Goal: Contribute content: Contribute content

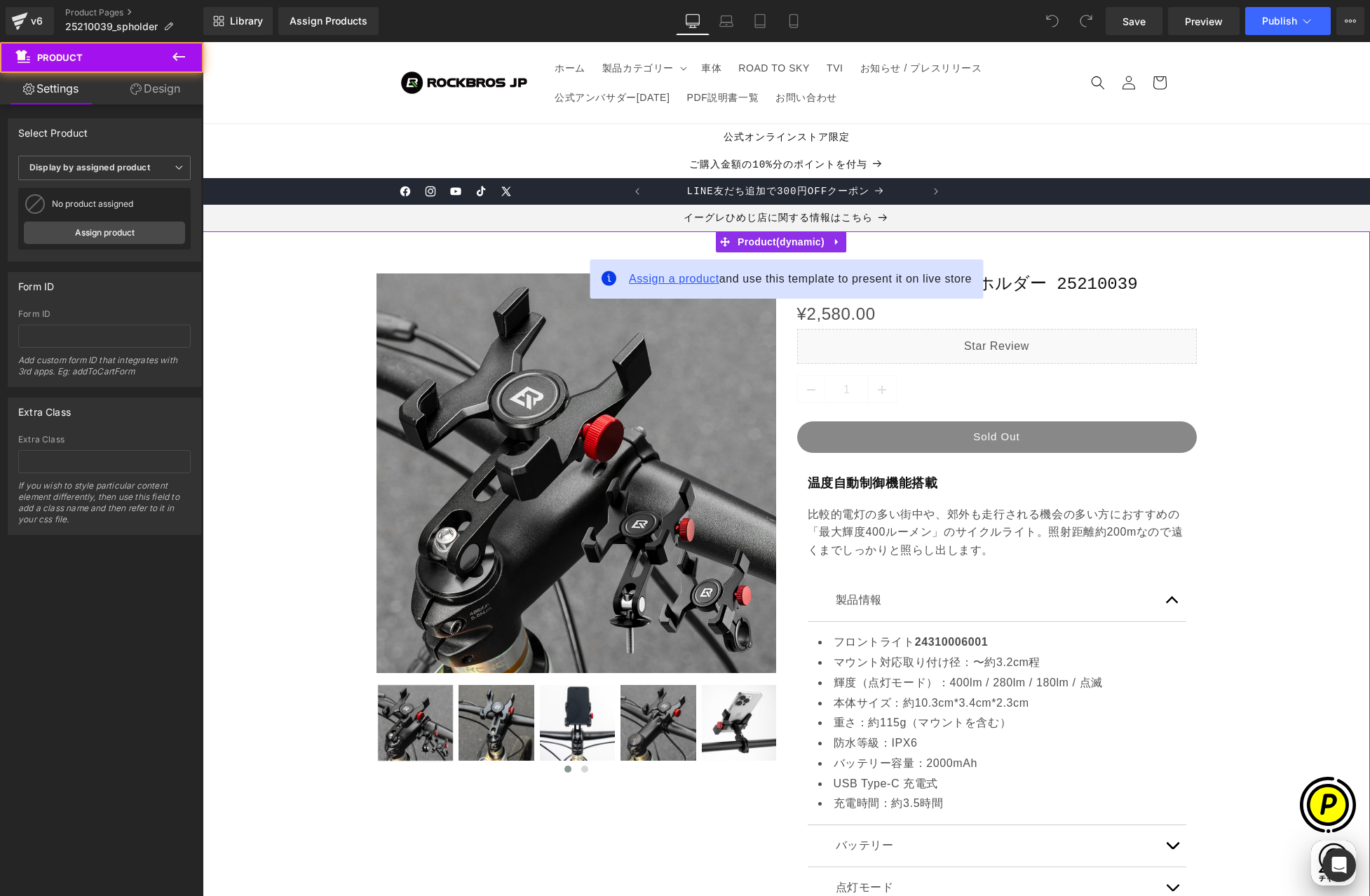
click at [673, 282] on span "Assign a product" at bounding box center [674, 278] width 90 height 12
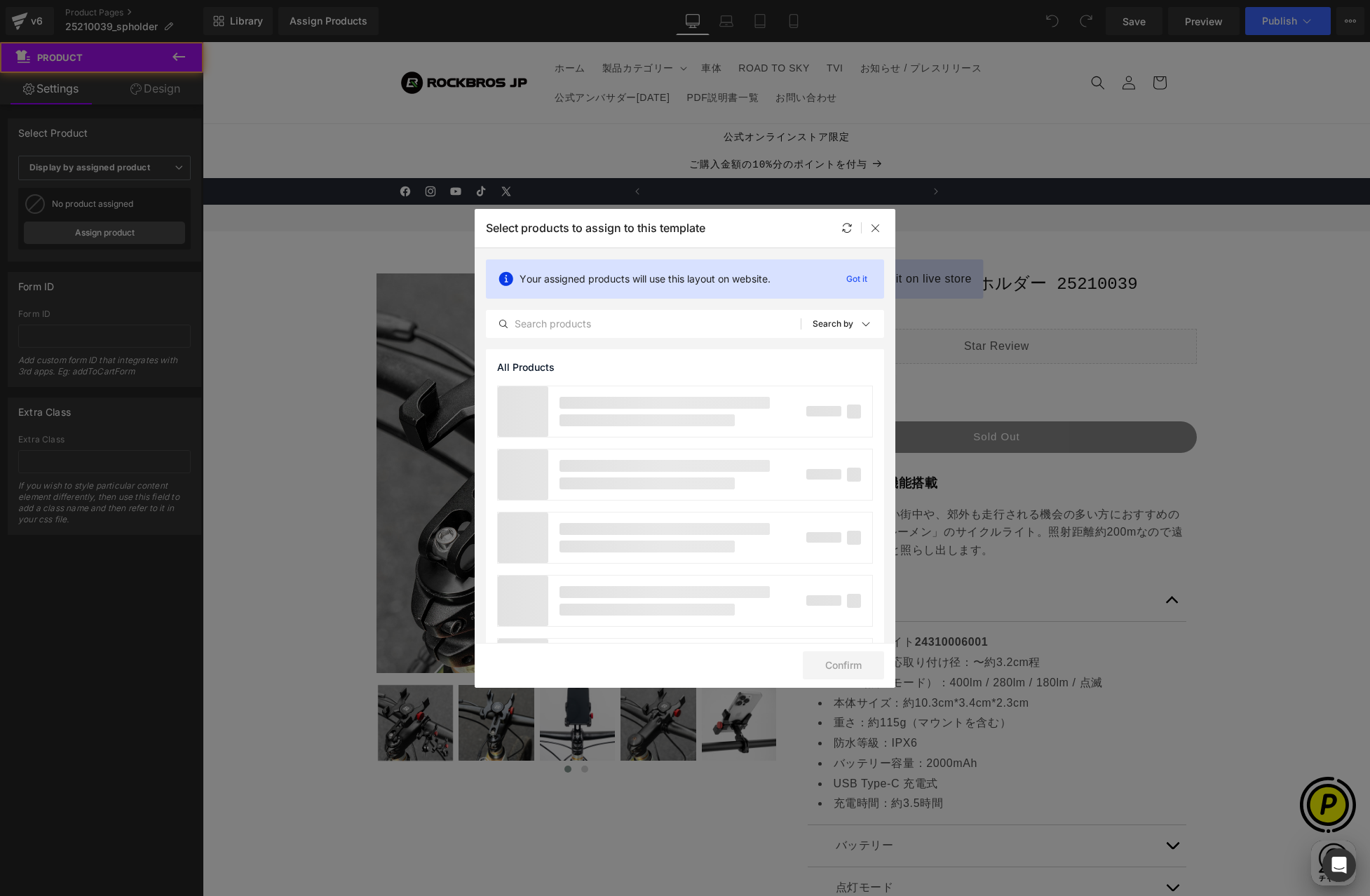
scroll to position [0, 273]
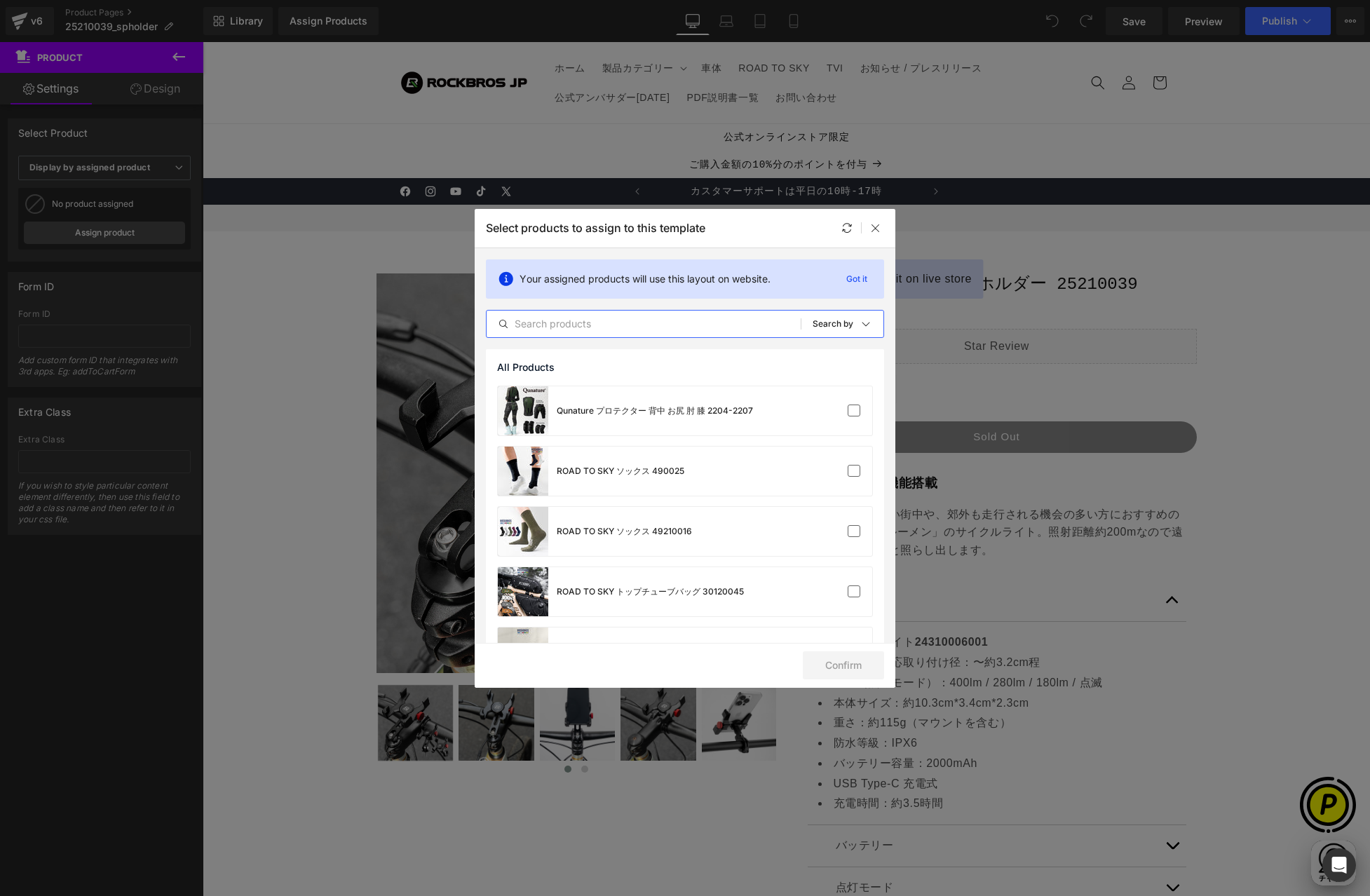
click at [615, 323] on input "text" at bounding box center [643, 324] width 314 height 17
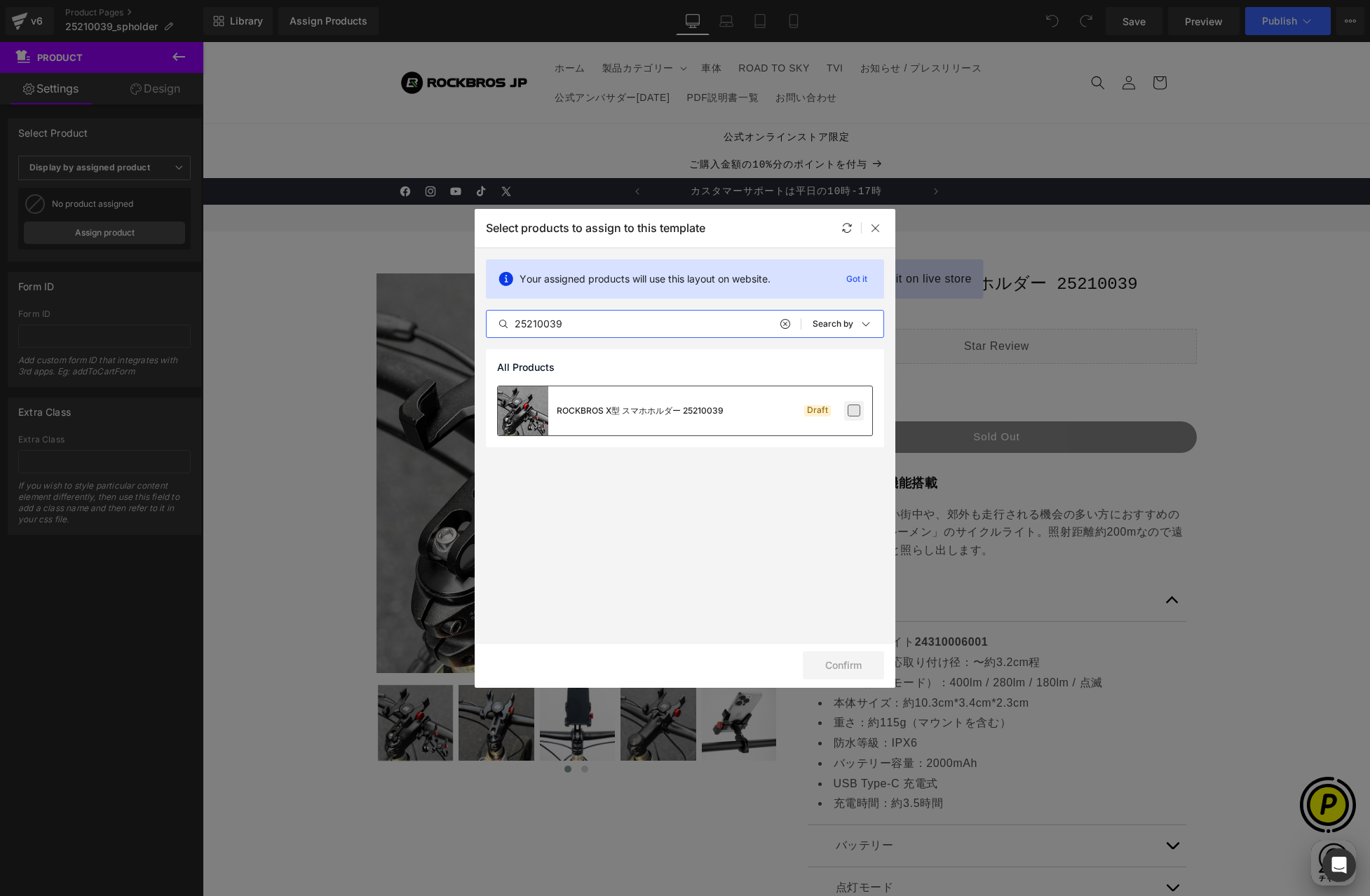
type input "25210039"
click at [857, 412] on label at bounding box center [854, 410] width 12 height 12
click at [854, 411] on input "checkbox" at bounding box center [854, 411] width 0 height 0
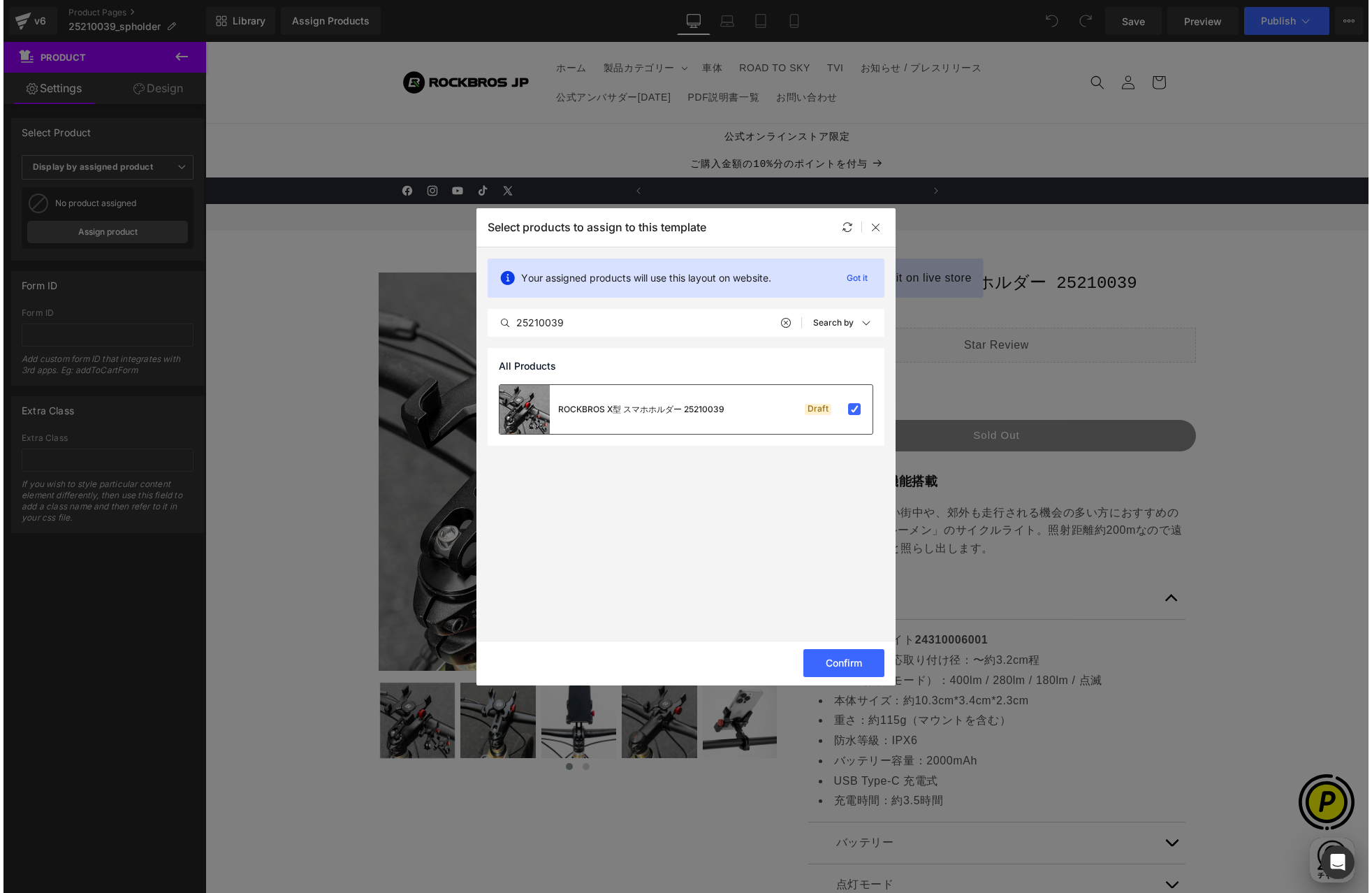
scroll to position [0, 545]
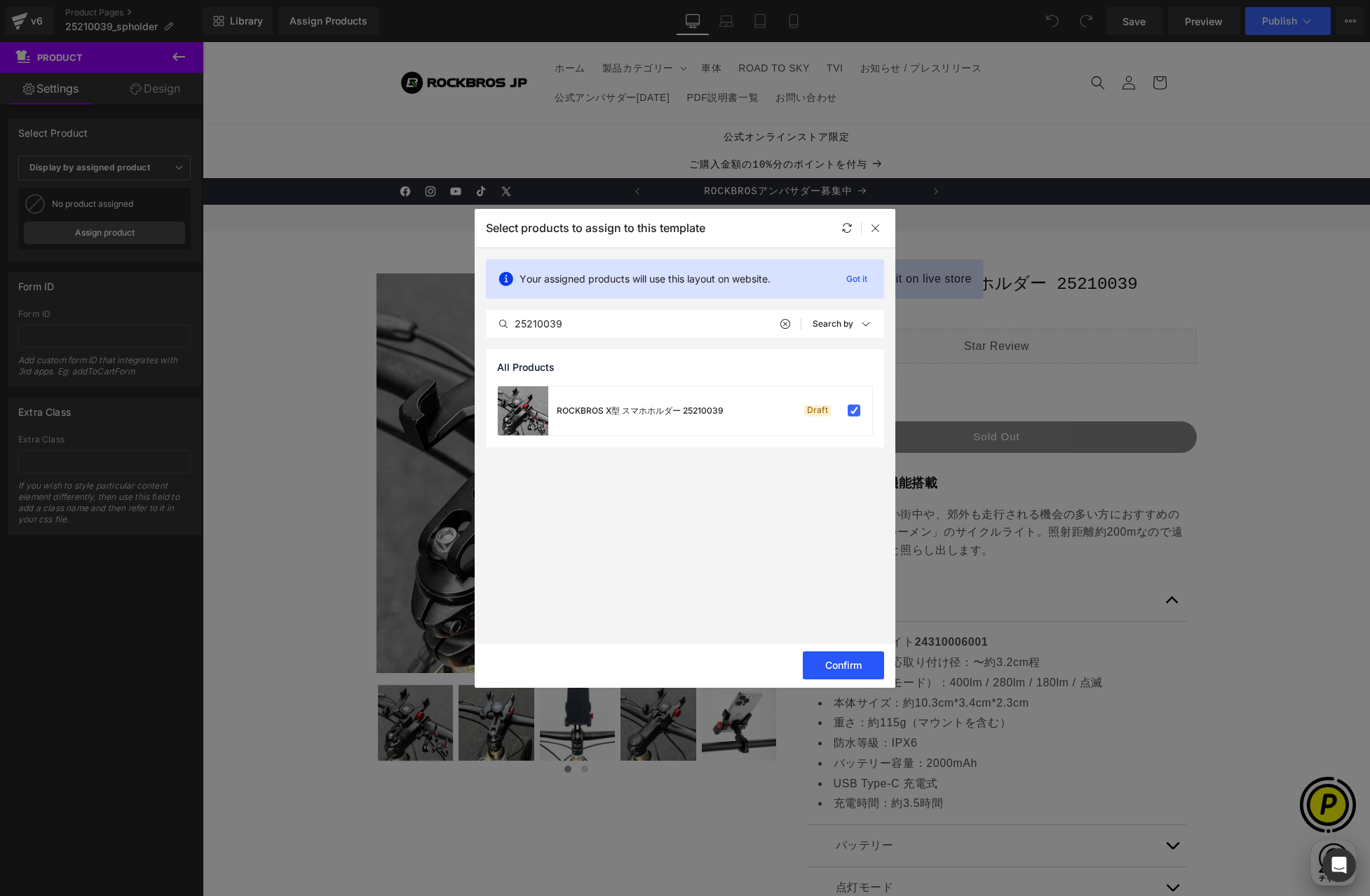
click at [832, 661] on button "Confirm" at bounding box center [843, 665] width 81 height 28
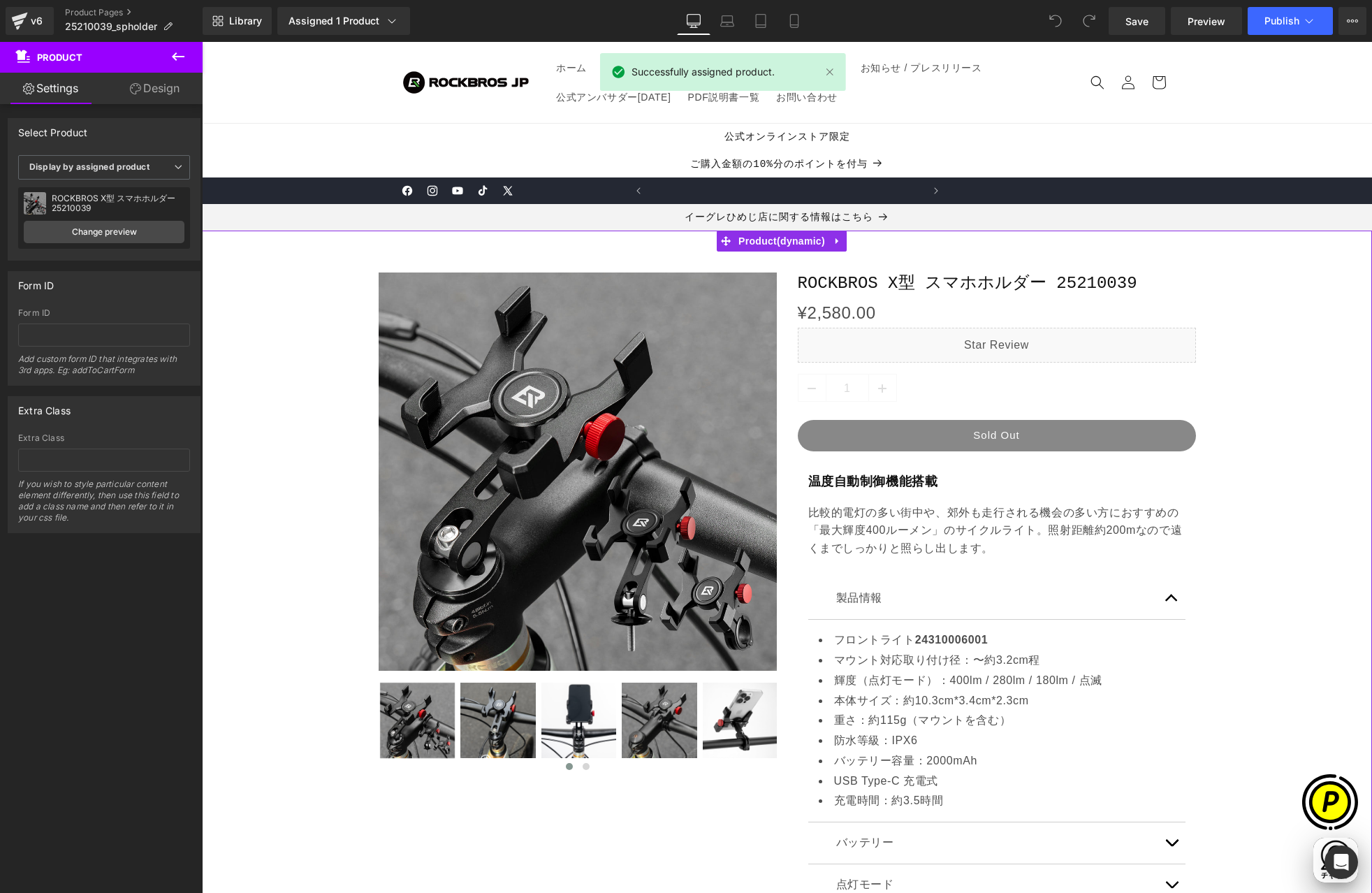
scroll to position [0, 0]
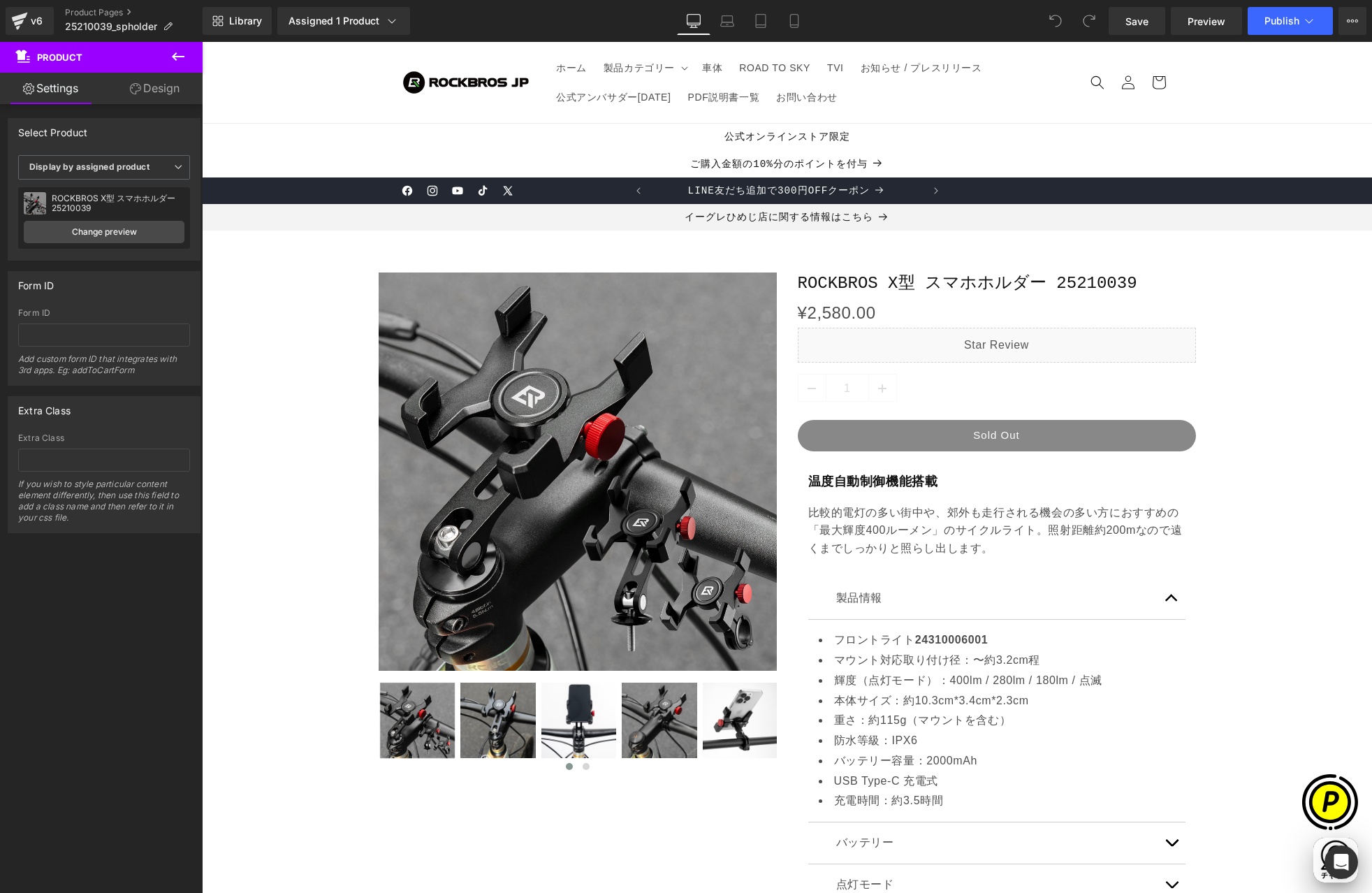
click at [177, 54] on icon at bounding box center [178, 56] width 17 height 17
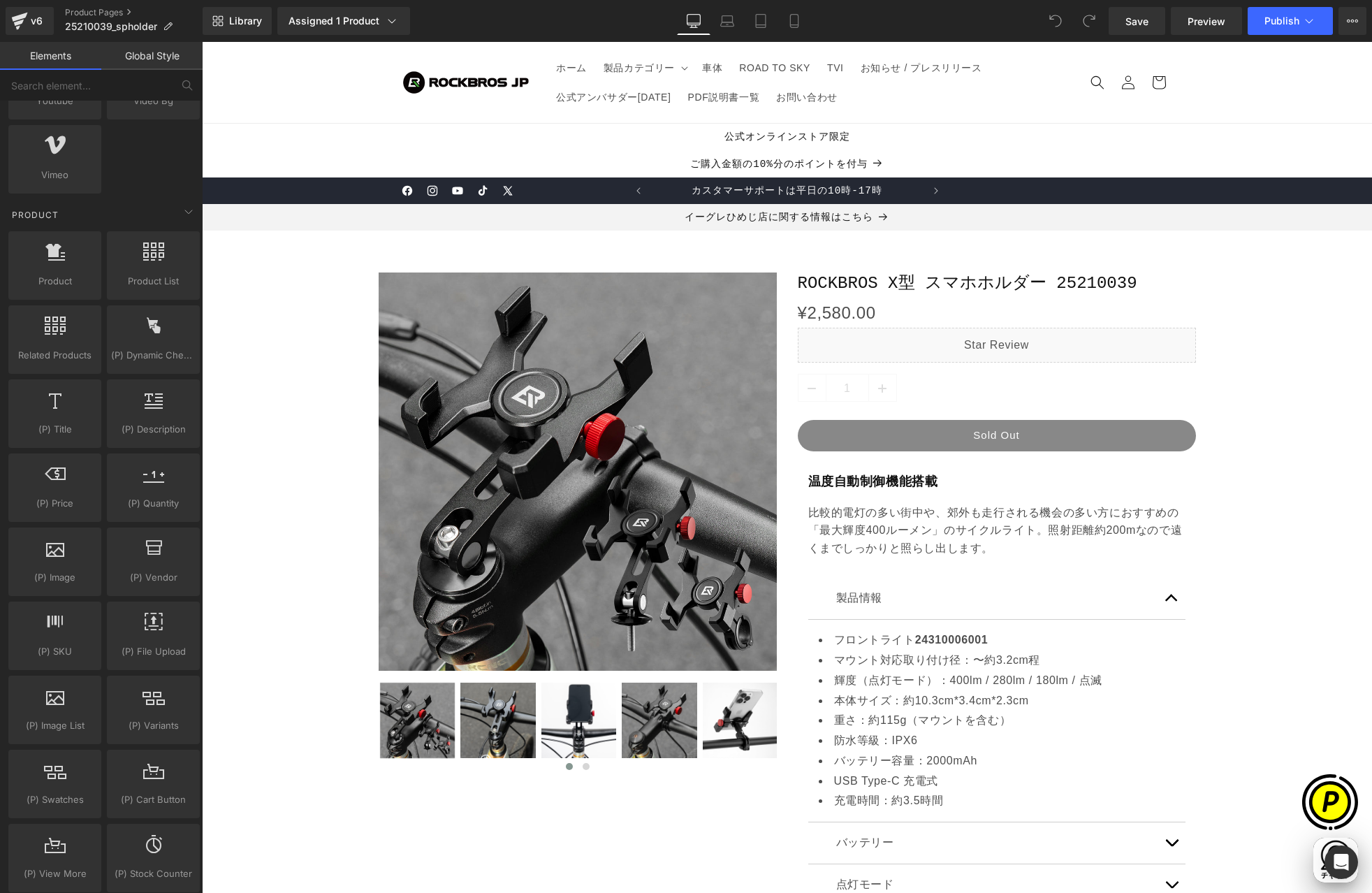
scroll to position [1019, 0]
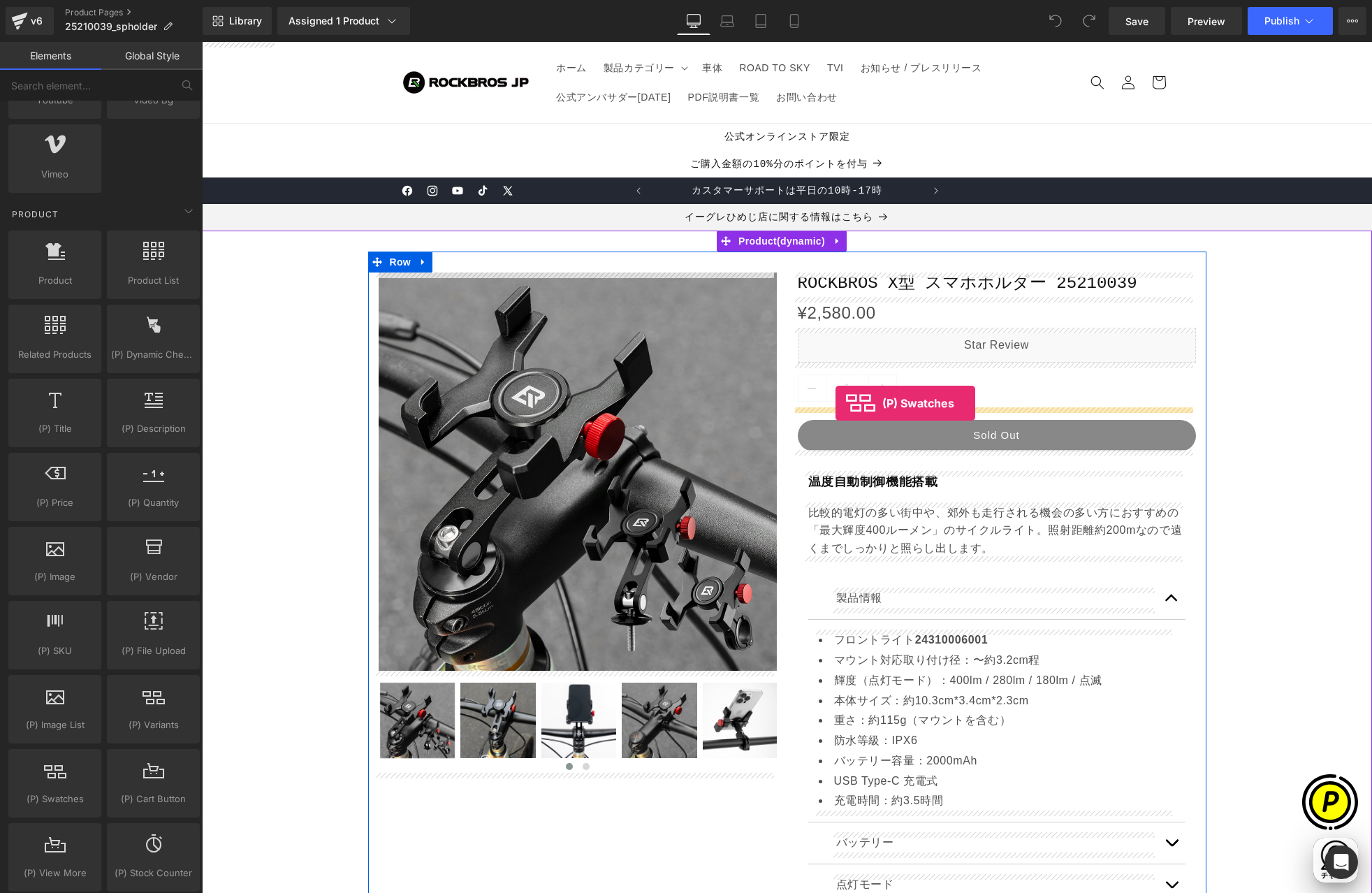
drag, startPoint x: 277, startPoint y: 815, endPoint x: 836, endPoint y: 403, distance: 694.4
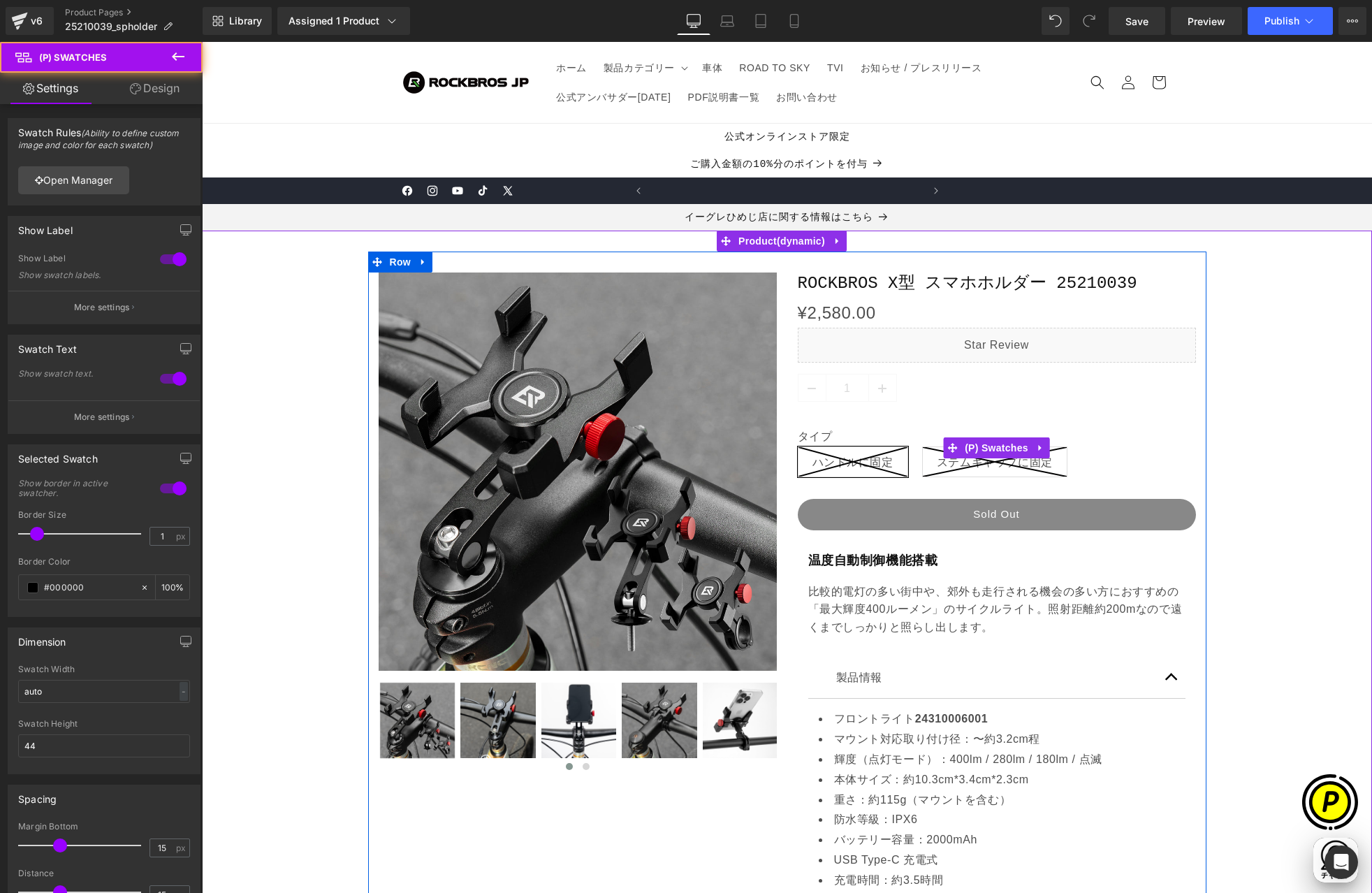
scroll to position [0, 545]
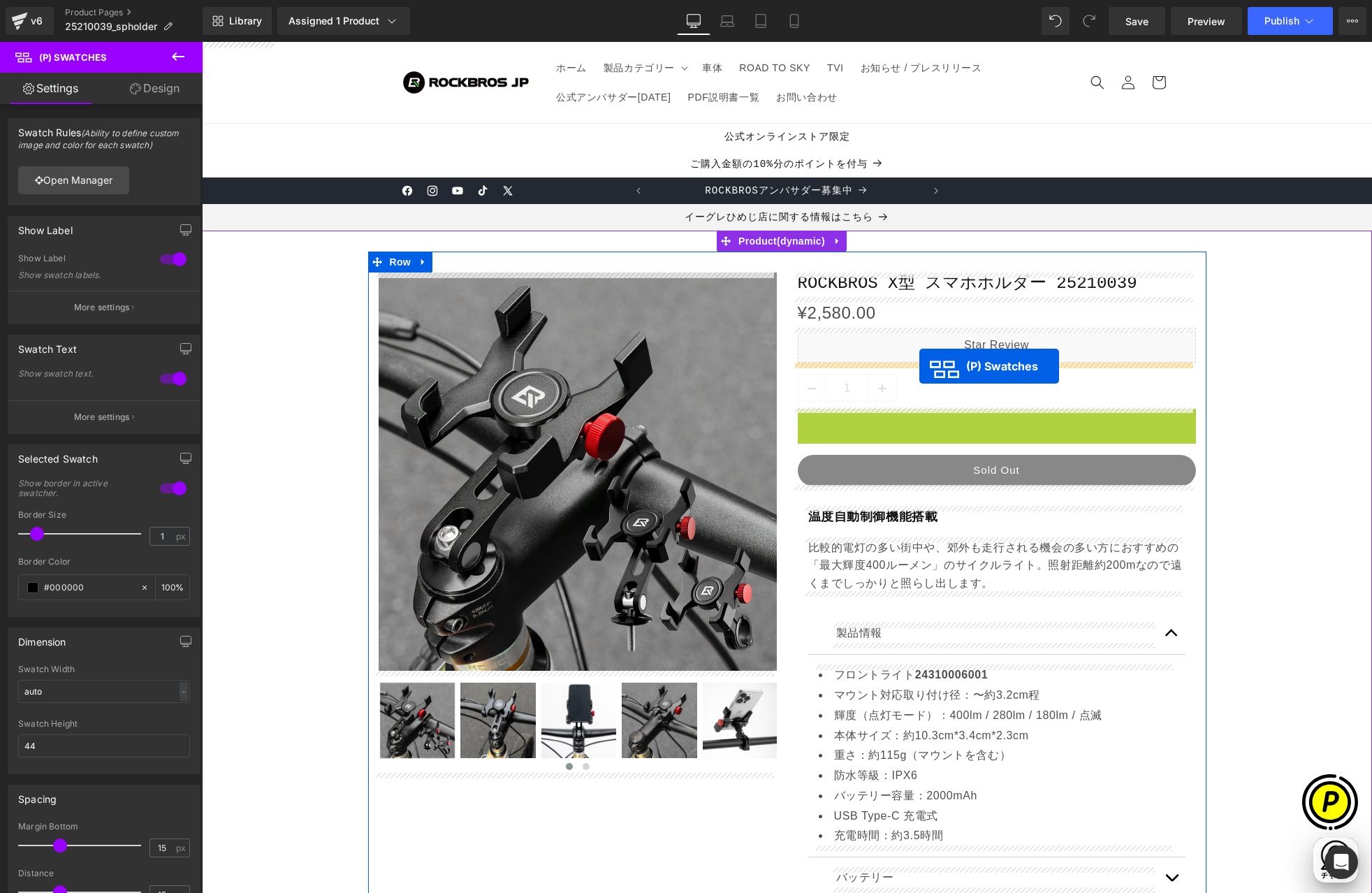
drag, startPoint x: 937, startPoint y: 434, endPoint x: 918, endPoint y: 365, distance: 71.6
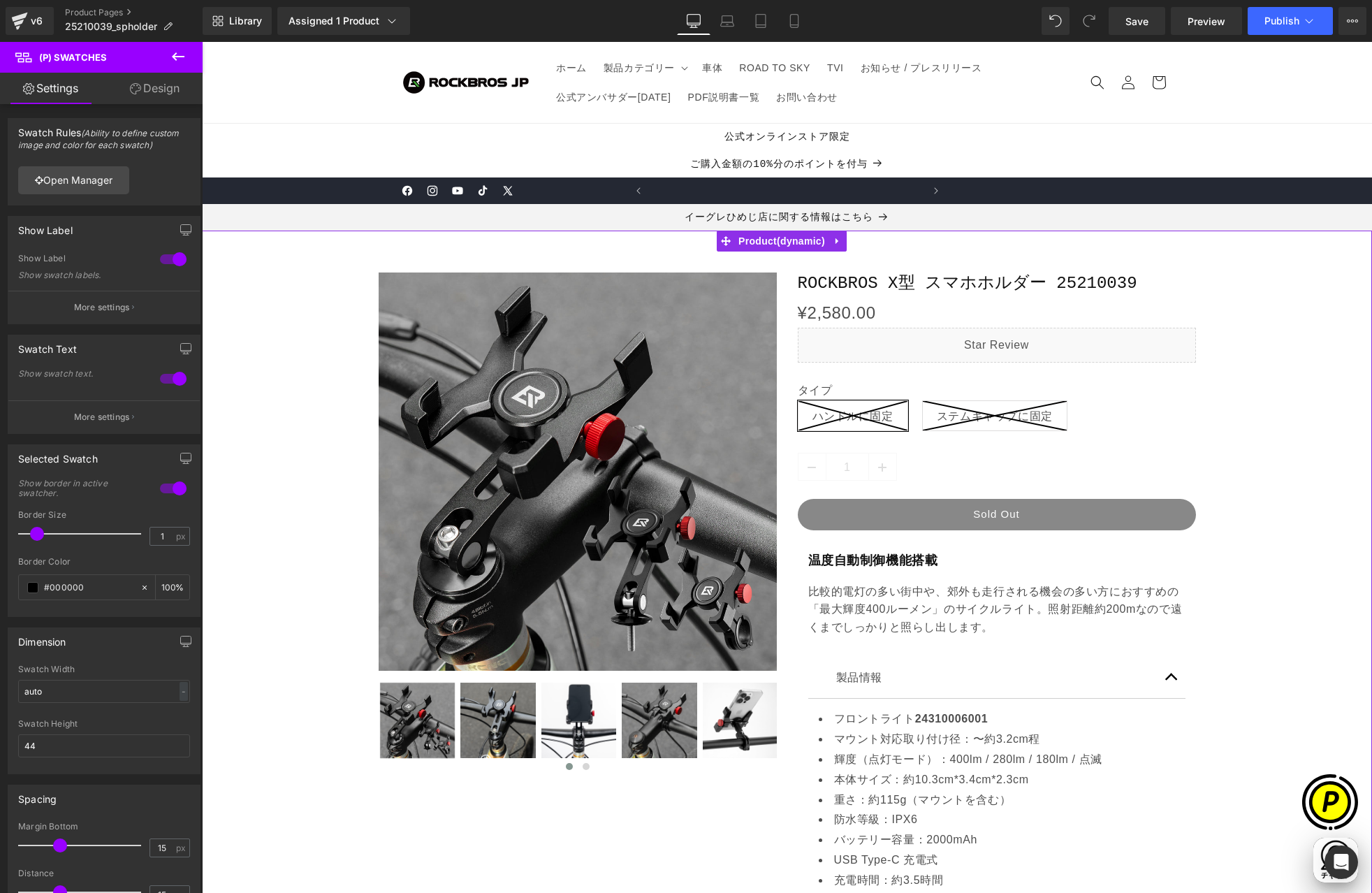
scroll to position [0, 0]
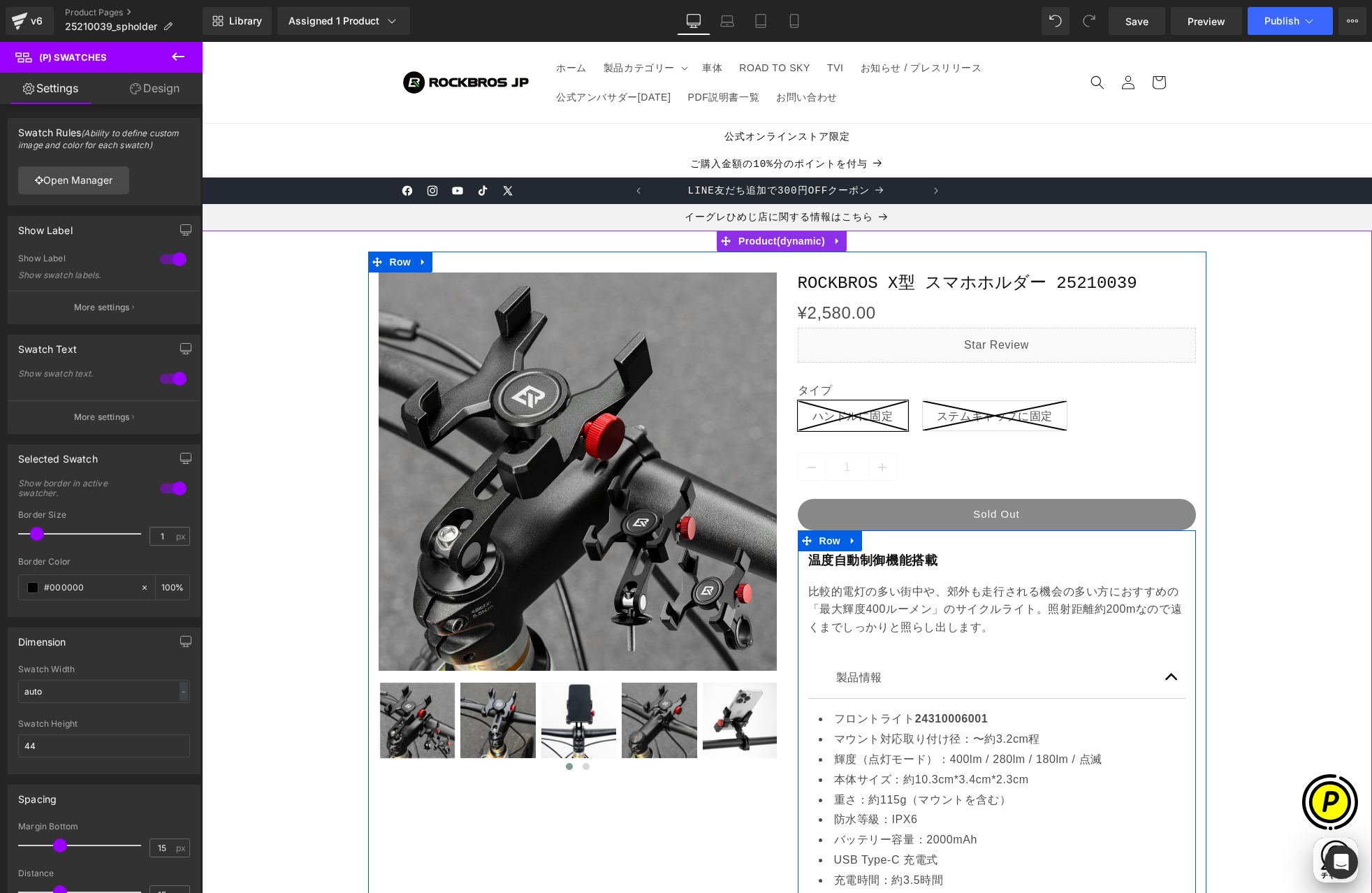
click at [868, 572] on div "温度自動制御機能搭載 Heading 比較的電灯の多い街中や、郊外も走行される機会の多い方におすすめの「最大輝度400ルーメン」のサイクルライト。照射距離約2…" at bounding box center [997, 905] width 398 height 709
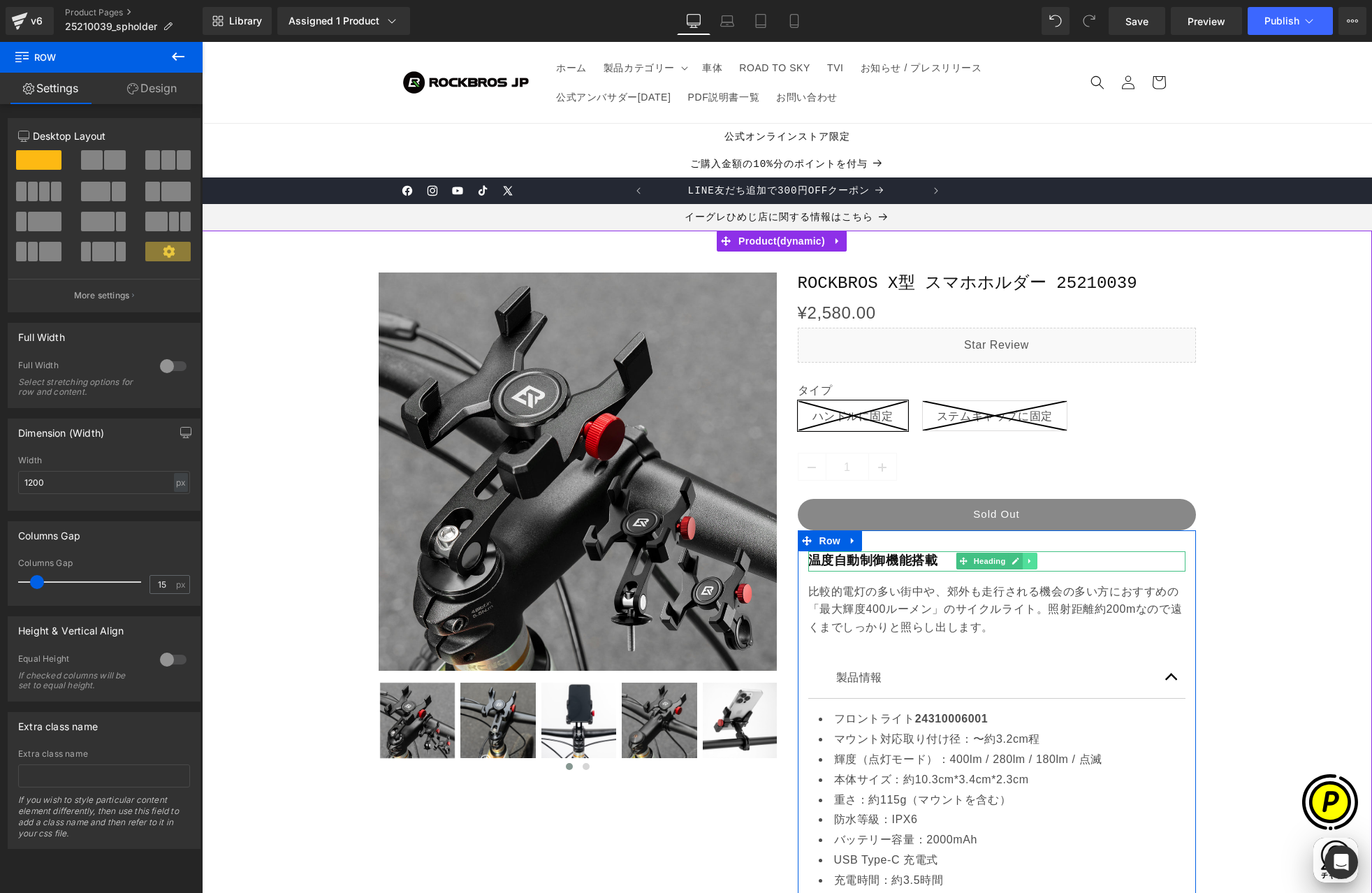
click at [1027, 561] on icon at bounding box center [1030, 561] width 8 height 8
click at [1033, 561] on icon at bounding box center [1037, 561] width 8 height 8
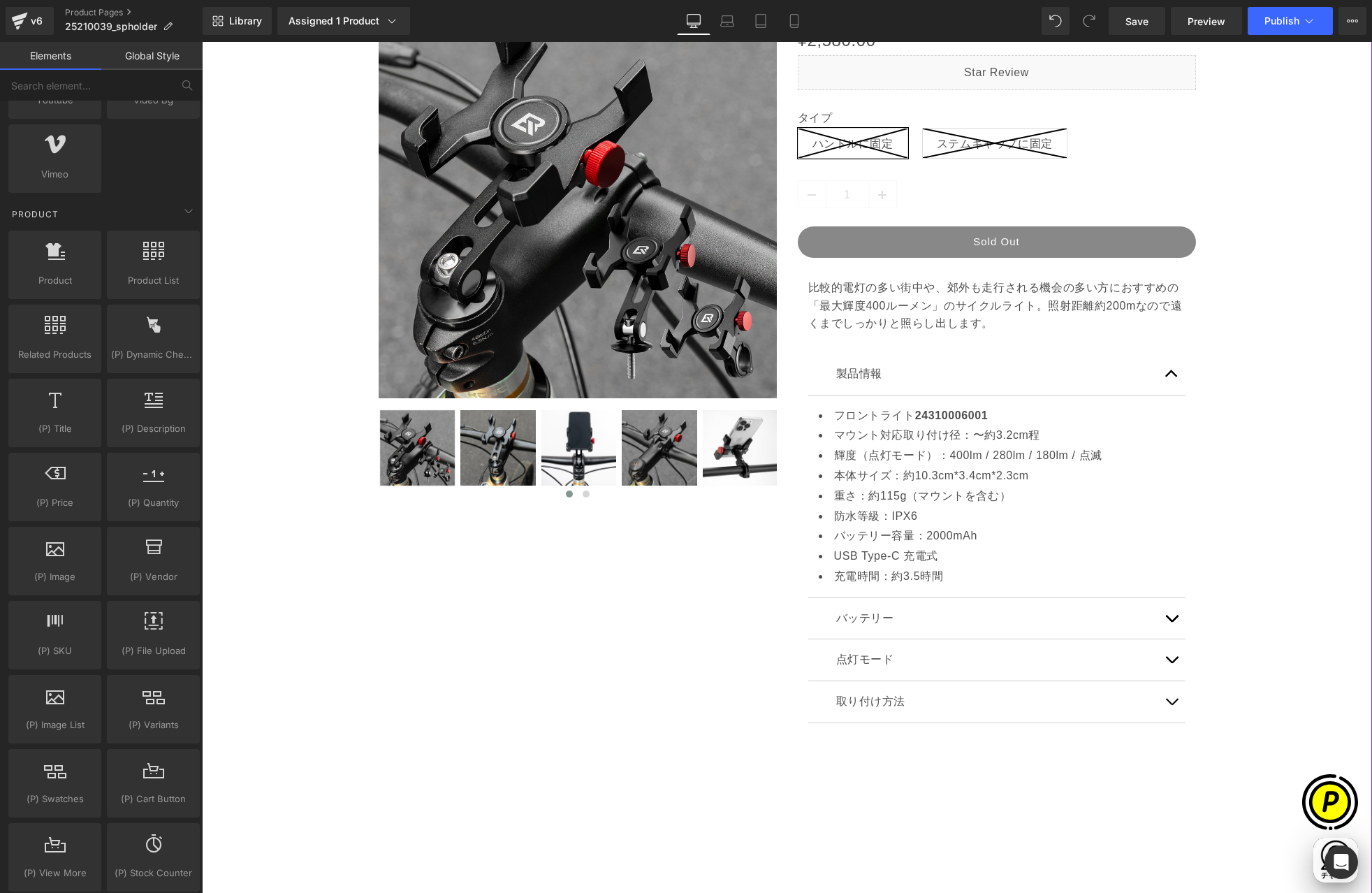
scroll to position [239, 0]
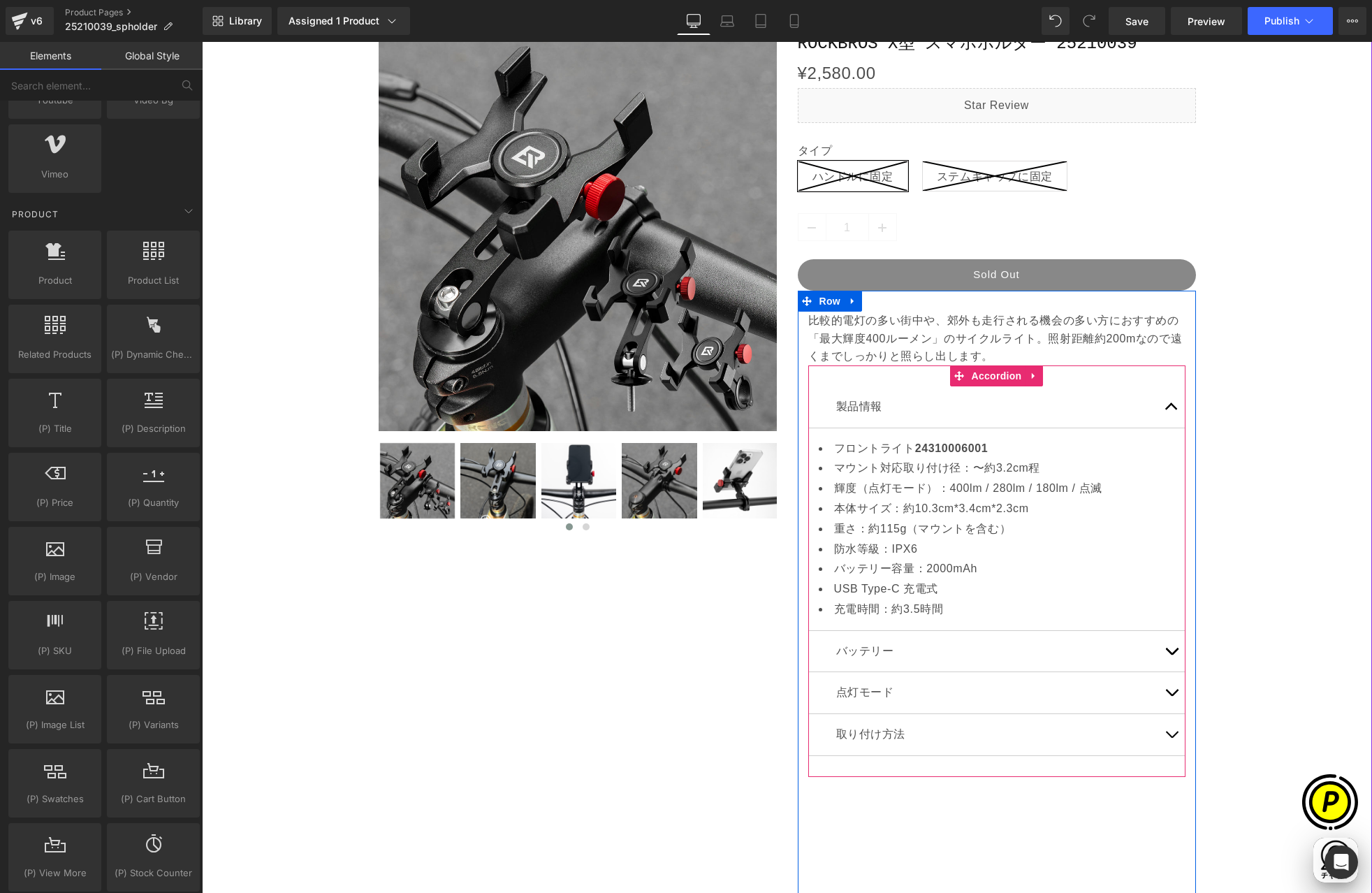
click at [1165, 406] on button "button" at bounding box center [1172, 407] width 28 height 41
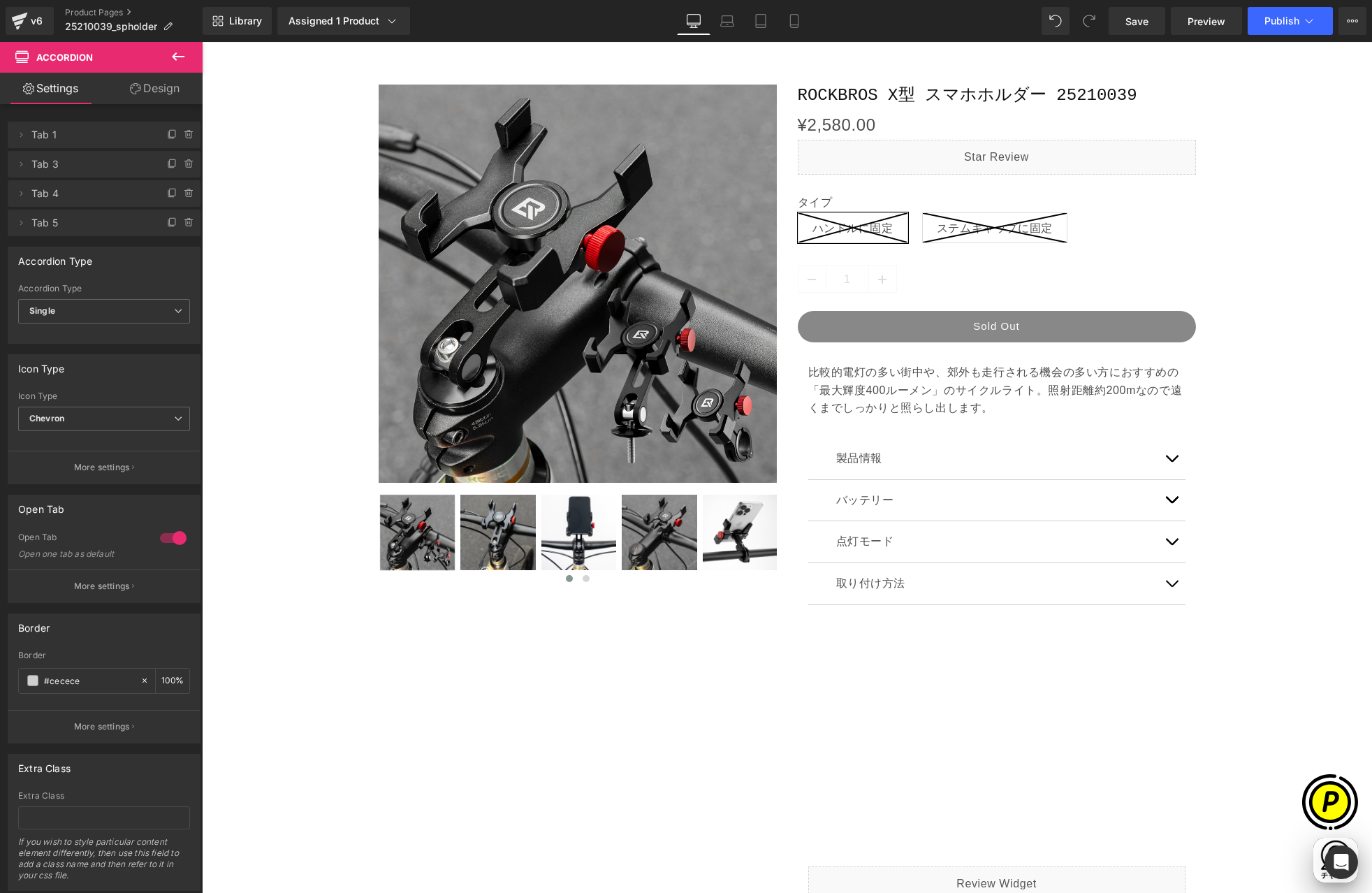
scroll to position [0, 0]
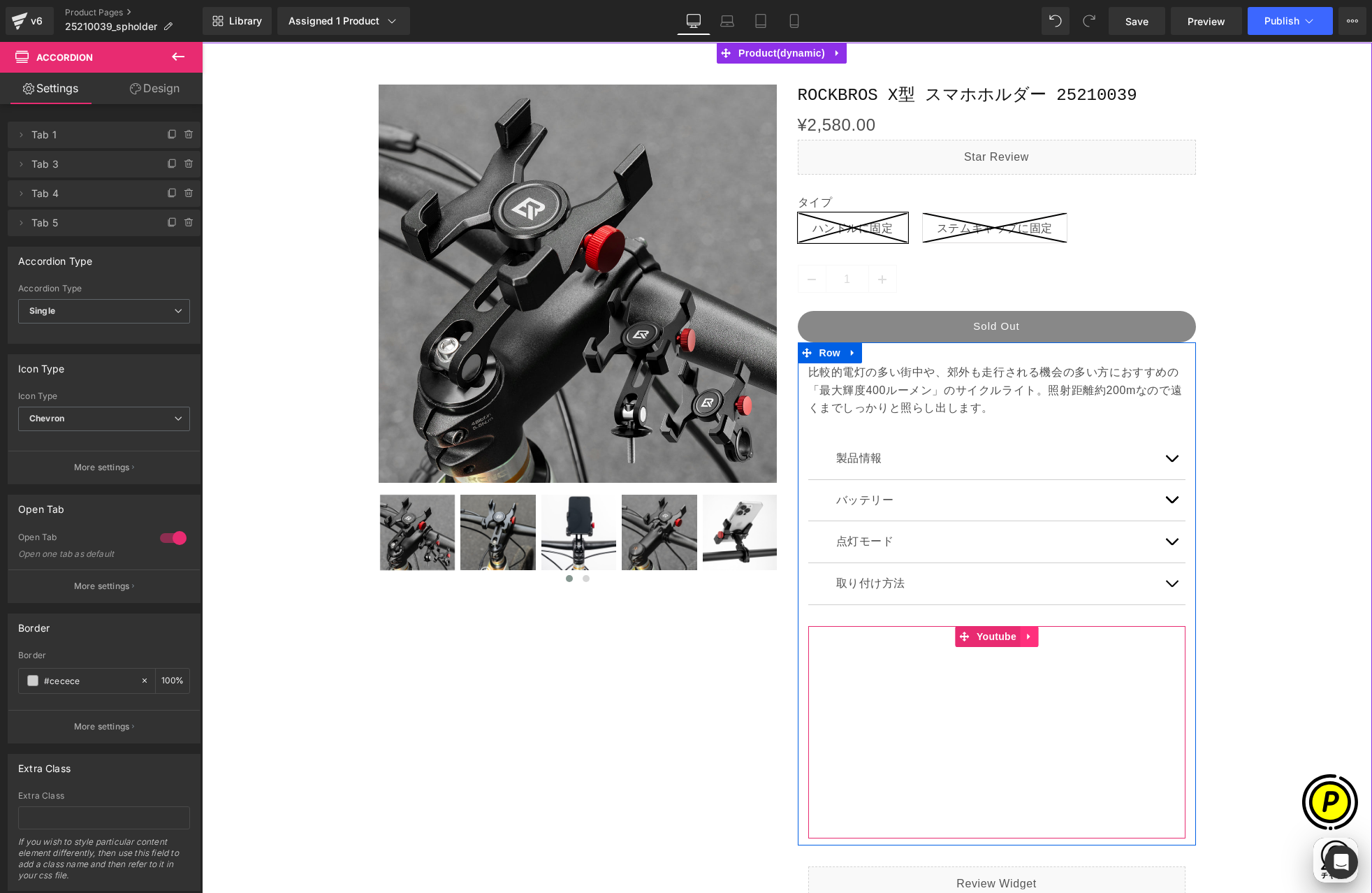
click at [1025, 635] on icon at bounding box center [1029, 636] width 9 height 10
click at [1034, 635] on icon at bounding box center [1038, 637] width 9 height 9
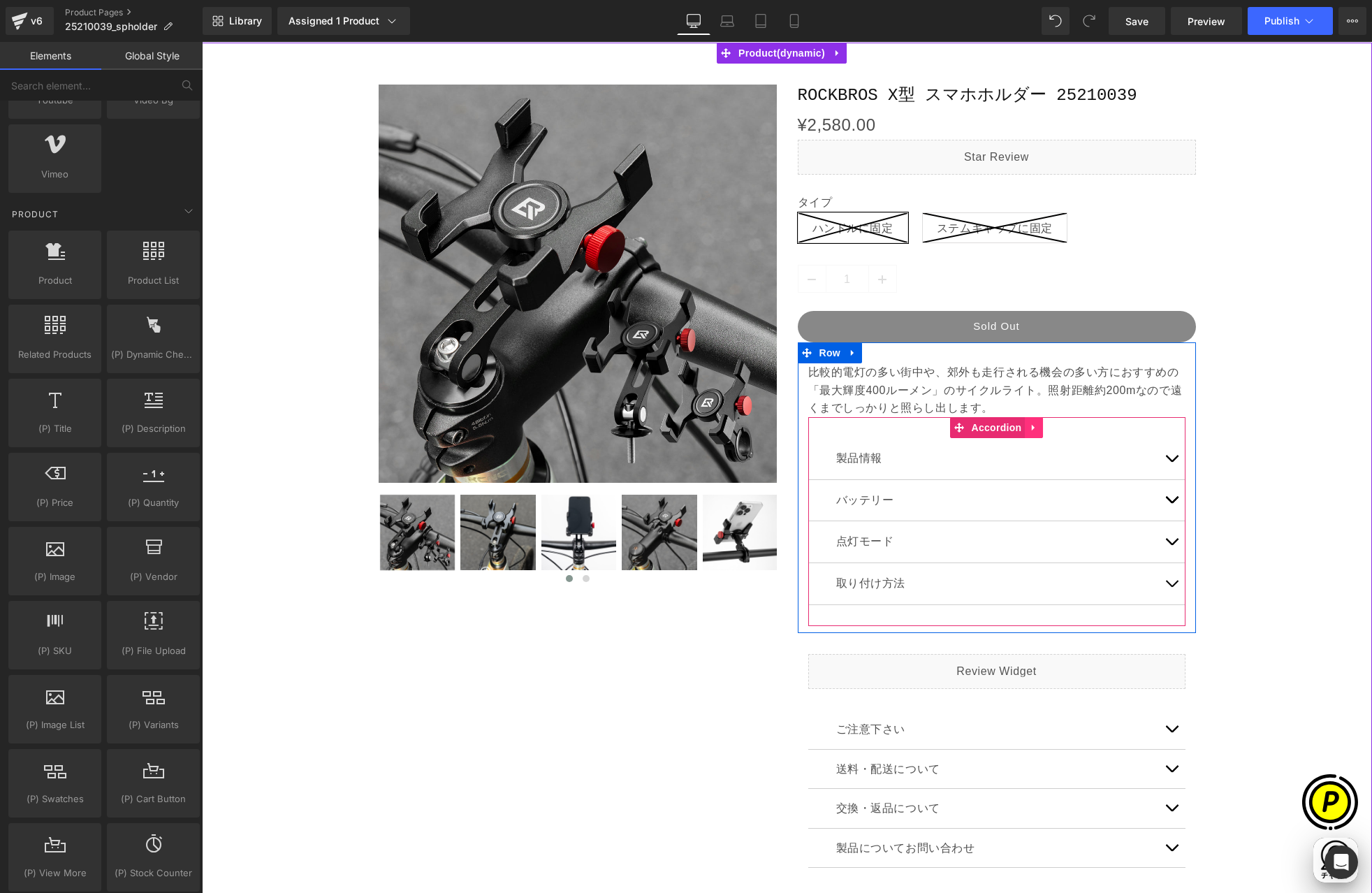
click at [1032, 425] on icon at bounding box center [1033, 427] width 3 height 7
click at [1039, 429] on icon at bounding box center [1043, 427] width 9 height 9
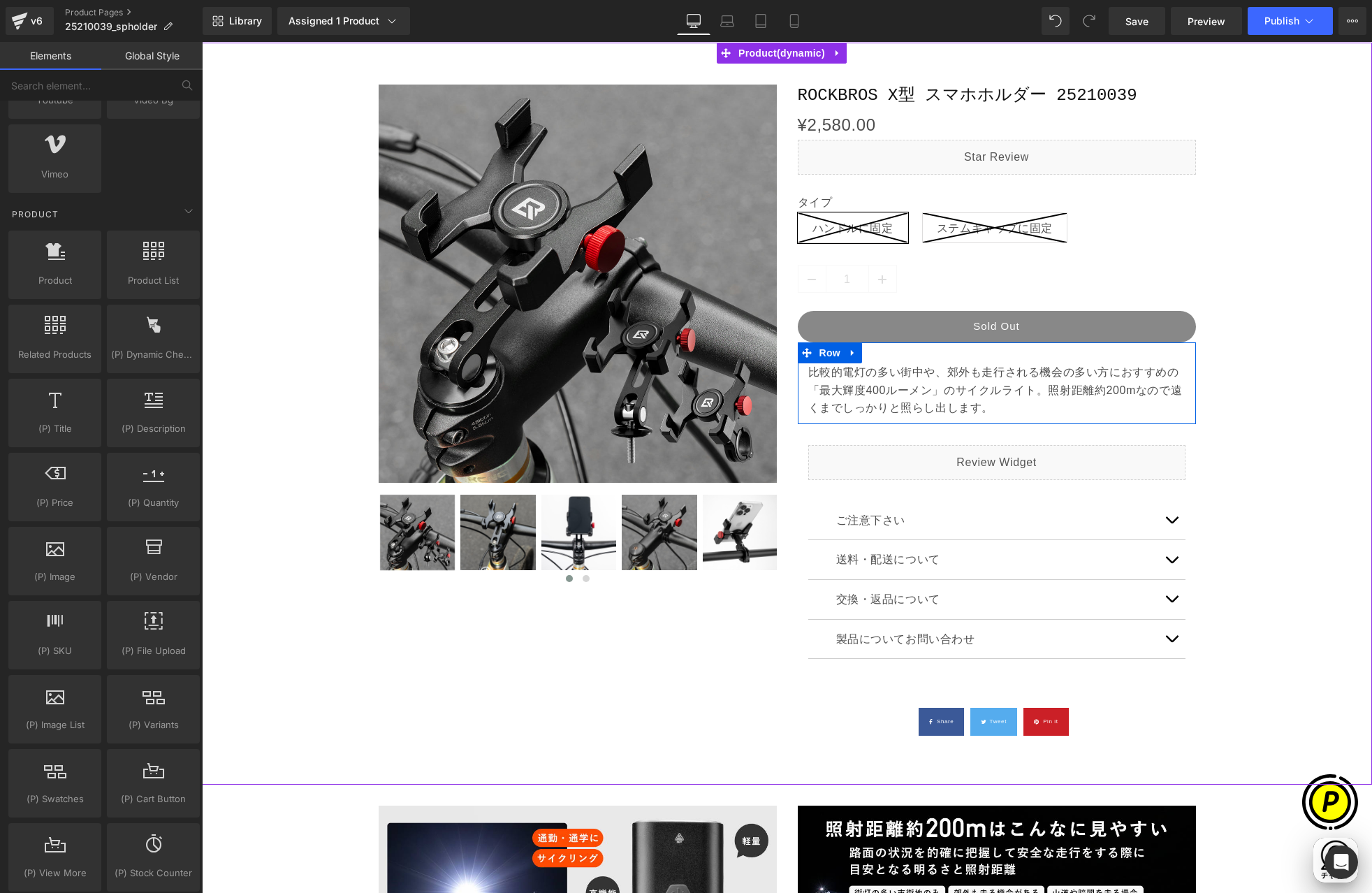
scroll to position [0, 545]
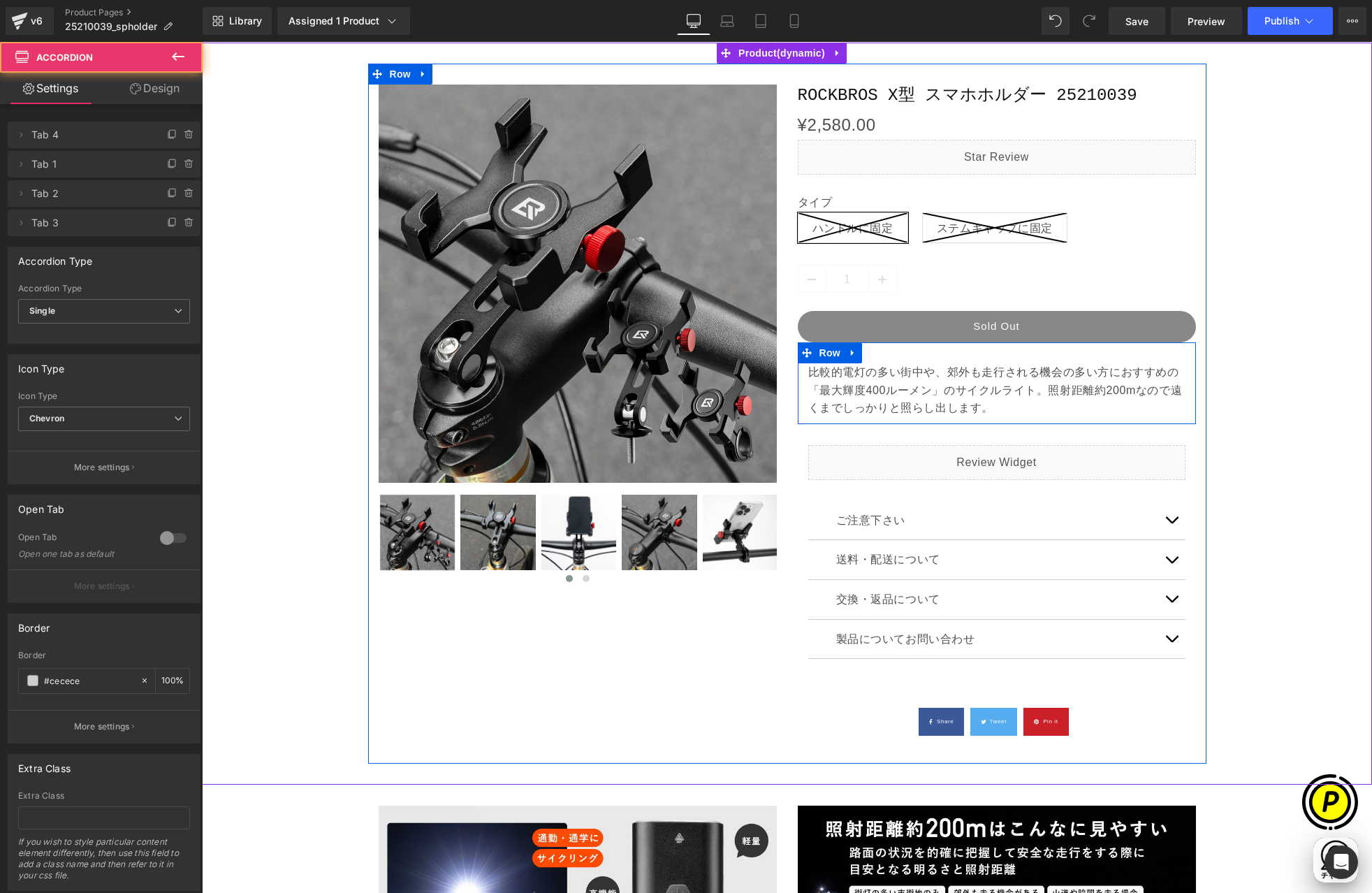
click at [1174, 520] on button "button" at bounding box center [1172, 520] width 28 height 39
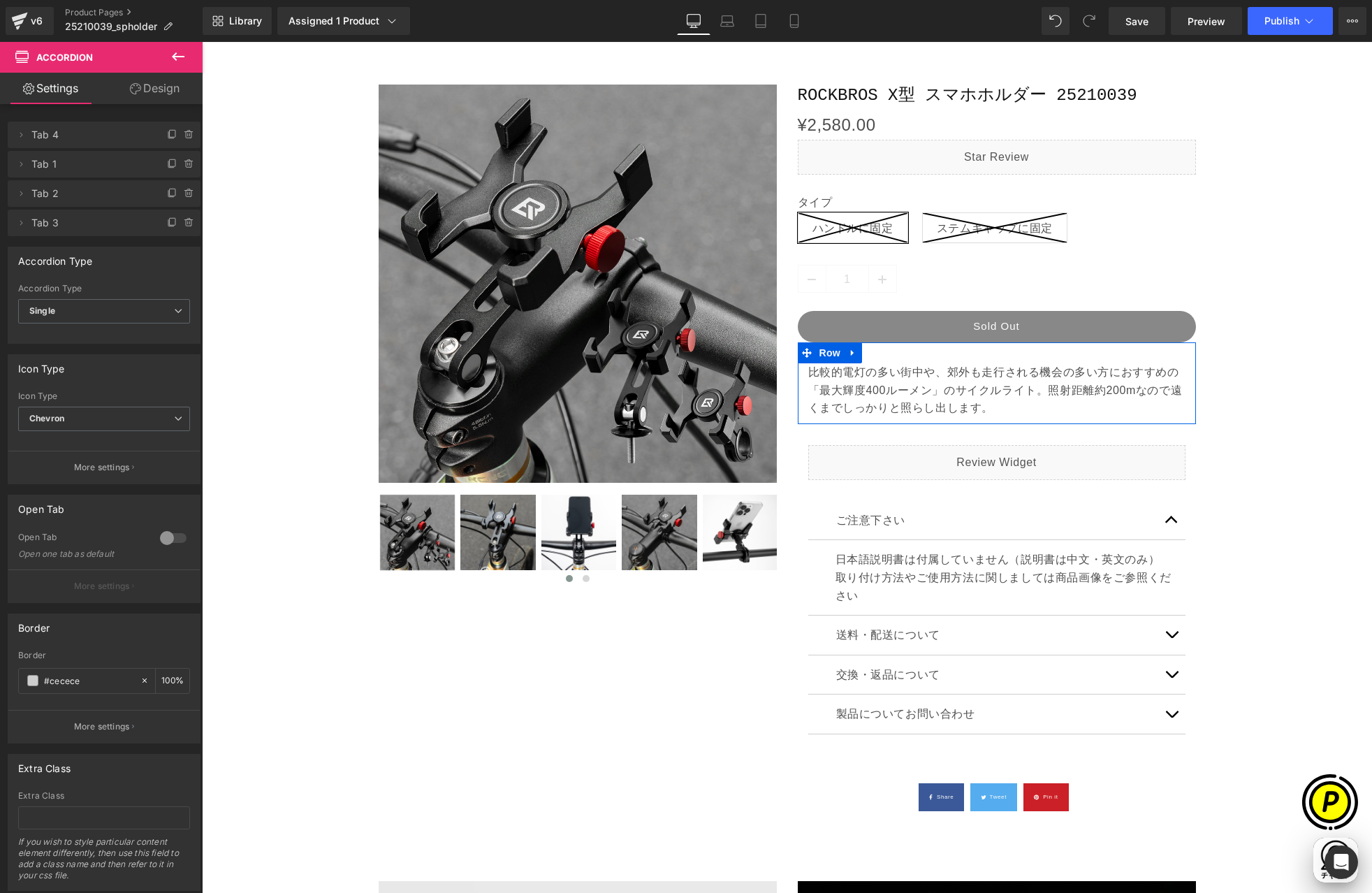
scroll to position [0, 272]
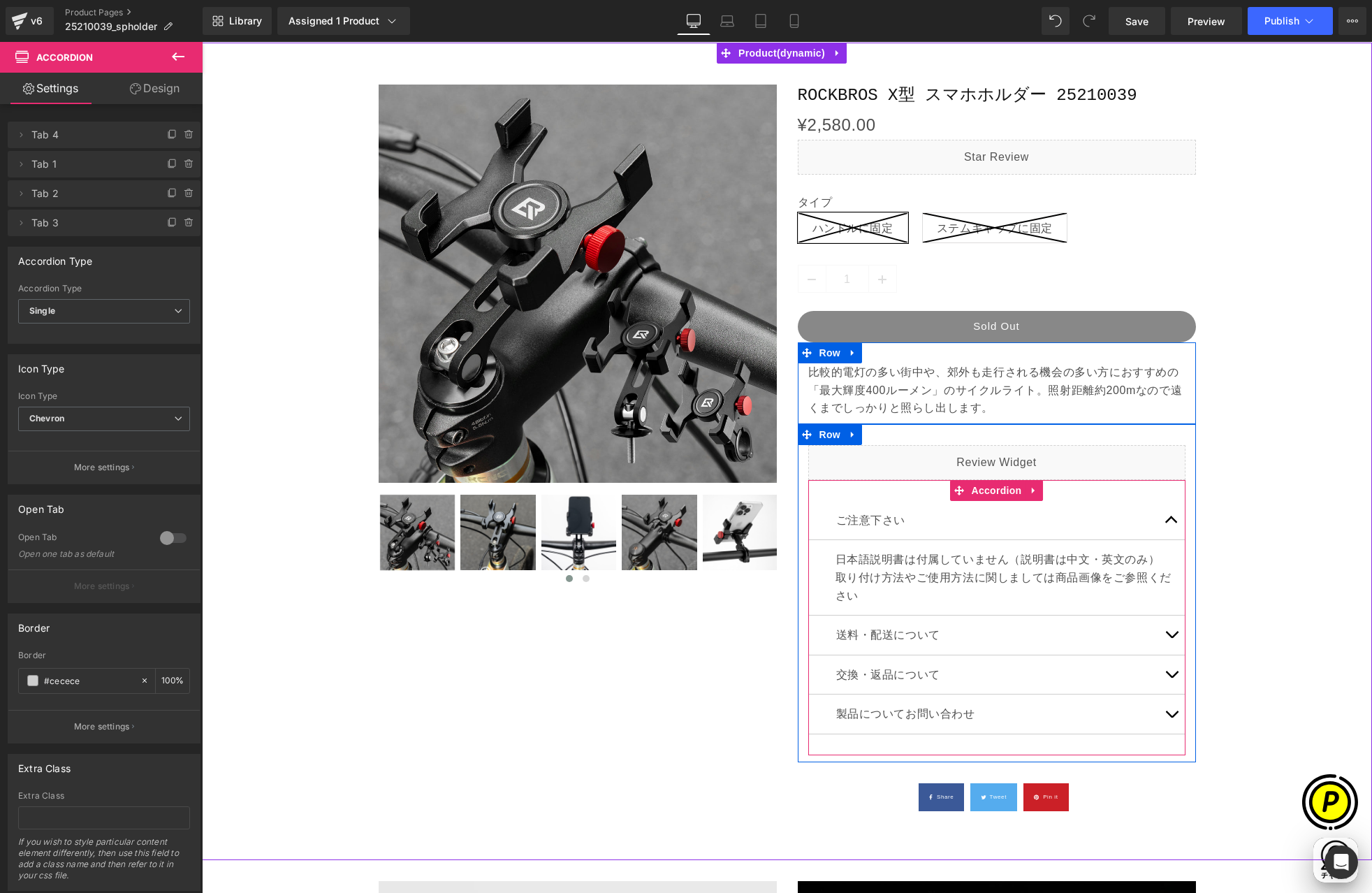
click at [862, 599] on p "日本語説明書は付属していません（説明書は中文・英文のみ） 取り付け方法やご使用方法に関しましては商品画像をご参照ください" at bounding box center [1006, 577] width 340 height 54
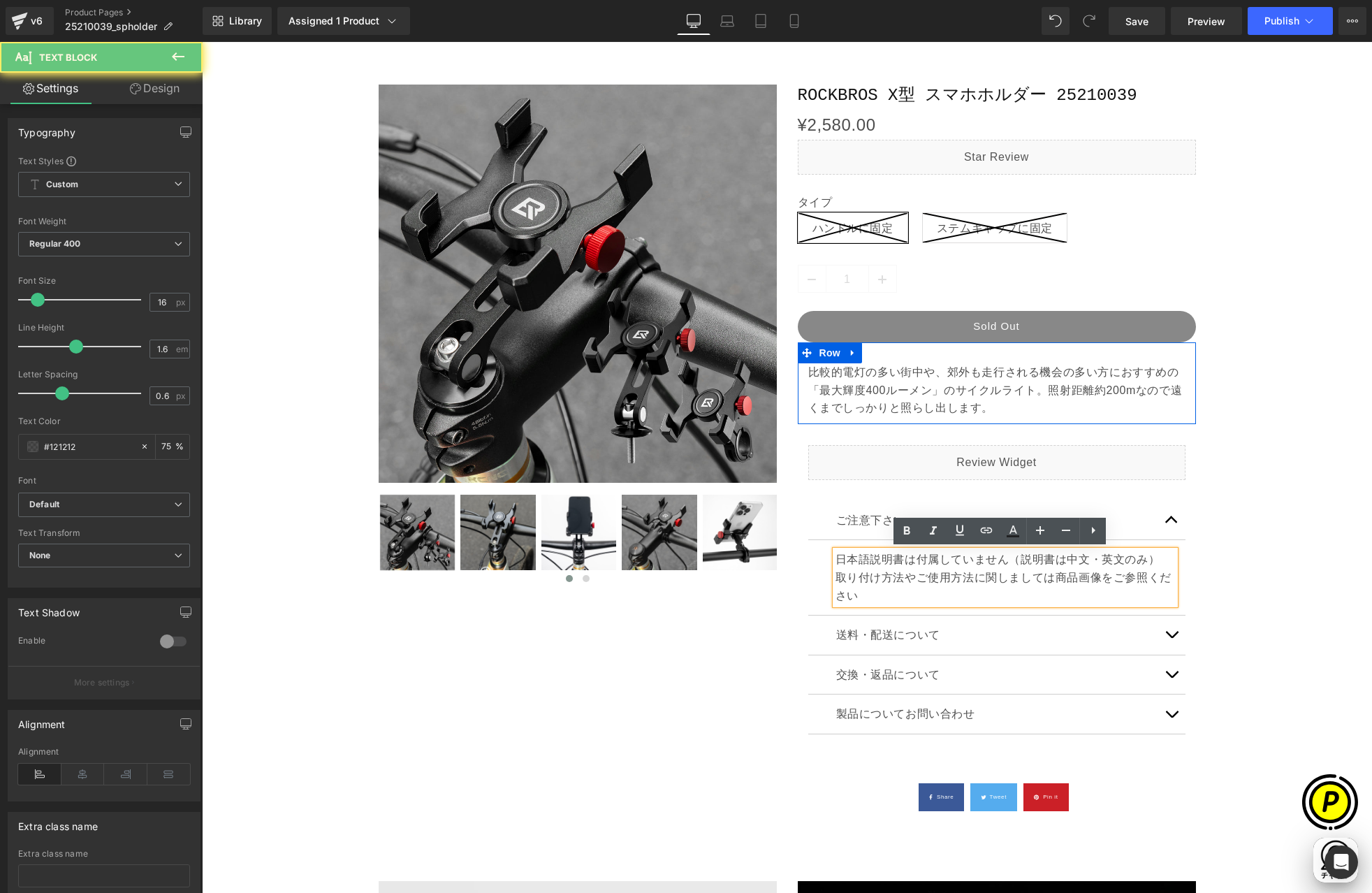
click at [872, 595] on p "日本語説明書は付属していません（説明書は中文・英文のみ） 取り付け方法やご使用方法に関しましては商品画像をご参照ください" at bounding box center [1006, 577] width 340 height 54
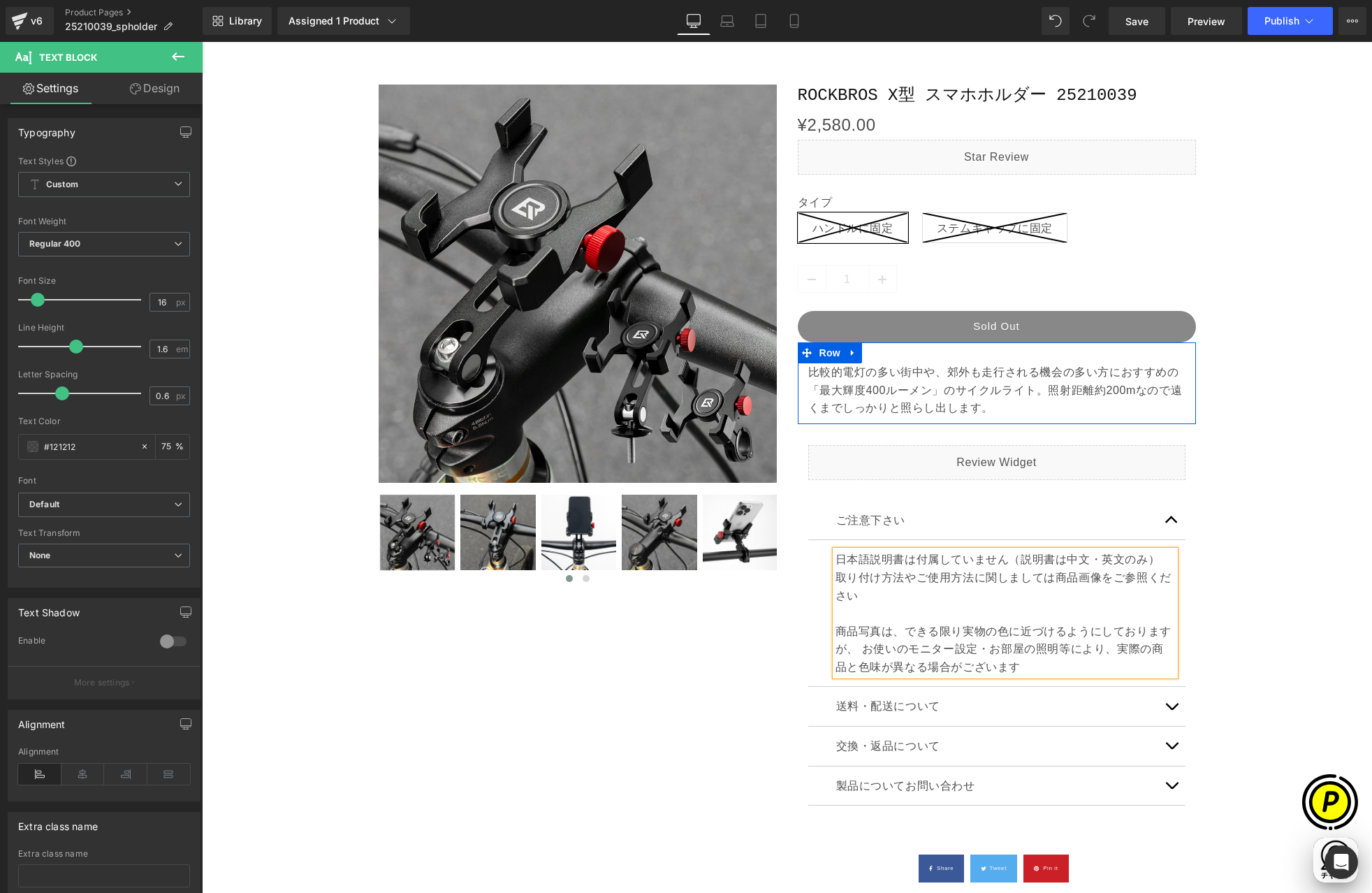
click at [1216, 573] on div "Sale Off (P) Image ‹" at bounding box center [786, 487] width 1156 height 847
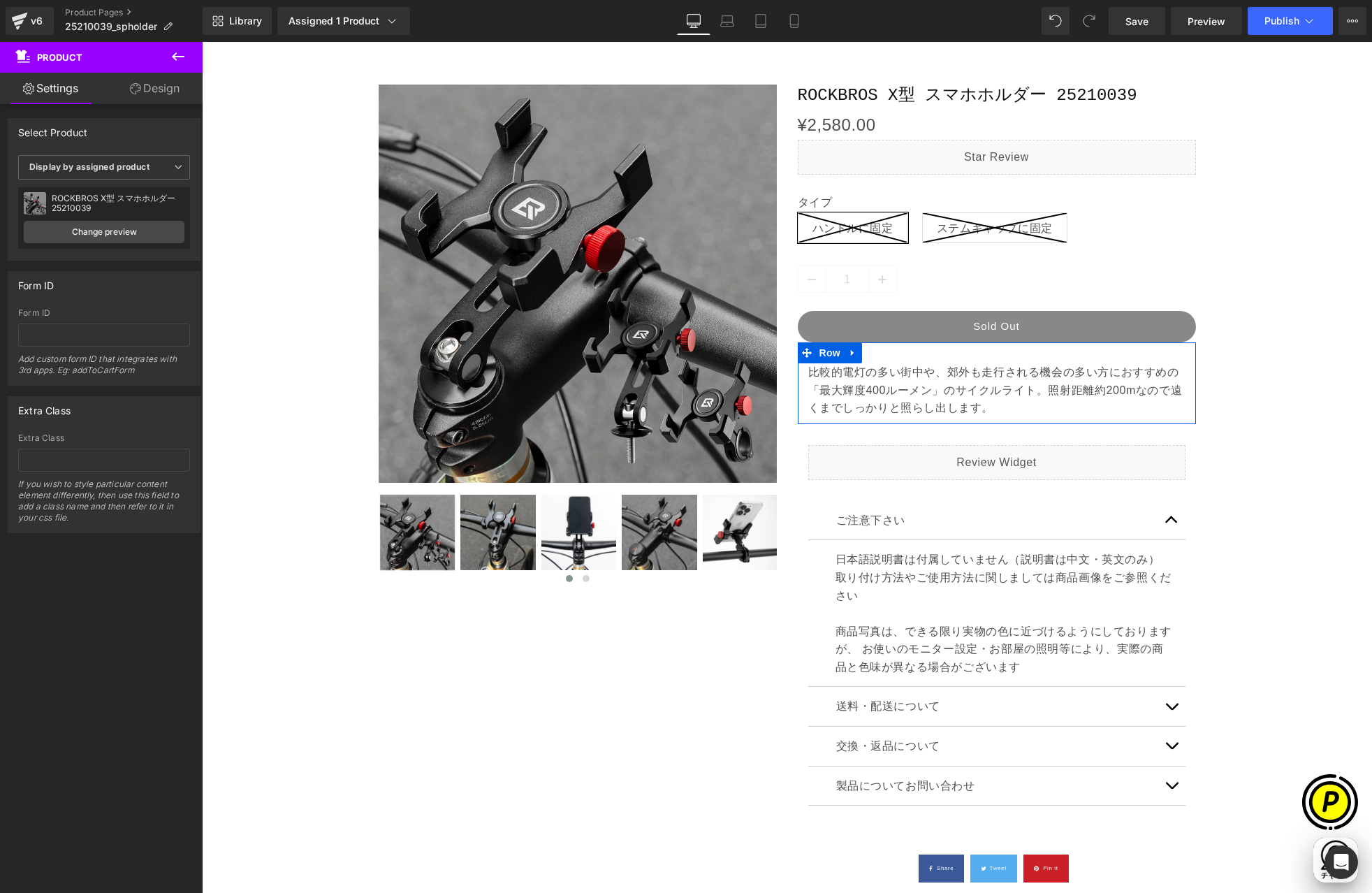
scroll to position [0, 0]
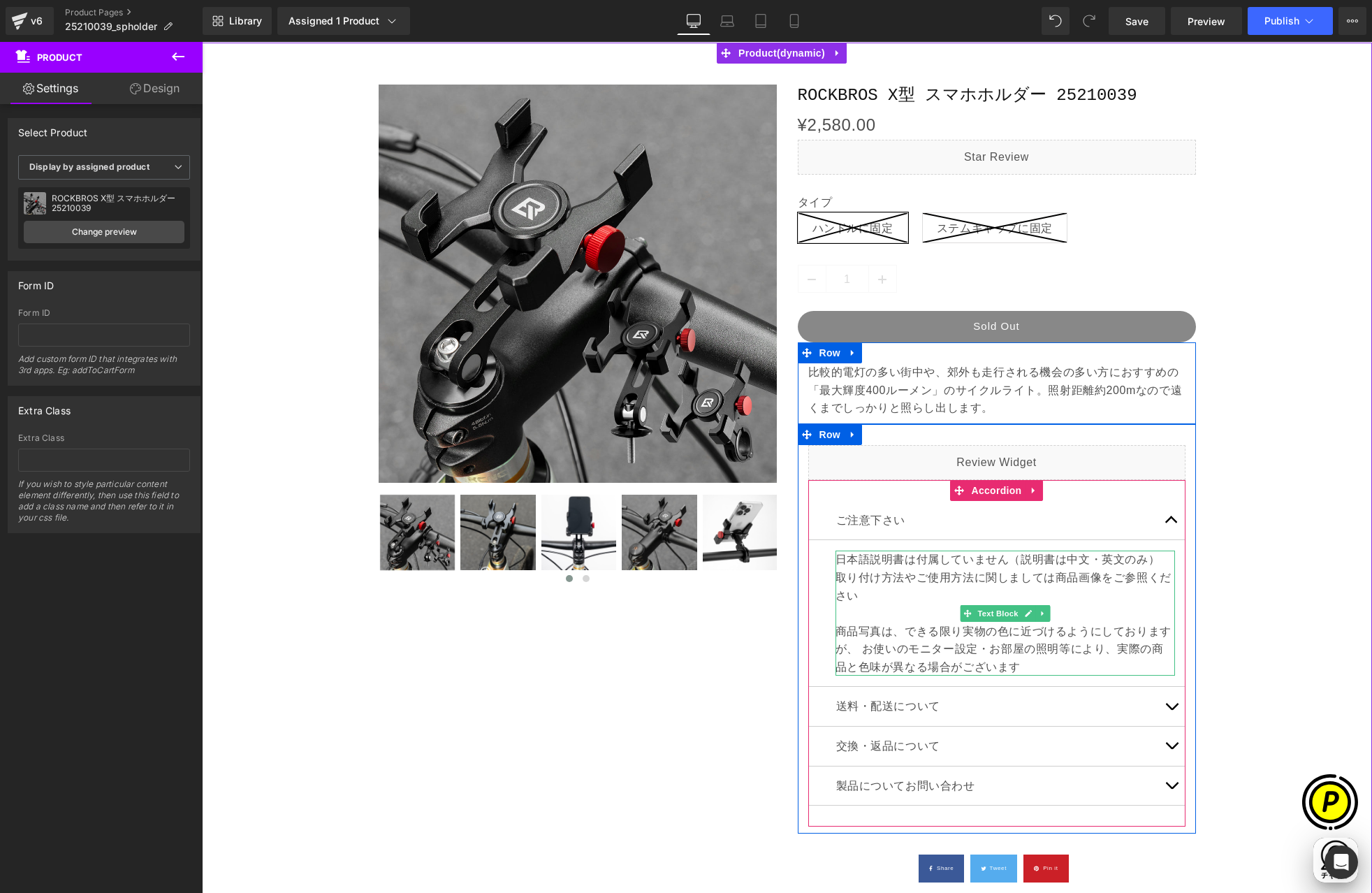
click at [856, 577] on p "日本語説明書は付属していません（説明書は中文・英文のみ） 取り付け方法やご使用方法に関しましては商品画像をご参照ください 商品写真は、できる限り実物の色に近づ…" at bounding box center [1006, 612] width 340 height 125
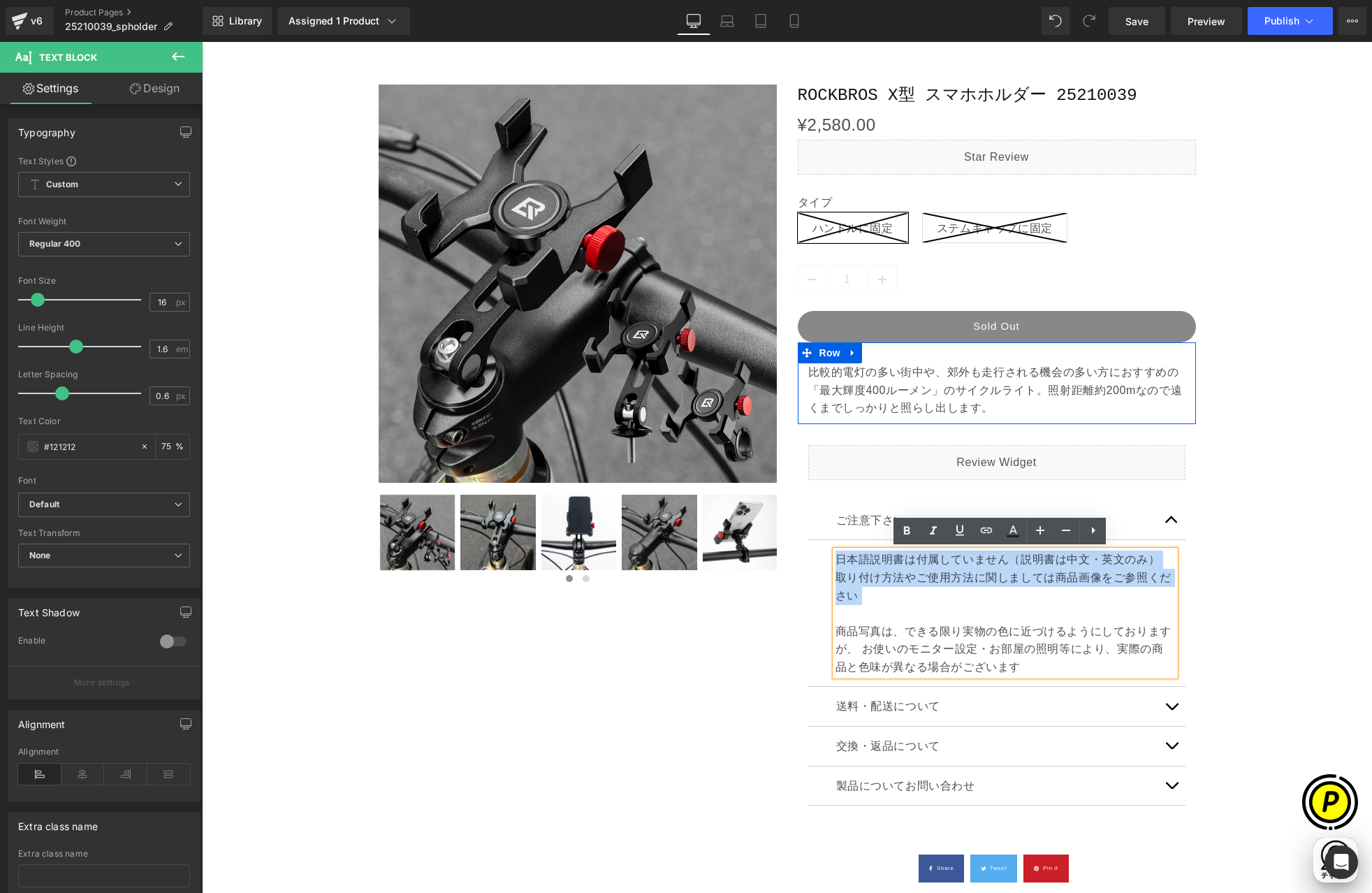
drag, startPoint x: 830, startPoint y: 557, endPoint x: 878, endPoint y: 608, distance: 70.0
click at [878, 608] on p "日本語説明書は付属していません（説明書は中文・英文のみ） 取り付け方法やご使用方法に関しましては商品画像をご参照ください 商品写真は、できる限り実物の色に近づ…" at bounding box center [1006, 612] width 340 height 125
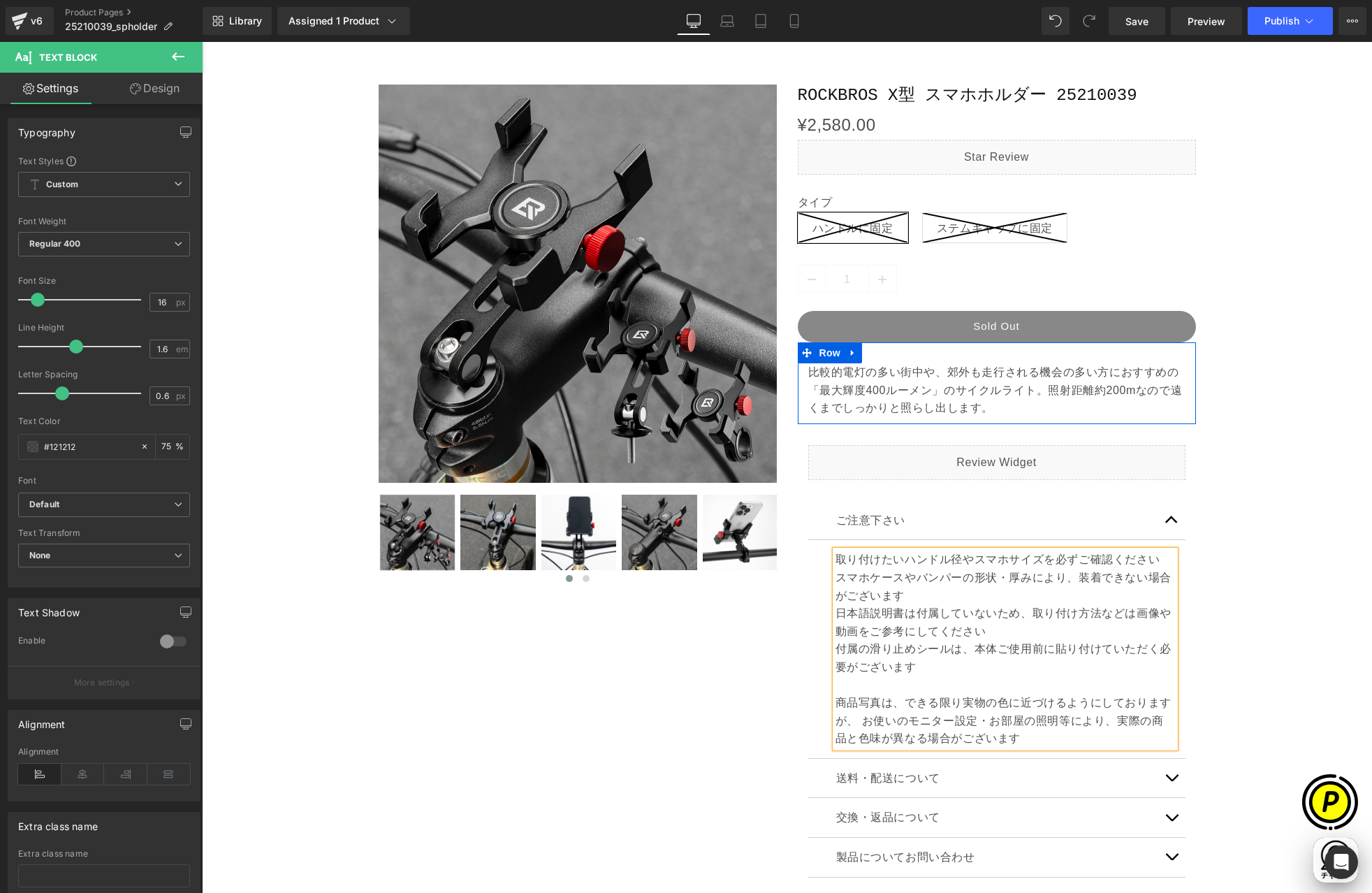
scroll to position [0, 272]
click at [836, 554] on p "取り付けたいハンドル径やスマホサイズを必ずご確認ください" at bounding box center [1006, 559] width 340 height 18
copy p "・"
click at [837, 577] on p "スマホケースやバンパーの形状・厚みにより、装着できない場合がございます" at bounding box center [1006, 587] width 340 height 36
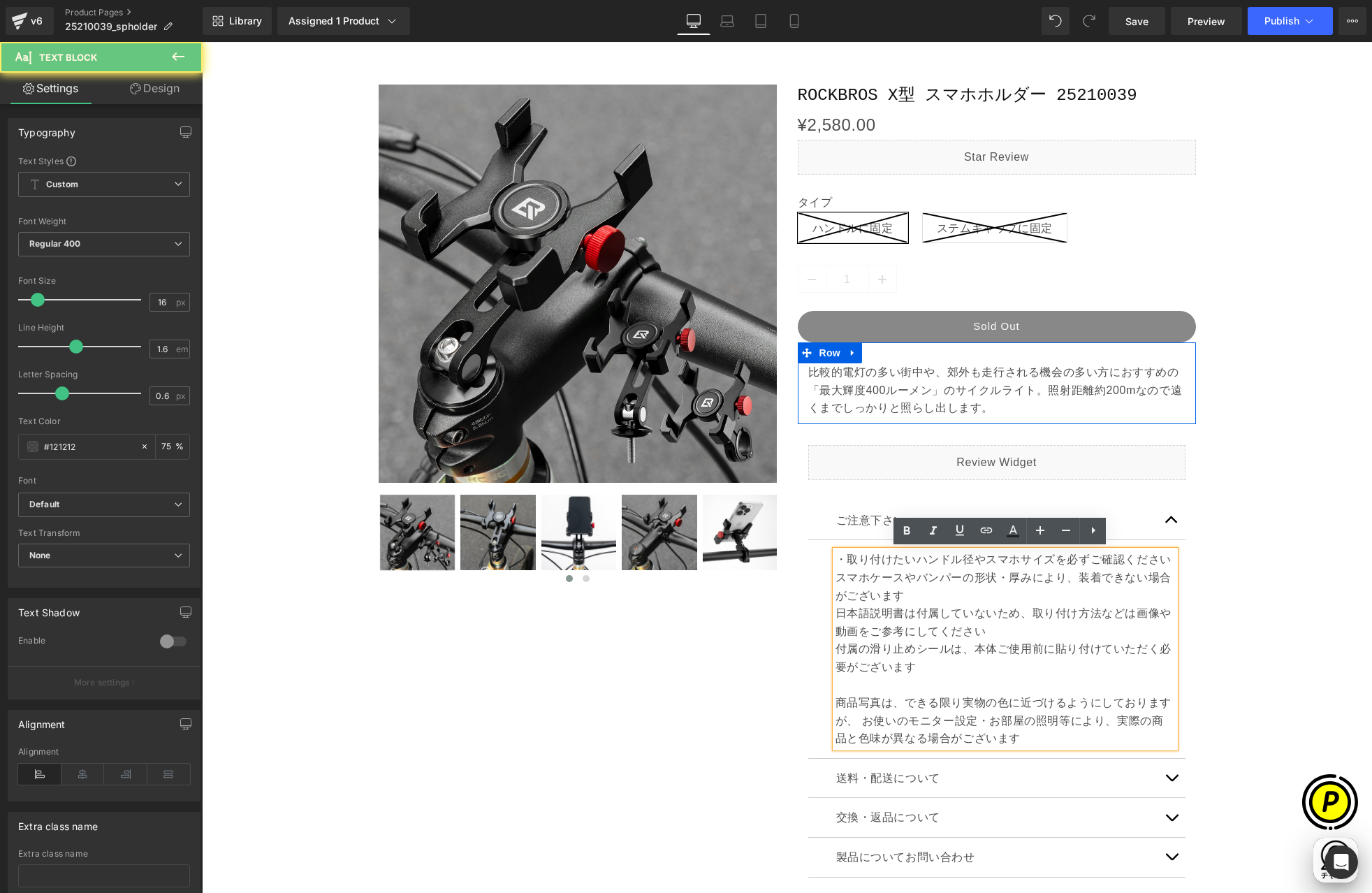
click at [836, 576] on p "スマホケースやバンパーの形状・厚みにより、装着できない場合がございます" at bounding box center [1006, 587] width 340 height 36
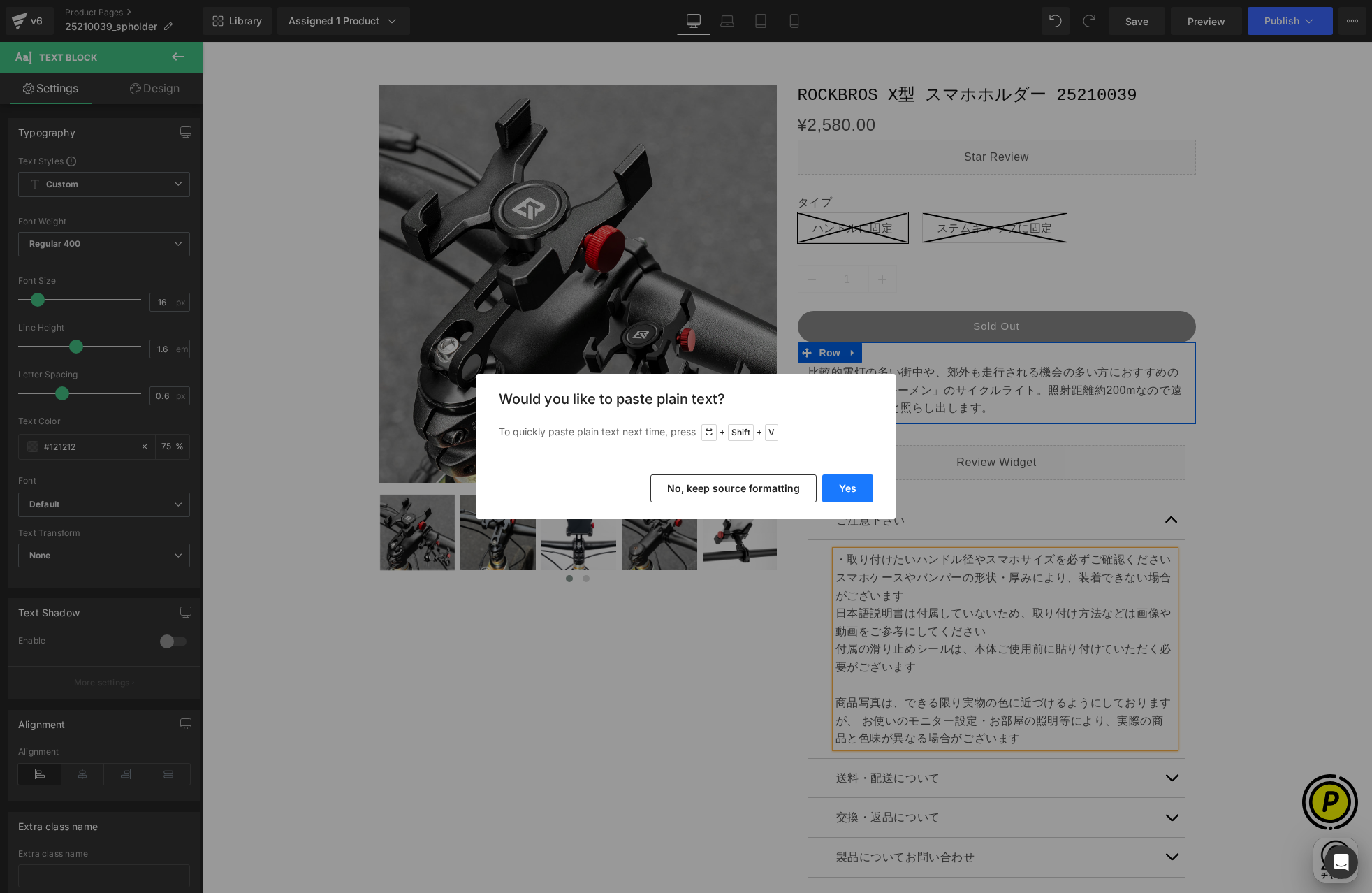
click at [850, 492] on button "Yes" at bounding box center [848, 488] width 51 height 28
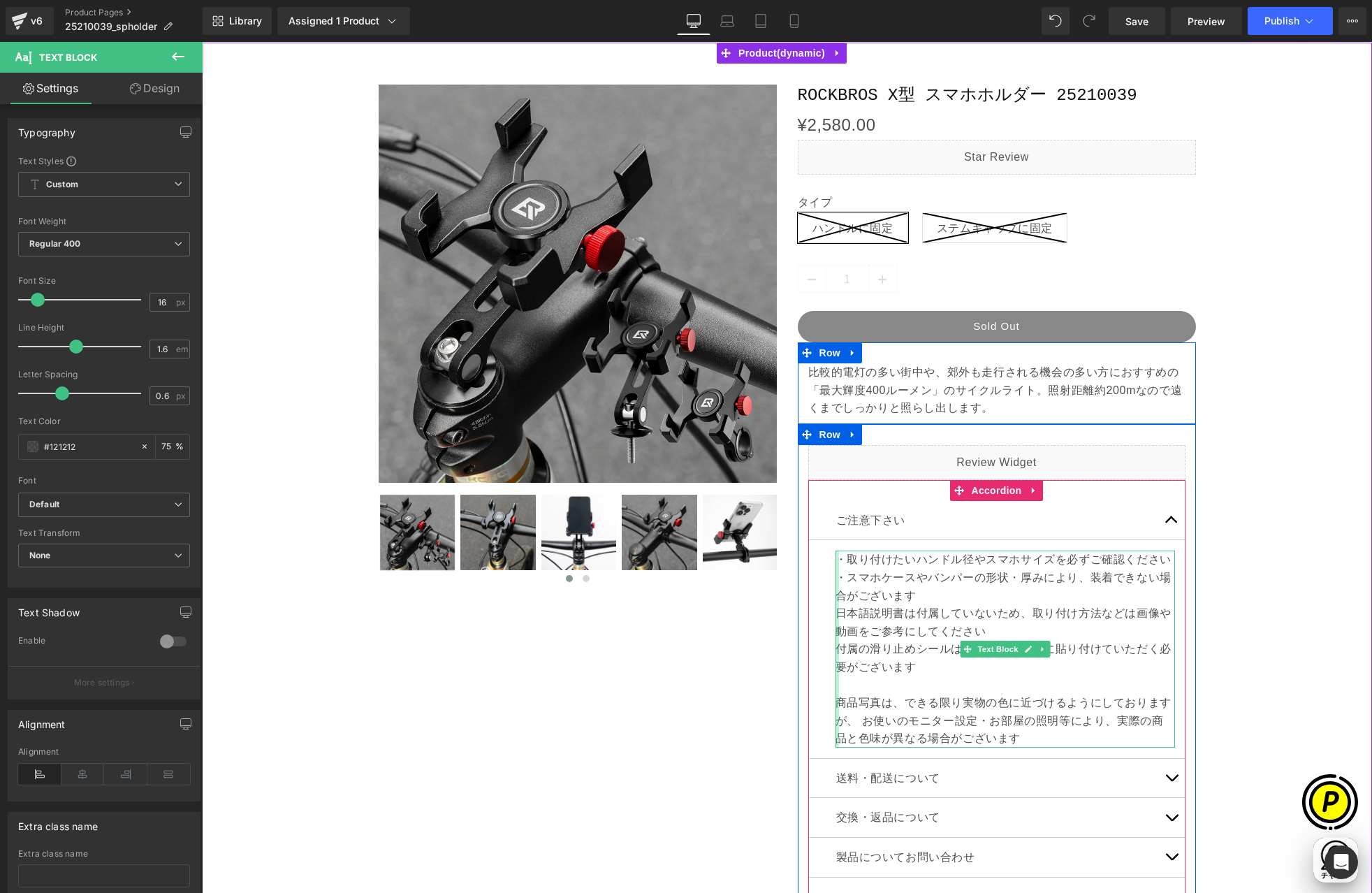
click at [836, 612] on div at bounding box center [838, 649] width 4 height 197
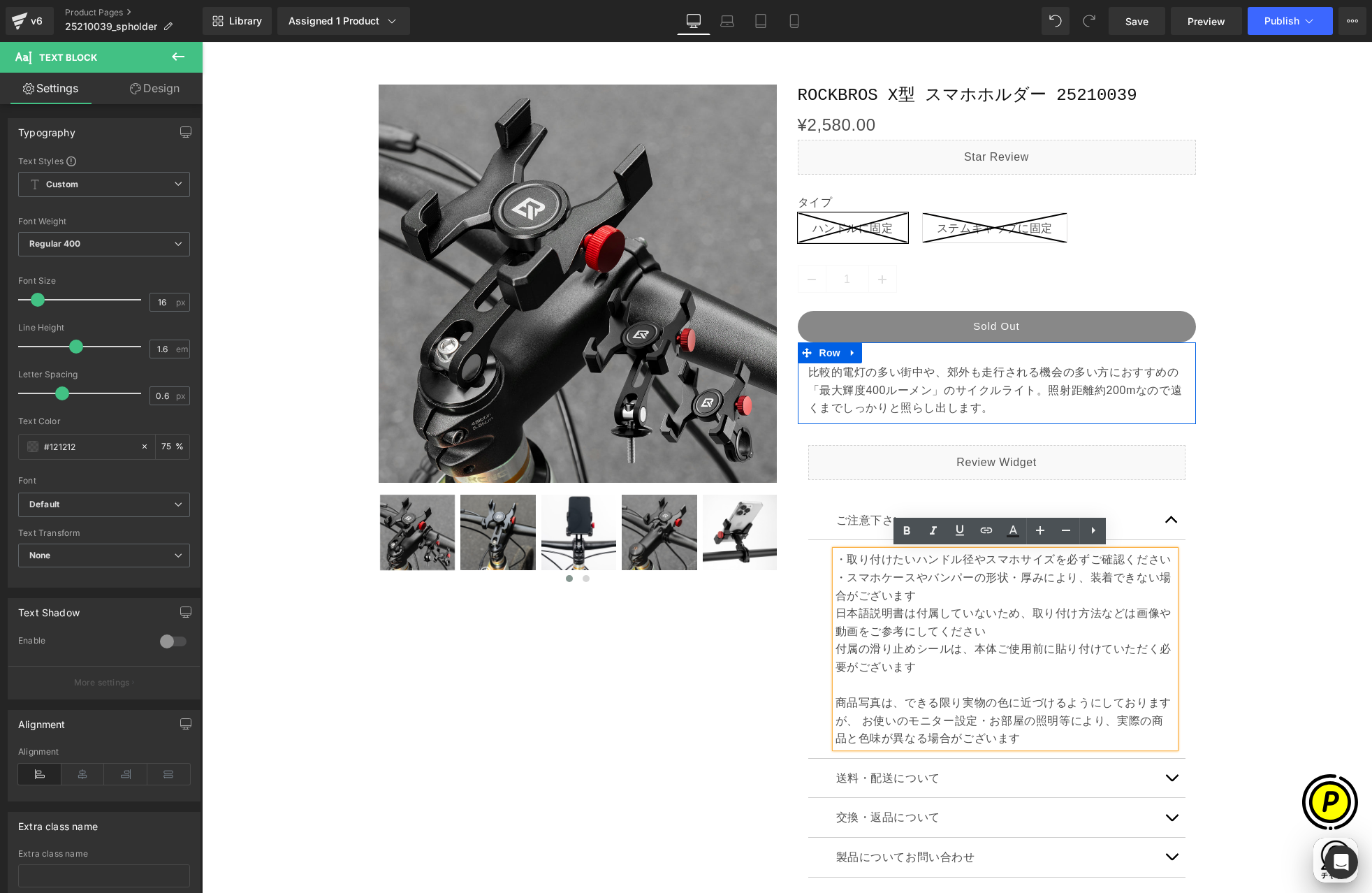
click at [852, 615] on p "日本語説明書は付属していないため、取り付け方法などは画像や動画をご参考にしてください" at bounding box center [1006, 623] width 340 height 36
click at [836, 610] on p "日本語説明書は付属していないため、取り付け方法などは画像や動画をご参考にしてください" at bounding box center [1006, 623] width 340 height 36
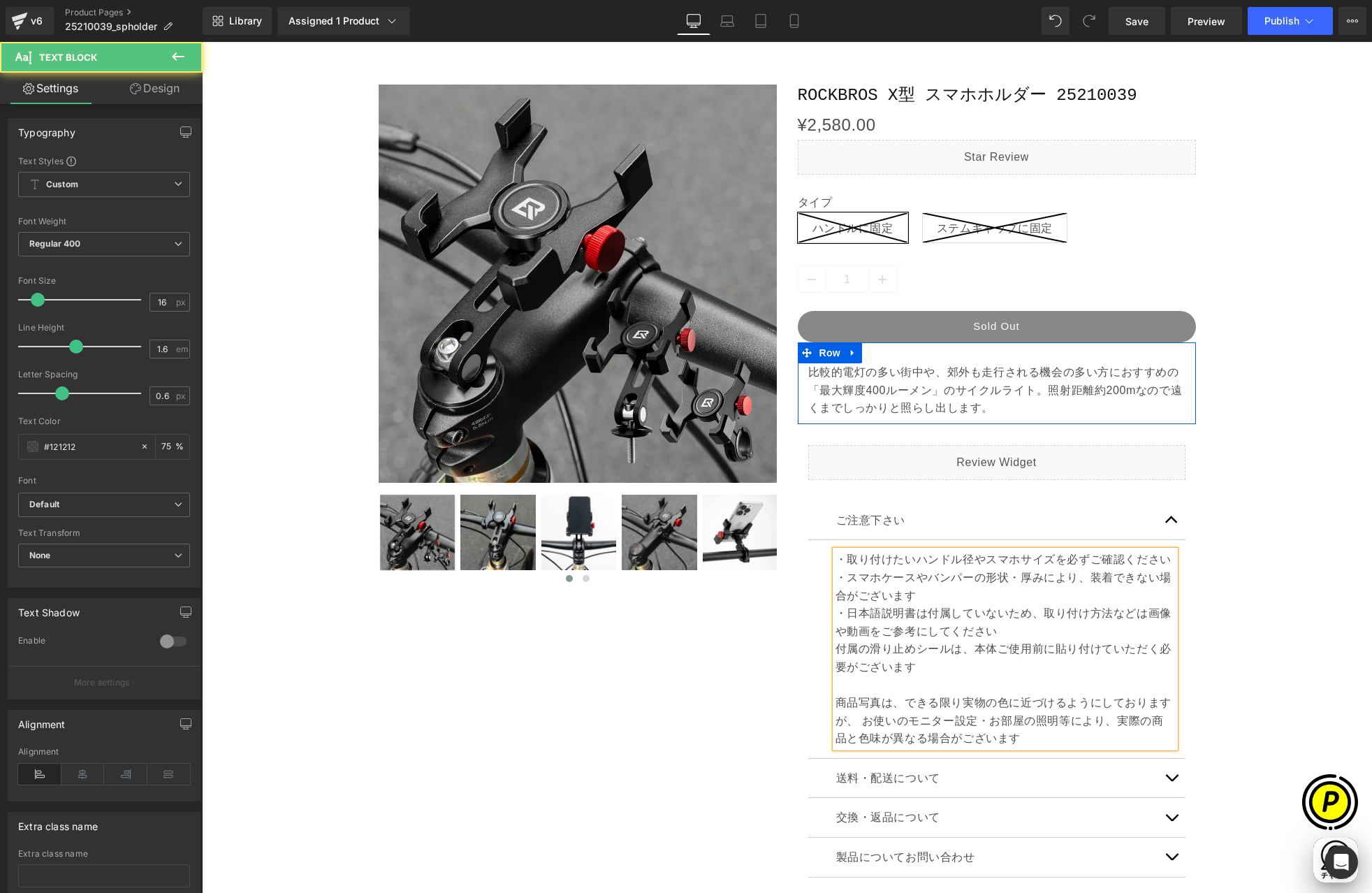
click at [836, 648] on p "付属の滑り止めシールは、本体ご使用前に貼り付けていただく必要がございます 商品写真は、できる限り実物の色に近づけるようにしておりますが、 お使いのモニター設定…" at bounding box center [1006, 694] width 340 height 108
click at [1225, 651] on div "Sale Off (P) Image ‹" at bounding box center [786, 523] width 1156 height 918
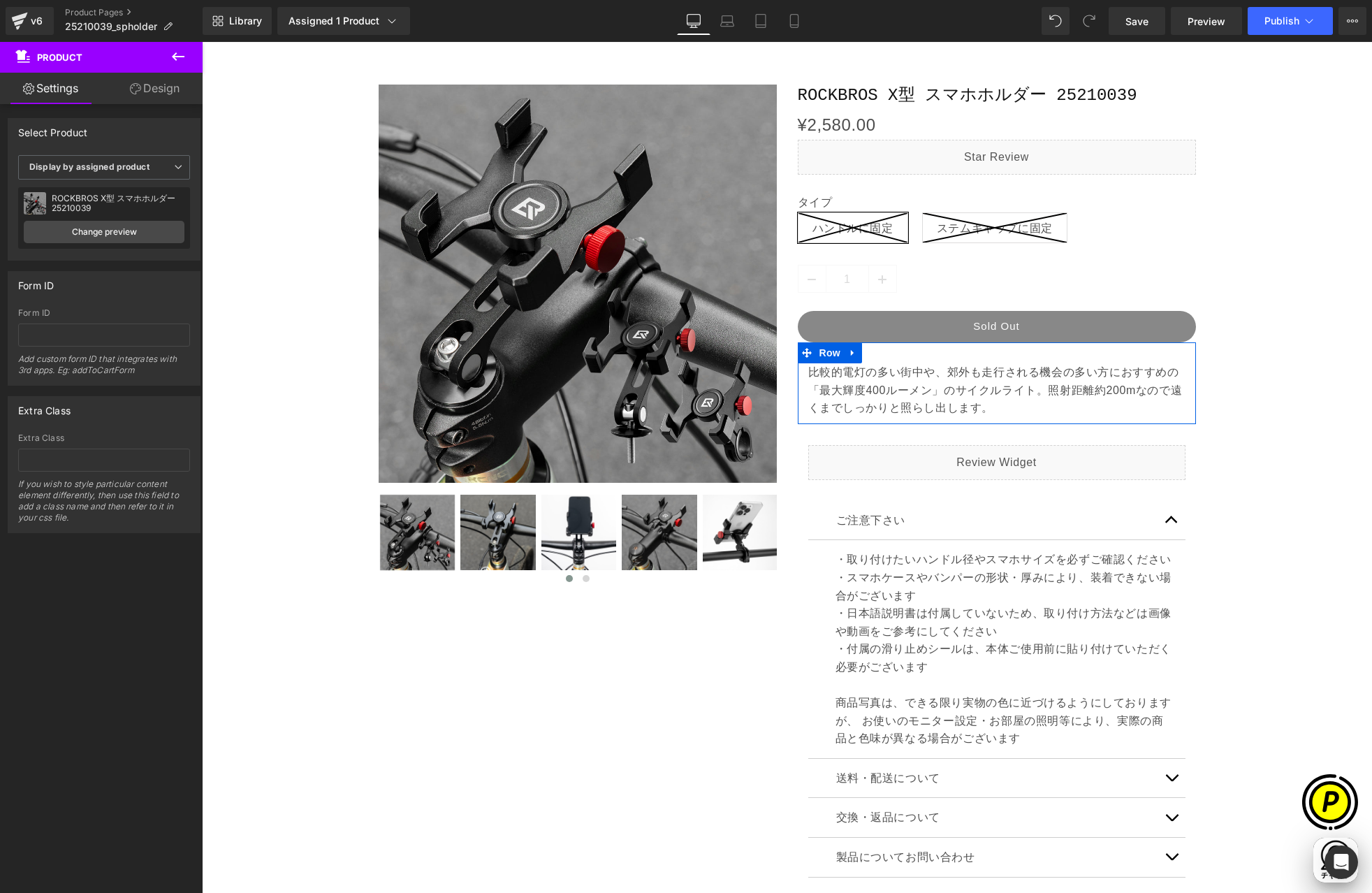
scroll to position [0, 0]
click at [1228, 652] on div "Sale Off (P) Image ‹" at bounding box center [786, 523] width 1156 height 918
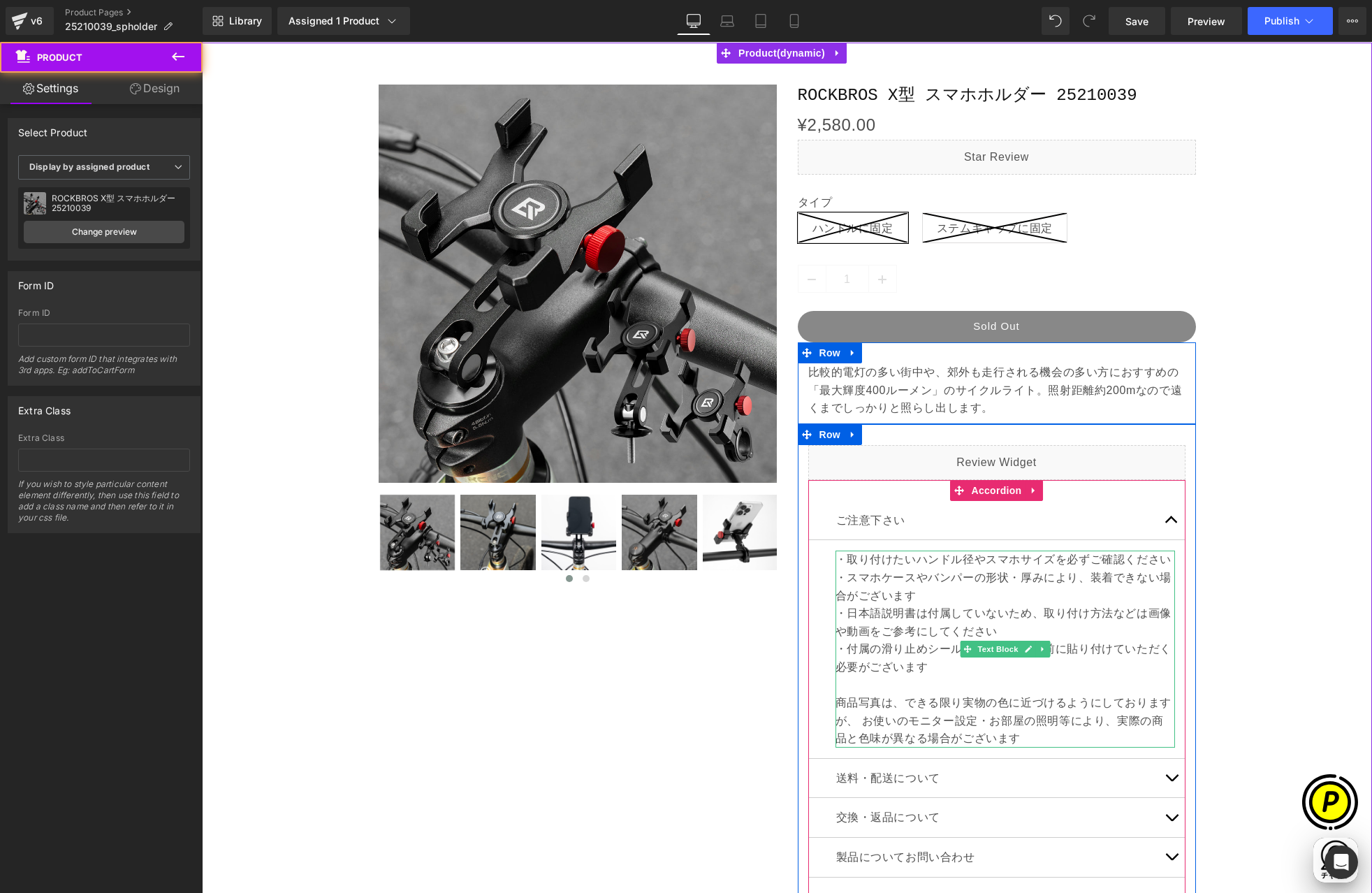
click at [868, 565] on p "・取り付けたいハンドル径やスマホサイズを必ずご確認ください" at bounding box center [1006, 559] width 340 height 18
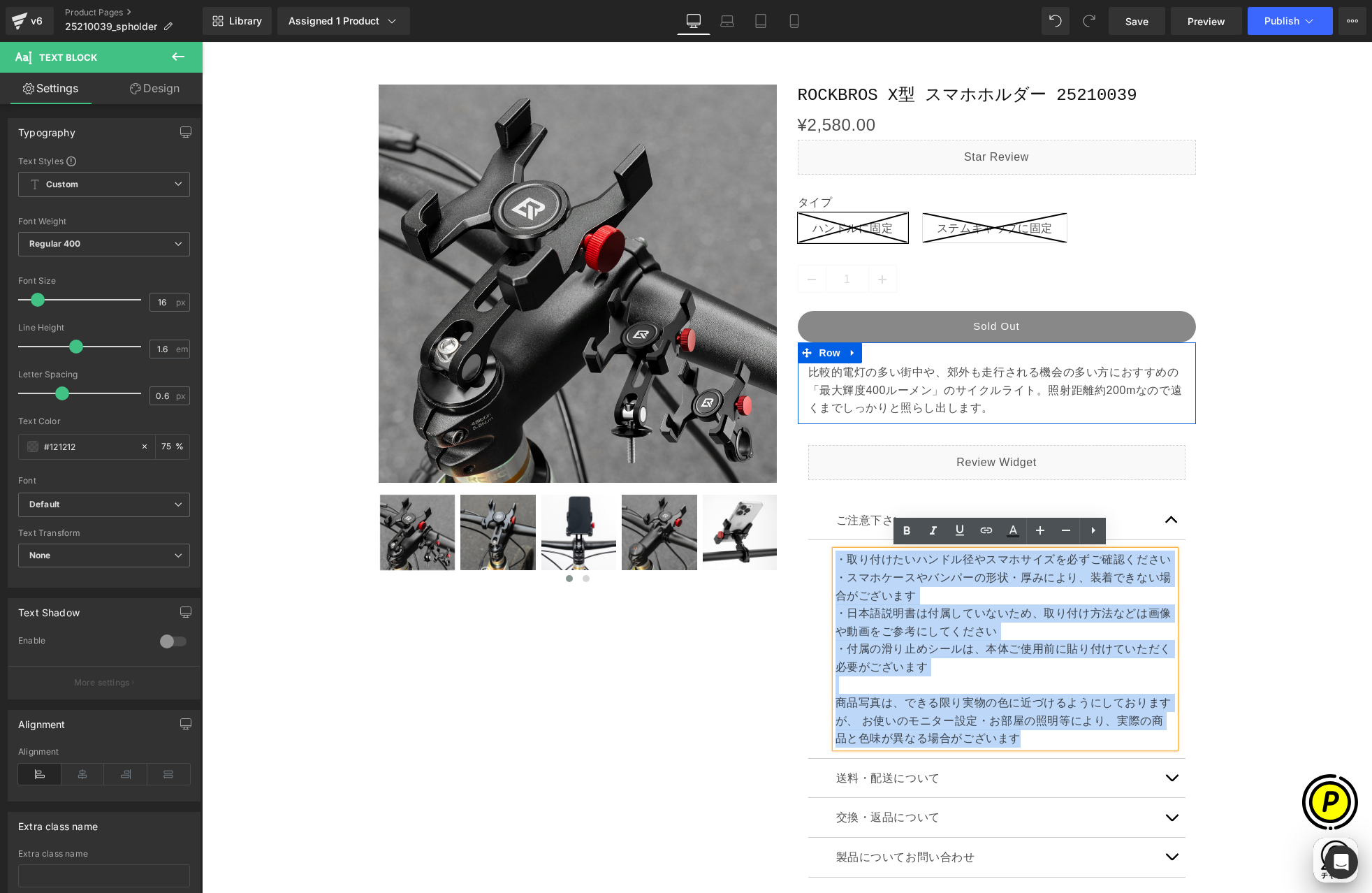
drag, startPoint x: 832, startPoint y: 556, endPoint x: 1054, endPoint y: 736, distance: 285.8
click at [1054, 736] on div "・取り付けたいハンドル径やスマホサイズを必ずご確認ください ・スマホケースやバンパーの形状・厚みにより、装着できない場合がございます ・日本語説明書は付属して…" at bounding box center [1006, 649] width 340 height 197
copy div "・取り付けたいハンドル径やスマホサイズを必ずご確認ください ・スマホケースやバンパーの形状・厚みにより、装着できない場合がございます ・日本語説明書は付属して…"
click at [1221, 680] on div "Sale Off (P) Image ‹" at bounding box center [786, 523] width 1156 height 918
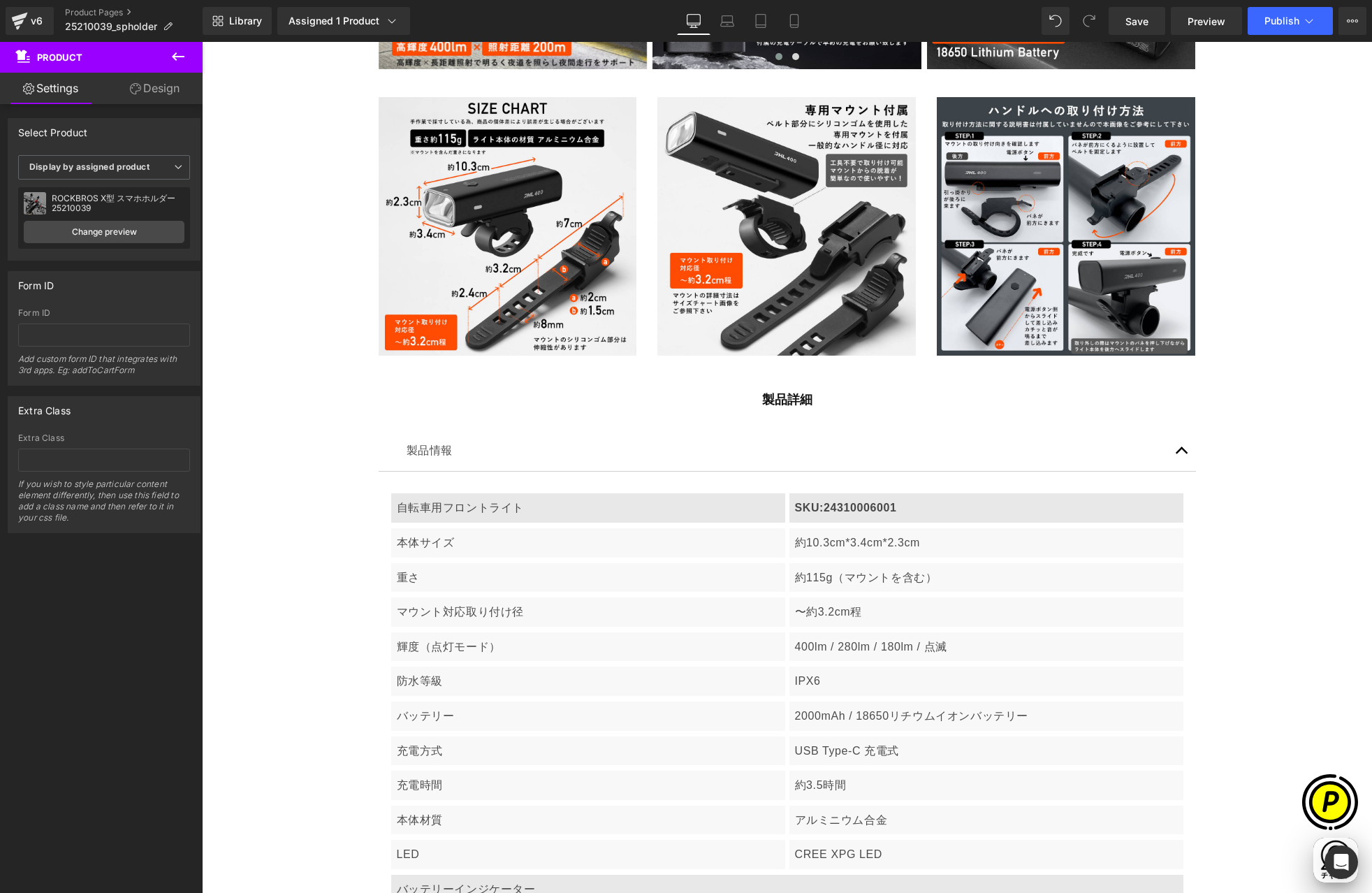
scroll to position [2084, 0]
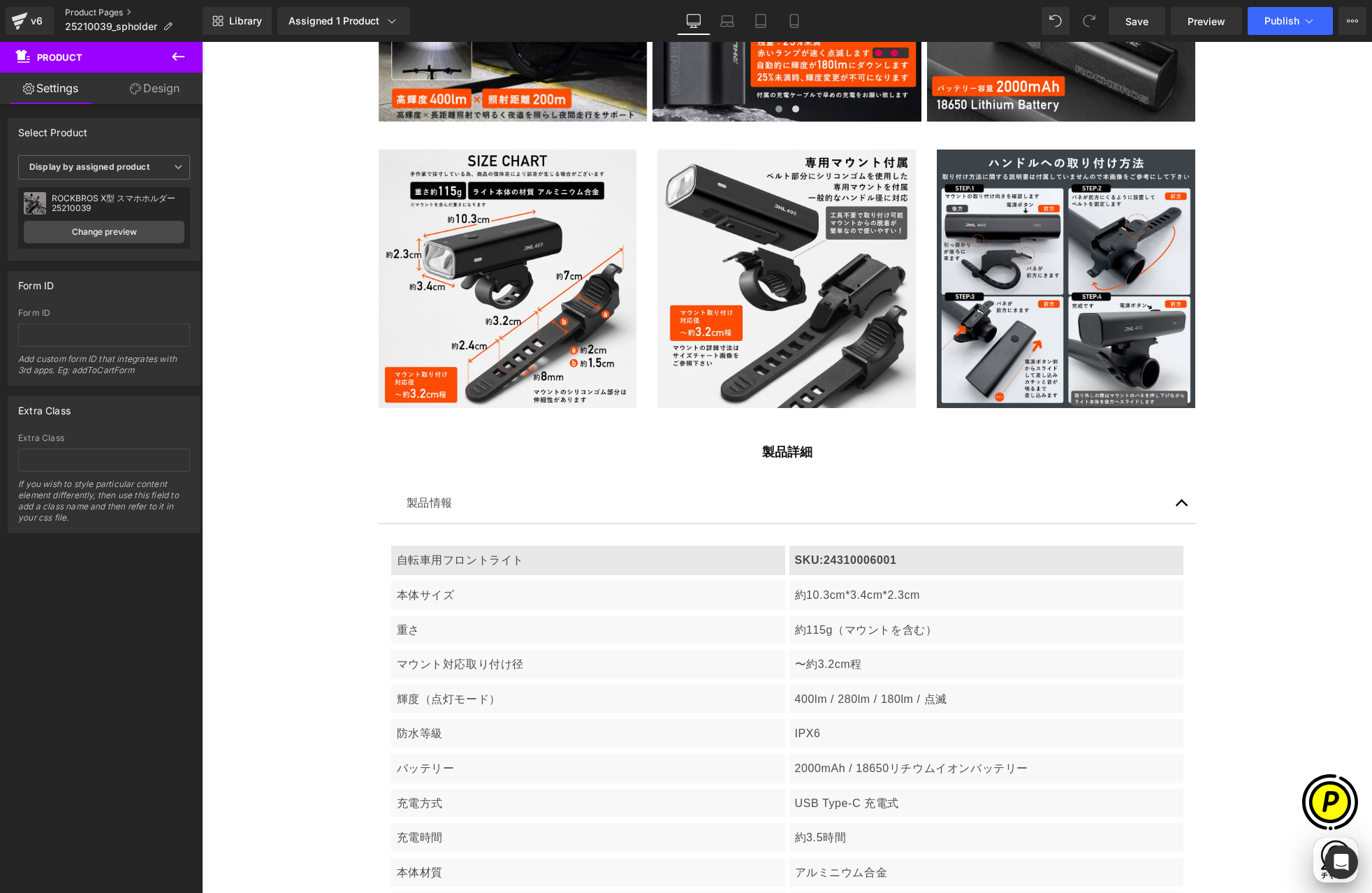
click at [78, 10] on link "Product Pages" at bounding box center [133, 12] width 138 height 11
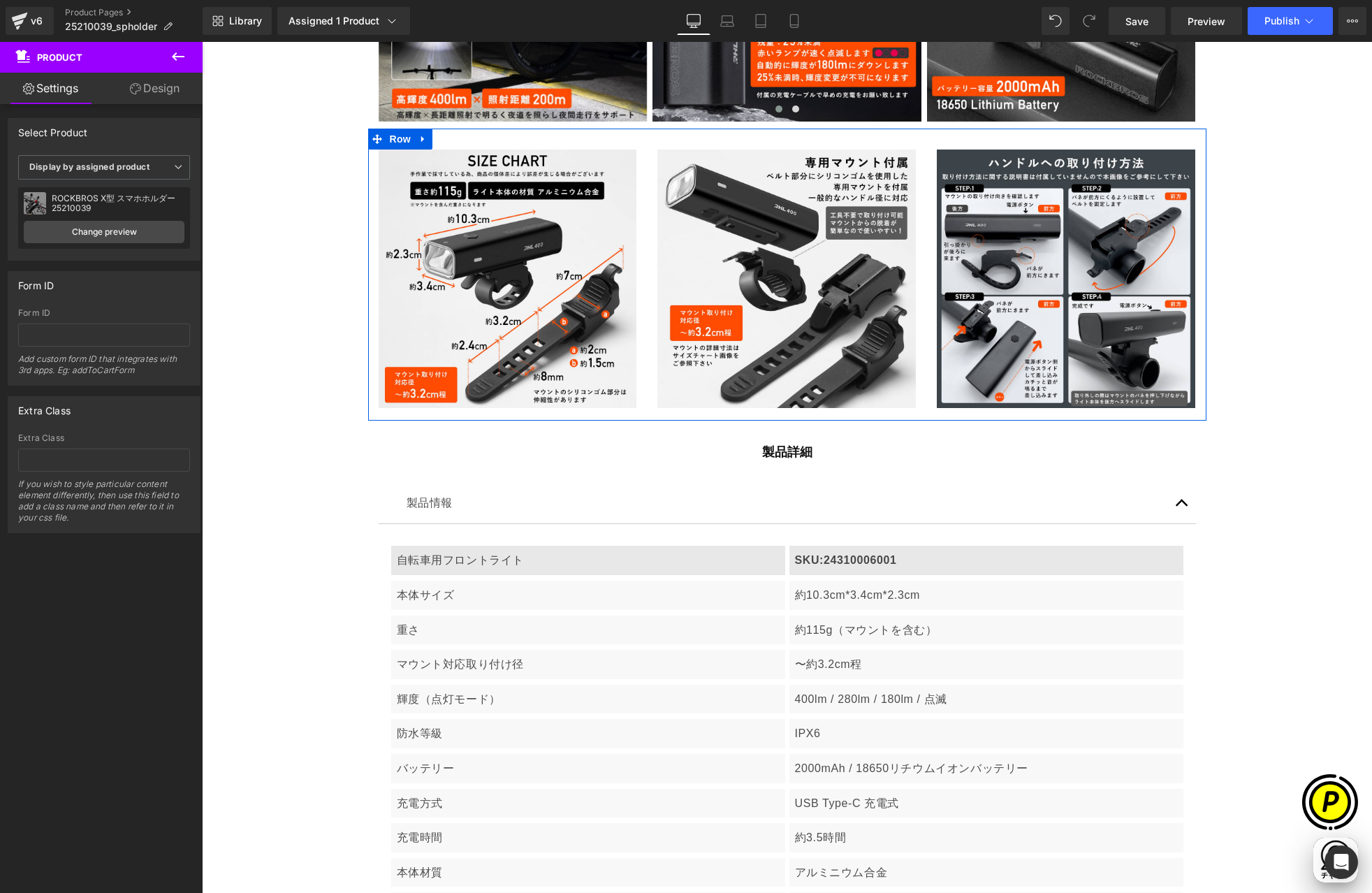
scroll to position [0, 0]
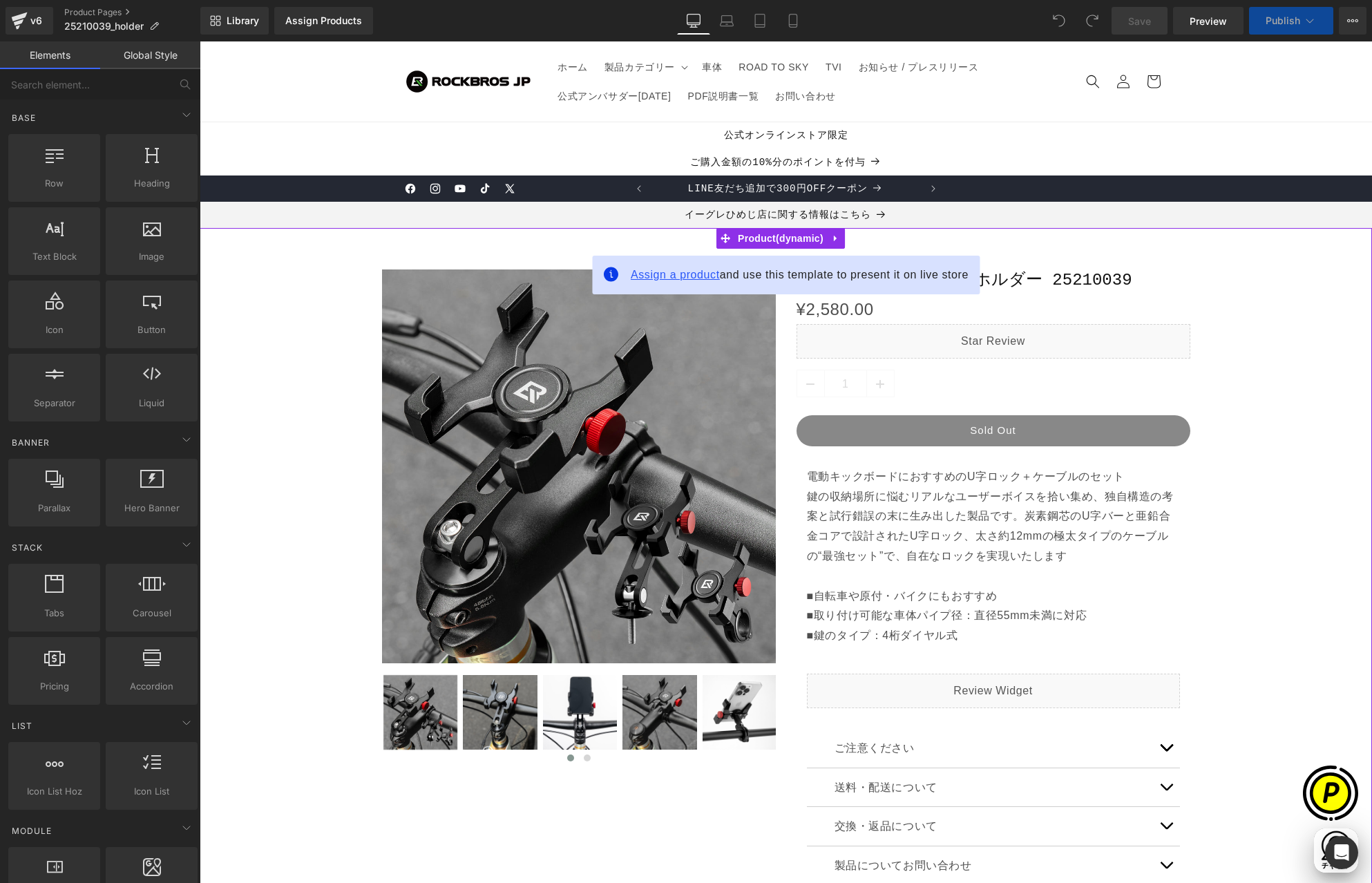
click at [673, 274] on span "Assign a product" at bounding box center [675, 274] width 89 height 12
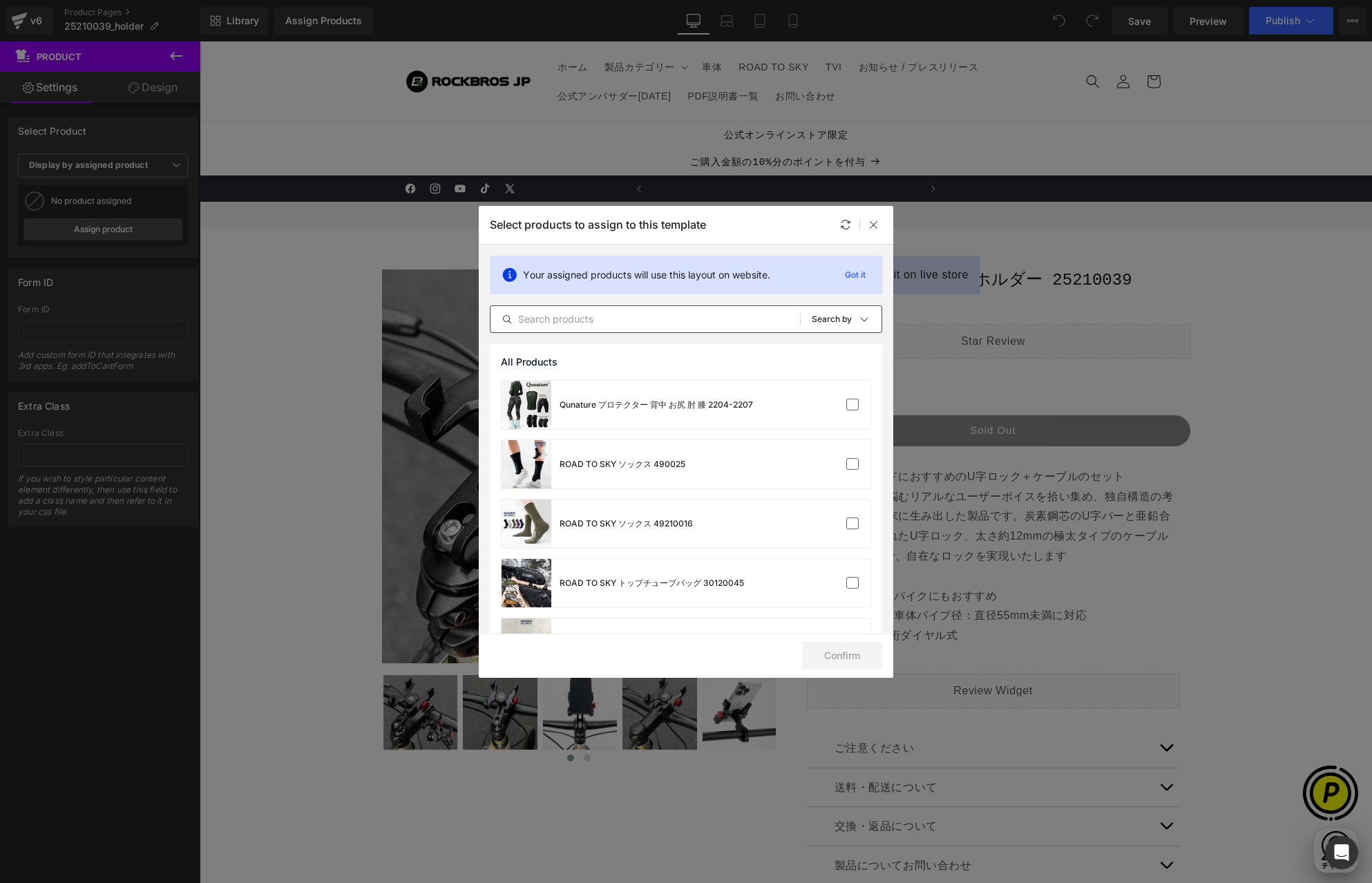
click at [632, 318] on input "text" at bounding box center [644, 319] width 309 height 17
paste input "25210039"
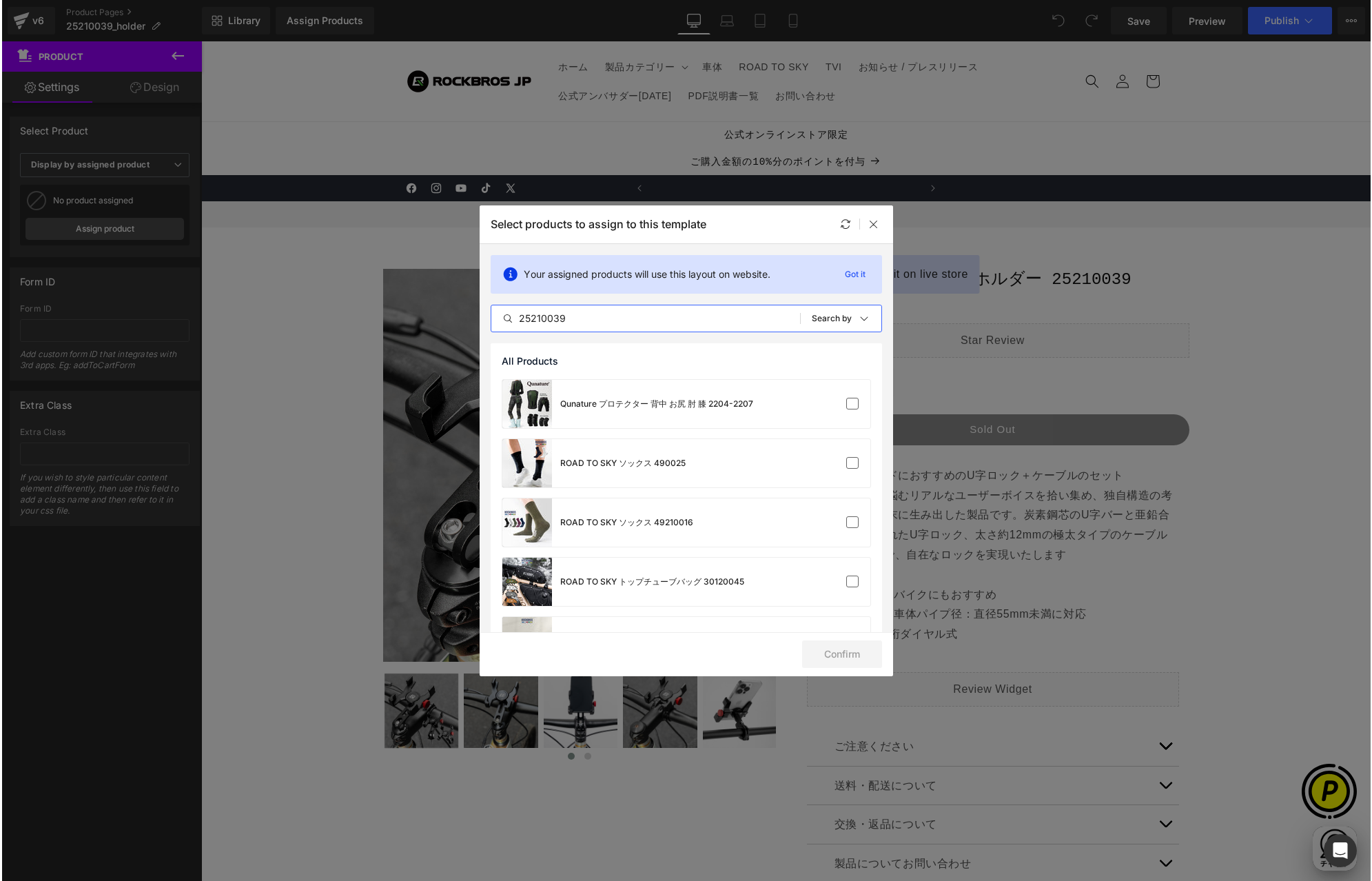
scroll to position [0, 269]
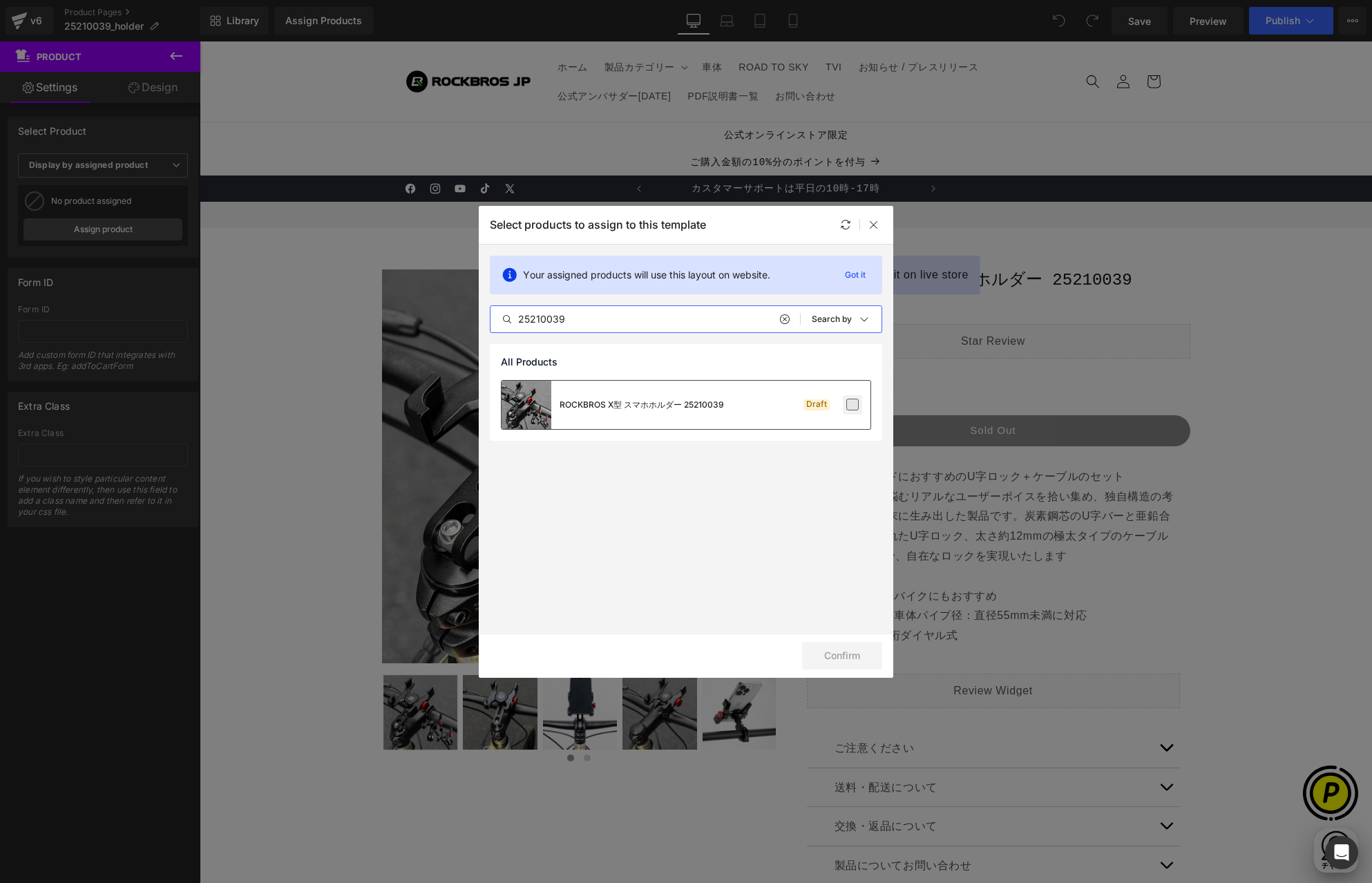
type input "25210039"
click at [858, 406] on label at bounding box center [851, 404] width 12 height 12
click at [852, 405] on input "checkbox" at bounding box center [852, 405] width 0 height 0
click at [833, 646] on button "Confirm" at bounding box center [842, 656] width 80 height 28
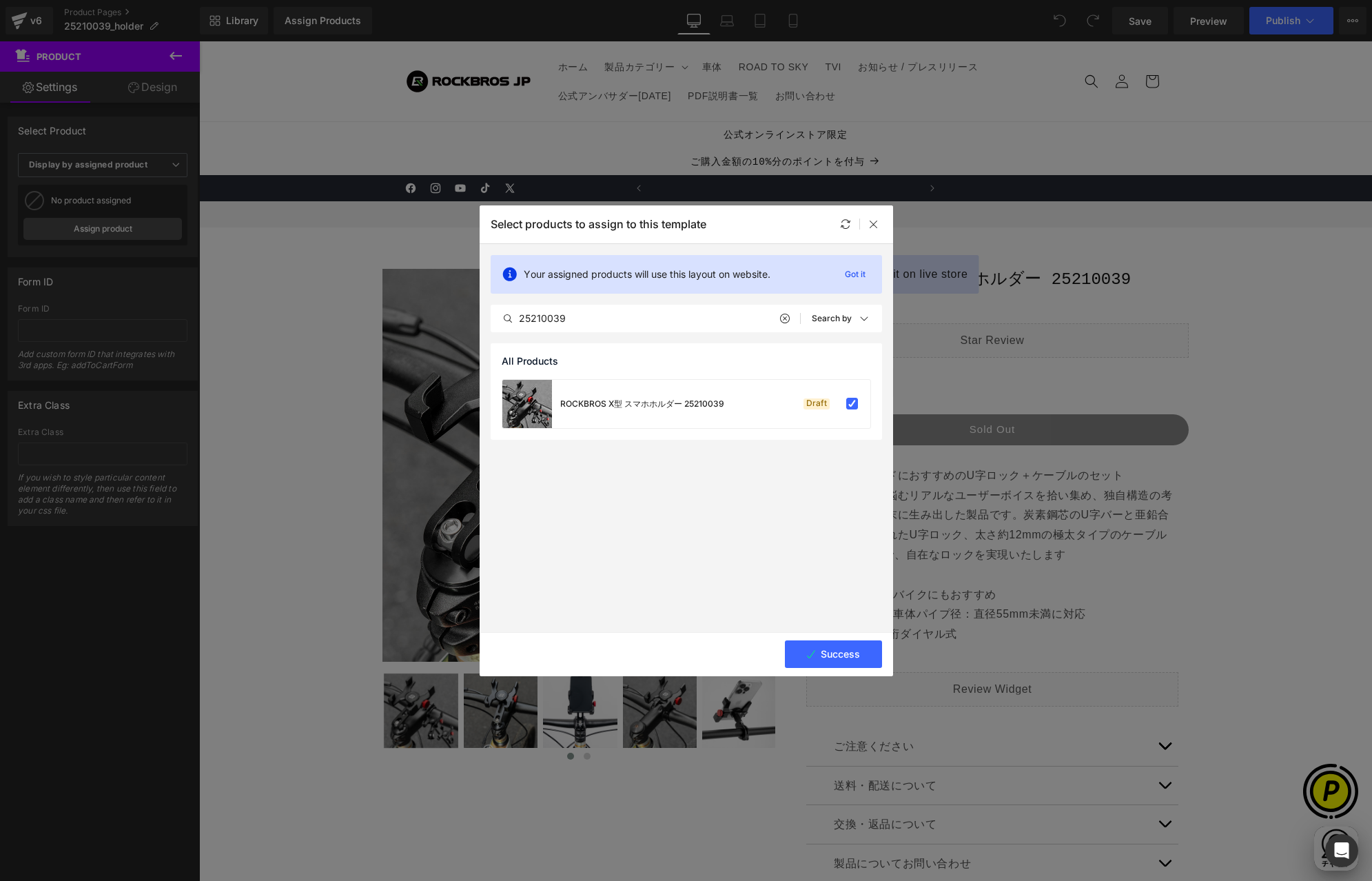
scroll to position [0, 537]
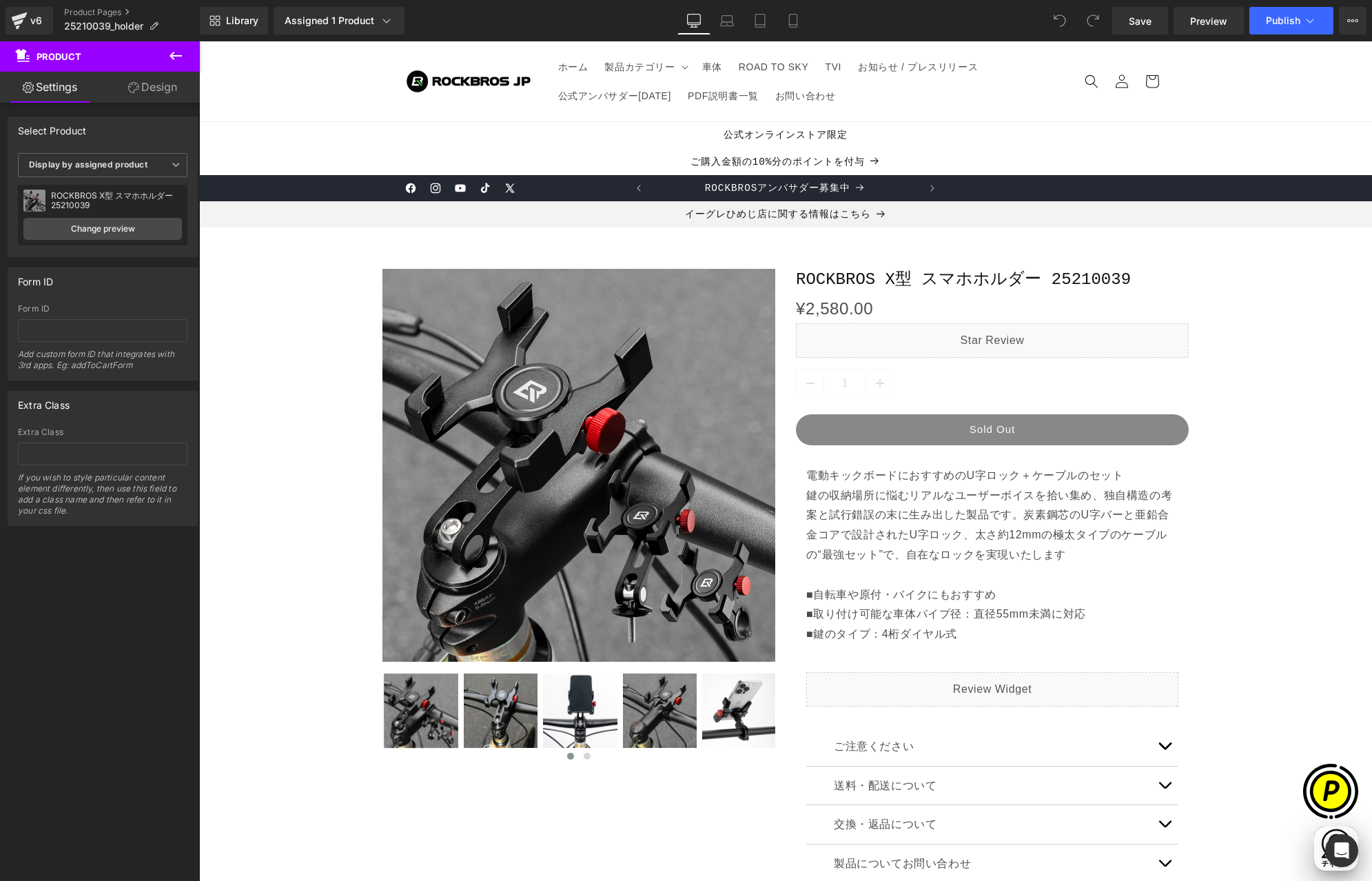
click at [175, 53] on icon at bounding box center [176, 56] width 17 height 17
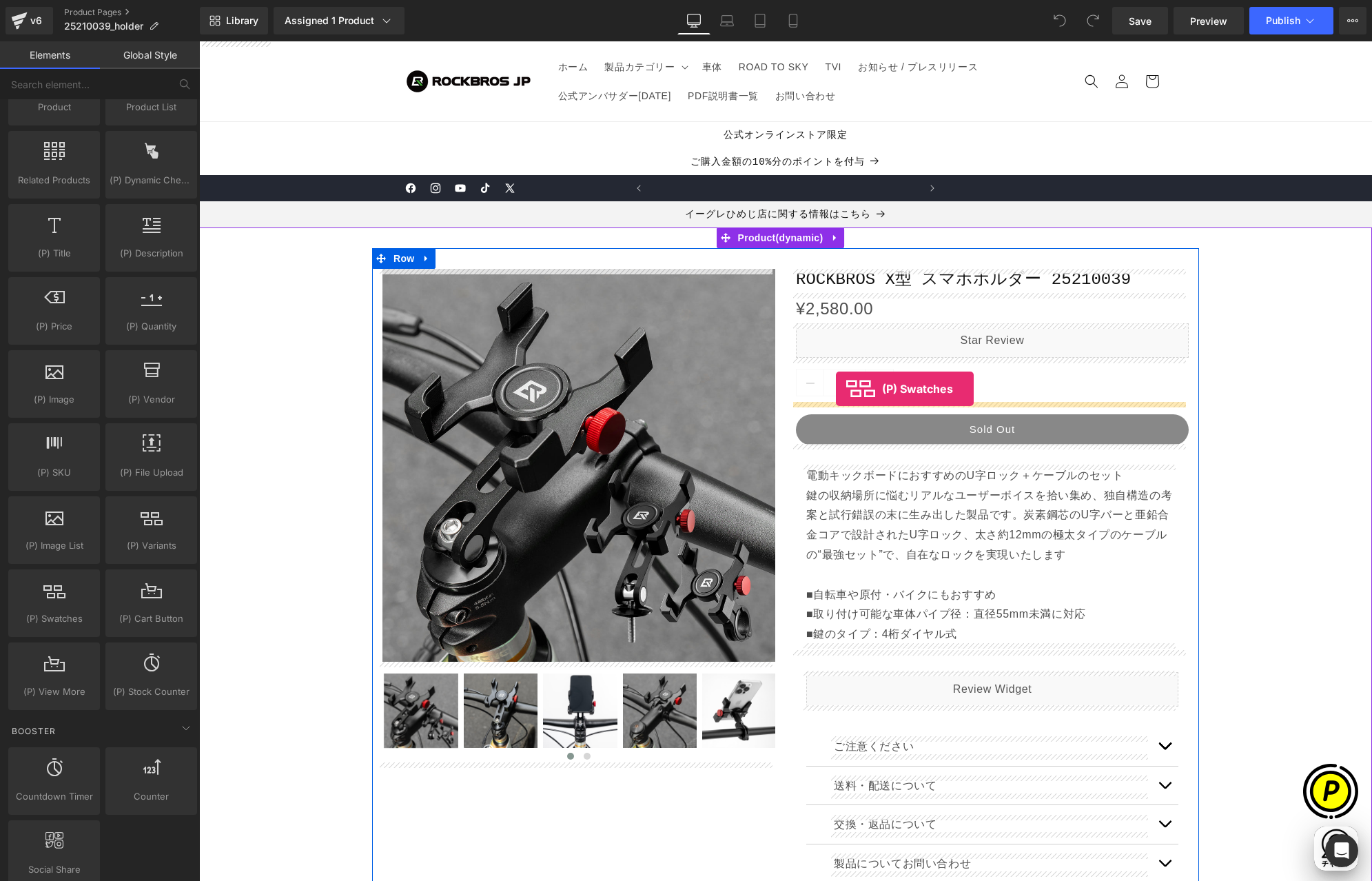
scroll to position [0, 0]
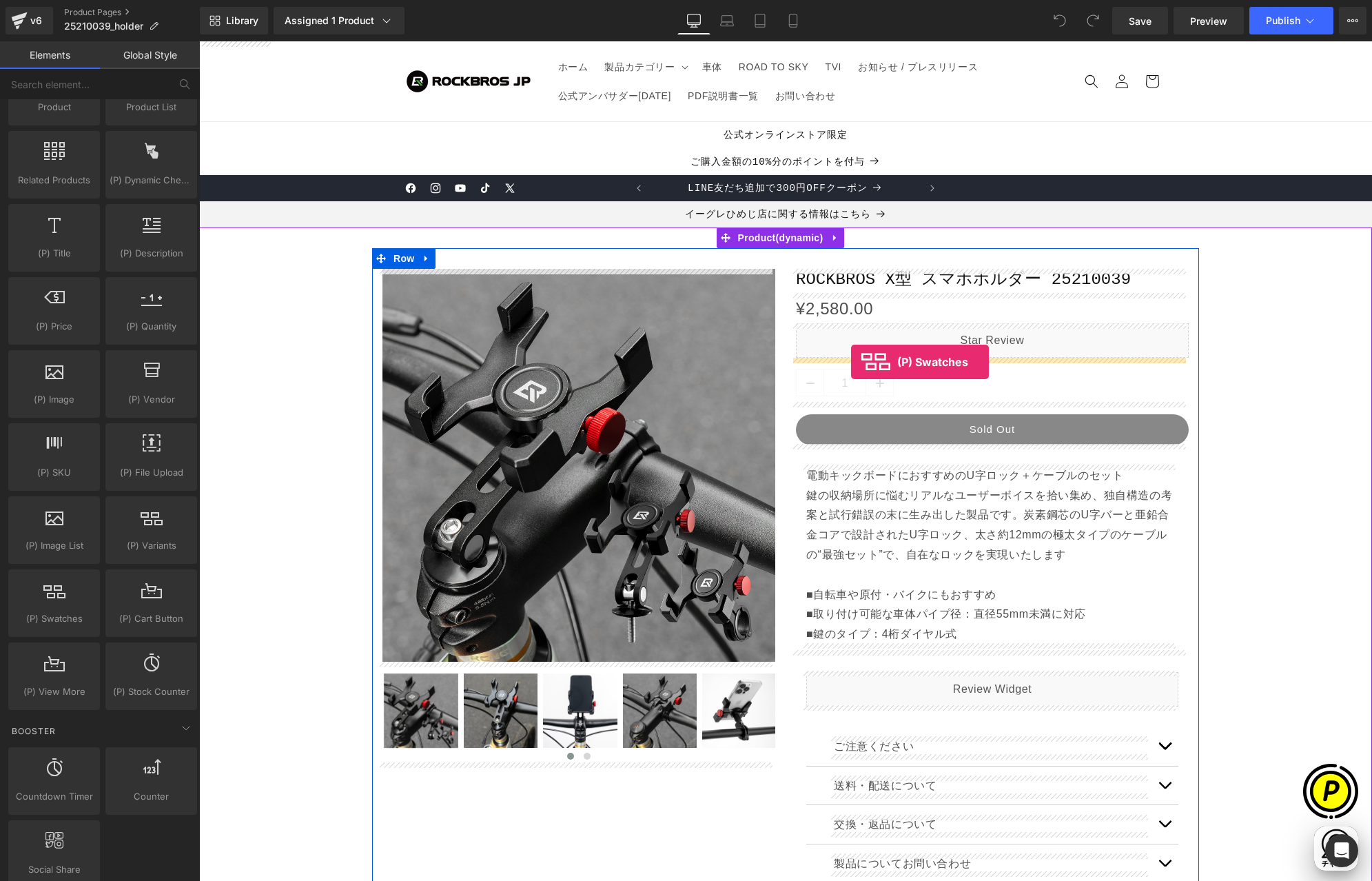
drag, startPoint x: 261, startPoint y: 655, endPoint x: 851, endPoint y: 362, distance: 658.7
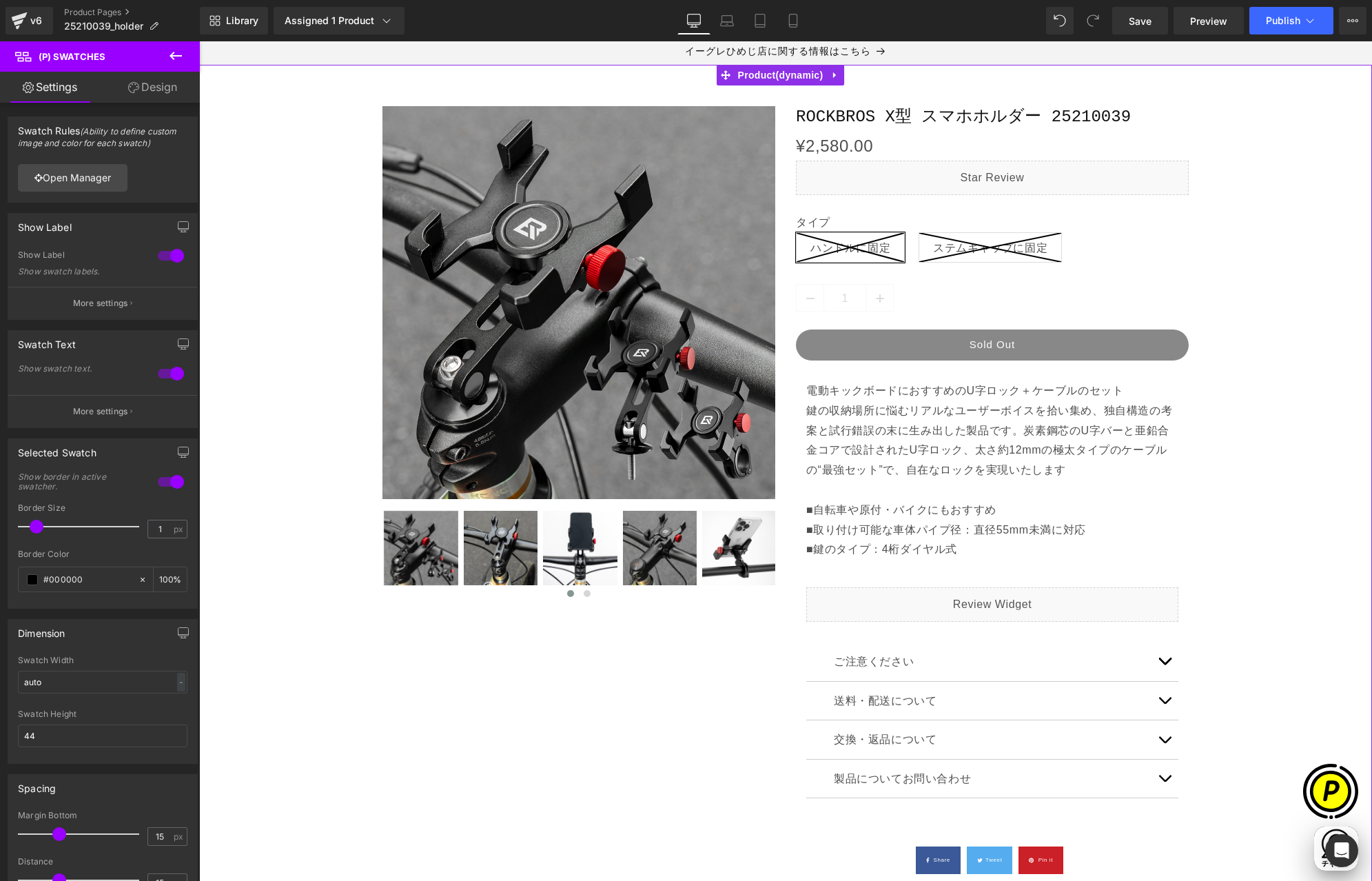
scroll to position [247, 0]
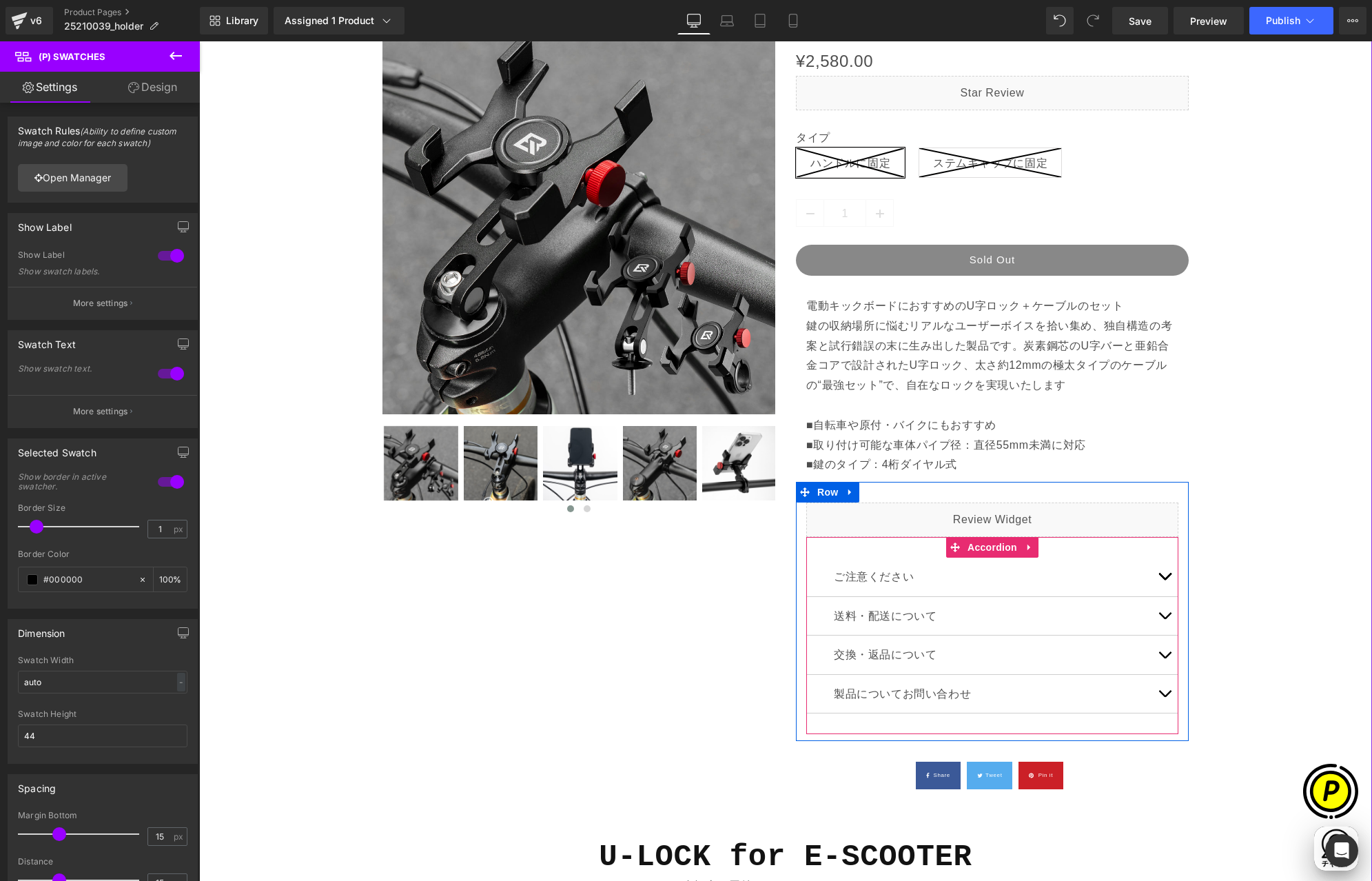
click at [1160, 583] on button "button" at bounding box center [1165, 577] width 28 height 39
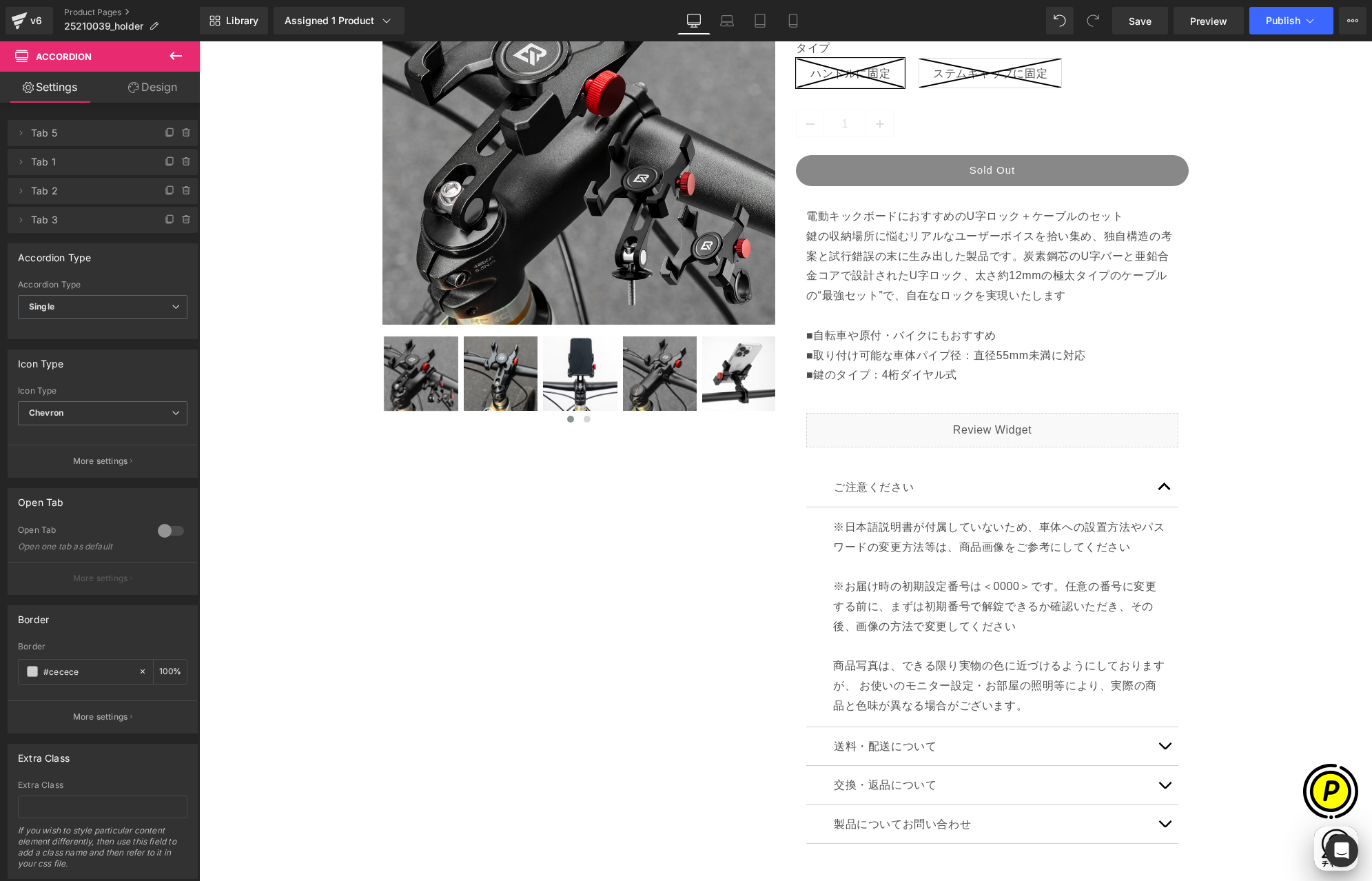
scroll to position [0, 537]
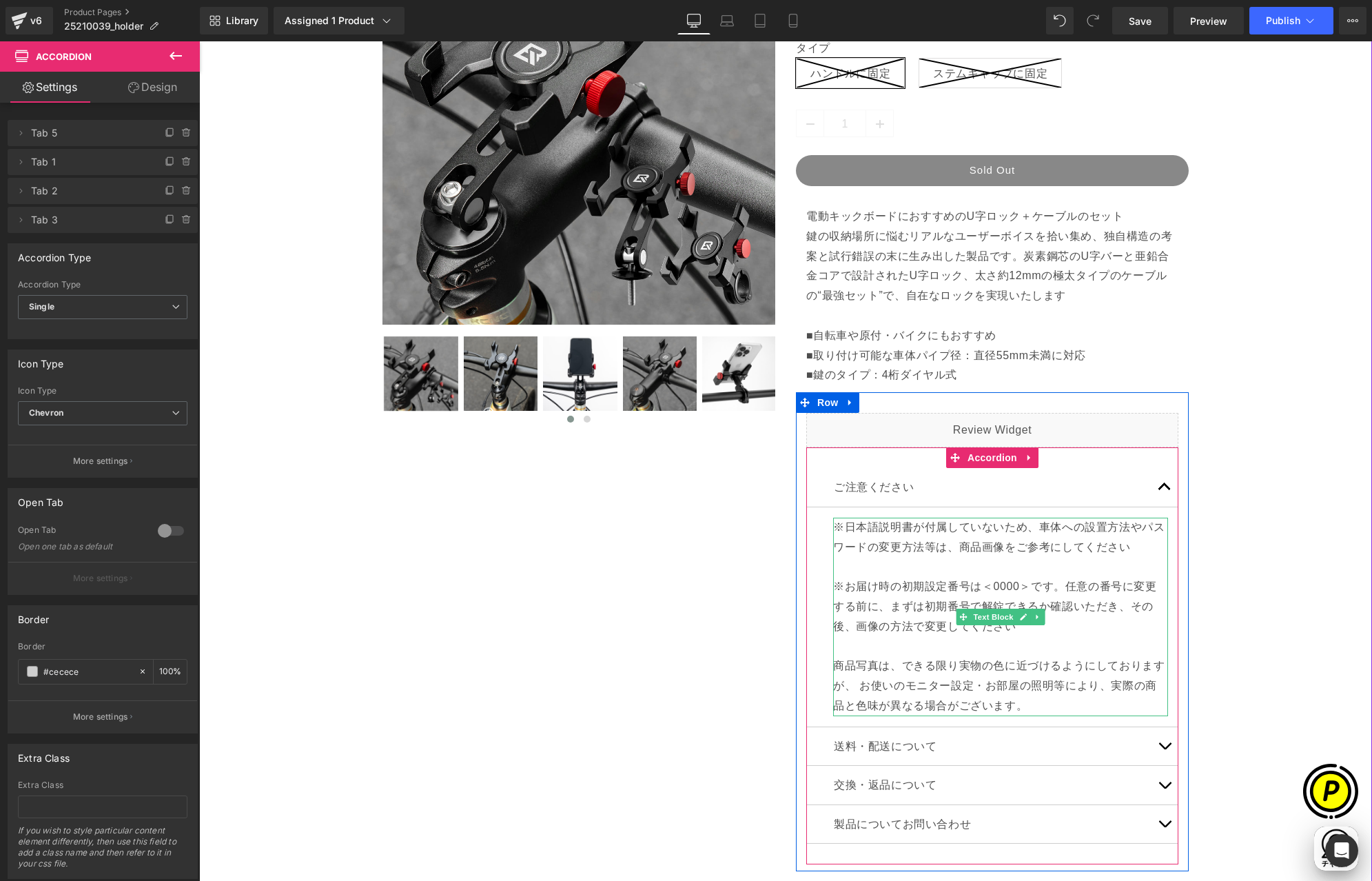
click at [875, 619] on p "※お届け時の初期設定番号は＜0000＞です。任意の番号に変更する前に、まずは初期番号で解錠できるか確認いただき、その後、画像の方法で変更してください 商品写真…" at bounding box center [1001, 647] width 335 height 139
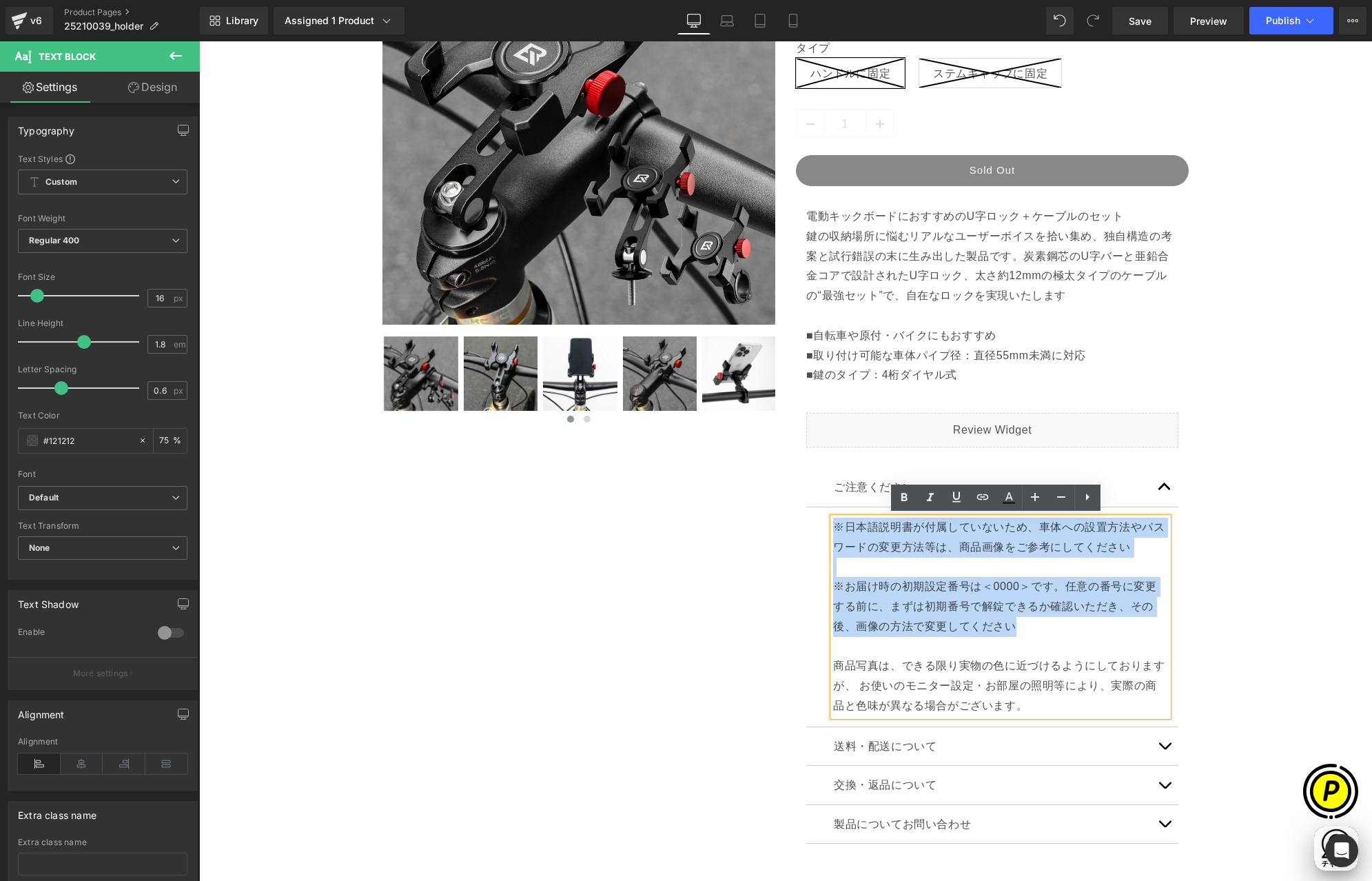
drag, startPoint x: 995, startPoint y: 626, endPoint x: 808, endPoint y: 534, distance: 208.4
click at [808, 534] on article "※日本語説明書が付属していないため、車体への設置方法やパスワードの変更方法等は、商品画像をご参考にしてください Text Block" at bounding box center [993, 617] width 372 height 220
paste div
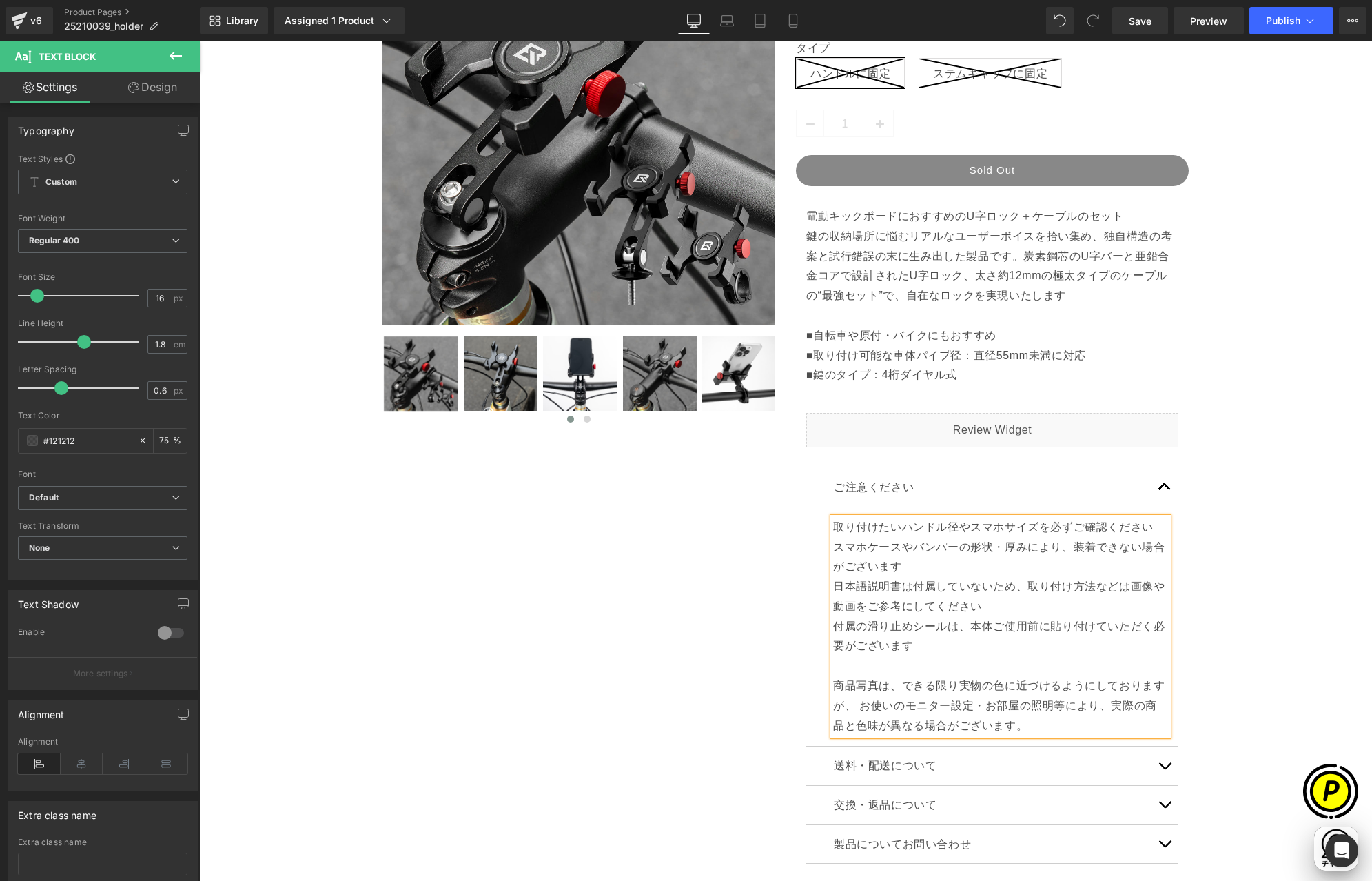
click at [834, 523] on p "取り付けたいハンドル径やスマホサイズを必ずご確認ください" at bounding box center [1001, 528] width 335 height 20
copy p "※"
click at [956, 564] on p "スマホケースやバンパーの形状・厚みにより、装着できない場合がございます" at bounding box center [1001, 557] width 335 height 40
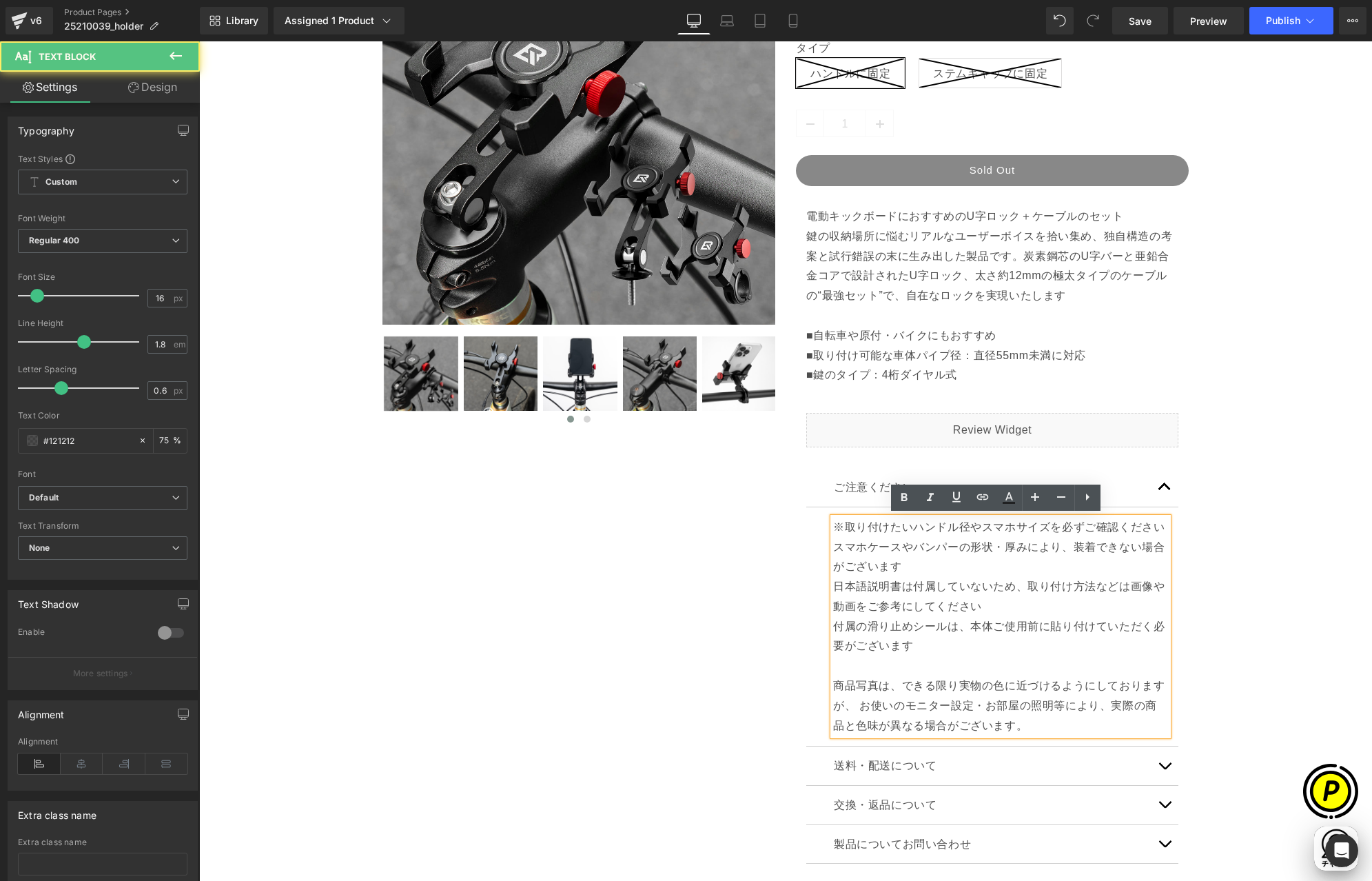
click at [834, 545] on p "スマホケースやバンパーの形状・厚みにより、装着できない場合がございます" at bounding box center [1001, 557] width 335 height 40
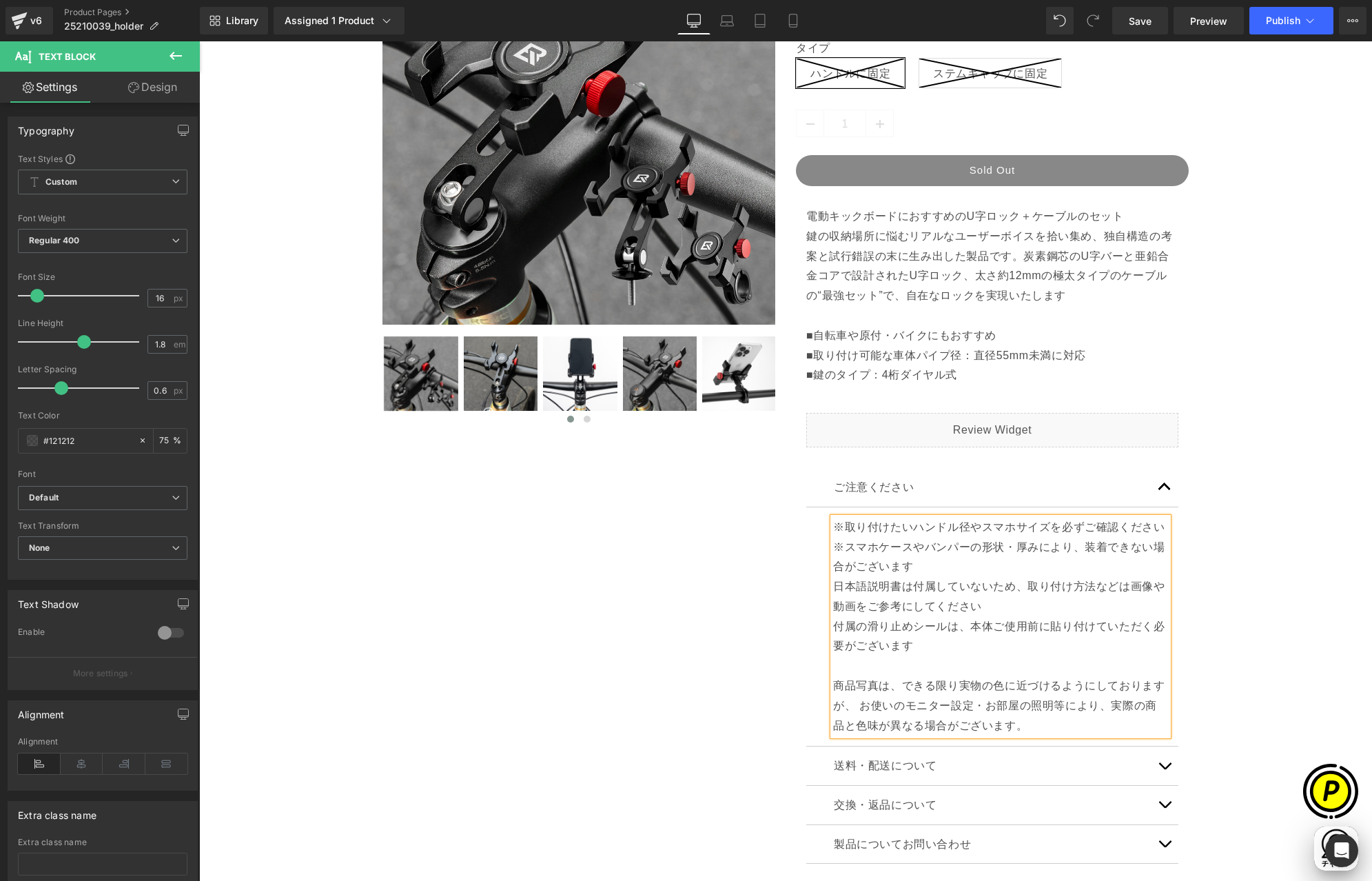
click at [834, 585] on p "日本語説明書は付属していないため、取り付け方法などは画像や動画をご参考にしてください" at bounding box center [1001, 597] width 335 height 40
click at [834, 624] on p "付属の滑り止めシールは、本体ご使用前に貼り付けていただく必要がございます 商品写真は、できる限り実物の色に近づけるようにしておりますが、 お使いのモニター設定…" at bounding box center [1001, 676] width 335 height 120
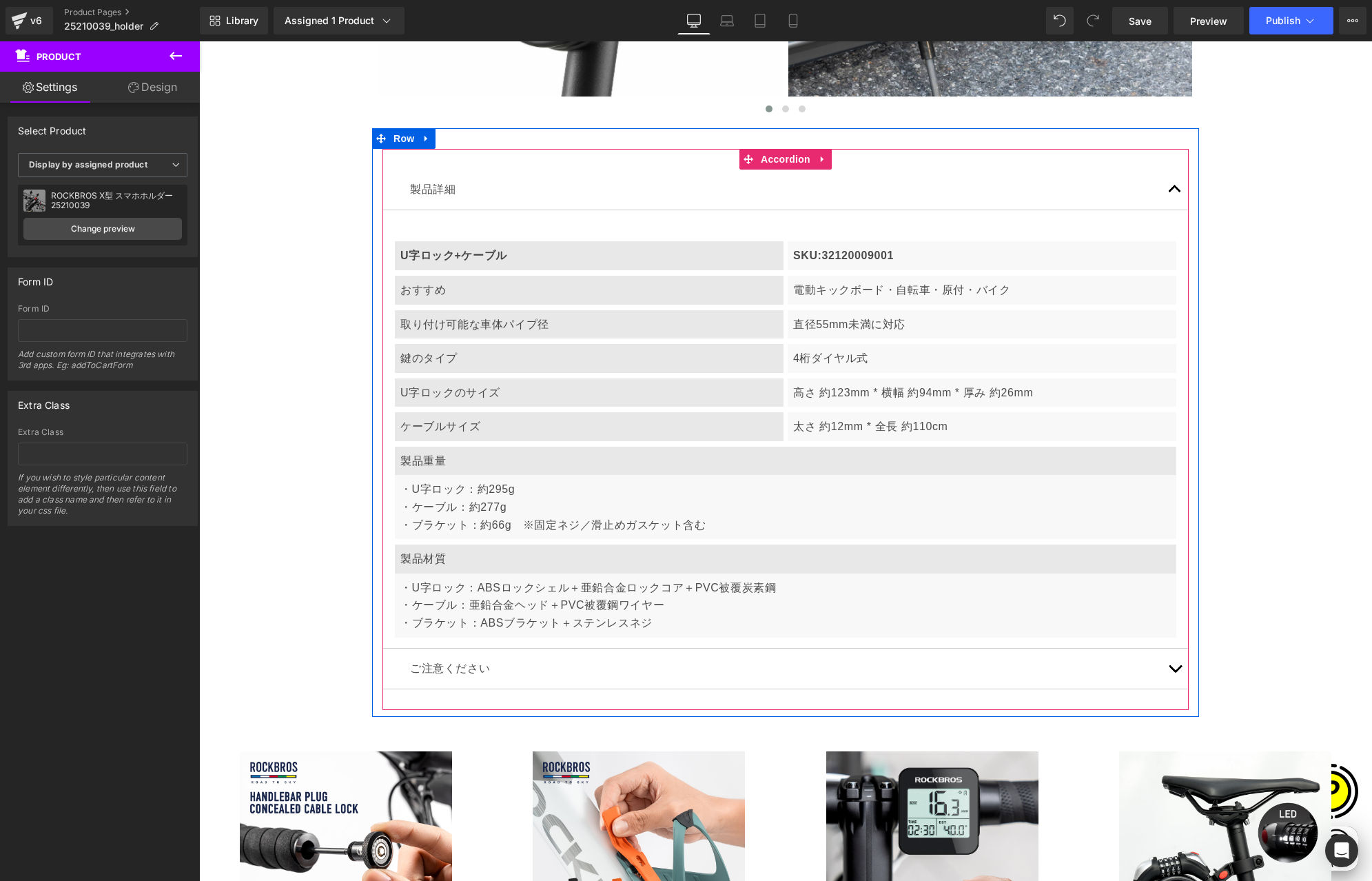
scroll to position [0, 537]
click at [1176, 672] on span "button" at bounding box center [1176, 672] width 0 height 0
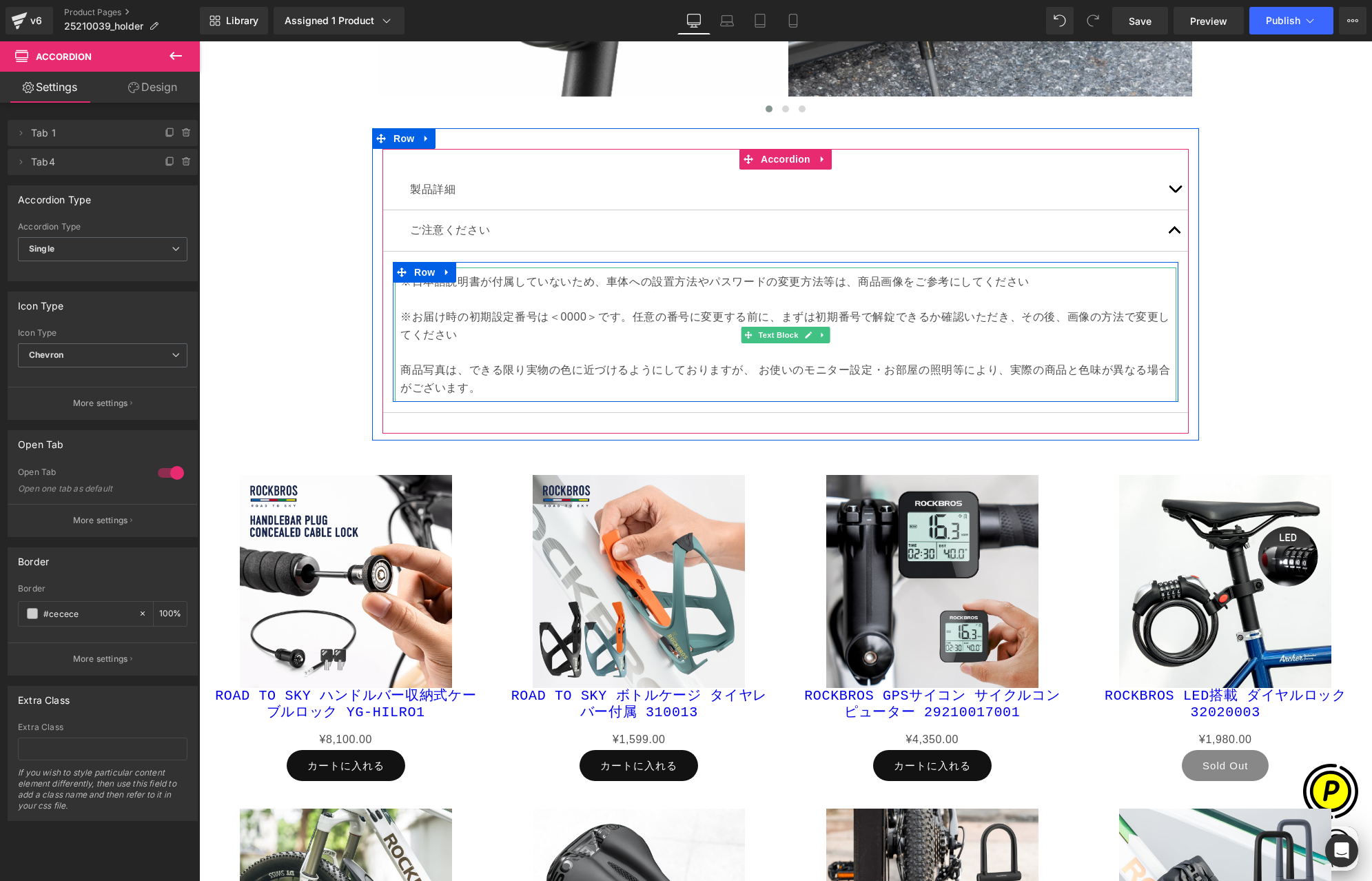
click at [433, 305] on p at bounding box center [786, 299] width 771 height 18
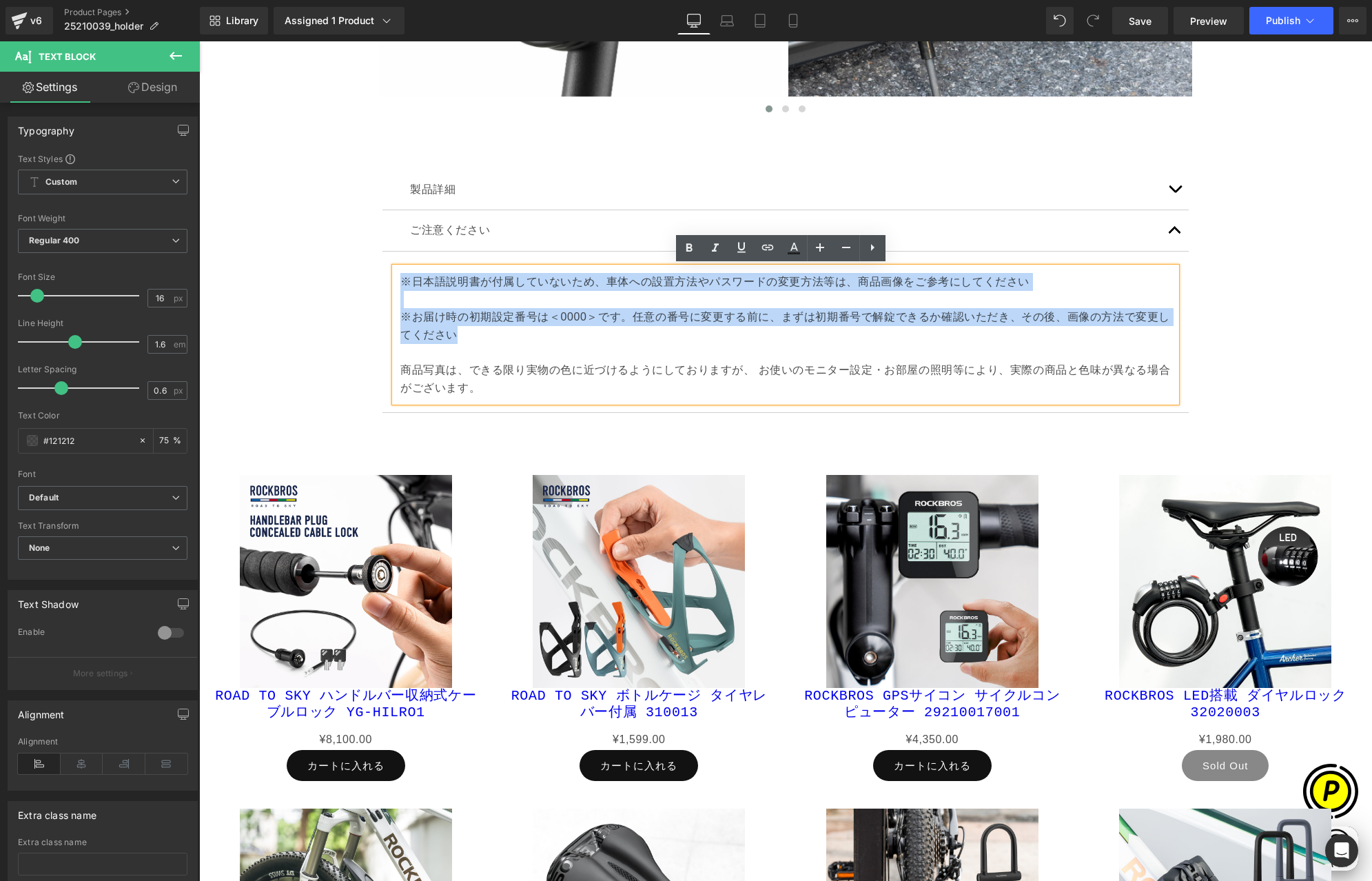
drag, startPoint x: 396, startPoint y: 282, endPoint x: 481, endPoint y: 341, distance: 103.5
click at [481, 341] on div "※日本語説明書が付属していないため、車体への設置方法やパスワードの変更方法等は、商品画像をご参考にしてください ※お届け時の初期設定番号は＜0000＞です。任…" at bounding box center [786, 334] width 782 height 134
paste div
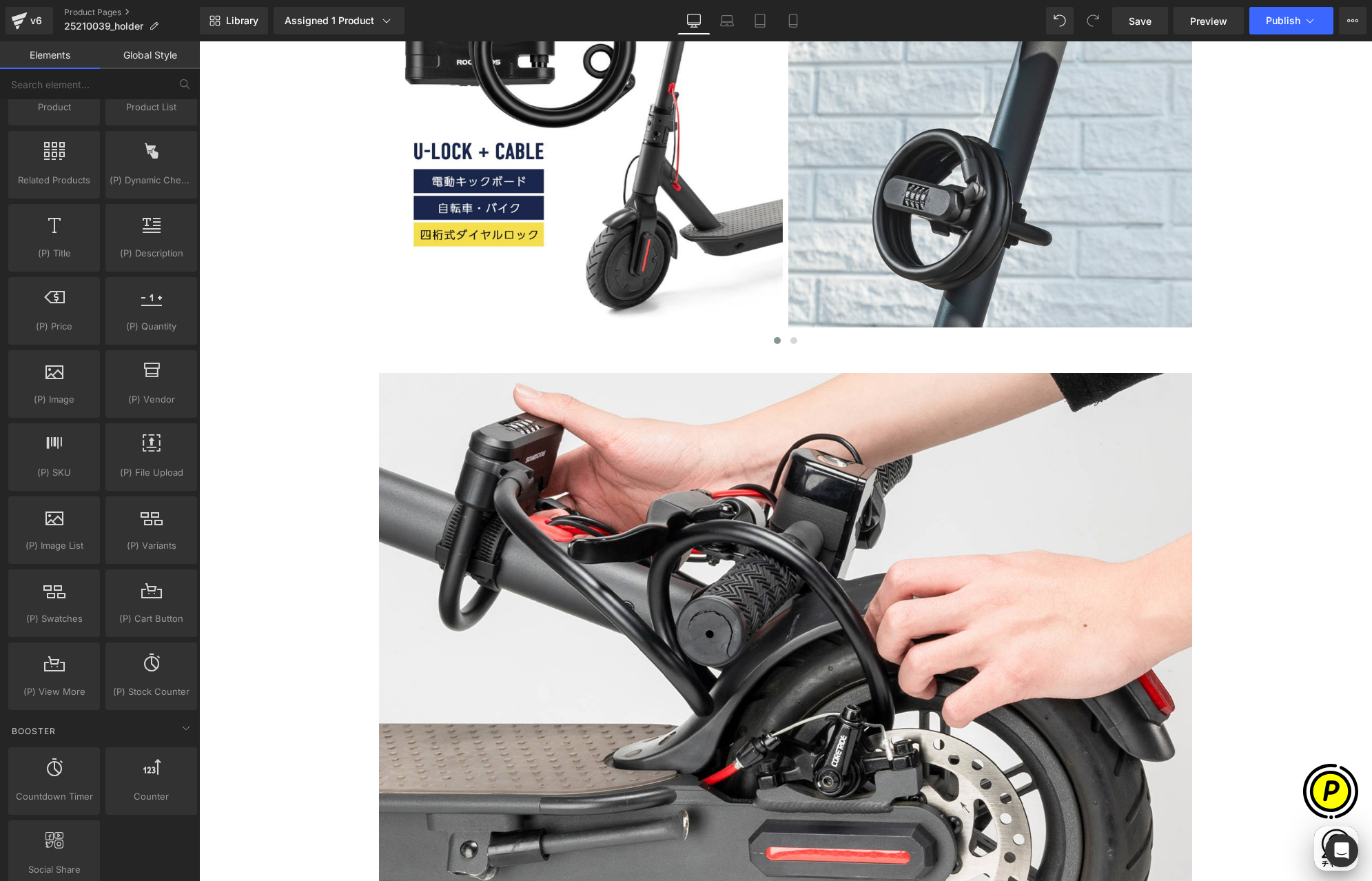
scroll to position [462, 0]
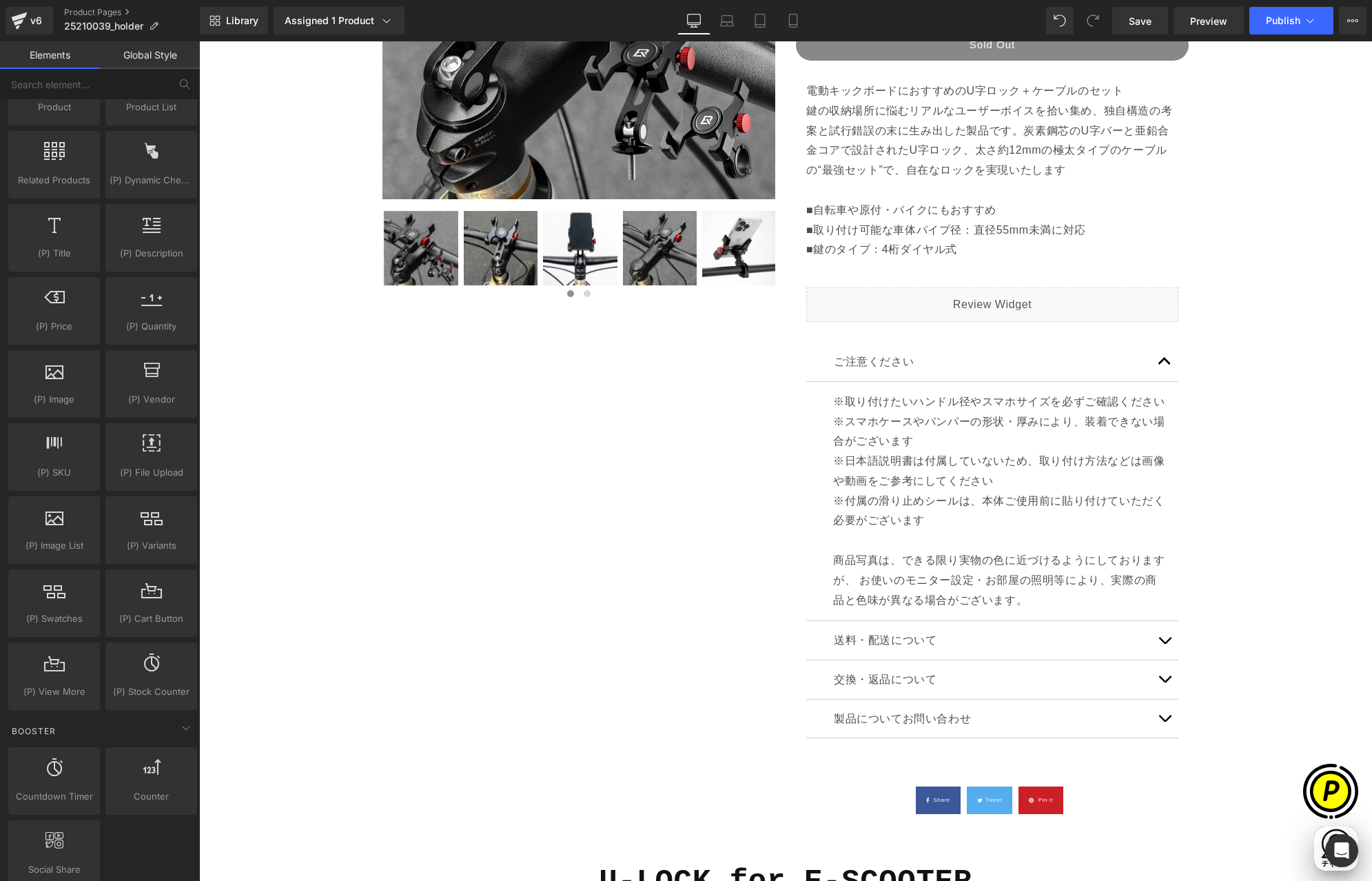
click at [861, 408] on p "※取り付けたいハンドル径やスマホサイズを必ずご確認ください" at bounding box center [1001, 402] width 335 height 20
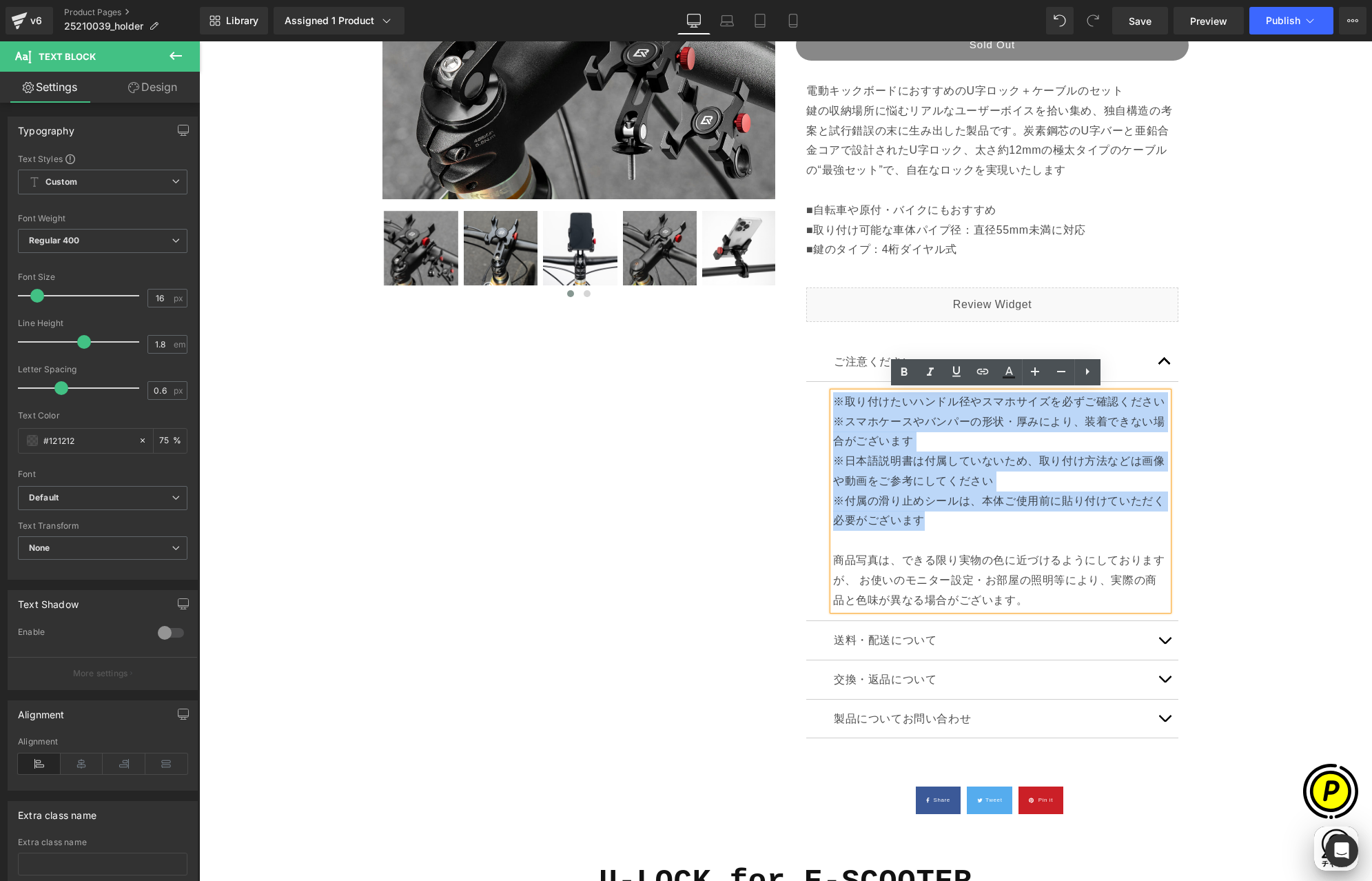
drag, startPoint x: 828, startPoint y: 400, endPoint x: 933, endPoint y: 513, distance: 154.3
click at [932, 517] on div "※取り付けたいハンドル径やスマホサイズを必ずご確認ください ※スマホケースやバンパーの形状・厚みにより、装着できない場合がございます ※日本語説明書は付属して…" at bounding box center [1001, 501] width 335 height 219
copy div "※取り付けたいハンドル径やスマホサイズを必ずご確認ください ※スマホケースやバンパーの形状・厚みにより、装着できない場合がございます ※日本語説明書は付属して…"
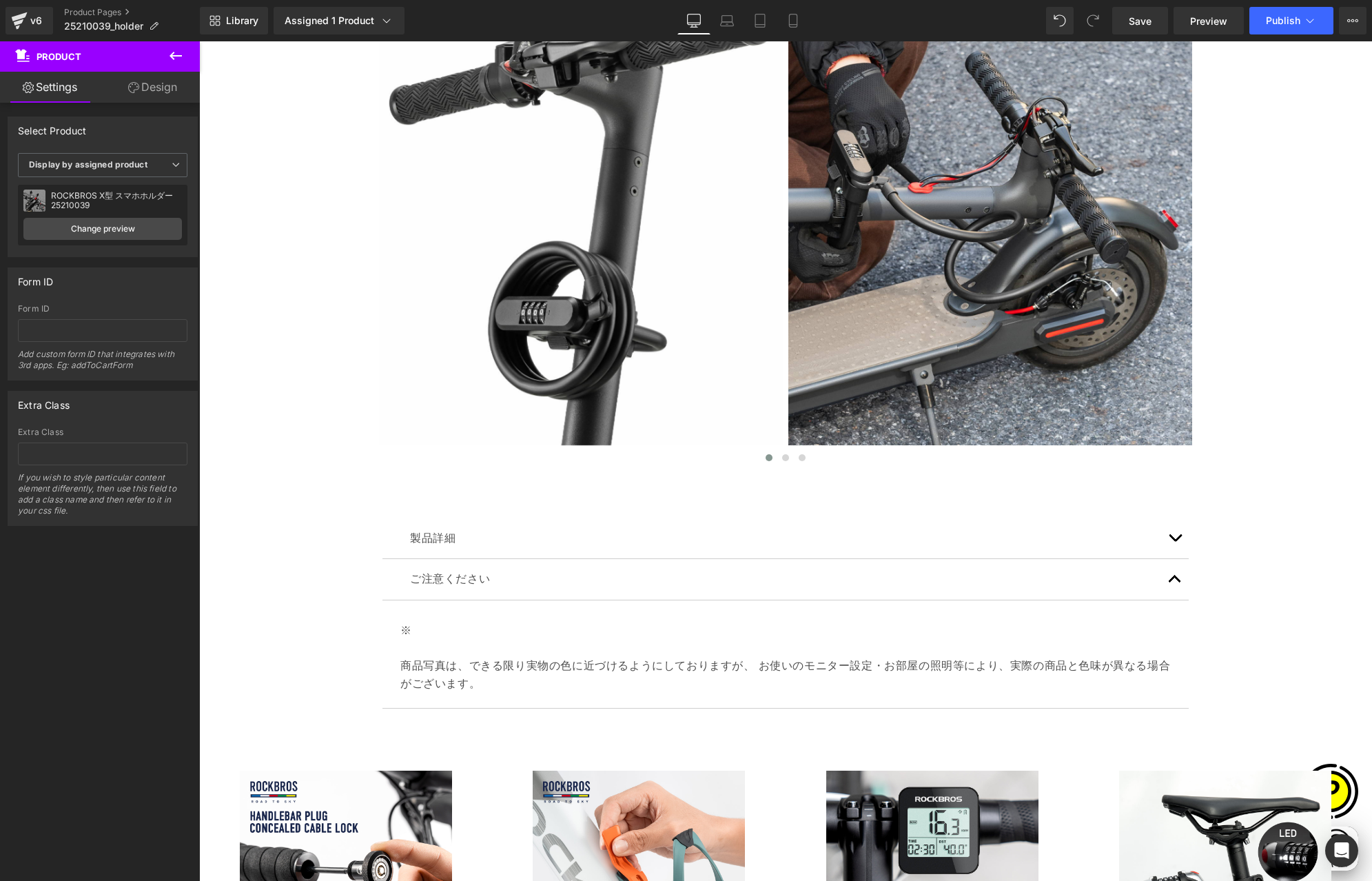
scroll to position [5852, 0]
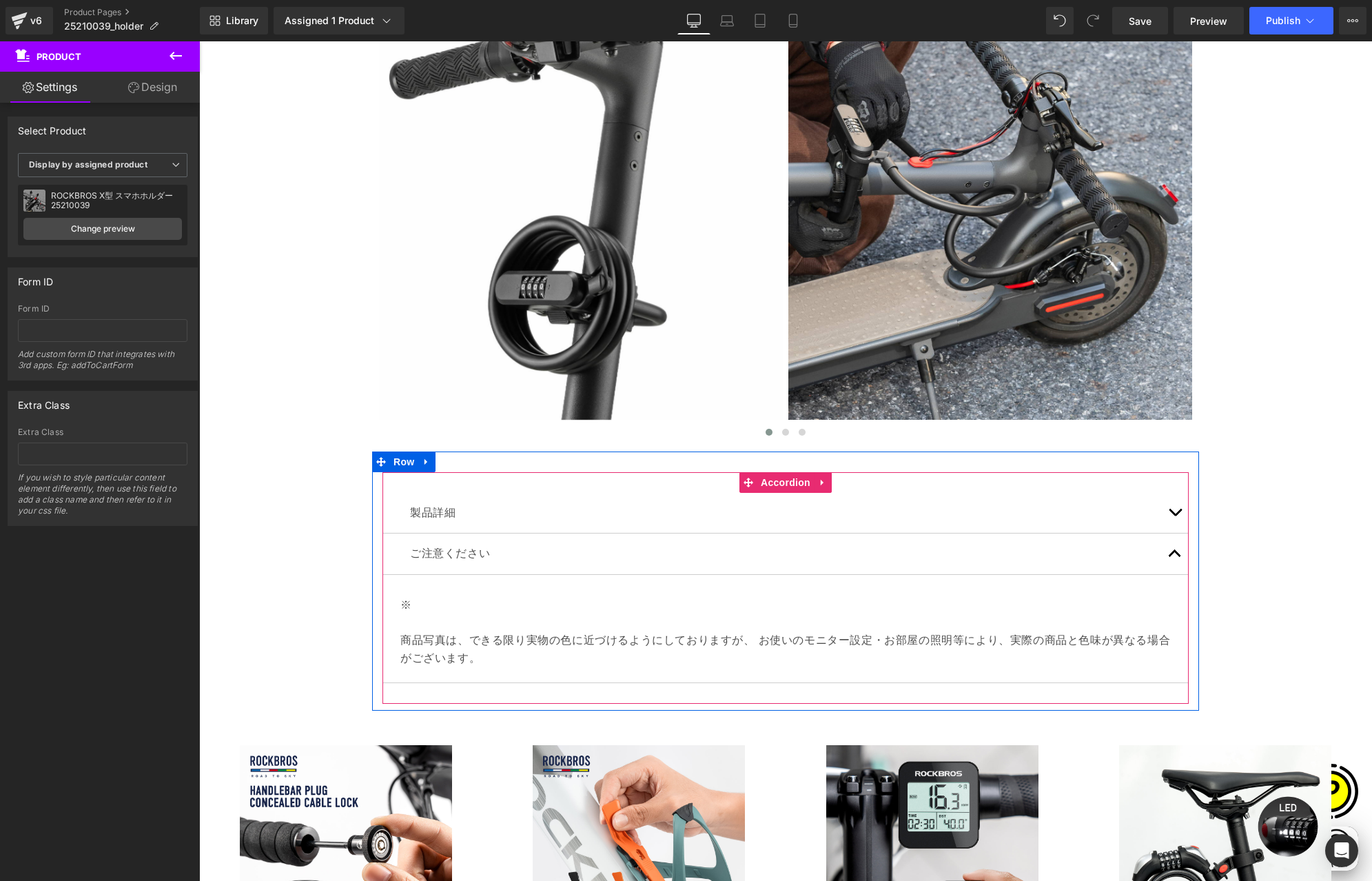
click at [447, 606] on p "※" at bounding box center [786, 605] width 771 height 18
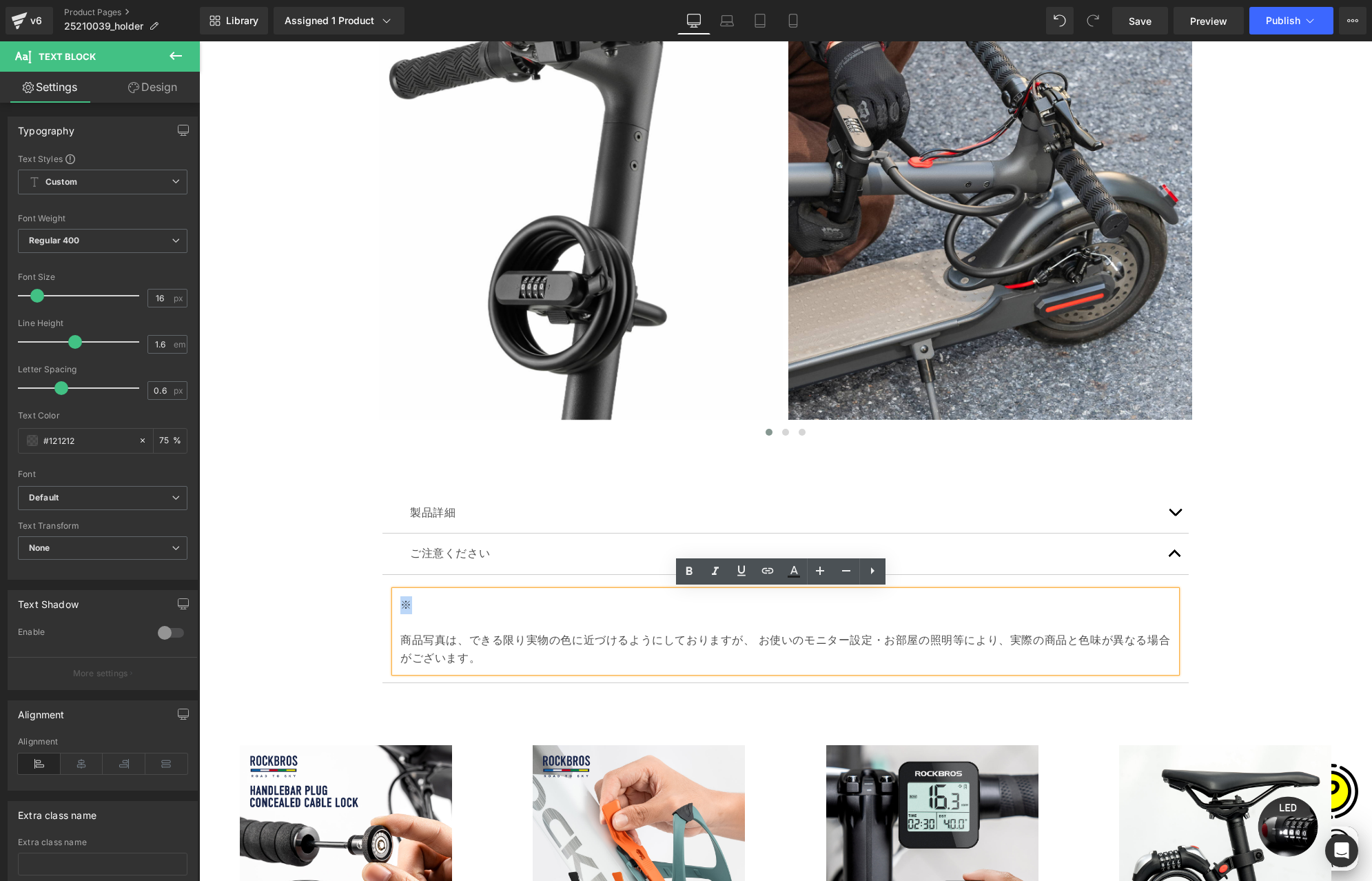
drag, startPoint x: 405, startPoint y: 609, endPoint x: 396, endPoint y: 608, distance: 9.1
click at [400, 608] on p "※" at bounding box center [786, 605] width 771 height 18
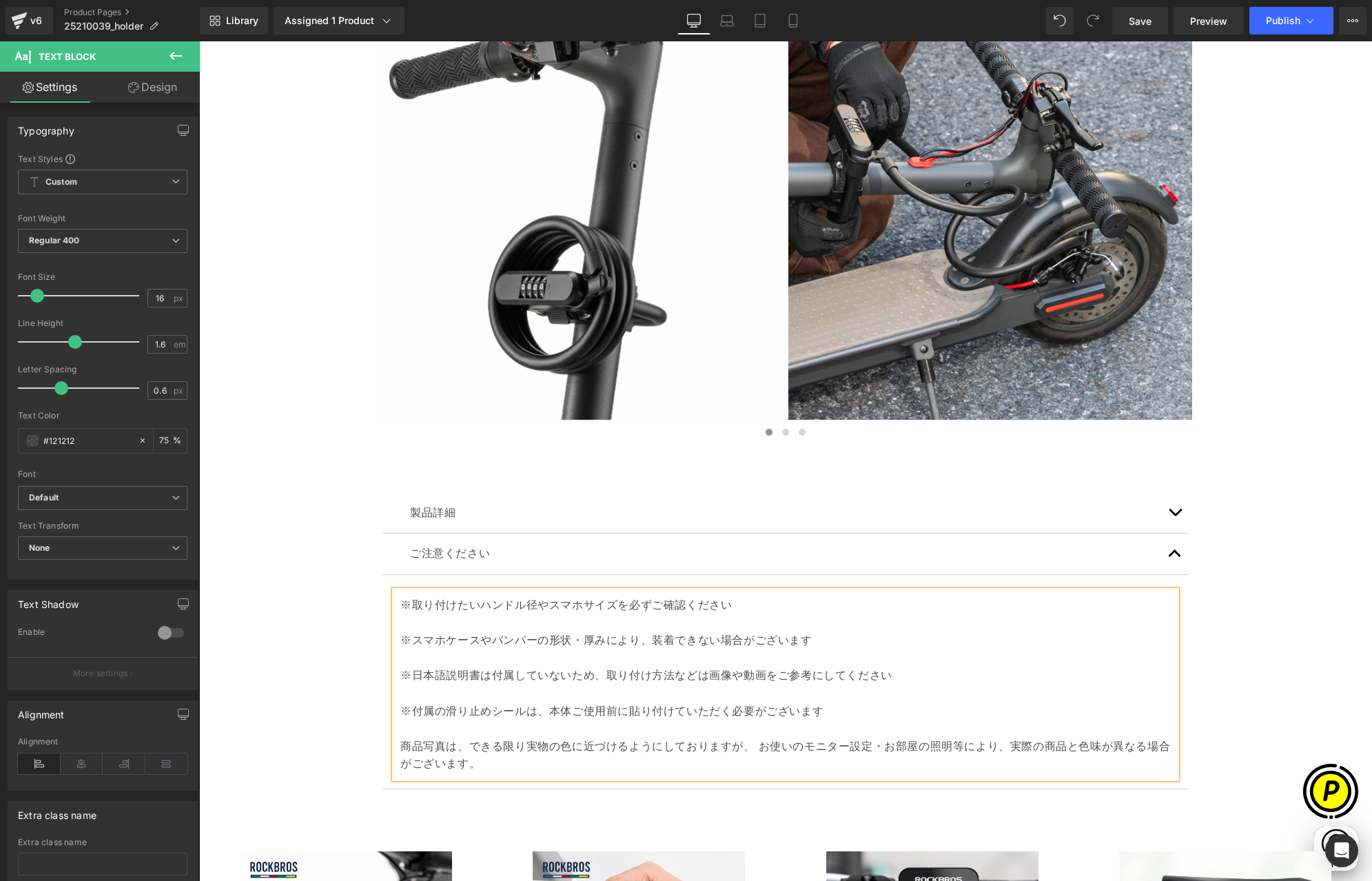
click at [400, 641] on p "※スマホケースやバンパーの形状・厚みにより、装着できない場合がございます" at bounding box center [786, 640] width 771 height 18
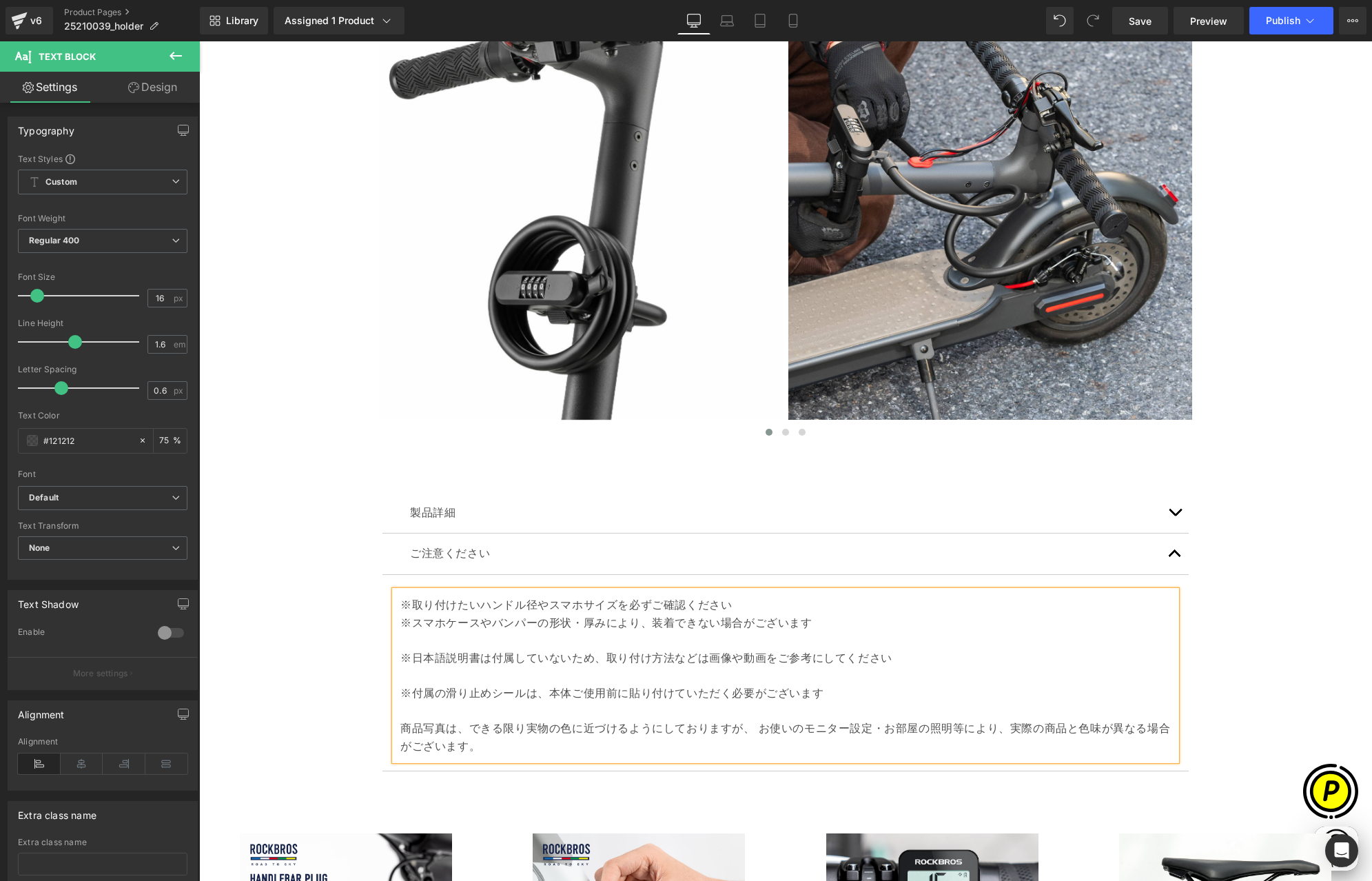
click at [395, 661] on div "※取り付けたいハンドル径やスマホサイズを必ずご確認ください ※スマホケースやバンパーの形状・厚みにより、装着できない場合がございます ※日本語説明書は付属して…" at bounding box center [786, 675] width 782 height 170
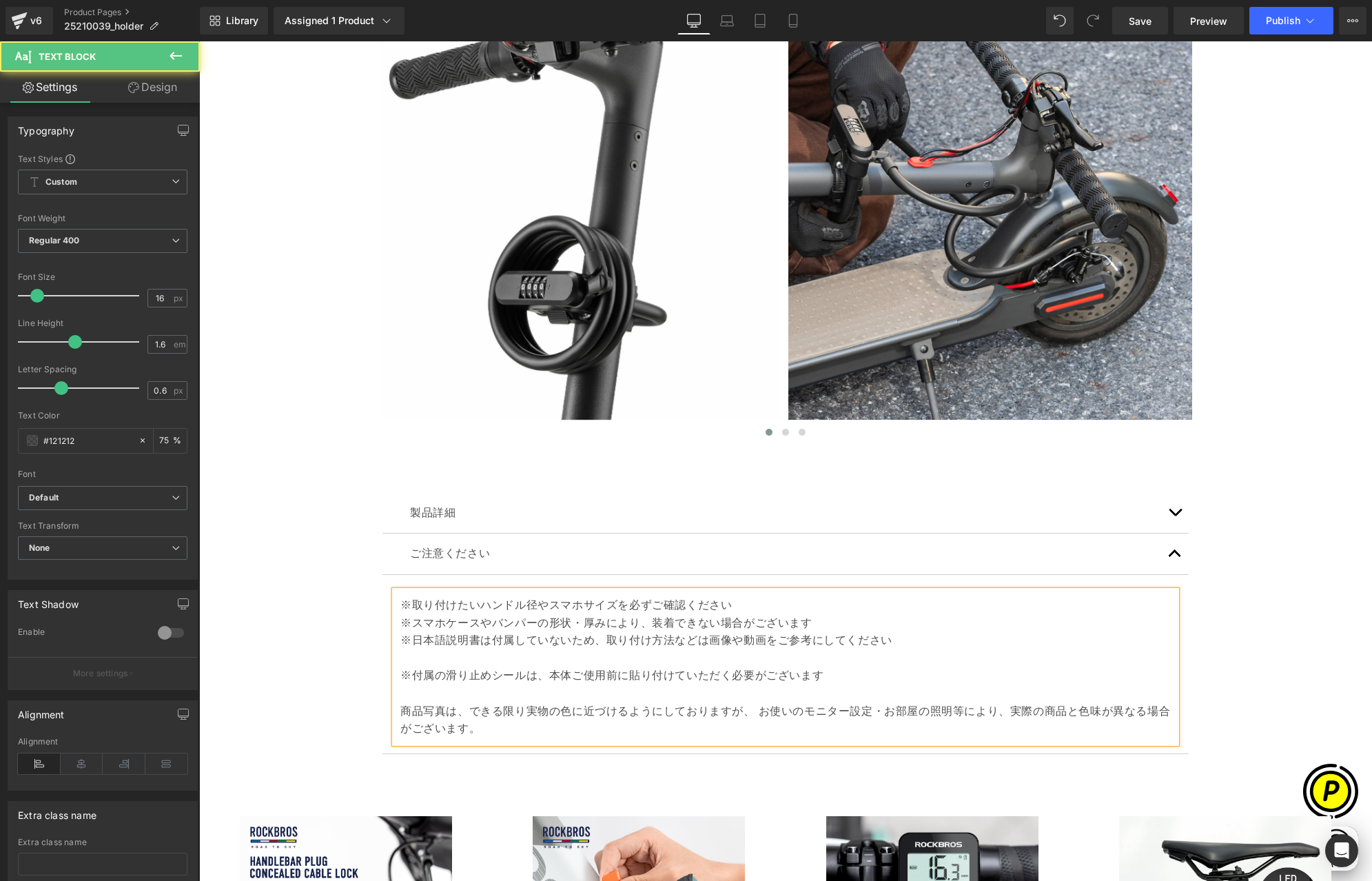
scroll to position [0, 537]
click at [400, 680] on p "※付属の滑り止めシールは、本体ご使用前に貼り付けていただく必要がございます" at bounding box center [786, 674] width 771 height 18
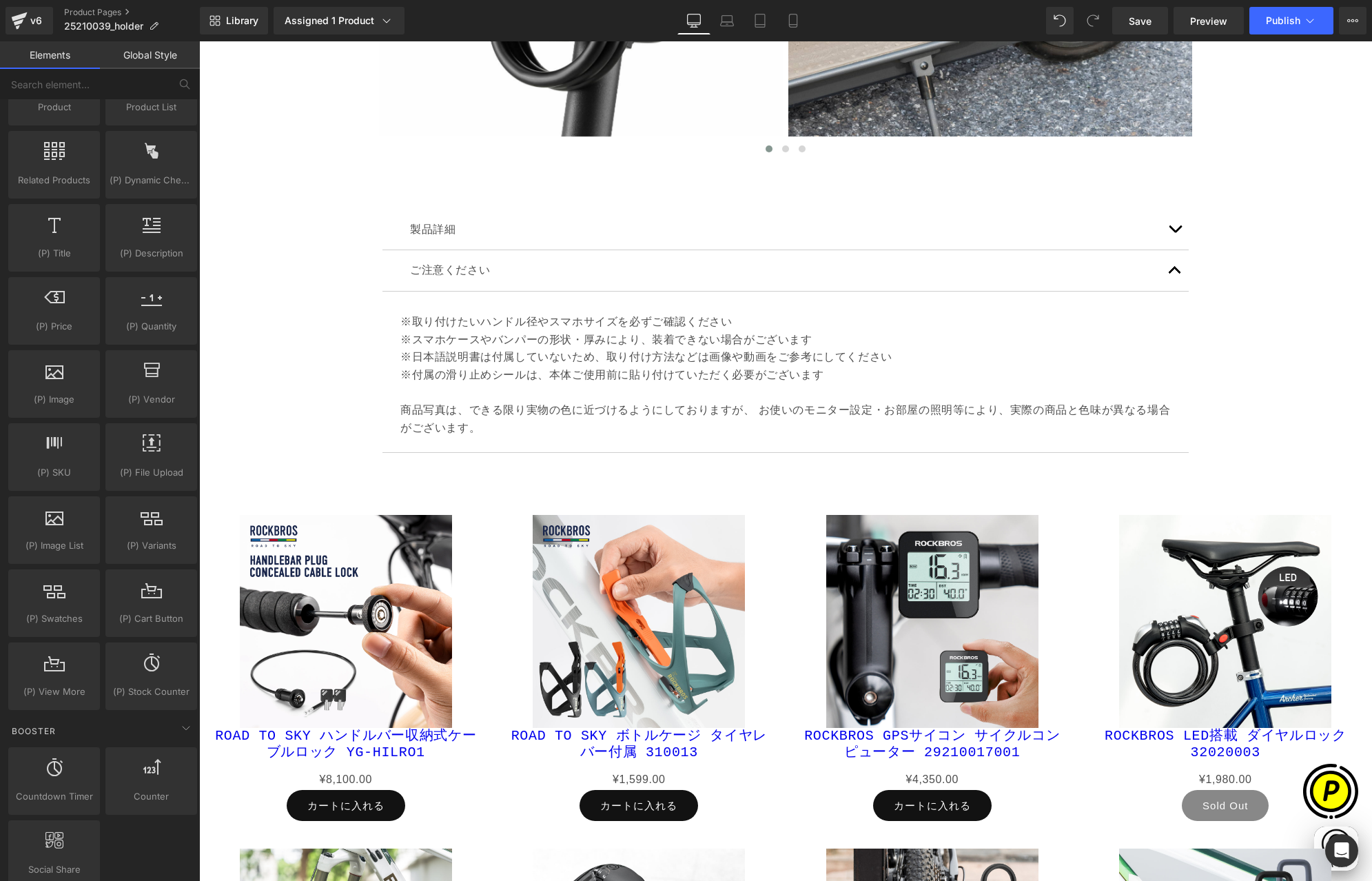
scroll to position [6146, 0]
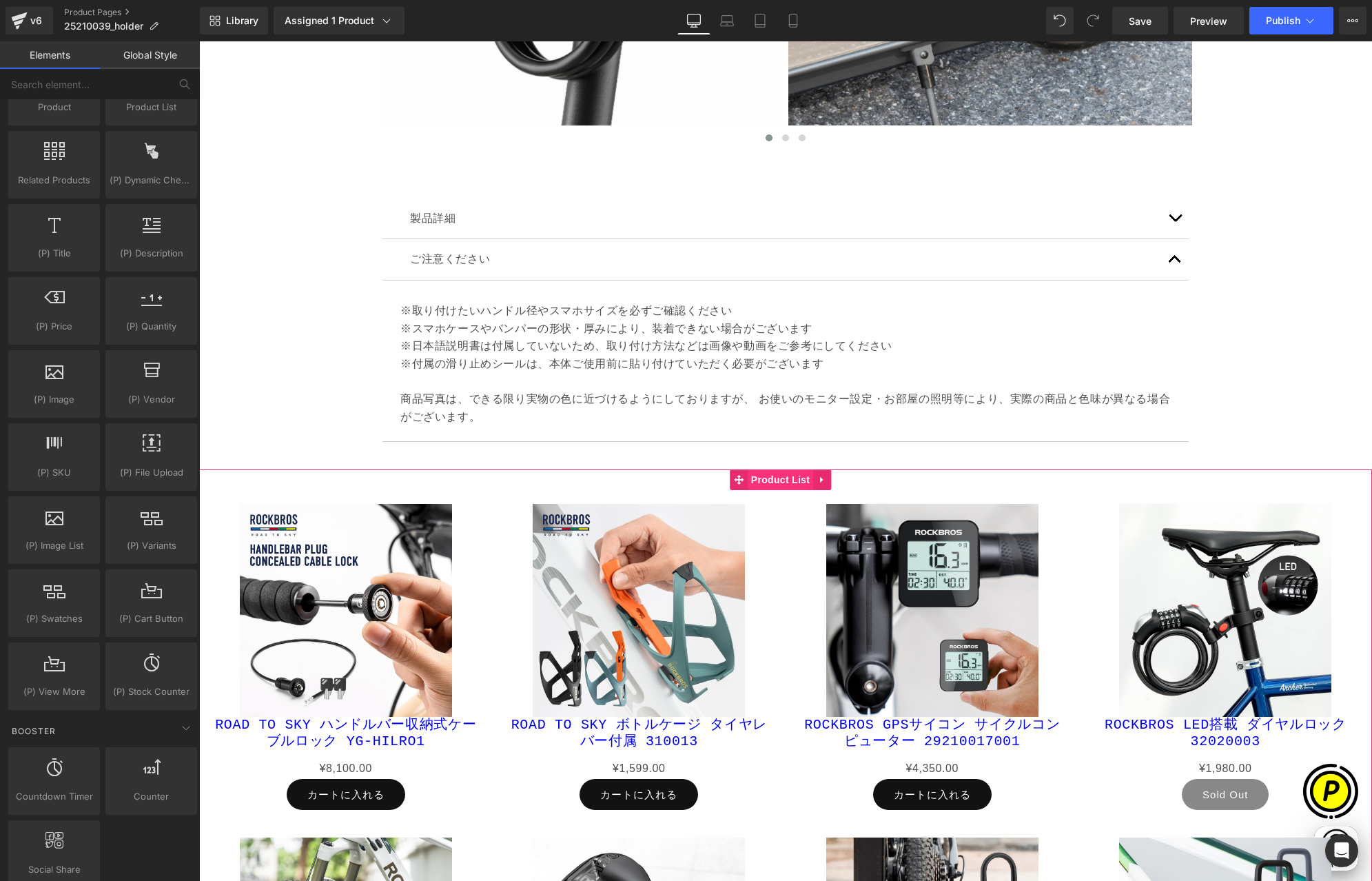
click at [775, 481] on span "Product List" at bounding box center [780, 480] width 66 height 20
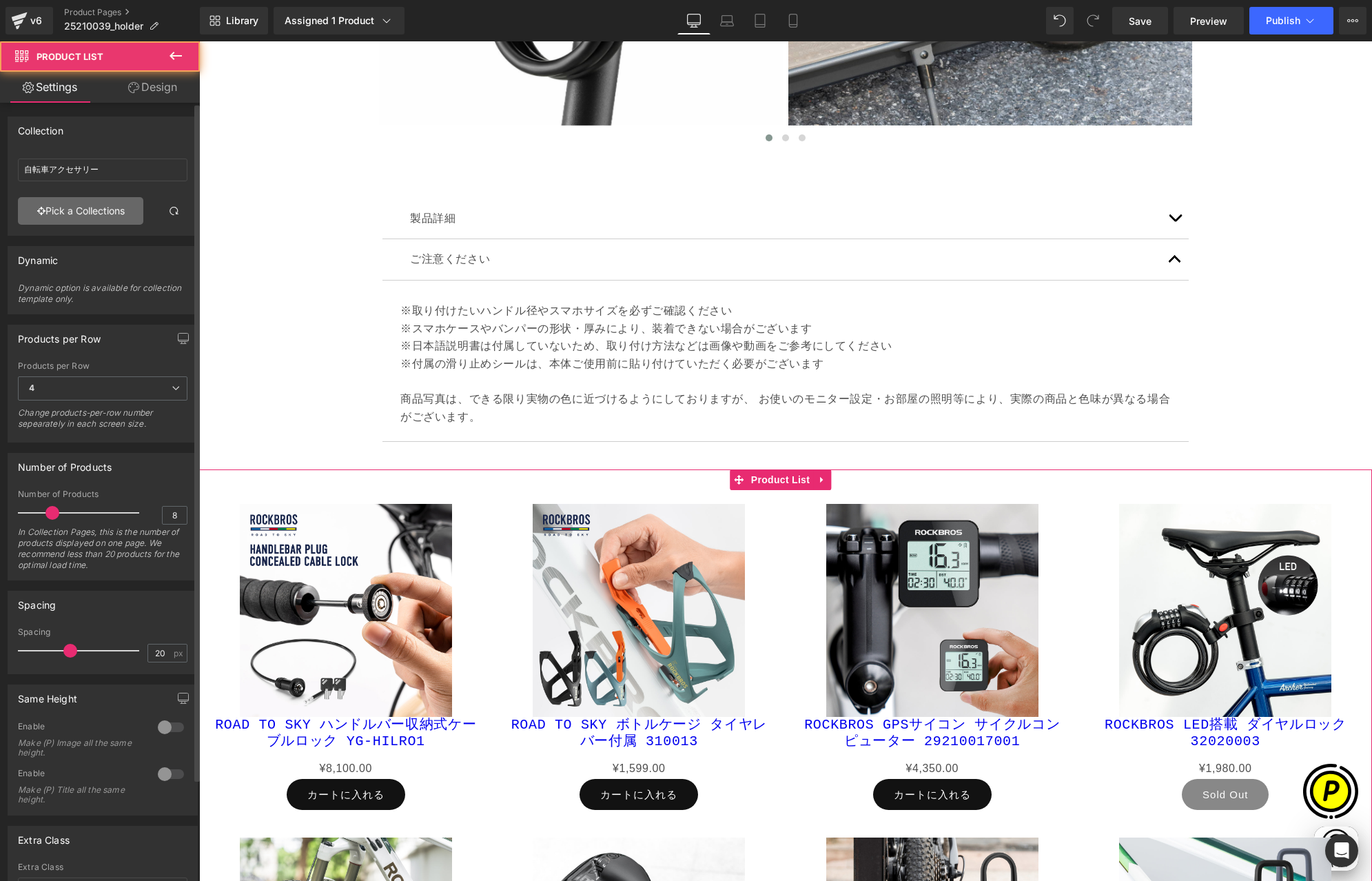
click at [77, 208] on link "Pick a Collections" at bounding box center [80, 211] width 125 height 28
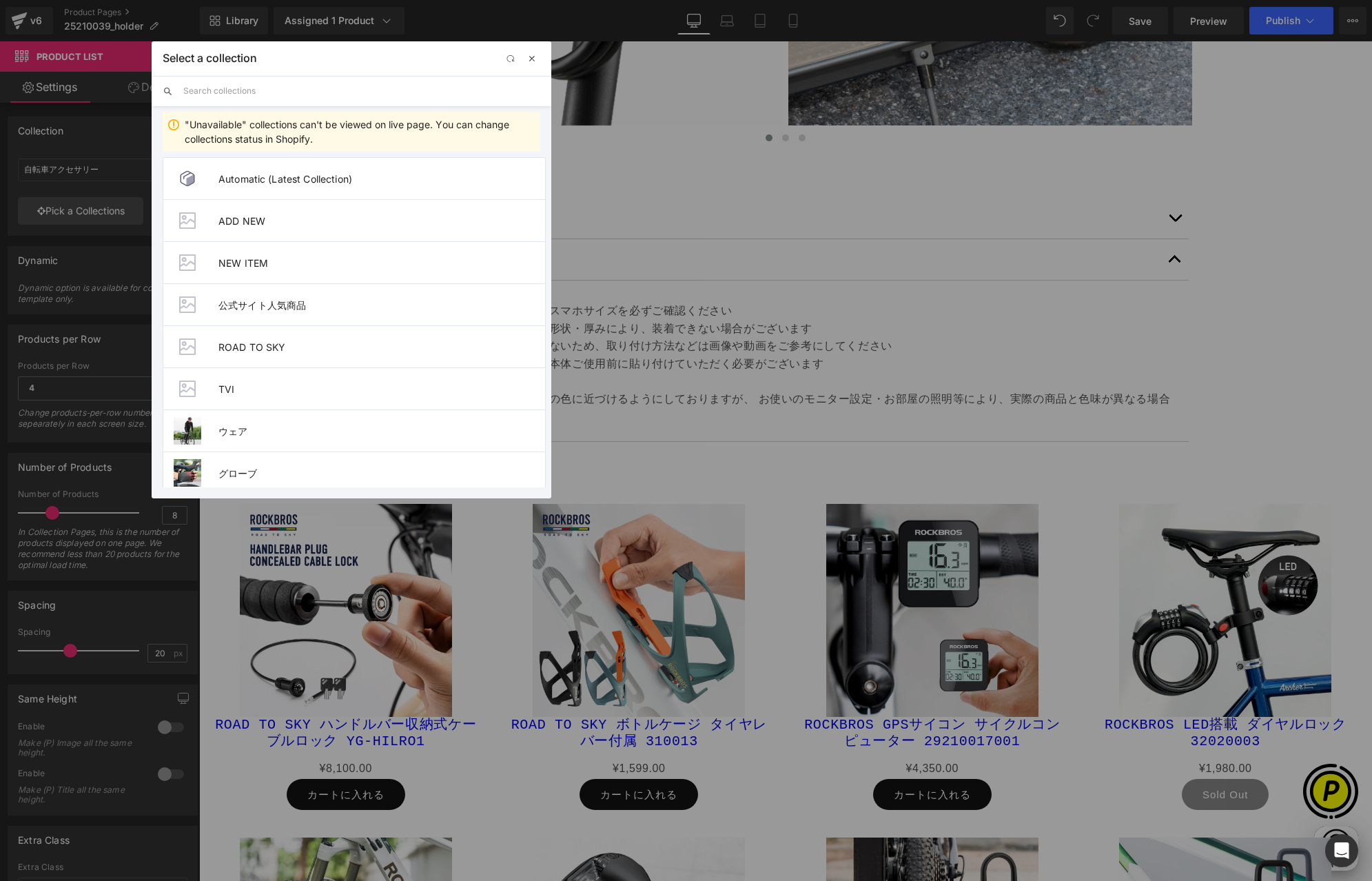
click at [530, 60] on span "button" at bounding box center [532, 58] width 11 height 11
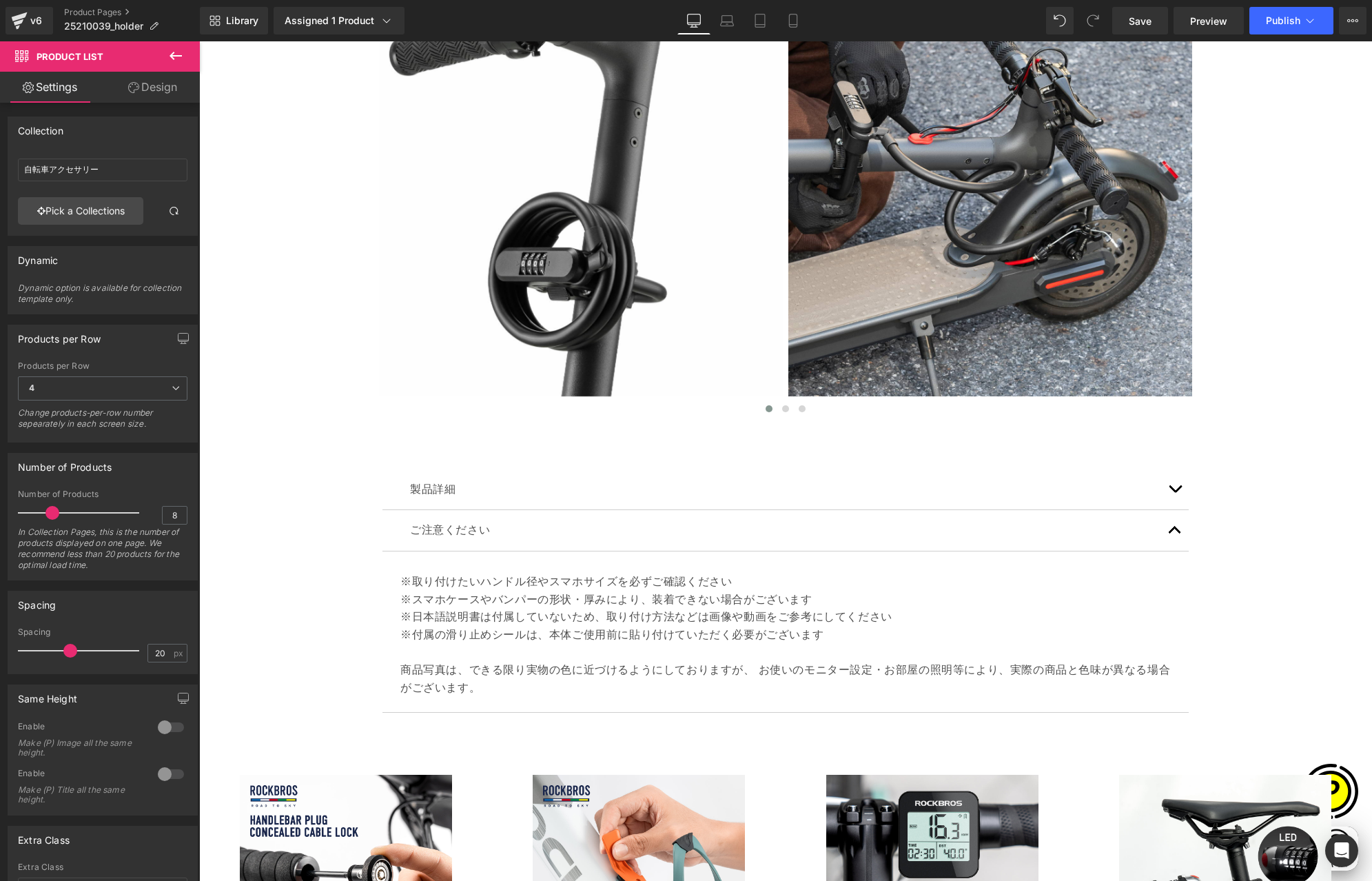
scroll to position [0, 269]
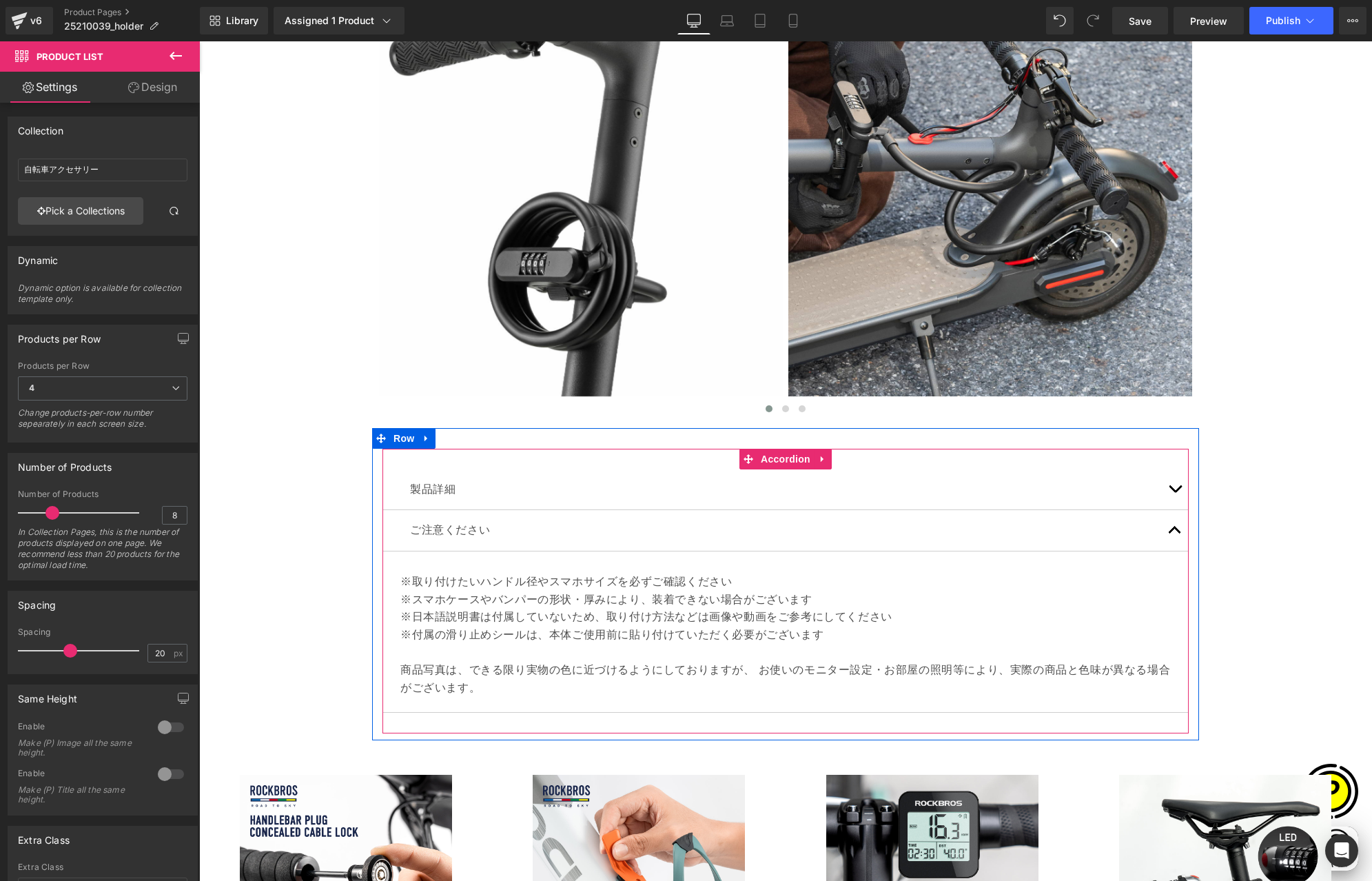
click at [1169, 485] on button "button" at bounding box center [1176, 490] width 28 height 41
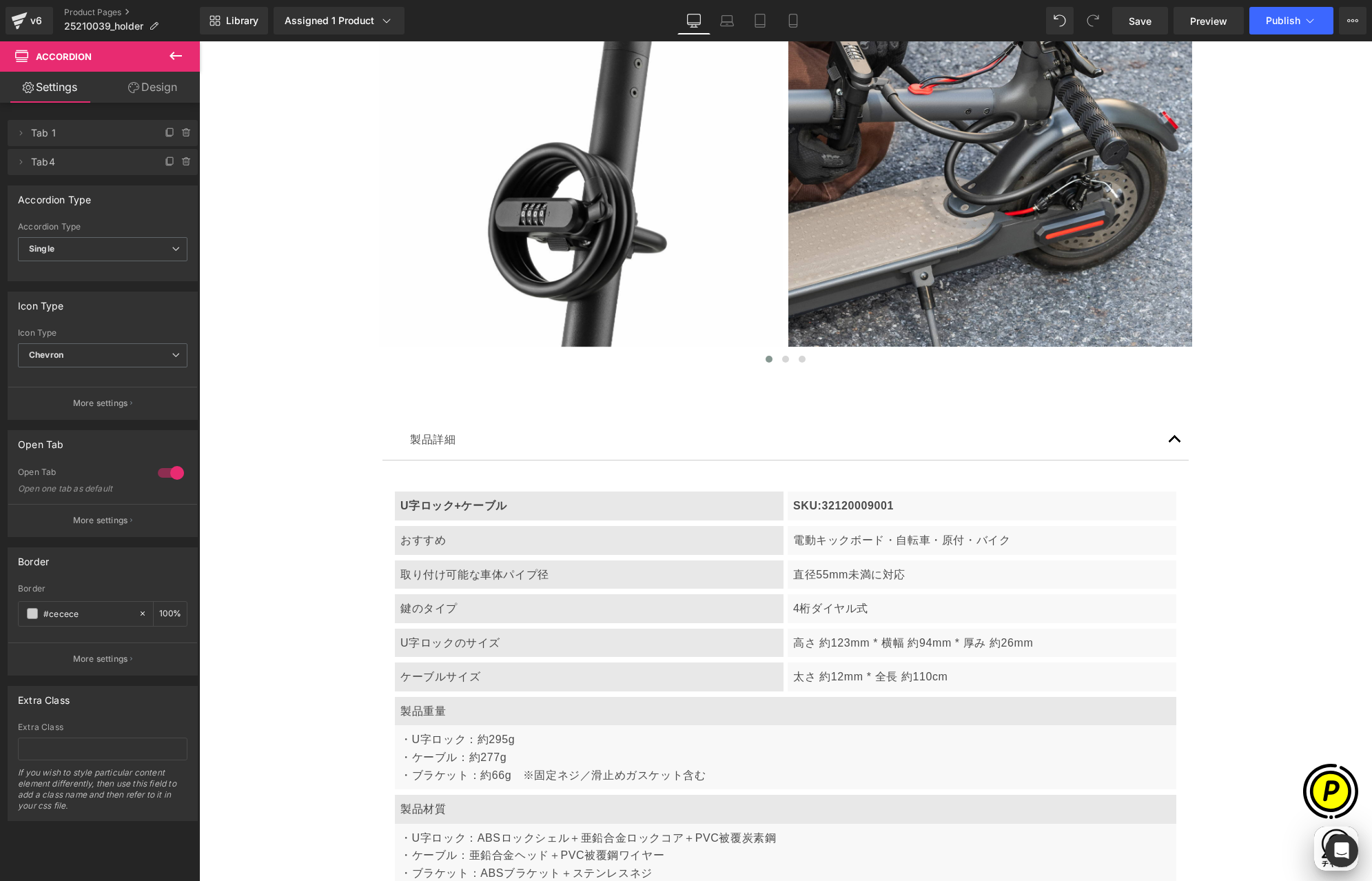
scroll to position [0, 0]
click at [490, 506] on b "U字ロック+ケーブル" at bounding box center [453, 505] width 107 height 12
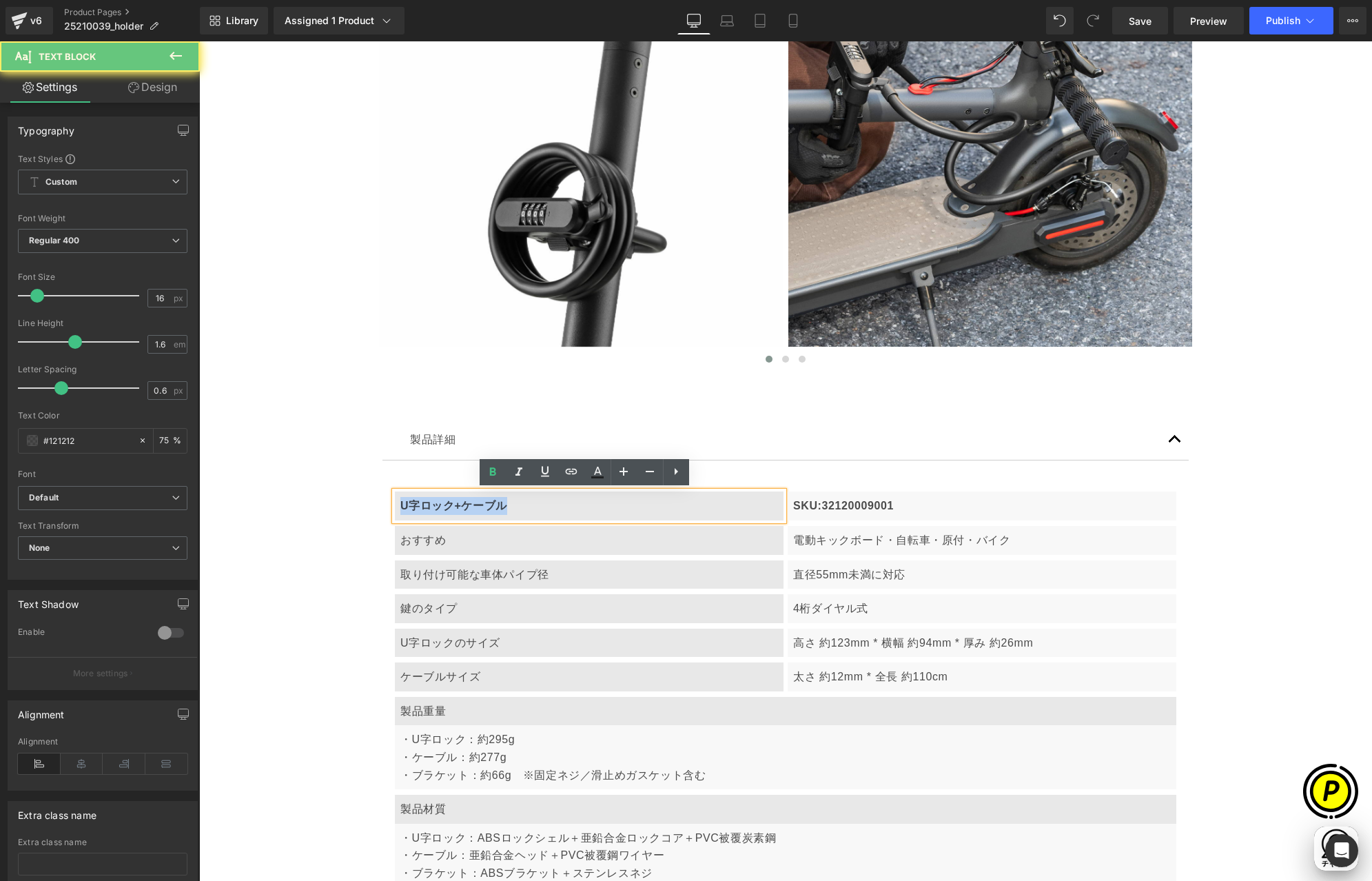
drag, startPoint x: 394, startPoint y: 506, endPoint x: 545, endPoint y: 510, distance: 151.1
click at [545, 510] on div "U字ロック+ケーブル" at bounding box center [589, 505] width 389 height 29
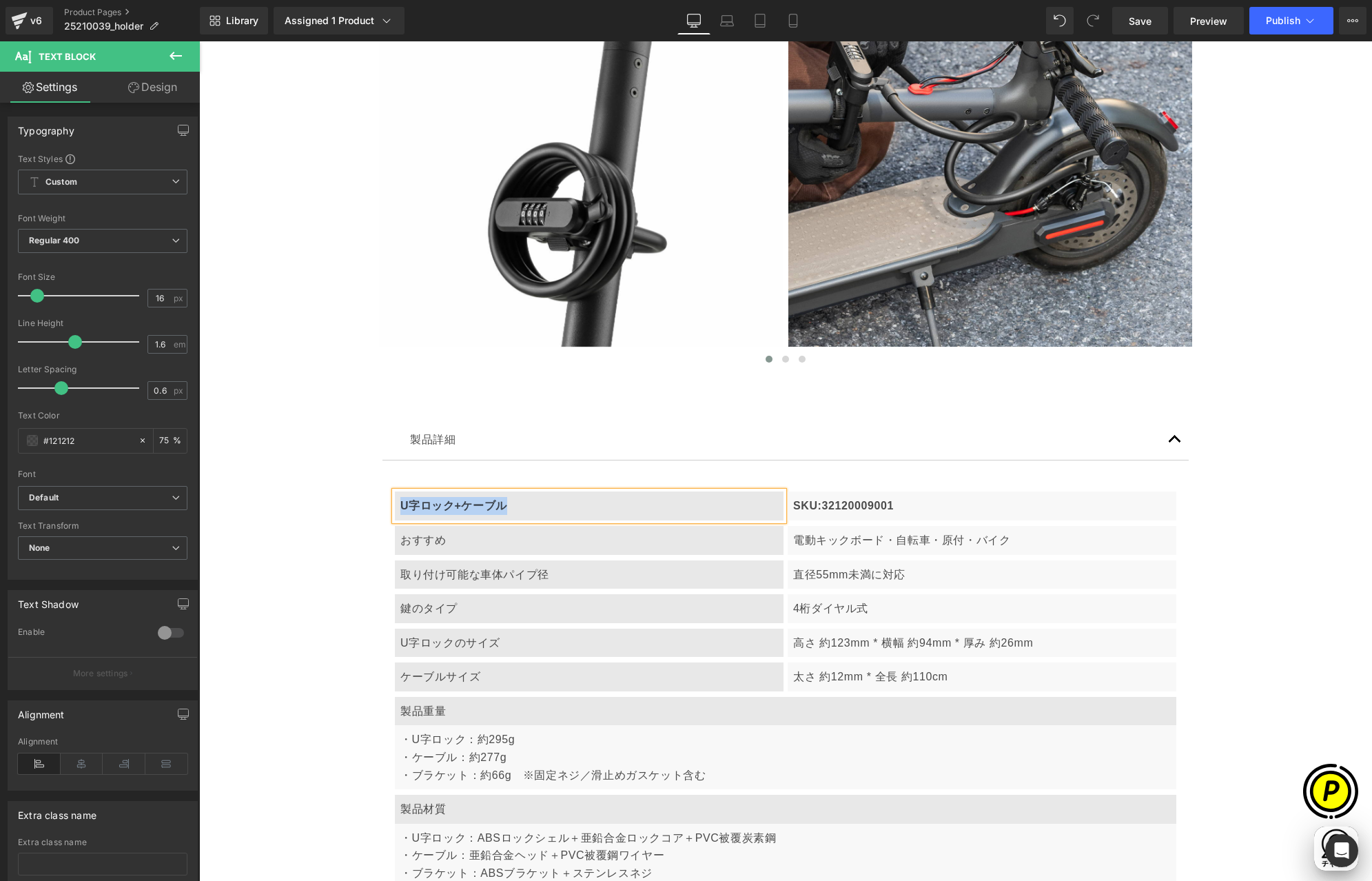
paste div
click at [893, 506] on p "SKU:32120009001" at bounding box center [982, 505] width 378 height 18
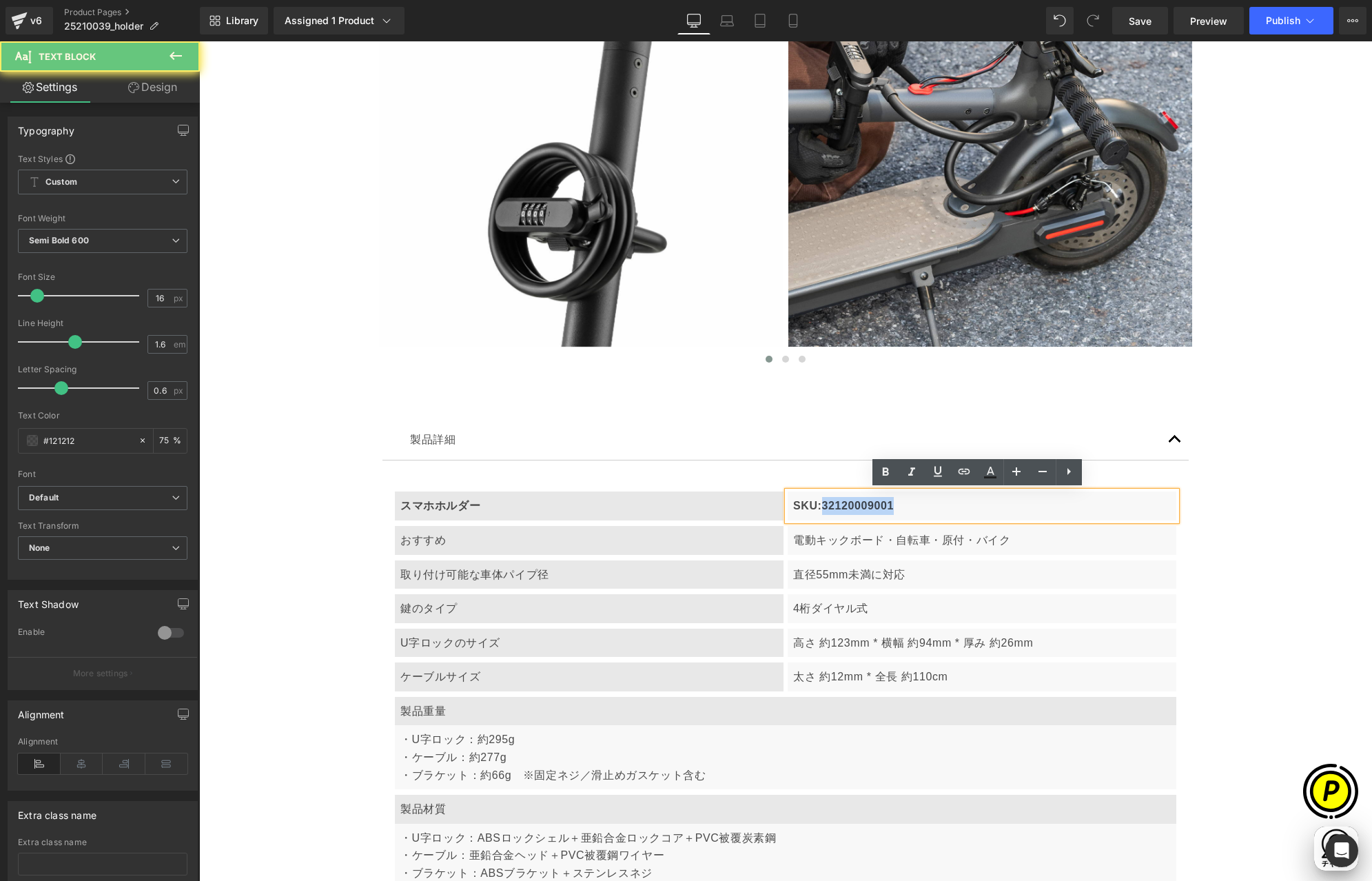
drag, startPoint x: 818, startPoint y: 505, endPoint x: 965, endPoint y: 510, distance: 147.1
click at [965, 510] on p "SKU:32120009001" at bounding box center [982, 505] width 378 height 18
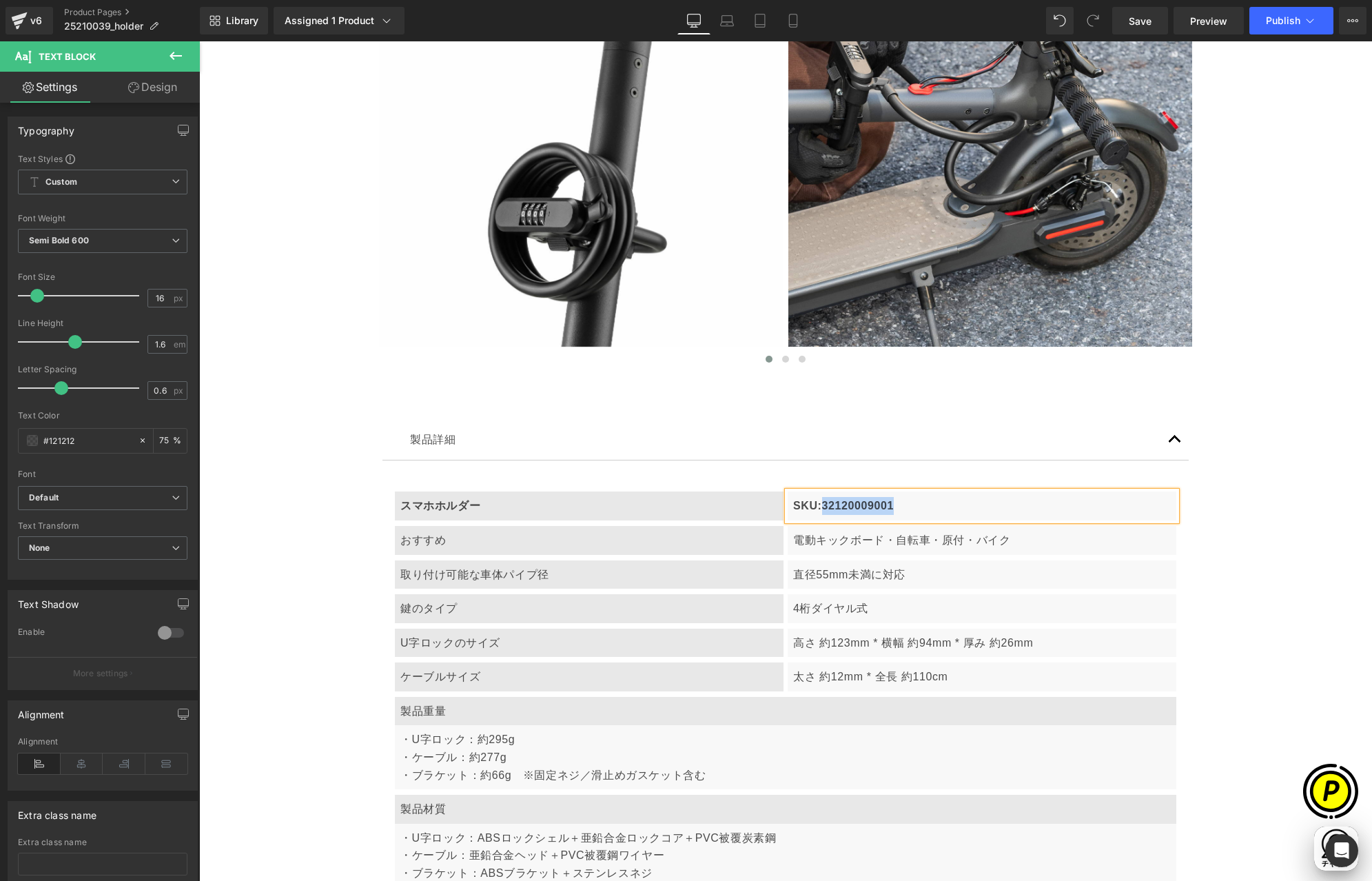
paste div
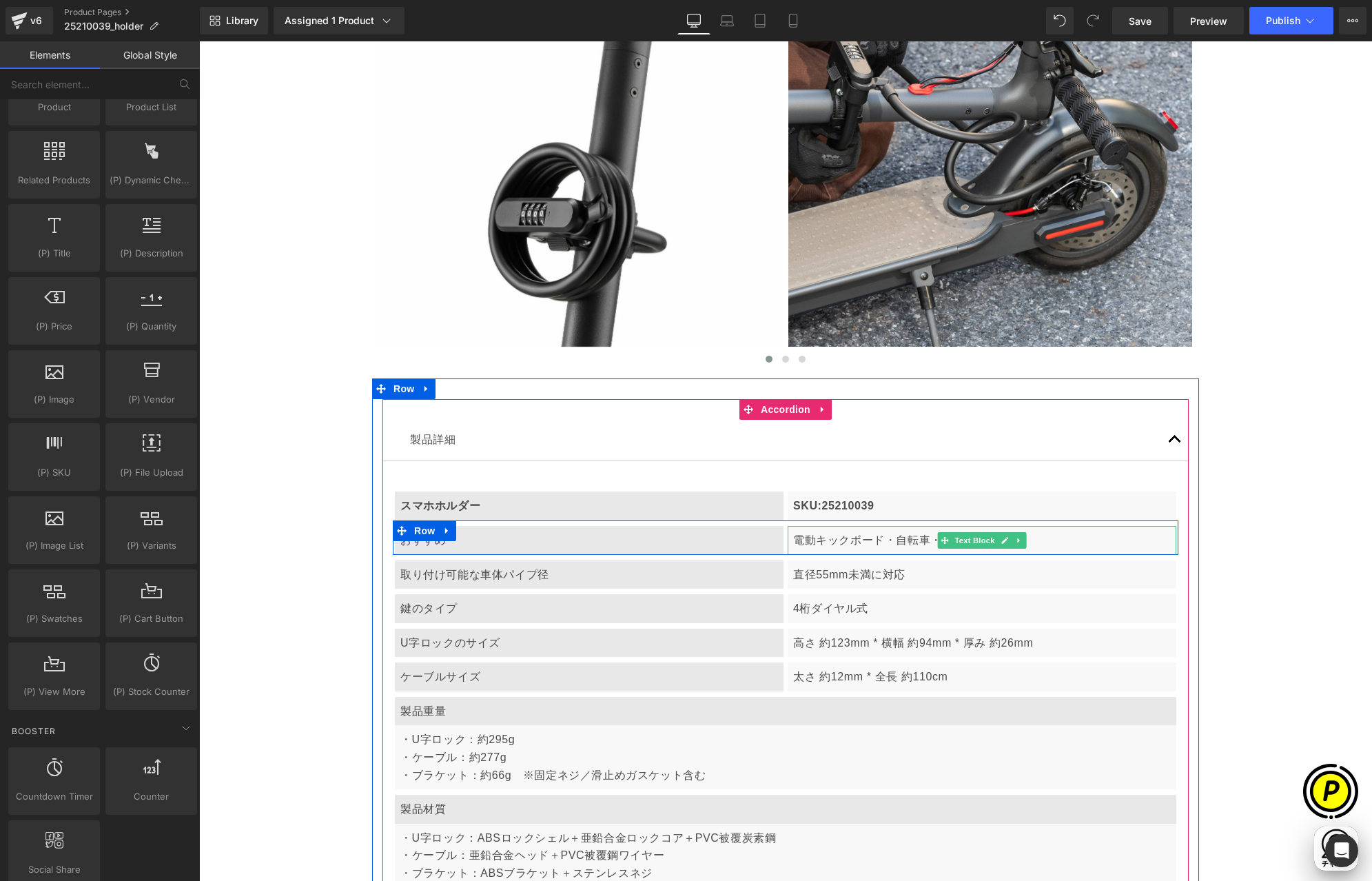
click at [813, 537] on p "電動キックボード・自転車・原付・バイク" at bounding box center [982, 540] width 378 height 18
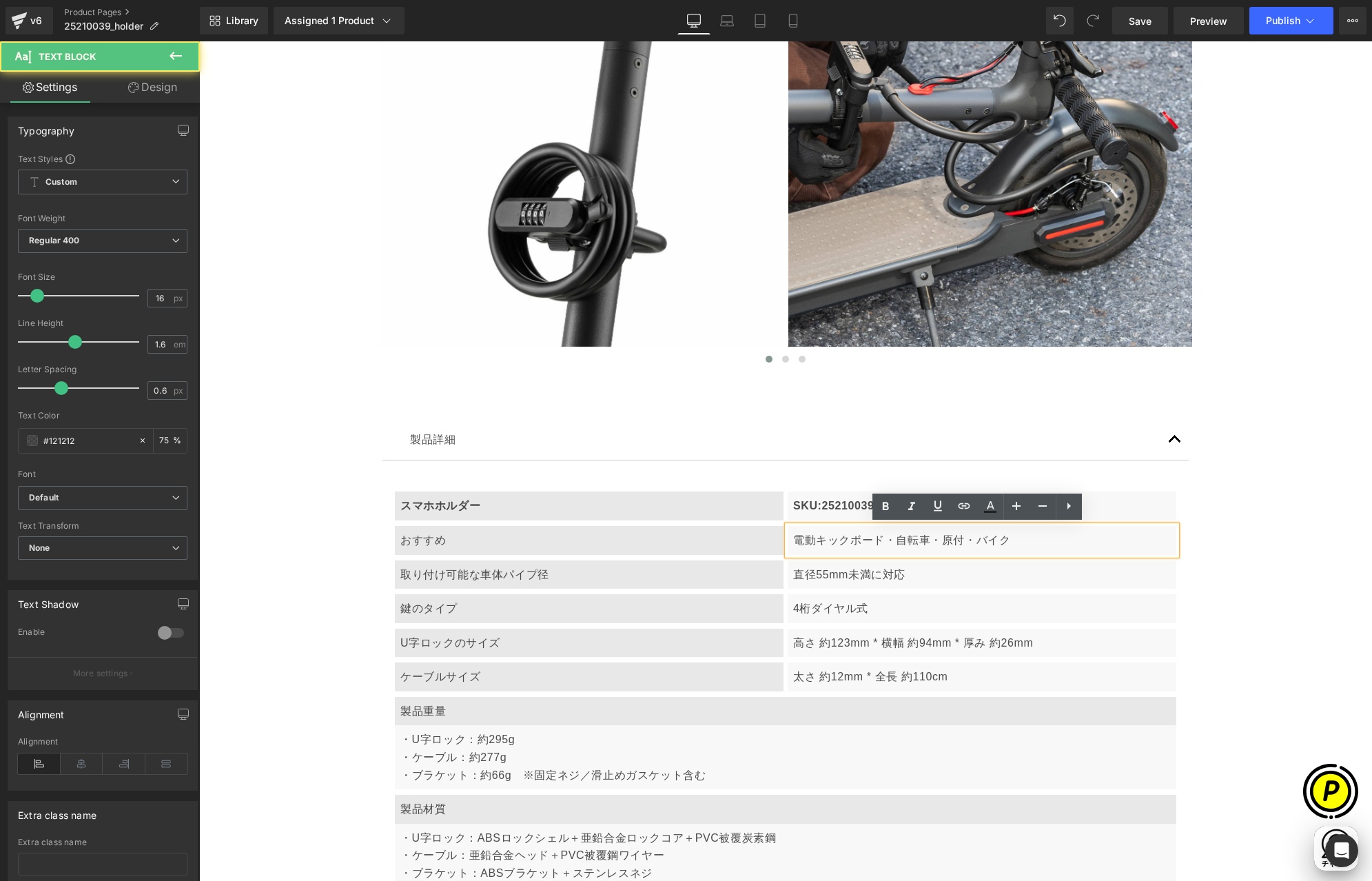
scroll to position [0, 537]
drag, startPoint x: 787, startPoint y: 537, endPoint x: 887, endPoint y: 539, distance: 100.0
click at [887, 539] on p "電動キックボード・自転車・原付・バイク" at bounding box center [982, 540] width 378 height 18
drag, startPoint x: 837, startPoint y: 538, endPoint x: 940, endPoint y: 540, distance: 103.0
click at [940, 540] on p "自転車・原付・バイク" at bounding box center [982, 540] width 378 height 18
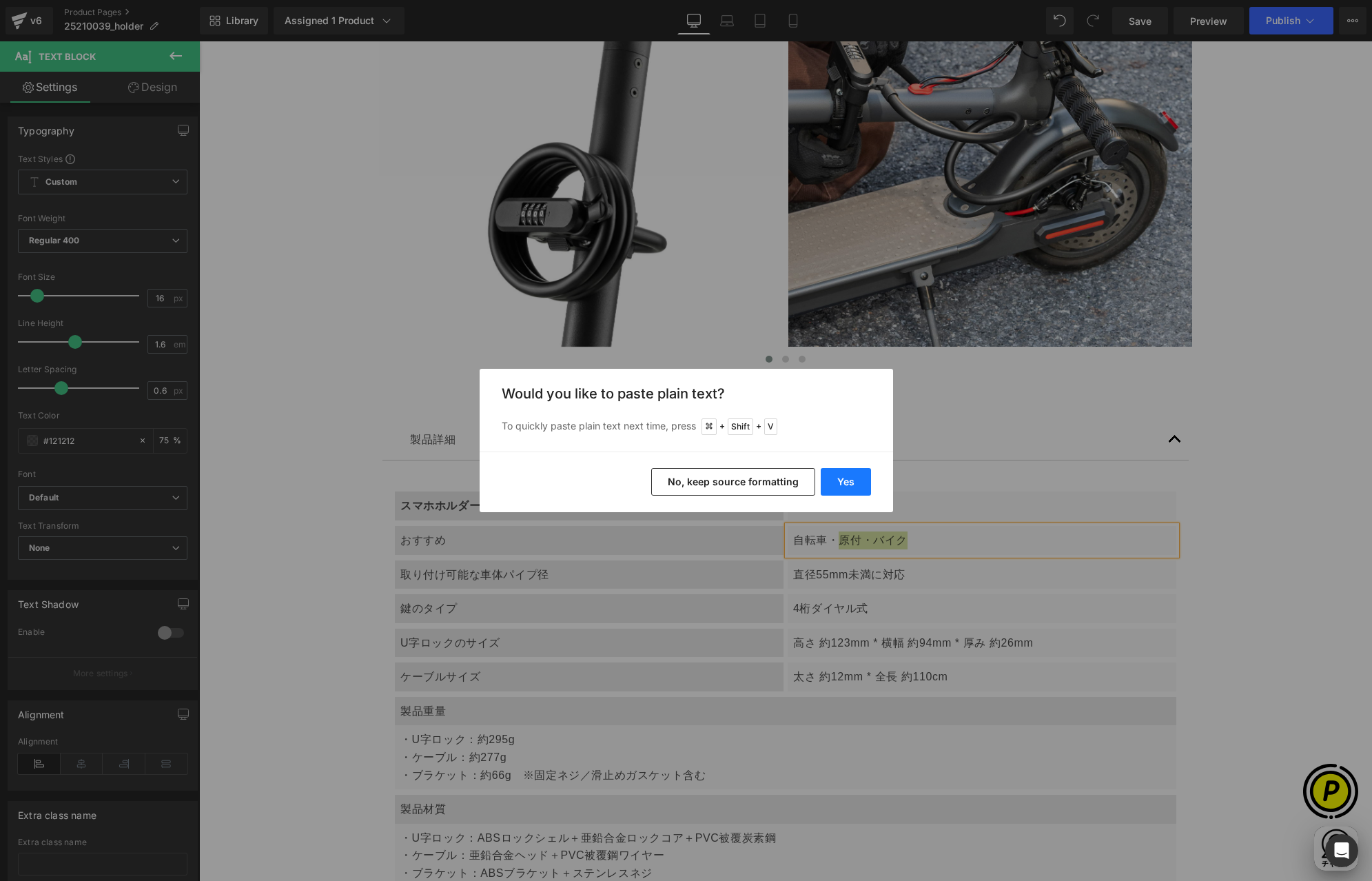
click at [852, 486] on button "Yes" at bounding box center [846, 482] width 50 height 28
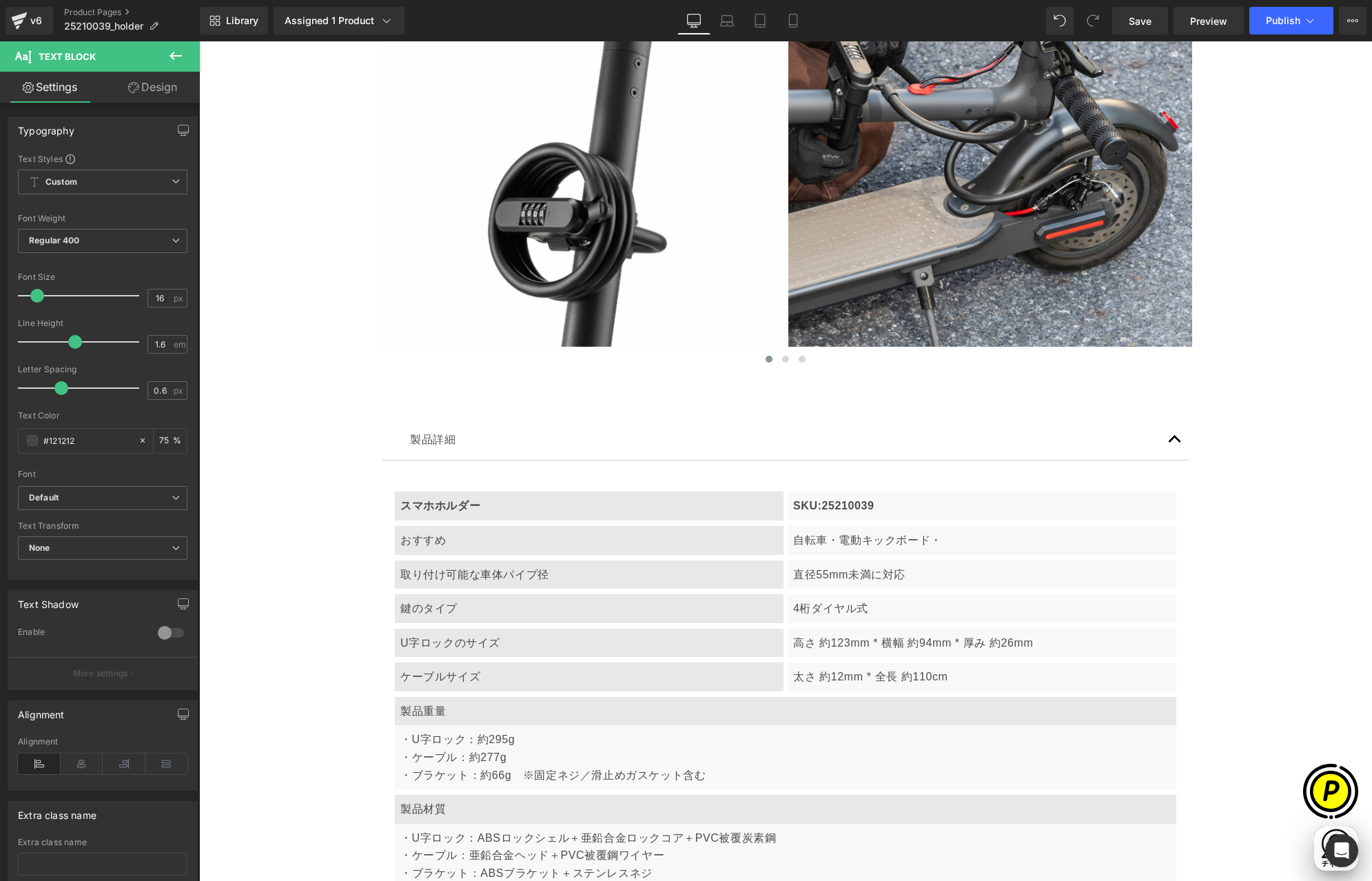
scroll to position [0, 0]
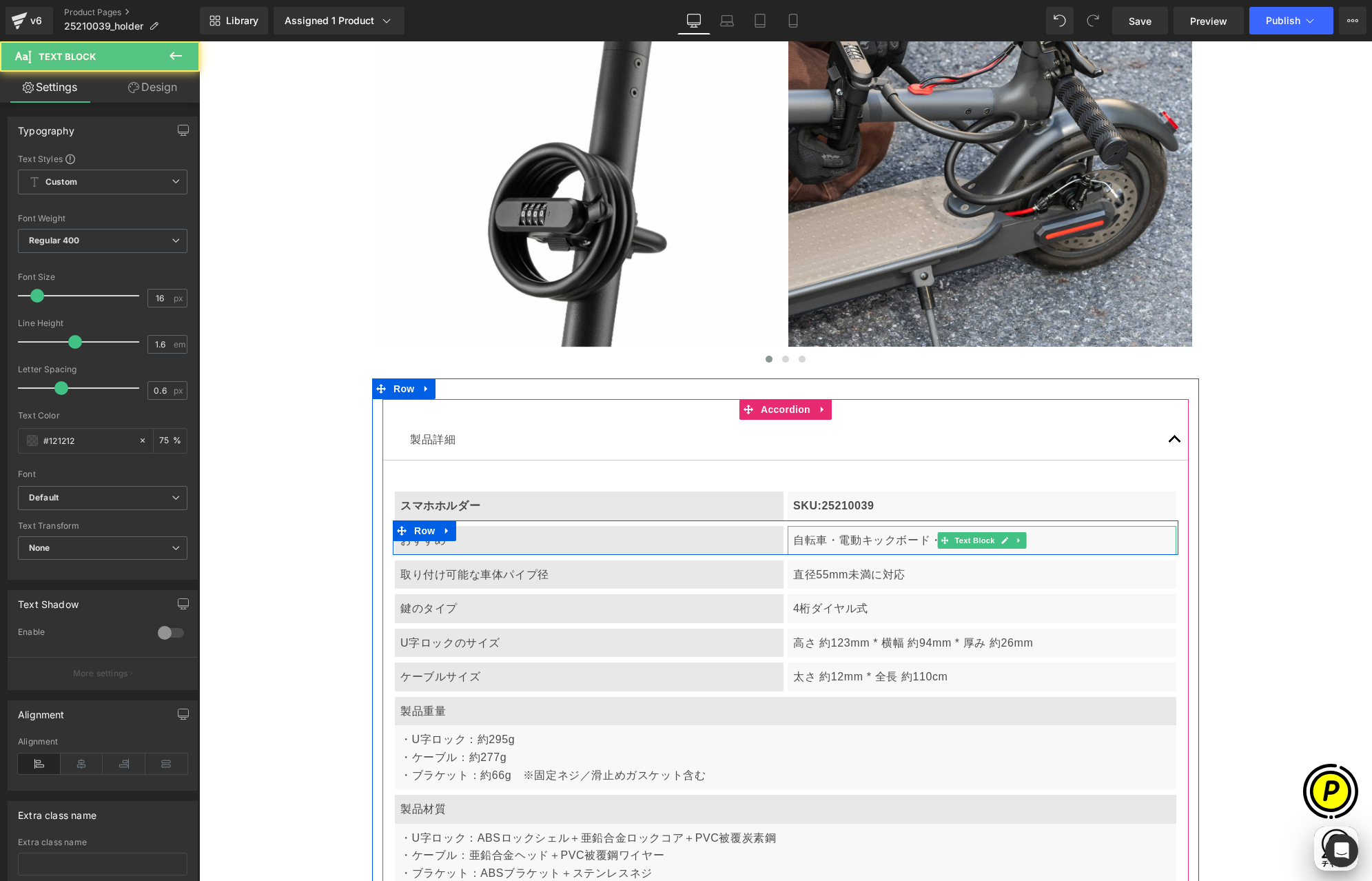
click at [921, 537] on p "自転車・電動キックボード・" at bounding box center [982, 540] width 378 height 18
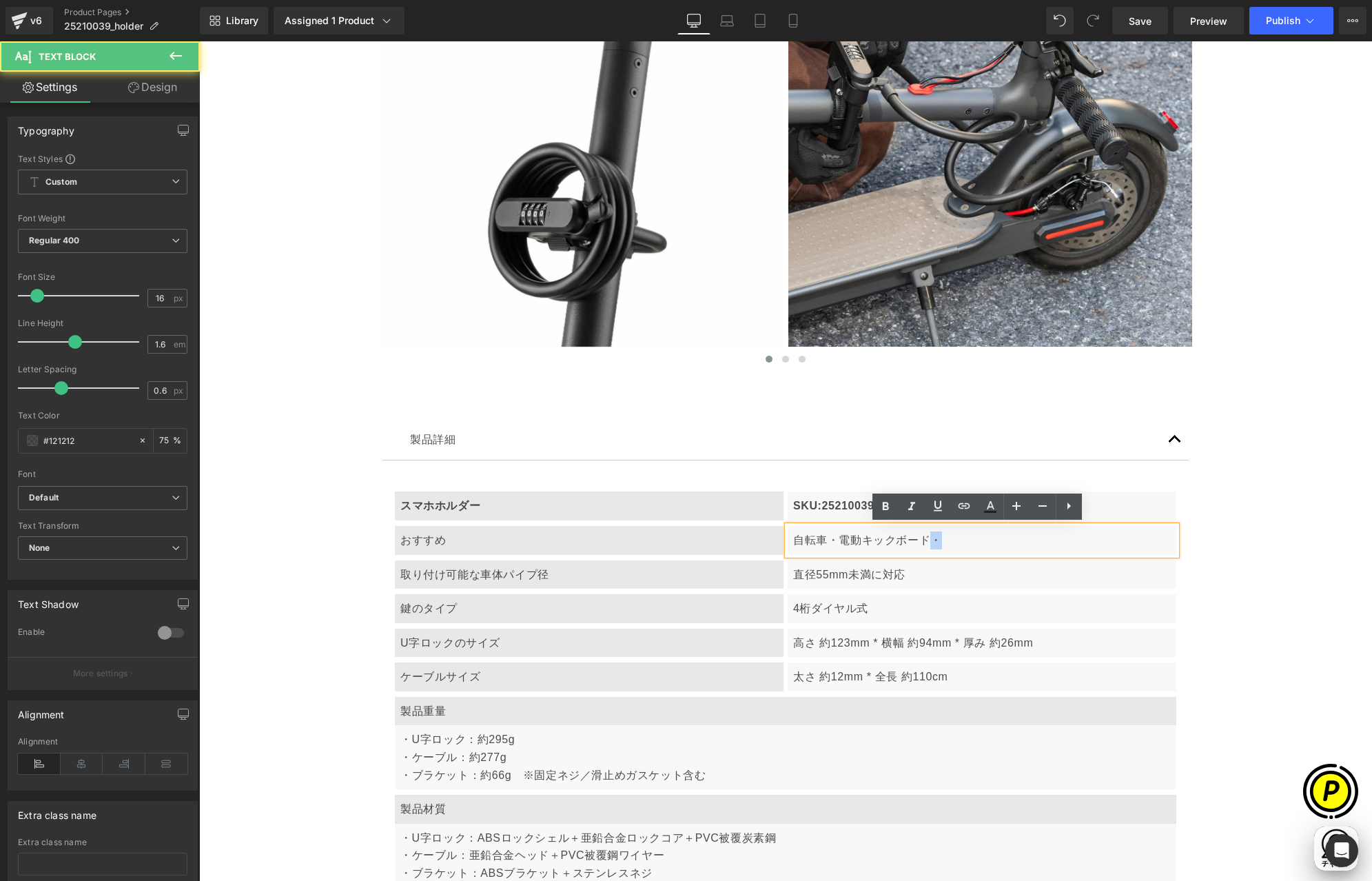
drag, startPoint x: 925, startPoint y: 539, endPoint x: 933, endPoint y: 539, distance: 8.0
click at [933, 539] on p "自転車・電動キックボード・" at bounding box center [982, 540] width 378 height 18
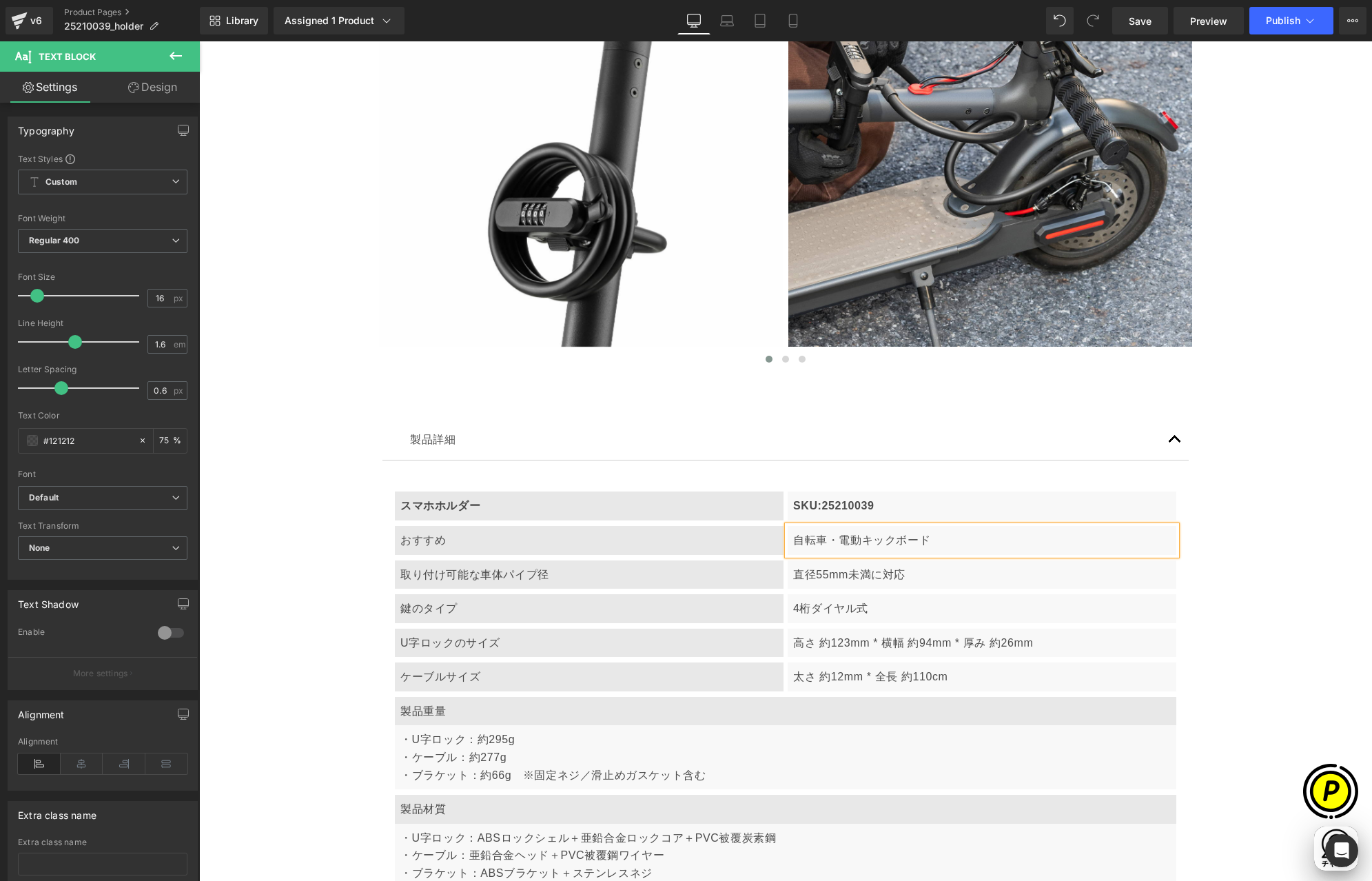
scroll to position [0, 537]
click at [793, 540] on p "自転車・電動キックボード" at bounding box center [982, 540] width 378 height 18
click at [935, 538] on p "自転車・電動キックボード" at bounding box center [982, 540] width 378 height 18
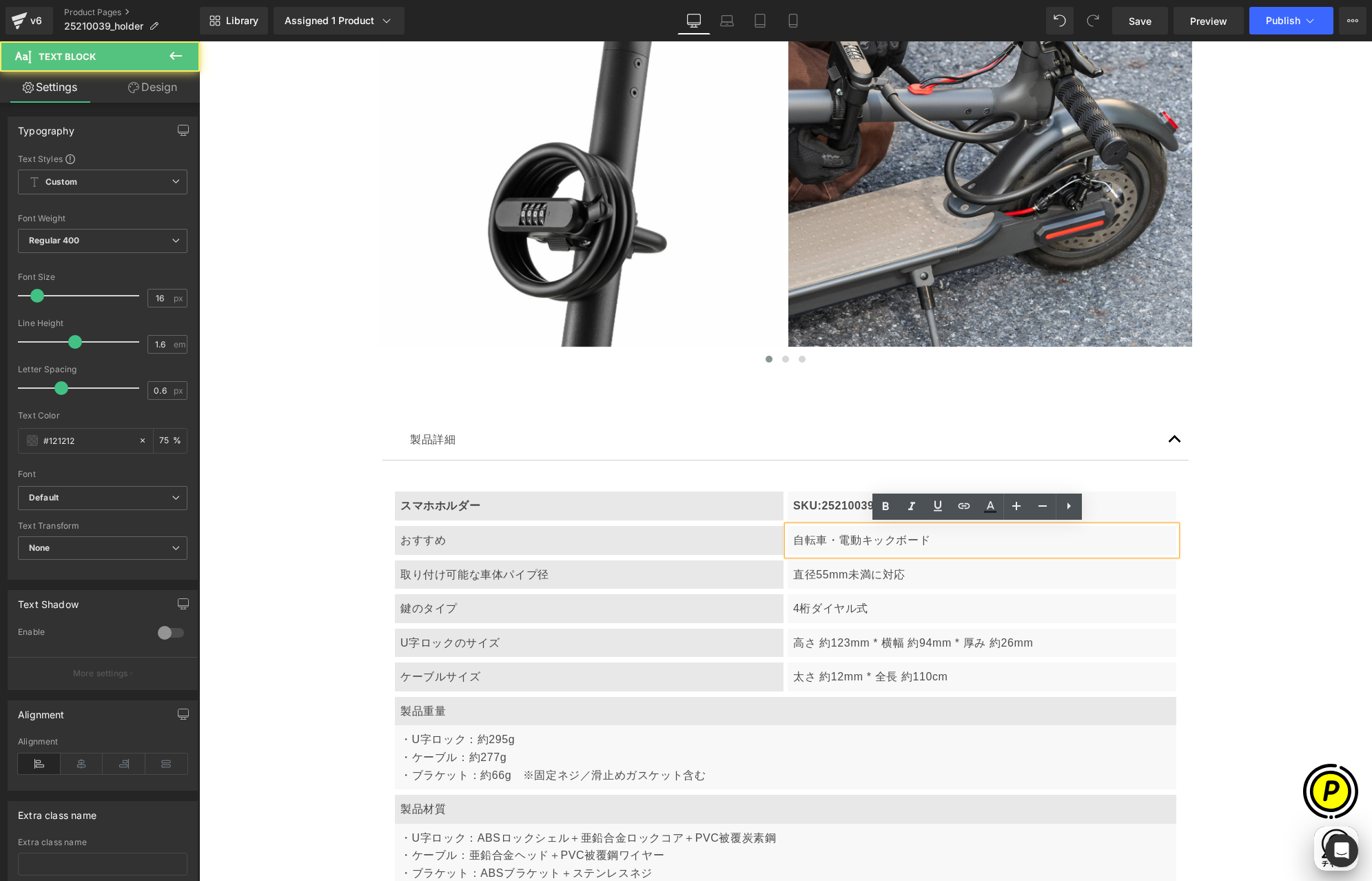
scroll to position [0, 0]
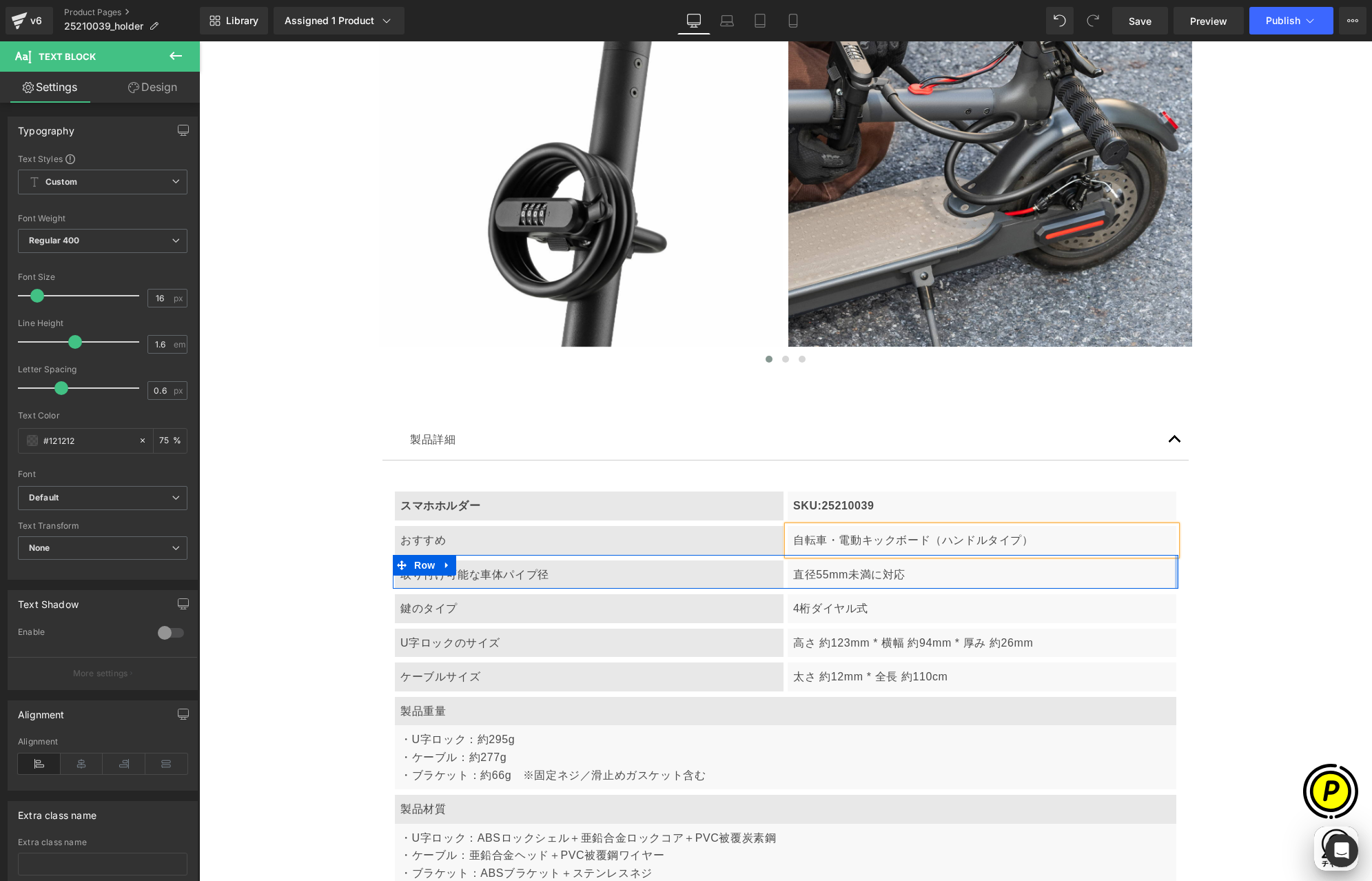
click at [1176, 570] on div at bounding box center [1177, 572] width 4 height 34
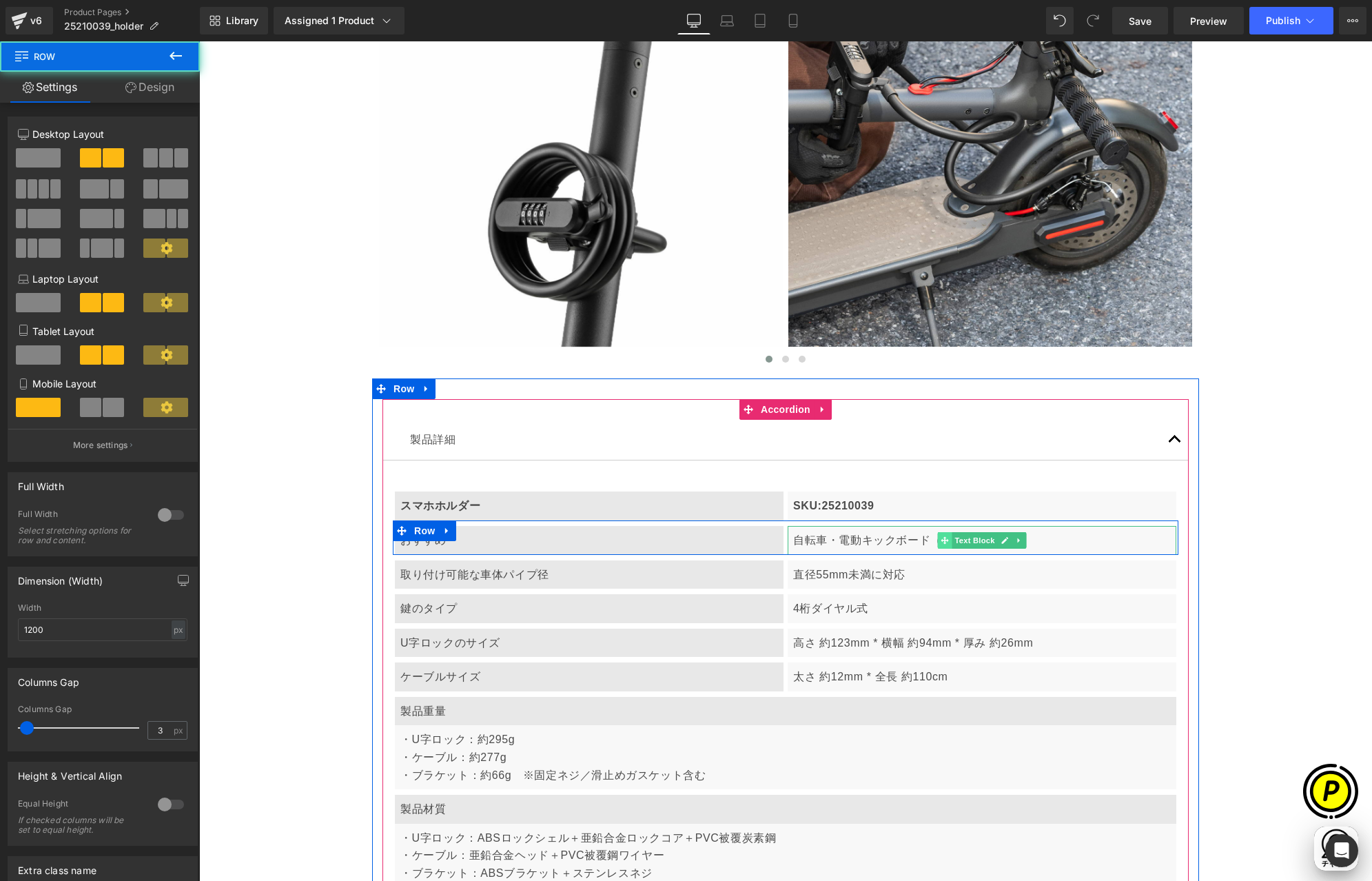
scroll to position [0, 269]
click at [941, 543] on icon at bounding box center [945, 540] width 7 height 7
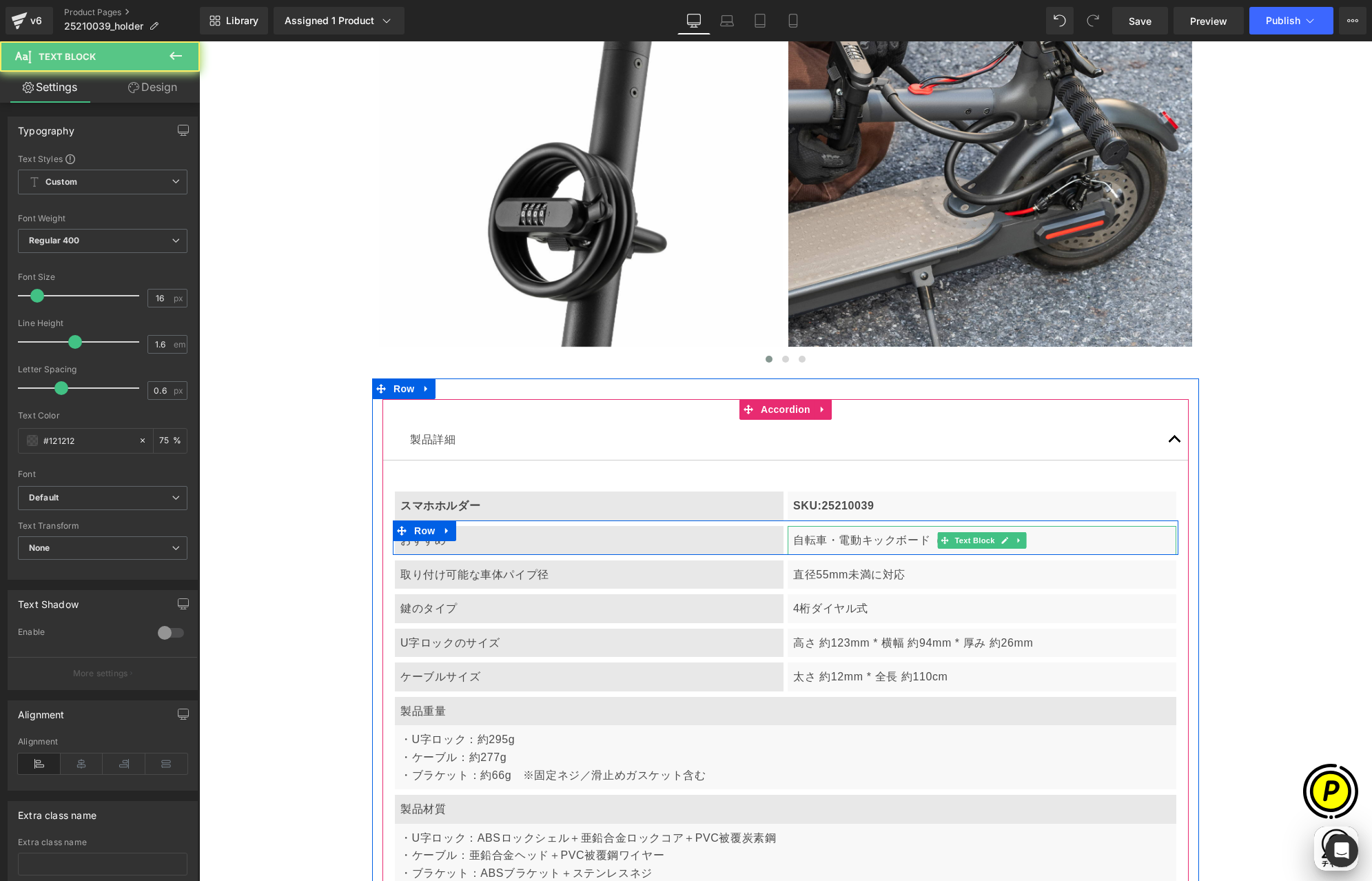
click at [924, 539] on p "自転車・電動キックボード（ハンドルタイプ）" at bounding box center [982, 540] width 378 height 18
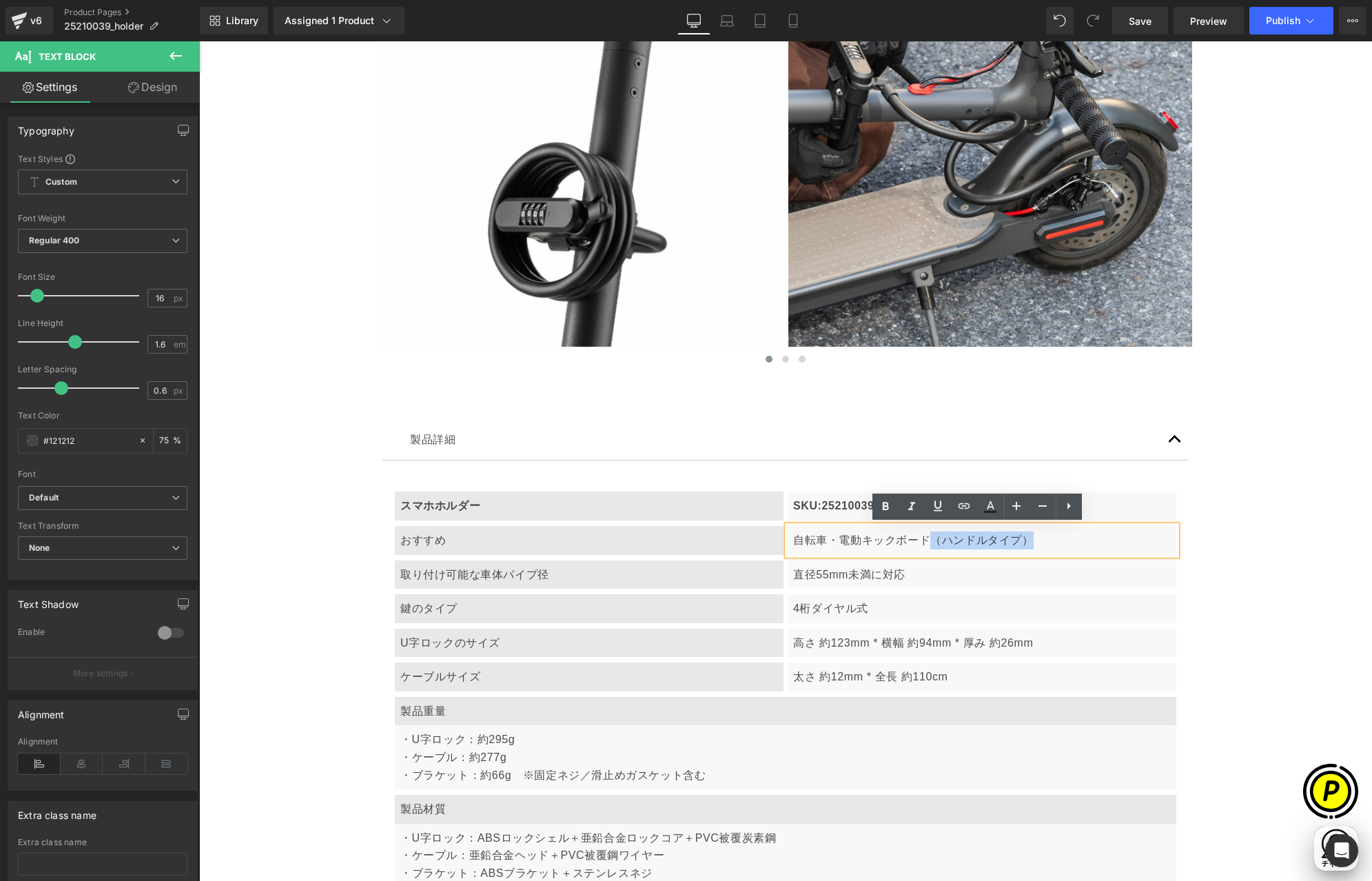
drag, startPoint x: 925, startPoint y: 539, endPoint x: 1042, endPoint y: 537, distance: 117.0
click at [1042, 537] on p "自転車・電動キックボード（ハンドルタイプ）" at bounding box center [982, 540] width 378 height 18
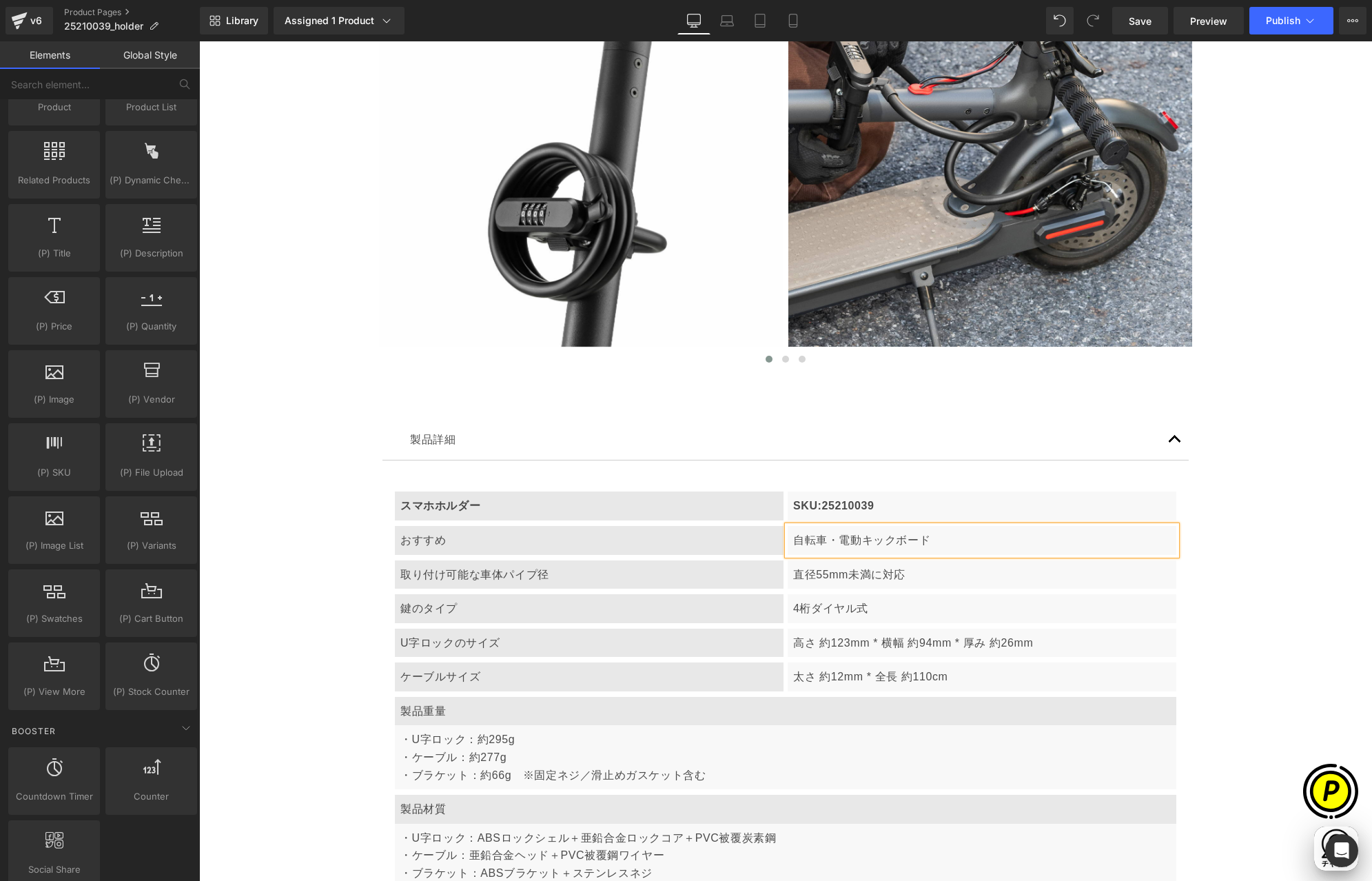
click at [869, 552] on div "おすすめ Text Block 自転車・電動キックボード Text Block Row" at bounding box center [786, 537] width 786 height 34
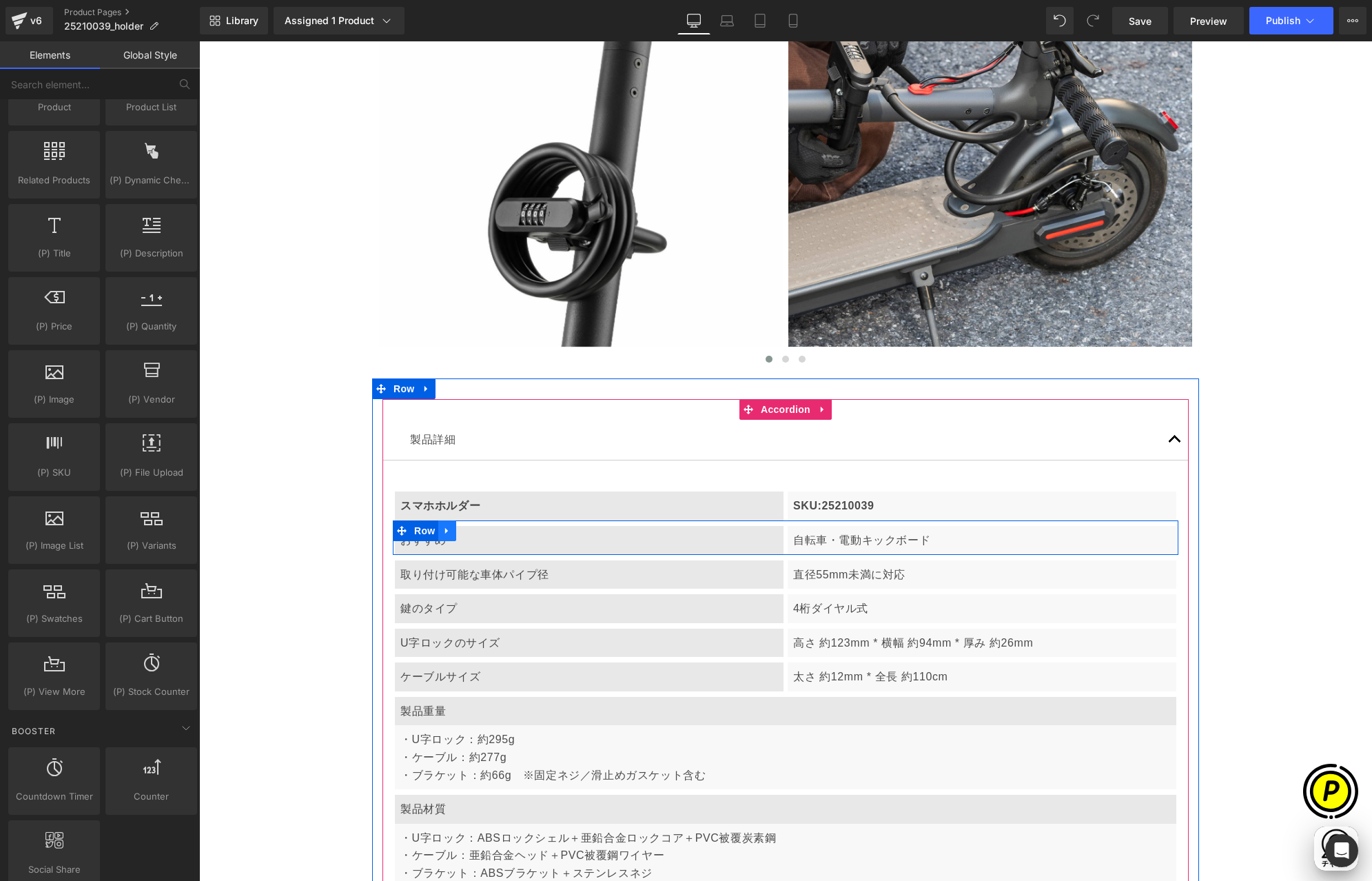
click at [446, 530] on icon at bounding box center [447, 530] width 9 height 10
click at [479, 527] on icon at bounding box center [483, 531] width 9 height 9
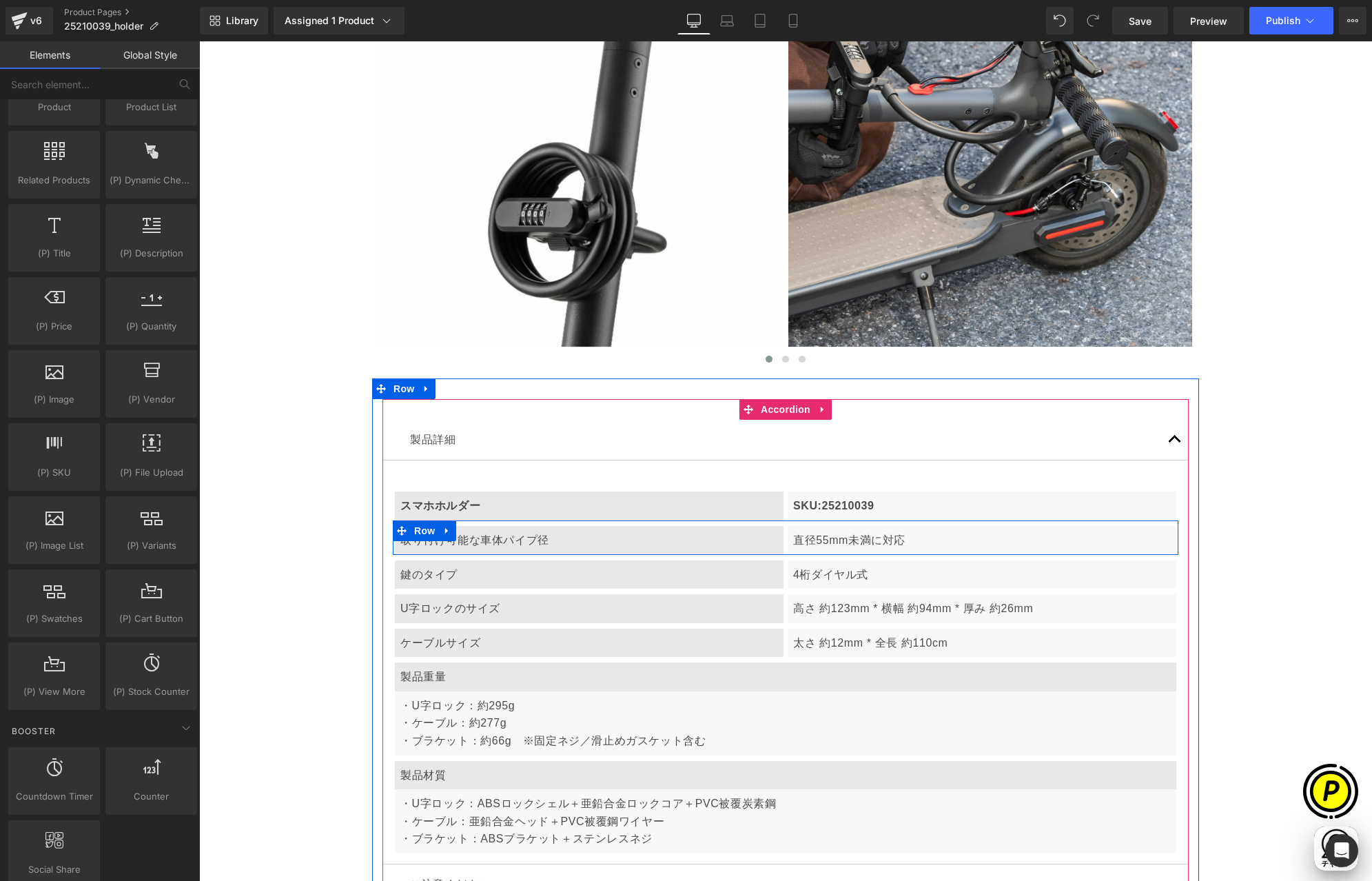
click at [465, 543] on p "取り付け可能な車体パイプ径" at bounding box center [589, 540] width 378 height 18
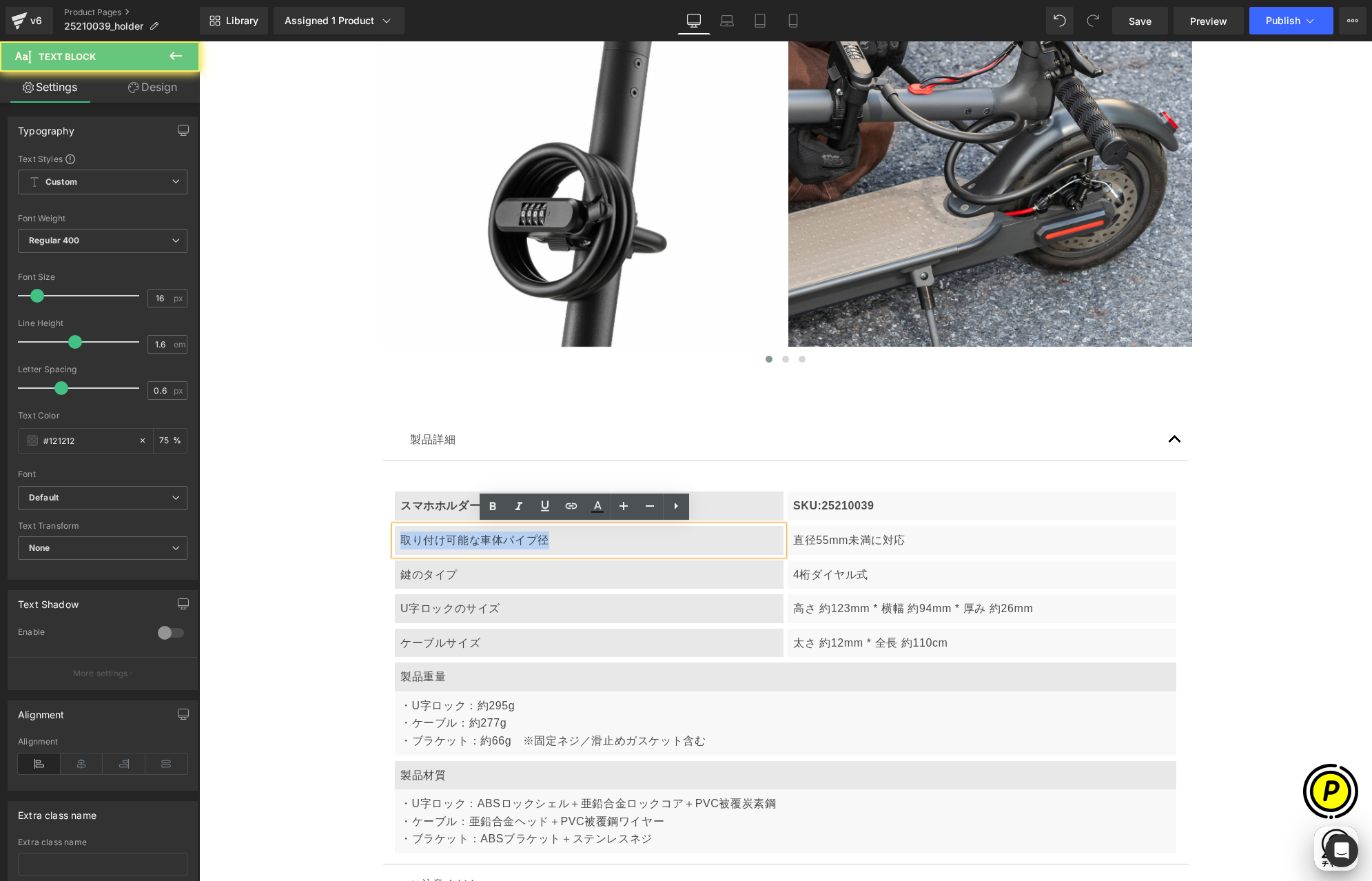
drag, startPoint x: 395, startPoint y: 539, endPoint x: 572, endPoint y: 540, distance: 177.0
click at [572, 540] on p "取り付け可能な車体パイプ径" at bounding box center [589, 540] width 378 height 18
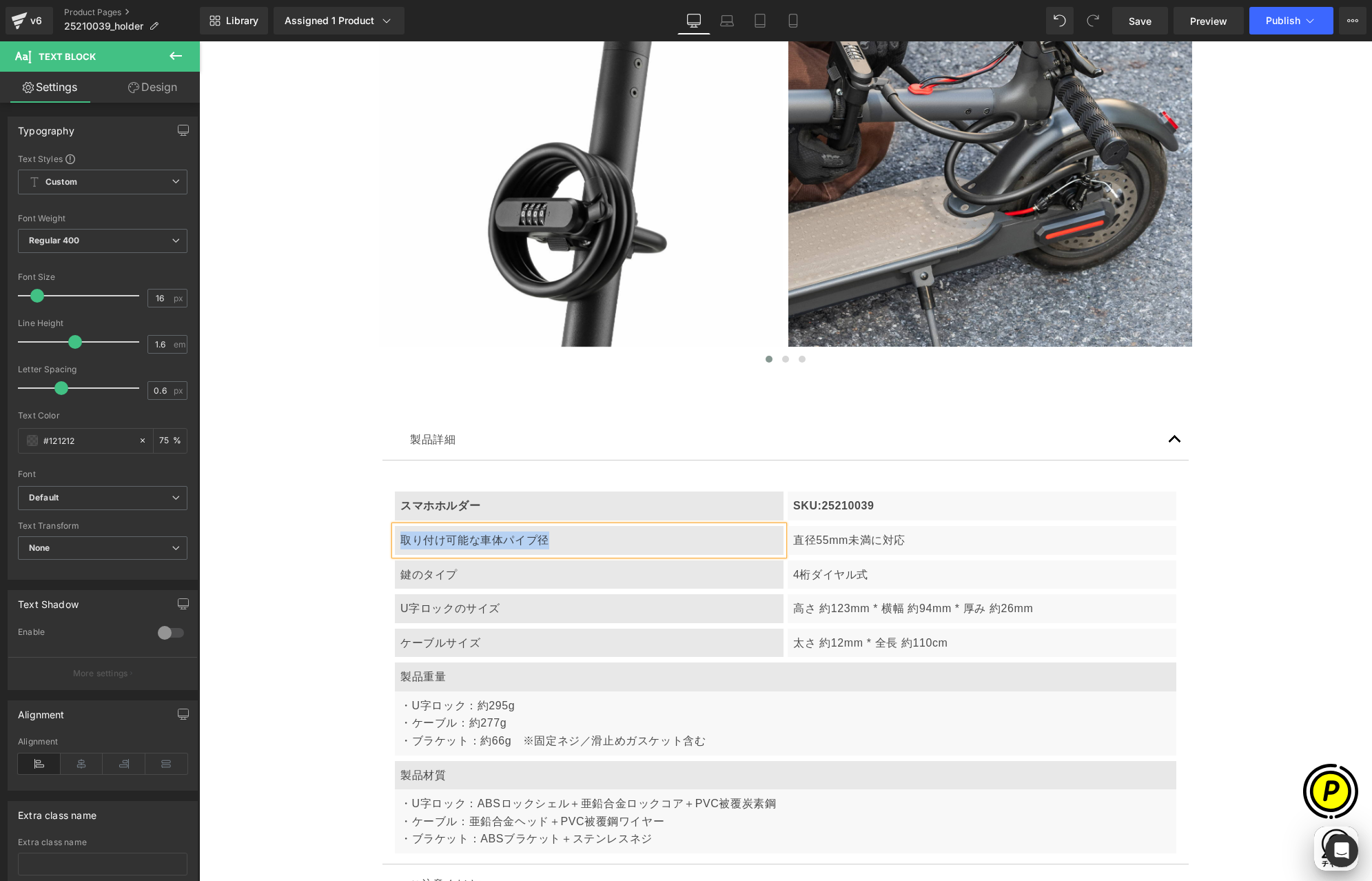
paste div
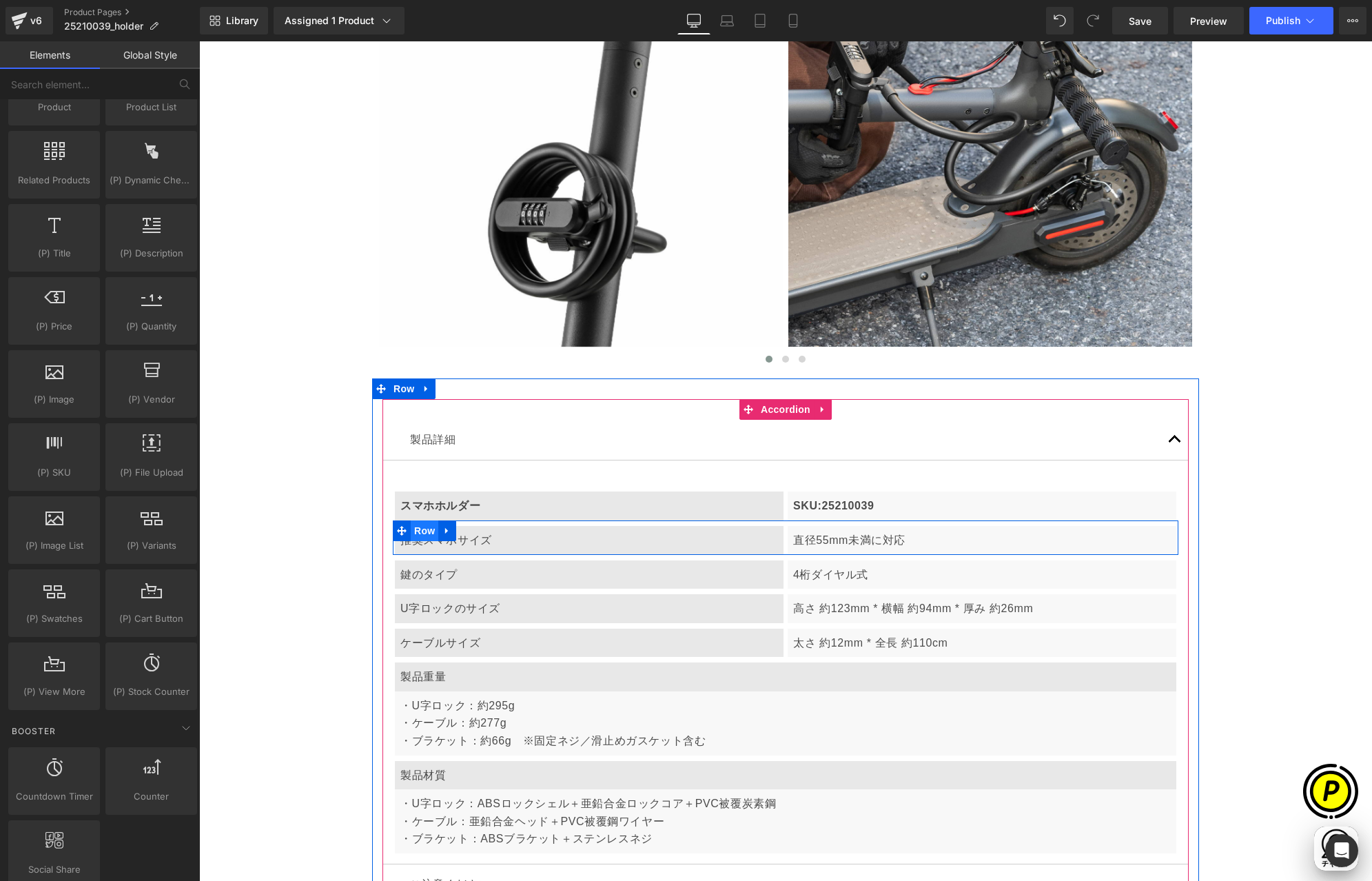
click at [419, 532] on span "Row" at bounding box center [424, 531] width 28 height 20
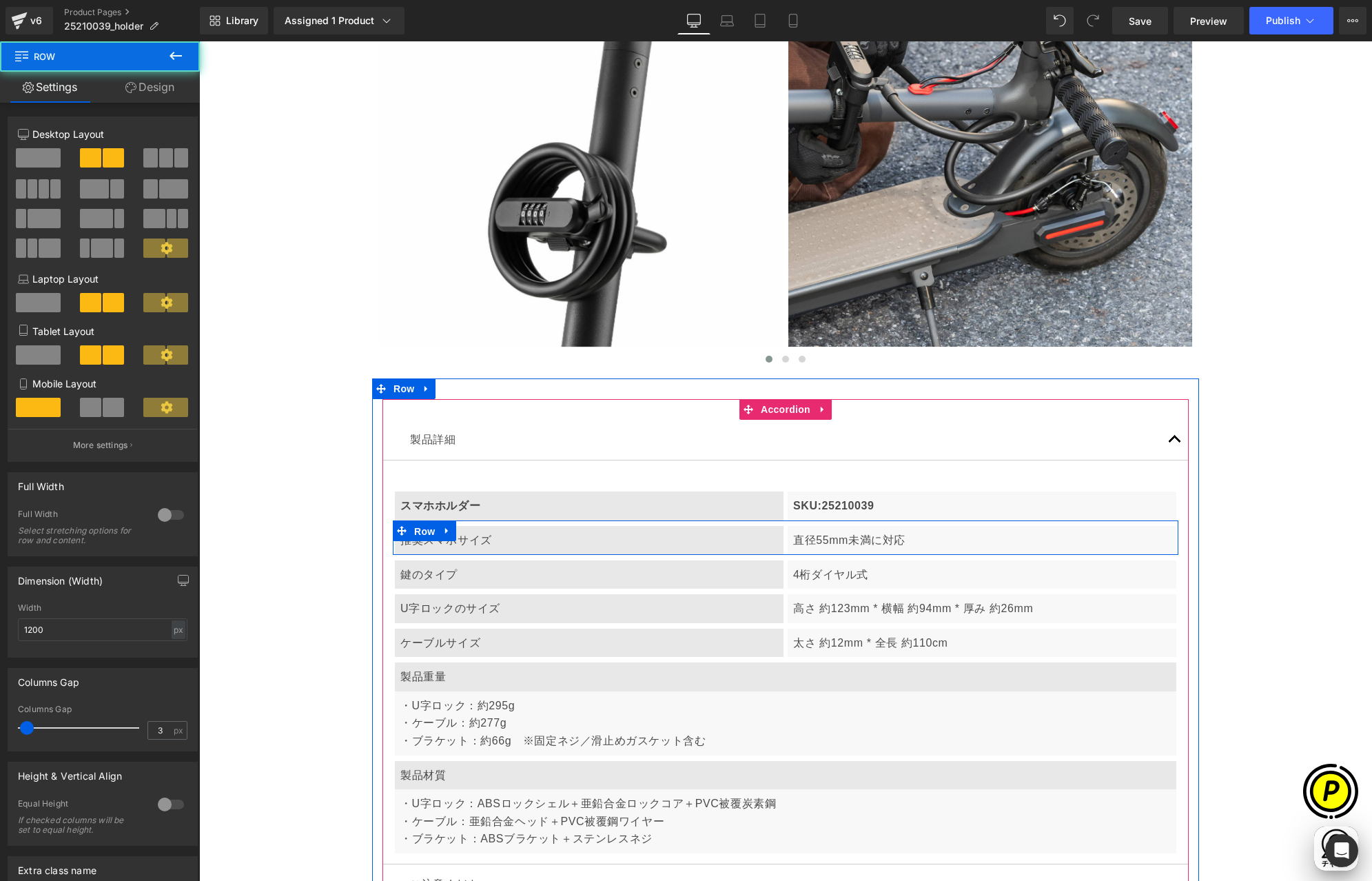
scroll to position [0, 537]
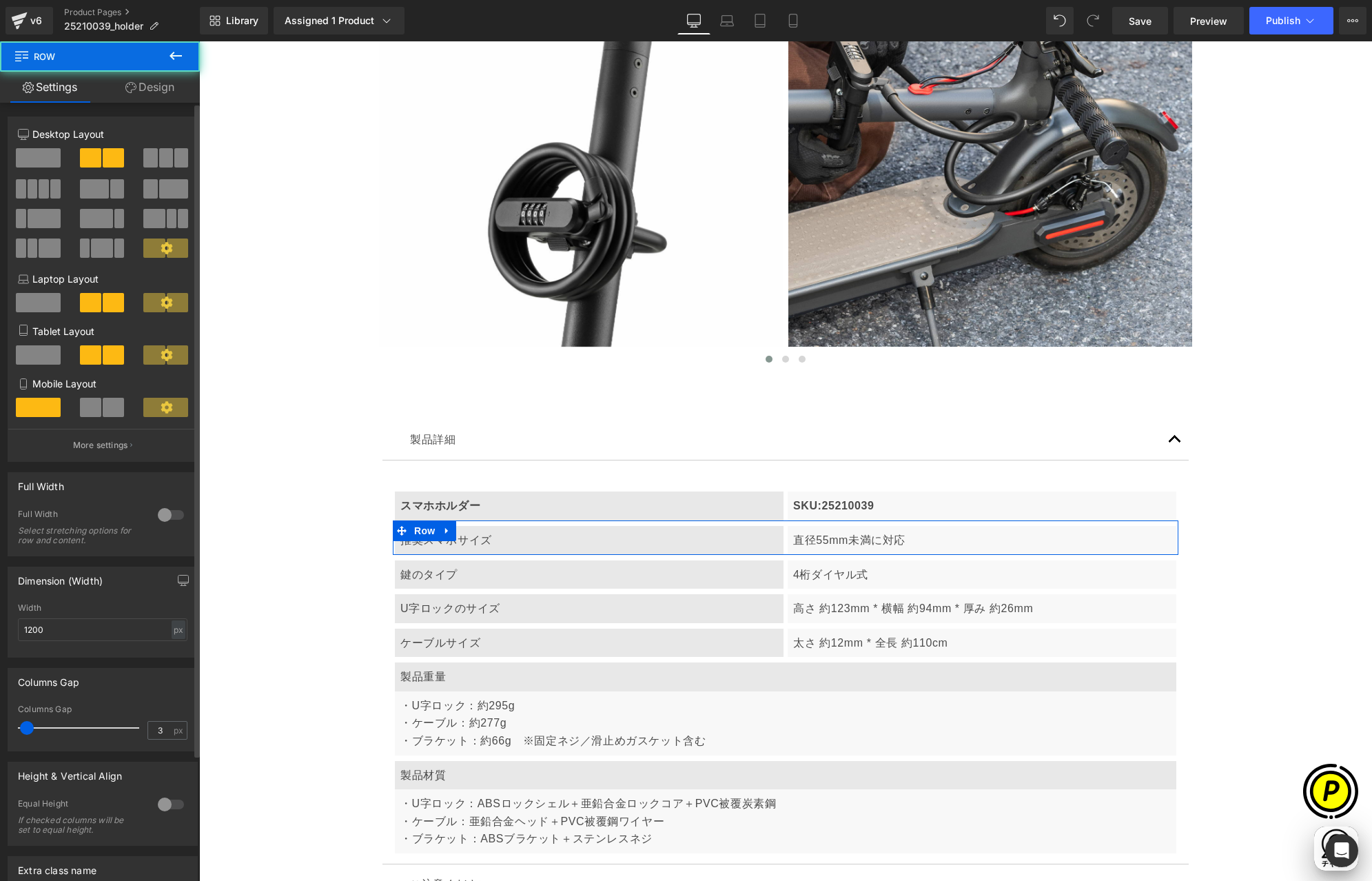
click at [42, 163] on span at bounding box center [38, 157] width 44 height 19
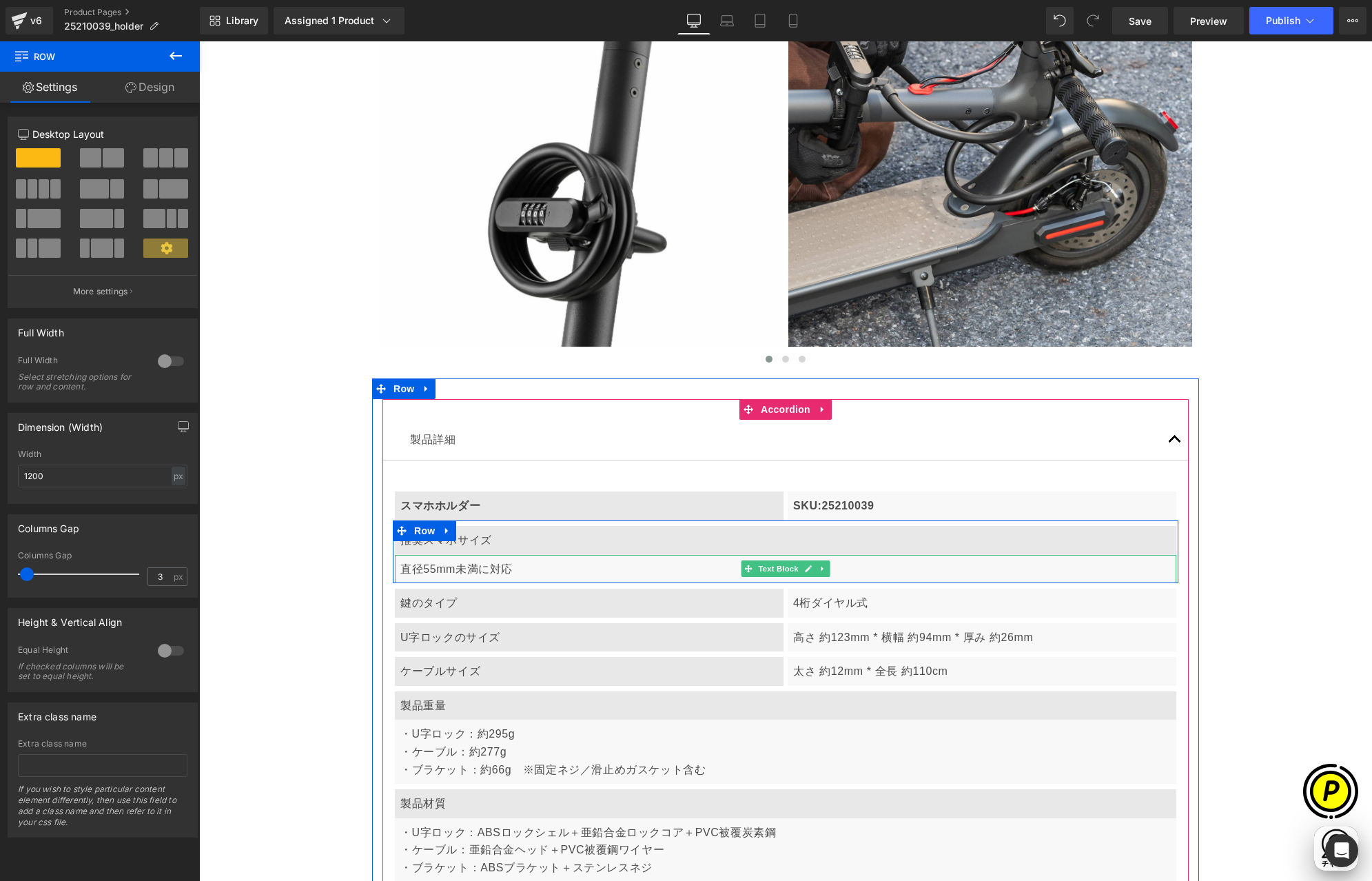
click at [465, 567] on p "直径55mm未満に対応" at bounding box center [786, 569] width 771 height 18
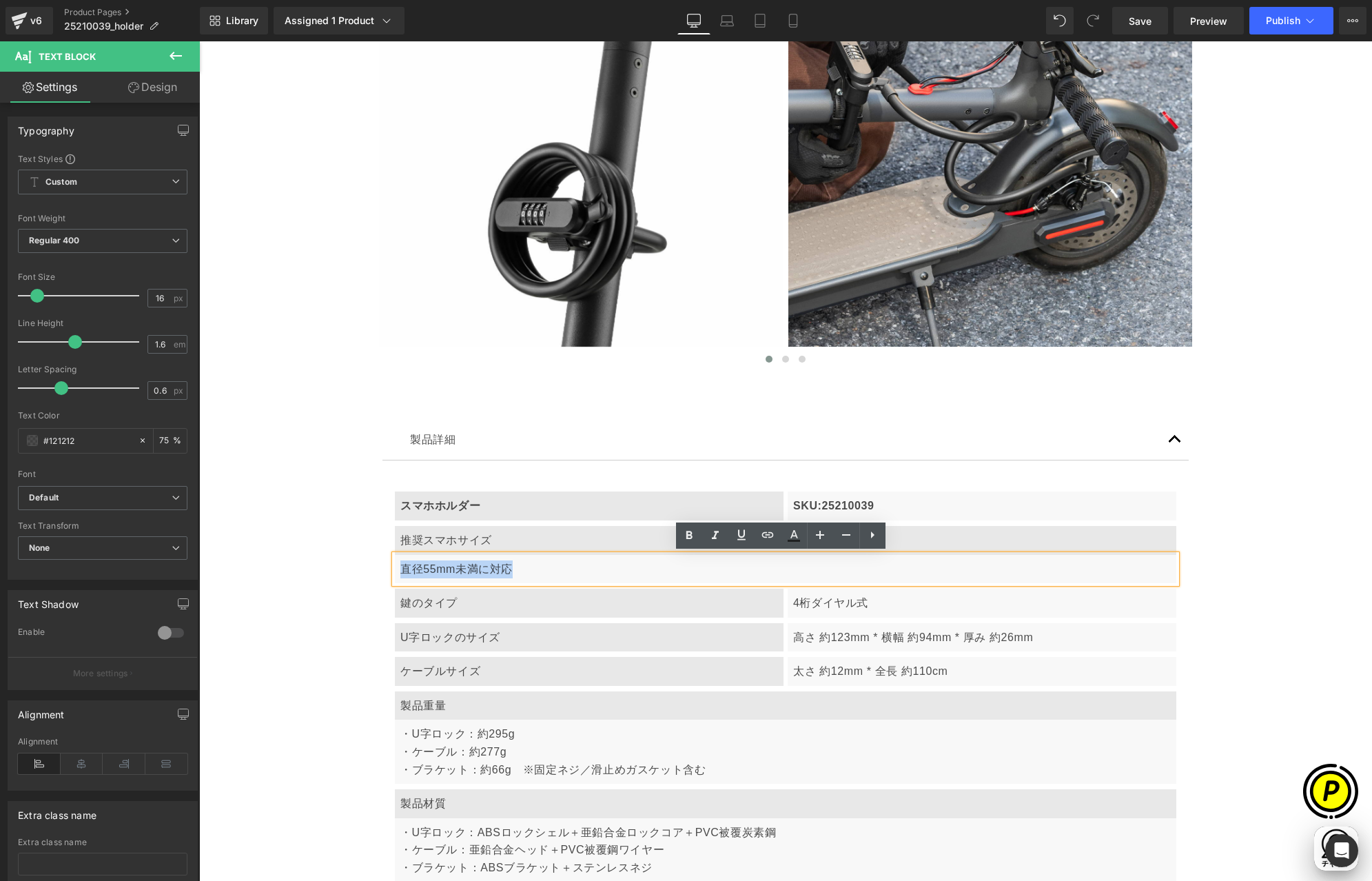
drag, startPoint x: 395, startPoint y: 567, endPoint x: 532, endPoint y: 572, distance: 137.1
click at [532, 572] on p "直径55mm未満に対応" at bounding box center [786, 569] width 771 height 18
paste div
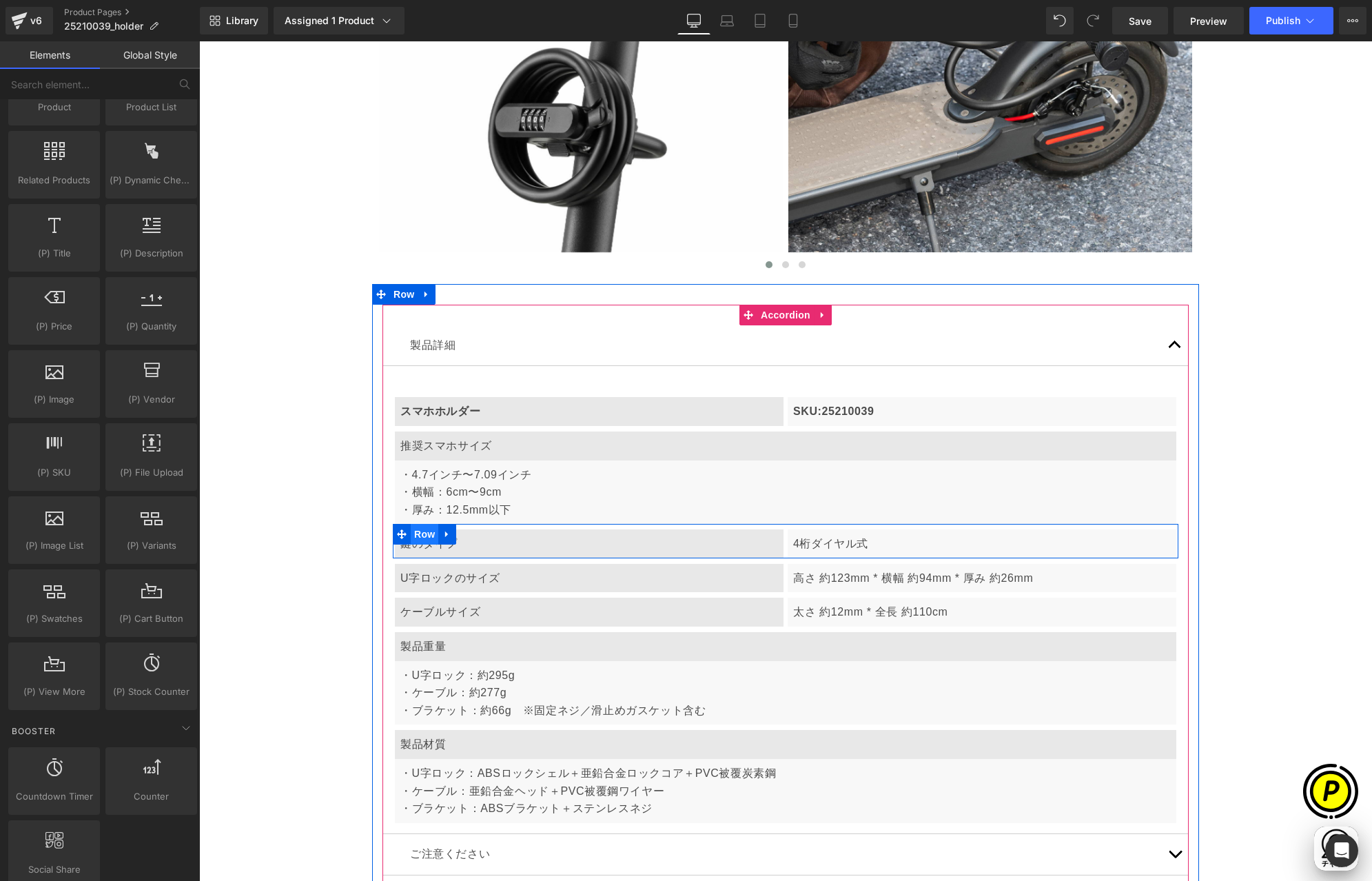
click at [419, 534] on span "Row" at bounding box center [424, 534] width 28 height 20
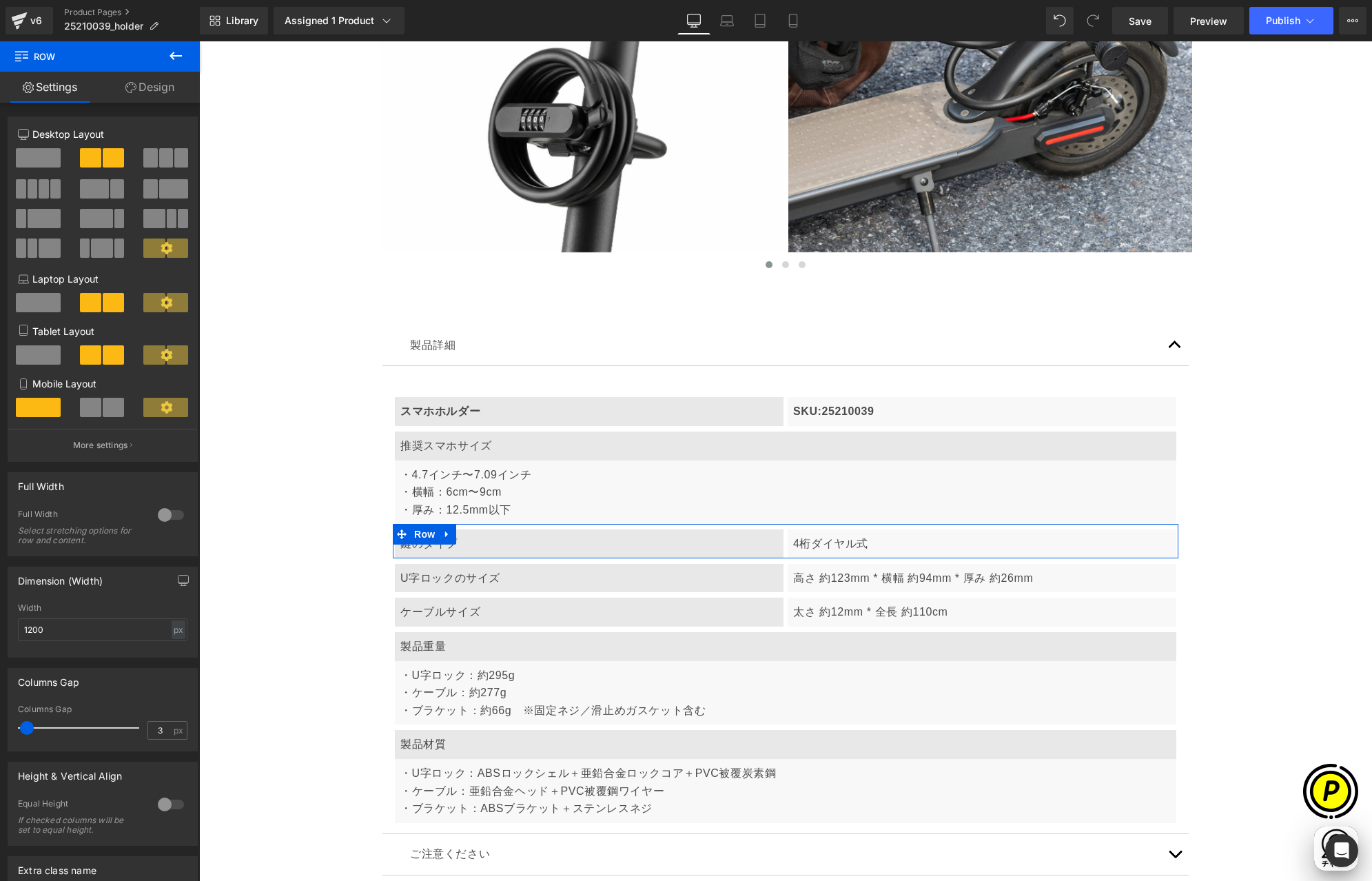
click at [159, 88] on link "Design" at bounding box center [150, 86] width 100 height 31
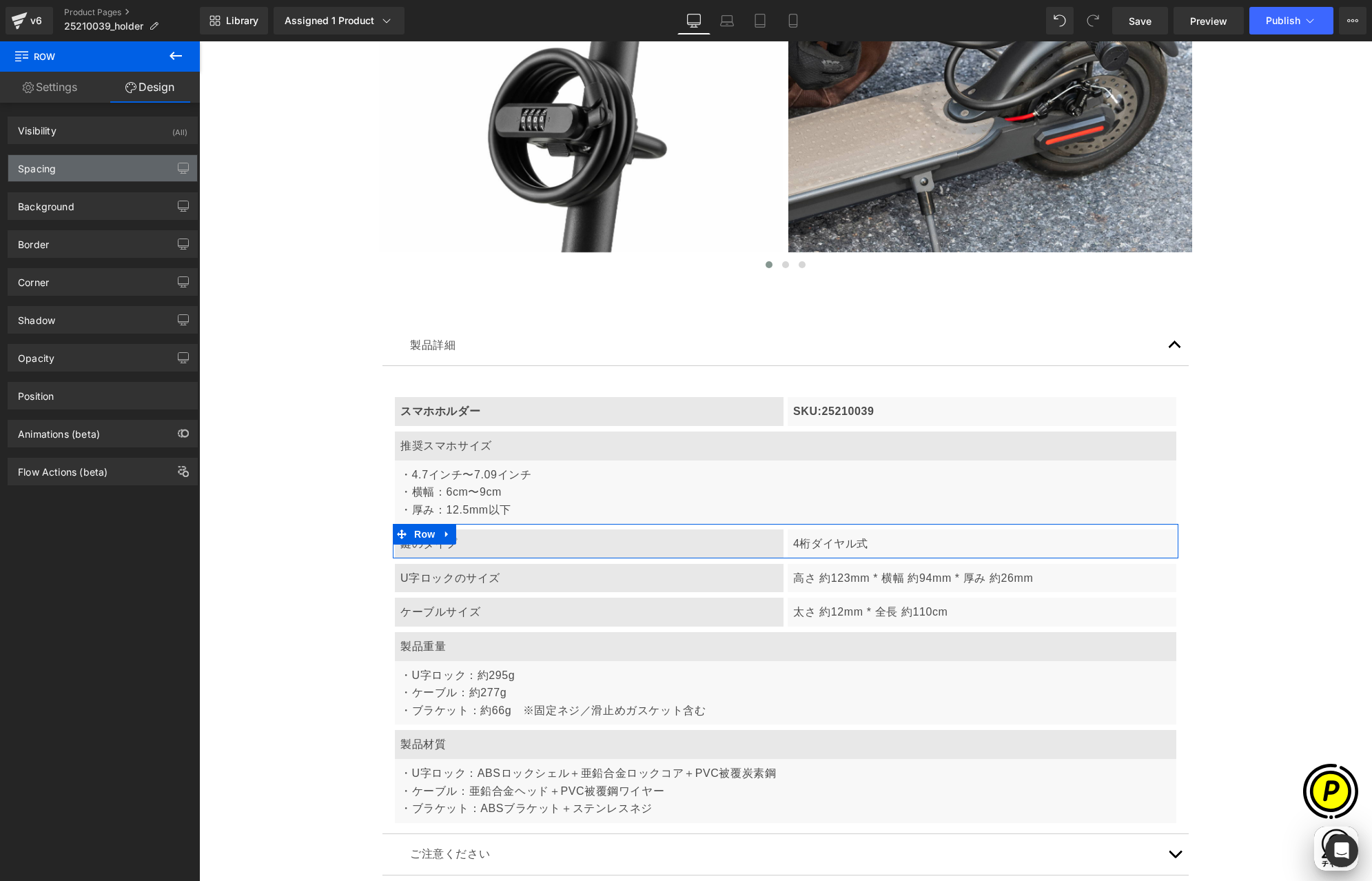
click at [45, 171] on div "Spacing" at bounding box center [36, 164] width 38 height 19
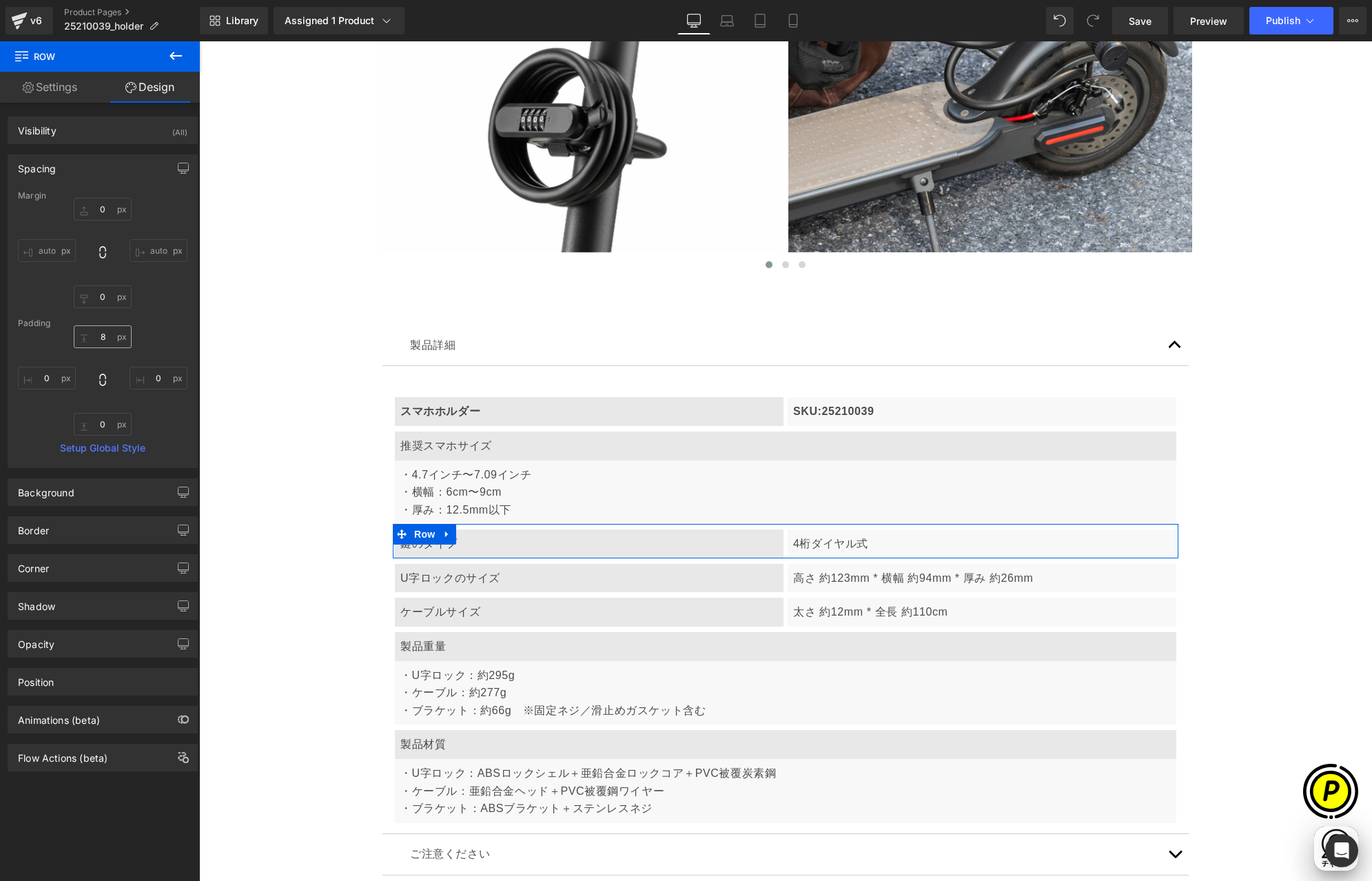
scroll to position [0, 0]
click at [105, 335] on input "8" at bounding box center [103, 336] width 57 height 23
type input "24"
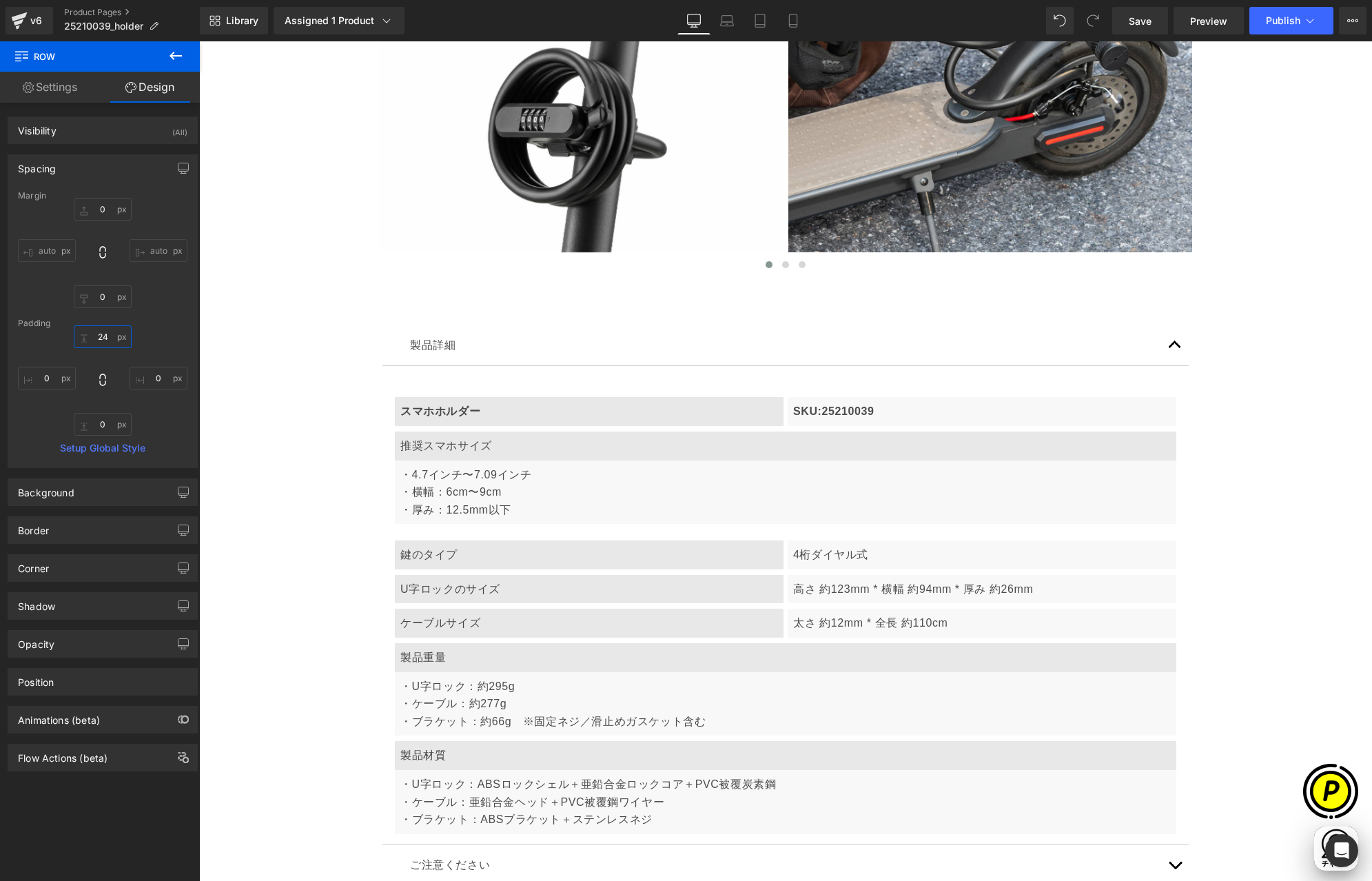
scroll to position [0, 269]
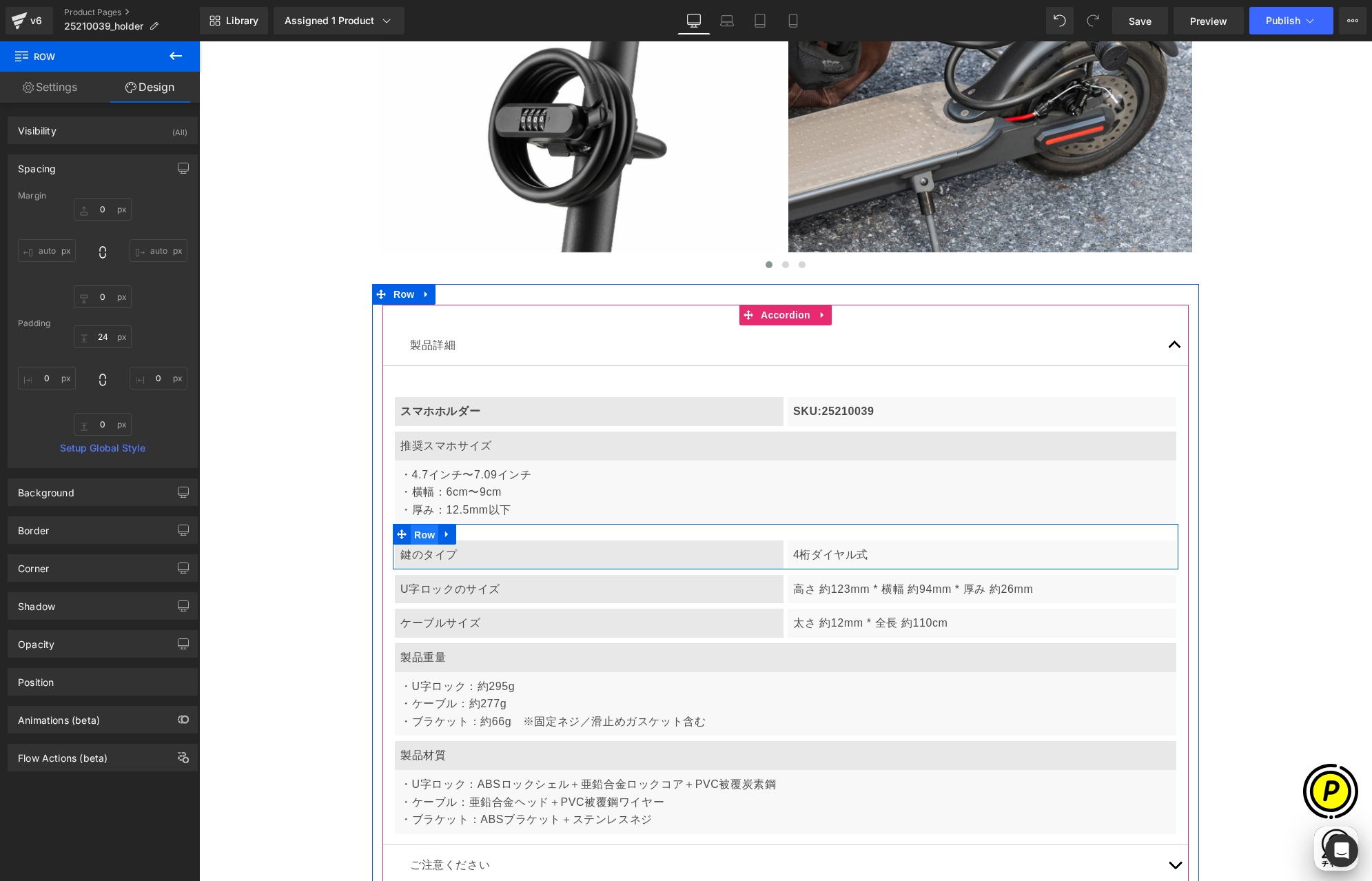
click at [419, 537] on span "Row" at bounding box center [424, 535] width 28 height 20
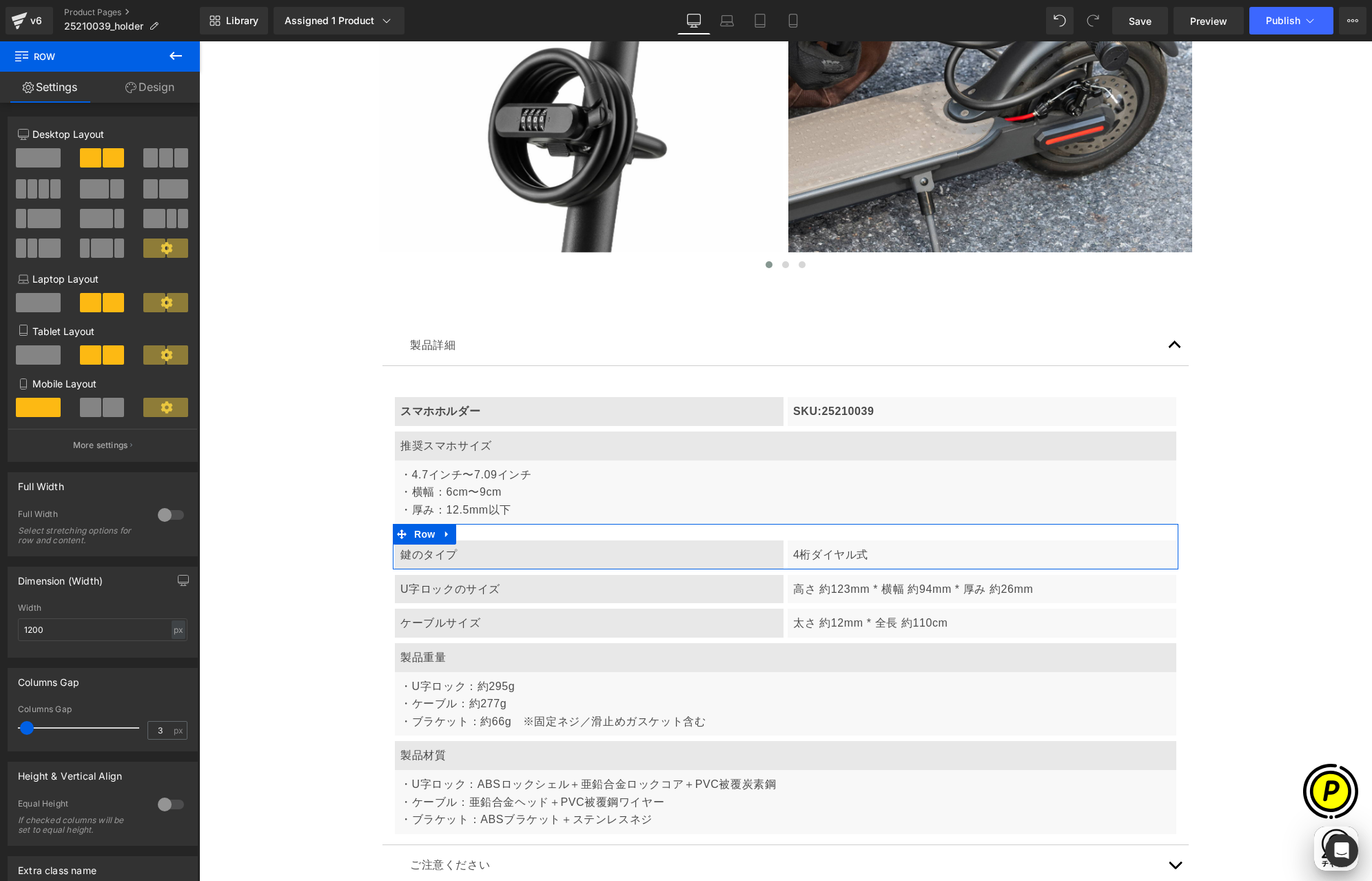
click at [37, 157] on span at bounding box center [38, 157] width 44 height 19
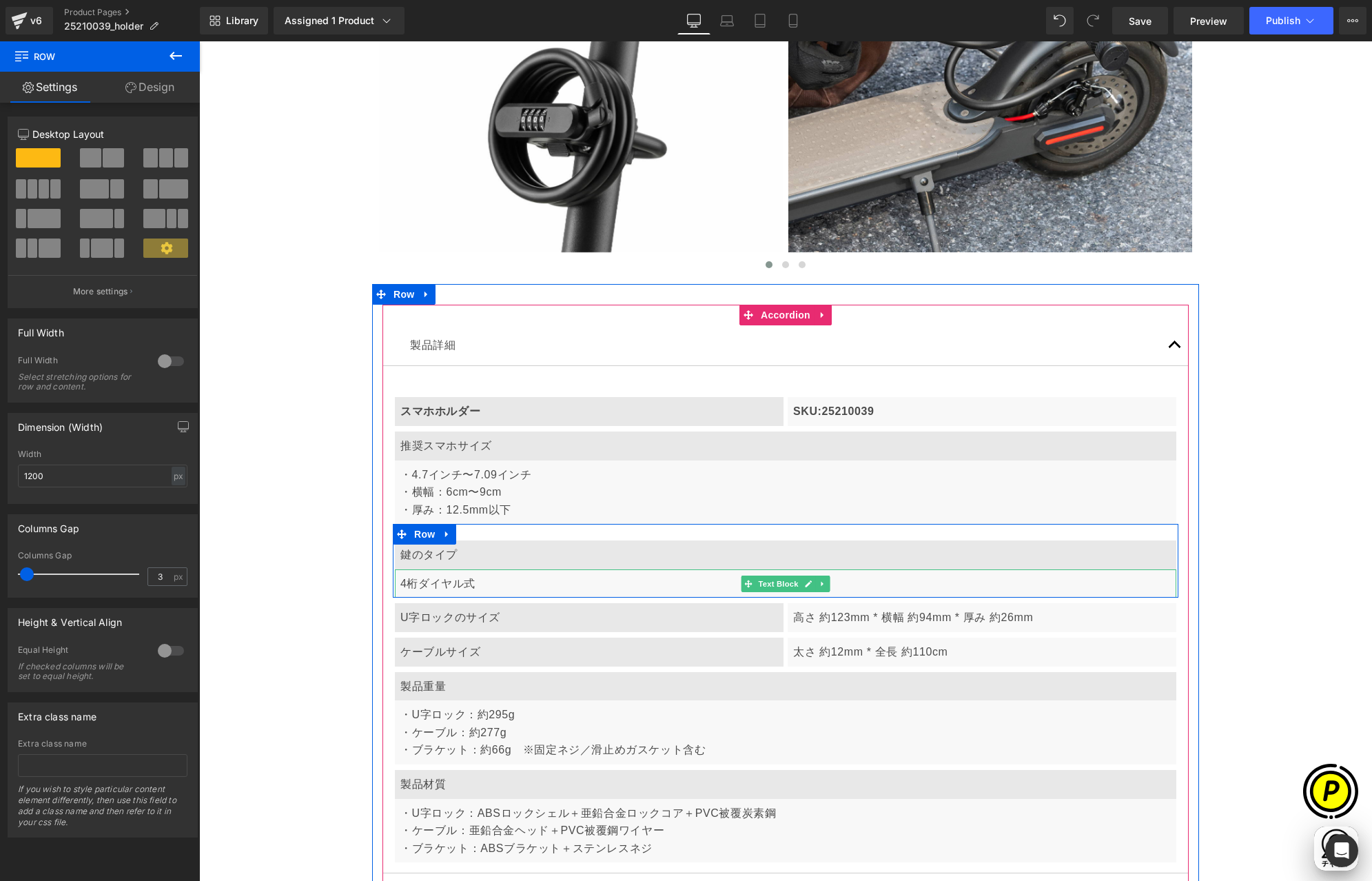
click at [822, 584] on link at bounding box center [824, 584] width 15 height 17
click at [826, 583] on icon at bounding box center [830, 584] width 7 height 8
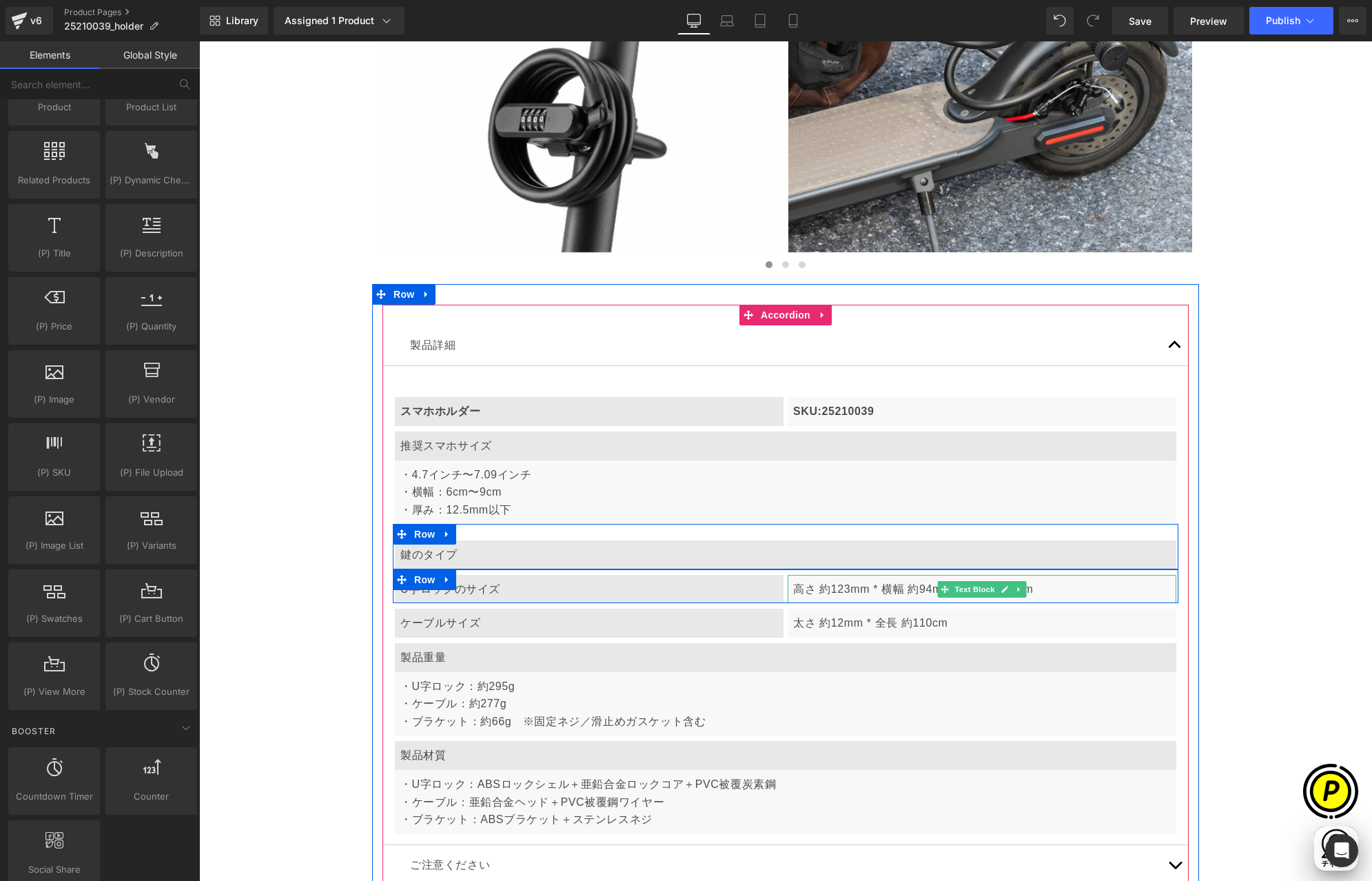
scroll to position [0, 537]
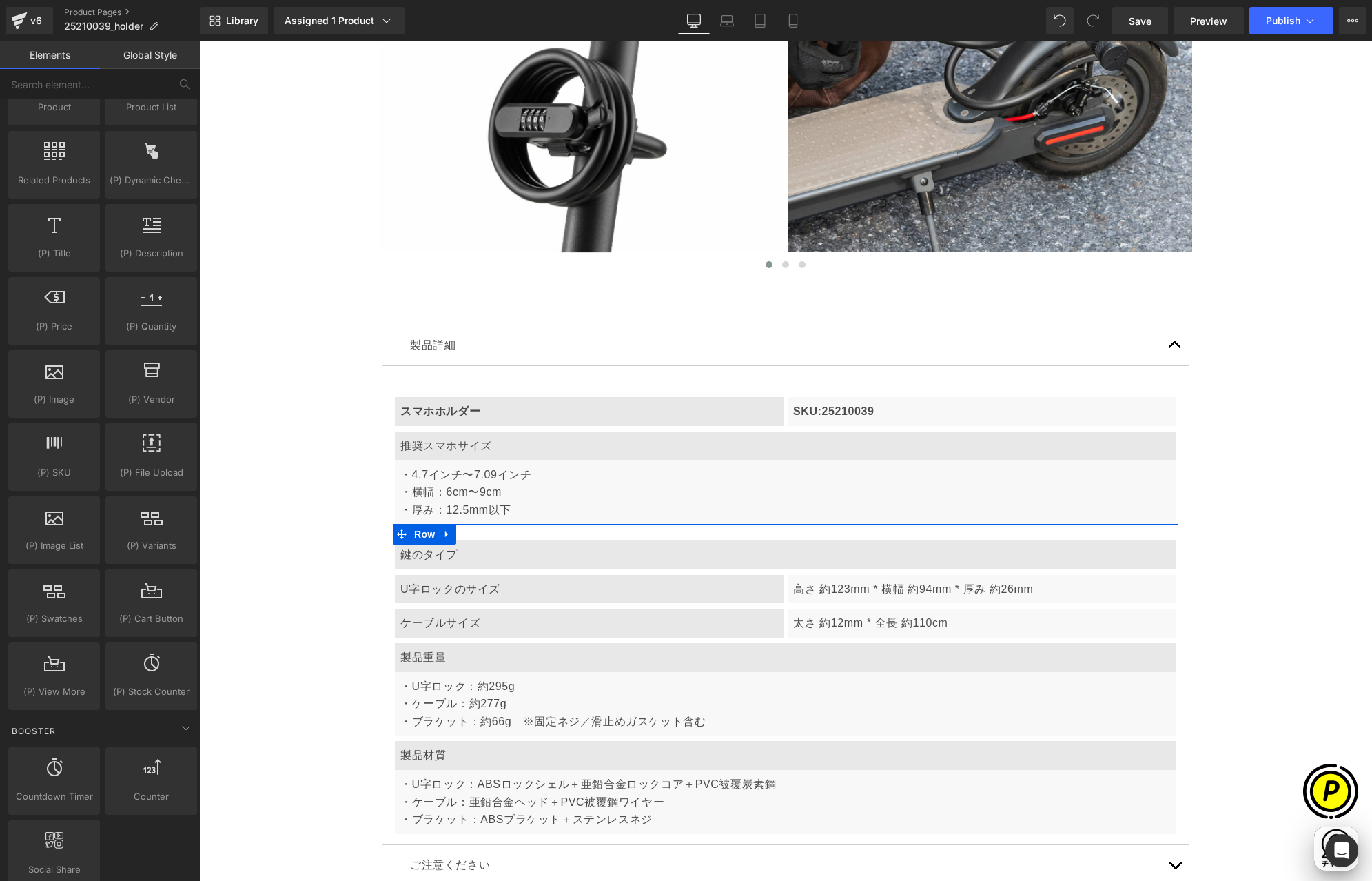
click at [495, 559] on p "鍵のタイプ" at bounding box center [786, 554] width 771 height 18
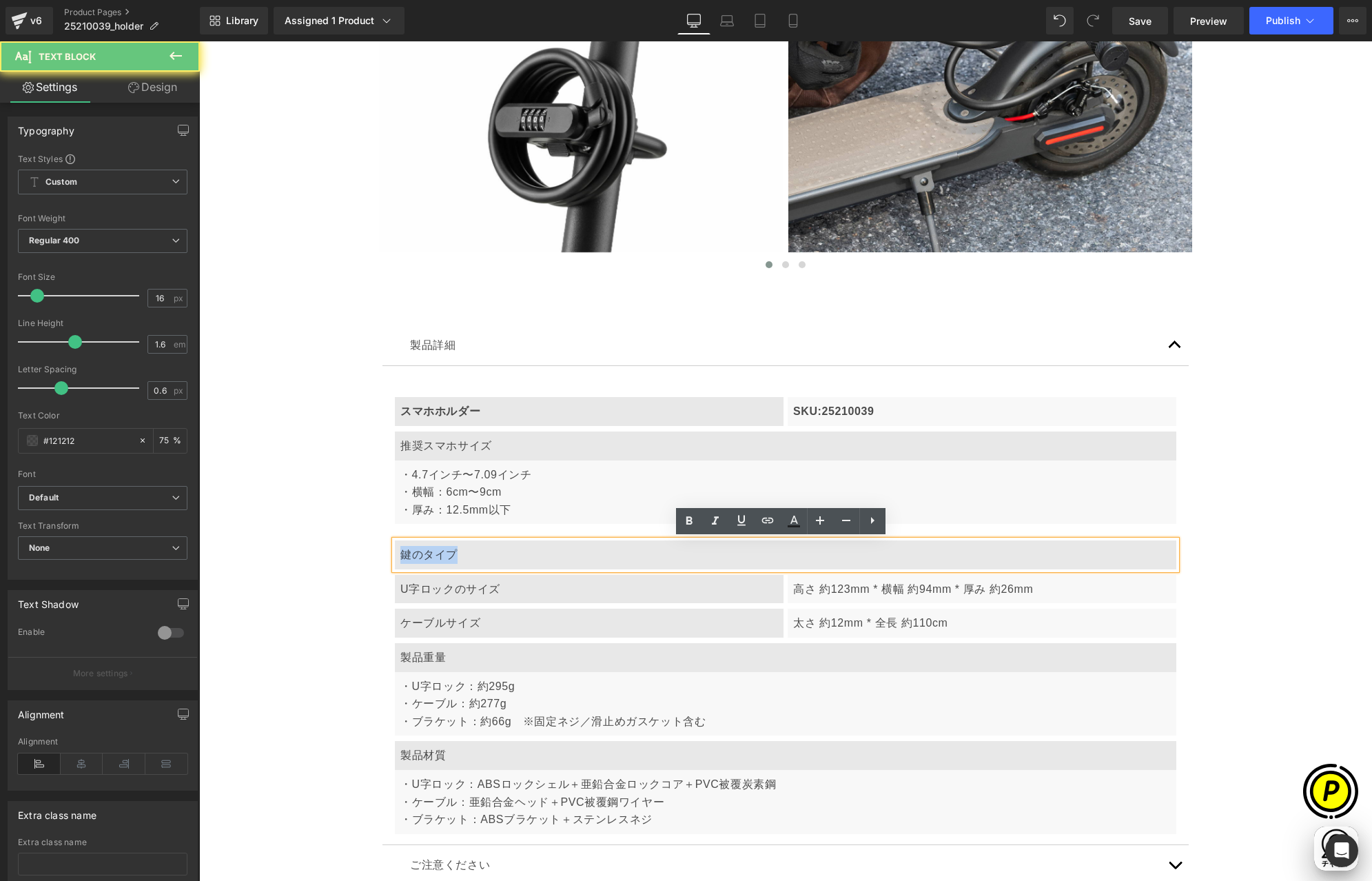
drag, startPoint x: 394, startPoint y: 557, endPoint x: 496, endPoint y: 562, distance: 102.1
click at [496, 562] on div "鍵のタイプ" at bounding box center [786, 554] width 782 height 29
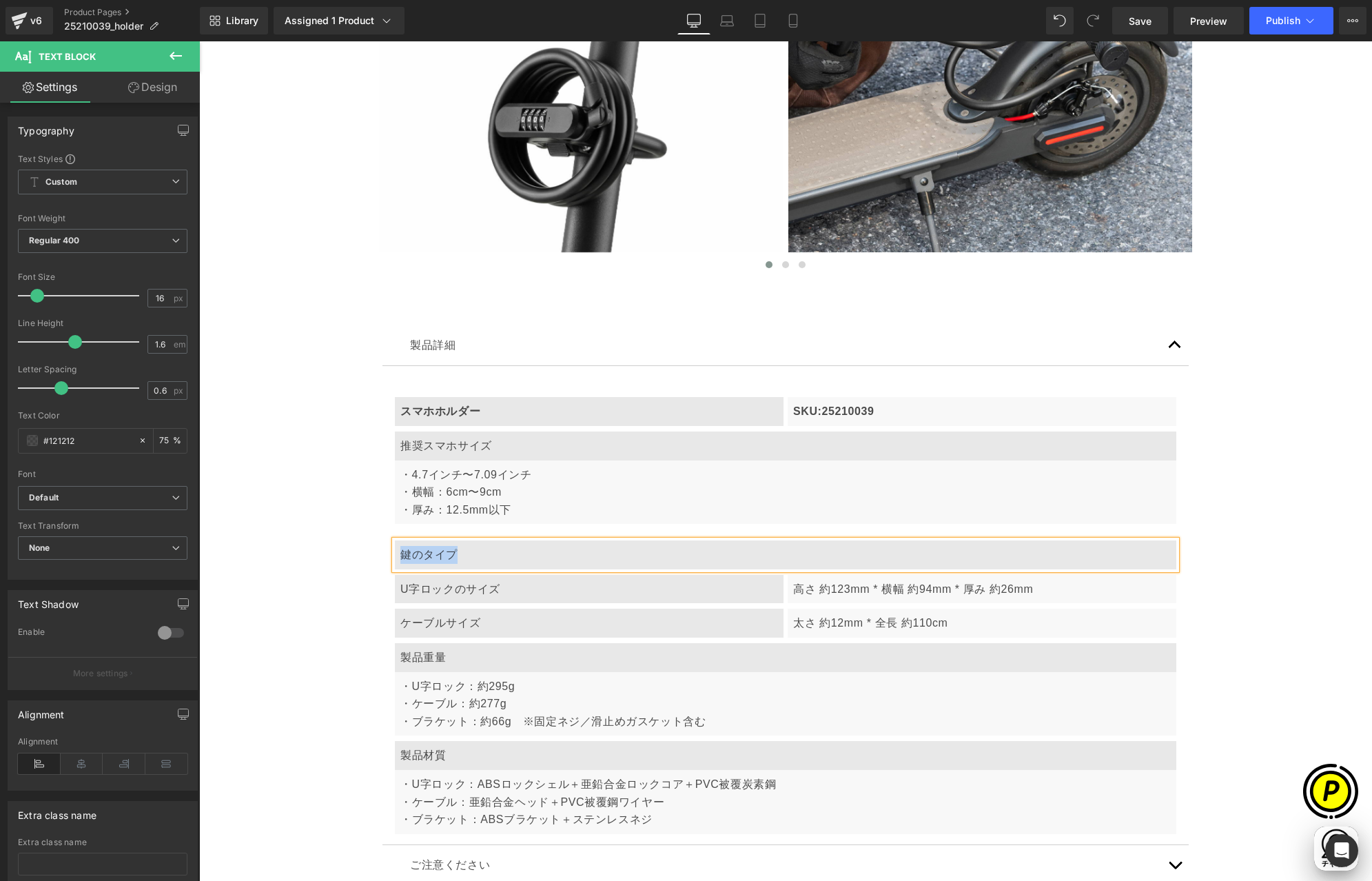
paste div
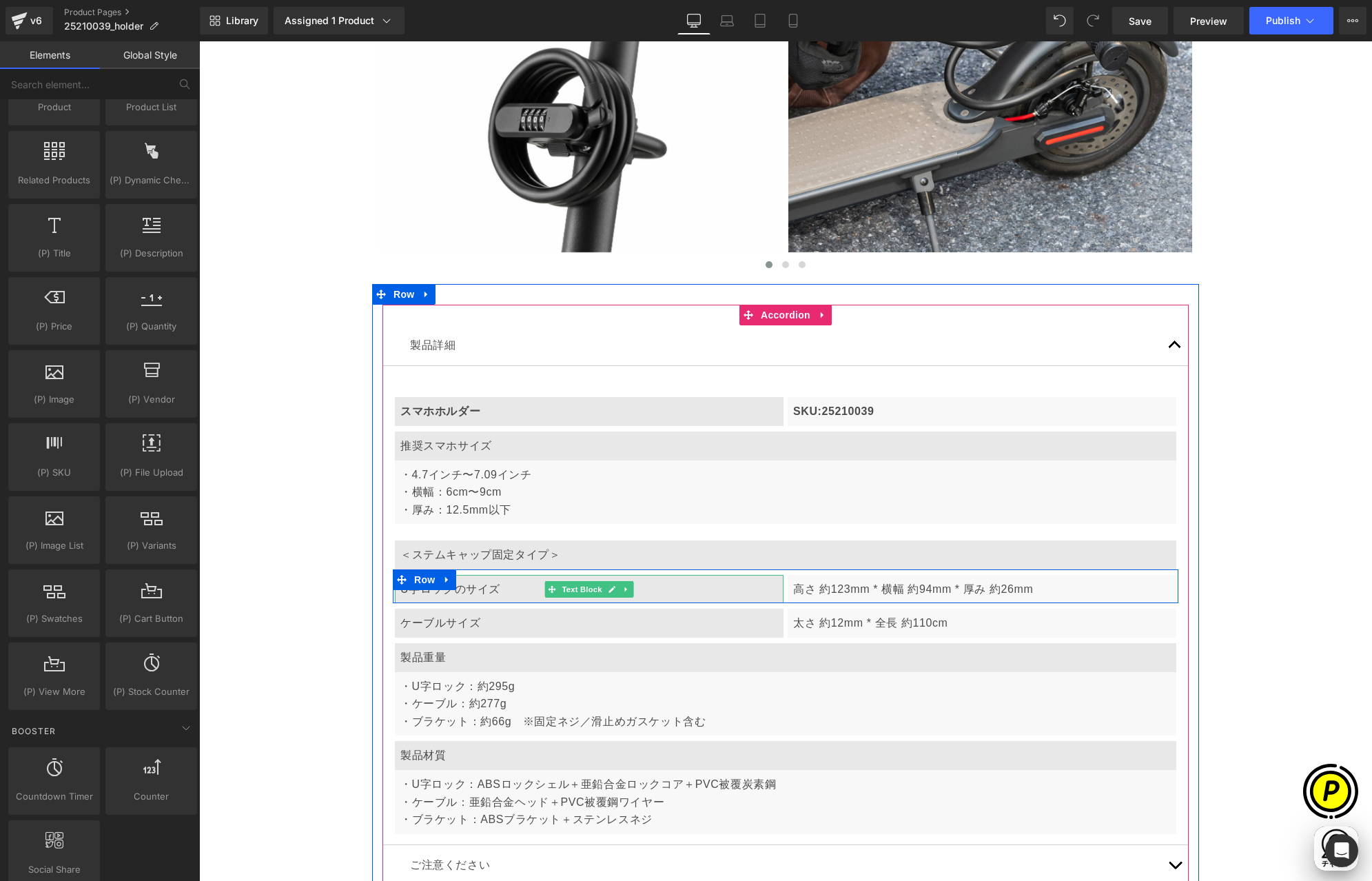
click at [472, 591] on div "U字ロックのサイズ" at bounding box center [589, 589] width 389 height 29
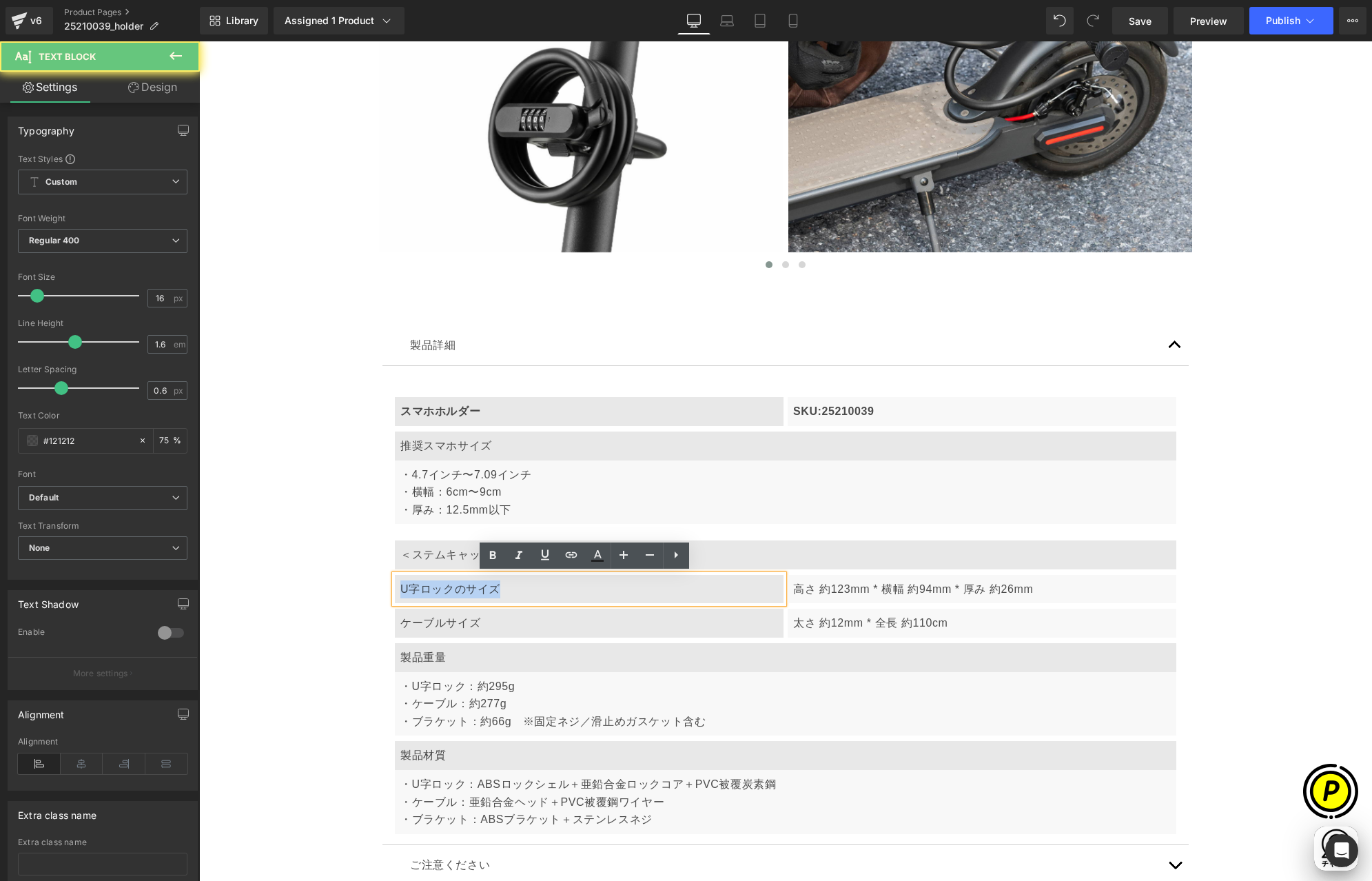
drag, startPoint x: 395, startPoint y: 588, endPoint x: 553, endPoint y: 591, distance: 158.0
click at [553, 591] on div "U字ロックのサイズ" at bounding box center [589, 589] width 389 height 29
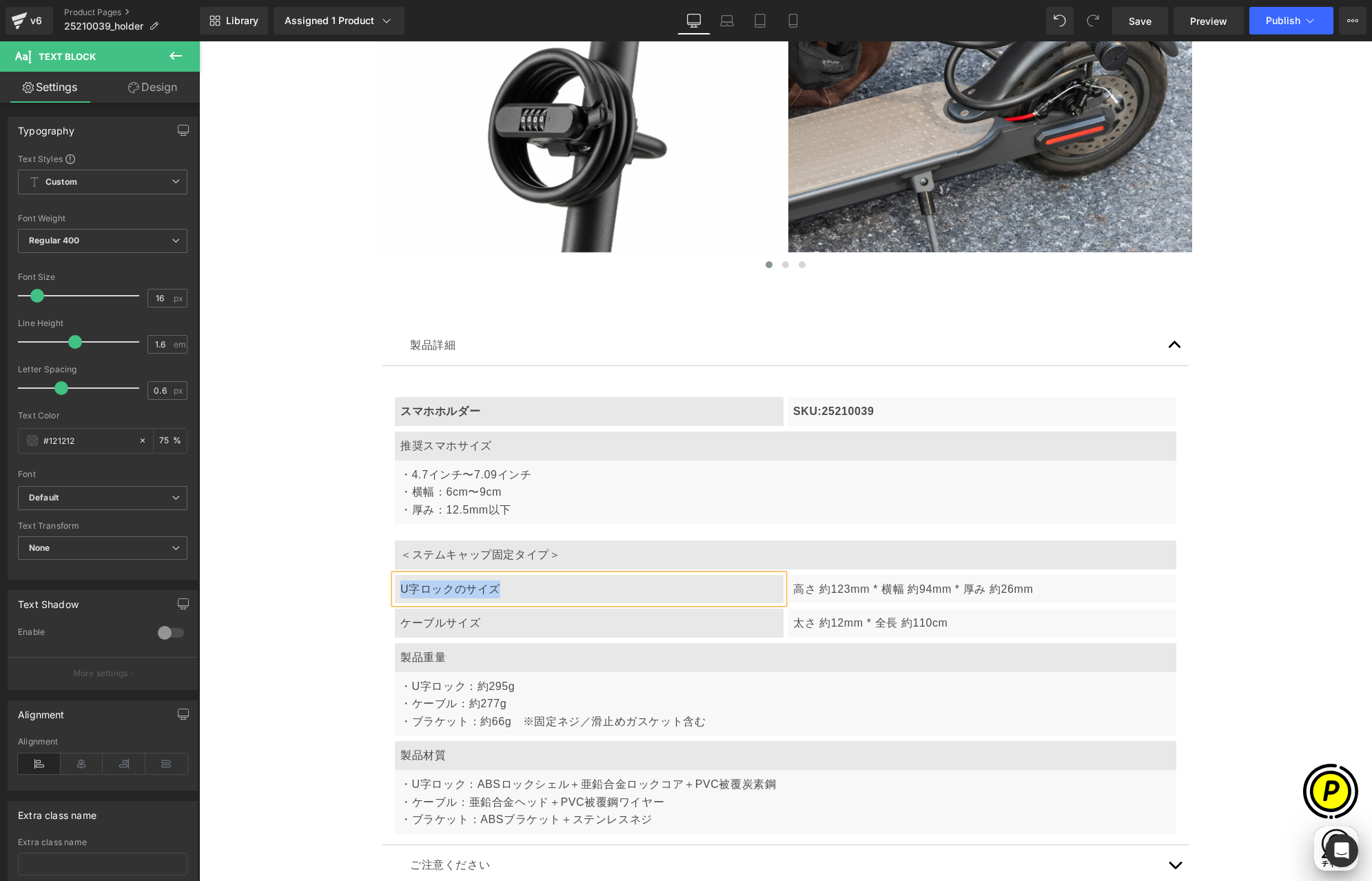
paste div
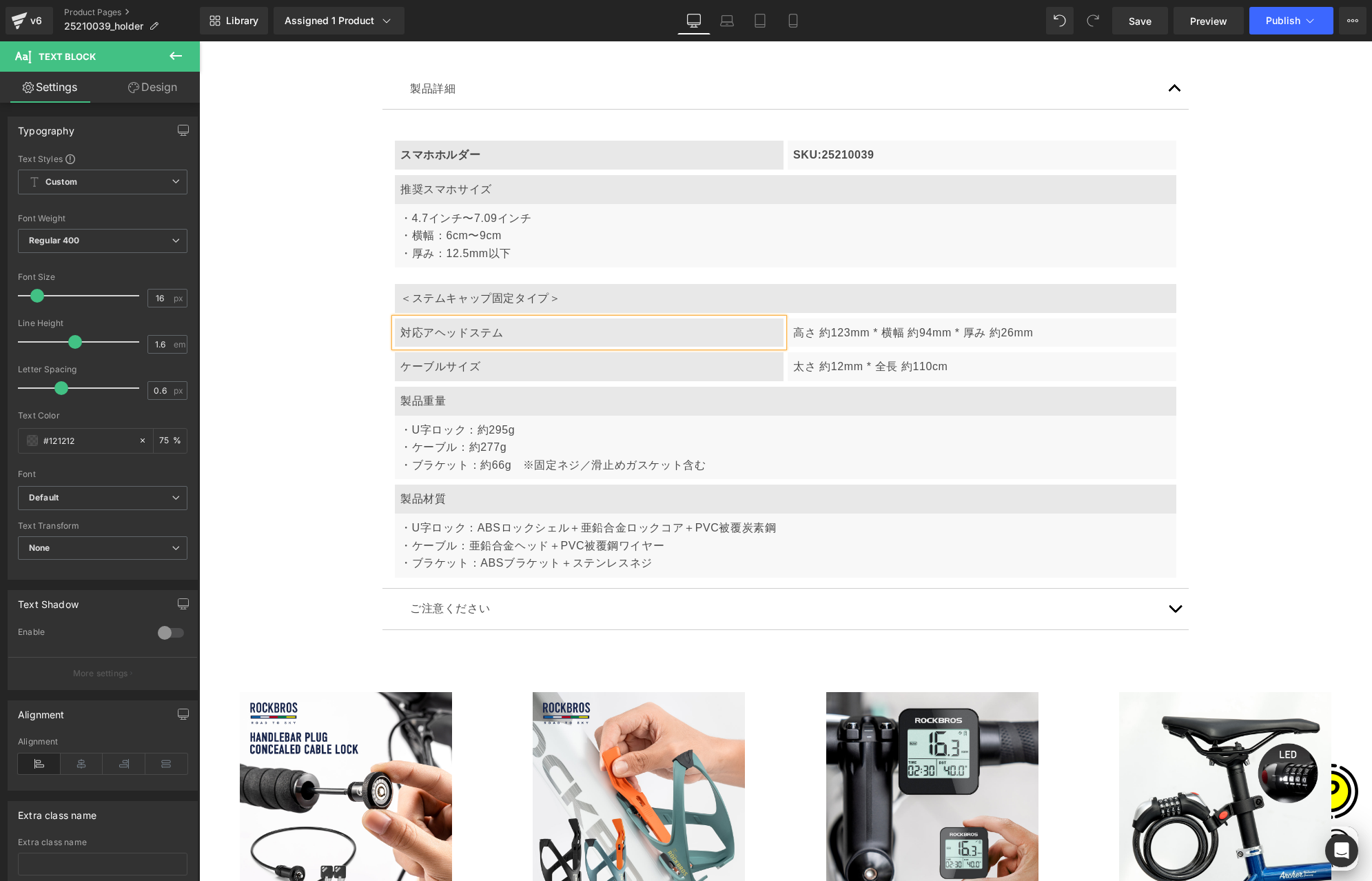
scroll to position [6273, 0]
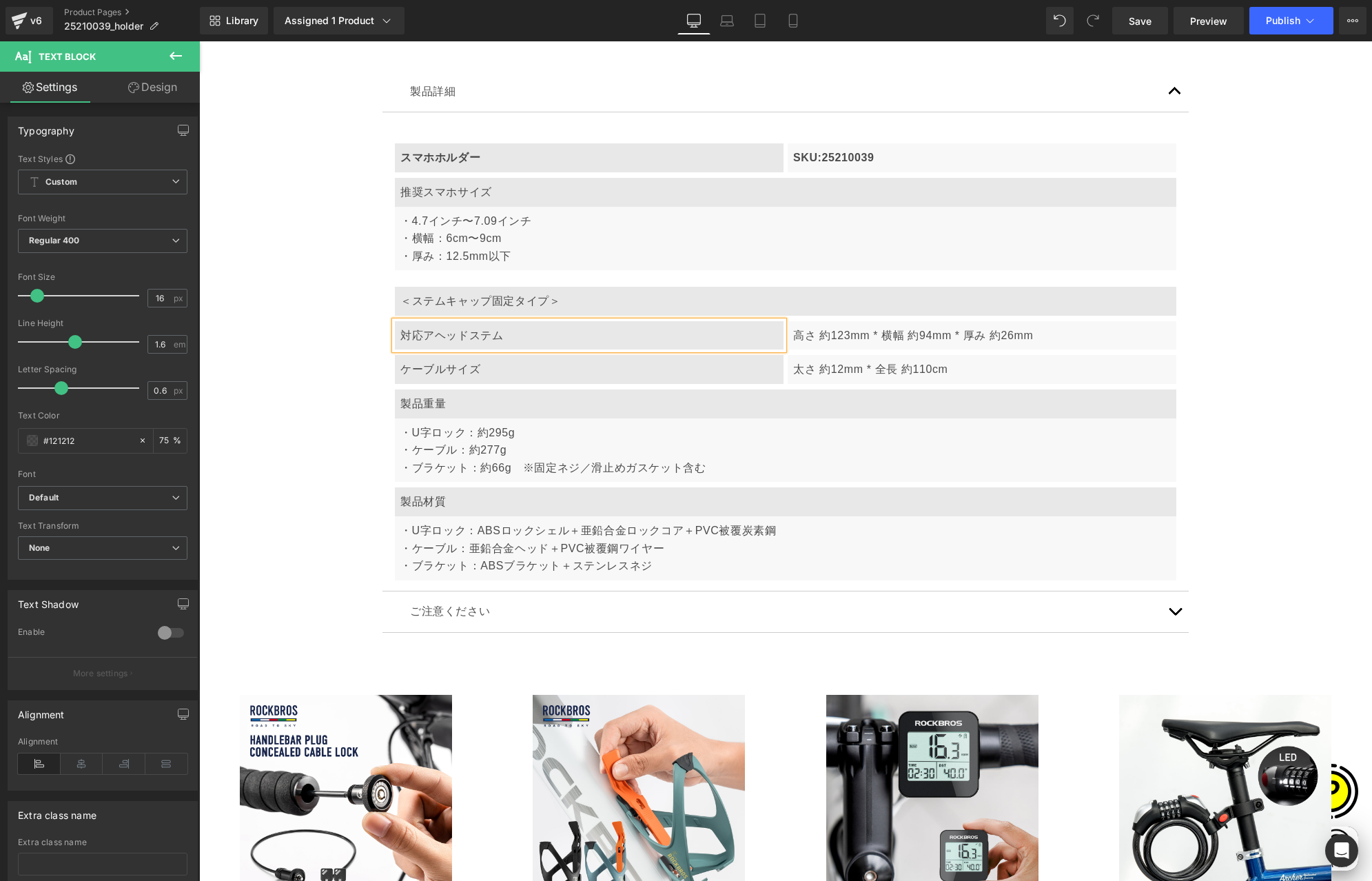
click at [874, 337] on p "高さ 約123mm * 横幅 約94mm * 厚み 約26mm" at bounding box center [982, 335] width 378 height 18
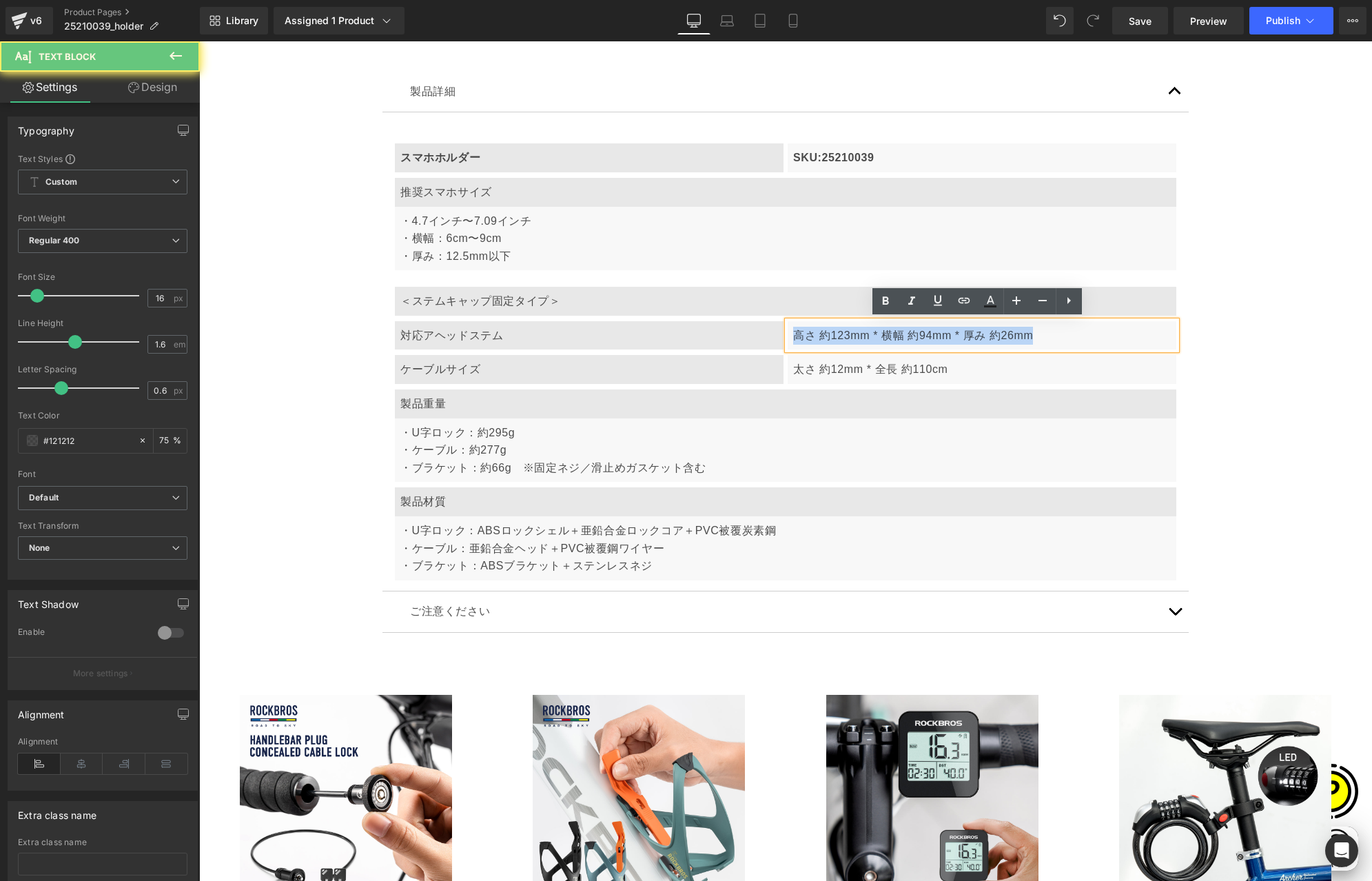
drag, startPoint x: 789, startPoint y: 335, endPoint x: 1114, endPoint y: 348, distance: 325.3
click at [1114, 348] on article "スマホホルダー Text Block SKU:25210039 Text Block Row 推奨スマホサイズ Text Block ・4.7インチ〜7.09…" at bounding box center [786, 351] width 807 height 479
paste div
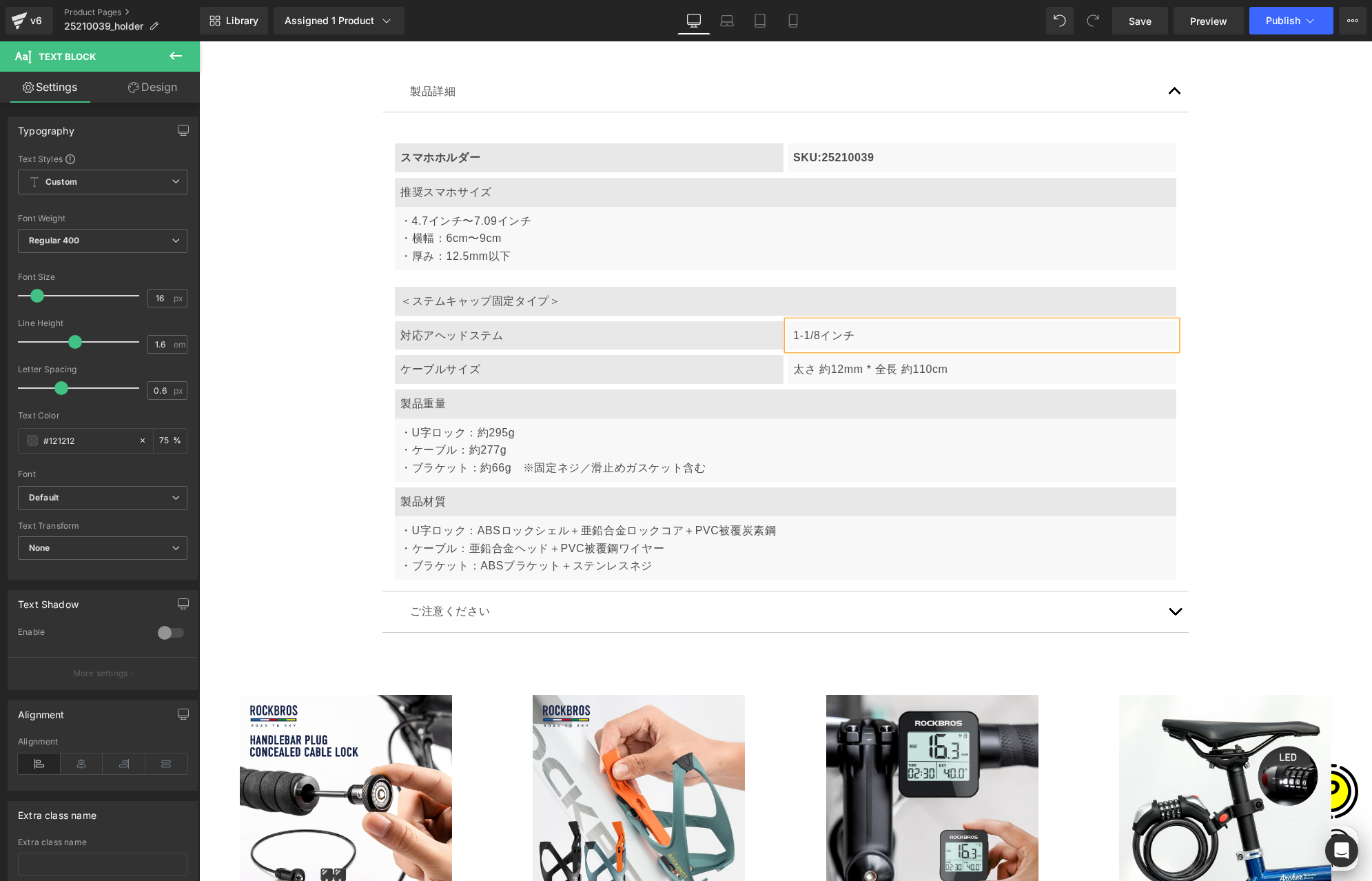
scroll to position [0, 537]
click at [467, 371] on p "ケーブルサイズ" at bounding box center [589, 369] width 378 height 18
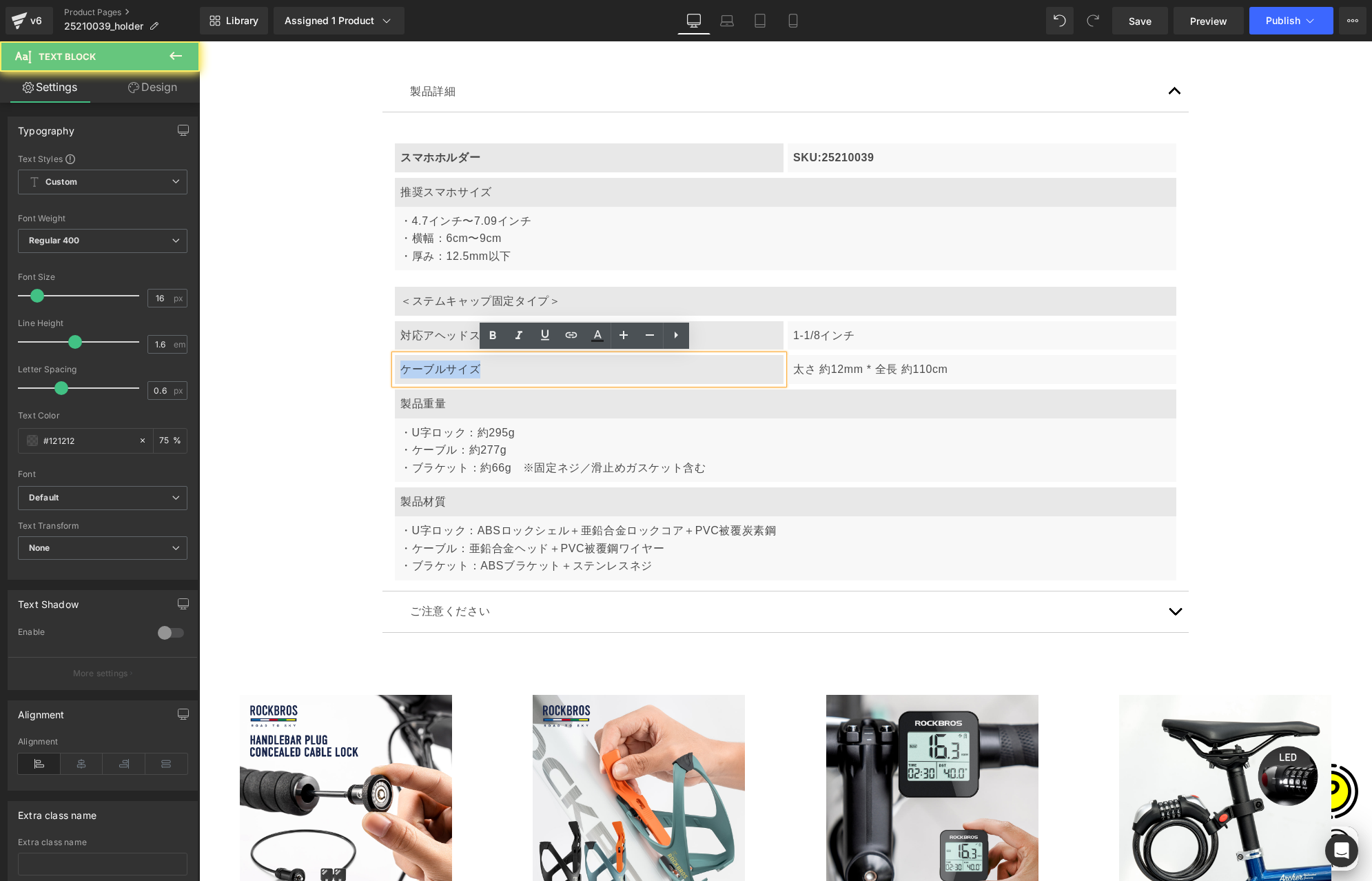
drag, startPoint x: 396, startPoint y: 369, endPoint x: 550, endPoint y: 373, distance: 154.1
click at [550, 373] on p "ケーブルサイズ" at bounding box center [589, 369] width 378 height 18
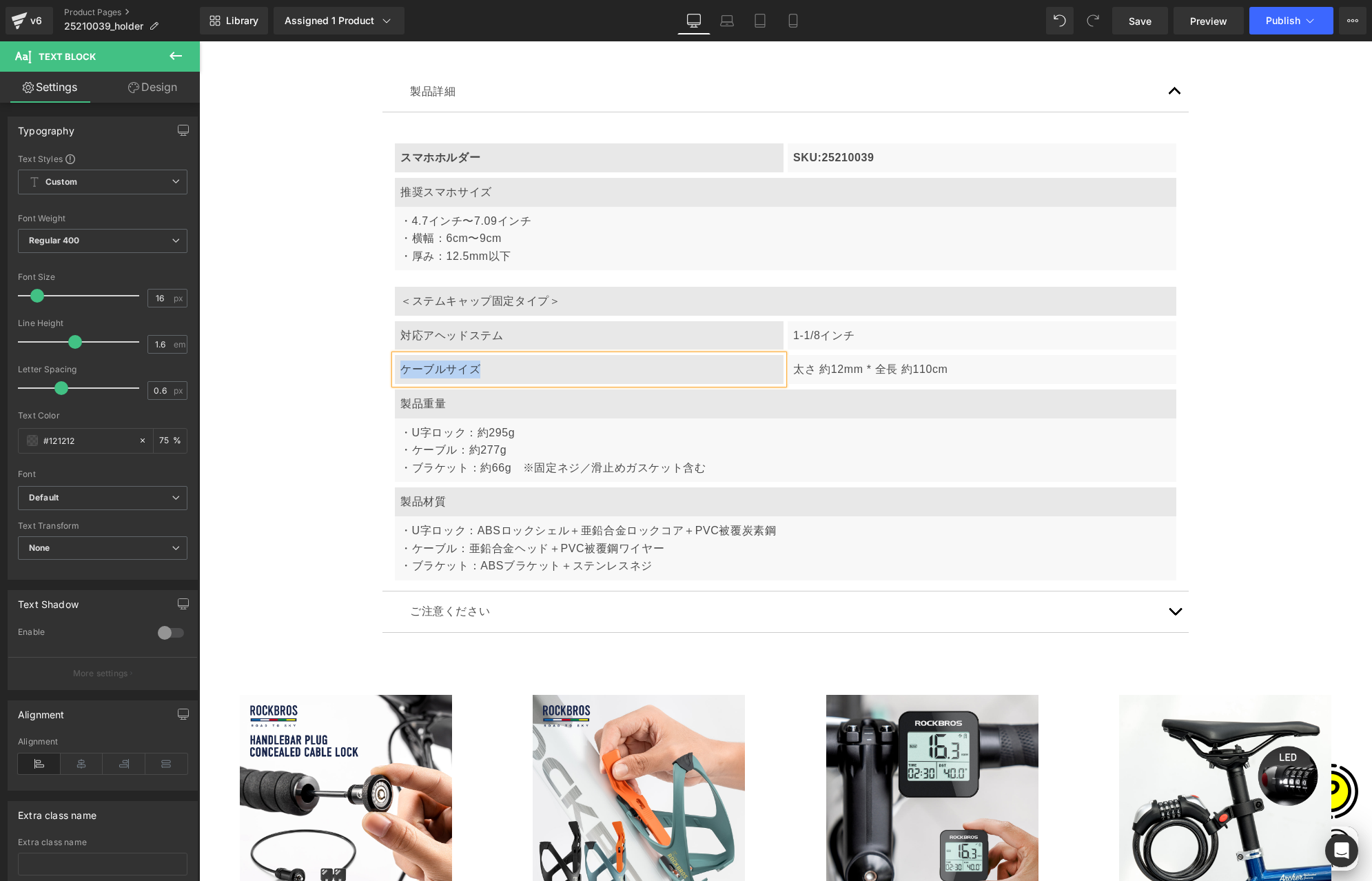
paste div
click at [421, 395] on span "Row" at bounding box center [424, 395] width 28 height 20
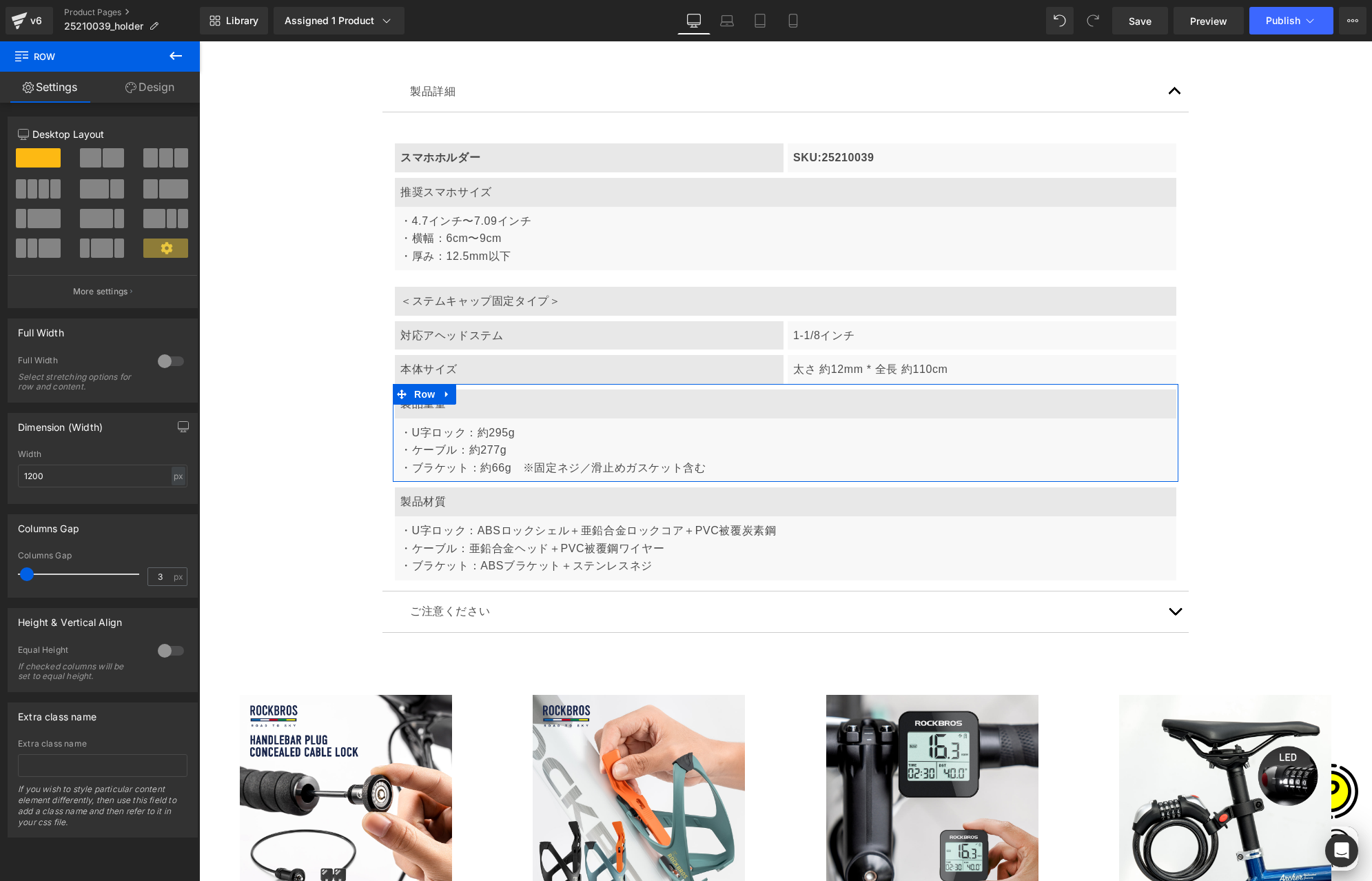
click at [106, 165] on span at bounding box center [113, 157] width 21 height 19
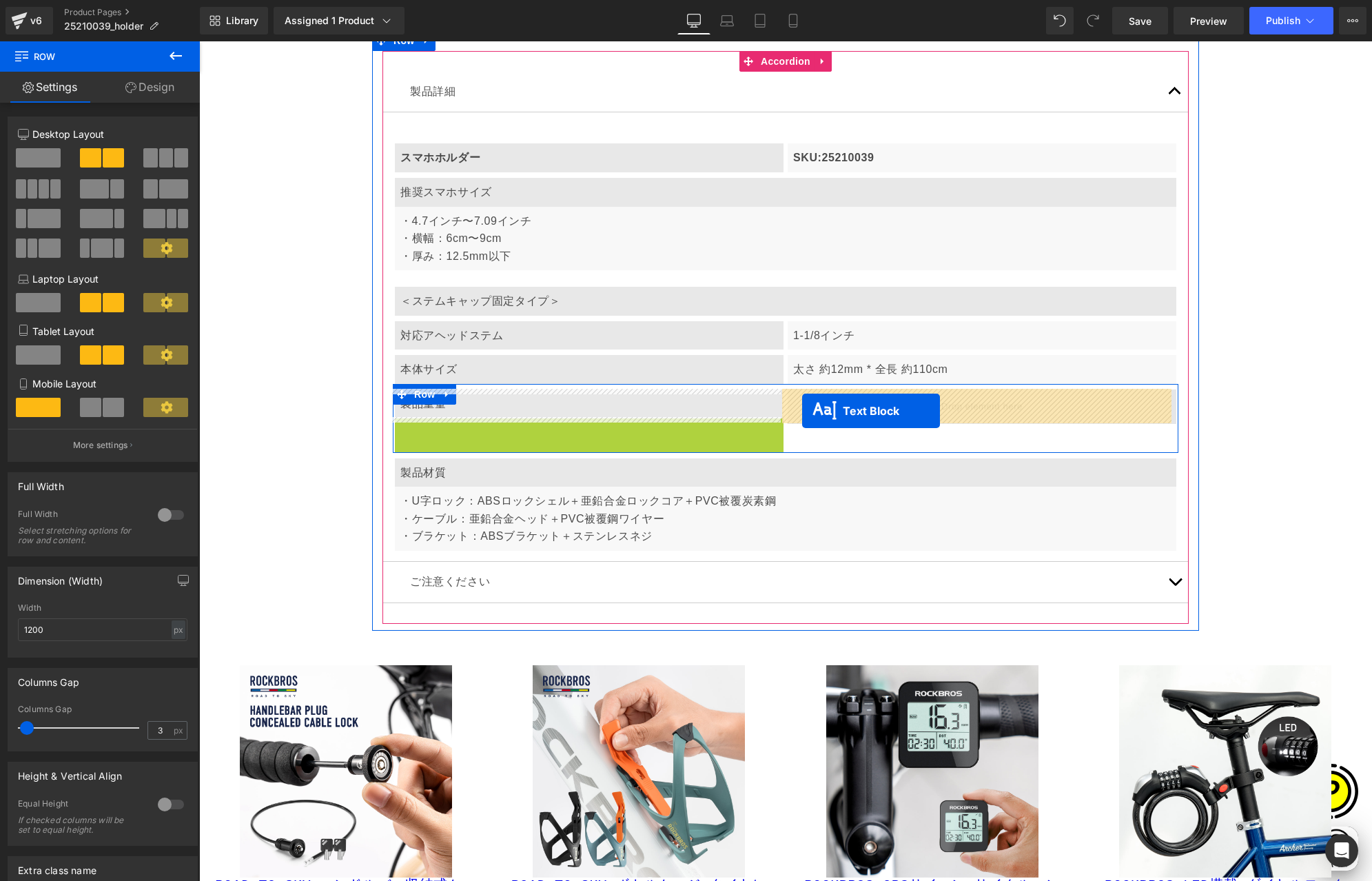
drag, startPoint x: 547, startPoint y: 448, endPoint x: 802, endPoint y: 409, distance: 258.0
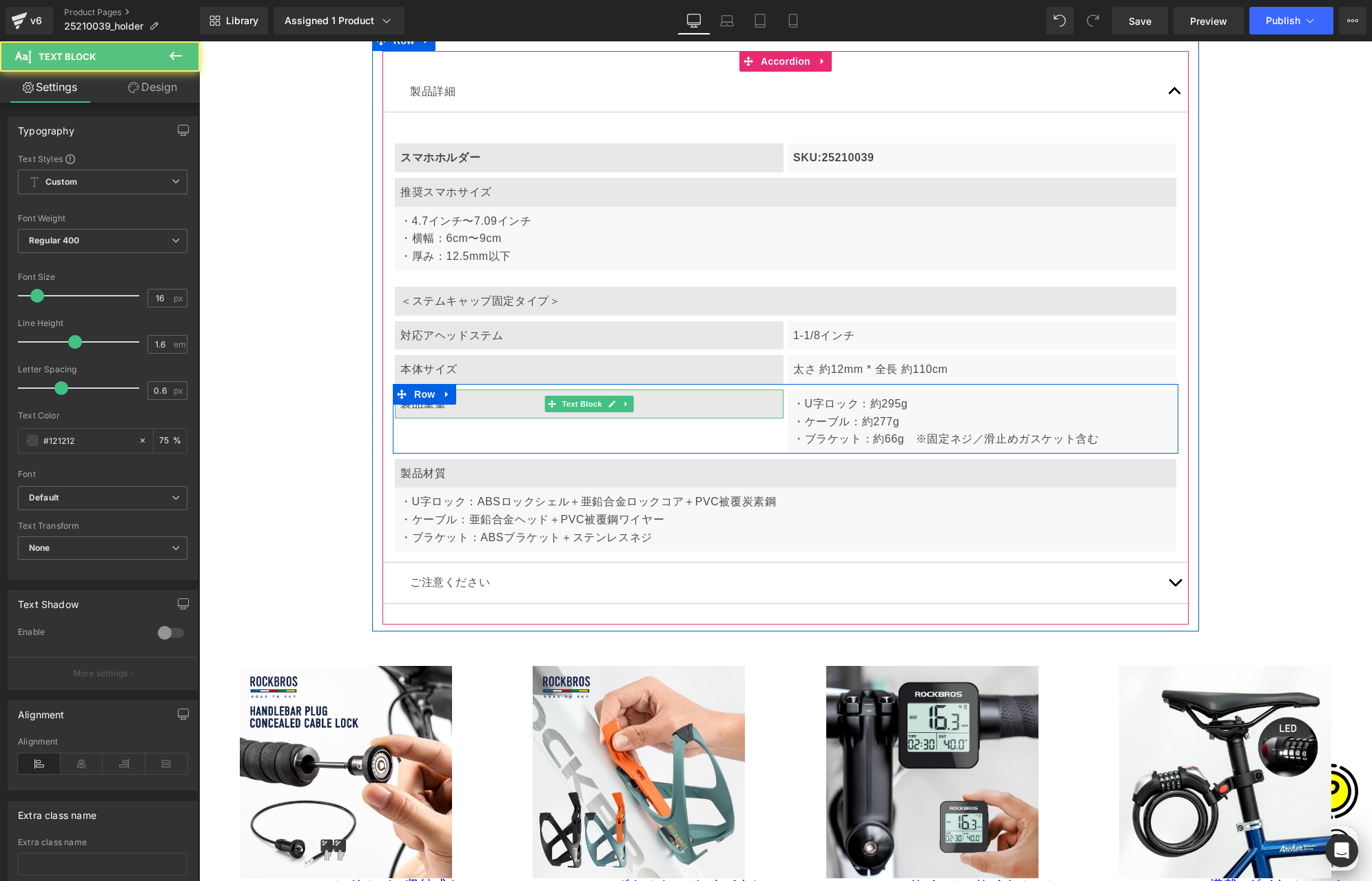
click at [494, 409] on p "製品重量" at bounding box center [589, 403] width 378 height 18
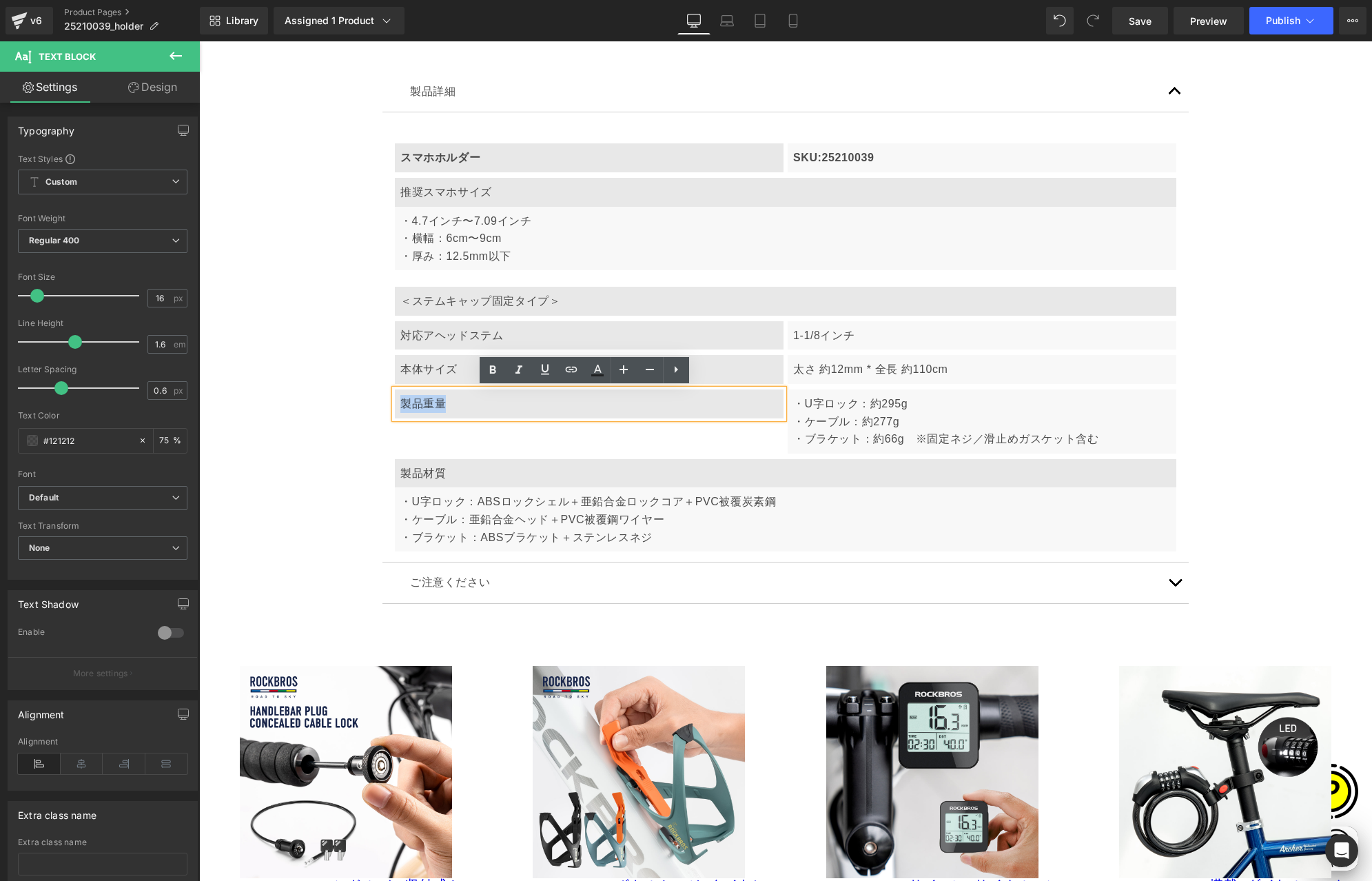
drag, startPoint x: 396, startPoint y: 401, endPoint x: 461, endPoint y: 409, distance: 65.5
click at [461, 409] on p "製品重量" at bounding box center [589, 403] width 378 height 18
paste div
click at [821, 403] on p "・U字ロック：約295g" at bounding box center [982, 403] width 378 height 18
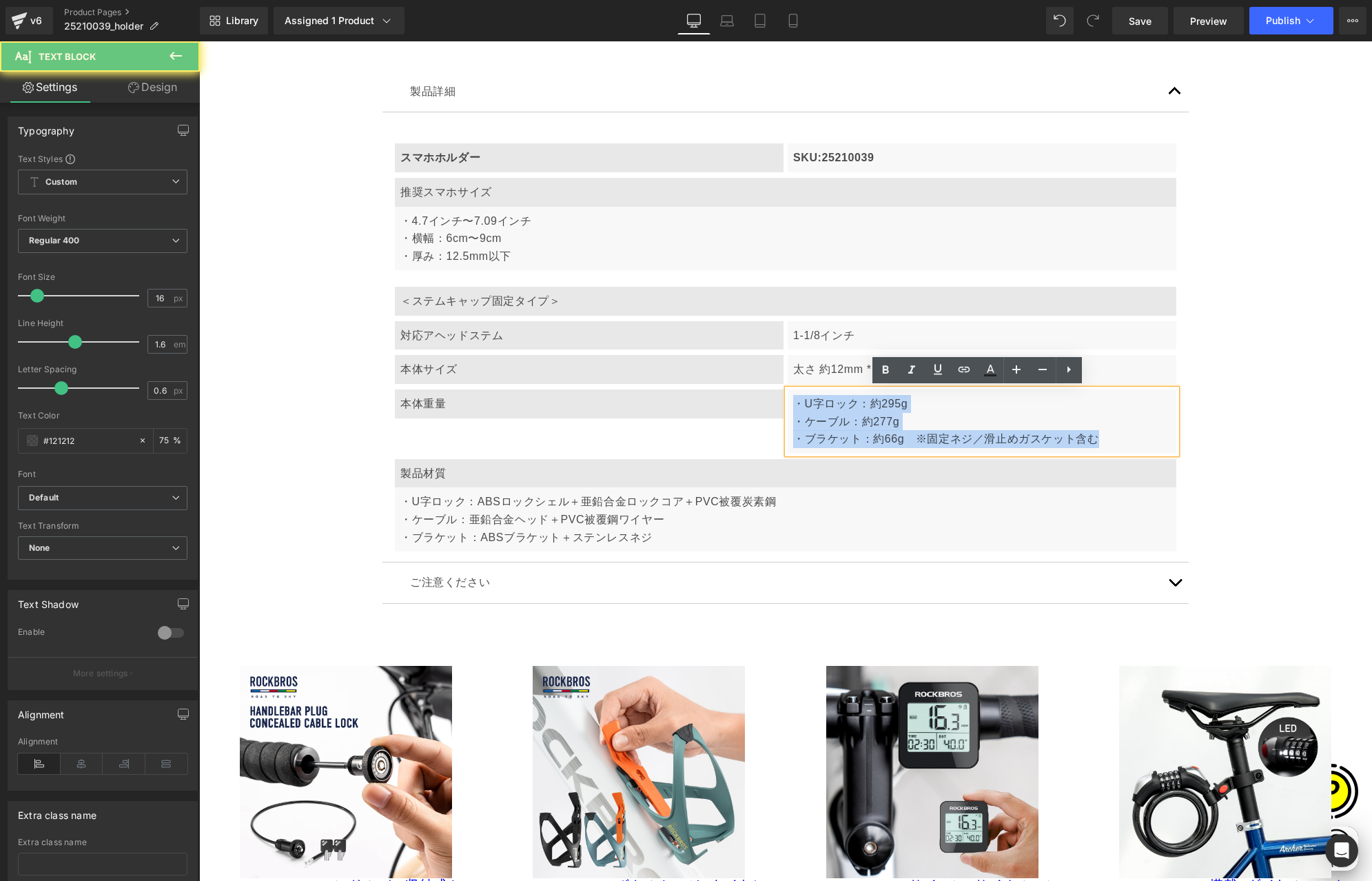
drag, startPoint x: 791, startPoint y: 402, endPoint x: 1119, endPoint y: 450, distance: 331.5
click at [1119, 450] on div "・U字ロック：約295g ・ケーブル：約277g ・ブラケット：約66g　※固定ネジ／滑止めガスケット含む" at bounding box center [982, 421] width 389 height 64
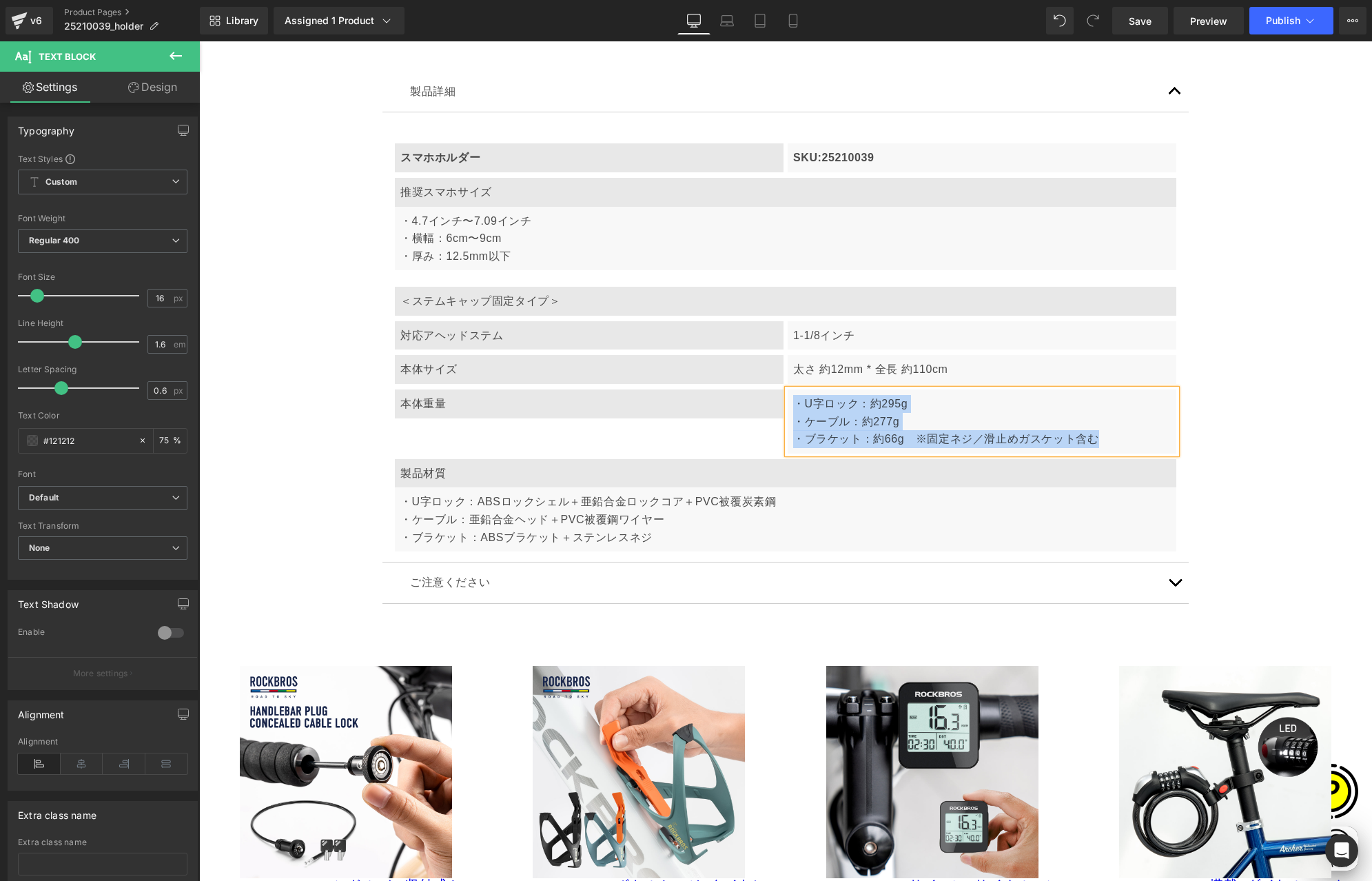
paste div
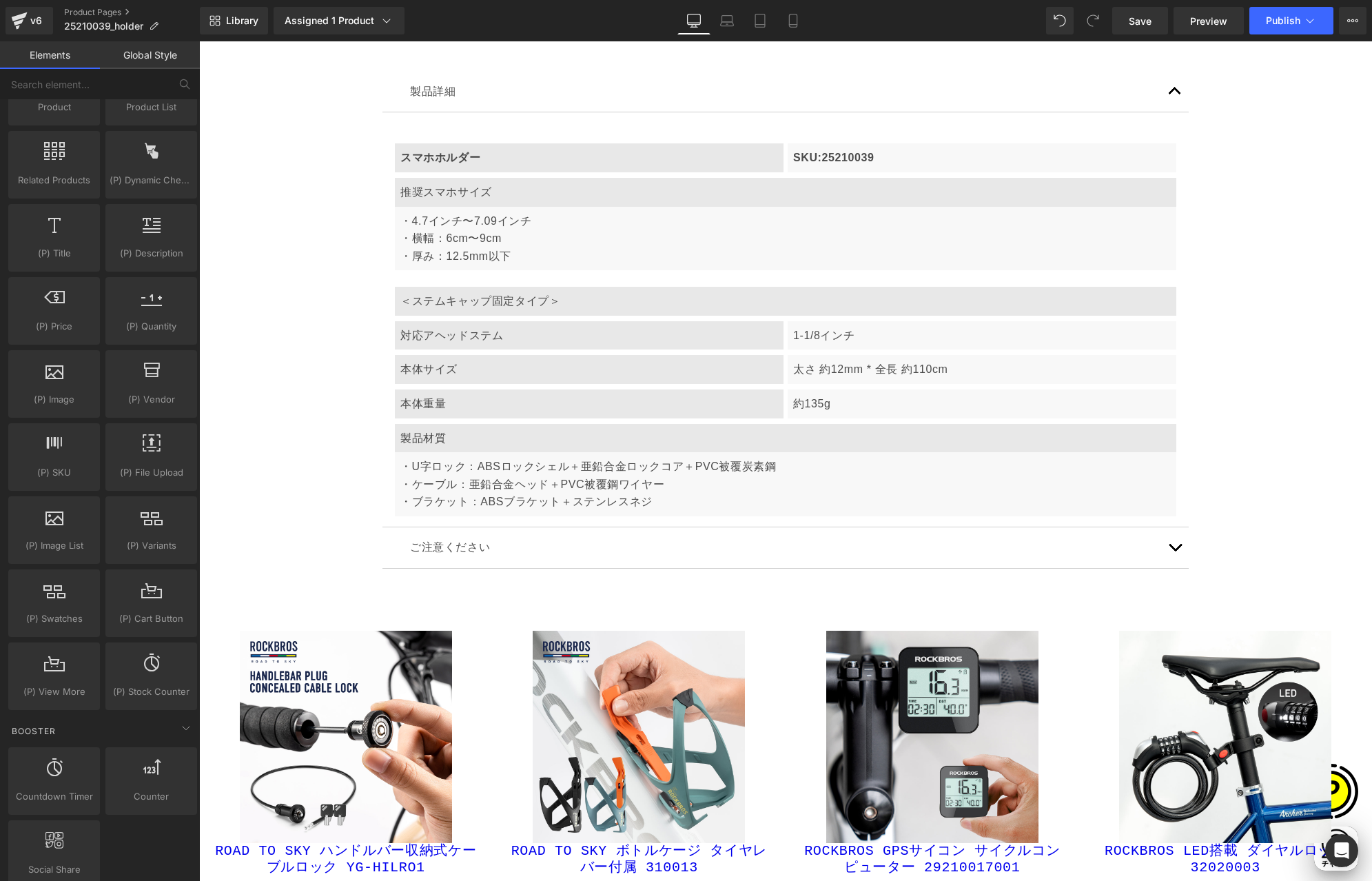
scroll to position [0, 0]
click at [403, 470] on p "・U字ロック：ABSロックシェル＋亜鉛合金ロックコア＋PVC被覆炭素鋼" at bounding box center [786, 466] width 771 height 18
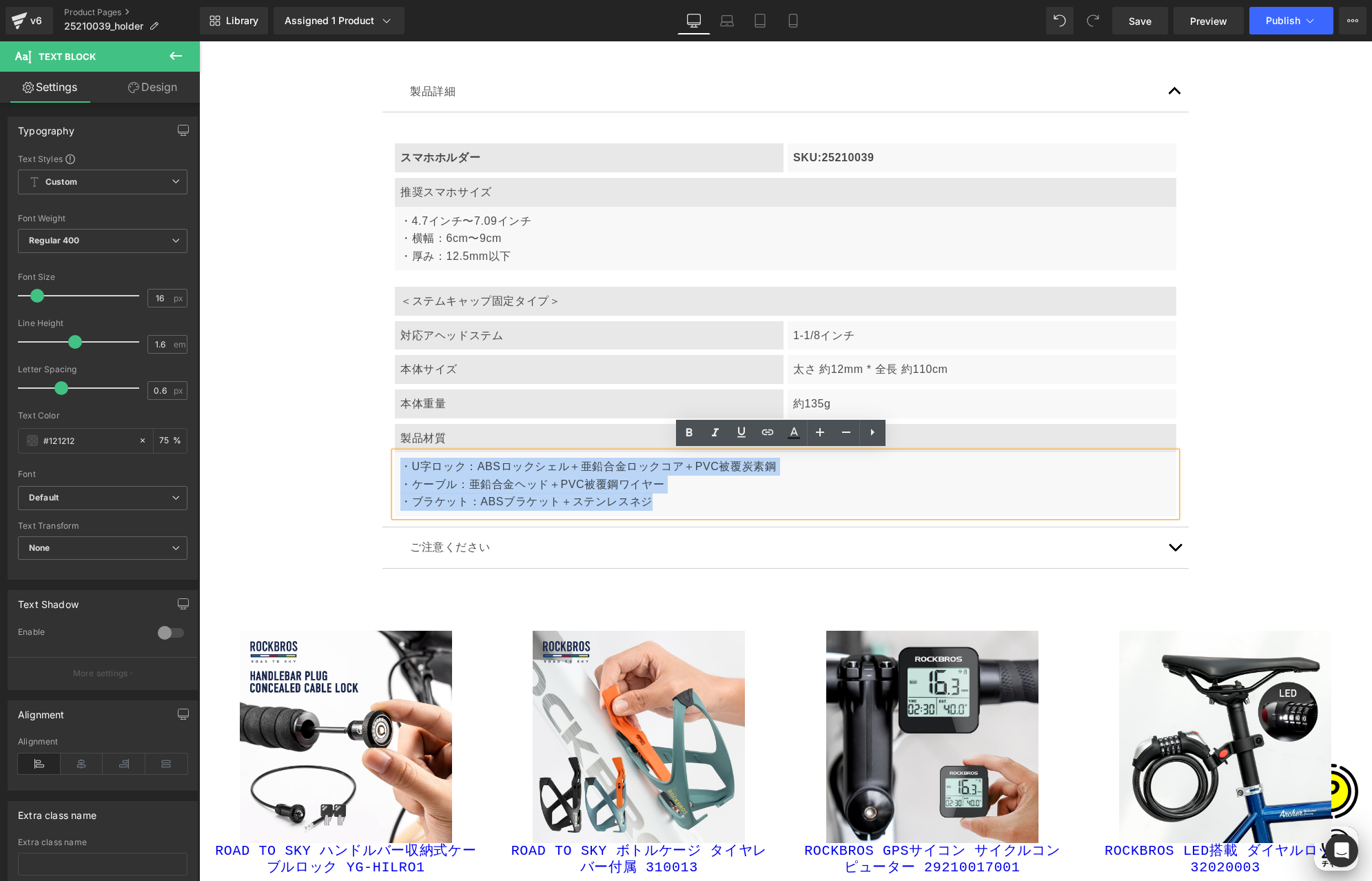
drag, startPoint x: 397, startPoint y: 462, endPoint x: 669, endPoint y: 510, distance: 276.2
click at [669, 510] on div "・U字ロック：ABSロックシェル＋亜鉛合金ロックコア＋PVC被覆炭素鋼 ・ケーブル：亜鉛合金ヘッド＋PVC被覆鋼ワイヤー ・ブラケット：ABSブラケット＋ステ…" at bounding box center [786, 484] width 782 height 64
paste div
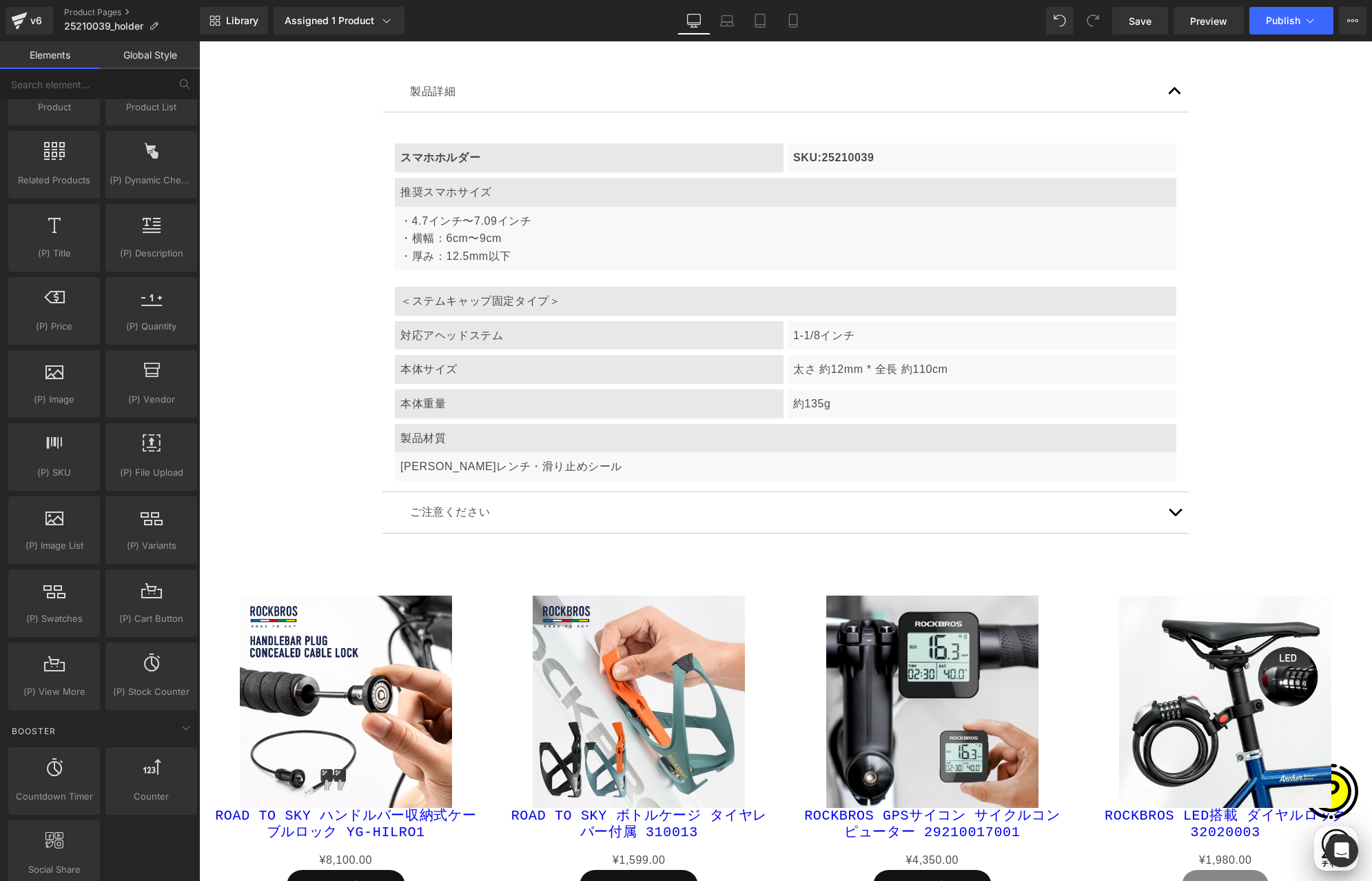
scroll to position [0, 269]
click at [486, 439] on p "製品材質" at bounding box center [786, 438] width 771 height 18
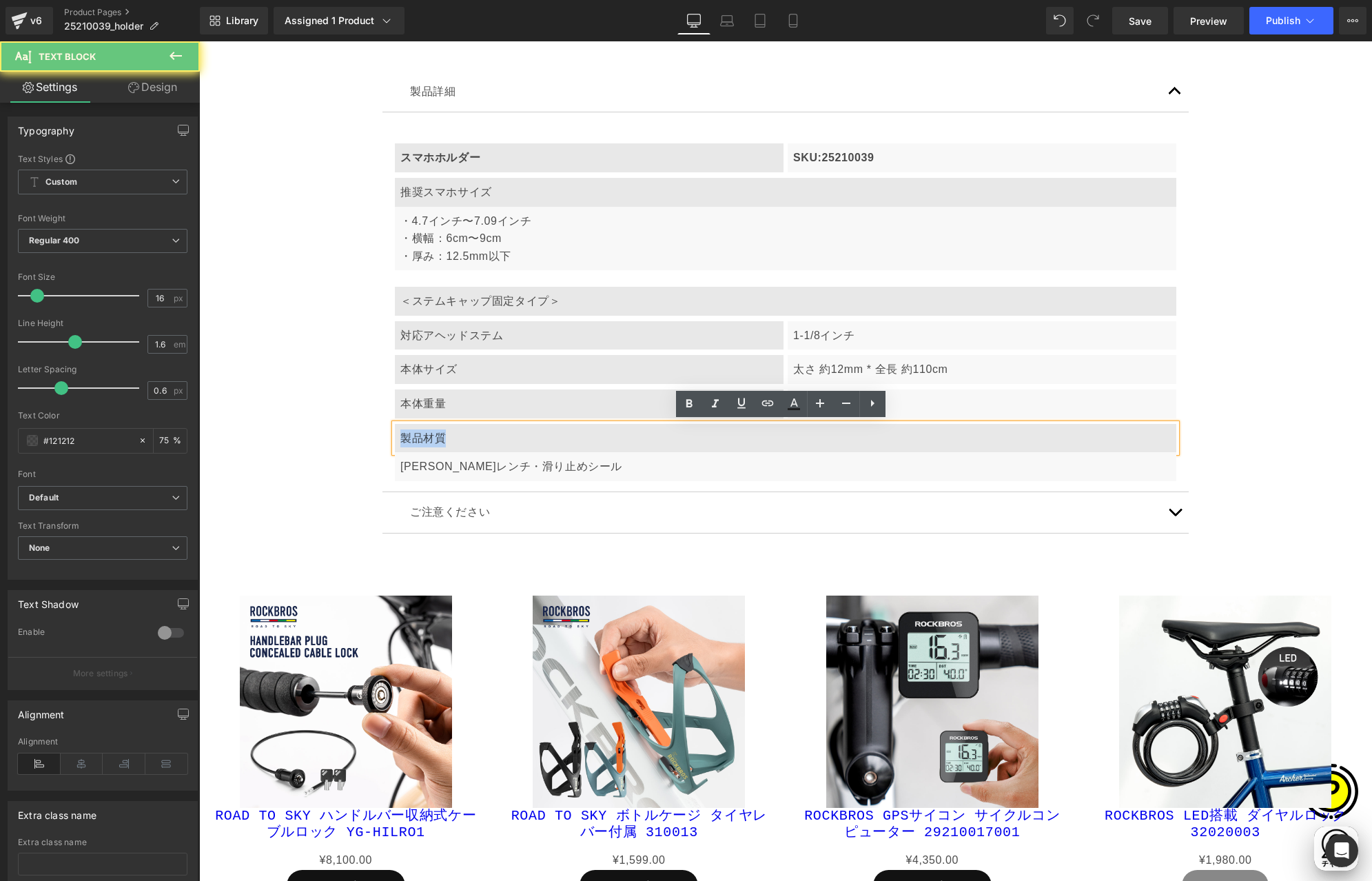
drag, startPoint x: 398, startPoint y: 435, endPoint x: 489, endPoint y: 447, distance: 91.8
click at [489, 447] on div "製品材質" at bounding box center [786, 438] width 782 height 29
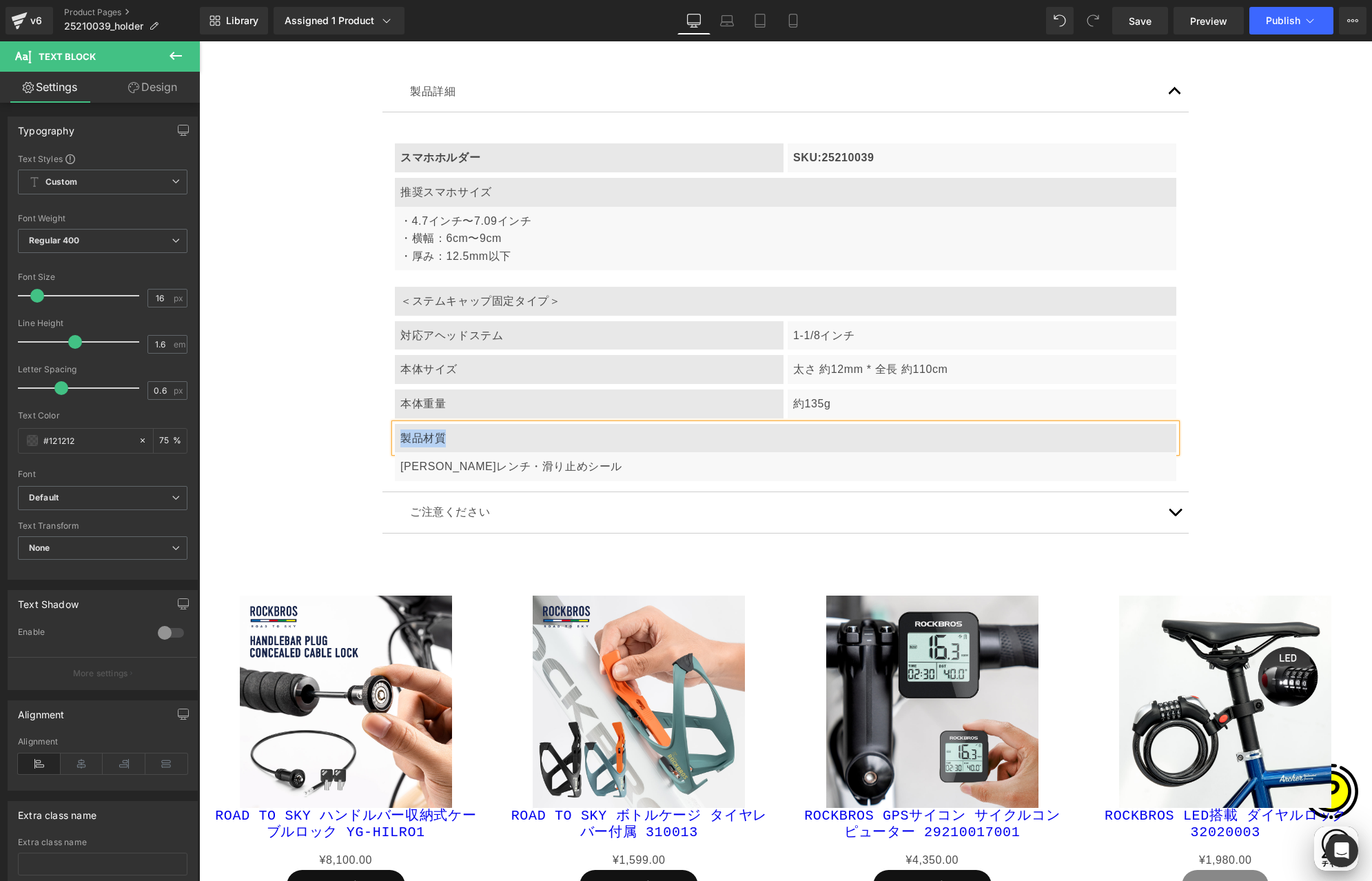
paste div
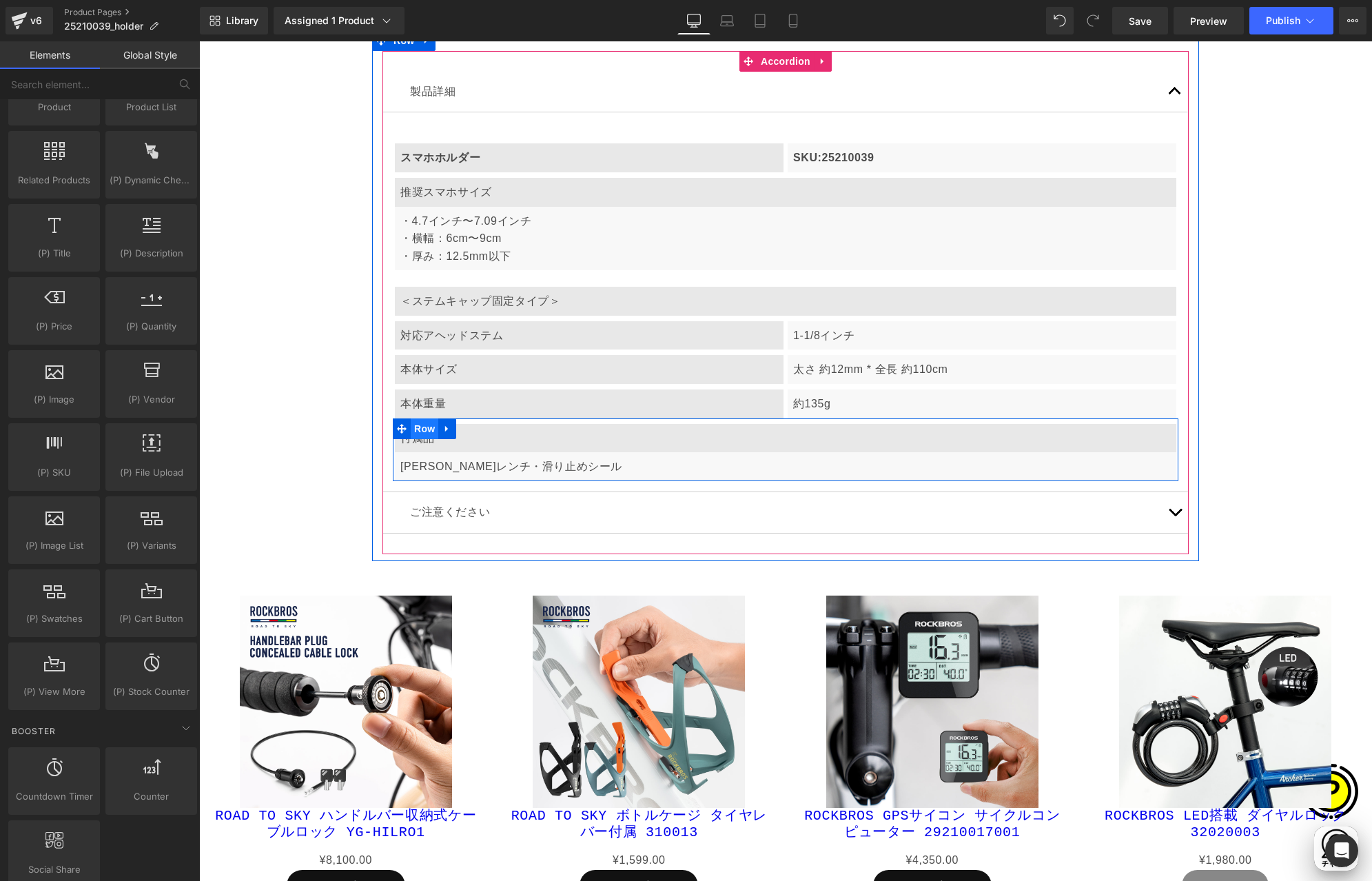
click at [422, 430] on span "Row" at bounding box center [424, 429] width 28 height 20
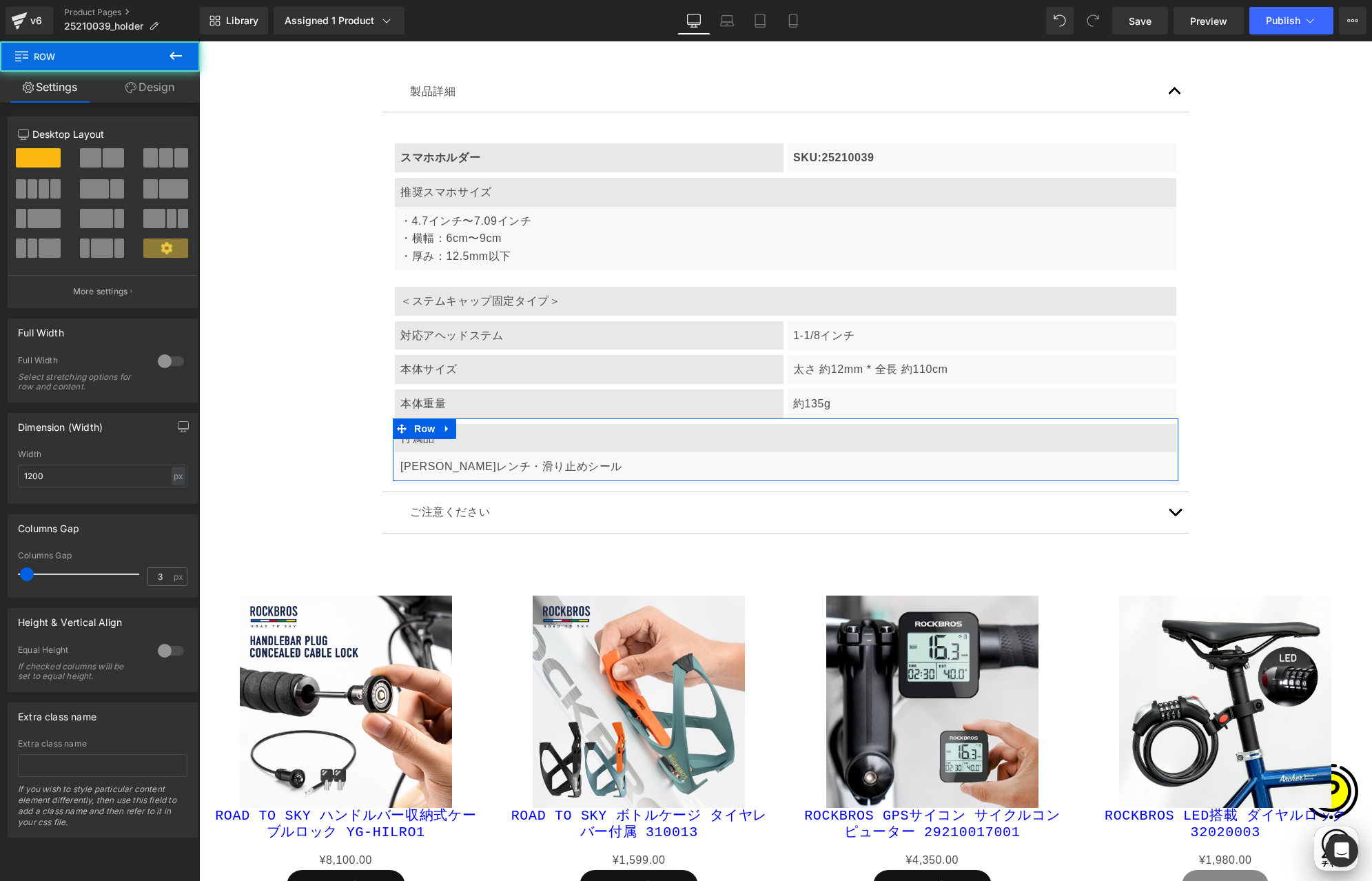
click at [90, 158] on span at bounding box center [90, 157] width 21 height 19
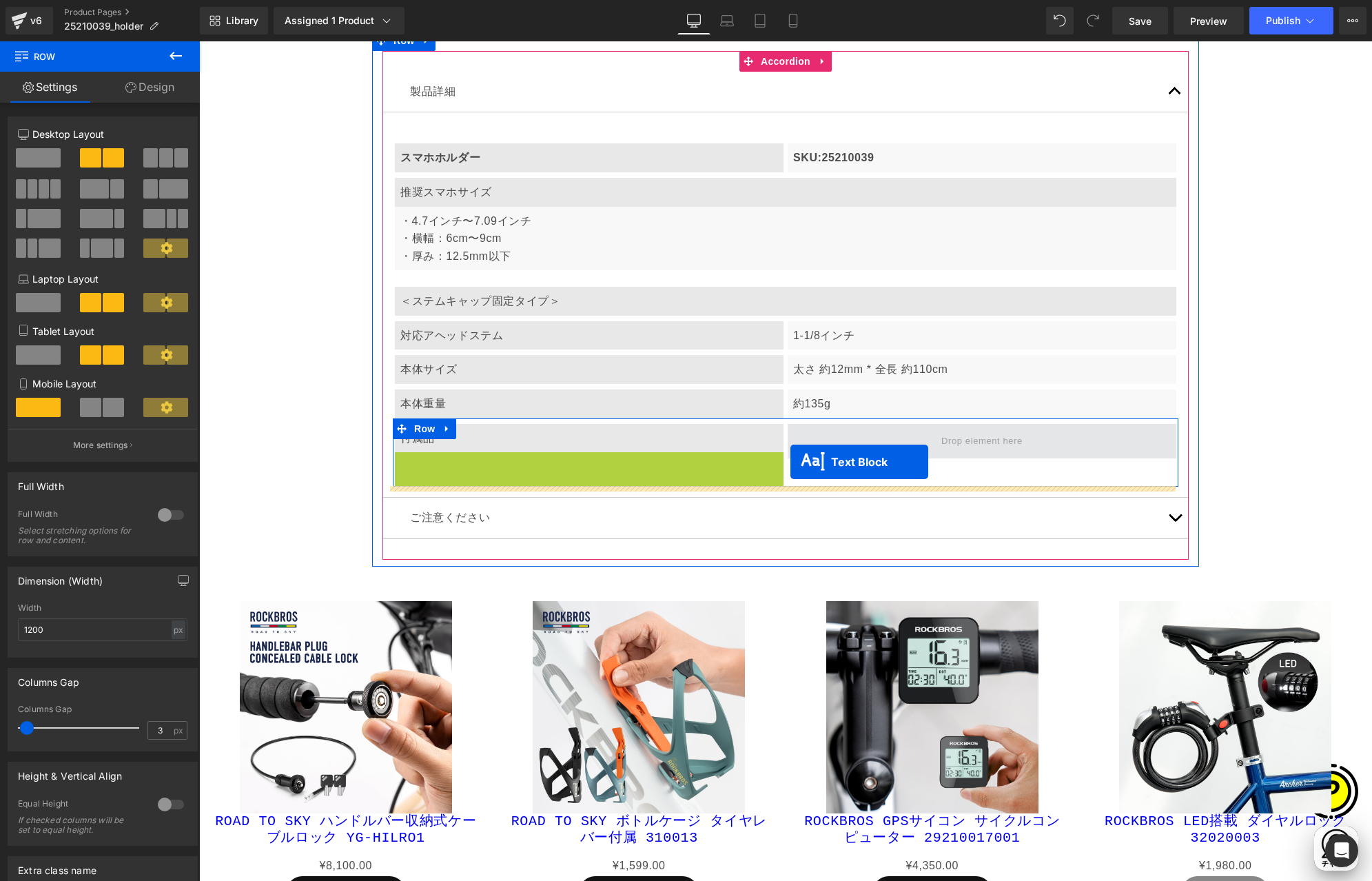
scroll to position [0, 537]
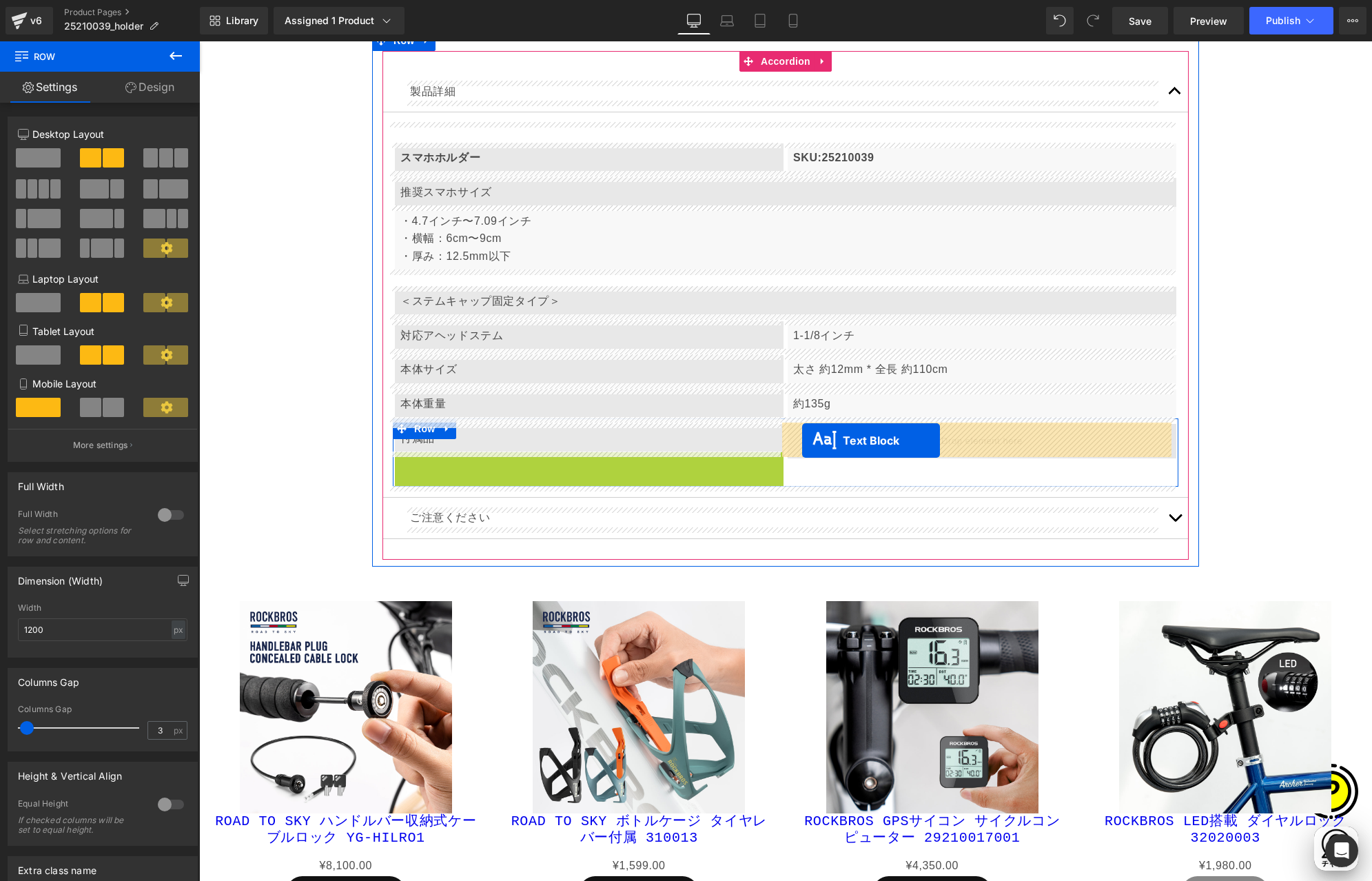
drag, startPoint x: 546, startPoint y: 467, endPoint x: 802, endPoint y: 440, distance: 257.4
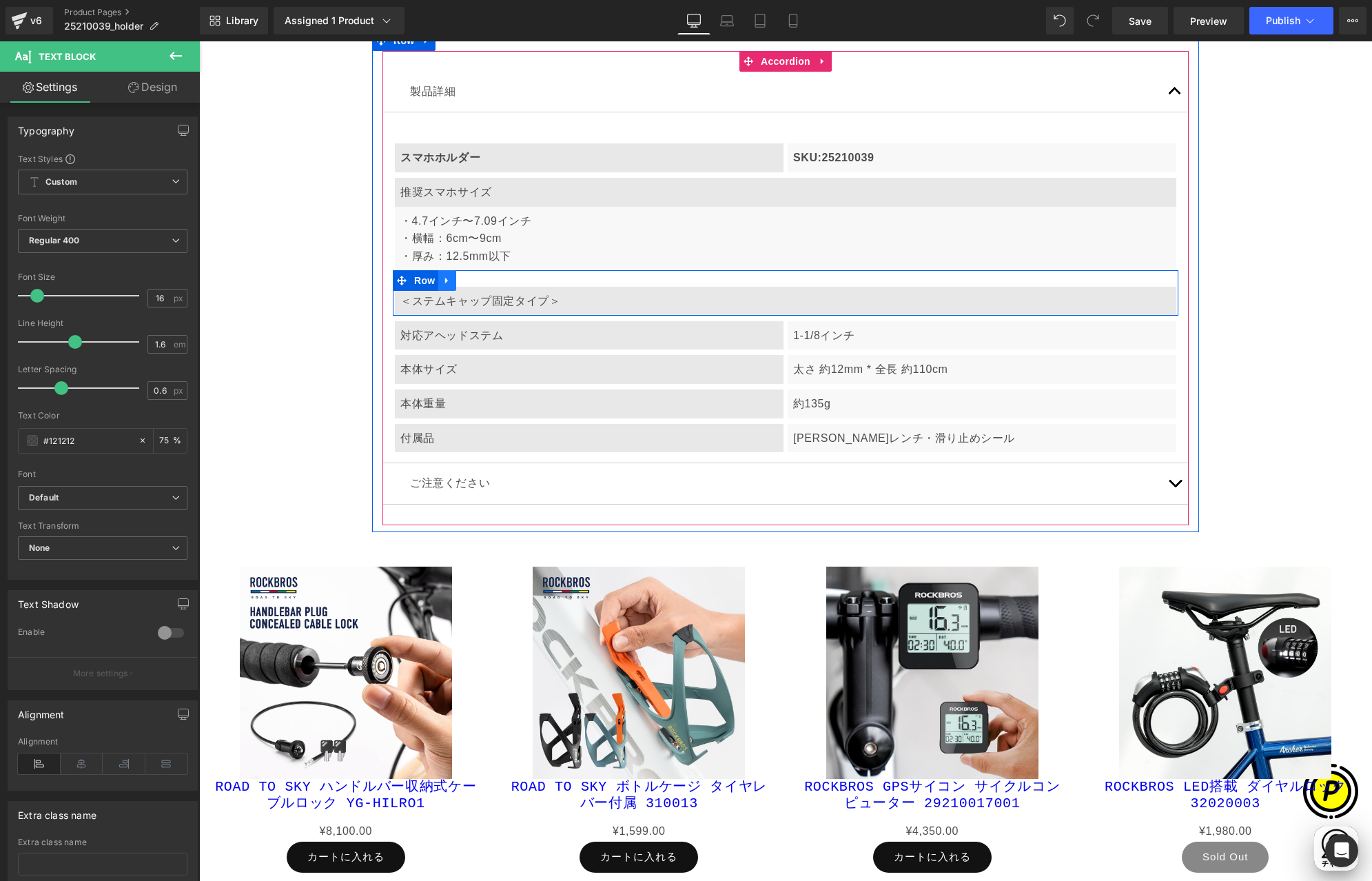
click at [443, 279] on icon at bounding box center [447, 281] width 9 height 10
click at [461, 281] on icon at bounding box center [465, 281] width 9 height 9
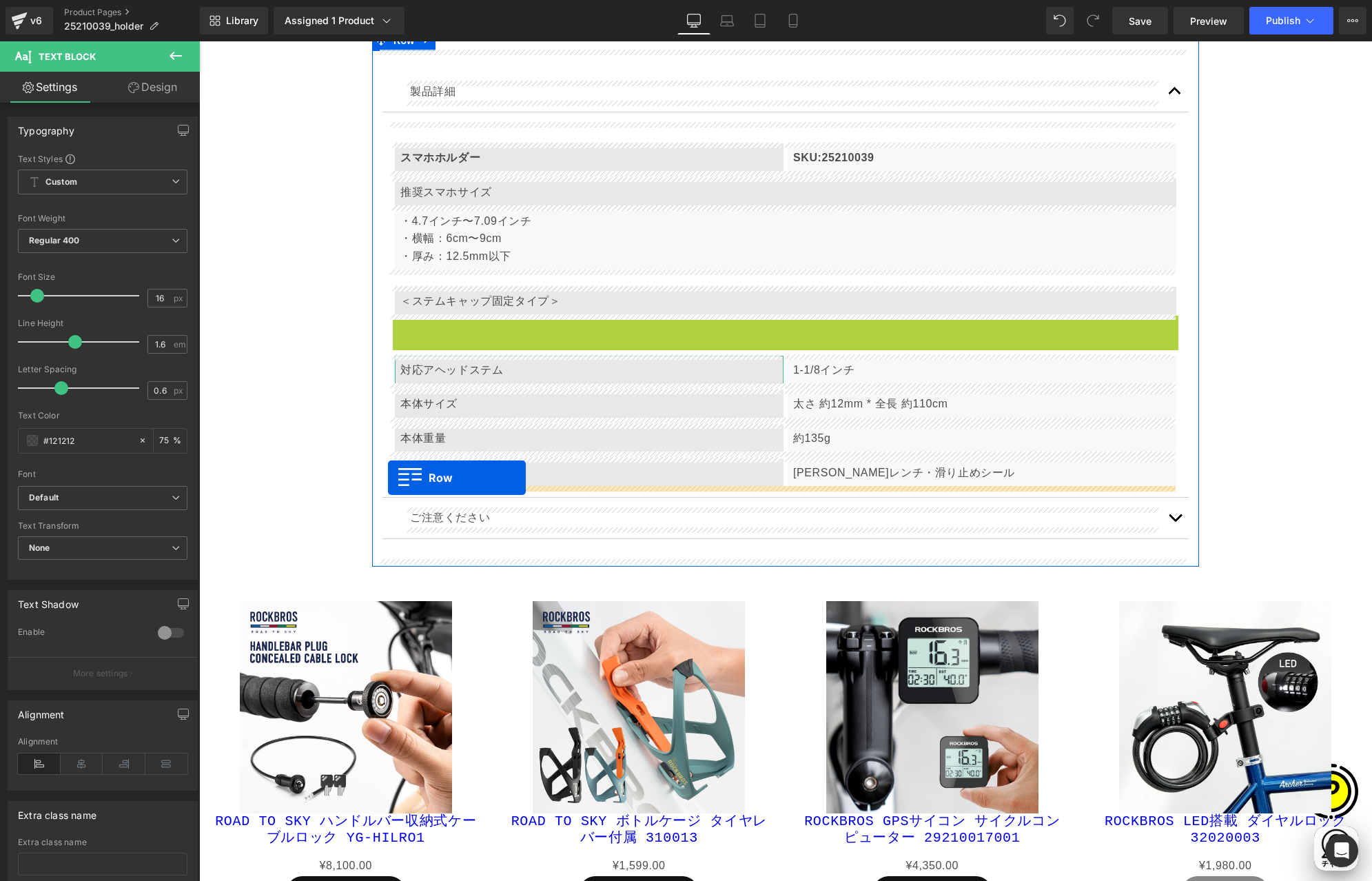
drag, startPoint x: 397, startPoint y: 327, endPoint x: 388, endPoint y: 477, distance: 150.3
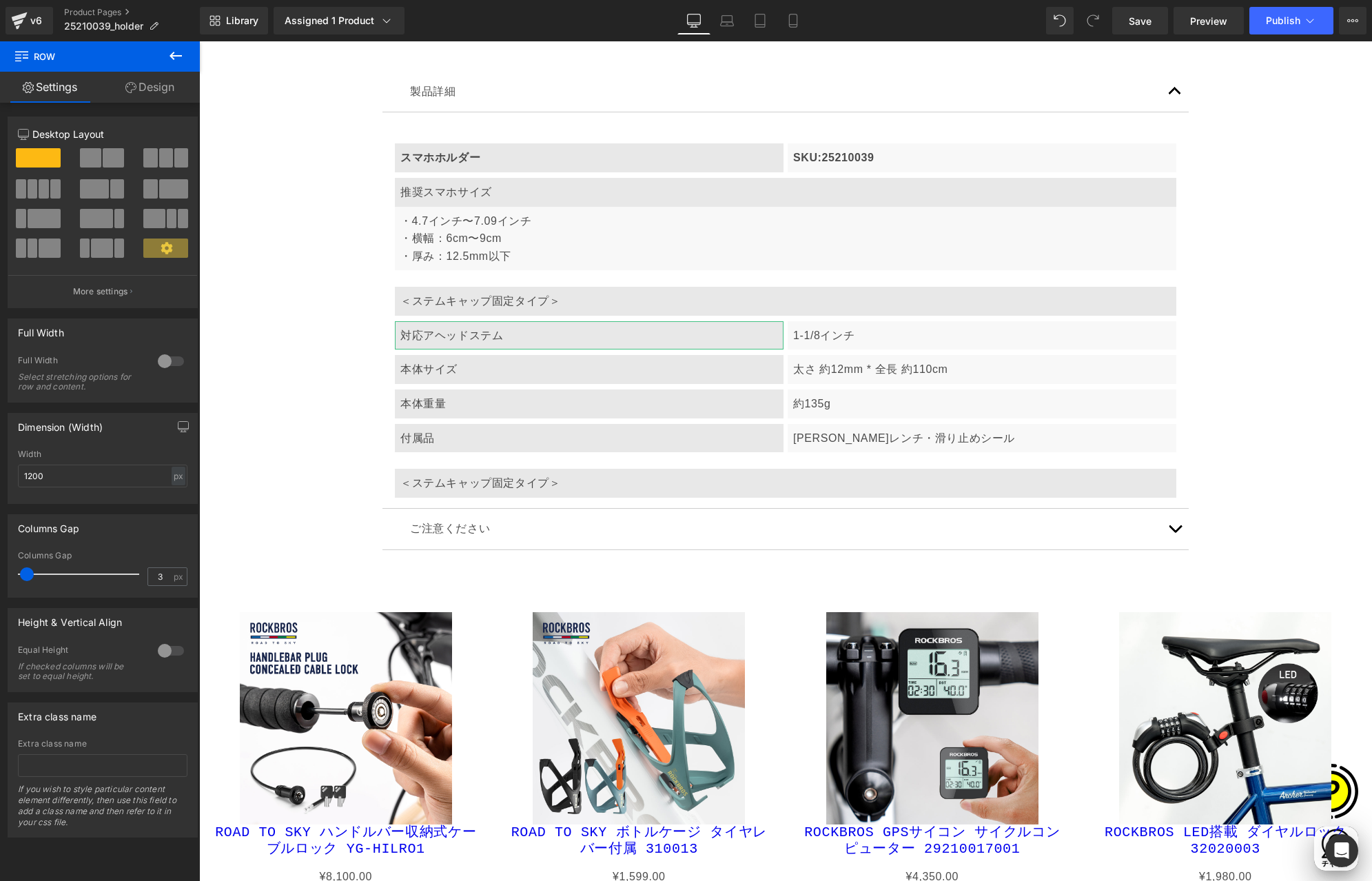
scroll to position [0, 269]
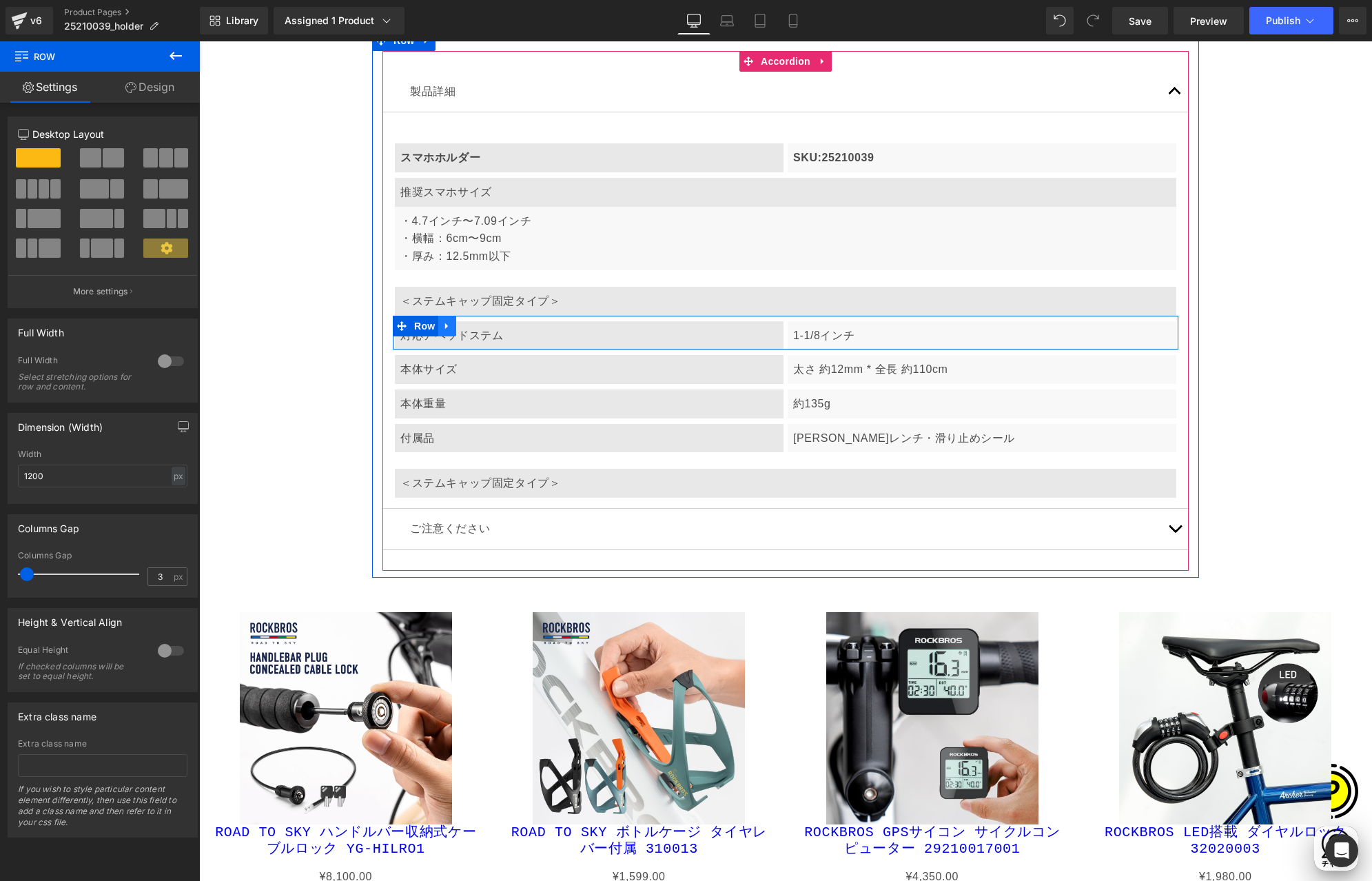
click at [447, 323] on link at bounding box center [447, 326] width 18 height 20
click at [460, 323] on icon at bounding box center [465, 326] width 9 height 9
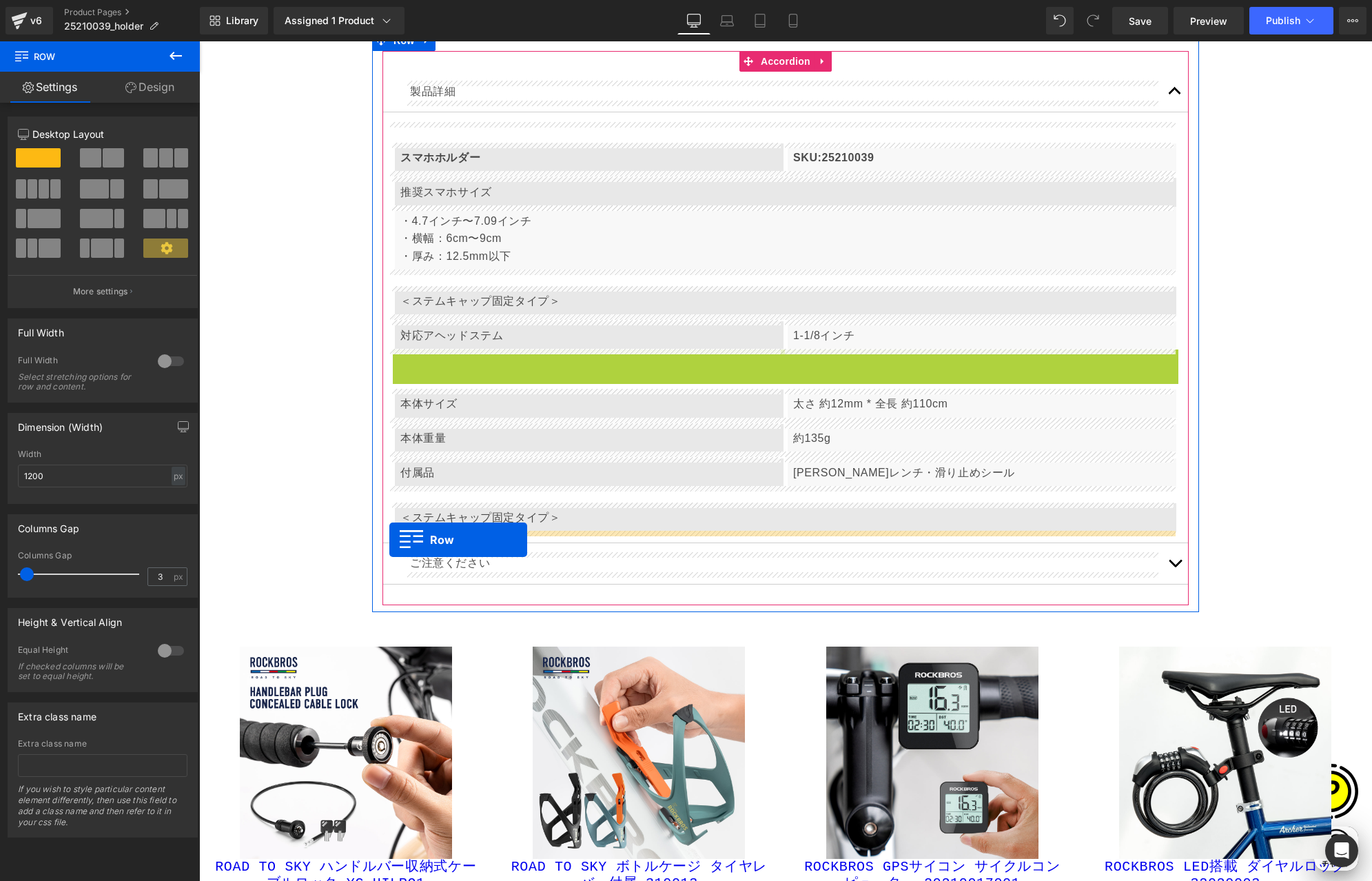
scroll to position [0, 537]
drag, startPoint x: 392, startPoint y: 434, endPoint x: 389, endPoint y: 540, distance: 106.0
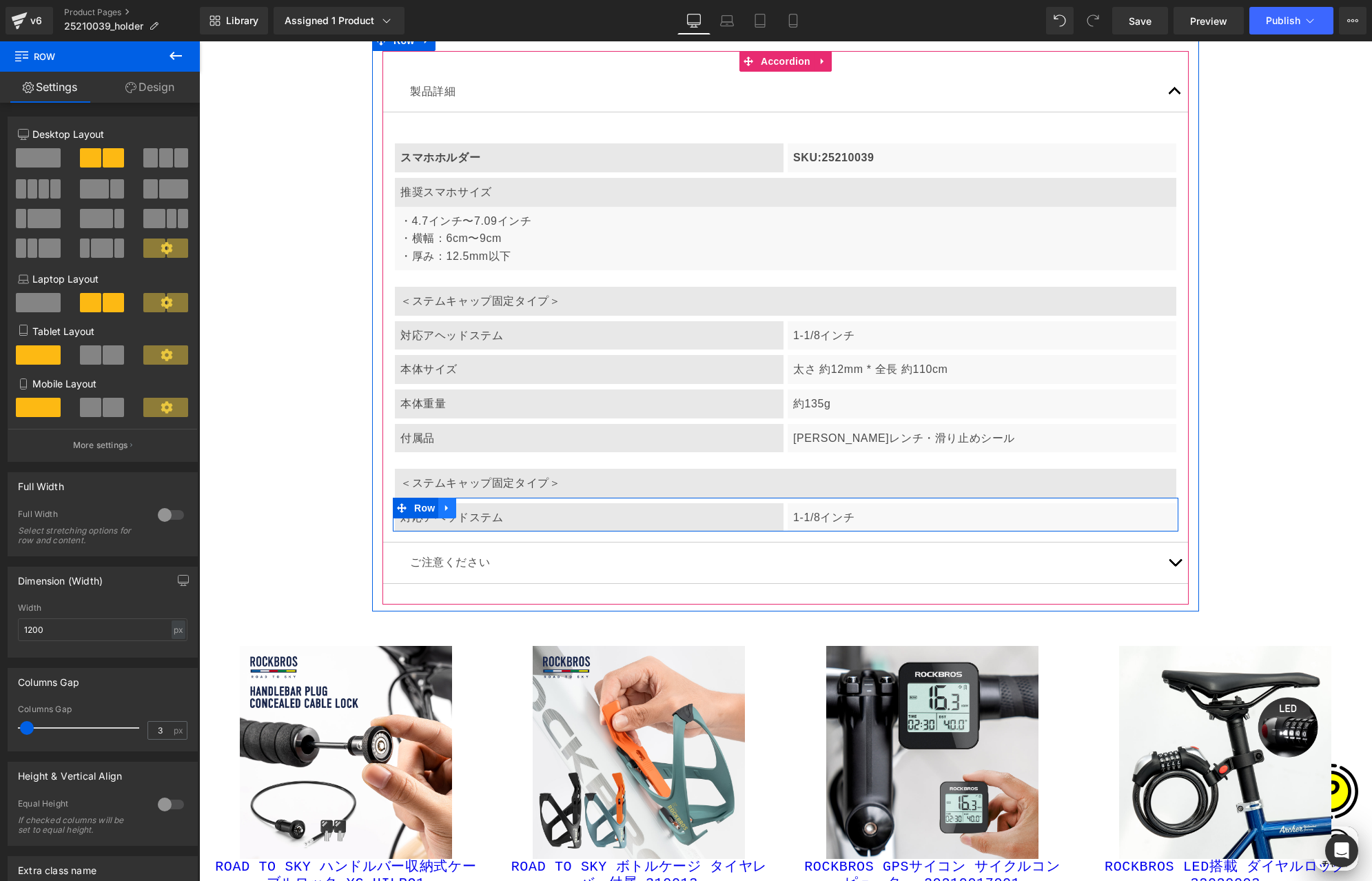
click at [446, 507] on icon at bounding box center [447, 508] width 3 height 6
click at [460, 504] on icon at bounding box center [465, 508] width 9 height 9
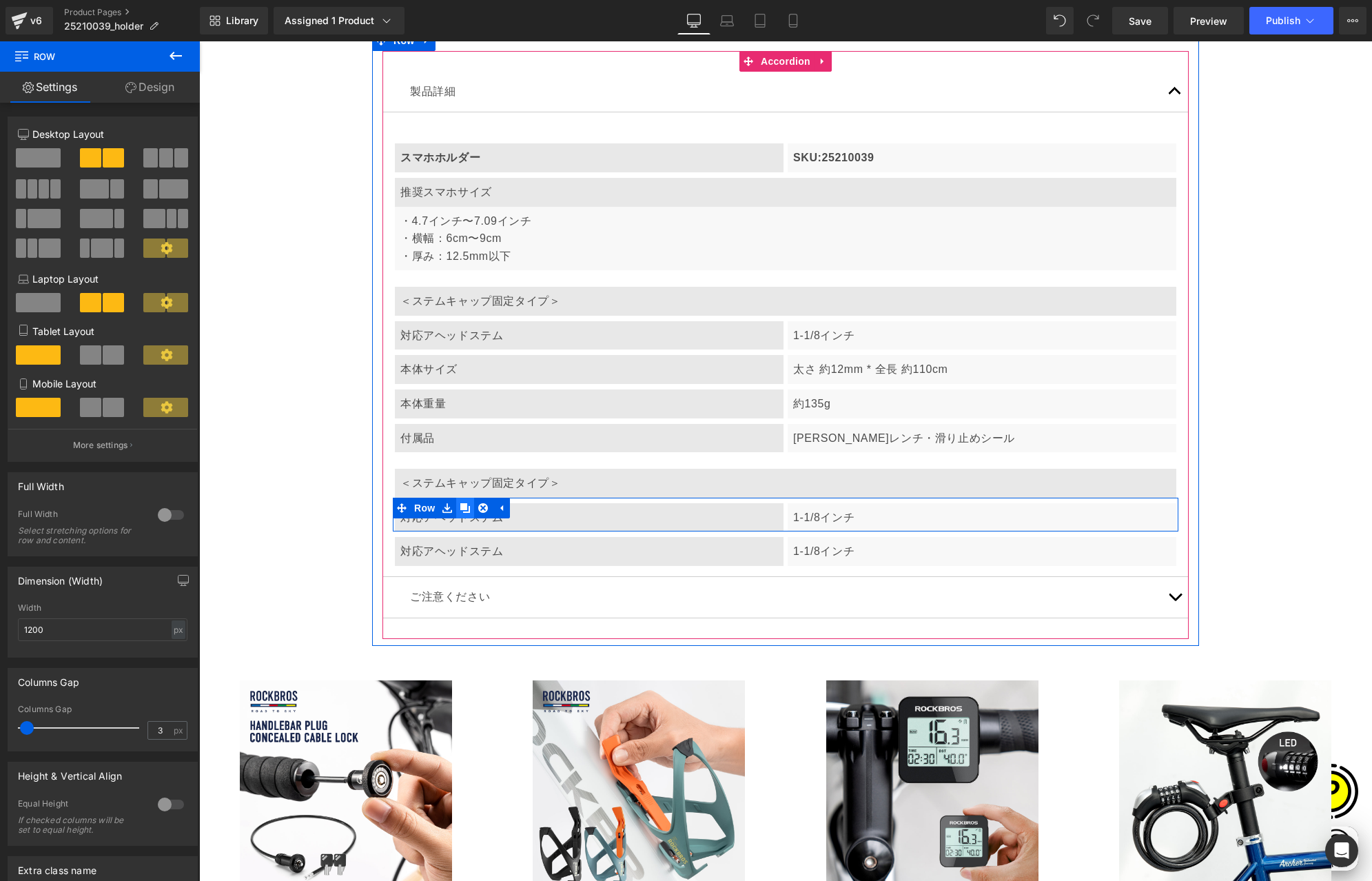
click at [460, 507] on icon at bounding box center [465, 508] width 9 height 9
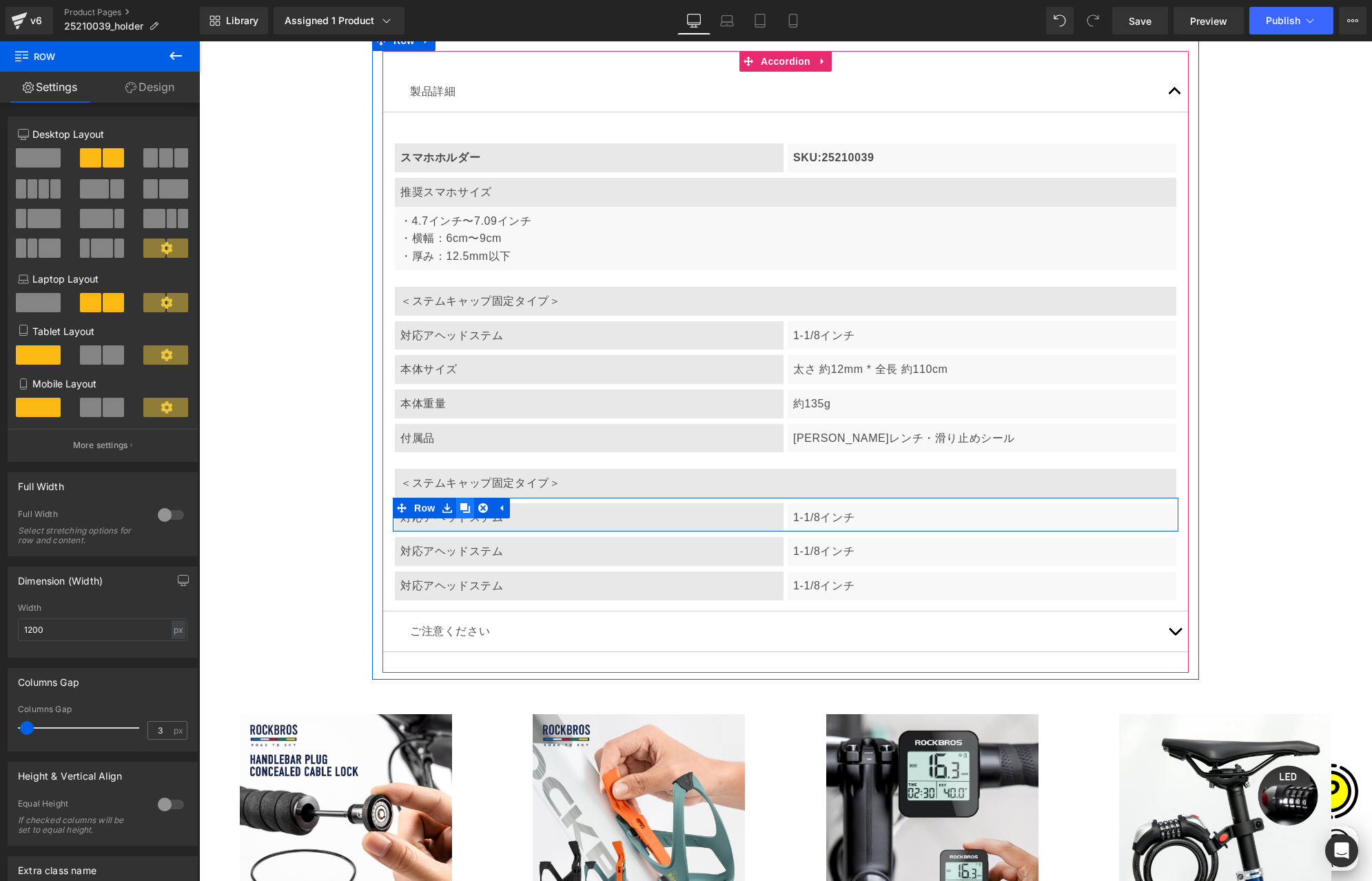
click at [460, 507] on icon at bounding box center [465, 508] width 9 height 9
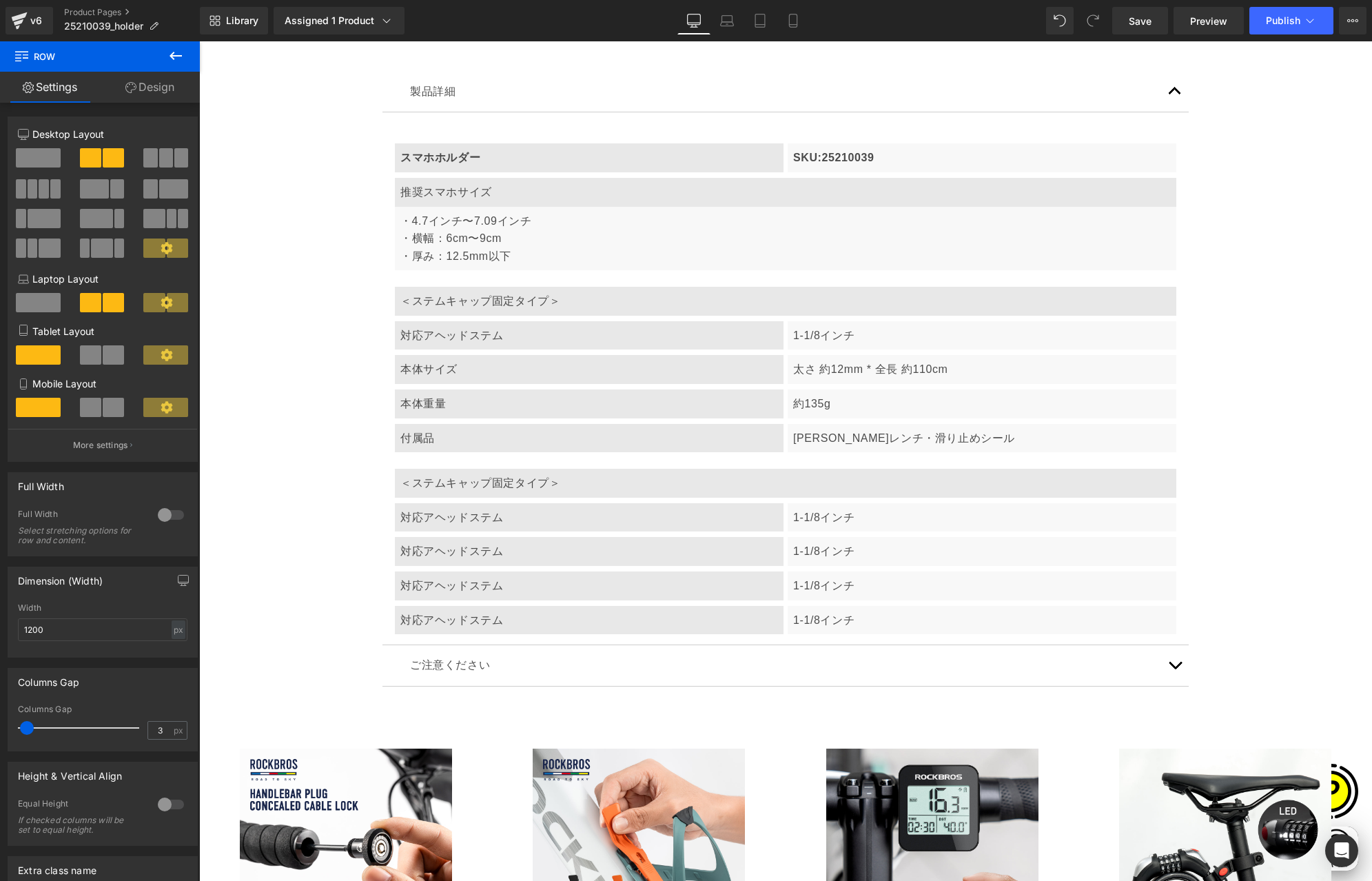
scroll to position [0, 269]
click at [488, 485] on p "＜ステムキャップ固定タイプ＞" at bounding box center [786, 483] width 771 height 18
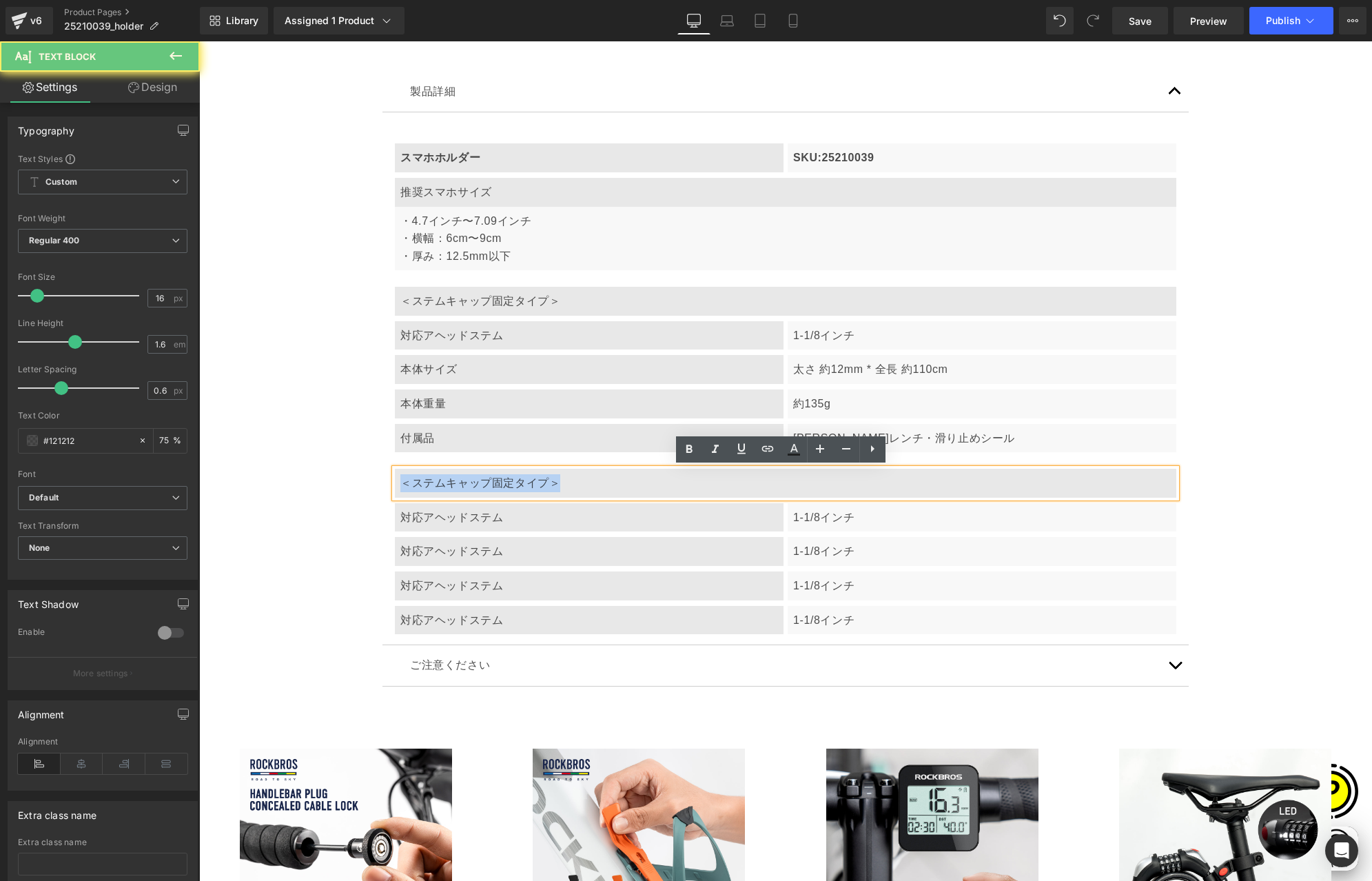
drag, startPoint x: 395, startPoint y: 482, endPoint x: 567, endPoint y: 488, distance: 172.1
click at [567, 488] on div "＜ステムキャップ固定タイプ＞" at bounding box center [786, 483] width 782 height 29
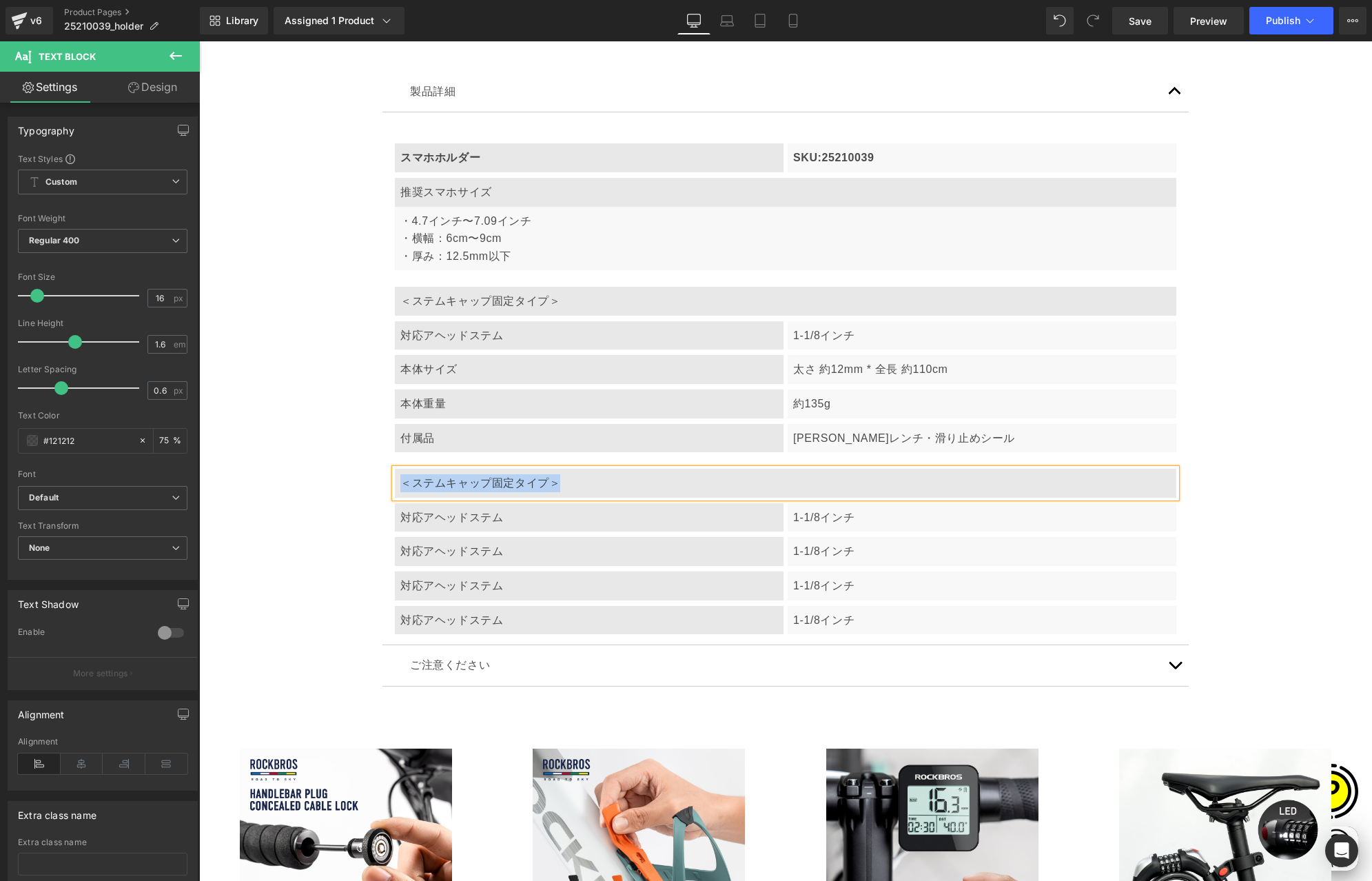
paste div
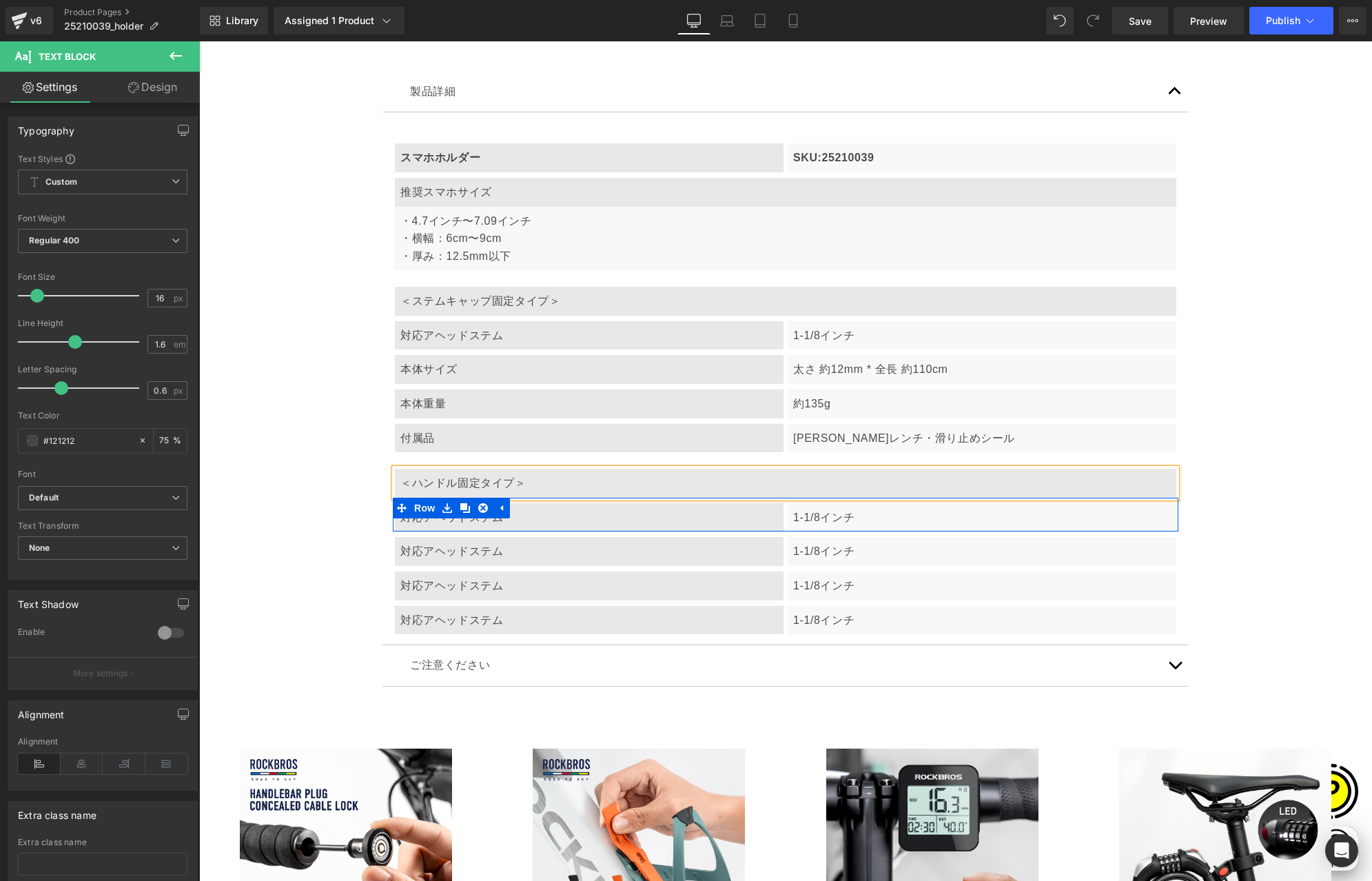
click at [438, 515] on link at bounding box center [447, 508] width 18 height 20
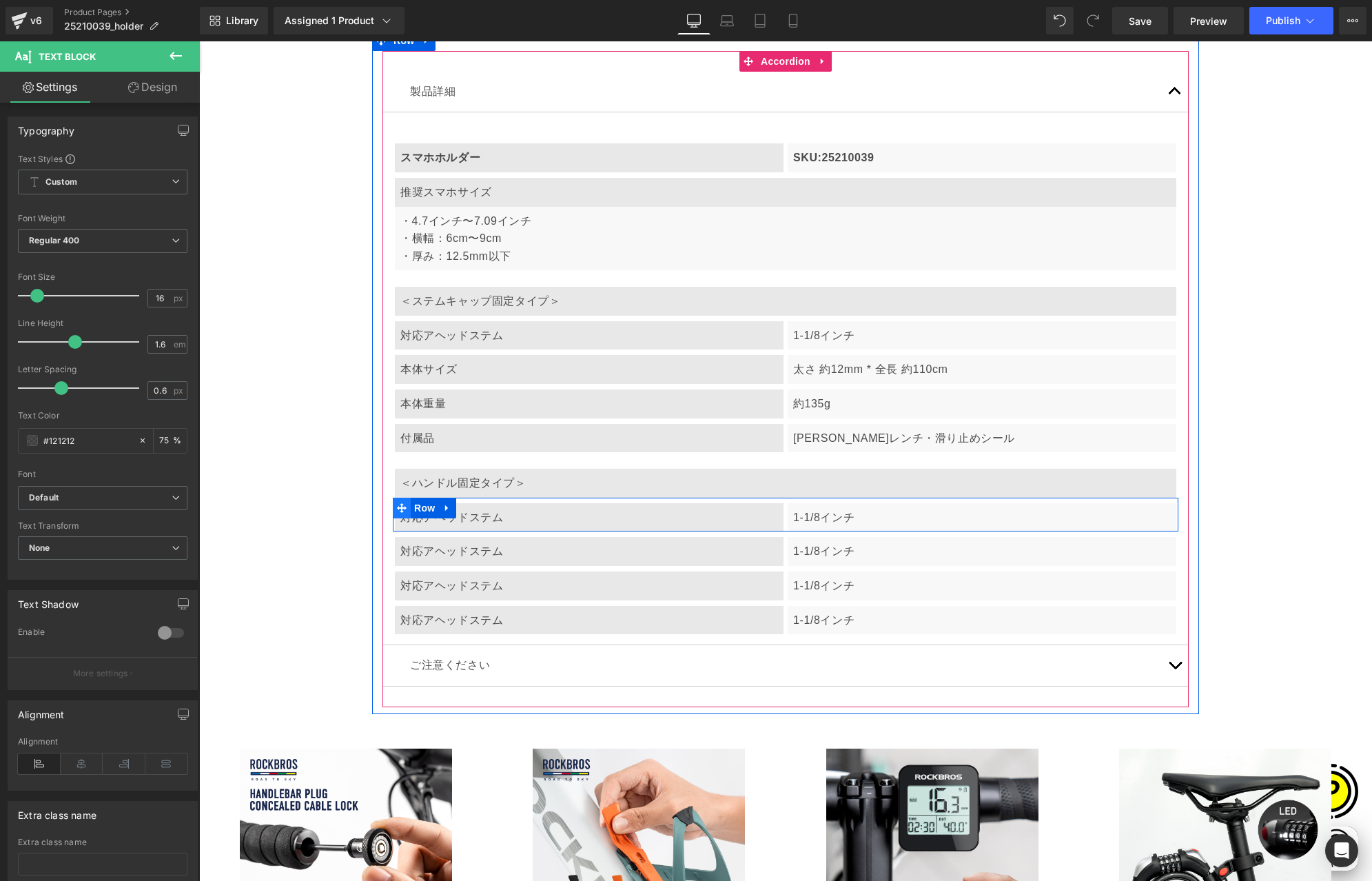
click at [400, 517] on span at bounding box center [401, 508] width 18 height 20
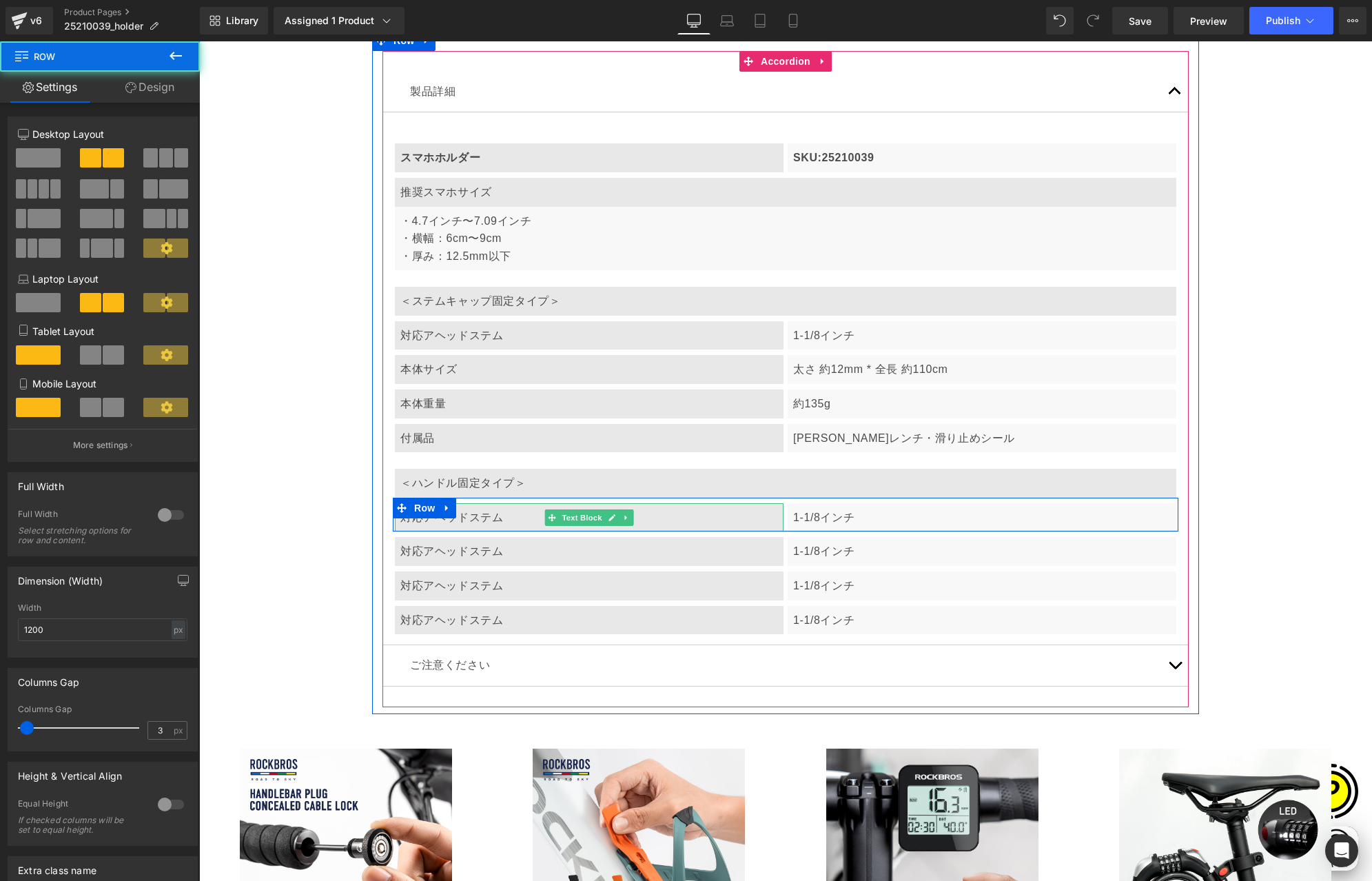
click at [456, 521] on div "対応アヘッドステム" at bounding box center [589, 517] width 389 height 29
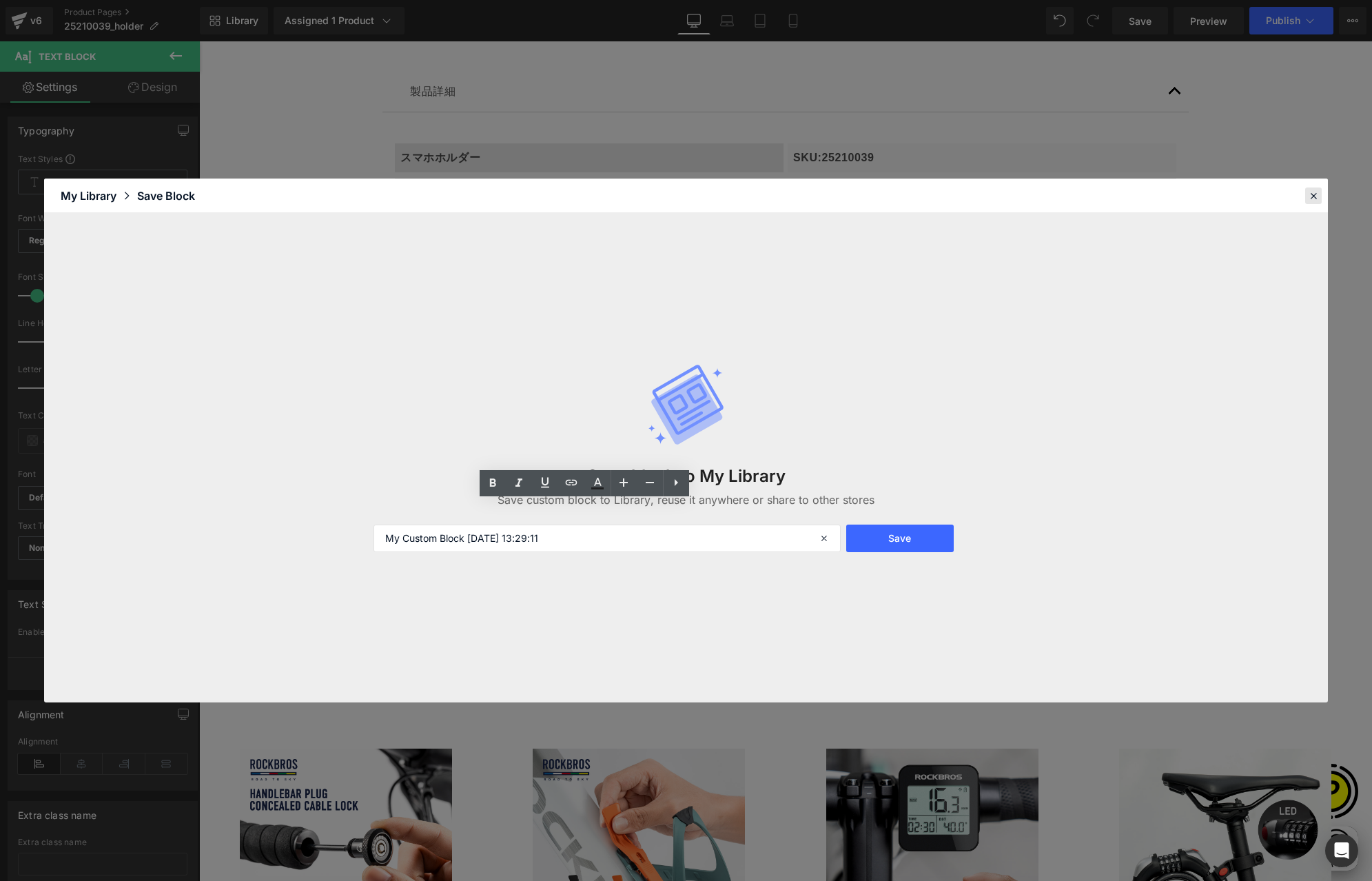
click at [1309, 200] on icon at bounding box center [1313, 195] width 12 height 12
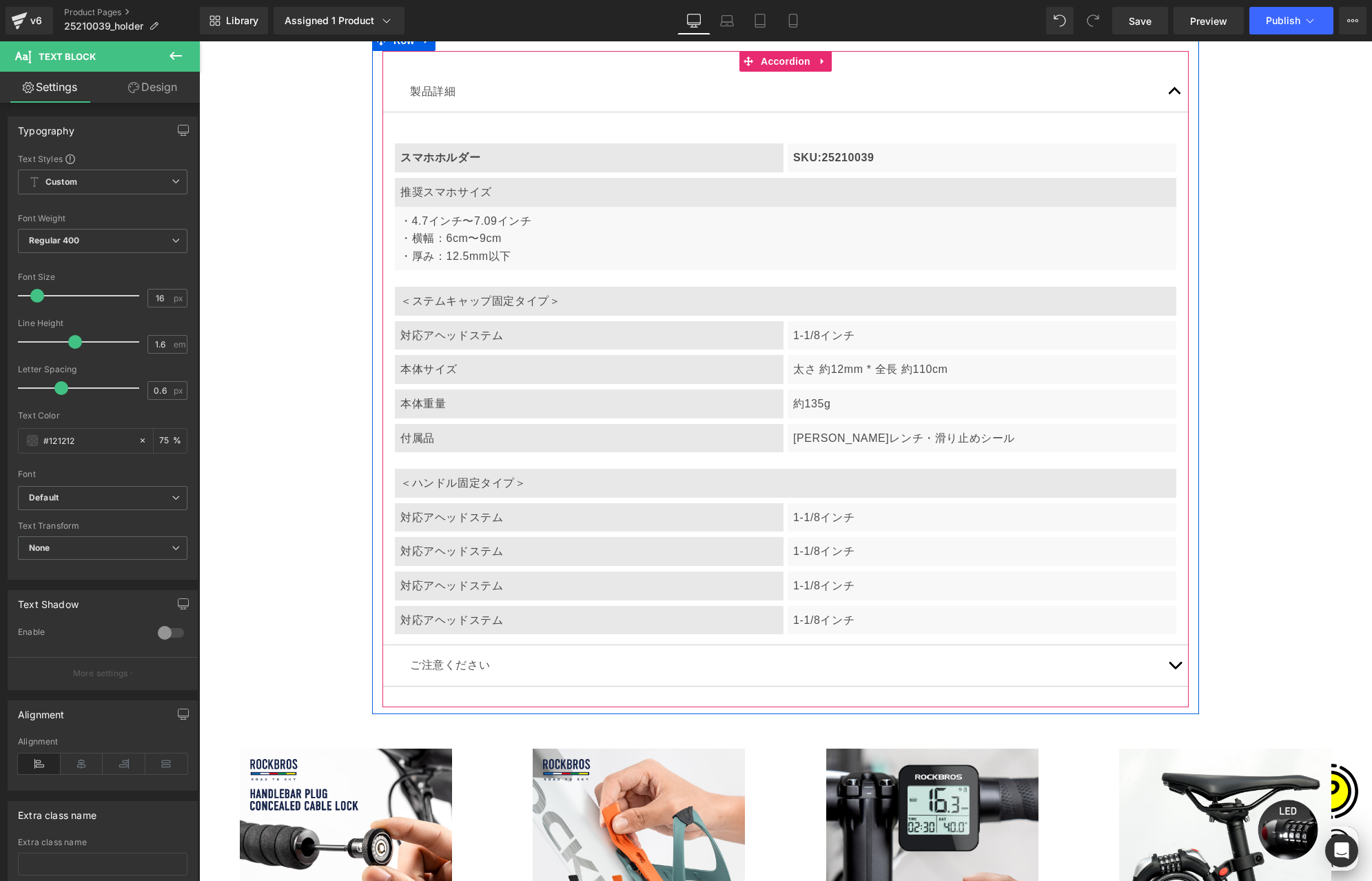
scroll to position [0, 0]
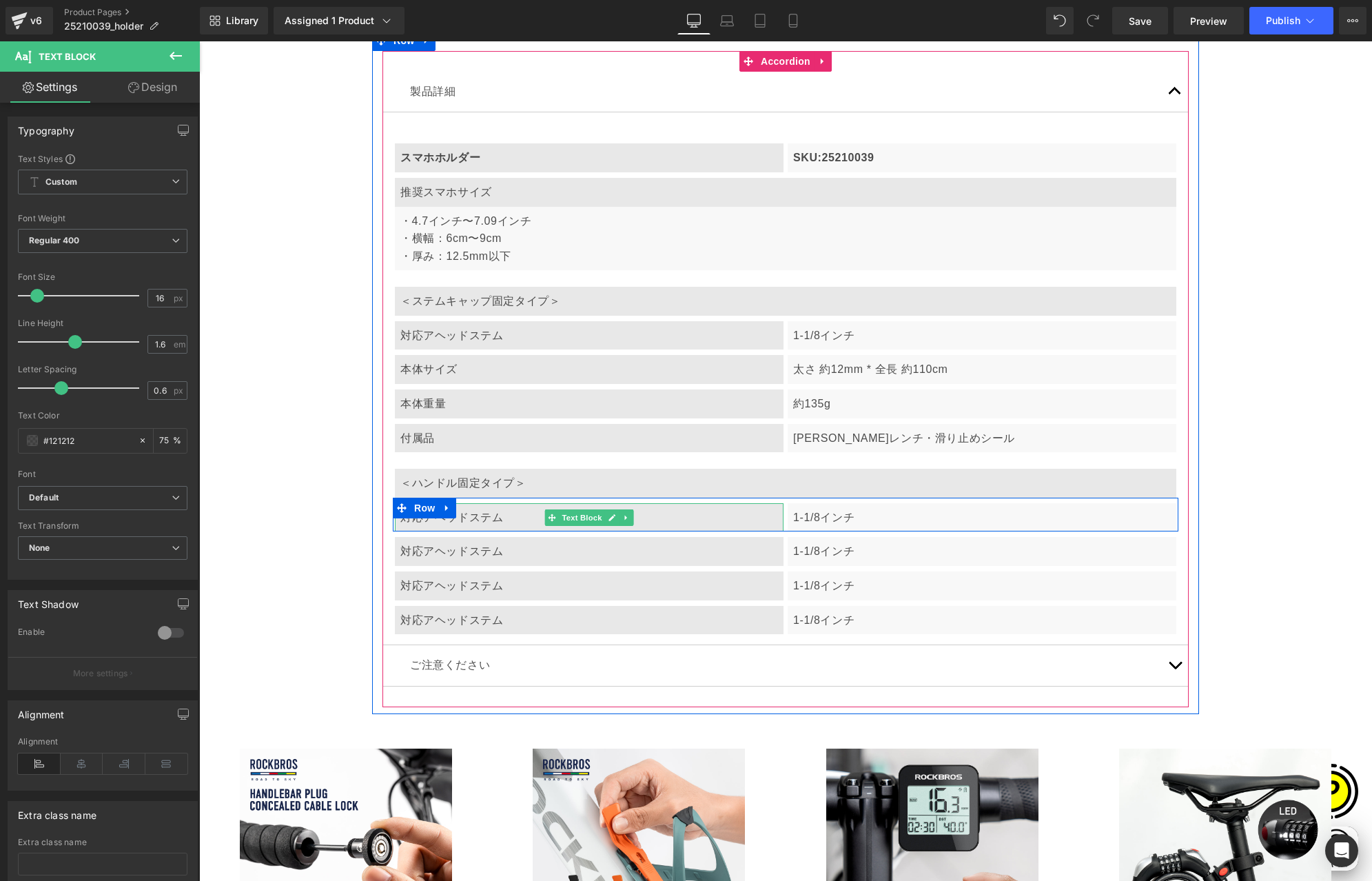
click at [497, 516] on div "対応アヘッドステム" at bounding box center [589, 517] width 389 height 29
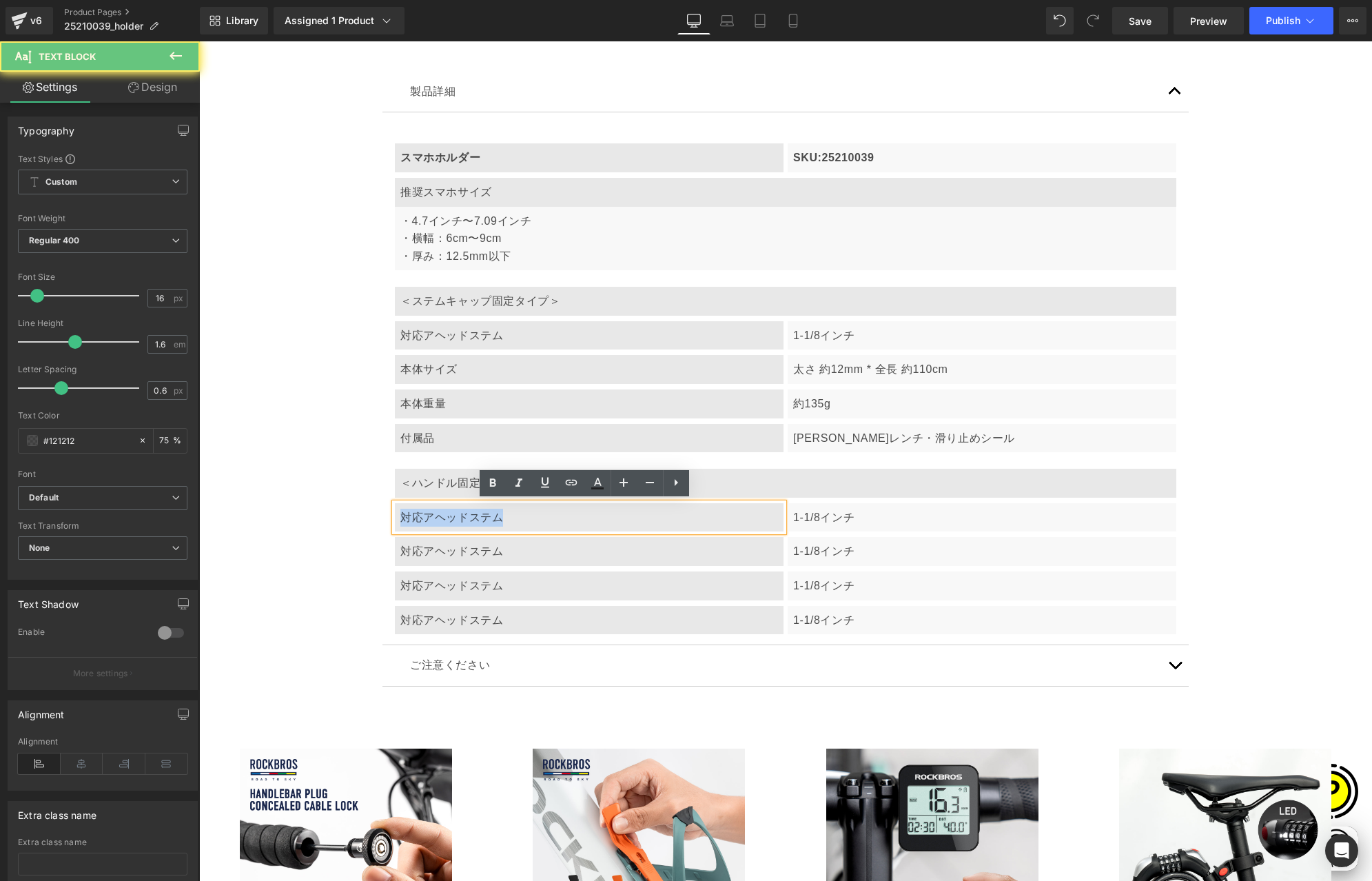
drag, startPoint x: 395, startPoint y: 516, endPoint x: 540, endPoint y: 519, distance: 145.0
click at [540, 519] on div "対応アヘッドステム" at bounding box center [589, 517] width 389 height 29
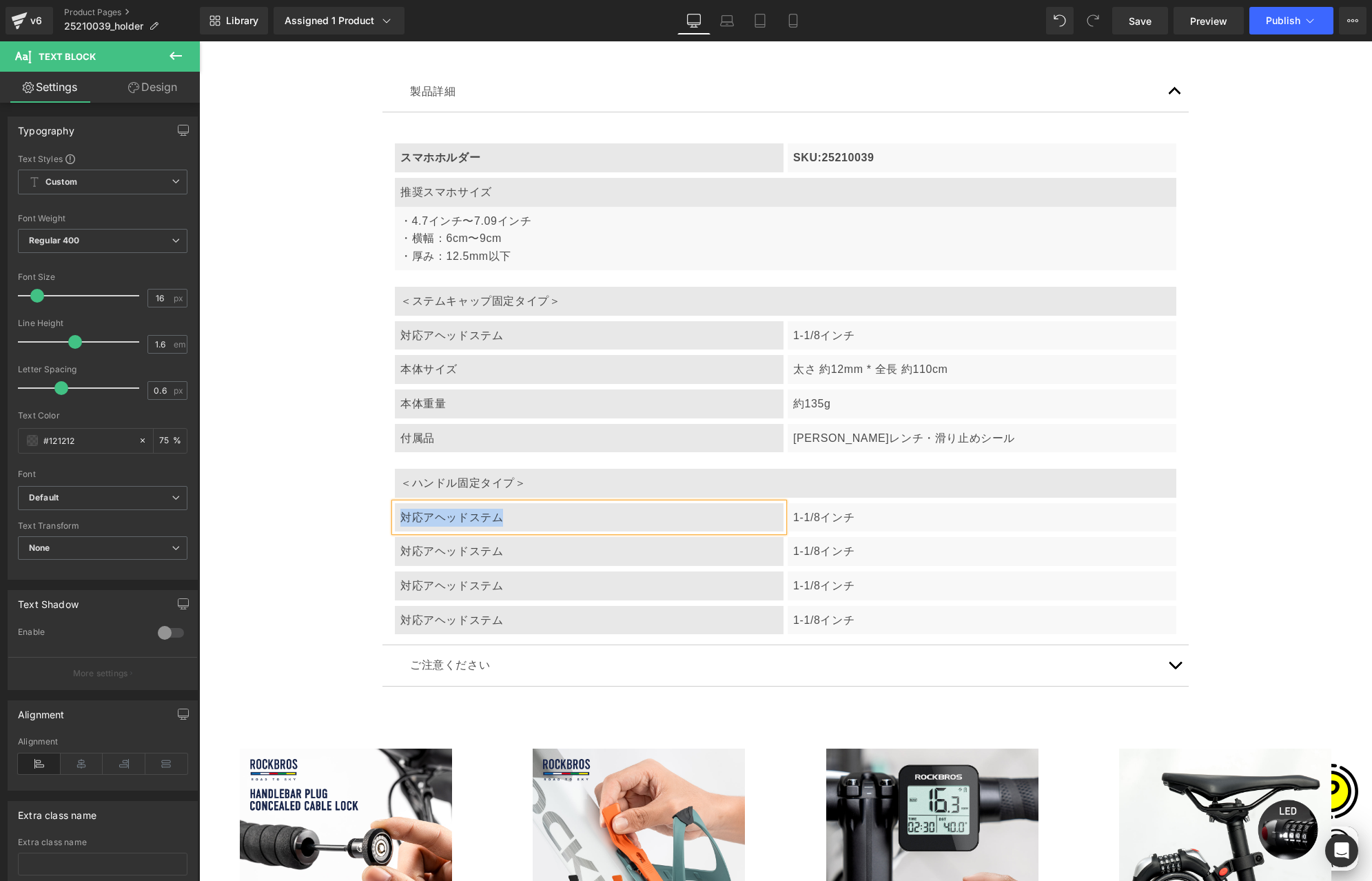
paste div
click at [838, 523] on p "1-1/8インチ" at bounding box center [982, 517] width 378 height 18
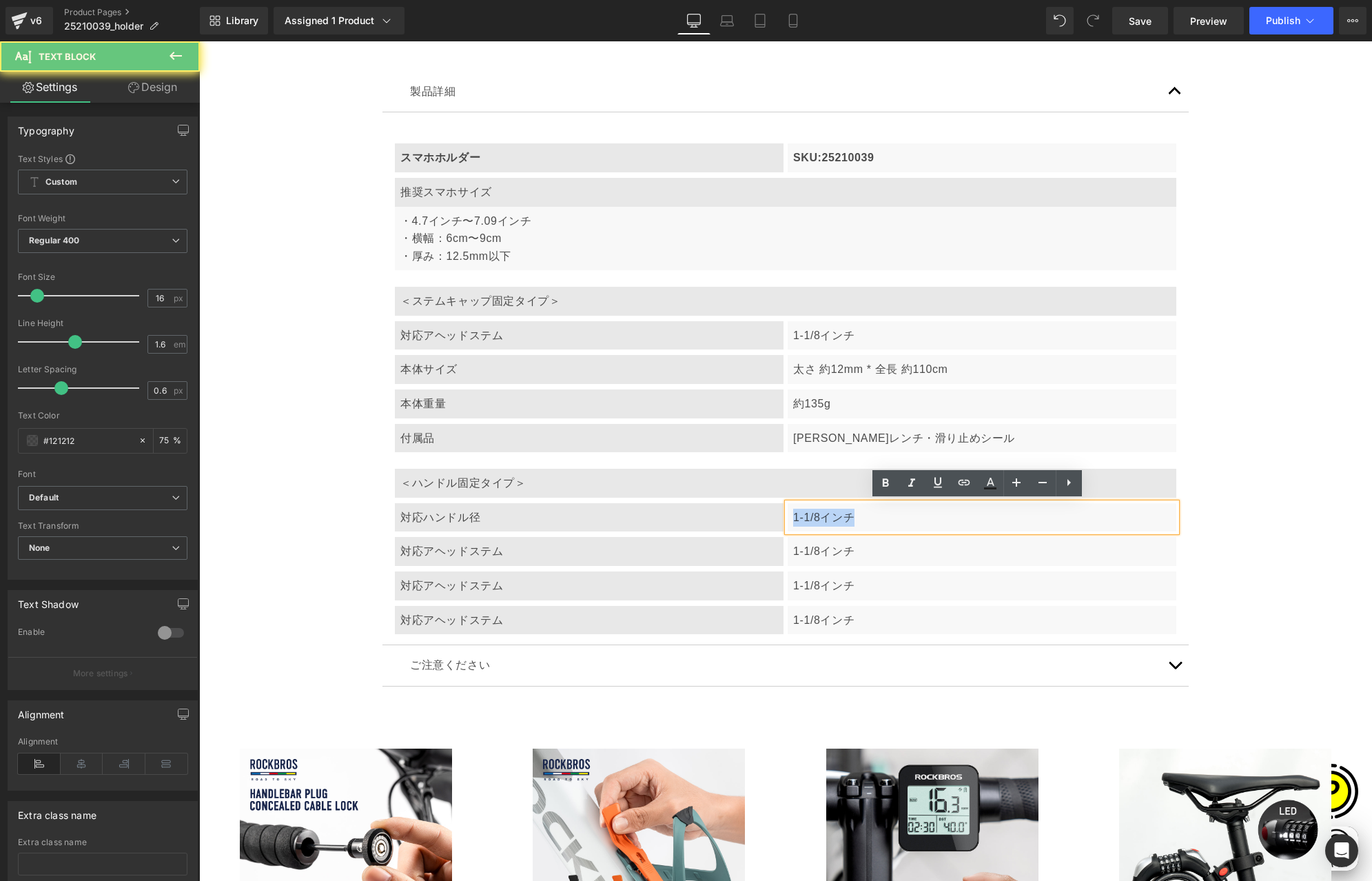
drag, startPoint x: 787, startPoint y: 517, endPoint x: 871, endPoint y: 517, distance: 84.0
click at [871, 517] on p "1-1/8インチ" at bounding box center [982, 517] width 378 height 18
paste div
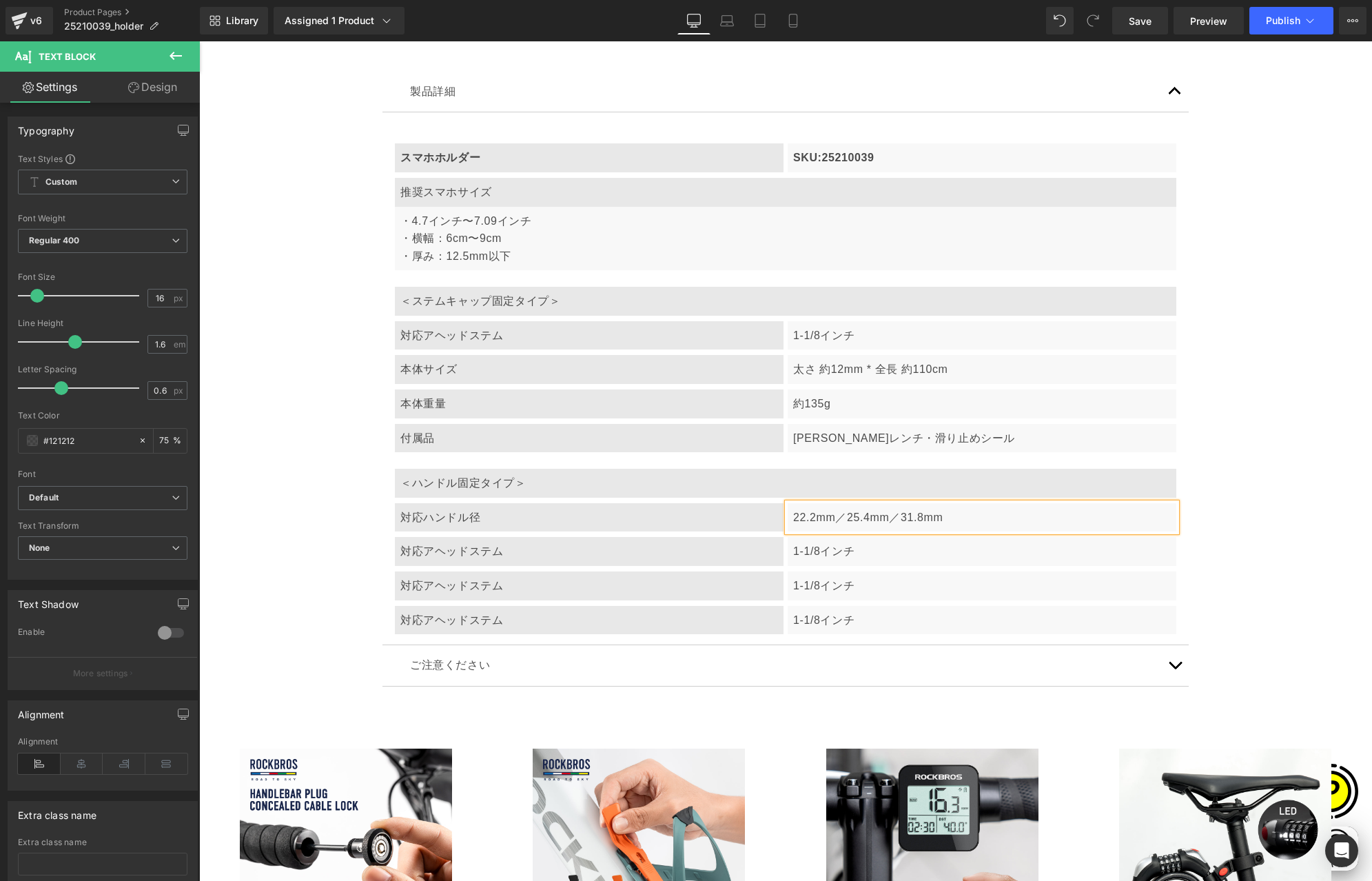
scroll to position [0, 269]
click at [459, 554] on div "対応アヘッドステム" at bounding box center [589, 551] width 389 height 29
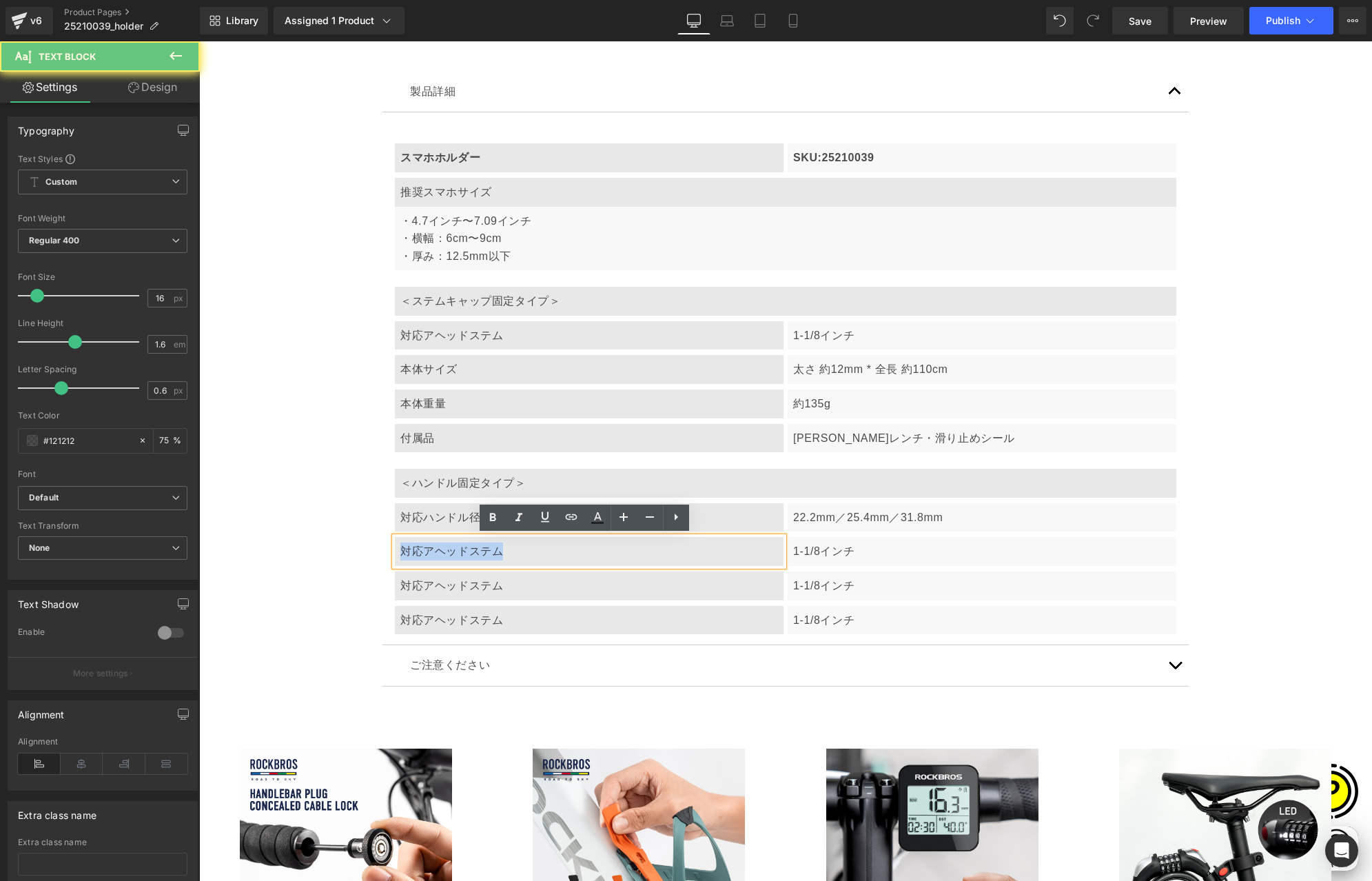
drag, startPoint x: 396, startPoint y: 550, endPoint x: 553, endPoint y: 559, distance: 157.3
click at [553, 559] on div "対応アヘッドステム" at bounding box center [589, 551] width 389 height 29
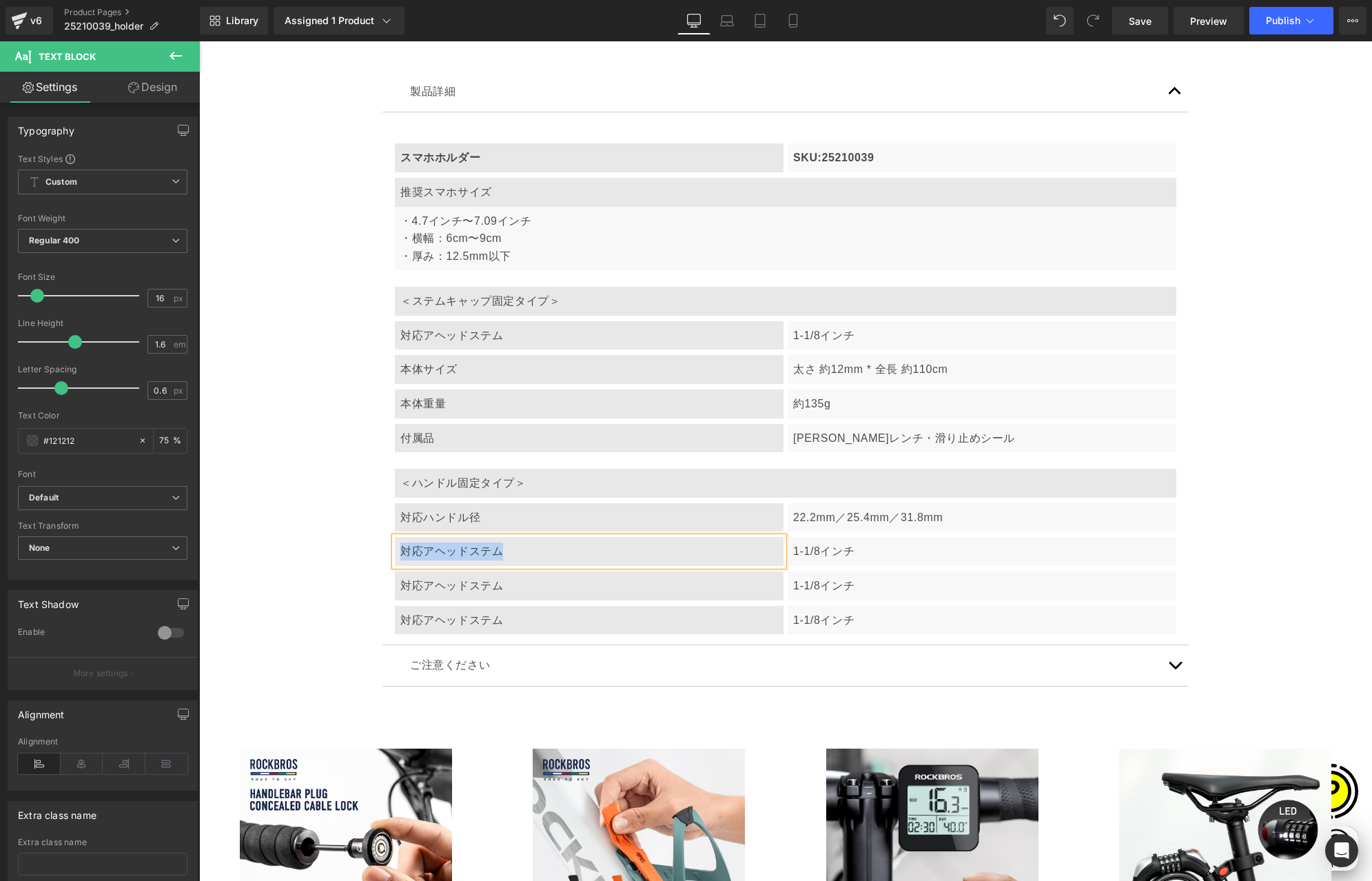
paste div
click at [446, 585] on div "対応アヘッドステム" at bounding box center [589, 585] width 389 height 29
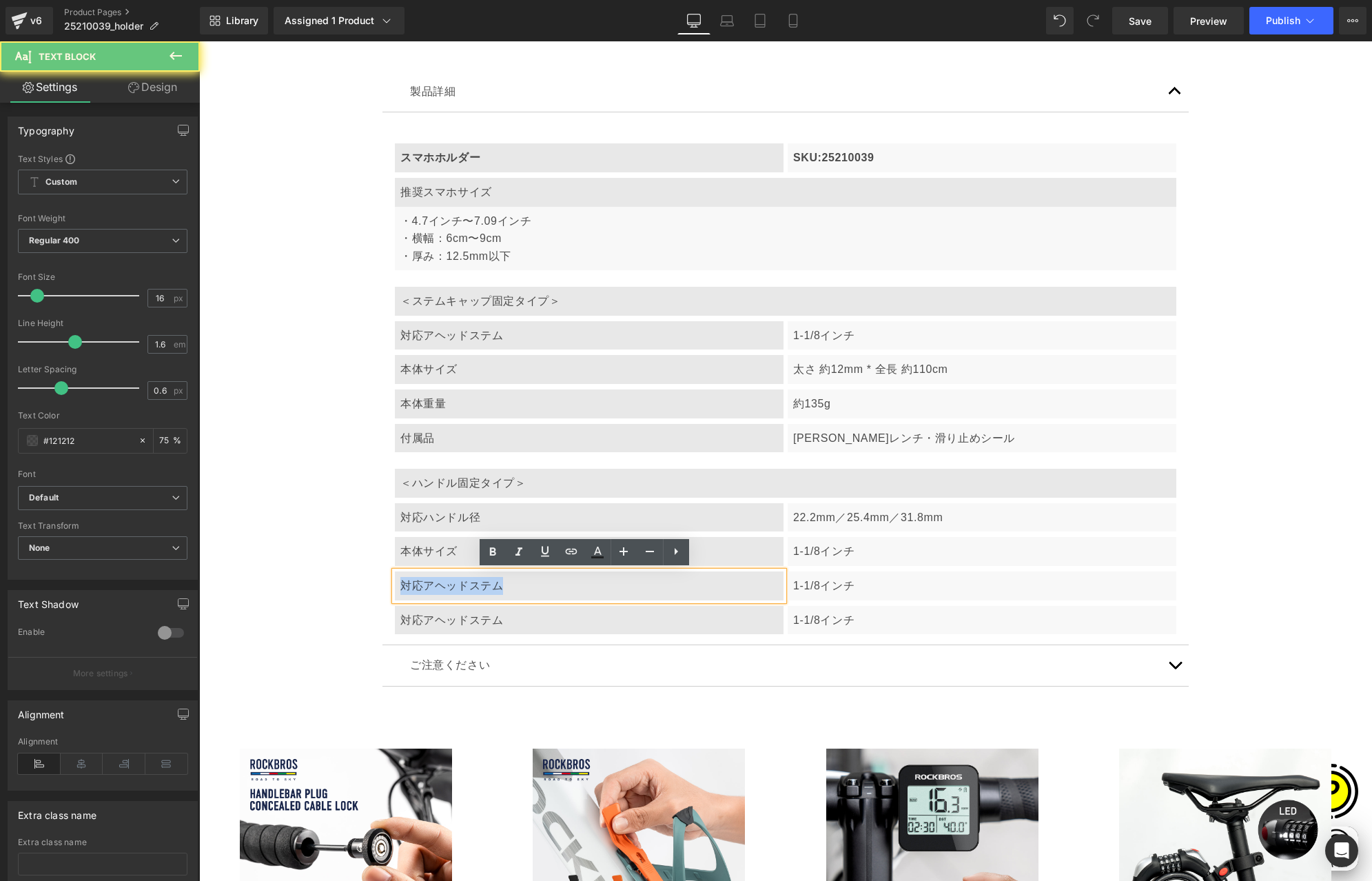
drag, startPoint x: 408, startPoint y: 585, endPoint x: 529, endPoint y: 585, distance: 121.0
click at [529, 585] on div "対応アヘッドステム" at bounding box center [589, 585] width 389 height 29
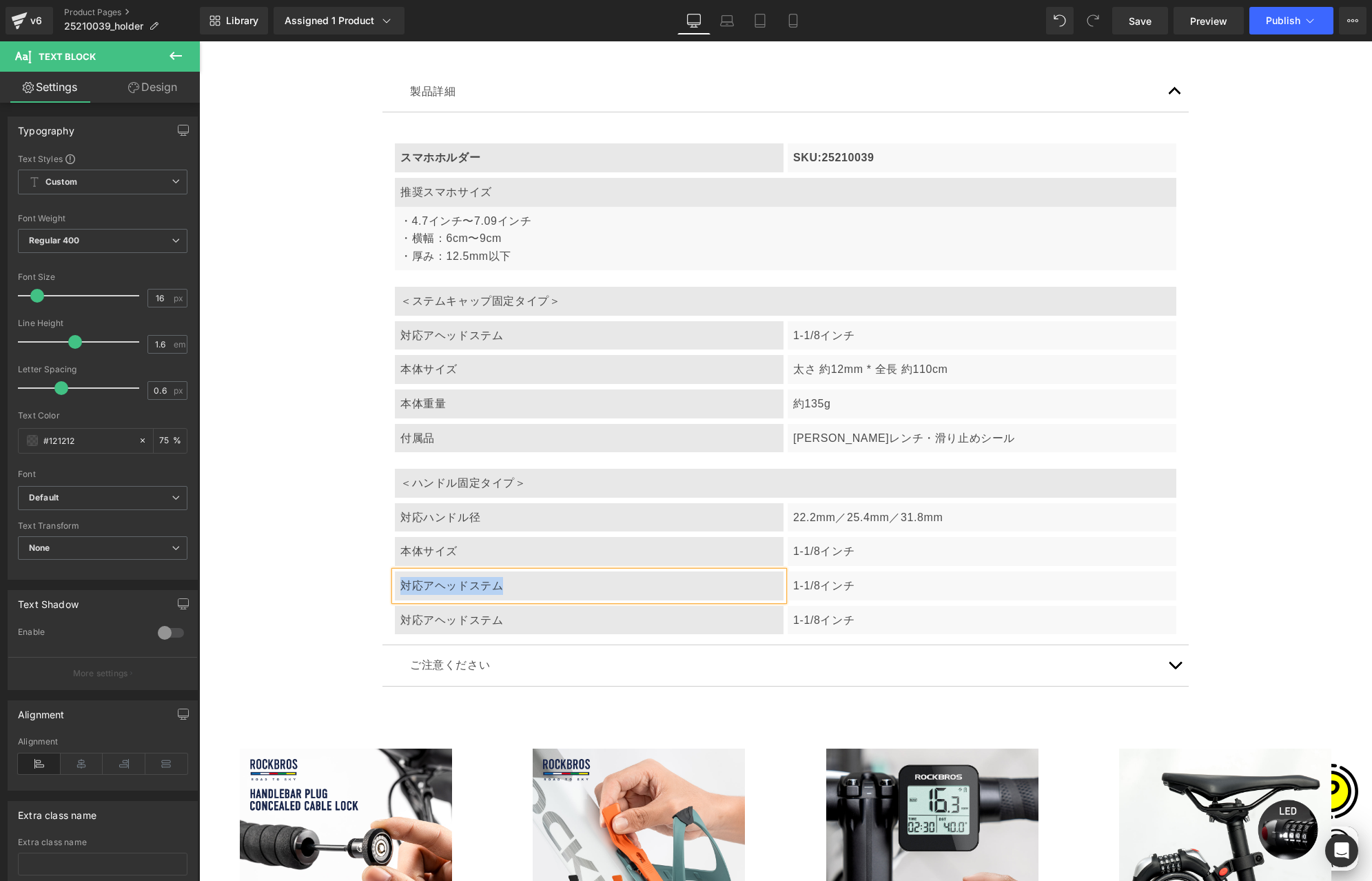
paste div
click at [823, 585] on p "1-1/8インチ" at bounding box center [982, 585] width 378 height 18
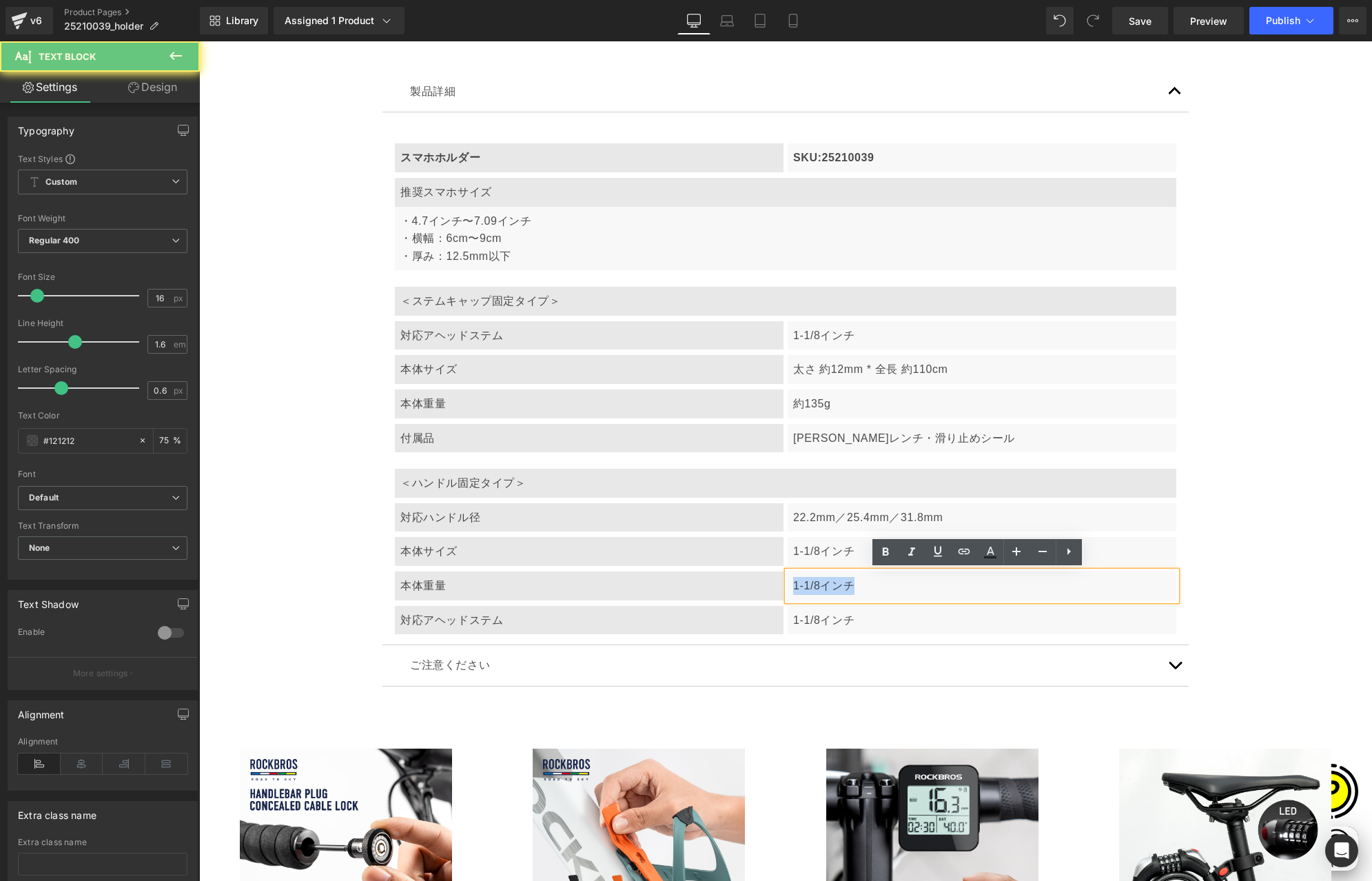
drag, startPoint x: 789, startPoint y: 585, endPoint x: 925, endPoint y: 592, distance: 136.2
click at [925, 592] on p "1-1/8インチ" at bounding box center [982, 585] width 378 height 18
paste div
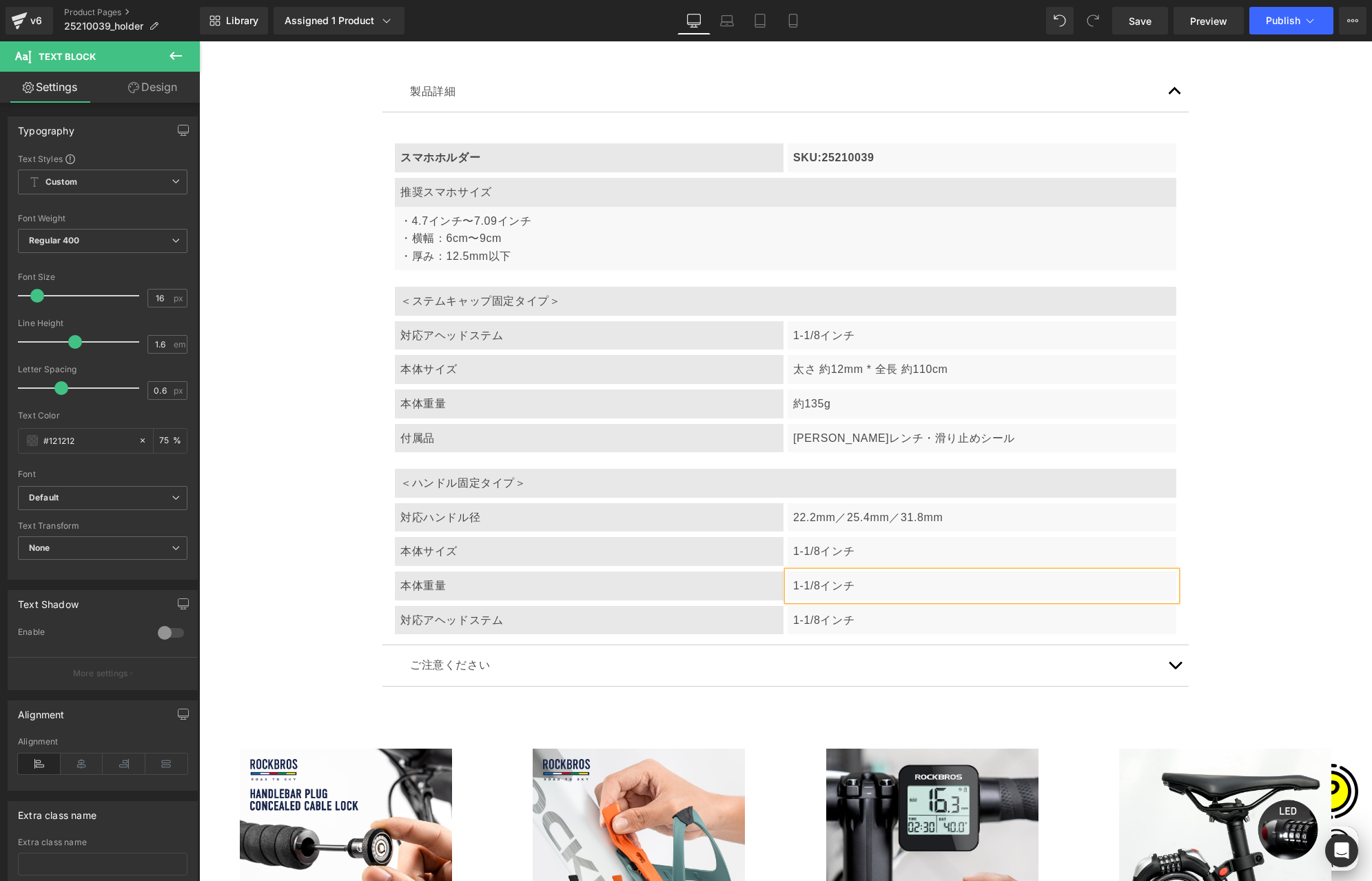
scroll to position [0, 0]
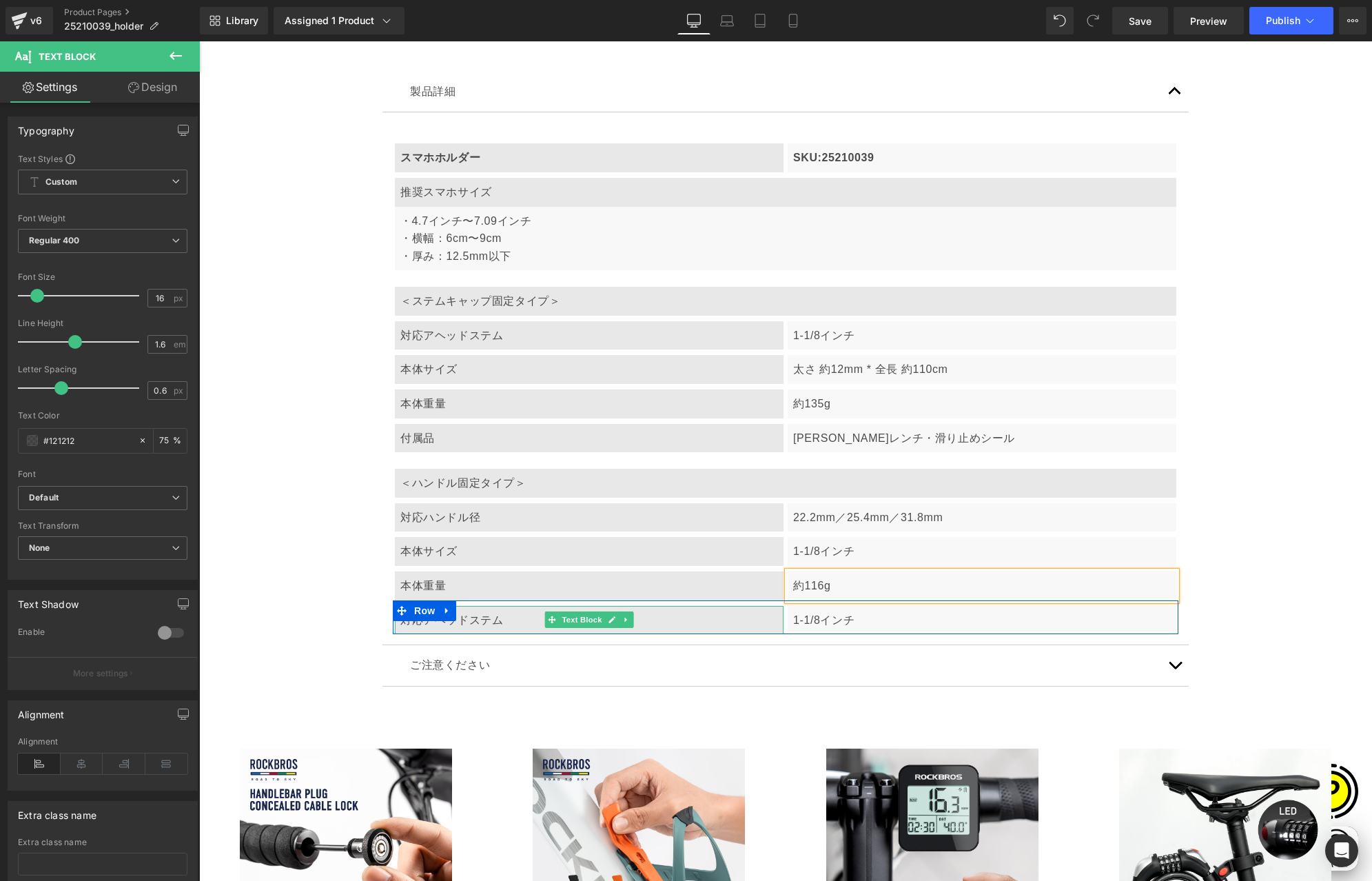
click at [448, 620] on div "対応アヘッドステム" at bounding box center [589, 620] width 389 height 29
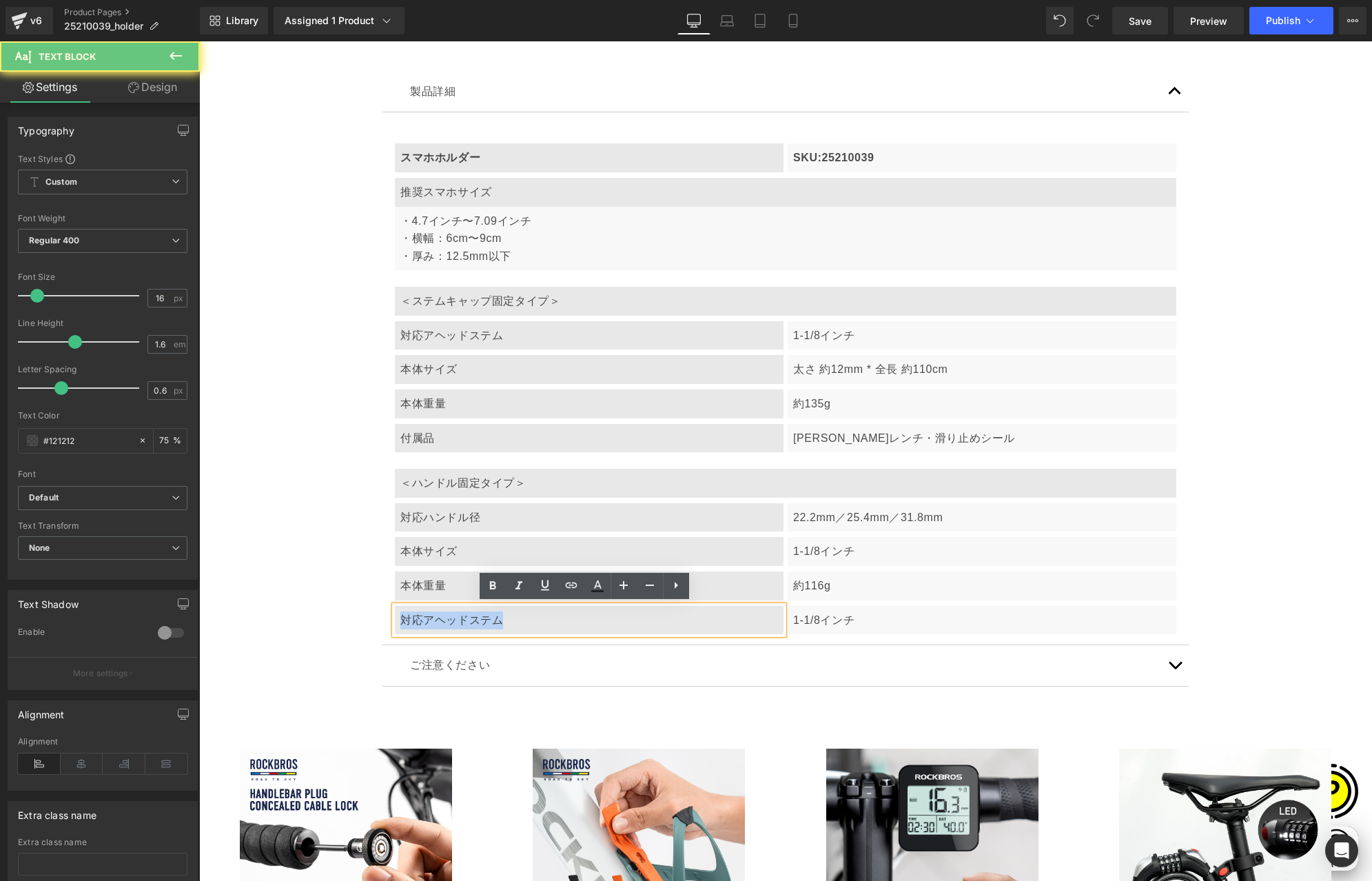
drag, startPoint x: 395, startPoint y: 615, endPoint x: 497, endPoint y: 625, distance: 102.5
click at [497, 625] on div "対応アヘッドステム" at bounding box center [589, 620] width 389 height 29
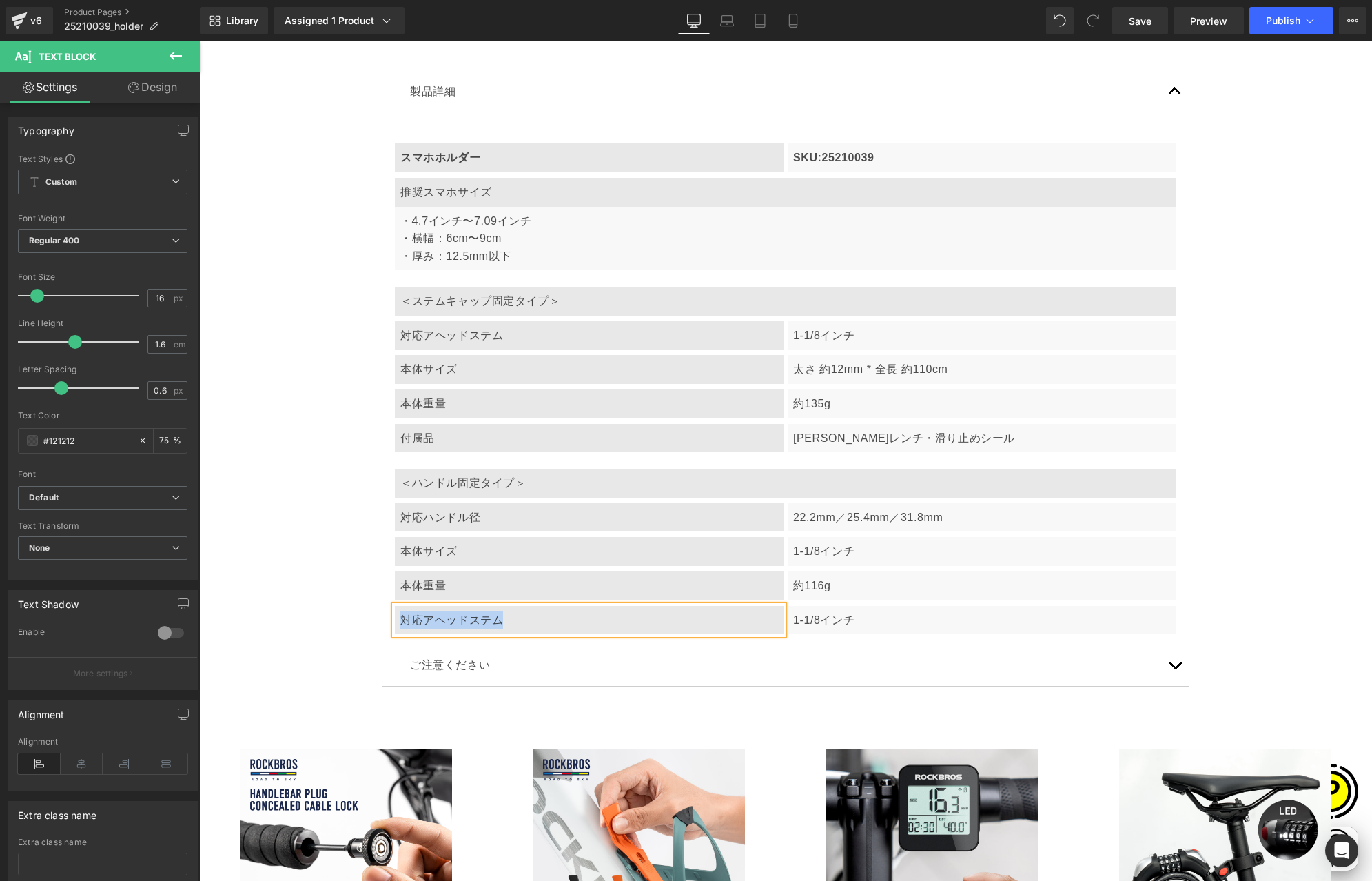
paste div
click at [834, 627] on p "1-1/8インチ" at bounding box center [982, 620] width 378 height 18
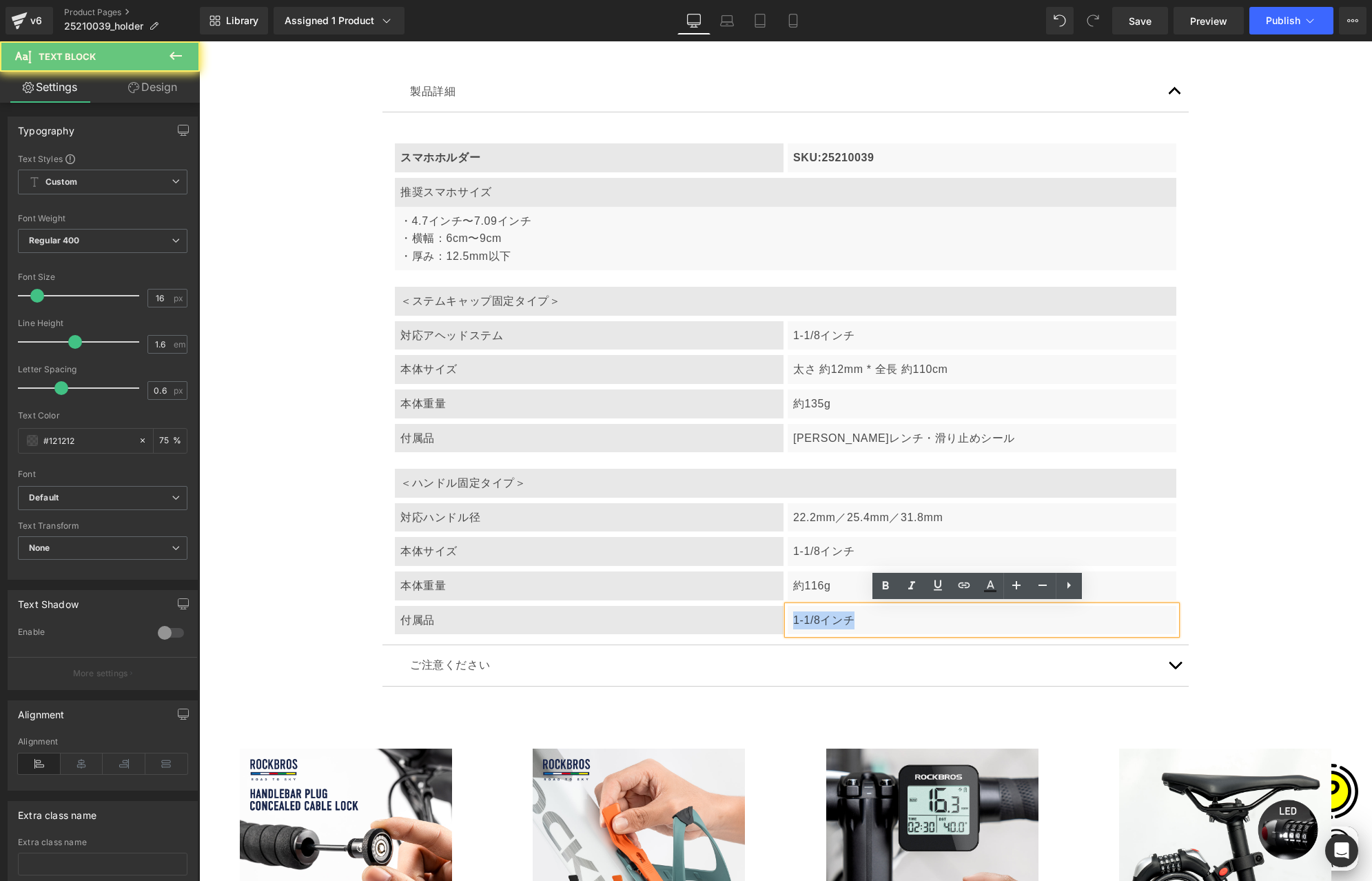
drag, startPoint x: 786, startPoint y: 618, endPoint x: 920, endPoint y: 618, distance: 134.0
click at [920, 618] on div "1-1/8インチ" at bounding box center [982, 620] width 389 height 29
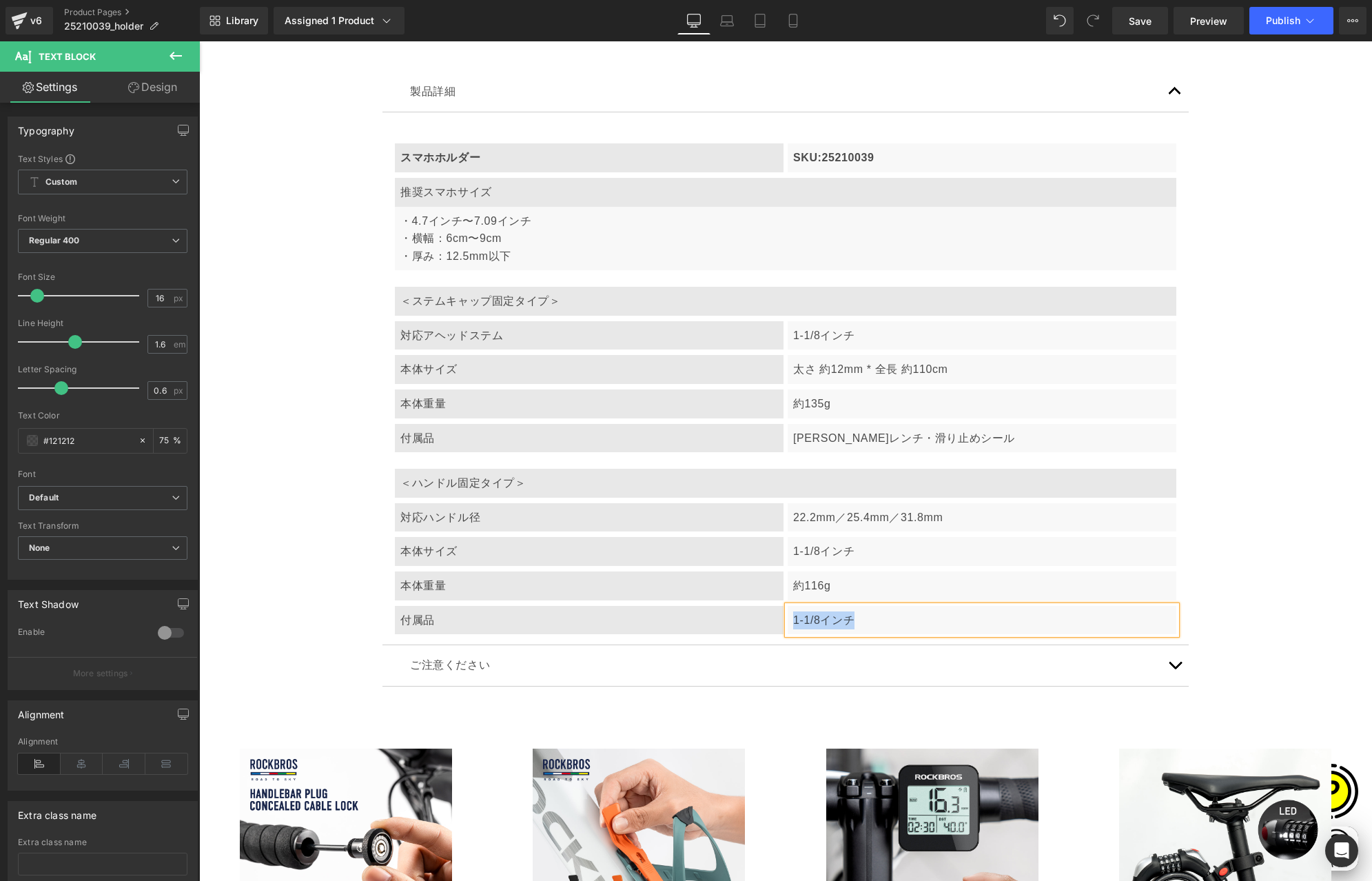
paste div
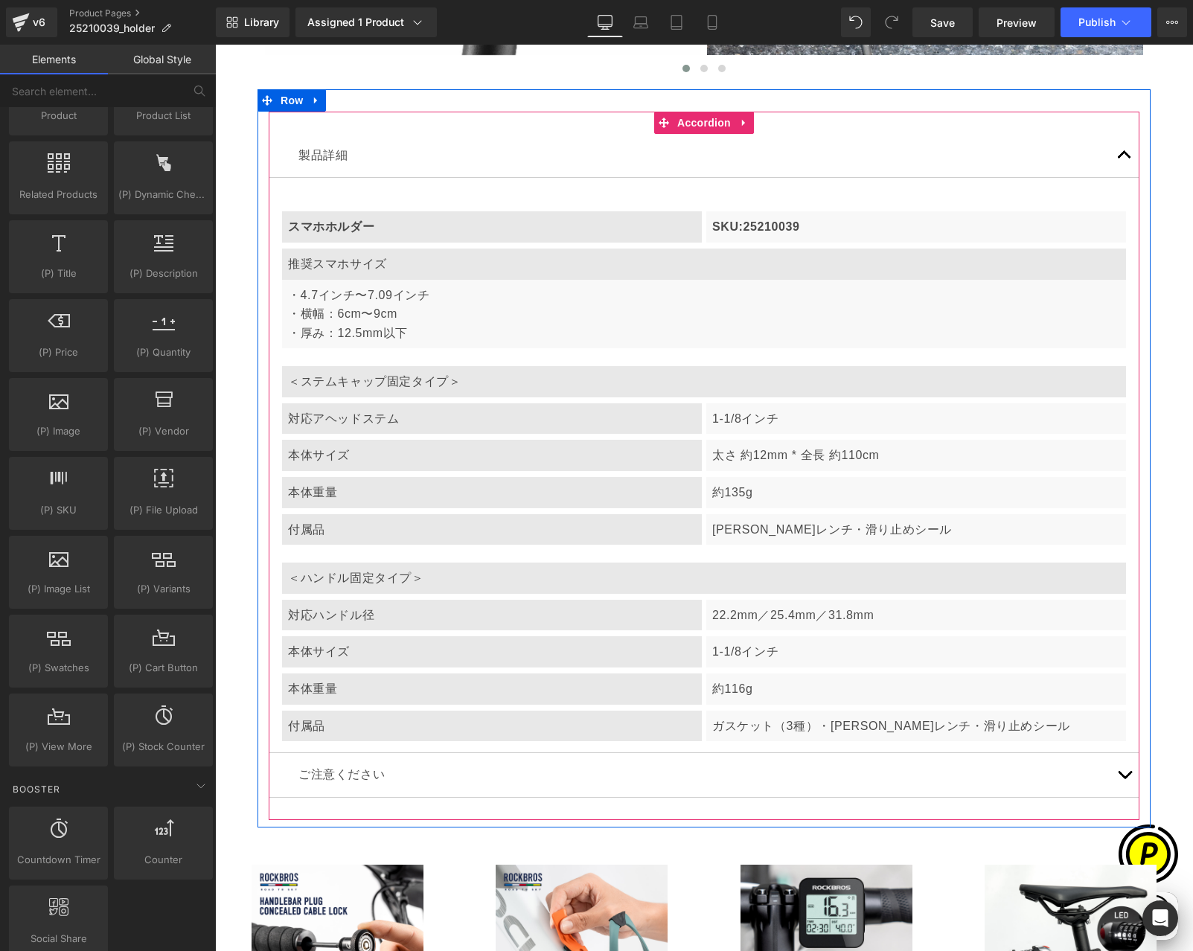
click at [734, 455] on p "太さ 約12mm * 全長 約110cm" at bounding box center [916, 455] width 408 height 19
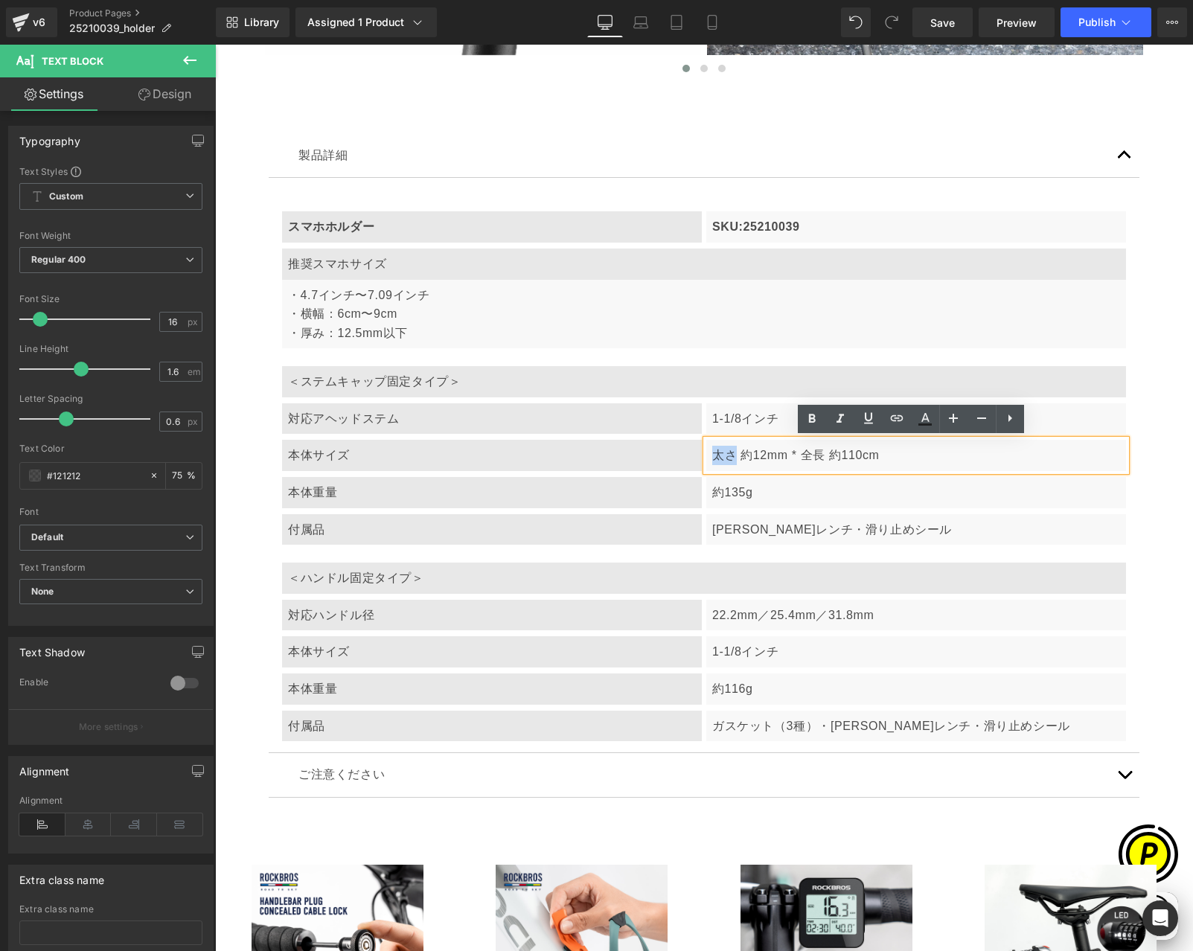
drag, startPoint x: 705, startPoint y: 452, endPoint x: 729, endPoint y: 456, distance: 24.8
click at [729, 456] on div "太さ 約12mm * 全長 約110cm" at bounding box center [916, 455] width 420 height 31
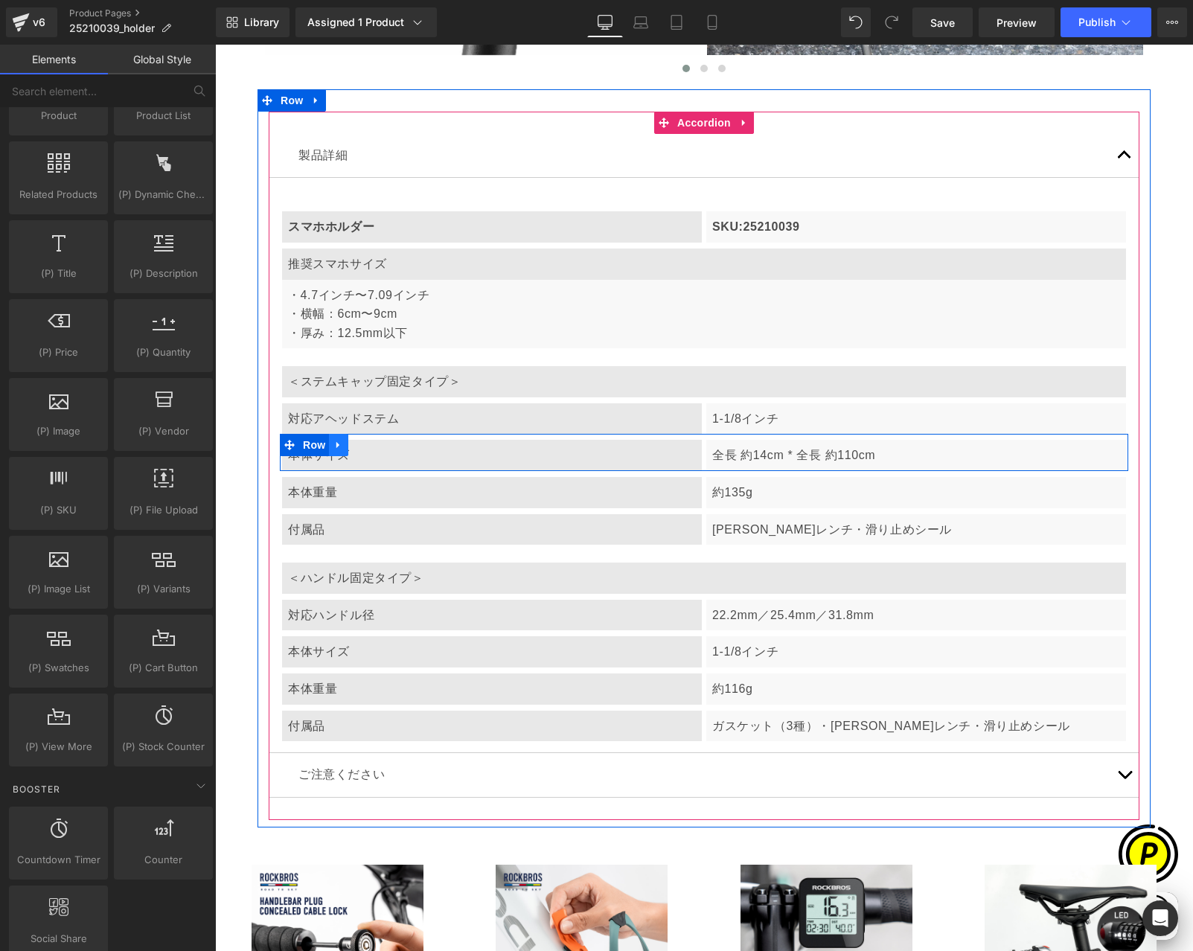
scroll to position [0, 290]
click at [433, 444] on div "本体サイズ" at bounding box center [492, 455] width 420 height 31
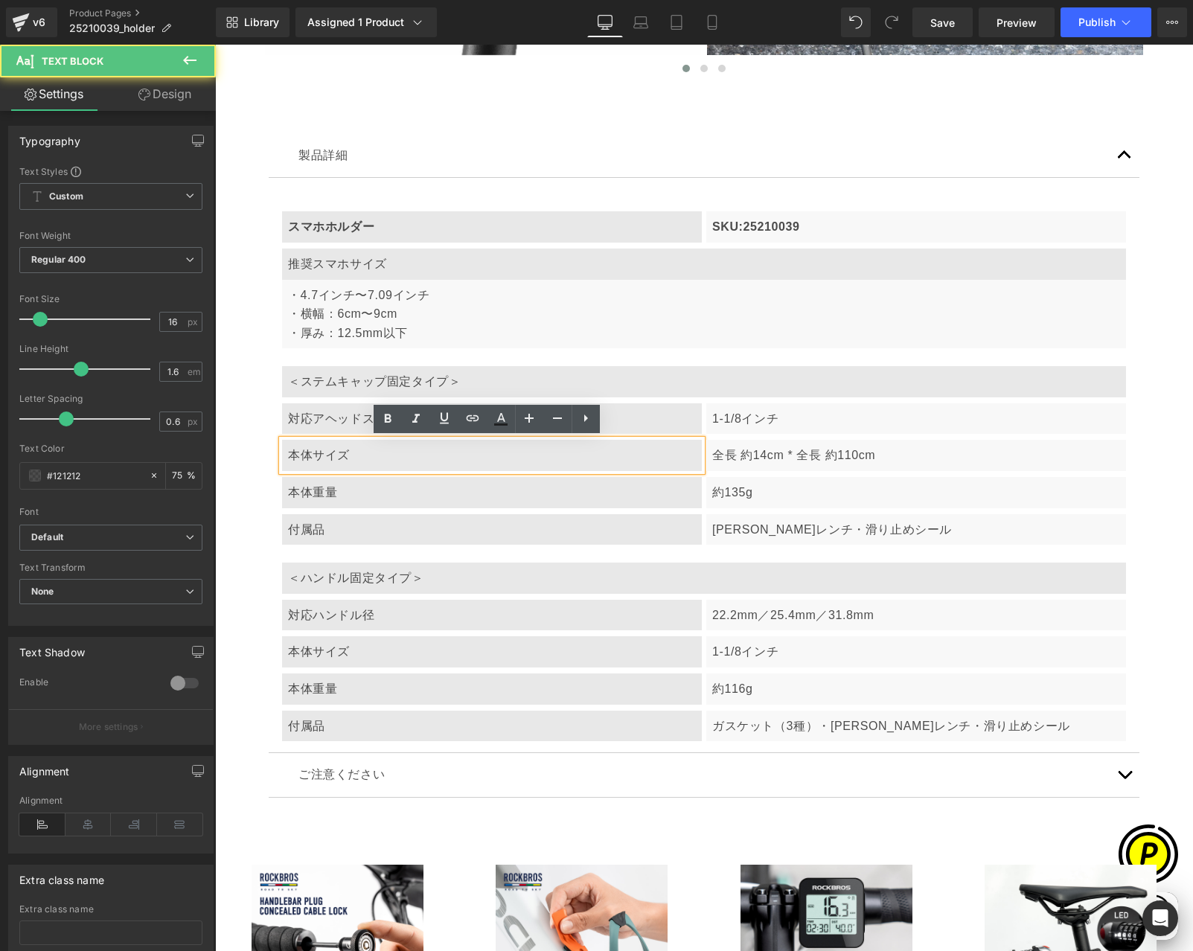
click at [753, 455] on p "全長 約14cm * 全長 約110cm" at bounding box center [916, 455] width 408 height 19
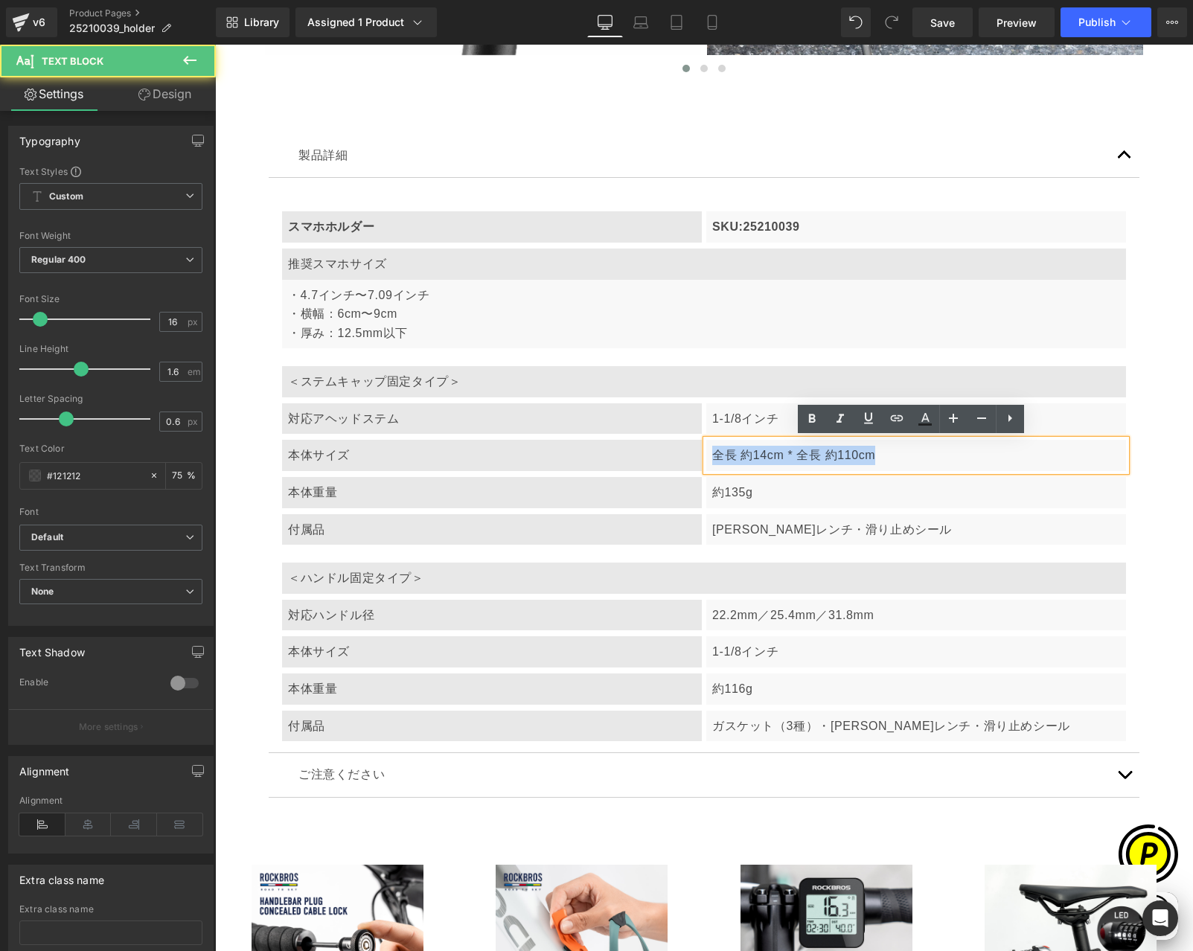
drag, startPoint x: 707, startPoint y: 454, endPoint x: 881, endPoint y: 456, distance: 174.1
click at [881, 456] on p "全長 約14cm * 全長 約110cm" at bounding box center [916, 455] width 408 height 19
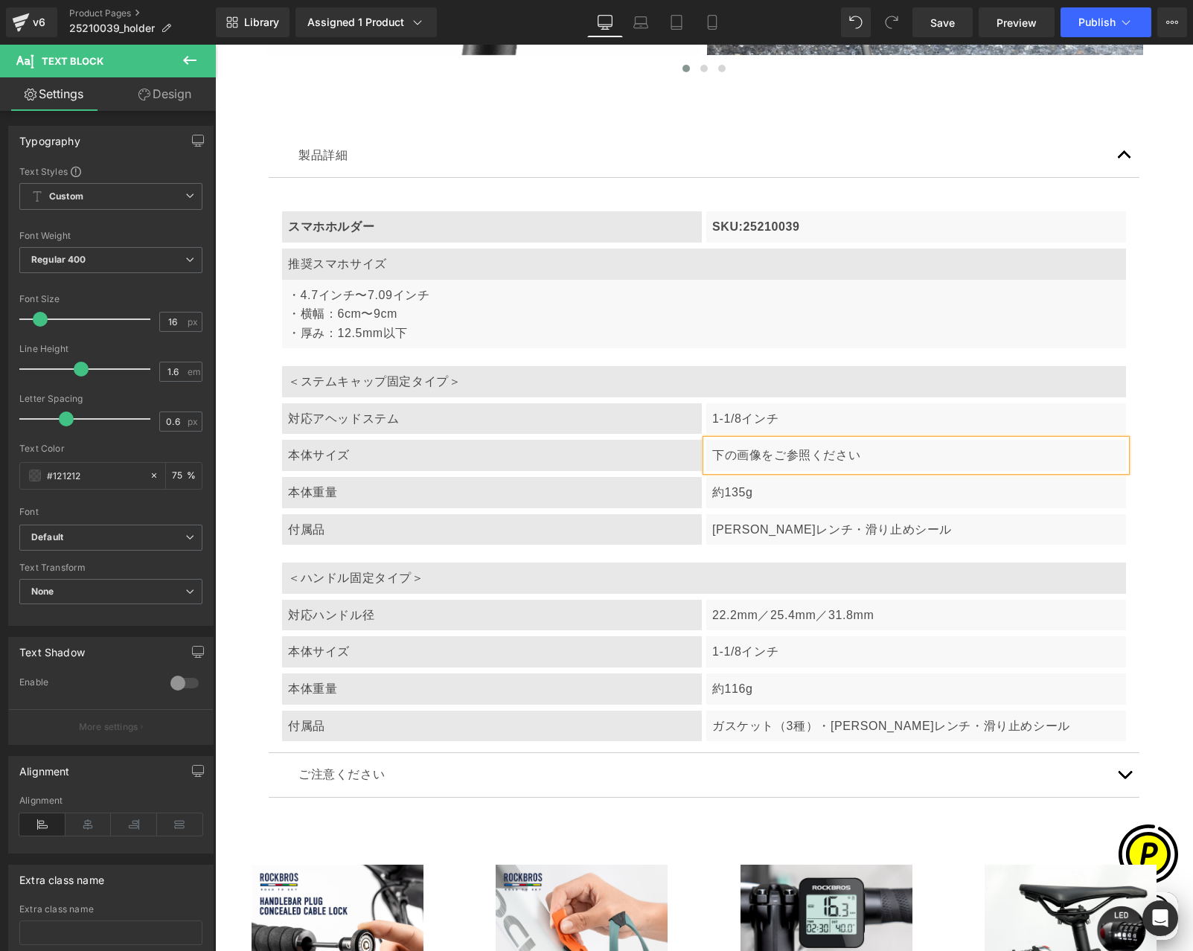
scroll to position [0, 0]
drag, startPoint x: 705, startPoint y: 455, endPoint x: 894, endPoint y: 454, distance: 188.2
click at [894, 454] on div "下の画像をご参照ください" at bounding box center [916, 455] width 420 height 31
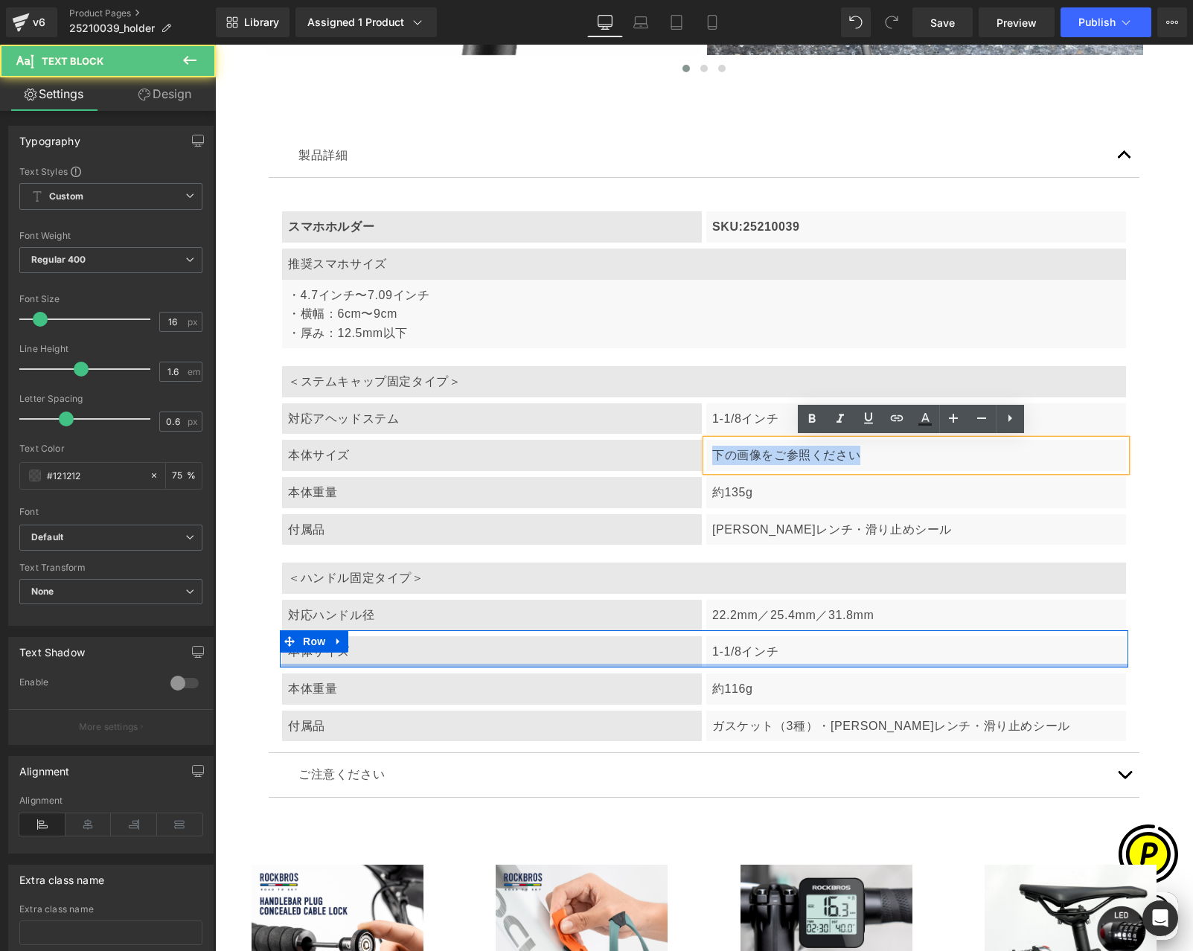
copy p "下の画像をご参照ください"
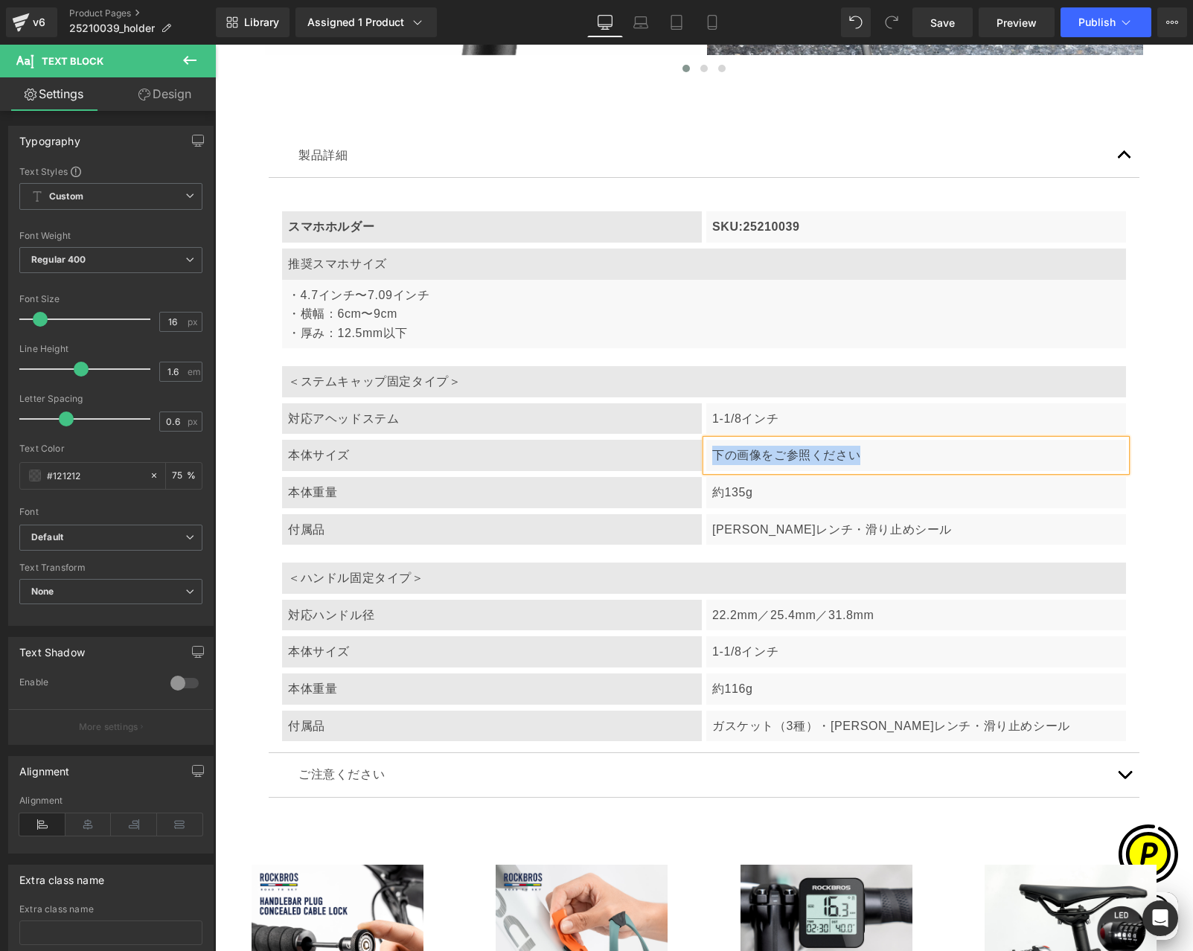
click at [729, 655] on p "1-1/8インチ" at bounding box center [916, 651] width 408 height 19
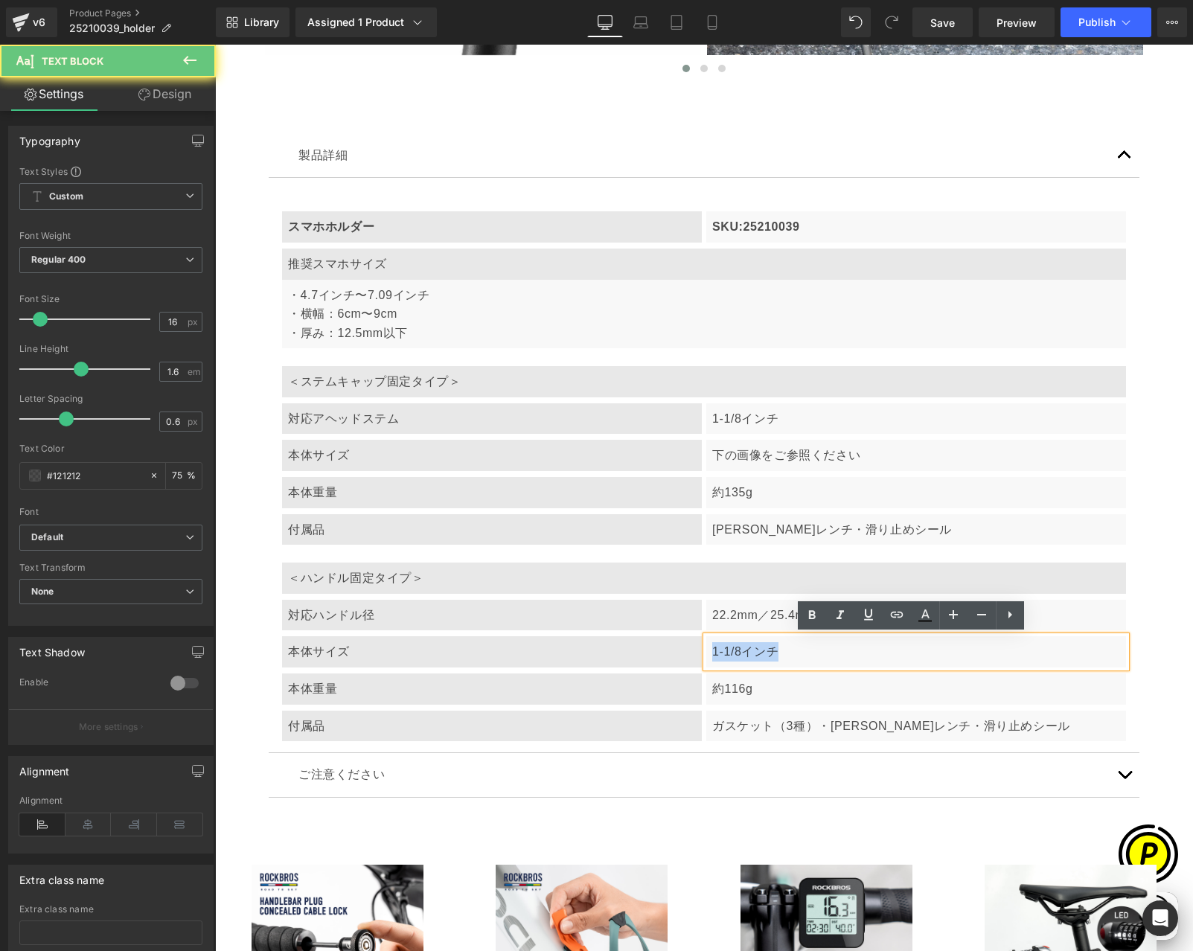
drag, startPoint x: 704, startPoint y: 652, endPoint x: 839, endPoint y: 653, distance: 135.4
click at [839, 653] on div "1-1/8インチ" at bounding box center [916, 651] width 420 height 31
paste div
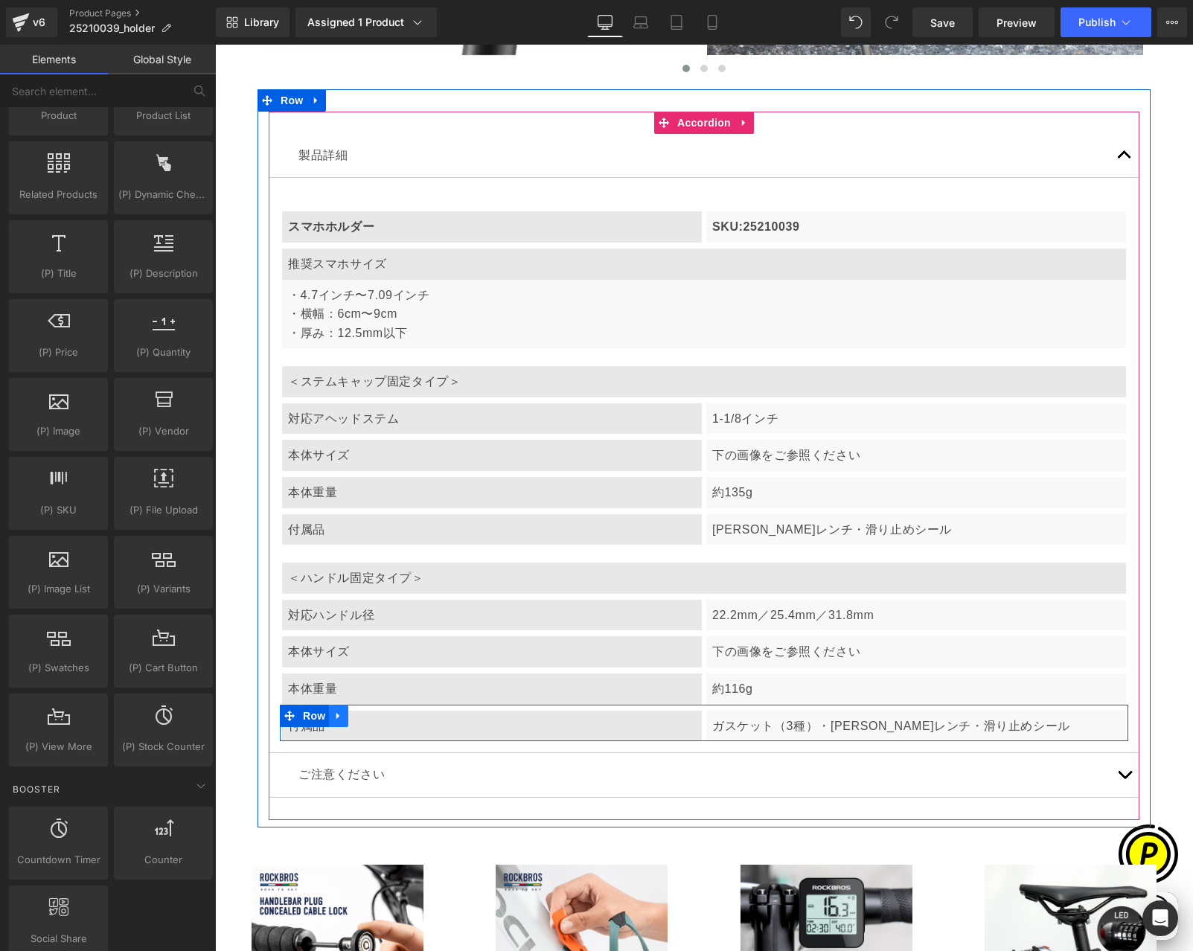
click at [339, 715] on link at bounding box center [338, 716] width 19 height 22
click at [353, 713] on icon at bounding box center [358, 716] width 10 height 10
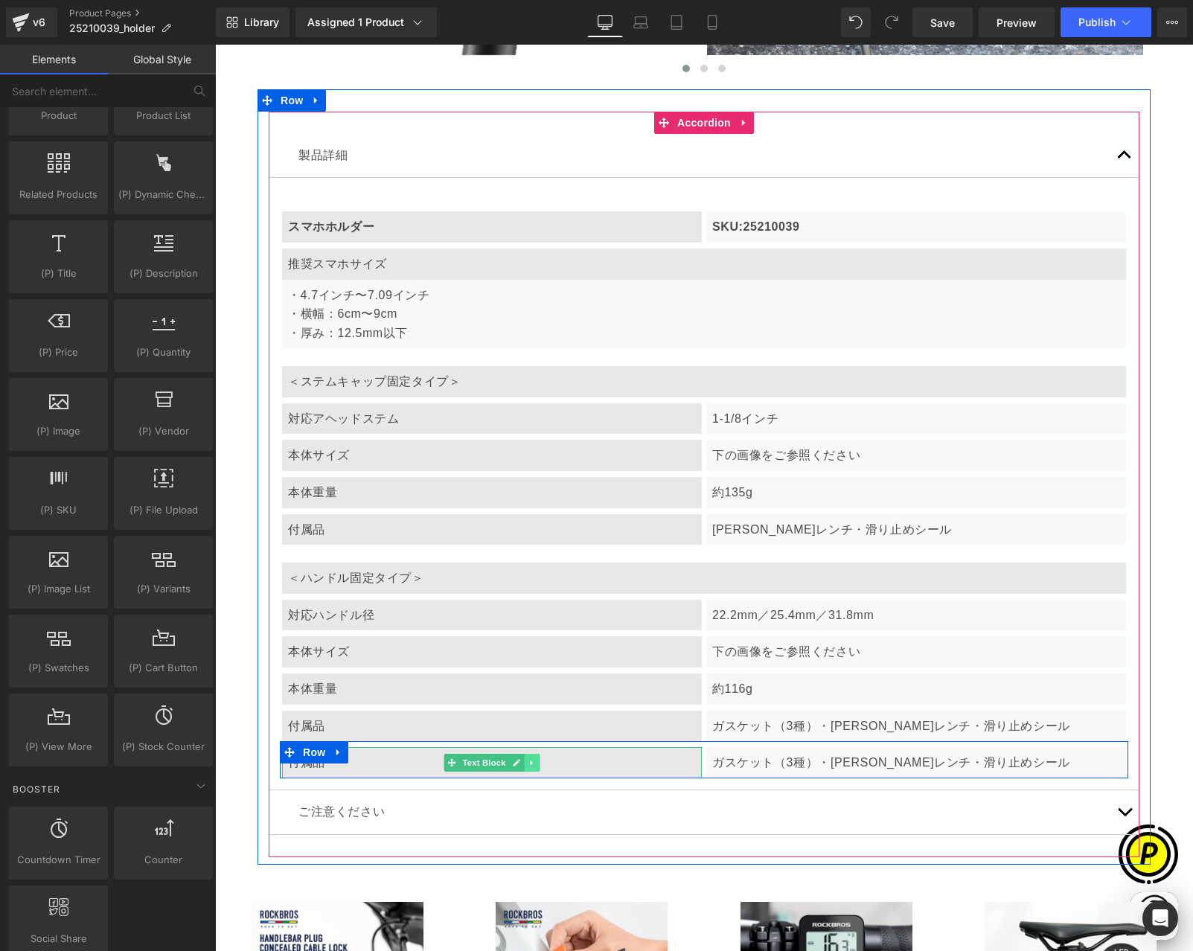
click at [528, 763] on icon at bounding box center [532, 762] width 8 height 9
click at [536, 763] on icon at bounding box center [540, 762] width 8 height 8
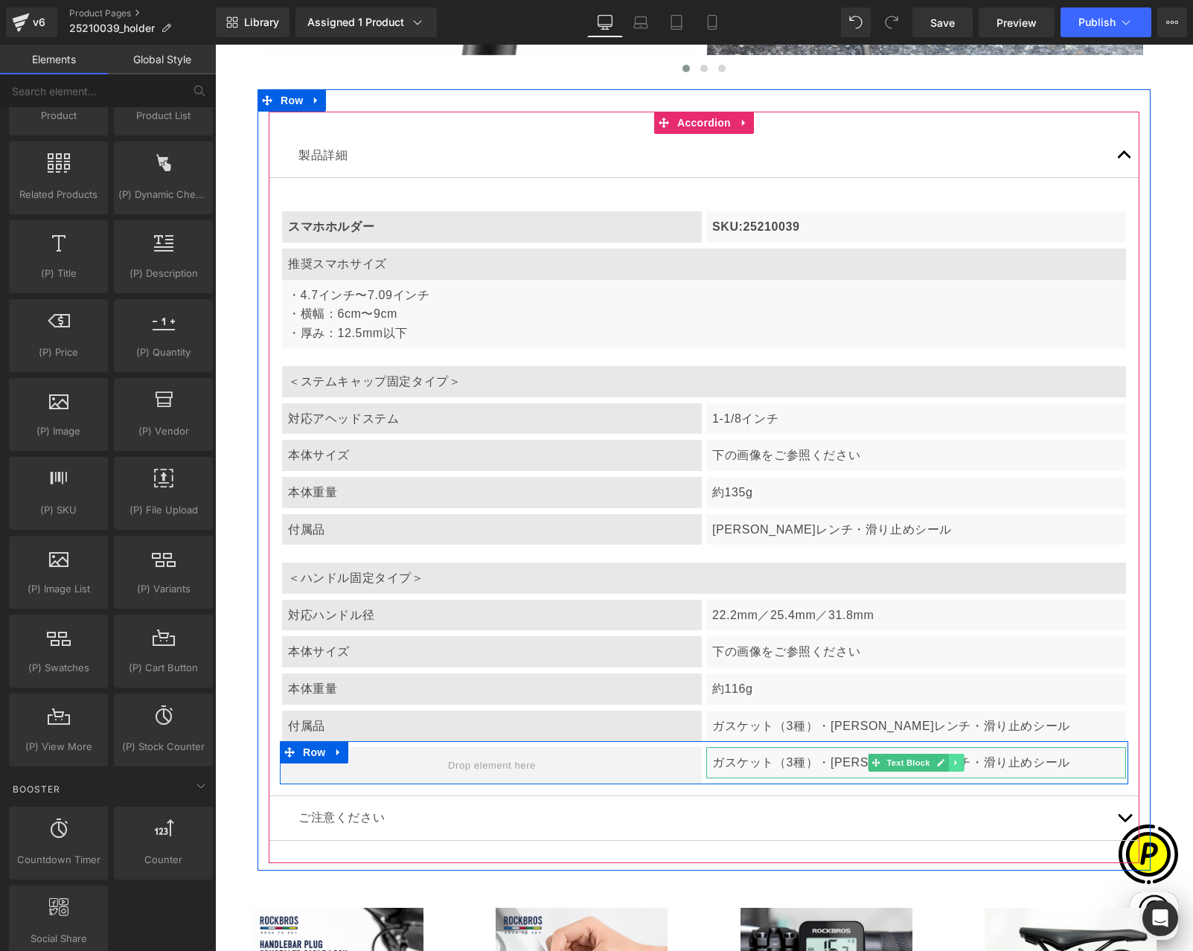
click at [952, 763] on icon at bounding box center [956, 762] width 8 height 9
click at [960, 765] on icon at bounding box center [964, 762] width 8 height 8
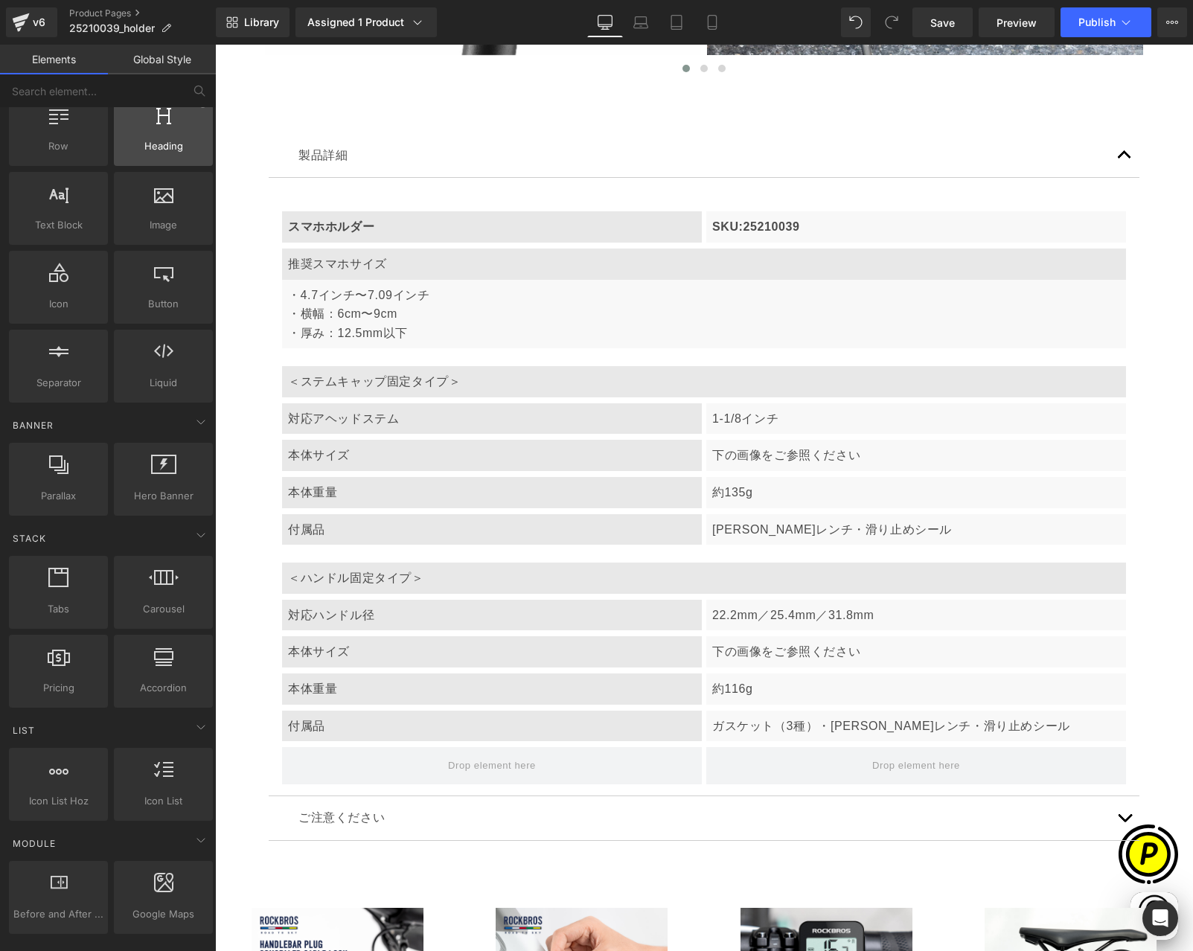
scroll to position [0, 0]
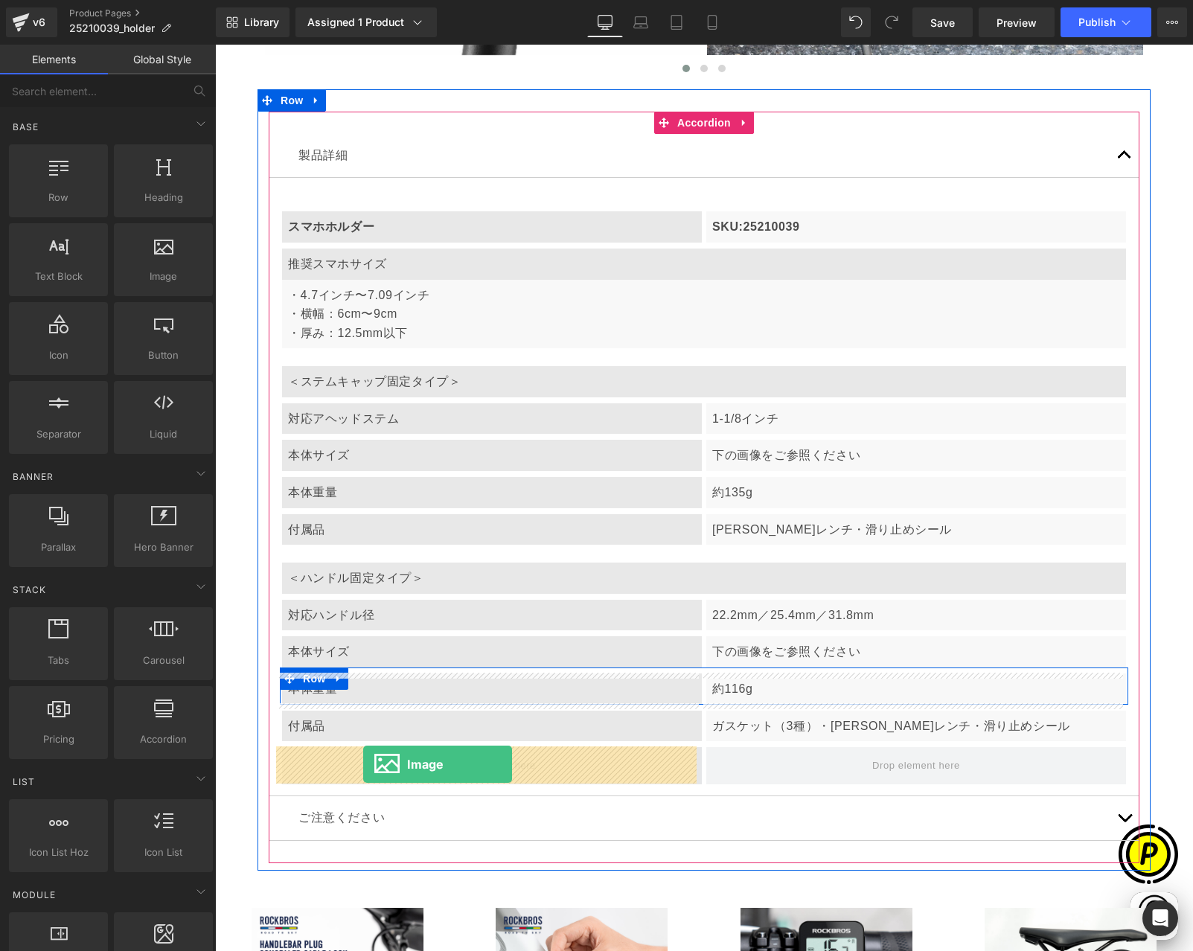
drag, startPoint x: 371, startPoint y: 316, endPoint x: 363, endPoint y: 763, distance: 447.2
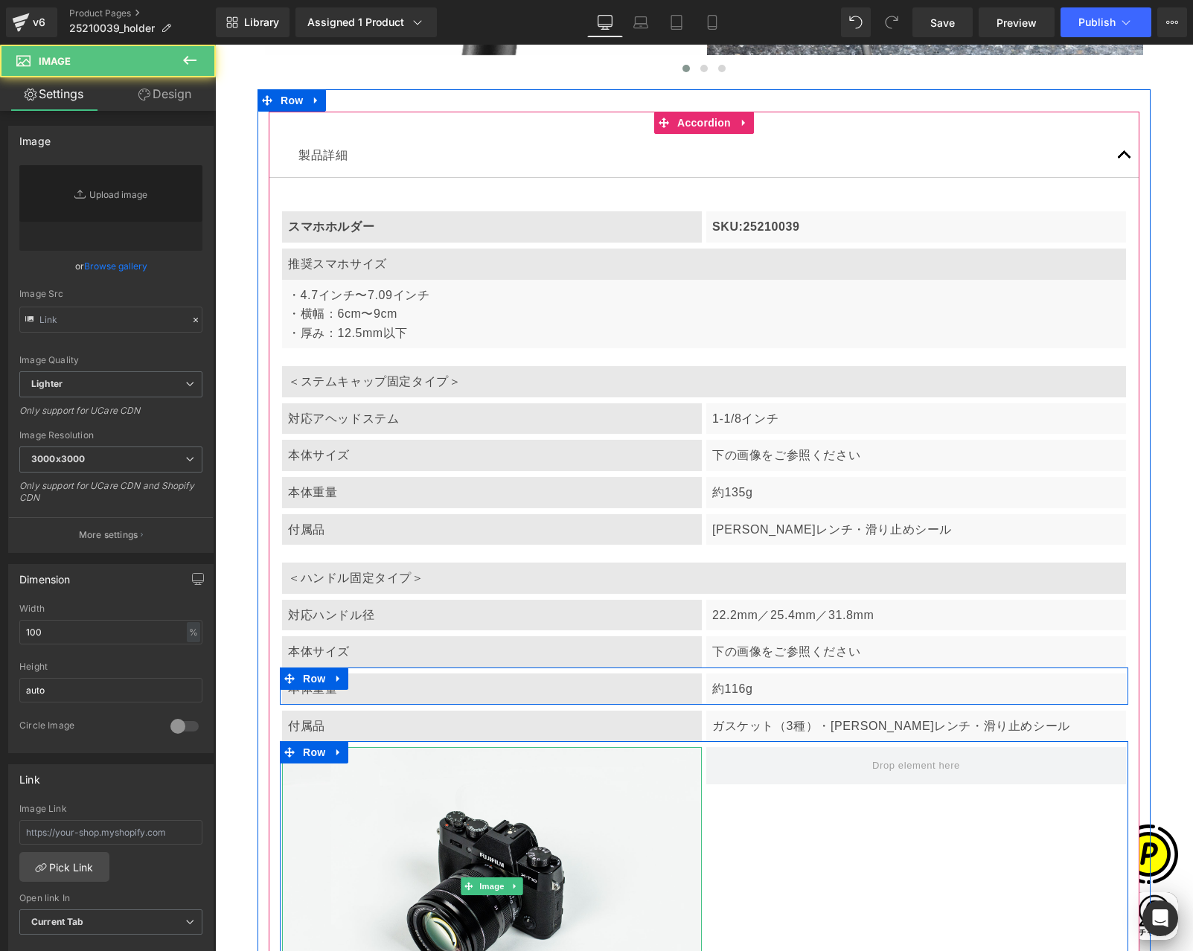
type input "//[DOMAIN_NAME][URL]"
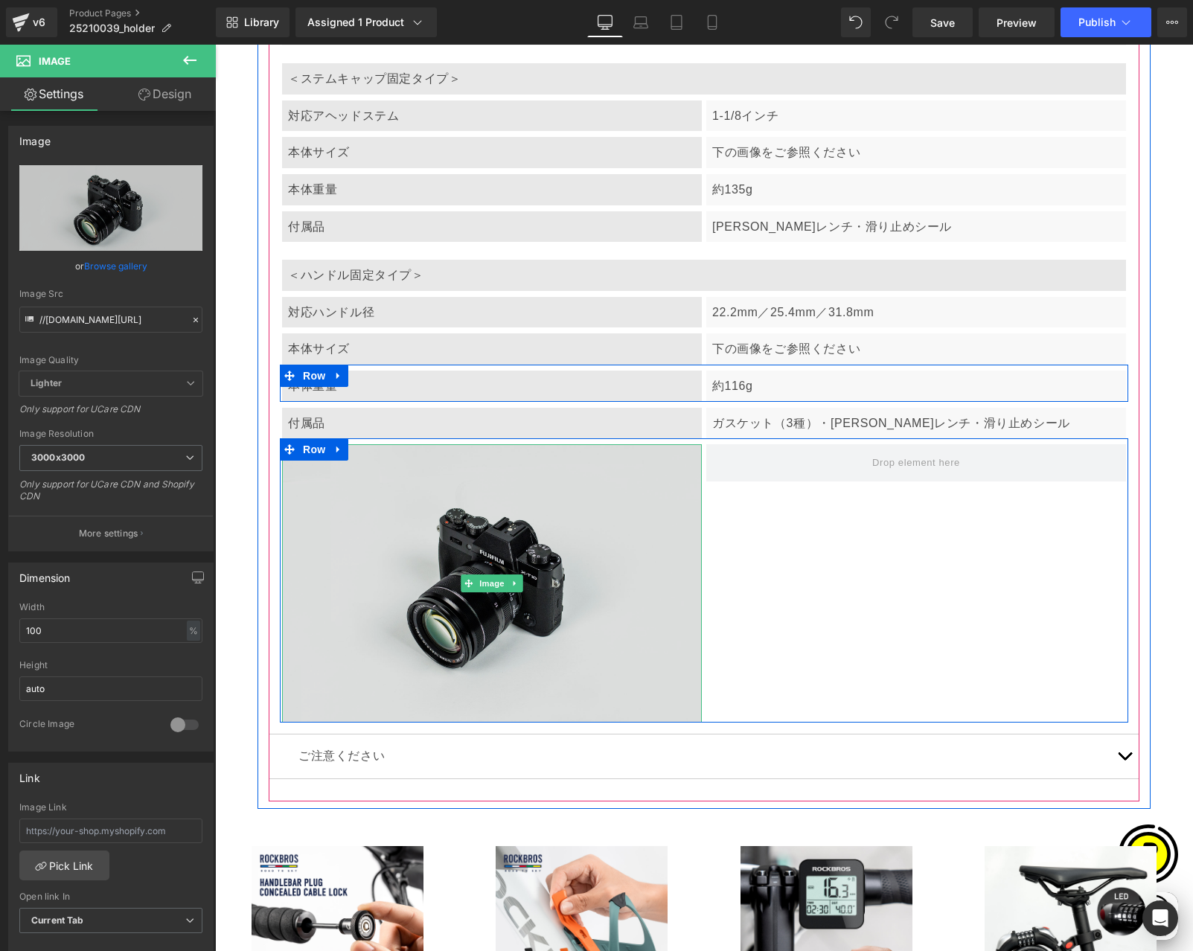
click at [445, 587] on img at bounding box center [492, 583] width 420 height 278
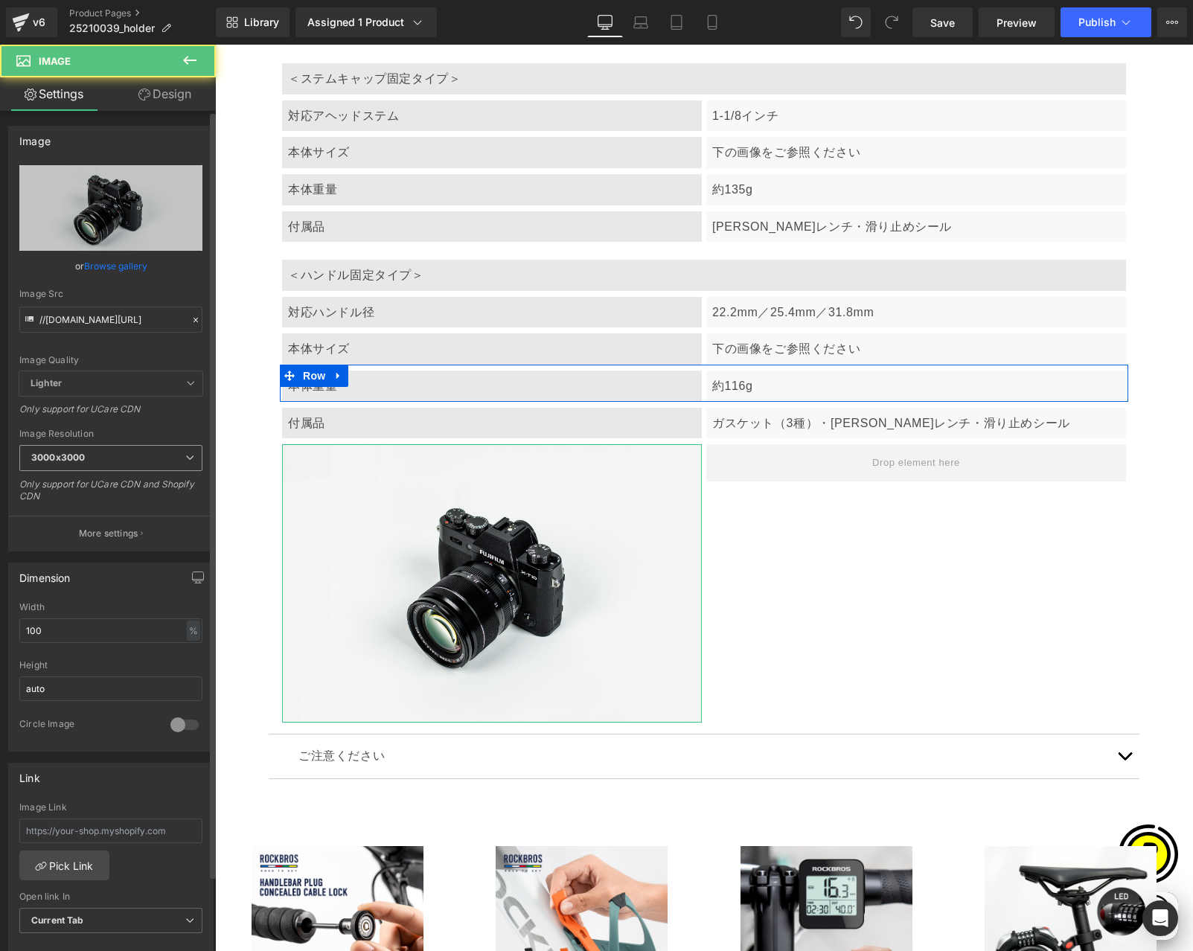
click at [129, 456] on span "3000x3000" at bounding box center [110, 458] width 183 height 26
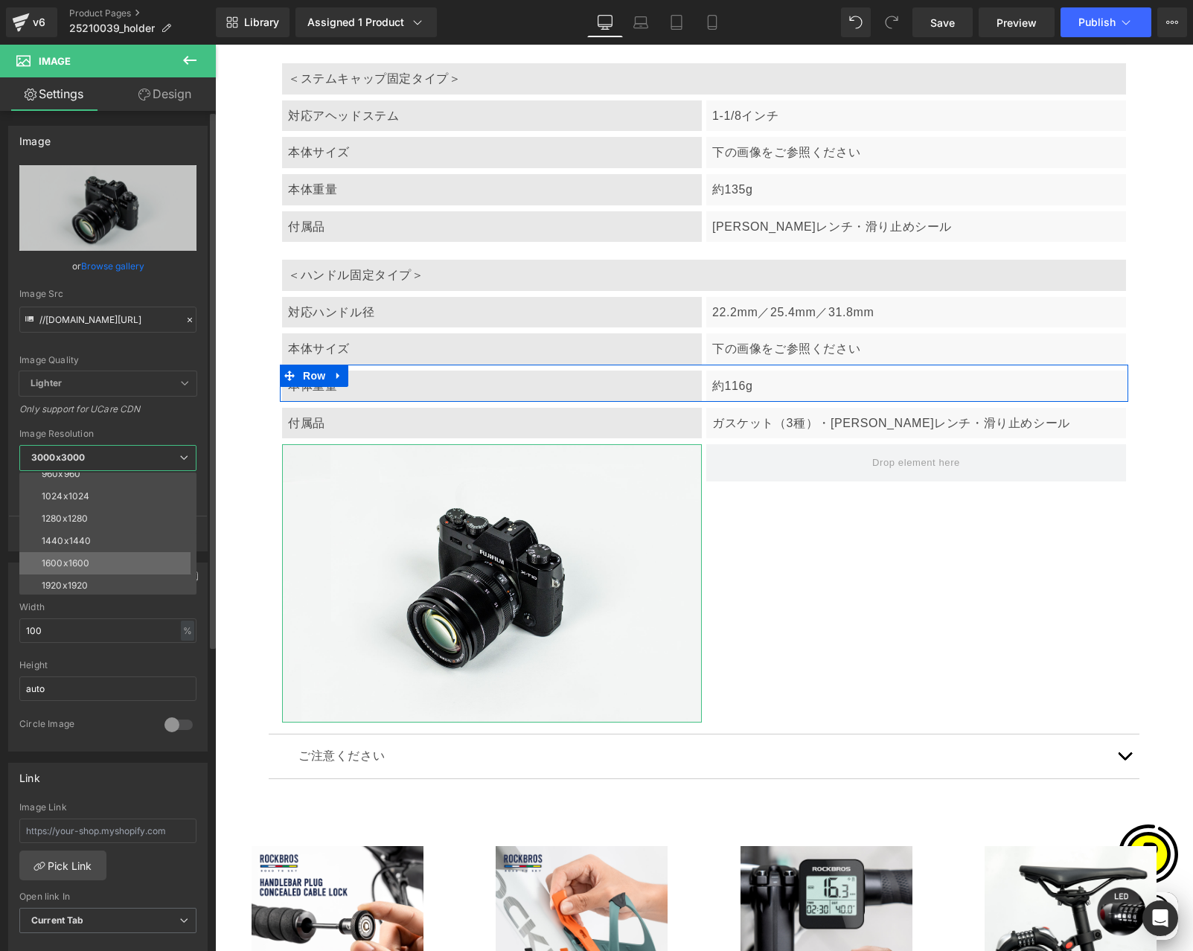
scroll to position [166, 0]
click at [83, 498] on div "1024x1024" at bounding box center [66, 496] width 48 height 10
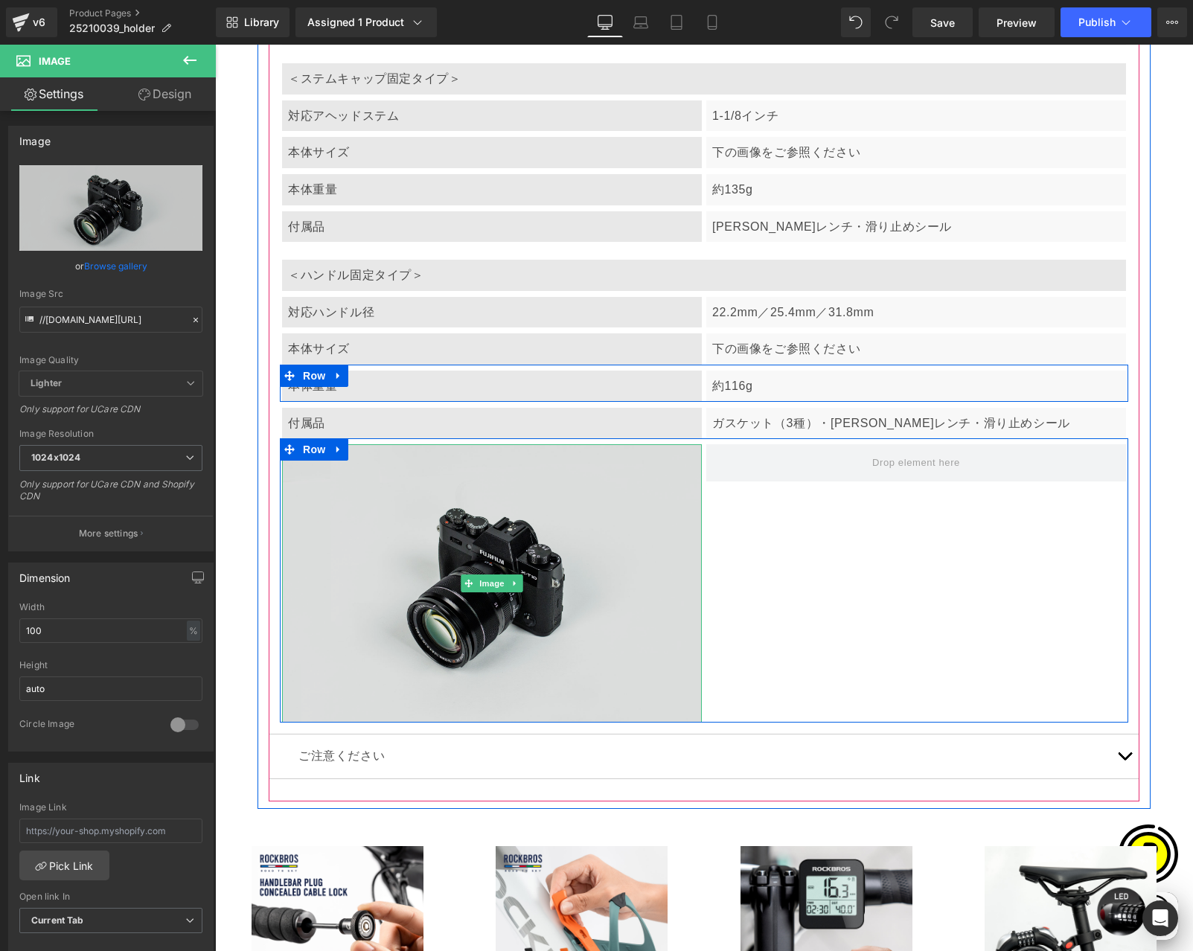
click at [426, 536] on img at bounding box center [492, 583] width 420 height 278
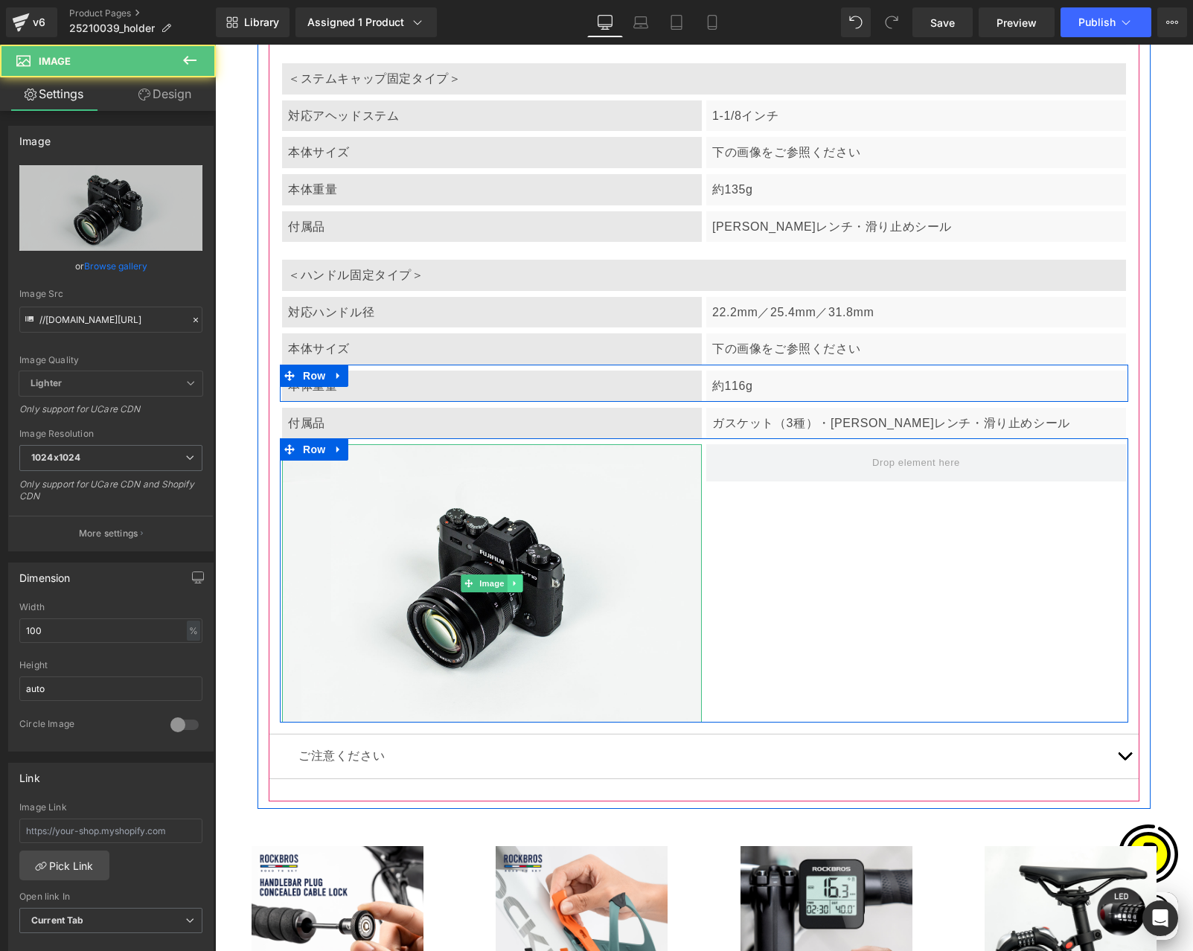
click at [512, 579] on icon at bounding box center [515, 583] width 8 height 9
click at [504, 583] on icon at bounding box center [507, 583] width 8 height 8
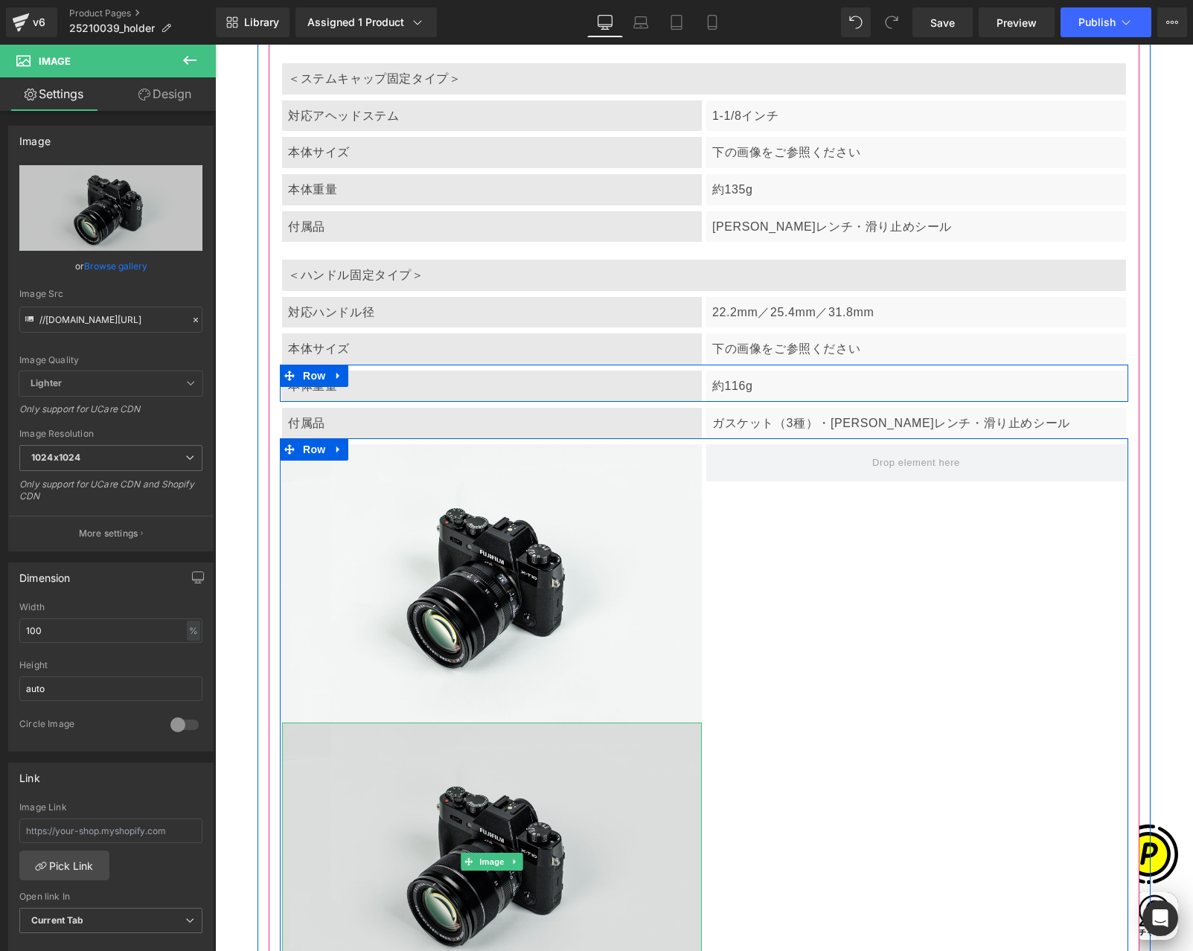
click at [506, 801] on img at bounding box center [492, 861] width 420 height 278
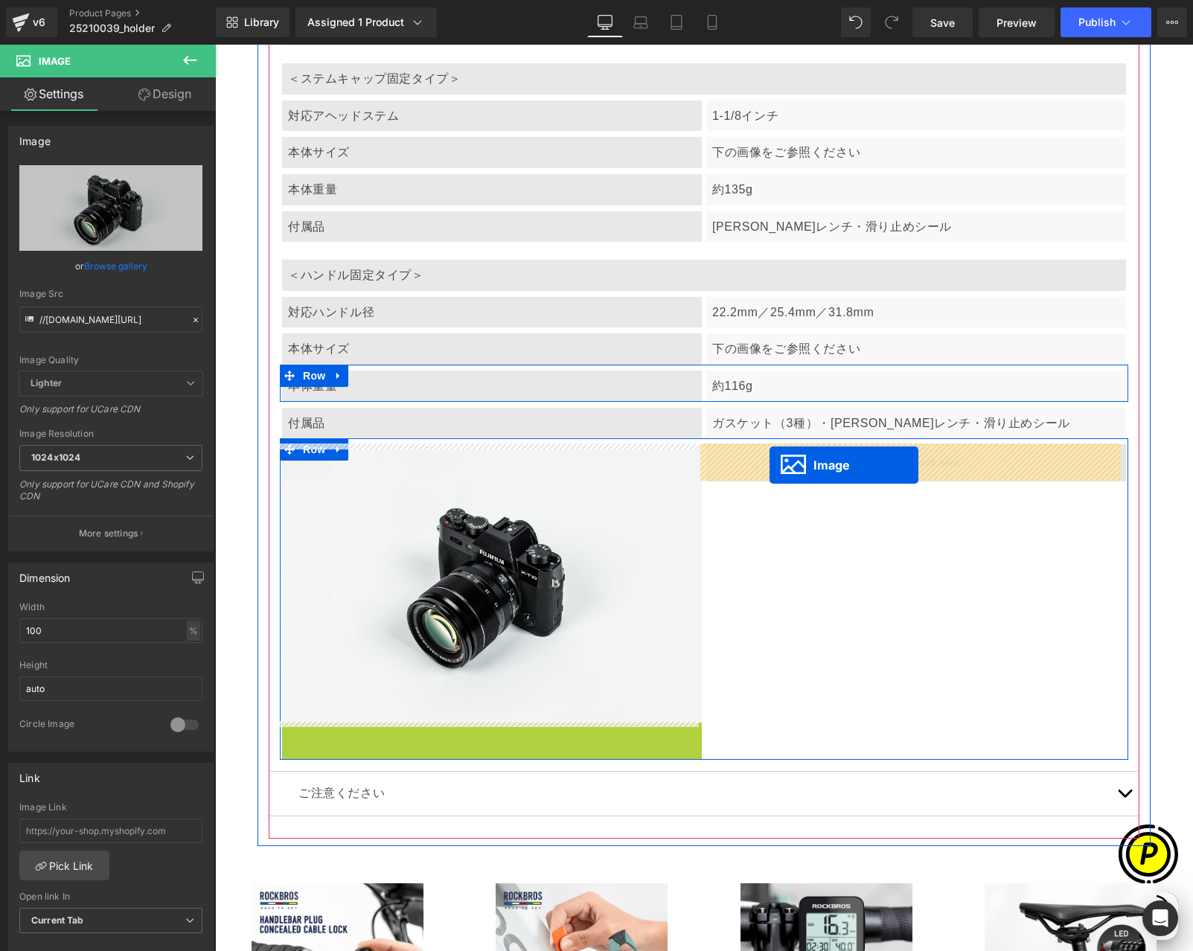
drag, startPoint x: 462, startPoint y: 854, endPoint x: 769, endPoint y: 465, distance: 495.8
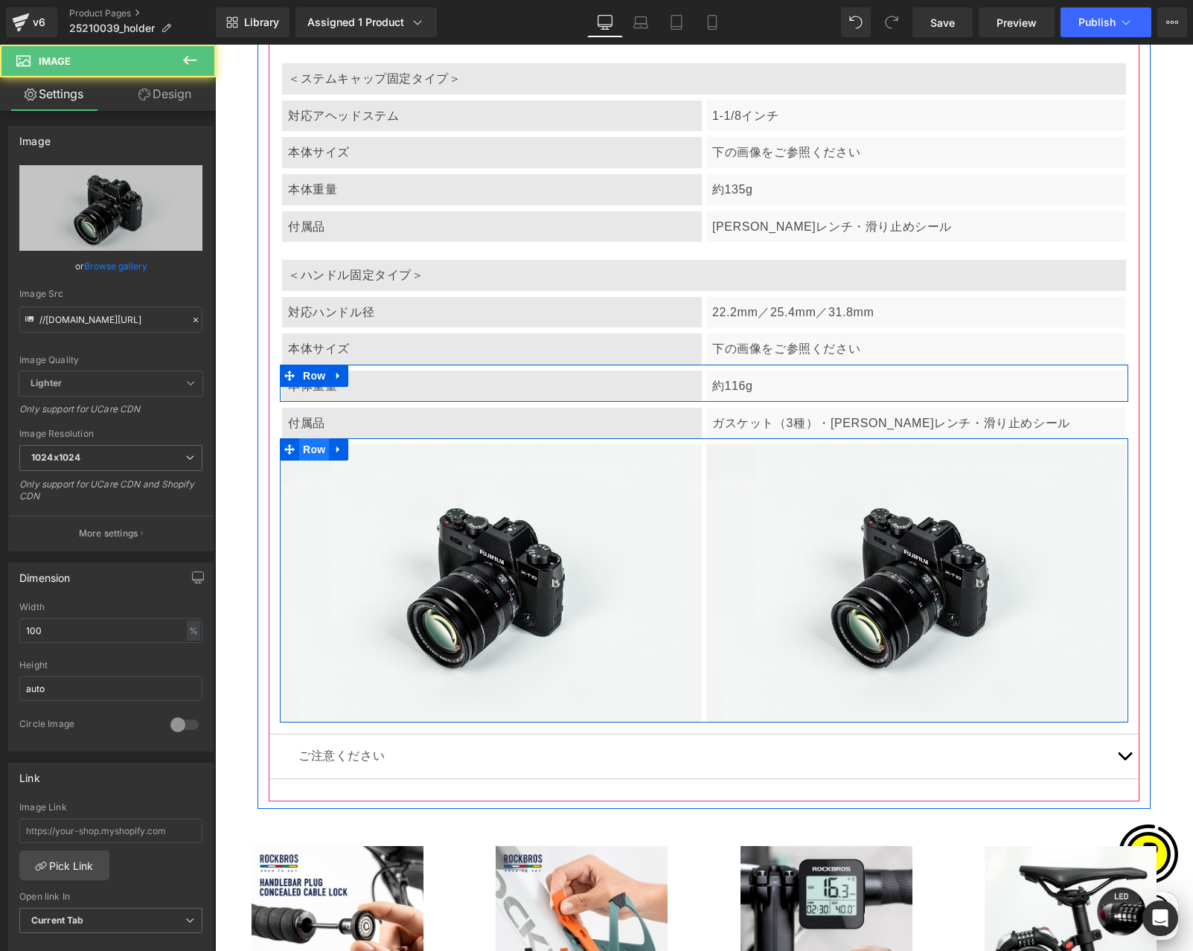
click at [310, 452] on span "Row" at bounding box center [314, 449] width 30 height 22
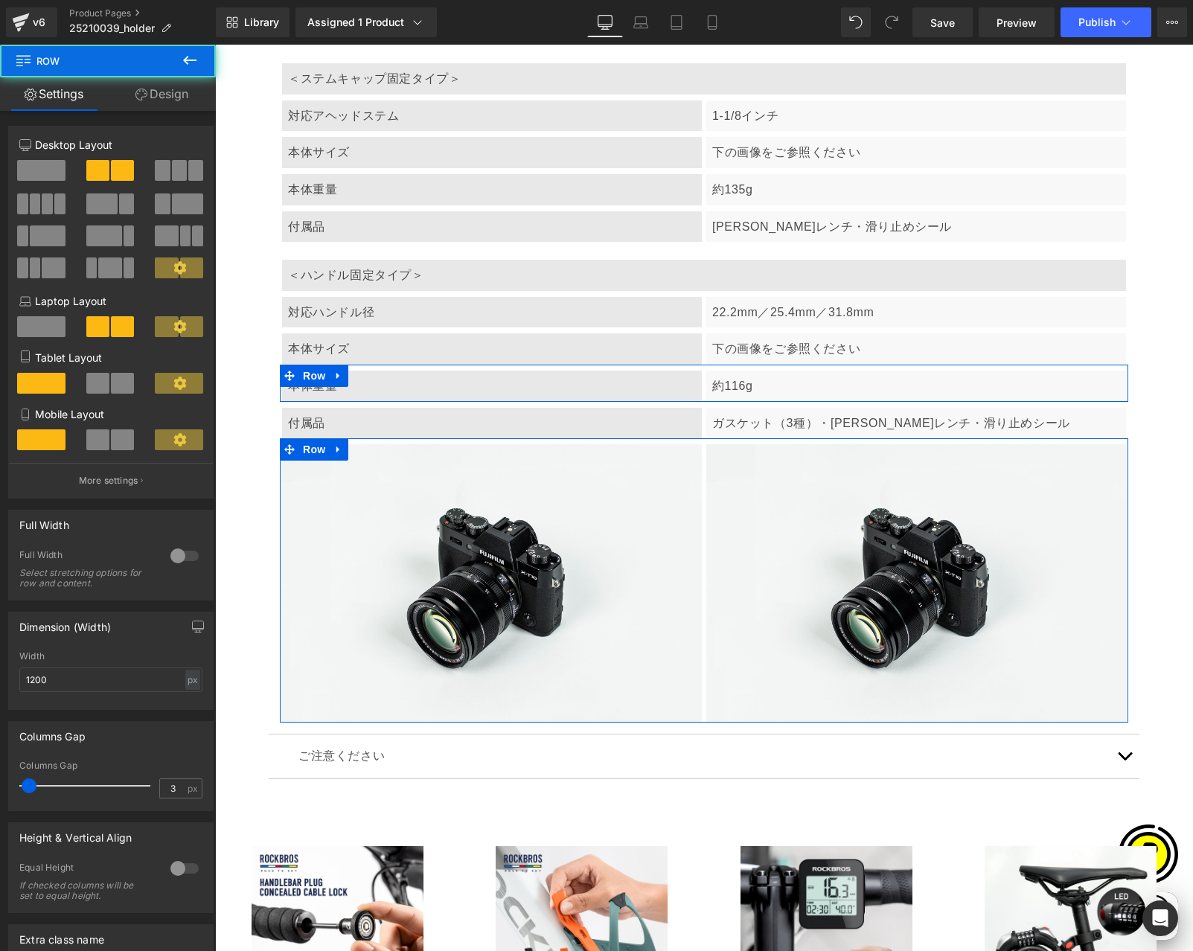
click at [158, 94] on link "Design" at bounding box center [162, 93] width 108 height 33
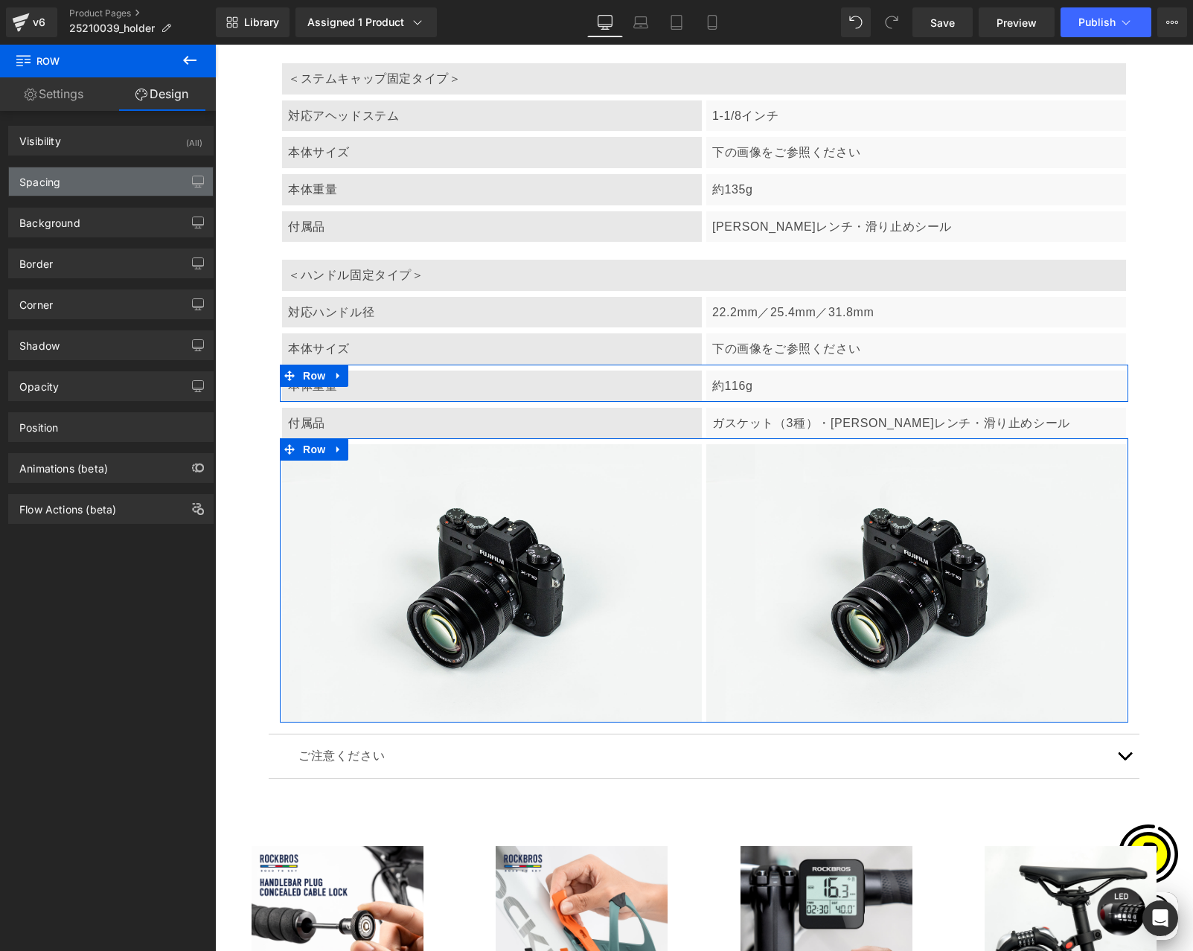
click at [74, 182] on div "Spacing" at bounding box center [111, 181] width 204 height 28
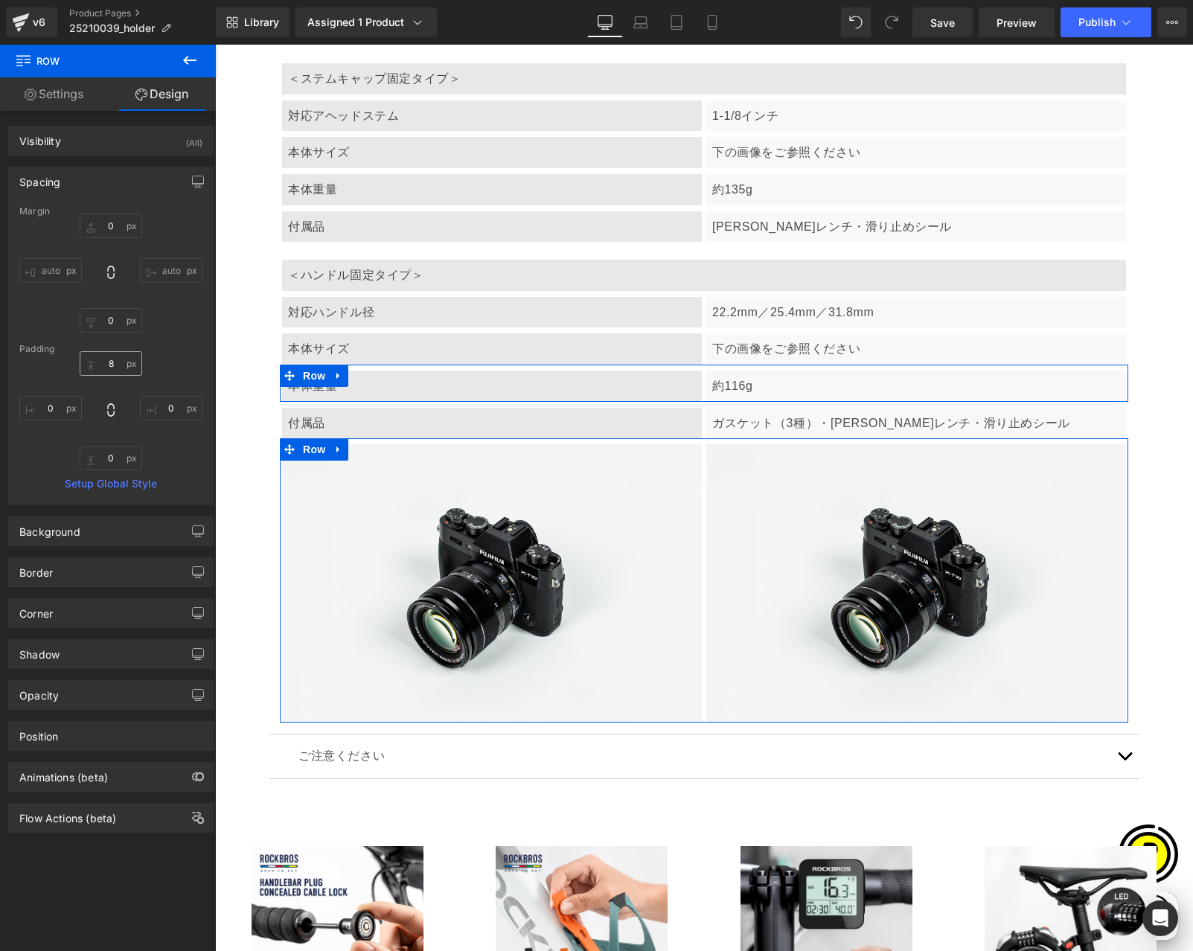
scroll to position [0, 580]
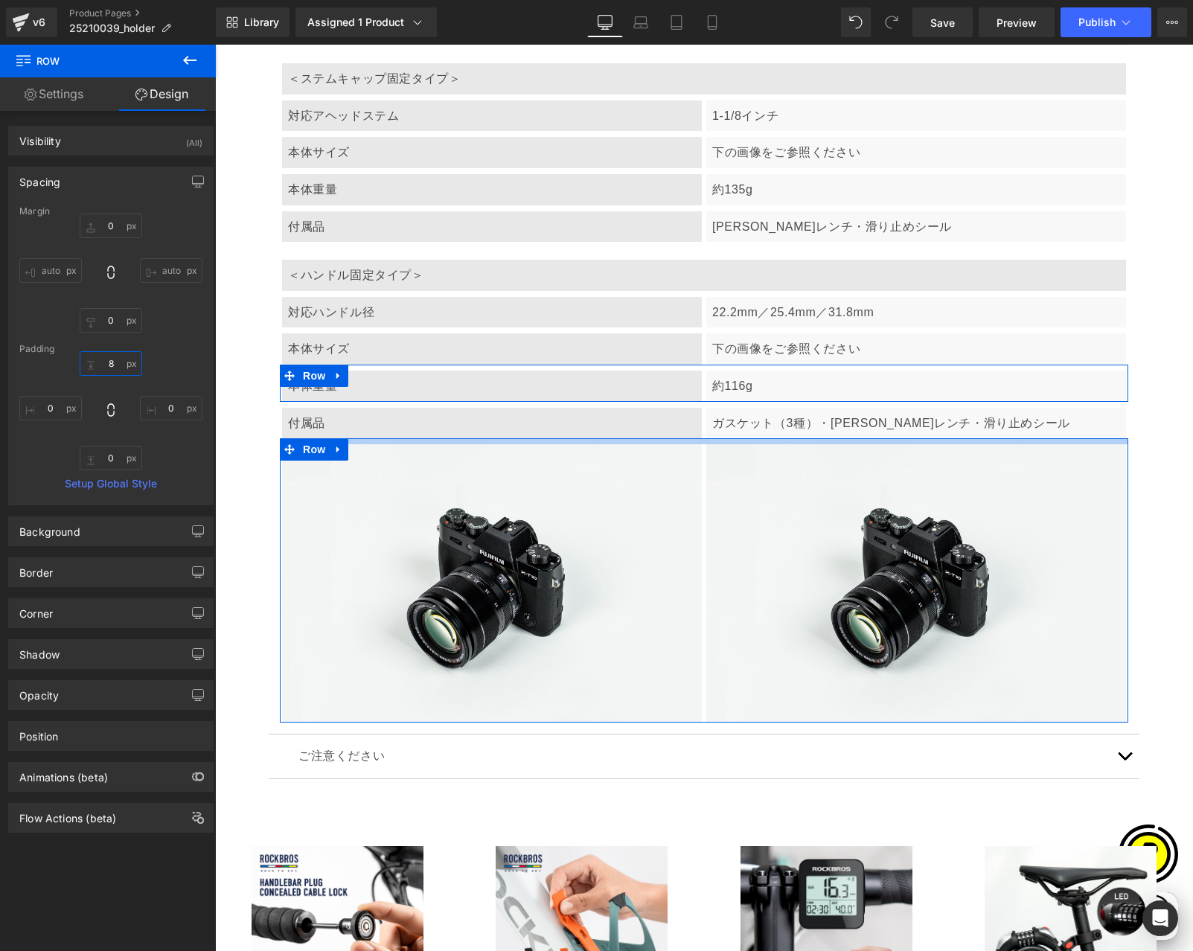
click at [106, 366] on input "8" at bounding box center [111, 363] width 62 height 25
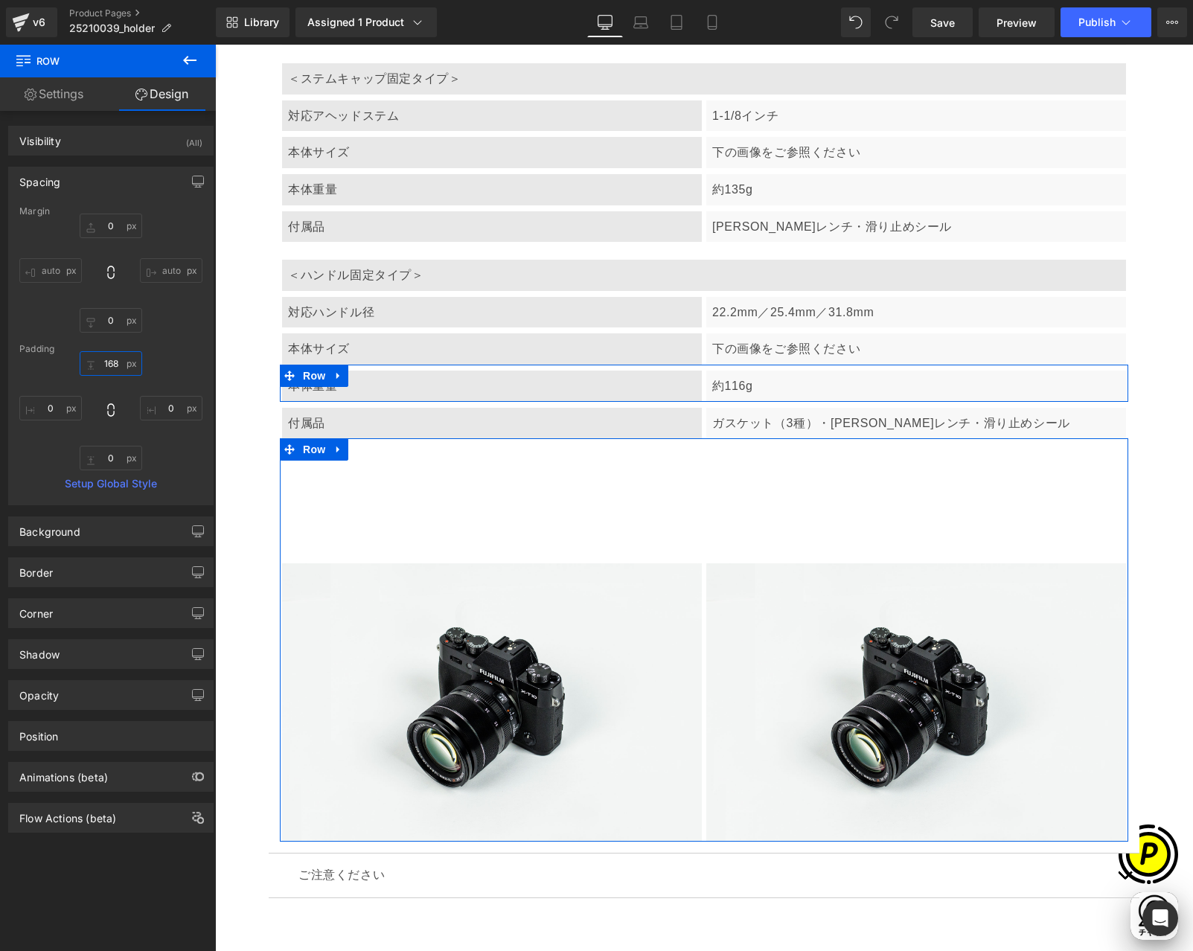
type input "16"
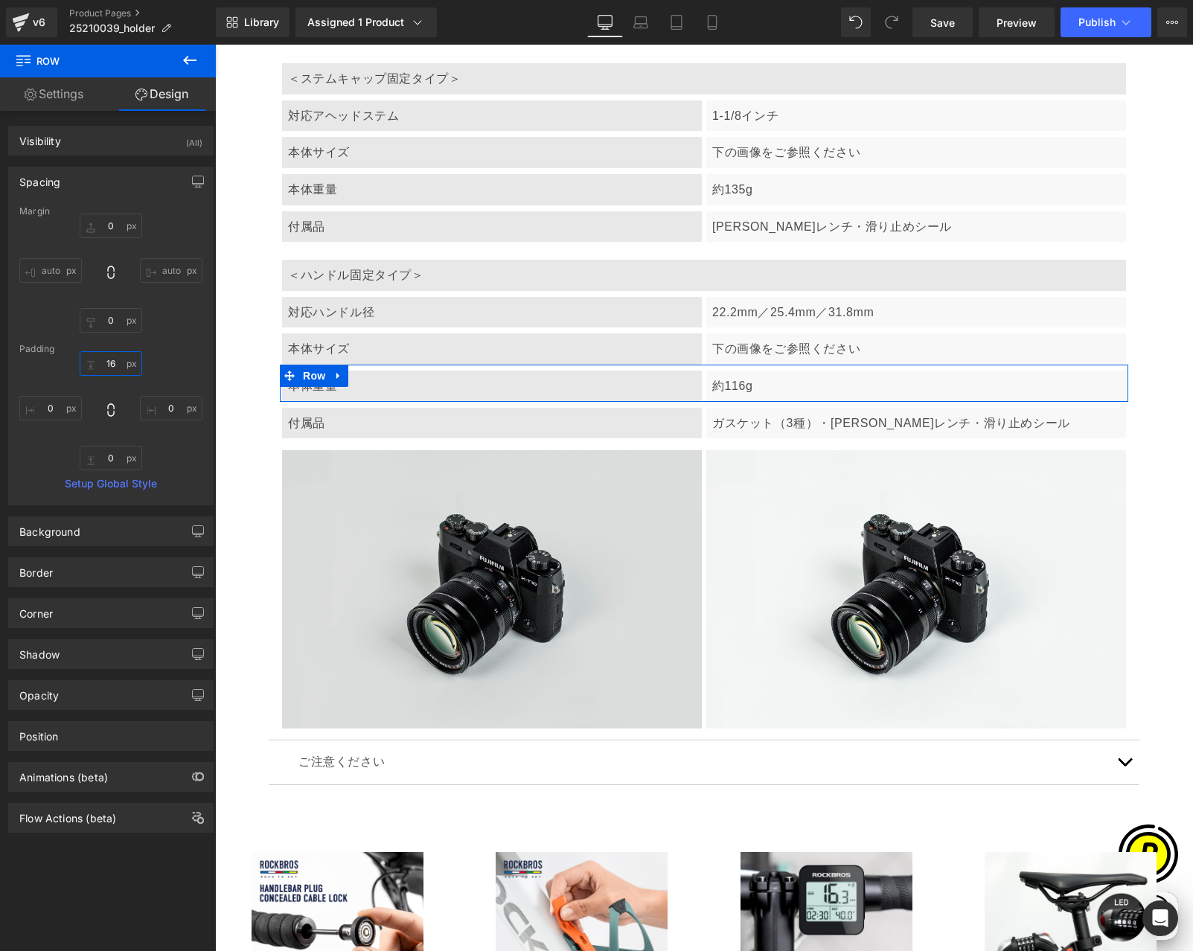
scroll to position [0, 0]
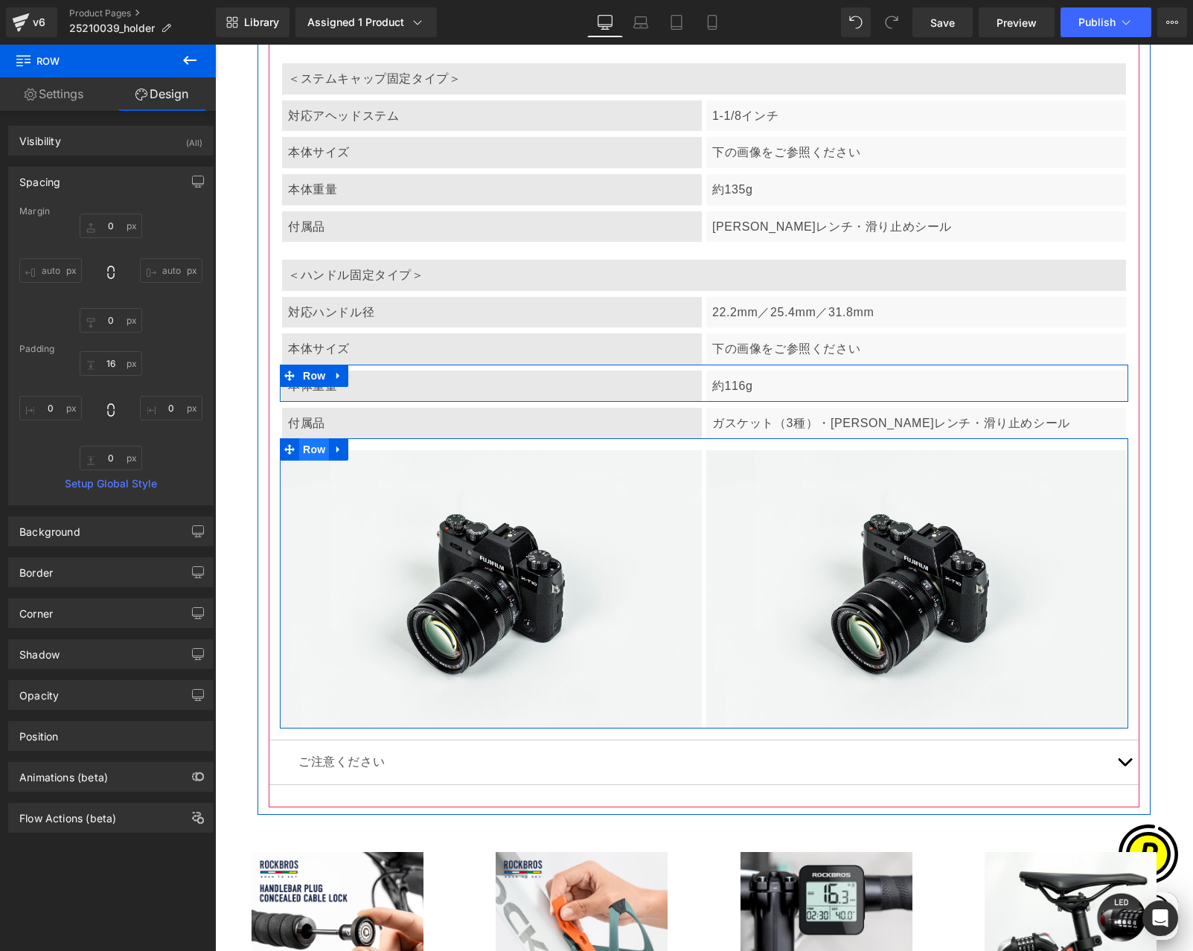
click at [312, 446] on span "Row" at bounding box center [314, 449] width 30 height 22
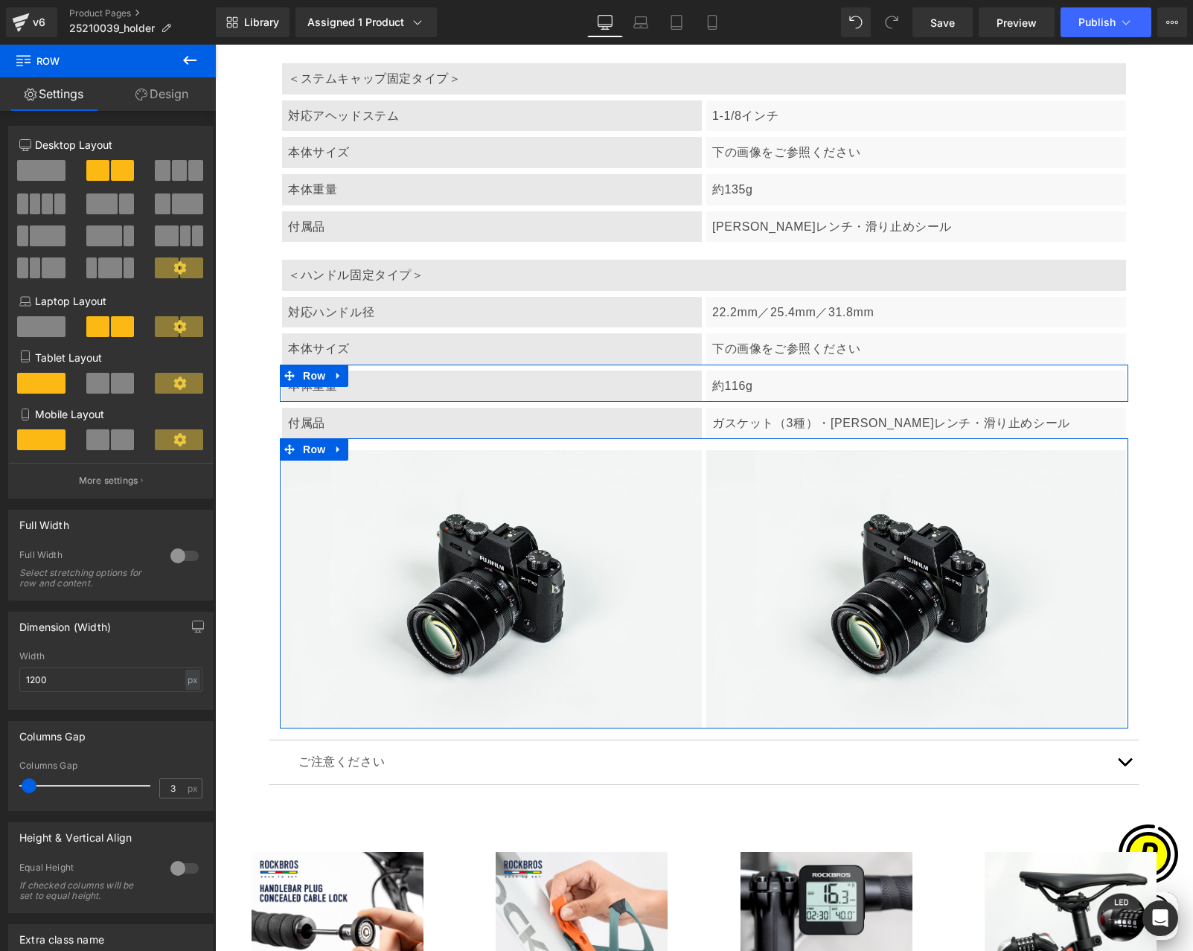
click at [170, 100] on link "Design" at bounding box center [162, 93] width 108 height 33
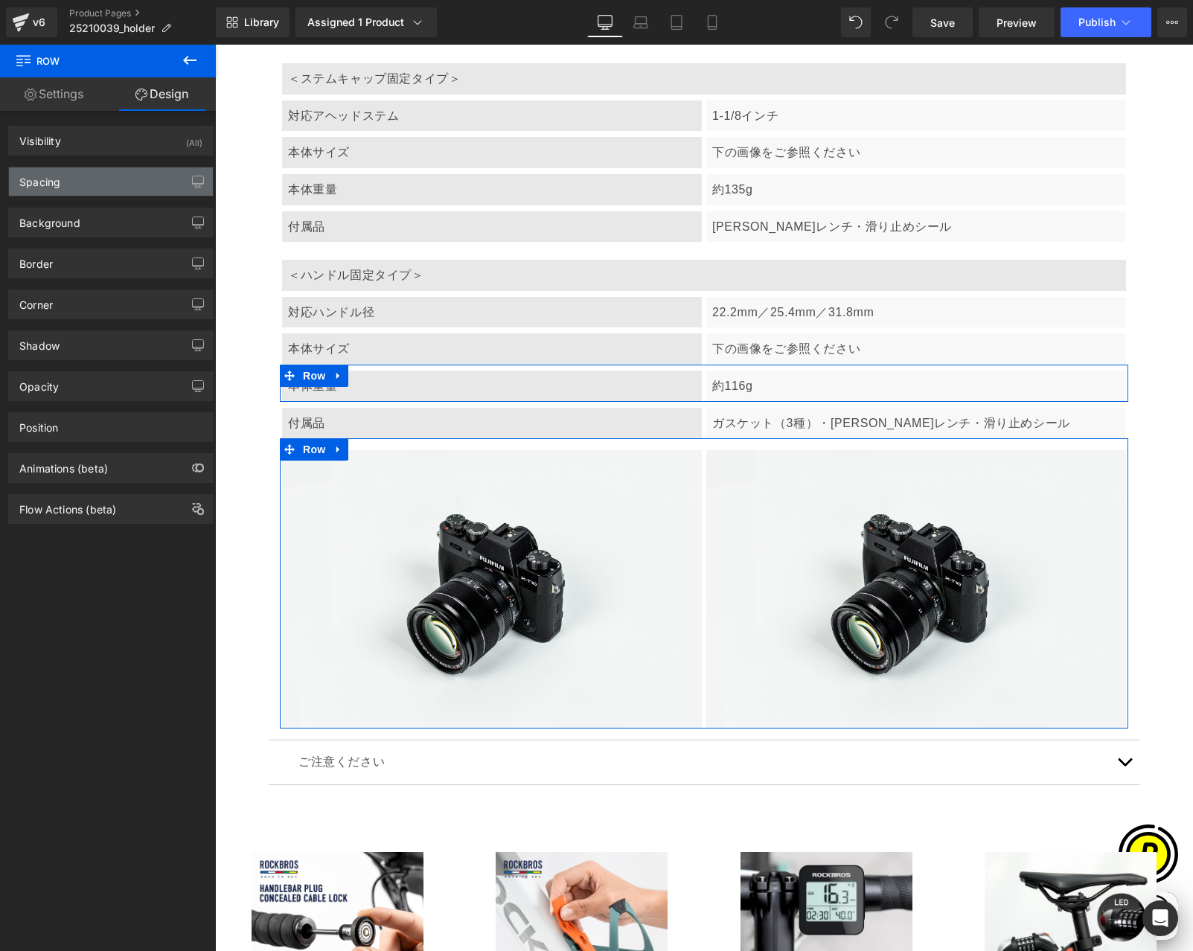
type input "0"
type input "16"
type input "0"
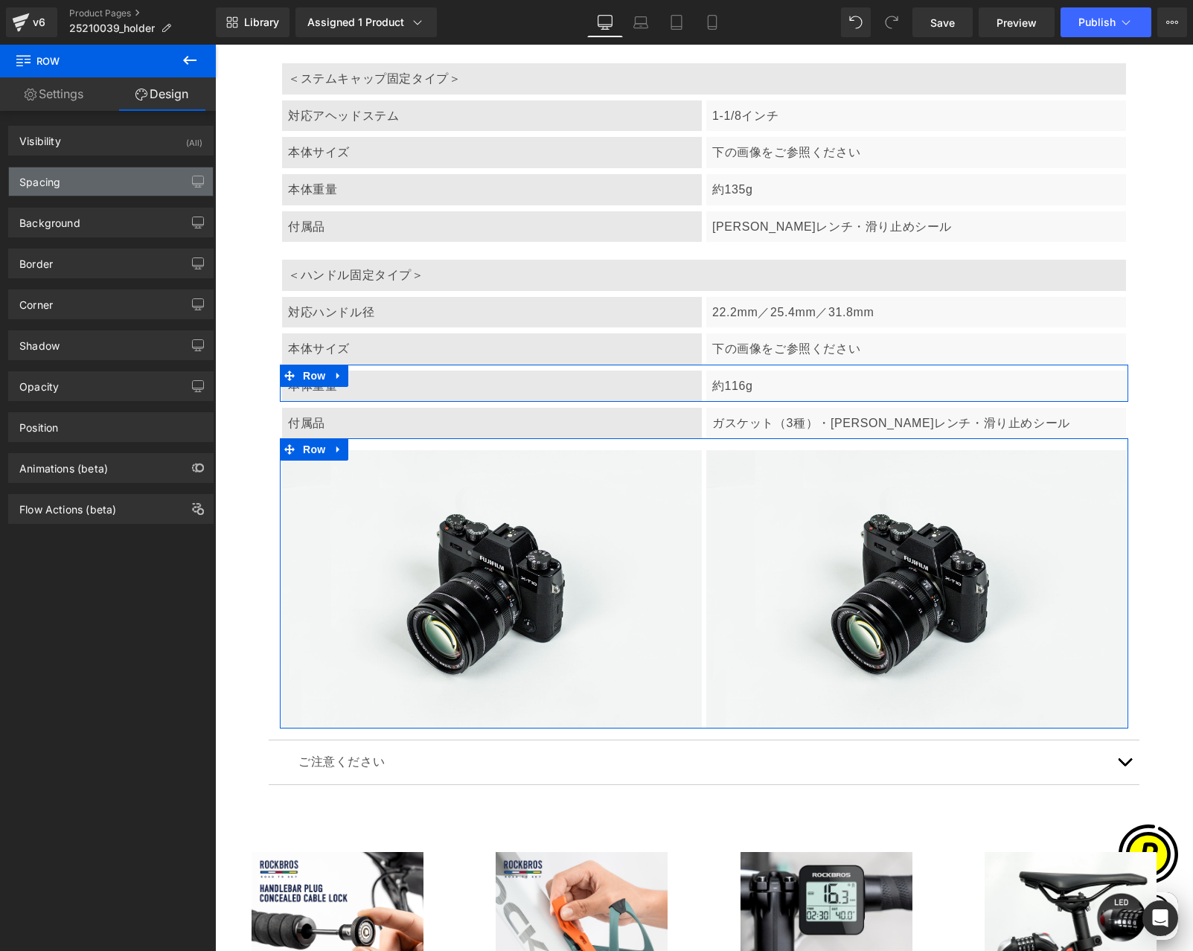
type input "0"
click at [62, 176] on div "Spacing" at bounding box center [111, 181] width 204 height 28
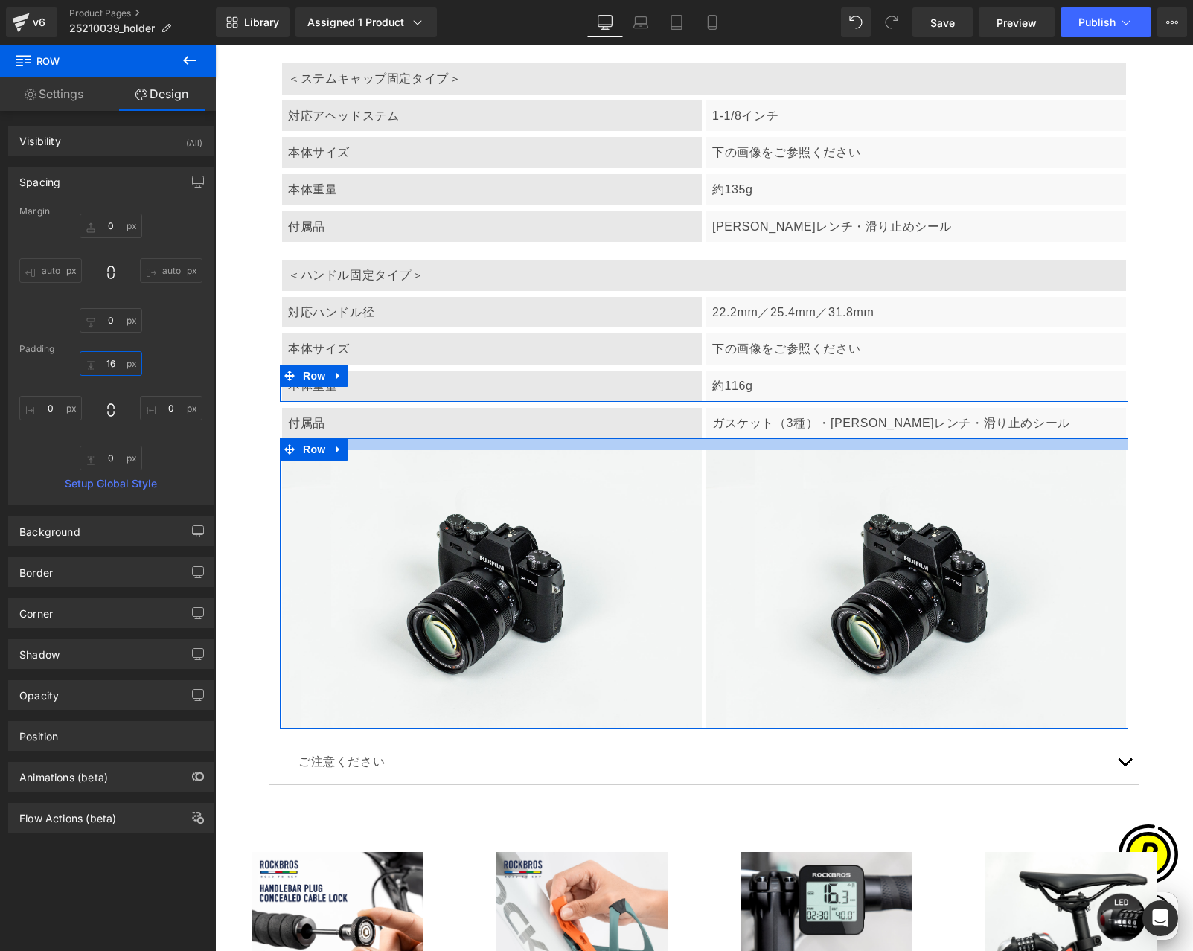
click at [103, 365] on input "16" at bounding box center [111, 363] width 62 height 25
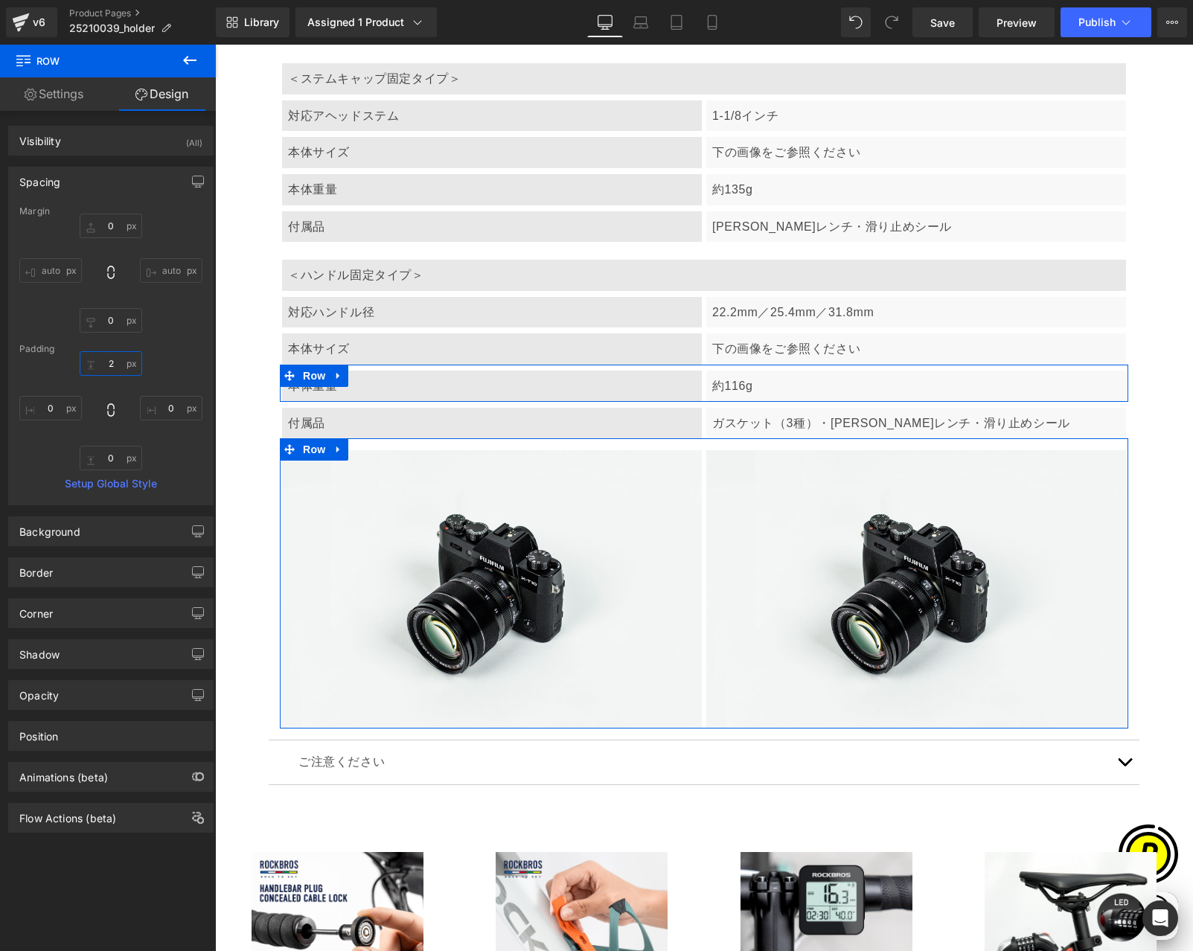
type input "24"
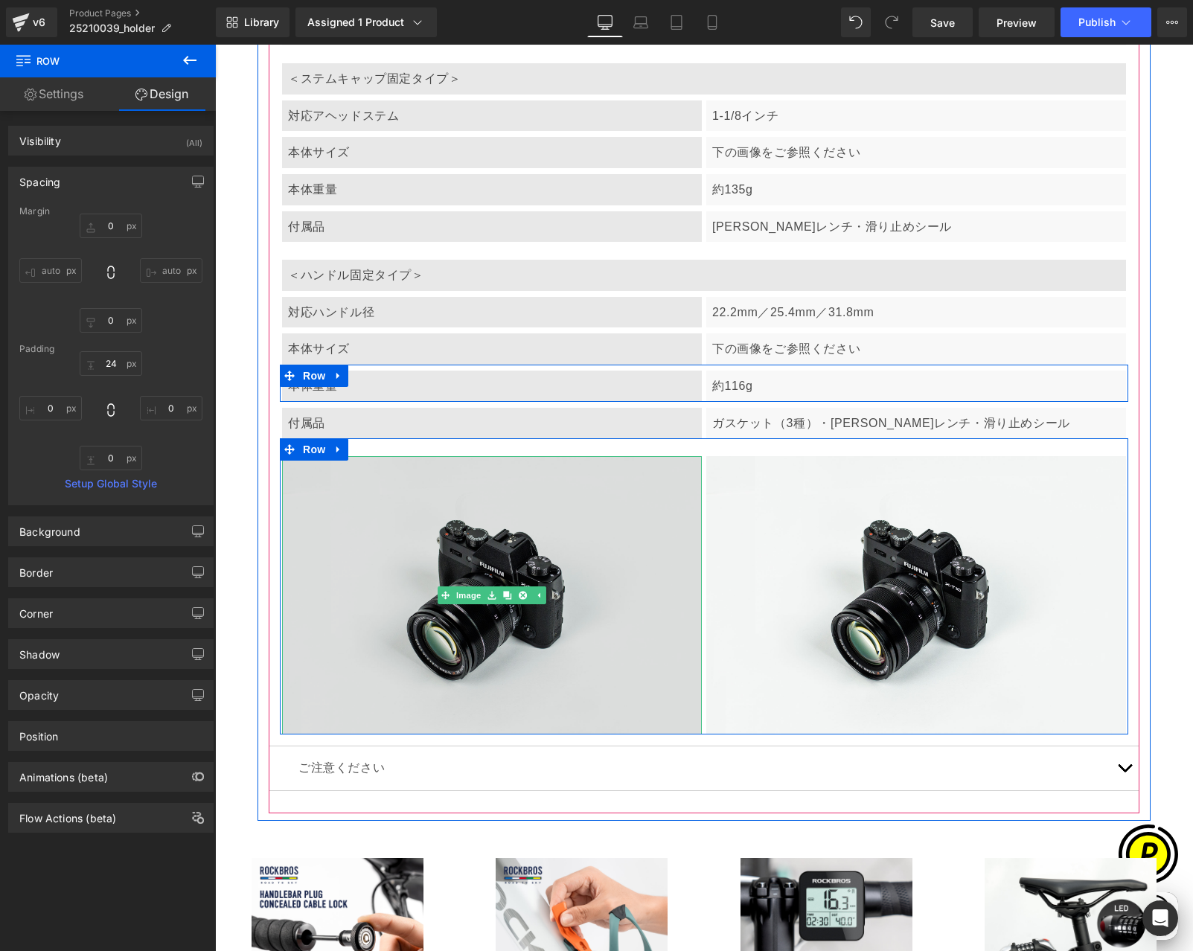
click at [554, 536] on img at bounding box center [492, 595] width 420 height 278
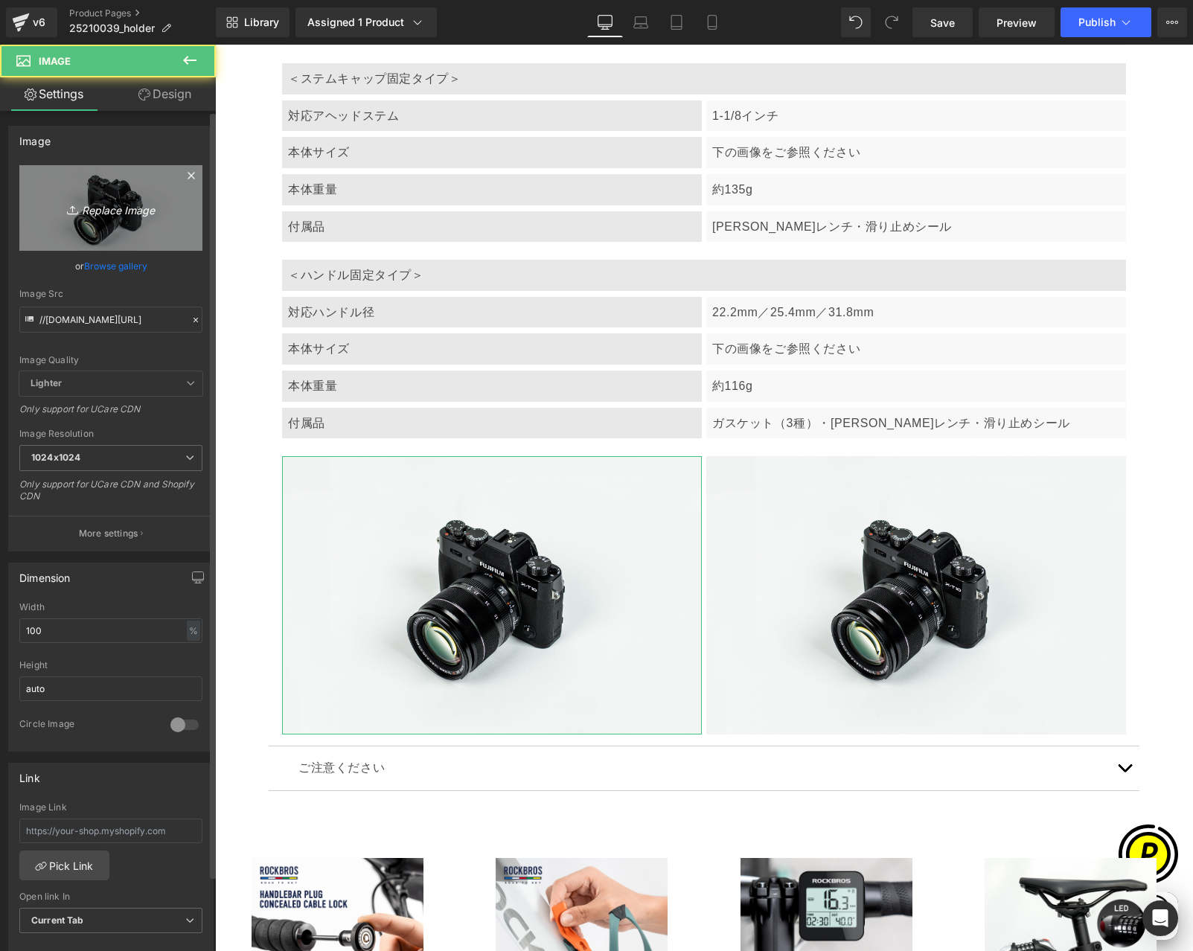
scroll to position [0, 290]
click at [82, 208] on icon "Replace Image" at bounding box center [110, 208] width 119 height 19
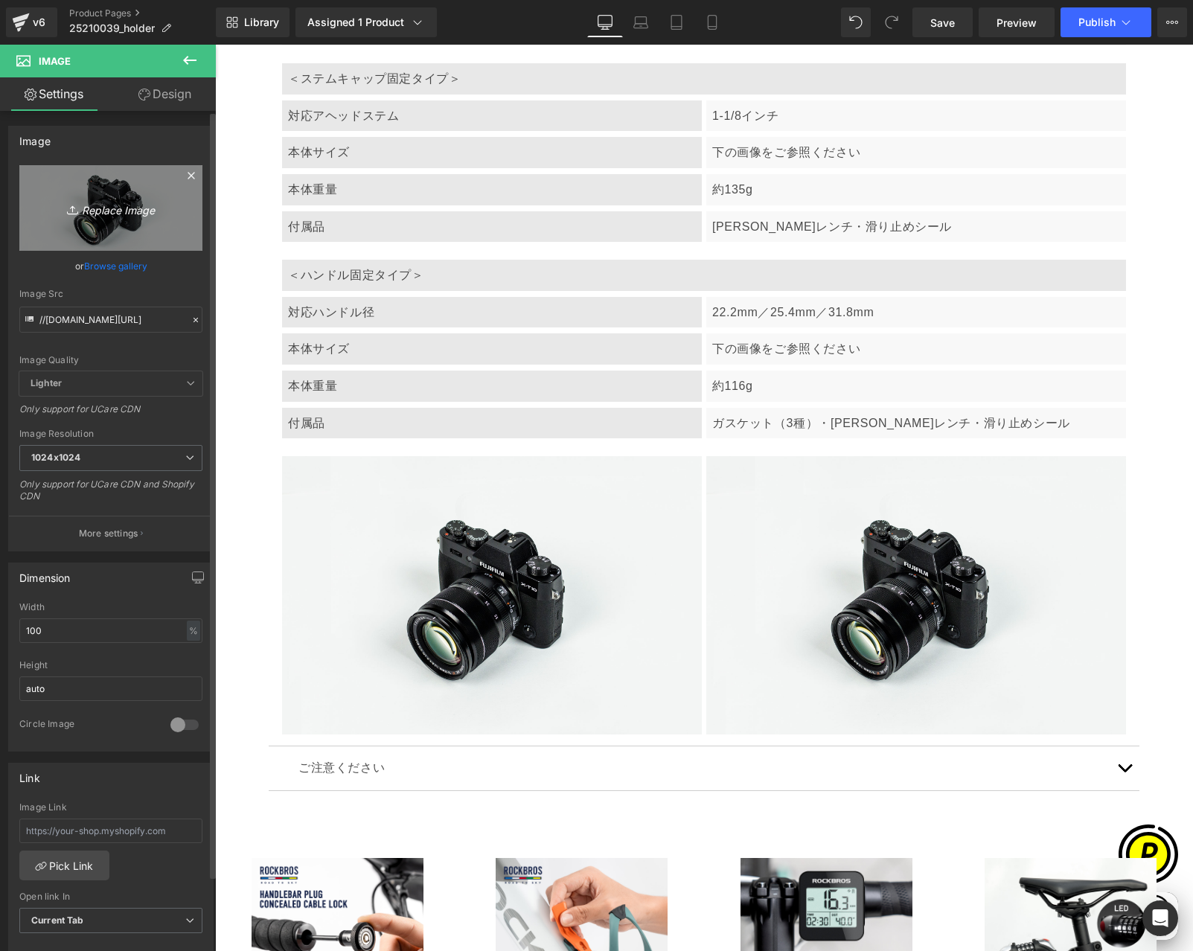
type input "C:\fakepath\25210039-10.jpg"
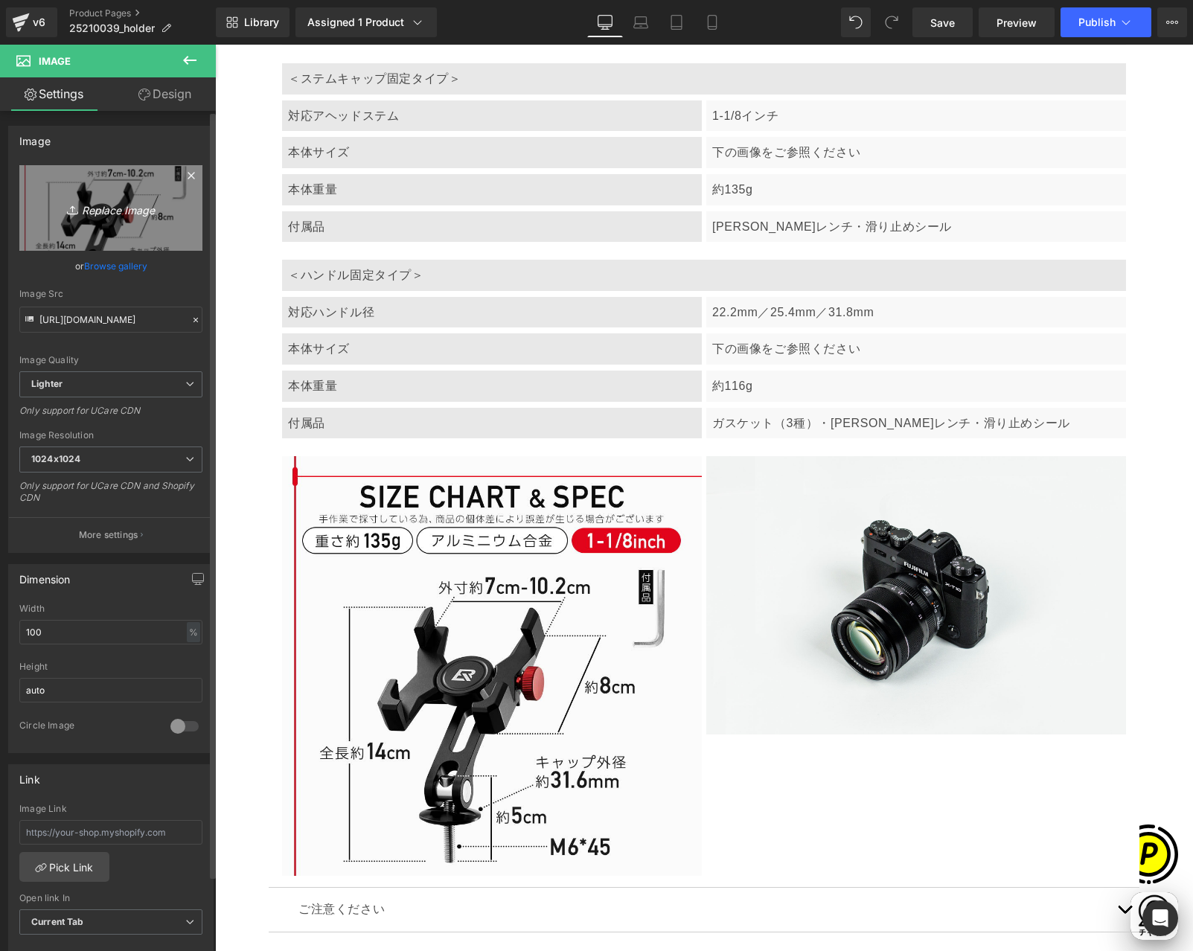
scroll to position [0, 0]
type input "[URL][DOMAIN_NAME]"
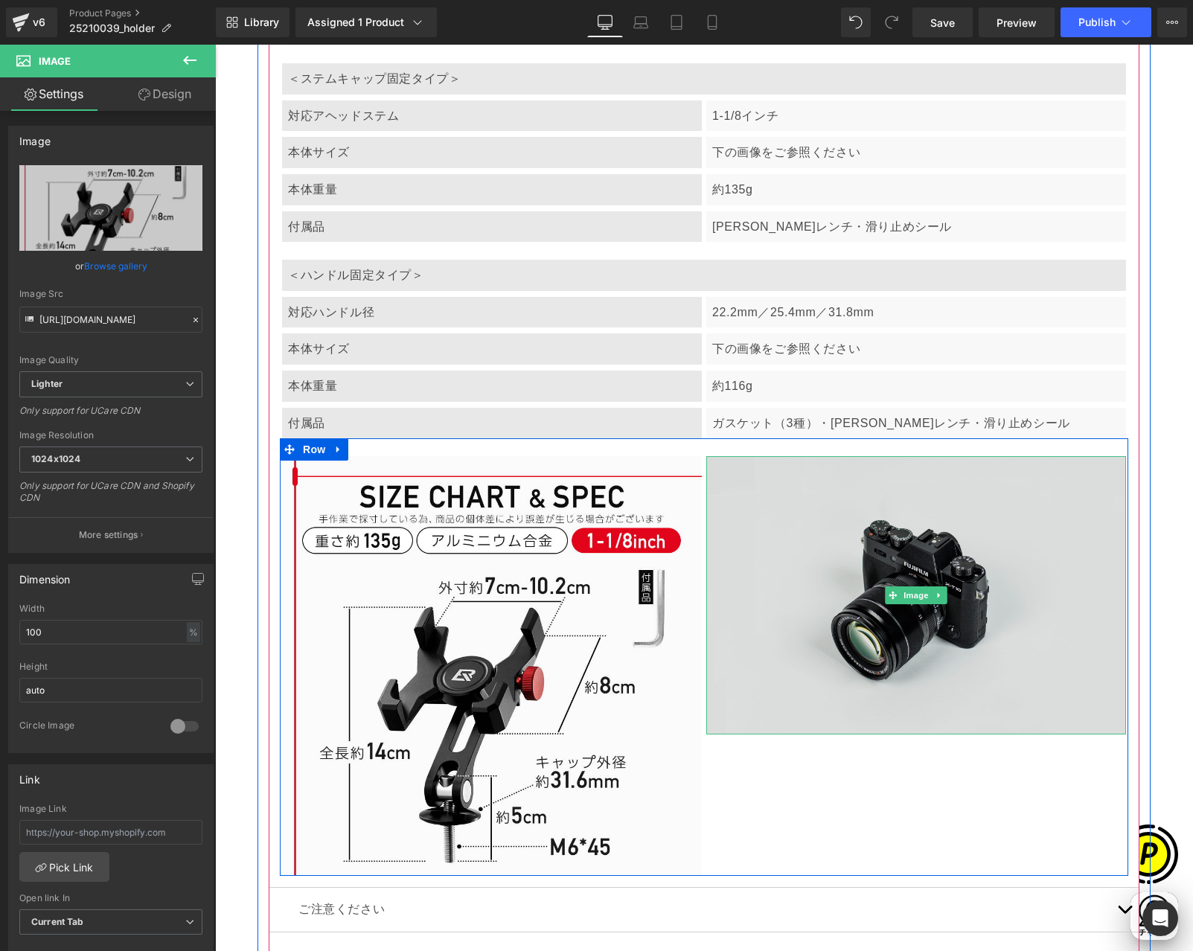
click at [824, 527] on img at bounding box center [916, 595] width 420 height 278
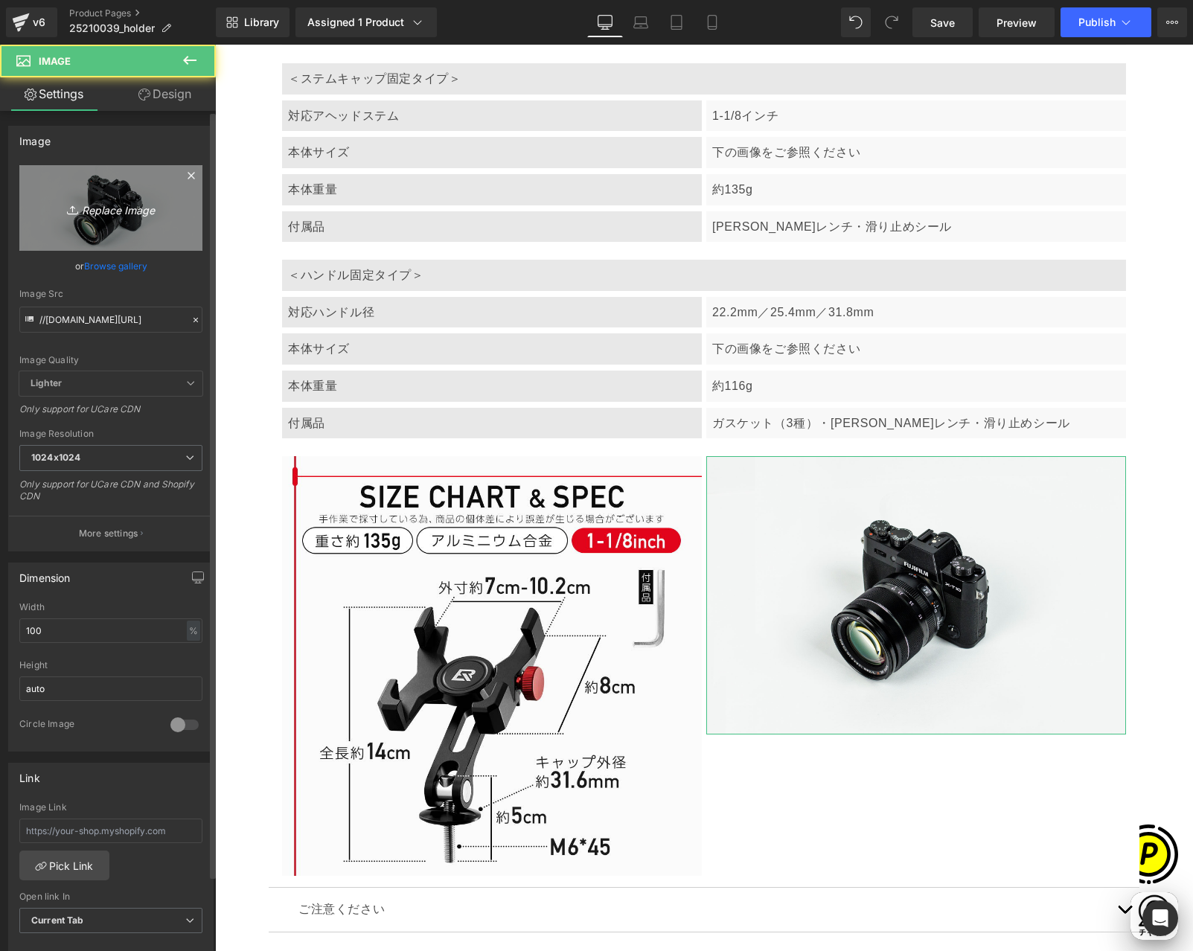
click at [85, 224] on link "Replace Image" at bounding box center [110, 208] width 183 height 86
type input "C:\fakepath\25210039-15.jpg"
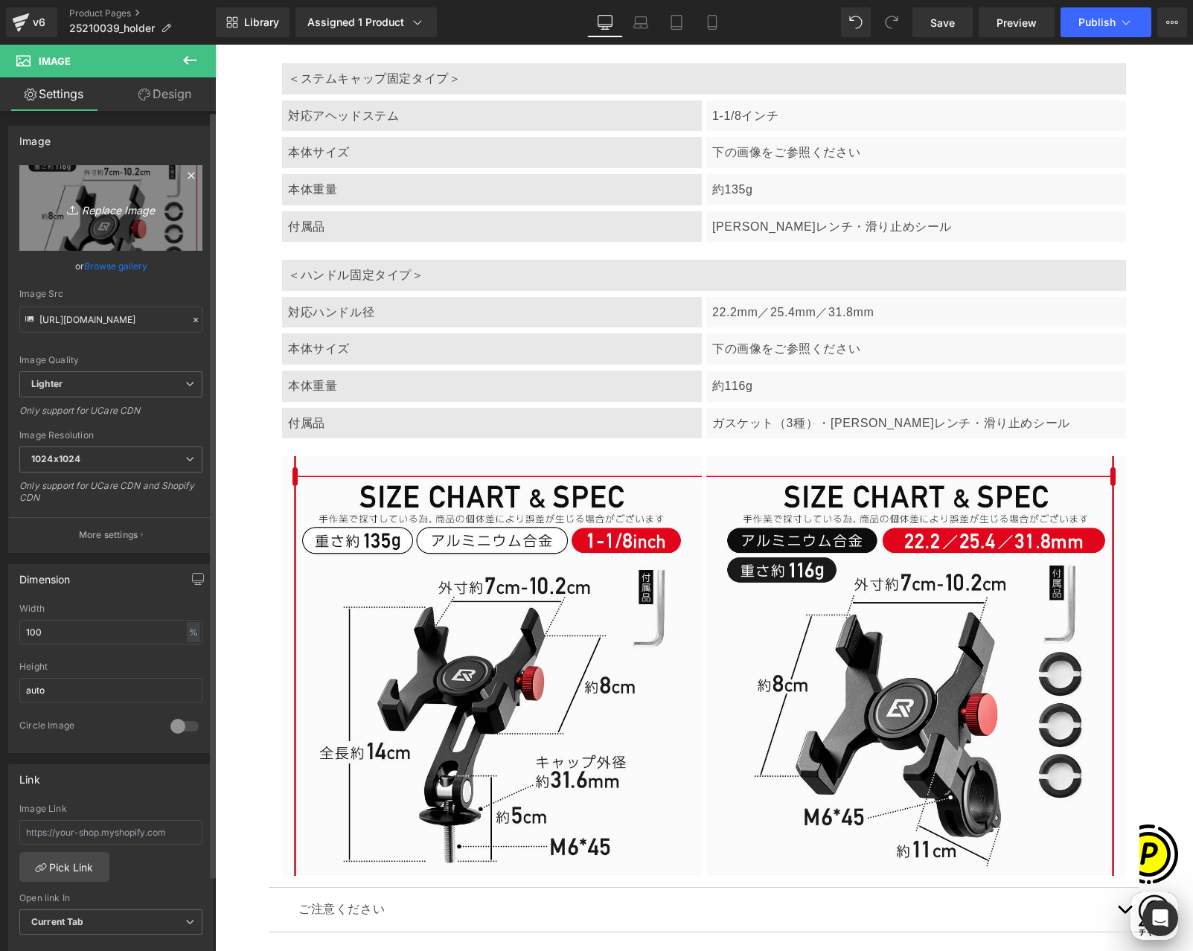
type input "[URL][DOMAIN_NAME]"
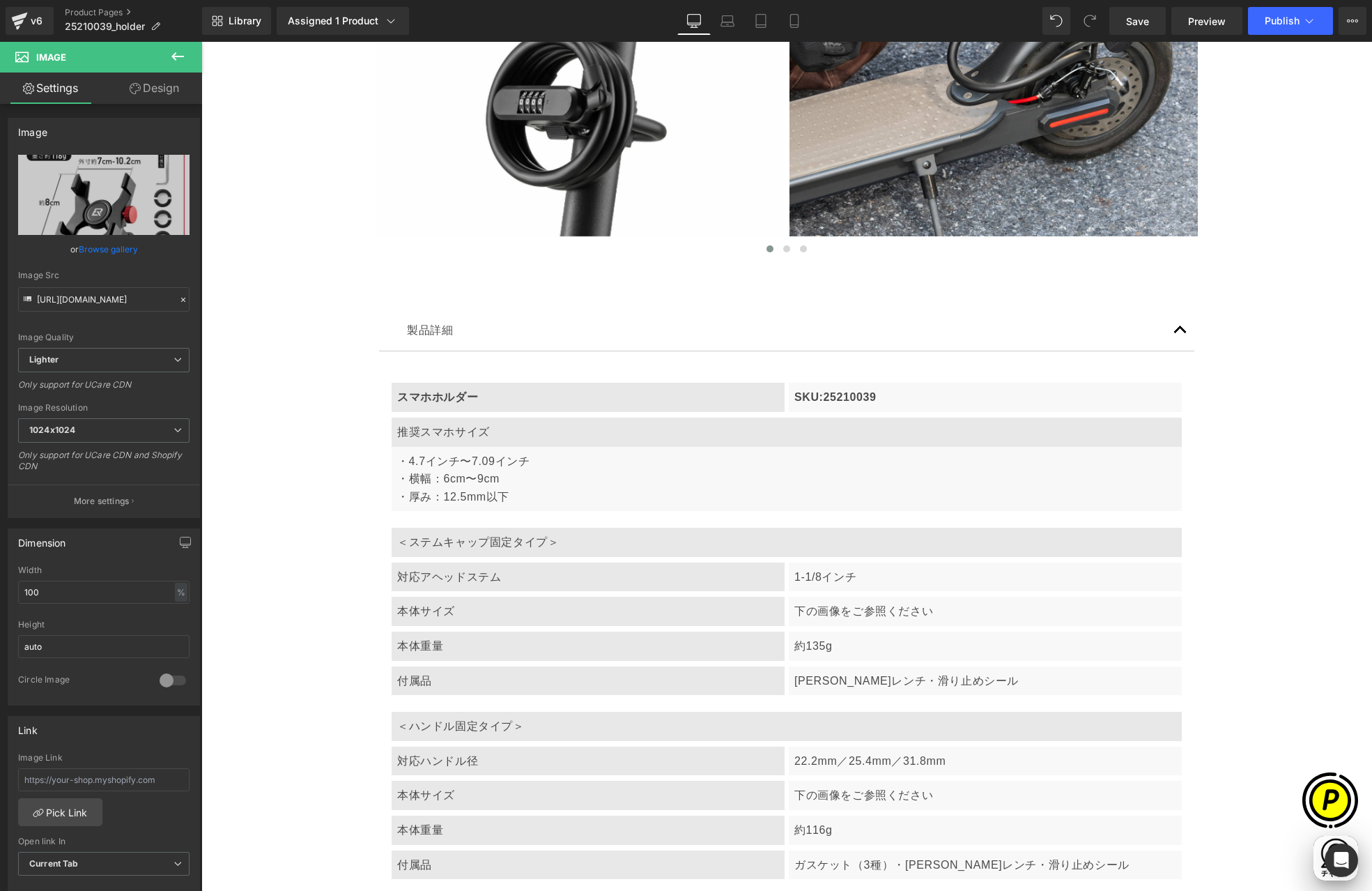
scroll to position [6040, 0]
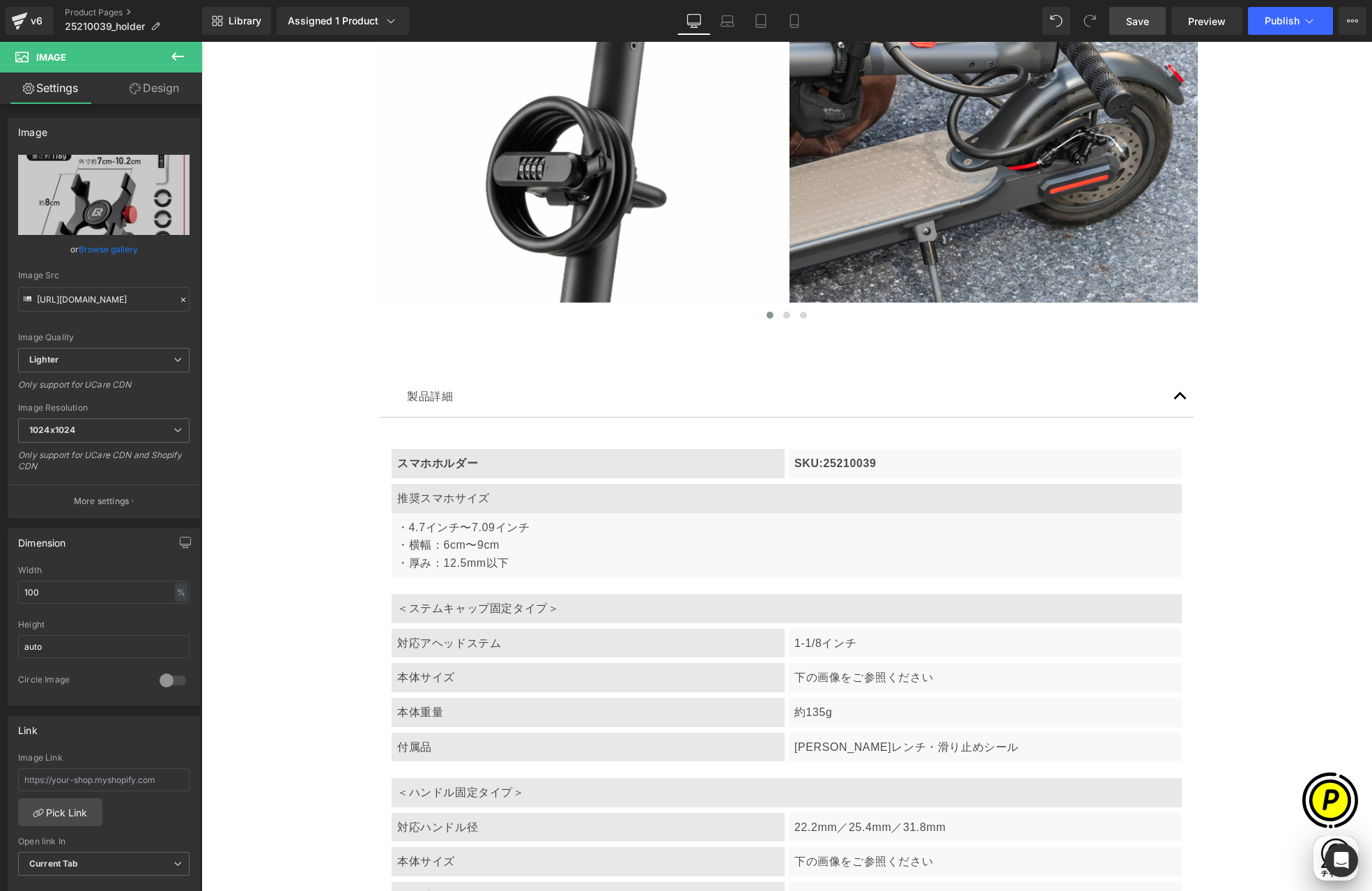
click at [1147, 17] on span "Save" at bounding box center [1137, 22] width 23 height 15
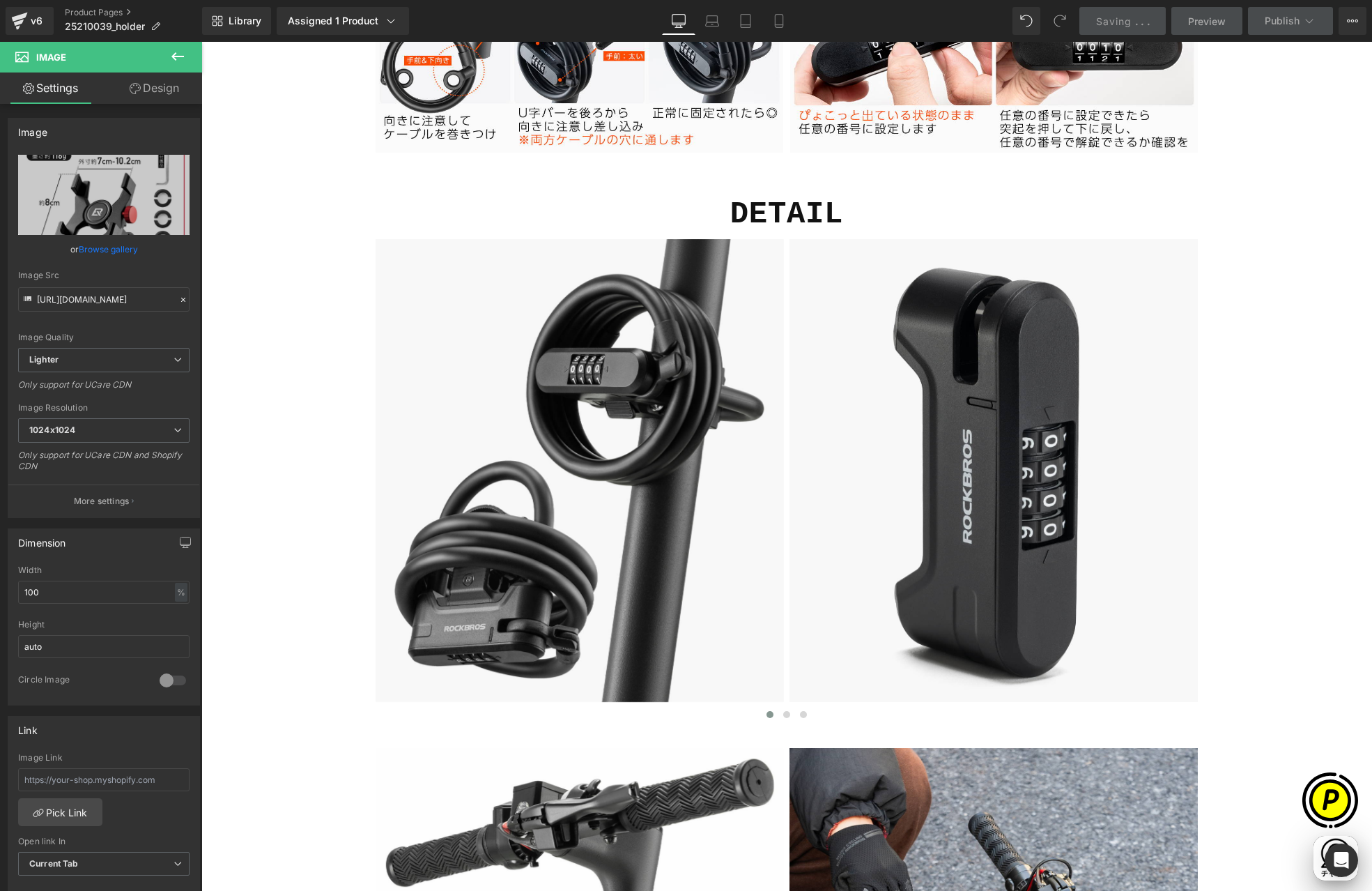
scroll to position [5044, 0]
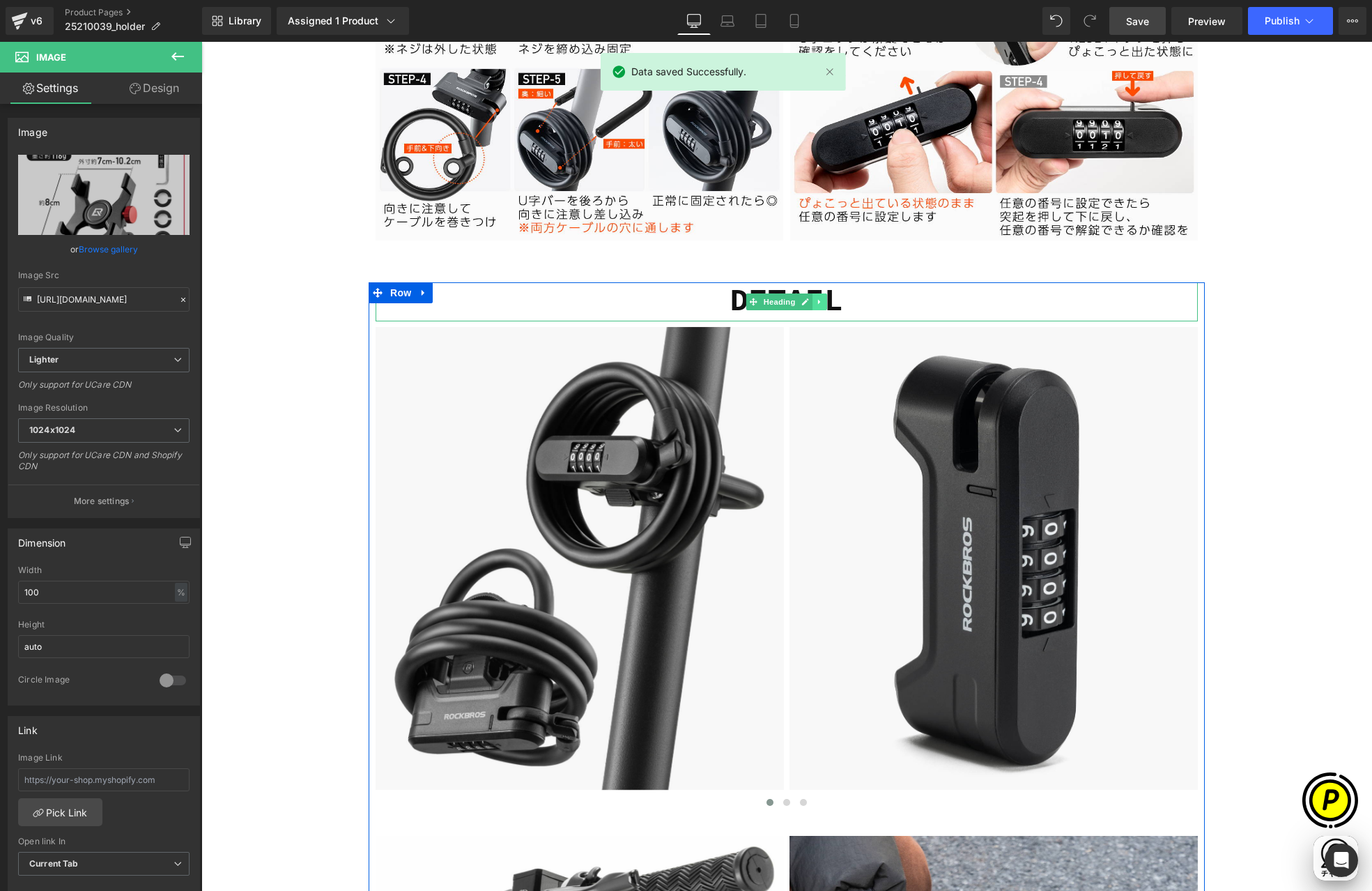
click at [818, 301] on icon at bounding box center [819, 301] width 2 height 5
click at [823, 300] on icon at bounding box center [827, 302] width 7 height 8
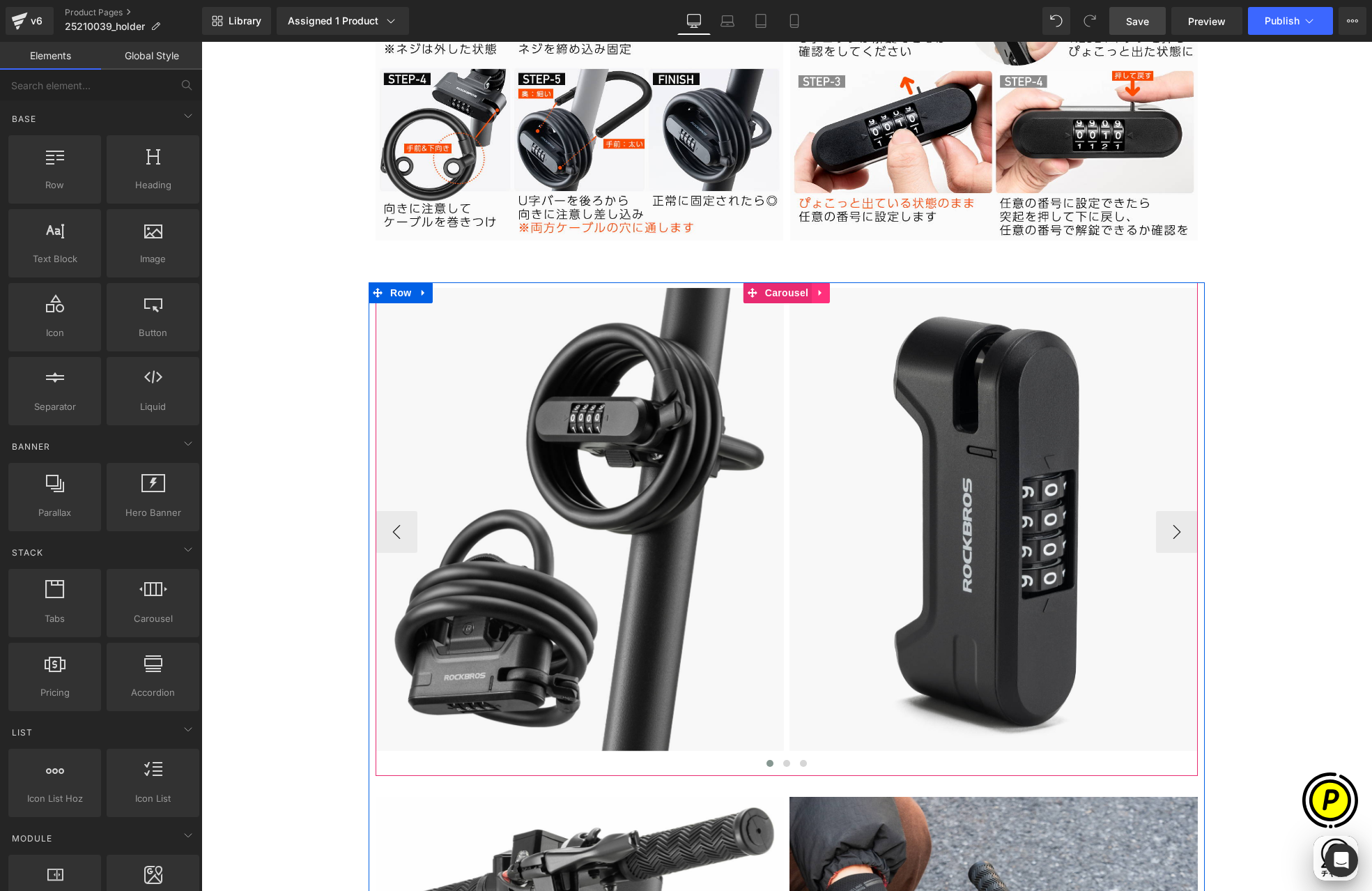
click at [819, 294] on icon at bounding box center [820, 292] width 9 height 10
click at [825, 293] on icon at bounding box center [830, 292] width 9 height 9
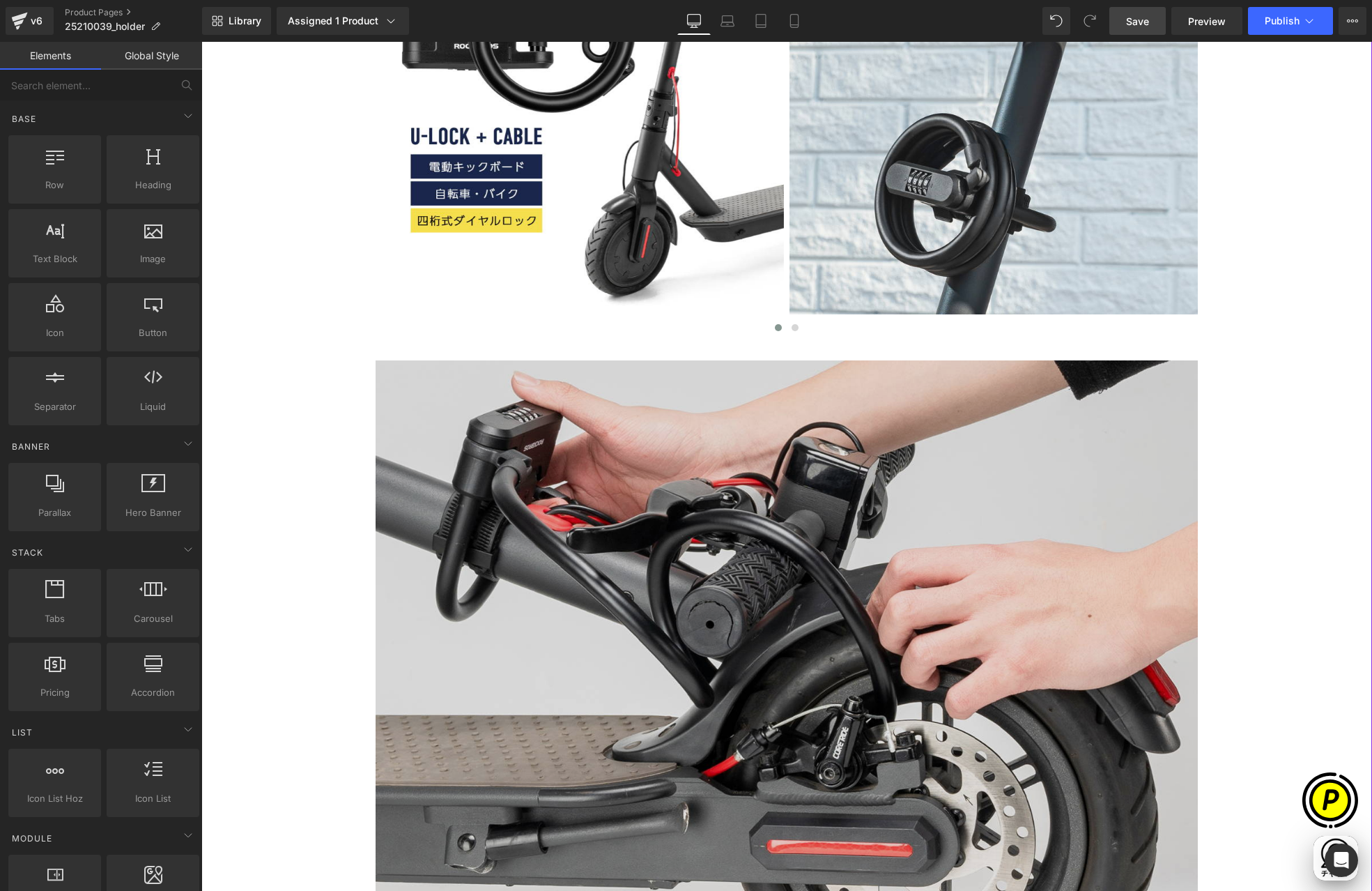
scroll to position [1633, 0]
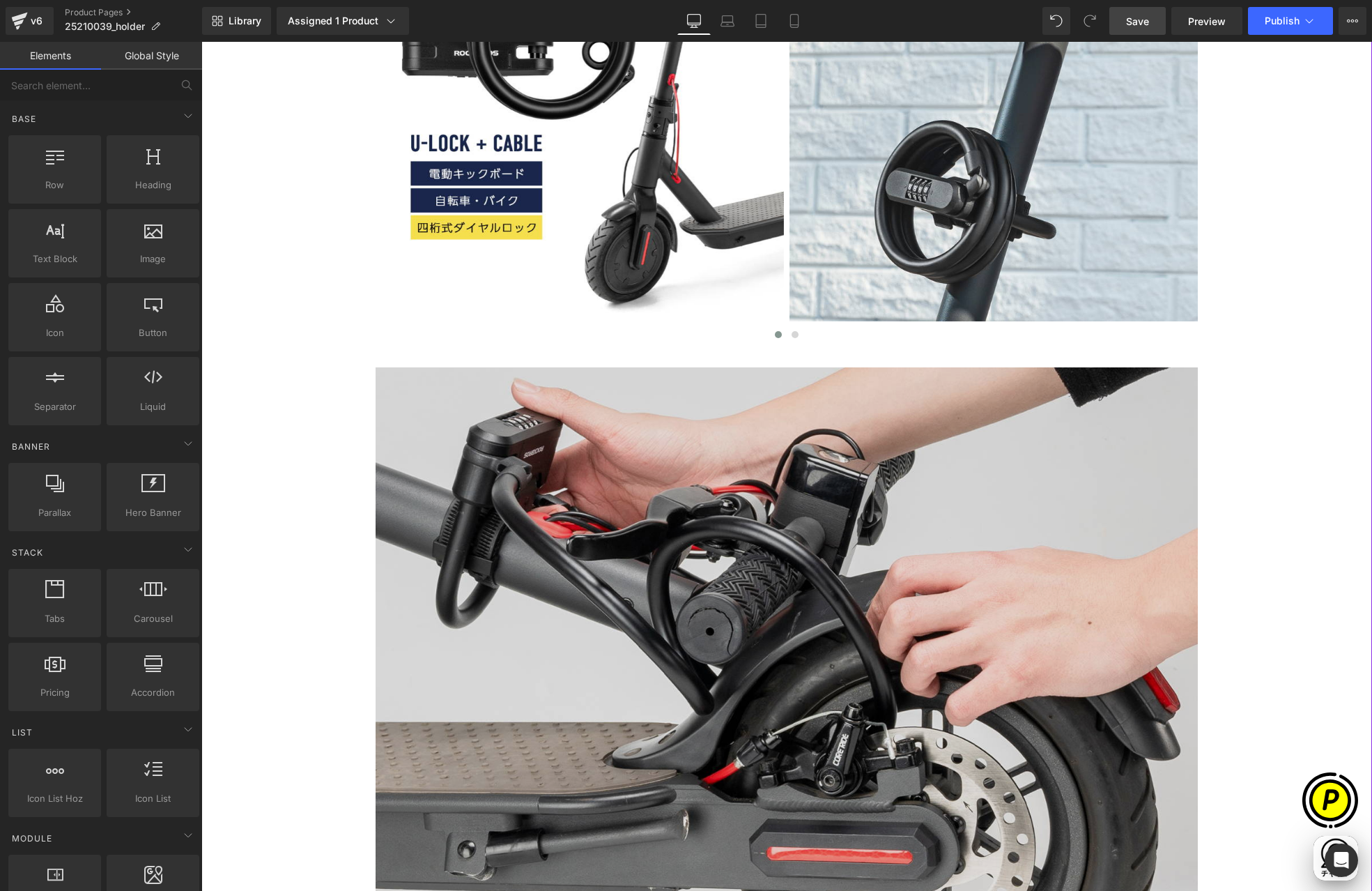
click at [627, 448] on img at bounding box center [787, 709] width 822 height 685
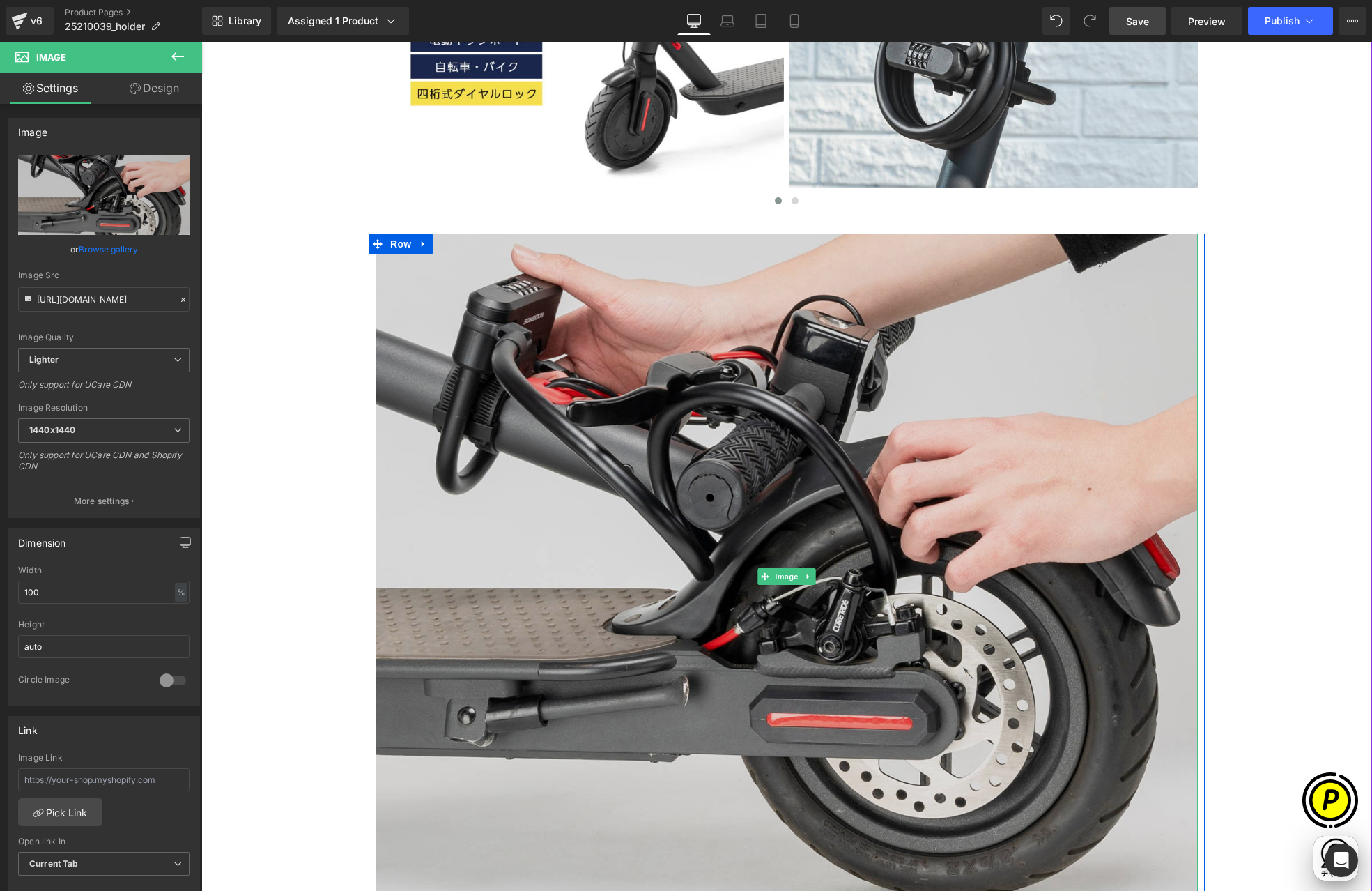
scroll to position [1641, 0]
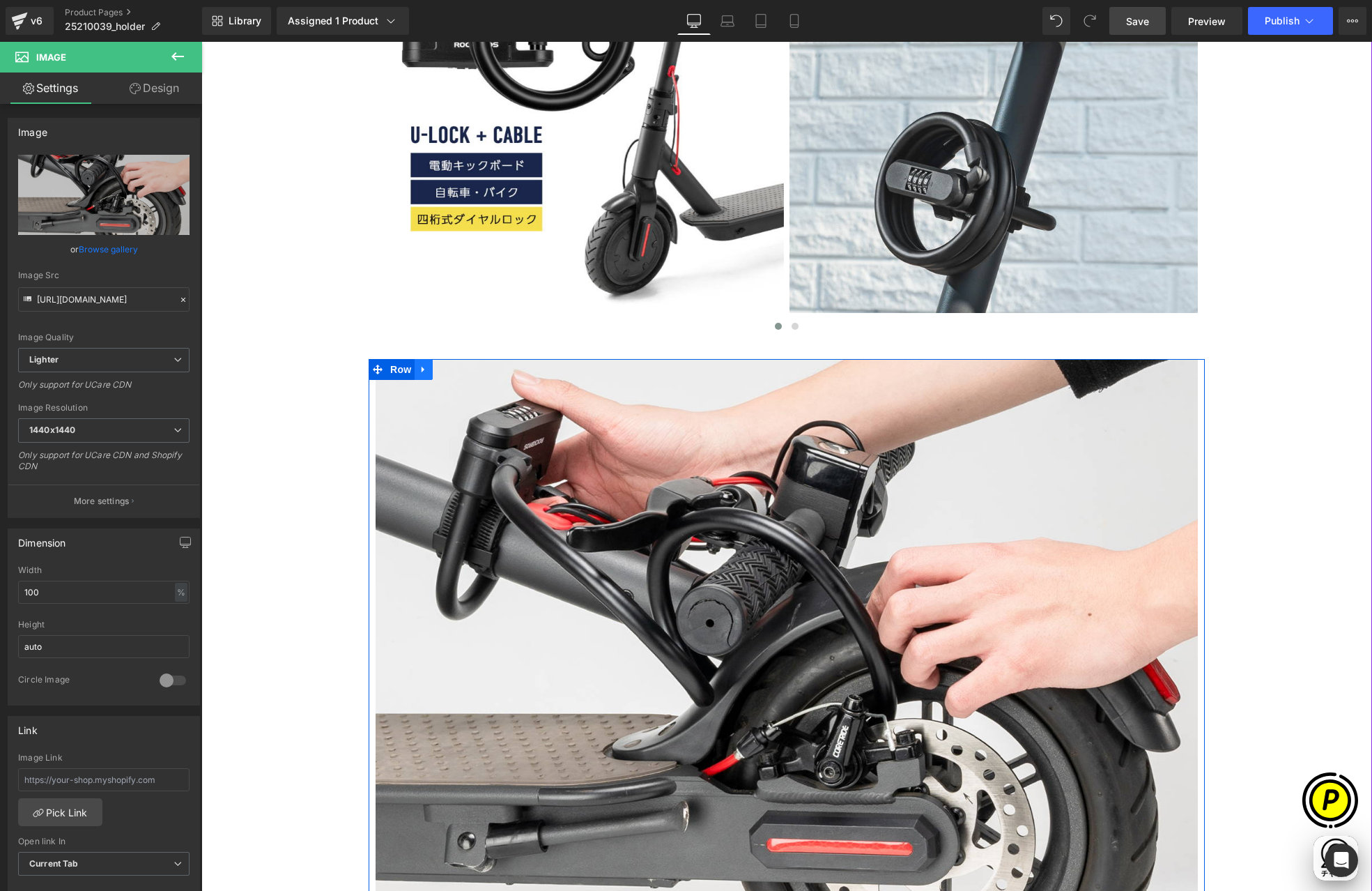
click at [422, 371] on icon at bounding box center [423, 369] width 9 height 10
click at [455, 371] on icon at bounding box center [460, 369] width 9 height 9
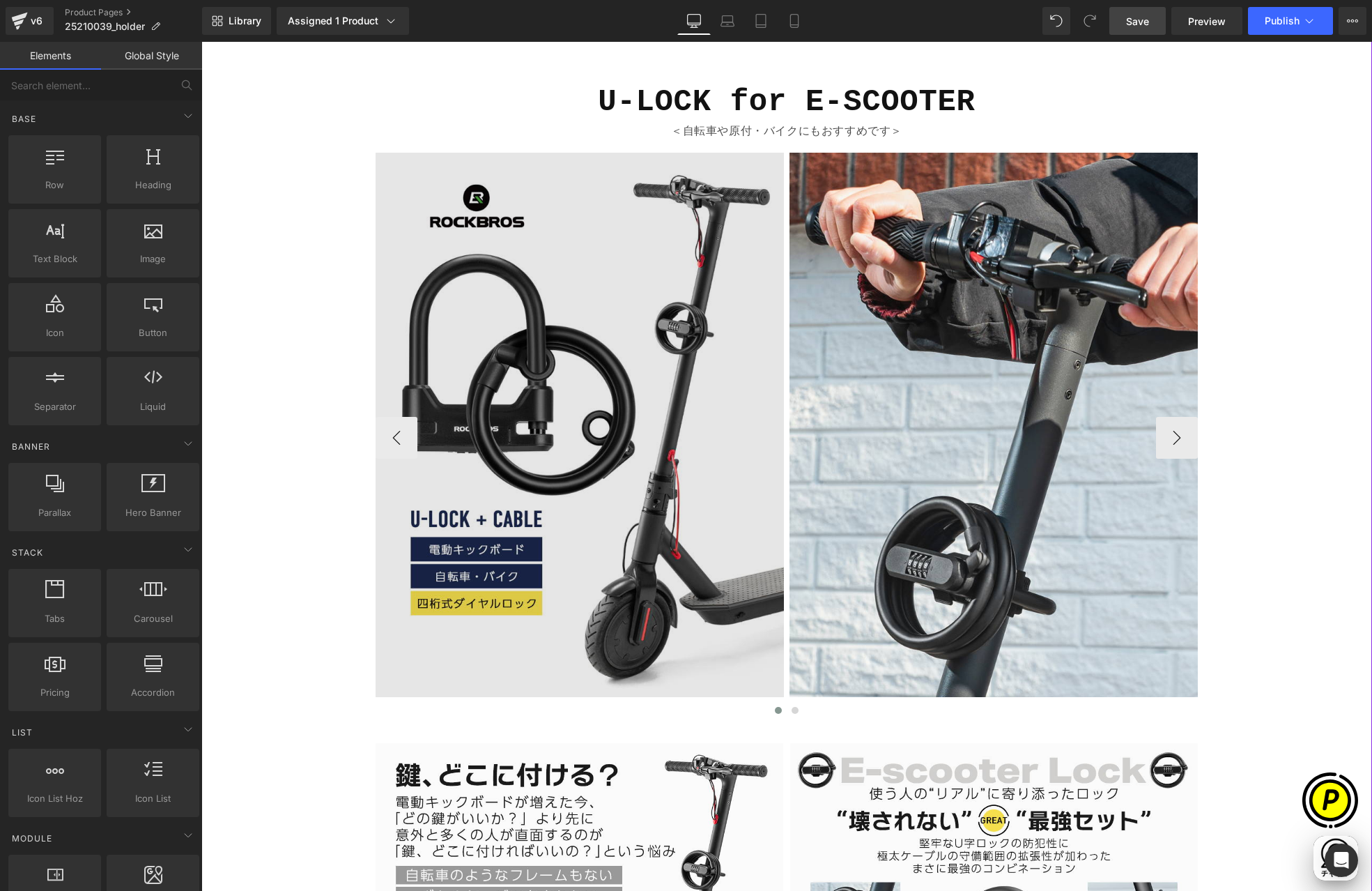
scroll to position [1220, 0]
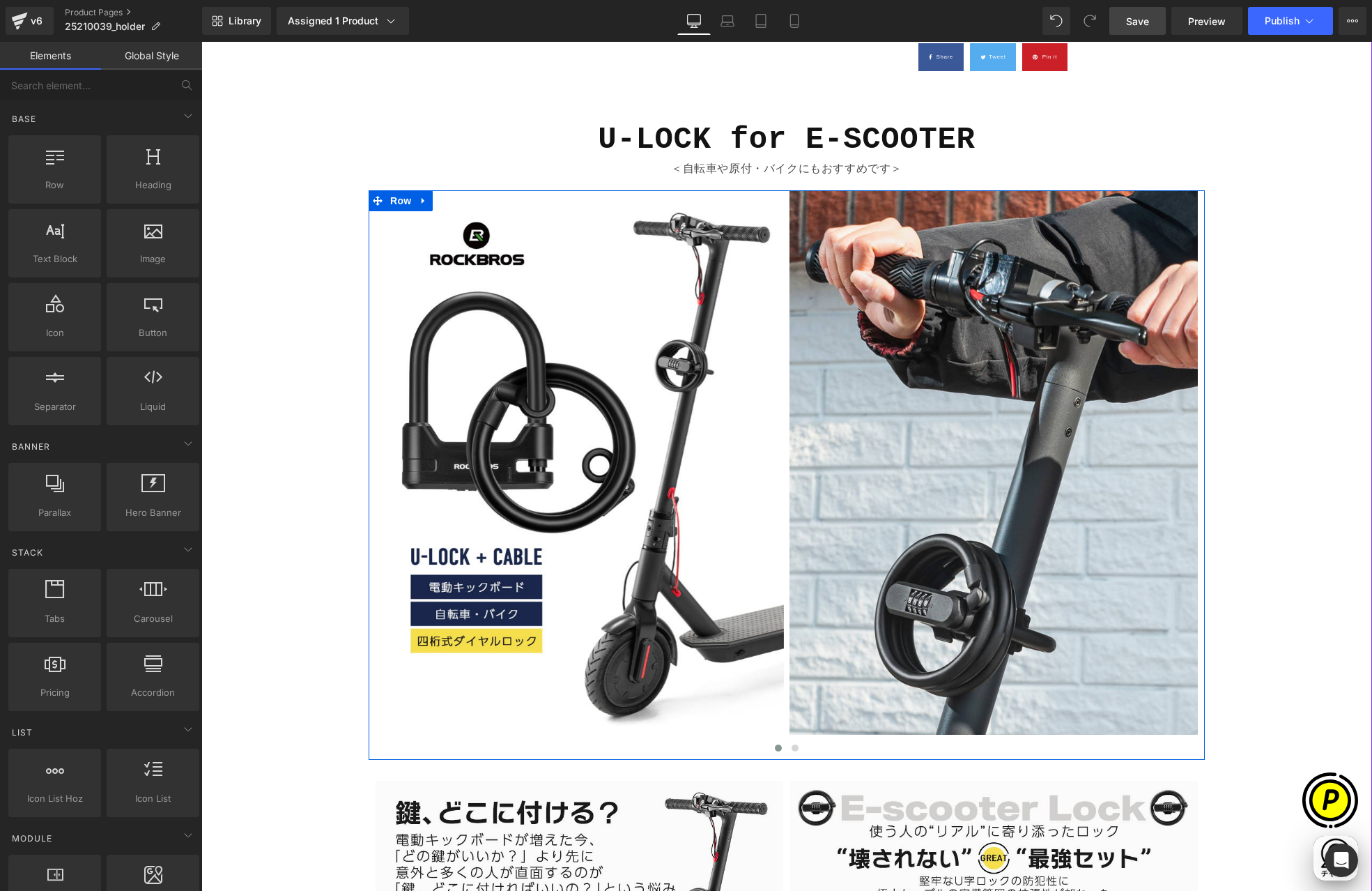
click at [421, 199] on icon at bounding box center [422, 200] width 3 height 7
click at [455, 201] on icon at bounding box center [460, 200] width 9 height 9
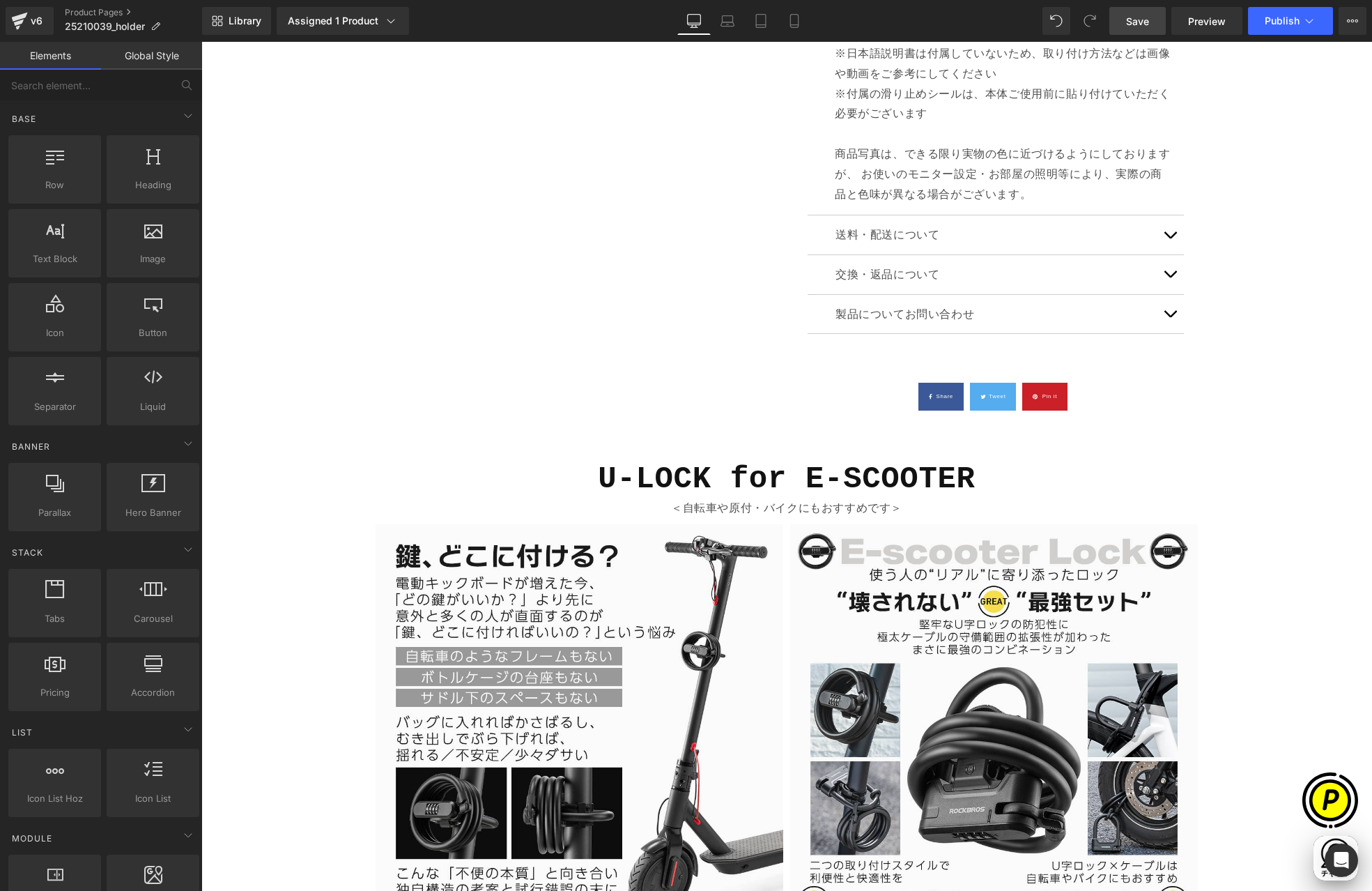
scroll to position [0, 0]
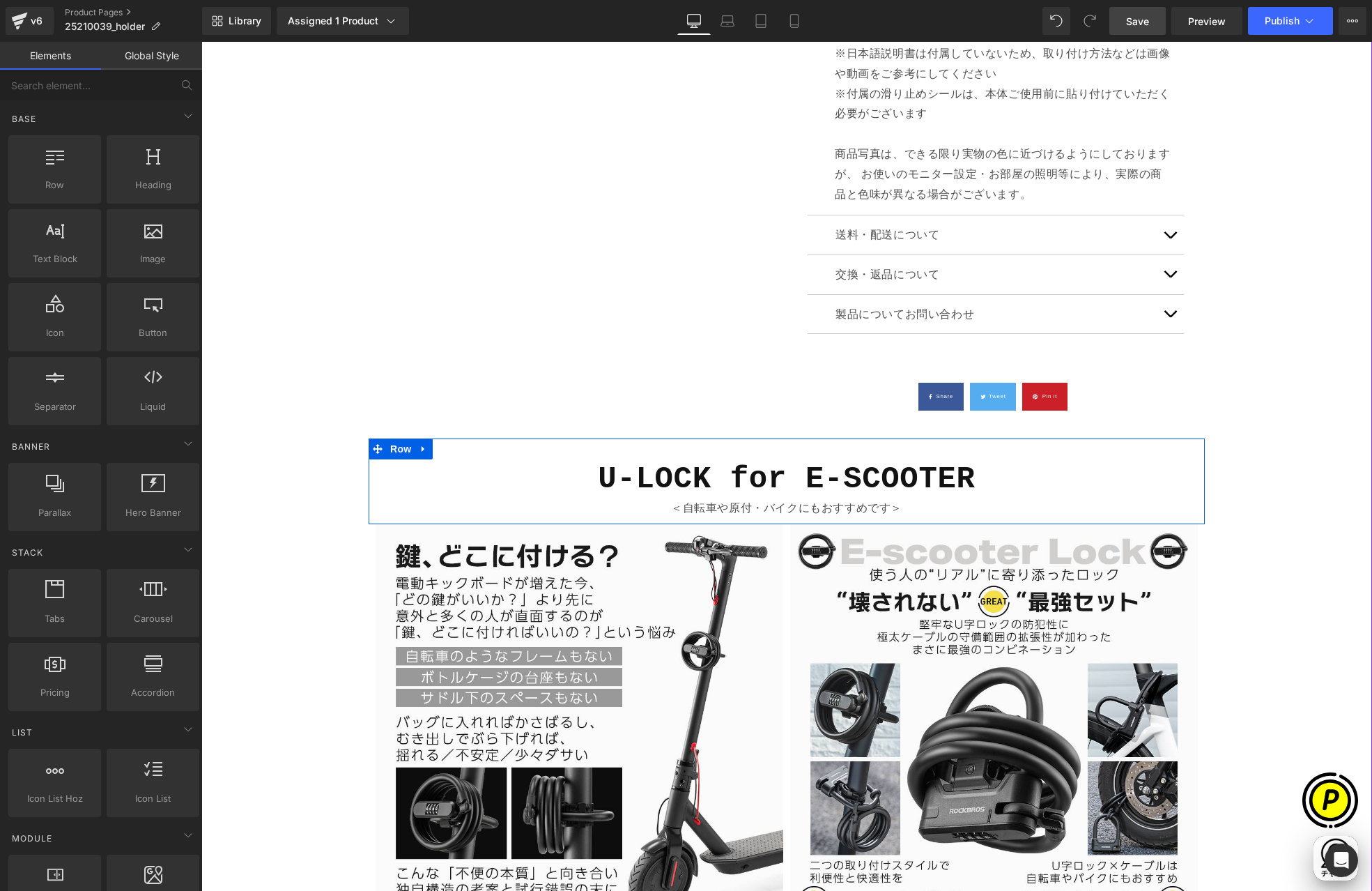
click at [631, 487] on b "U-LOCK for E-SCOOTER" at bounding box center [786, 479] width 377 height 35
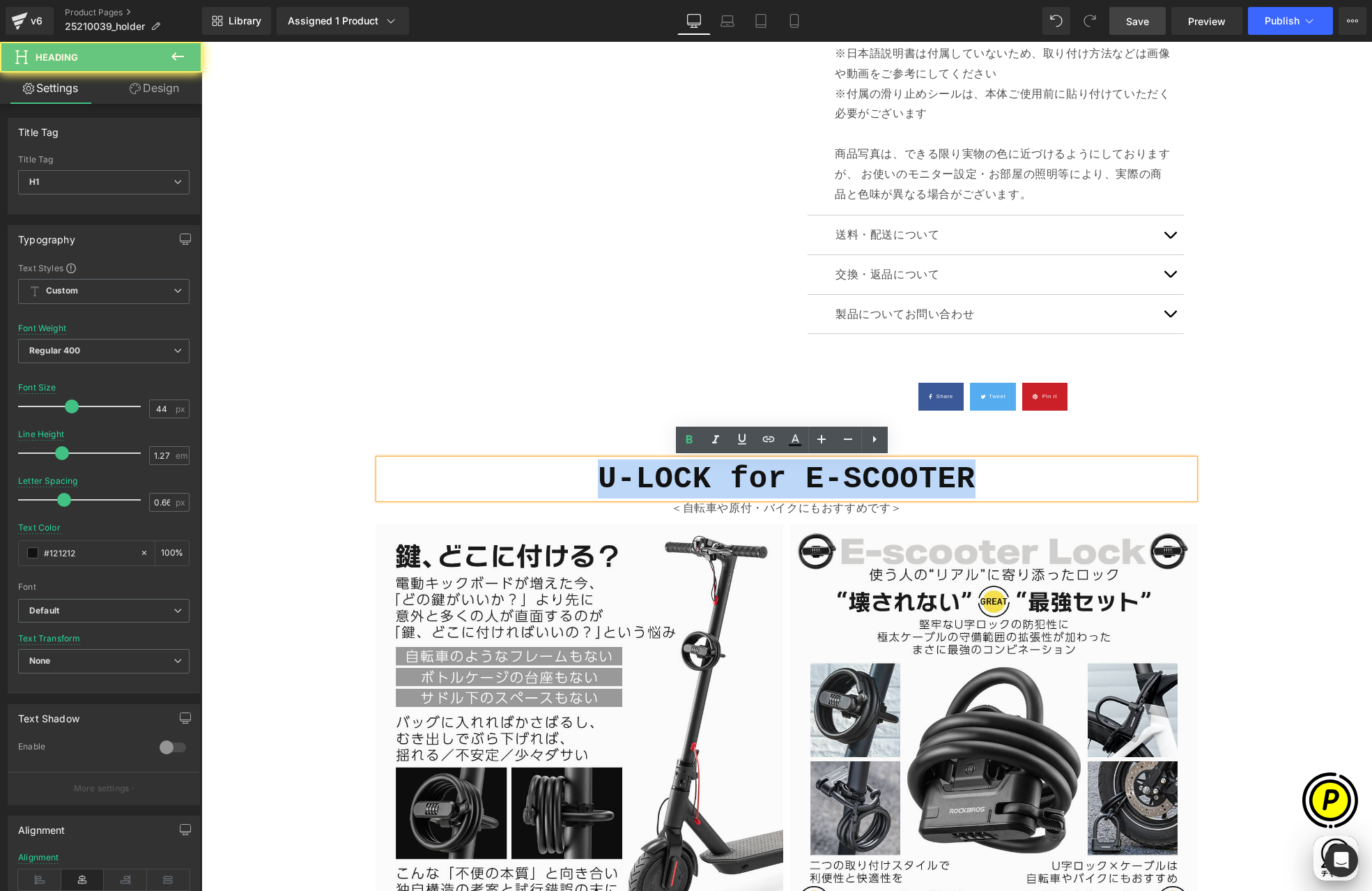
drag, startPoint x: 592, startPoint y: 478, endPoint x: 1023, endPoint y: 476, distance: 431.0
click at [1023, 476] on h1 "U-LOCK for E-SCOOTER" at bounding box center [787, 479] width 816 height 39
paste div
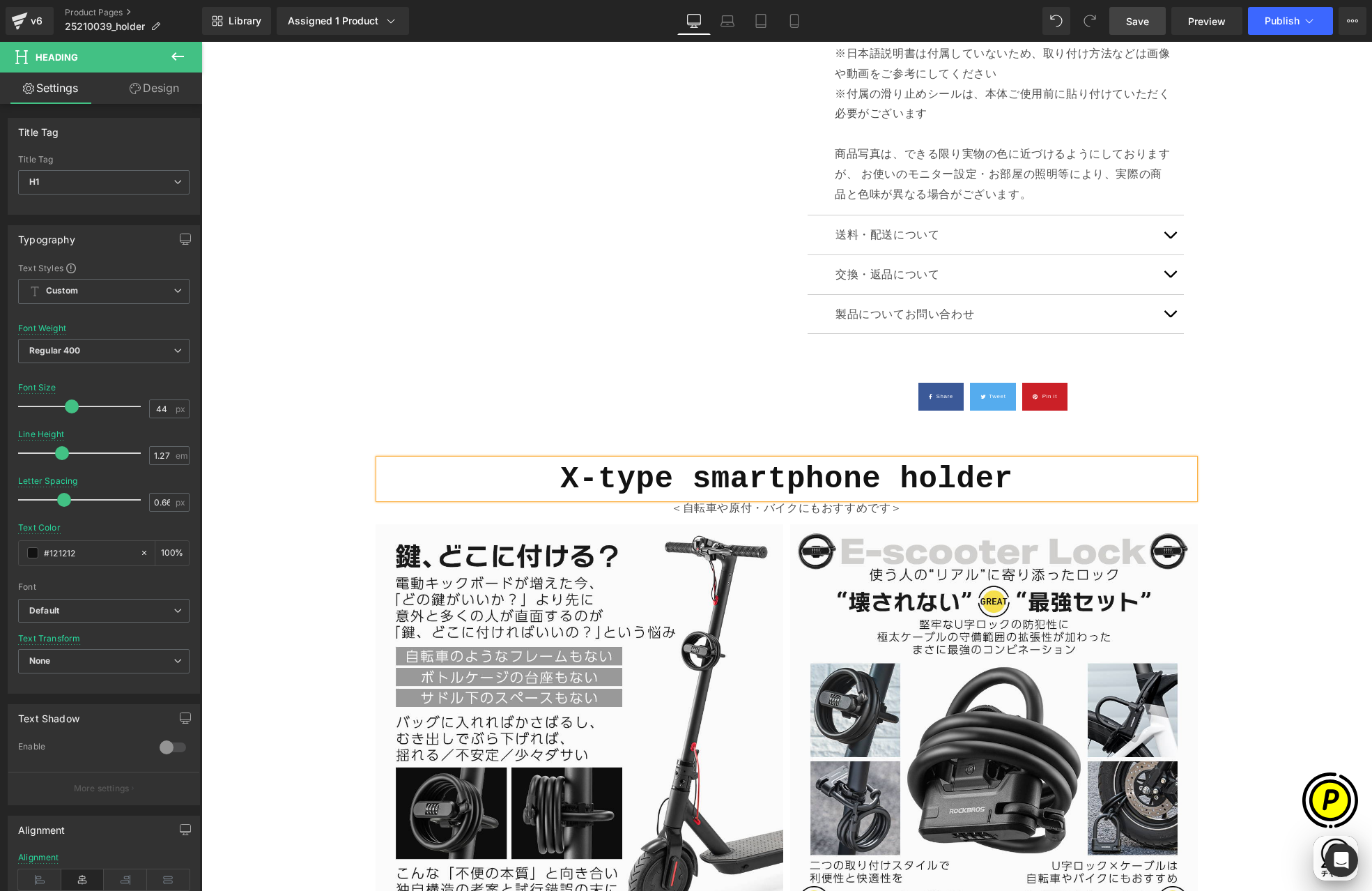
scroll to position [0, 272]
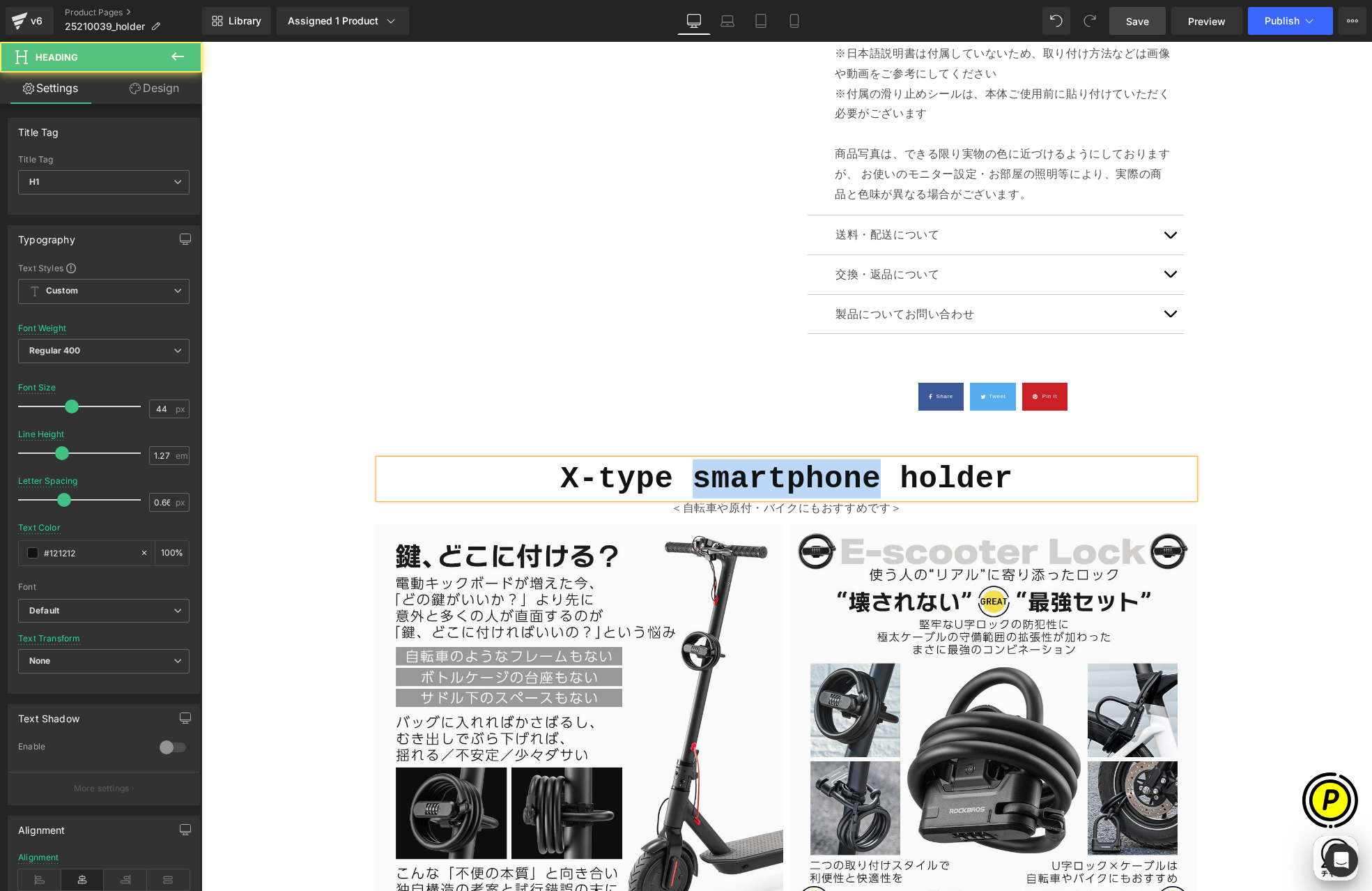
drag, startPoint x: 690, startPoint y: 480, endPoint x: 874, endPoint y: 475, distance: 184.1
click at [874, 475] on b "X-type smartphone holder" at bounding box center [787, 479] width 453 height 35
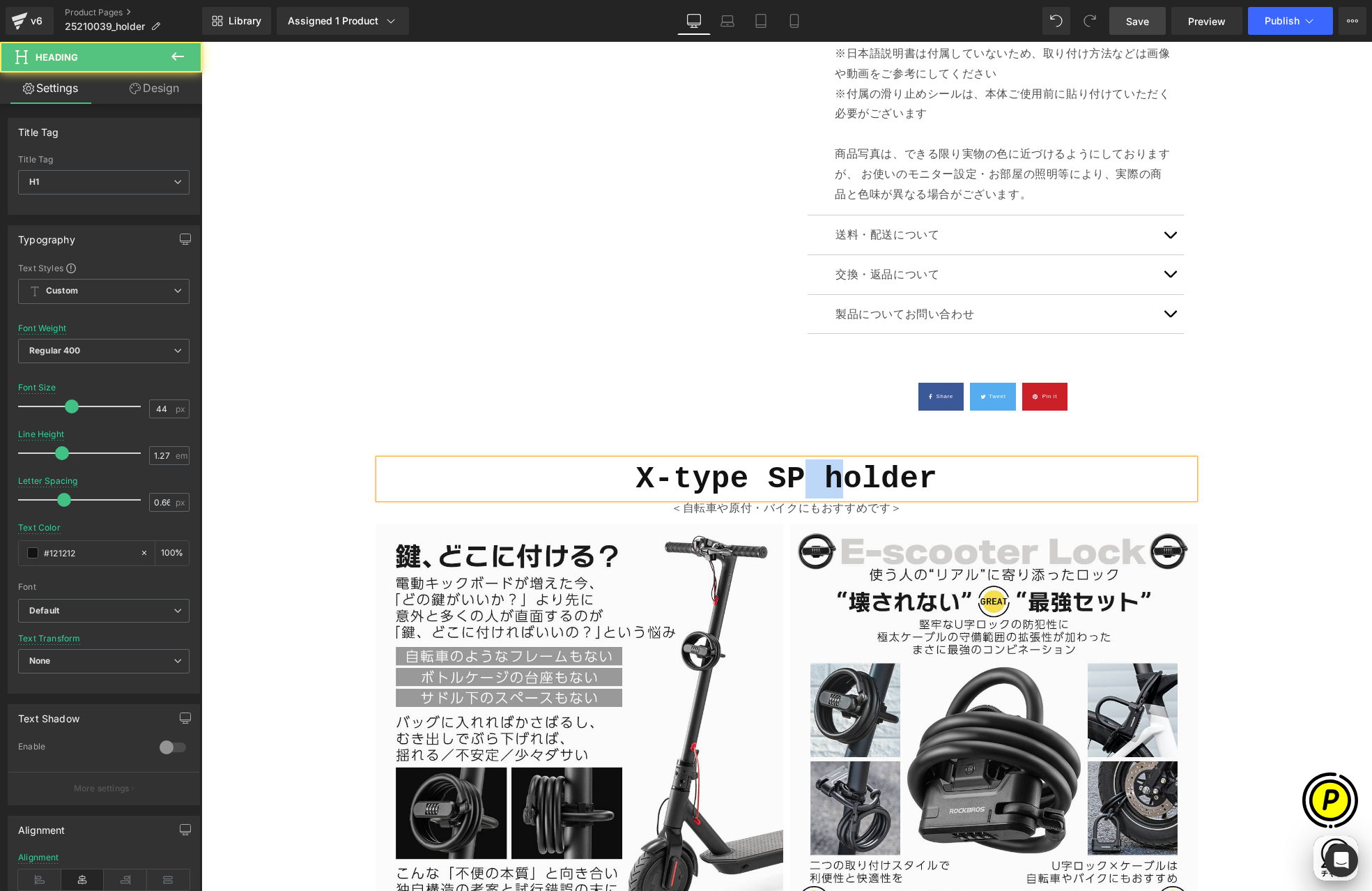
drag, startPoint x: 804, startPoint y: 481, endPoint x: 845, endPoint y: 481, distance: 41.0
click at [845, 481] on b "X-type SP holder" at bounding box center [787, 479] width 302 height 35
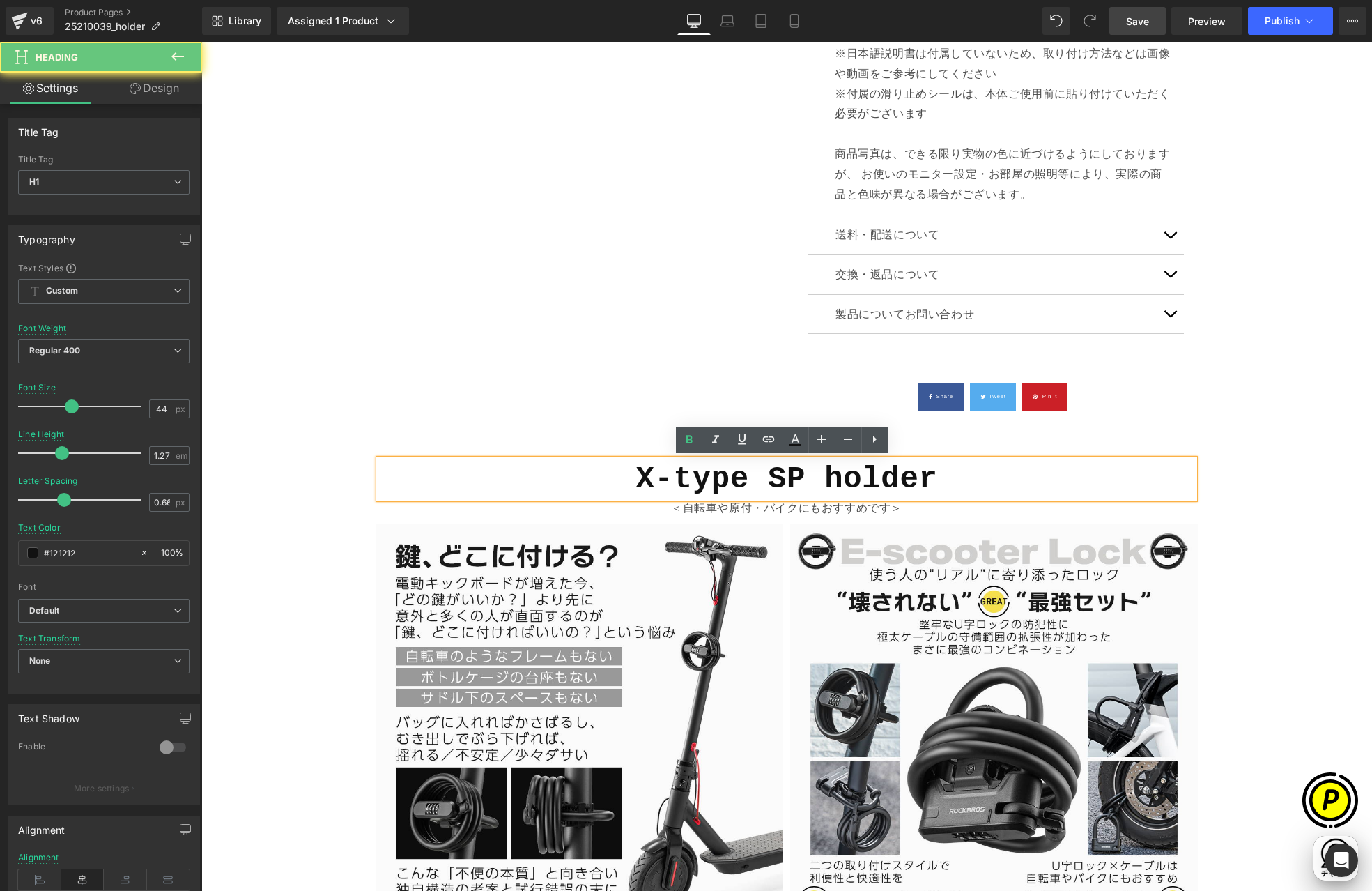
click at [871, 482] on b "X-type SP holder" at bounding box center [787, 479] width 302 height 35
drag, startPoint x: 820, startPoint y: 481, endPoint x: 996, endPoint y: 481, distance: 176.0
click at [996, 481] on h1 "X-type SP holder" at bounding box center [787, 479] width 816 height 39
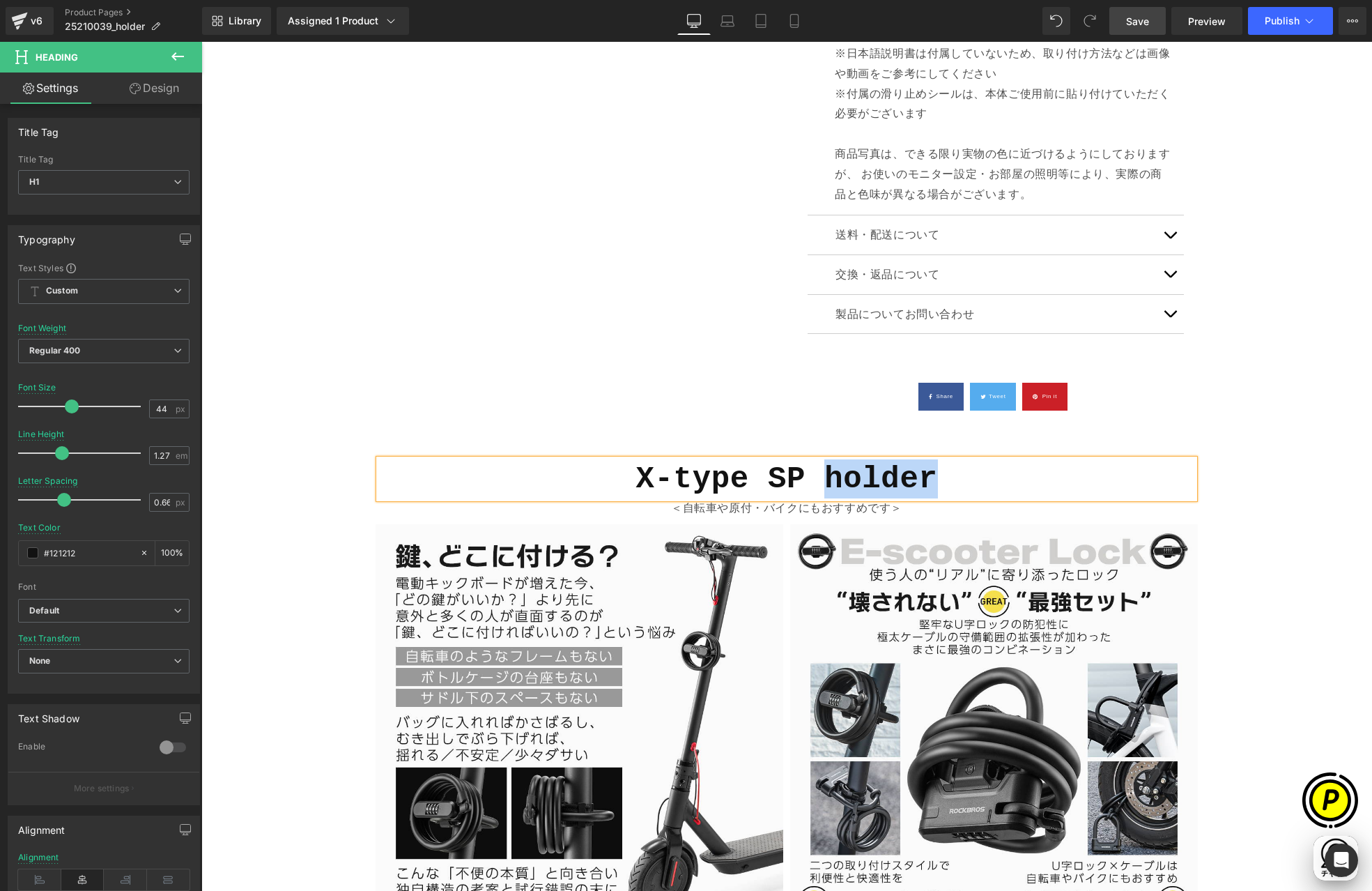
scroll to position [0, 543]
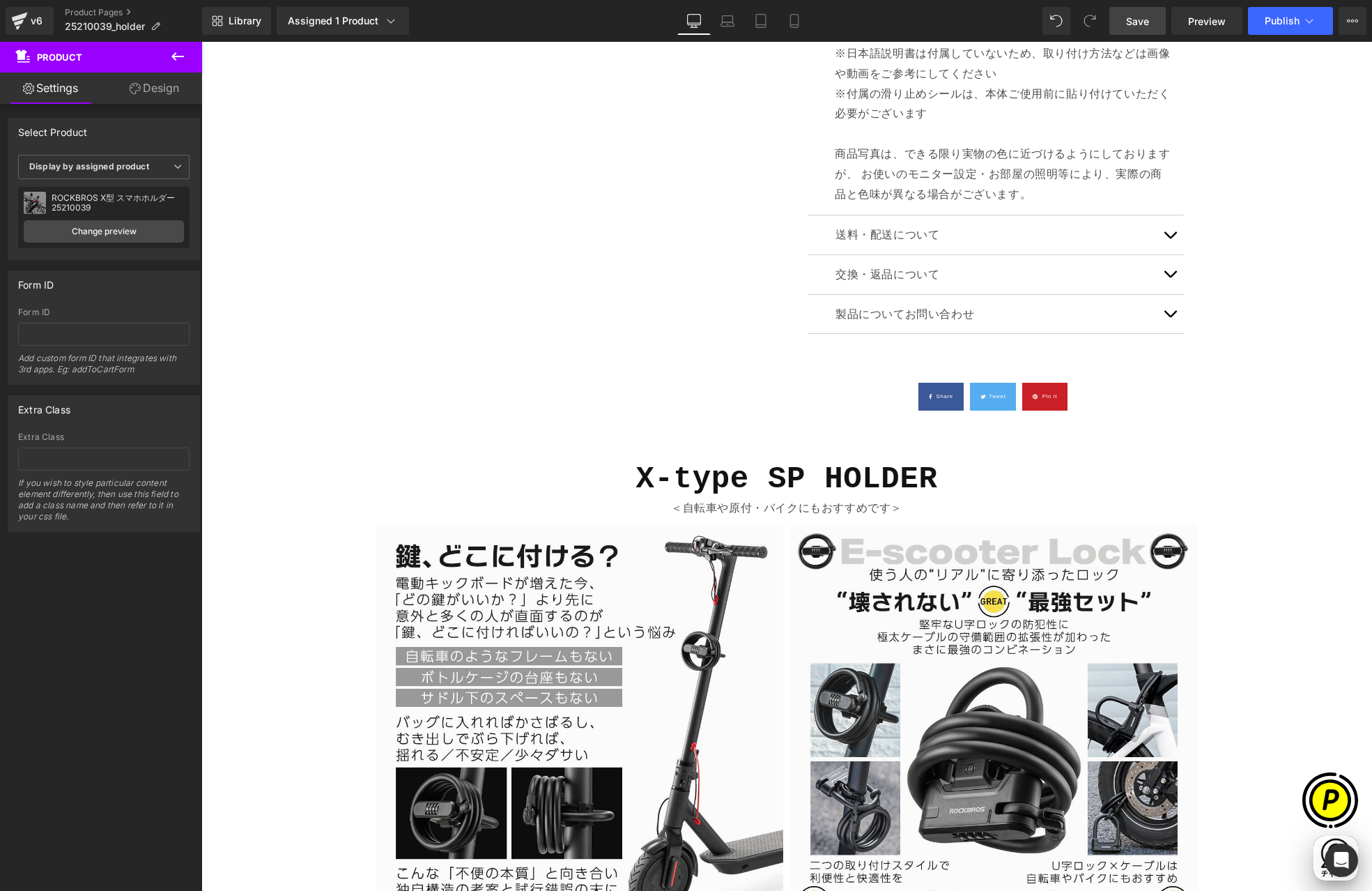
scroll to position [0, 0]
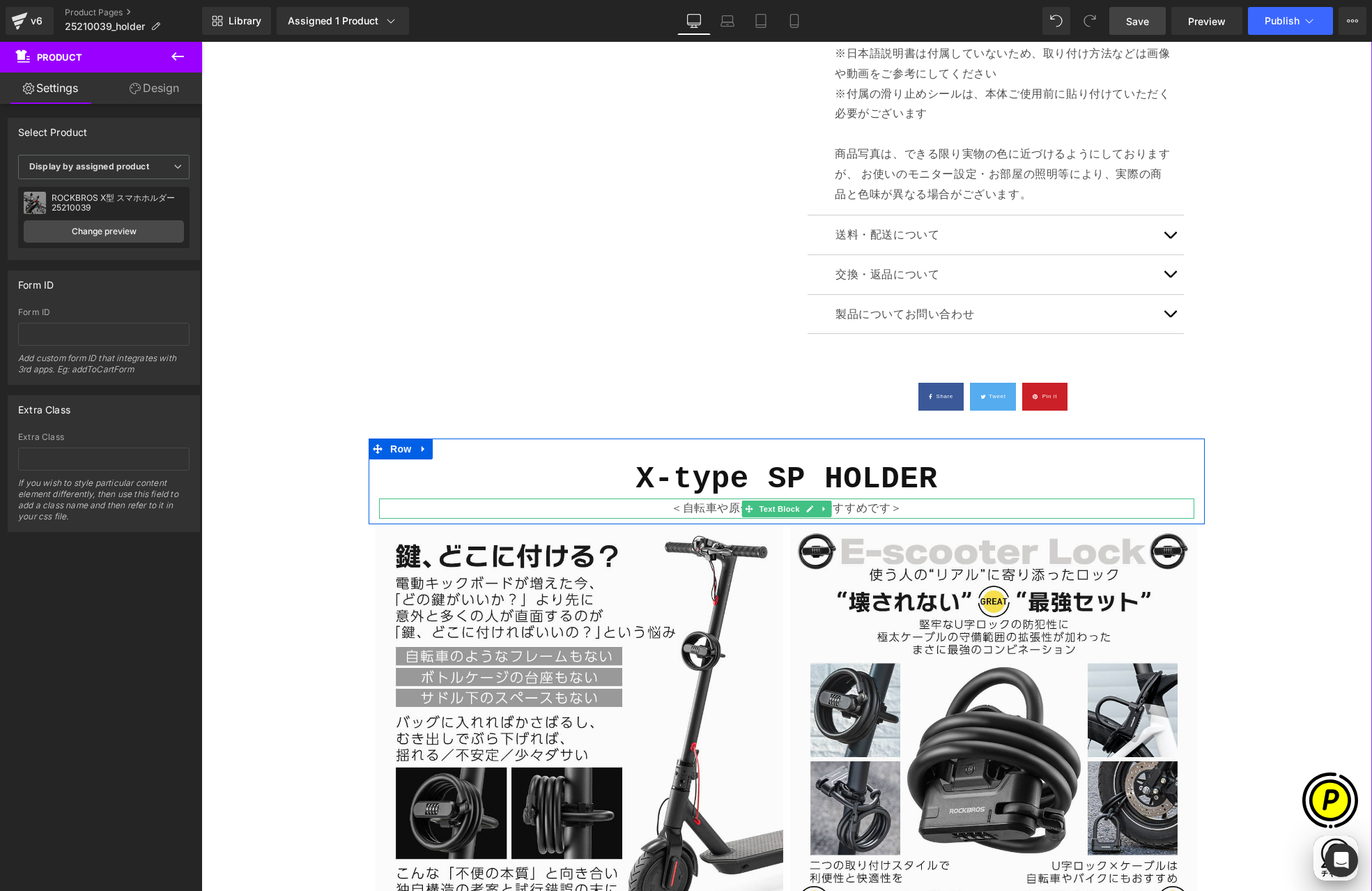
click at [717, 508] on p "＜自転車や原付・バイクにもおすすめです＞" at bounding box center [787, 509] width 816 height 21
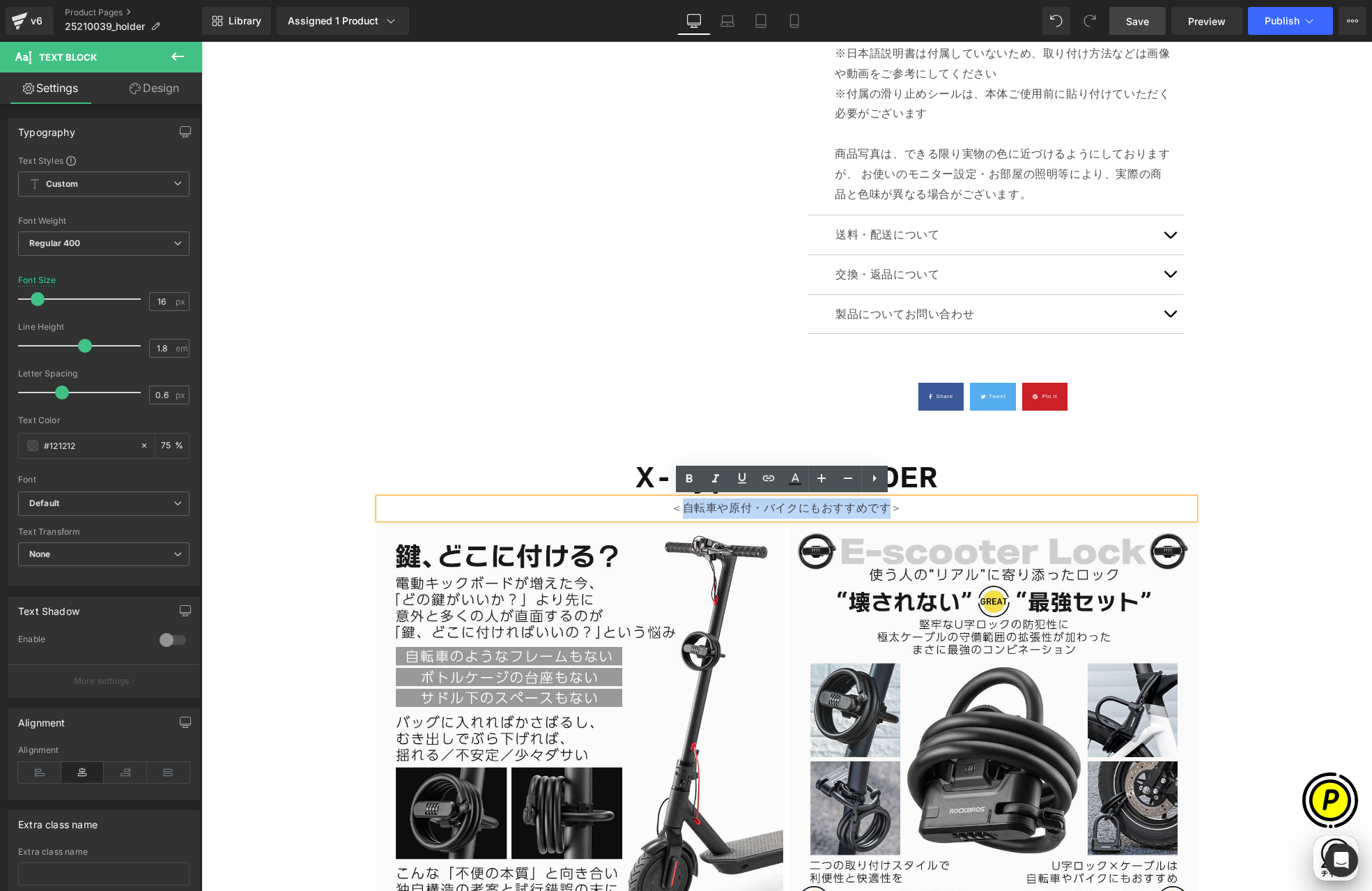
drag, startPoint x: 681, startPoint y: 508, endPoint x: 879, endPoint y: 508, distance: 198.0
click at [879, 508] on p "＜自転車や原付・バイクにもおすすめです＞" at bounding box center [787, 509] width 816 height 21
paste div
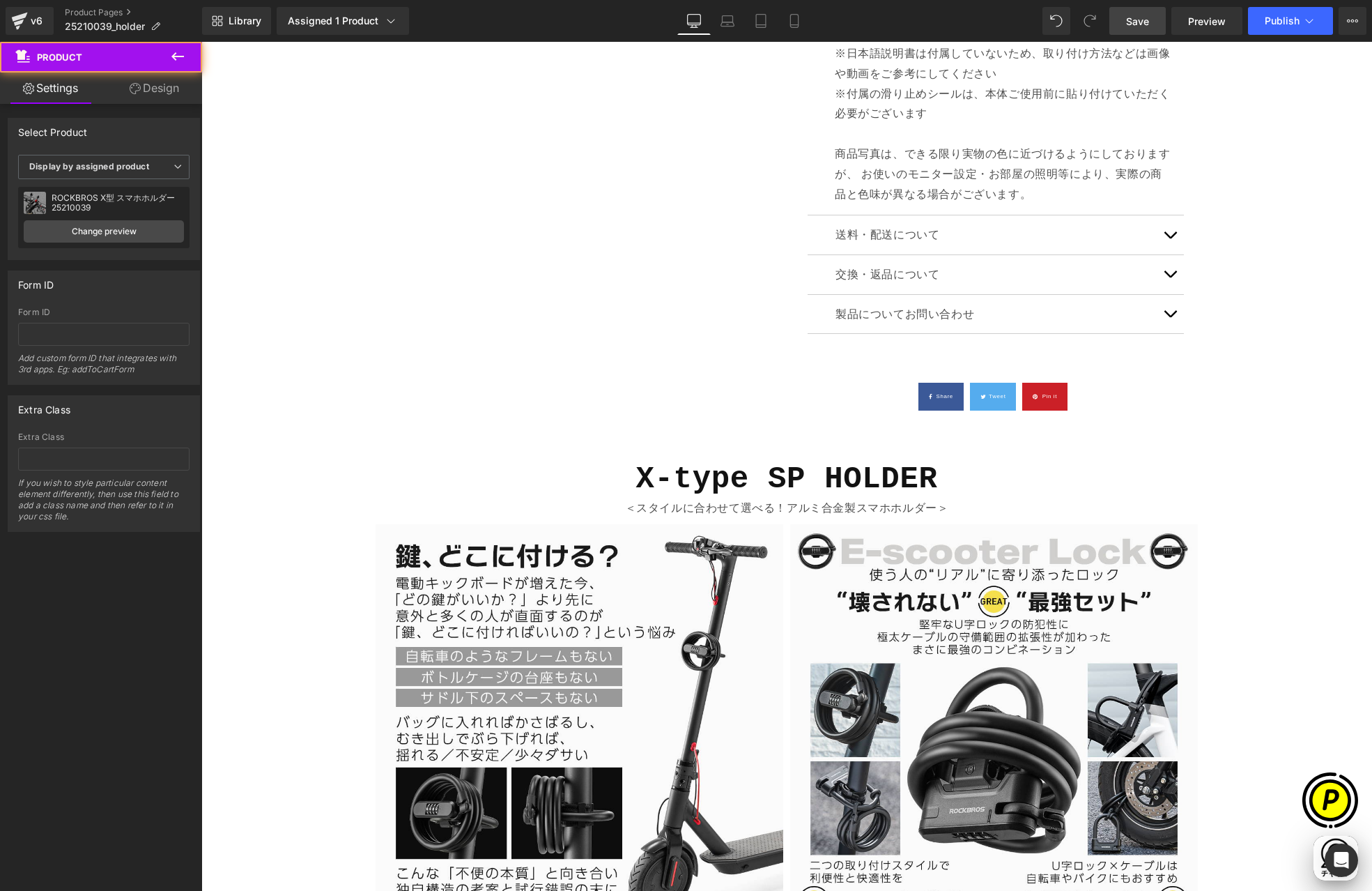
scroll to position [0, 272]
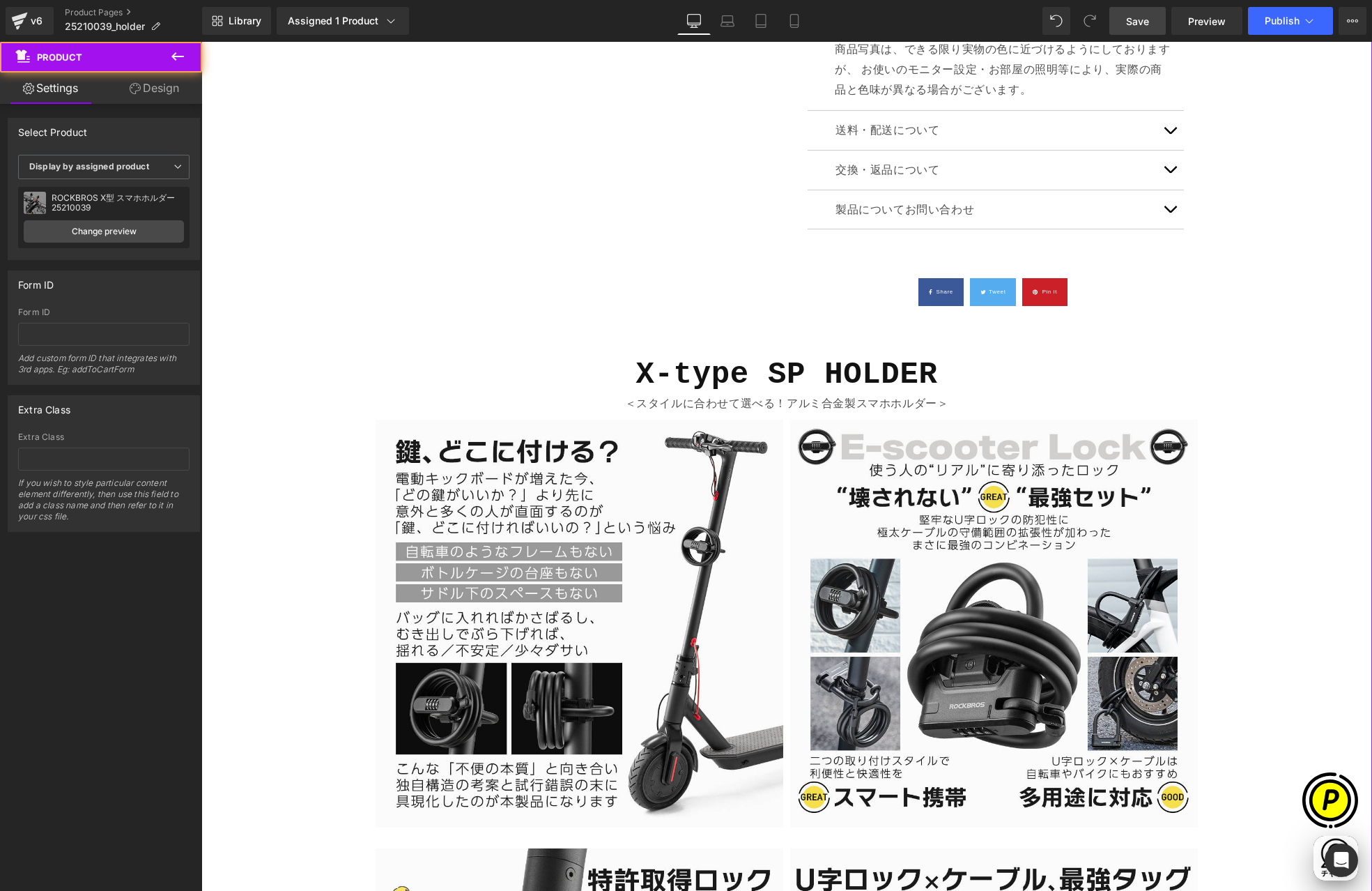
scroll to position [1039, 0]
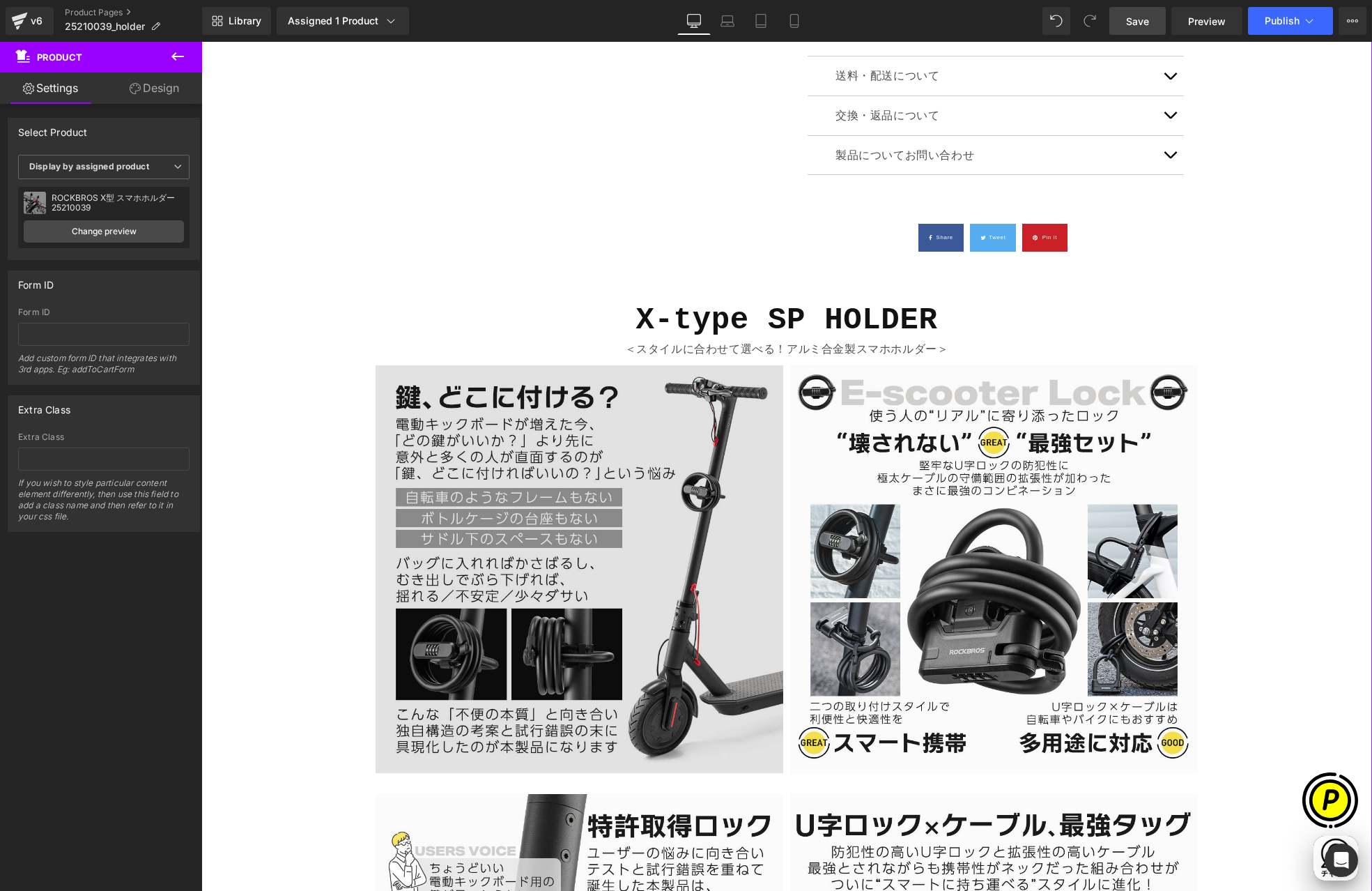
click at [549, 465] on img at bounding box center [579, 569] width 407 height 408
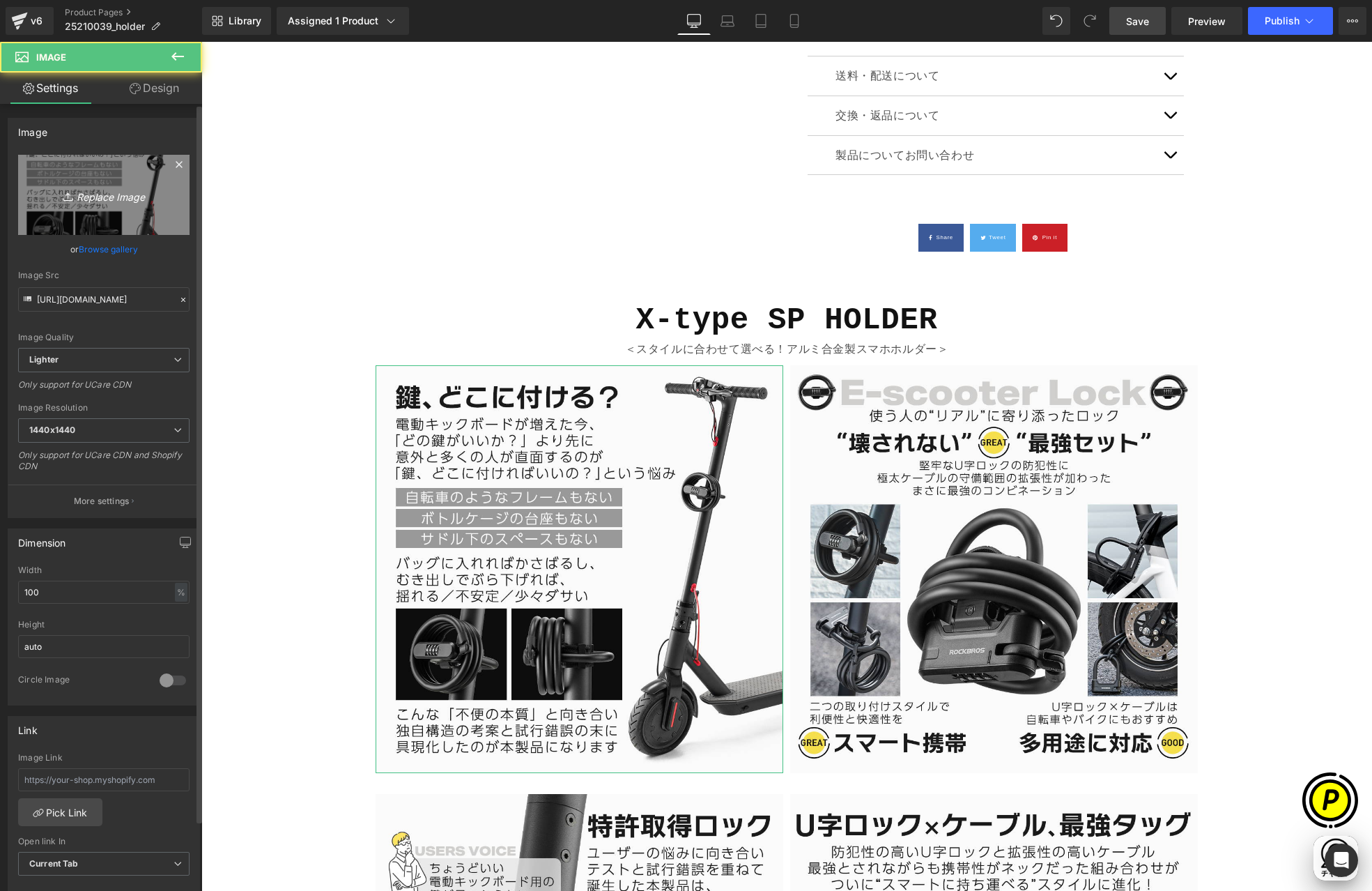
click at [83, 205] on link "Replace Image" at bounding box center [103, 195] width 171 height 81
type input "C:\fakepath\25210039-2.jpg"
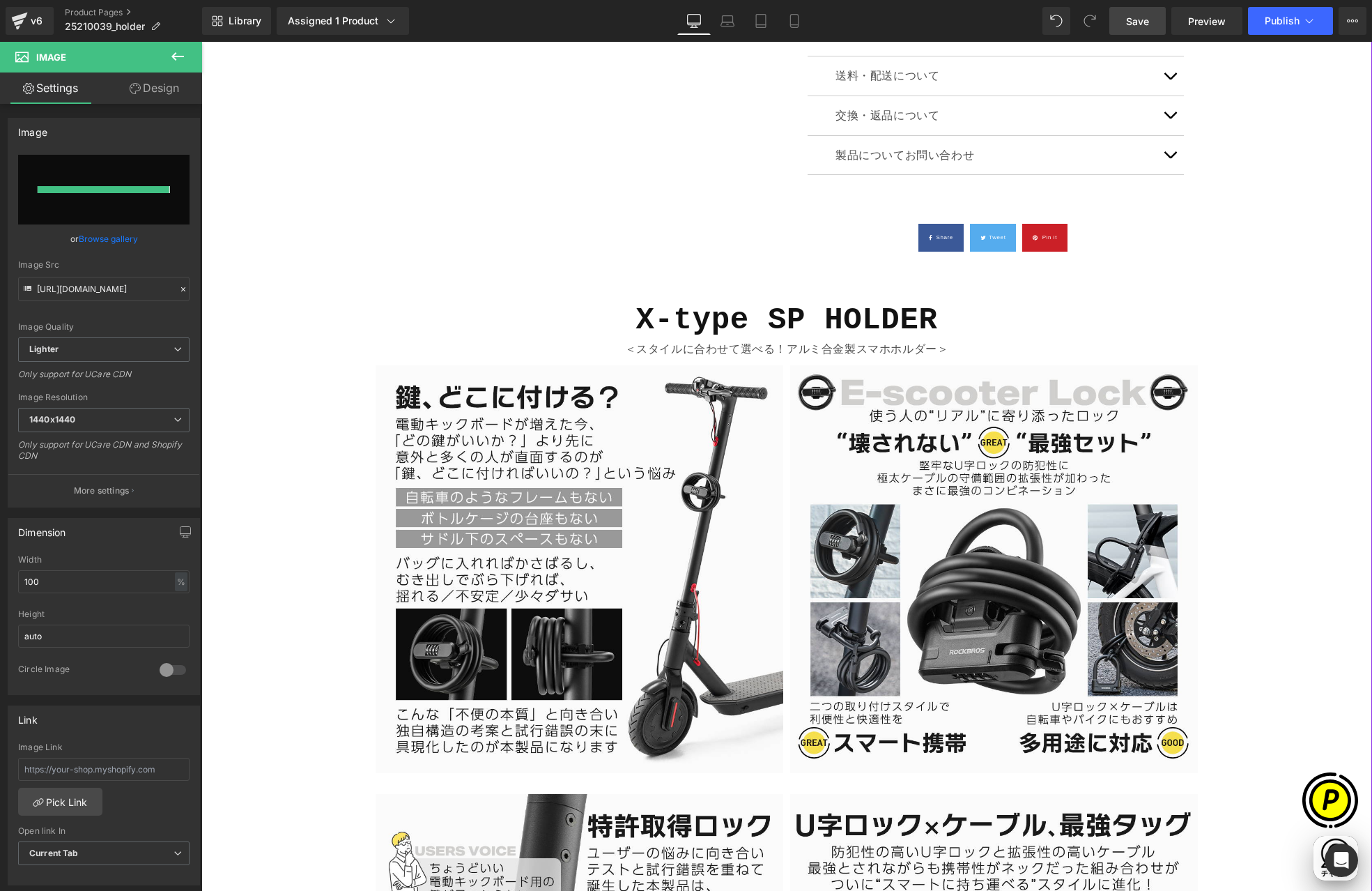
scroll to position [0, 272]
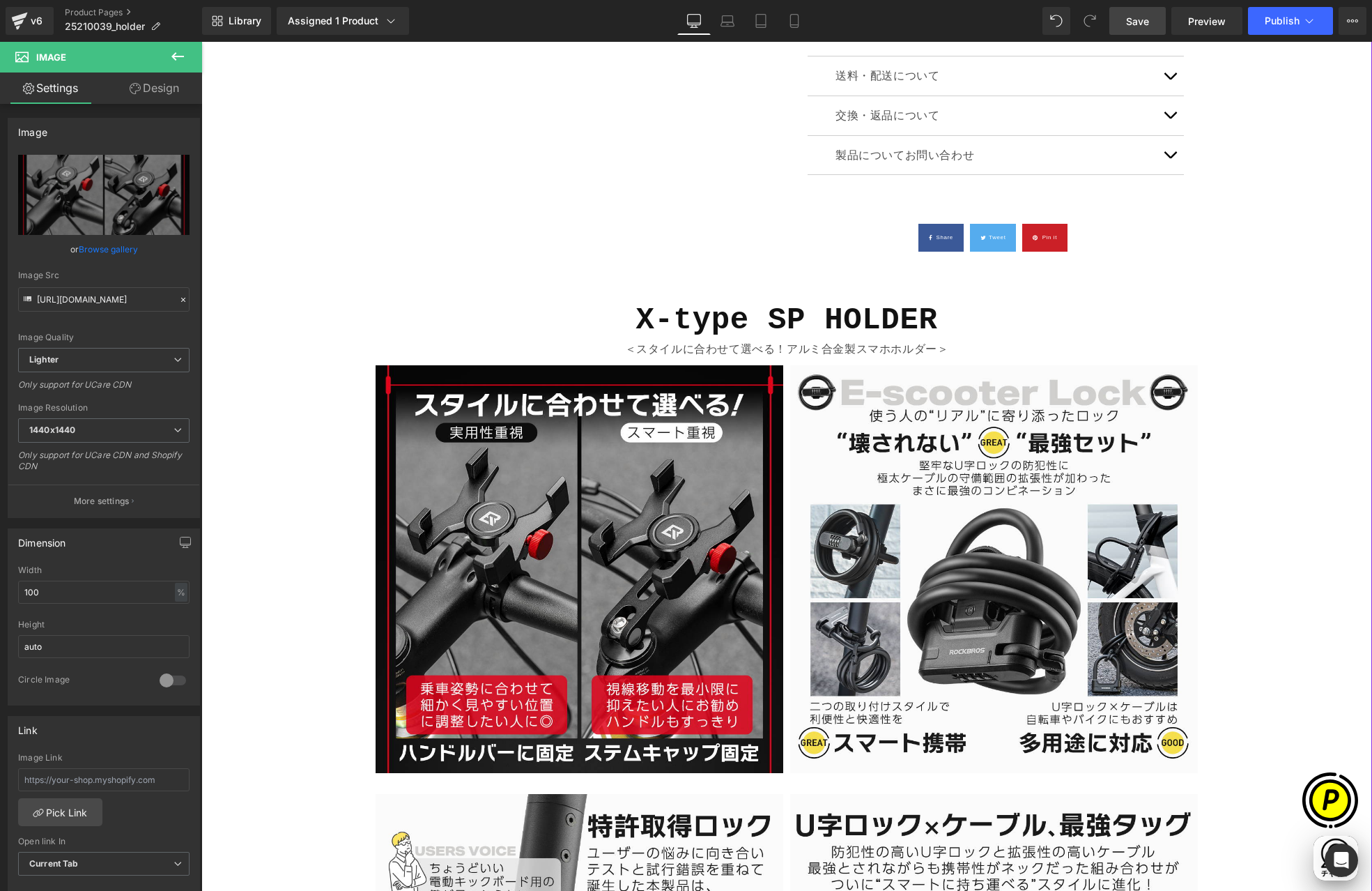
type input "[URL][DOMAIN_NAME]"
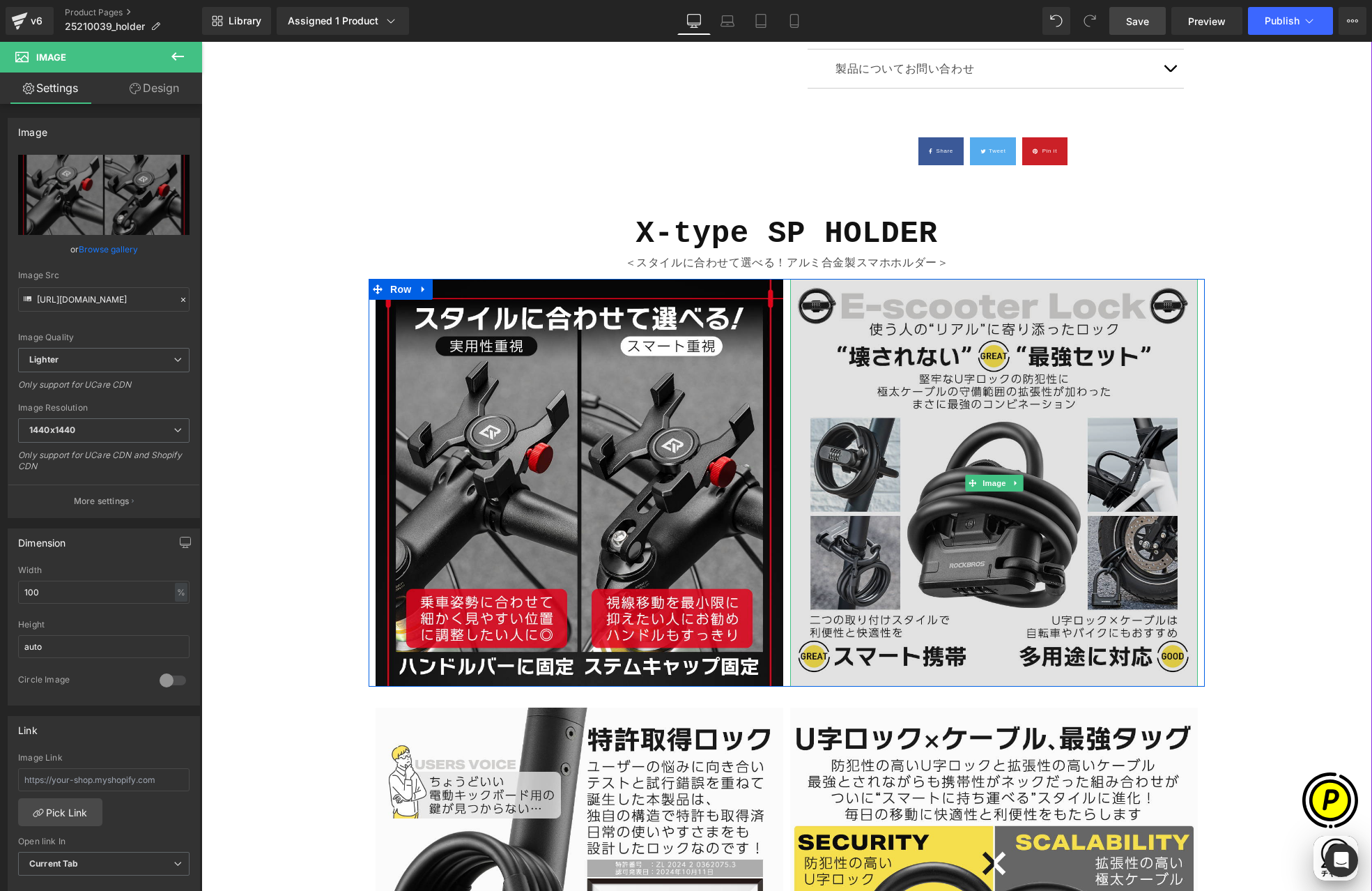
scroll to position [0, 543]
click at [898, 392] on img at bounding box center [994, 483] width 407 height 408
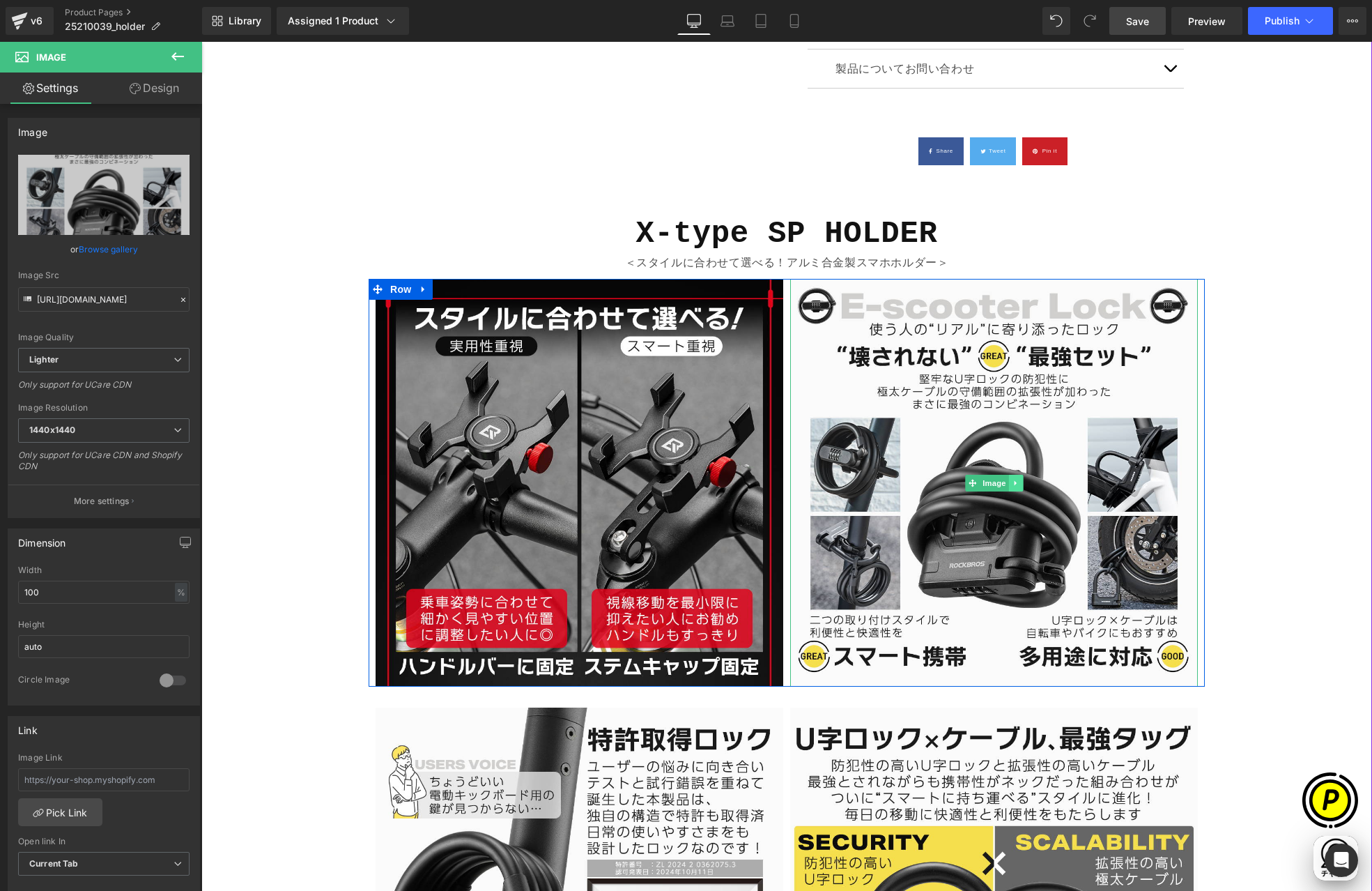
click at [1011, 481] on icon at bounding box center [1015, 483] width 7 height 8
click at [1005, 481] on icon at bounding box center [1009, 483] width 7 height 7
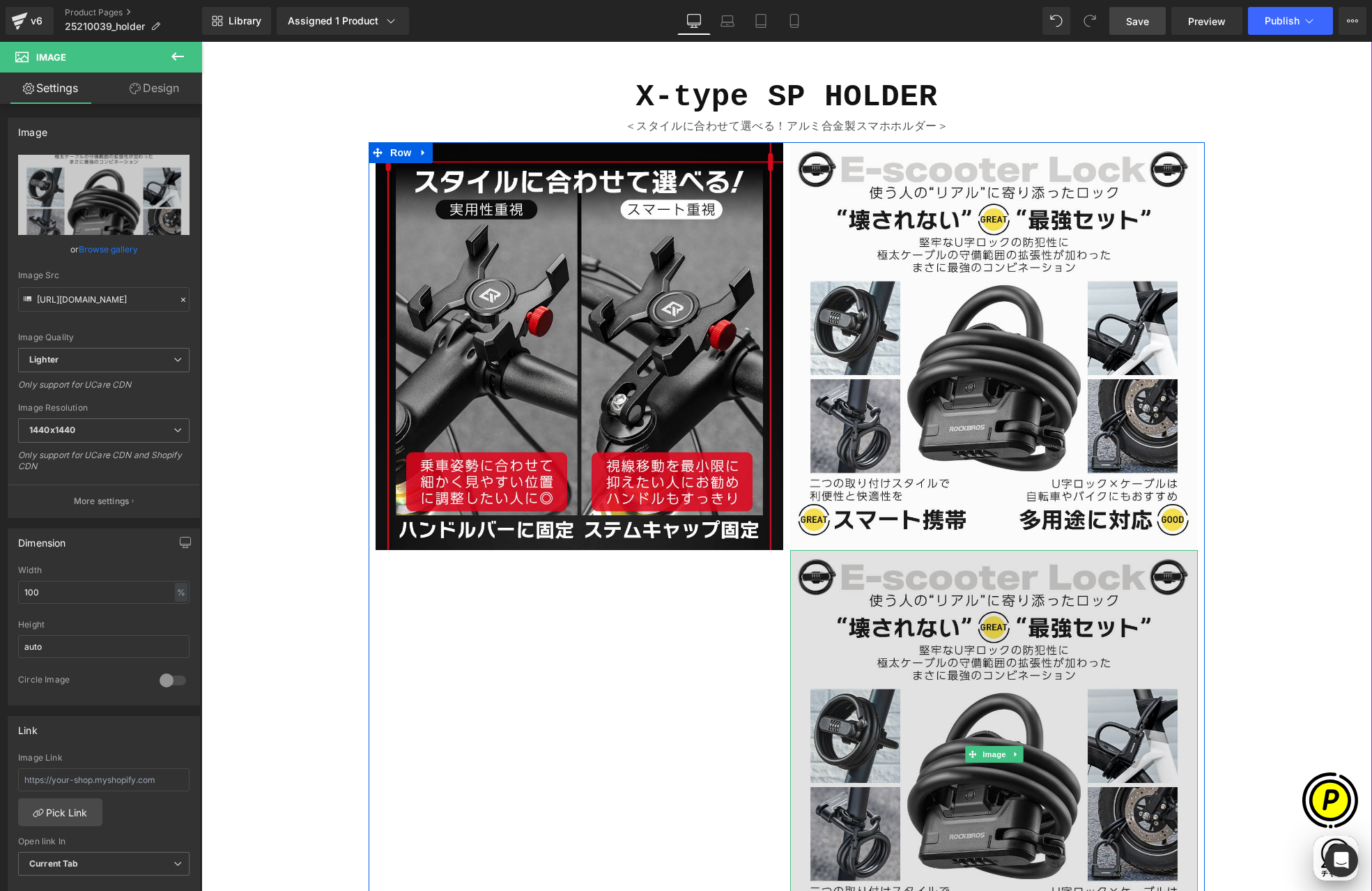
scroll to position [1499, 0]
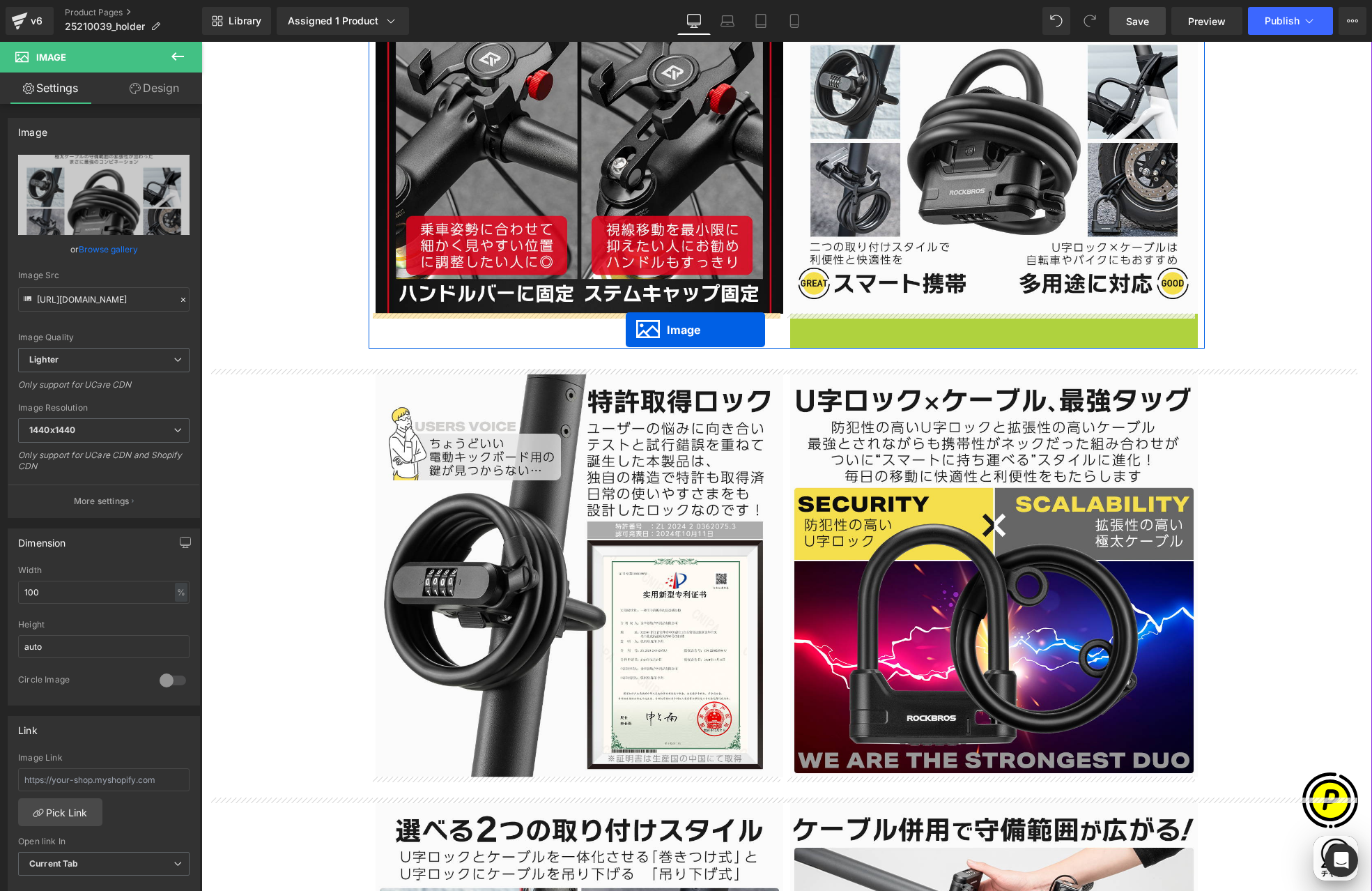
drag, startPoint x: 967, startPoint y: 520, endPoint x: 626, endPoint y: 330, distance: 390.4
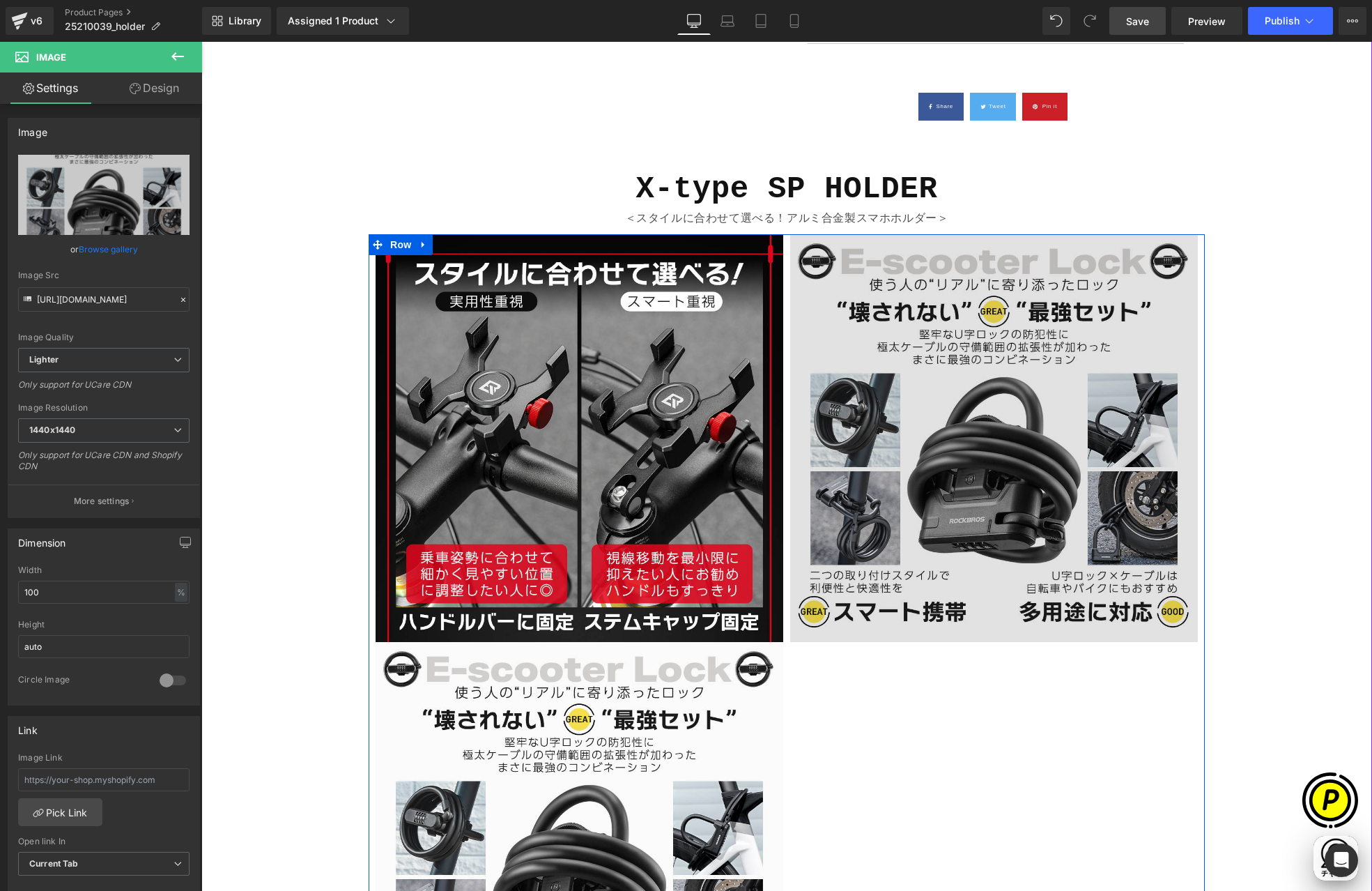
scroll to position [0, 272]
click at [941, 378] on img at bounding box center [994, 438] width 407 height 408
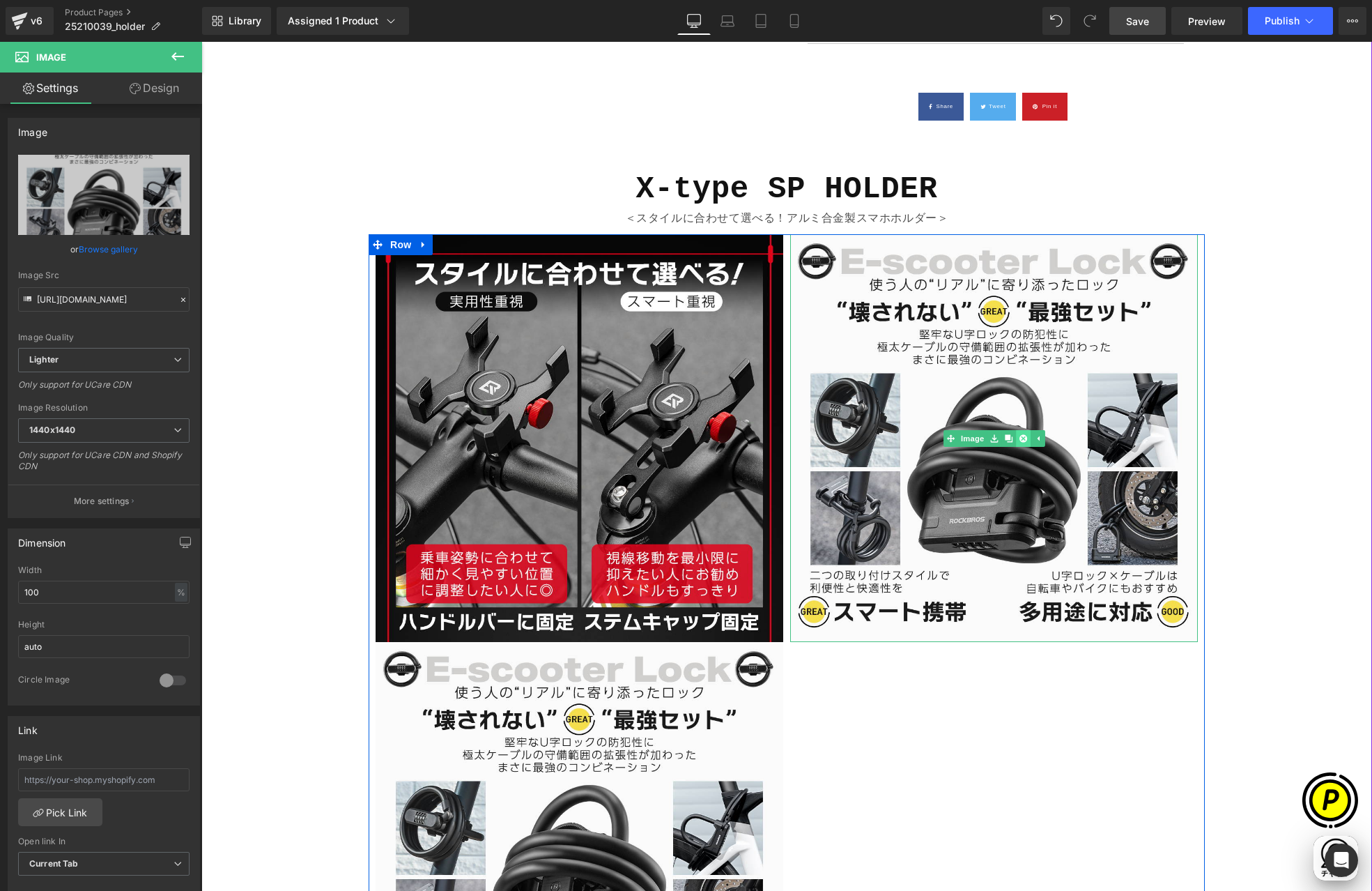
click at [1020, 437] on icon at bounding box center [1023, 438] width 7 height 7
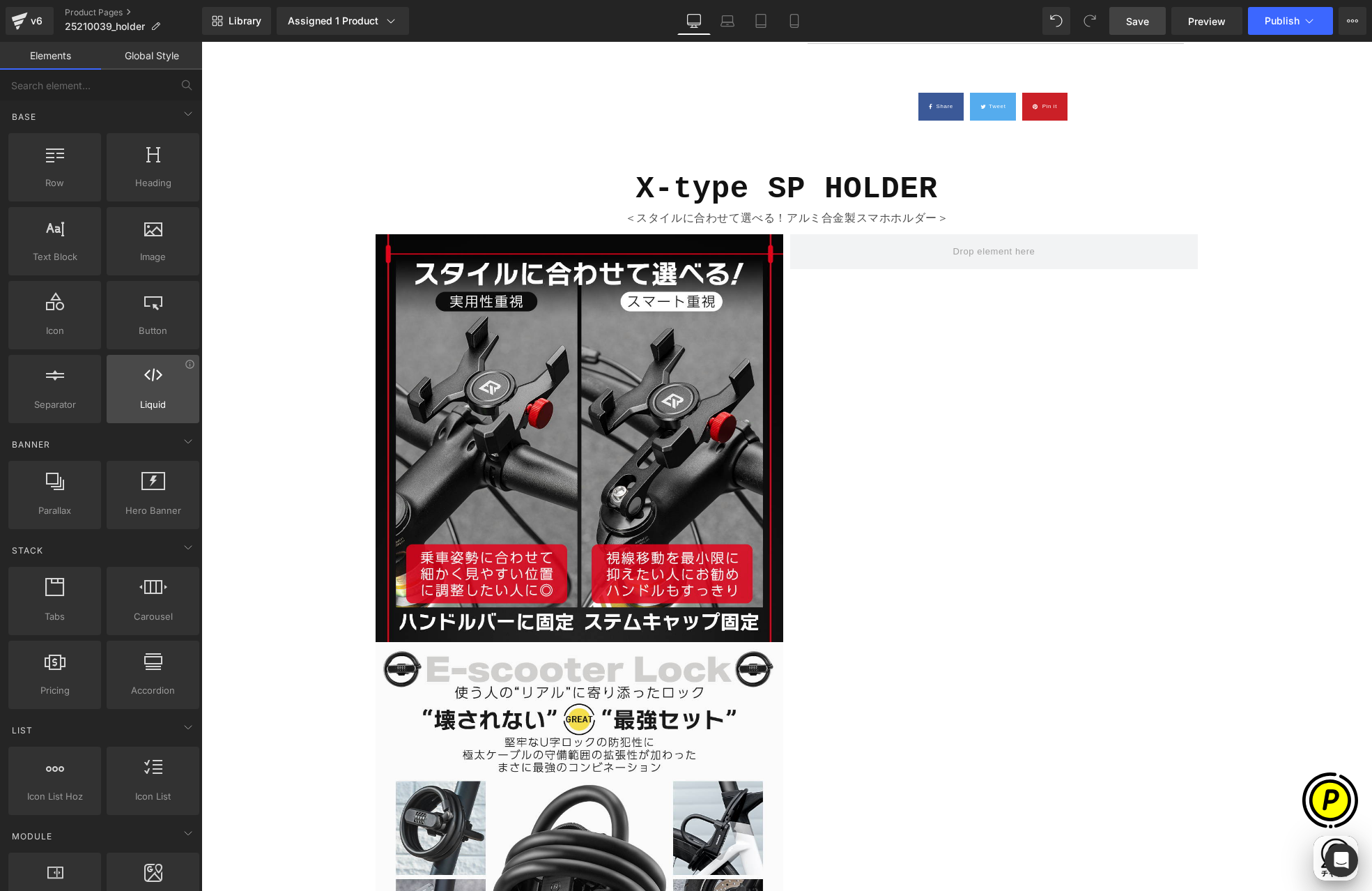
scroll to position [3, 0]
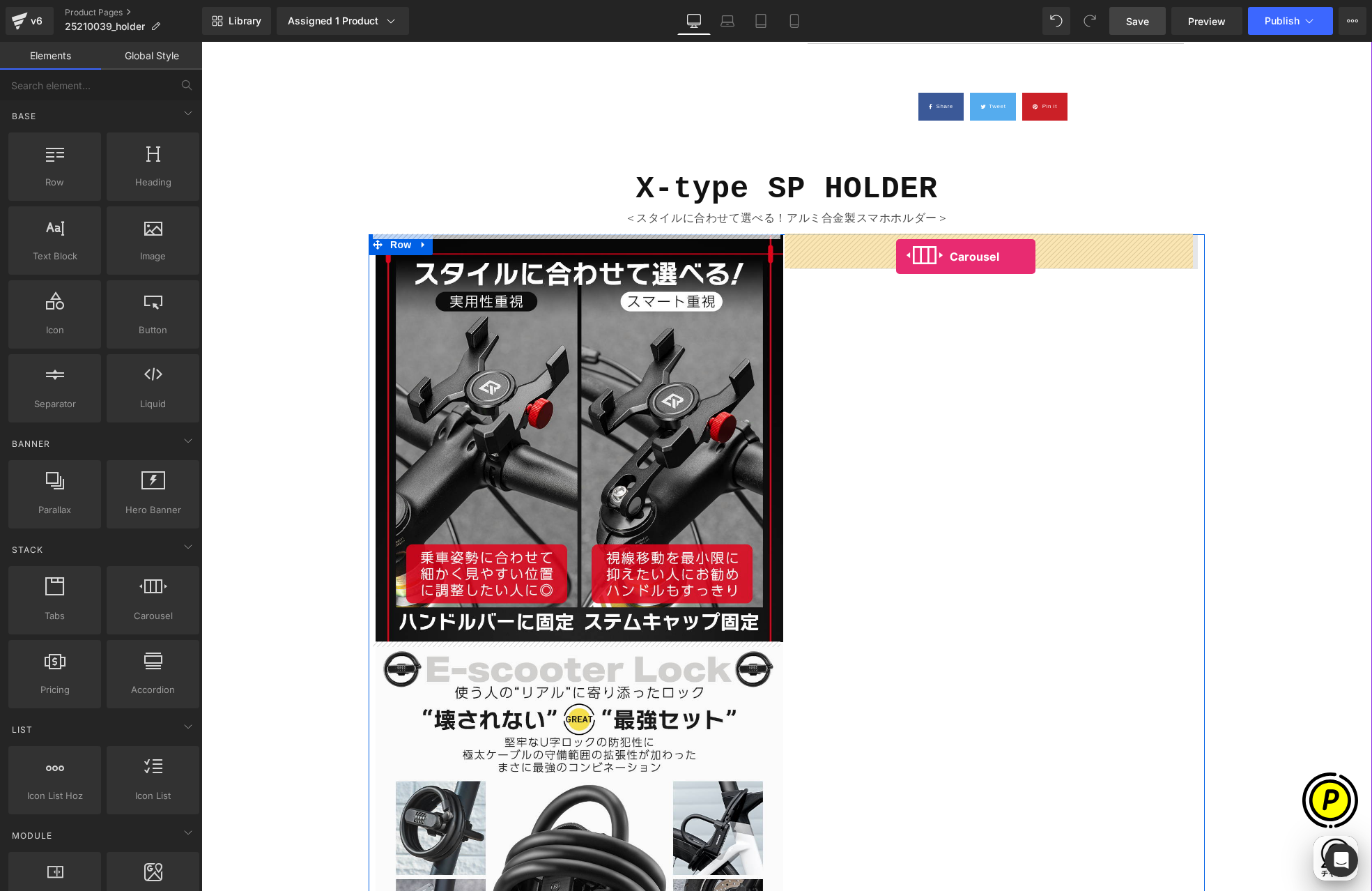
drag, startPoint x: 363, startPoint y: 636, endPoint x: 896, endPoint y: 257, distance: 654.0
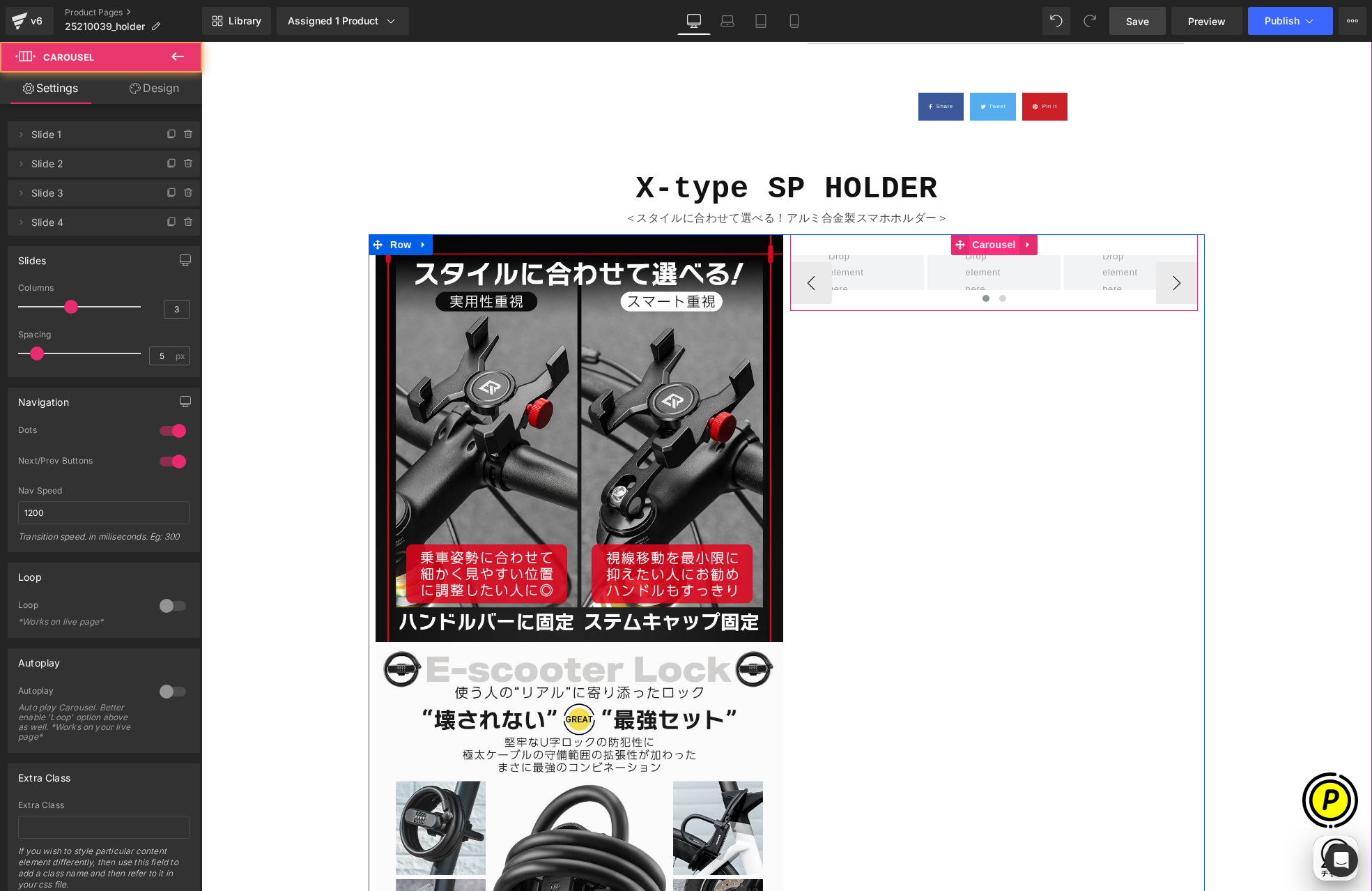
scroll to position [0, 543]
click at [985, 242] on span "Carousel" at bounding box center [994, 245] width 51 height 21
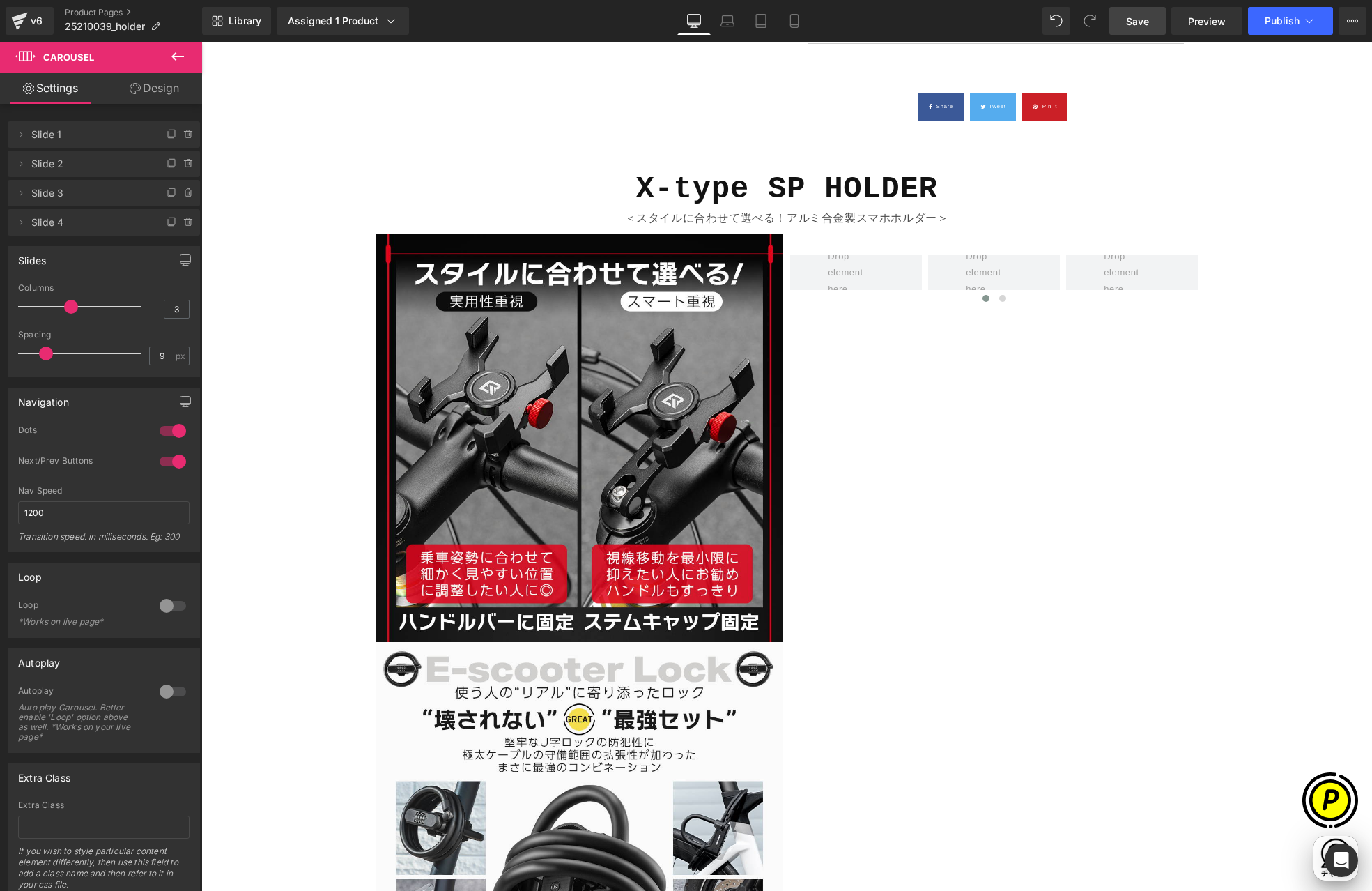
type input "8"
click at [39, 353] on span at bounding box center [43, 353] width 14 height 14
type input "1"
drag, startPoint x: 67, startPoint y: 305, endPoint x: 31, endPoint y: 309, distance: 36.2
click at [31, 309] on div at bounding box center [83, 306] width 116 height 28
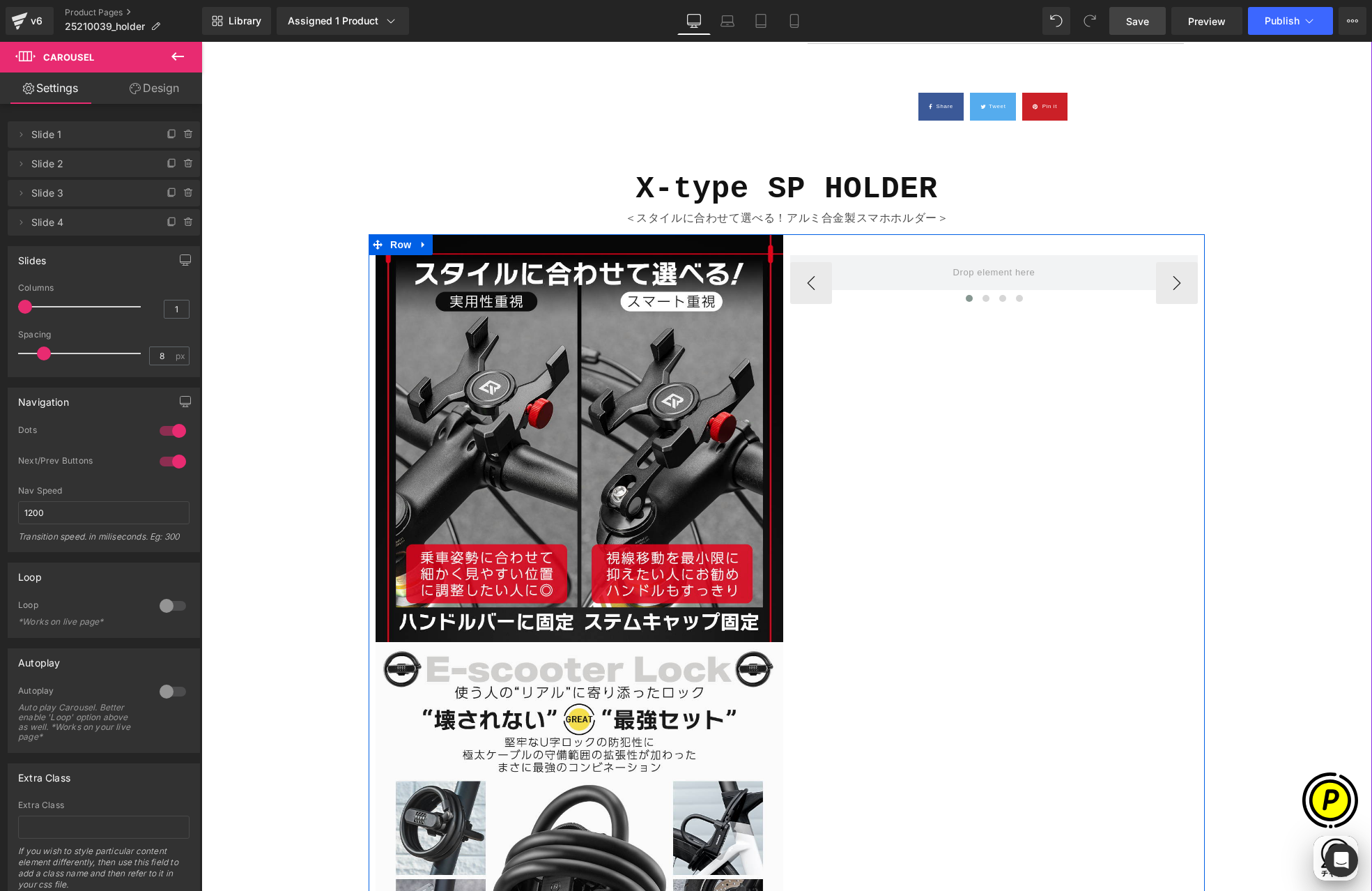
click at [991, 238] on span "Carousel" at bounding box center [994, 245] width 40 height 17
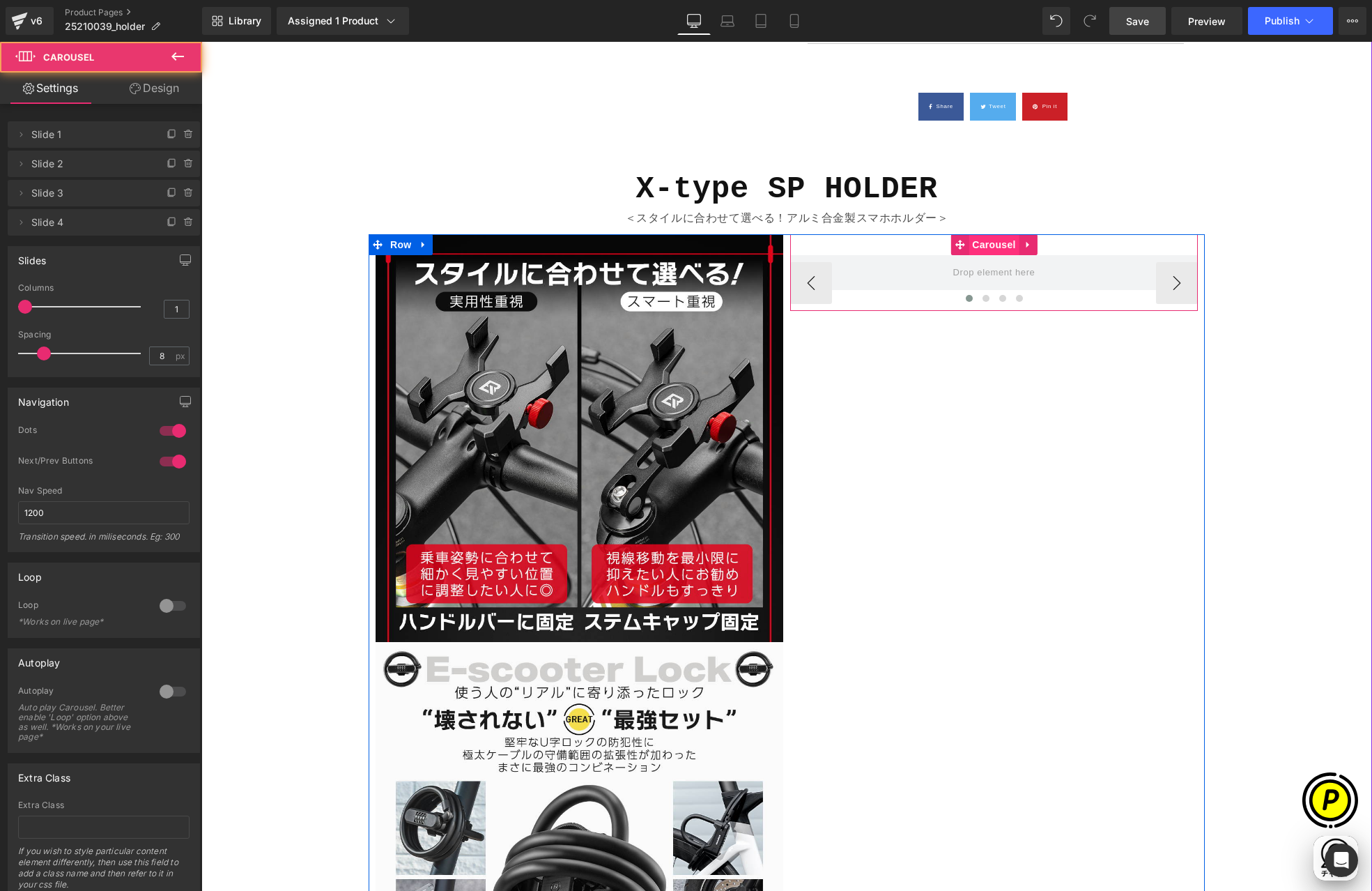
scroll to position [0, 0]
click at [990, 245] on span "Carousel" at bounding box center [994, 245] width 51 height 21
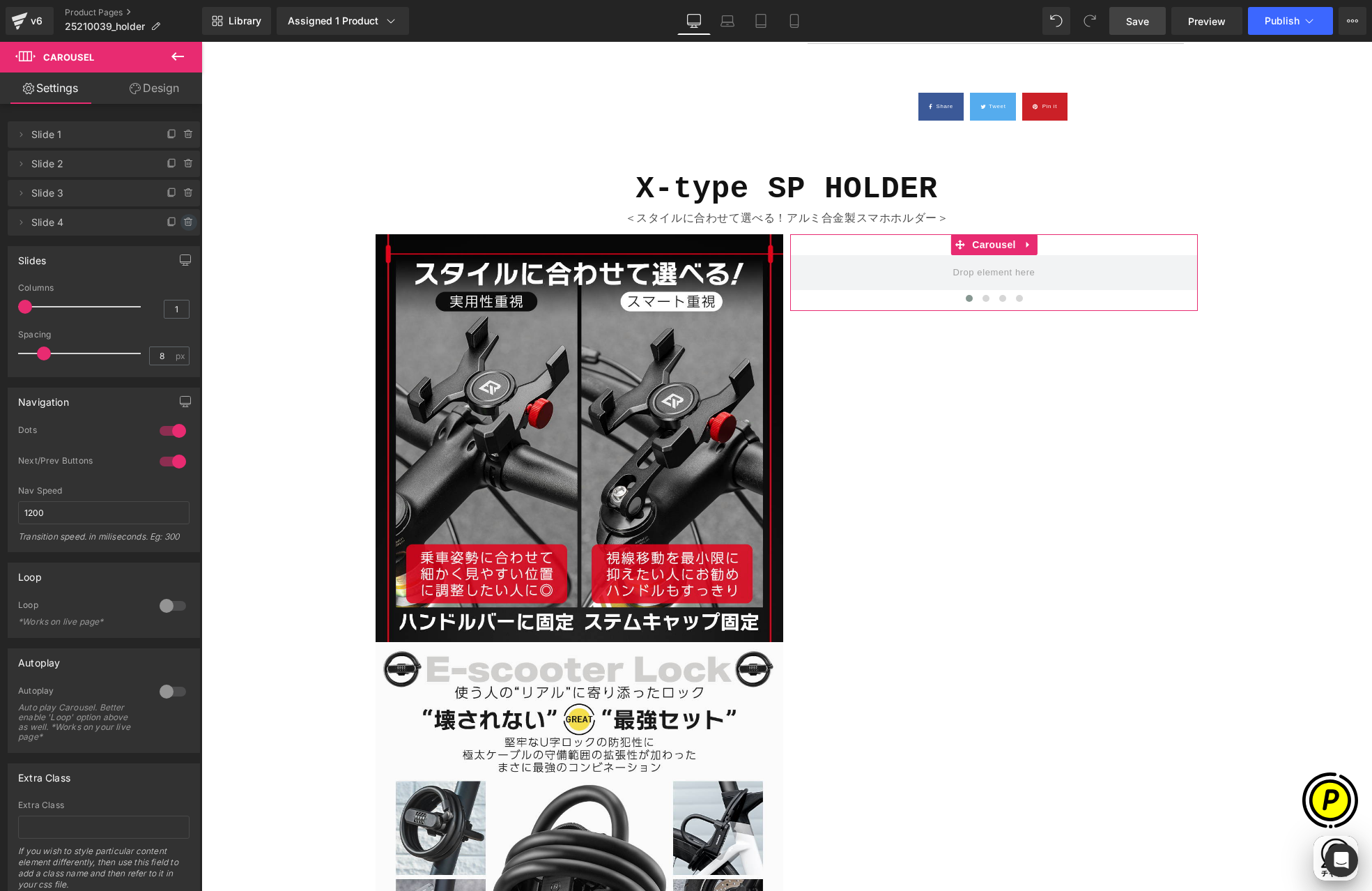
click at [184, 222] on icon at bounding box center [189, 222] width 11 height 11
click at [178, 220] on button "Delete" at bounding box center [173, 222] width 44 height 18
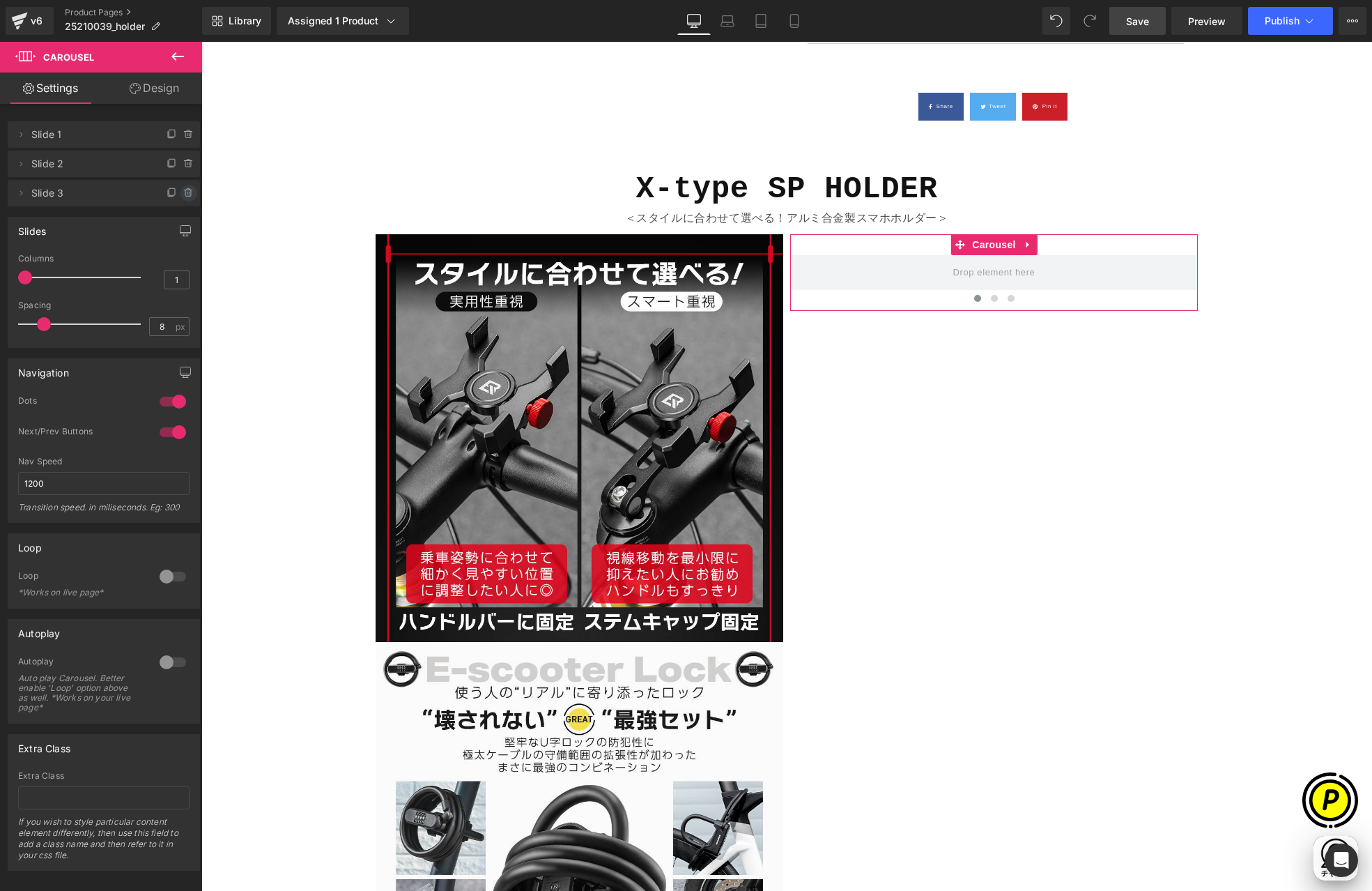
click at [184, 193] on icon at bounding box center [189, 193] width 11 height 11
click at [176, 192] on button "Delete" at bounding box center [173, 193] width 44 height 18
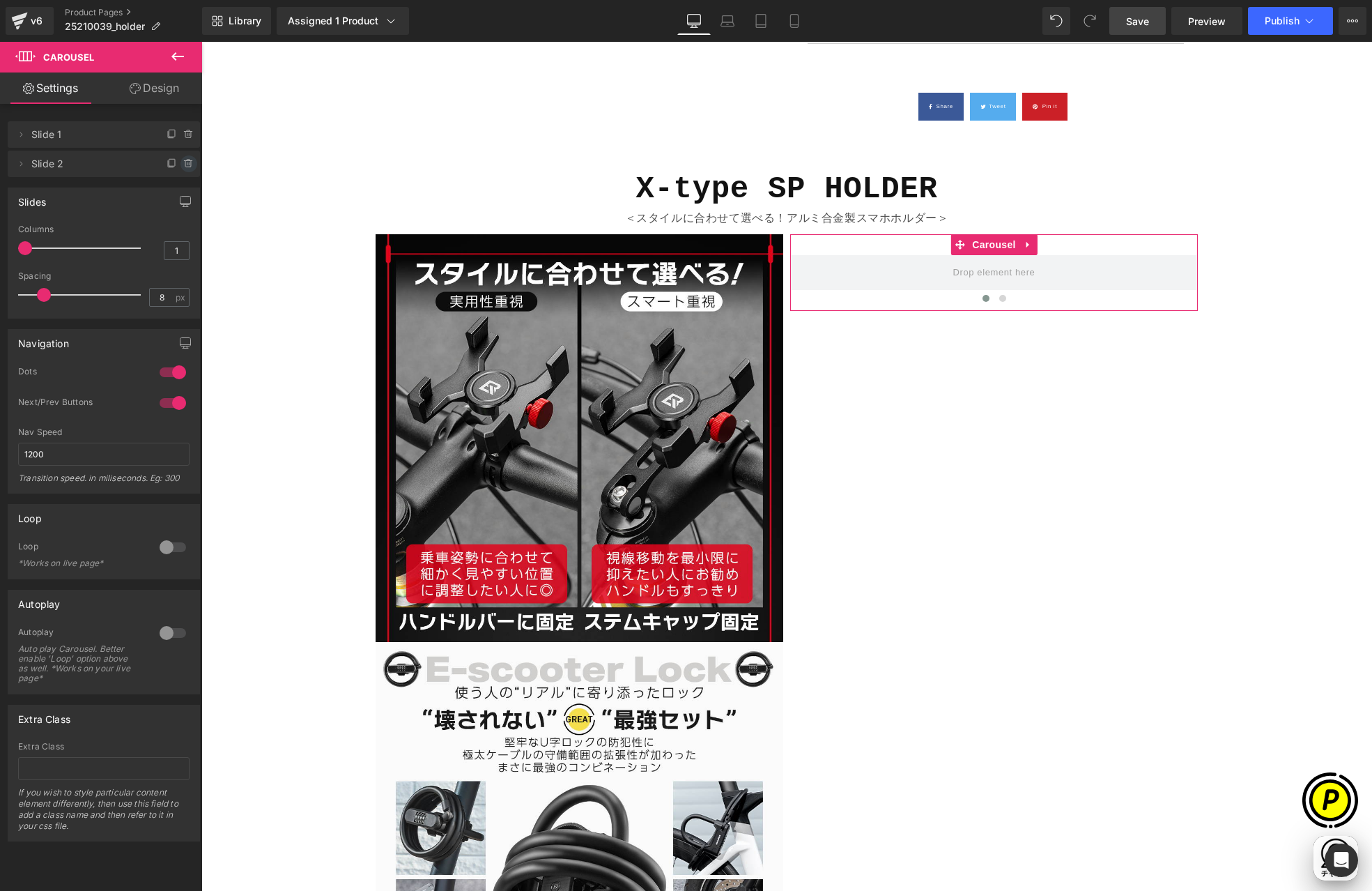
click at [185, 167] on icon at bounding box center [188, 164] width 6 height 7
click at [171, 164] on button "Delete" at bounding box center [173, 164] width 44 height 18
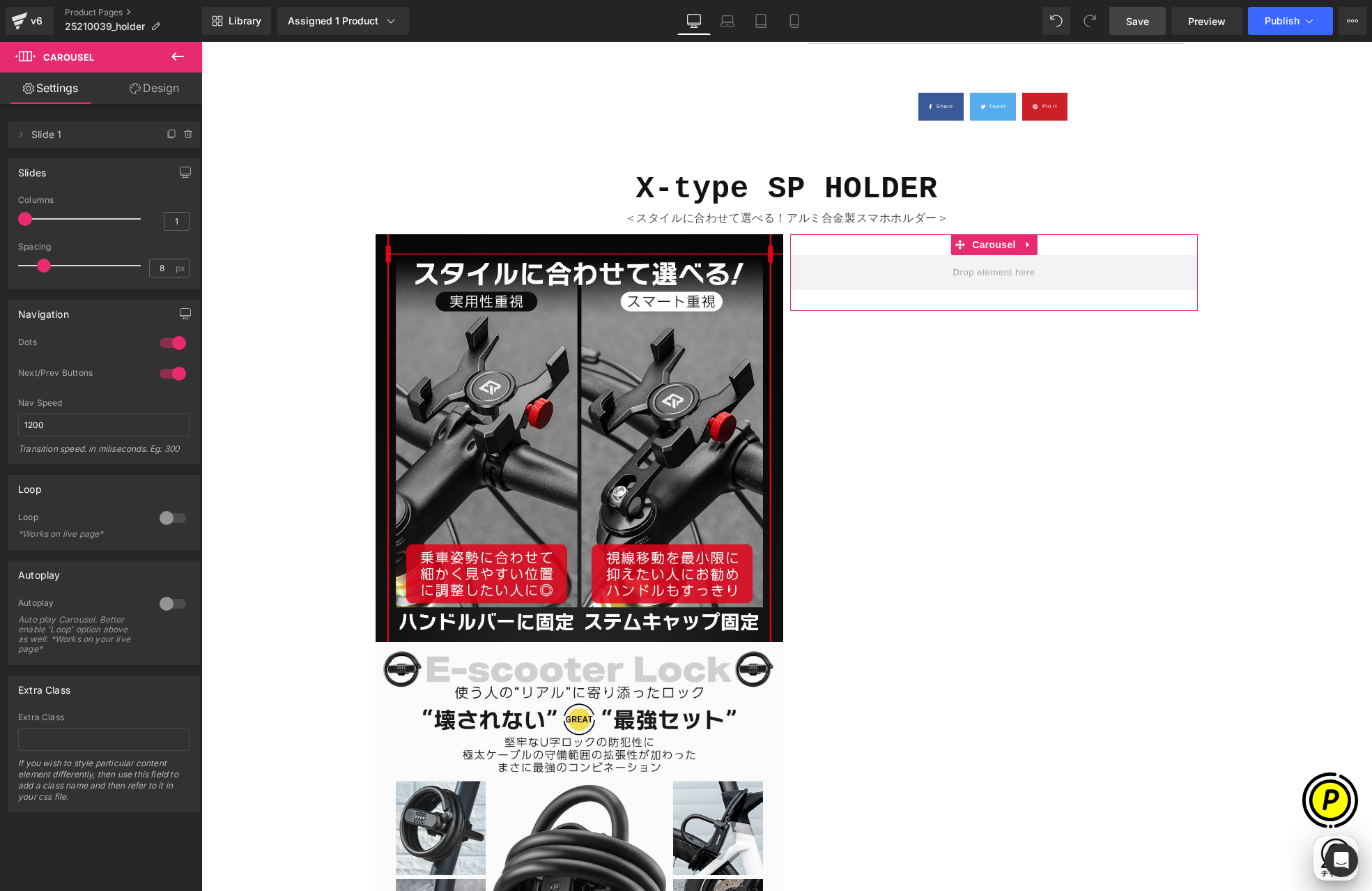
click at [158, 519] on div at bounding box center [173, 518] width 34 height 22
click at [157, 598] on div at bounding box center [173, 603] width 34 height 22
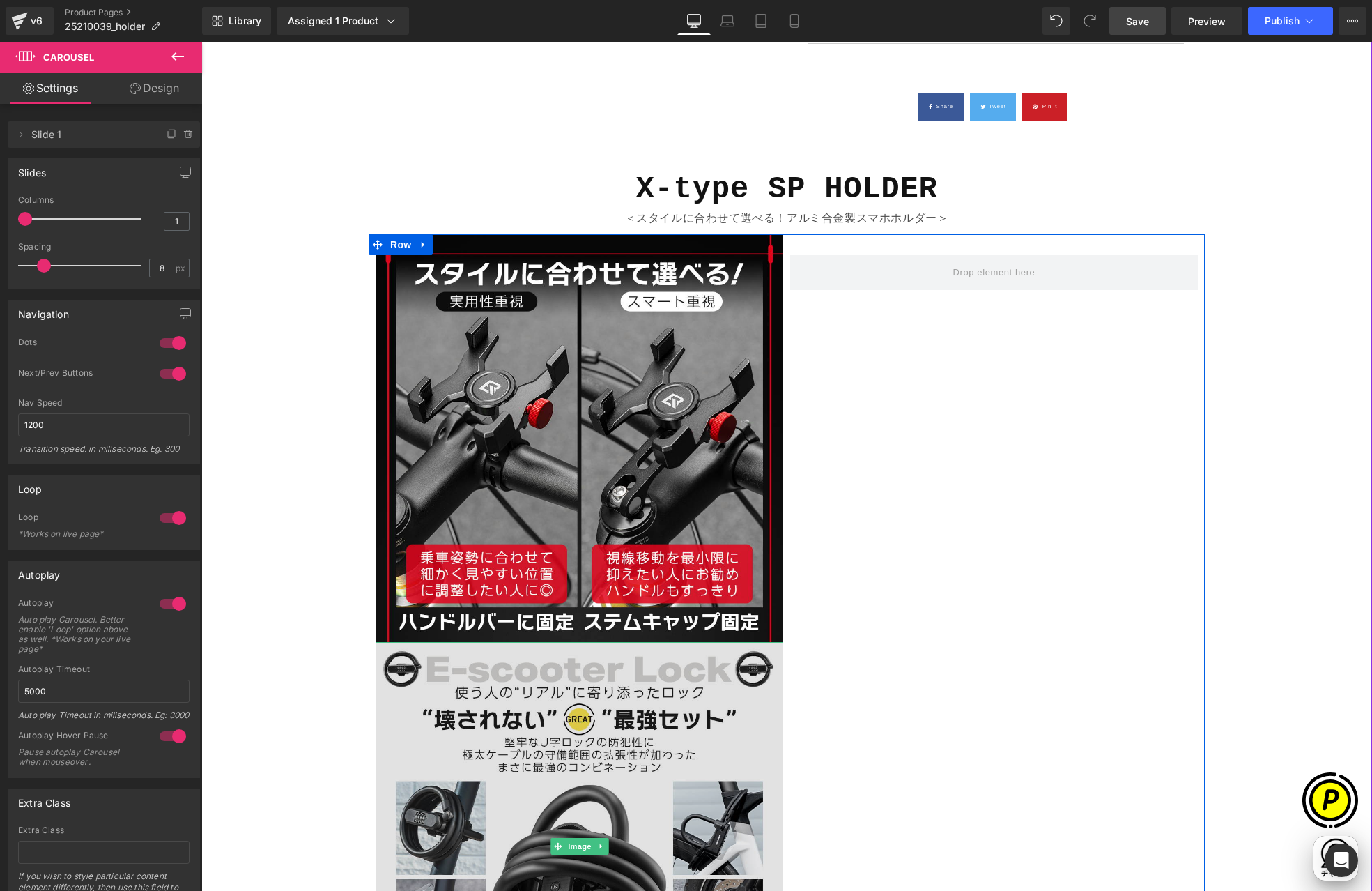
click at [568, 778] on img at bounding box center [579, 845] width 407 height 408
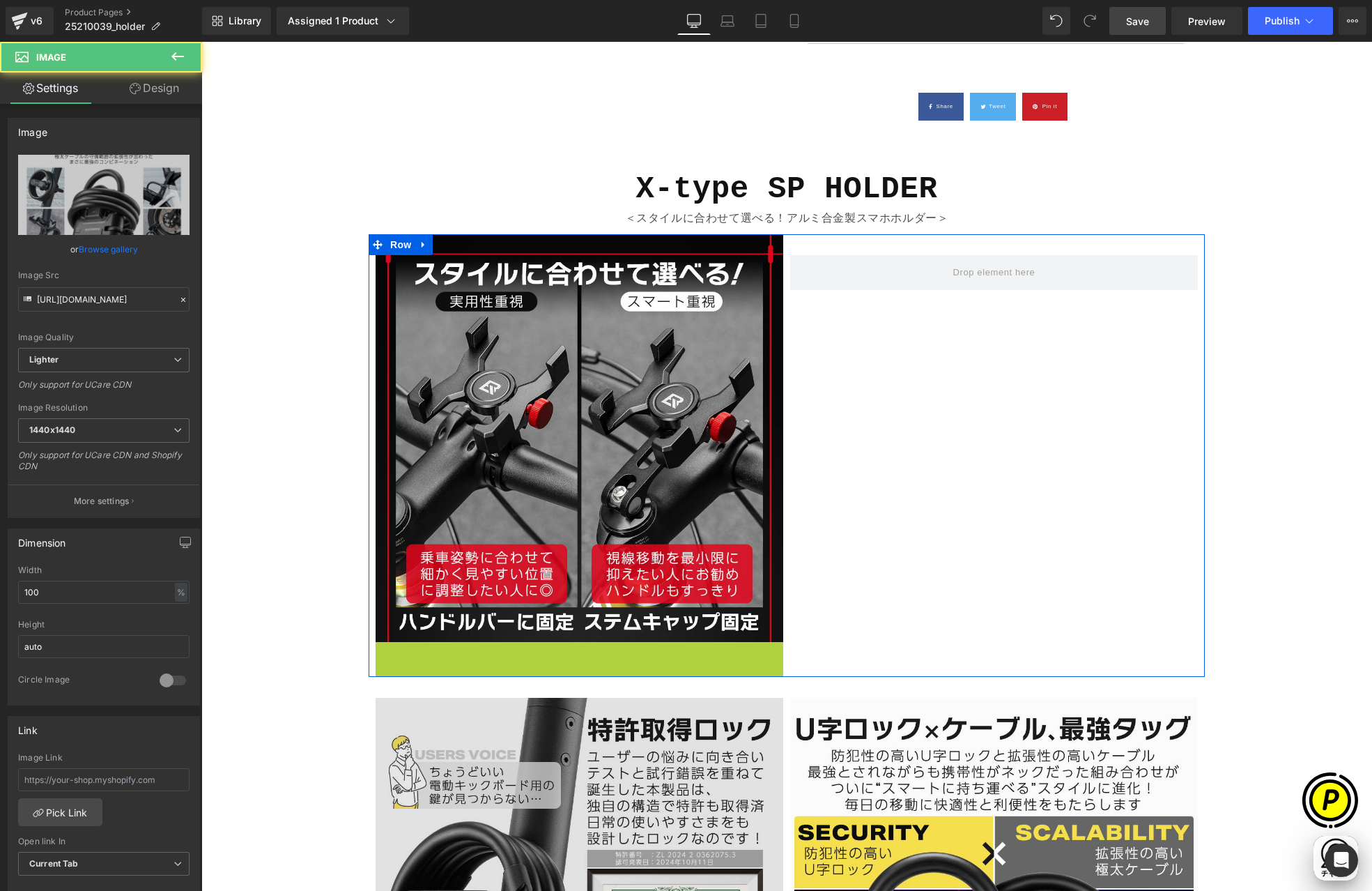
scroll to position [1198, 0]
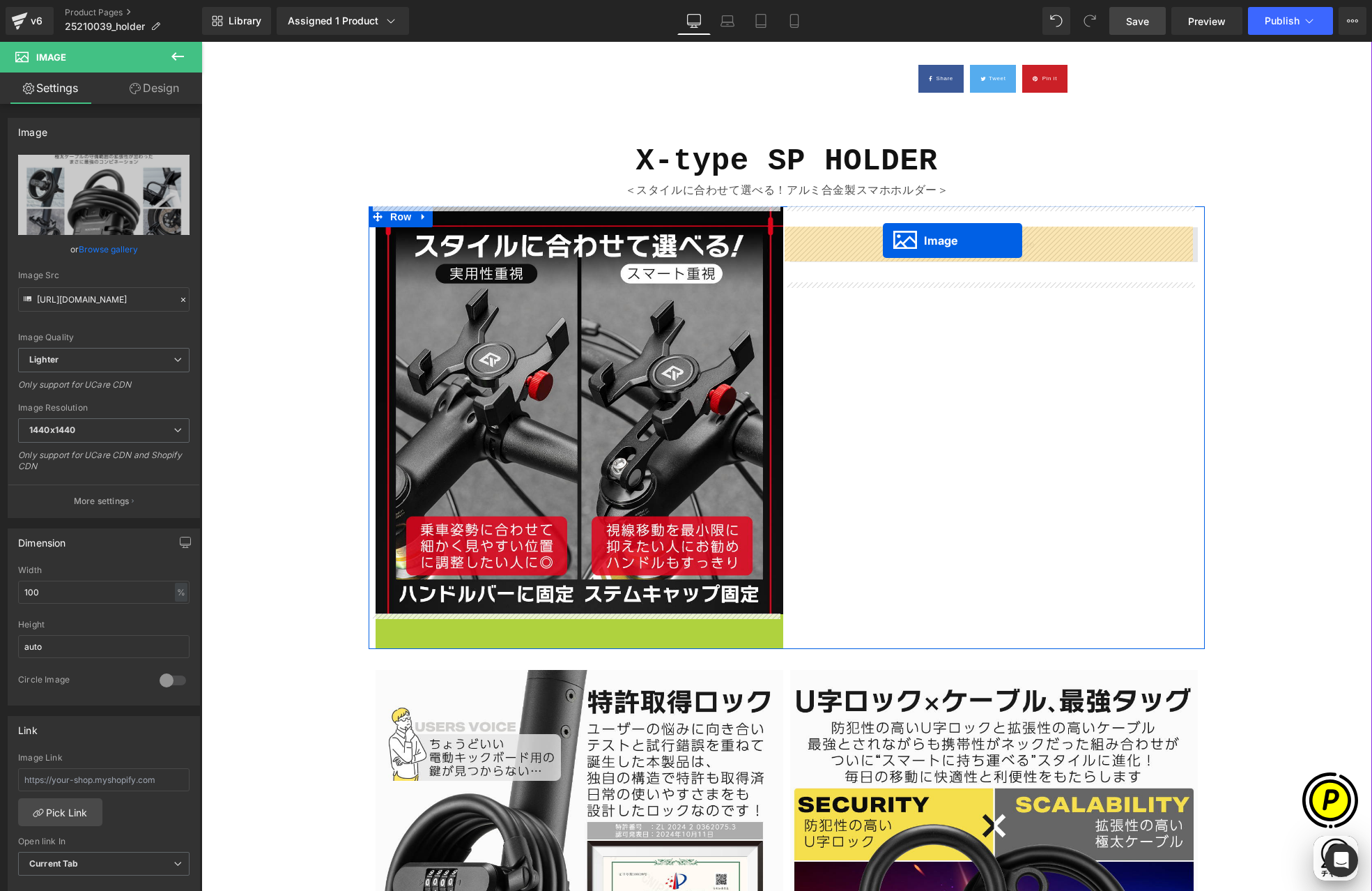
drag, startPoint x: 549, startPoint y: 843, endPoint x: 883, endPoint y: 240, distance: 689.3
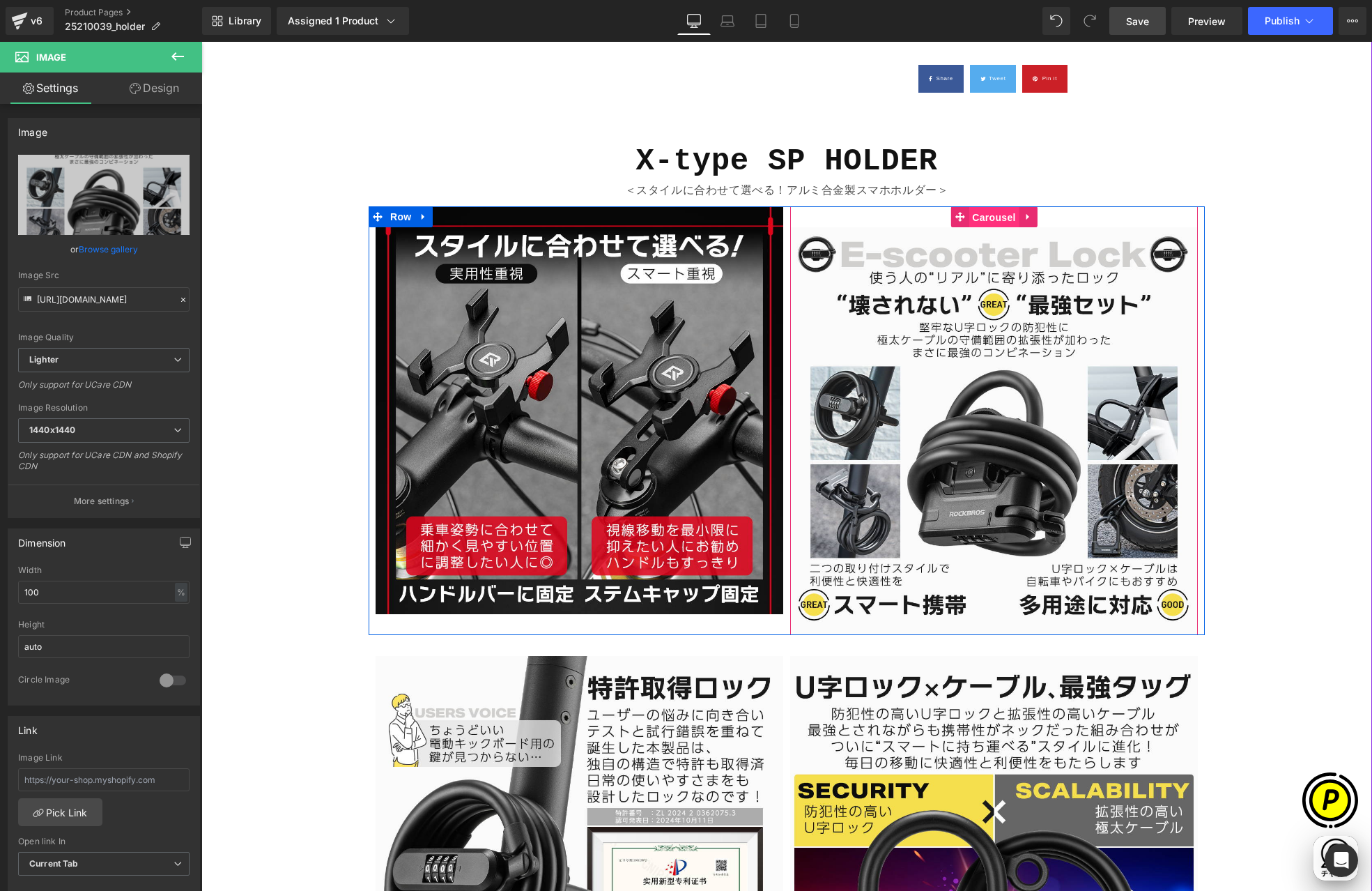
click at [984, 219] on span "Carousel" at bounding box center [994, 217] width 51 height 21
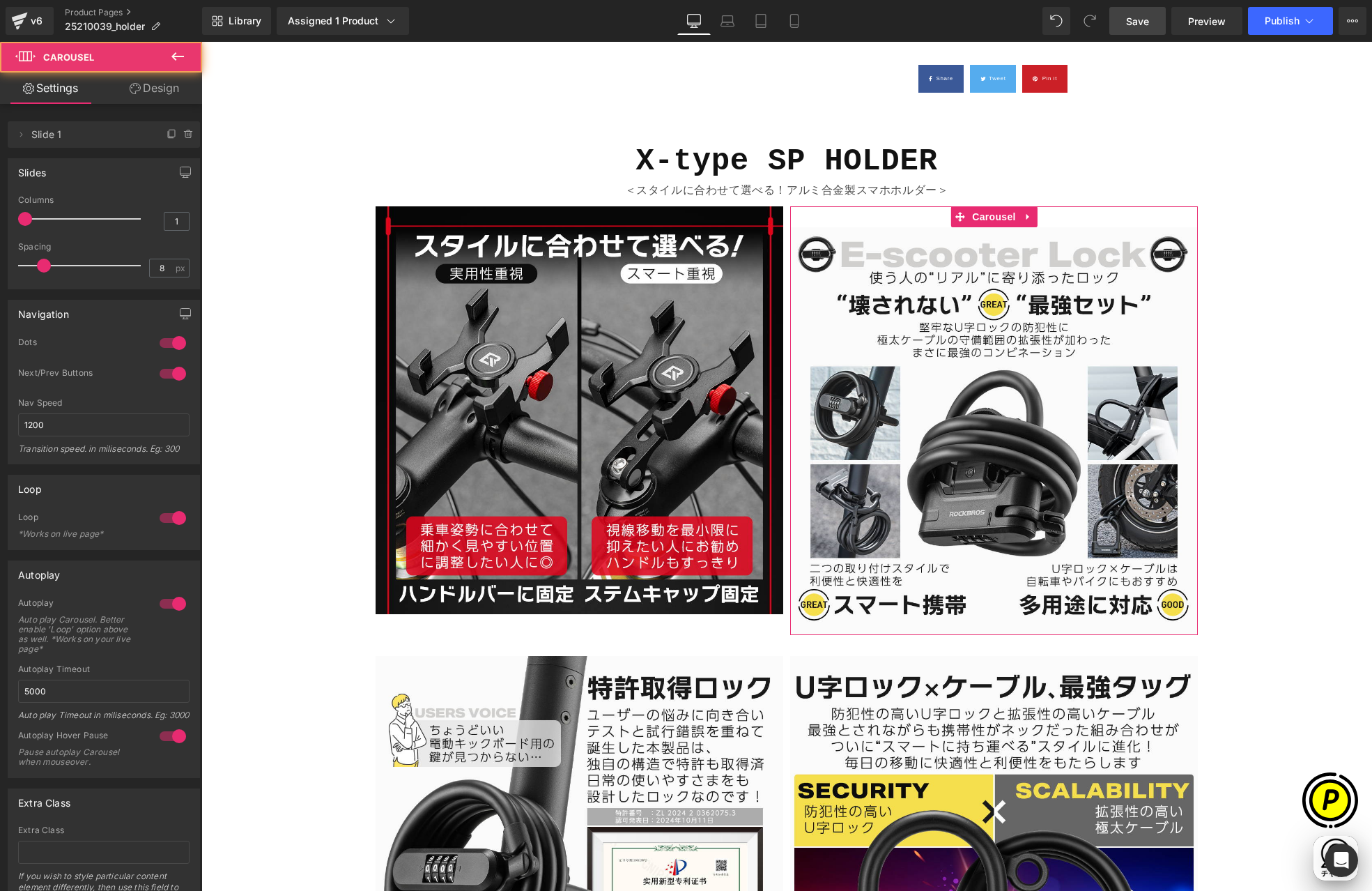
scroll to position [0, 543]
click at [154, 91] on link "Design" at bounding box center [155, 87] width 101 height 31
click at [0, 0] on div "Spacing [GEOGRAPHIC_DATA] [GEOGRAPHIC_DATA]" at bounding box center [0, 0] width 0 height 0
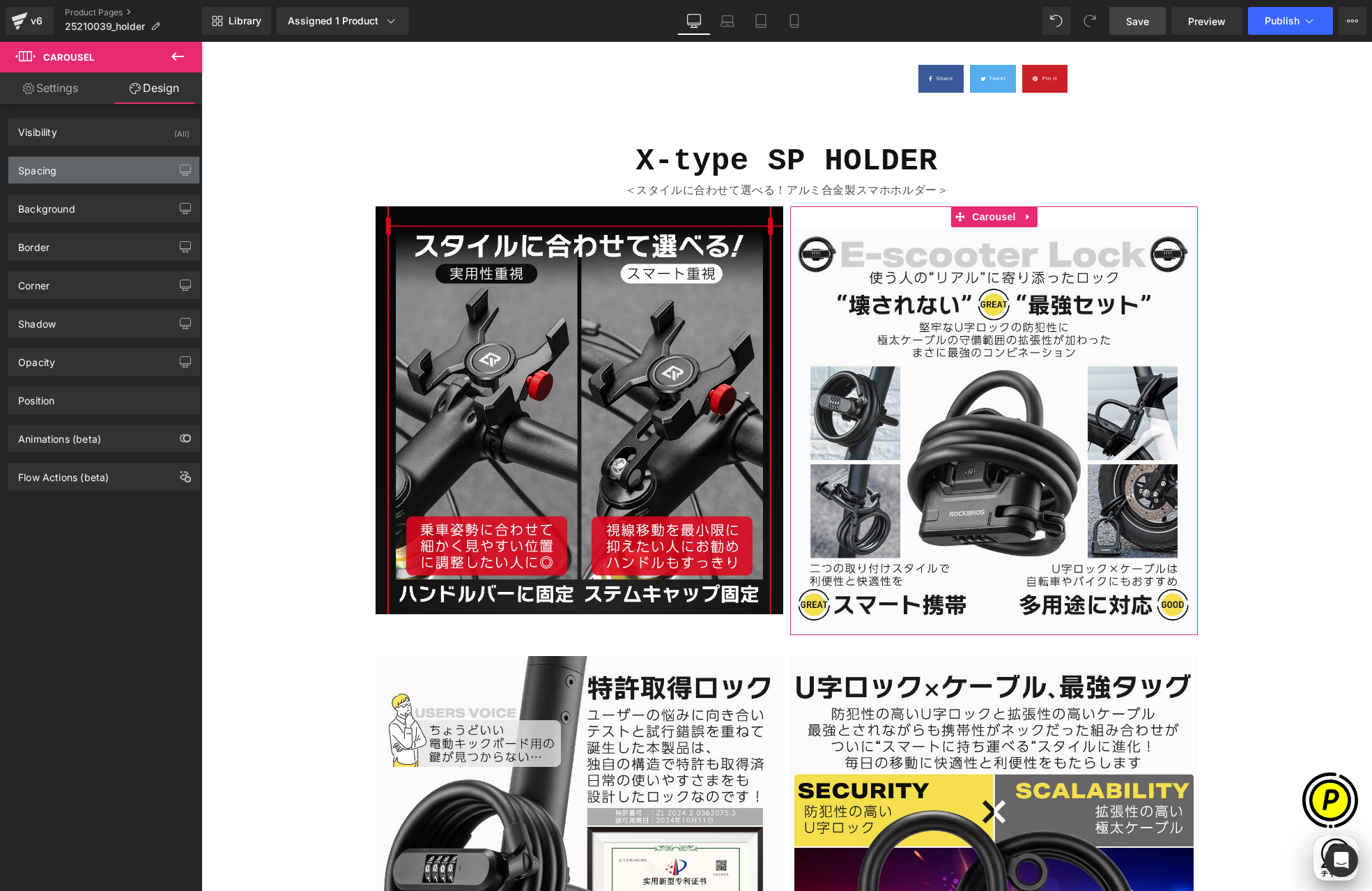
click at [84, 167] on div "Spacing" at bounding box center [104, 170] width 191 height 26
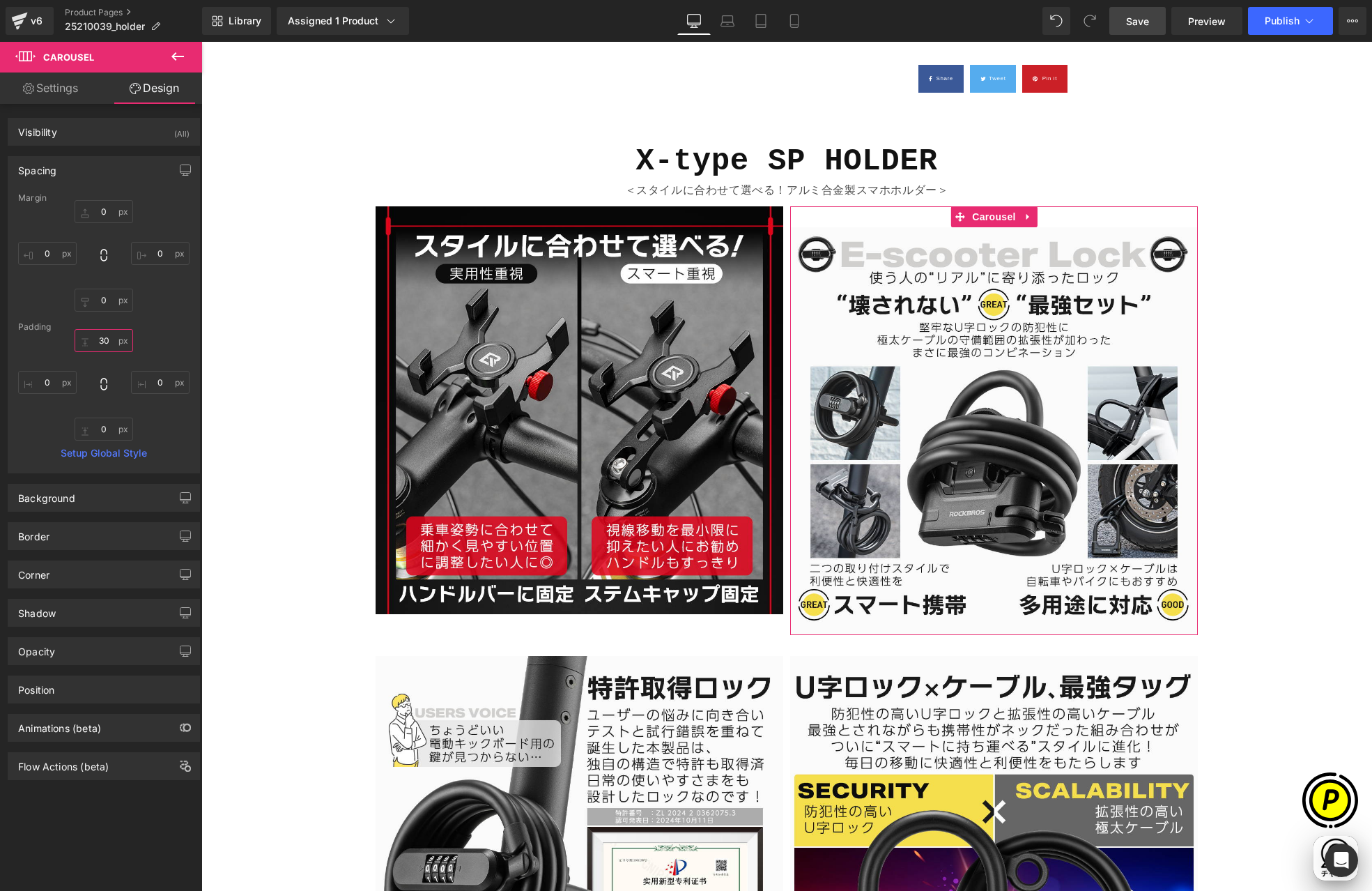
click at [106, 344] on input "30" at bounding box center [104, 340] width 58 height 23
type input "0"
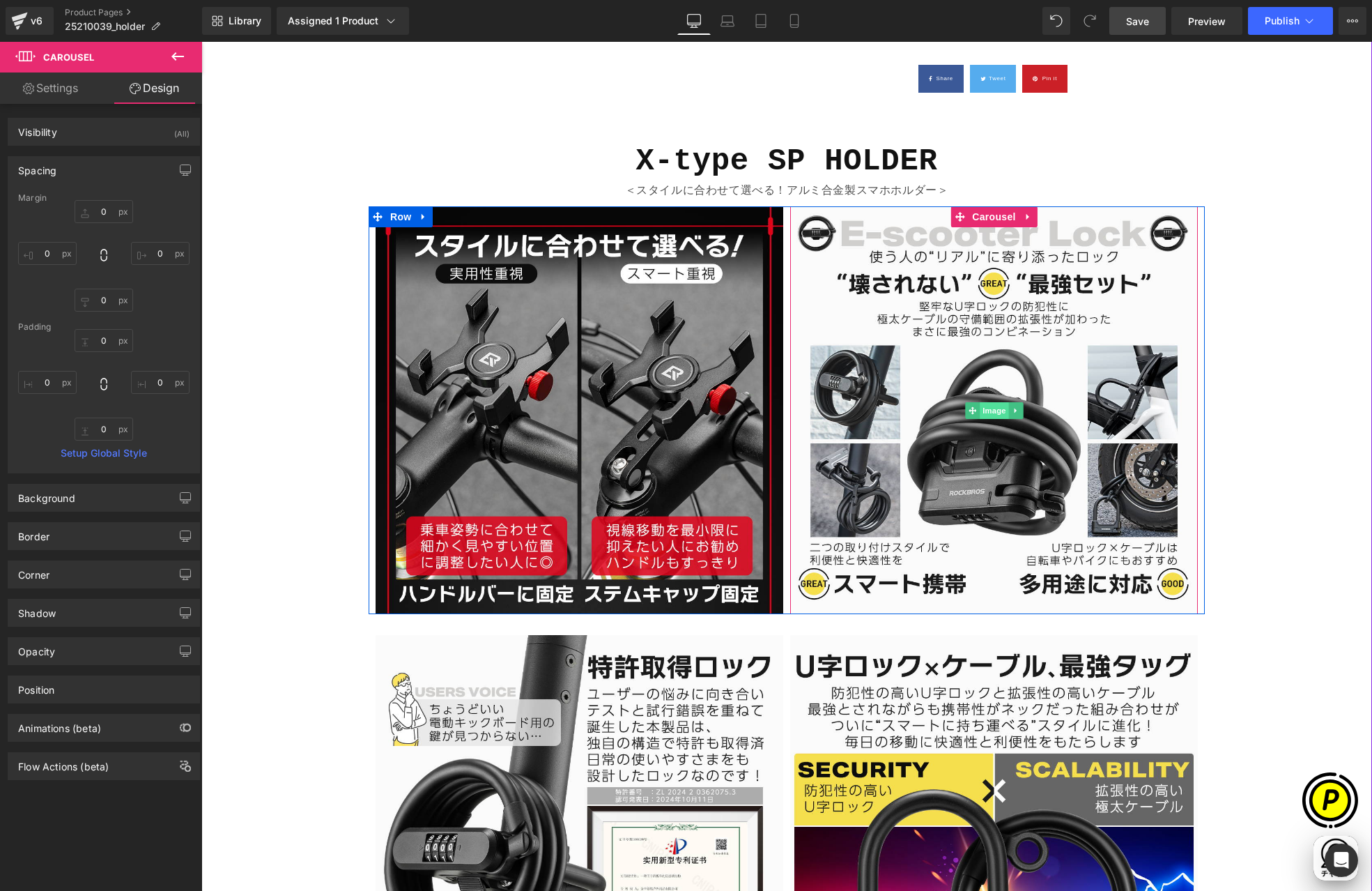
click at [991, 408] on span "Image" at bounding box center [994, 410] width 29 height 17
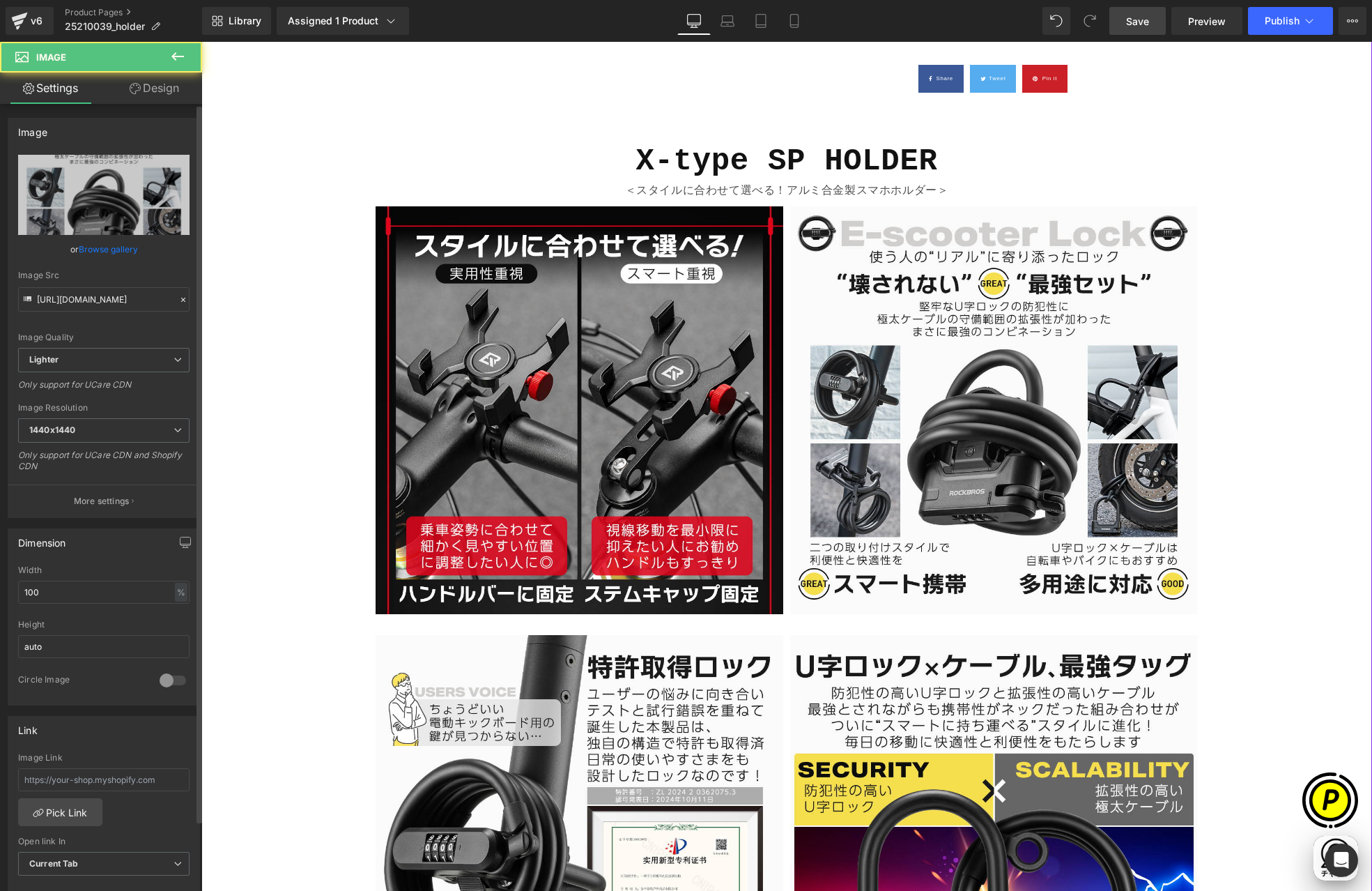
scroll to position [0, 0]
click at [161, 102] on link "Design" at bounding box center [155, 87] width 101 height 31
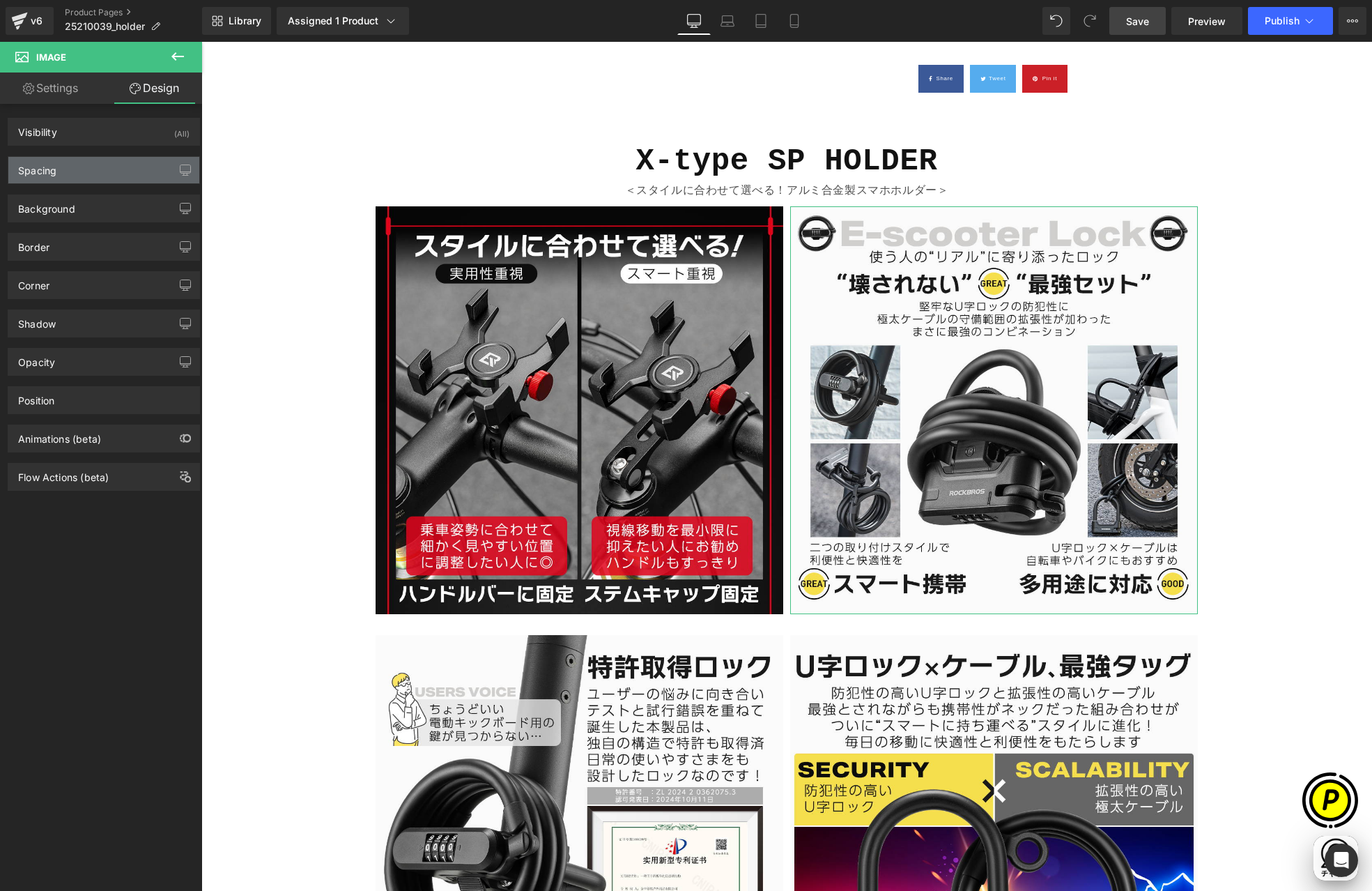
click at [61, 171] on div "Spacing" at bounding box center [104, 170] width 191 height 26
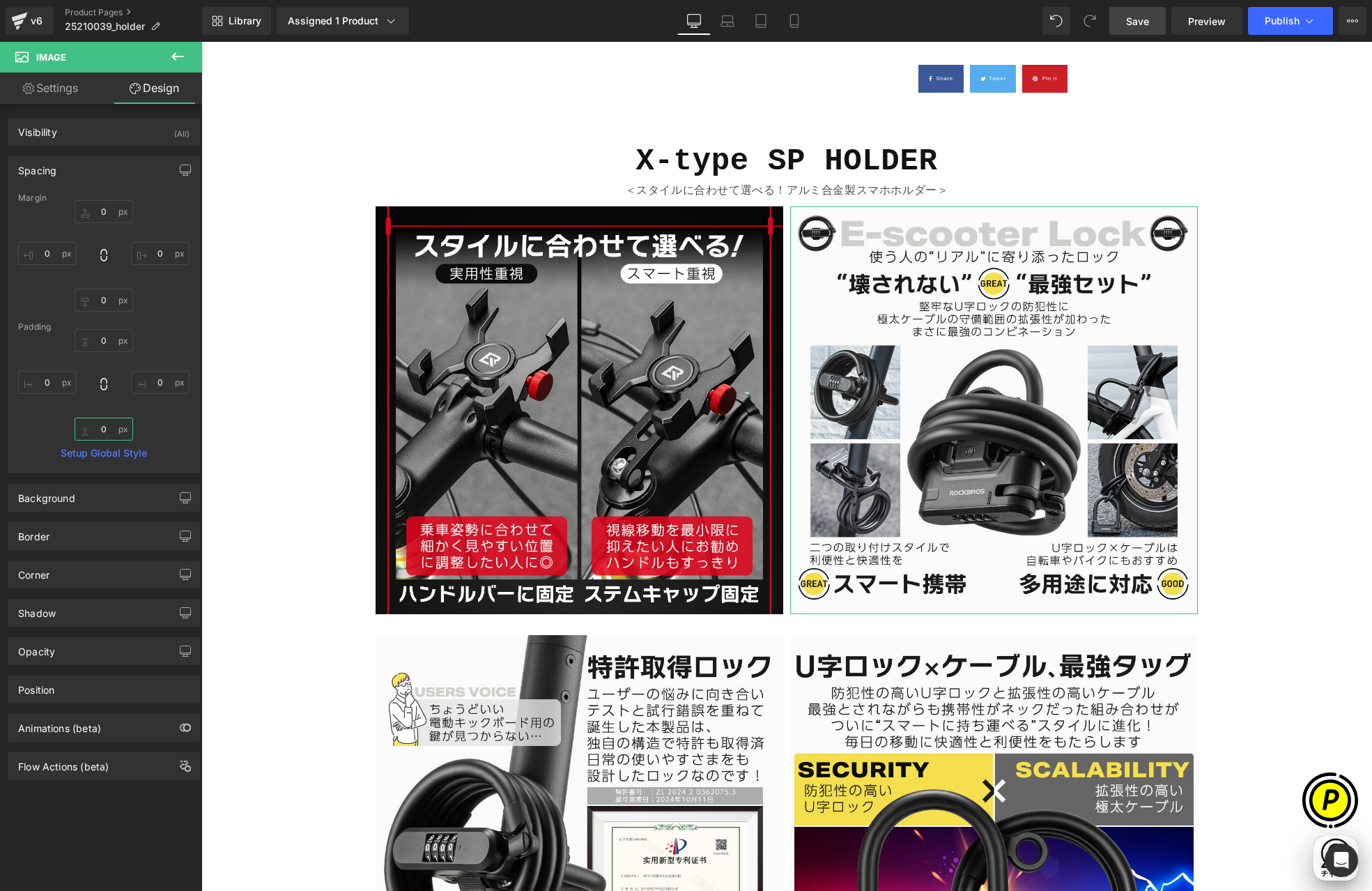
click at [103, 421] on input "0" at bounding box center [104, 429] width 58 height 23
type input "32"
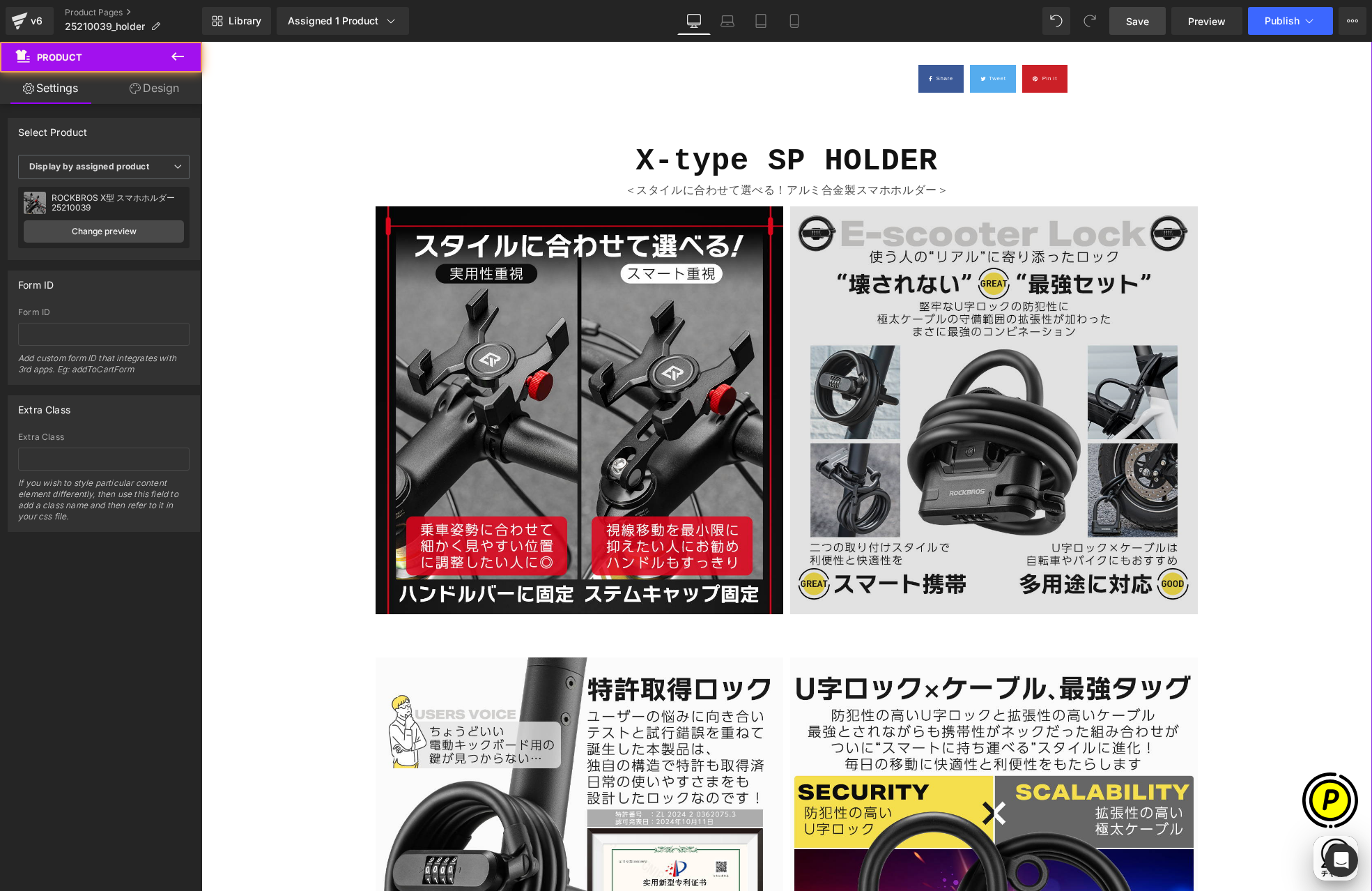
scroll to position [0, 272]
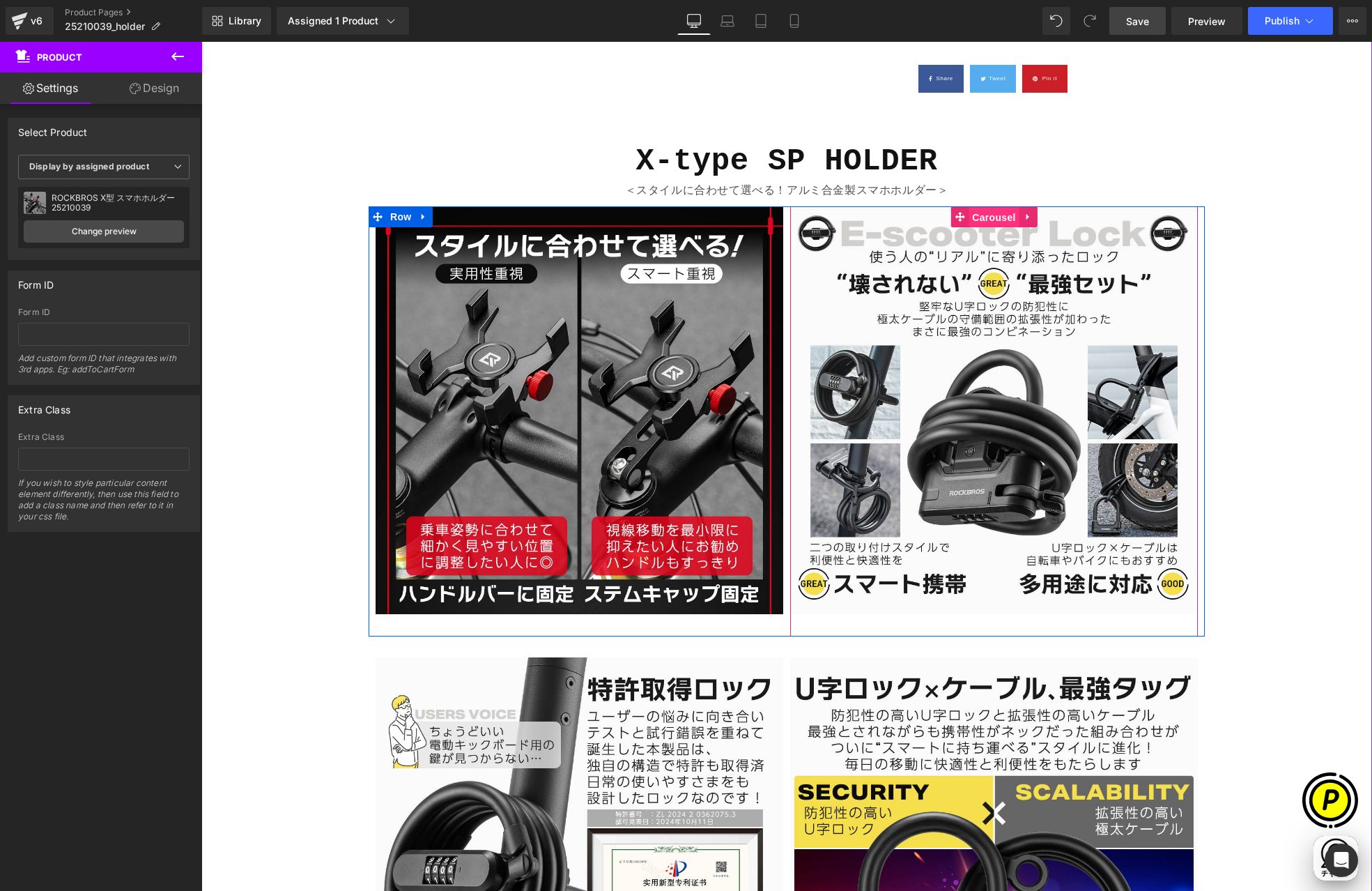
click at [984, 216] on span "Carousel" at bounding box center [994, 217] width 51 height 21
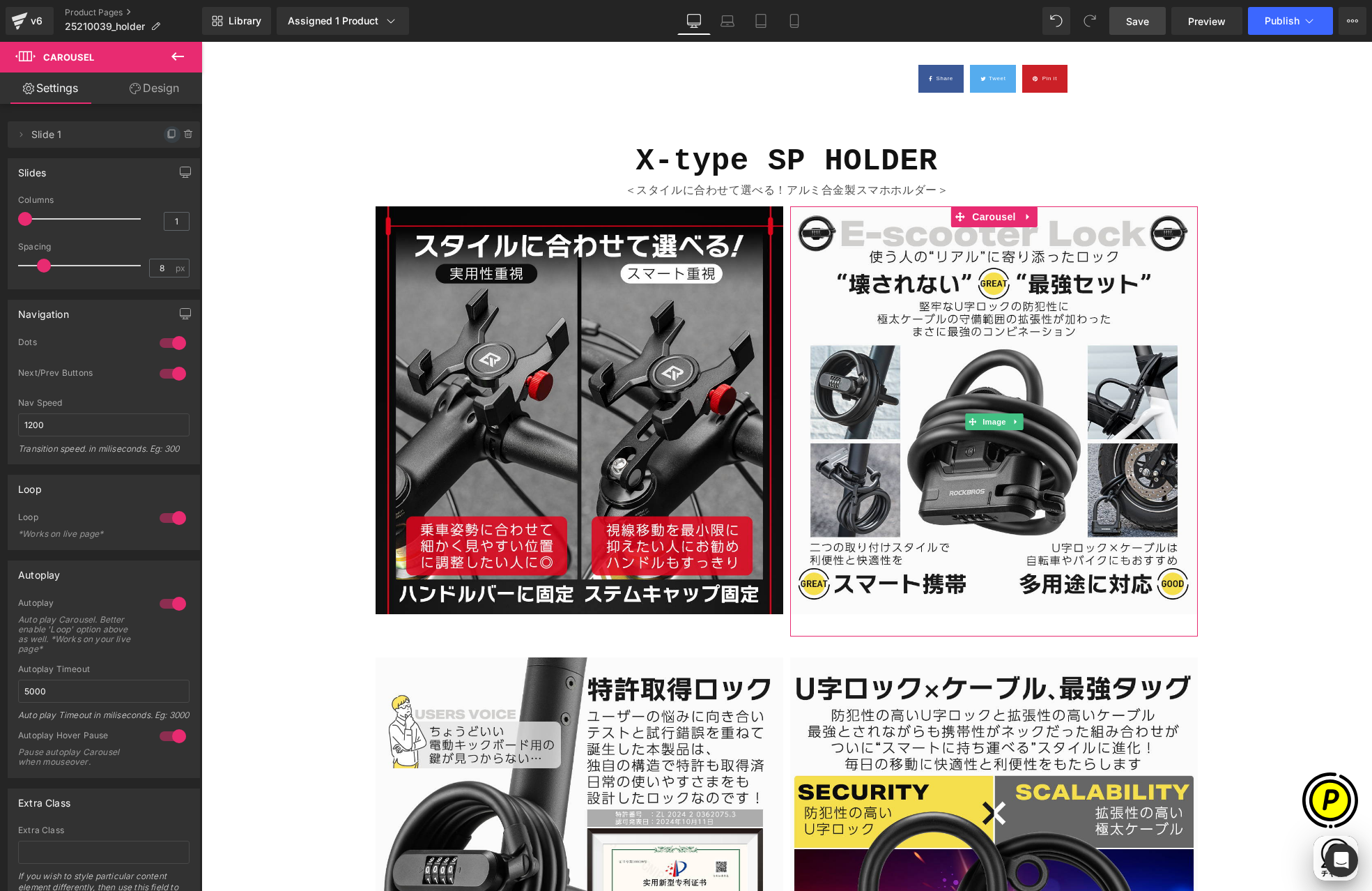
click at [167, 133] on icon at bounding box center [172, 135] width 11 height 11
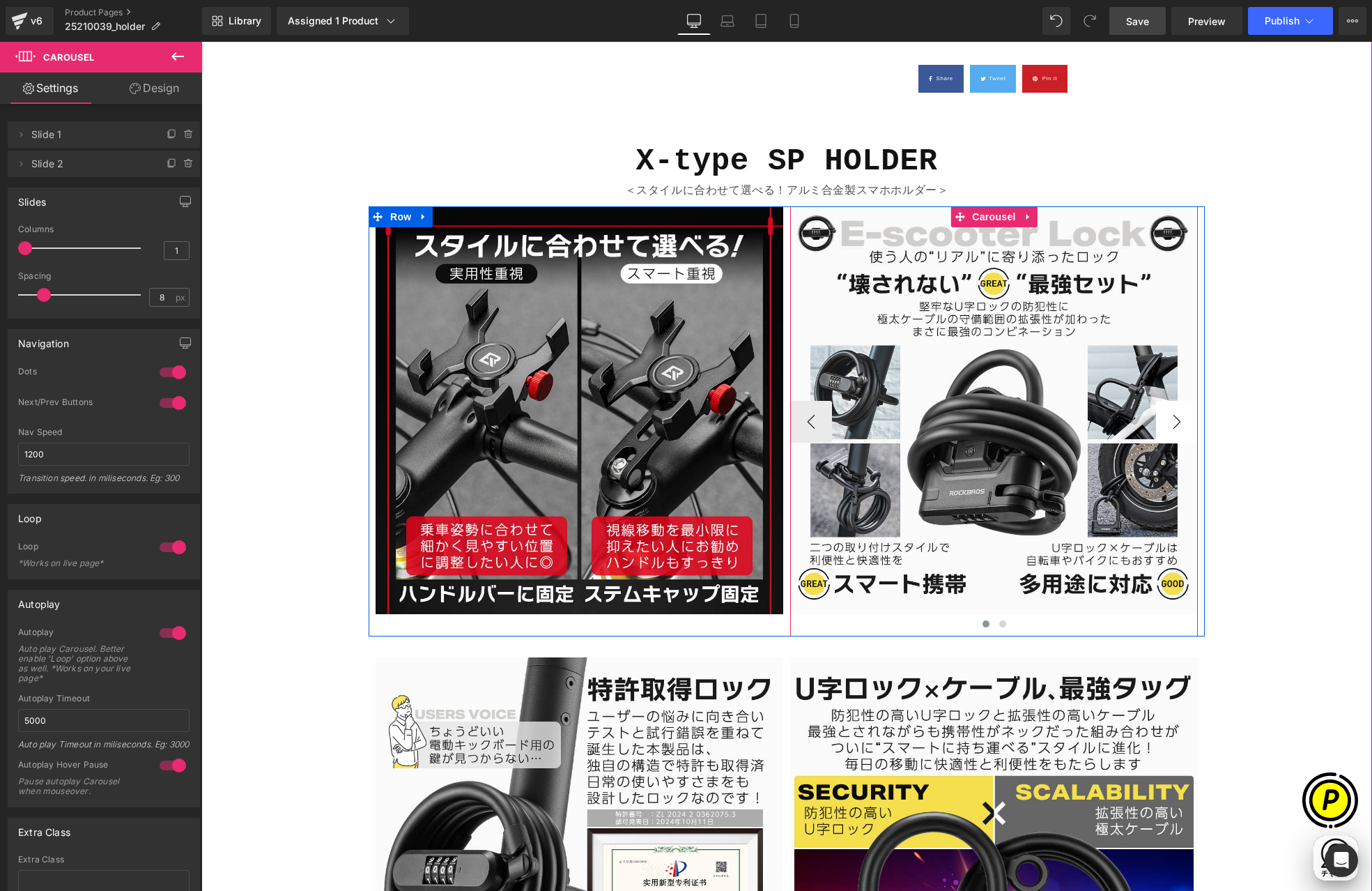
click at [1156, 420] on button "›" at bounding box center [1176, 422] width 42 height 42
click at [1164, 421] on button "›" at bounding box center [1176, 422] width 42 height 42
click at [813, 424] on button "‹" at bounding box center [811, 422] width 42 height 42
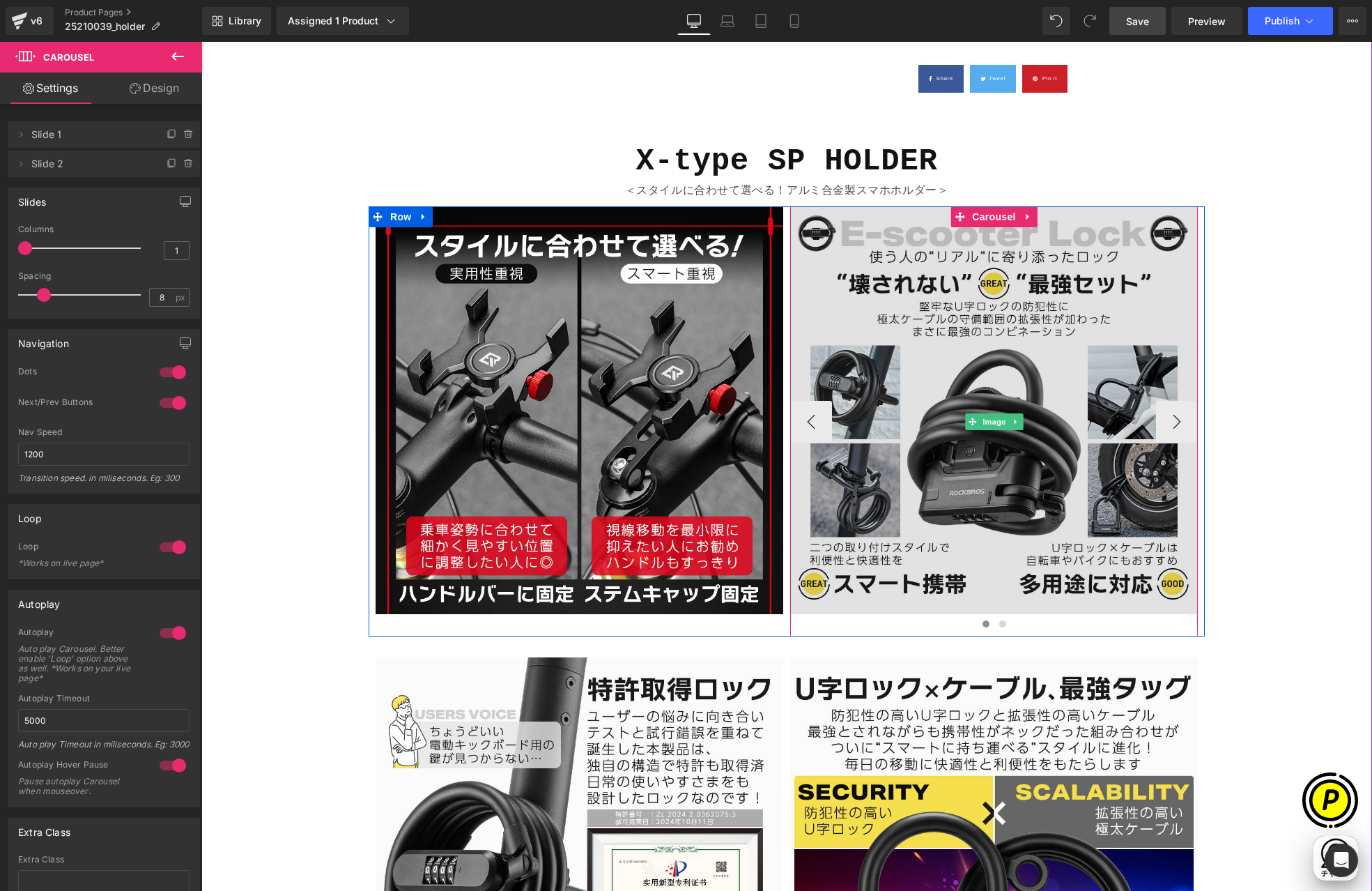
click at [933, 320] on img at bounding box center [994, 421] width 407 height 430
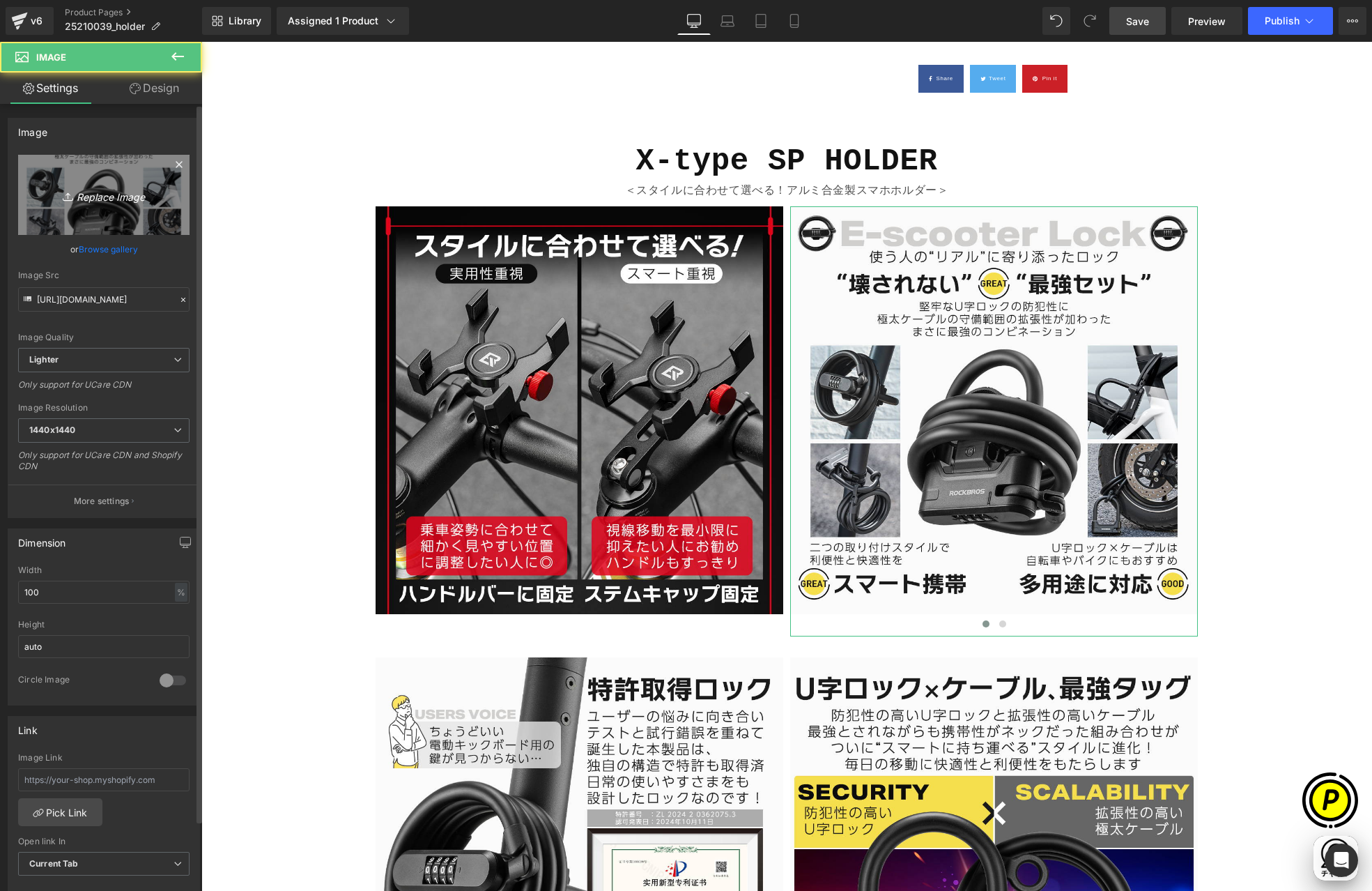
click at [47, 175] on link "Replace Image" at bounding box center [103, 195] width 171 height 81
type input "C:\fakepath\25210039001_handle.jpg"
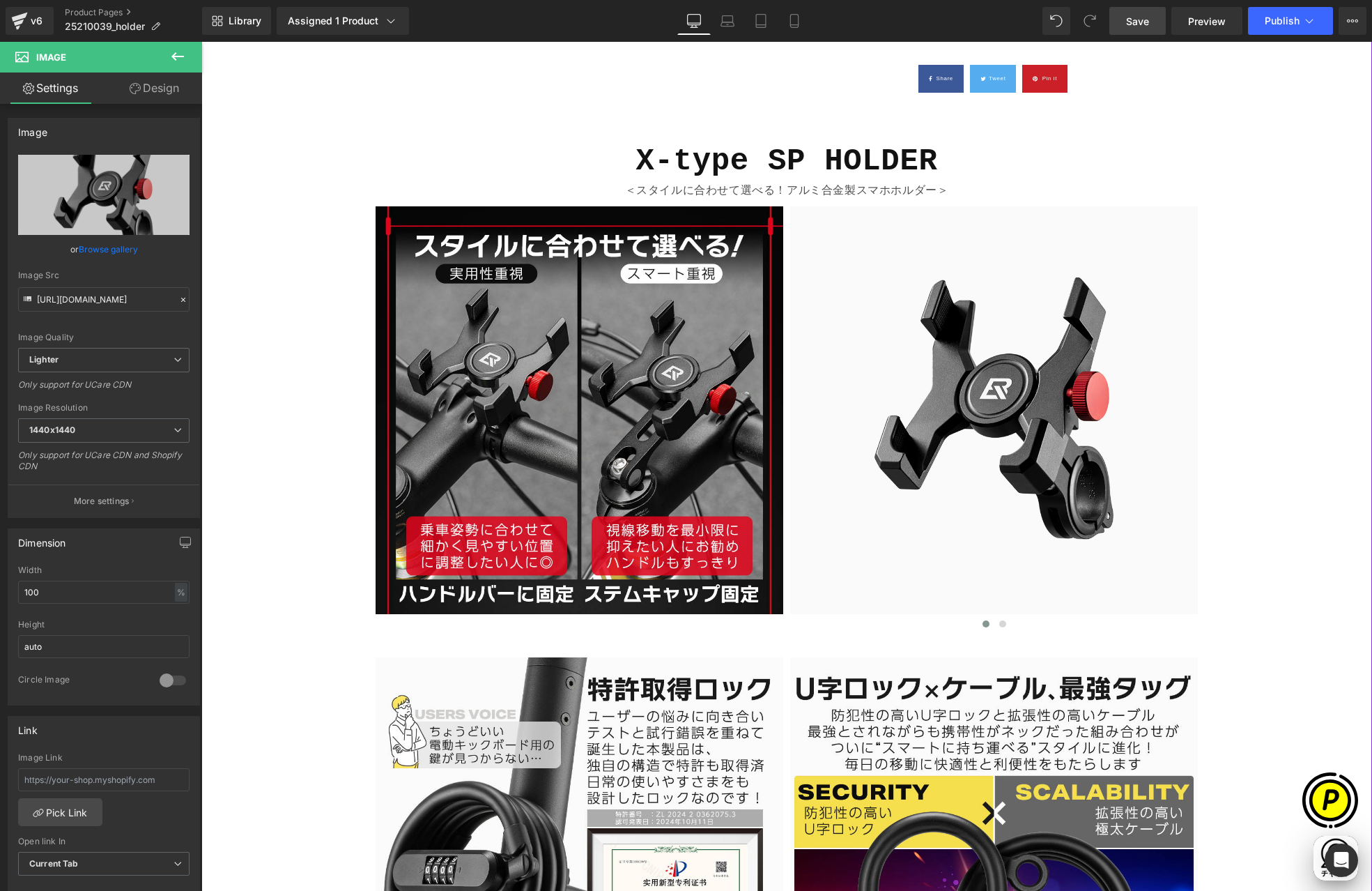
type input "[URL][DOMAIN_NAME]"
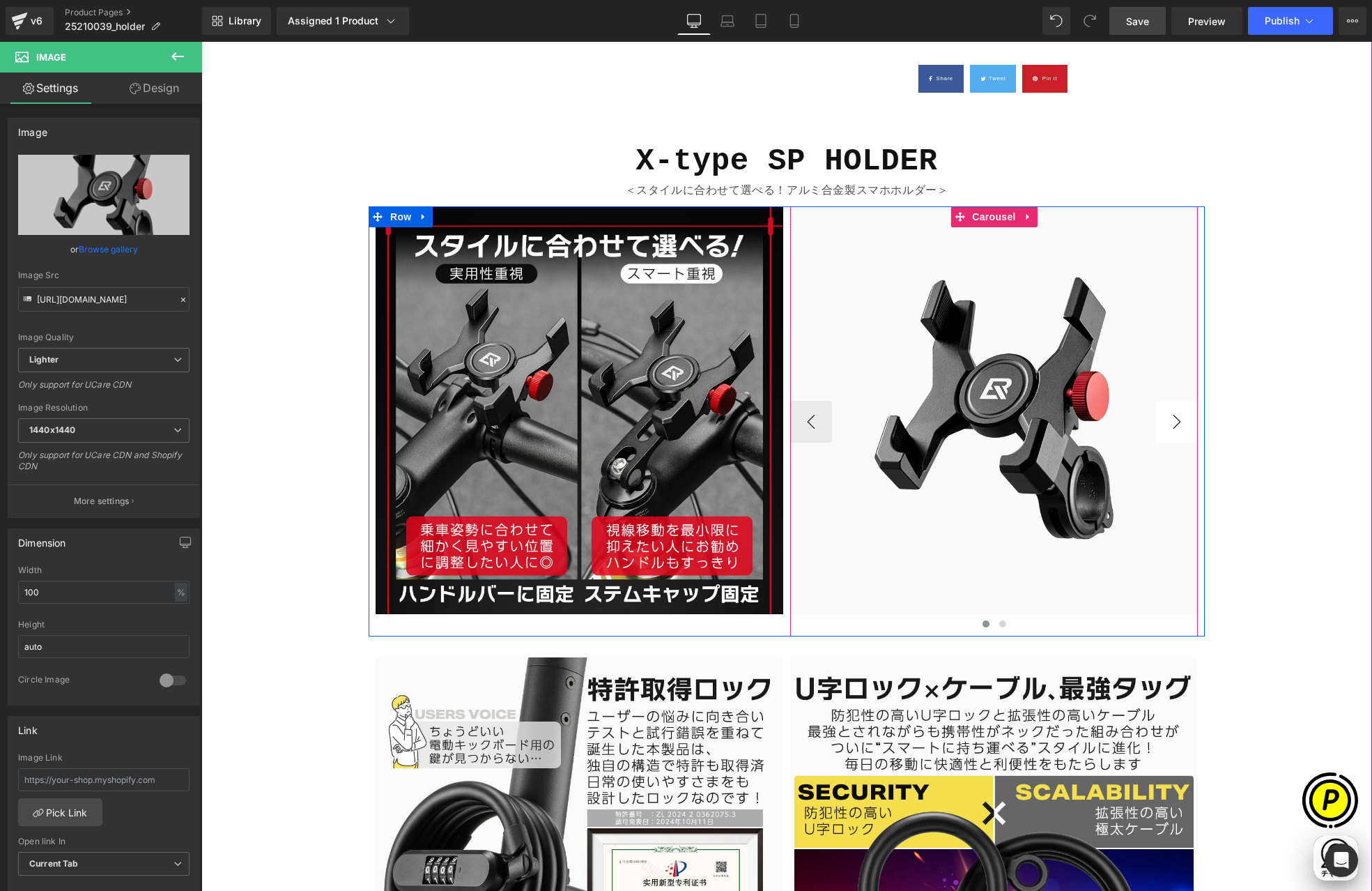
click at [1168, 418] on button "›" at bounding box center [1176, 422] width 42 height 42
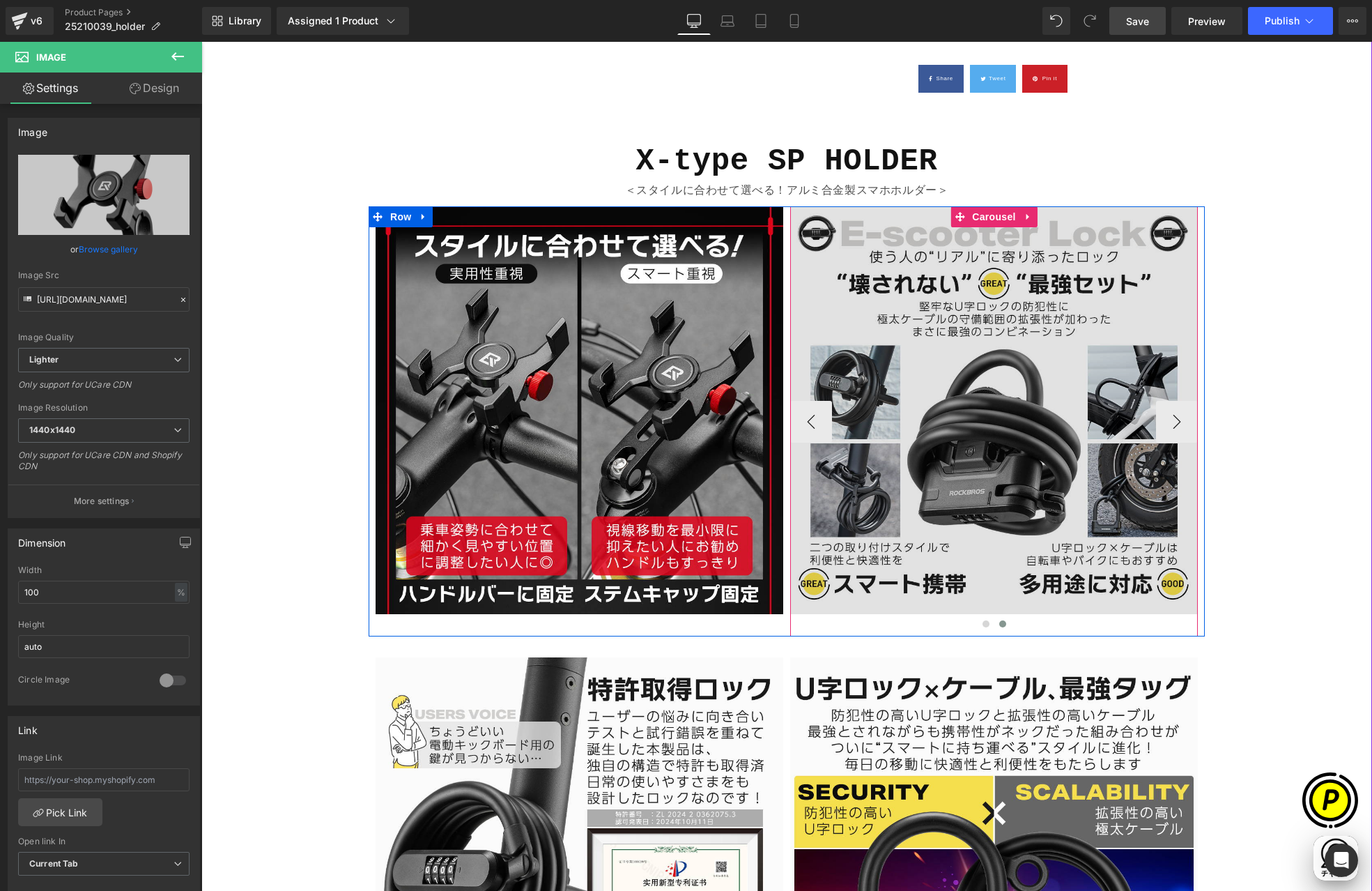
scroll to position [0, 272]
click at [935, 325] on img at bounding box center [994, 421] width 407 height 430
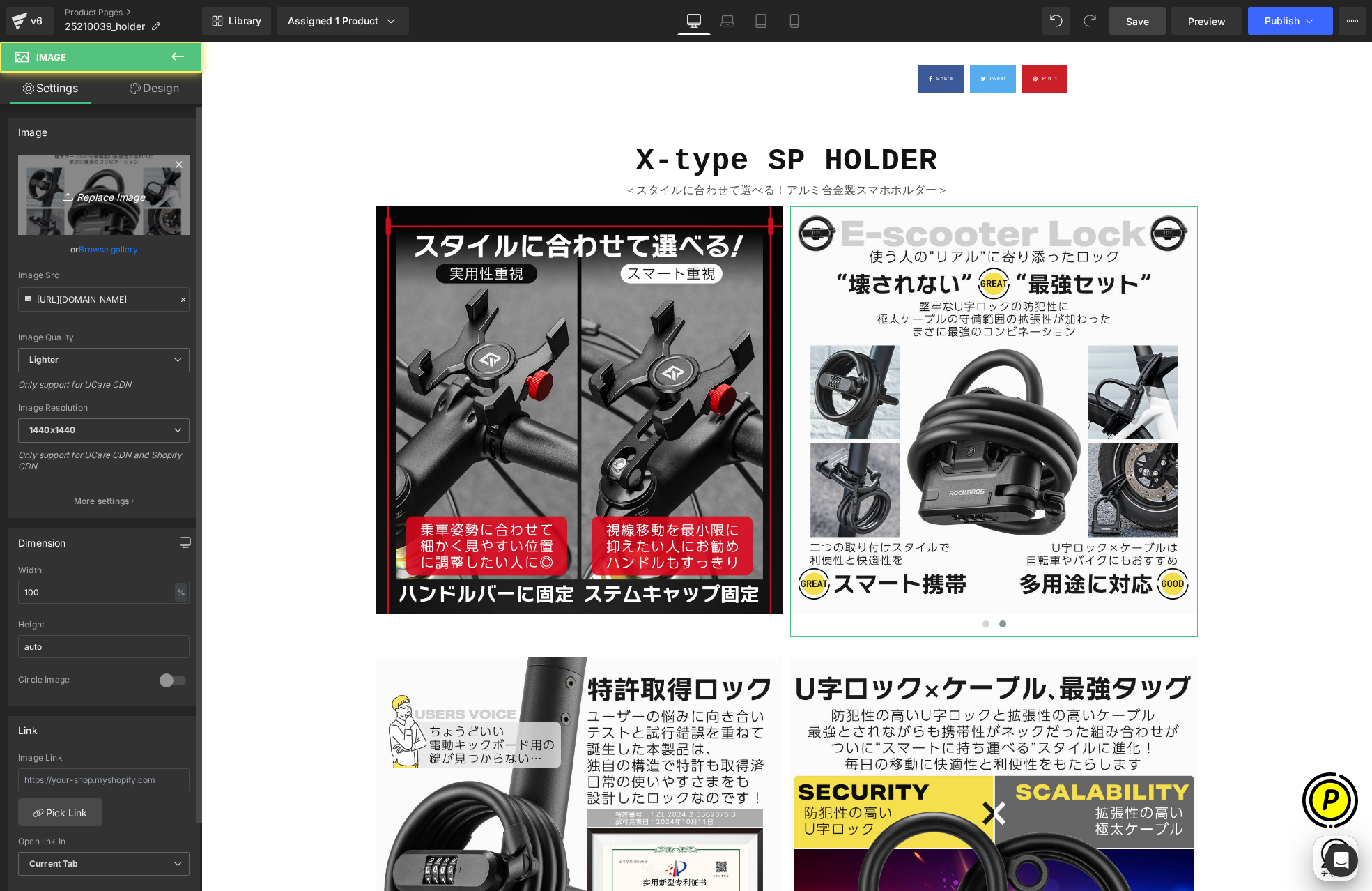
click at [56, 179] on link "Replace Image" at bounding box center [103, 195] width 171 height 81
type input "C:\fakepath\25210039003_stemcap.jpg"
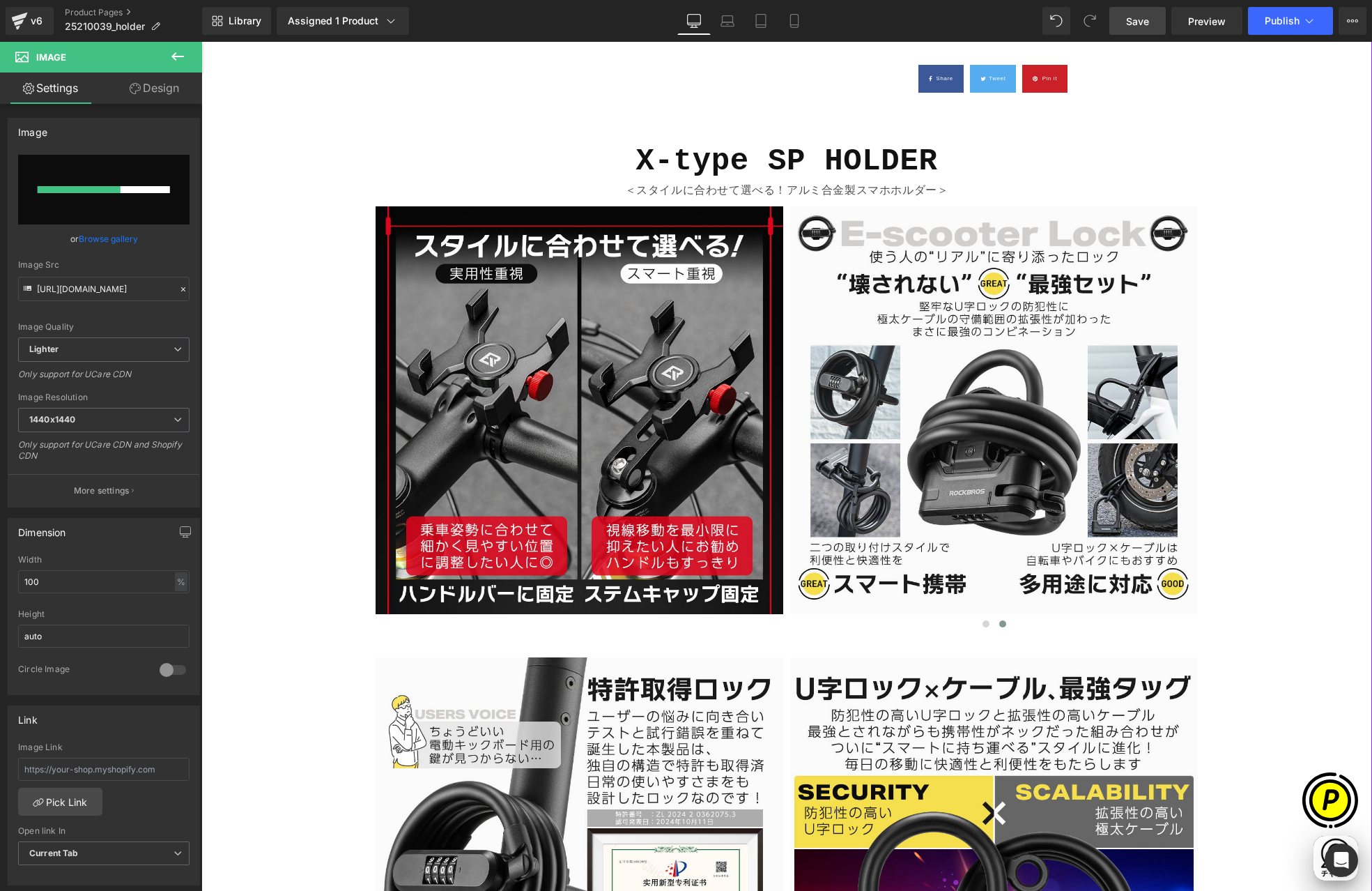
scroll to position [0, 543]
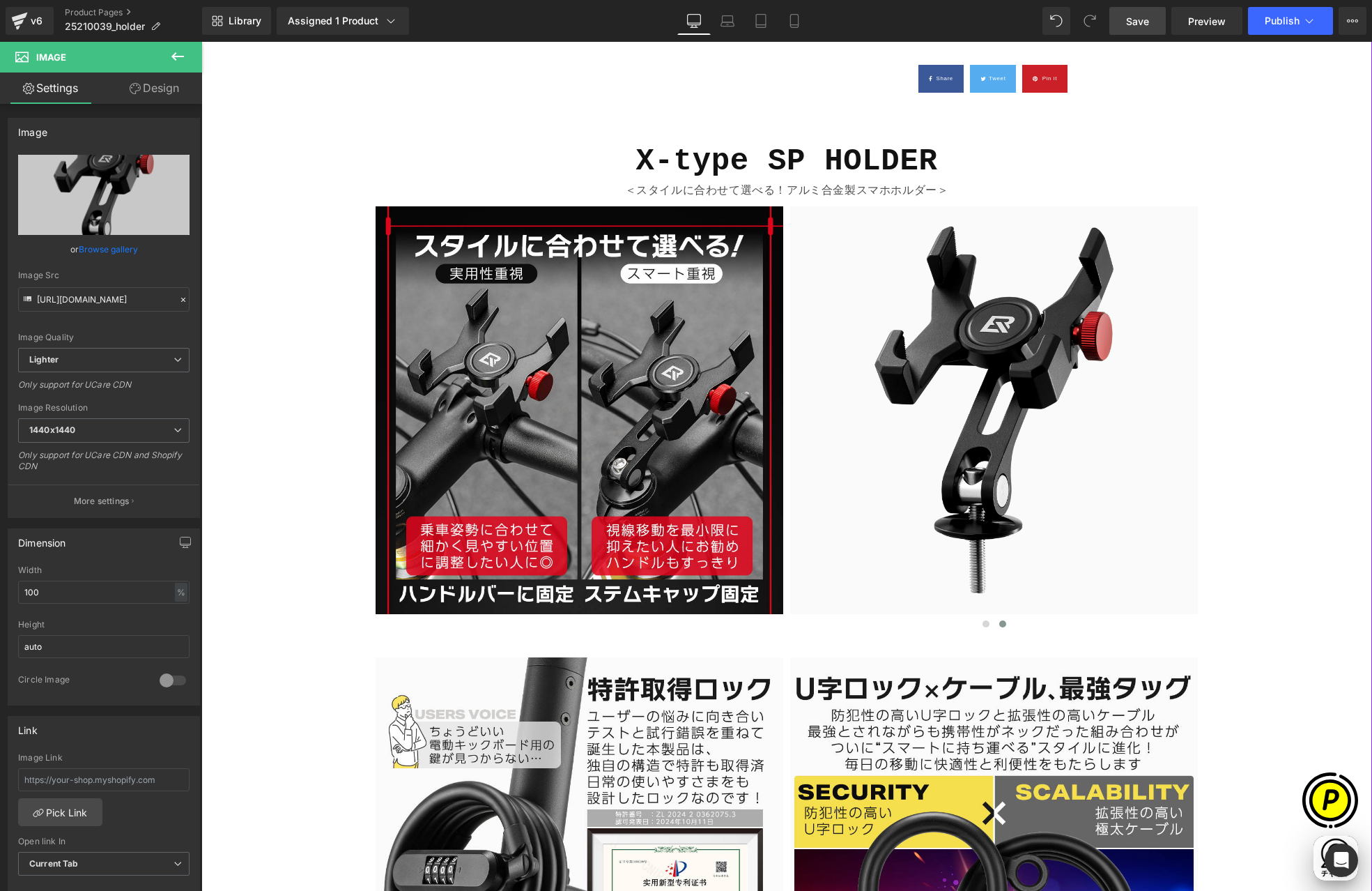
type input "[URL][DOMAIN_NAME]"
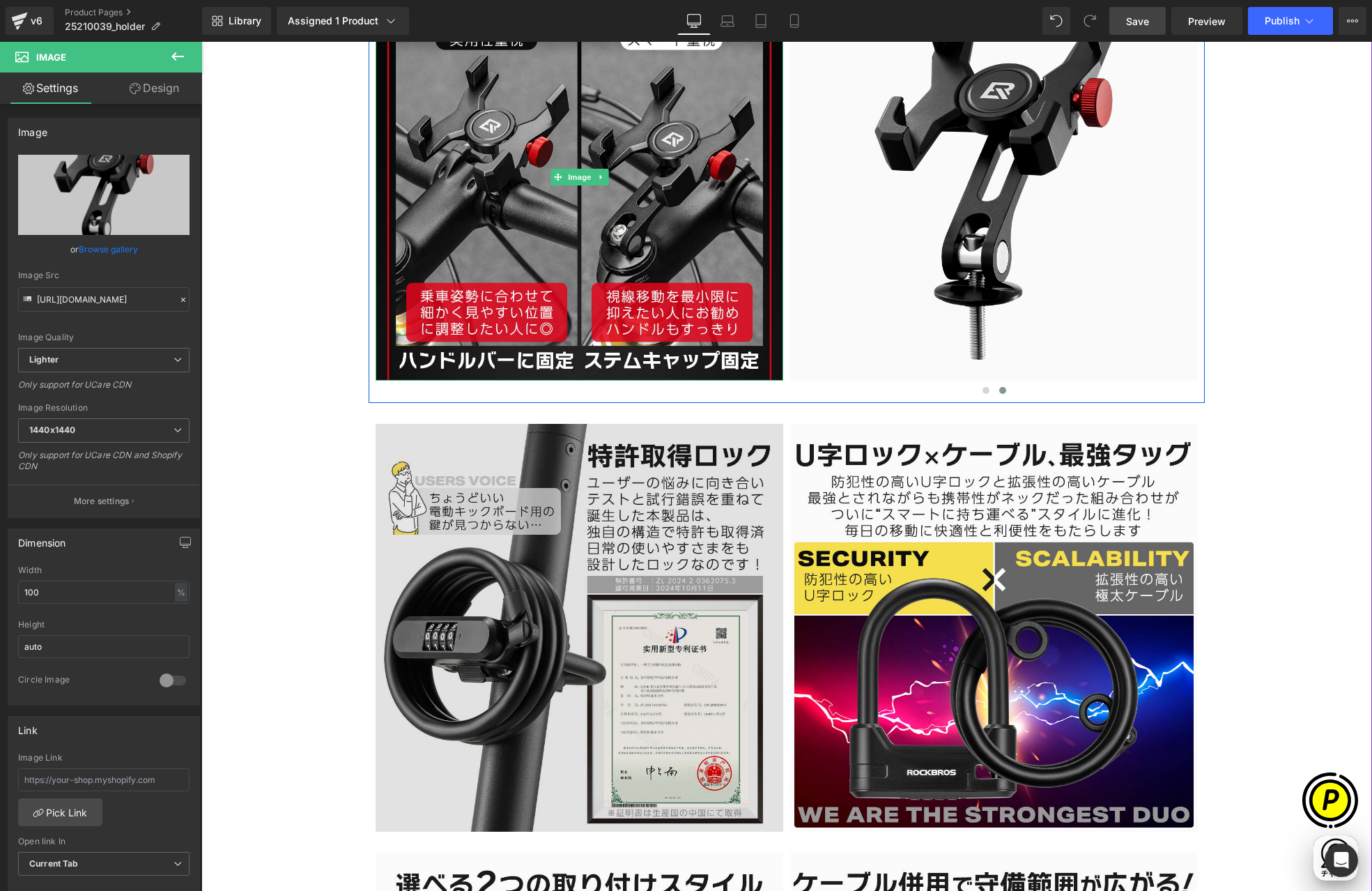
scroll to position [1499, 0]
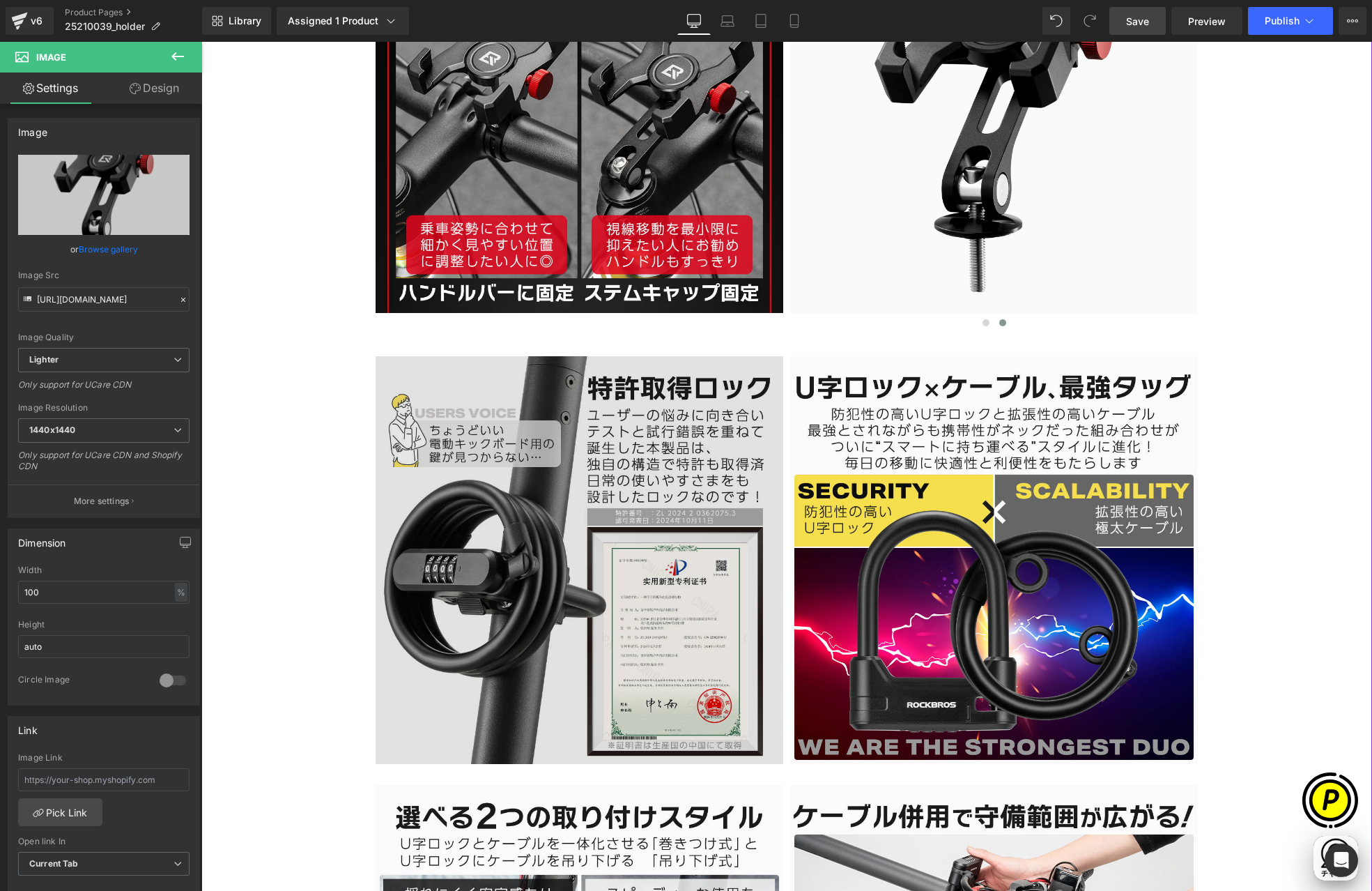
click at [638, 478] on img at bounding box center [579, 559] width 407 height 408
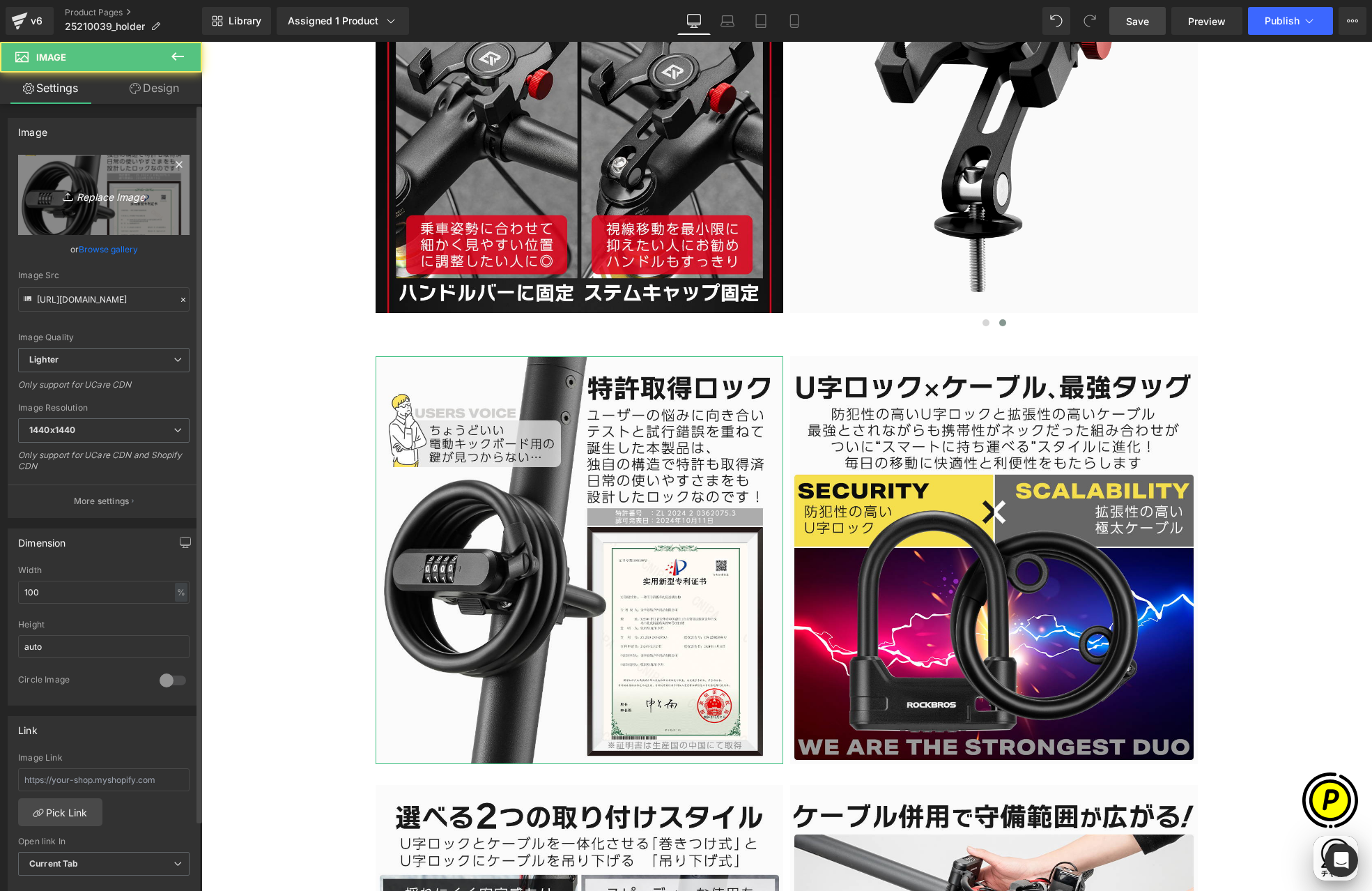
scroll to position [0, 272]
click at [123, 186] on icon "Replace Image" at bounding box center [103, 195] width 111 height 18
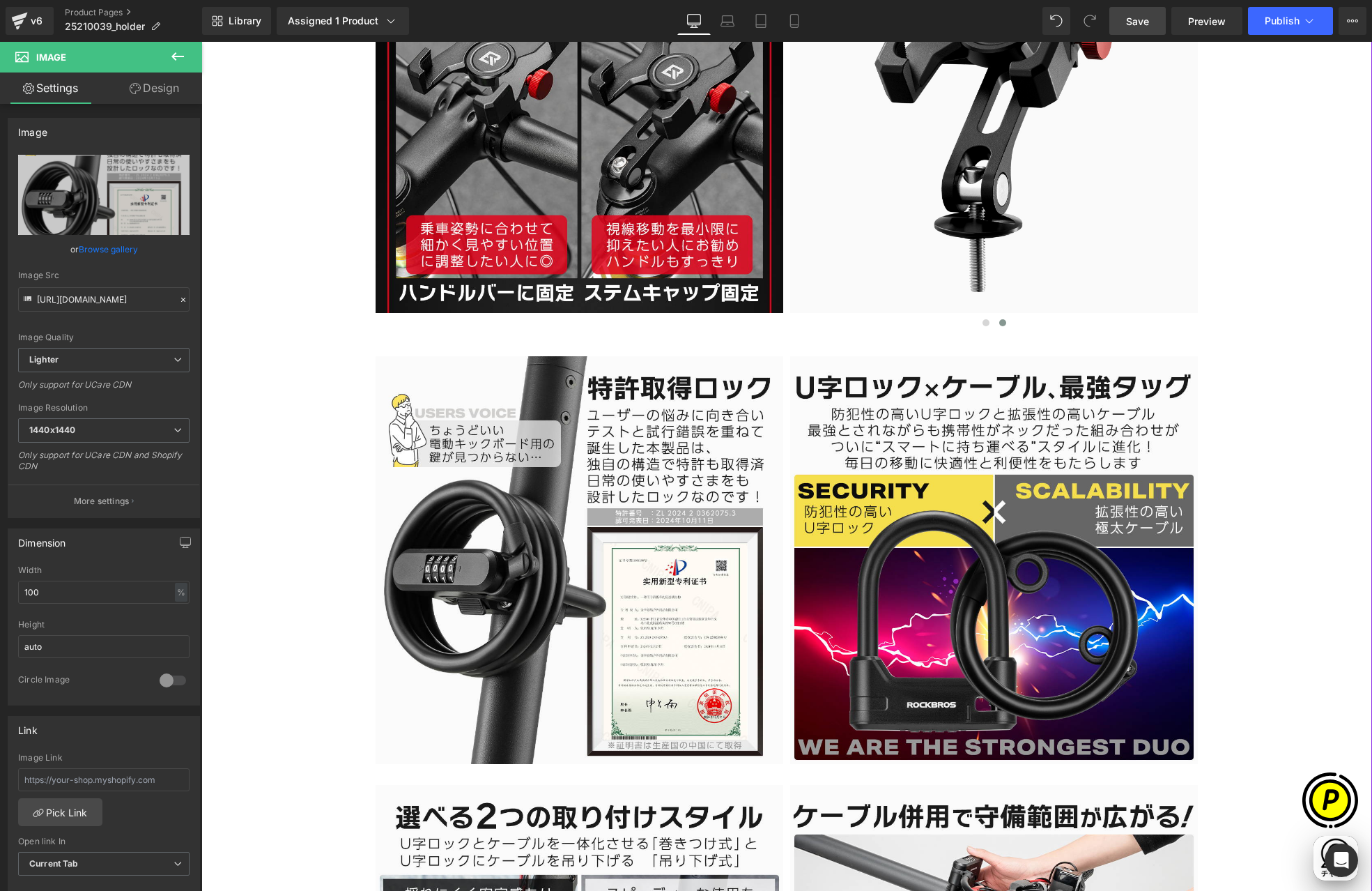
click at [1287, 633] on div "Sale Off (P) Image" at bounding box center [786, 638] width 1157 height 3774
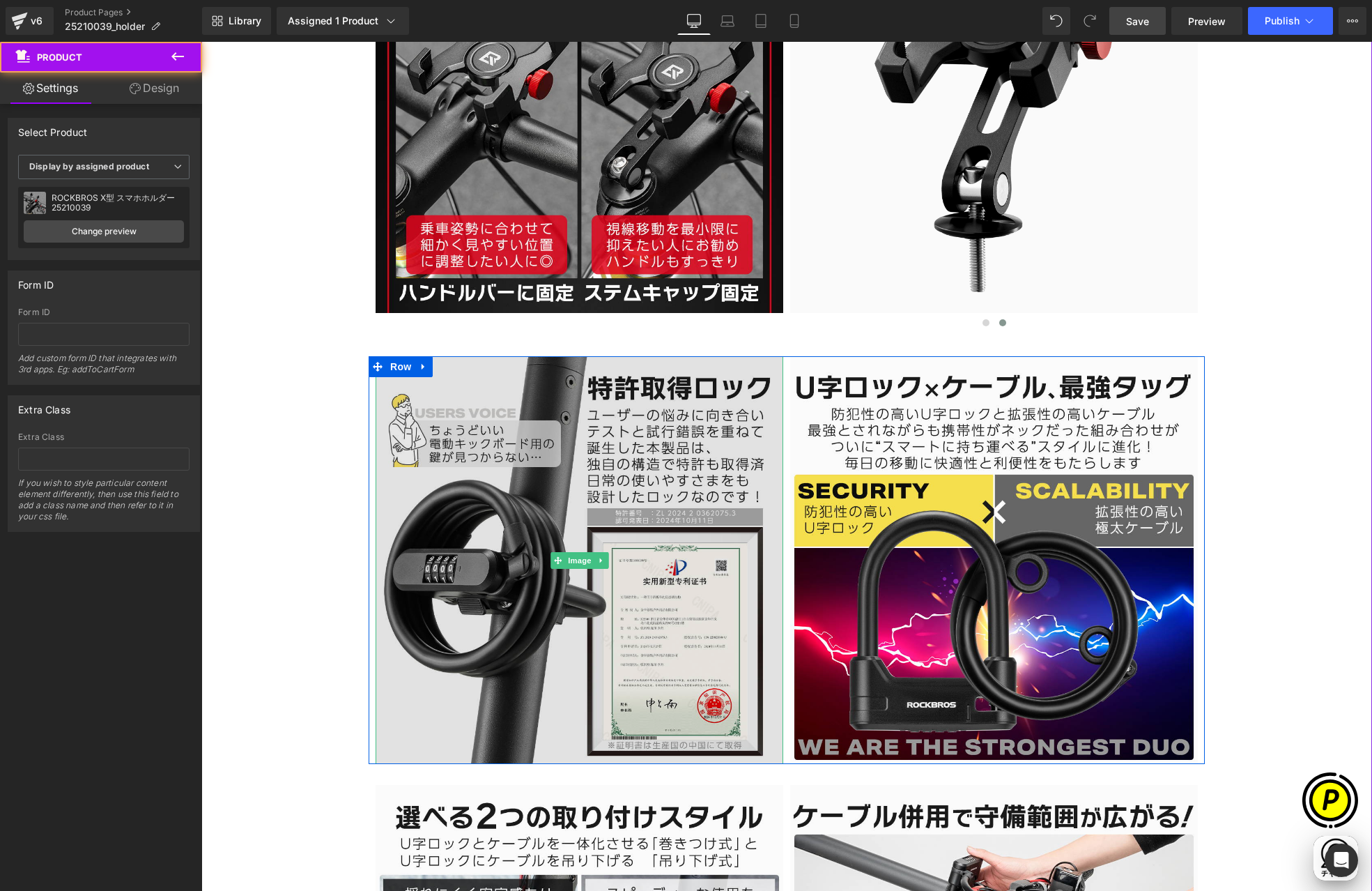
click at [590, 483] on img at bounding box center [579, 559] width 407 height 408
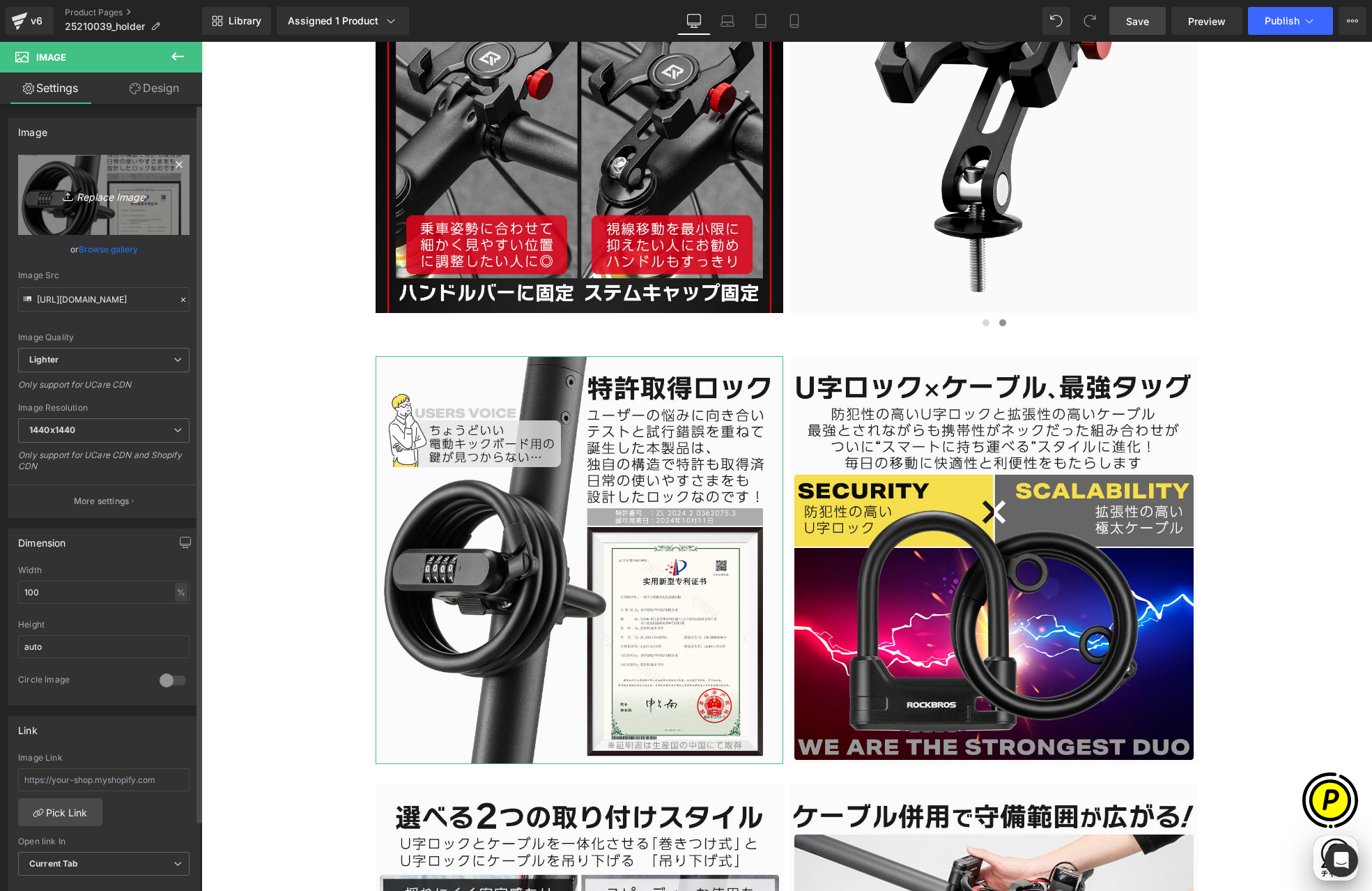
click at [105, 200] on icon "Replace Image" at bounding box center [103, 195] width 111 height 18
type input "C:\fakepath\25210039-3.jpg"
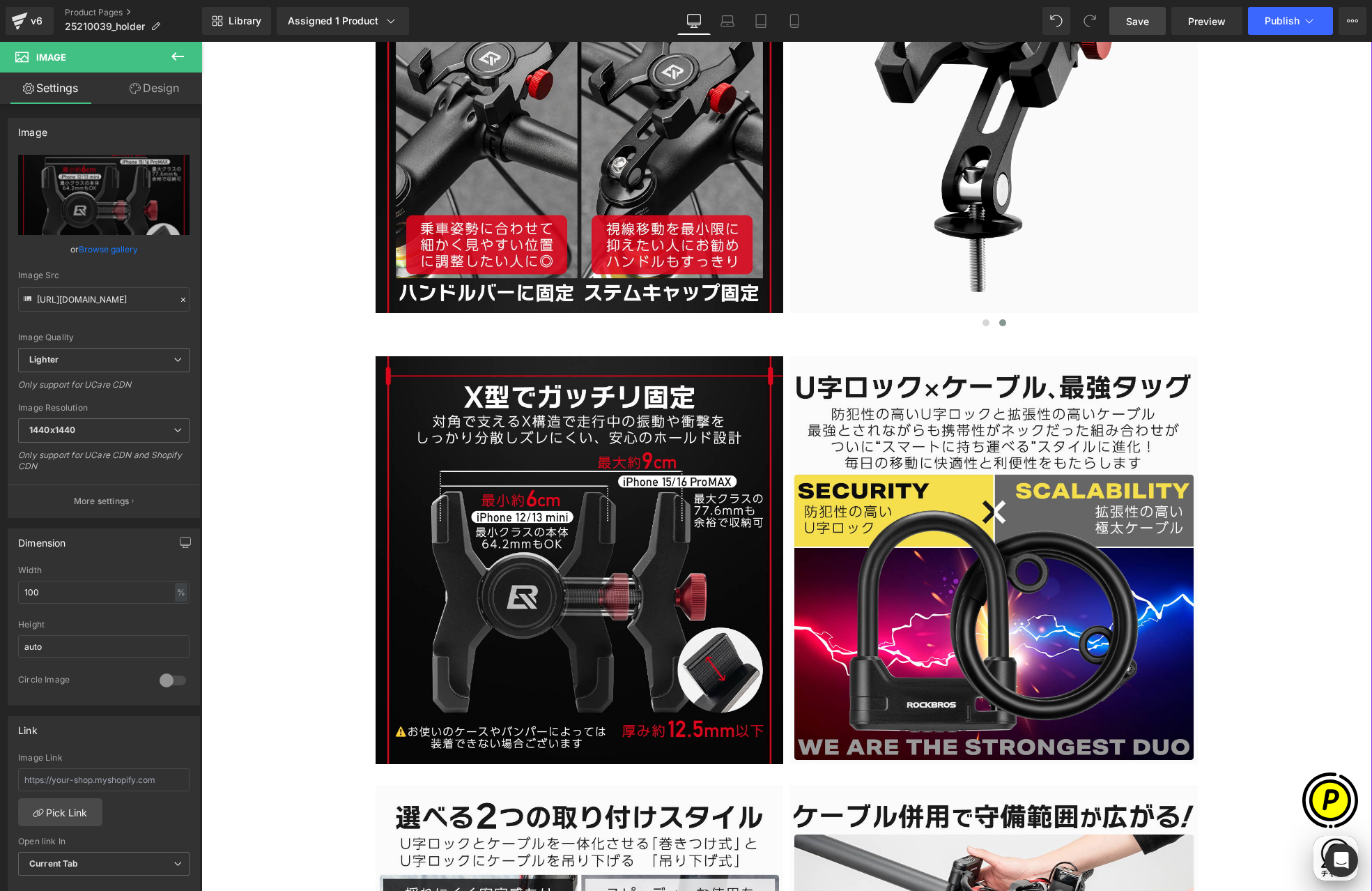
scroll to position [0, 543]
type input "[URL][DOMAIN_NAME]"
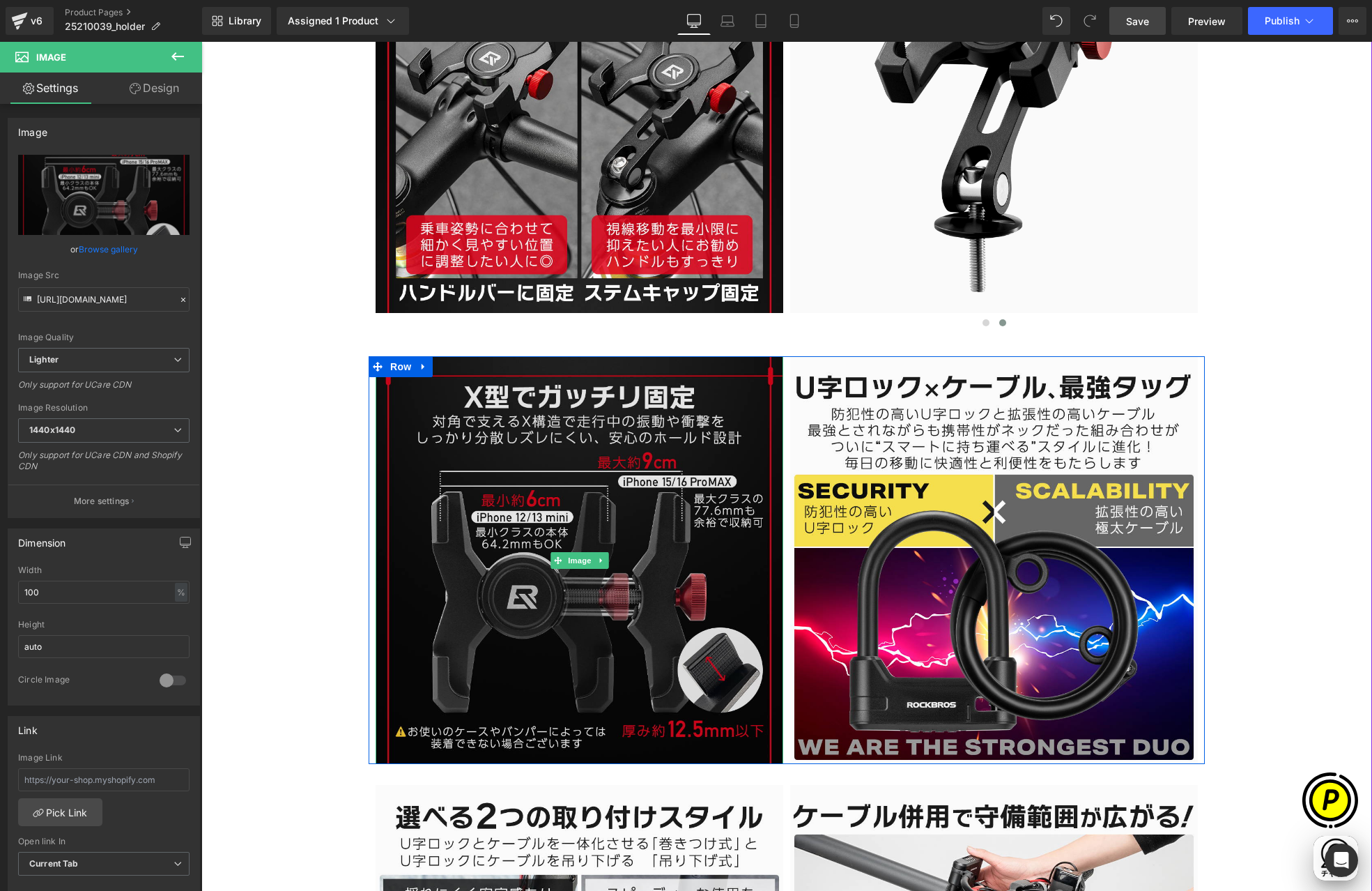
click at [630, 502] on img at bounding box center [579, 559] width 407 height 408
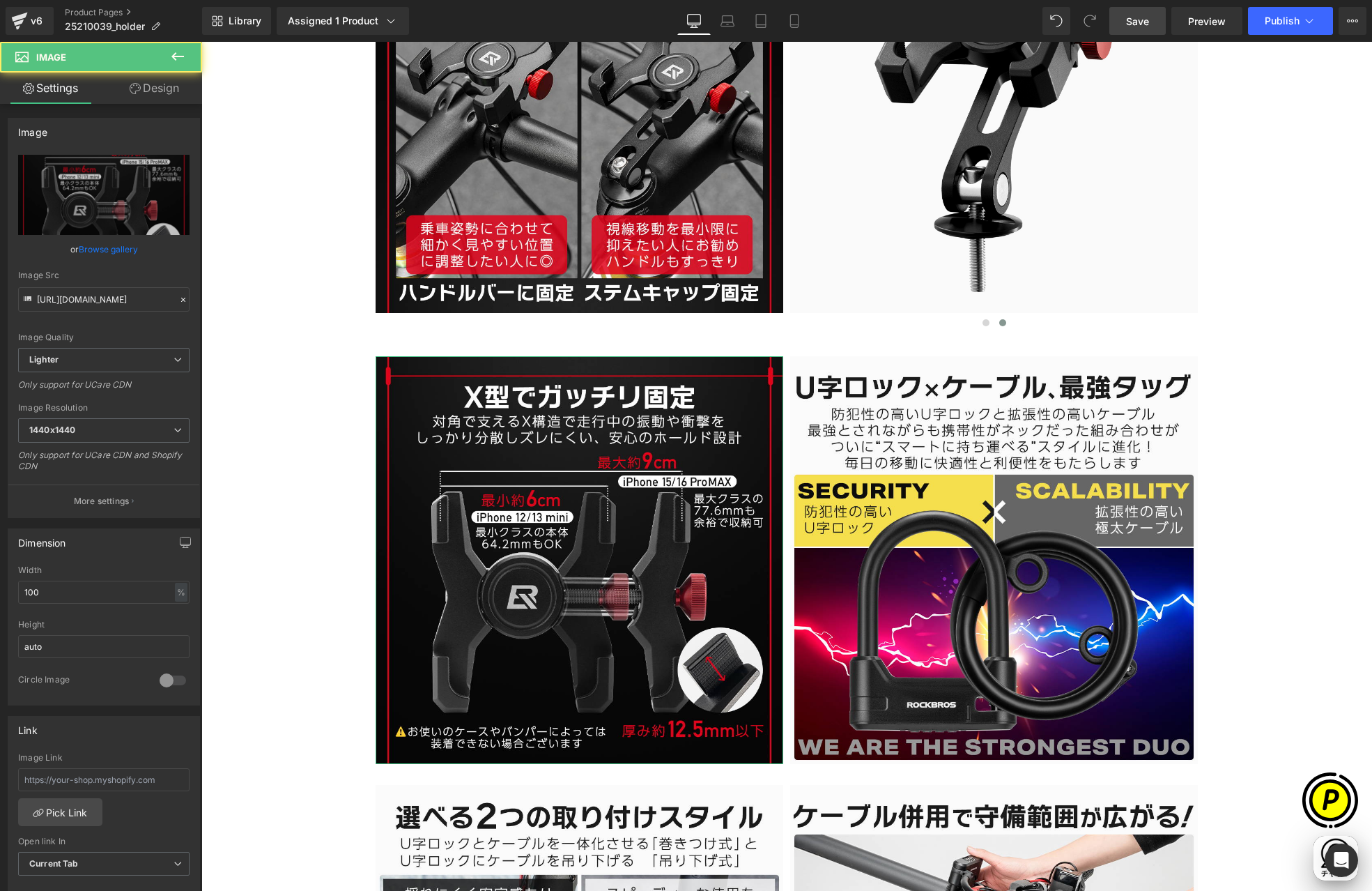
click at [157, 95] on link "Design" at bounding box center [155, 87] width 101 height 31
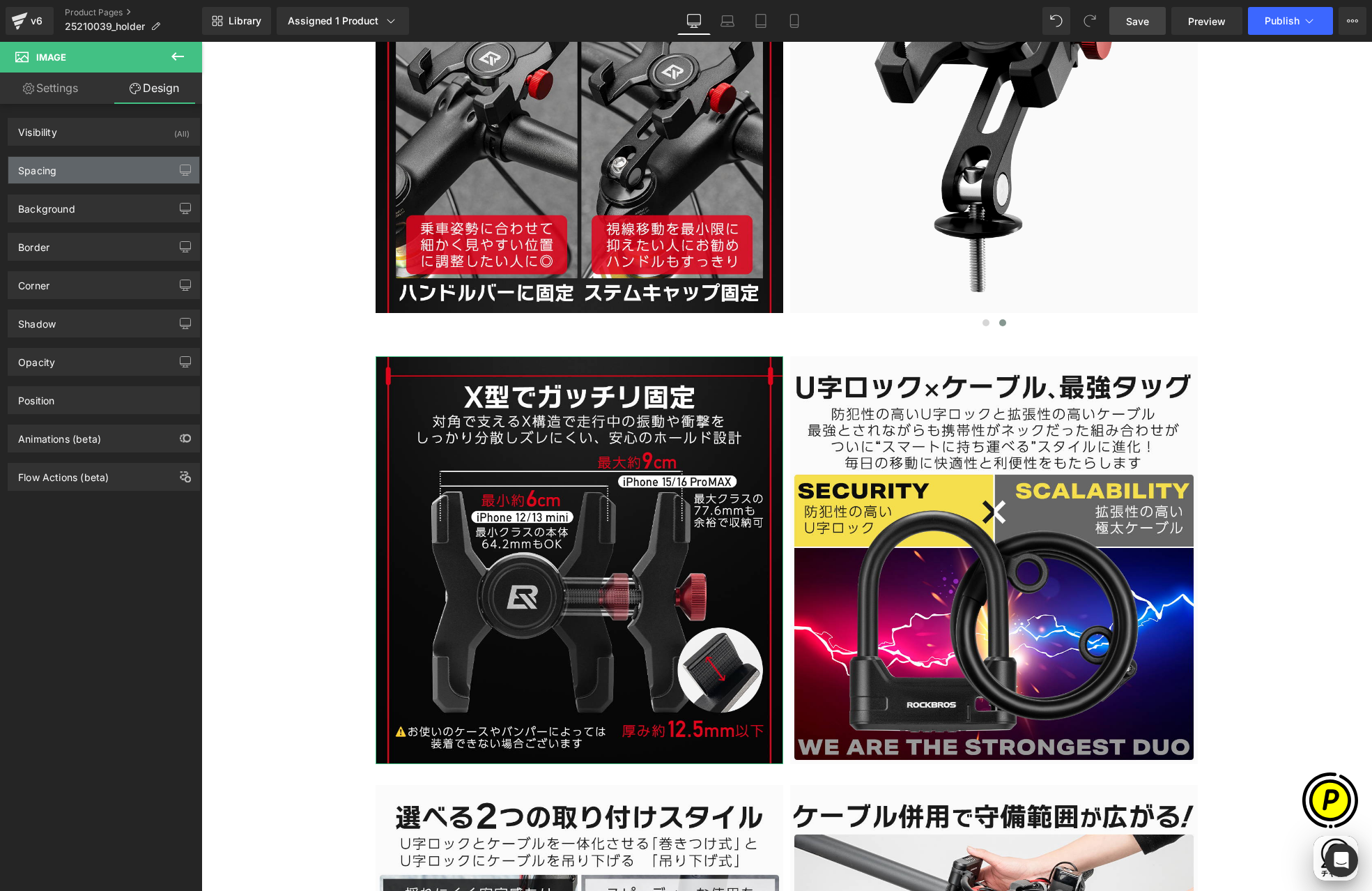
click at [70, 171] on div "Spacing" at bounding box center [104, 170] width 191 height 26
type input "0"
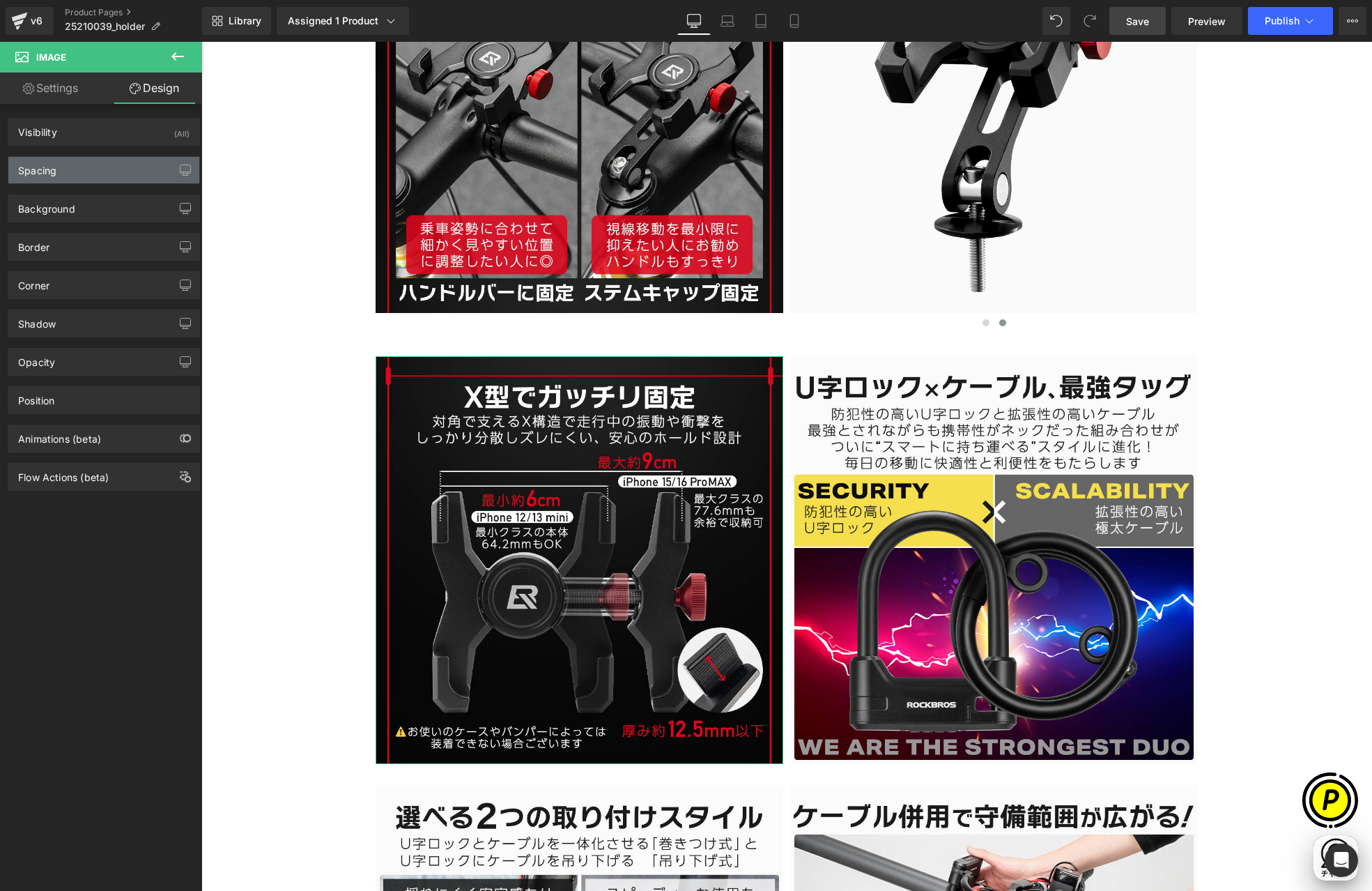
type input "0"
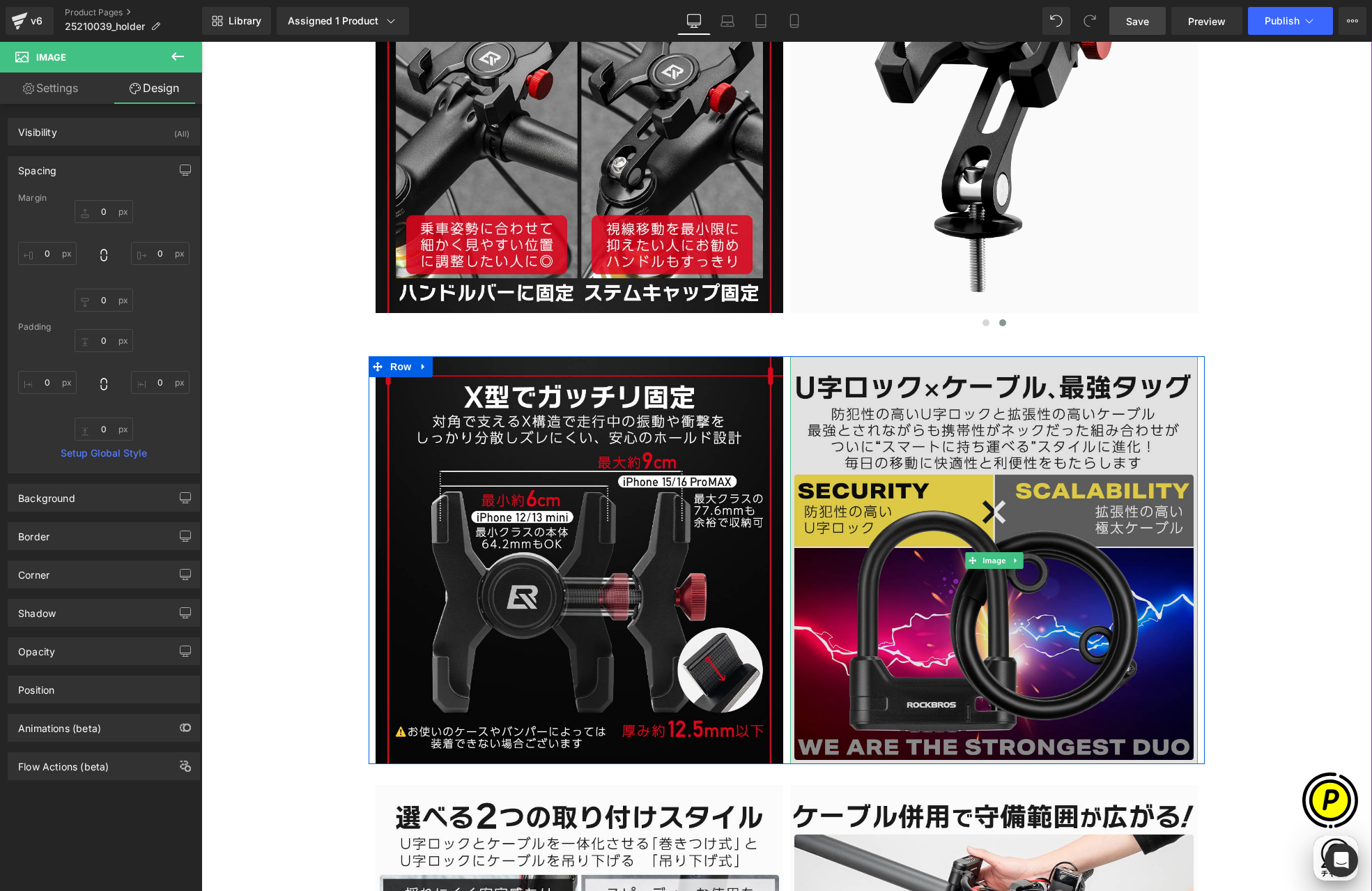
click at [1112, 542] on img at bounding box center [994, 559] width 407 height 408
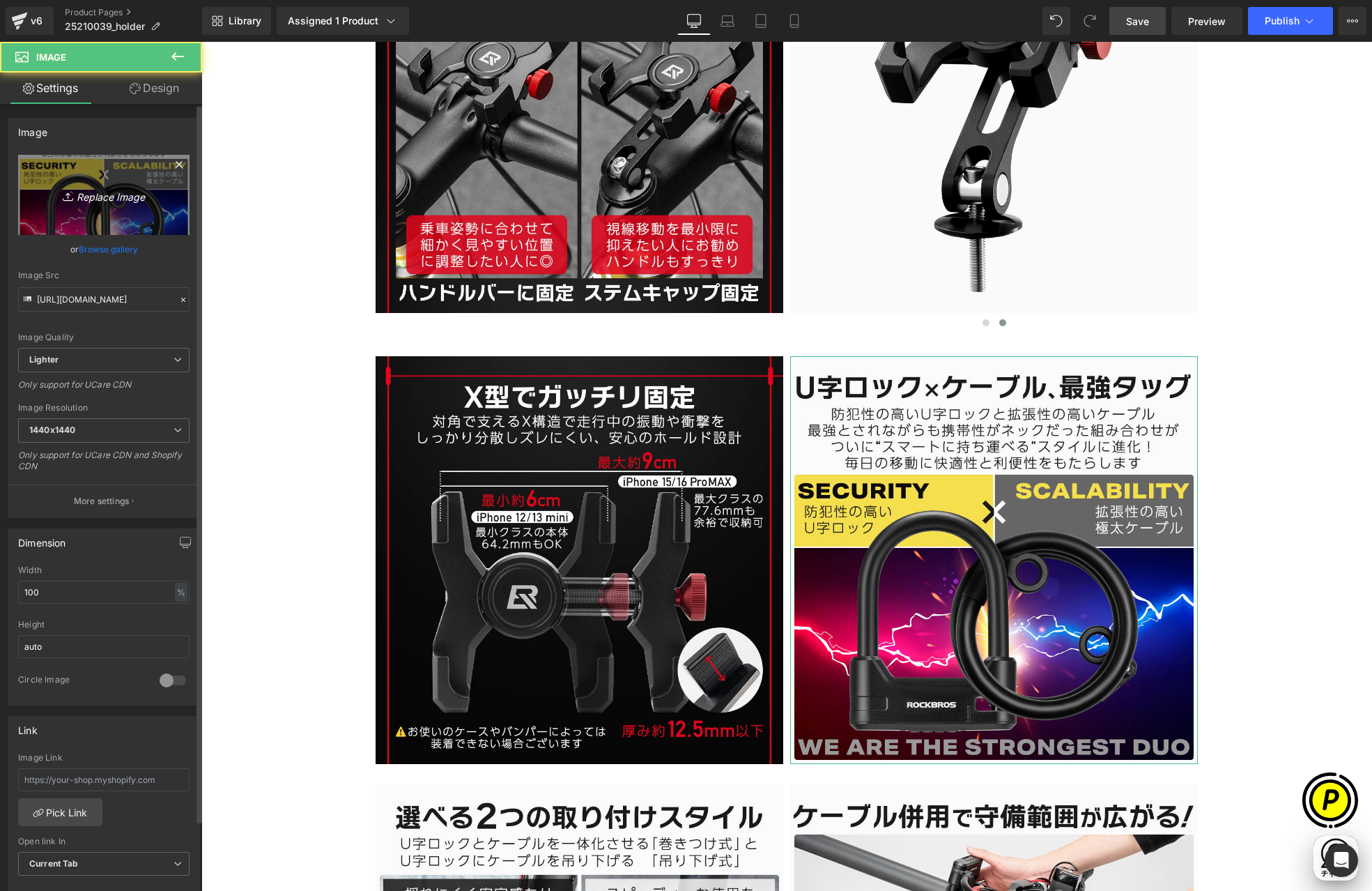
click at [83, 185] on link "Replace Image" at bounding box center [103, 195] width 171 height 81
type input "C:\fakepath\25210039-4.jpg"
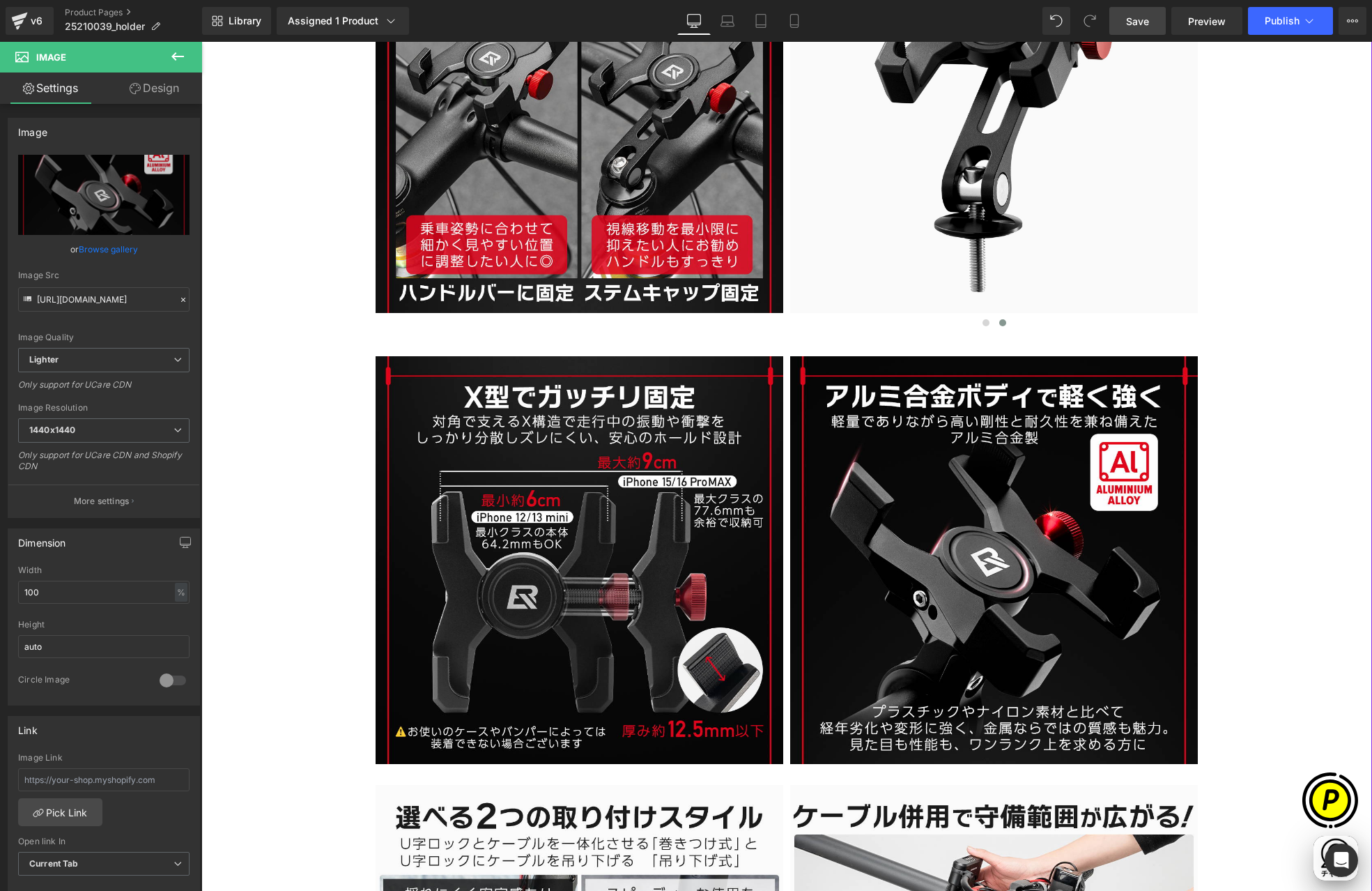
type input "[URL][DOMAIN_NAME]"
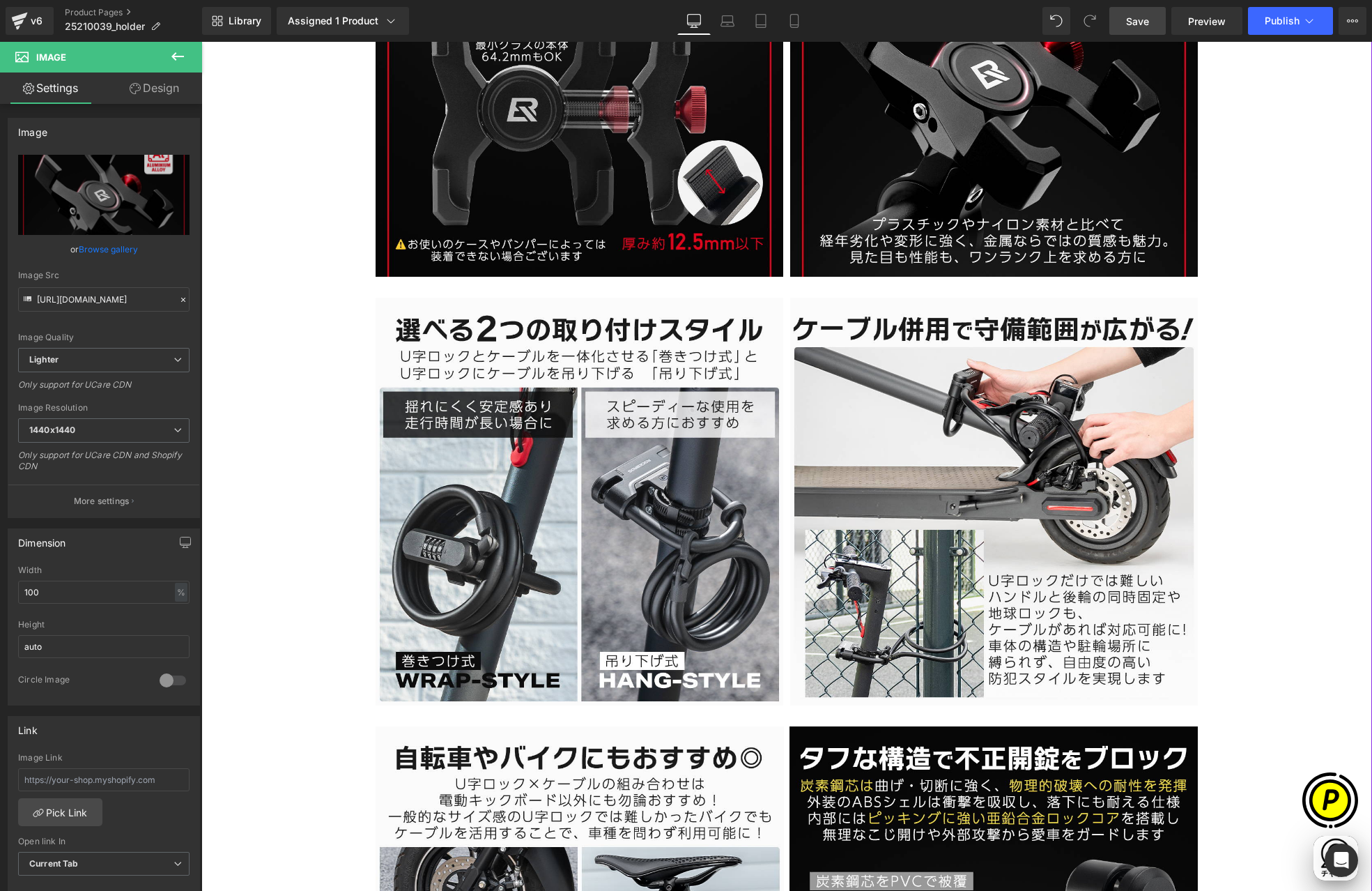
scroll to position [2096, 0]
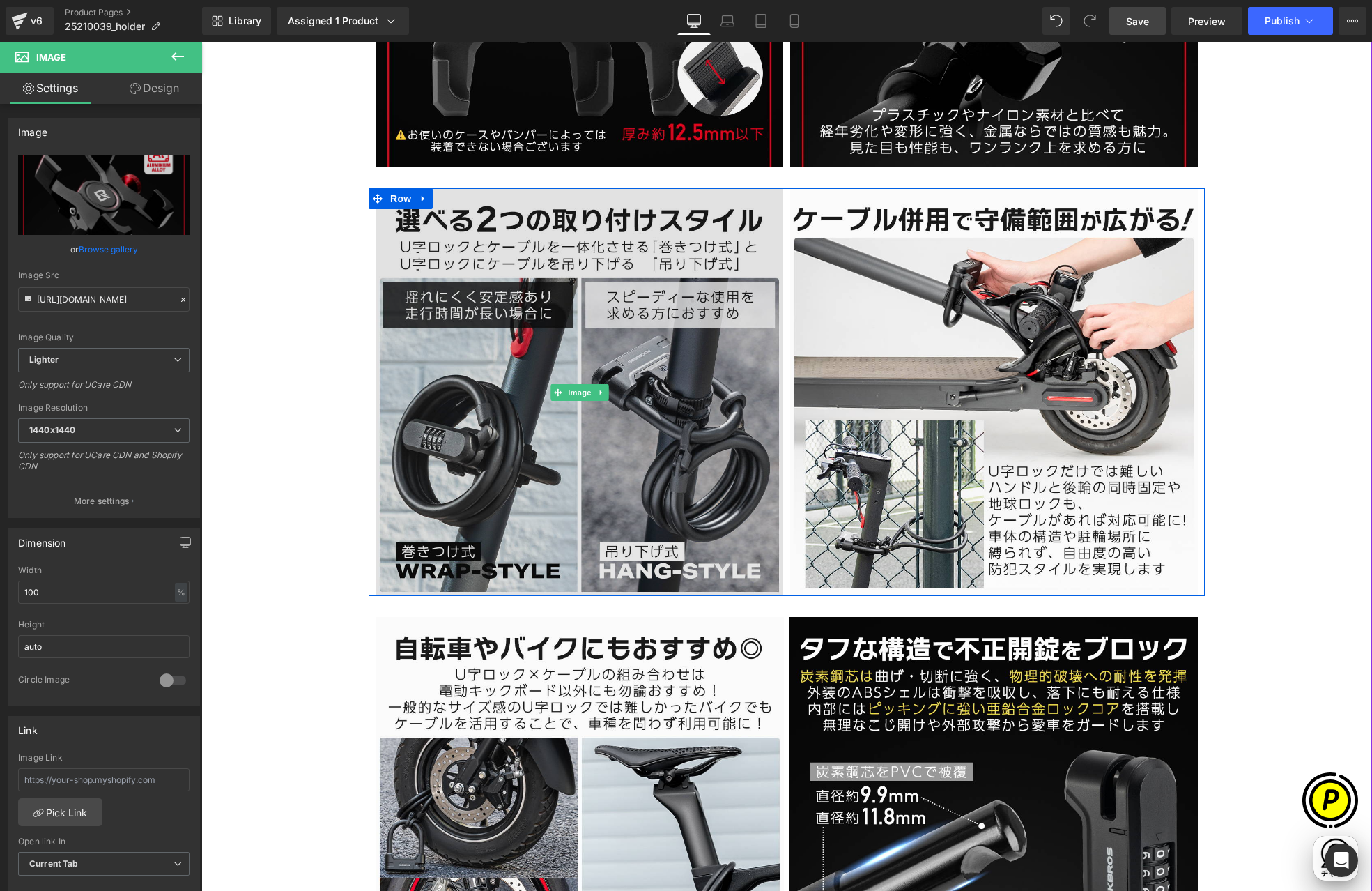
click at [633, 421] on img at bounding box center [579, 392] width 407 height 408
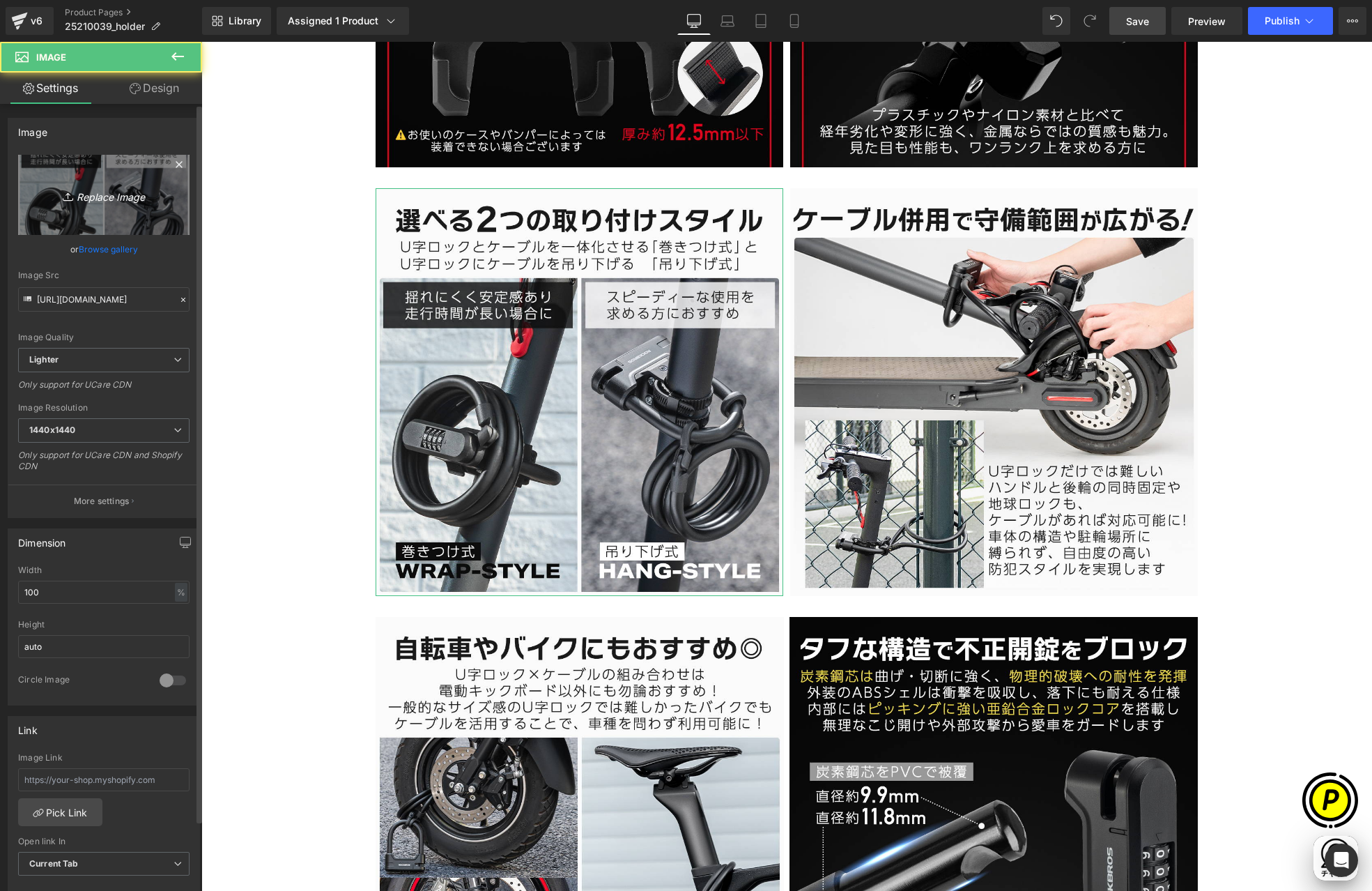
click at [115, 186] on icon "Replace Image" at bounding box center [103, 195] width 111 height 18
type input "C:\fakepath\25210039-5.jpg"
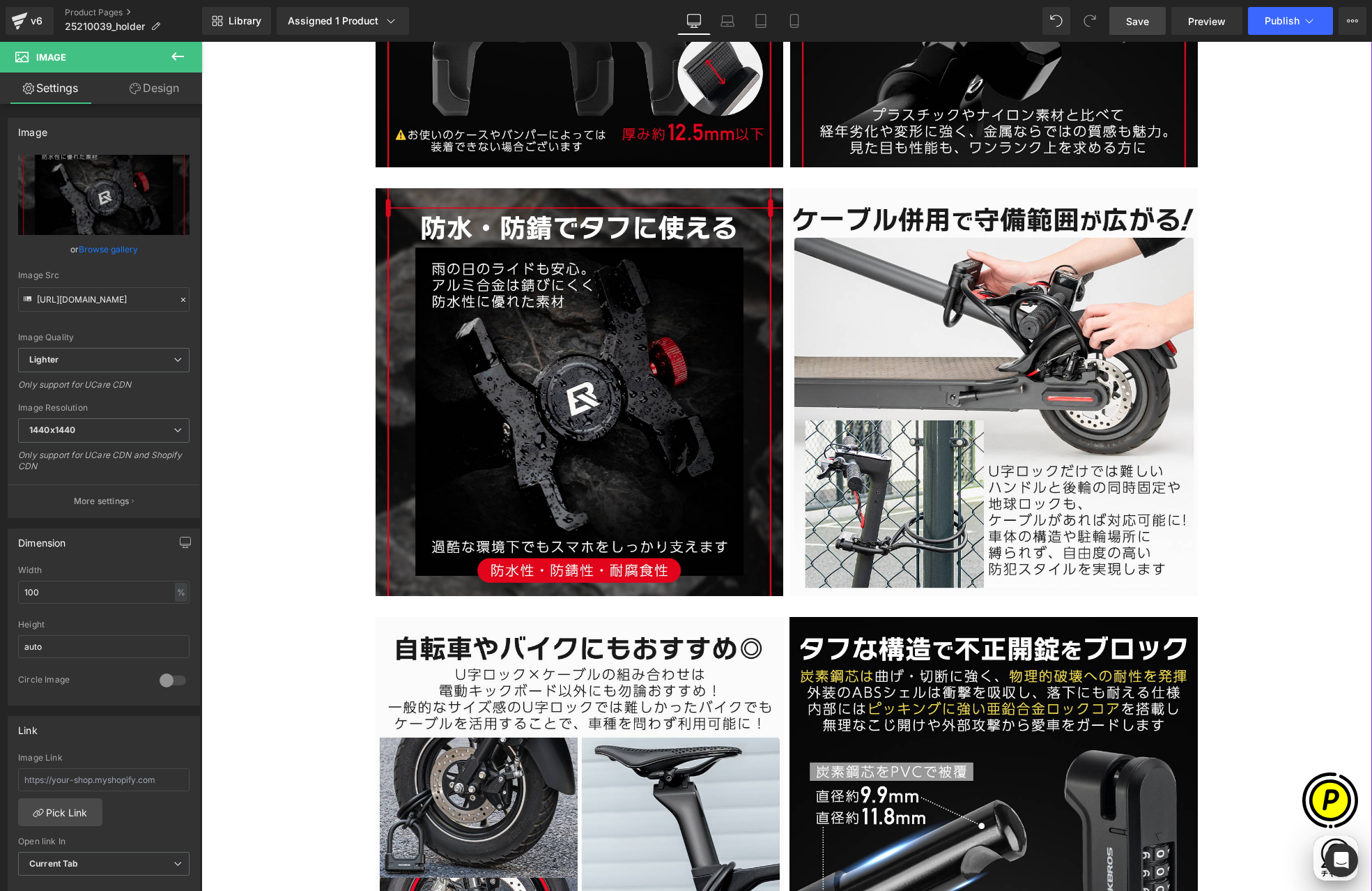
type input "[URL][DOMAIN_NAME]"
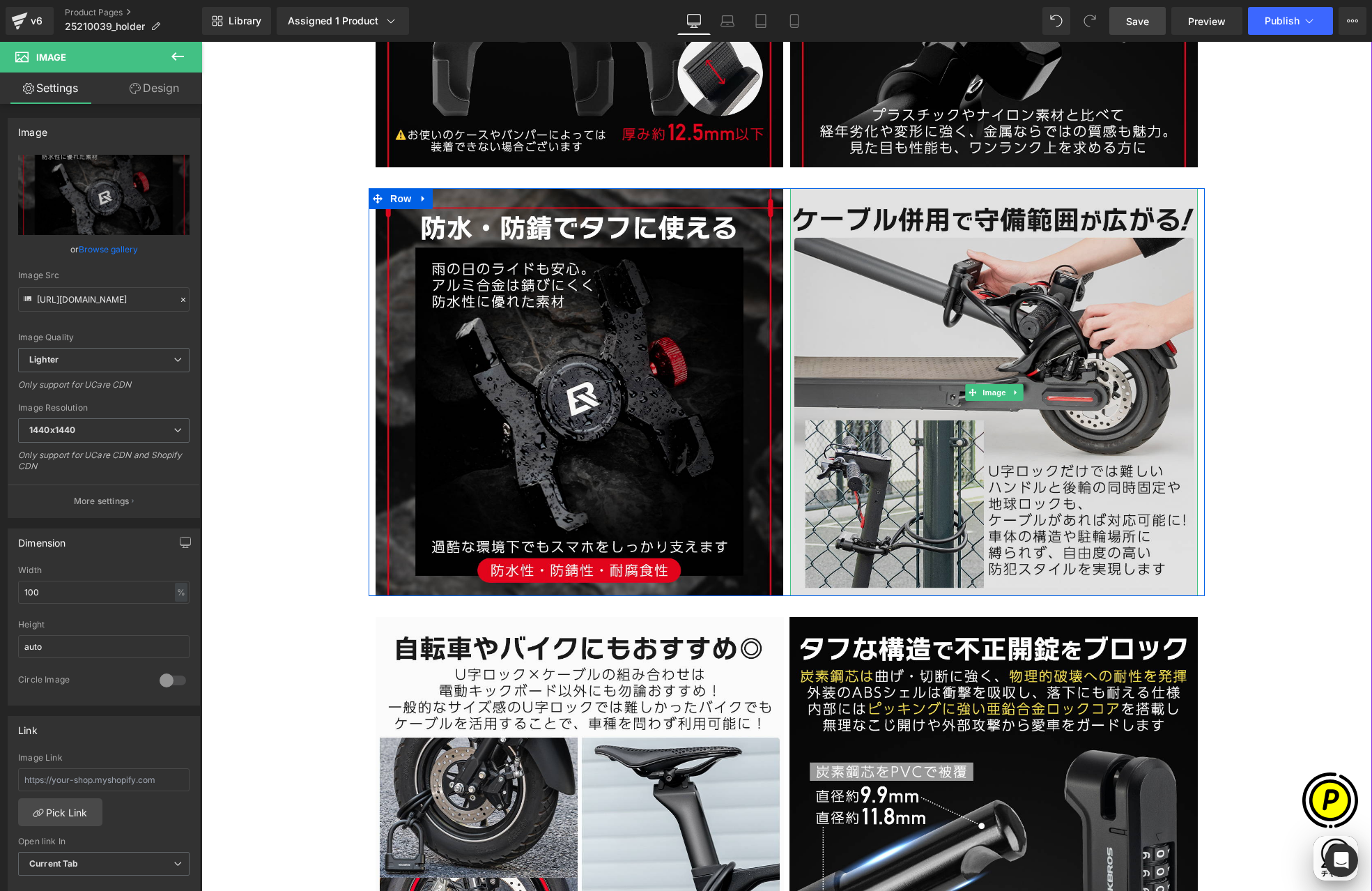
click at [878, 339] on img at bounding box center [994, 392] width 407 height 408
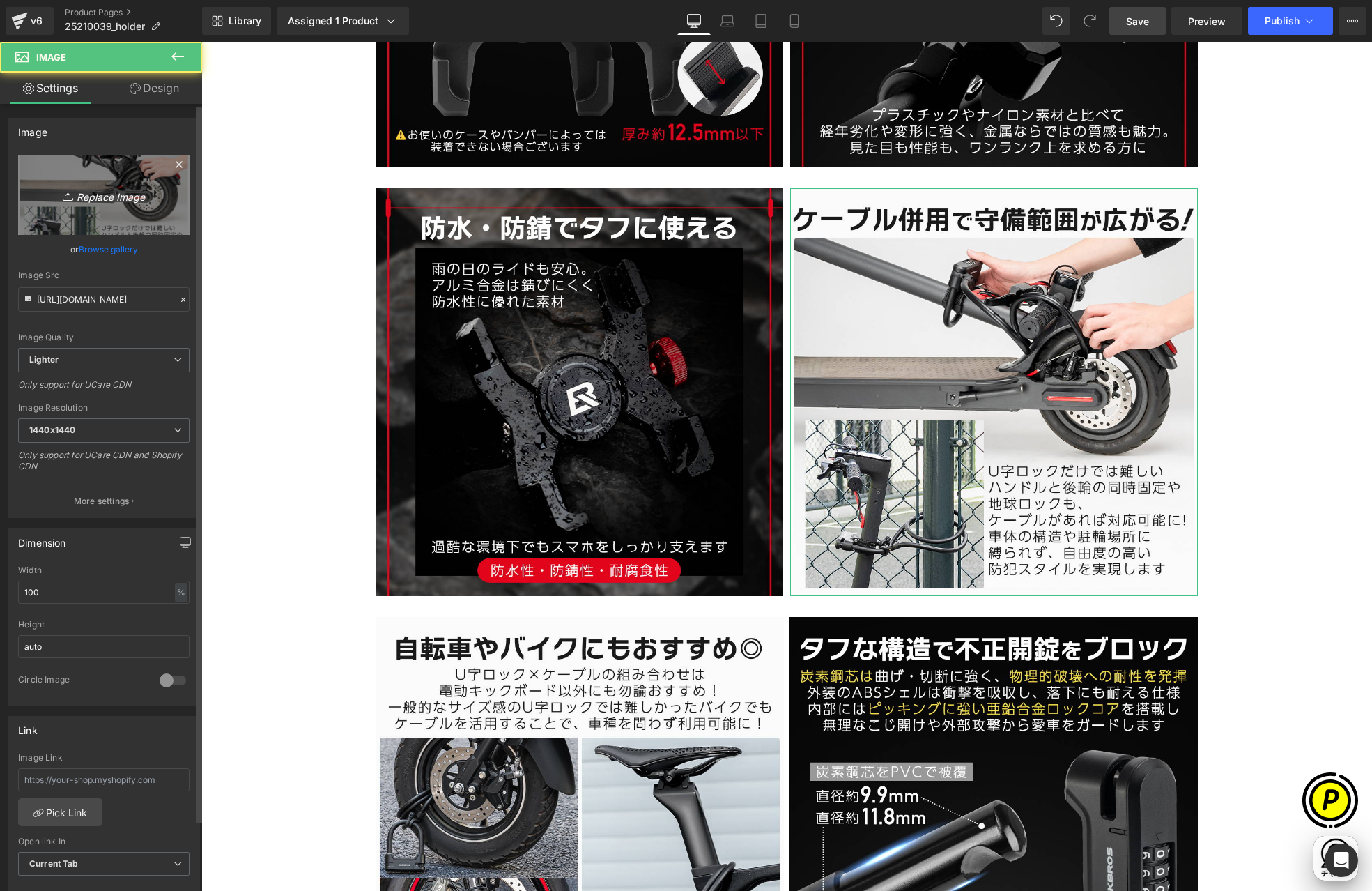
click at [65, 184] on link "Replace Image" at bounding box center [103, 195] width 171 height 81
type input "C:\fakepath\25210039-4.jpg"
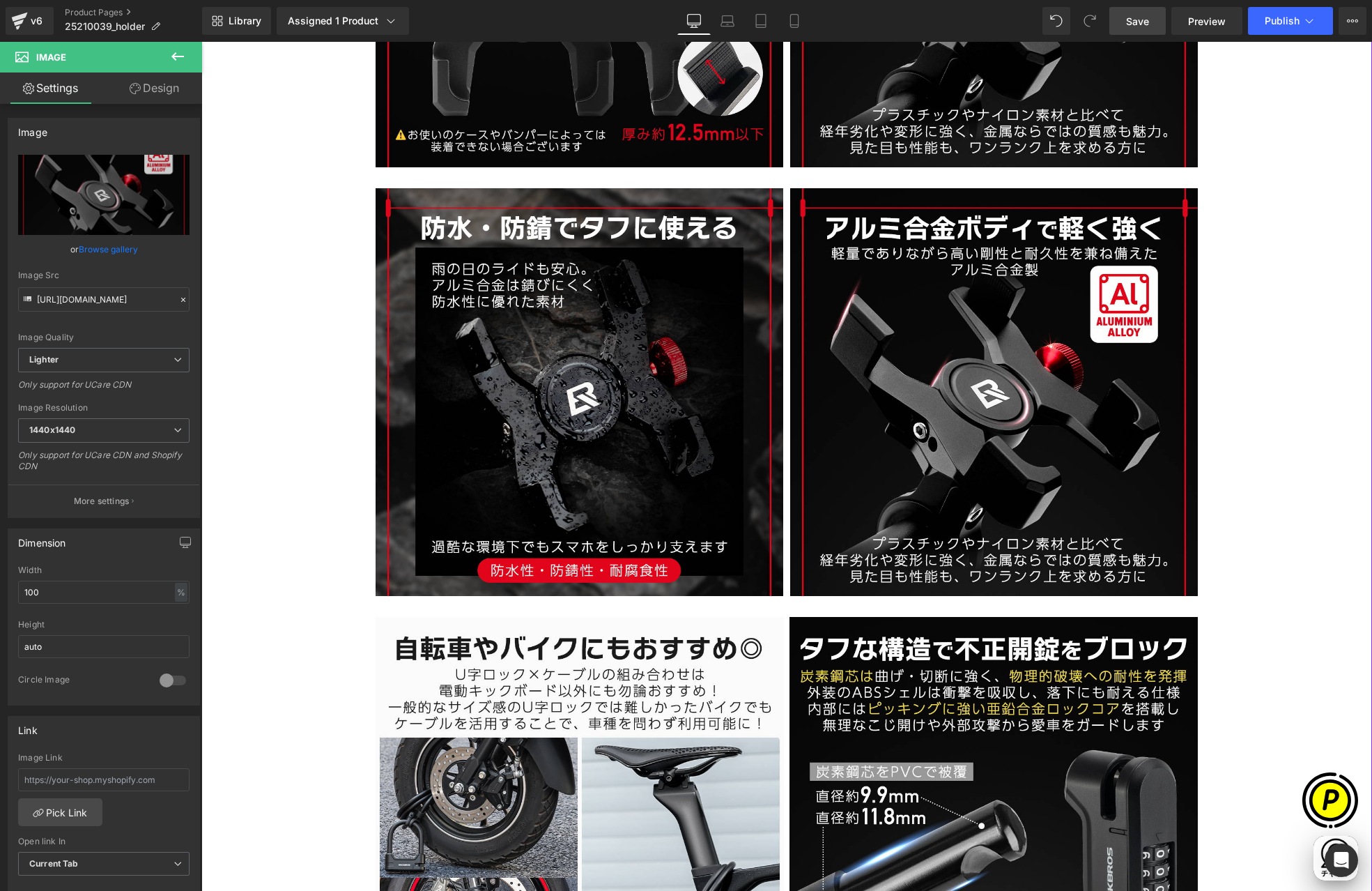
scroll to position [0, 272]
type input "[URL][DOMAIN_NAME]"
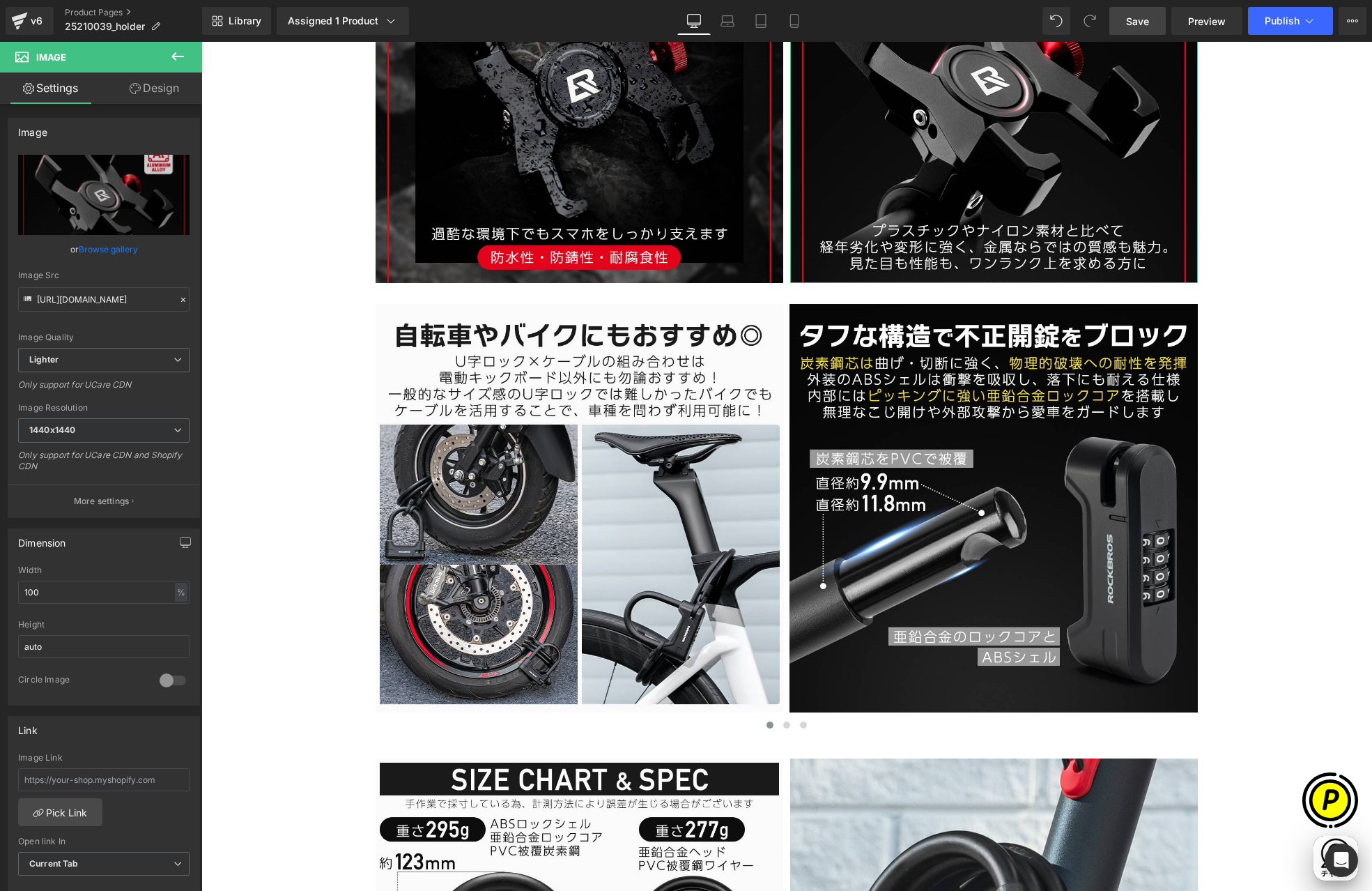
scroll to position [0, 543]
click at [172, 58] on icon at bounding box center [178, 56] width 17 height 17
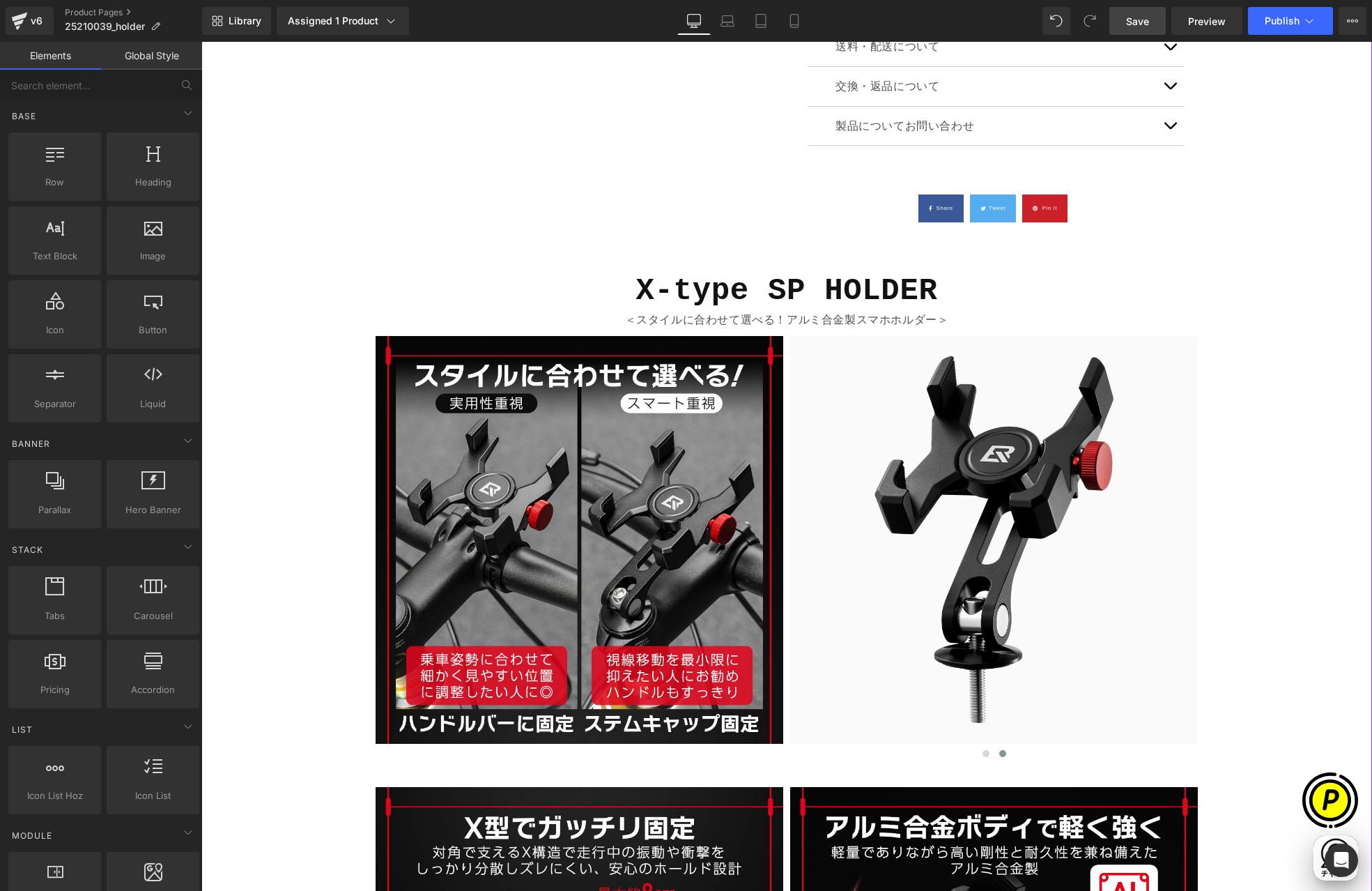
scroll to position [1063, 0]
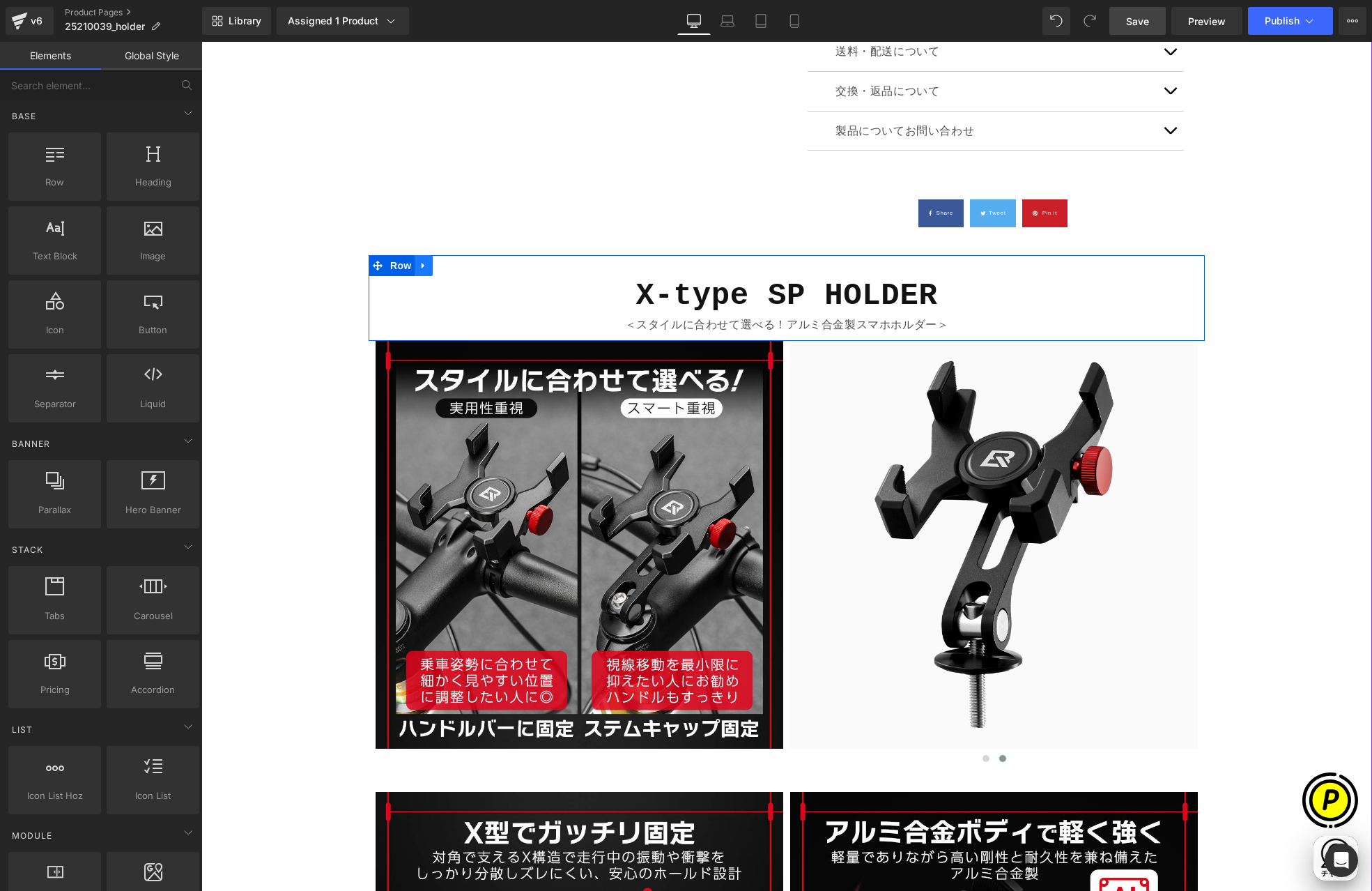
click at [419, 264] on icon at bounding box center [423, 265] width 9 height 10
click at [439, 263] on icon at bounding box center [442, 265] width 9 height 9
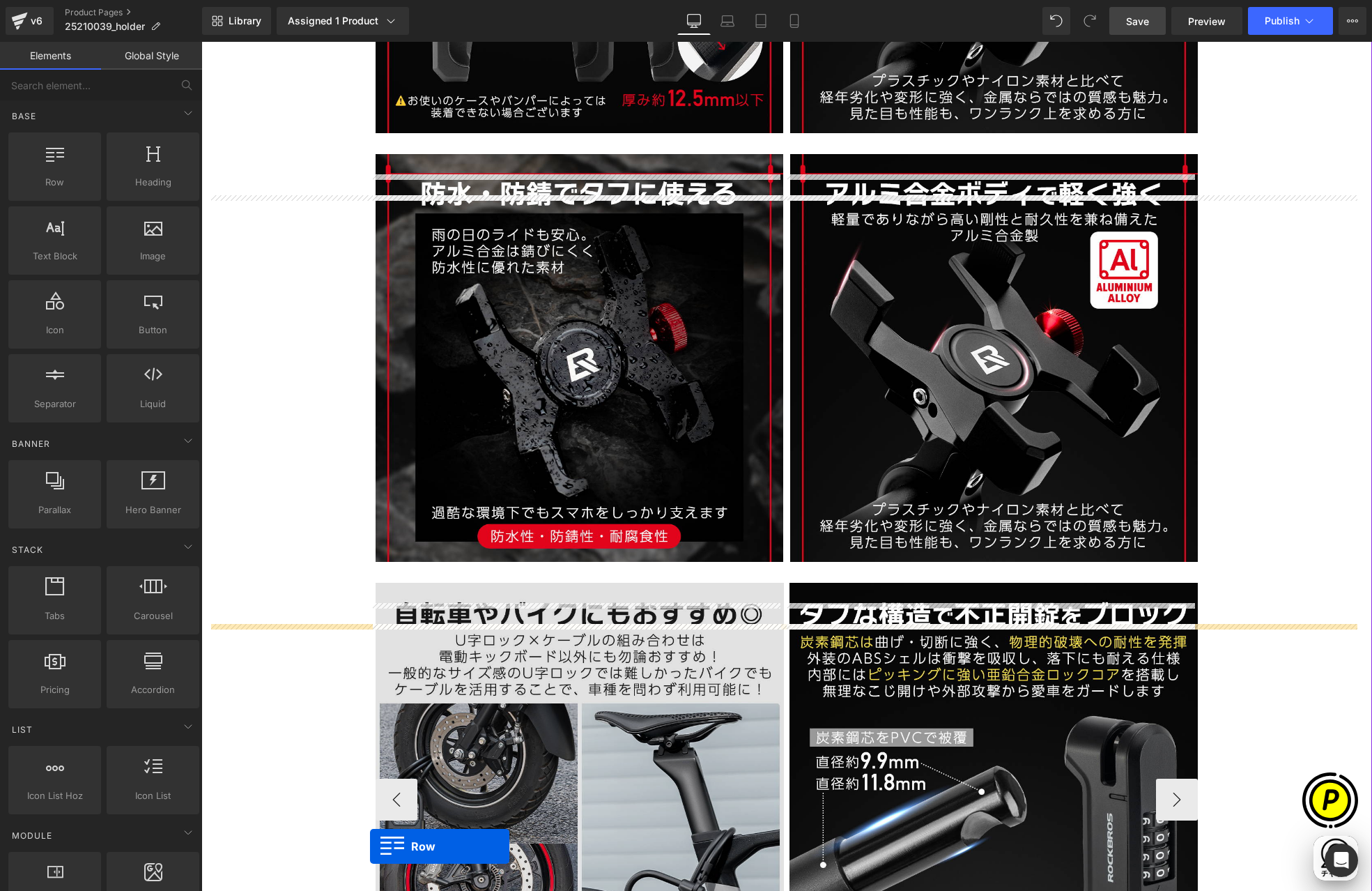
scroll to position [2235, 0]
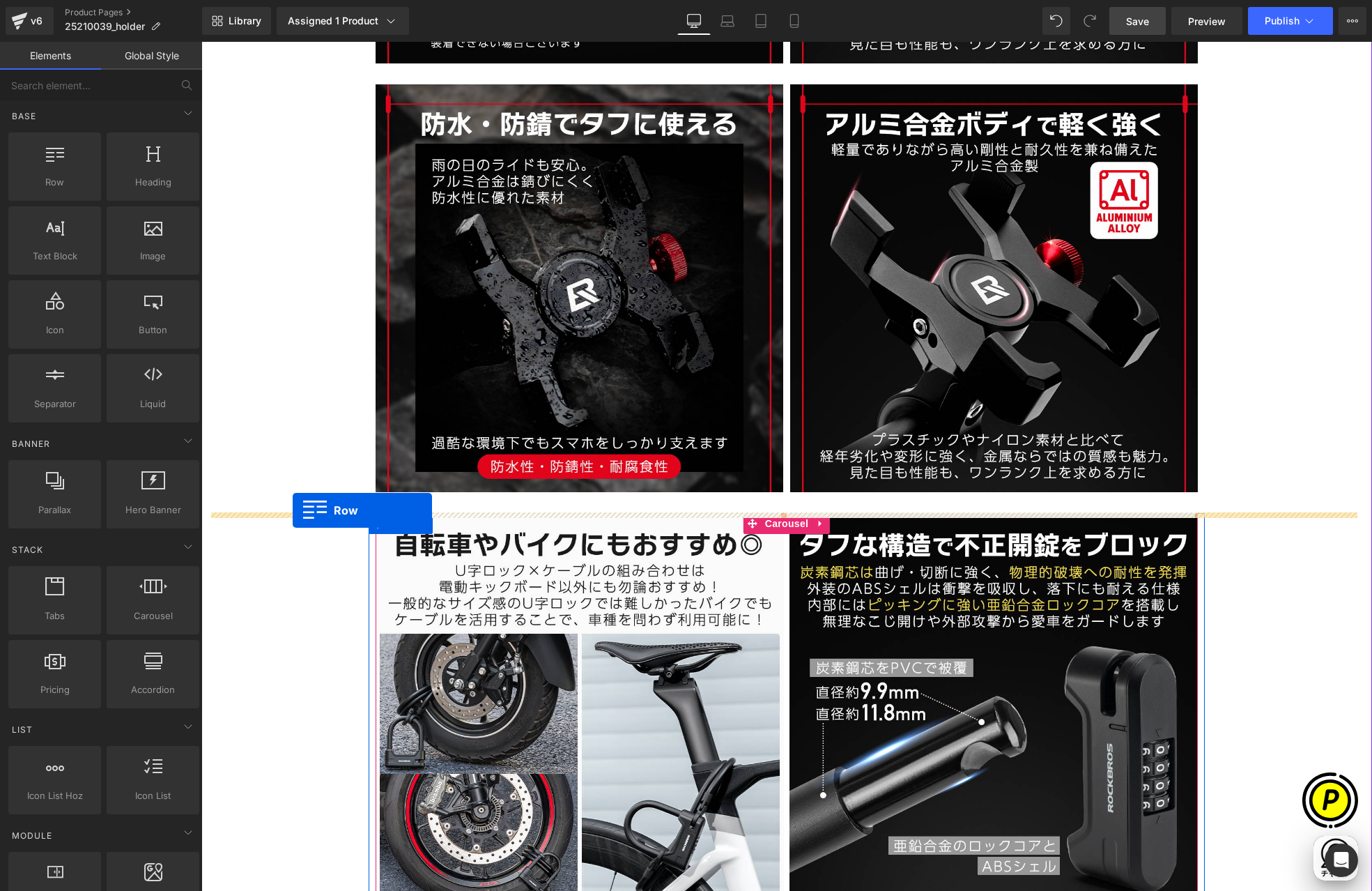
drag, startPoint x: 372, startPoint y: 349, endPoint x: 292, endPoint y: 511, distance: 180.7
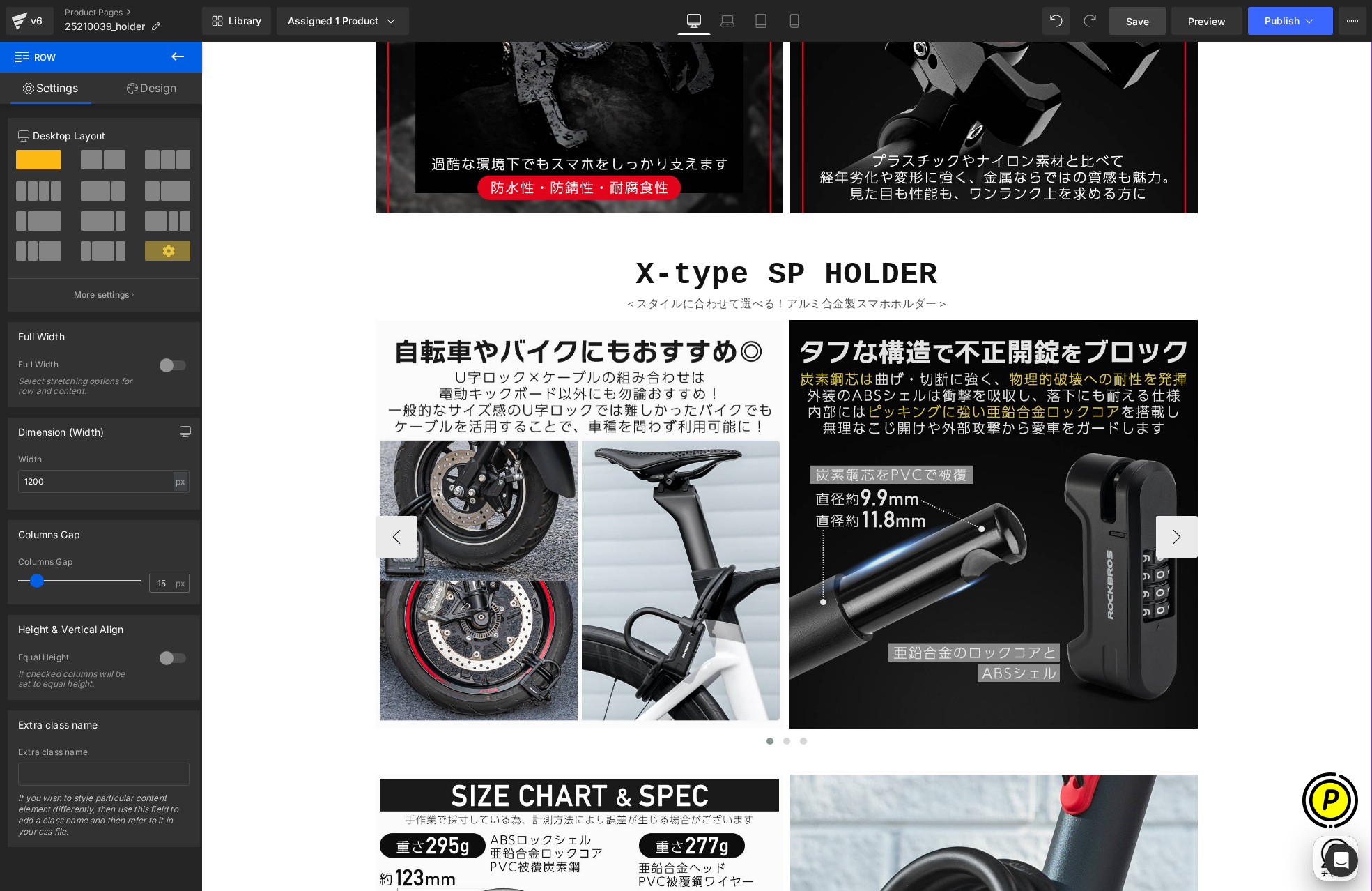
scroll to position [2453, 0]
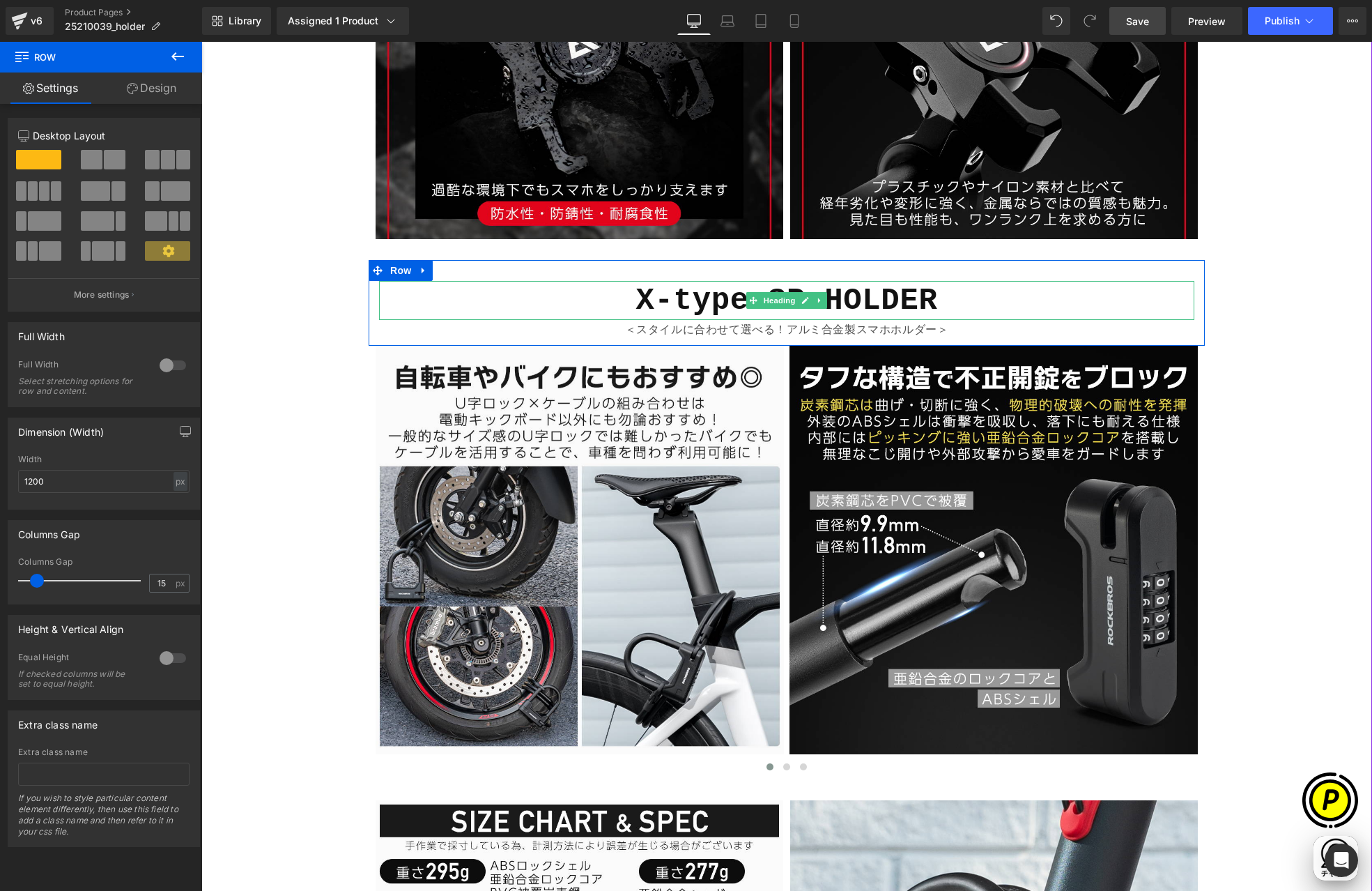
click at [662, 301] on b "X-type SP HOLDER" at bounding box center [787, 300] width 302 height 35
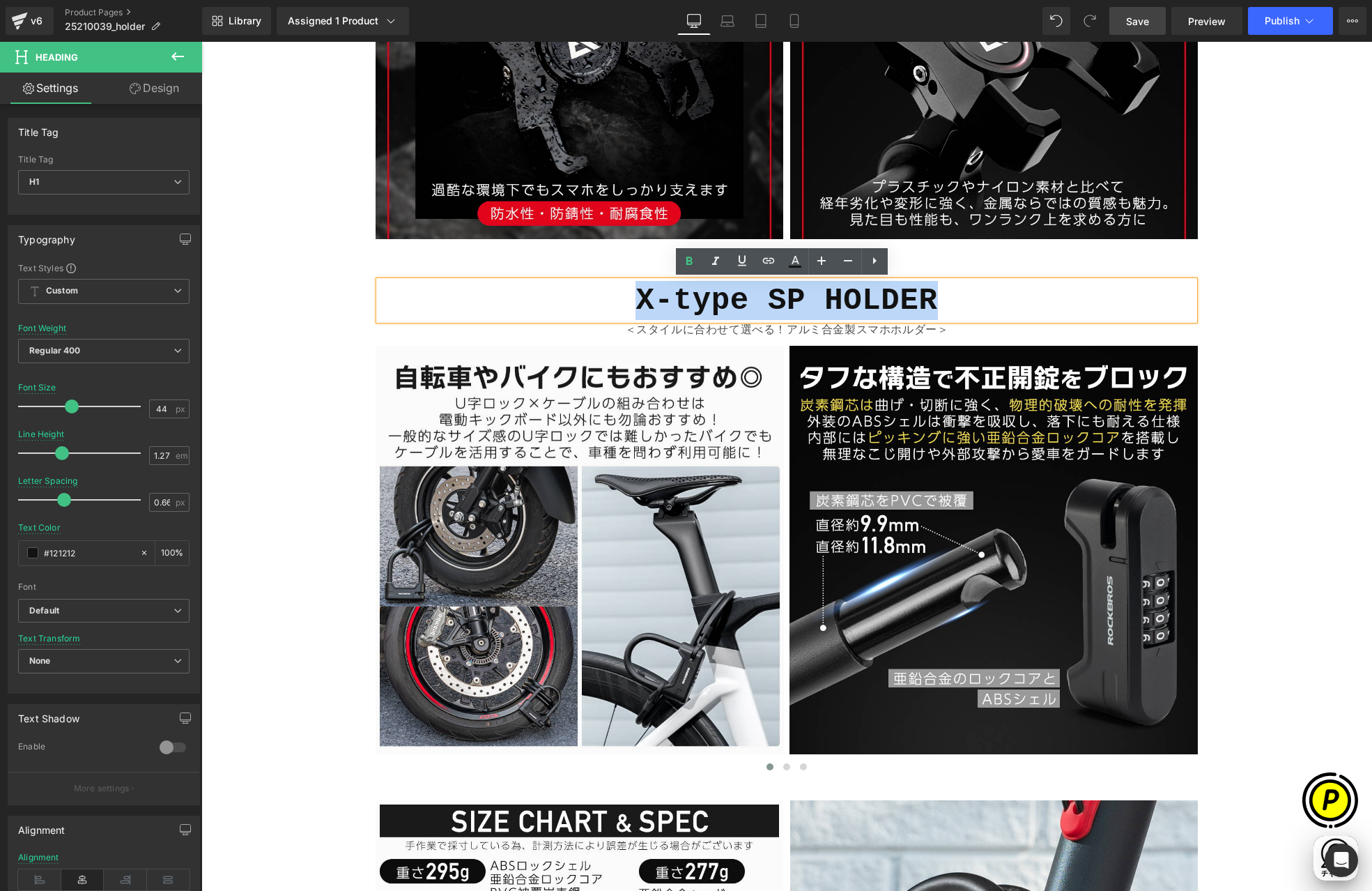
drag, startPoint x: 631, startPoint y: 298, endPoint x: 949, endPoint y: 301, distance: 318.0
click at [949, 301] on h1 "X-type SP HOLDER" at bounding box center [787, 301] width 816 height 39
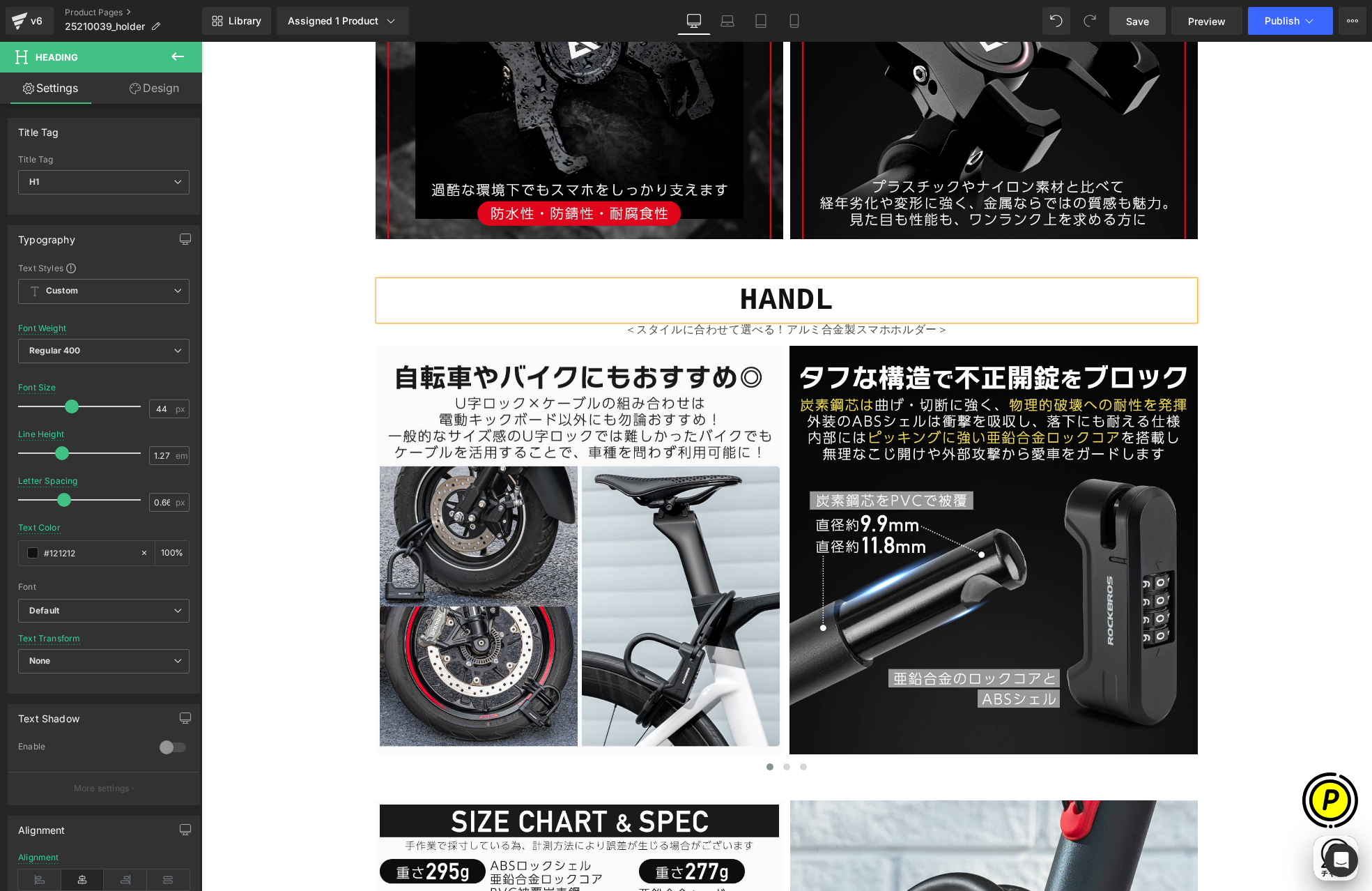
scroll to position [0, 543]
click at [935, 308] on h1 "HANDLE" at bounding box center [787, 301] width 816 height 39
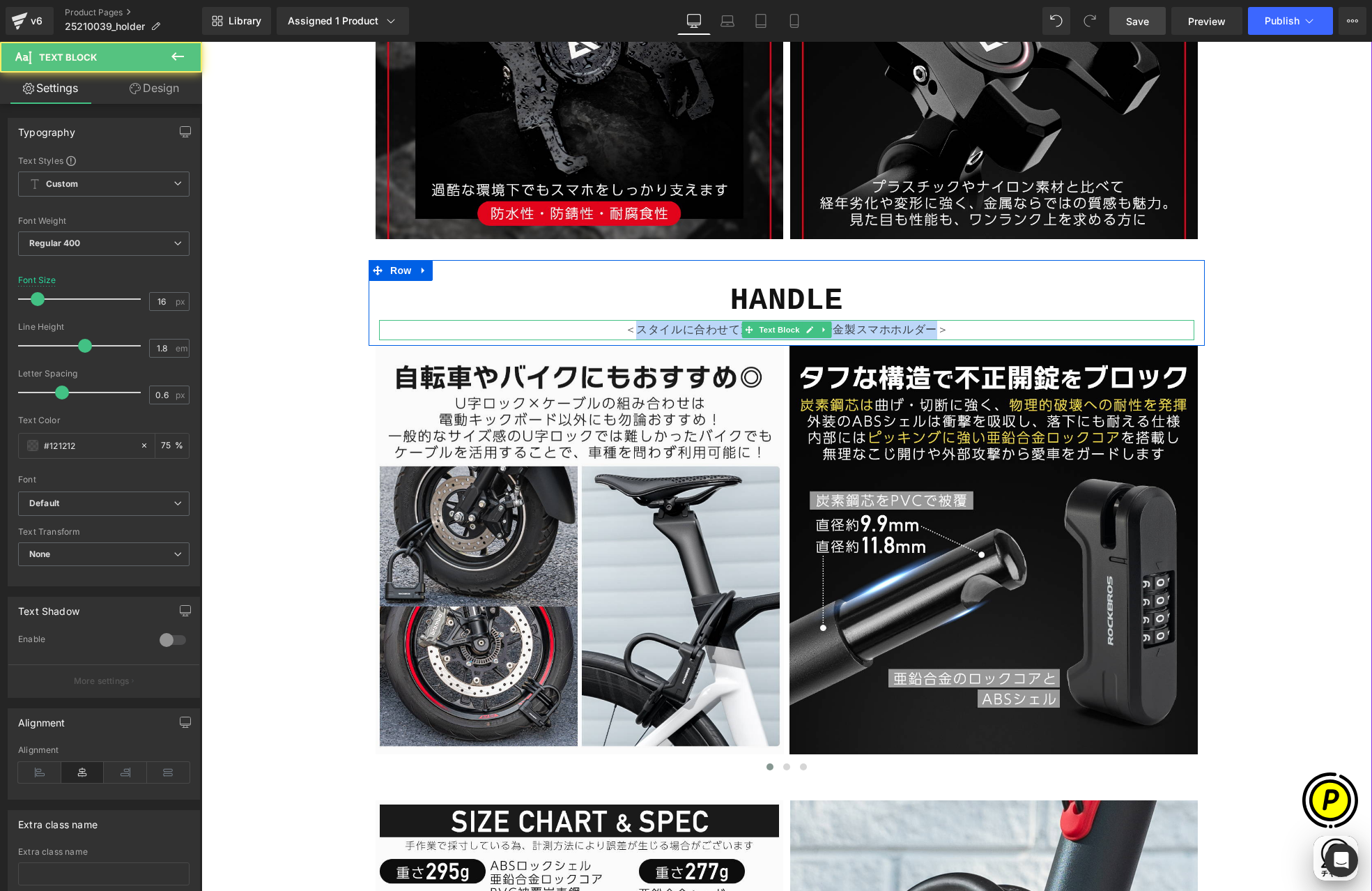
scroll to position [0, 0]
drag, startPoint x: 843, startPoint y: 331, endPoint x: 925, endPoint y: 330, distance: 82.0
click at [925, 330] on p "＜スタイルに合わせて選べる！アルミ合金製スマホホルダー＞" at bounding box center [787, 331] width 816 height 21
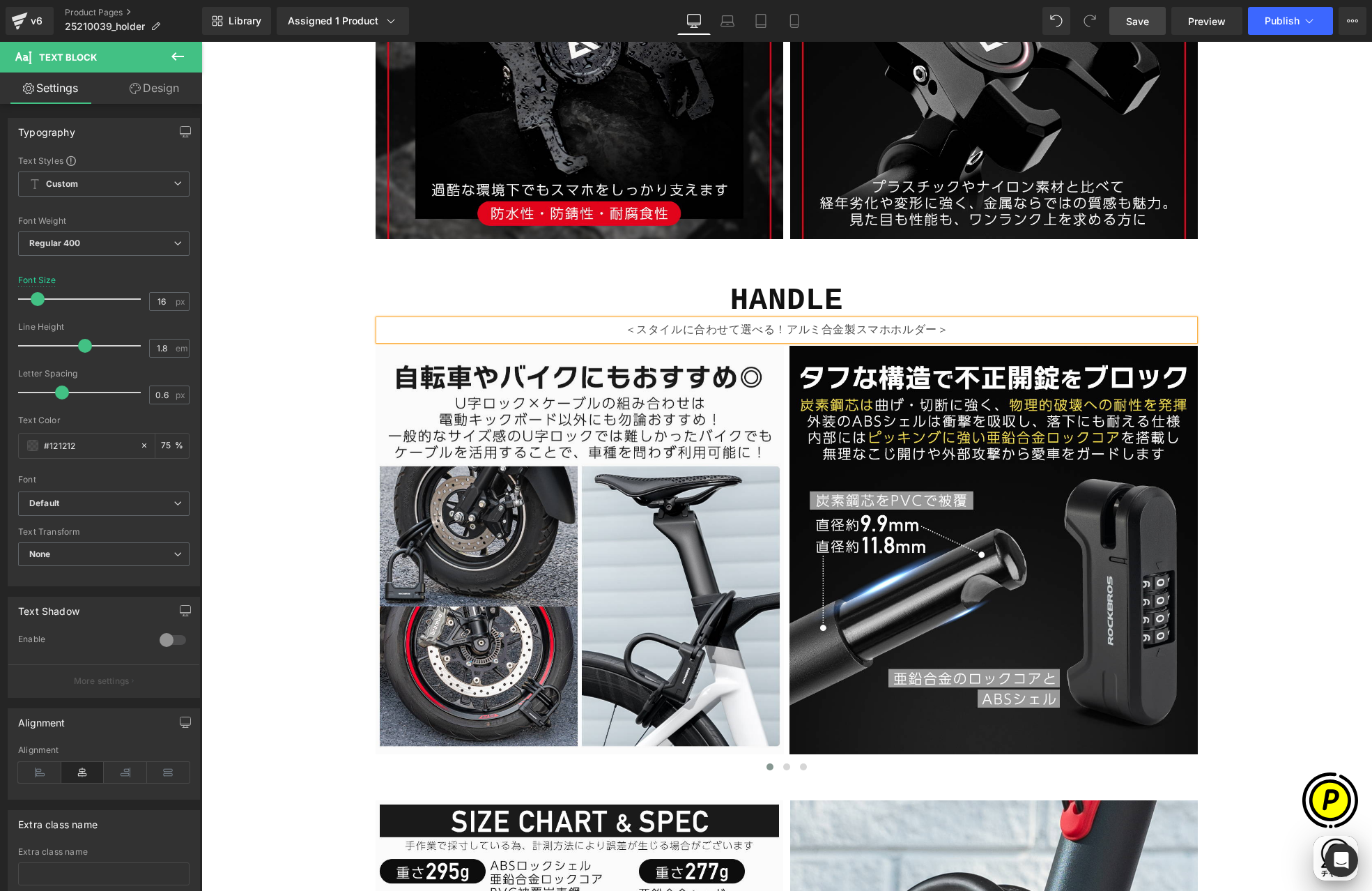
click at [876, 328] on p "＜スタイルに合わせて選べる！アルミ合金製スマホホルダー＞" at bounding box center [787, 331] width 816 height 21
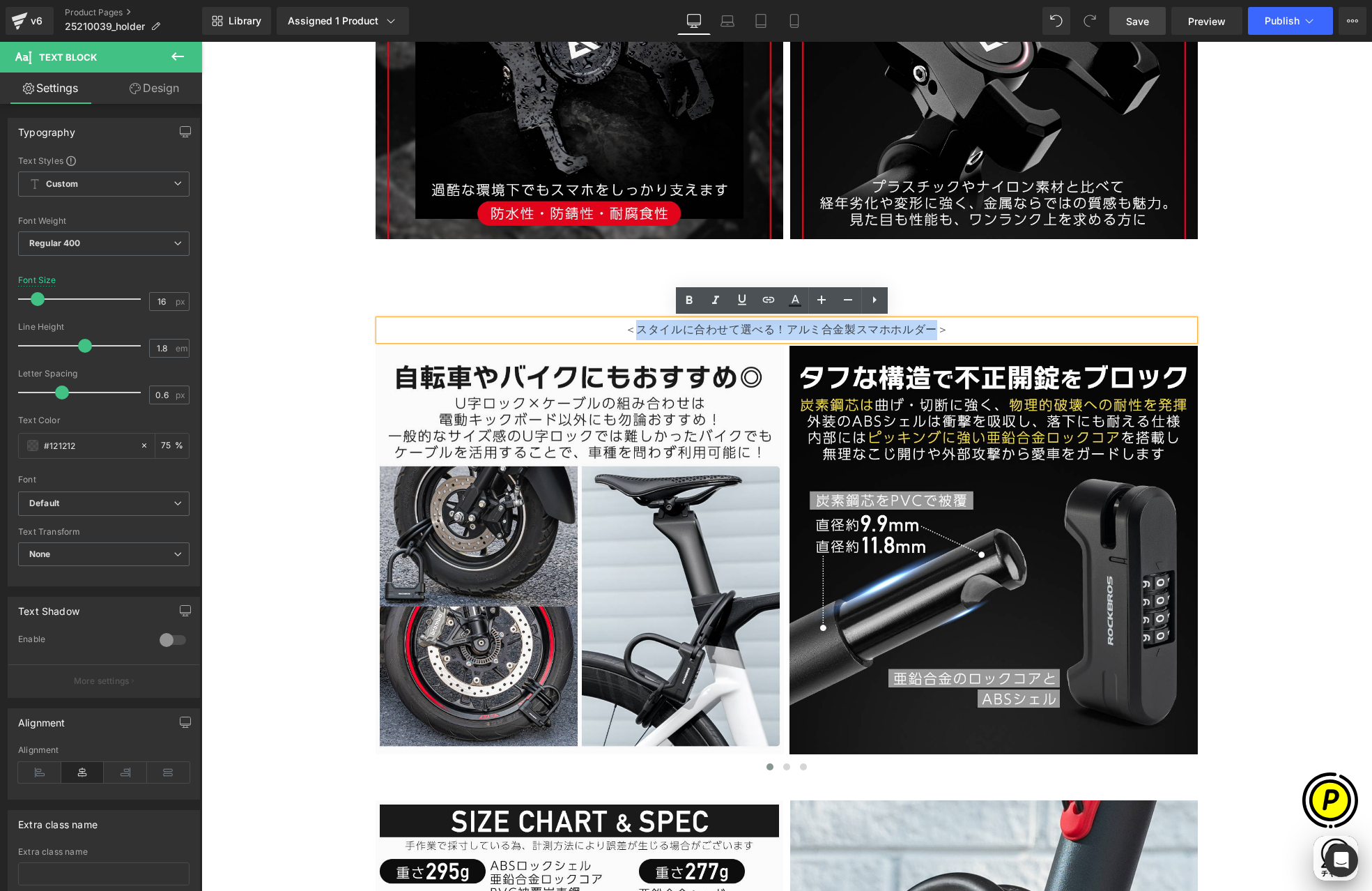
drag, startPoint x: 658, startPoint y: 328, endPoint x: 927, endPoint y: 328, distance: 269.0
click at [927, 328] on p "＜スタイルに合わせて選べる！アルミ合金製スマホホルダー＞" at bounding box center [787, 331] width 816 height 21
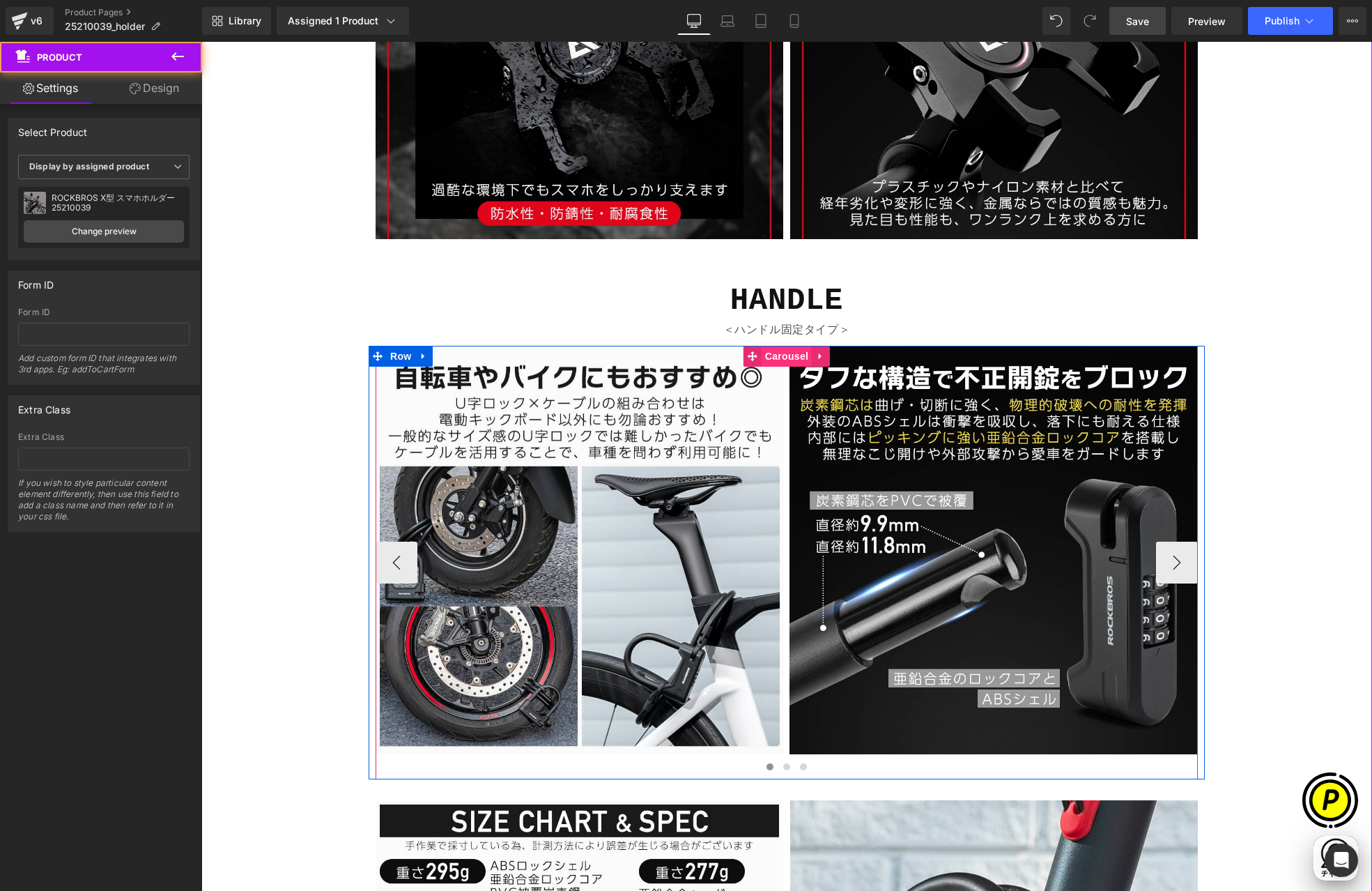
click at [781, 361] on span "Carousel" at bounding box center [787, 356] width 51 height 21
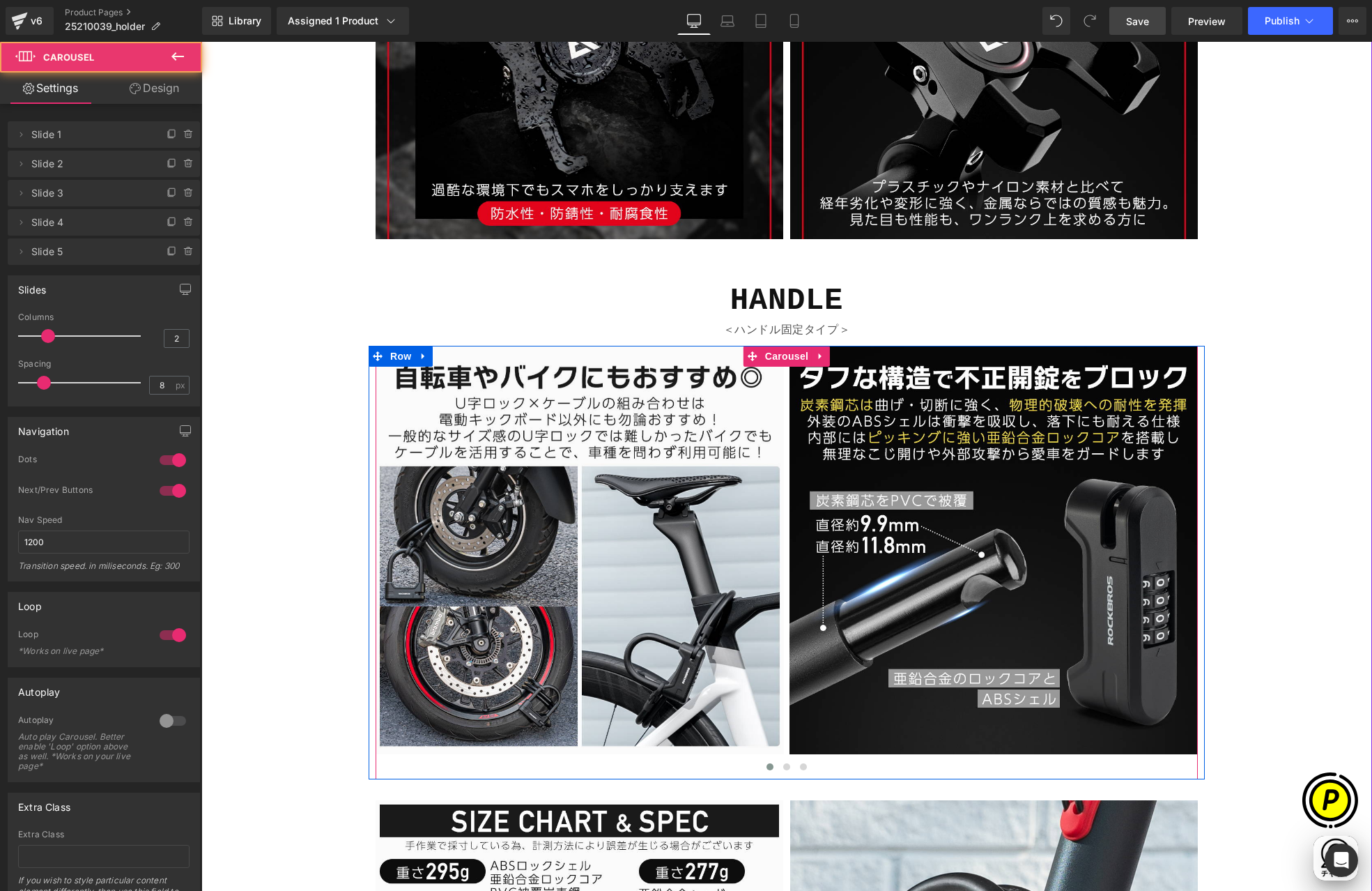
scroll to position [0, 543]
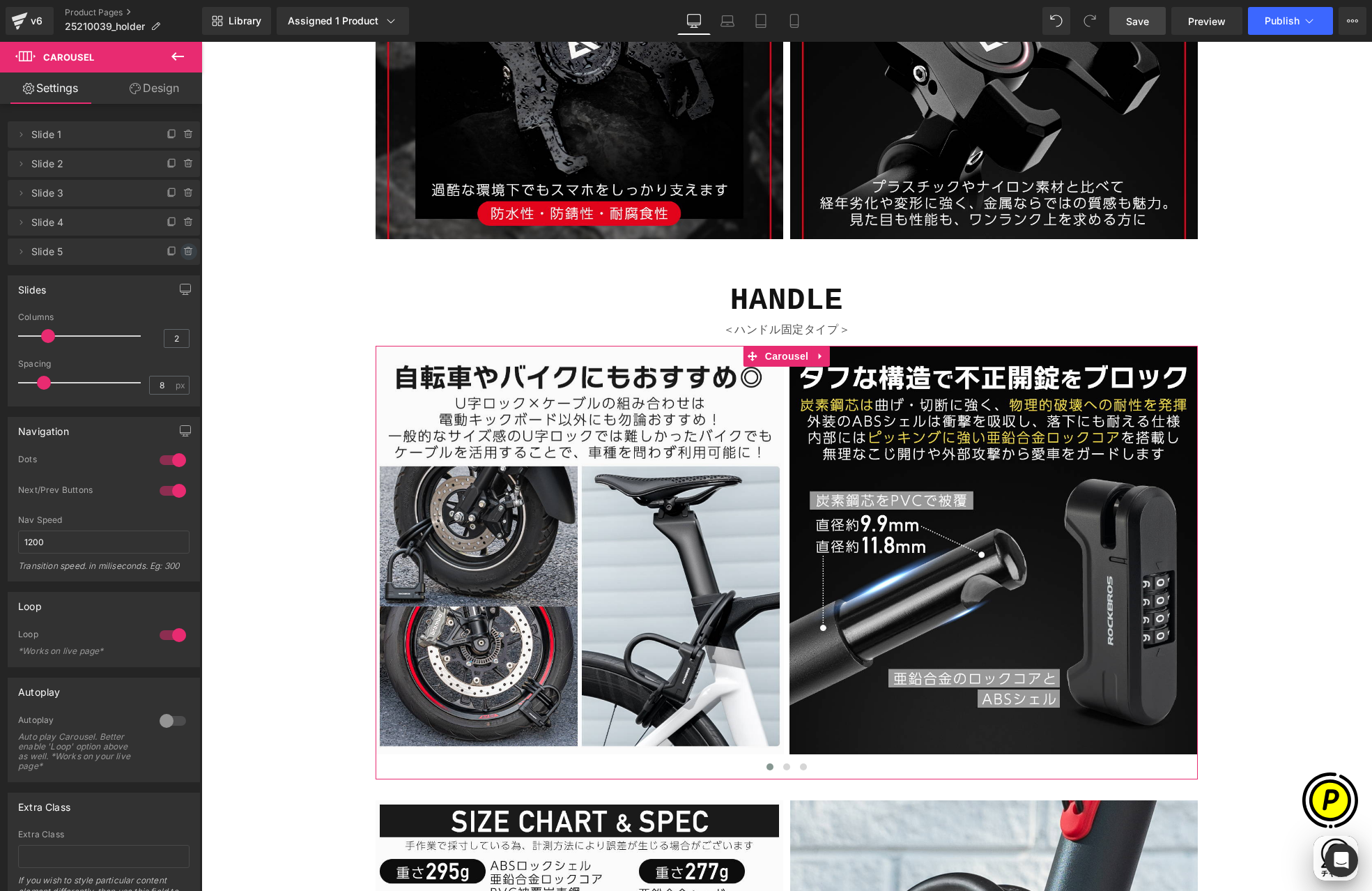
click at [184, 249] on icon at bounding box center [189, 252] width 11 height 11
click at [177, 251] on button "Delete" at bounding box center [173, 252] width 44 height 18
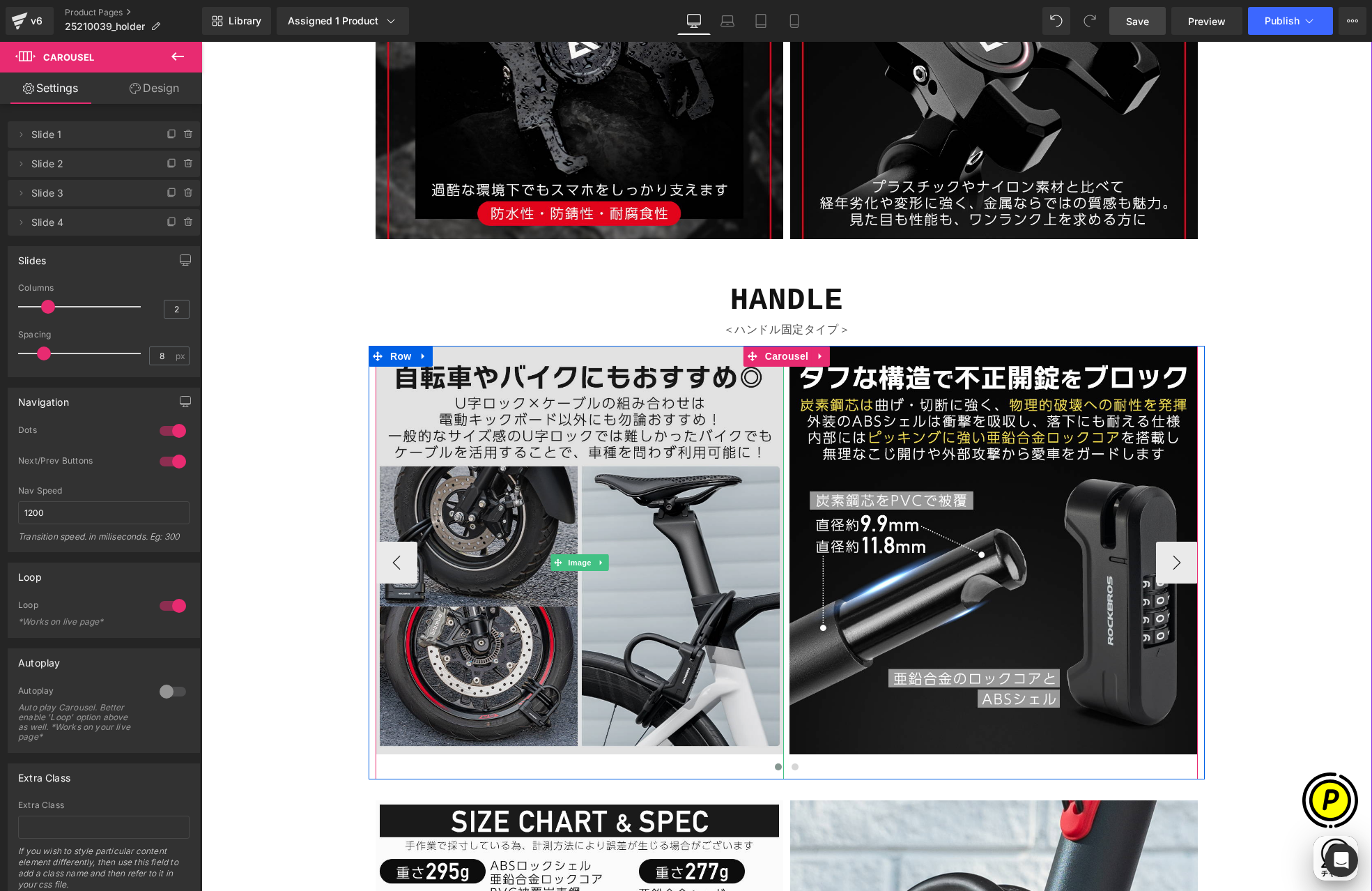
click at [576, 441] on img at bounding box center [580, 562] width 408 height 434
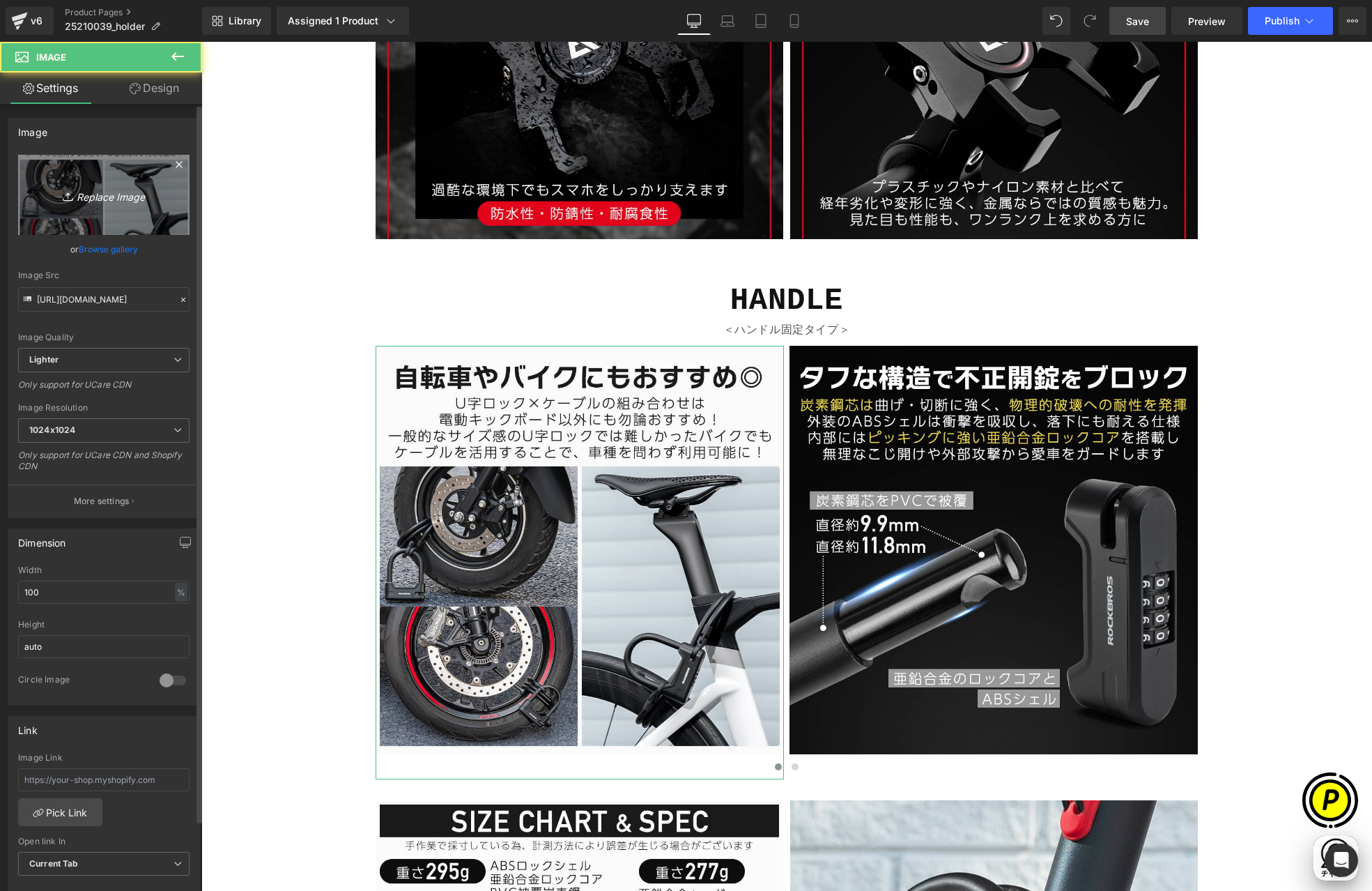
click at [103, 205] on link "Replace Image" at bounding box center [103, 195] width 171 height 81
type input "C:\fakepath\25210039-12.jpg"
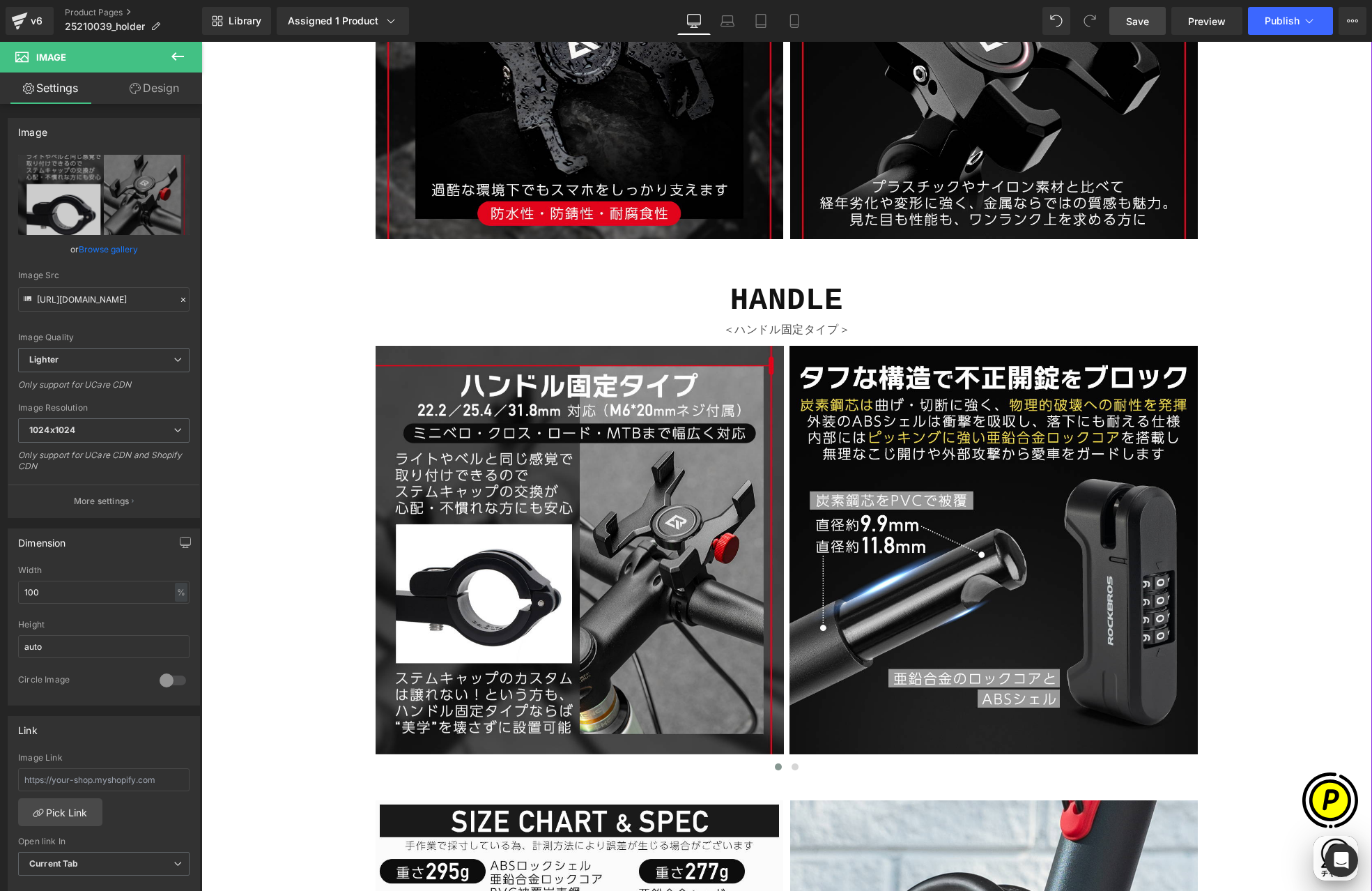
type input "[URL][DOMAIN_NAME]"
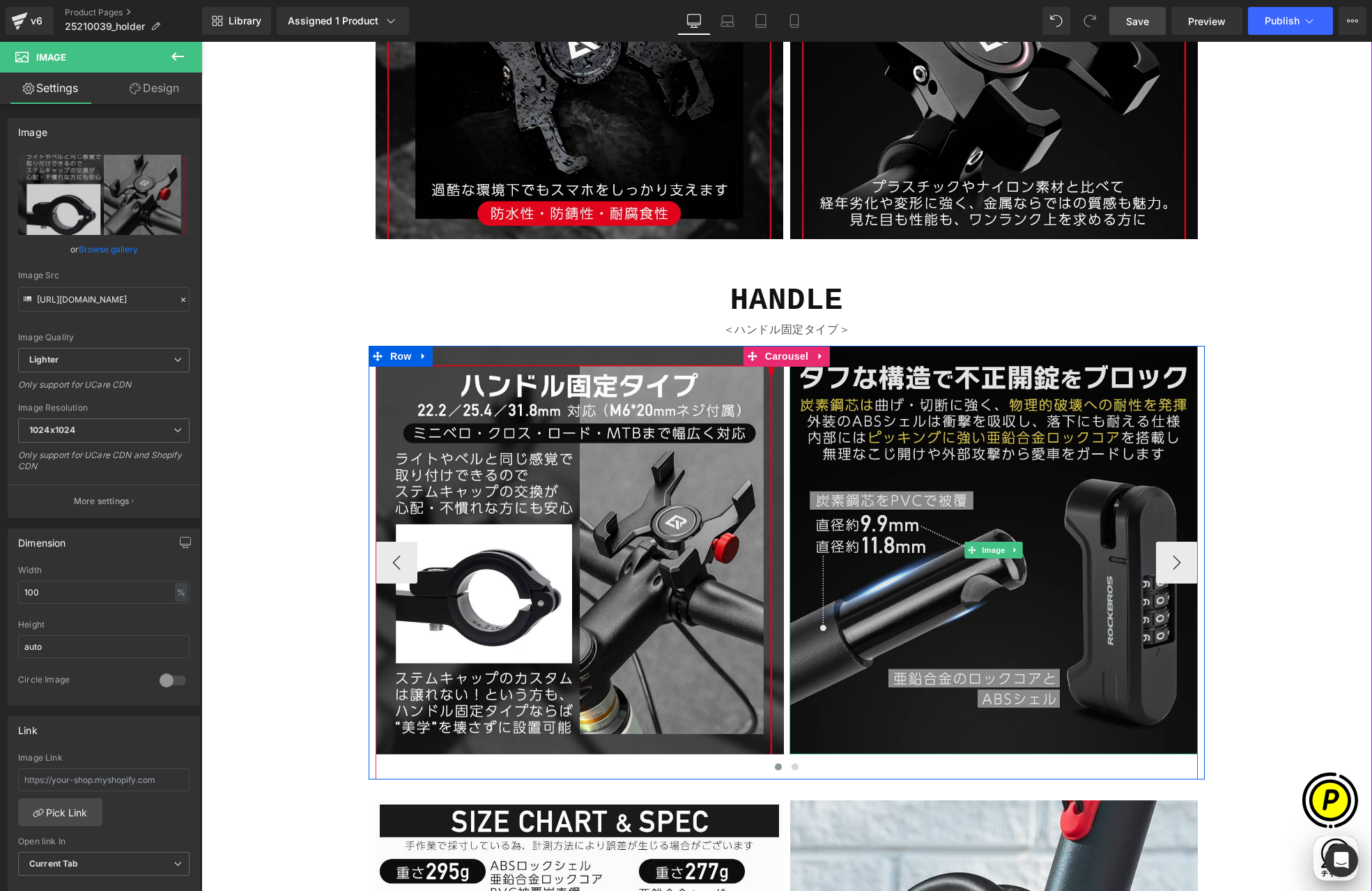
click at [971, 487] on img at bounding box center [994, 550] width 408 height 408
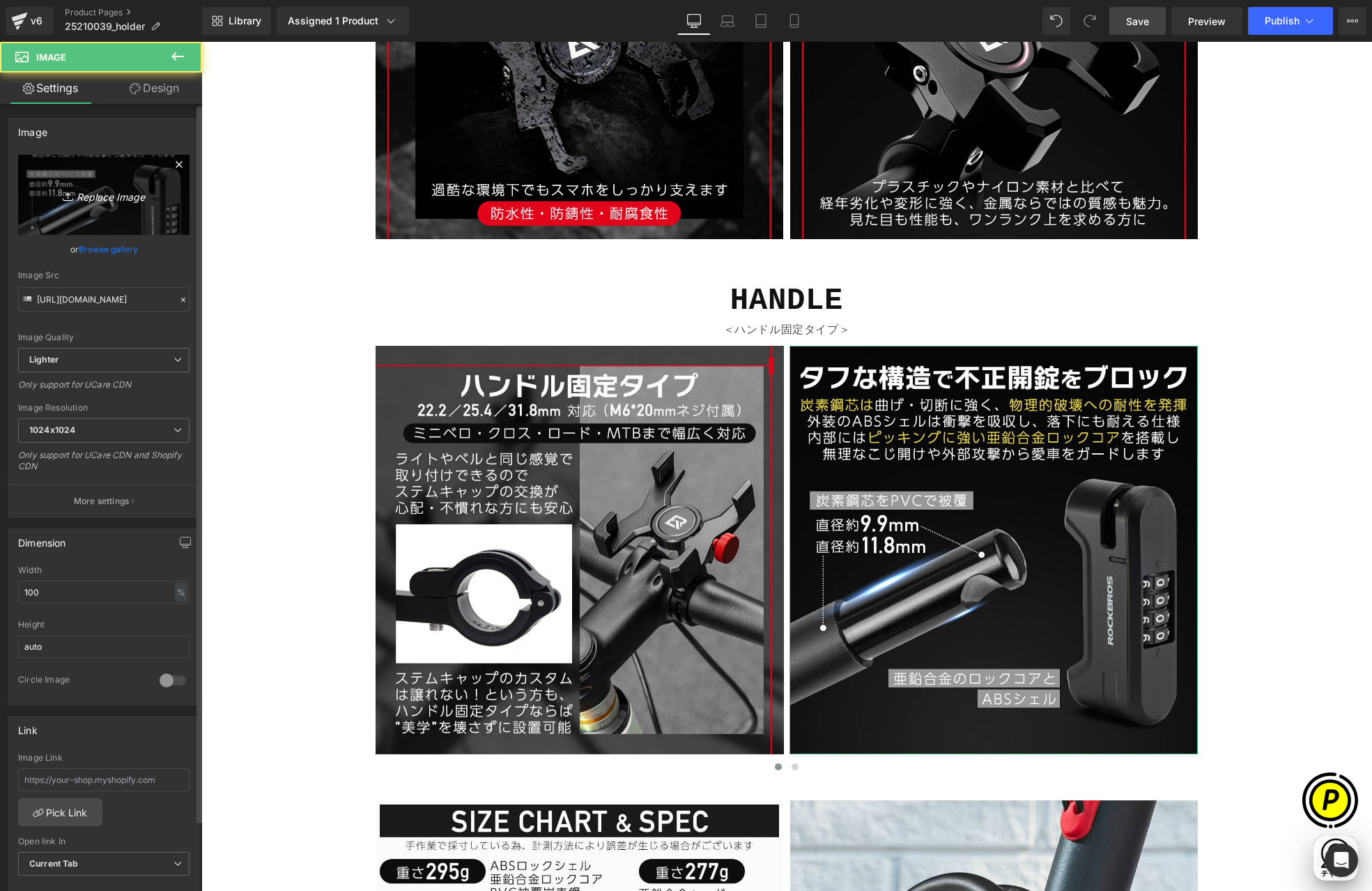
click at [122, 196] on icon "Replace Image" at bounding box center [103, 195] width 111 height 18
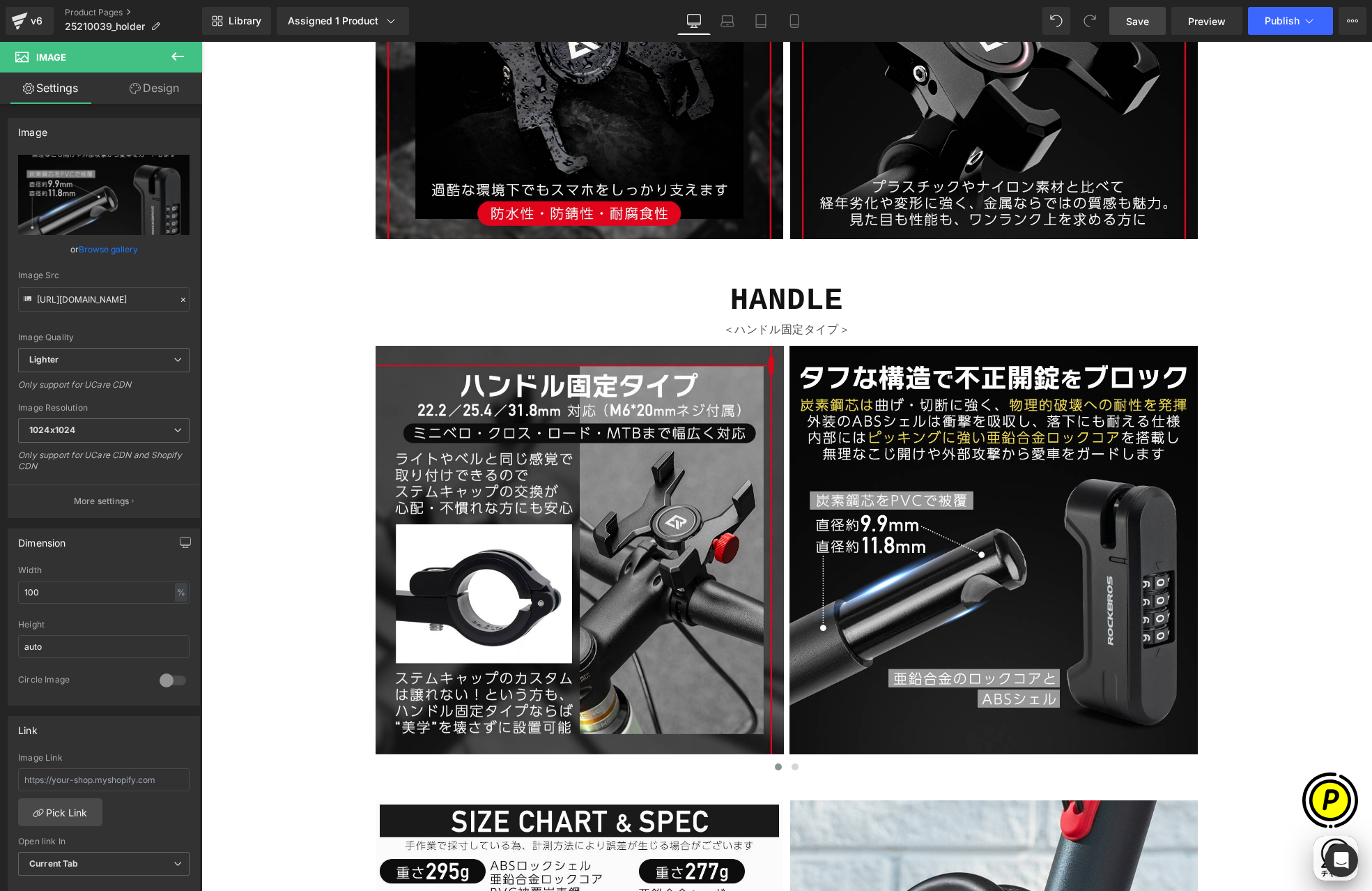
type input "C:\fakepath\25210039-13.jpg"
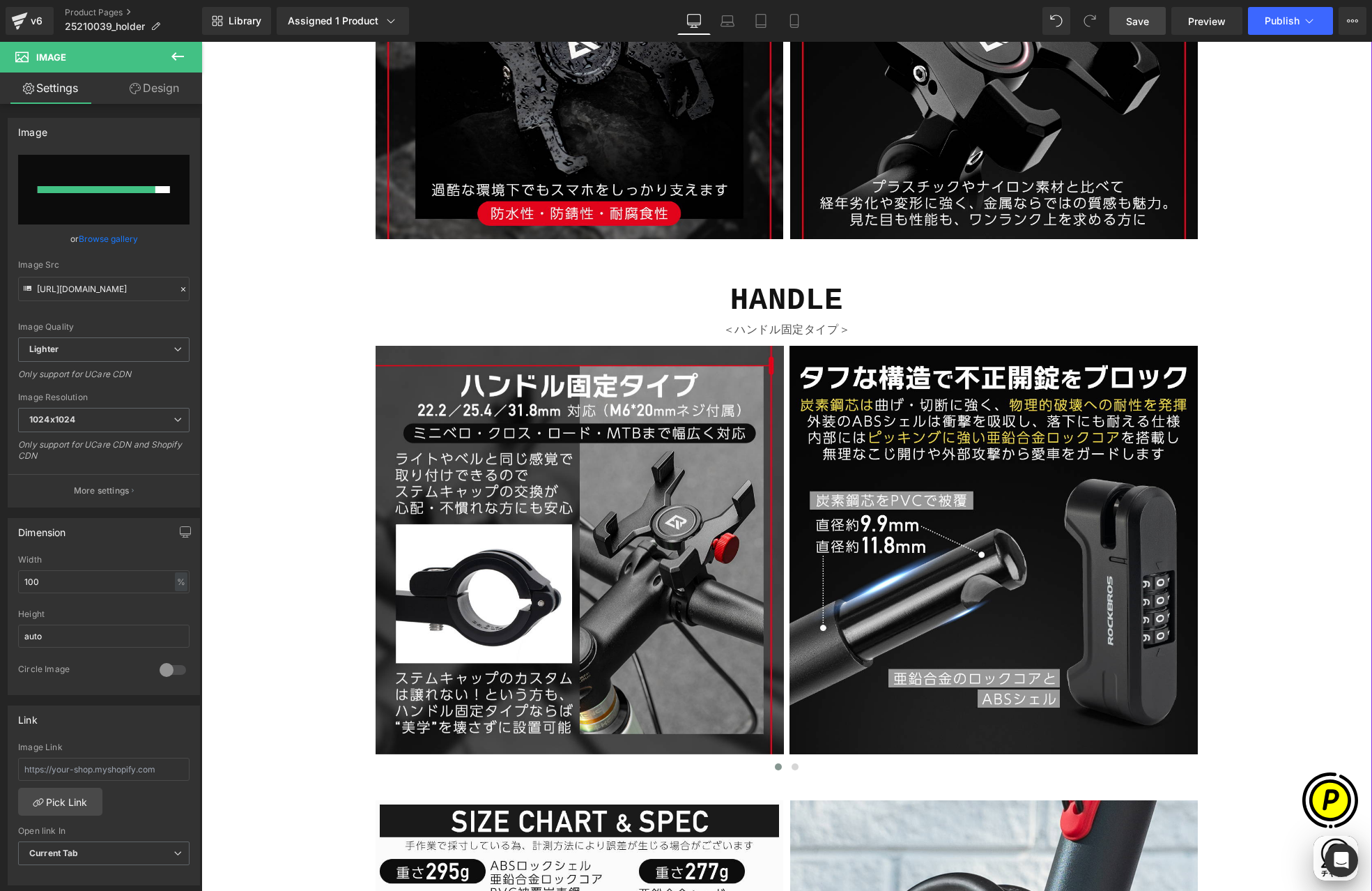
scroll to position [0, 272]
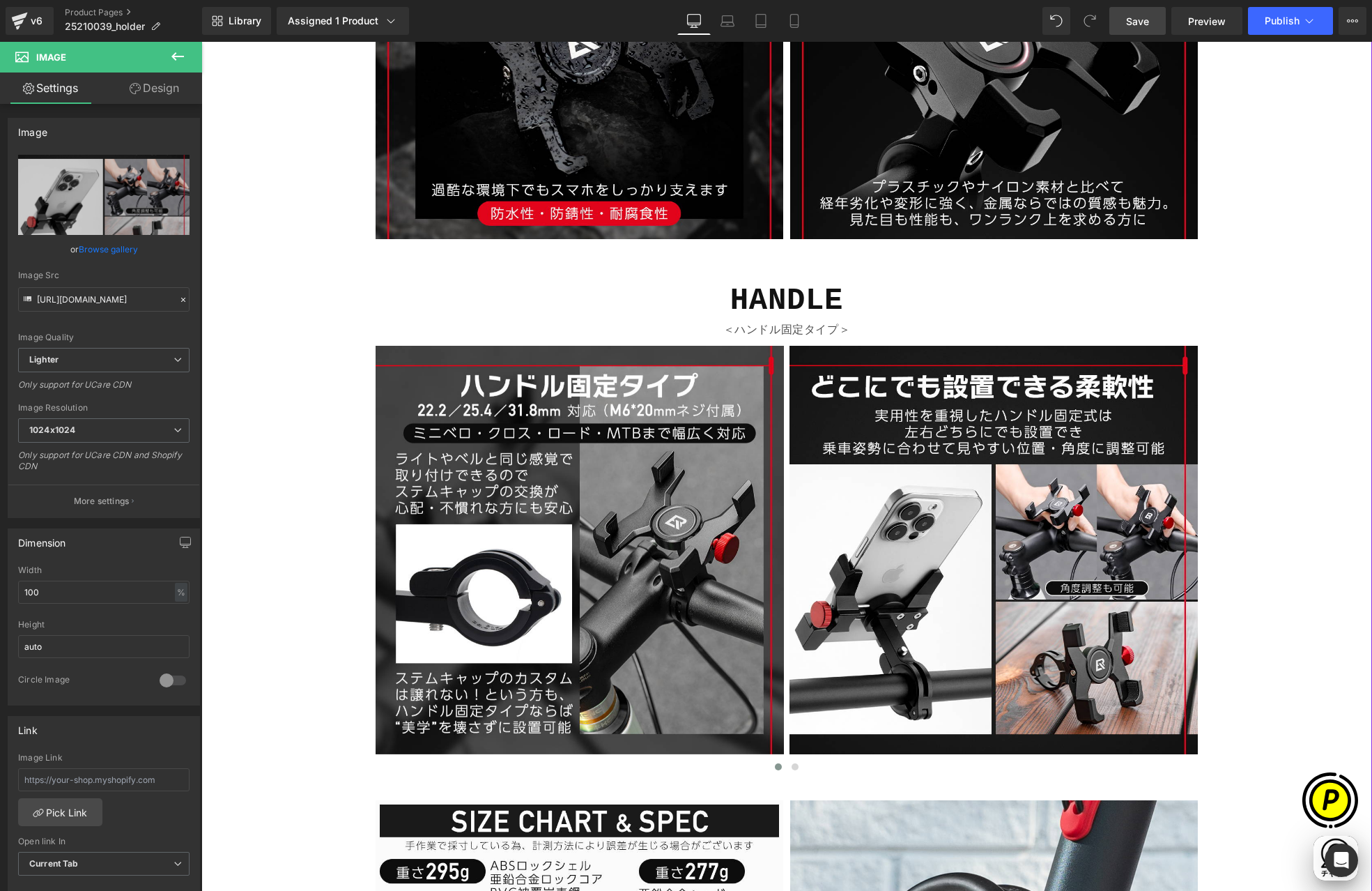
type input "[URL][DOMAIN_NAME]"
click at [1164, 565] on button "›" at bounding box center [1176, 562] width 42 height 42
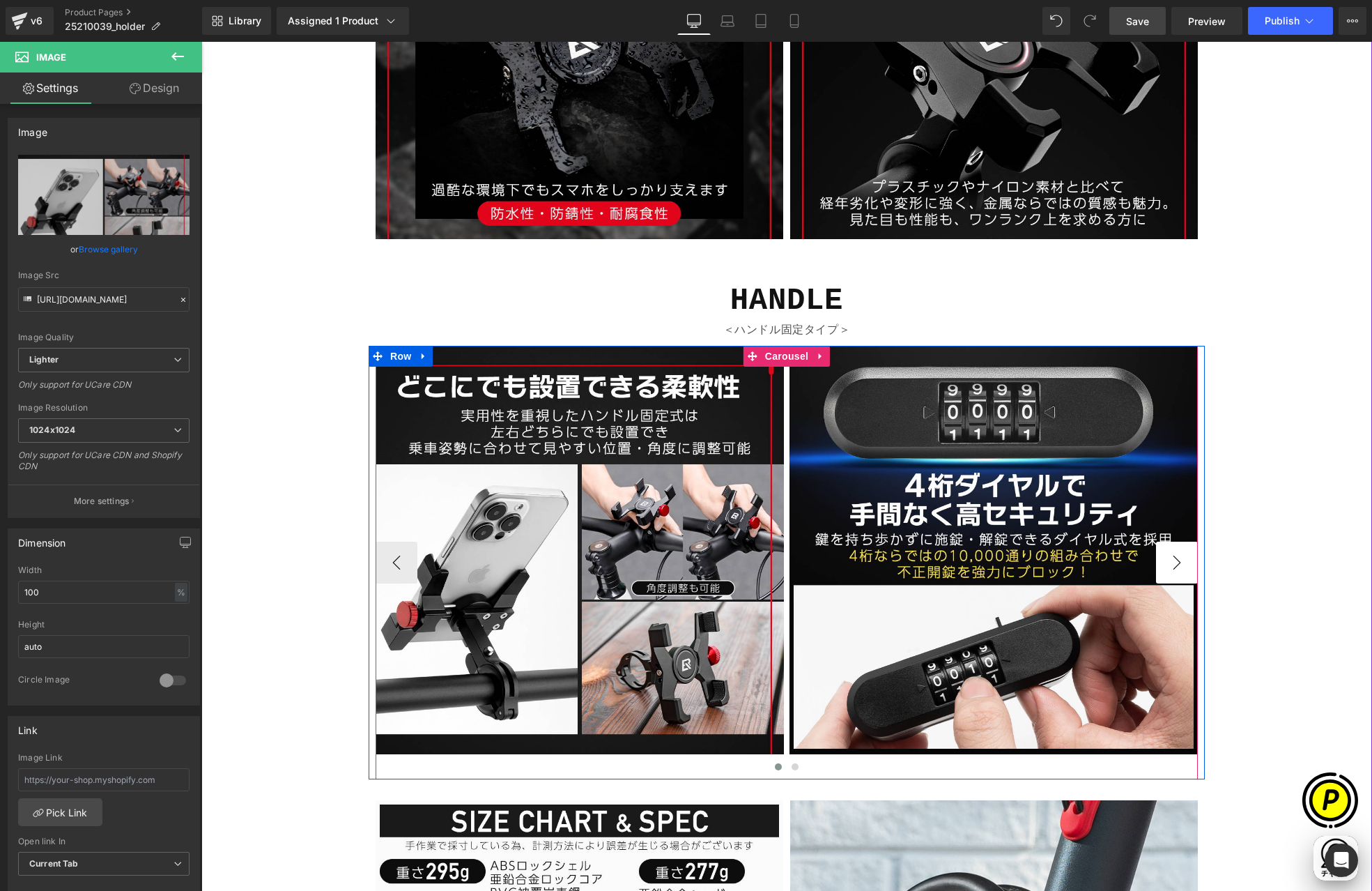
click at [1164, 565] on button "›" at bounding box center [1176, 562] width 42 height 42
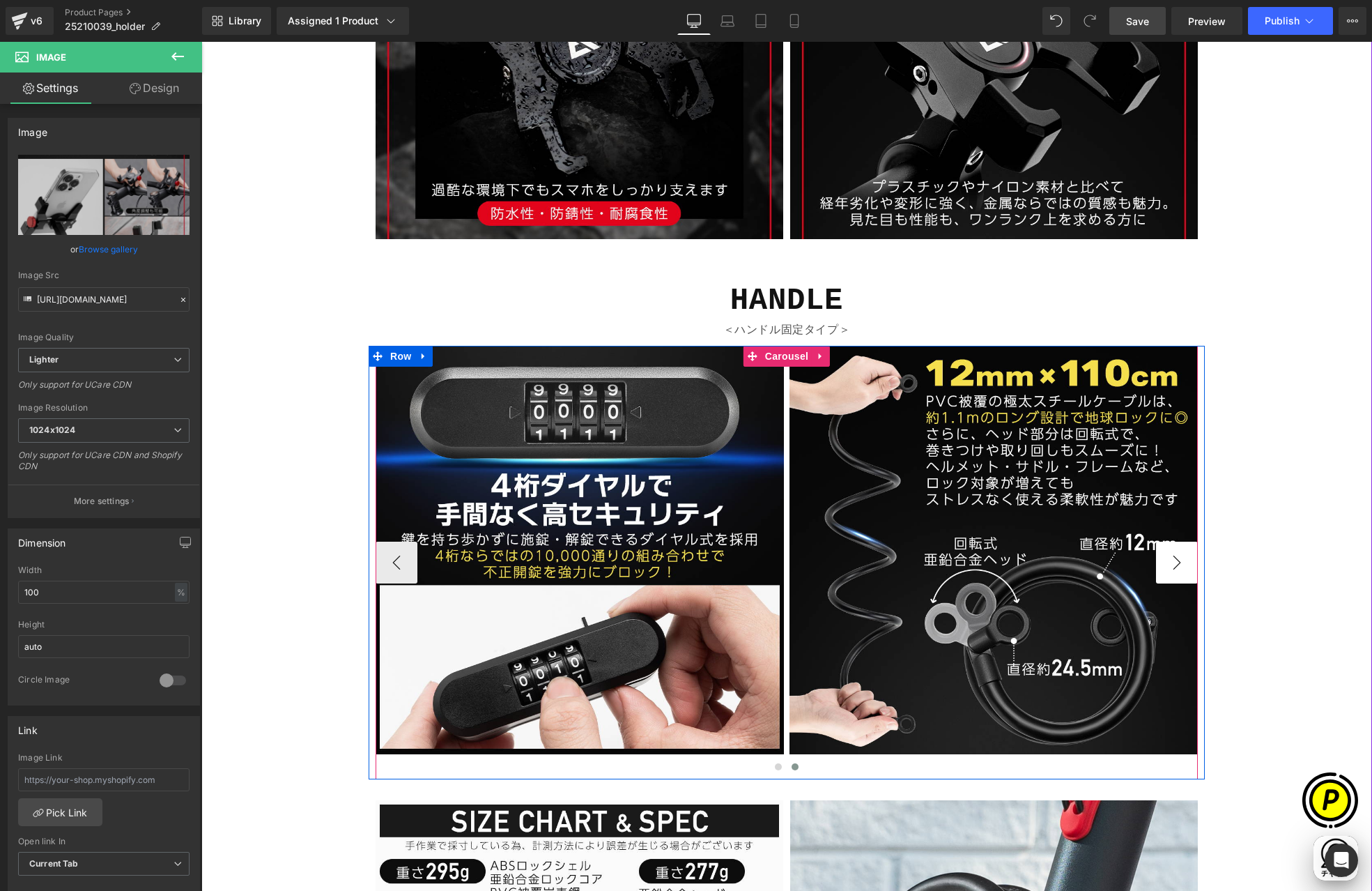
click at [1164, 565] on button "›" at bounding box center [1176, 562] width 42 height 42
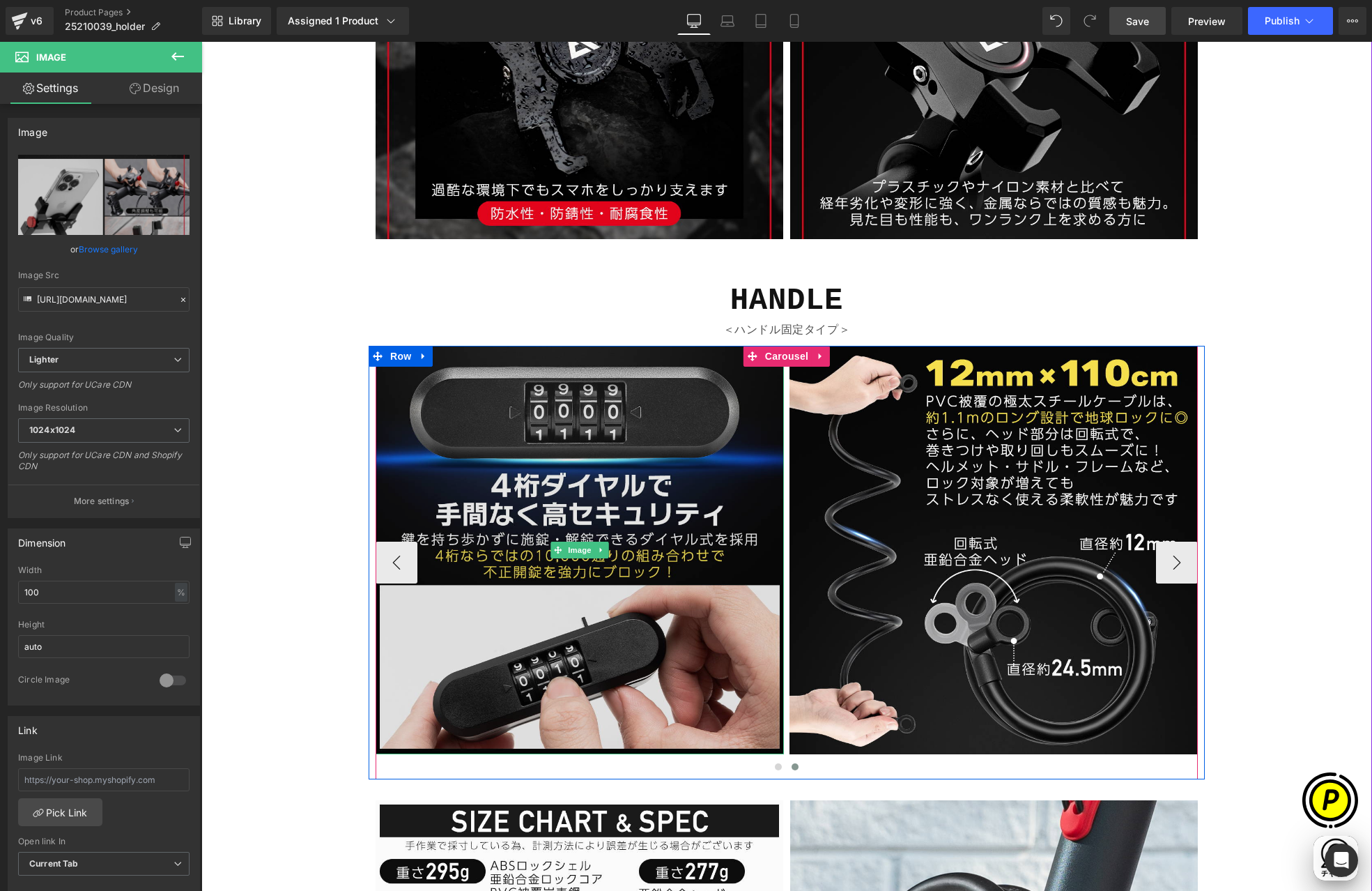
click at [636, 462] on img at bounding box center [580, 550] width 408 height 408
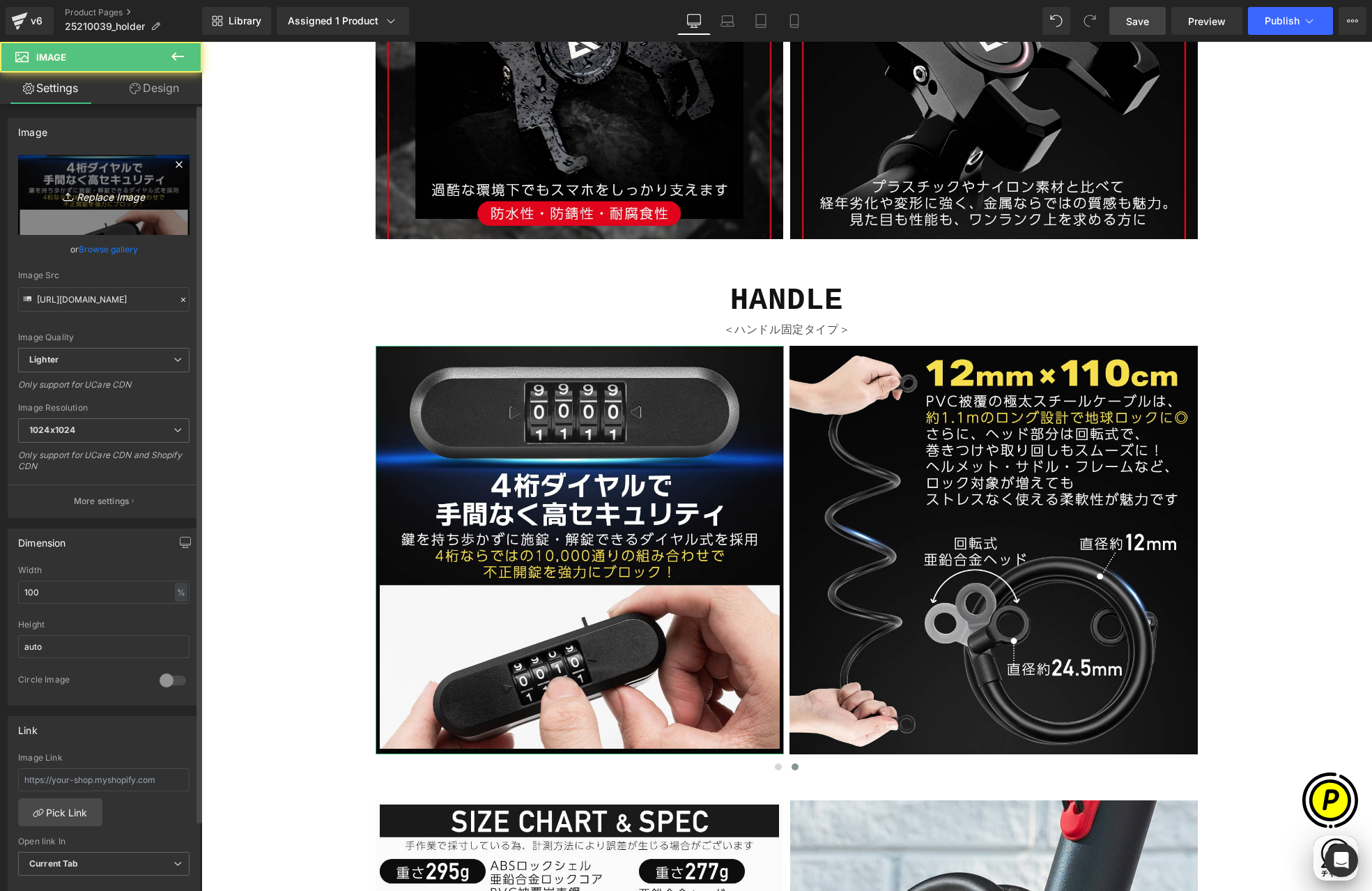
click at [127, 217] on link "Replace Image" at bounding box center [103, 195] width 171 height 81
type input "C:\fakepath\25210039-14.jpg"
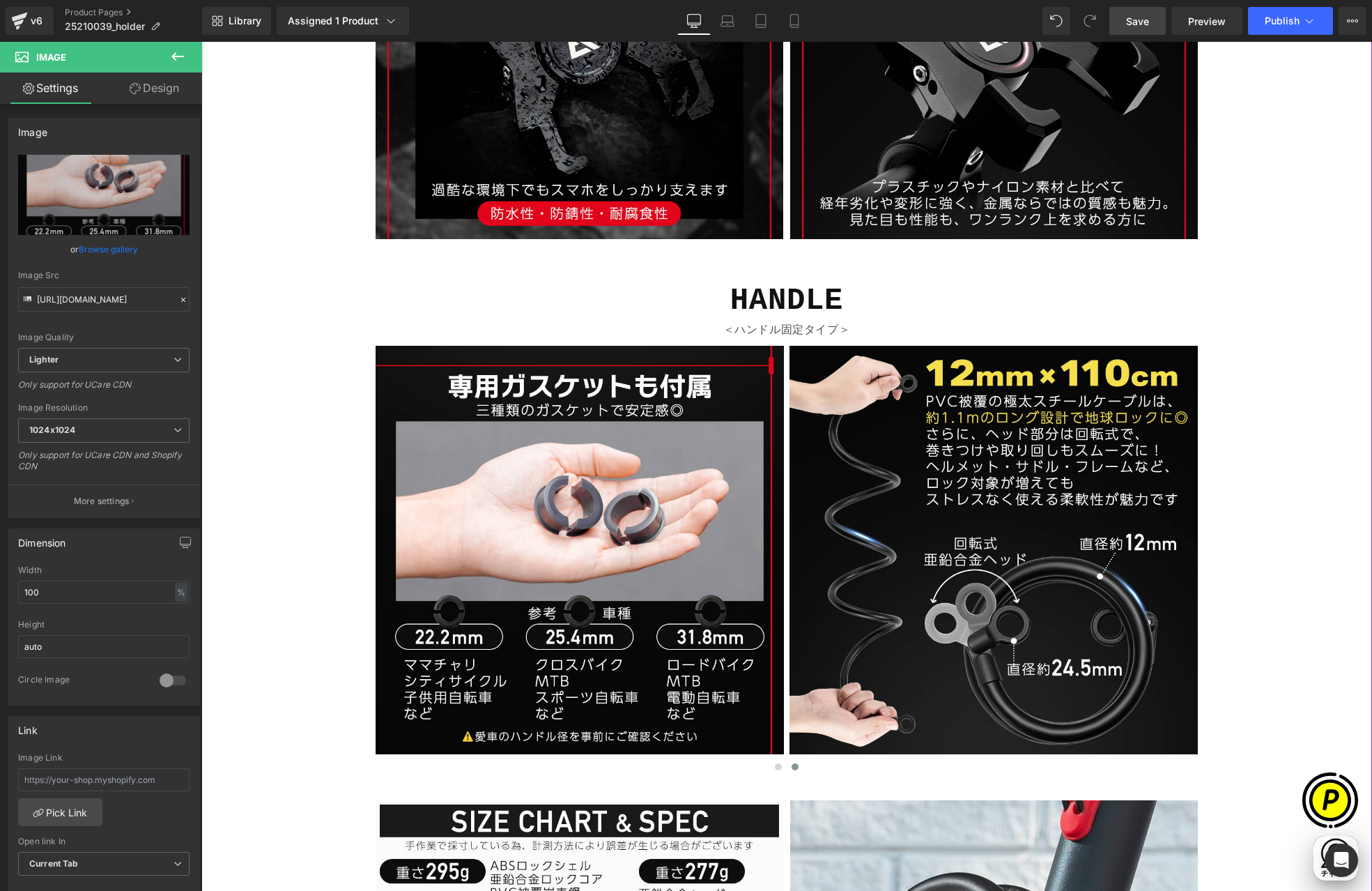
type input "[URL][DOMAIN_NAME]"
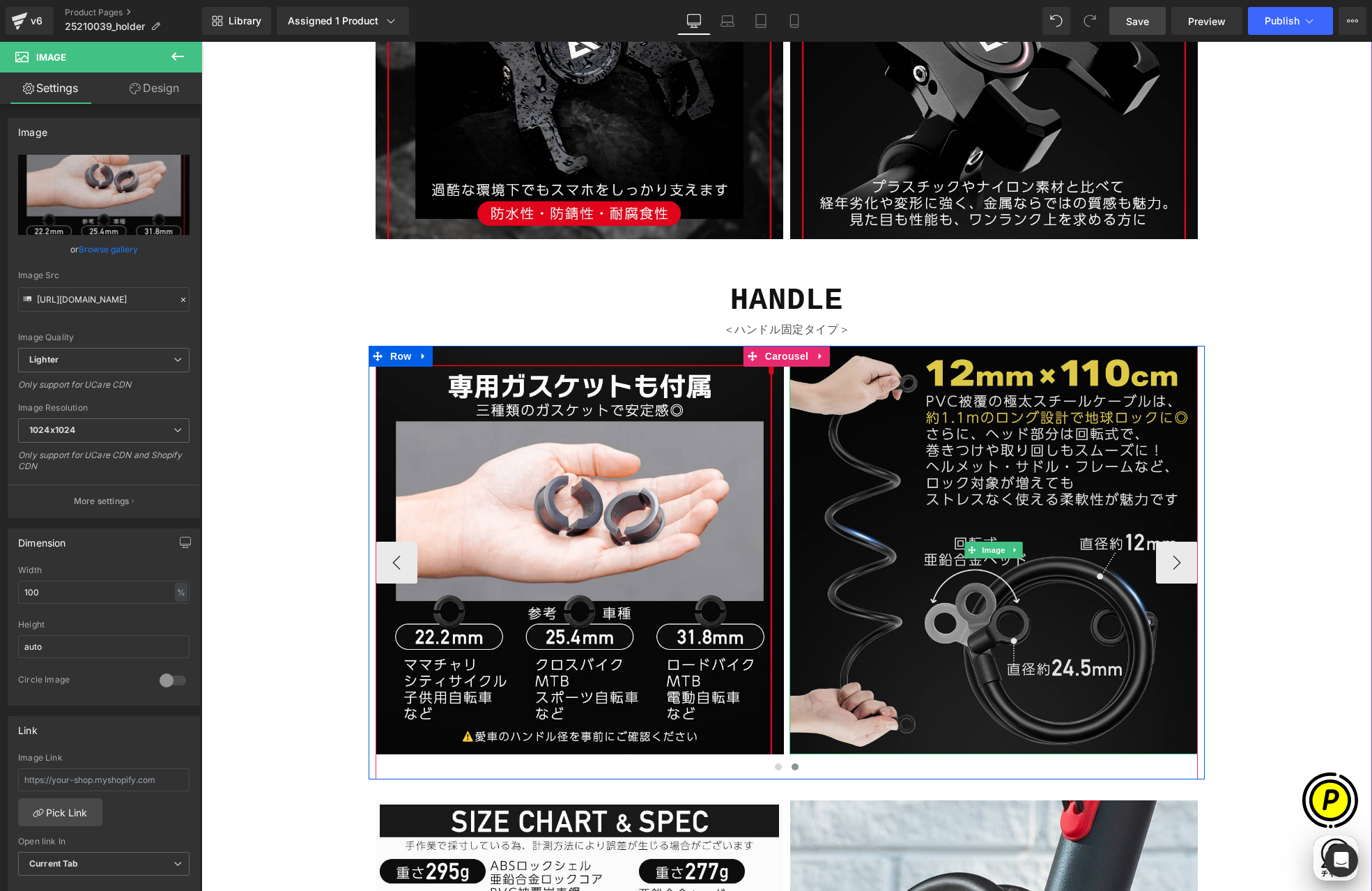
click at [1059, 541] on img at bounding box center [994, 550] width 408 height 408
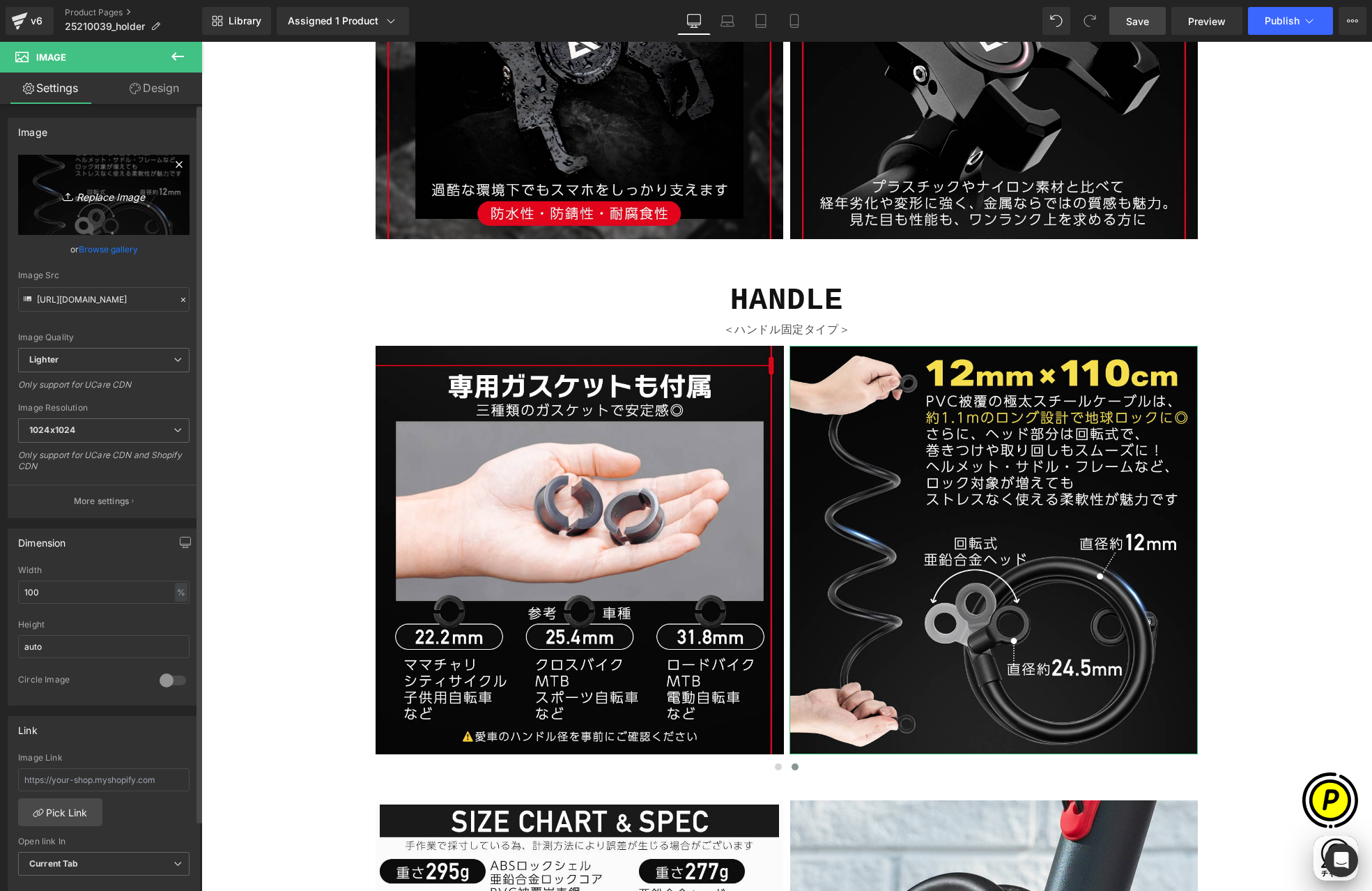
click at [130, 211] on link "Replace Image" at bounding box center [103, 195] width 171 height 81
type input "C:\fakepath\25210039-16.jpg"
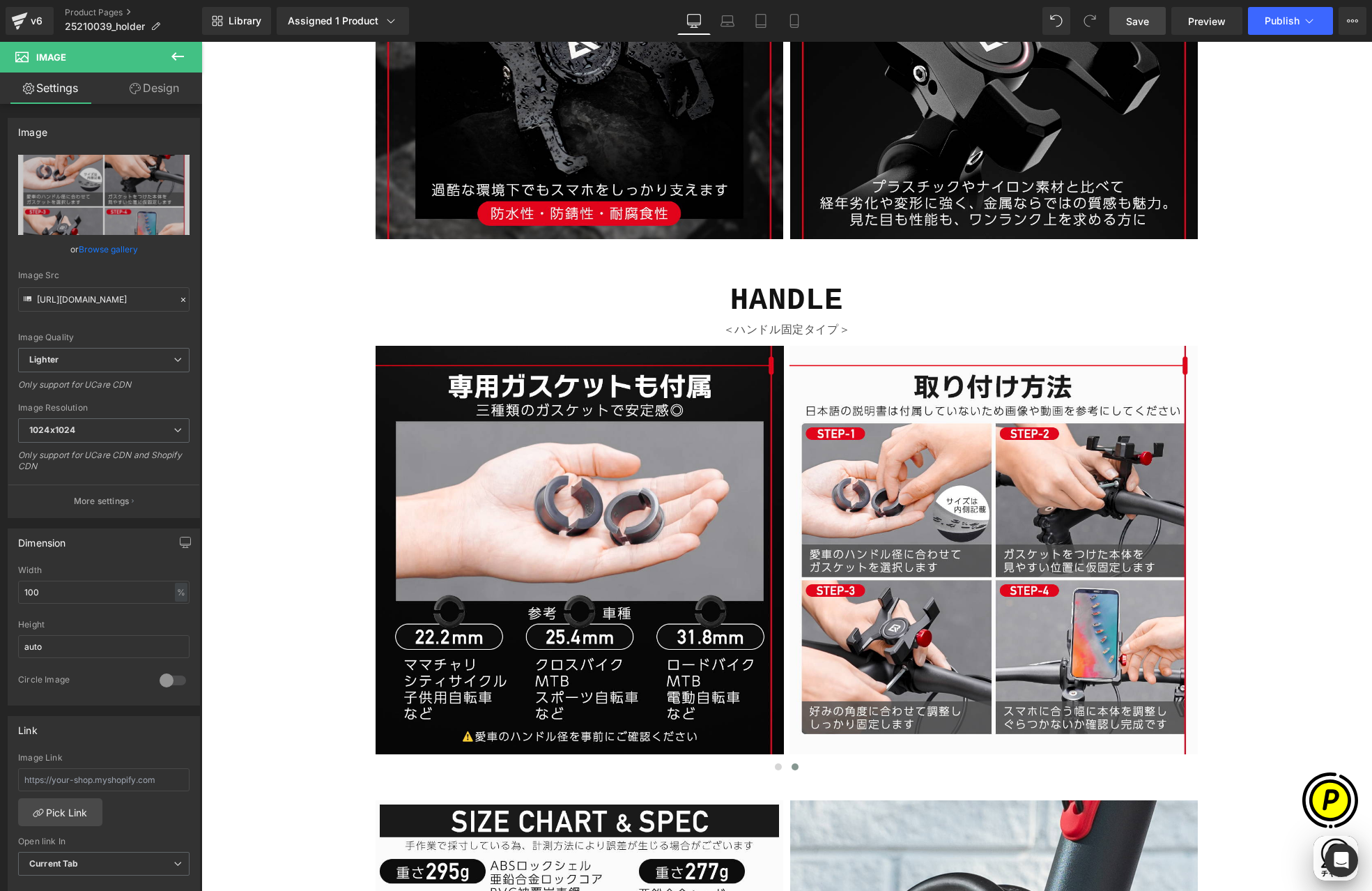
type input "[URL][DOMAIN_NAME]"
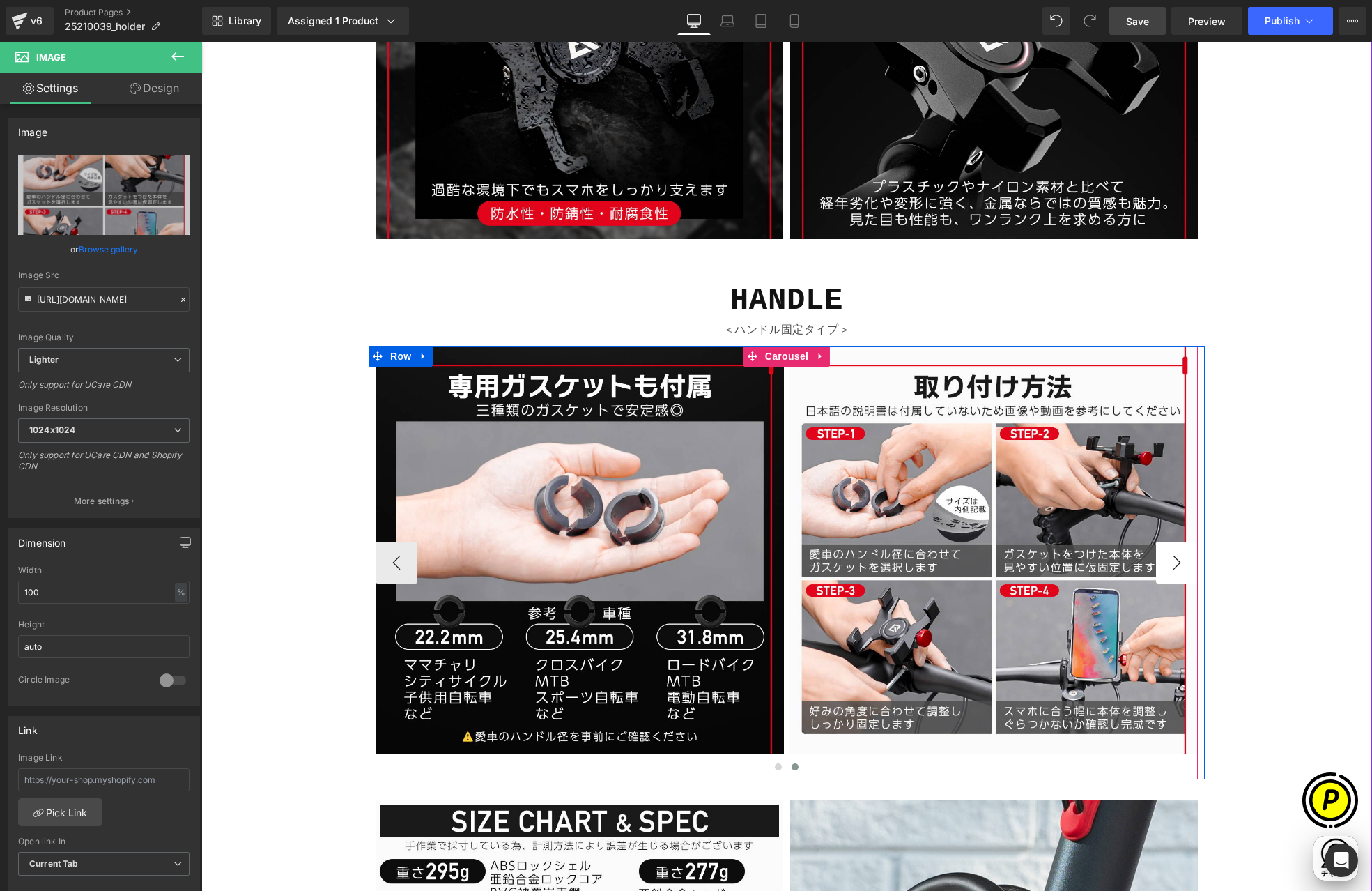
click at [1169, 565] on button "›" at bounding box center [1176, 562] width 42 height 42
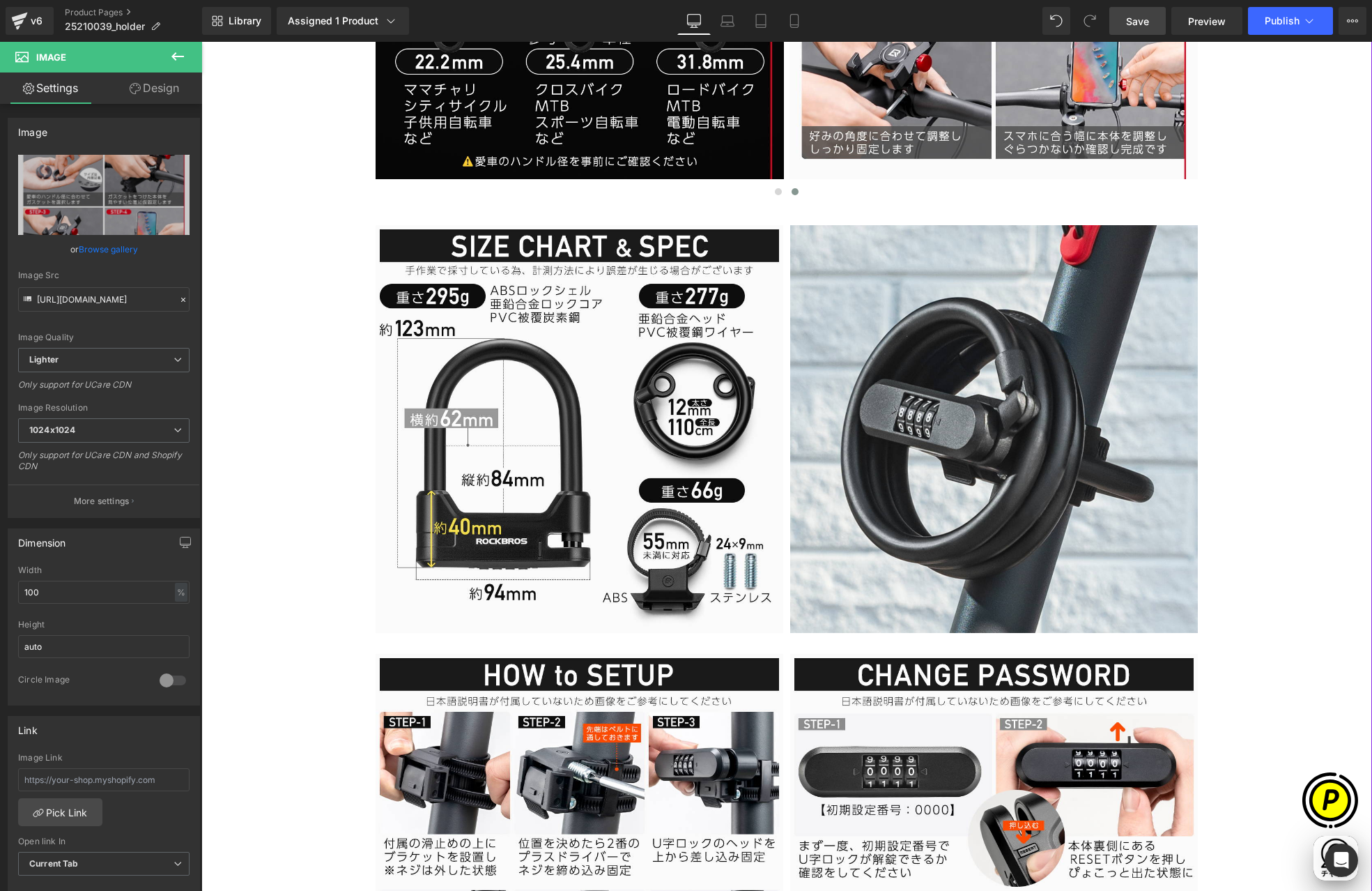
scroll to position [0, 543]
click at [421, 235] on icon at bounding box center [422, 236] width 3 height 7
drag, startPoint x: 303, startPoint y: 320, endPoint x: 317, endPoint y: 326, distance: 15.2
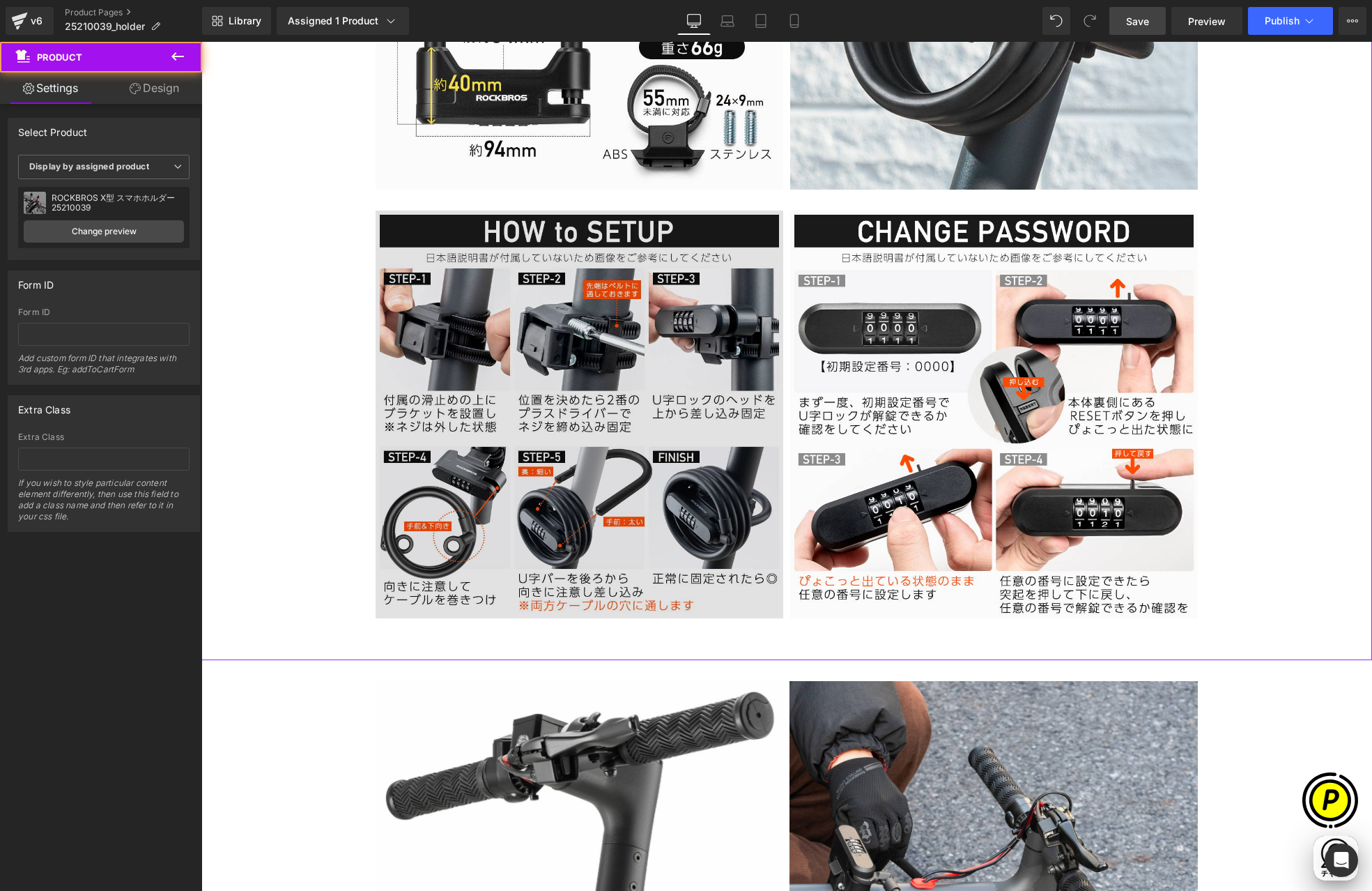
scroll to position [3581, 0]
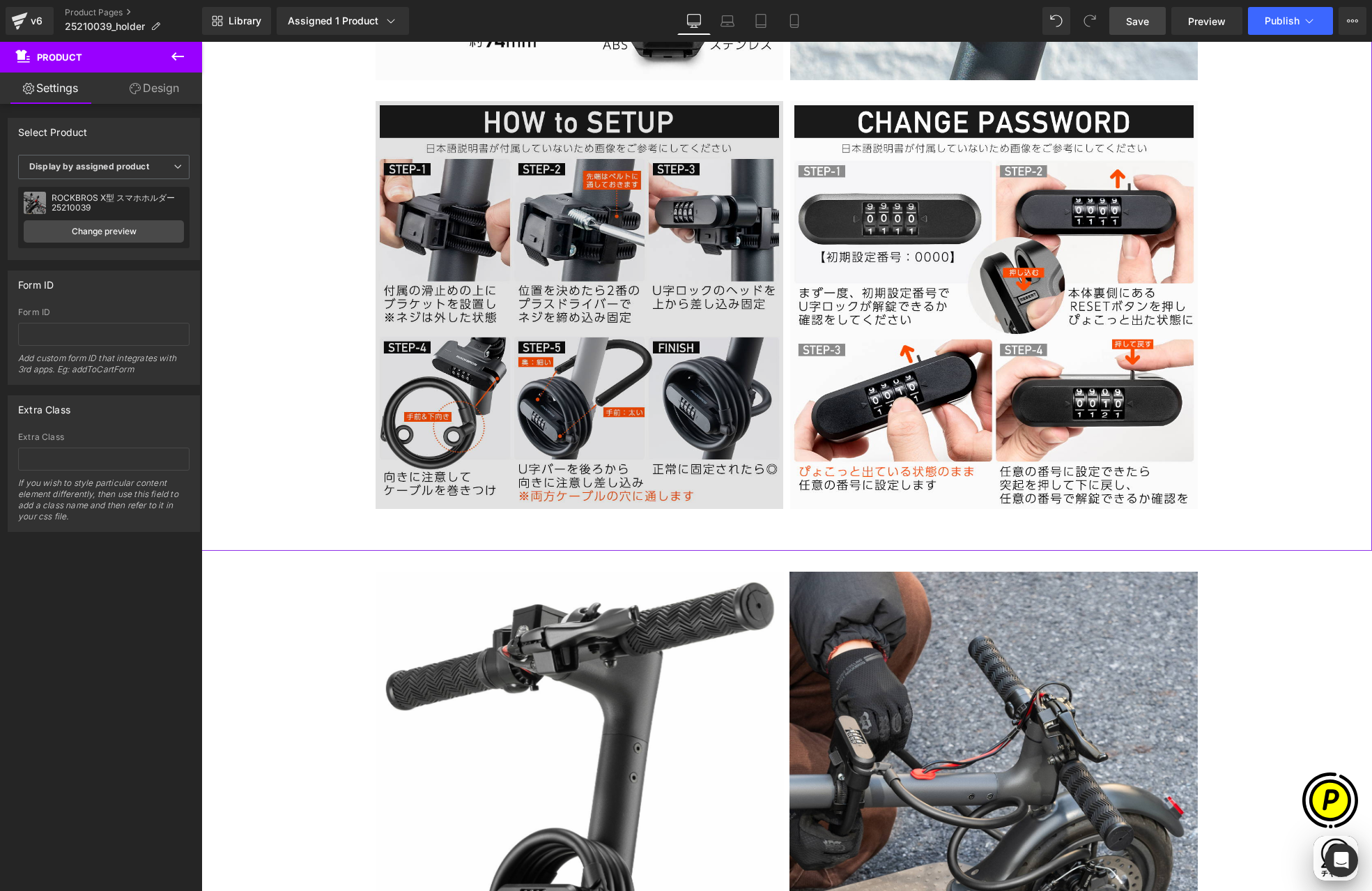
click at [561, 357] on img at bounding box center [579, 304] width 407 height 408
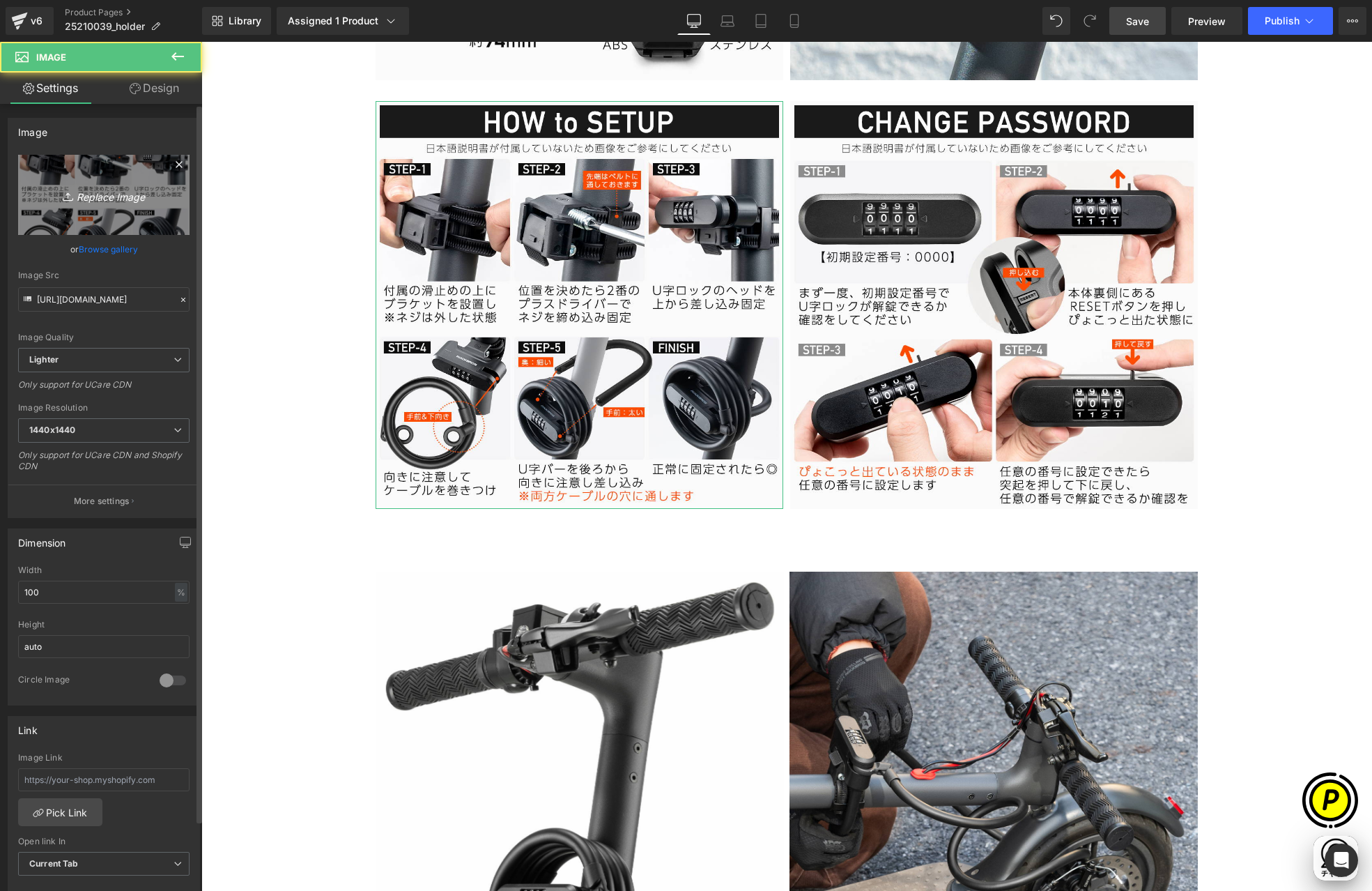
click at [99, 200] on icon "Replace Image" at bounding box center [103, 195] width 111 height 18
type input "C:\fakepath\25210039-10.jpg"
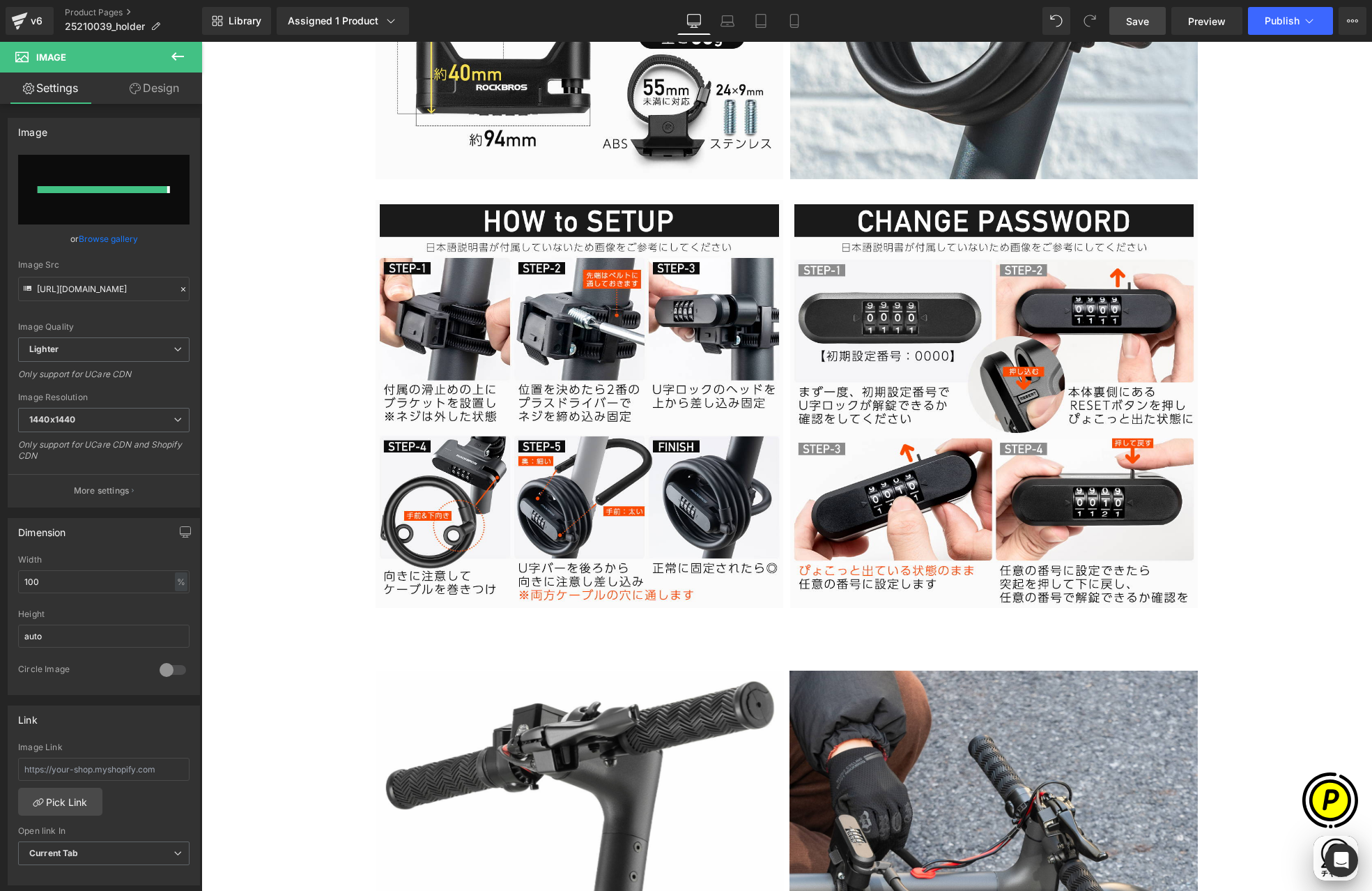
scroll to position [0, 543]
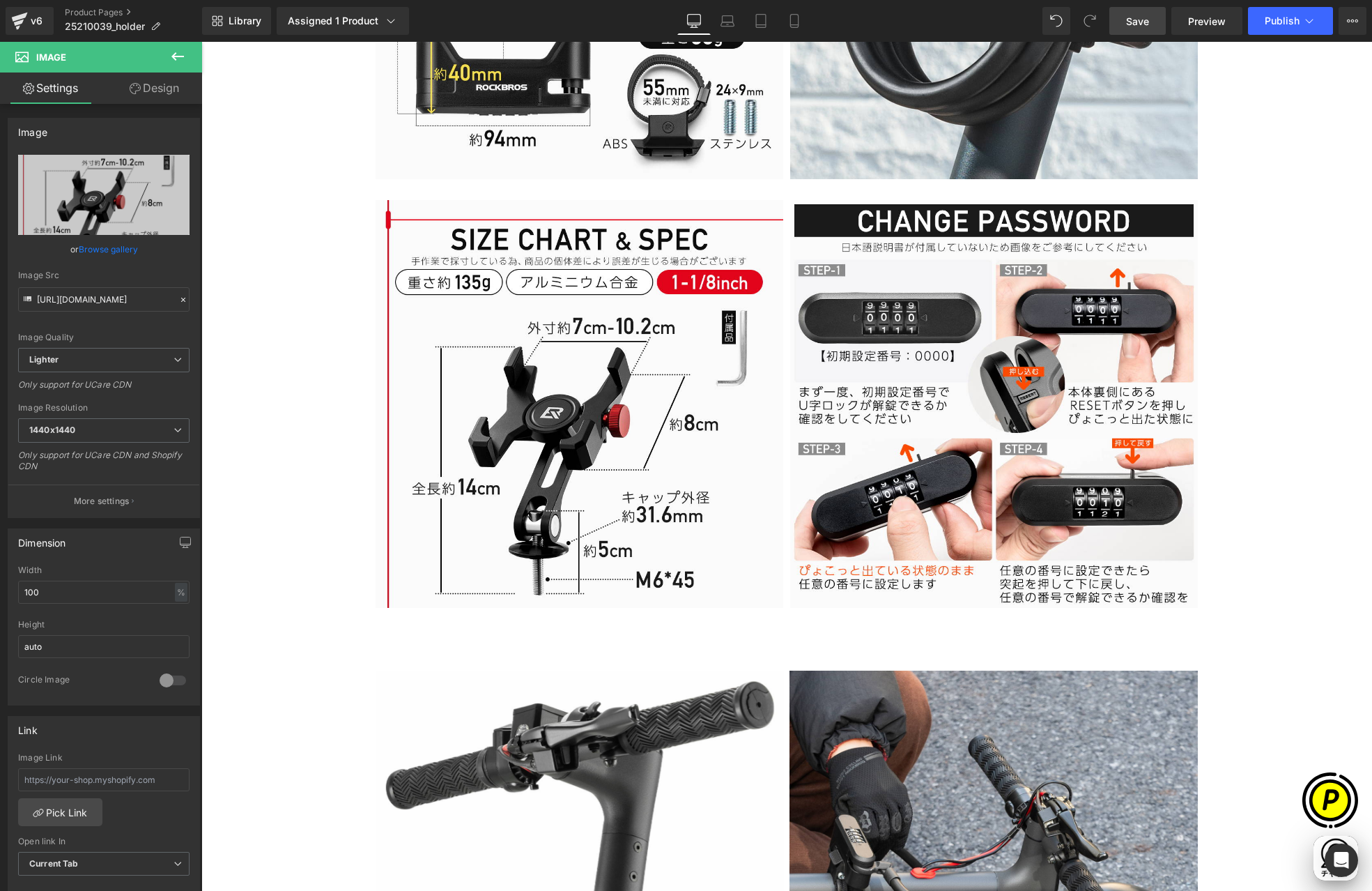
type input "[URL][DOMAIN_NAME]"
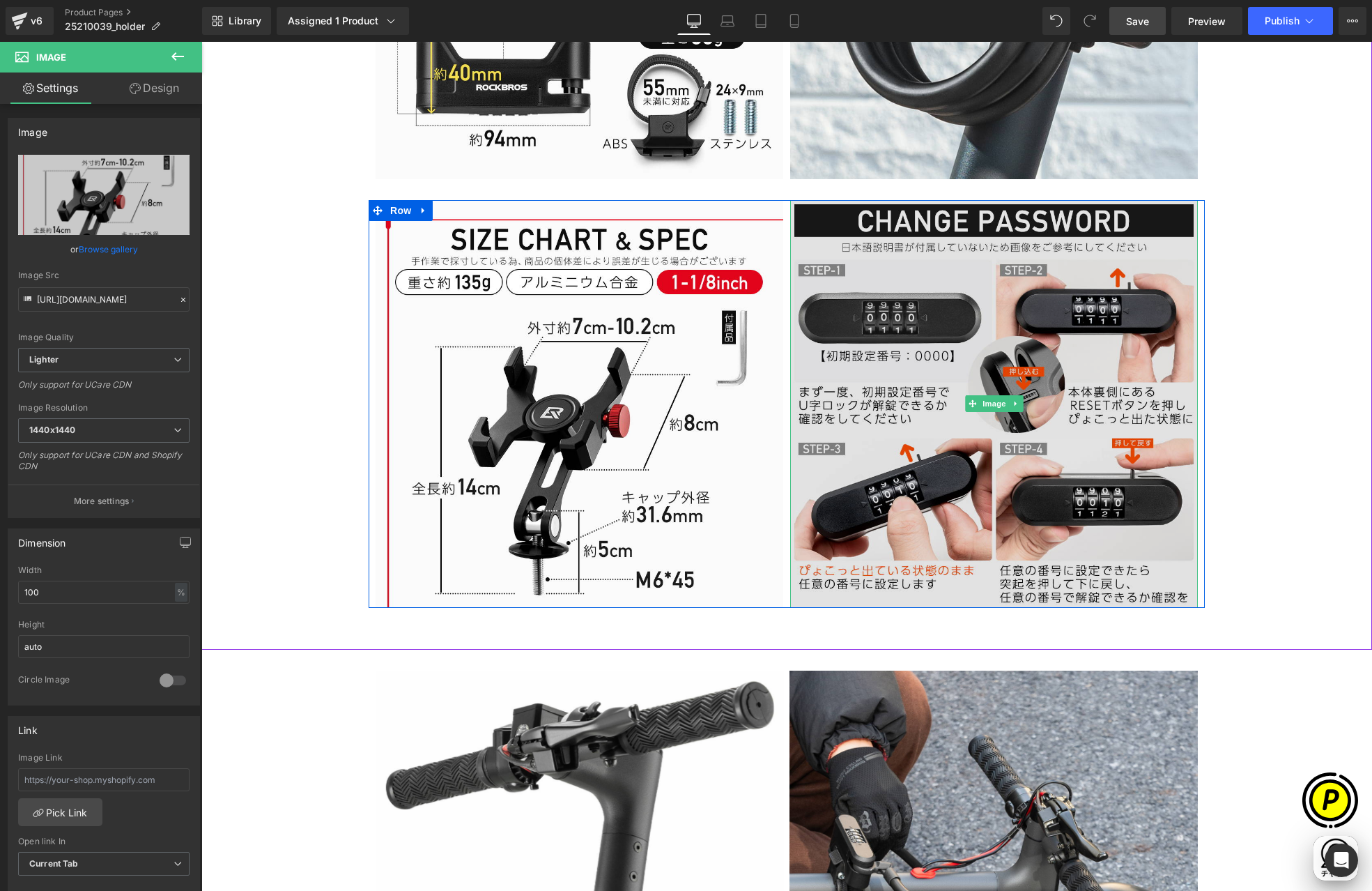
click at [937, 388] on img at bounding box center [994, 404] width 407 height 408
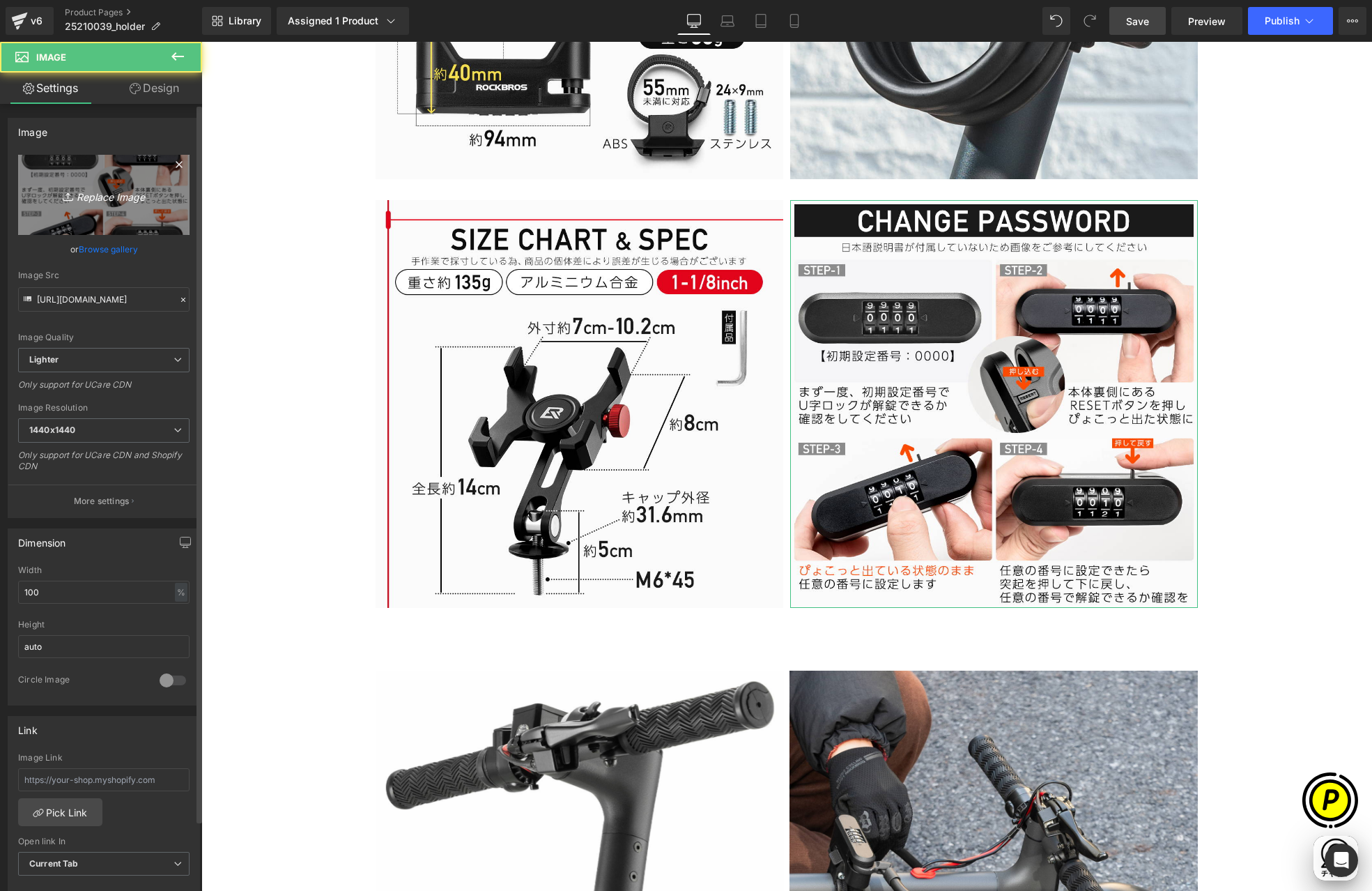
click at [119, 200] on icon "Replace Image" at bounding box center [103, 195] width 111 height 18
type input "C:\fakepath\25210039-15.jpg"
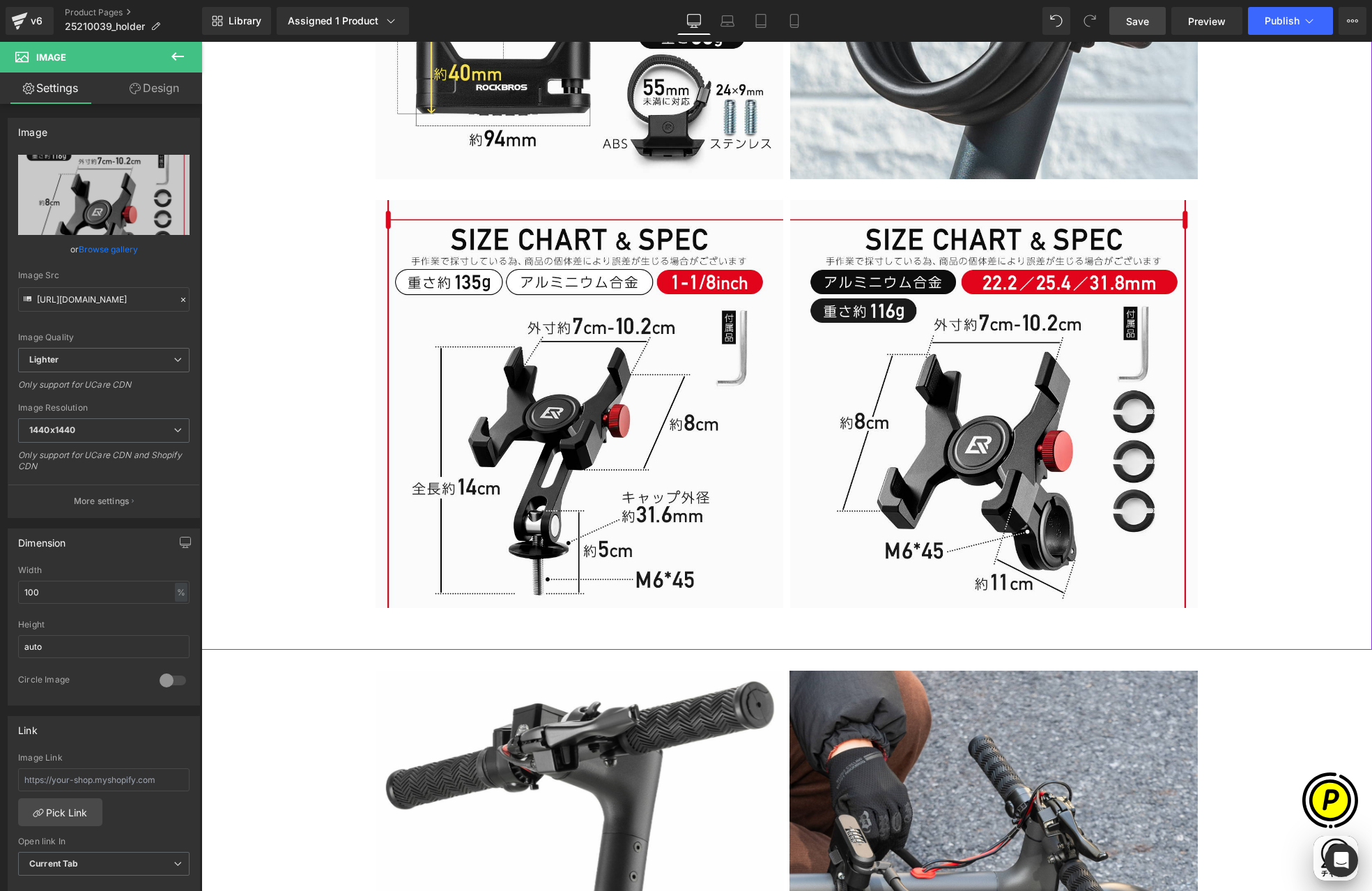
type input "[URL][DOMAIN_NAME]"
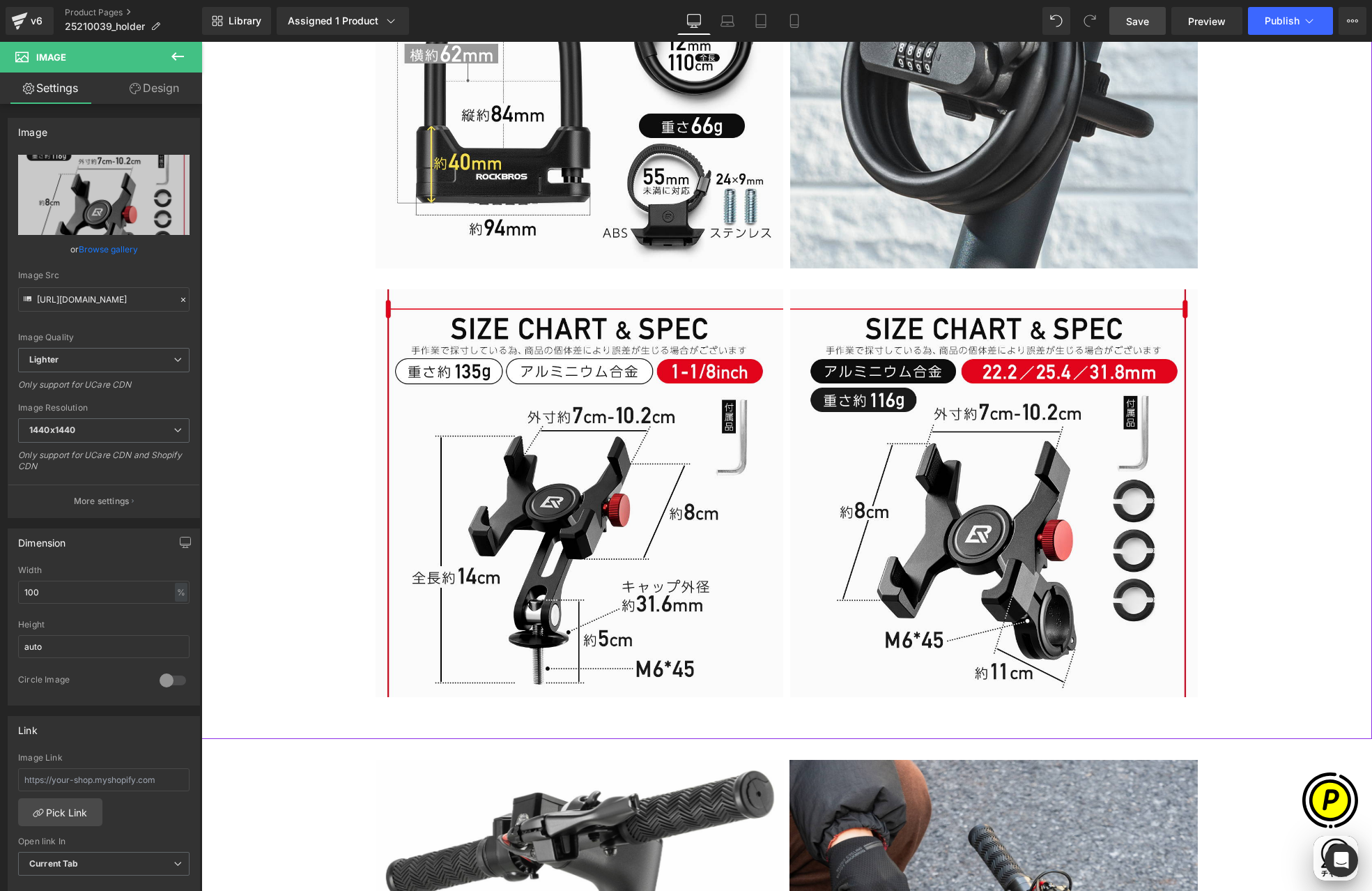
scroll to position [3392, 0]
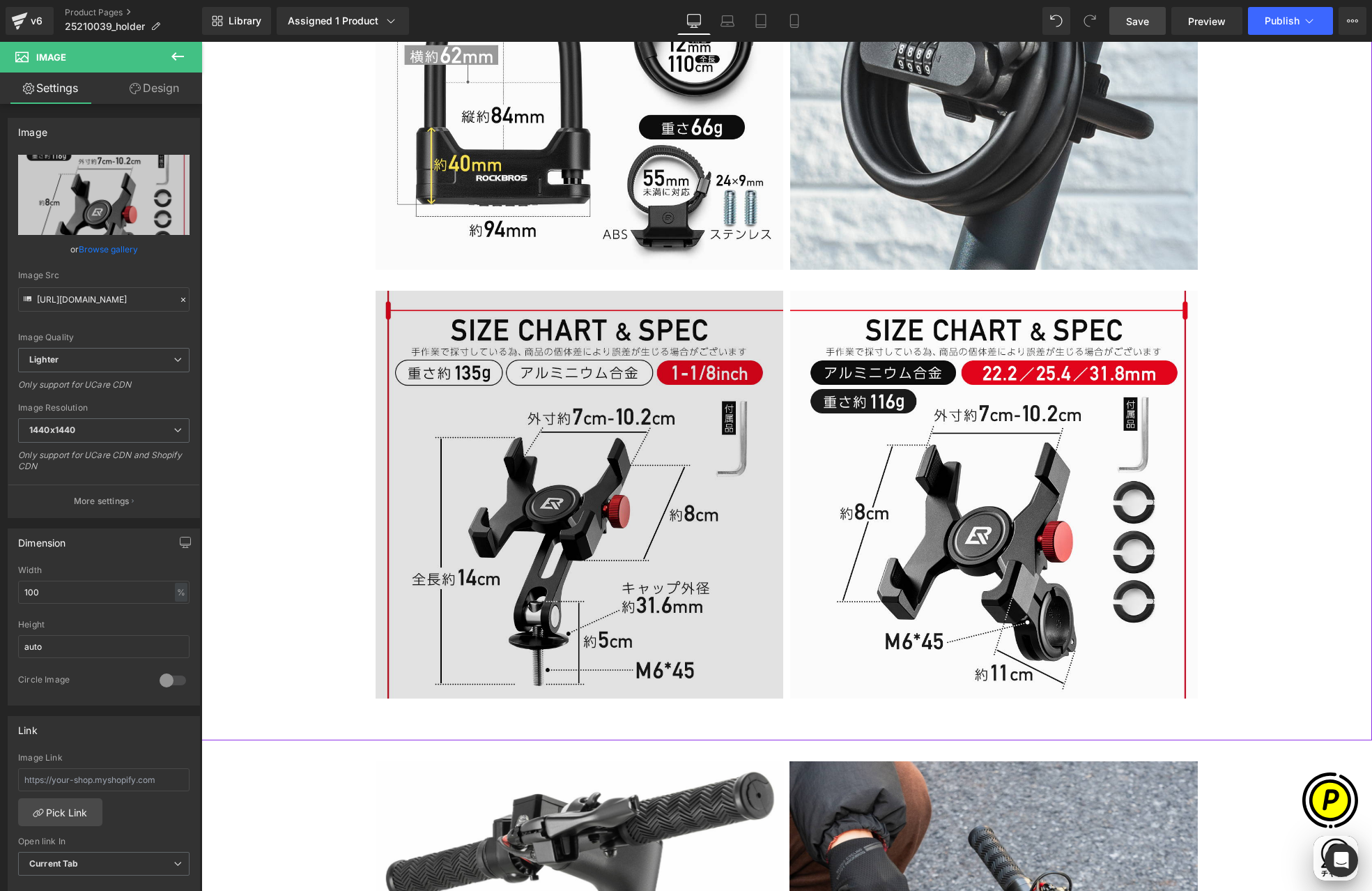
click at [622, 465] on img at bounding box center [579, 494] width 407 height 408
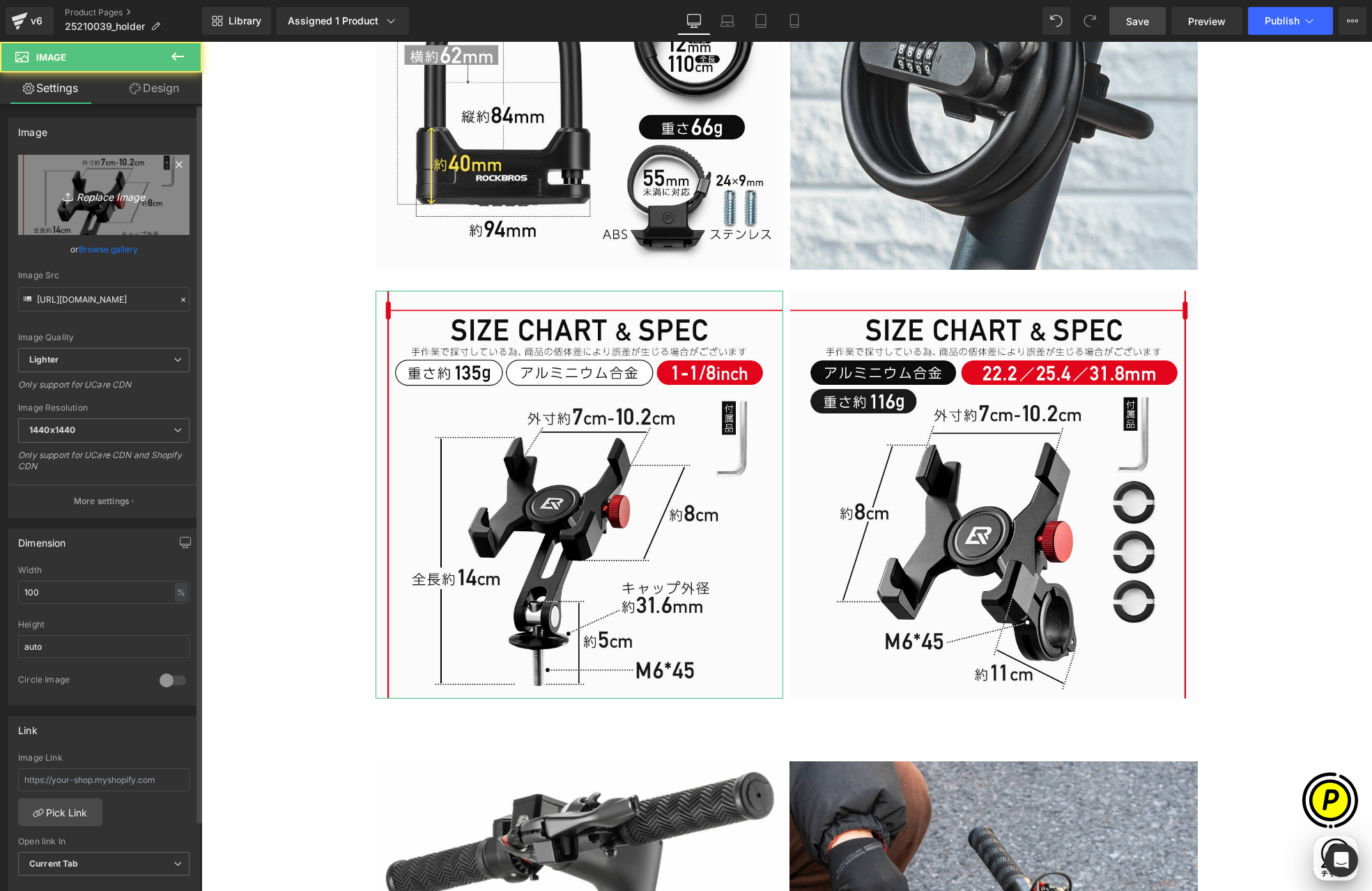
click at [81, 213] on link "Replace Image" at bounding box center [103, 195] width 171 height 81
type input "C:\fakepath\25210039-15.jpg"
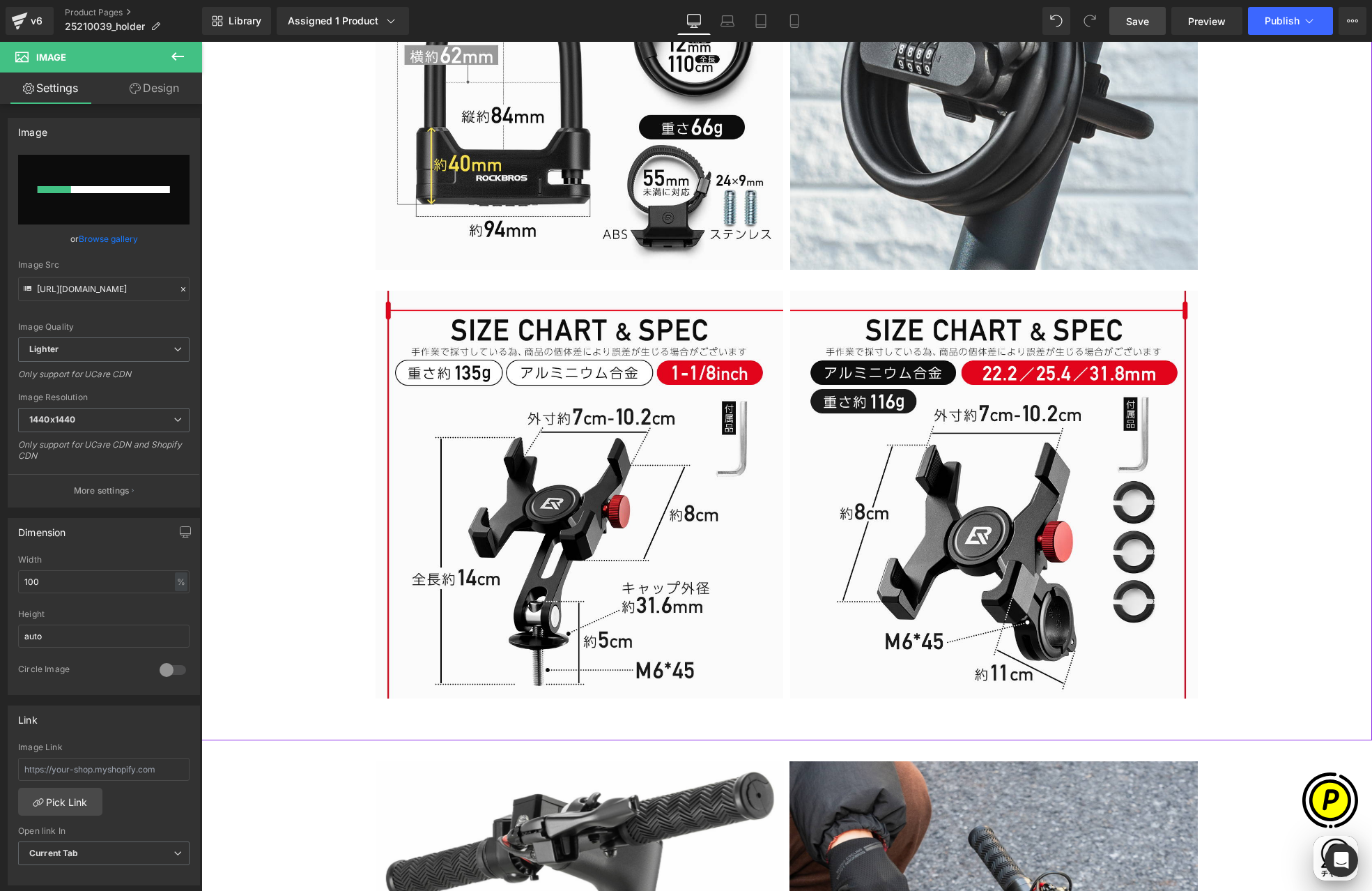
scroll to position [0, 543]
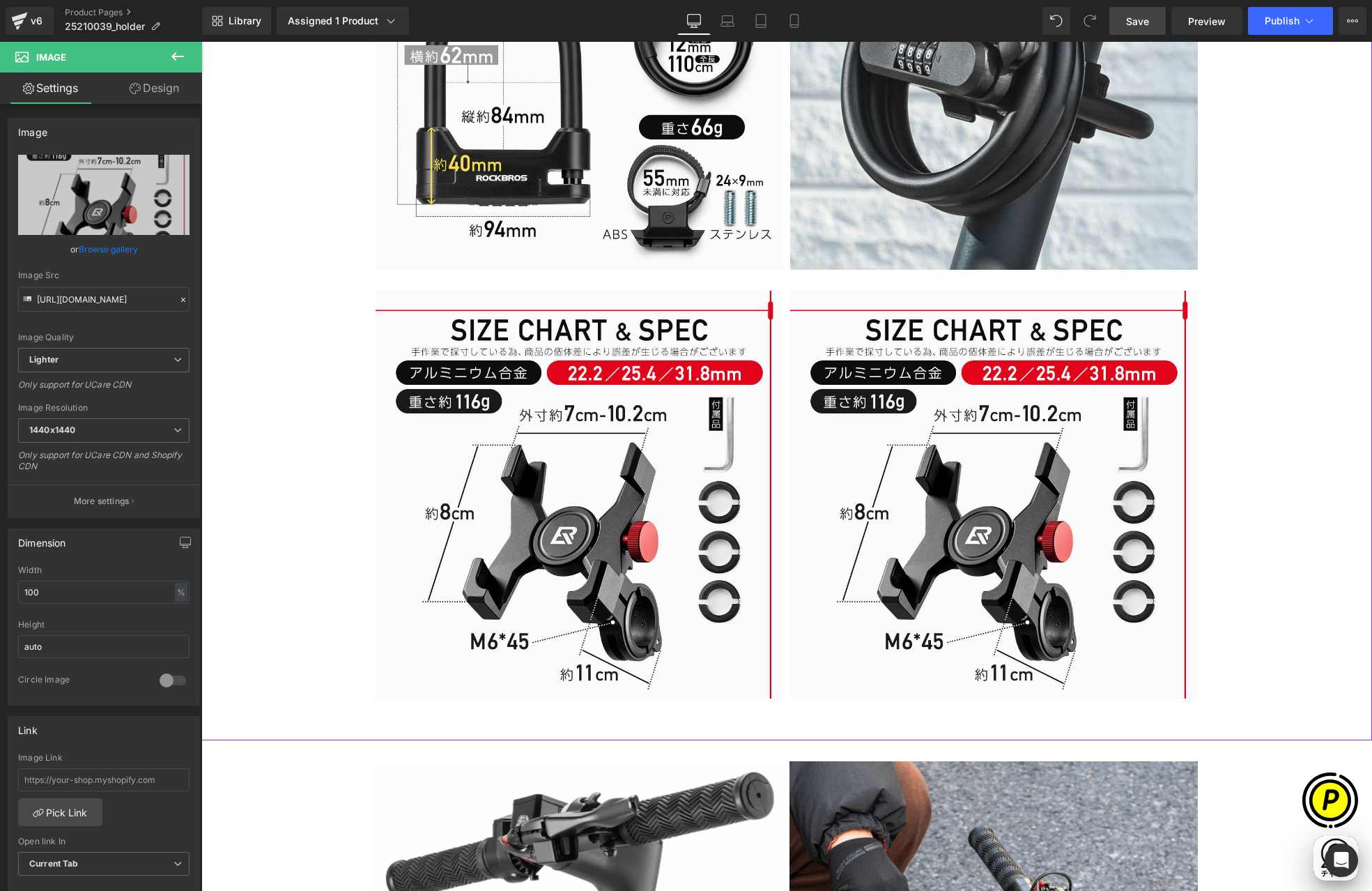
type input "[URL][DOMAIN_NAME]"
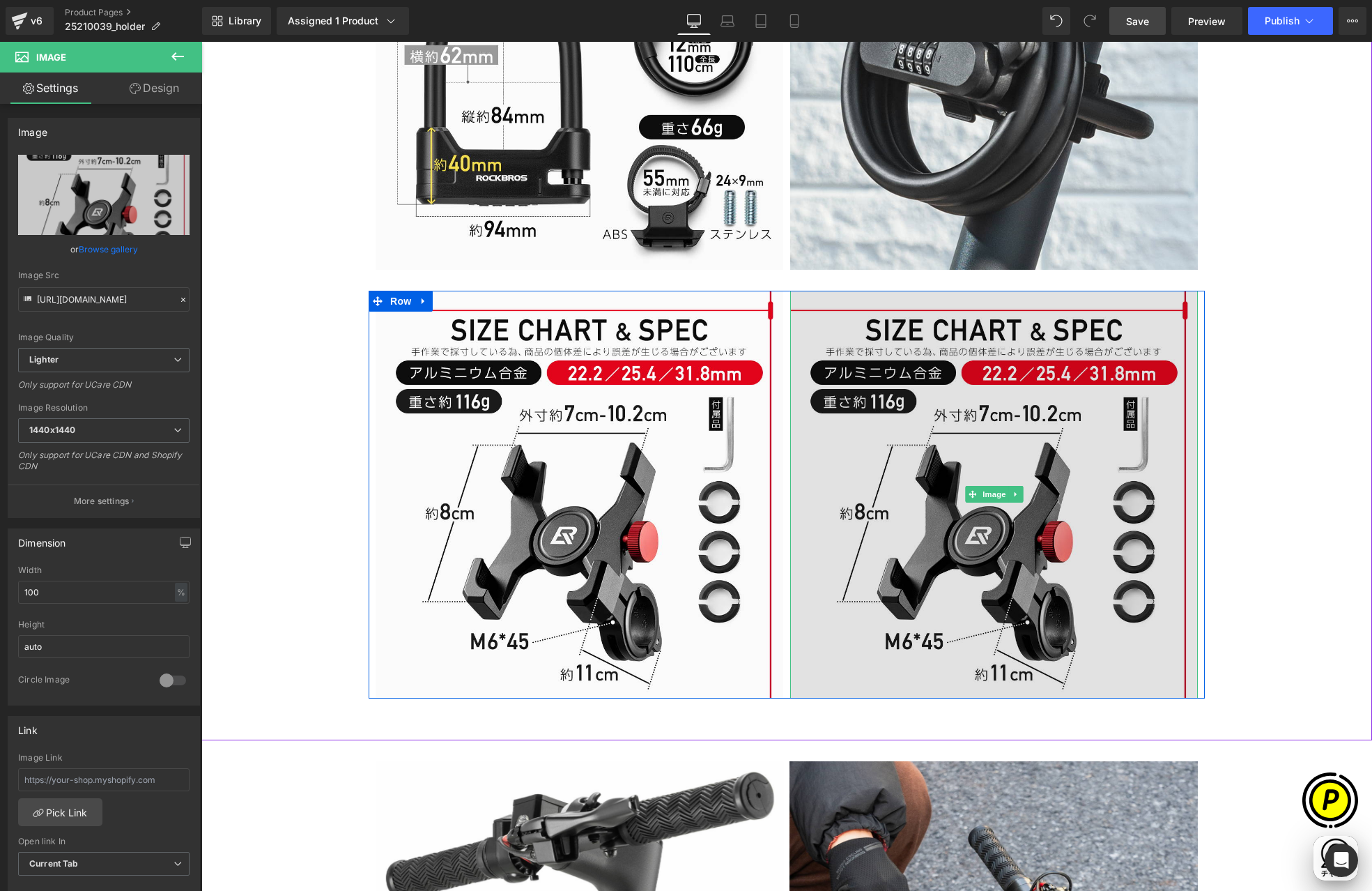
click at [892, 443] on img at bounding box center [994, 494] width 407 height 408
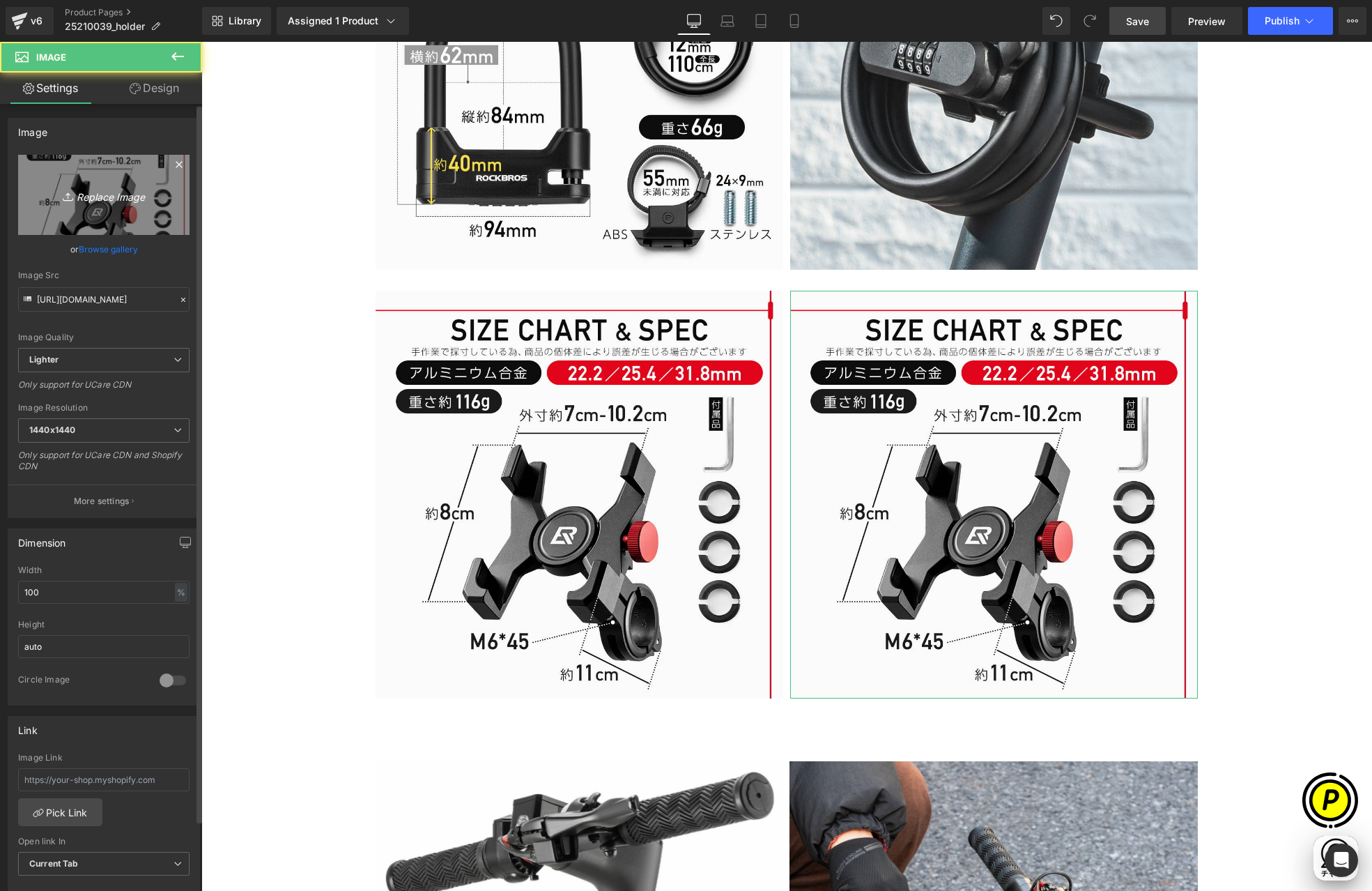
click at [103, 192] on icon "Replace Image" at bounding box center [103, 195] width 111 height 18
type input "C:\fakepath\25210039-10.jpg"
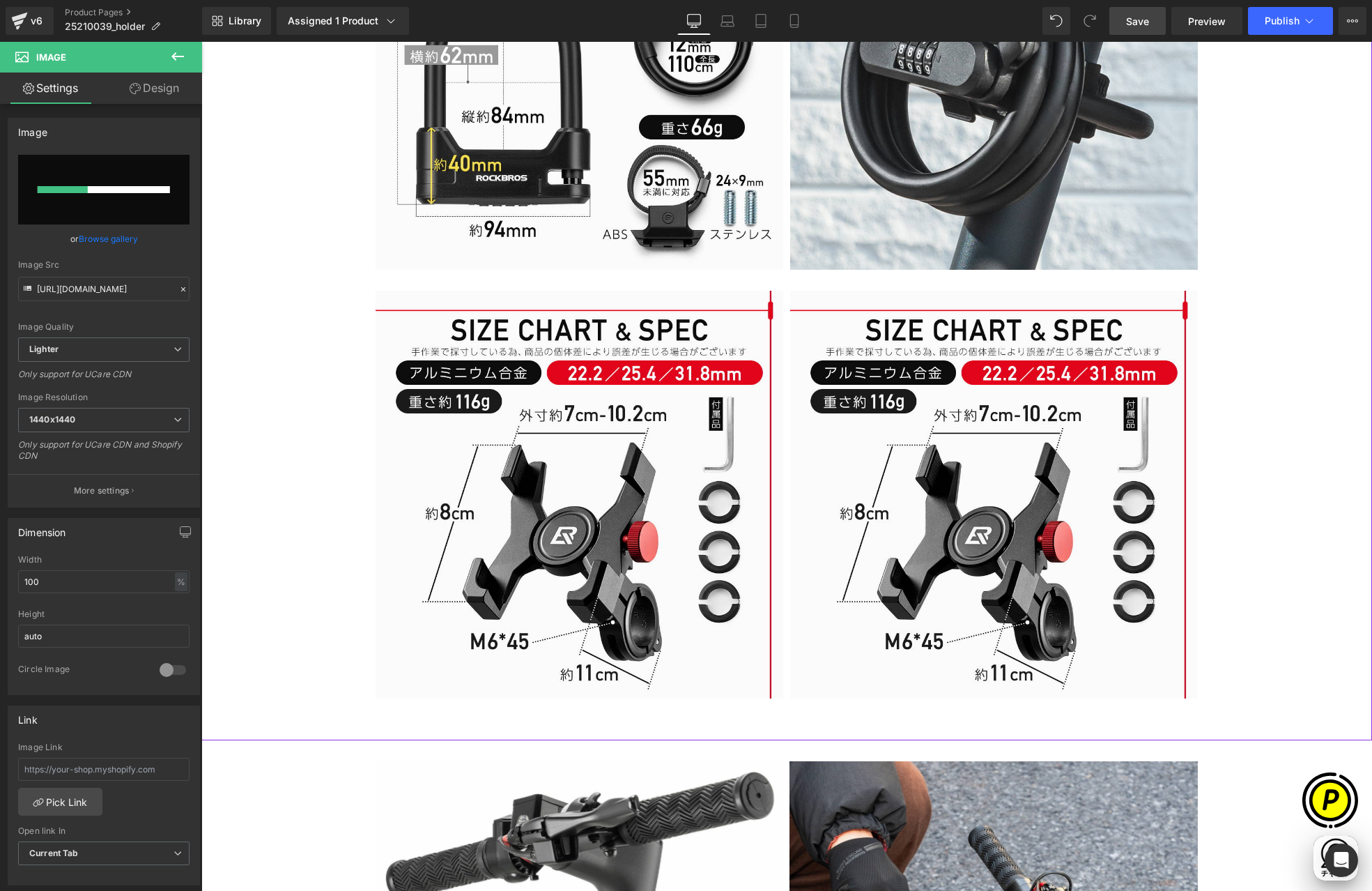
scroll to position [0, 272]
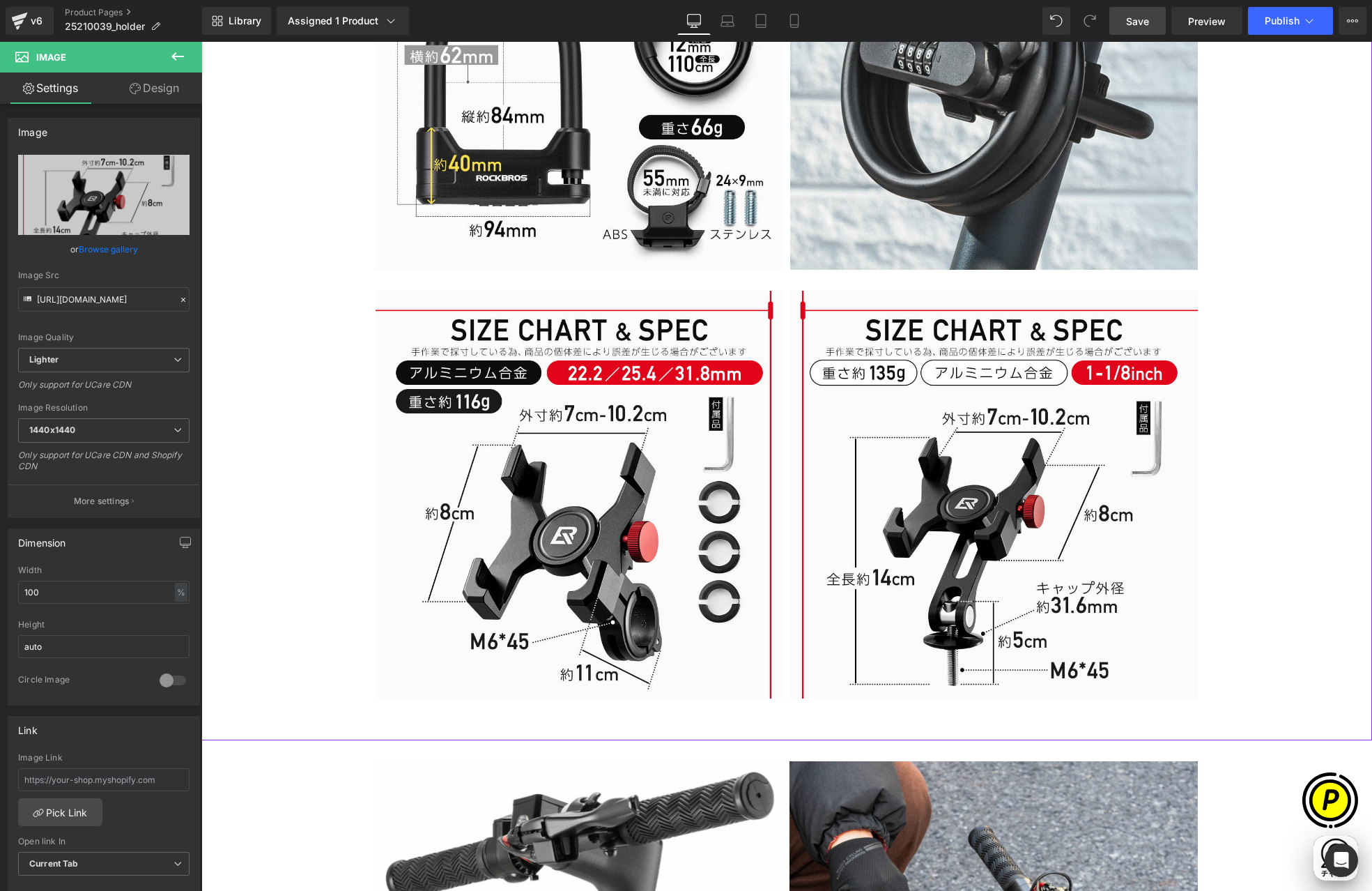
type input "[URL][DOMAIN_NAME]"
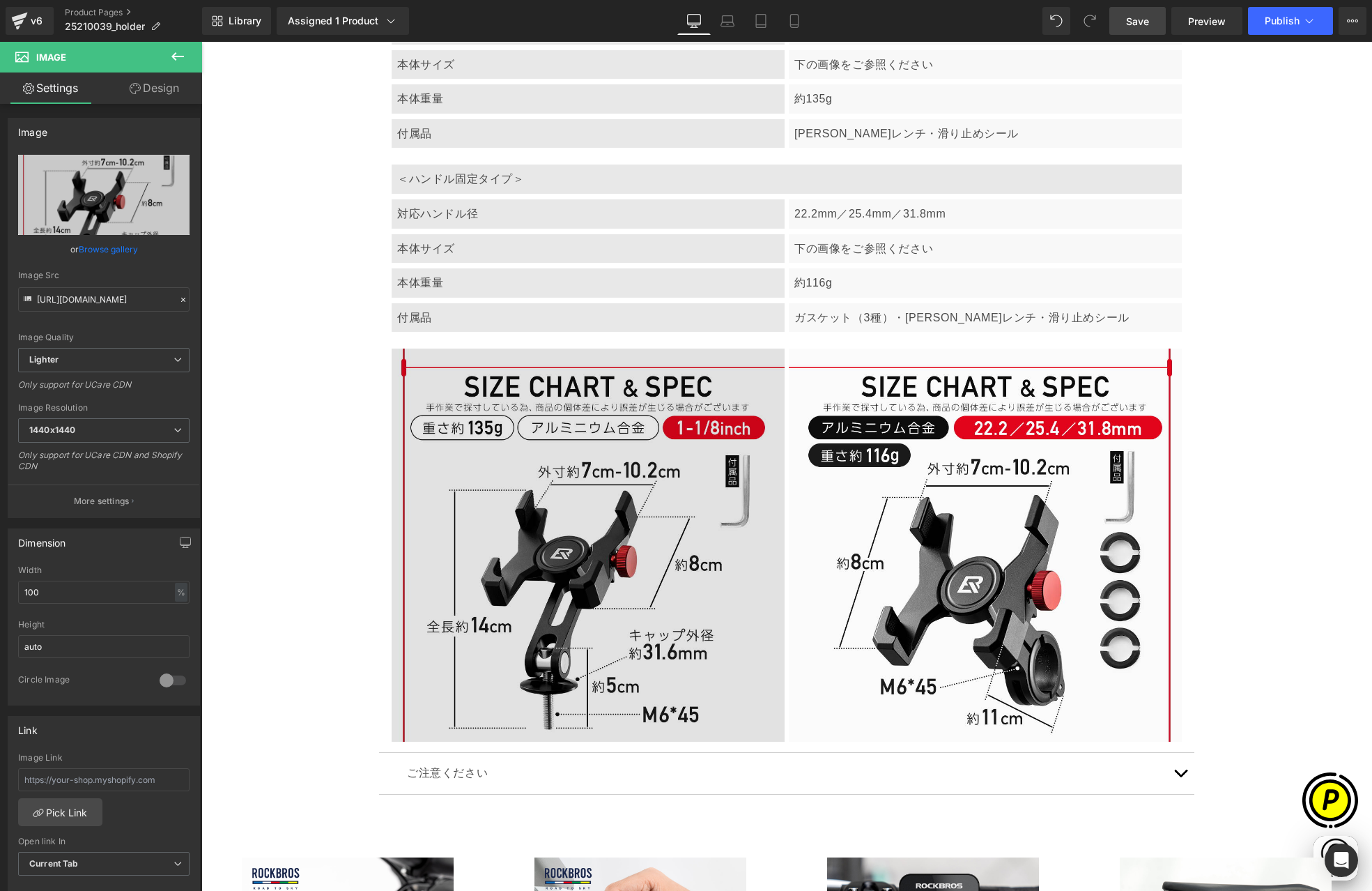
scroll to position [4925, 0]
click at [602, 495] on img at bounding box center [588, 546] width 393 height 394
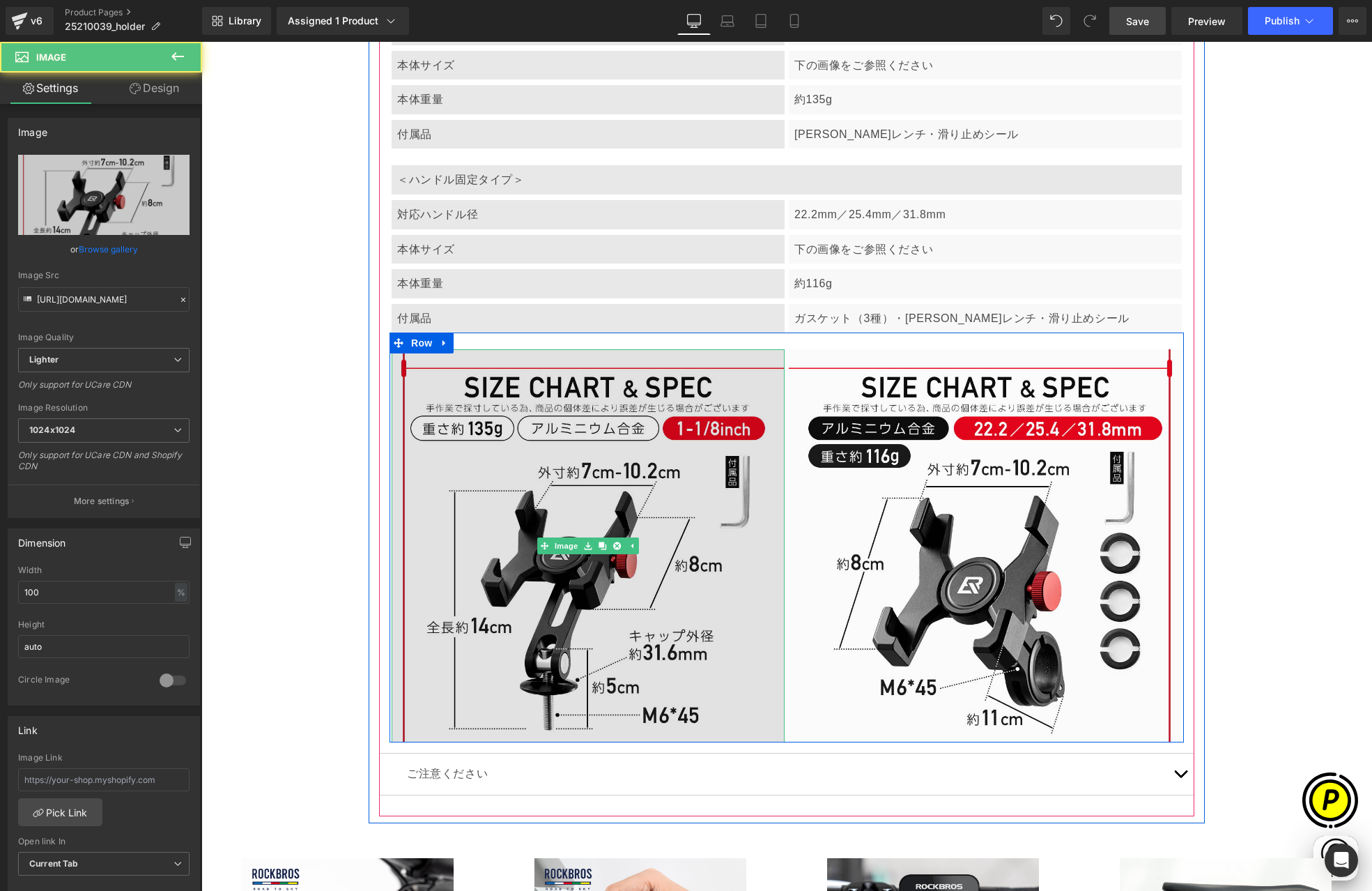
scroll to position [0, 543]
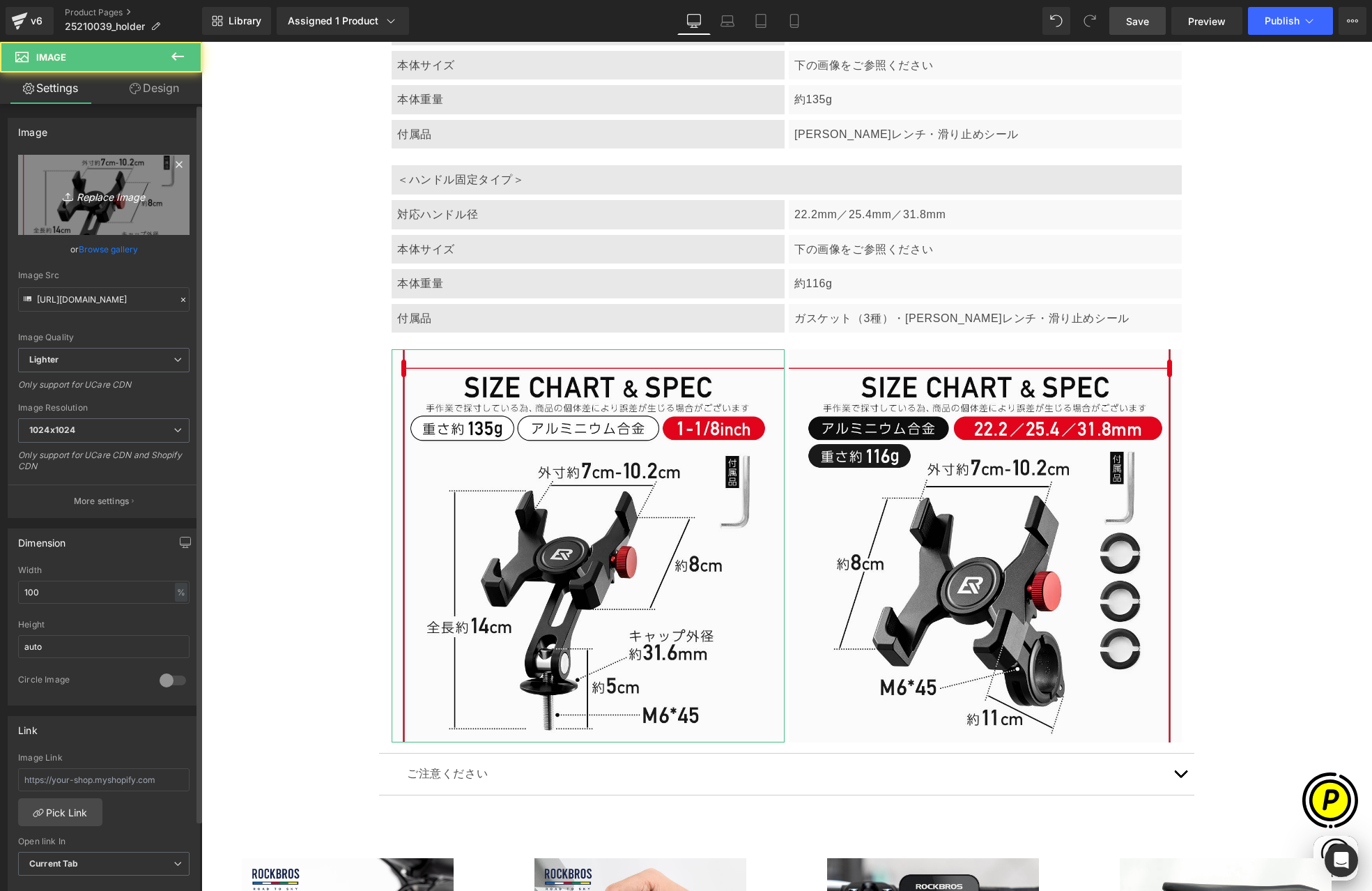
click at [121, 196] on icon "Replace Image" at bounding box center [103, 195] width 111 height 18
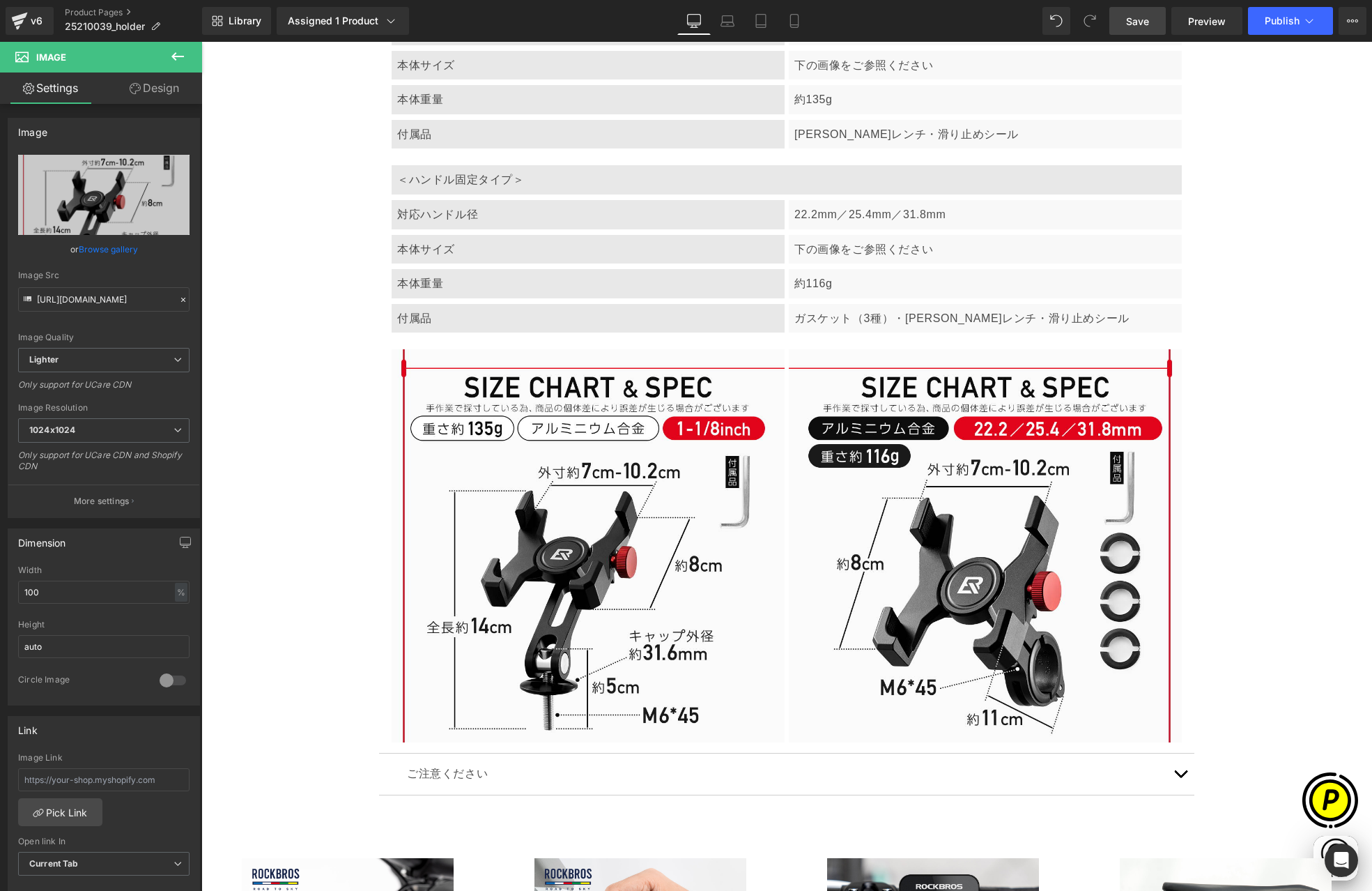
type input "C:\fakepath\25210039-15.jpg"
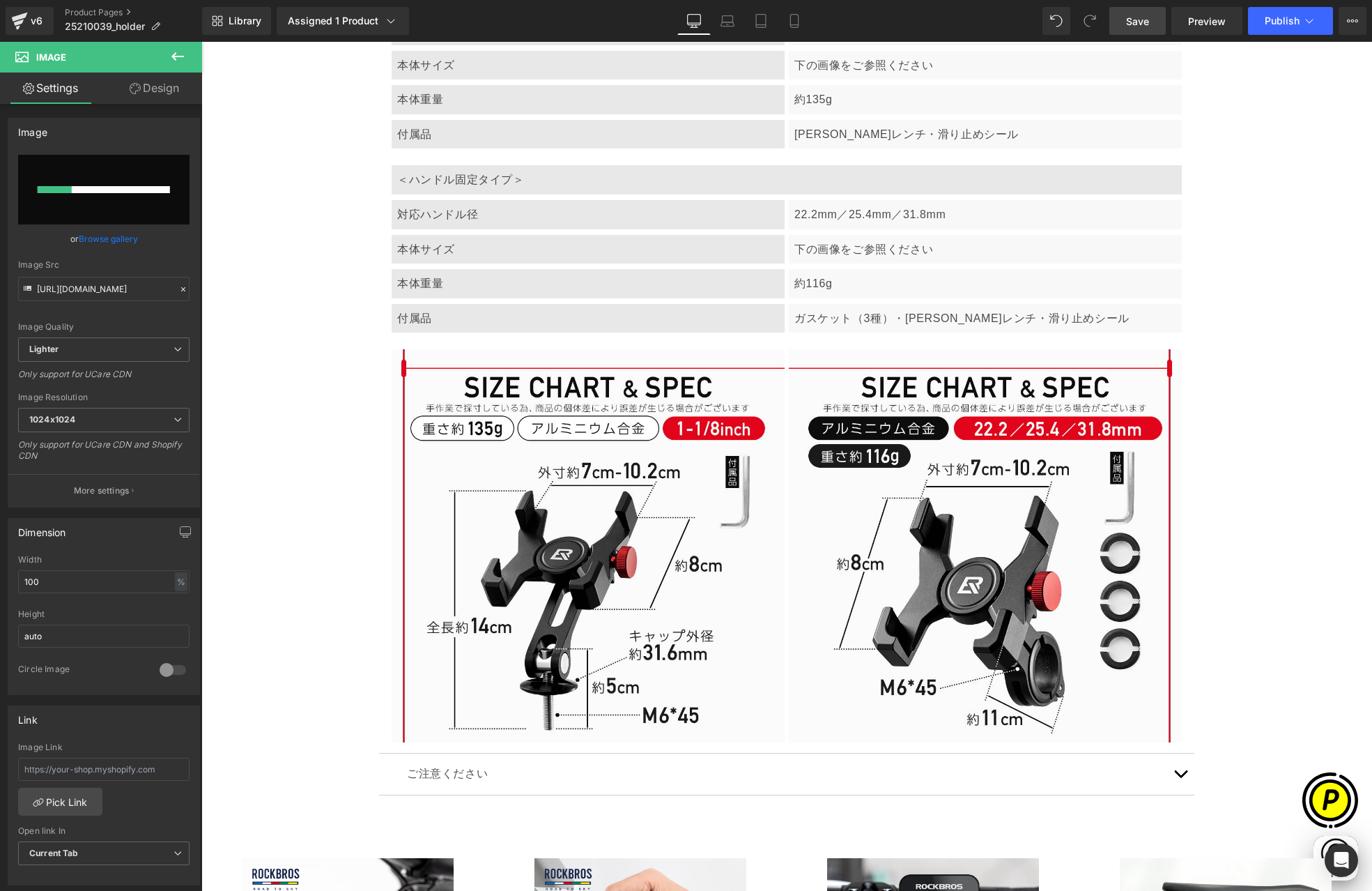
scroll to position [0, 0]
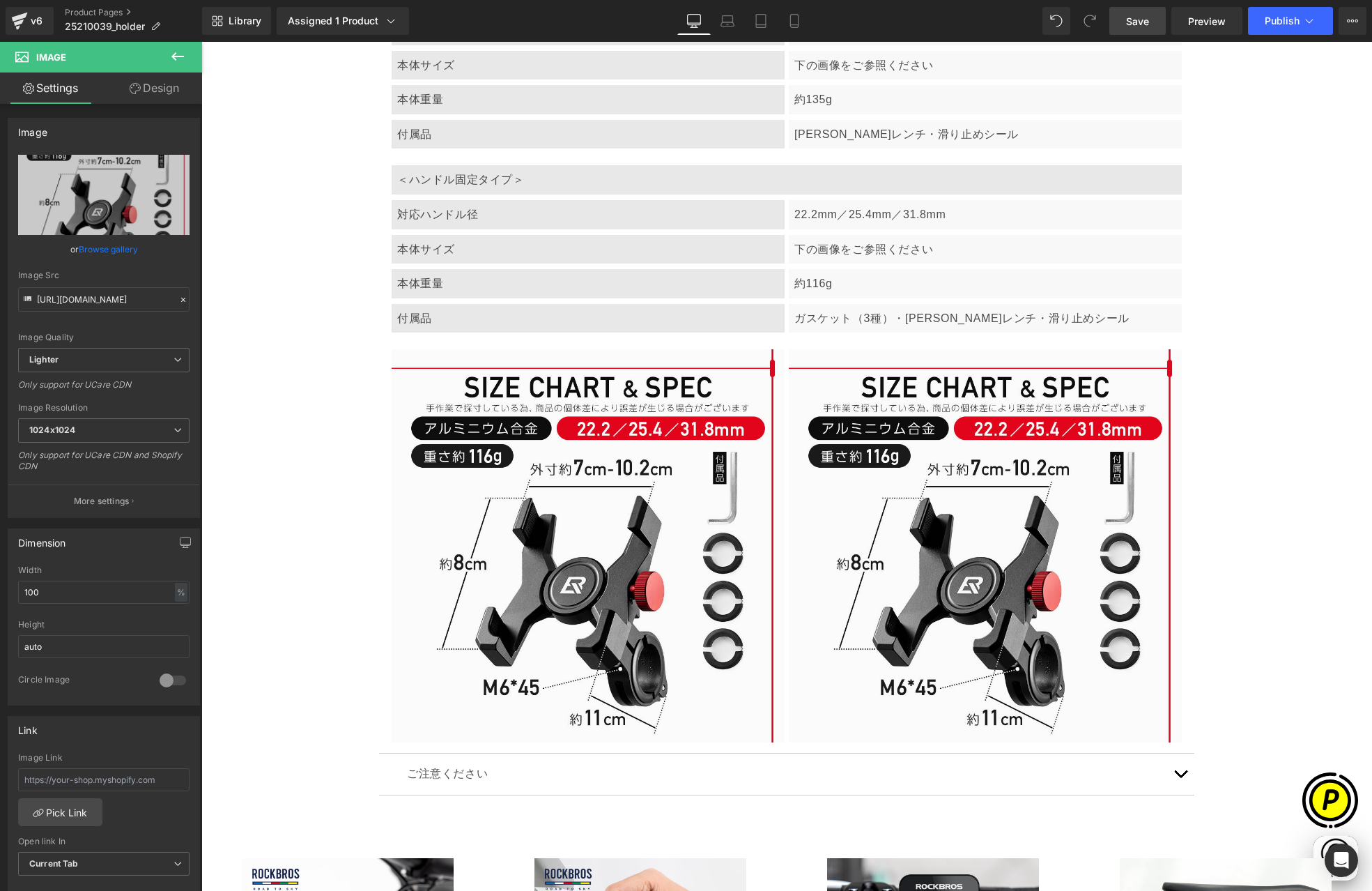
type input "[URL][DOMAIN_NAME]"
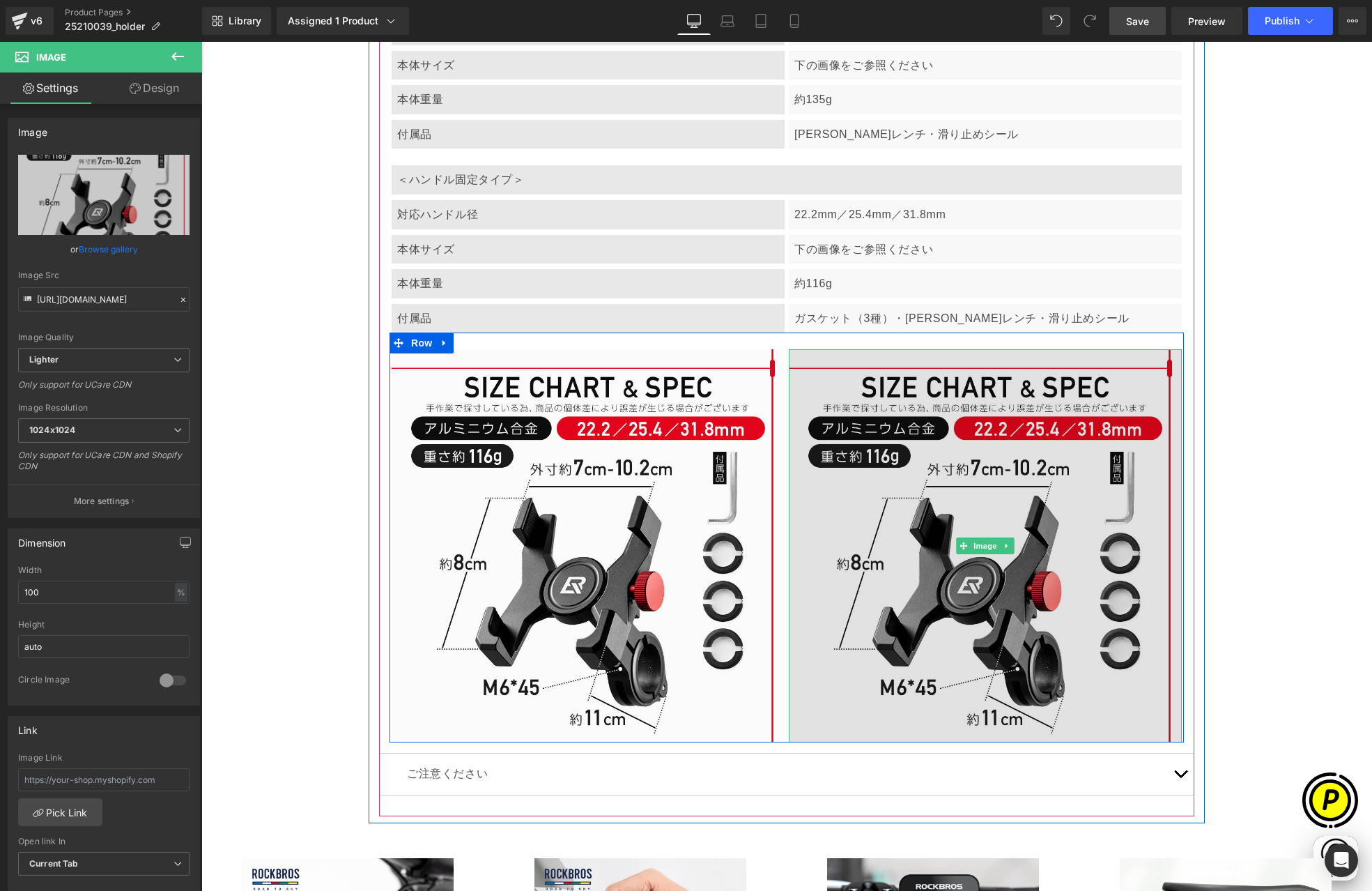
scroll to position [0, 272]
click at [890, 483] on img at bounding box center [985, 546] width 393 height 394
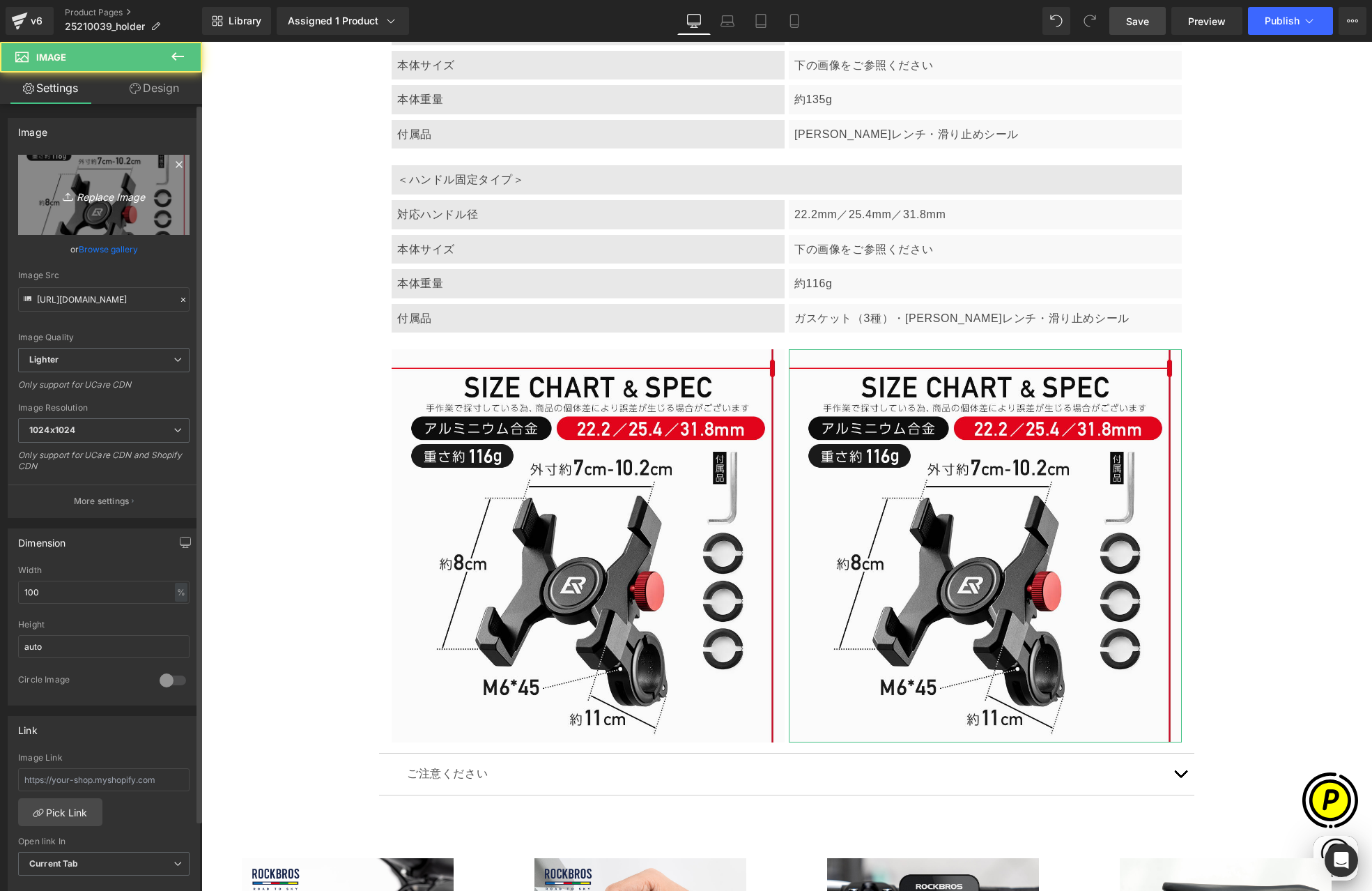
click at [81, 187] on icon "Replace Image" at bounding box center [103, 195] width 111 height 18
type input "C:\fakepath\25210039-10.jpg"
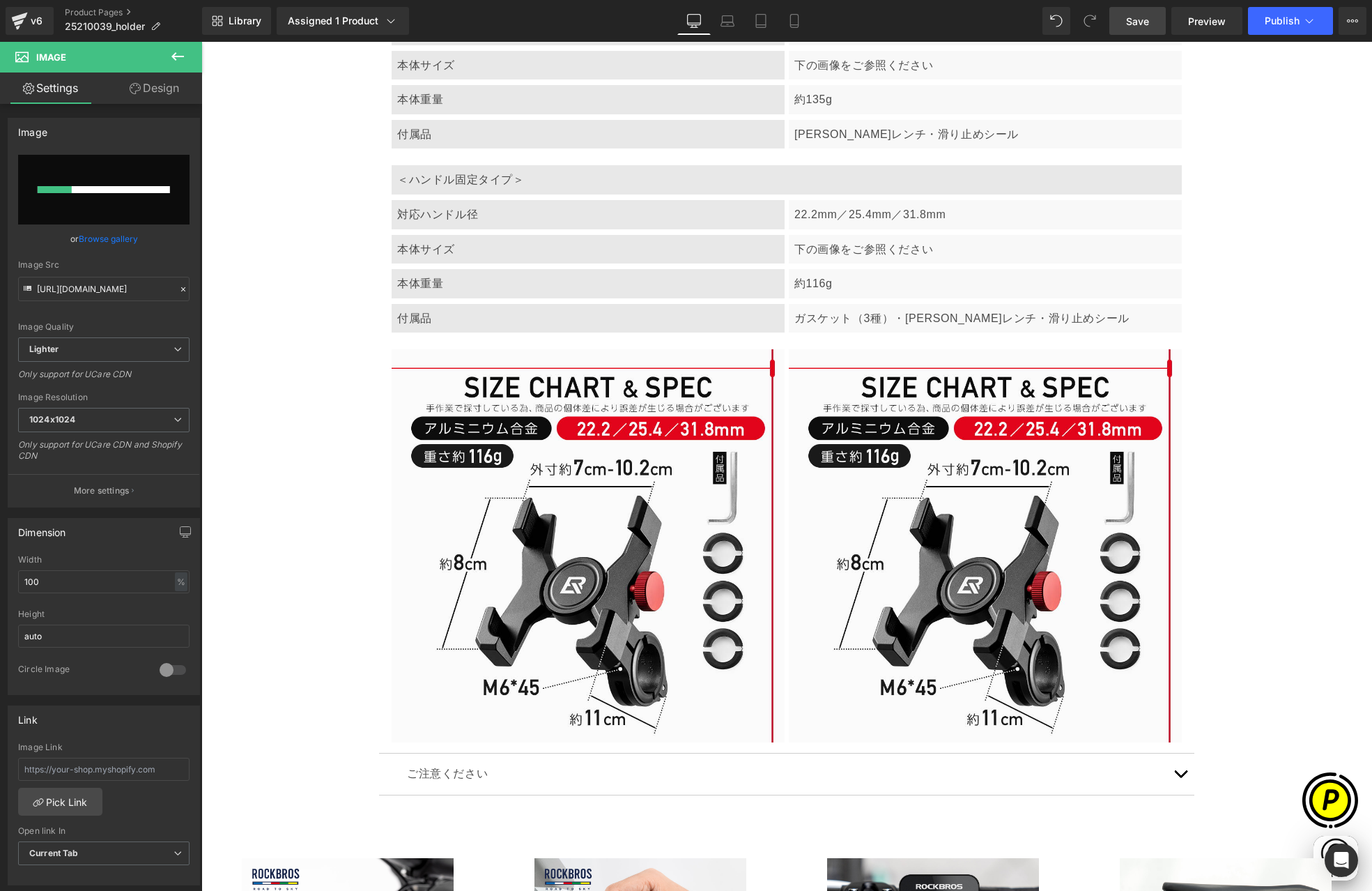
scroll to position [0, 543]
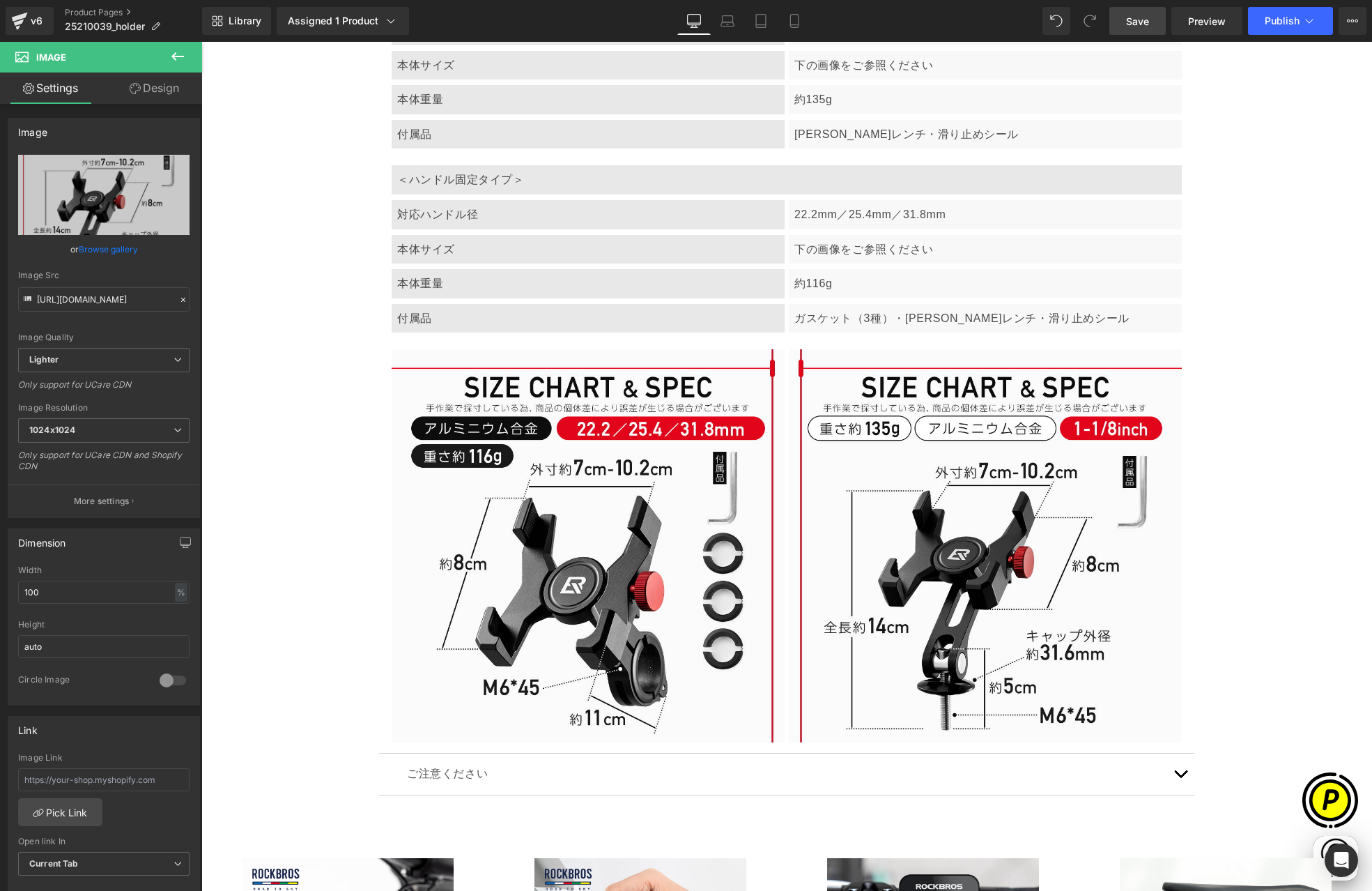
type input "[URL][DOMAIN_NAME]"
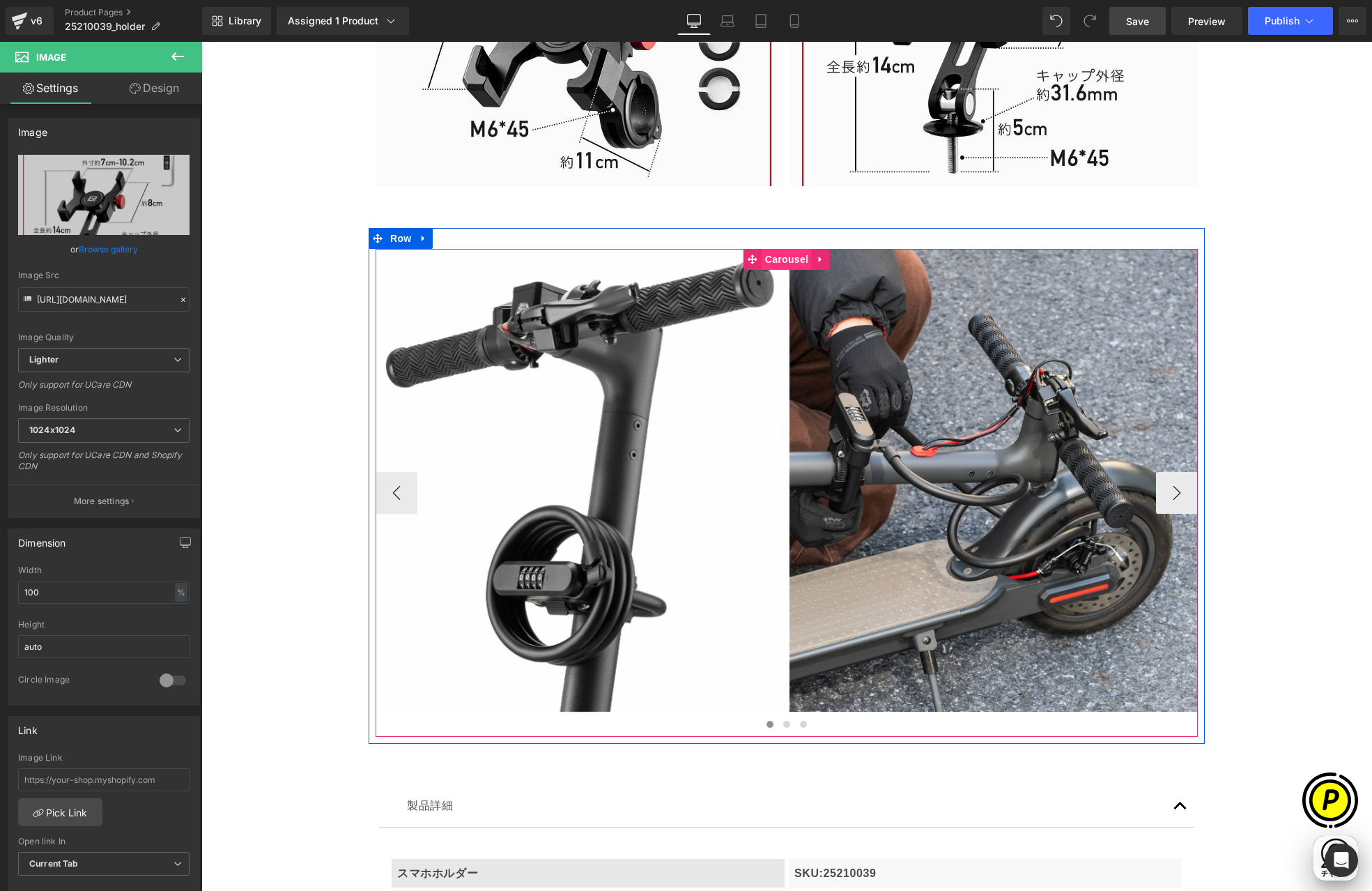
scroll to position [0, 272]
click at [780, 258] on span "Carousel" at bounding box center [787, 260] width 51 height 21
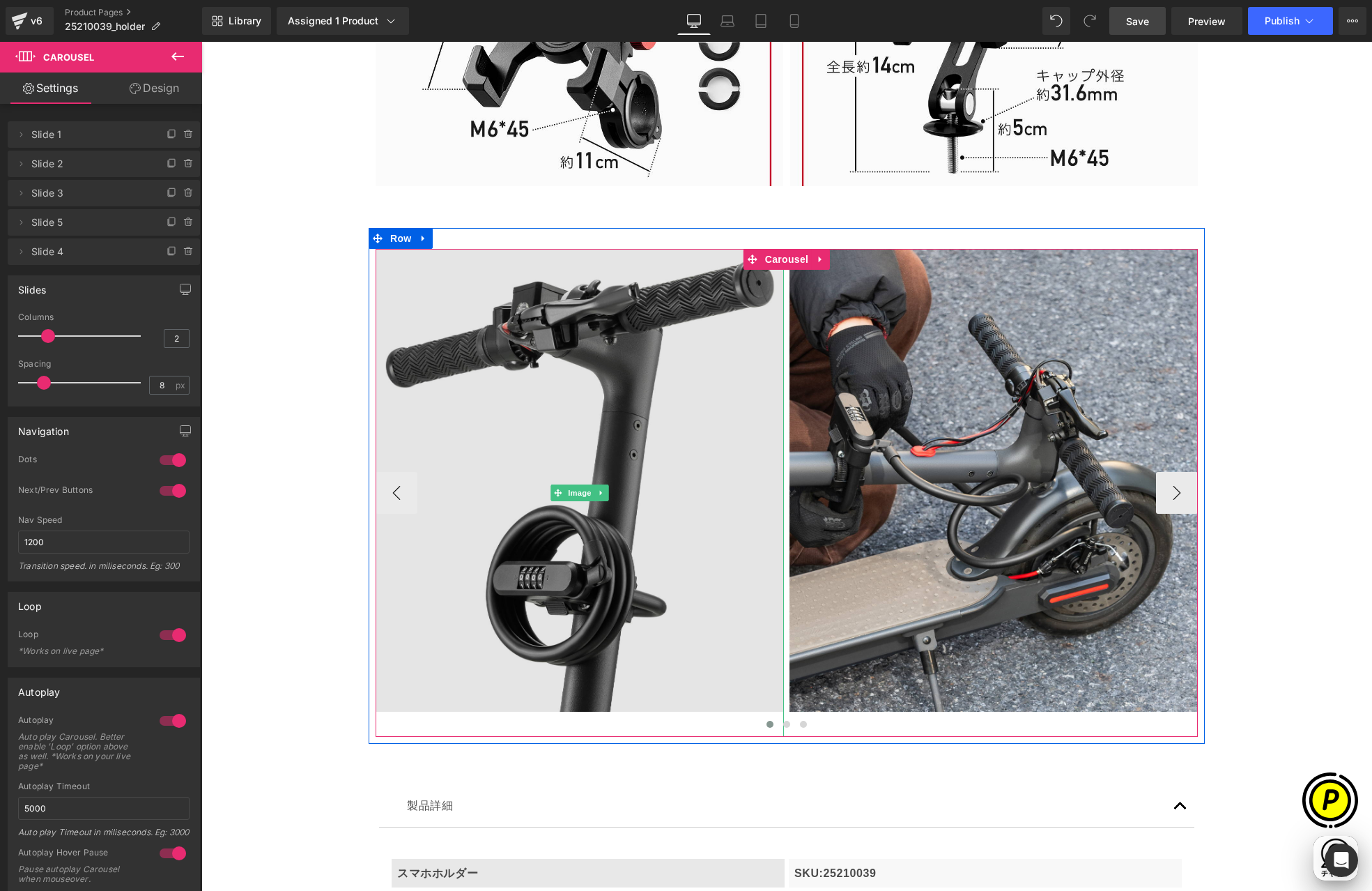
click at [582, 357] on img at bounding box center [580, 493] width 408 height 488
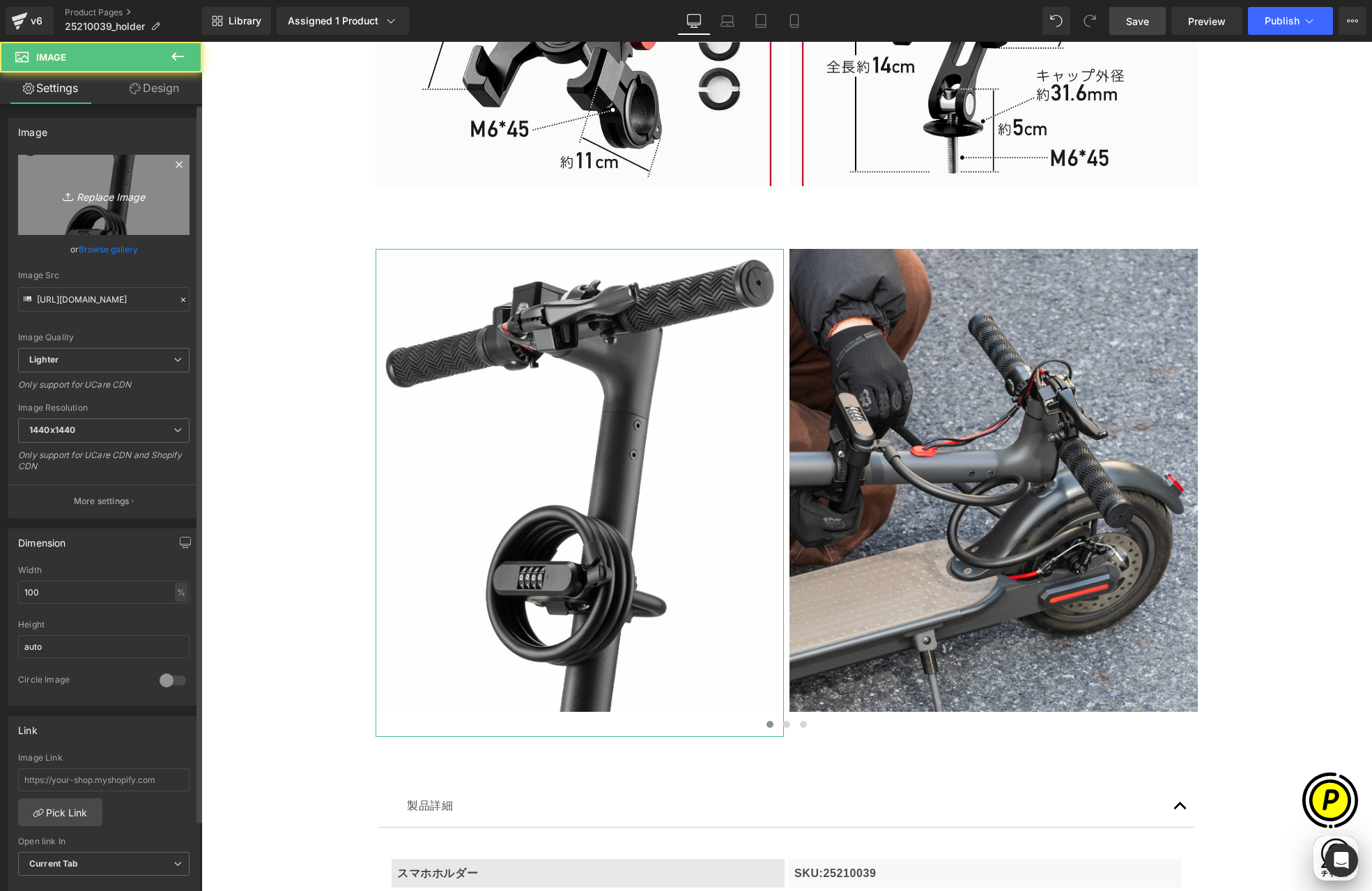
click at [109, 190] on icon "Replace Image" at bounding box center [103, 195] width 111 height 18
type input "C:\fakepath\25210039-17.jpg"
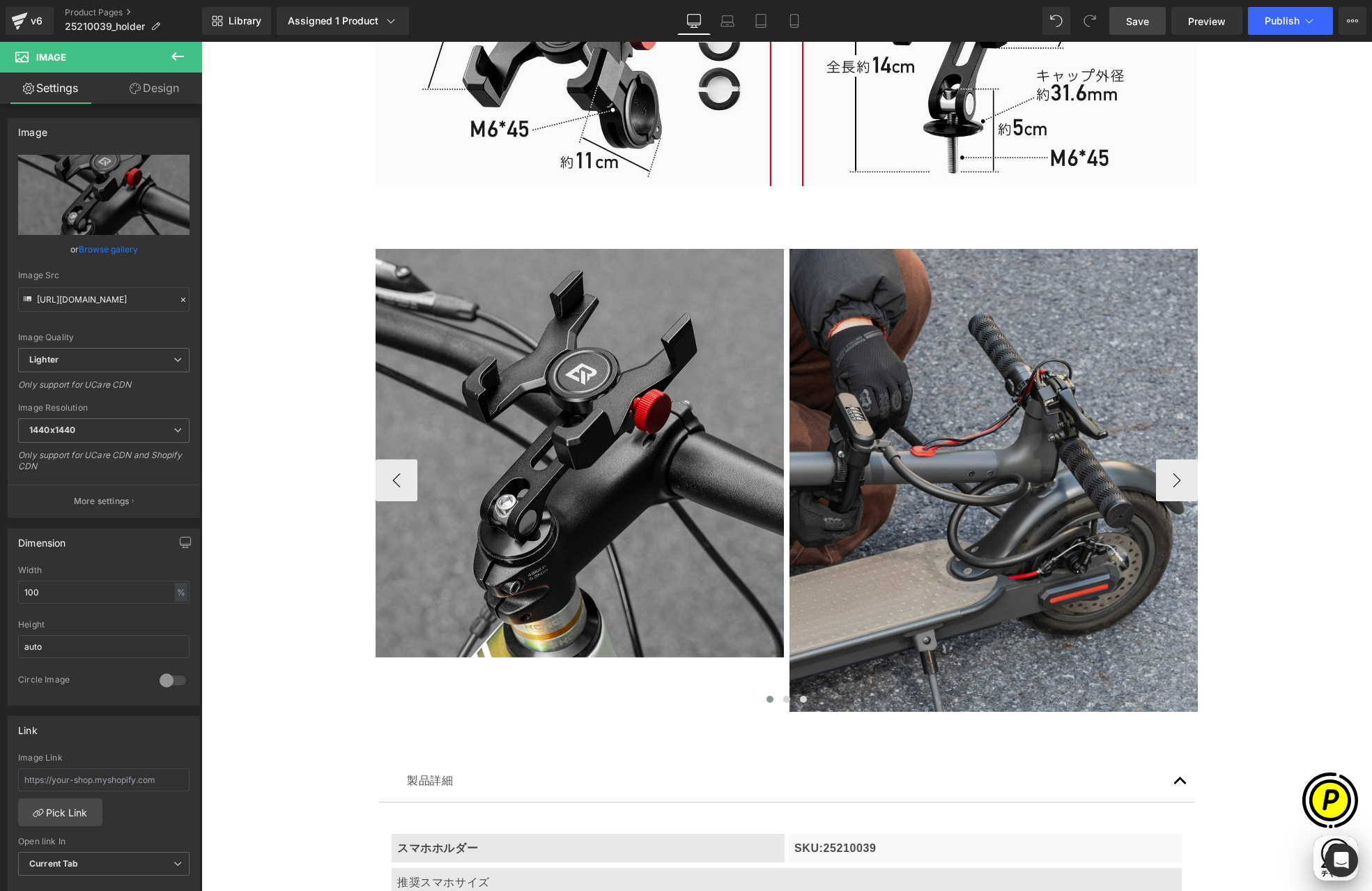
type input "[URL][DOMAIN_NAME]"
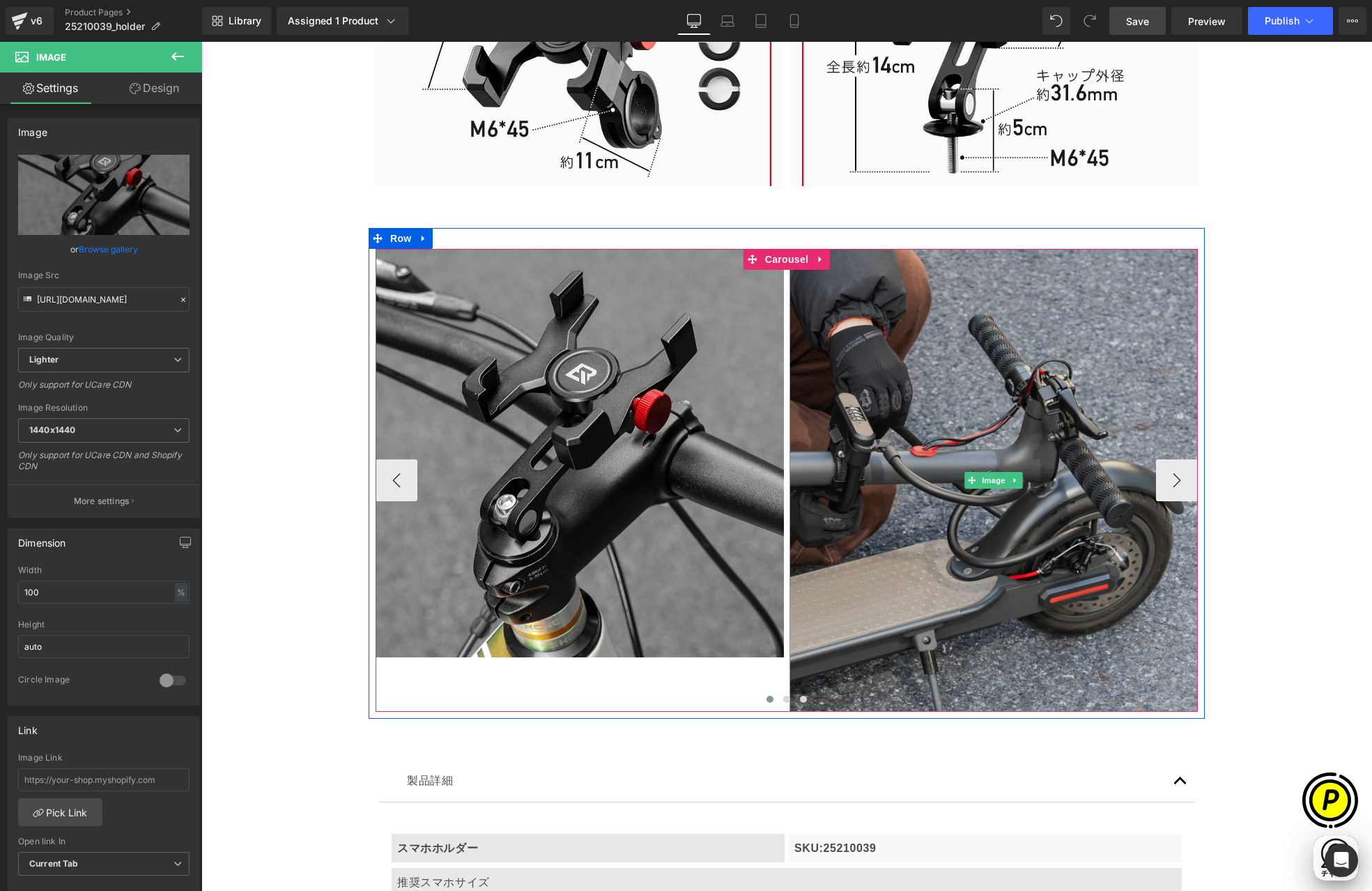
click at [884, 421] on img at bounding box center [994, 481] width 408 height 463
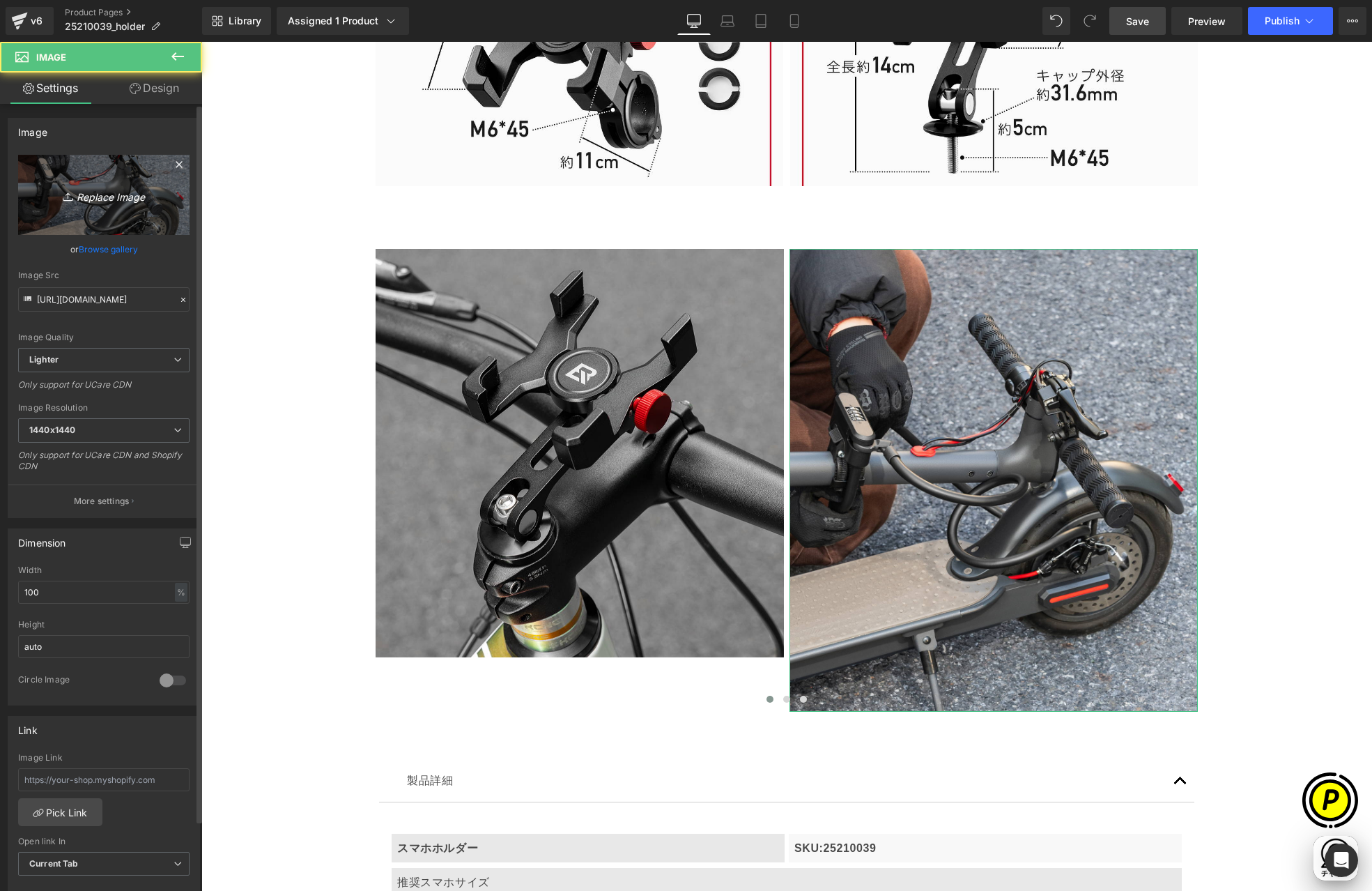
click at [81, 195] on icon "Replace Image" at bounding box center [103, 195] width 111 height 18
type input "C:\fakepath\25210039-18.jpg"
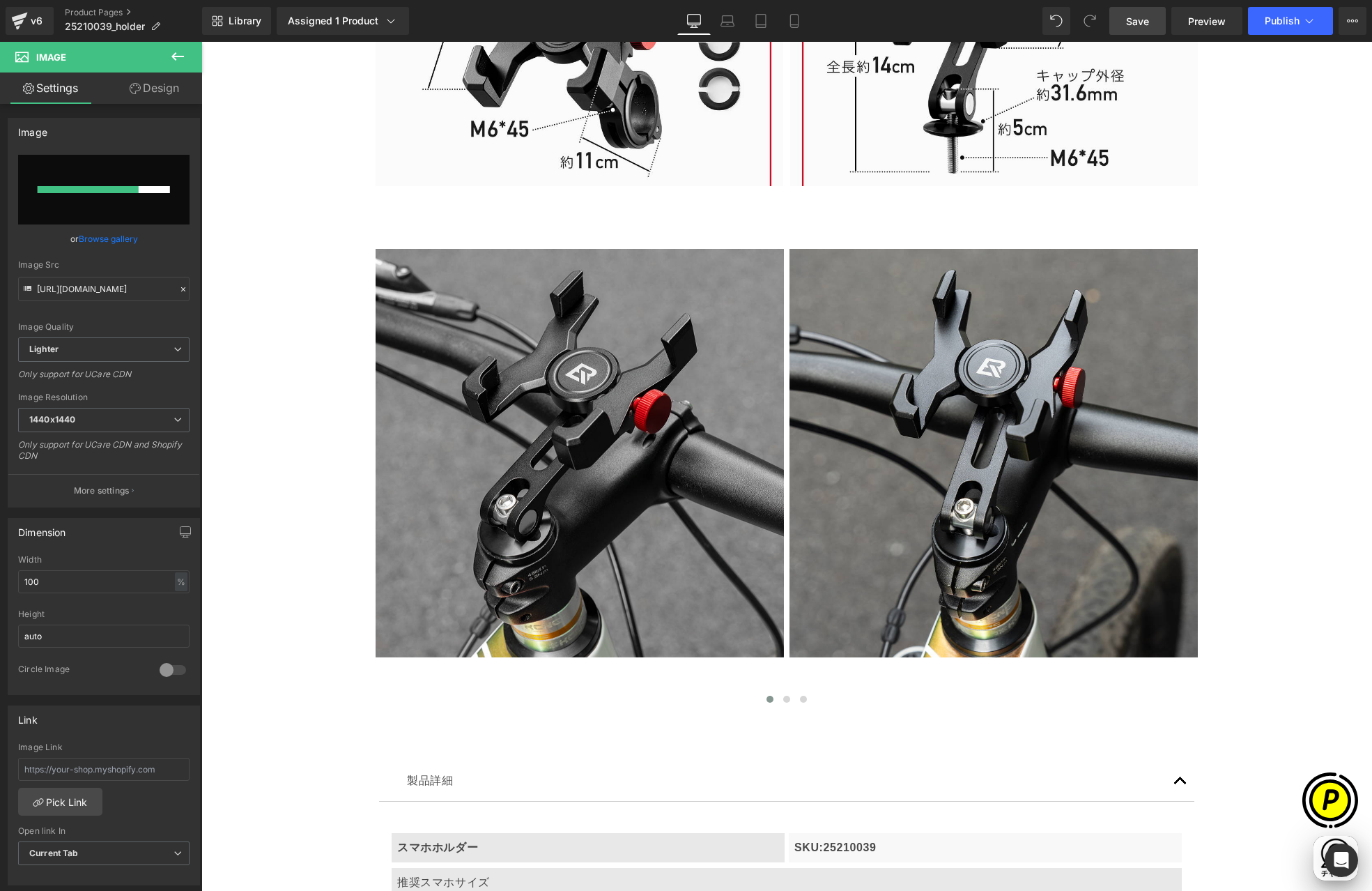
scroll to position [0, 272]
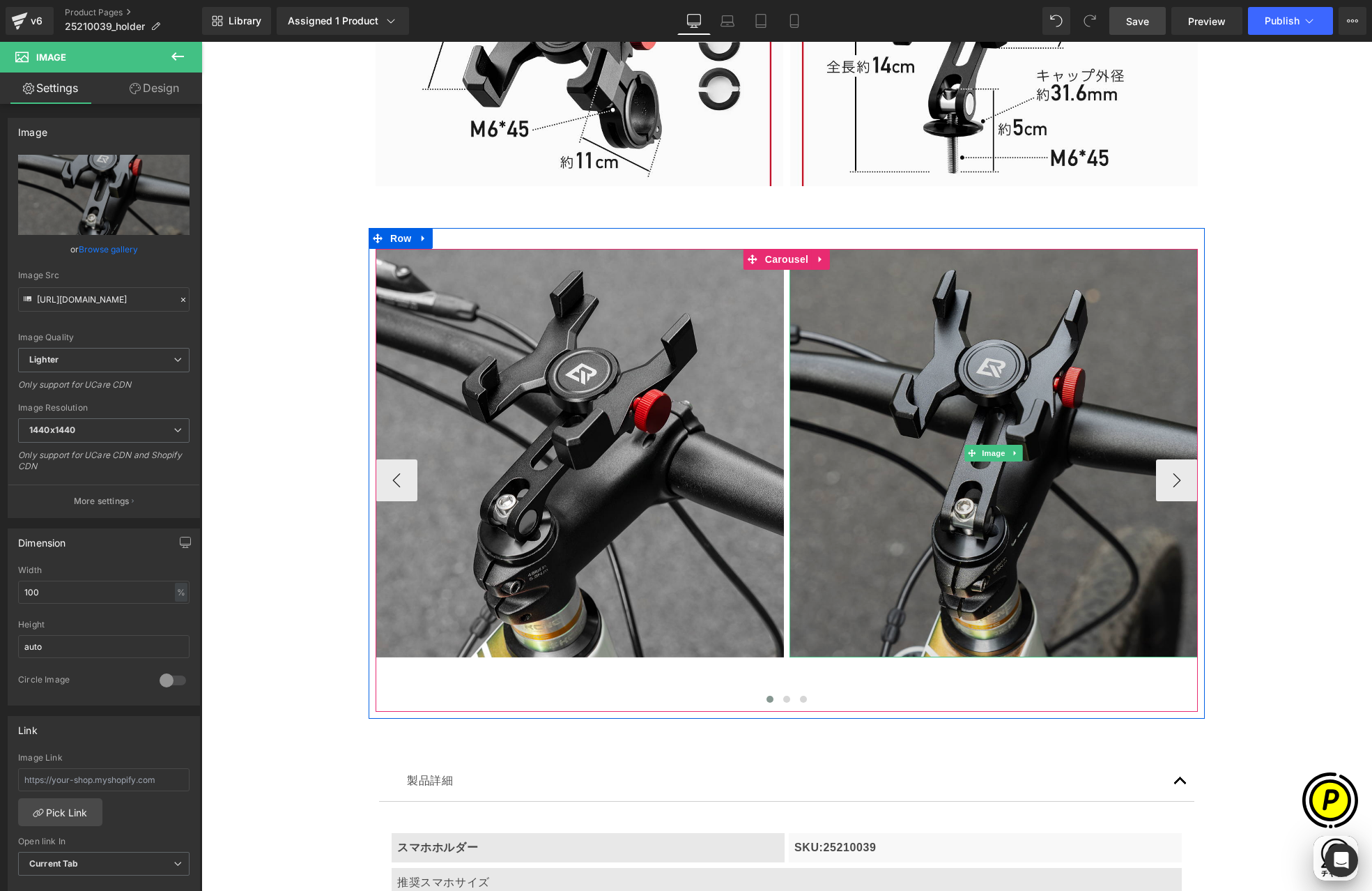
type input "[URL][DOMAIN_NAME]"
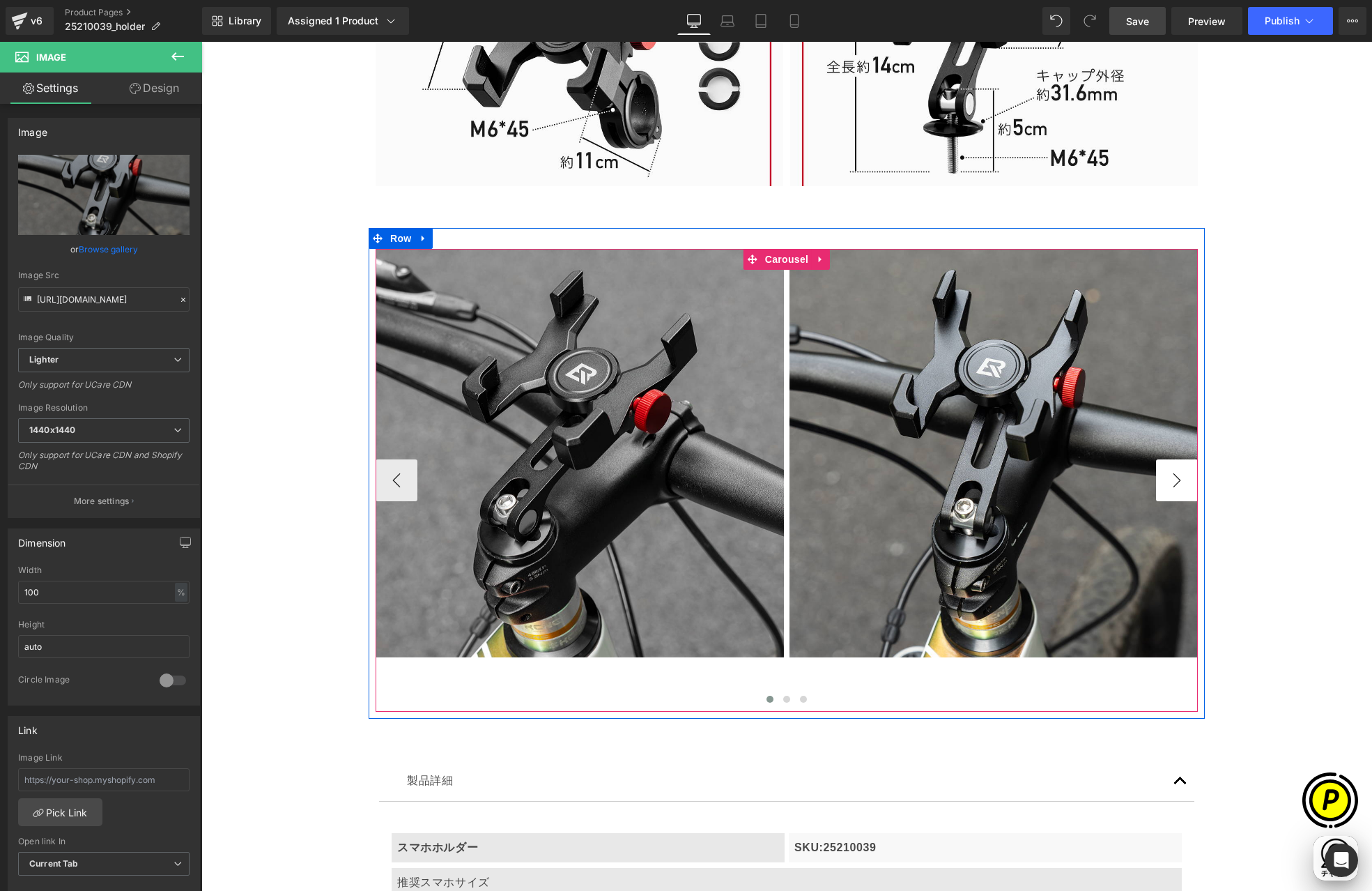
click at [1183, 474] on button "›" at bounding box center [1176, 480] width 42 height 42
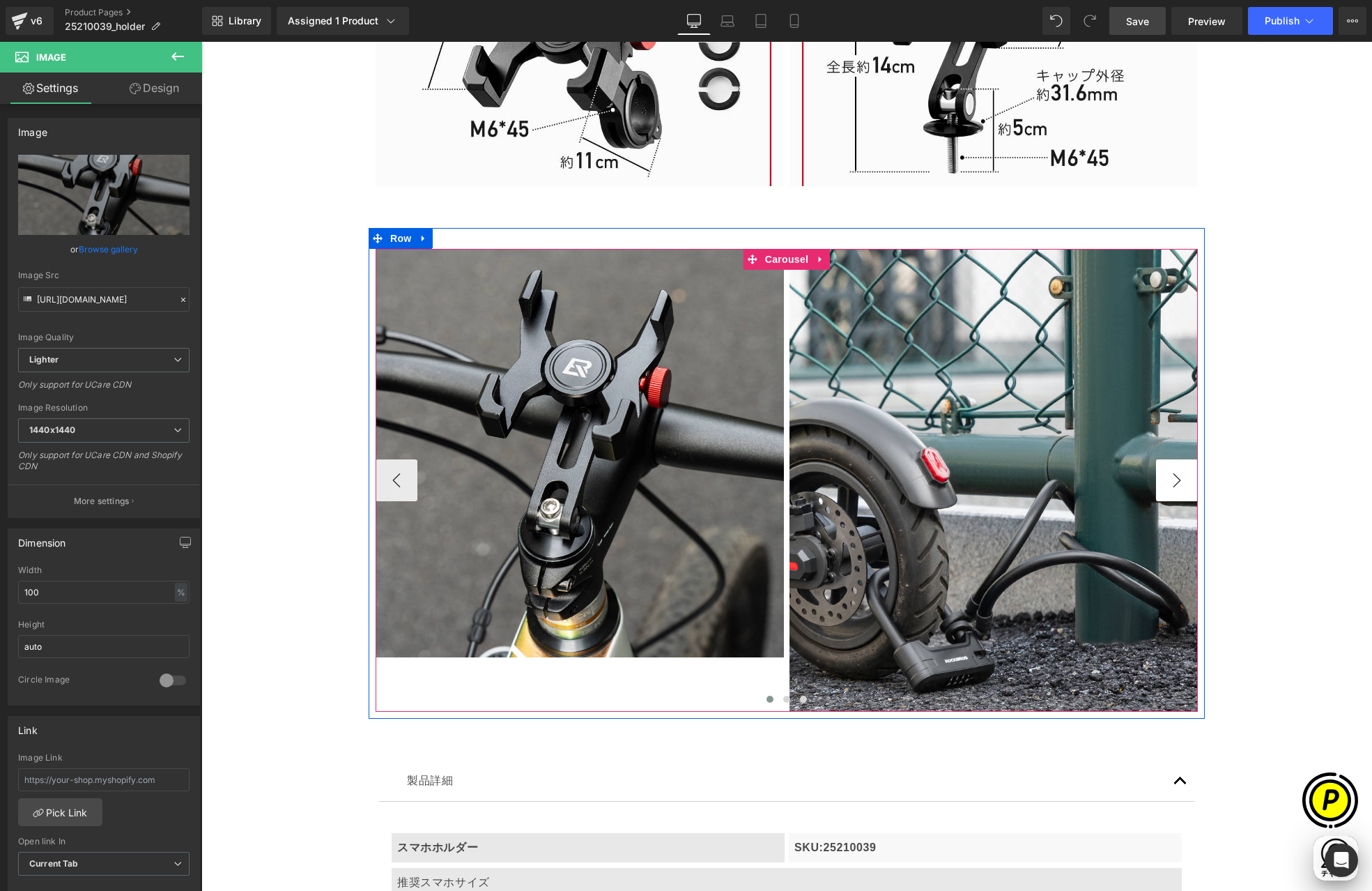
click at [1179, 478] on button "›" at bounding box center [1176, 480] width 42 height 42
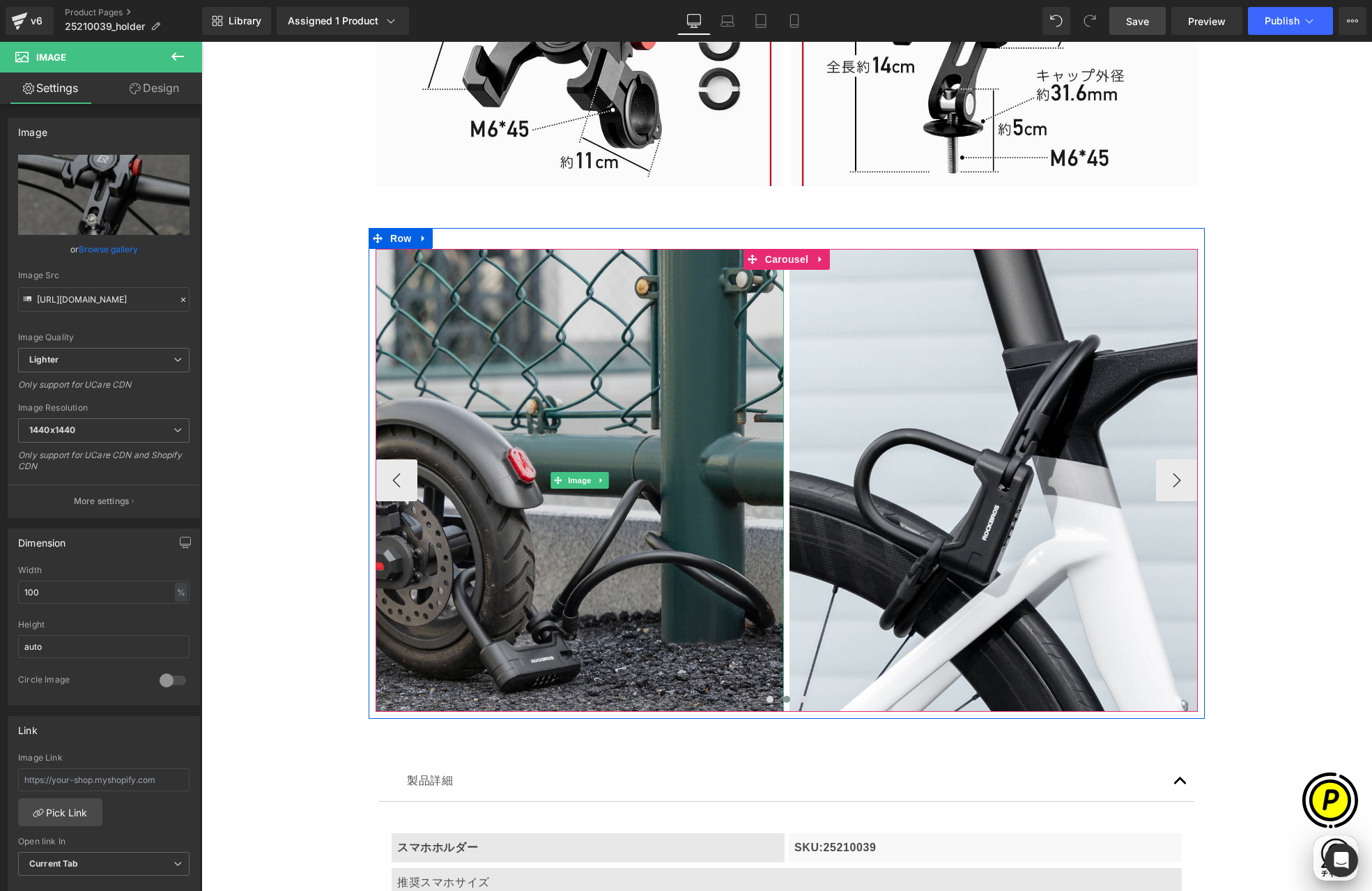
click at [592, 360] on img at bounding box center [580, 481] width 408 height 463
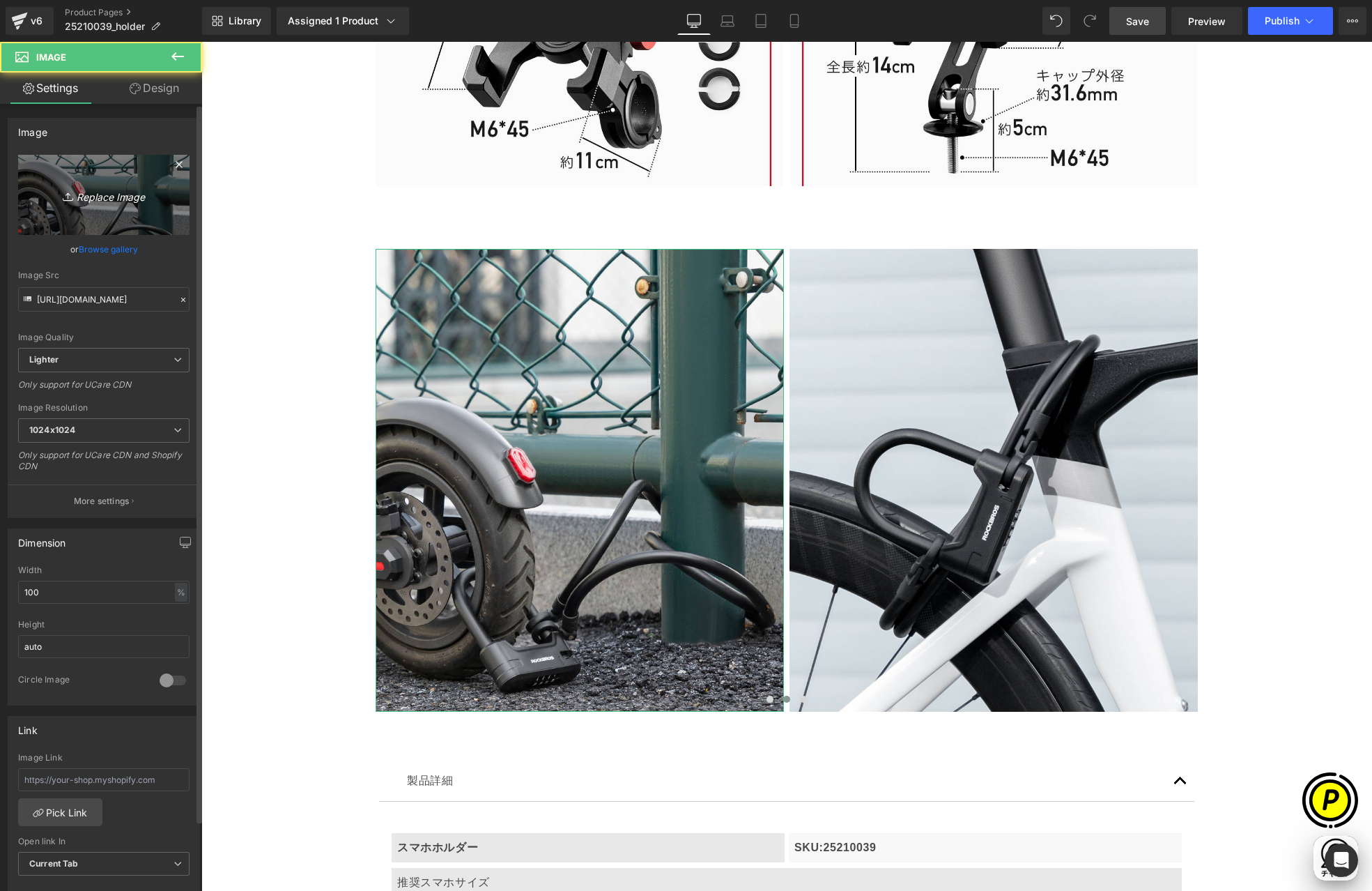
click at [105, 195] on icon "Replace Image" at bounding box center [103, 195] width 111 height 18
type input "C:\fakepath\25210039-19.jpg"
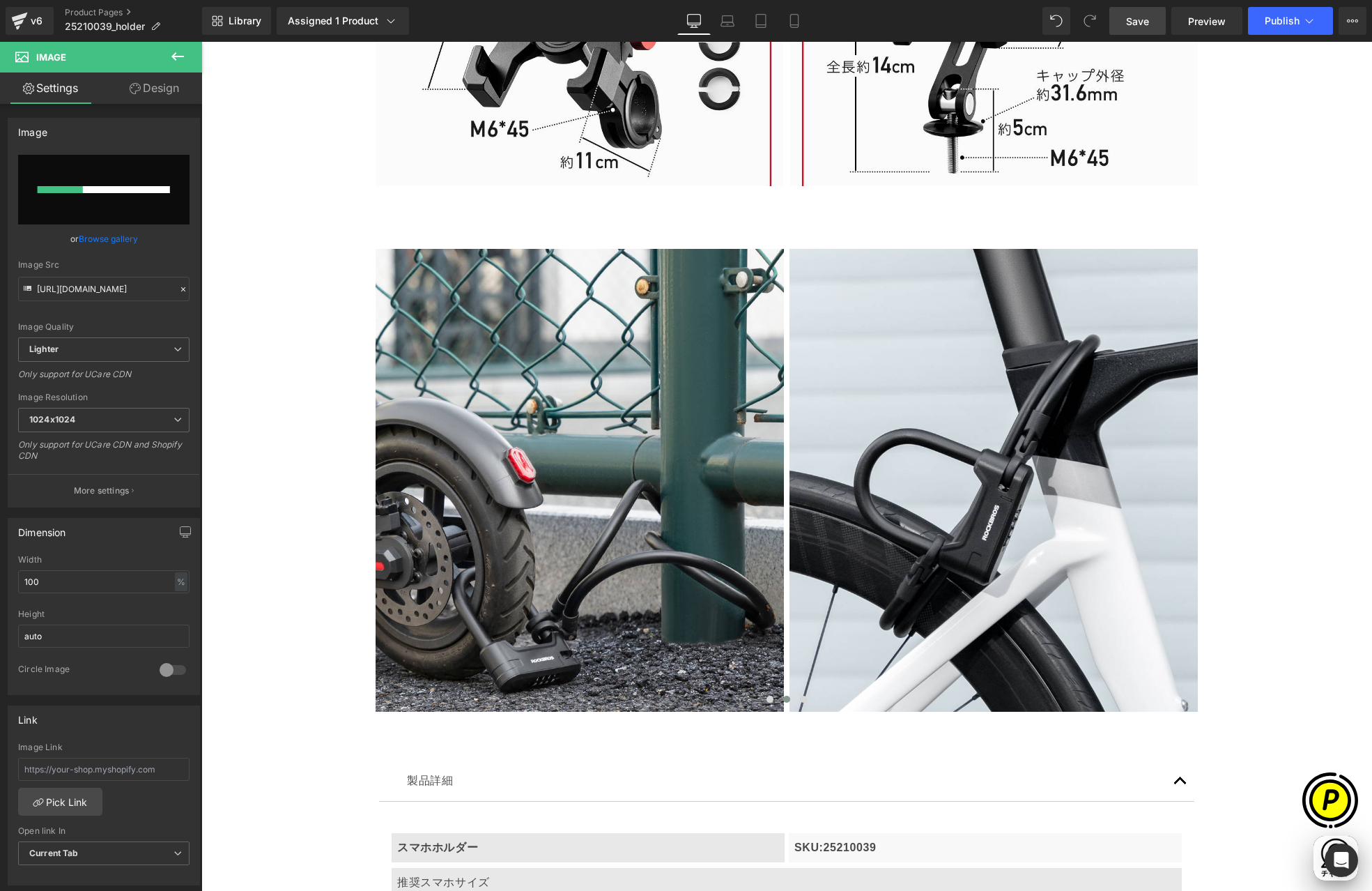
scroll to position [0, 0]
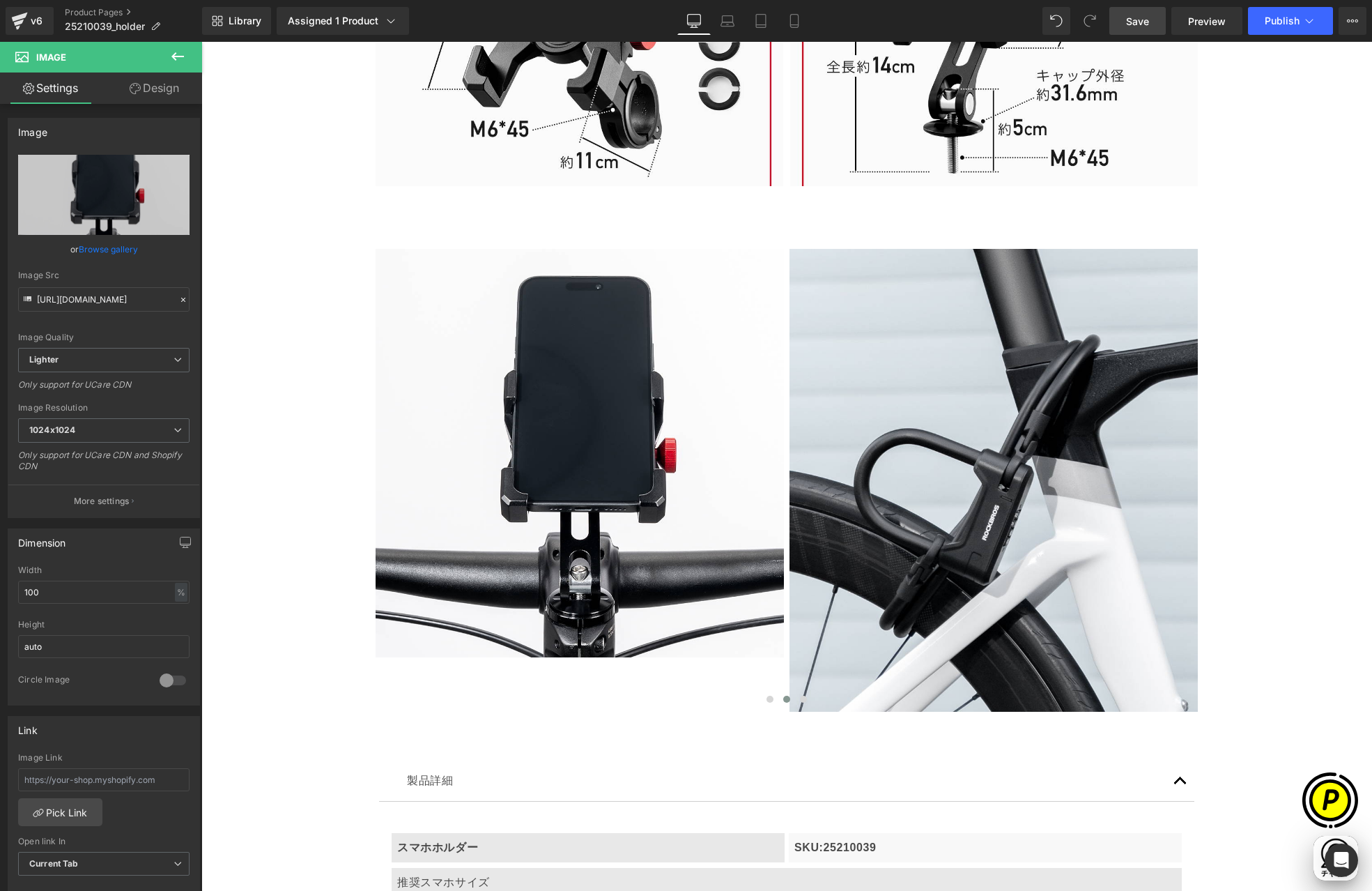
type input "[URL][DOMAIN_NAME]"
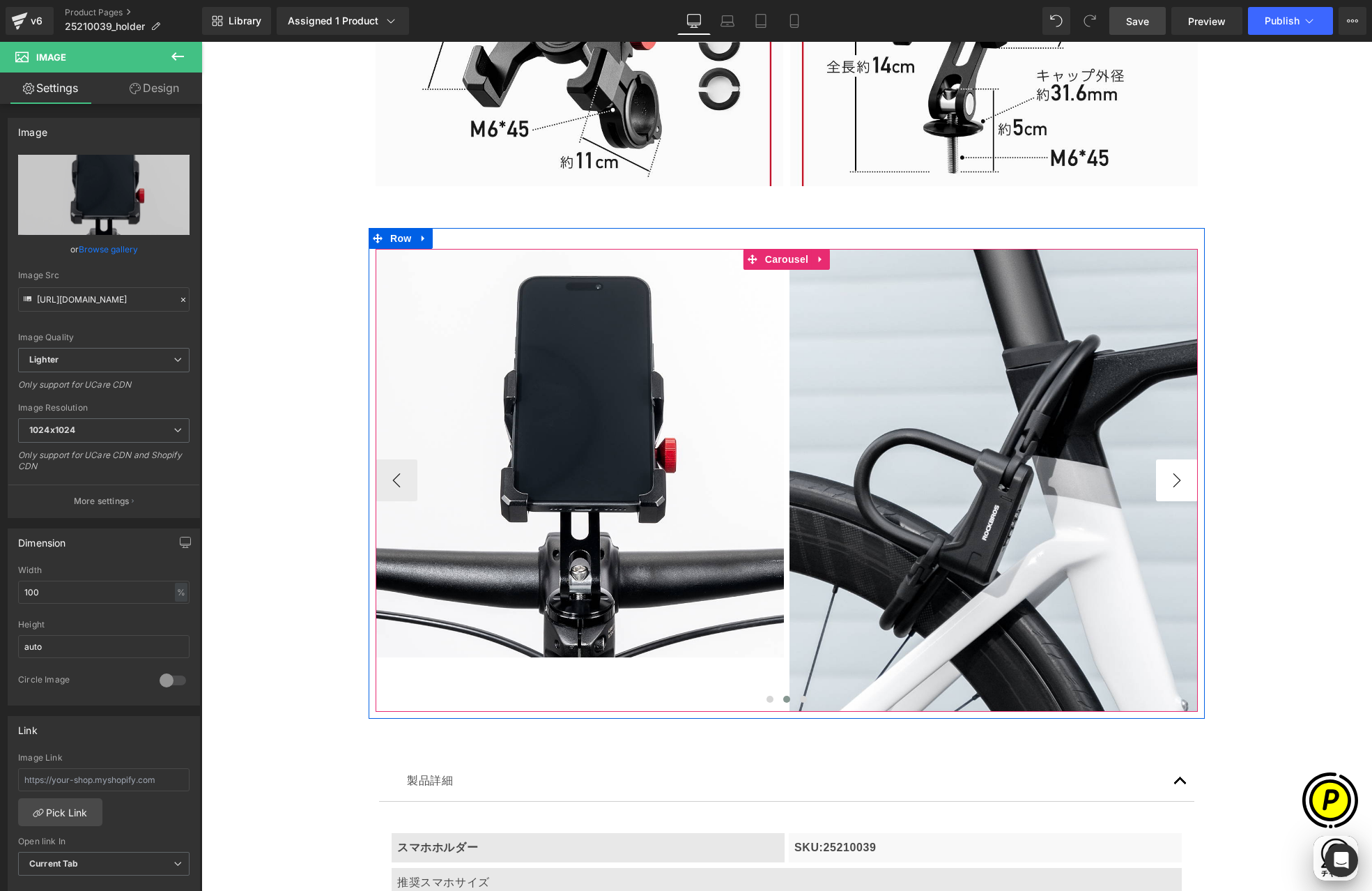
click at [1164, 481] on button "›" at bounding box center [1176, 480] width 42 height 42
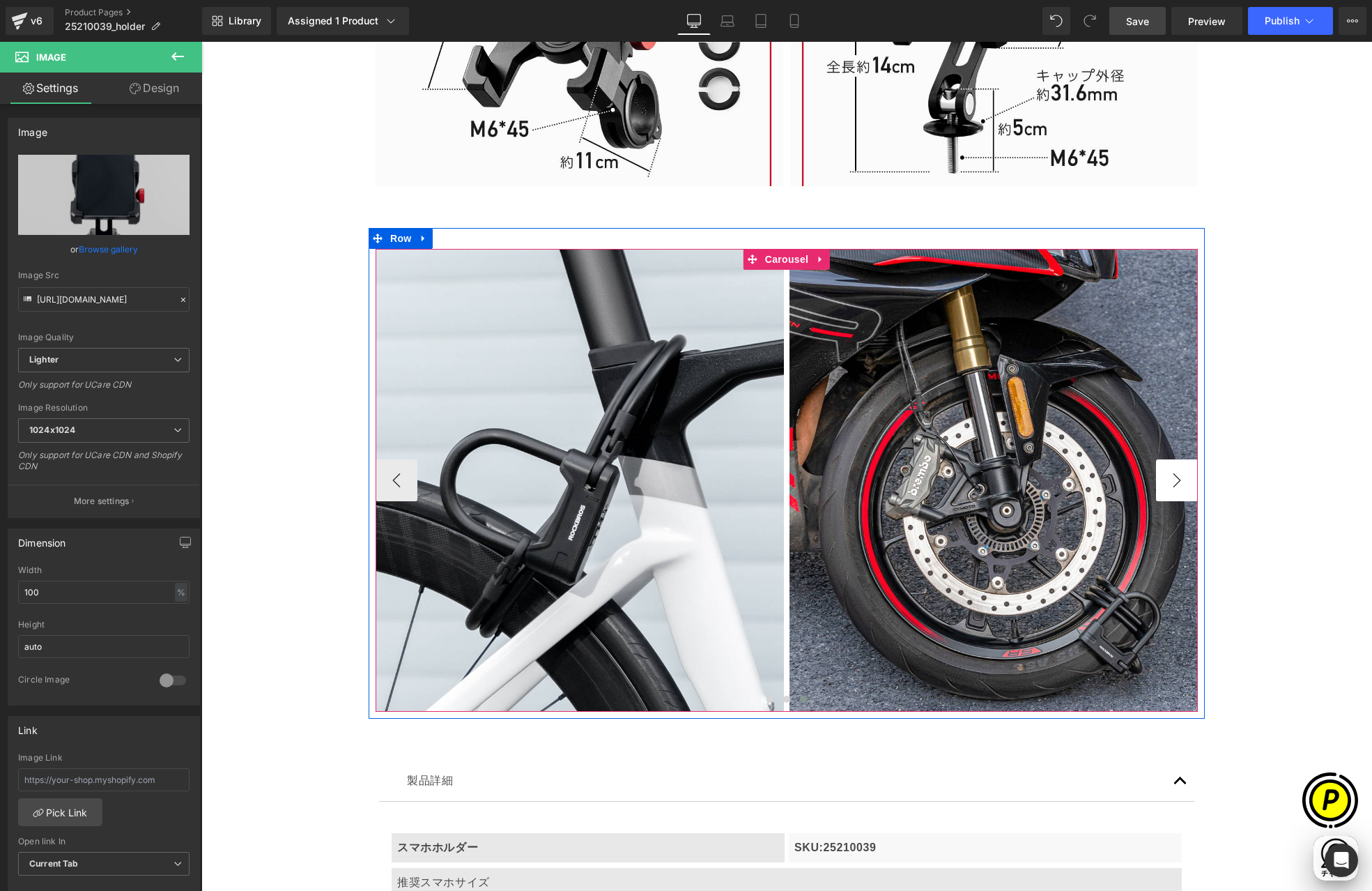
click at [1164, 481] on button "›" at bounding box center [1176, 480] width 42 height 42
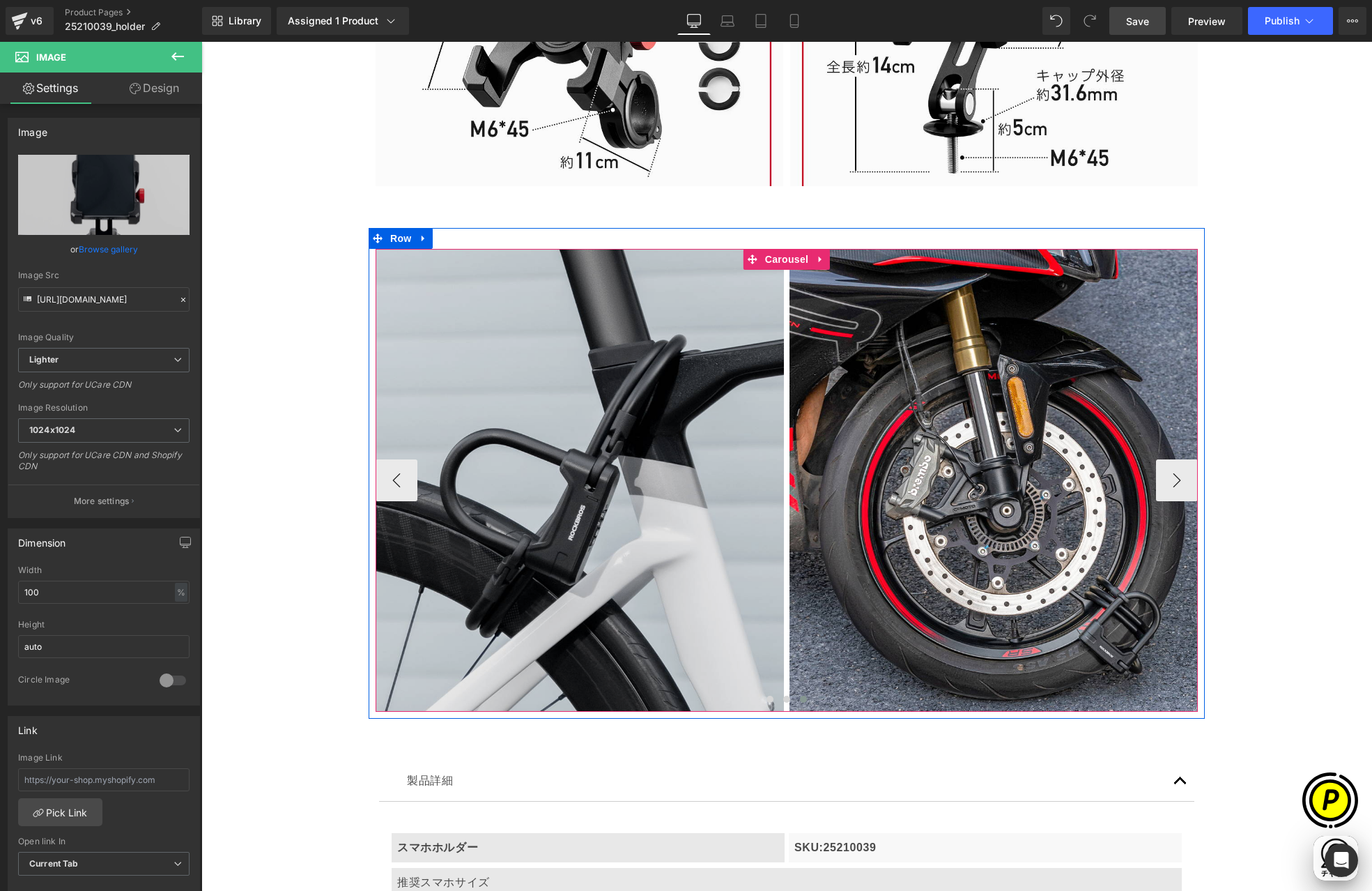
click at [564, 369] on img at bounding box center [580, 481] width 408 height 463
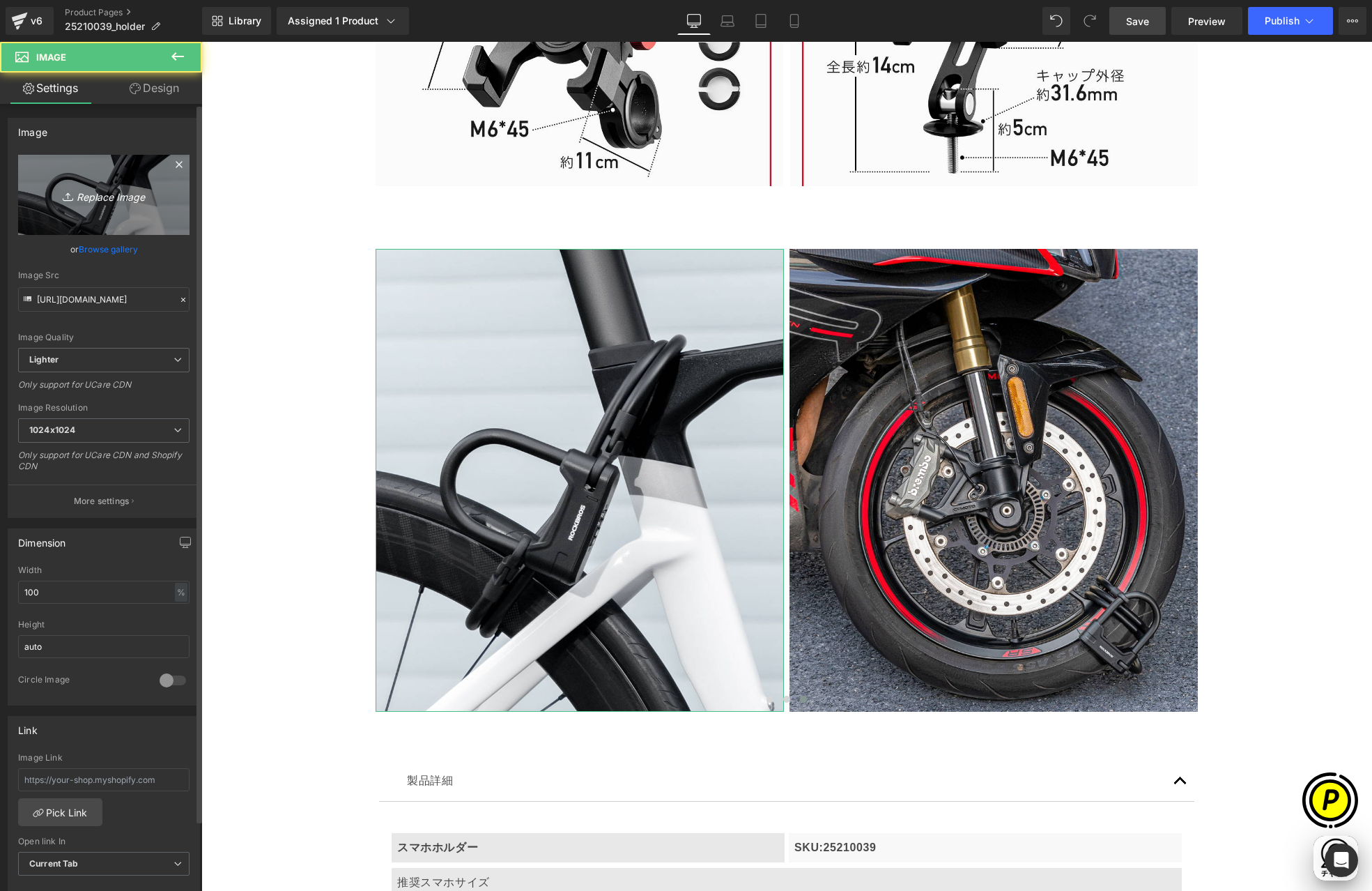
click at [98, 171] on link "Replace Image" at bounding box center [103, 195] width 171 height 81
type input "C:\fakepath\25210039-20.jpg"
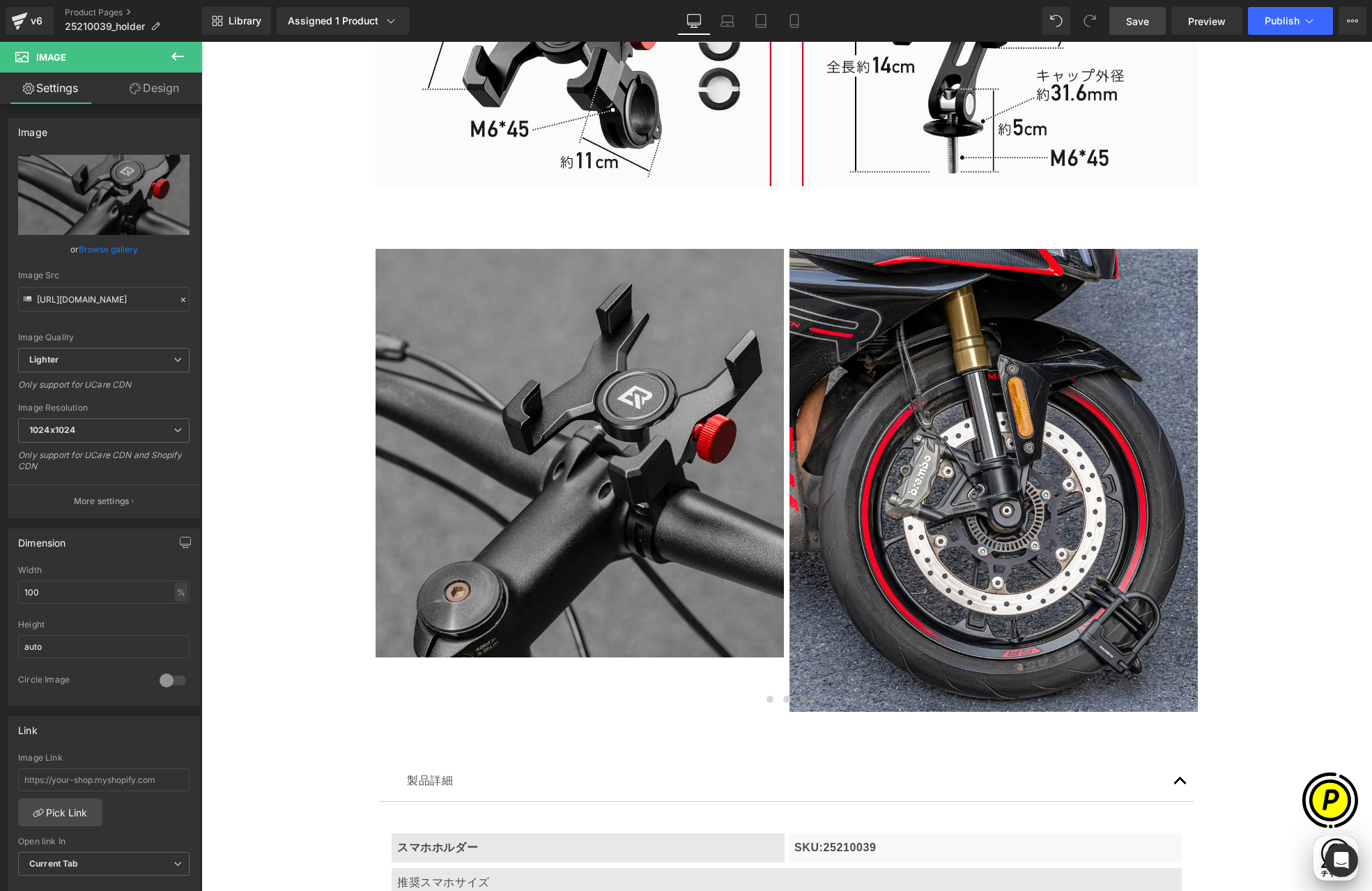
type input "[URL][DOMAIN_NAME]"
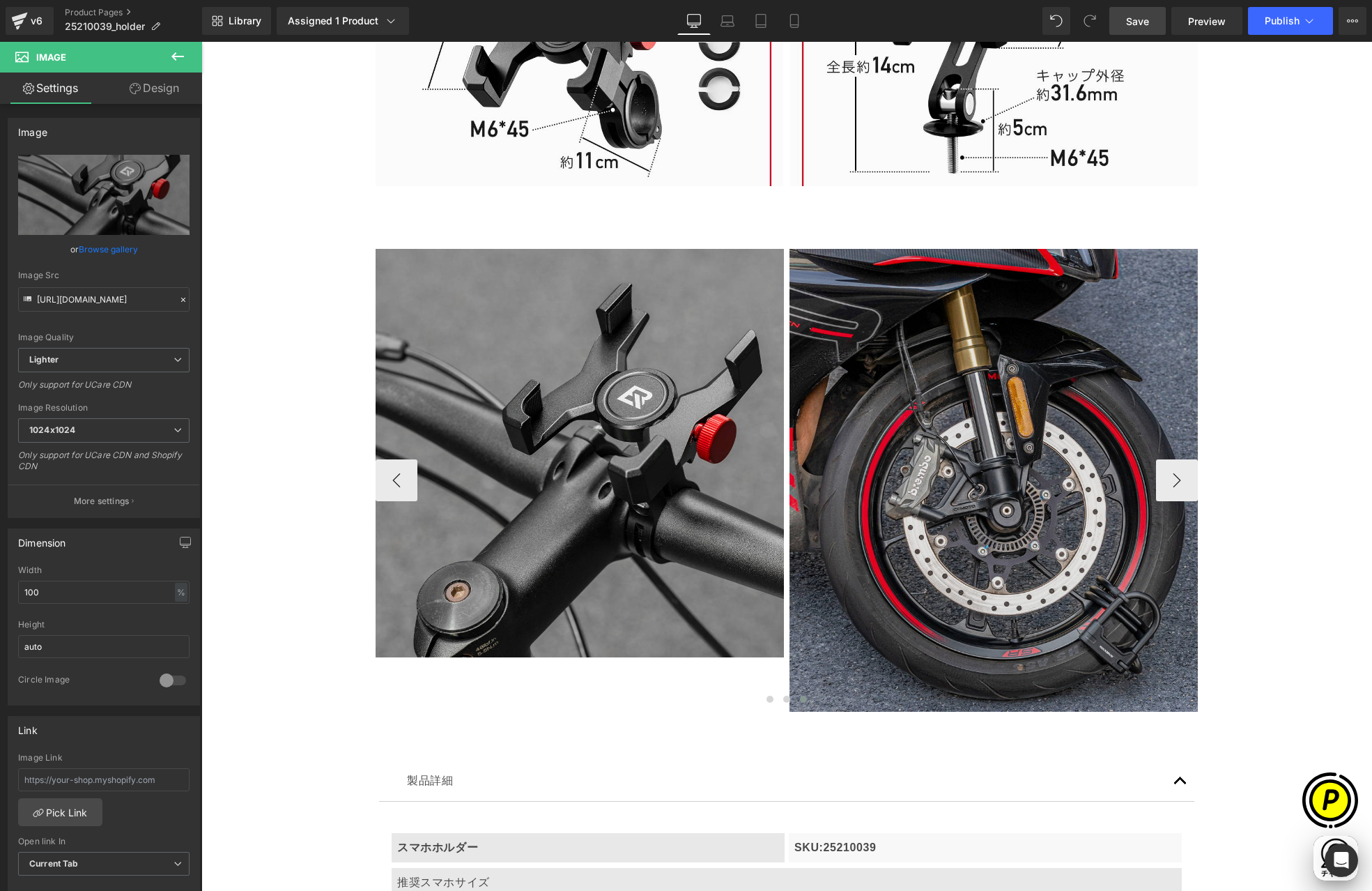
scroll to position [0, 543]
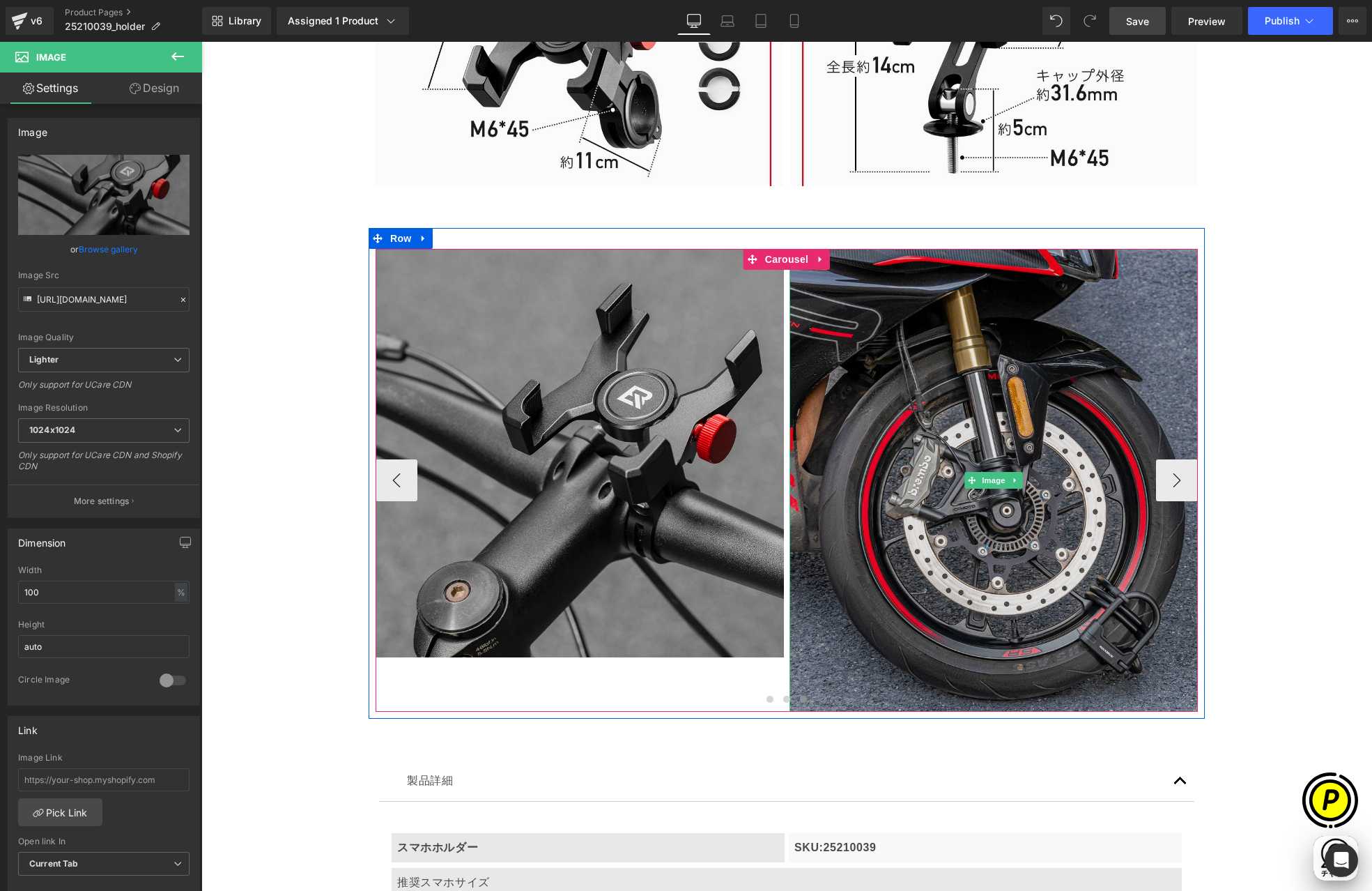
click at [933, 391] on img at bounding box center [994, 481] width 408 height 463
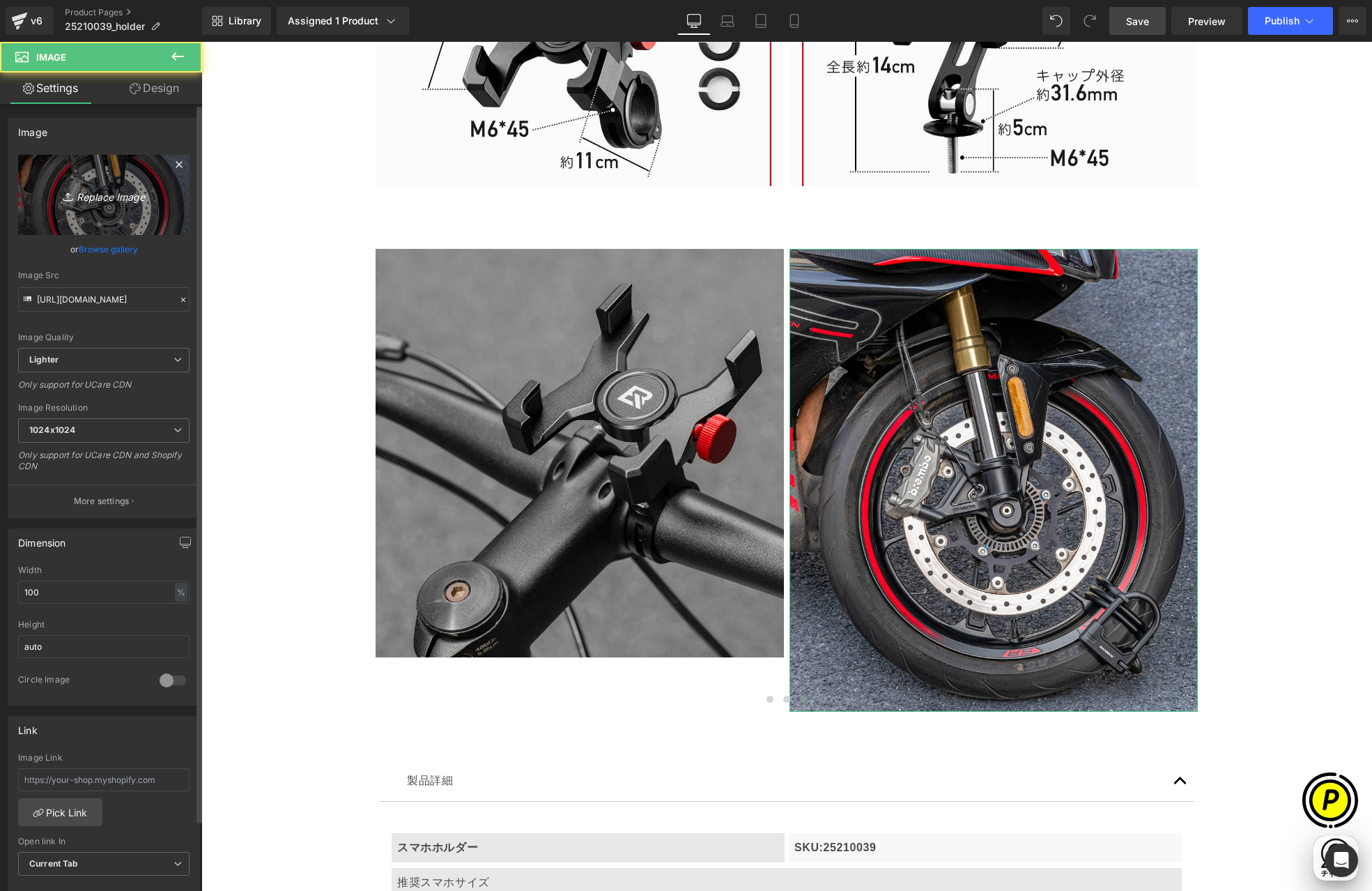
click at [72, 177] on link "Replace Image" at bounding box center [103, 195] width 171 height 81
type input "C:\fakepath\25210039-21.jpg"
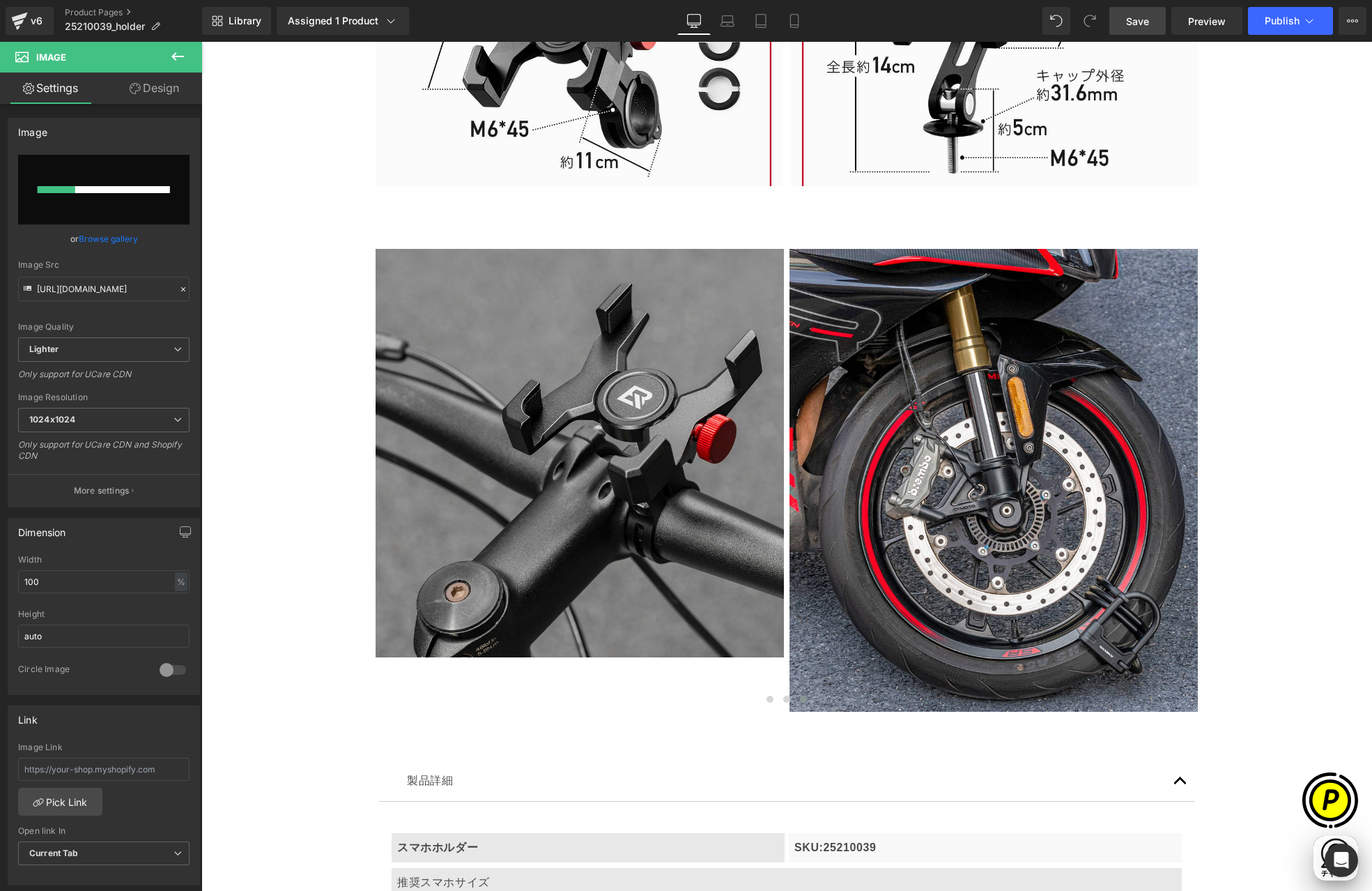
scroll to position [0, 0]
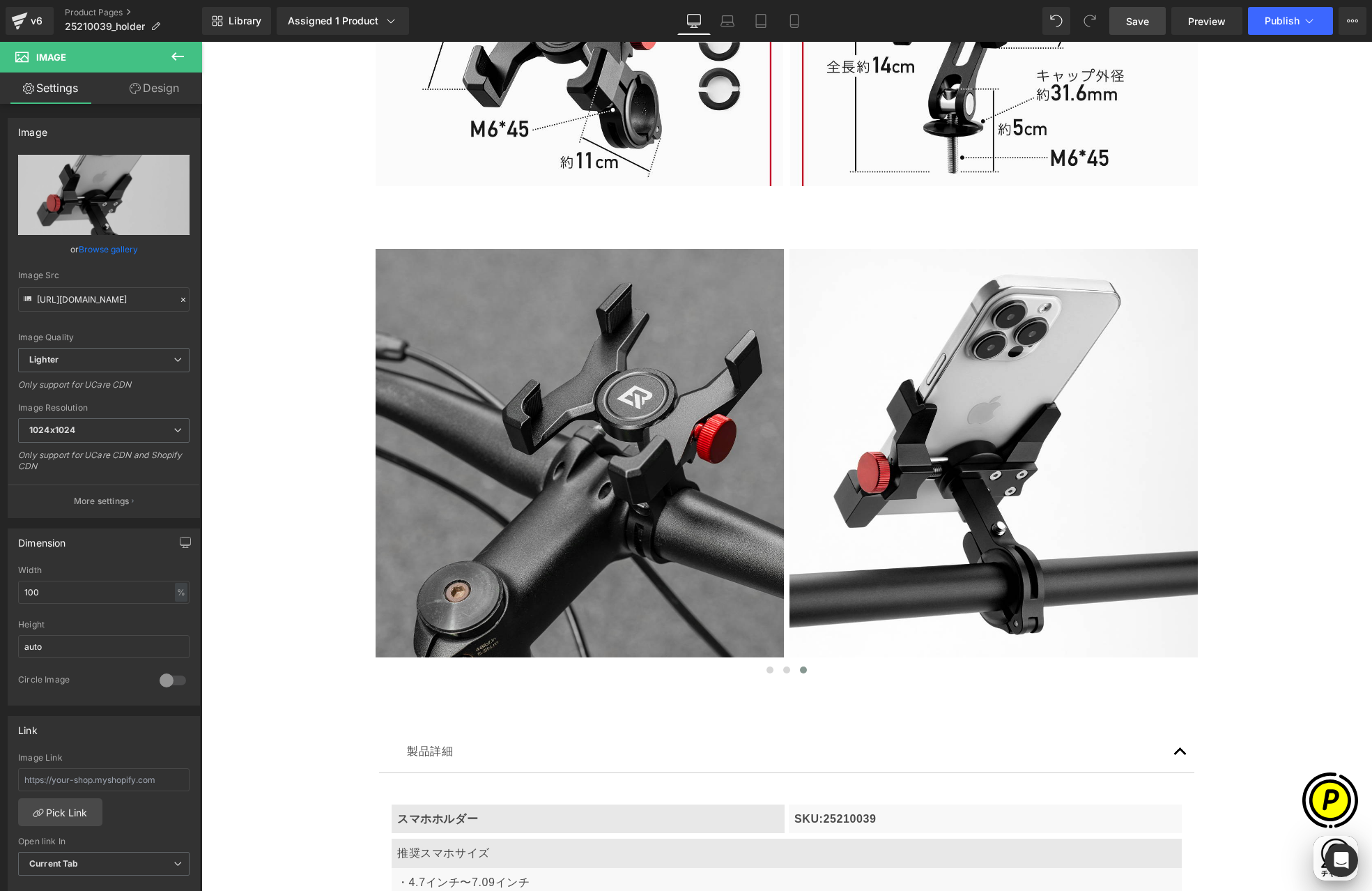
type input "[URL][DOMAIN_NAME]"
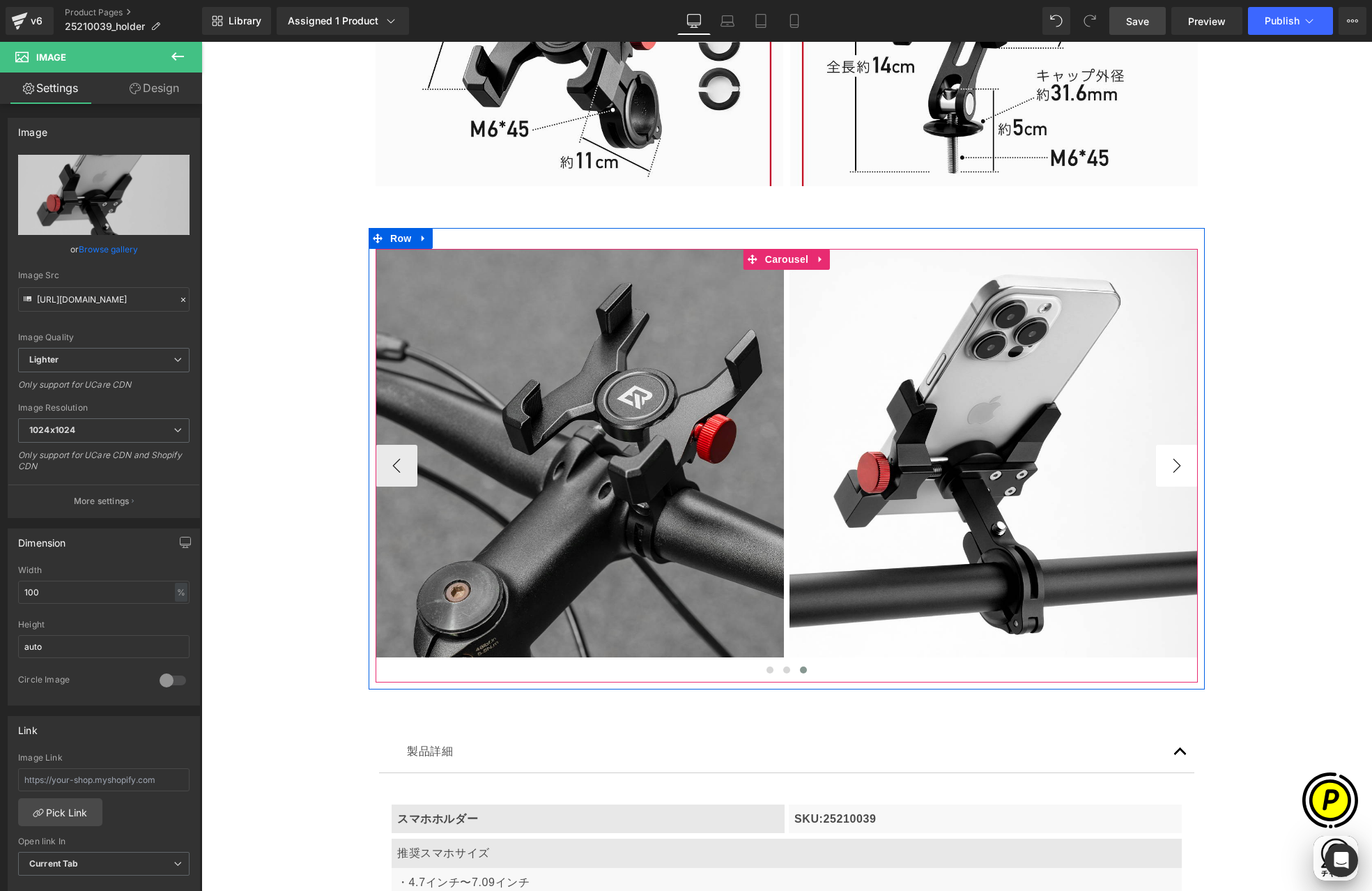
click at [1169, 461] on button "›" at bounding box center [1176, 466] width 42 height 42
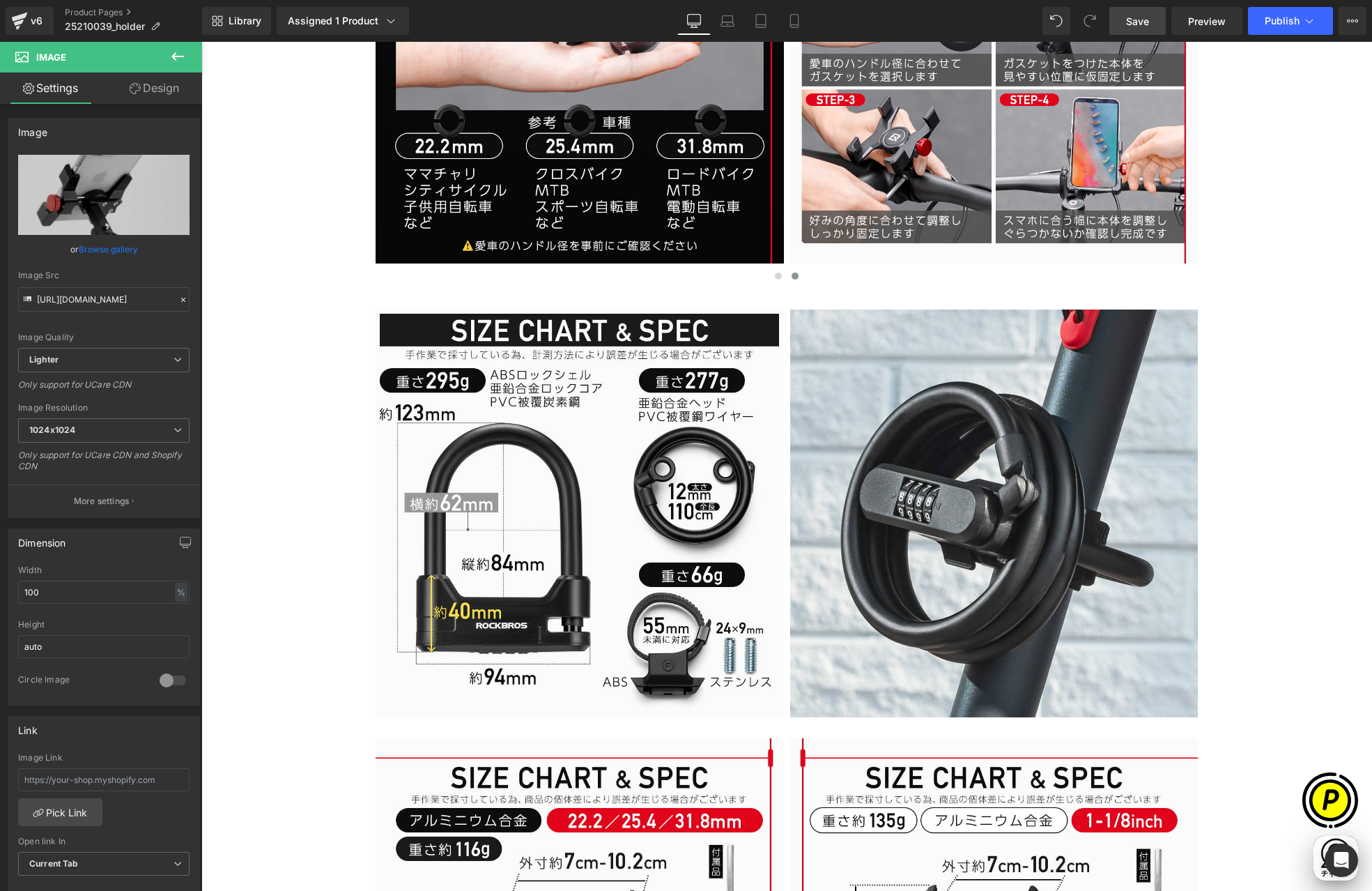
scroll to position [2826, 0]
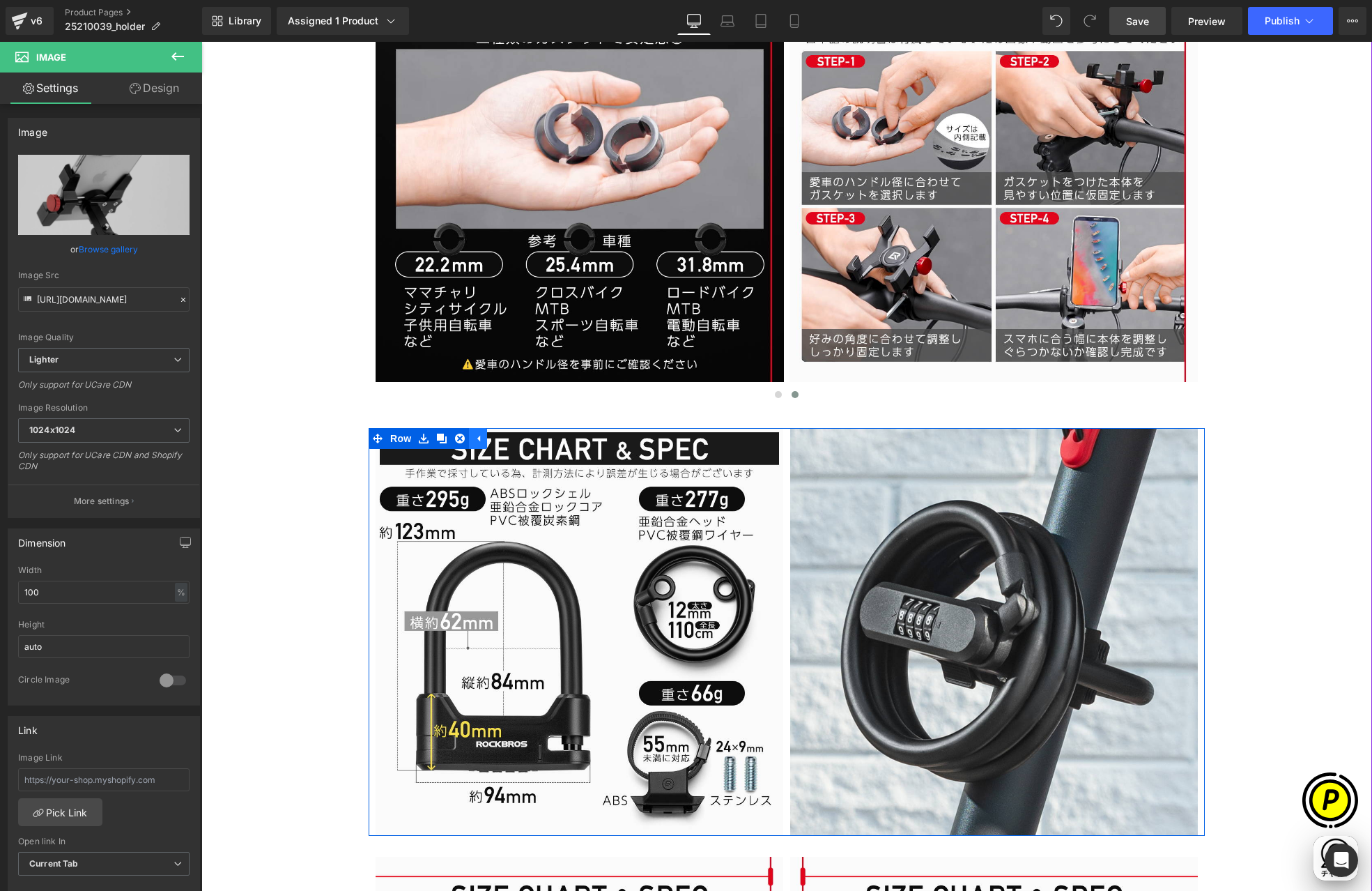
click at [478, 438] on icon at bounding box center [479, 438] width 3 height 7
click at [422, 438] on icon at bounding box center [423, 438] width 9 height 10
click at [455, 438] on icon at bounding box center [460, 438] width 9 height 9
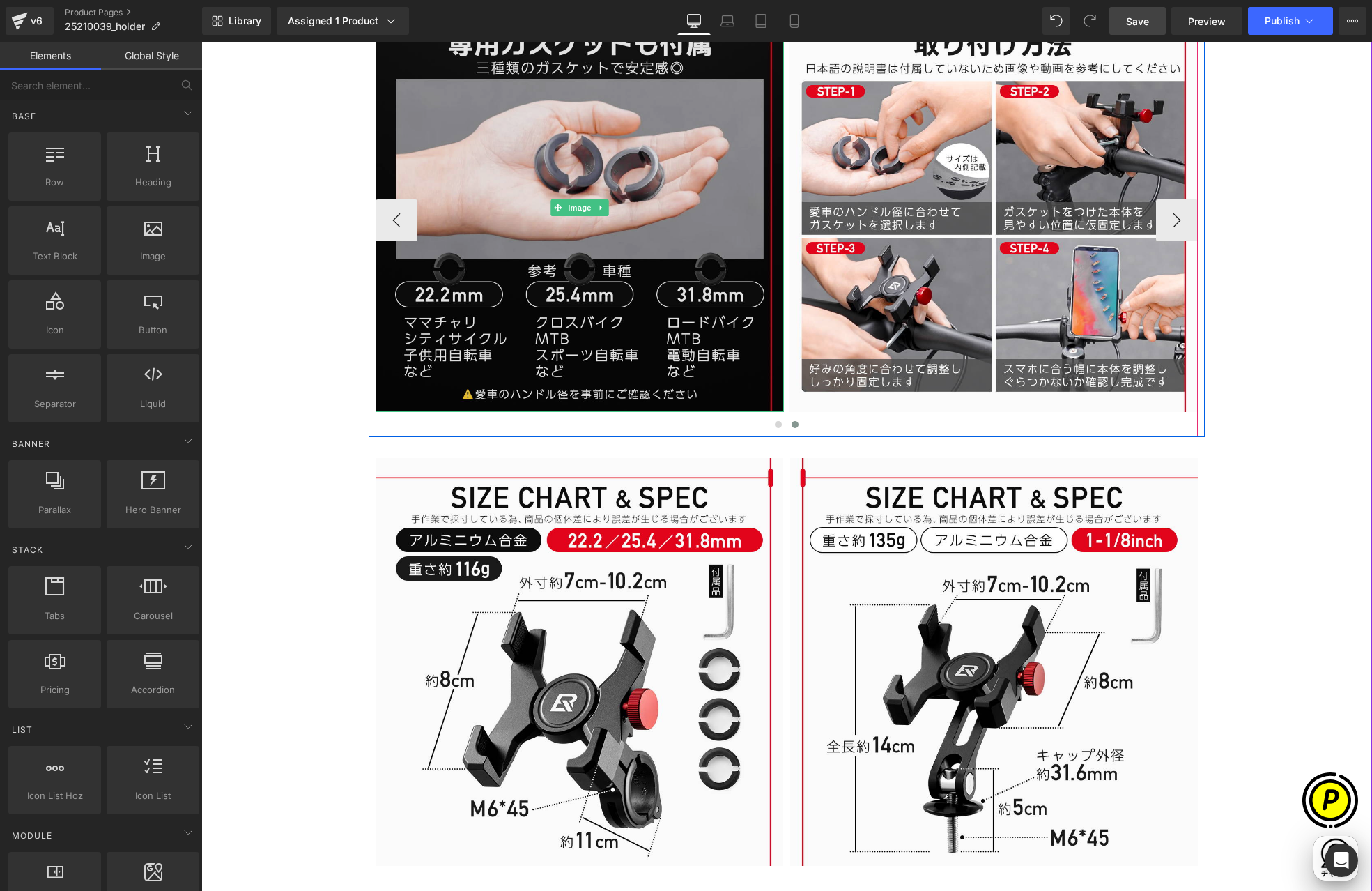
scroll to position [2507, 0]
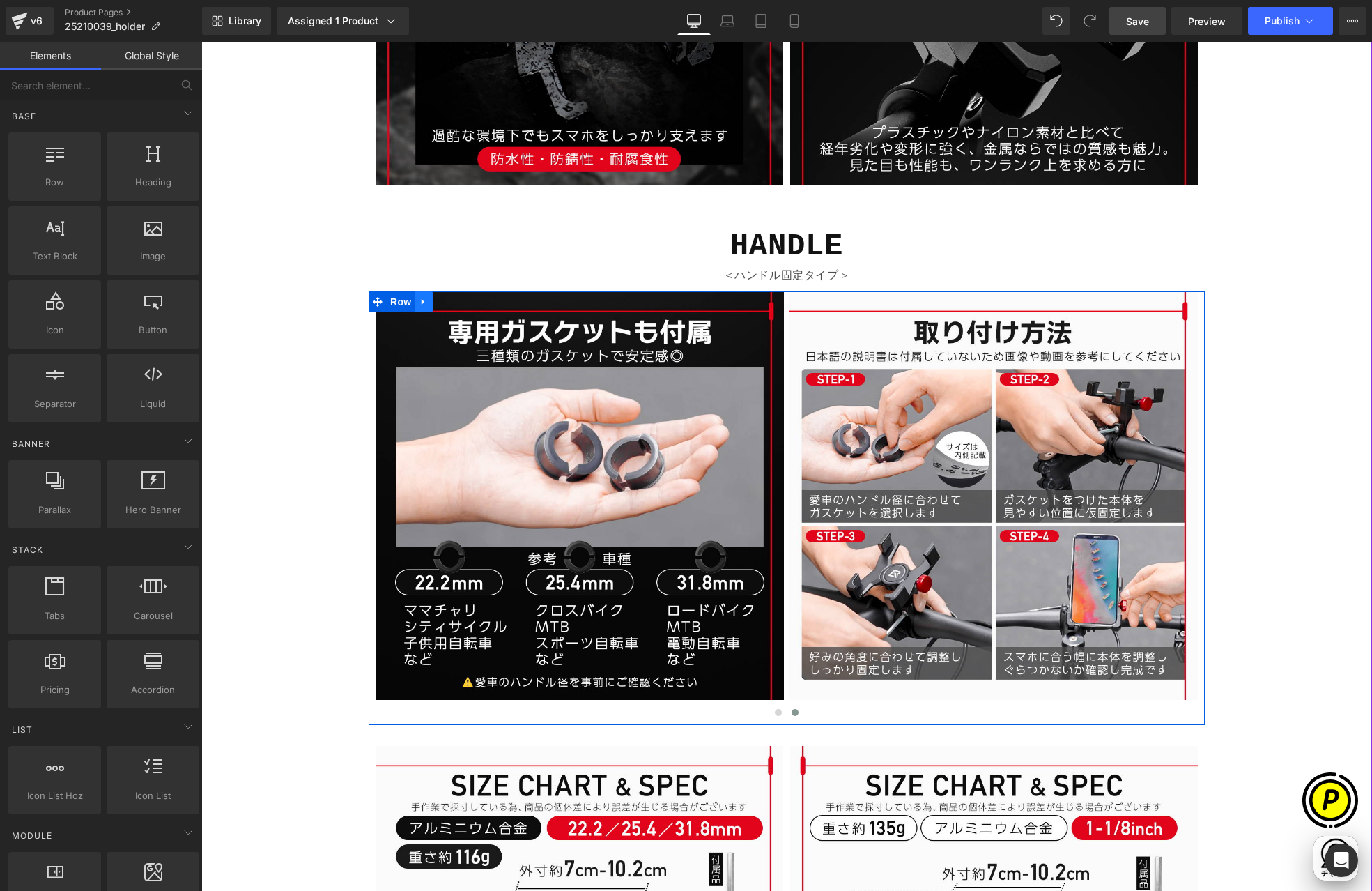
click at [421, 301] on icon at bounding box center [422, 302] width 3 height 7
click at [437, 299] on icon at bounding box center [442, 302] width 9 height 9
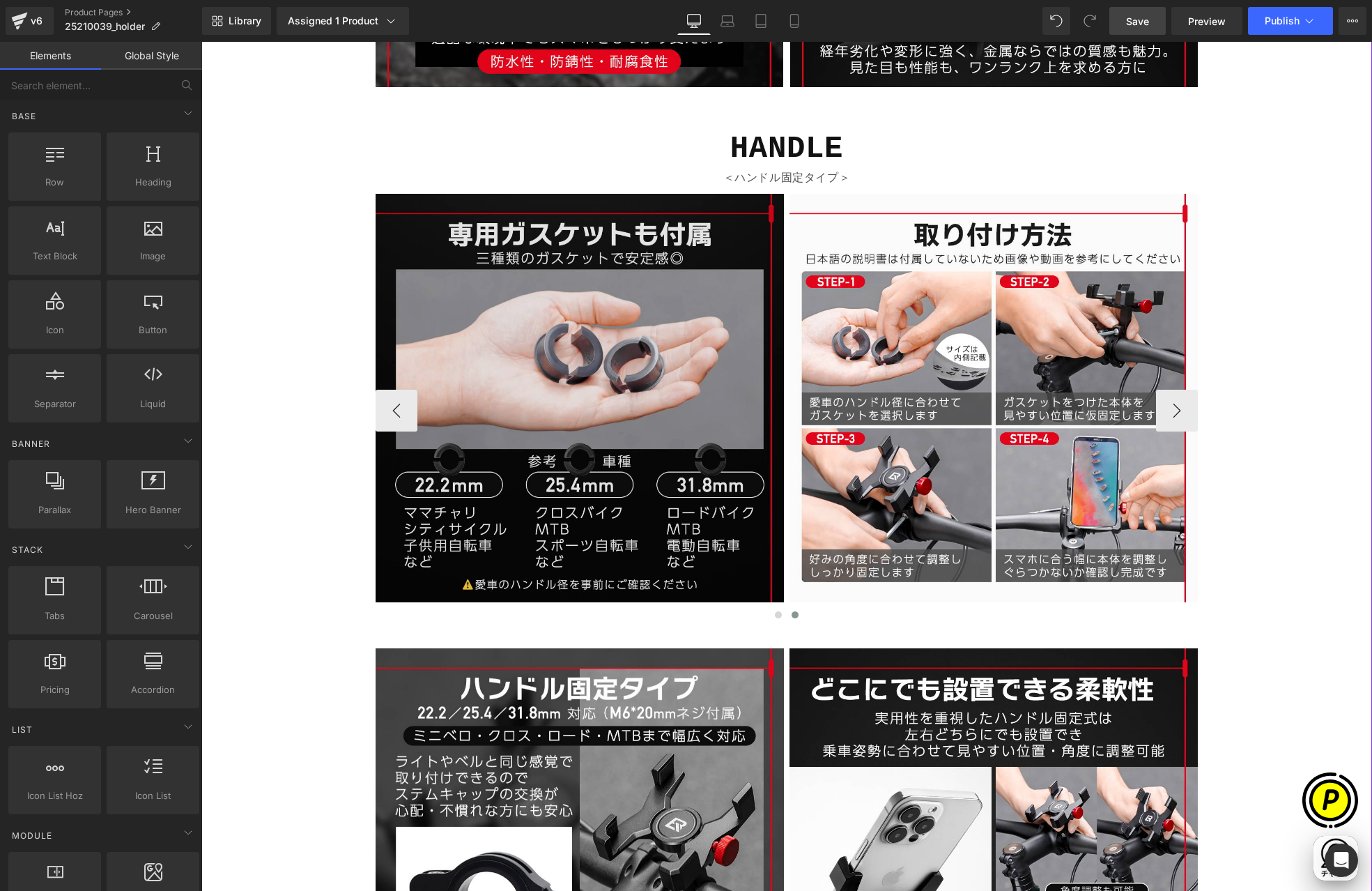
scroll to position [2605, 0]
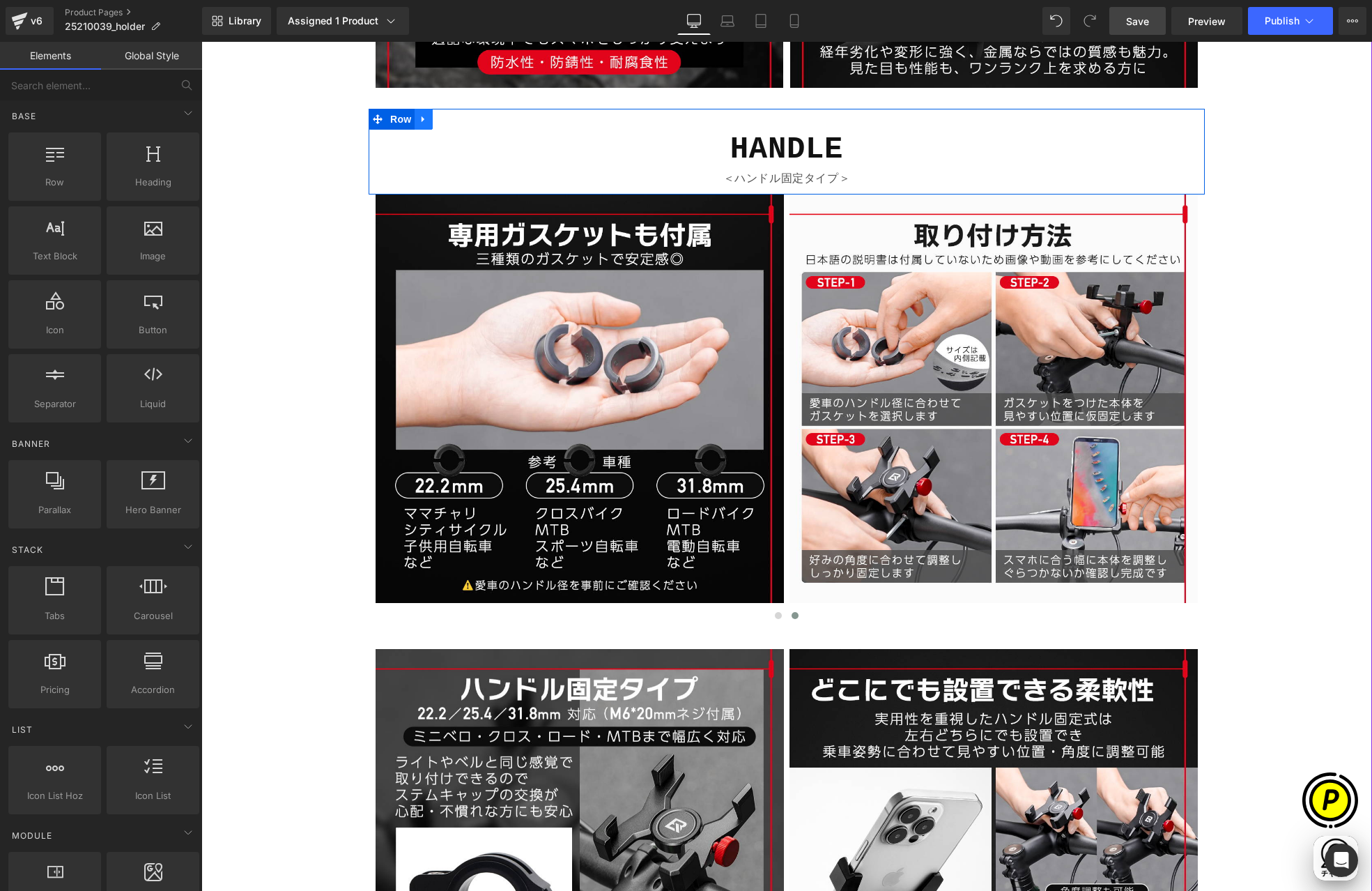
click at [421, 121] on icon at bounding box center [423, 119] width 9 height 10
click at [445, 117] on link at bounding box center [441, 119] width 18 height 21
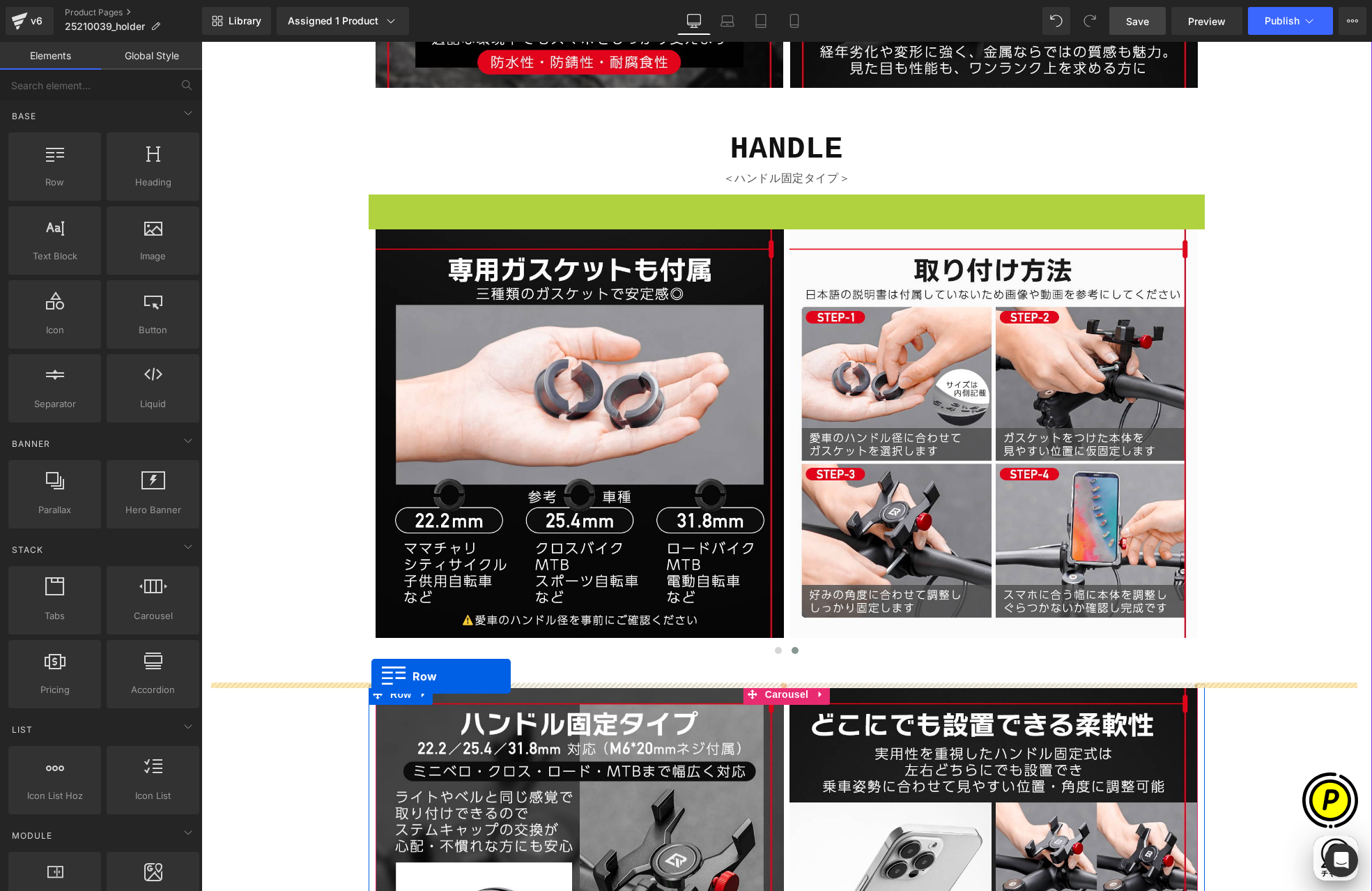
drag, startPoint x: 369, startPoint y: 208, endPoint x: 372, endPoint y: 676, distance: 468.0
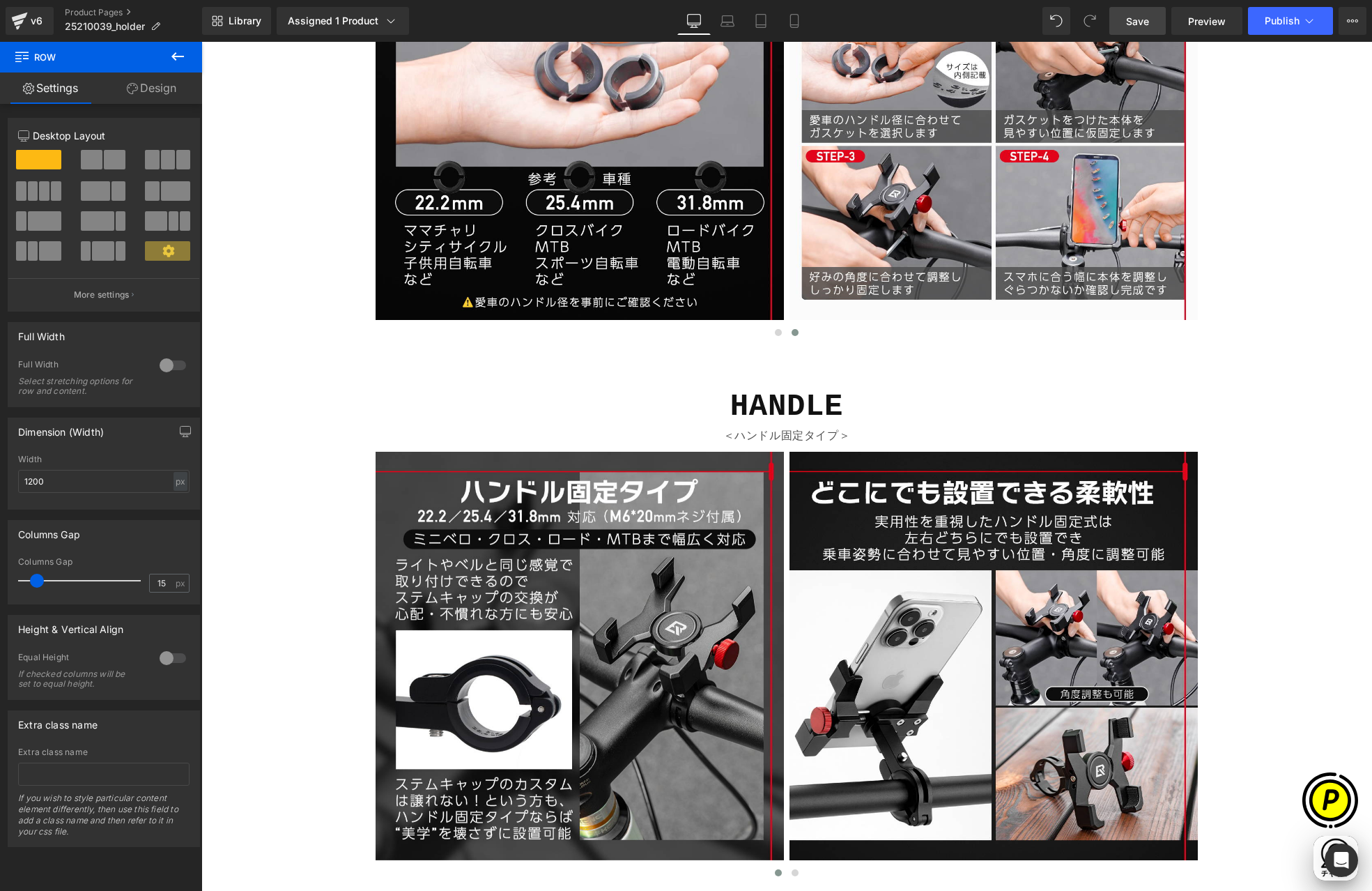
click at [806, 438] on icon at bounding box center [809, 435] width 7 height 7
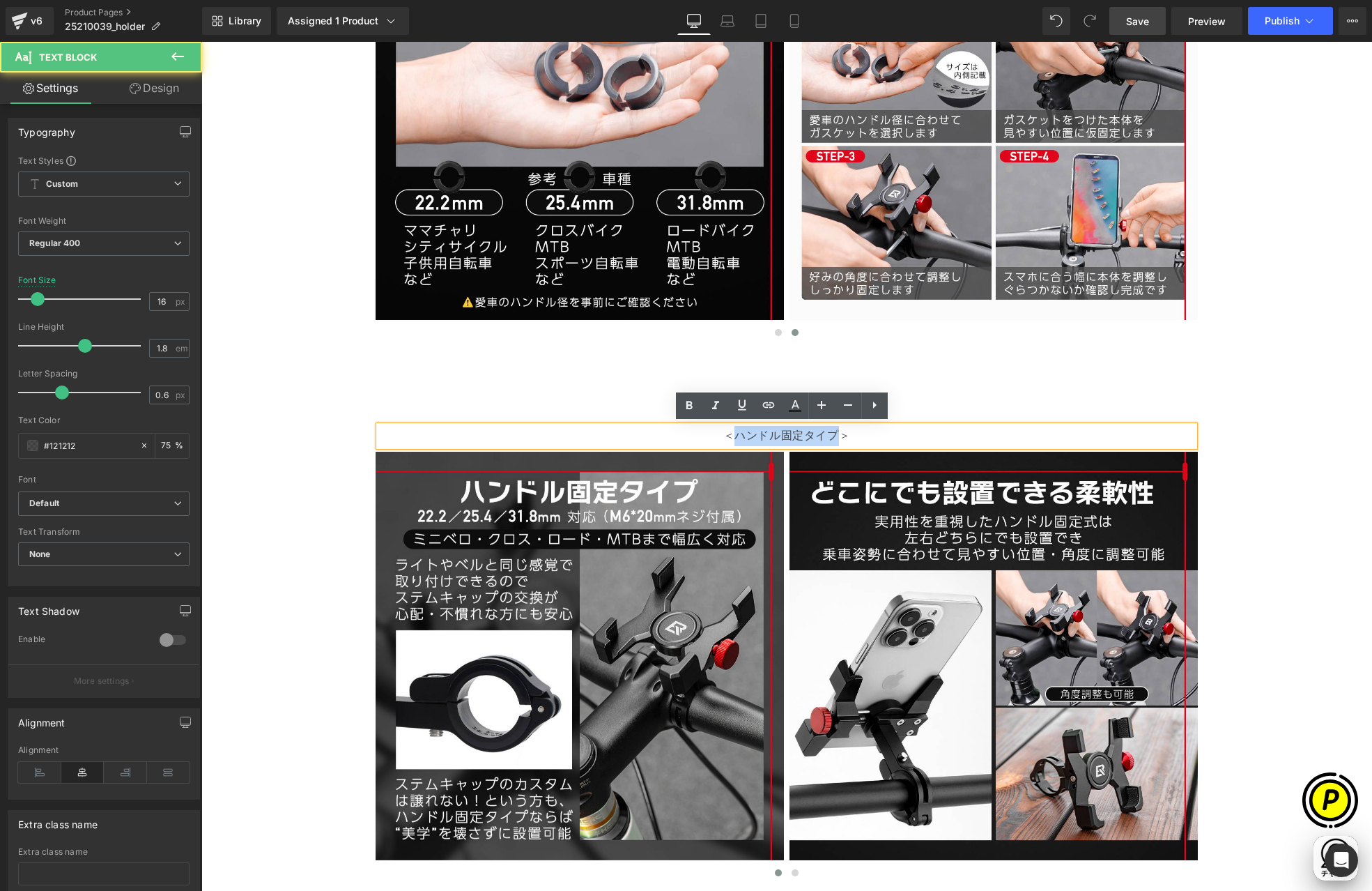
click at [834, 435] on p "＜ハンドル固定タイプ＞" at bounding box center [787, 437] width 816 height 21
paste div
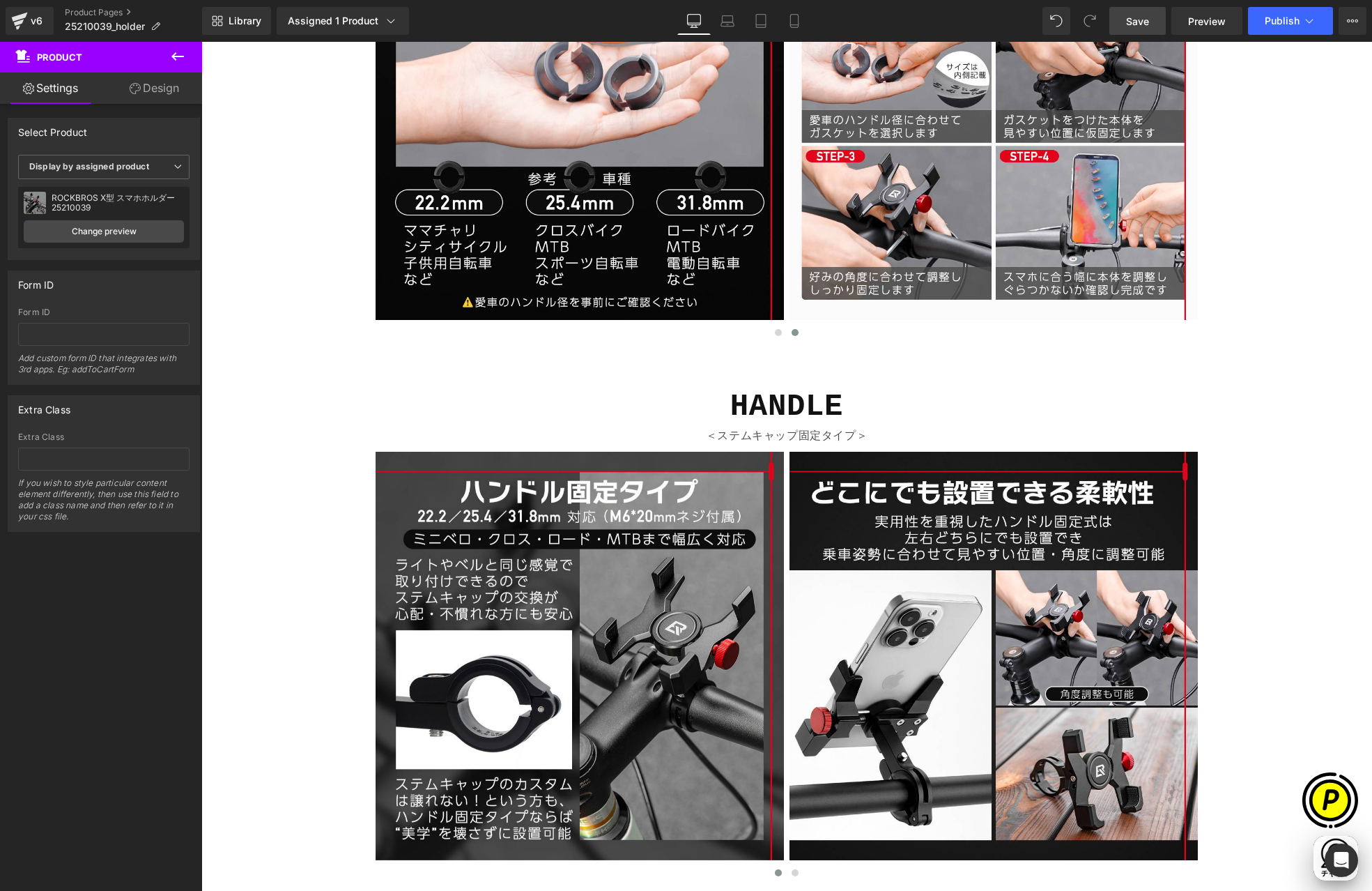
scroll to position [0, 0]
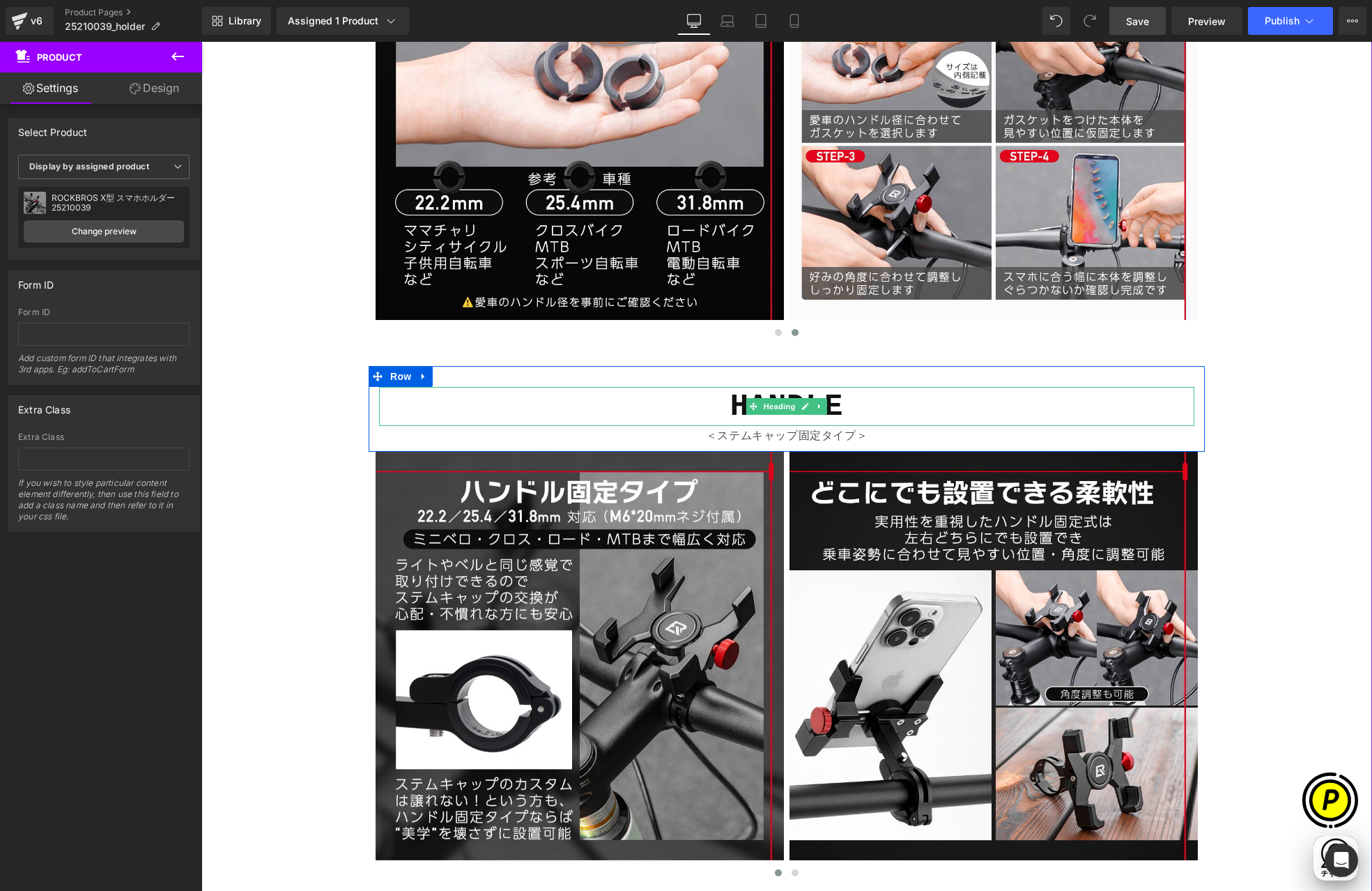
click at [802, 413] on b "HANDLE" at bounding box center [787, 406] width 113 height 35
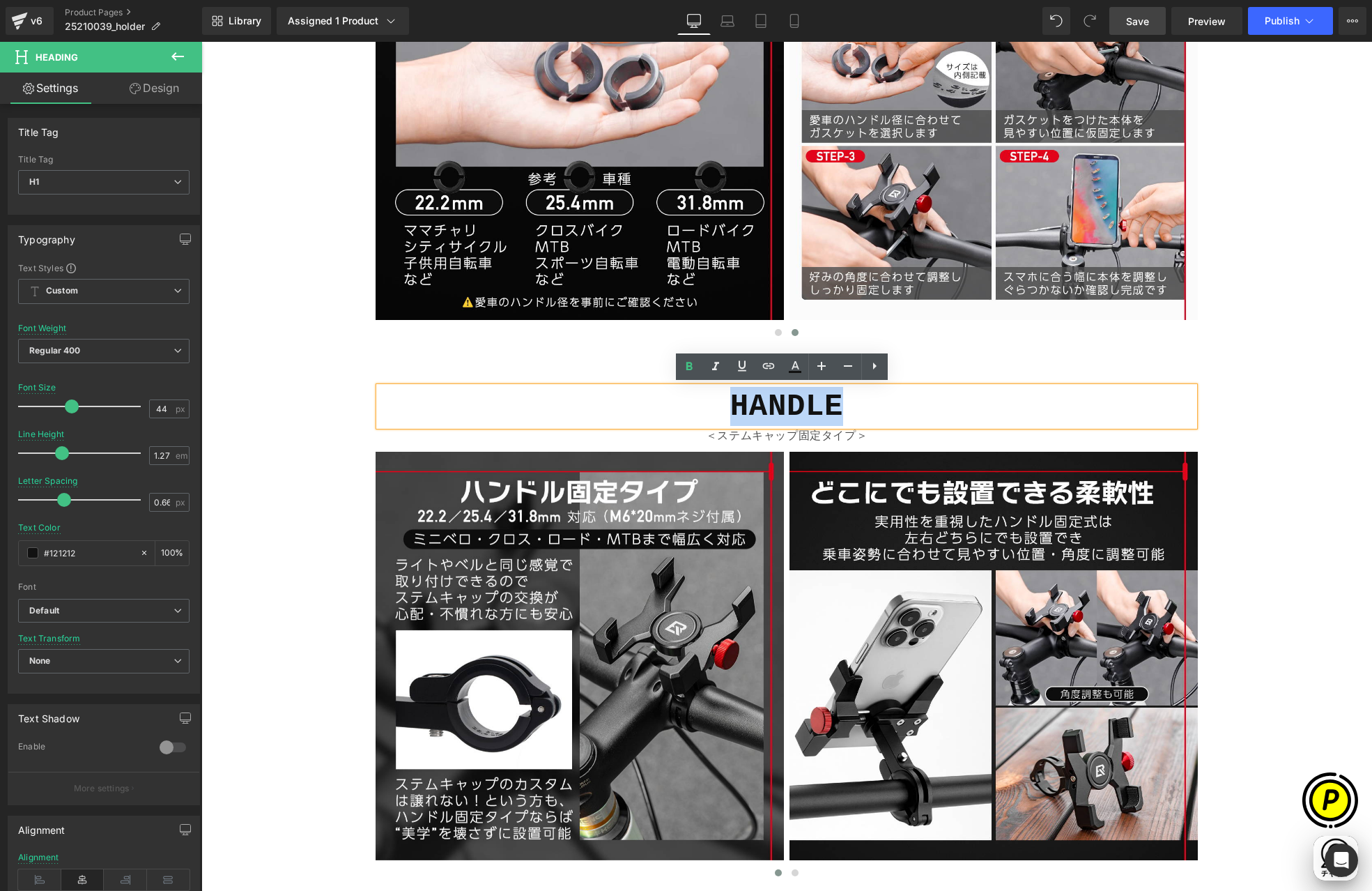
drag, startPoint x: 728, startPoint y: 404, endPoint x: 861, endPoint y: 405, distance: 133.0
click at [861, 405] on h1 "HANDLE" at bounding box center [787, 407] width 816 height 39
paste div
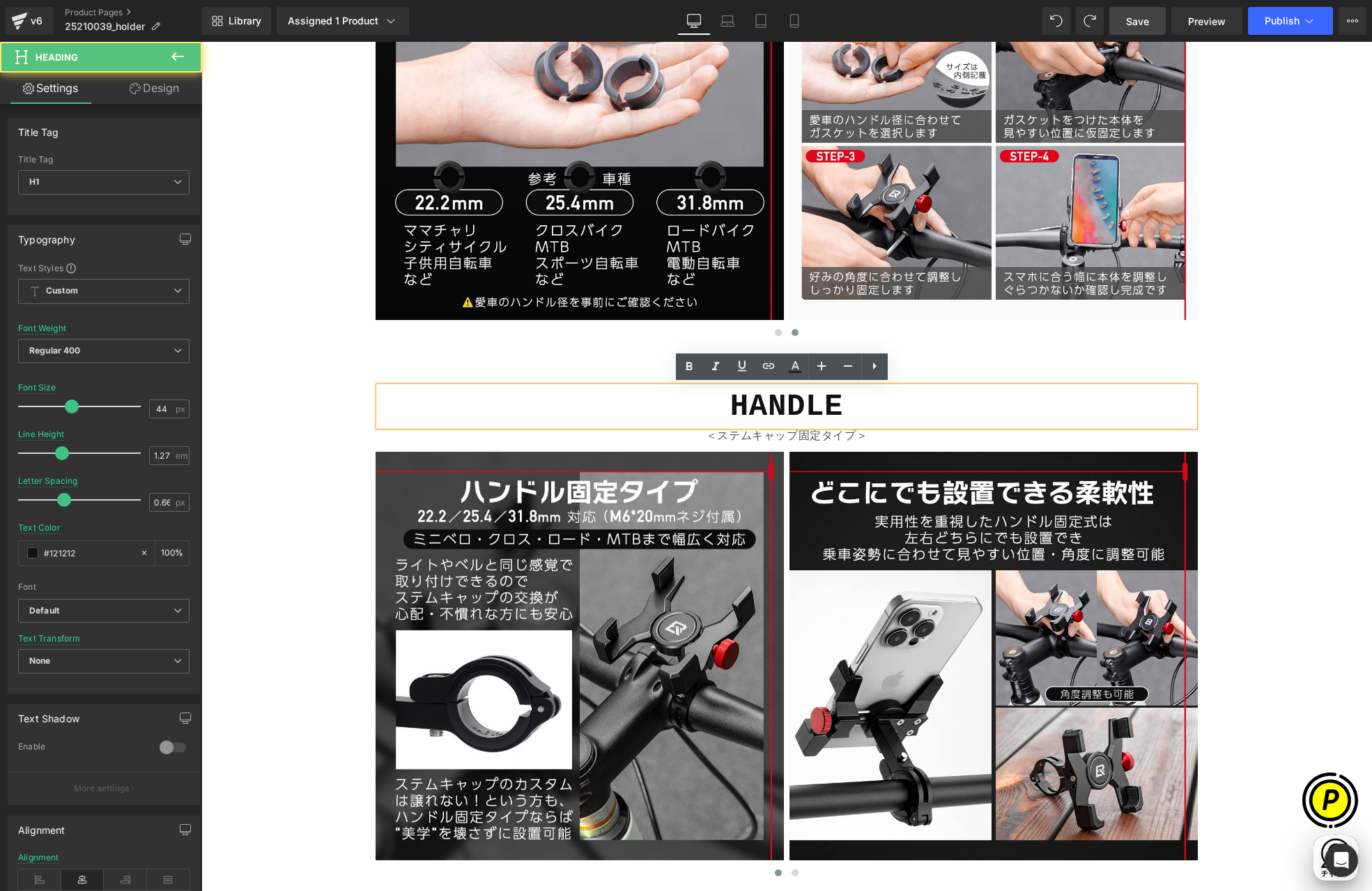
click at [873, 415] on h1 "HANDLE" at bounding box center [787, 407] width 816 height 39
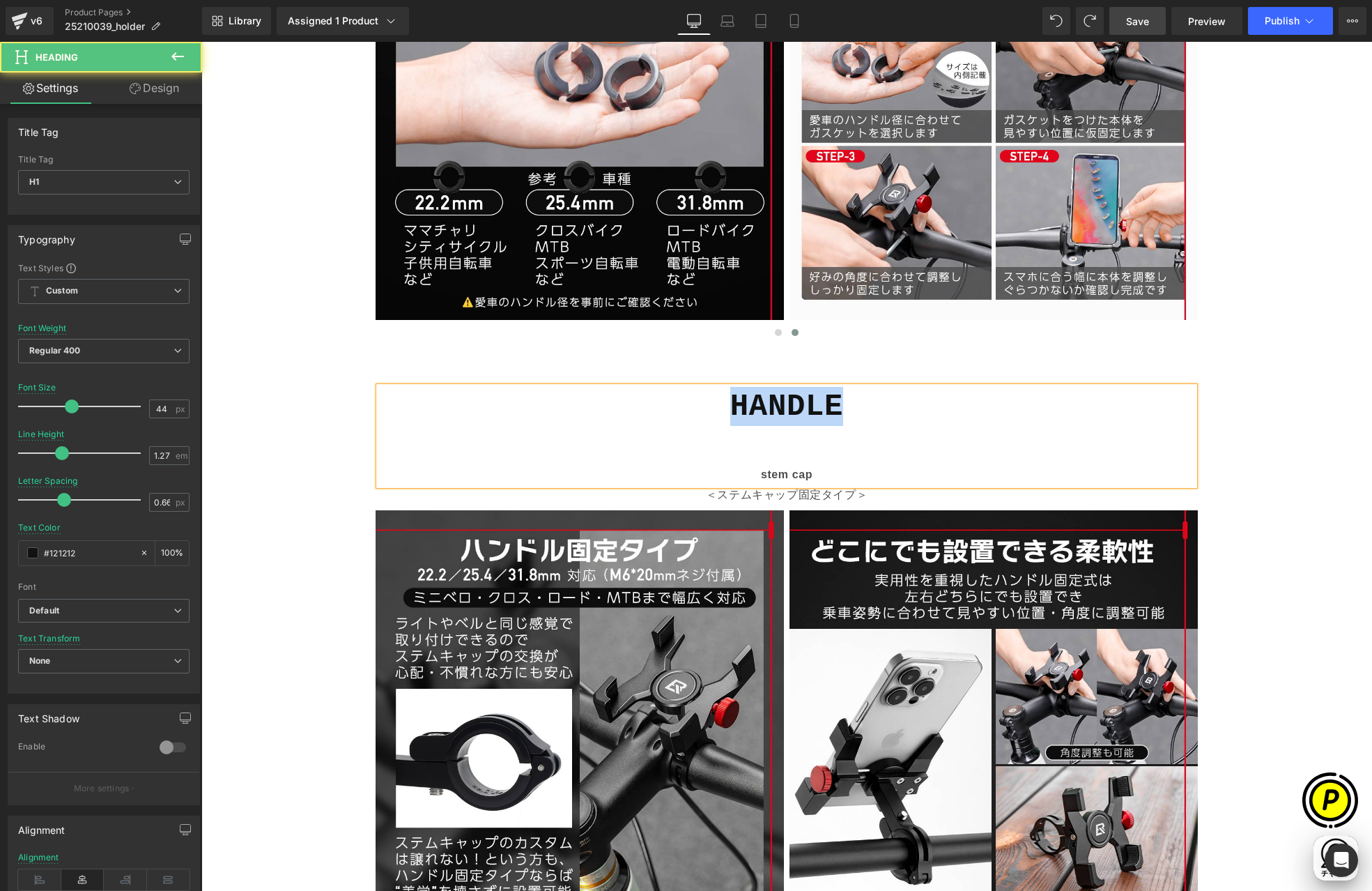
drag, startPoint x: 726, startPoint y: 405, endPoint x: 848, endPoint y: 405, distance: 122.0
click at [848, 405] on h1 "HANDLE" at bounding box center [787, 425] width 816 height 78
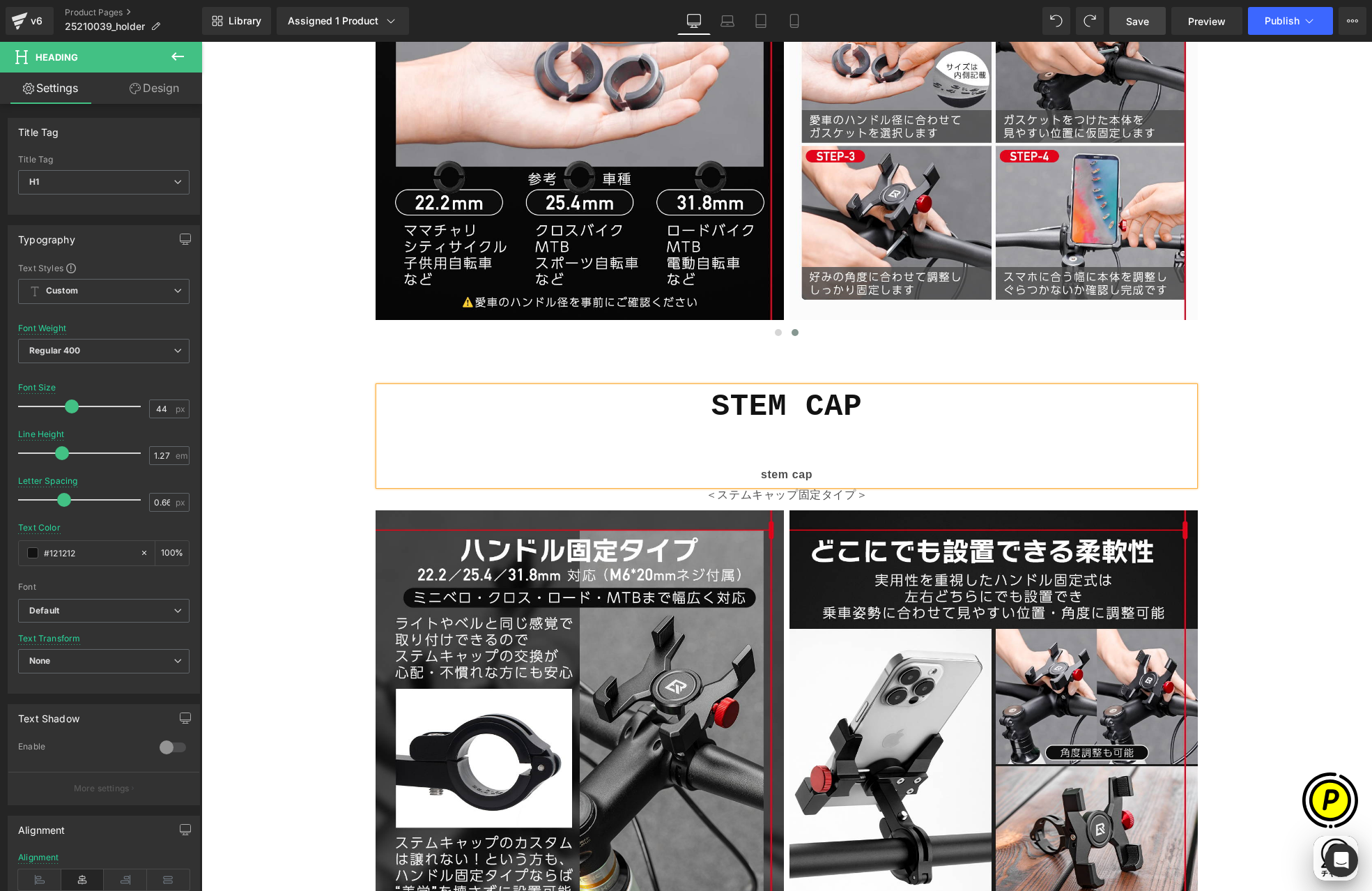
scroll to position [0, 543]
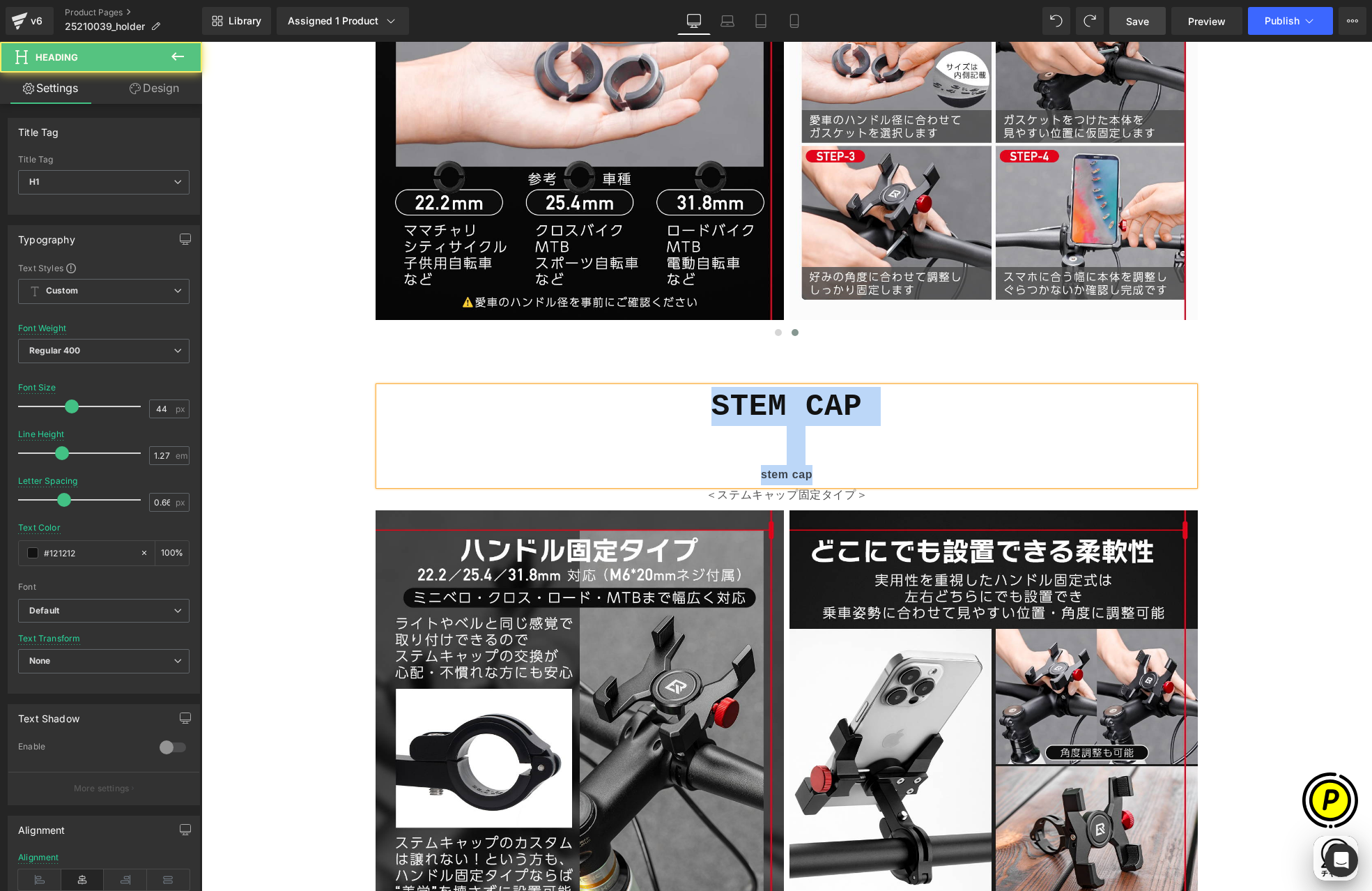
drag, startPoint x: 868, startPoint y: 412, endPoint x: 881, endPoint y: 477, distance: 66.3
click at [880, 477] on div "STEM CAP stem cap" at bounding box center [787, 436] width 816 height 98
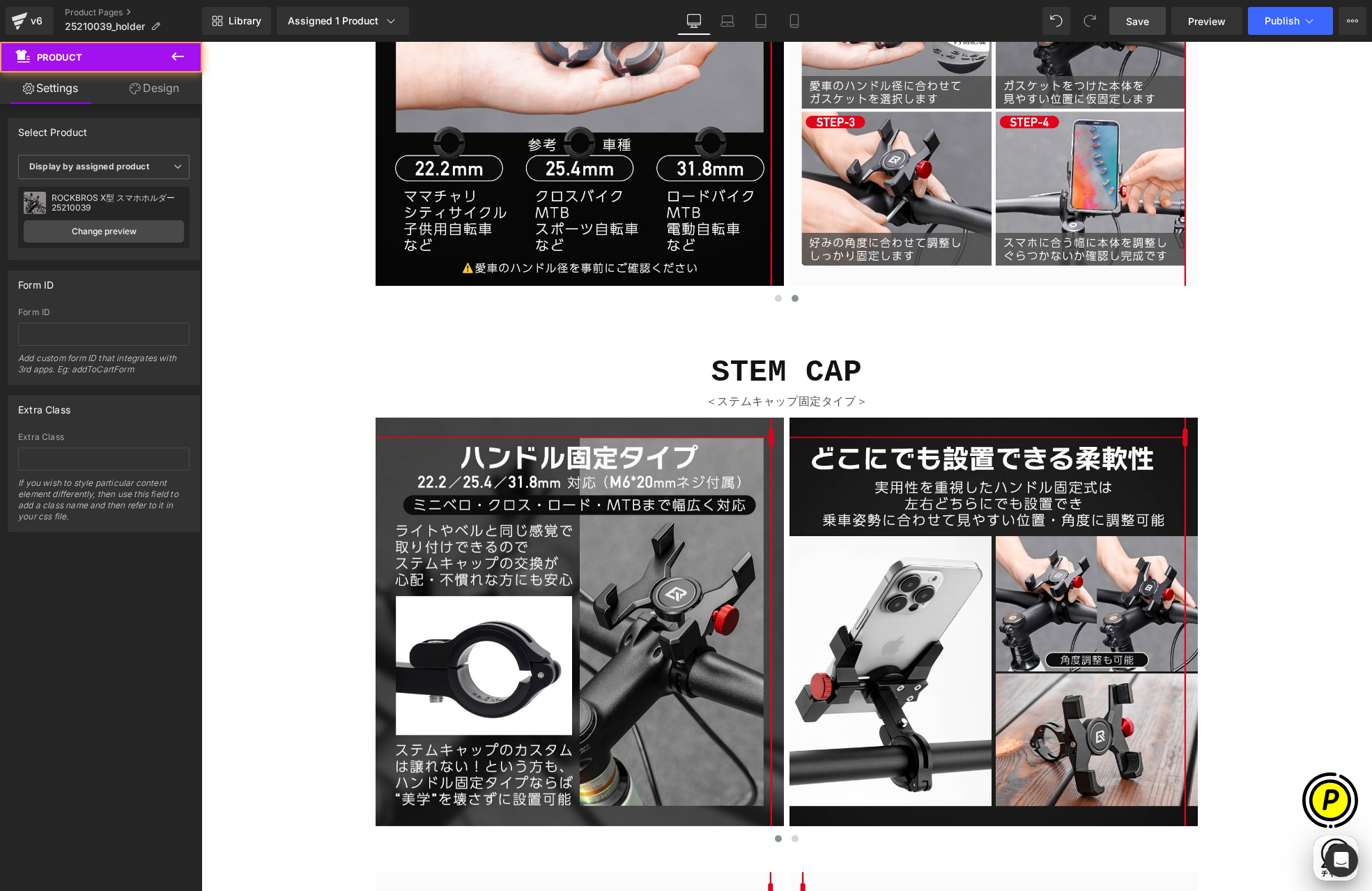
scroll to position [2937, 0]
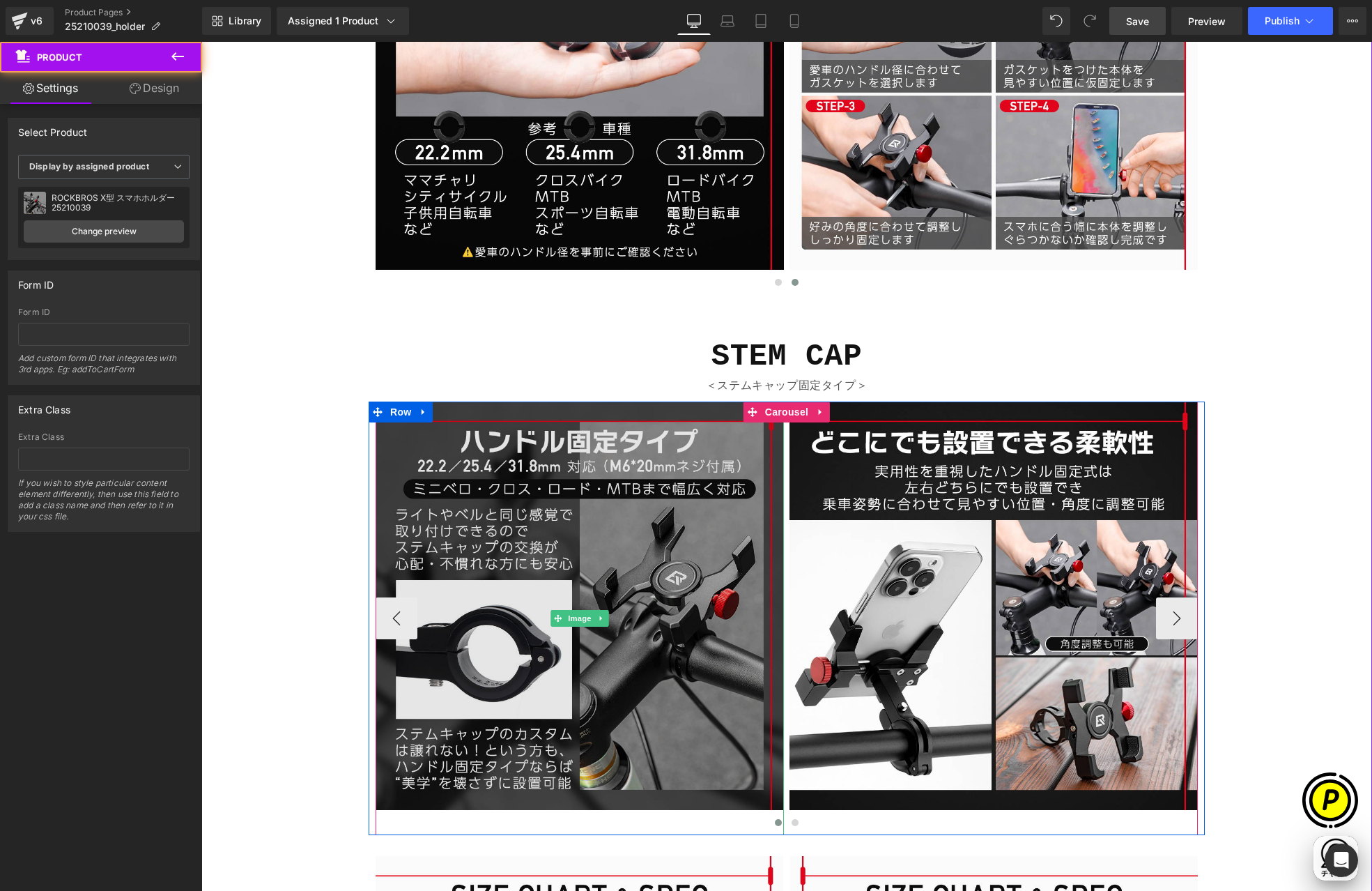
click at [592, 497] on img at bounding box center [580, 618] width 408 height 434
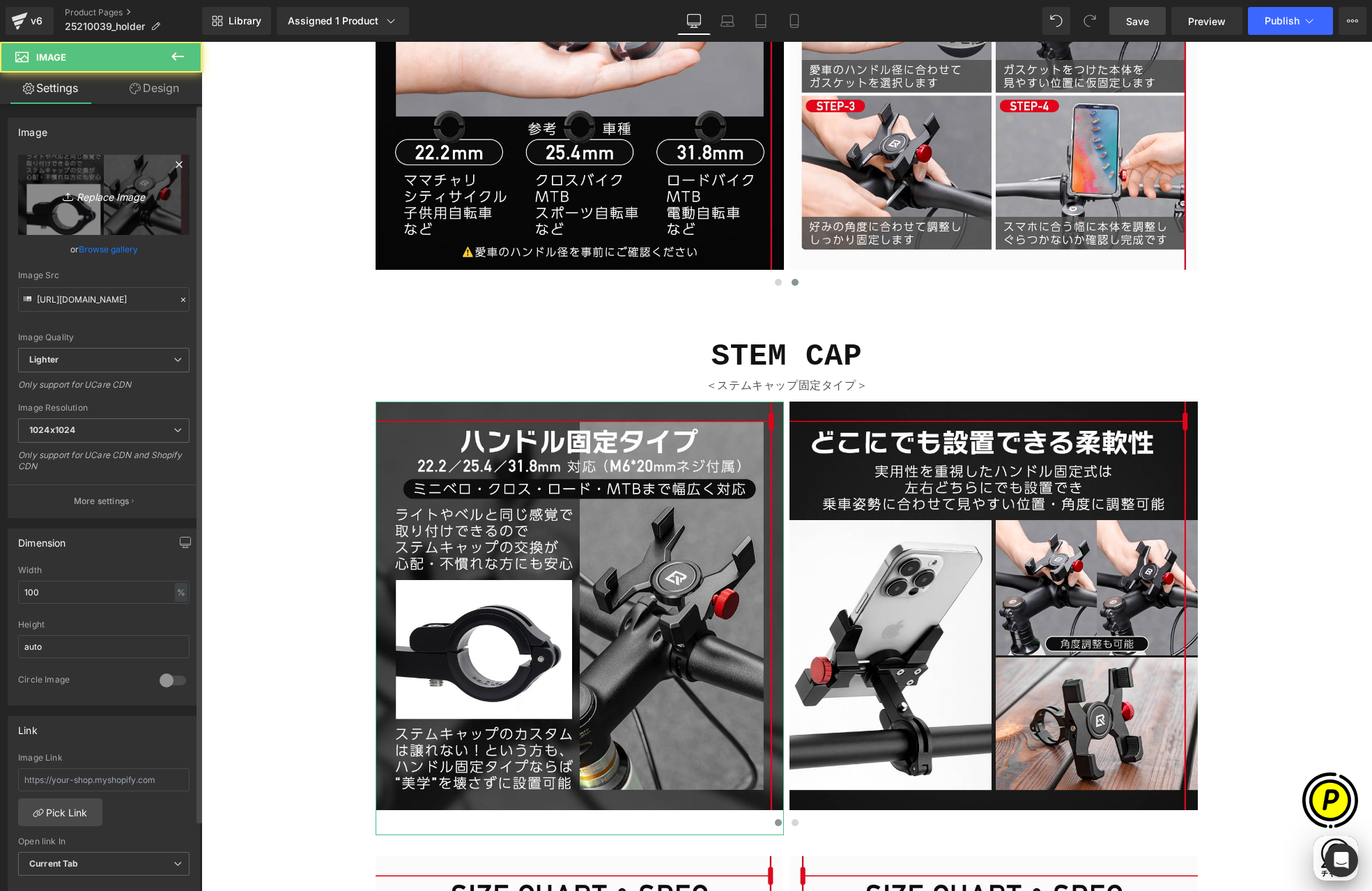
click at [111, 200] on icon "Replace Image" at bounding box center [103, 195] width 111 height 18
type input "C:\fakepath\25210039-7.jpg"
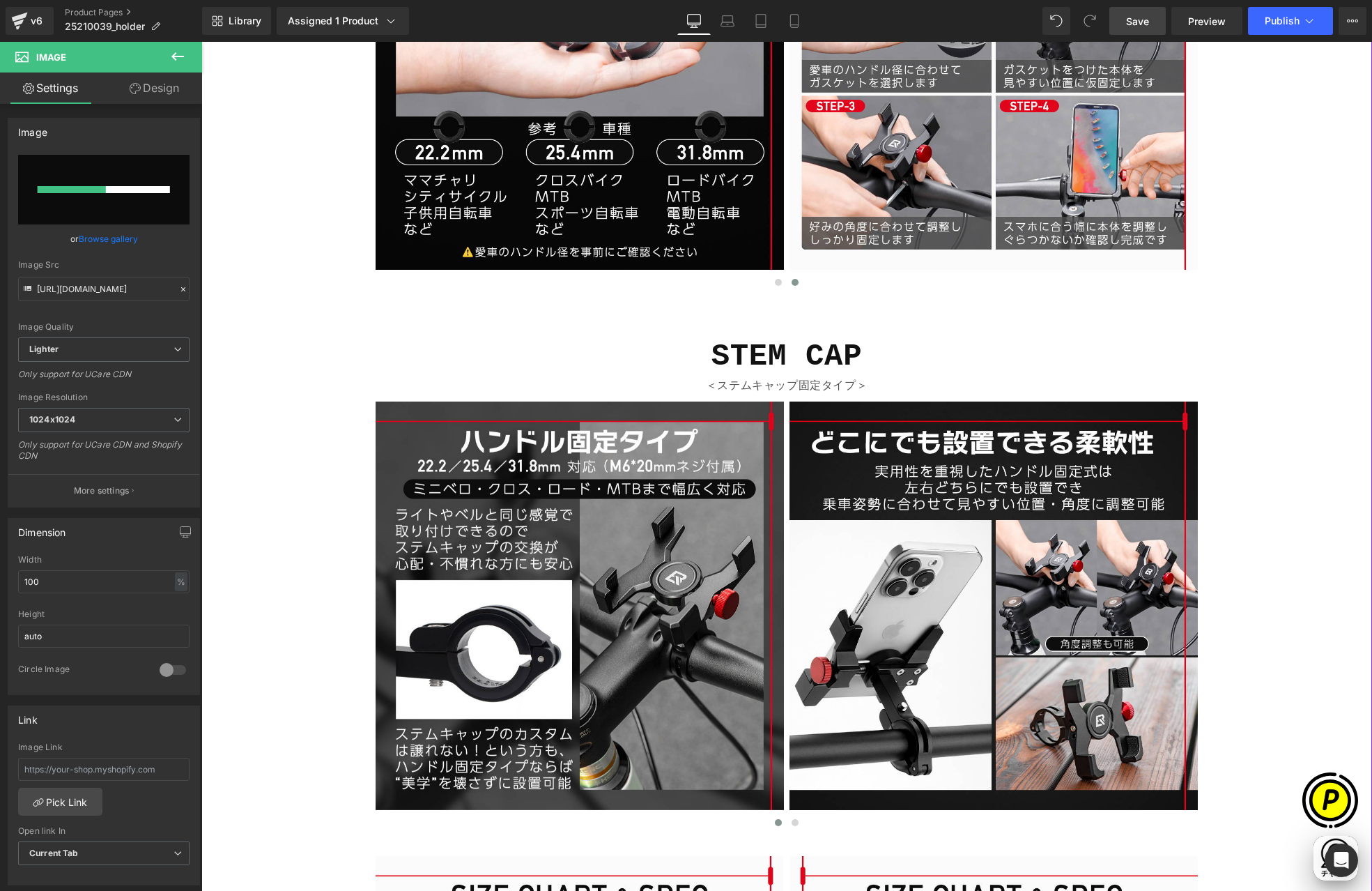
scroll to position [0, 272]
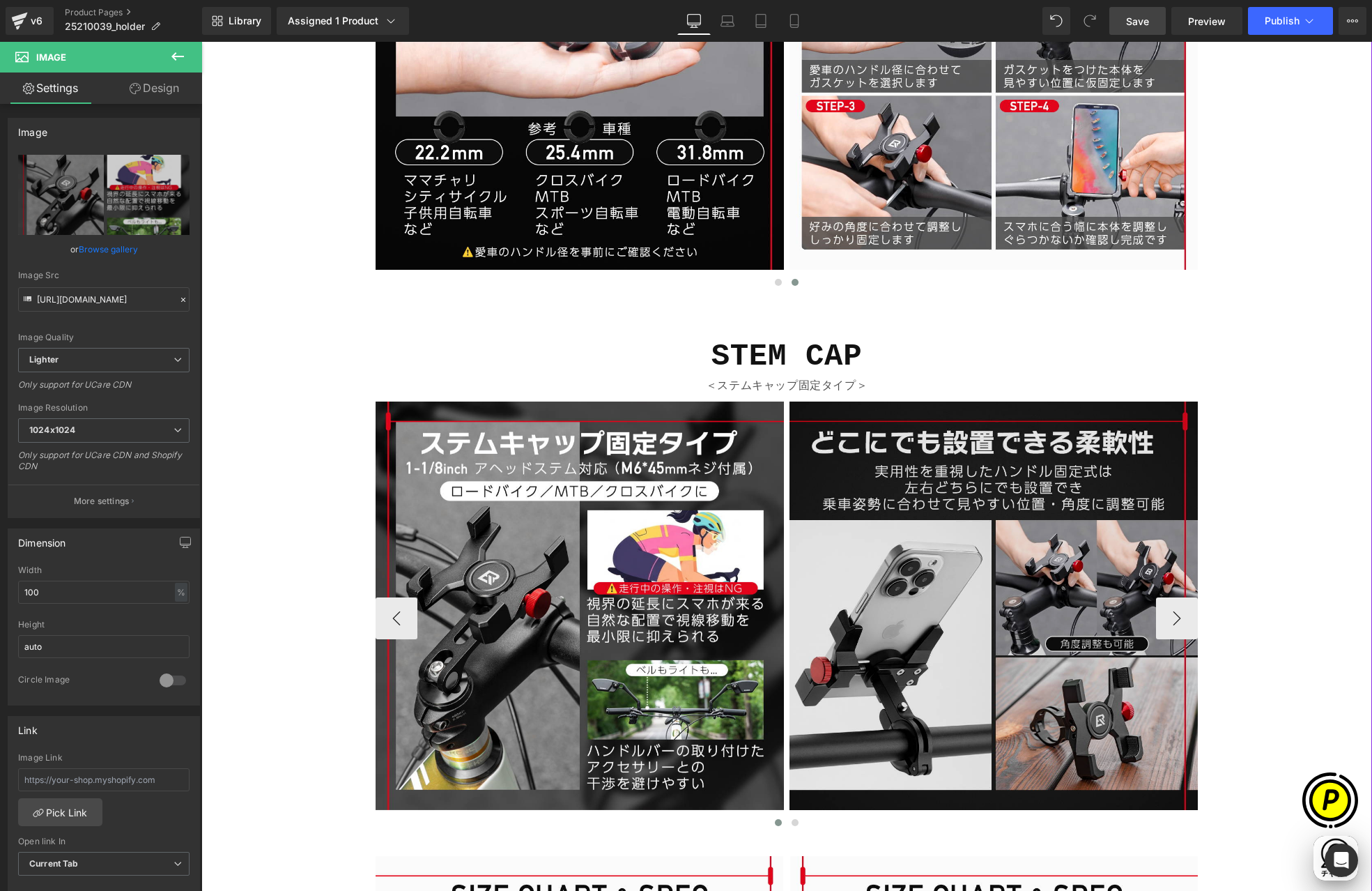
type input "[URL][DOMAIN_NAME]"
click at [951, 517] on img at bounding box center [994, 606] width 408 height 408
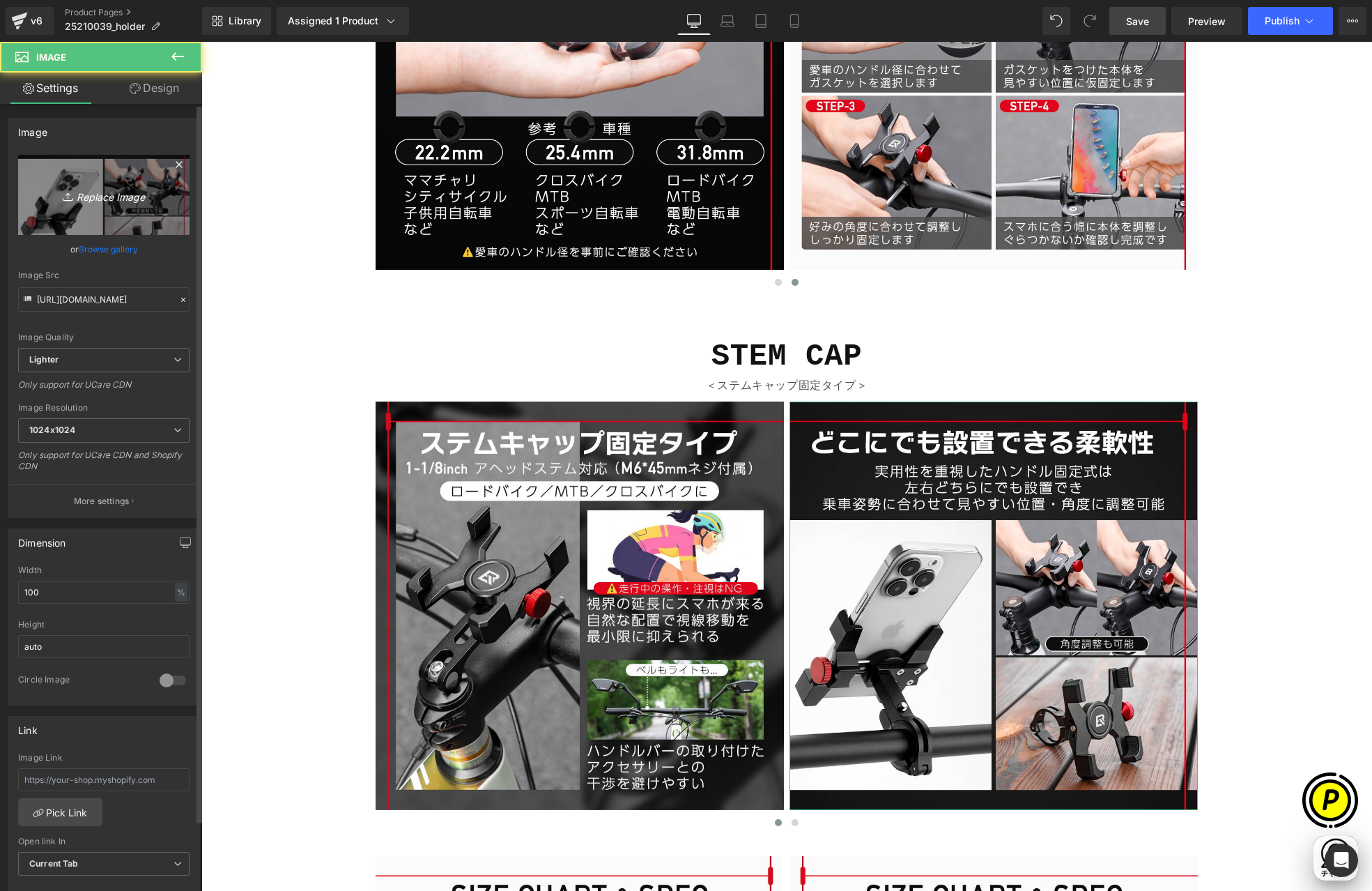
click at [97, 195] on icon "Replace Image" at bounding box center [103, 195] width 111 height 18
type input "C:\fakepath\25210039-8.jpg"
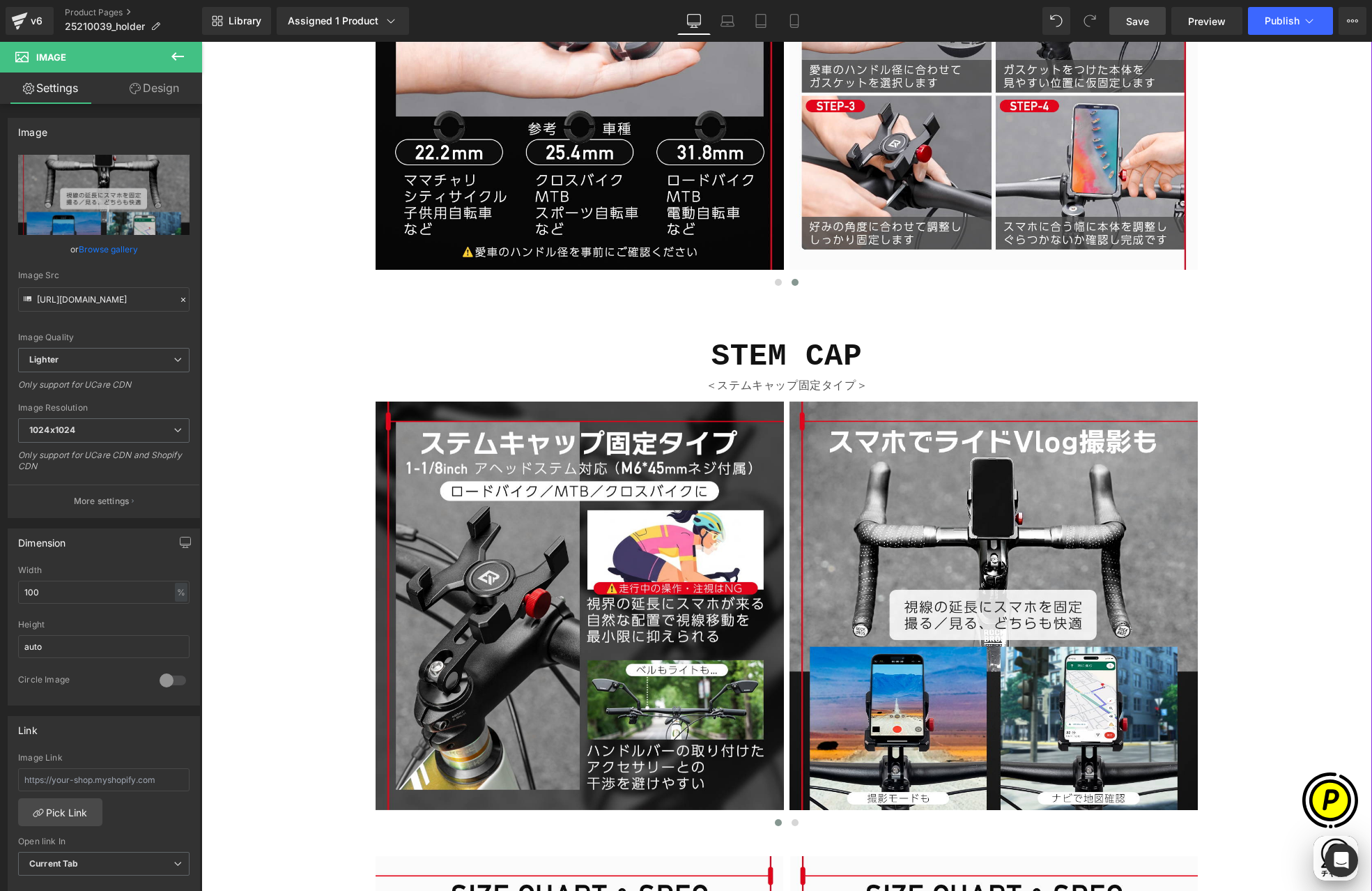
type input "[URL][DOMAIN_NAME]"
click at [1172, 616] on button "›" at bounding box center [1176, 618] width 42 height 42
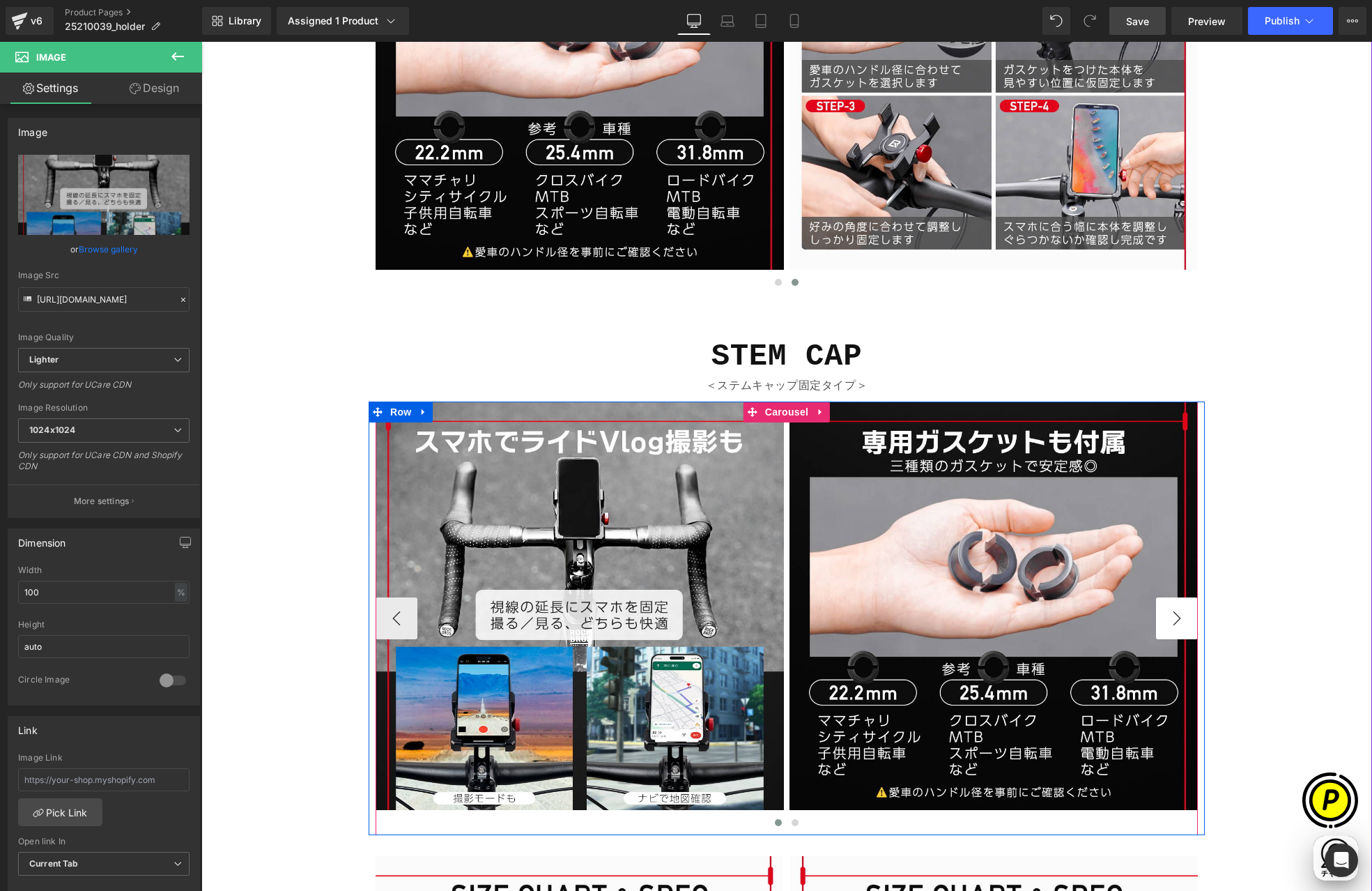
click at [1172, 616] on button "›" at bounding box center [1176, 618] width 42 height 42
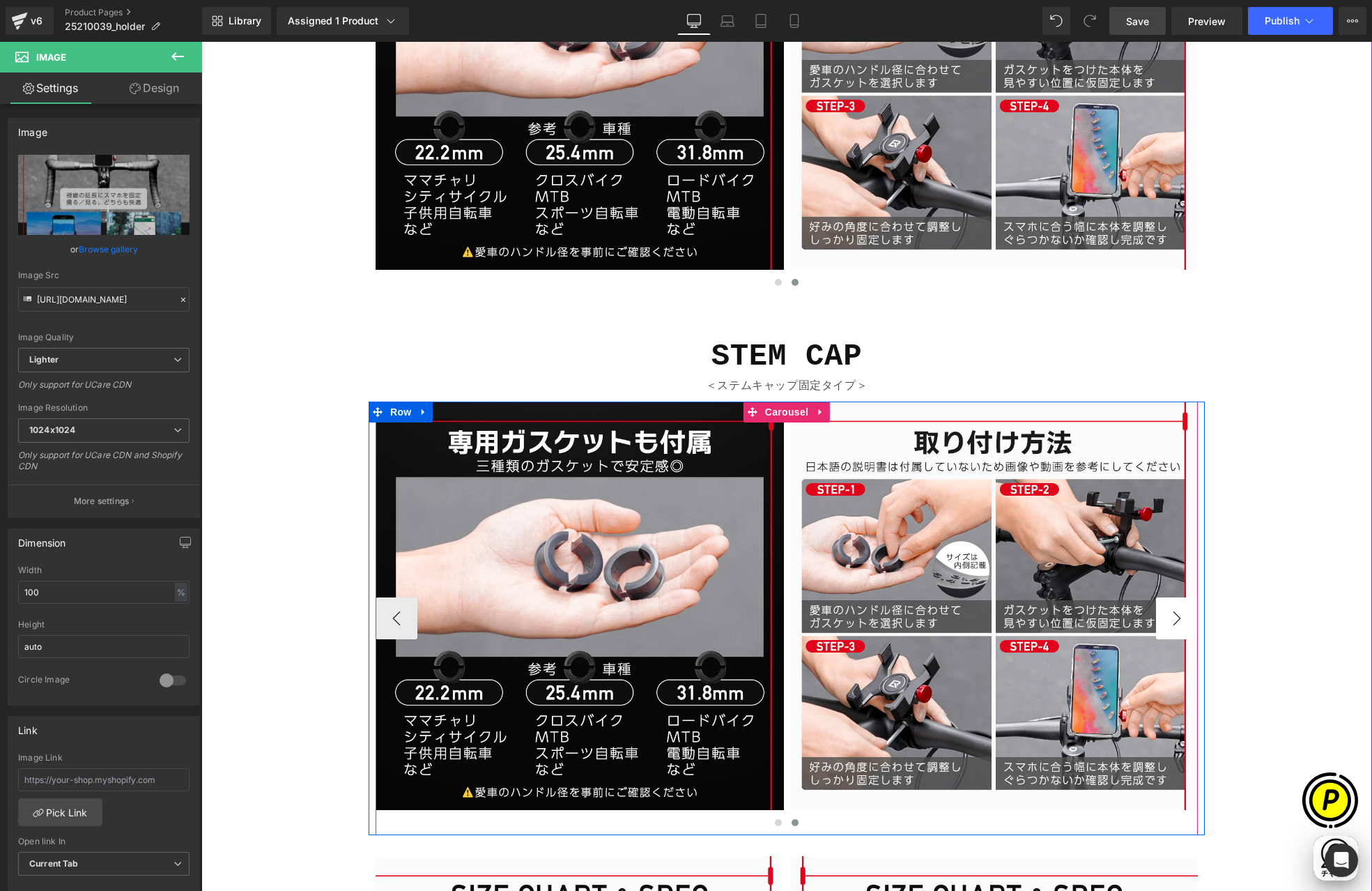
click at [1168, 616] on button "›" at bounding box center [1176, 618] width 42 height 42
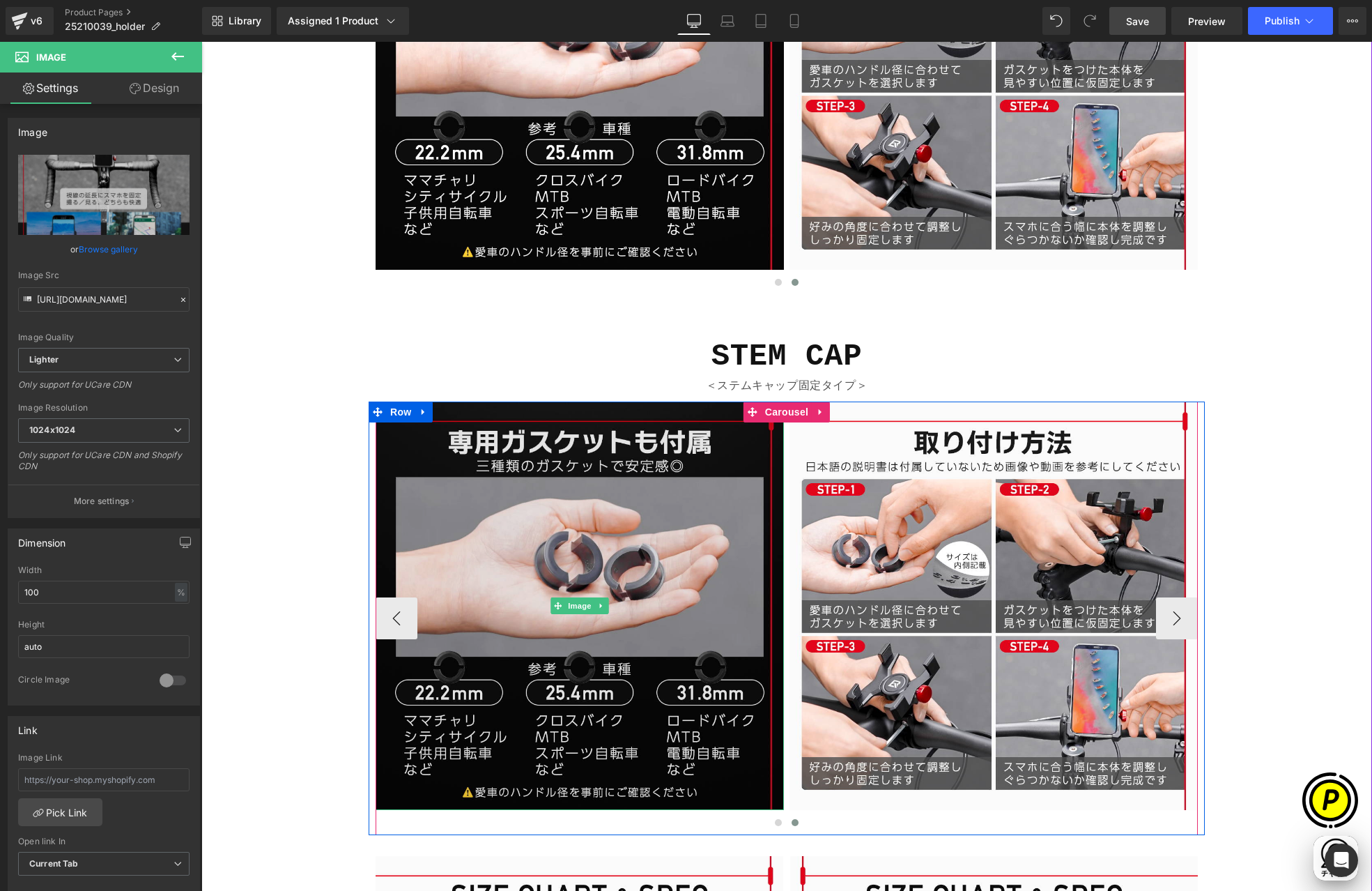
click at [639, 491] on img at bounding box center [580, 606] width 408 height 408
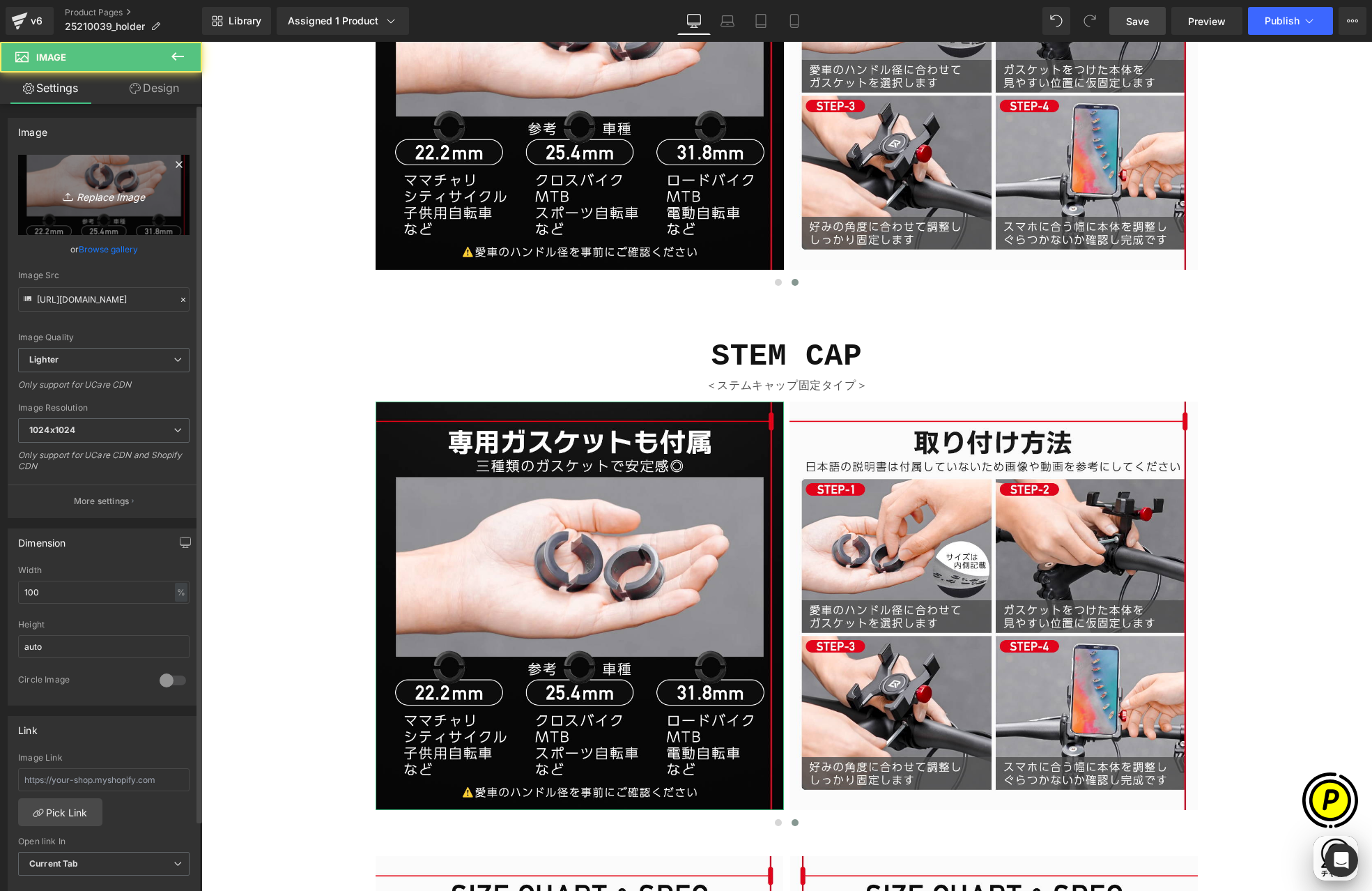
click at [118, 182] on link "Replace Image" at bounding box center [103, 195] width 171 height 81
type input "C:\fakepath\25210039-9.jpg"
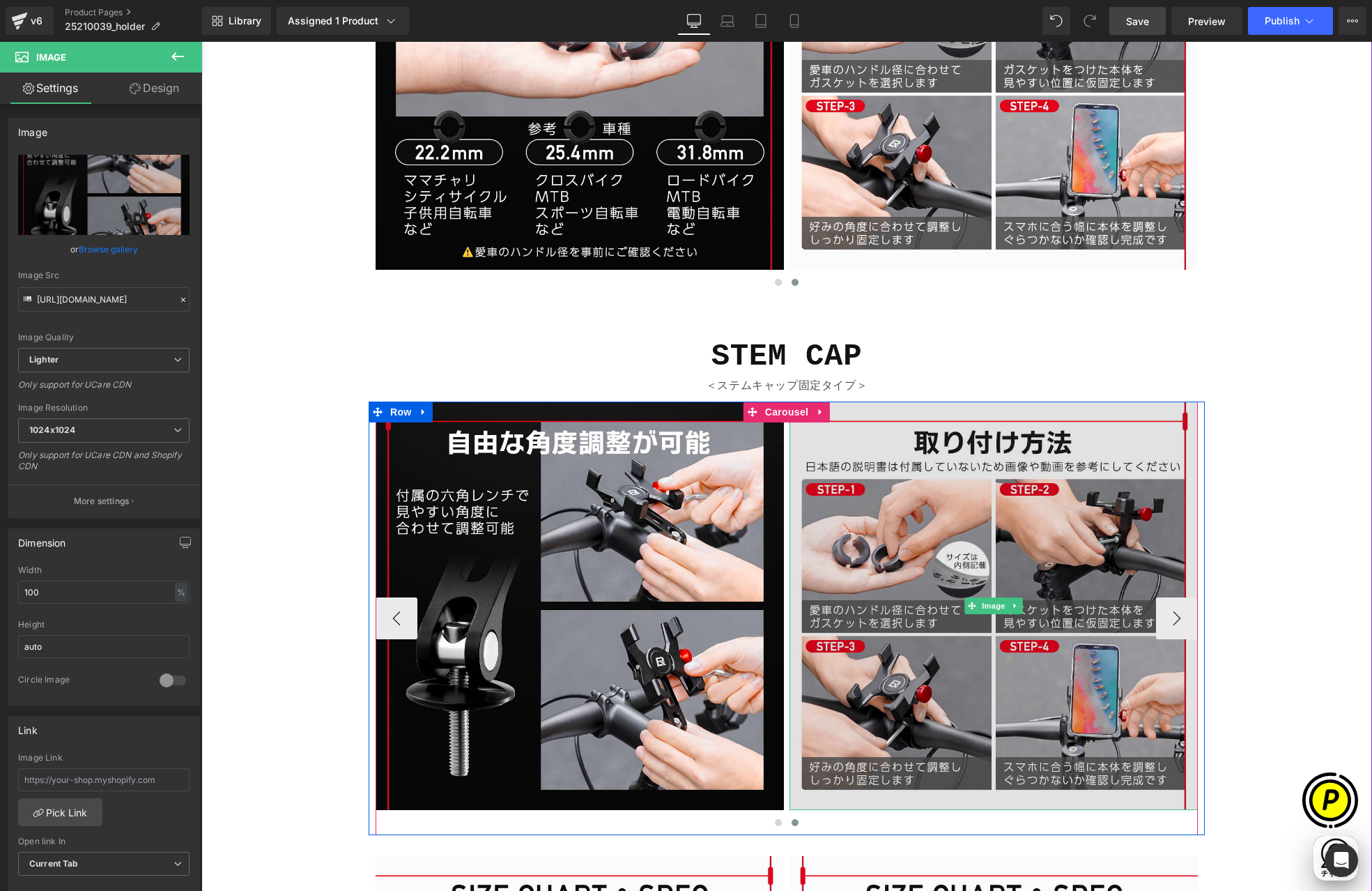
scroll to position [0, 543]
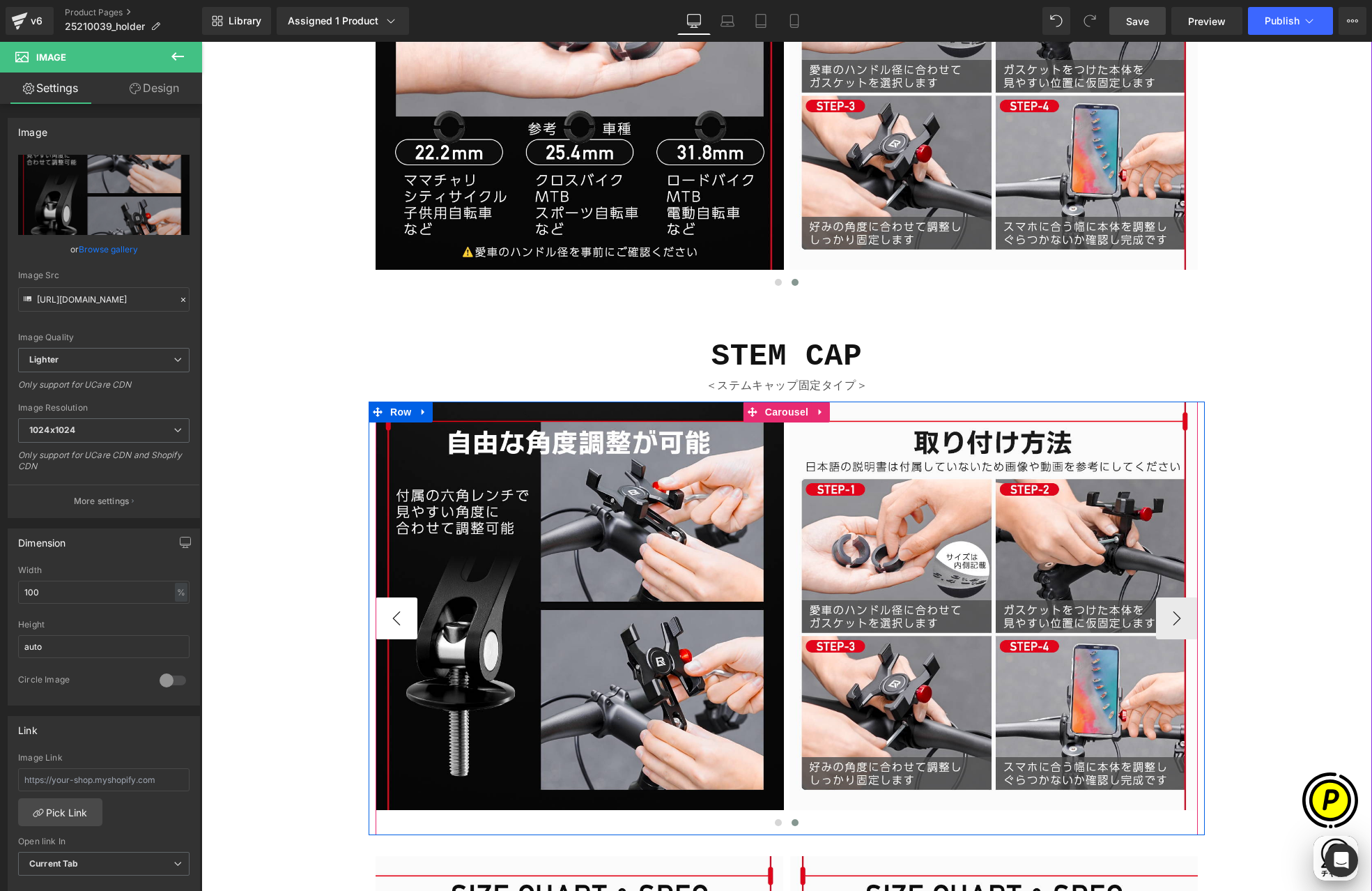
type input "[URL][DOMAIN_NAME]"
click at [388, 622] on button "‹" at bounding box center [396, 618] width 42 height 42
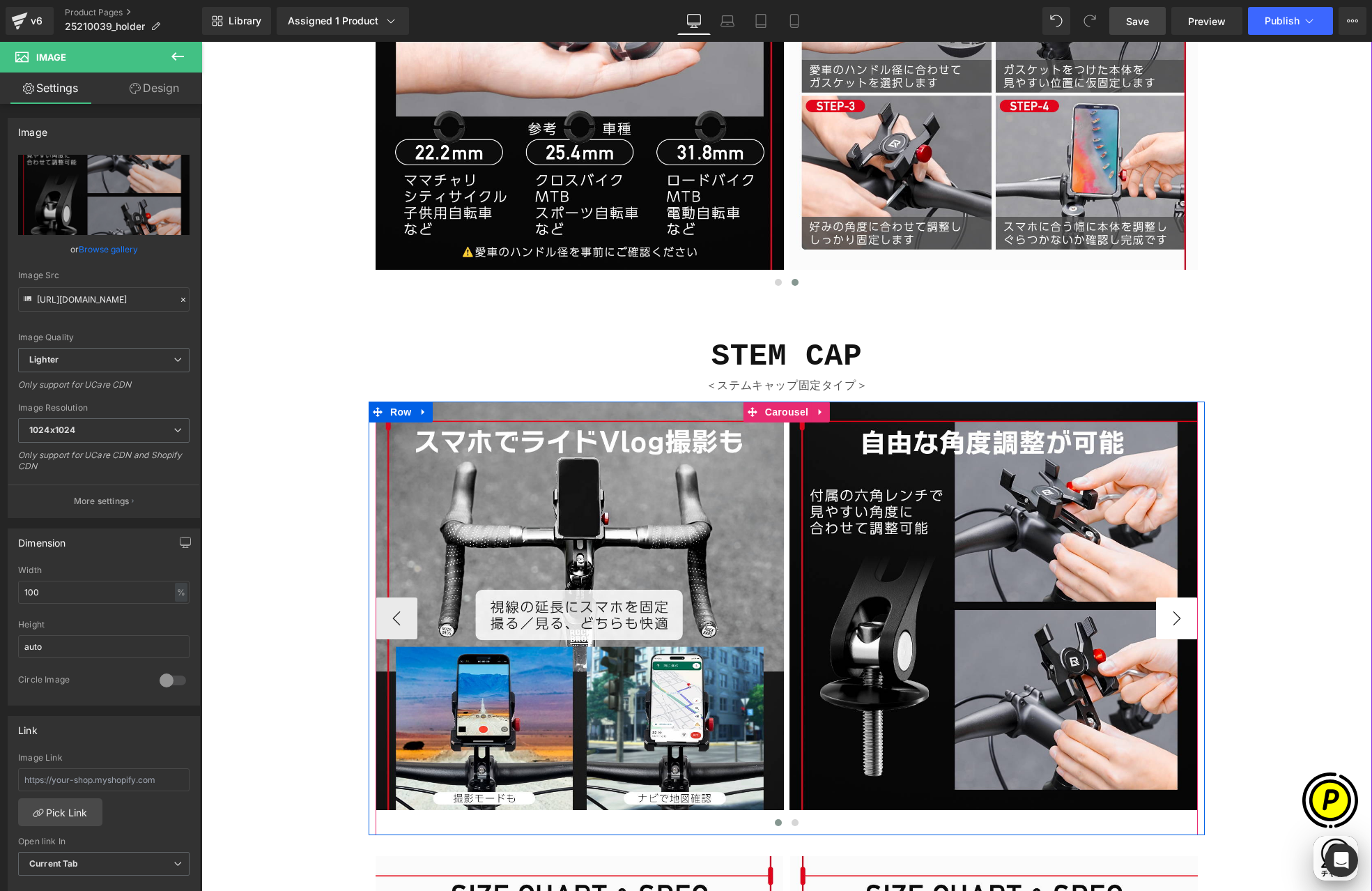
click at [1172, 618] on button "›" at bounding box center [1176, 618] width 42 height 42
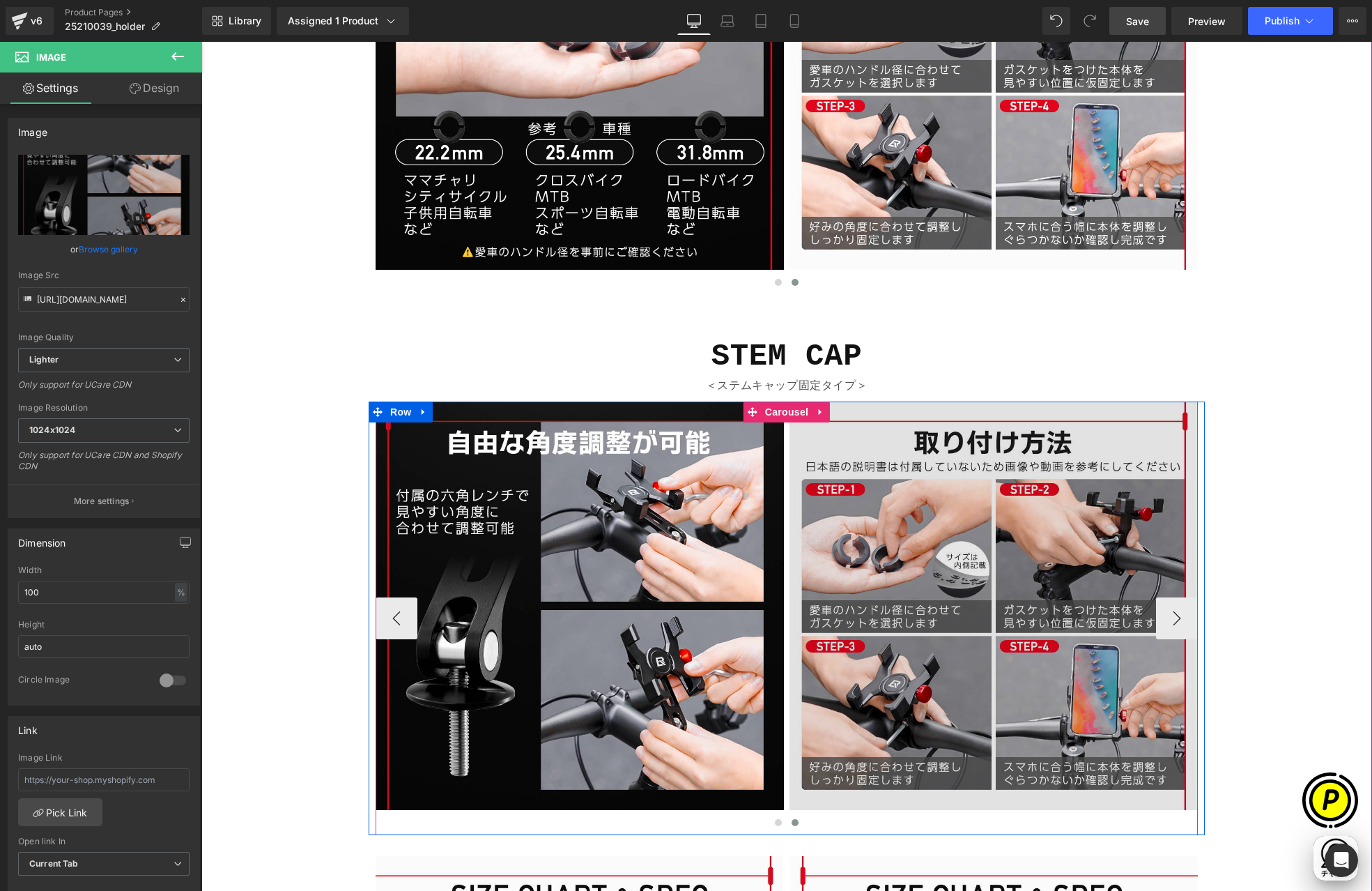
drag, startPoint x: 1172, startPoint y: 616, endPoint x: 1052, endPoint y: 573, distance: 127.5
click at [1172, 616] on button "›" at bounding box center [1176, 618] width 42 height 42
click at [957, 512] on img at bounding box center [994, 606] width 408 height 408
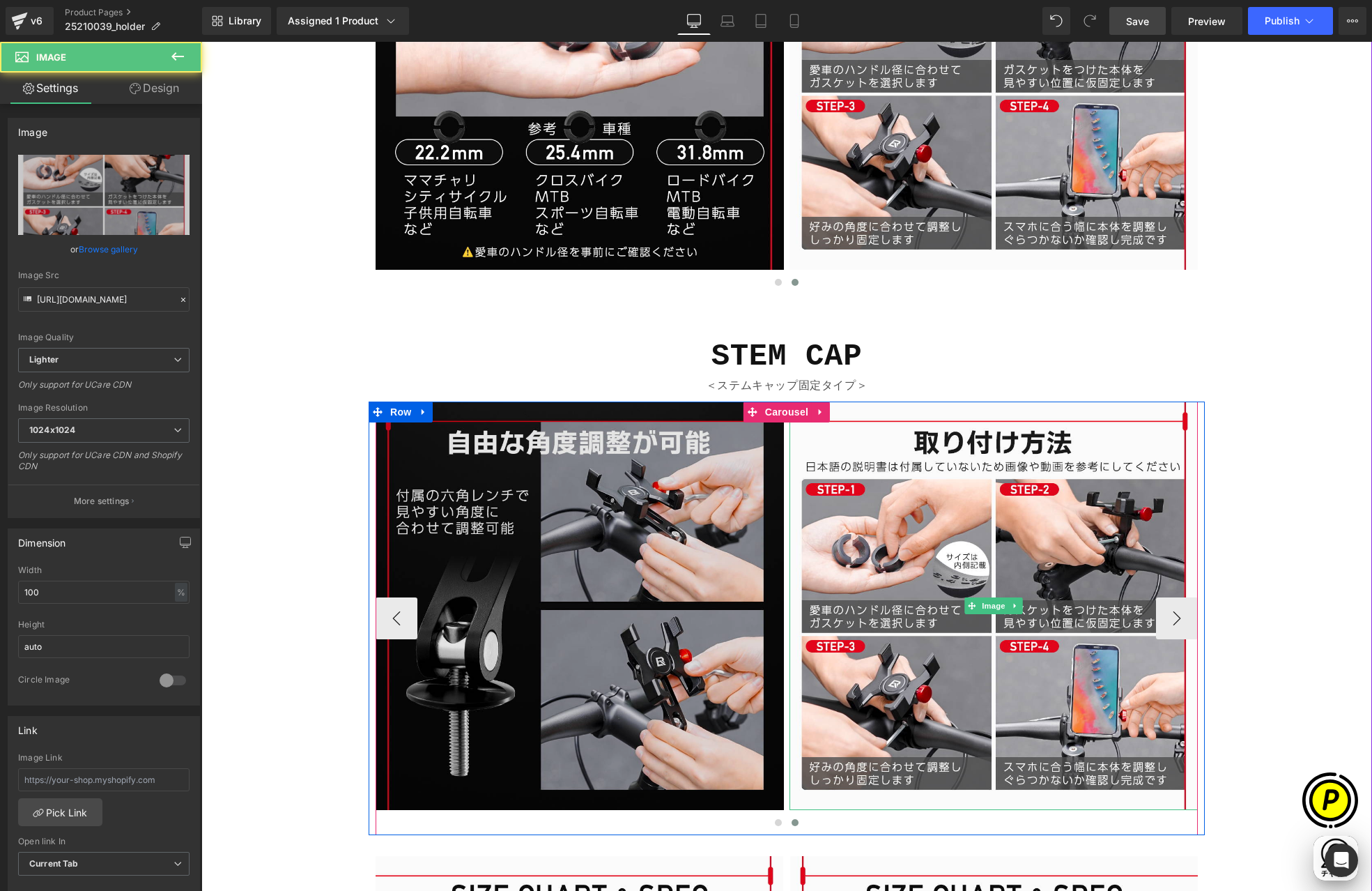
scroll to position [0, 0]
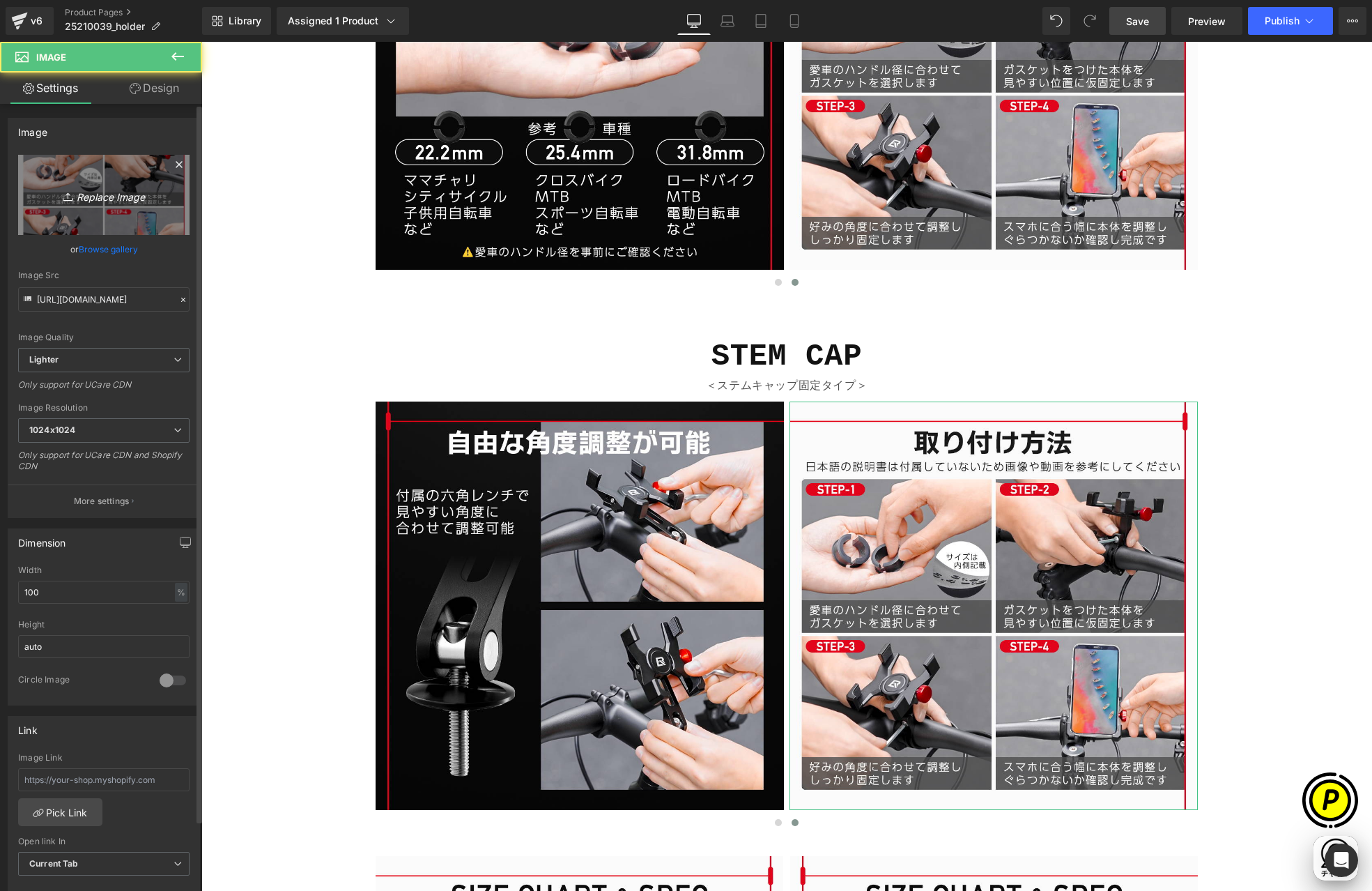
click at [76, 199] on icon "Replace Image" at bounding box center [103, 195] width 111 height 18
type input "C:\fakepath\25210039-11.jpg"
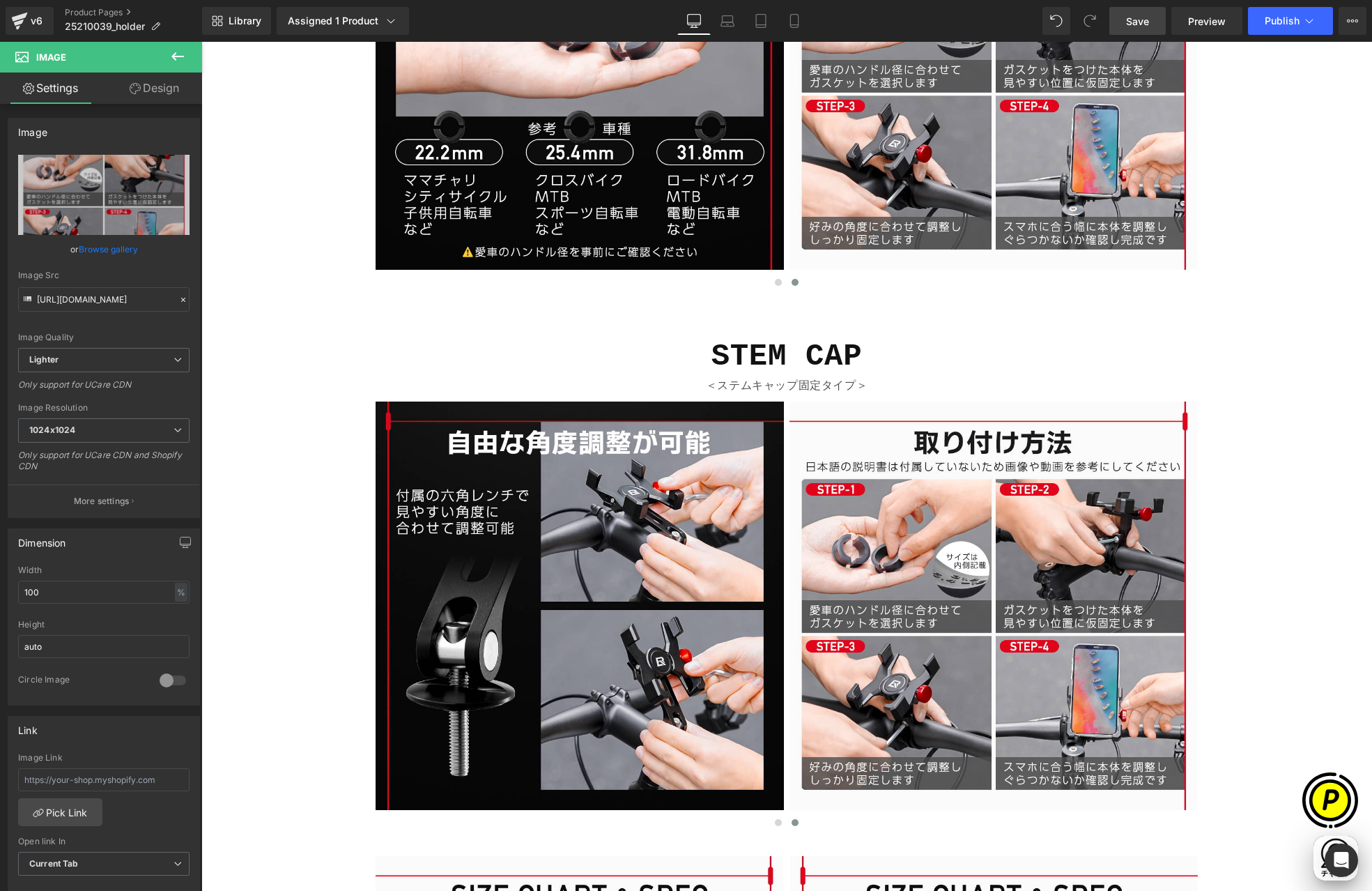
scroll to position [0, 272]
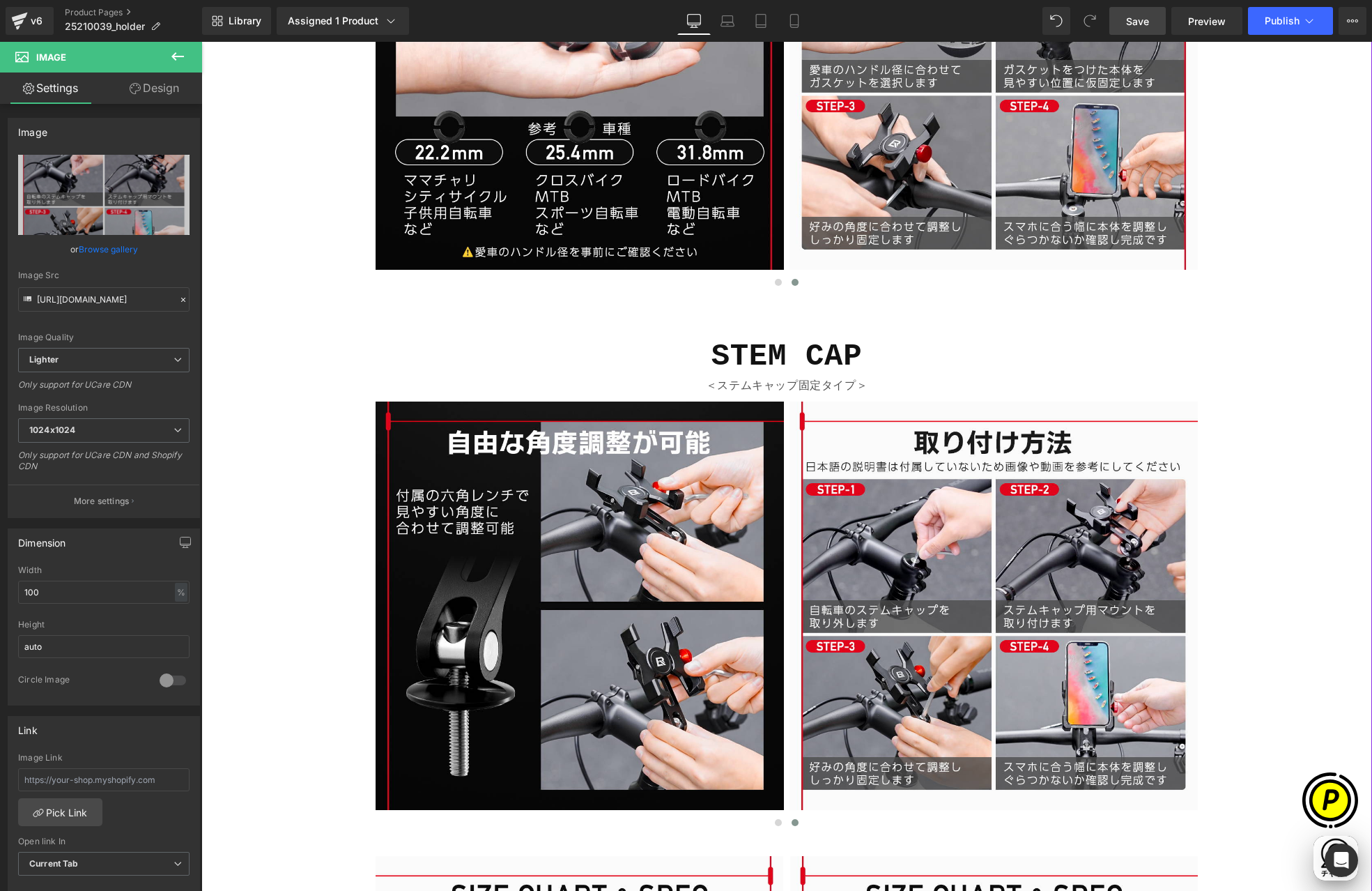
type input "[URL][DOMAIN_NAME]"
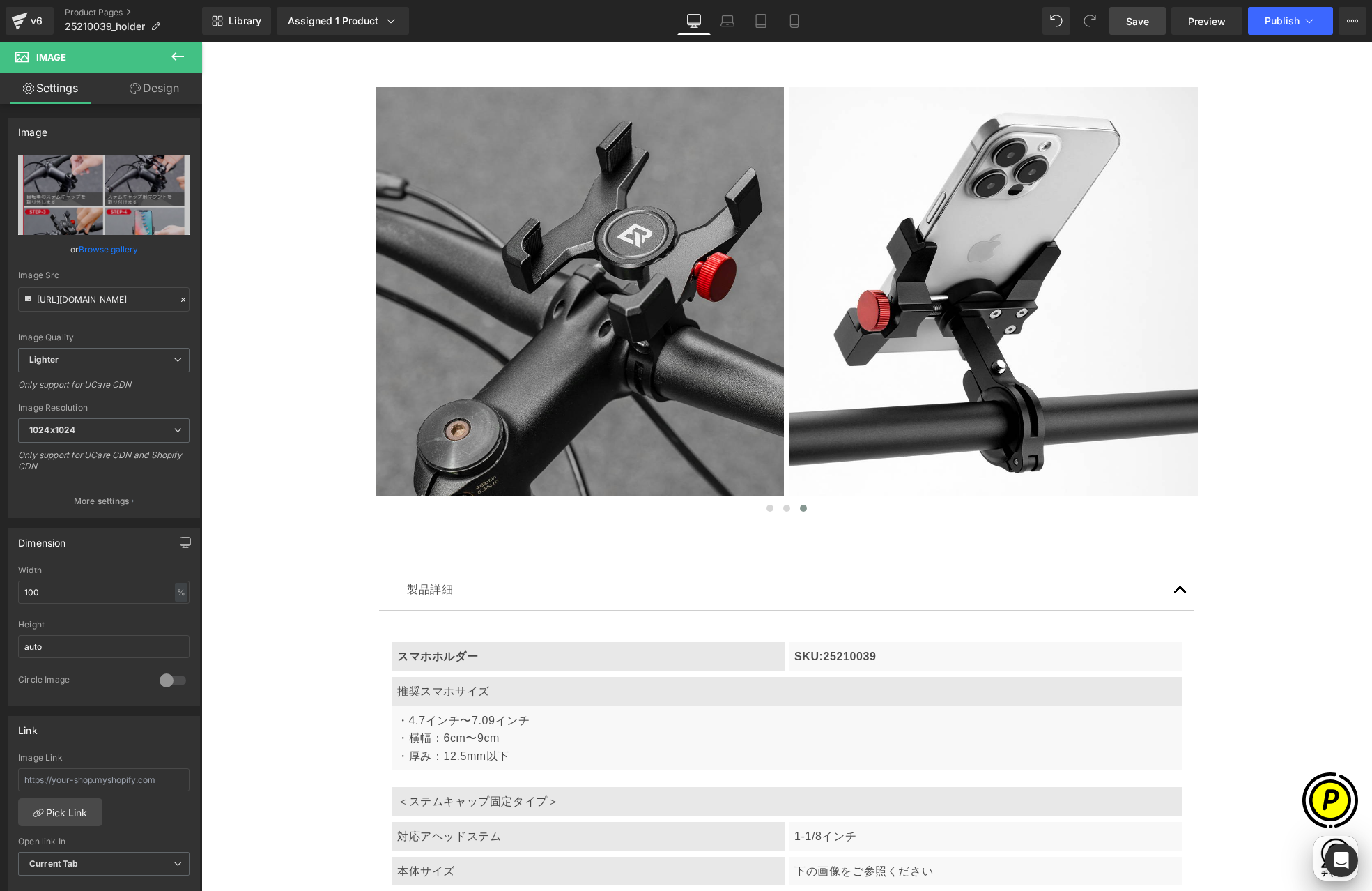
scroll to position [4206, 0]
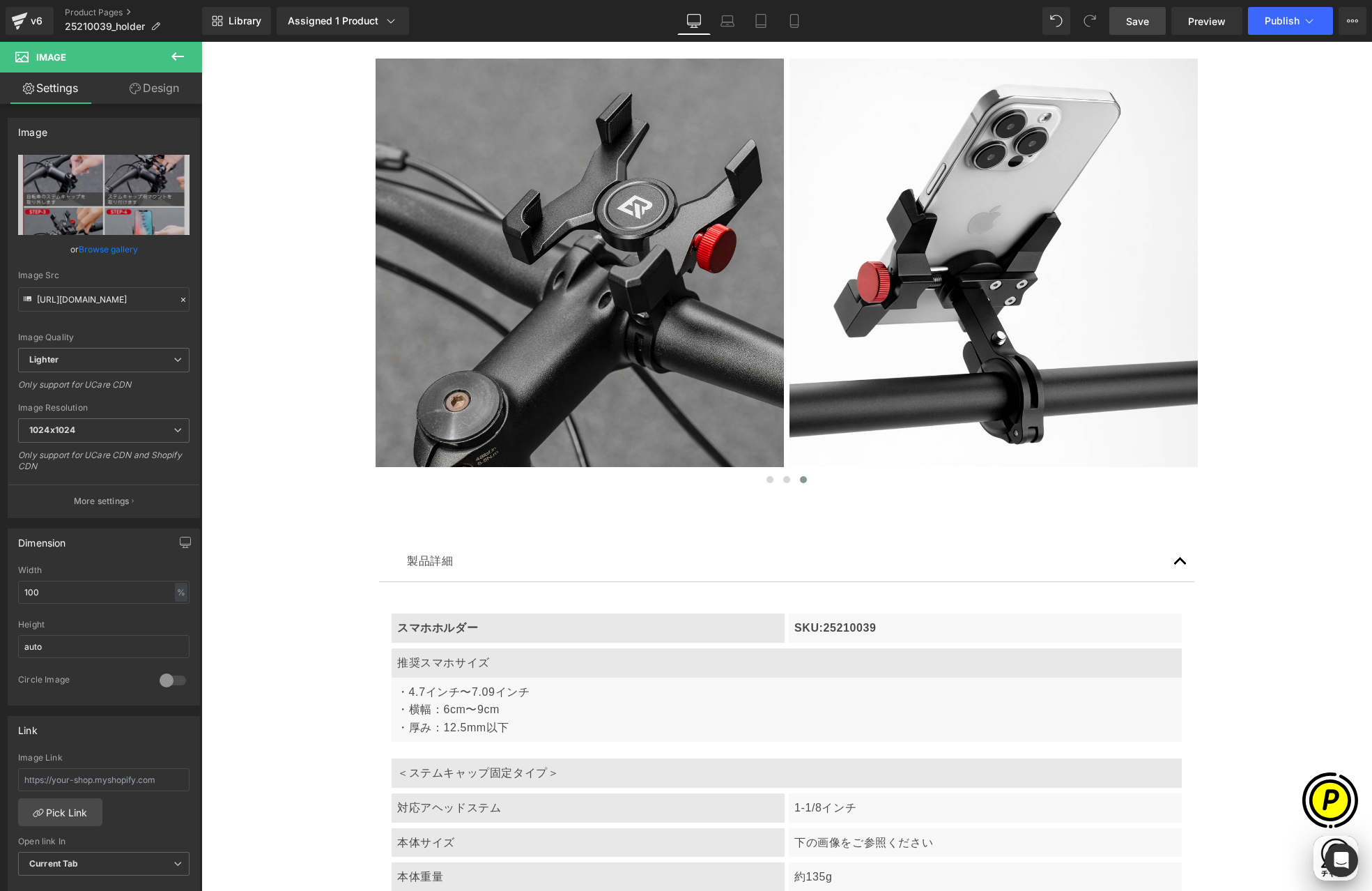
click at [1144, 18] on span "Save" at bounding box center [1137, 22] width 23 height 15
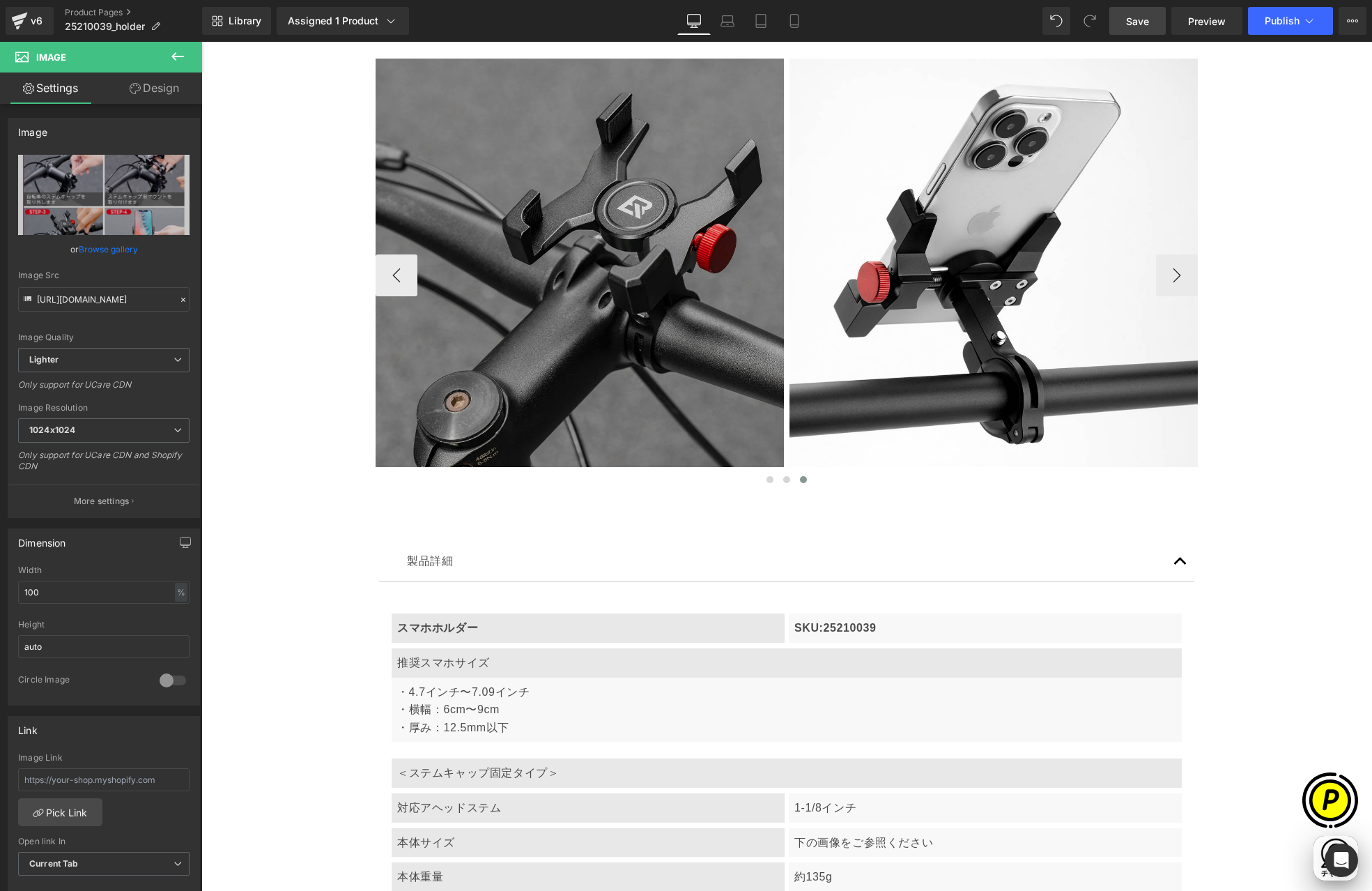
scroll to position [0, 543]
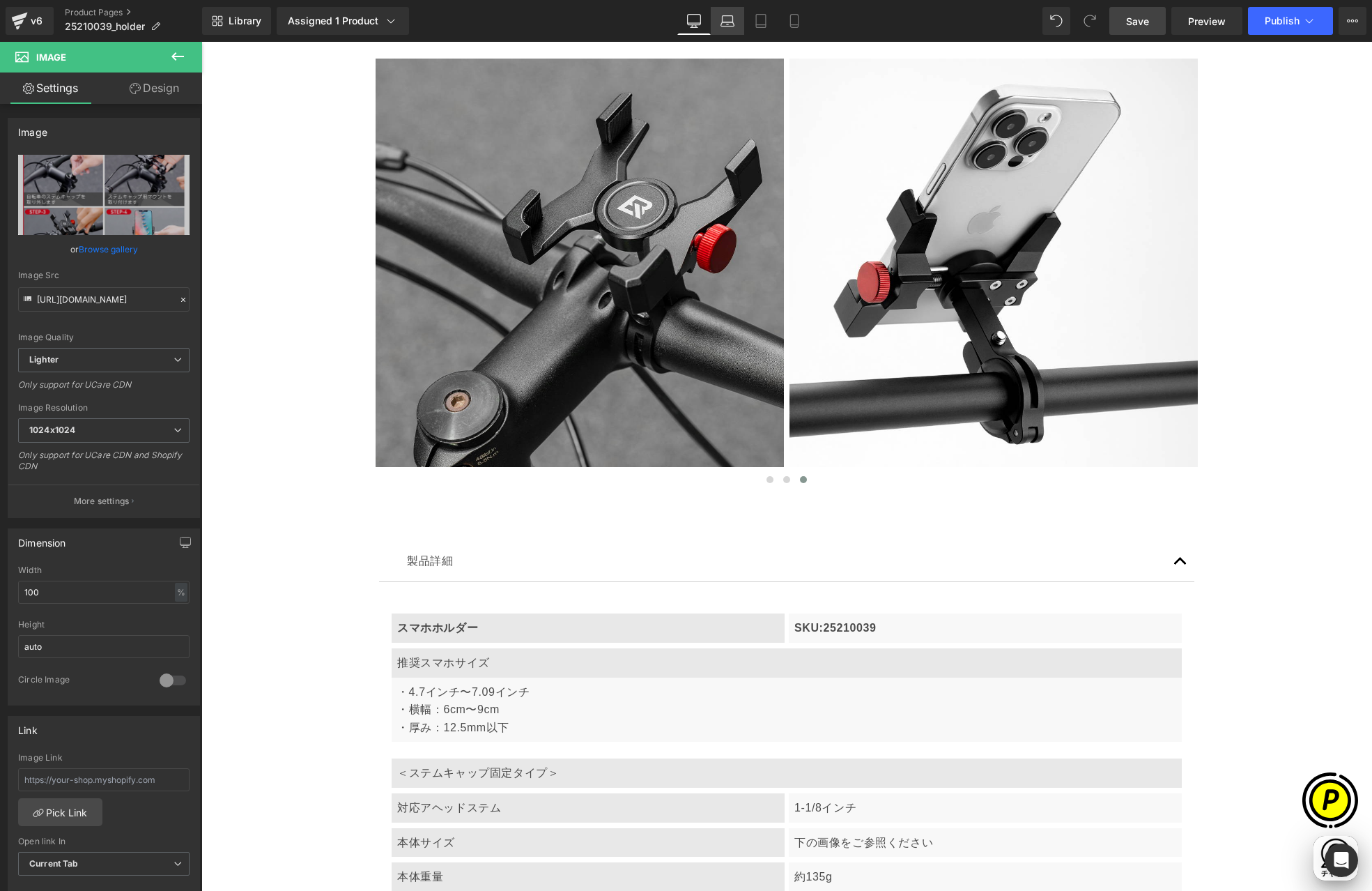
click at [715, 20] on link "Laptop" at bounding box center [728, 21] width 34 height 28
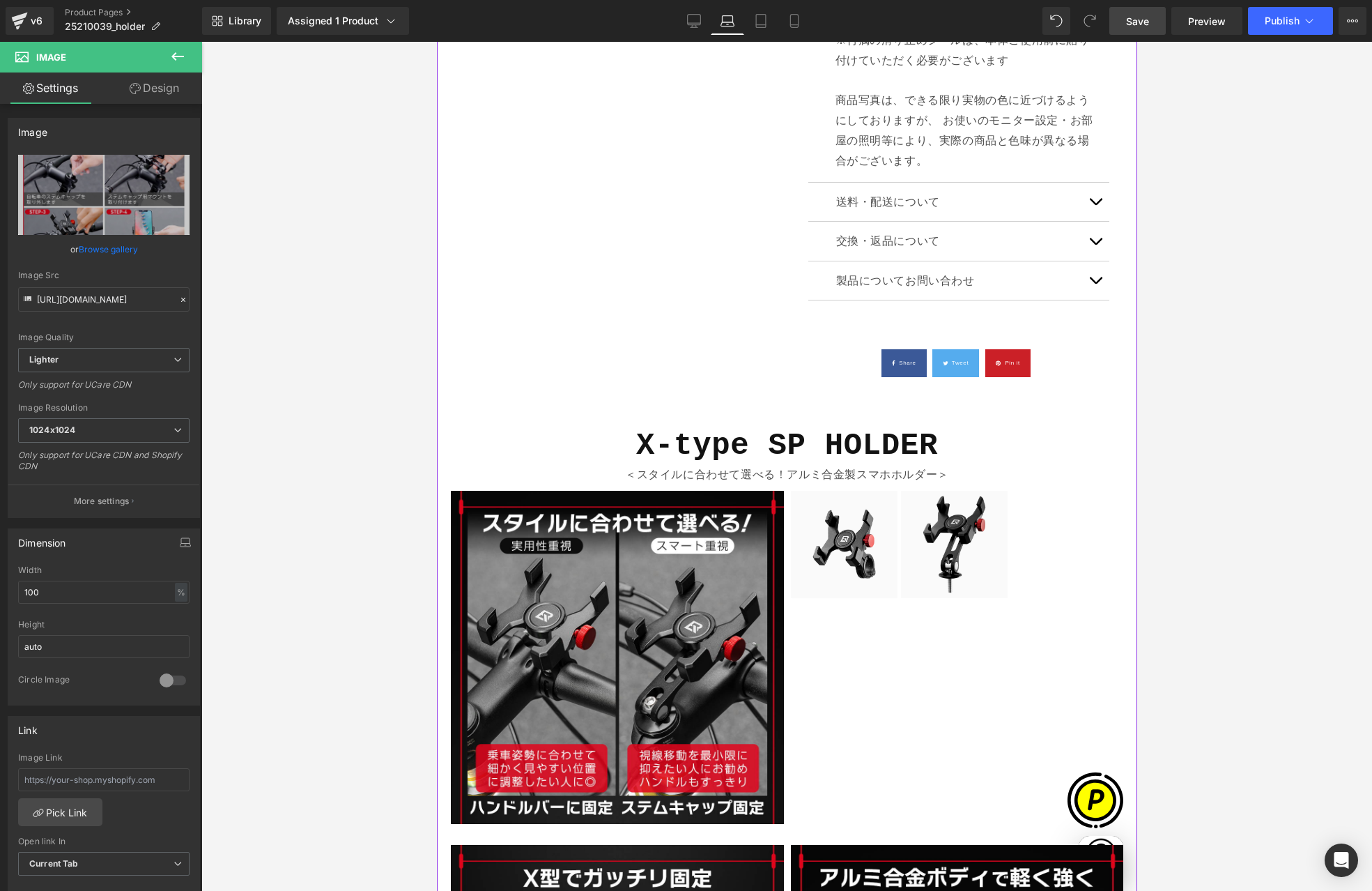
scroll to position [1228, 0]
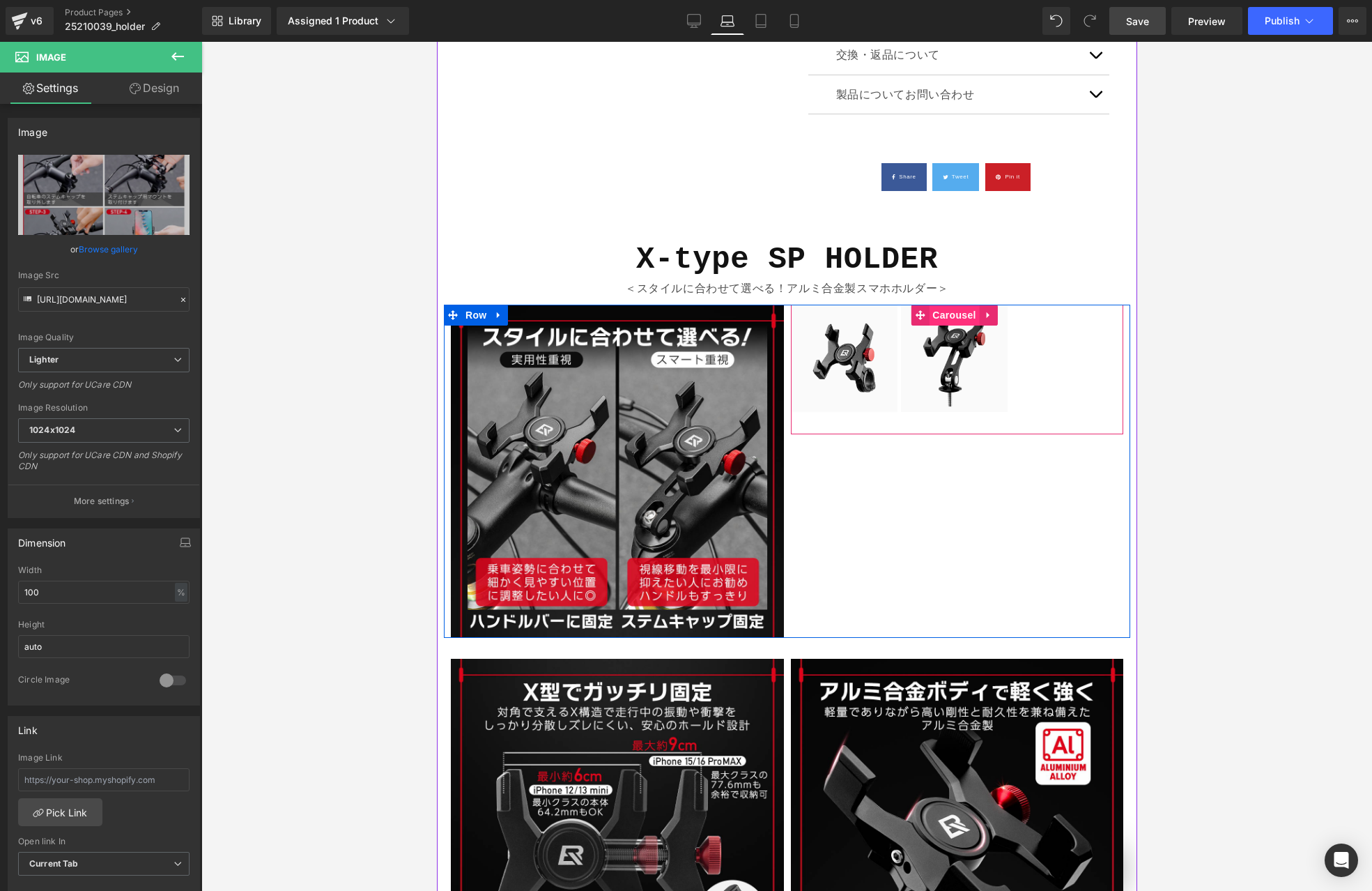
click at [935, 318] on span "Carousel" at bounding box center [953, 315] width 51 height 21
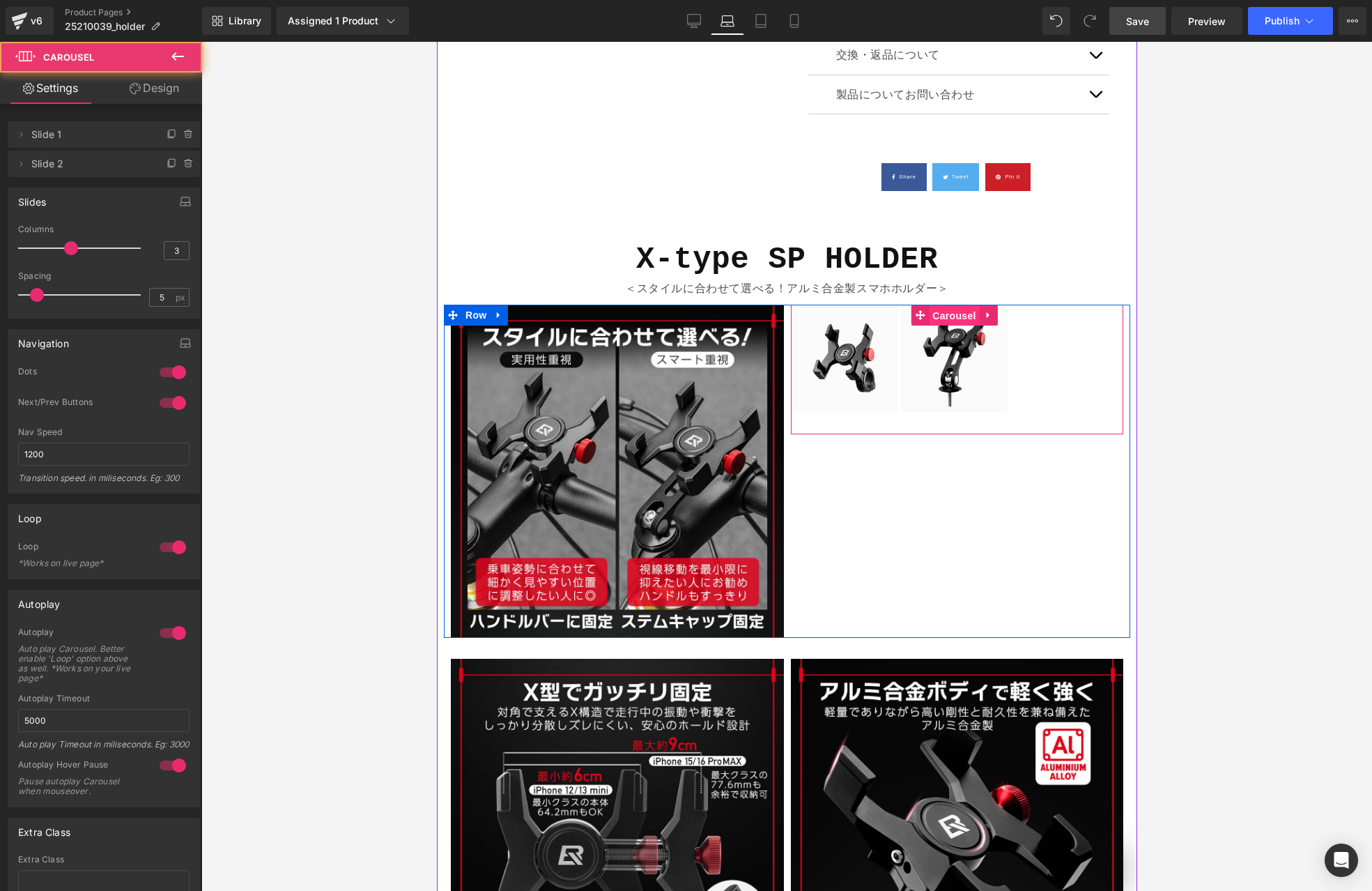
scroll to position [0, 214]
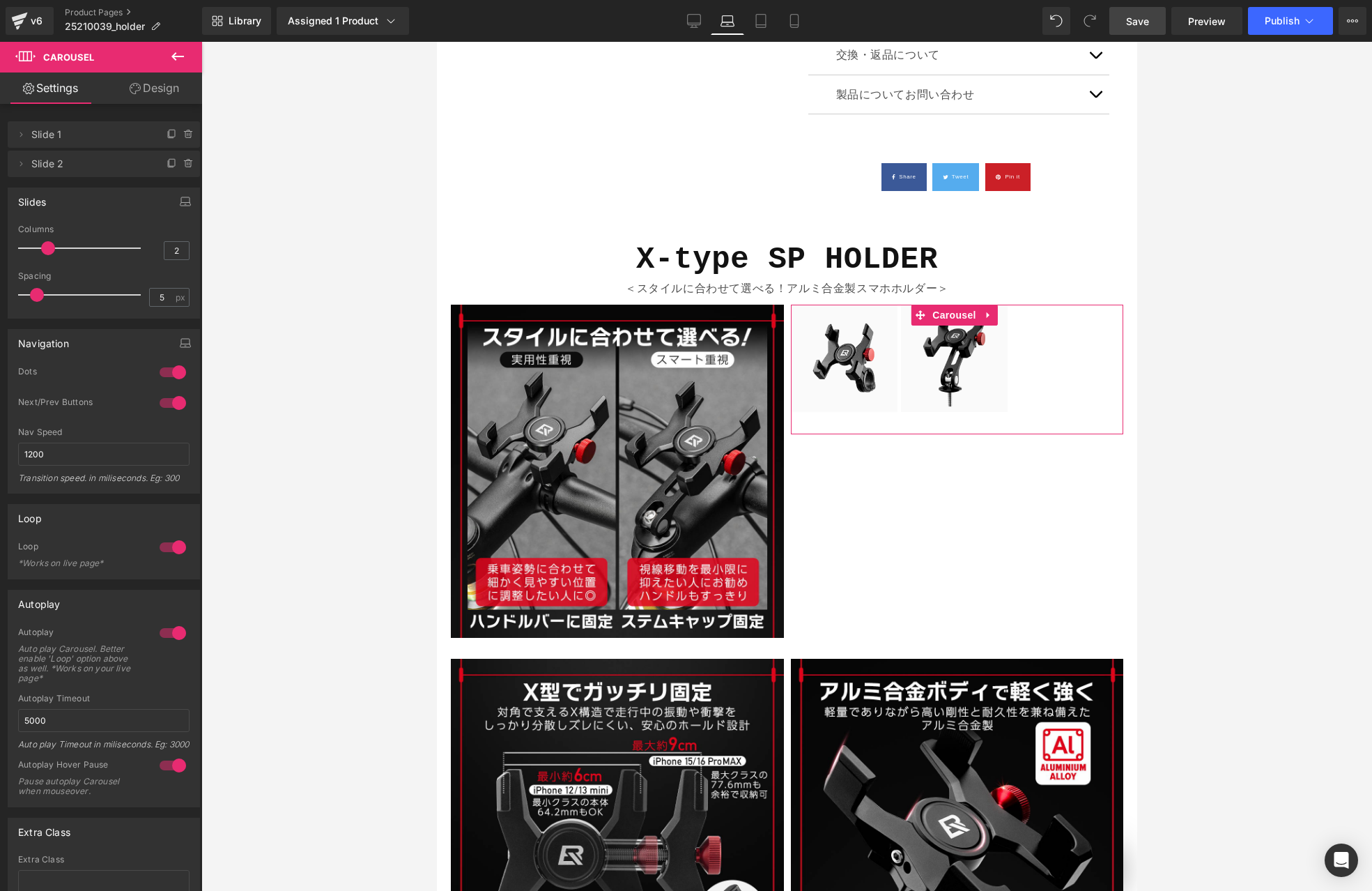
type input "1"
drag, startPoint x: 51, startPoint y: 244, endPoint x: 7, endPoint y: 244, distance: 44.0
click at [7, 244] on div "Slides 1 Columns 1 1 Columns 1 3 Columns 3 1 Columns 1 8px Spacing 8 px 5px Spa…" at bounding box center [104, 247] width 208 height 141
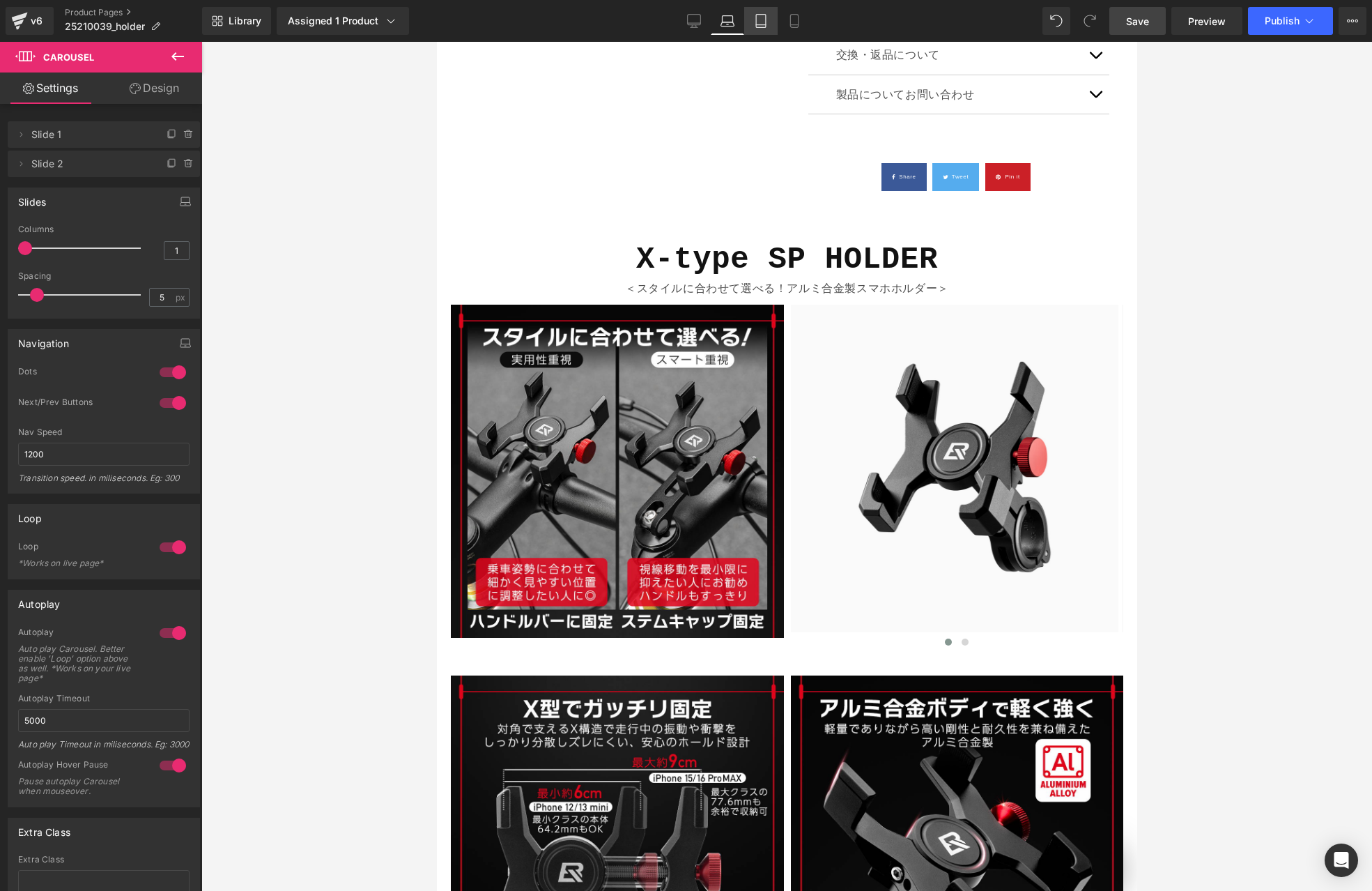
click at [766, 22] on icon at bounding box center [760, 22] width 9 height 13
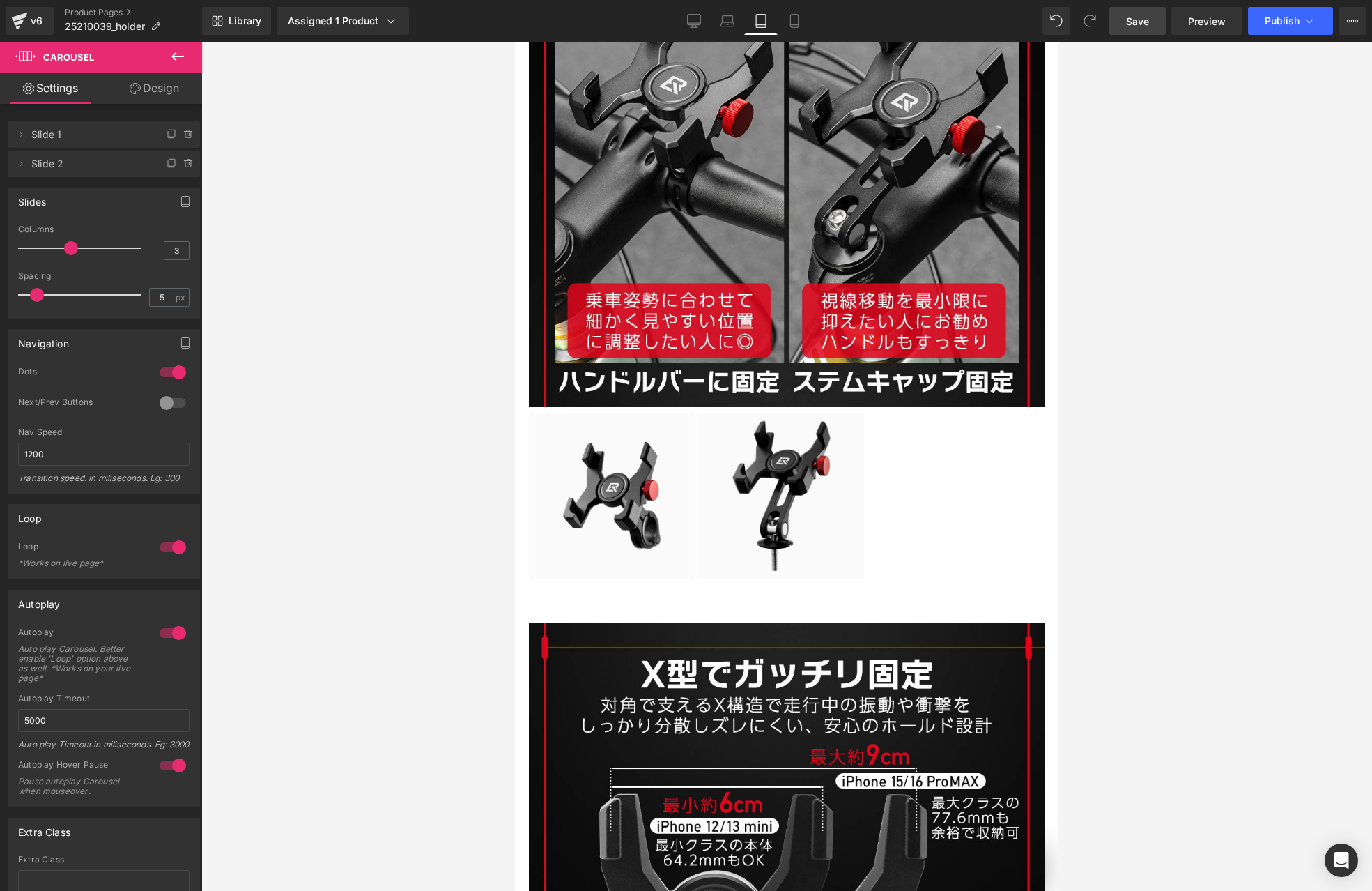
scroll to position [2187, 0]
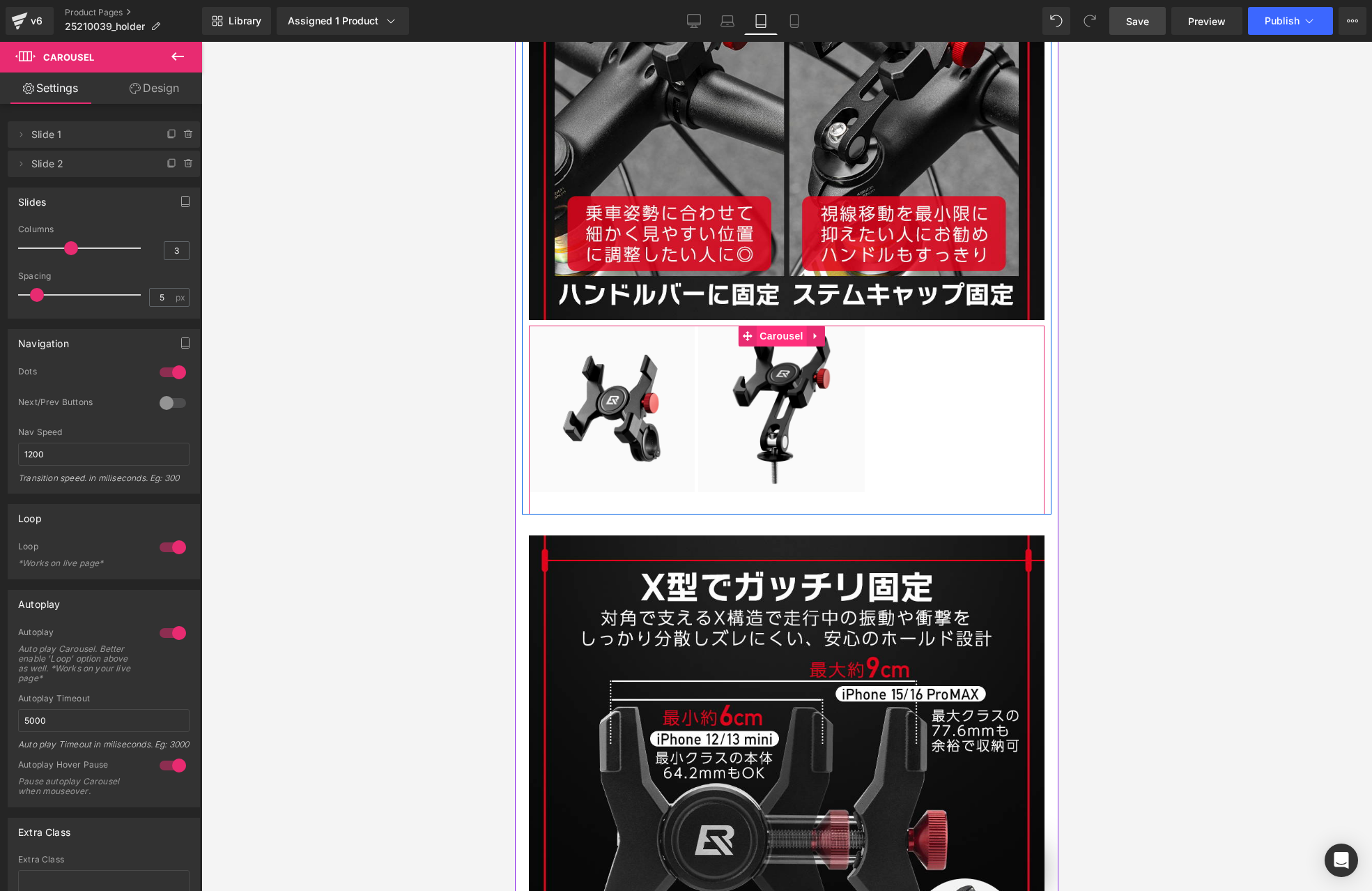
click at [774, 325] on span "Carousel" at bounding box center [781, 335] width 51 height 21
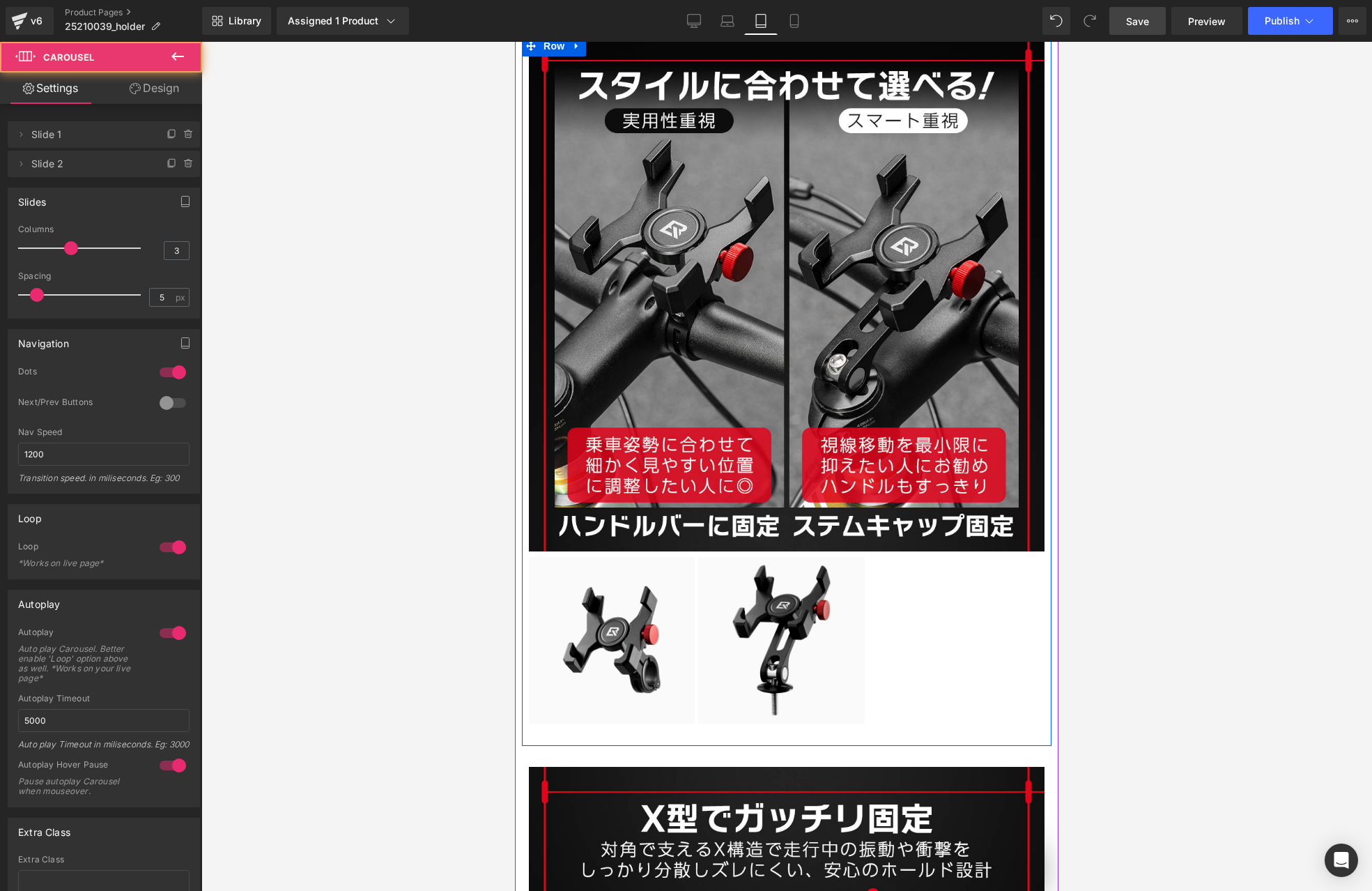
scroll to position [1923, 0]
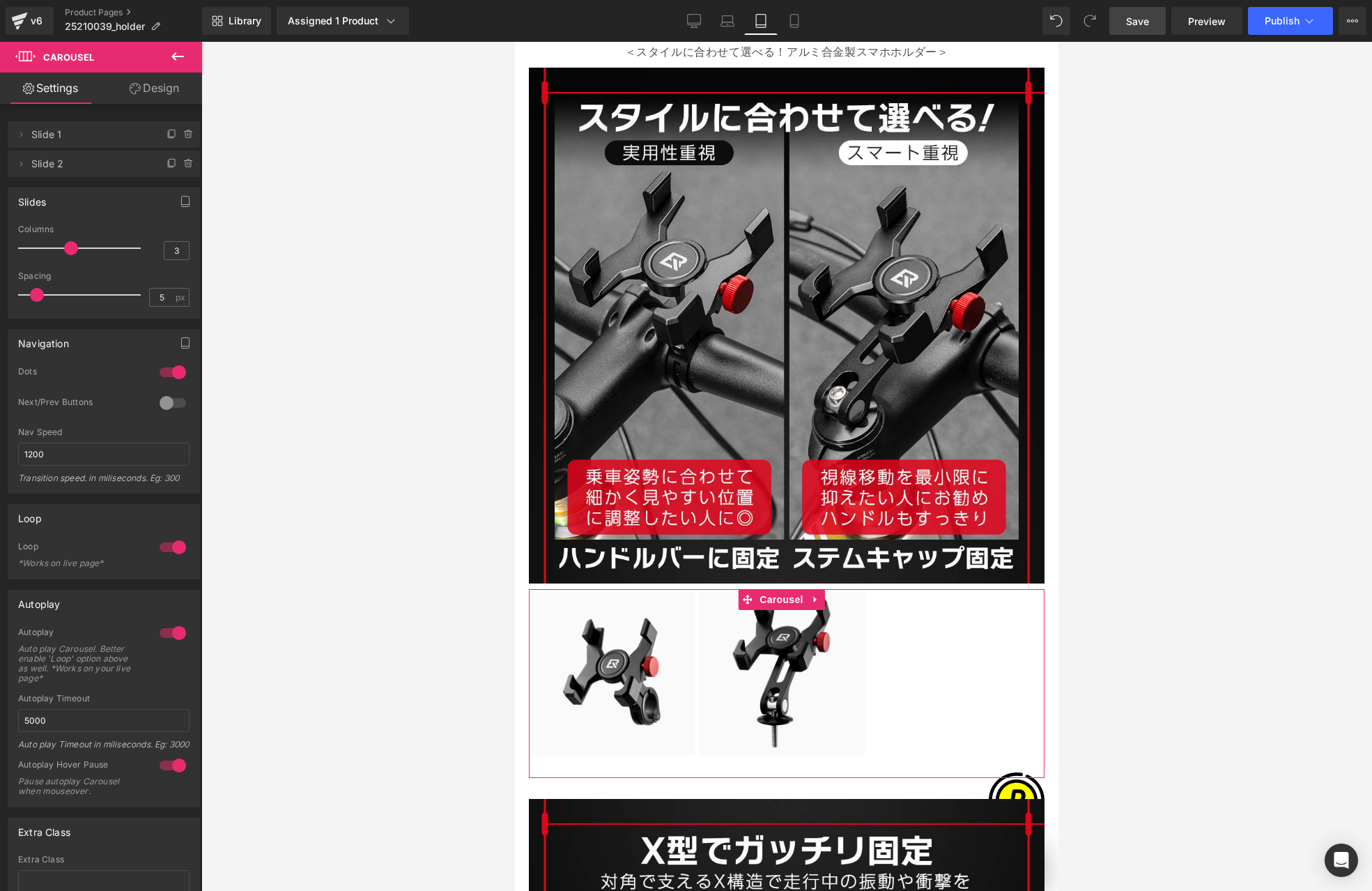
type input "2"
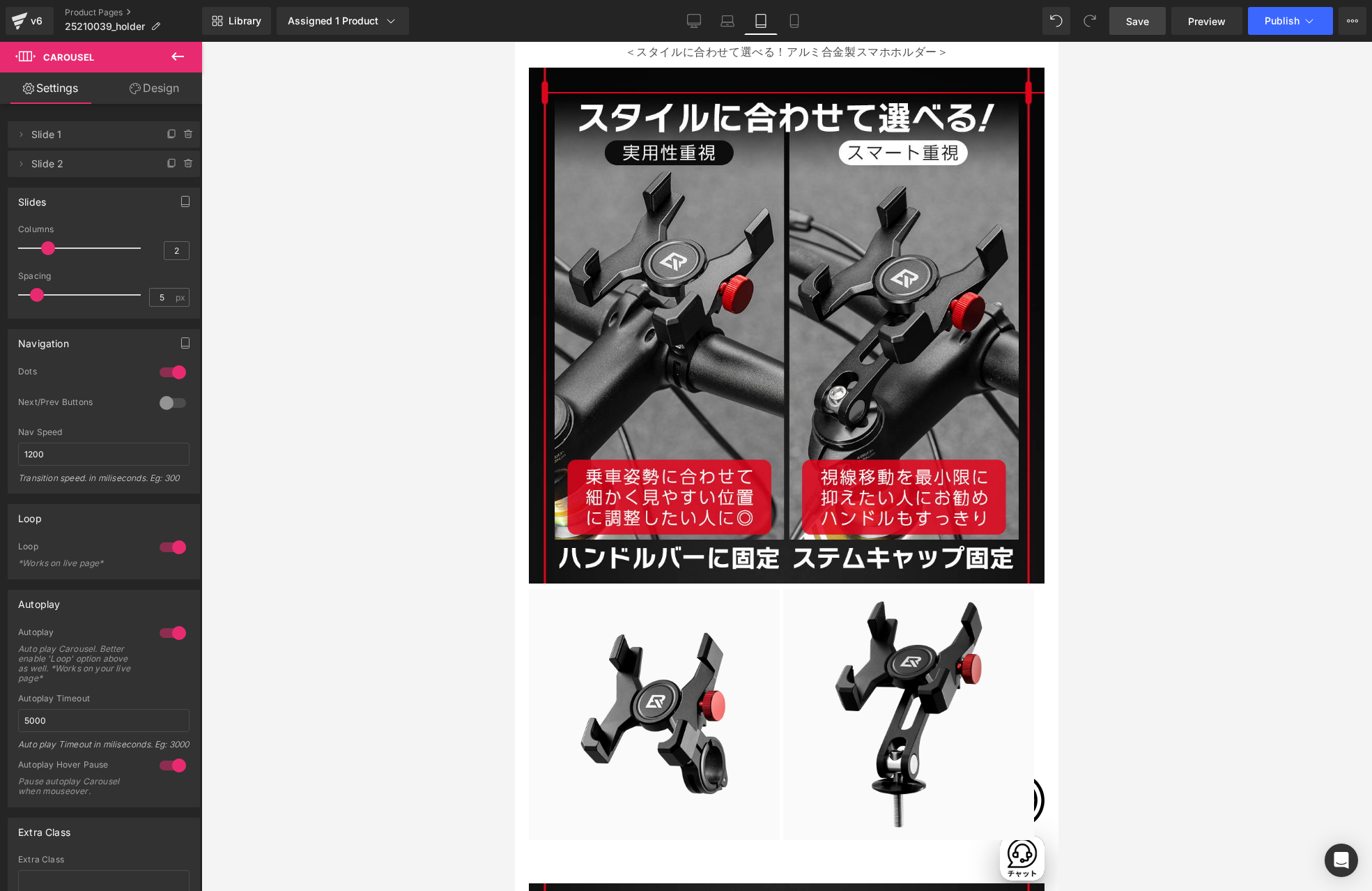
drag, startPoint x: 66, startPoint y: 248, endPoint x: 42, endPoint y: 247, distance: 24.0
click at [42, 247] on span at bounding box center [48, 247] width 14 height 14
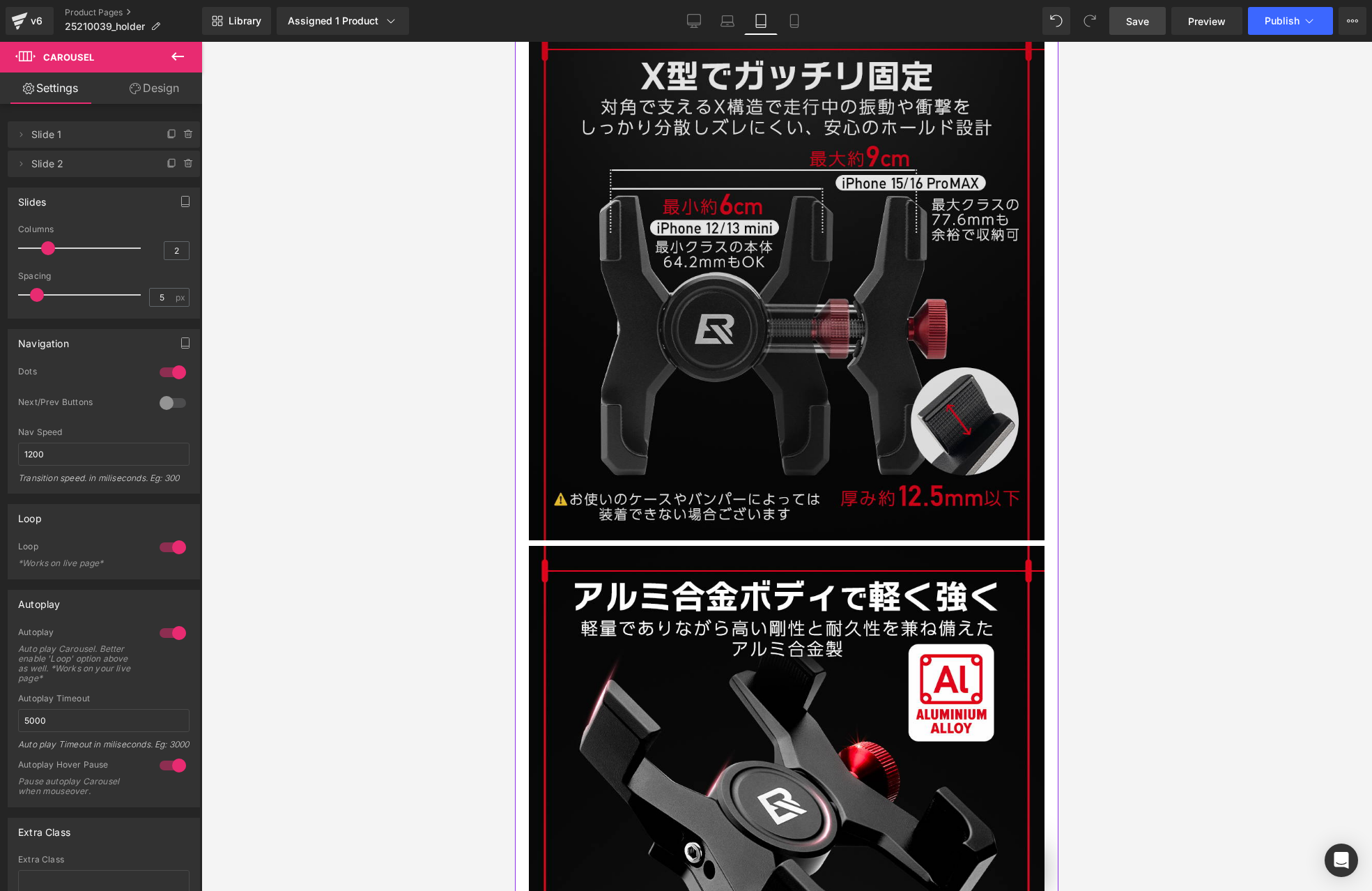
scroll to position [2555, 0]
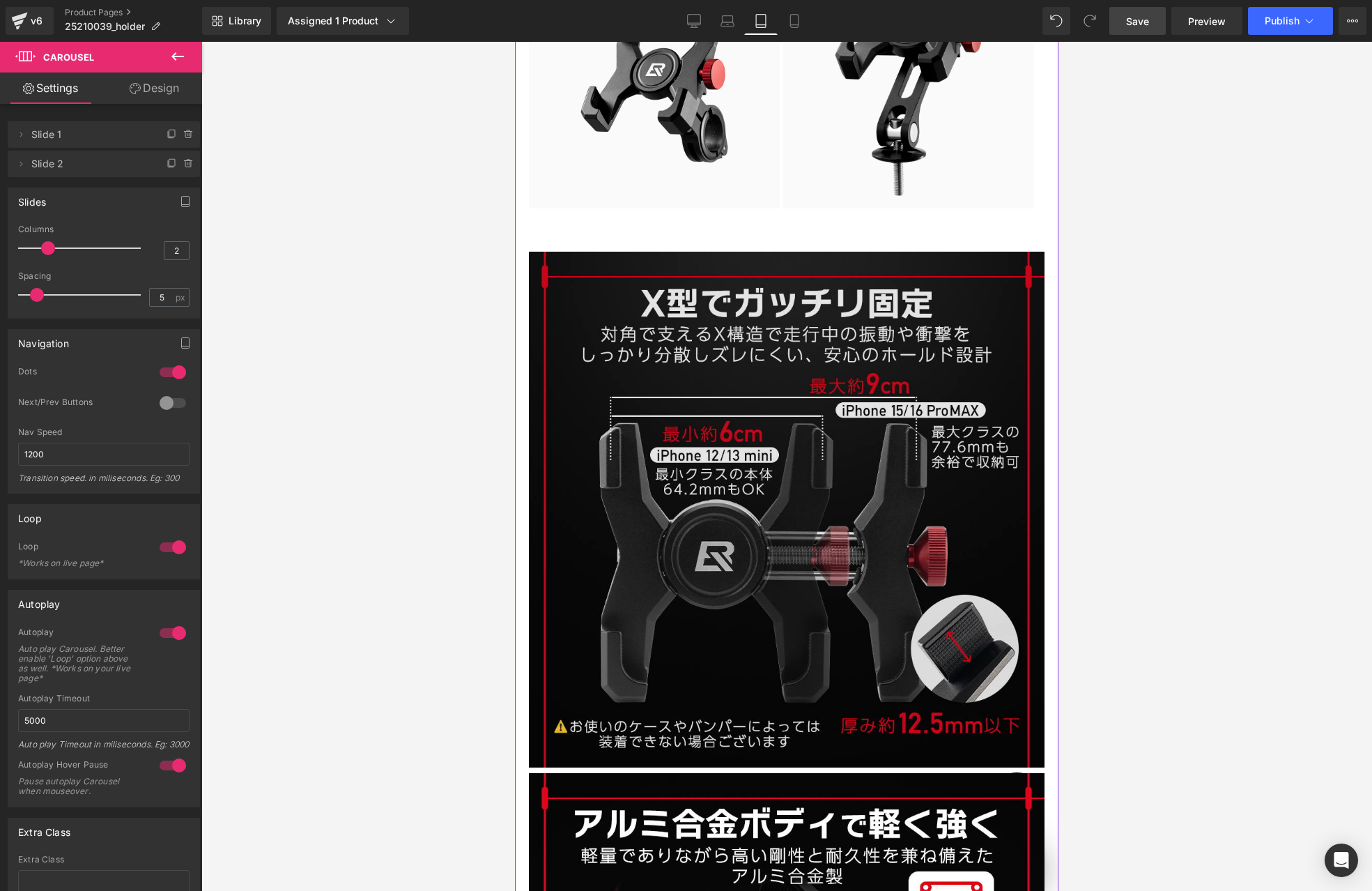
click at [766, 358] on img at bounding box center [787, 510] width 516 height 516
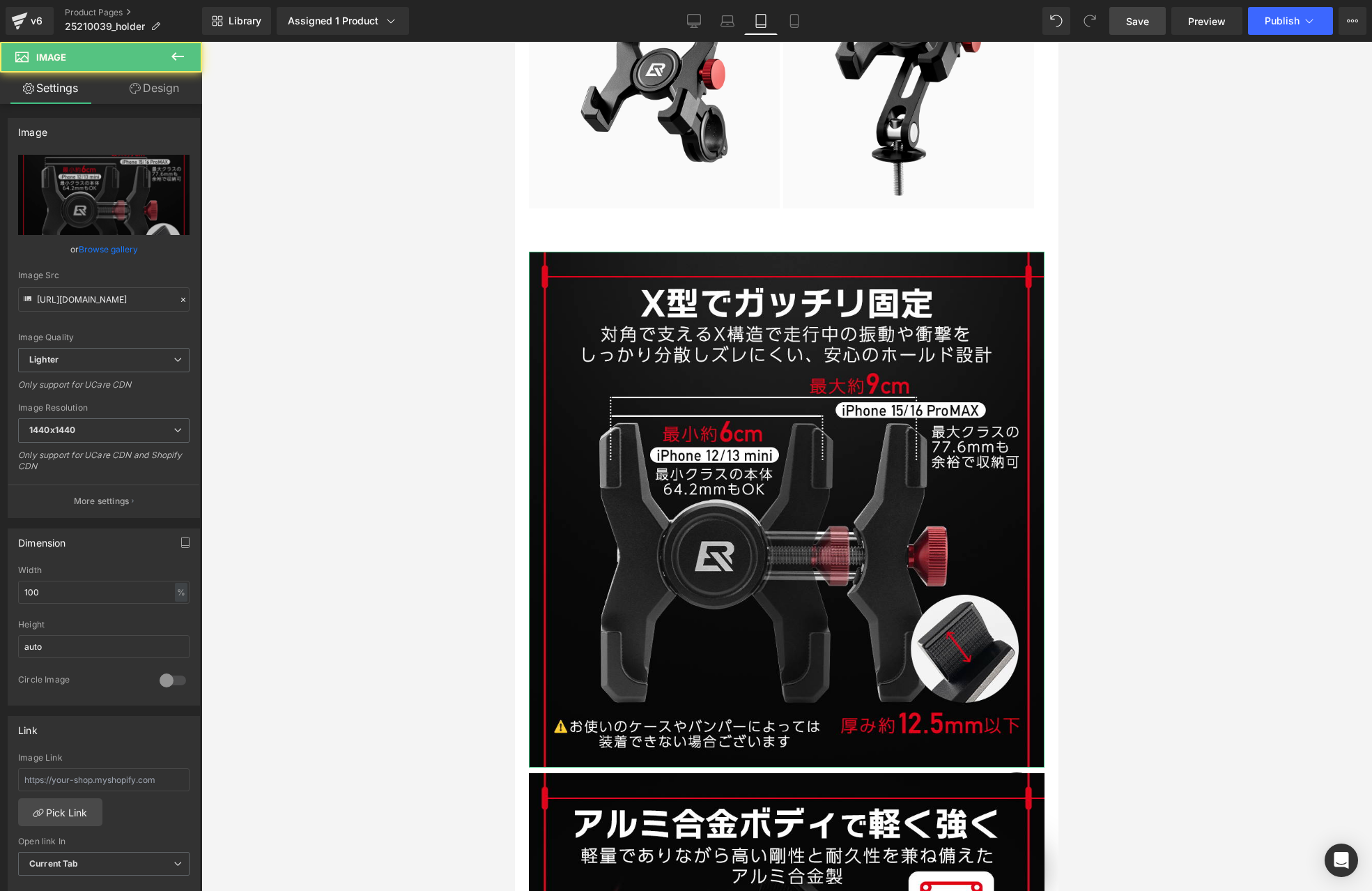
scroll to position [0, 453]
click at [159, 98] on link "Design" at bounding box center [155, 87] width 101 height 31
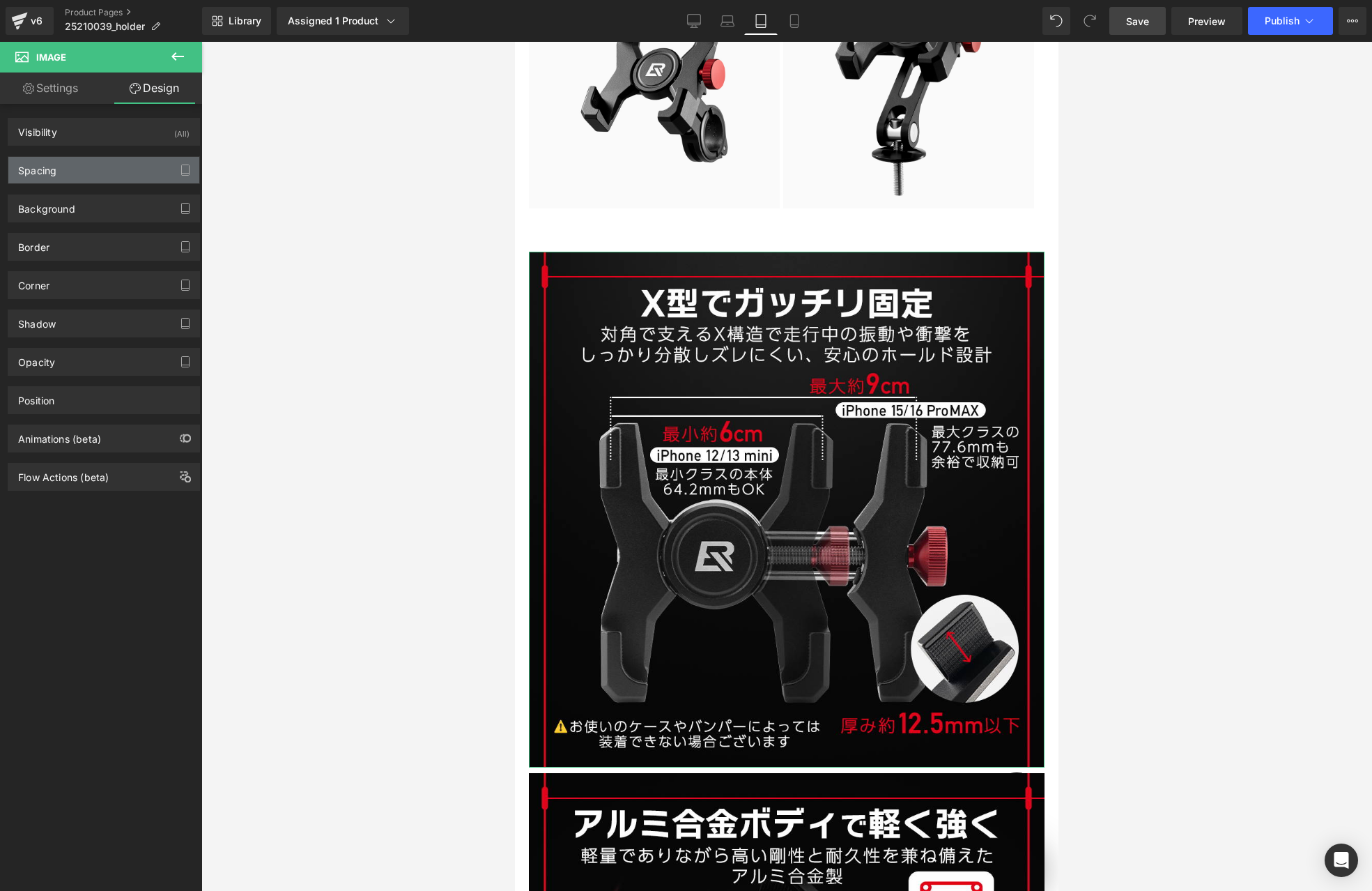
click at [81, 174] on div "Spacing" at bounding box center [104, 170] width 191 height 26
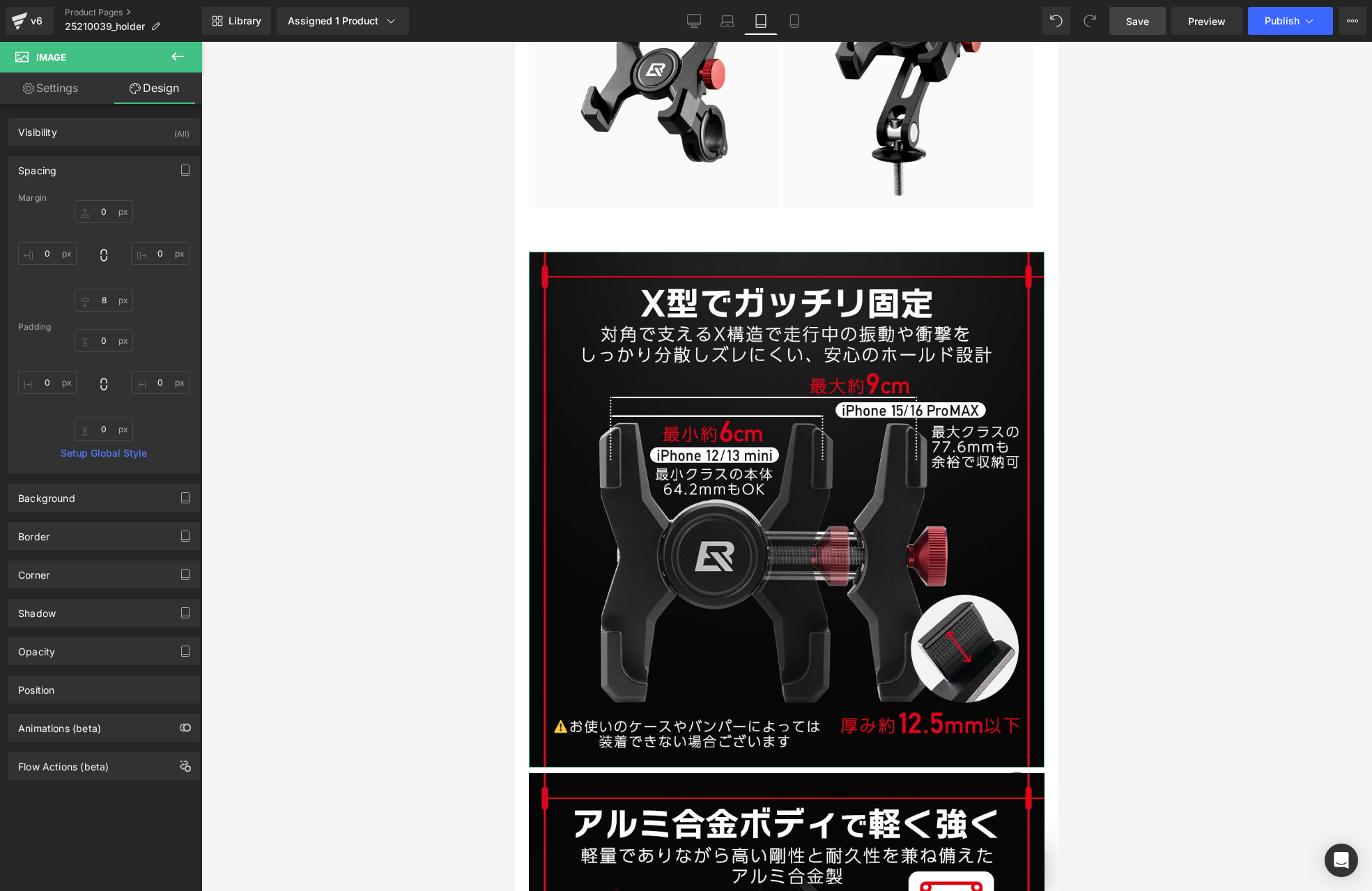
type input "0"
type input "8"
type input "0"
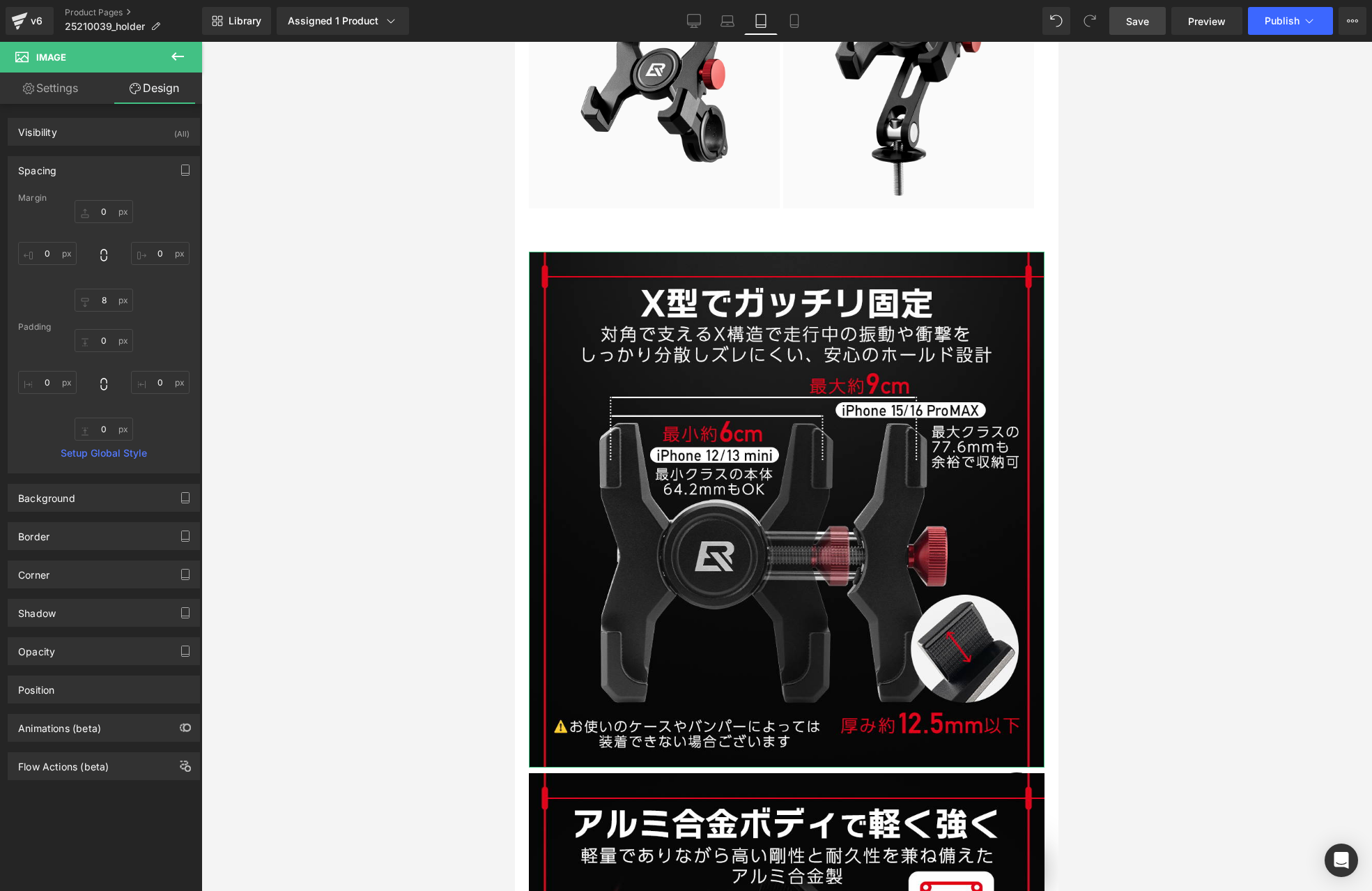
type input "0"
click at [105, 296] on input "8" at bounding box center [104, 300] width 58 height 23
type input "0"
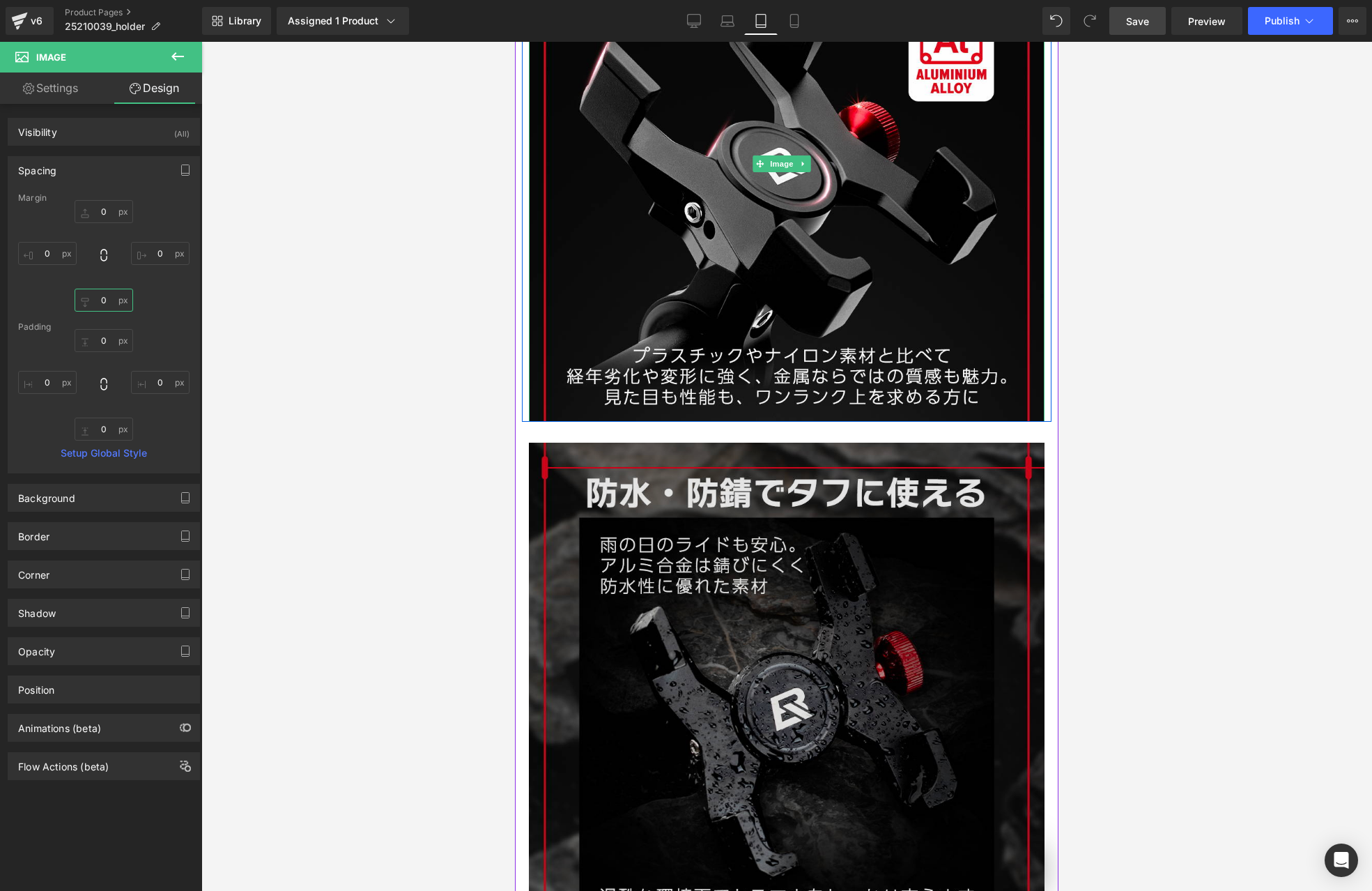
scroll to position [0, 907]
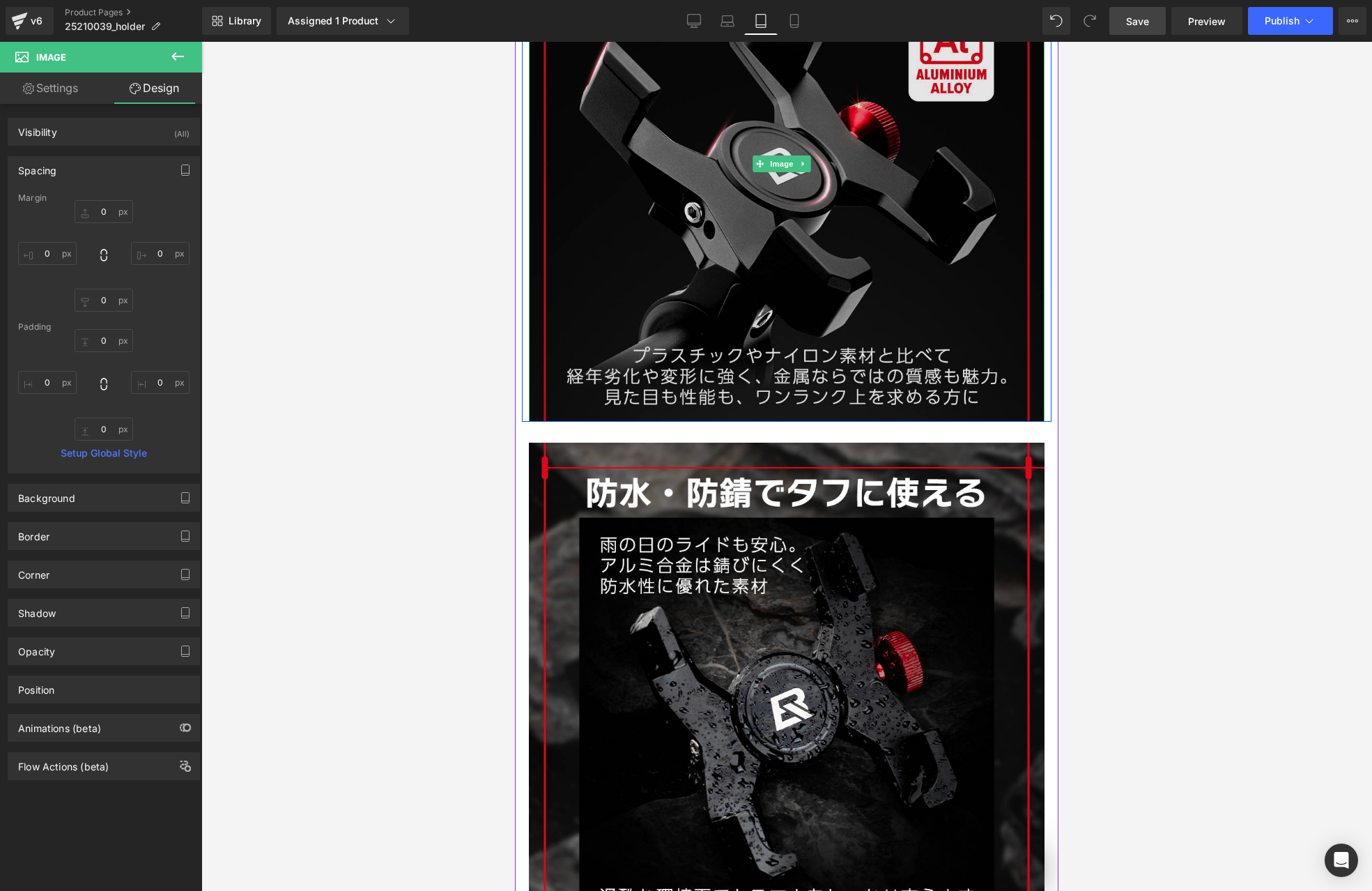
click at [699, 278] on img at bounding box center [787, 164] width 516 height 516
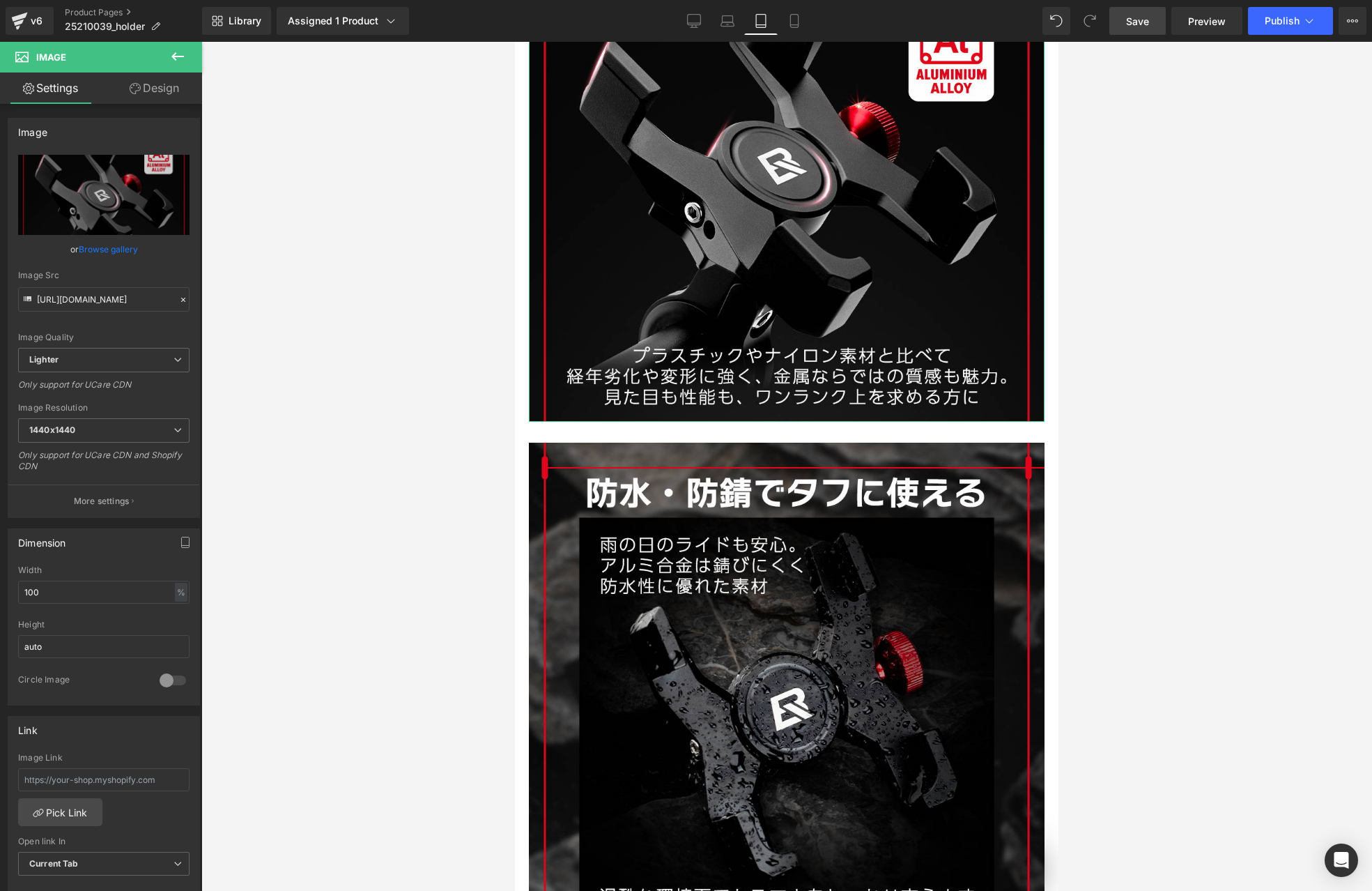
click at [155, 91] on link "Design" at bounding box center [155, 87] width 101 height 31
click at [0, 0] on div "Spacing" at bounding box center [0, 0] width 0 height 0
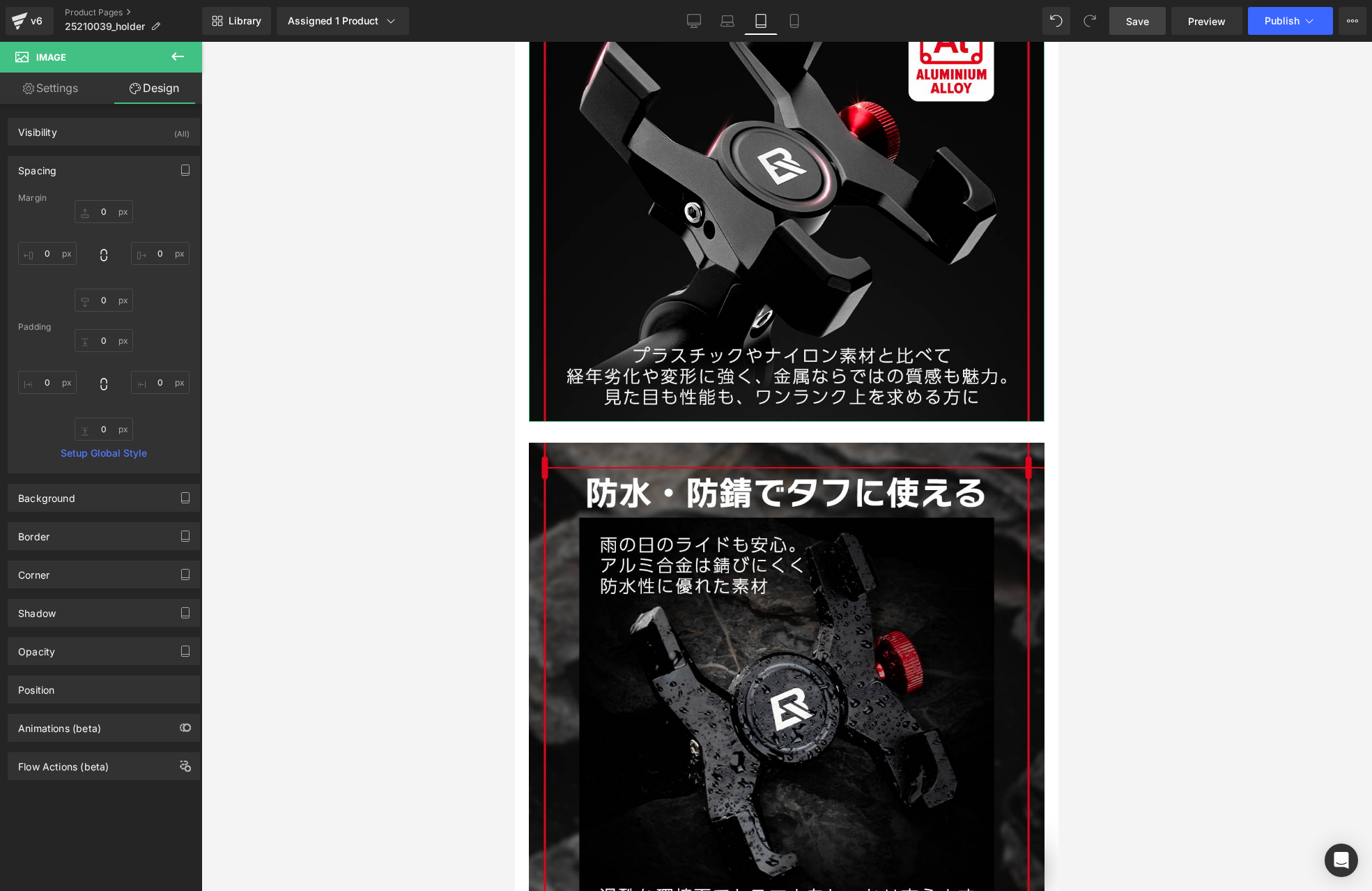
type input "0"
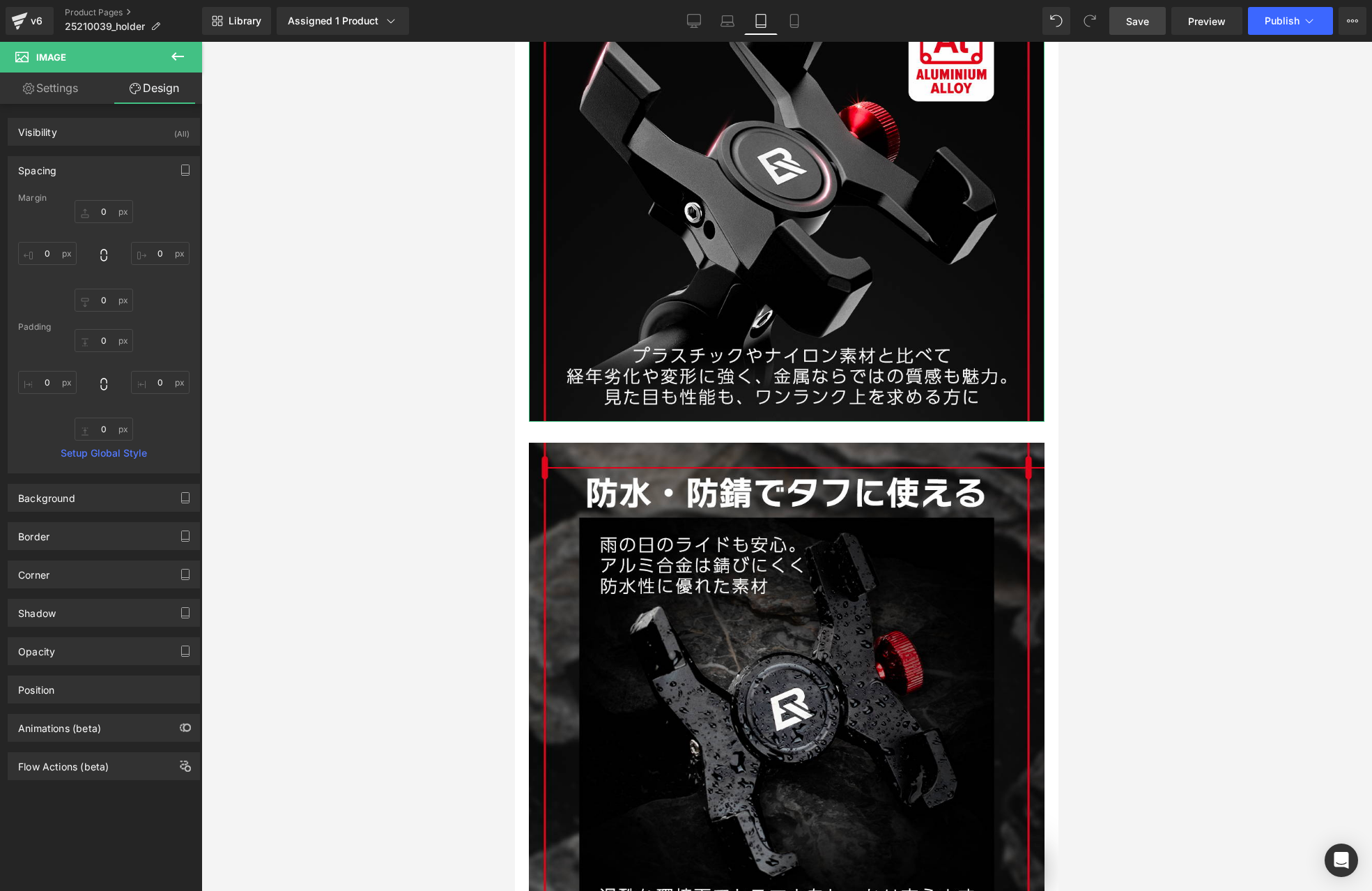
type input "0"
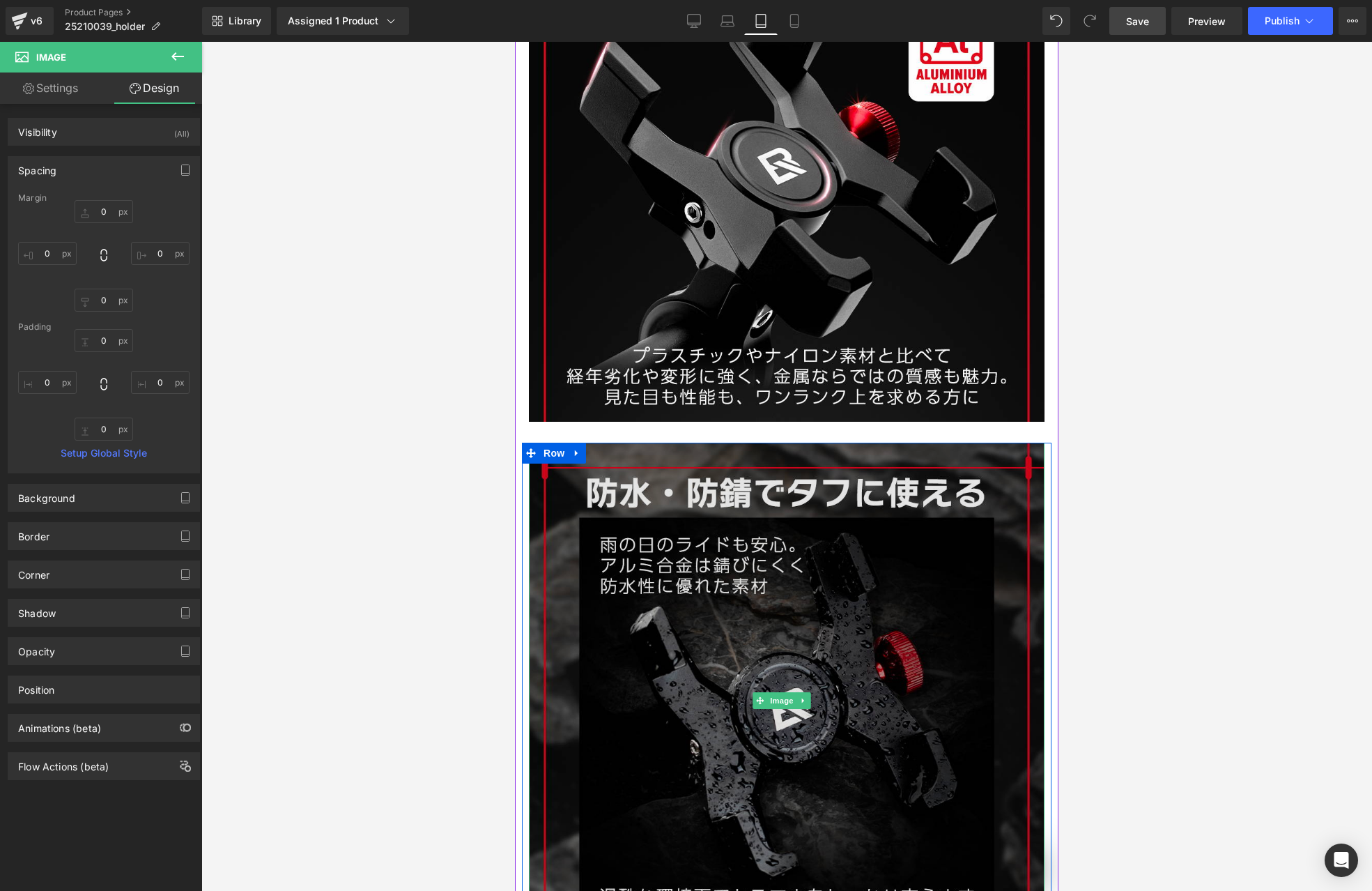
click at [739, 483] on img at bounding box center [787, 700] width 516 height 516
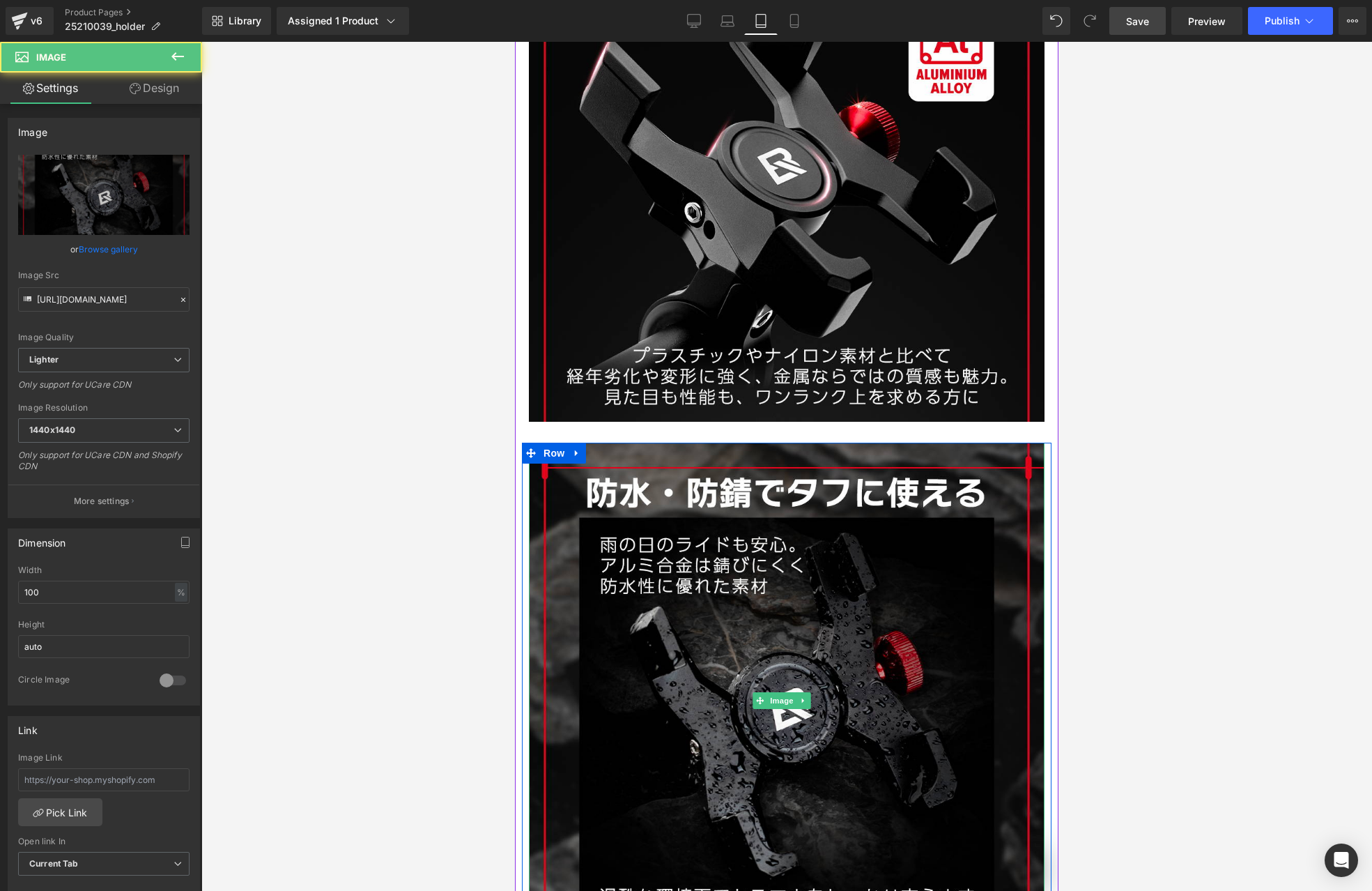
scroll to position [0, 0]
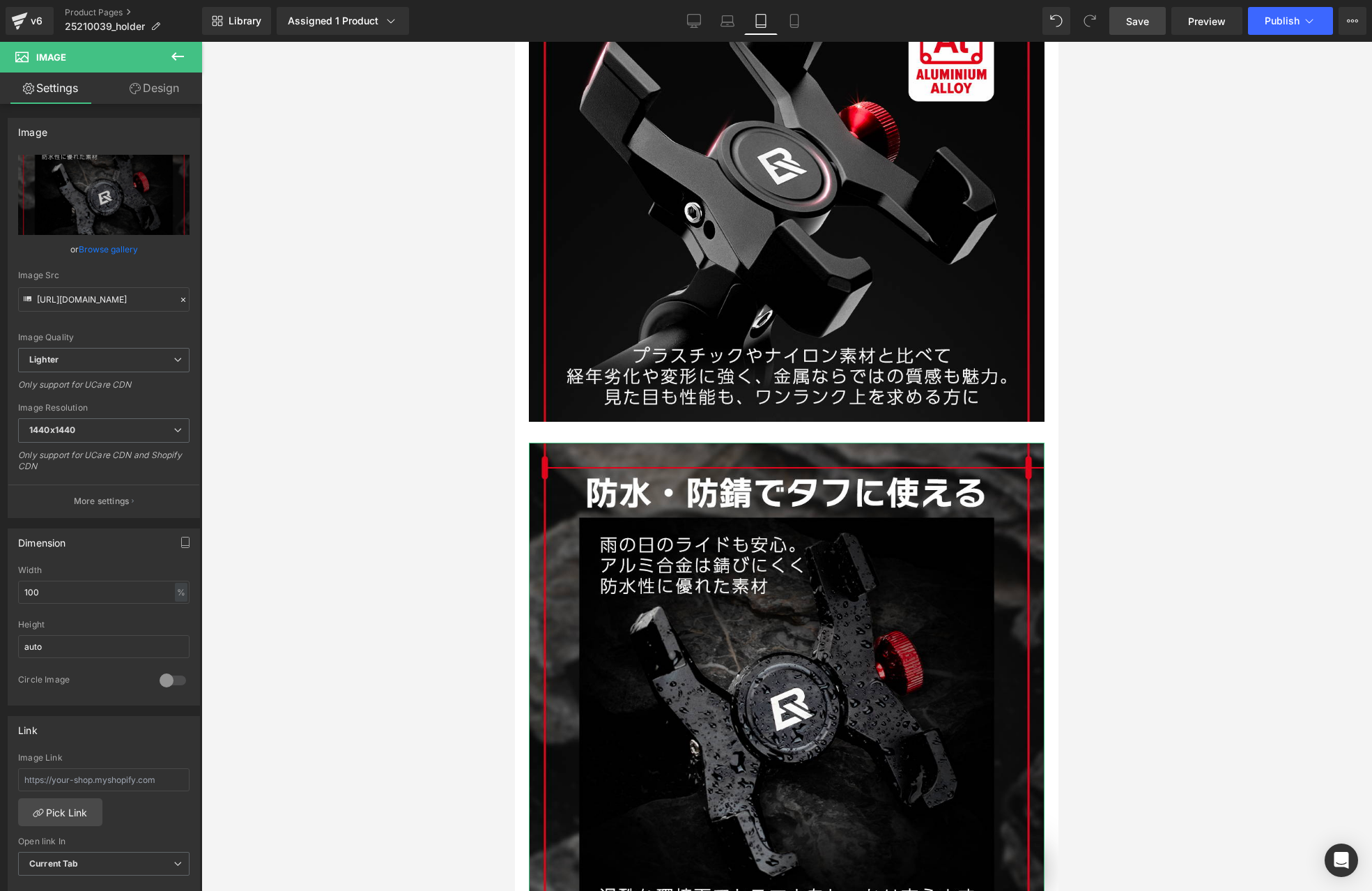
click at [155, 89] on link "Design" at bounding box center [155, 87] width 101 height 31
click at [0, 0] on div "Visibility" at bounding box center [0, 0] width 0 height 0
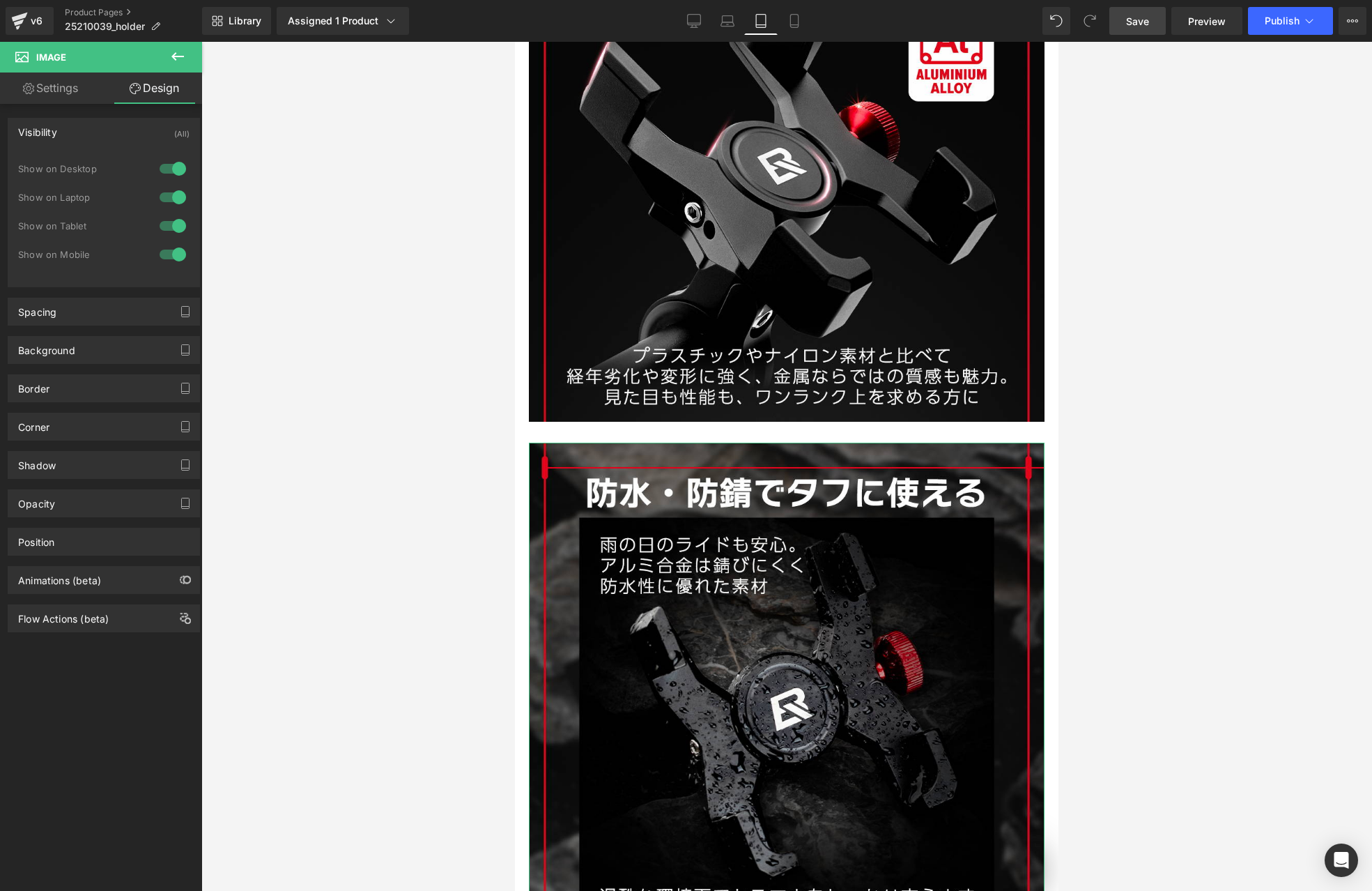
click at [162, 92] on link "Design" at bounding box center [155, 87] width 101 height 31
click at [54, 96] on link "Settings" at bounding box center [51, 87] width 101 height 31
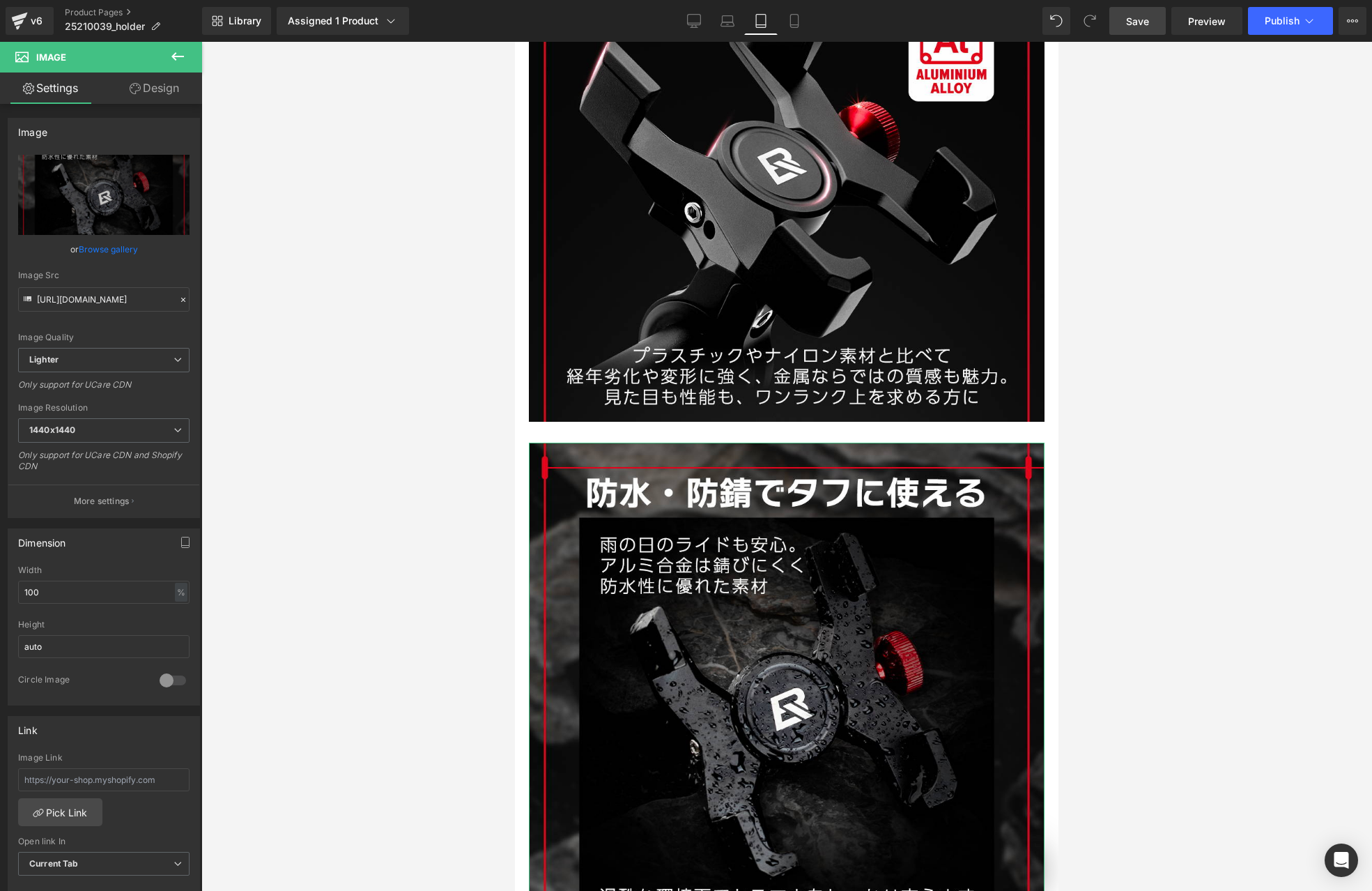
click at [149, 88] on link "Design" at bounding box center [155, 87] width 101 height 31
type input "0"
type input "8"
type input "0"
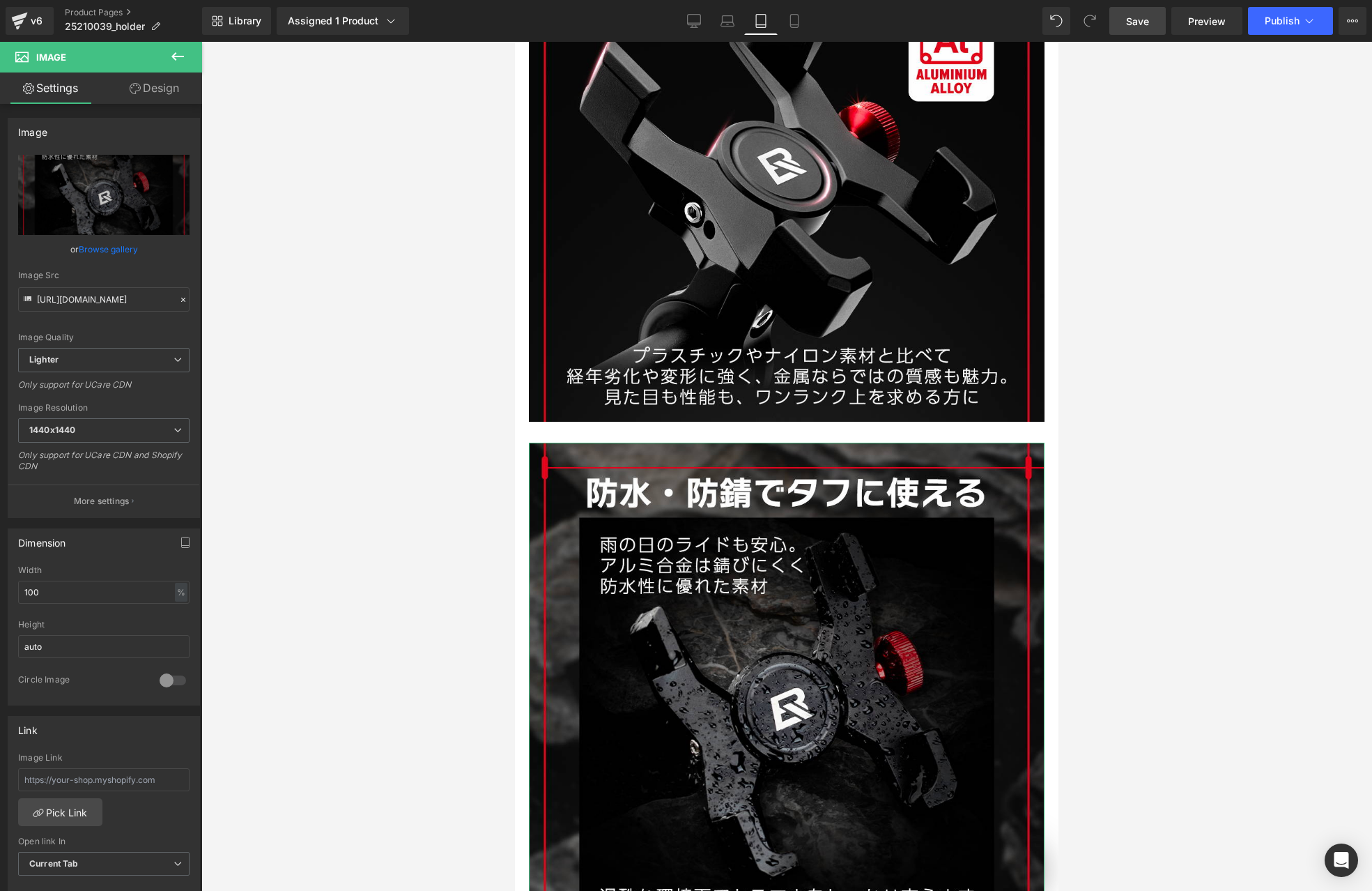
type input "0"
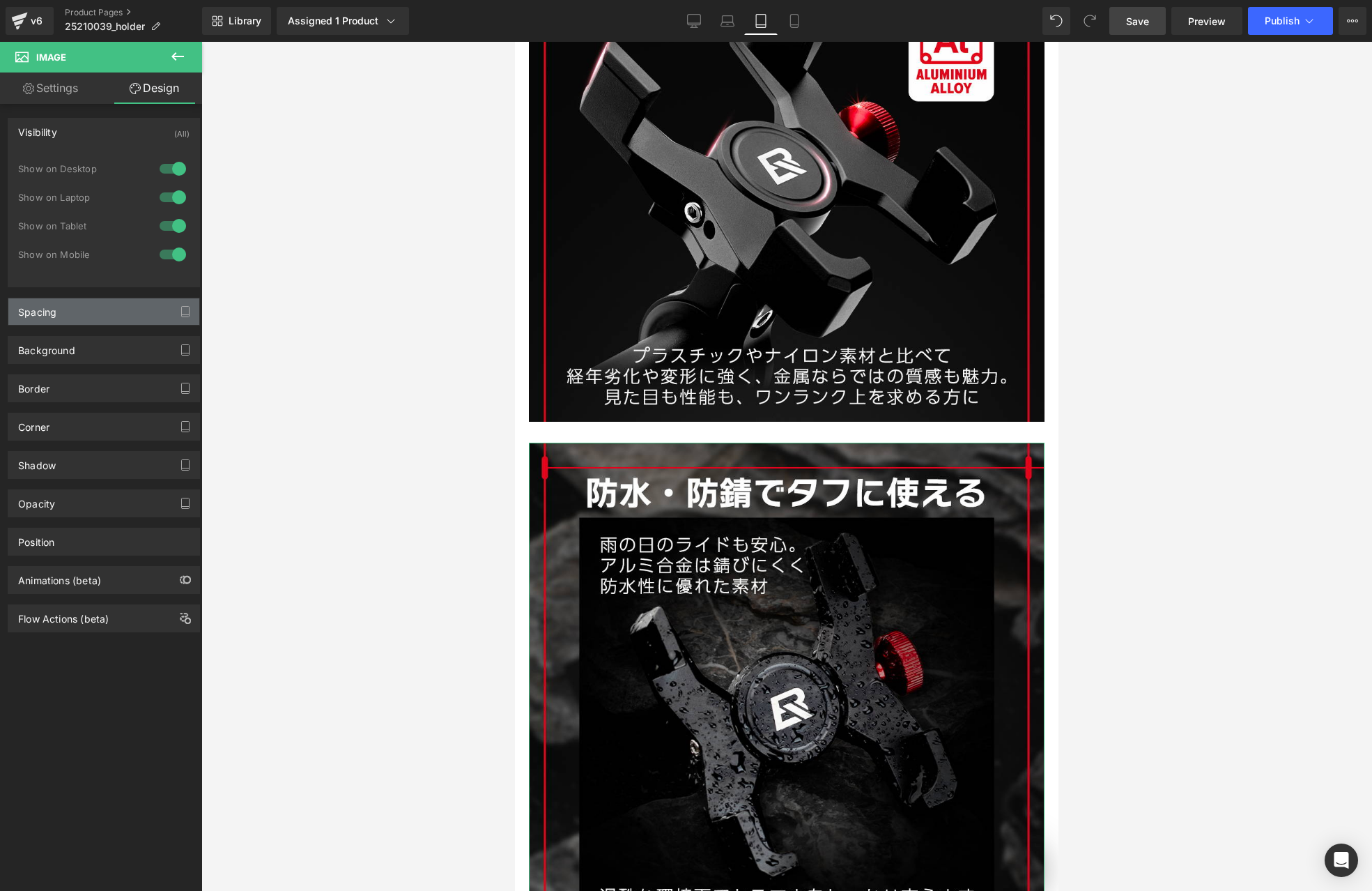
click at [96, 317] on div "Spacing" at bounding box center [104, 311] width 191 height 26
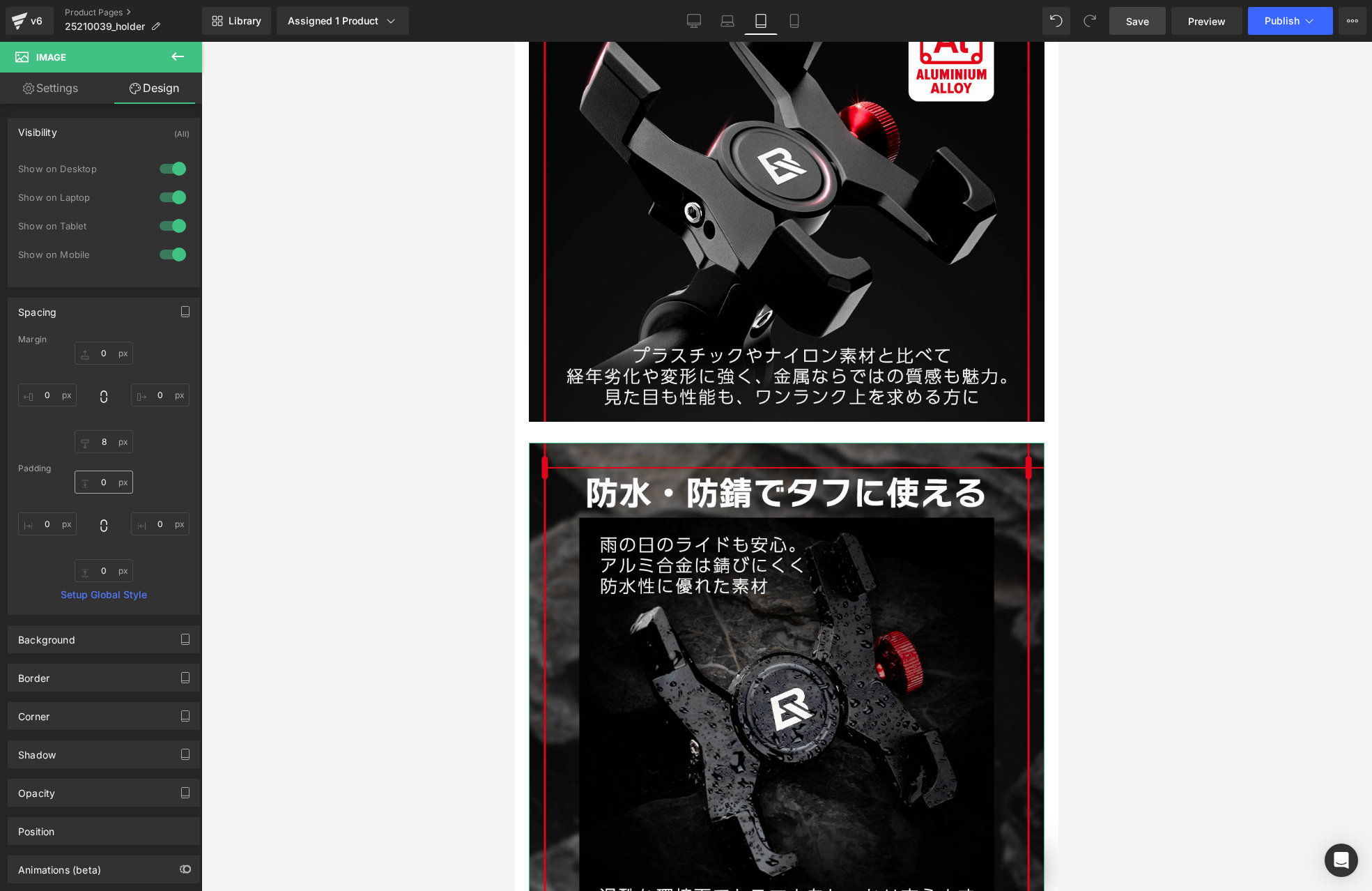
scroll to position [0, 453]
click at [102, 439] on input "8" at bounding box center [104, 441] width 58 height 23
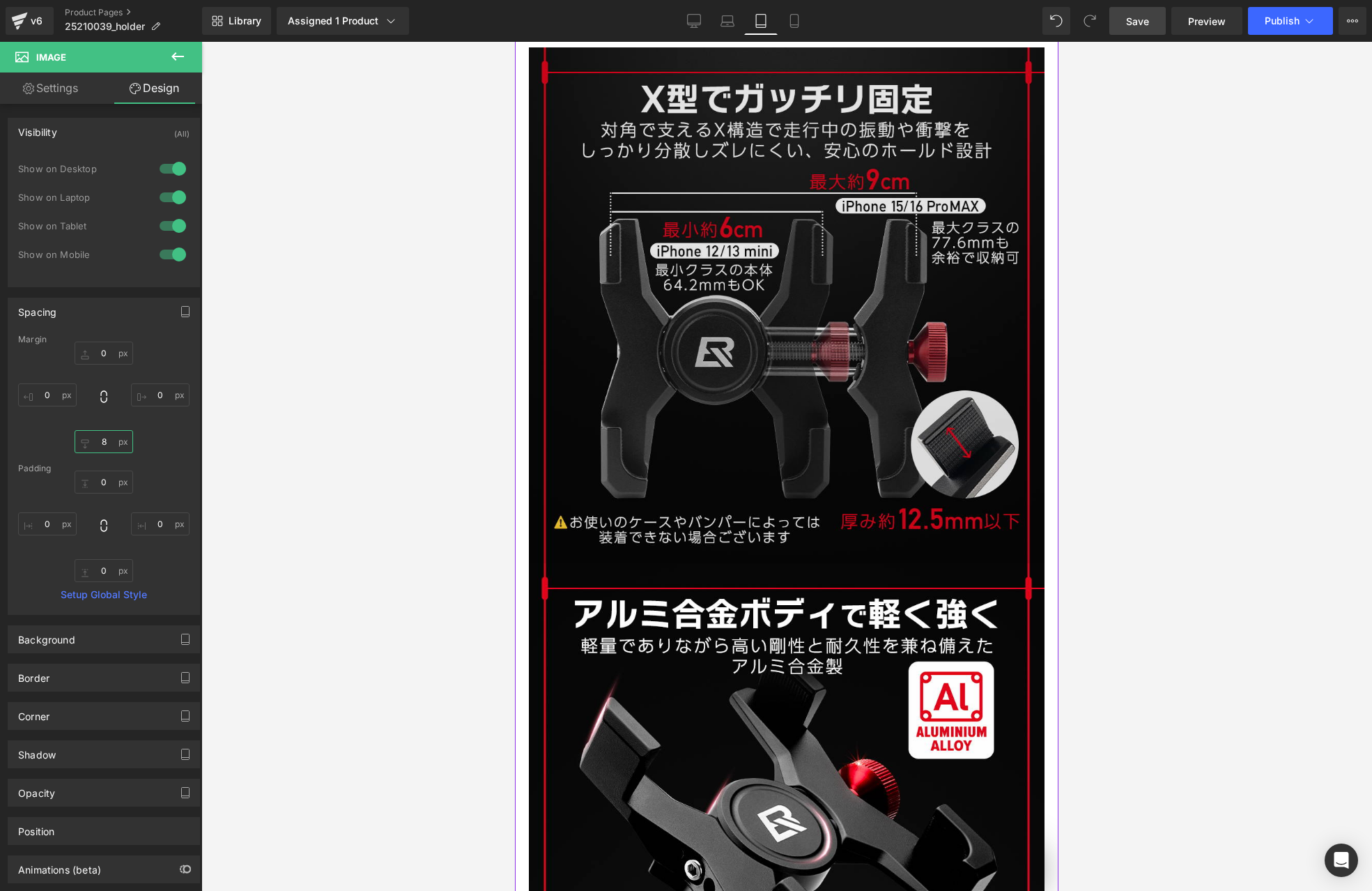
scroll to position [2477, 0]
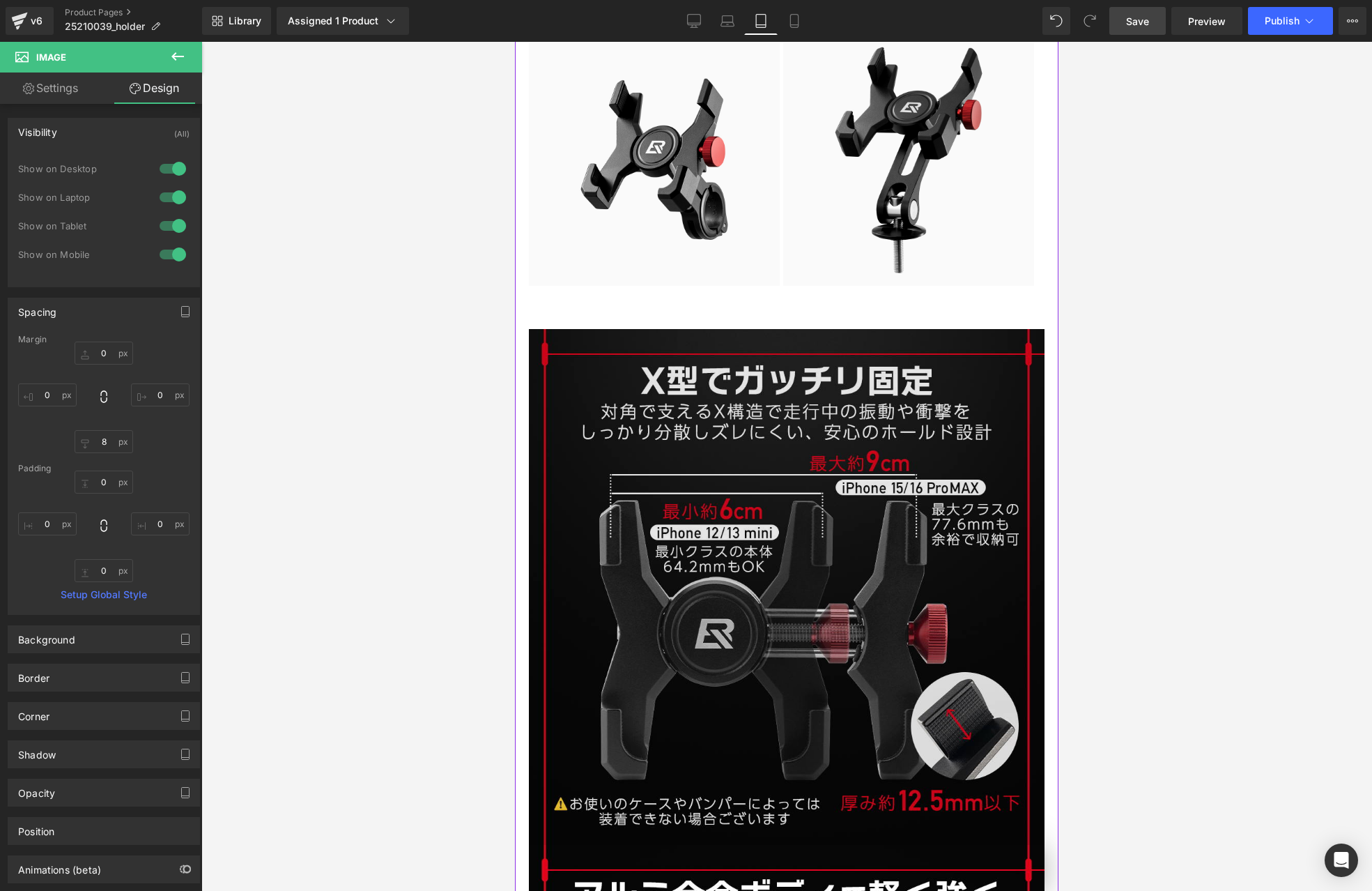
click at [729, 375] on img at bounding box center [787, 587] width 516 height 516
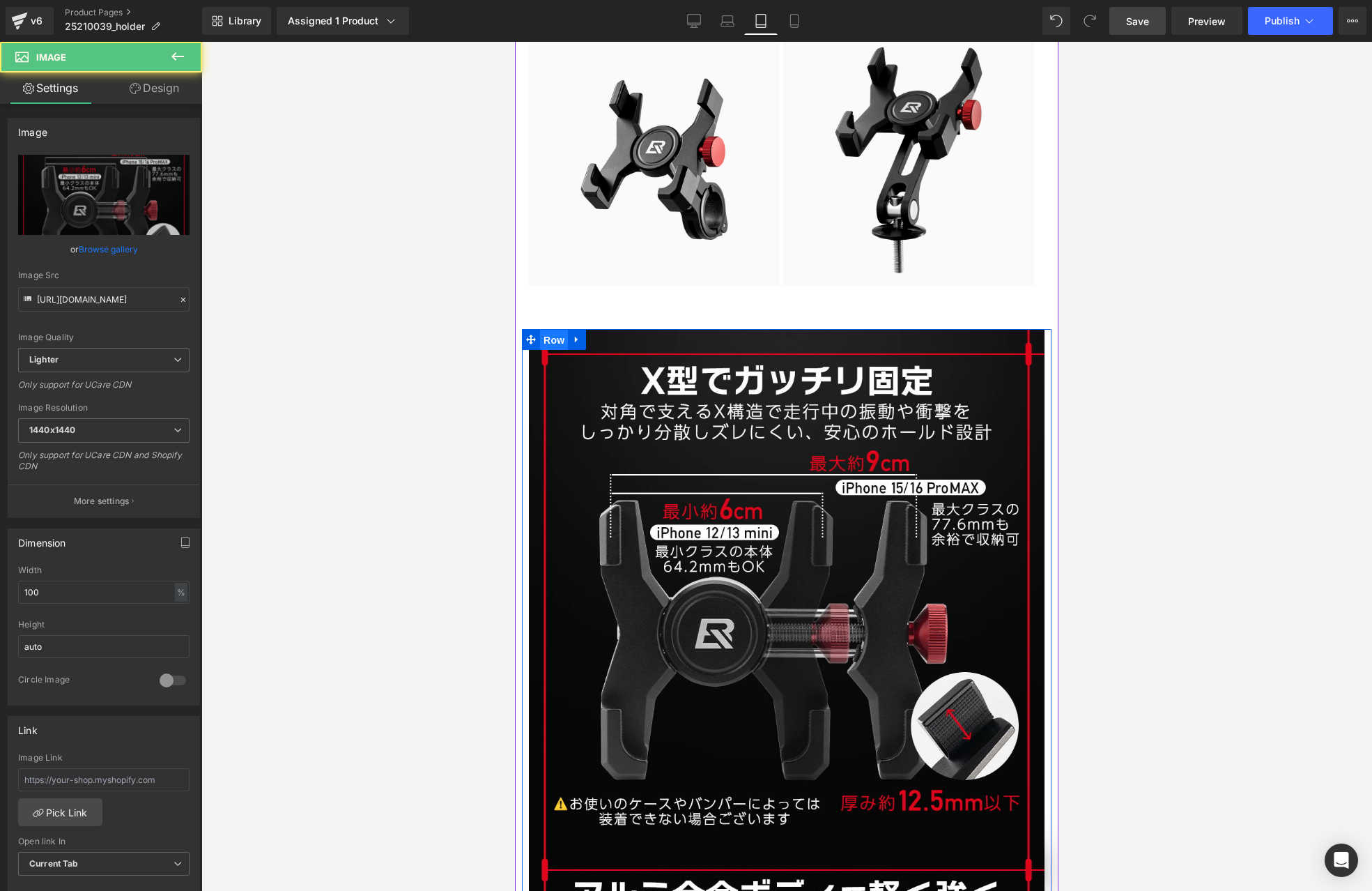
click at [561, 330] on span "Row" at bounding box center [554, 340] width 28 height 21
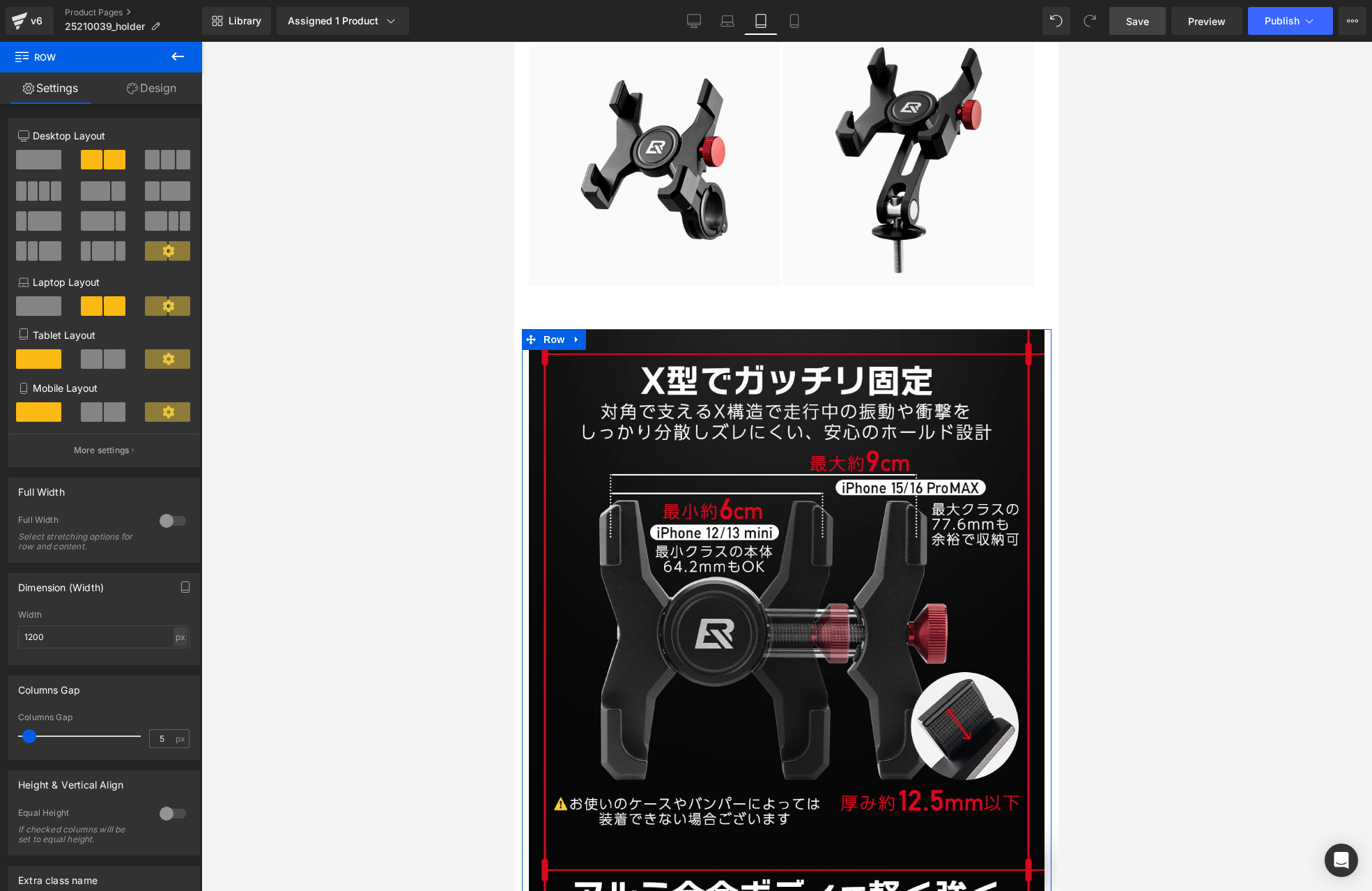
scroll to position [0, 907]
click at [162, 88] on link "Design" at bounding box center [152, 87] width 101 height 31
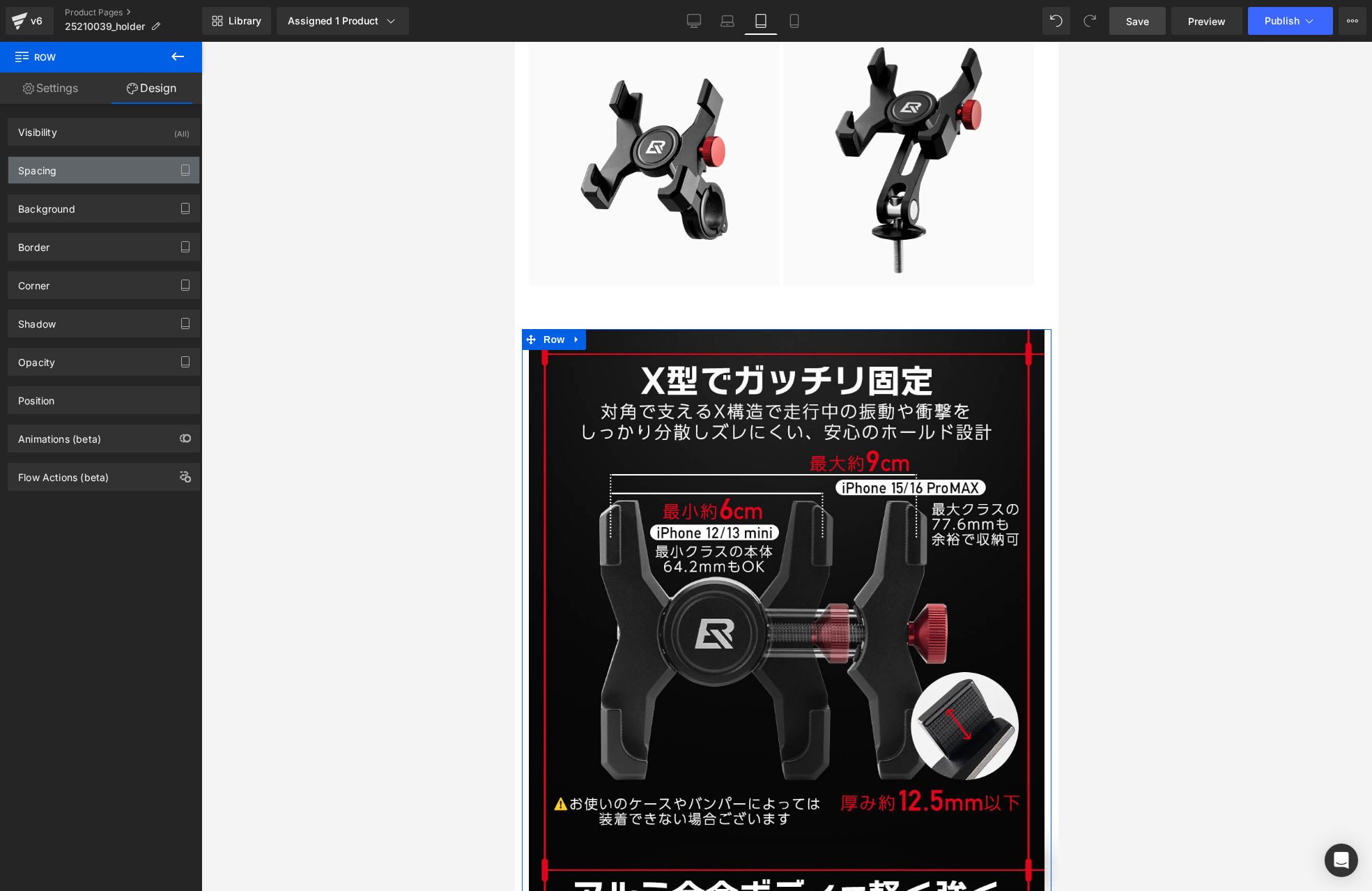
click at [102, 172] on div "Spacing" at bounding box center [104, 170] width 191 height 26
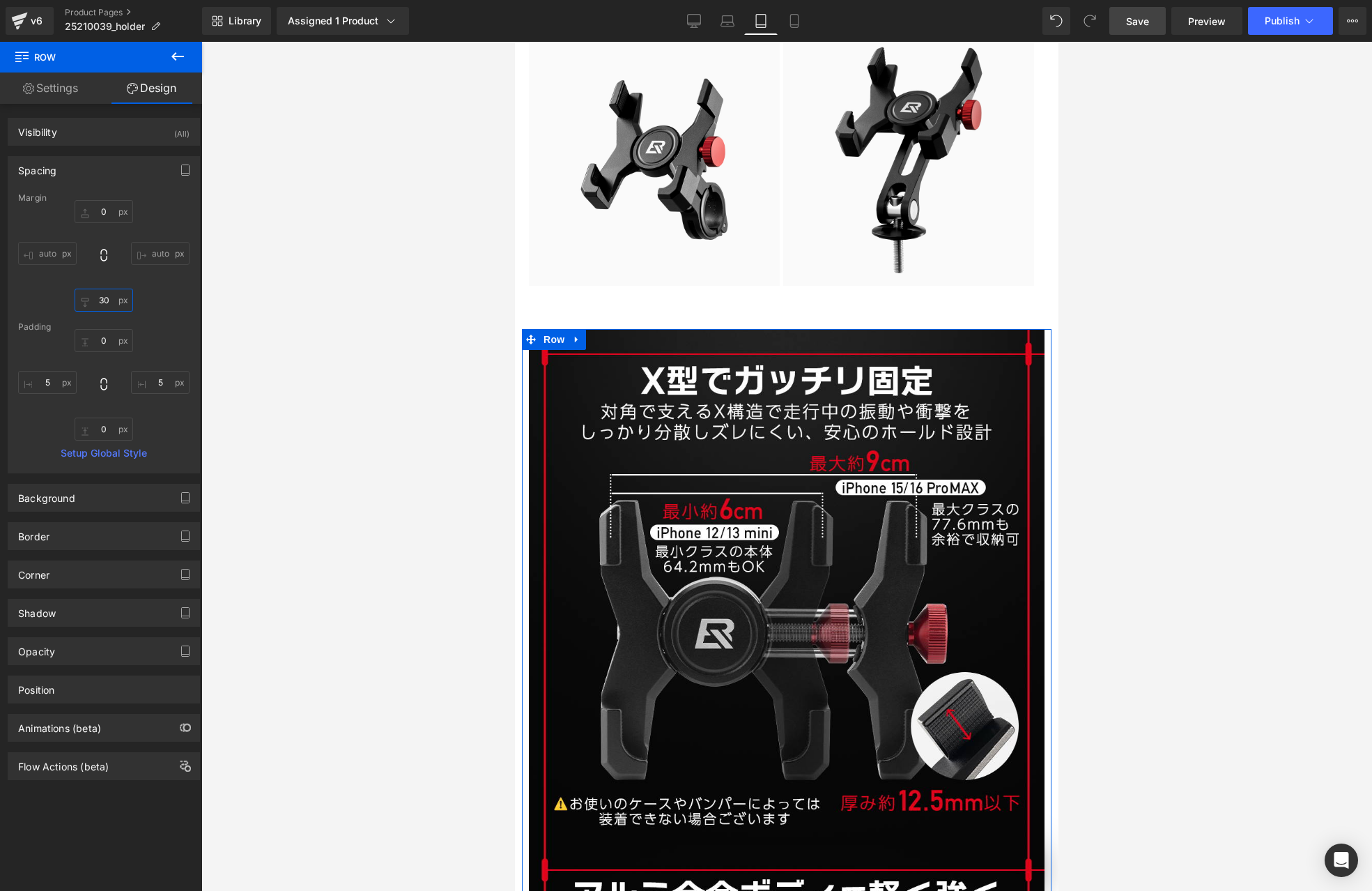
click at [102, 303] on input "30" at bounding box center [104, 300] width 58 height 23
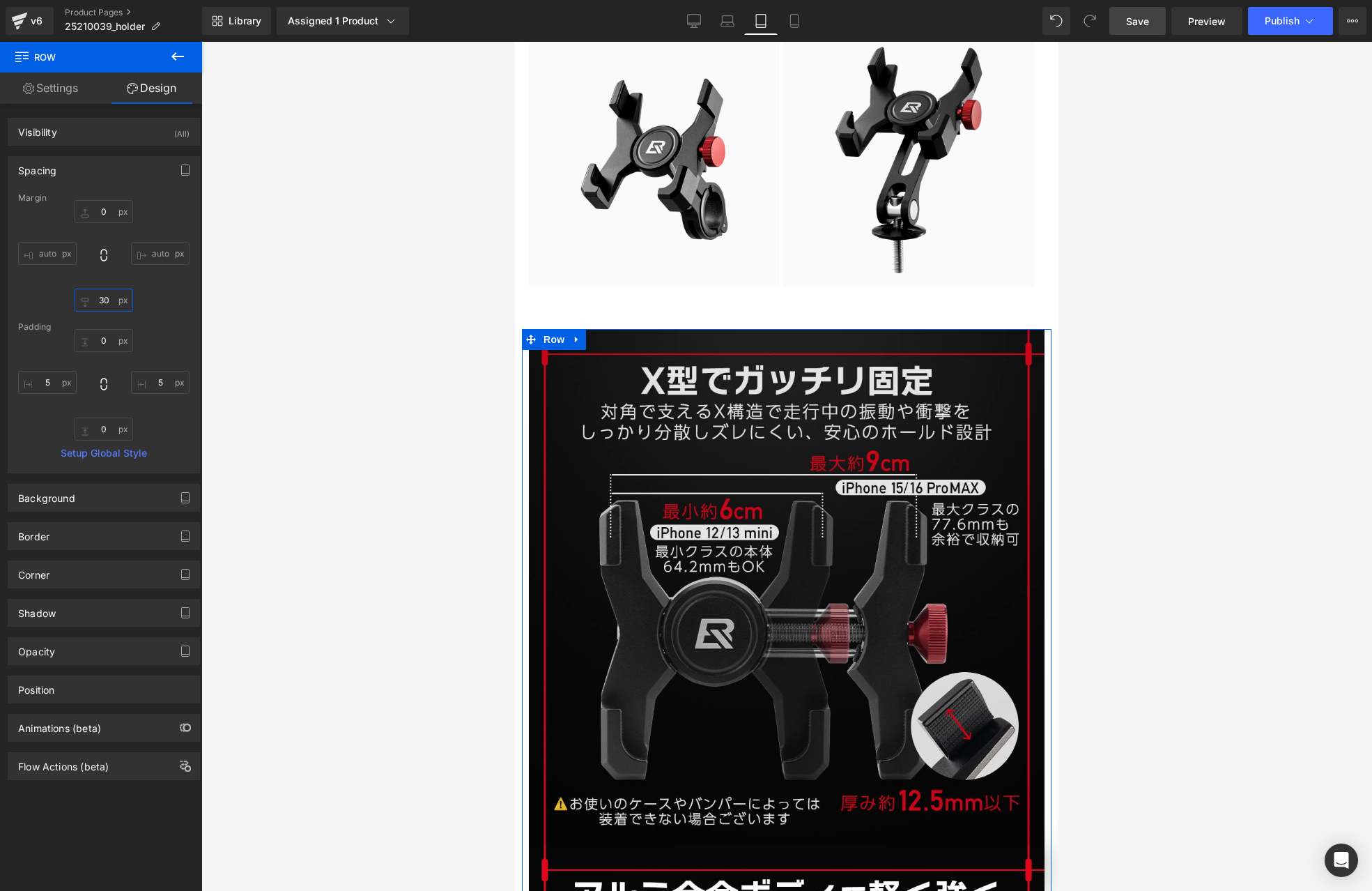
type input "0"
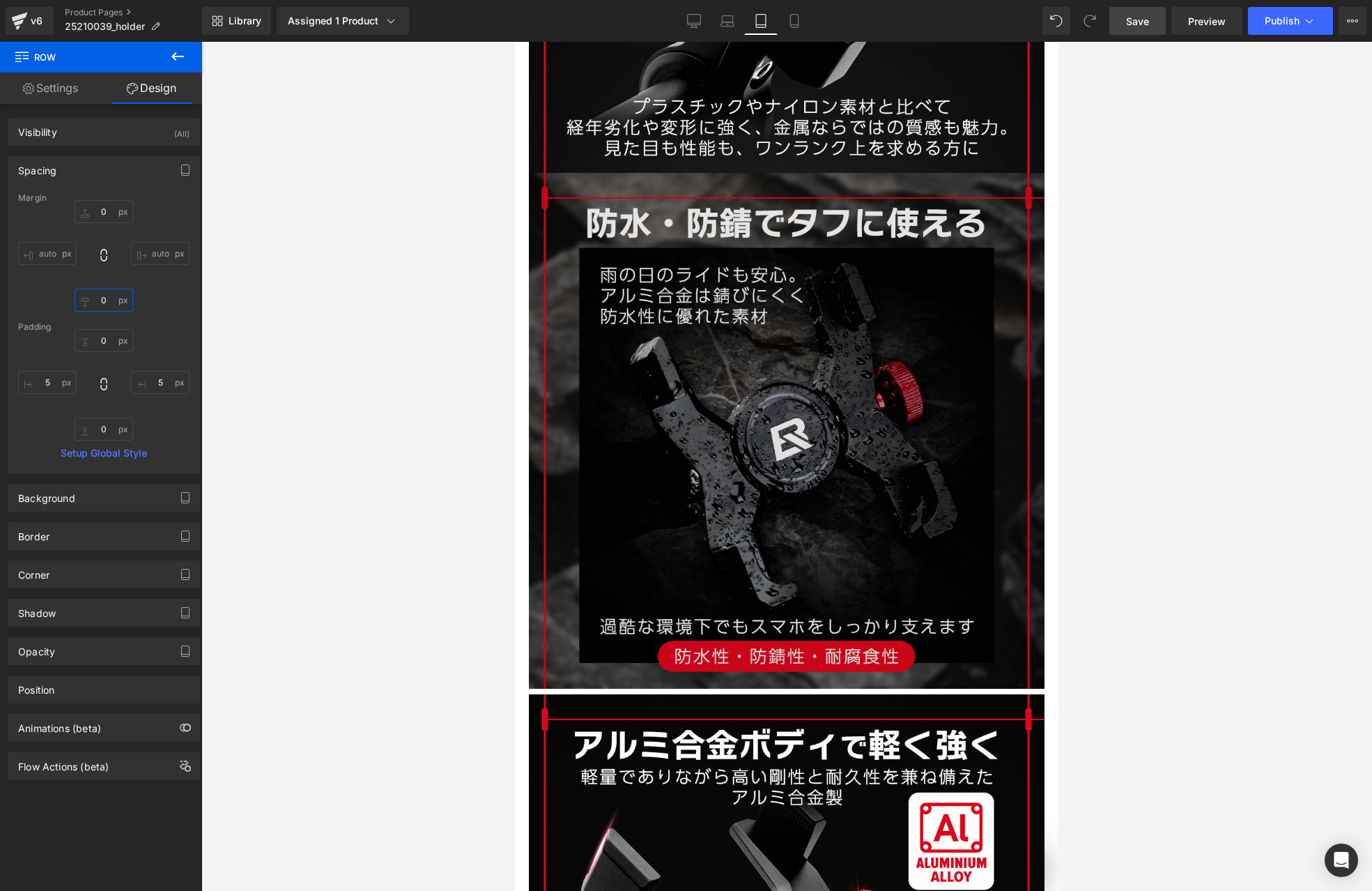
scroll to position [0, 0]
click at [716, 356] on img at bounding box center [787, 431] width 516 height 516
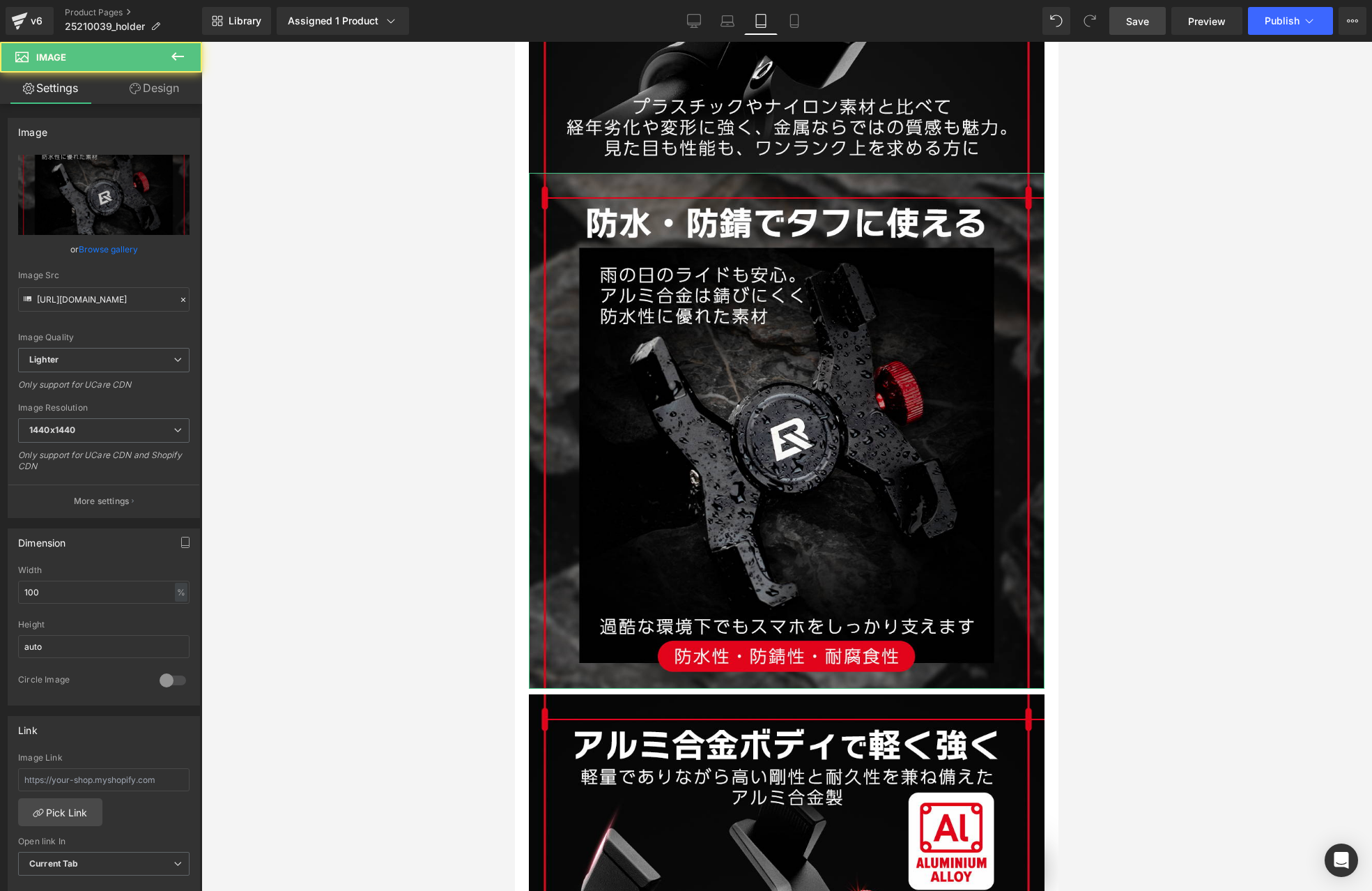
click at [162, 90] on link "Design" at bounding box center [155, 87] width 101 height 31
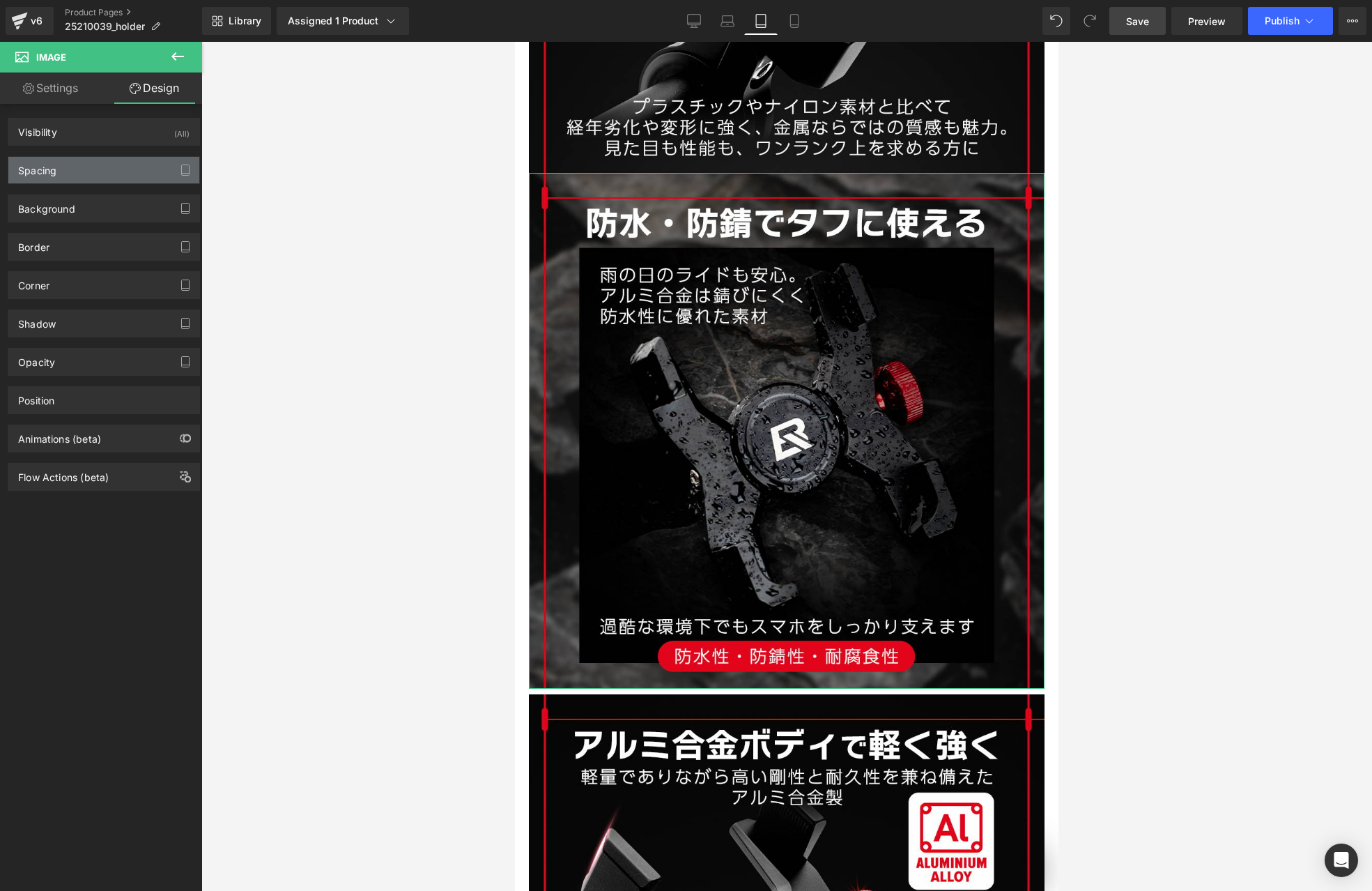
type input "0"
type input "8"
type input "0"
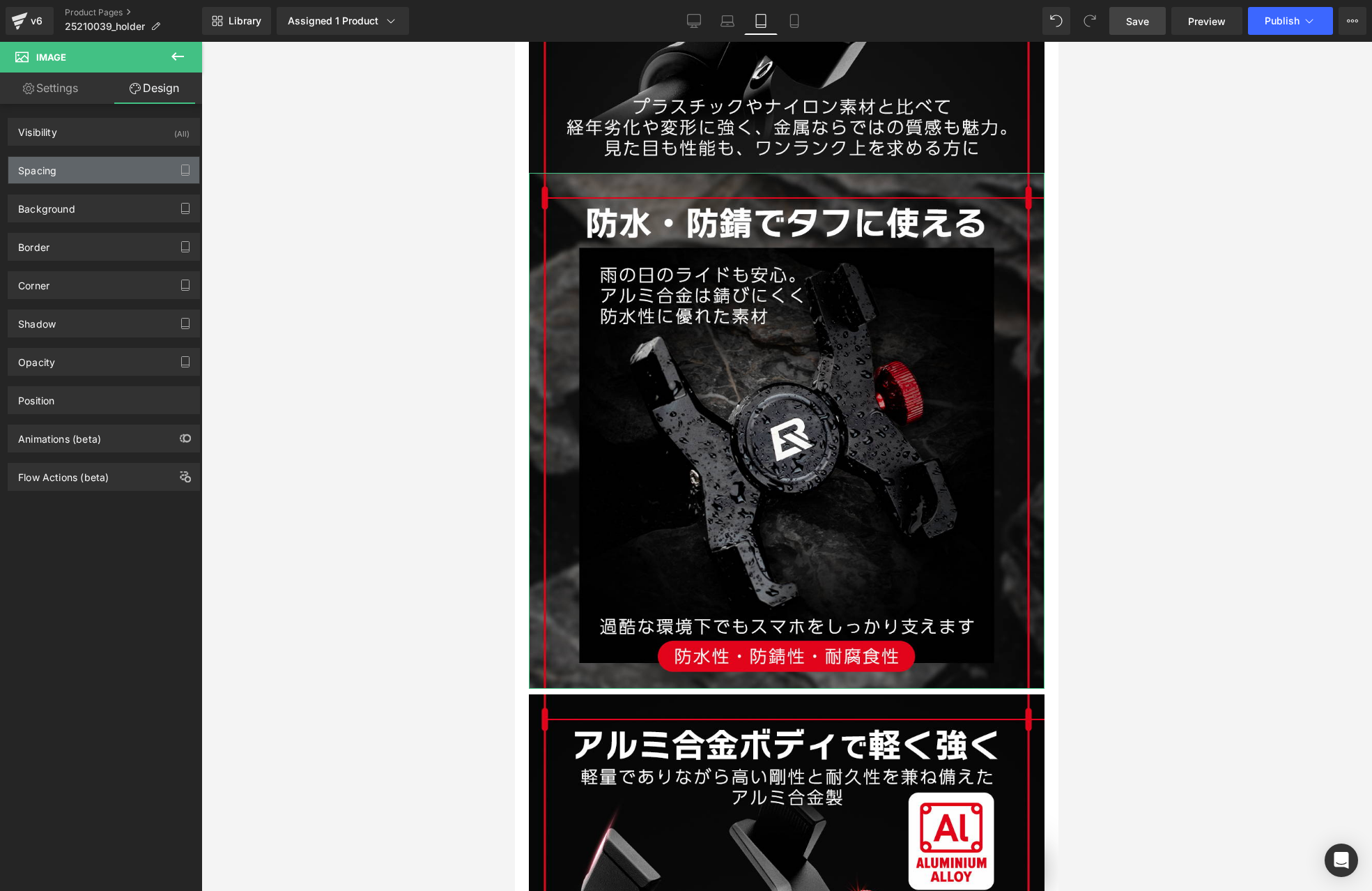
type input "0"
click at [76, 167] on div "Spacing" at bounding box center [104, 170] width 191 height 26
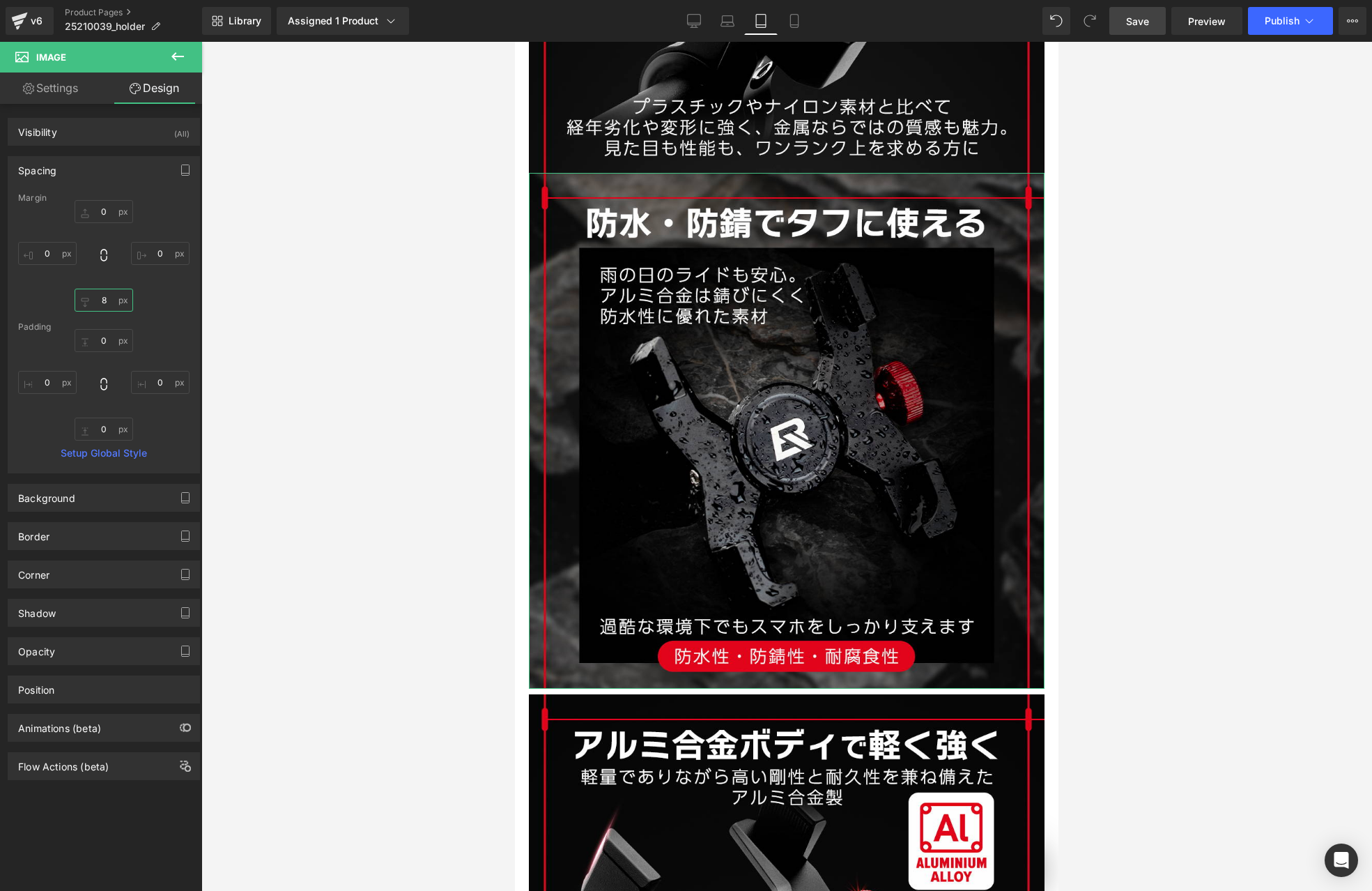
click at [103, 304] on input "8" at bounding box center [104, 300] width 58 height 23
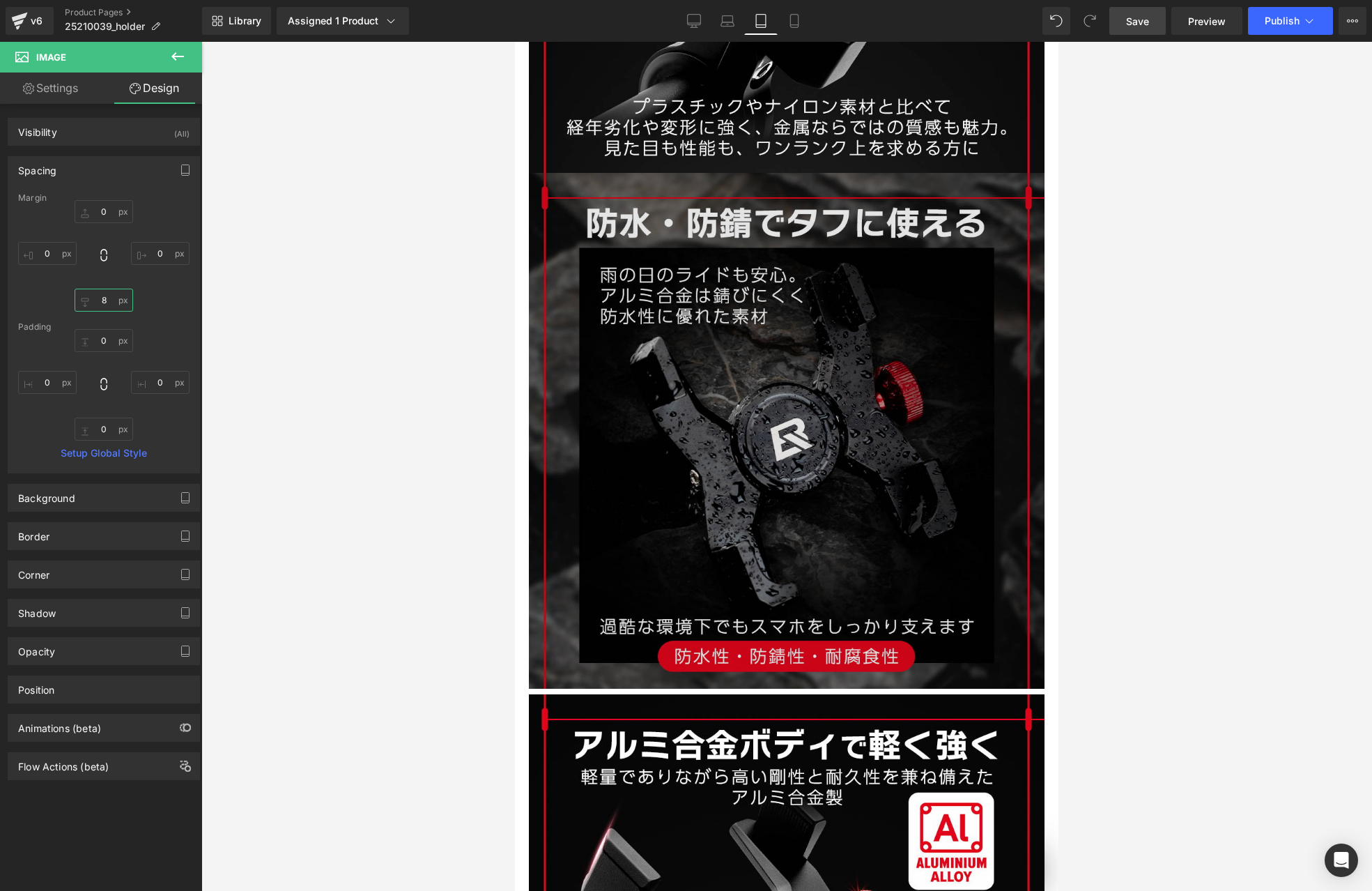
type input "0"
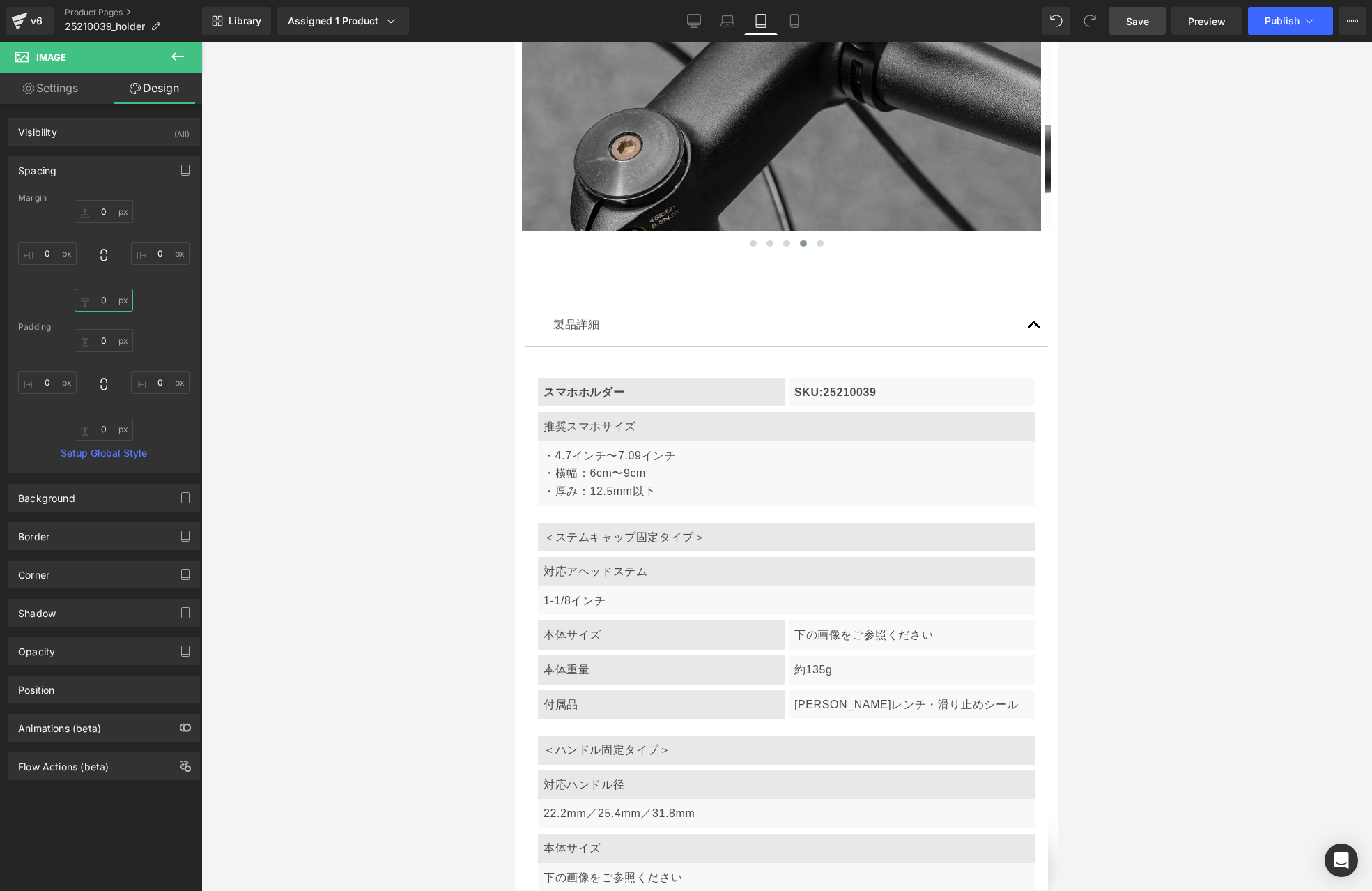
scroll to position [7711, 0]
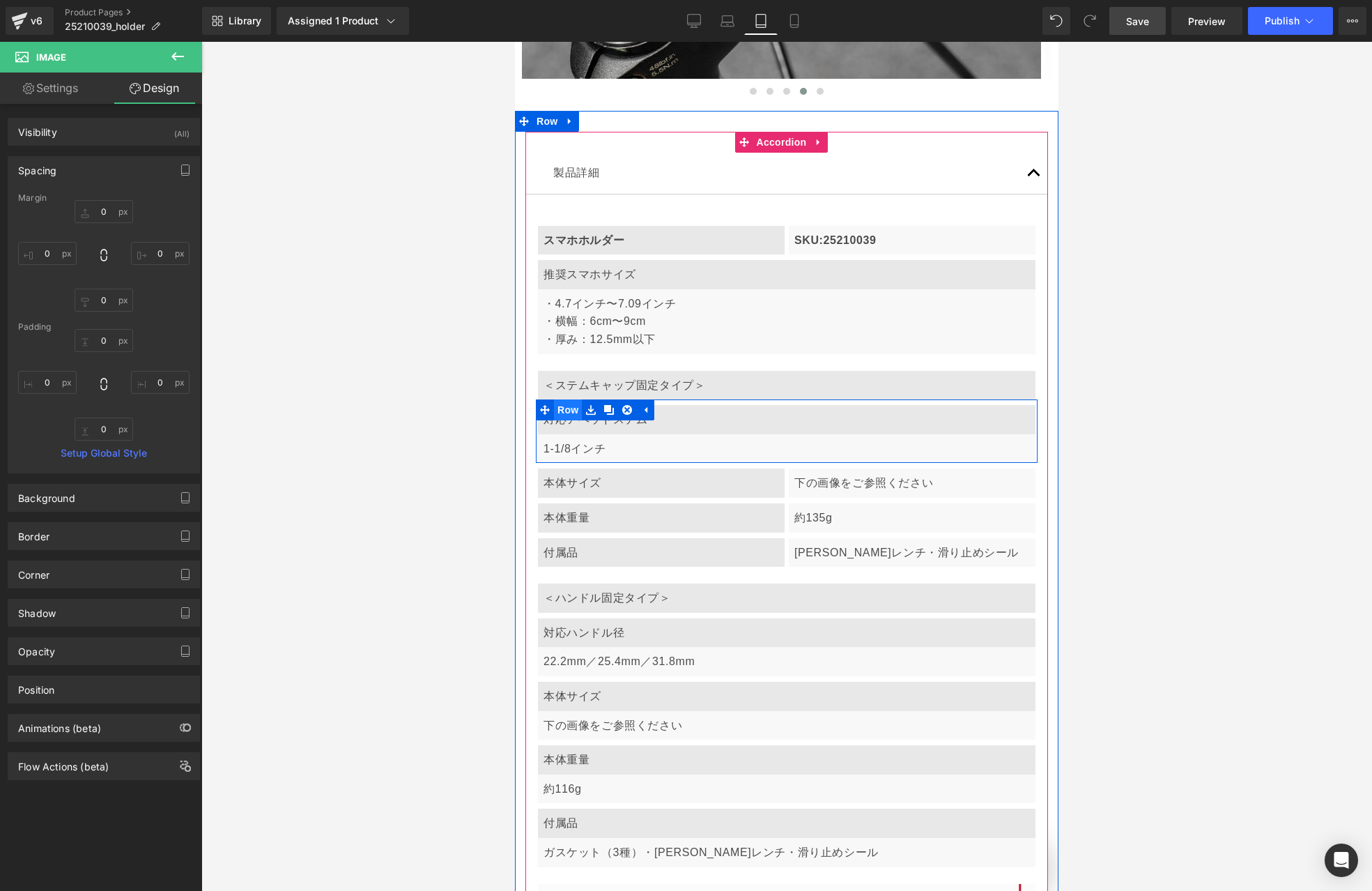
click at [565, 399] on span "Row" at bounding box center [568, 409] width 28 height 21
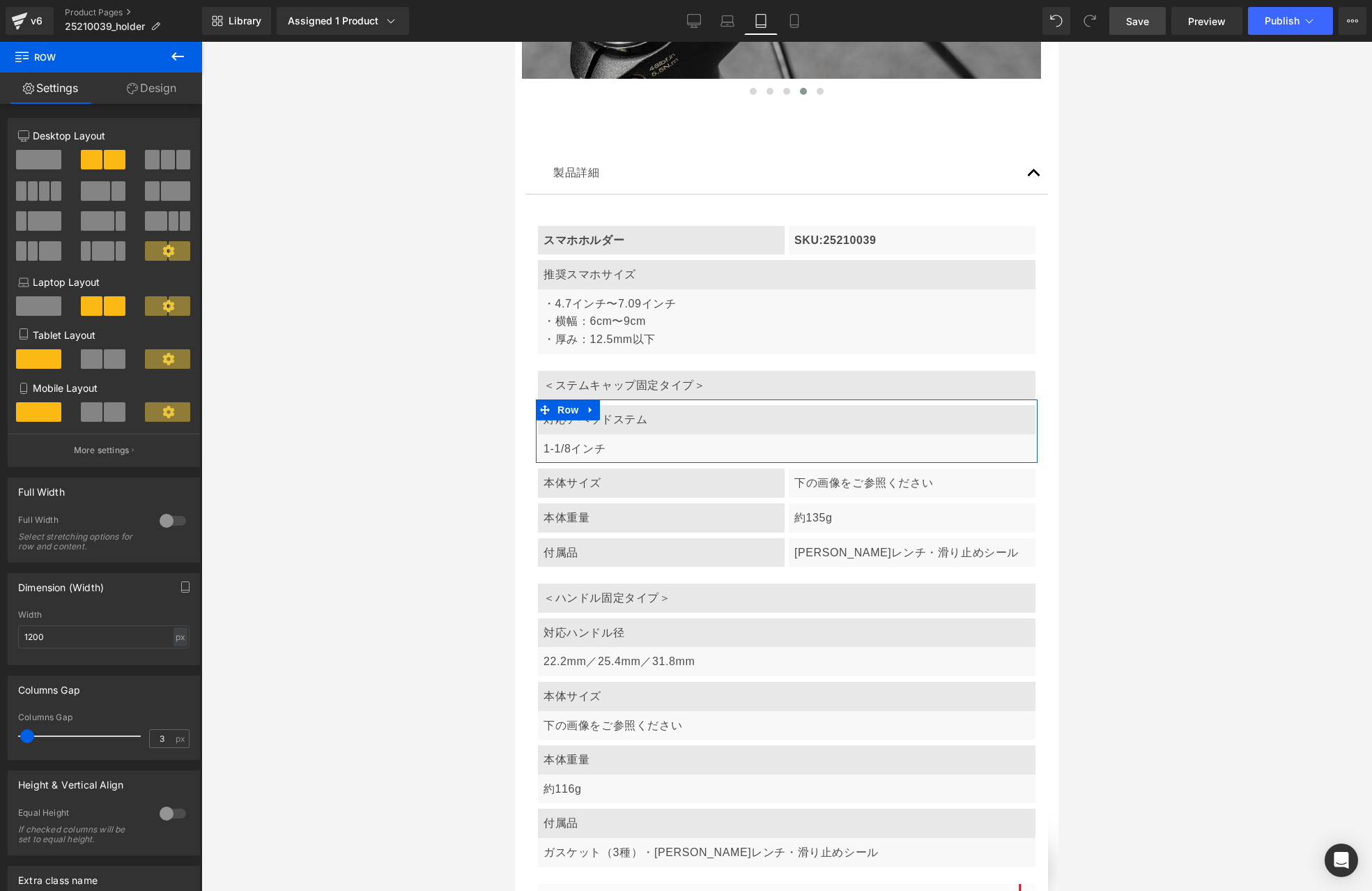
click at [85, 361] on span at bounding box center [91, 359] width 22 height 20
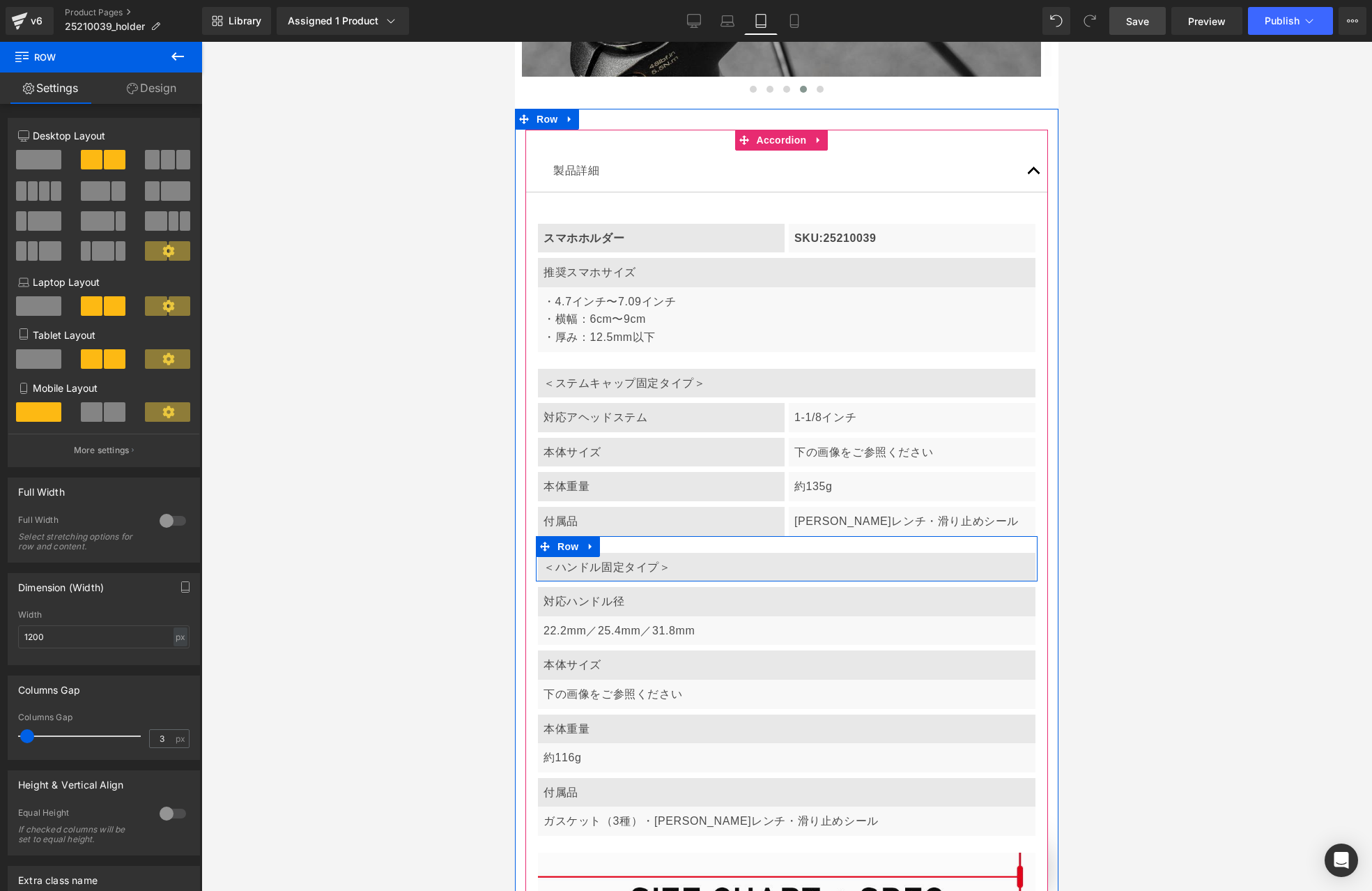
scroll to position [7714, 0]
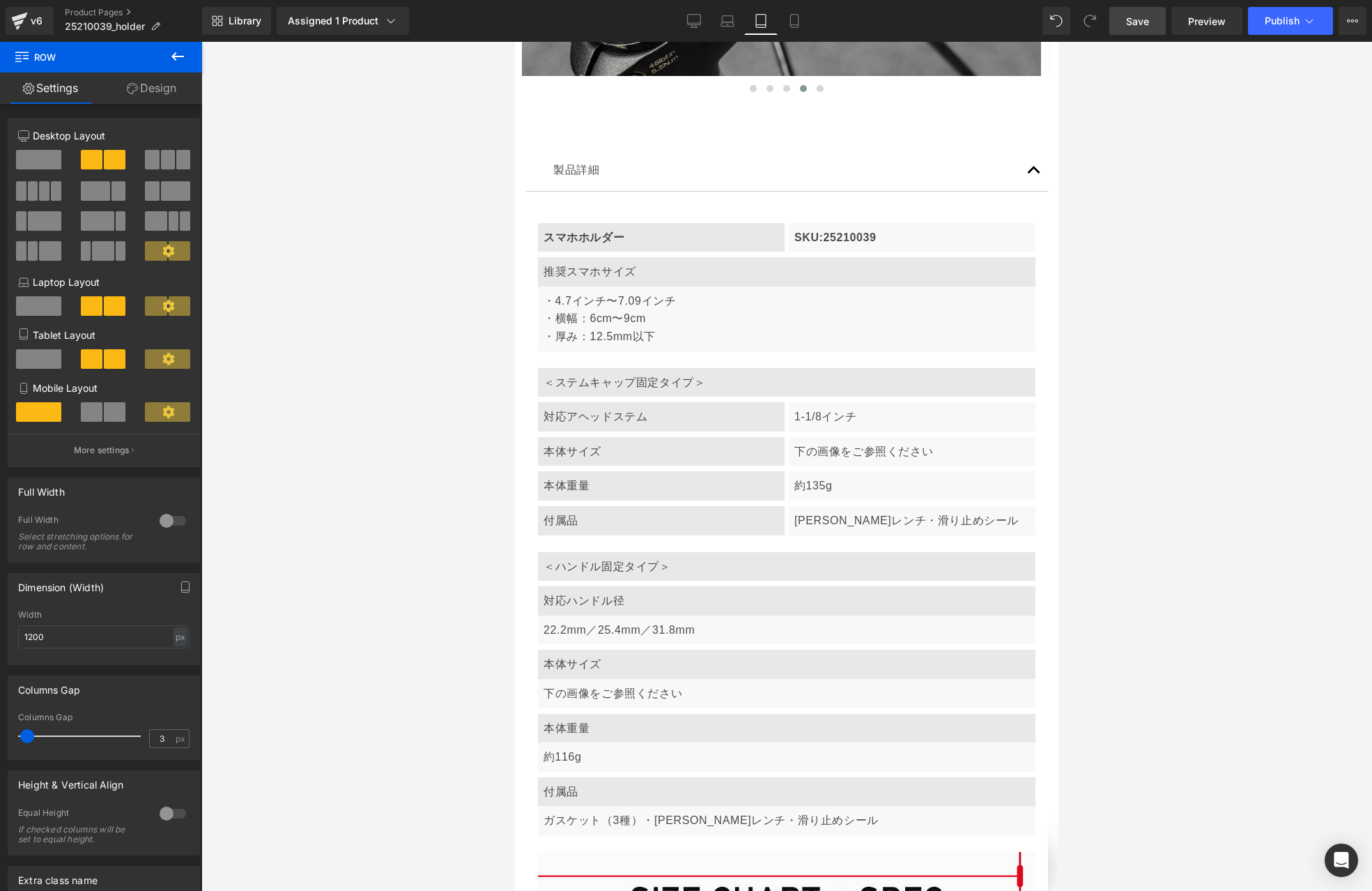
click at [496, 516] on div at bounding box center [787, 467] width 1171 height 849
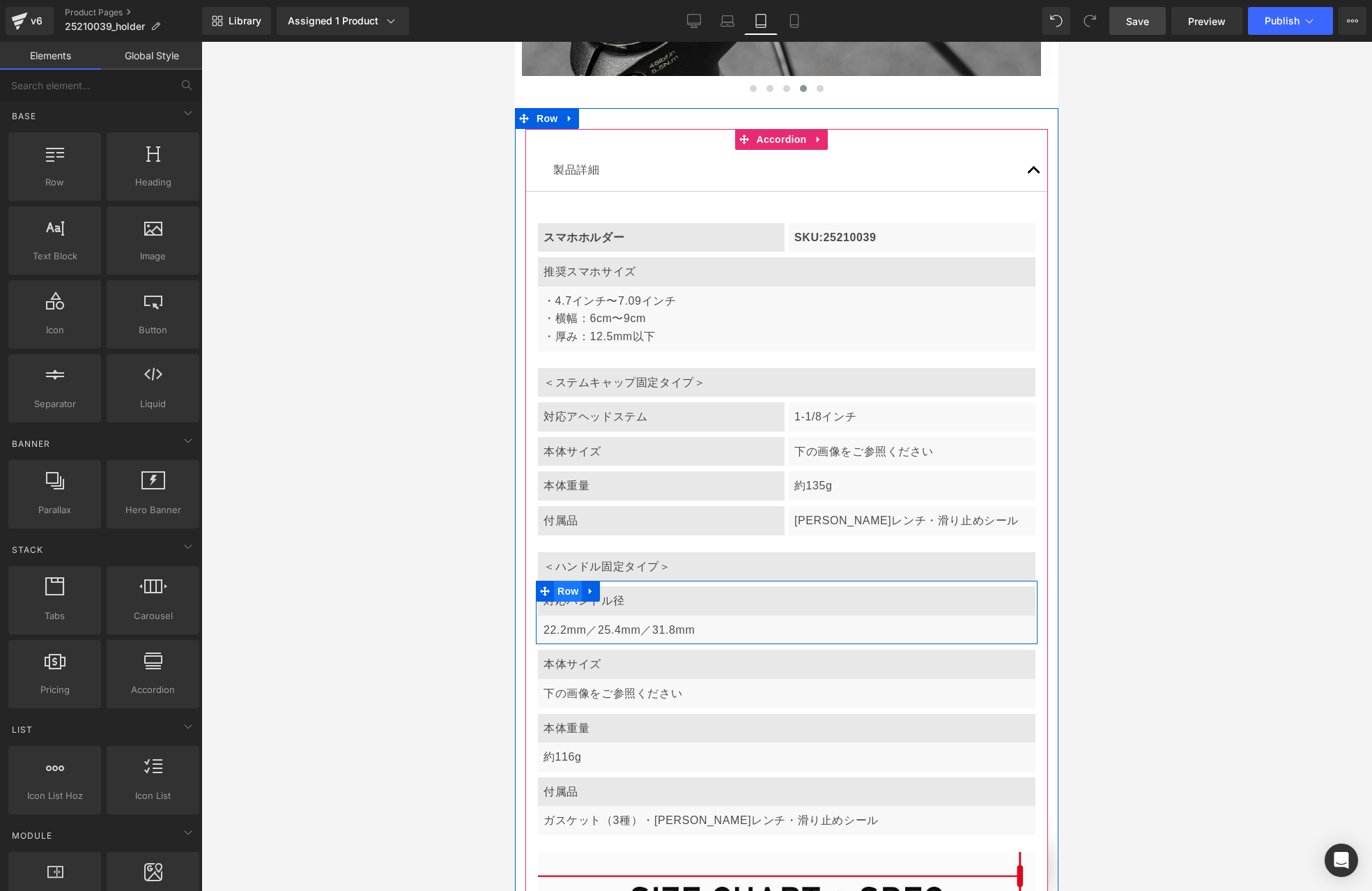
click at [566, 581] on span "Row" at bounding box center [568, 591] width 28 height 21
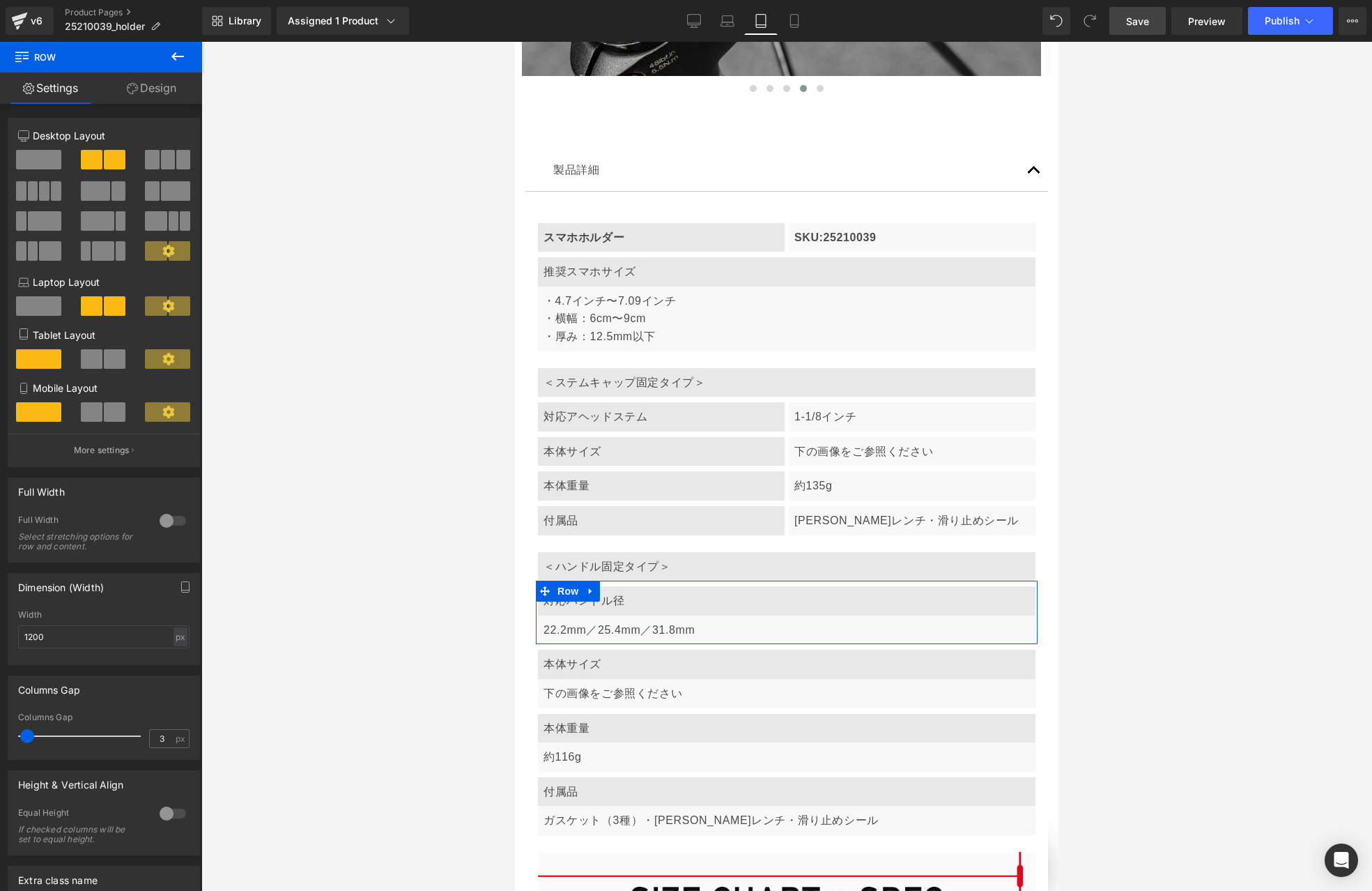
click at [109, 365] on span at bounding box center [114, 359] width 22 height 20
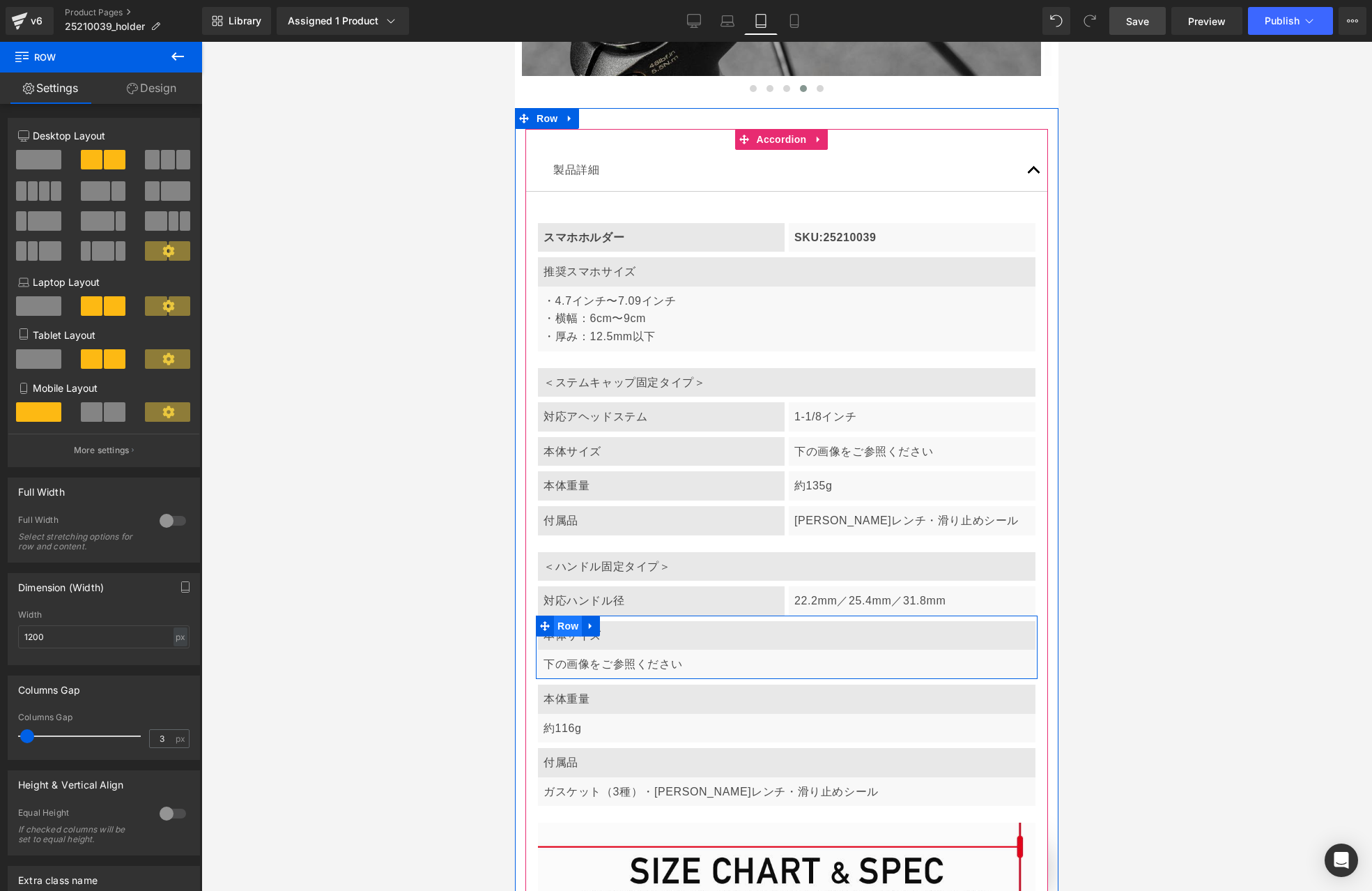
click at [568, 616] on span "Row" at bounding box center [568, 626] width 28 height 21
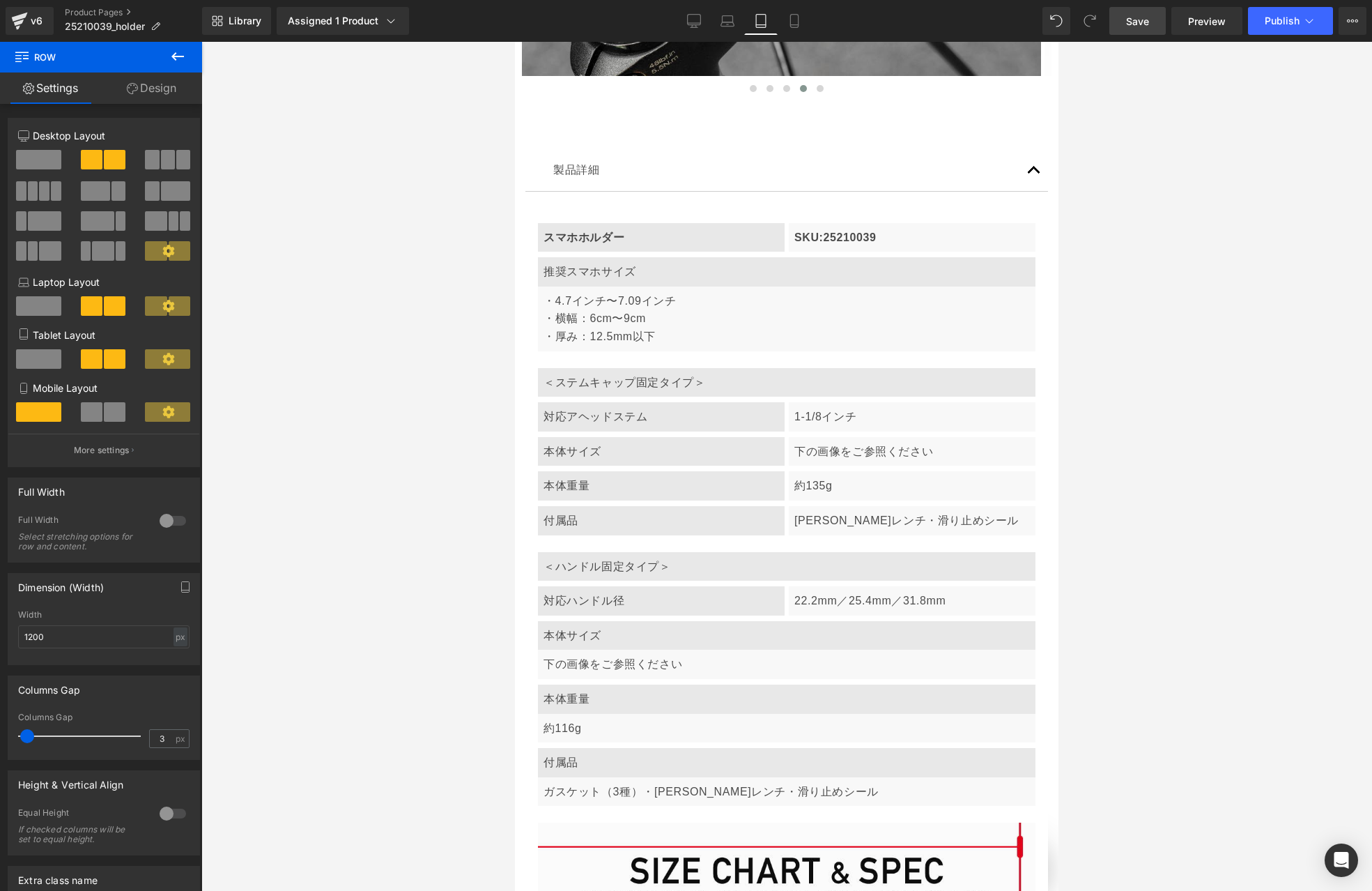
scroll to position [0, 453]
click at [111, 363] on span at bounding box center [114, 359] width 22 height 20
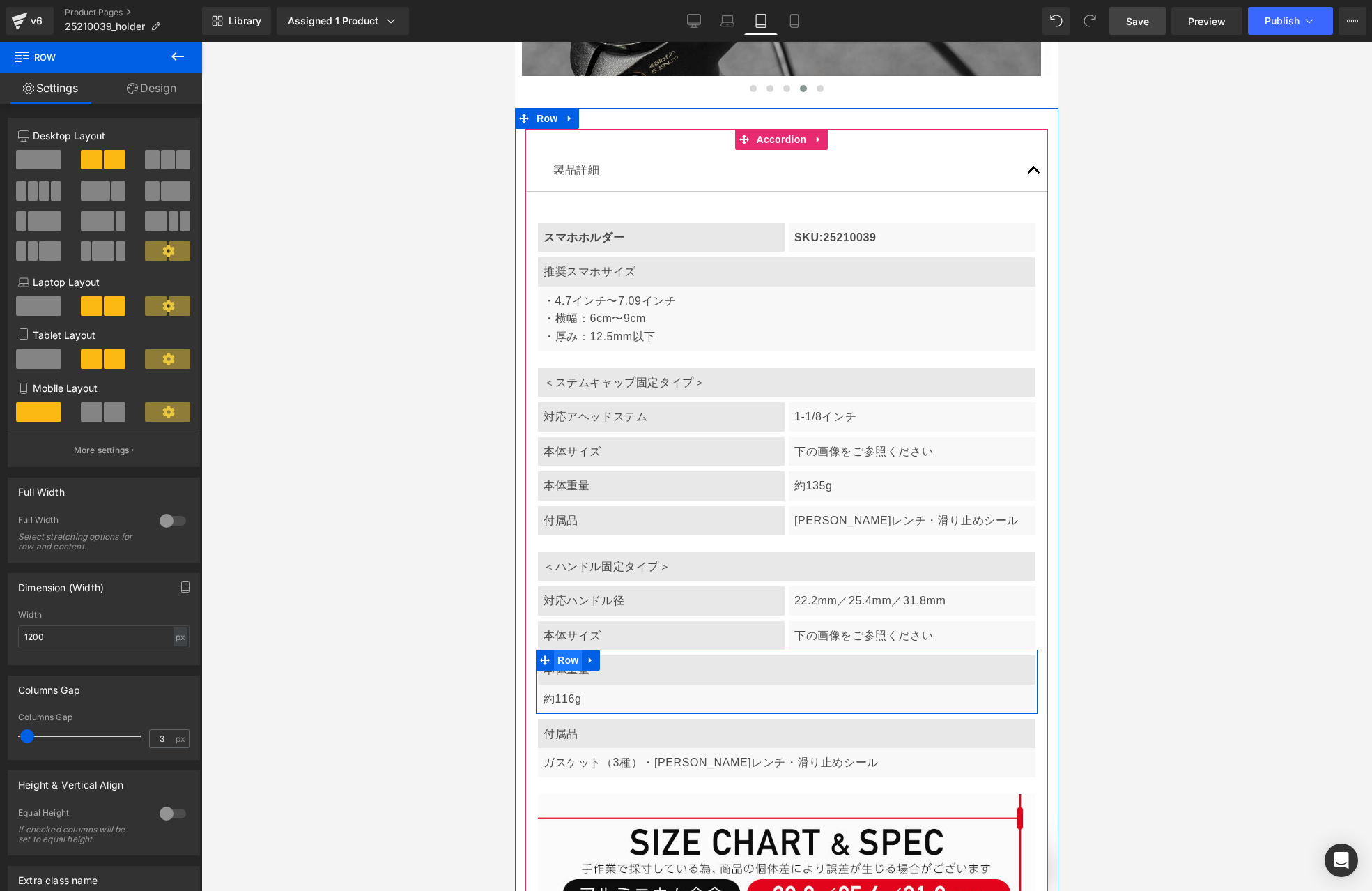
click at [571, 649] on span "Row" at bounding box center [568, 660] width 28 height 21
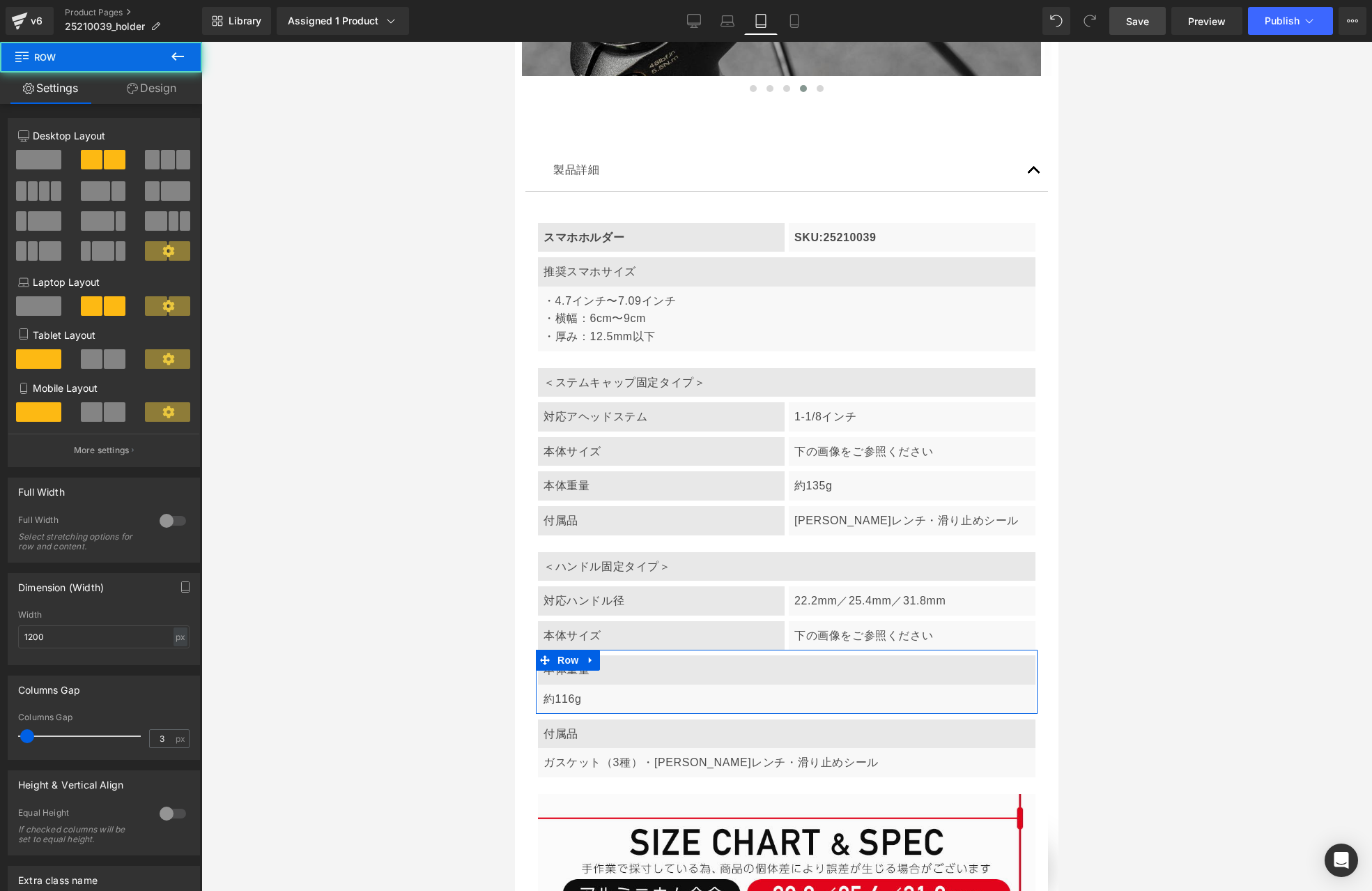
click at [110, 361] on span at bounding box center [114, 359] width 22 height 20
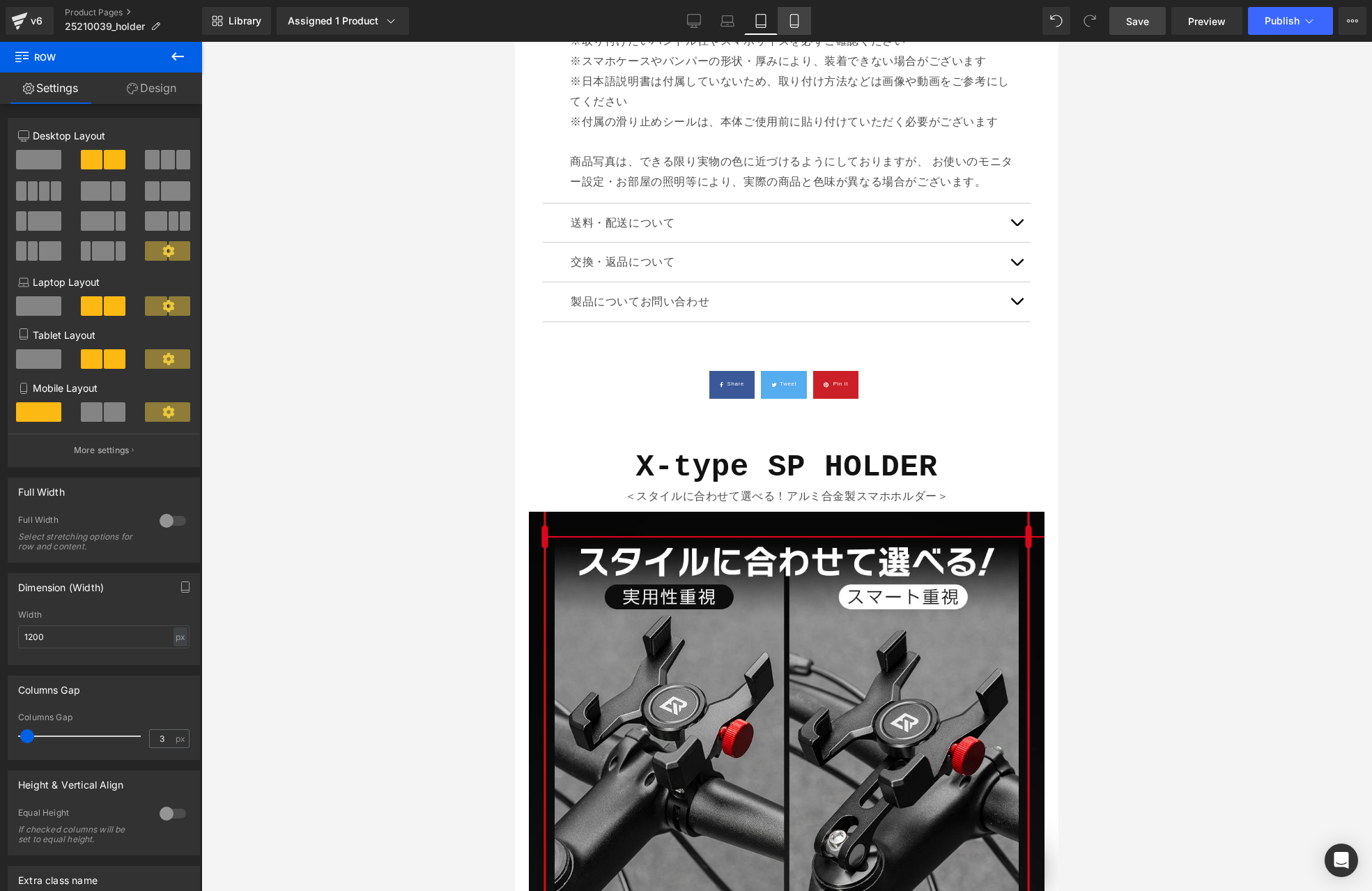
click at [794, 23] on icon at bounding box center [794, 21] width 14 height 14
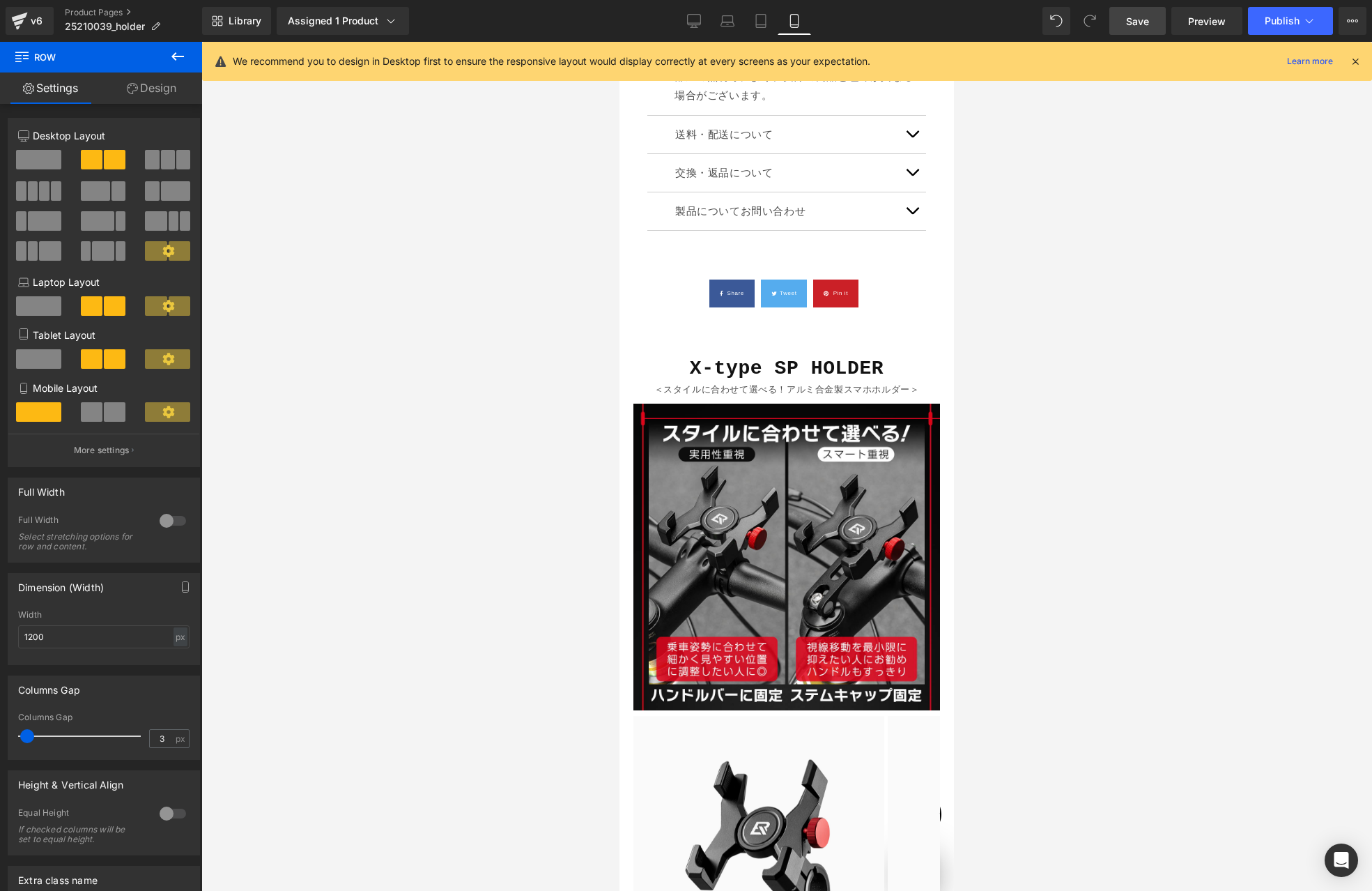
scroll to position [0, 244]
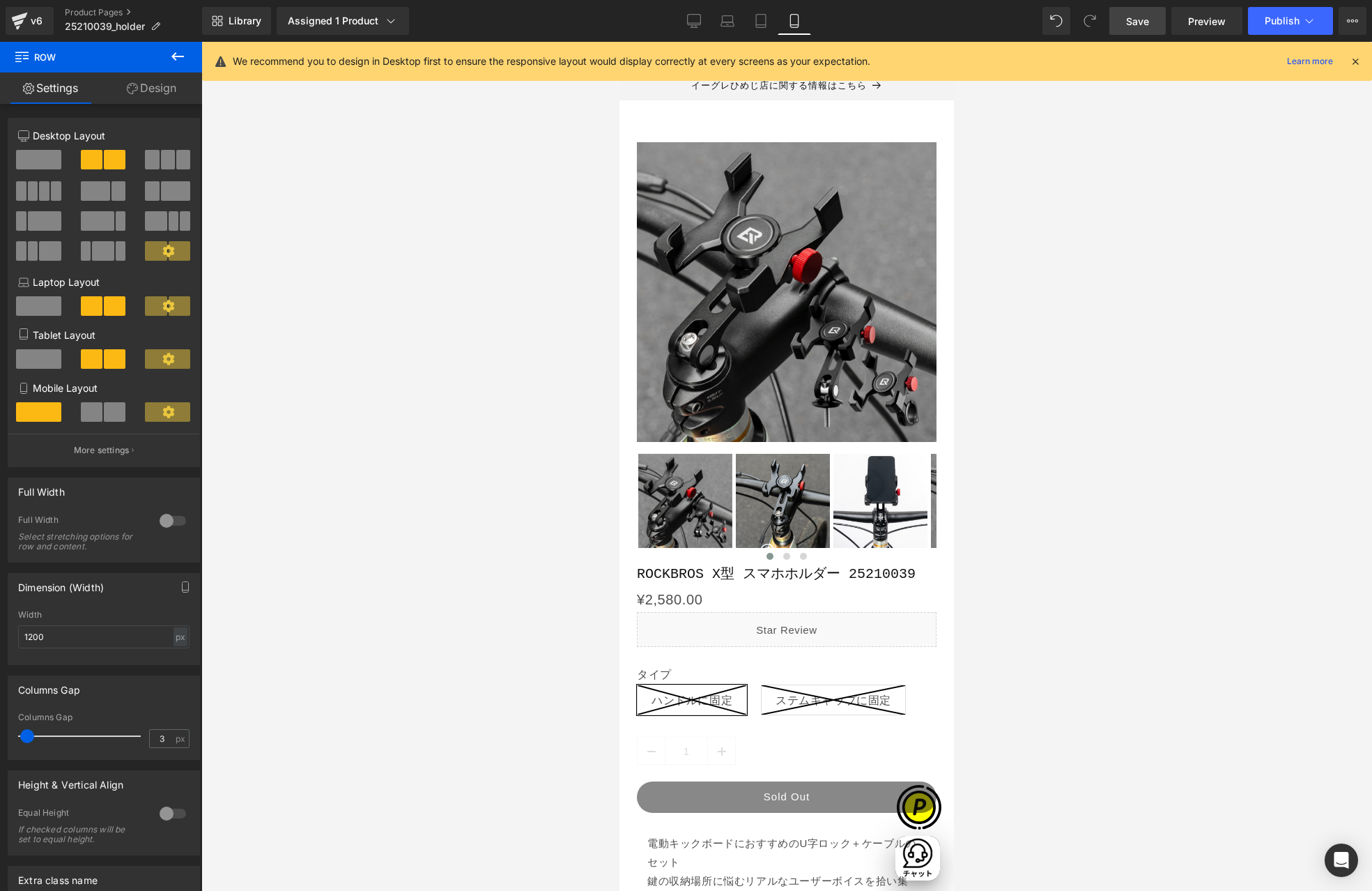
click at [1354, 61] on icon at bounding box center [1354, 61] width 12 height 12
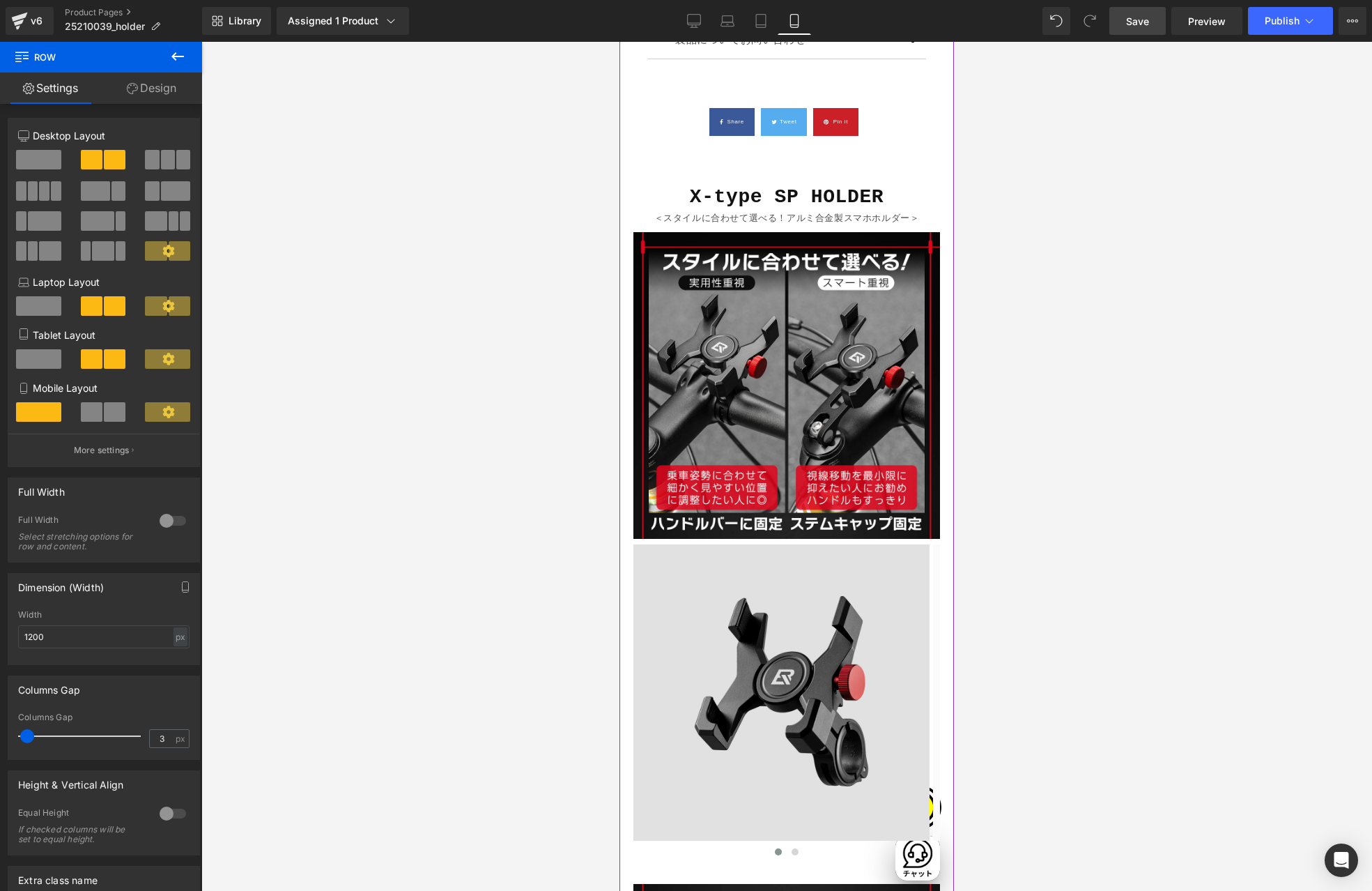
scroll to position [1832, 0]
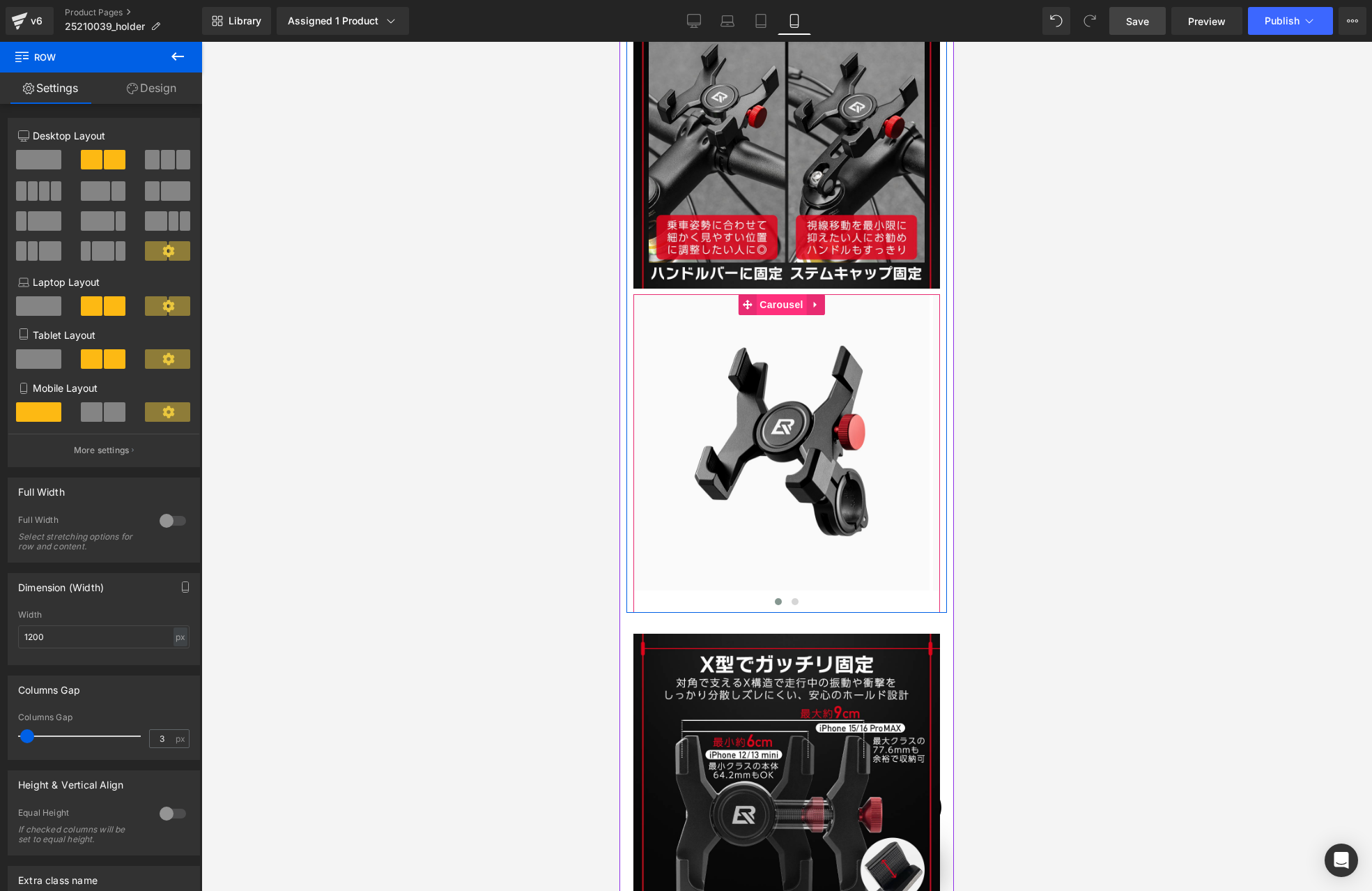
click at [783, 305] on span "Carousel" at bounding box center [781, 304] width 51 height 21
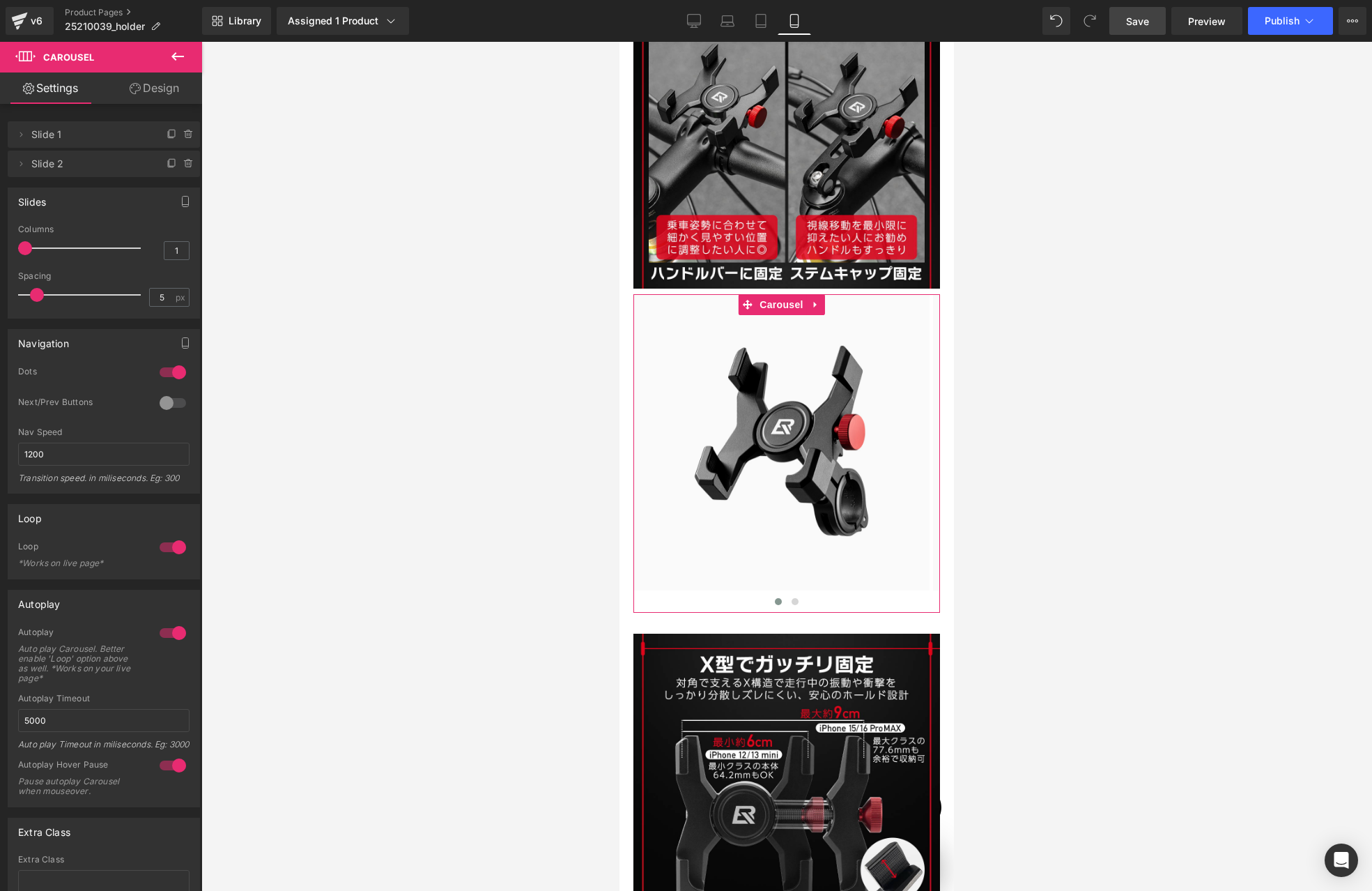
scroll to position [0, 0]
click at [161, 94] on link "Design" at bounding box center [155, 87] width 101 height 31
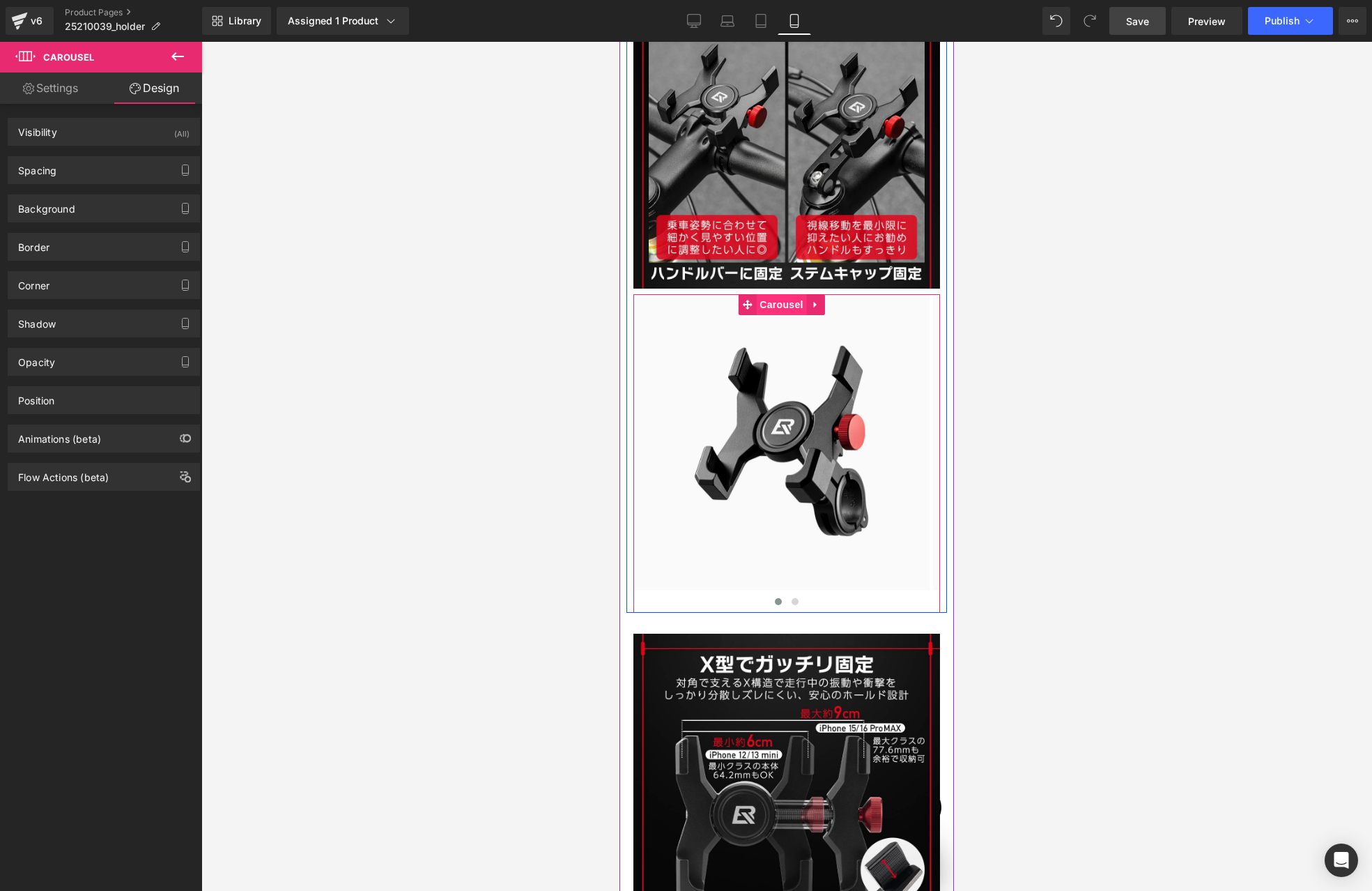
click at [781, 304] on span "Carousel" at bounding box center [781, 304] width 51 height 21
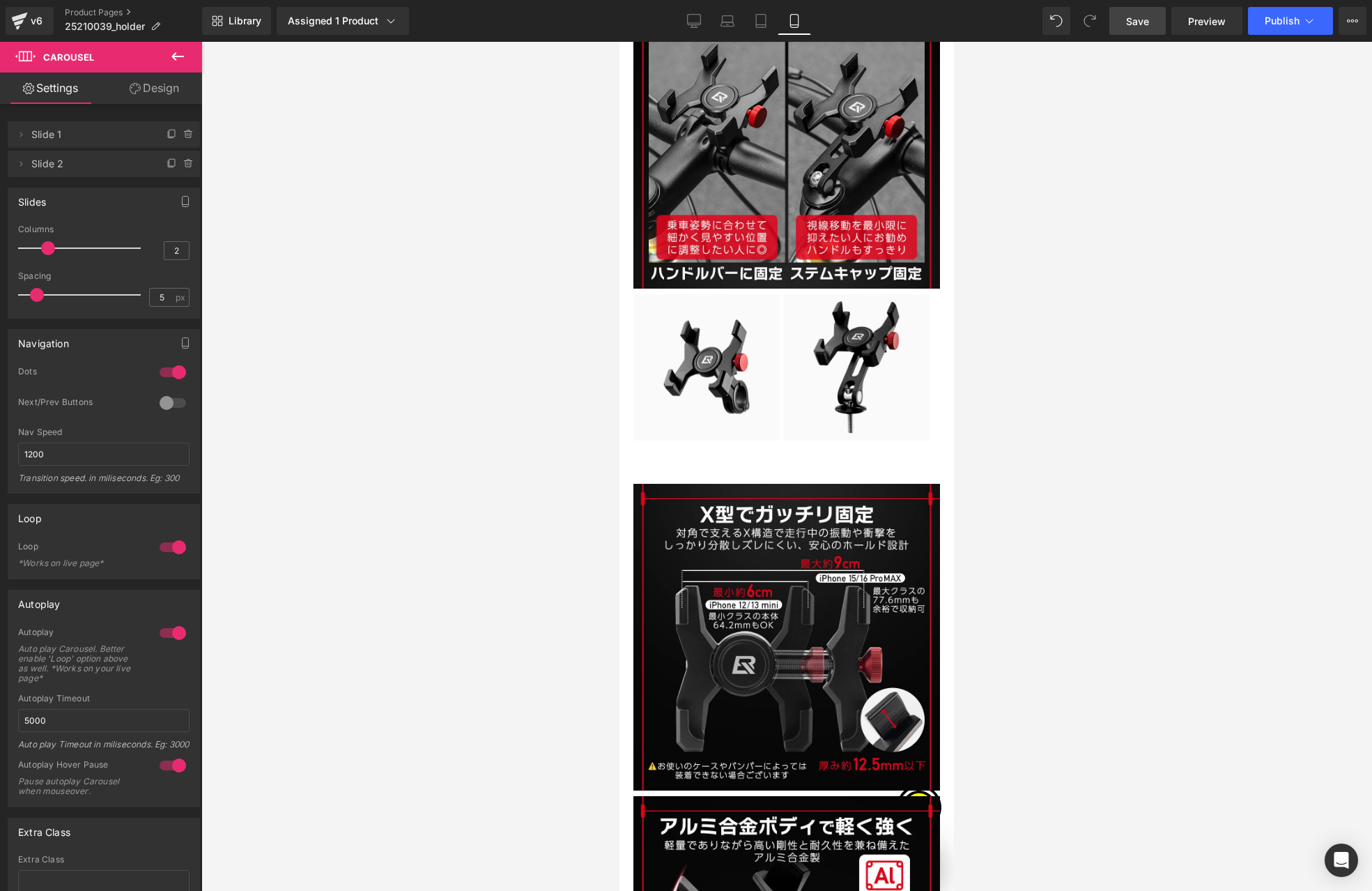
drag, startPoint x: 23, startPoint y: 248, endPoint x: 36, endPoint y: 247, distance: 13.0
click at [36, 247] on div at bounding box center [83, 248] width 116 height 28
type input "1"
drag, startPoint x: 37, startPoint y: 248, endPoint x: 13, endPoint y: 248, distance: 24.0
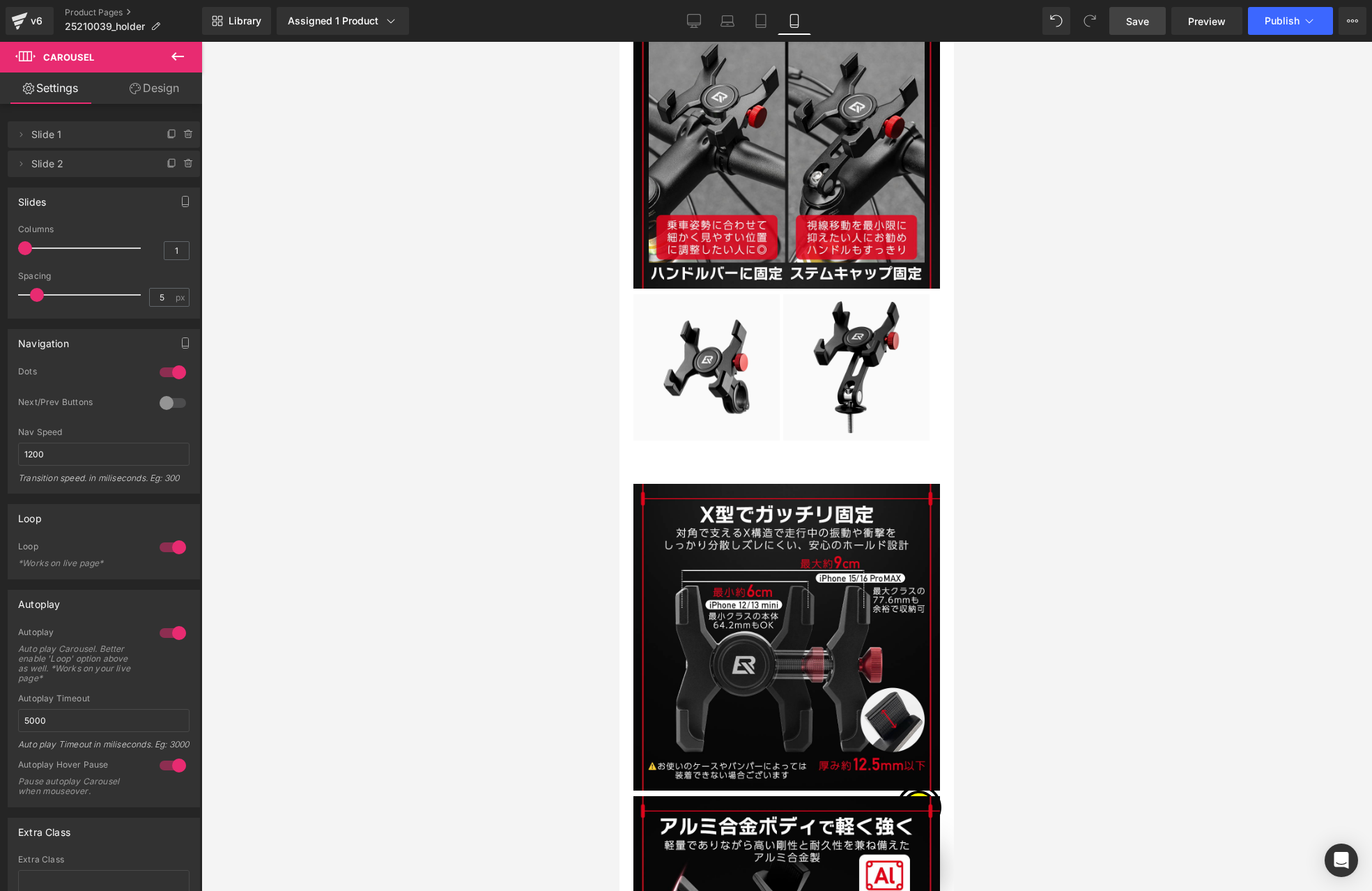
click at [13, 248] on div "1 Columns 1 1 Columns 1 2 Columns 2 1 Columns 1 8px Spacing 8 px 5px Spacing 5 …" at bounding box center [104, 272] width 191 height 94
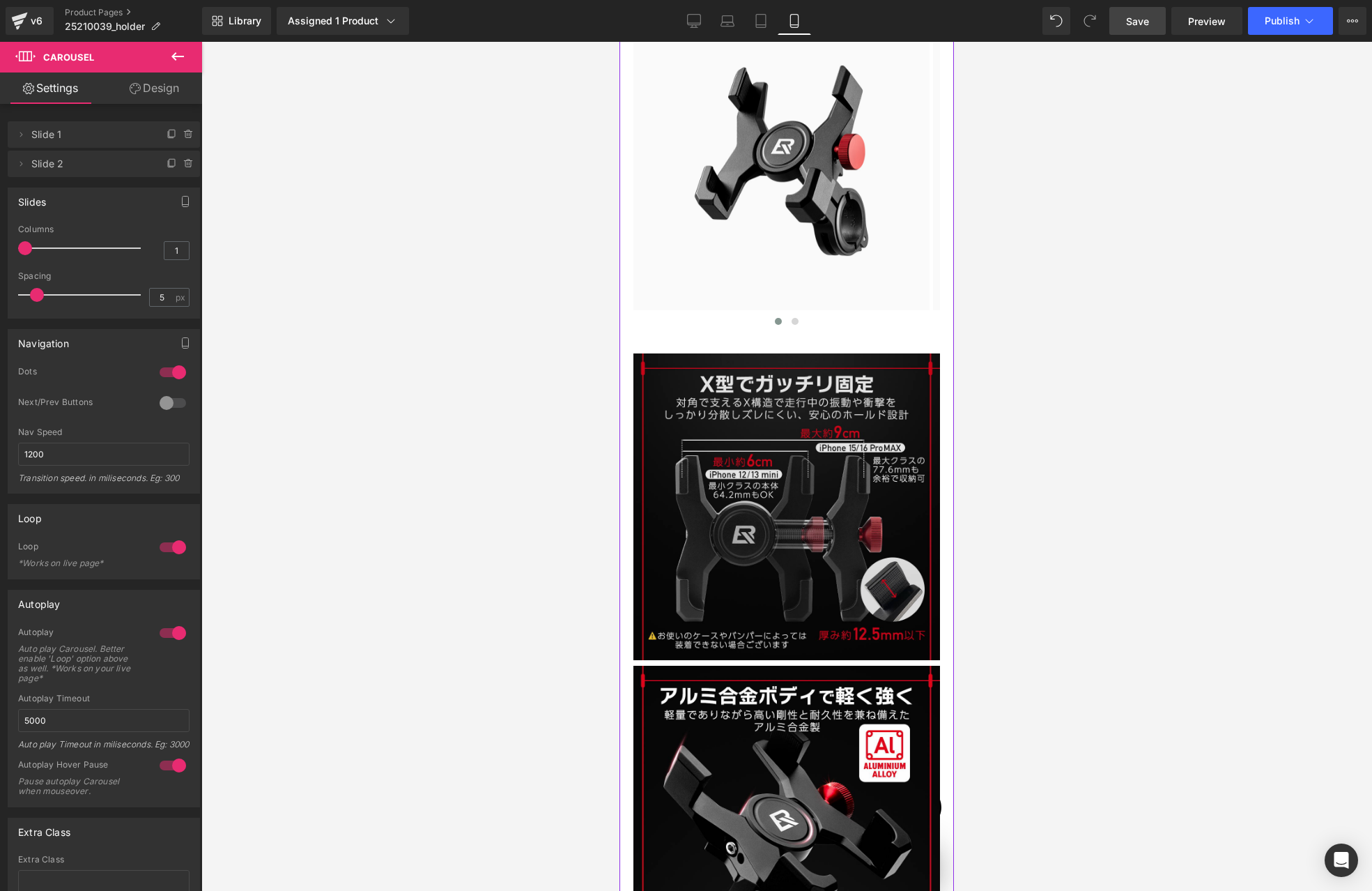
scroll to position [2142, 0]
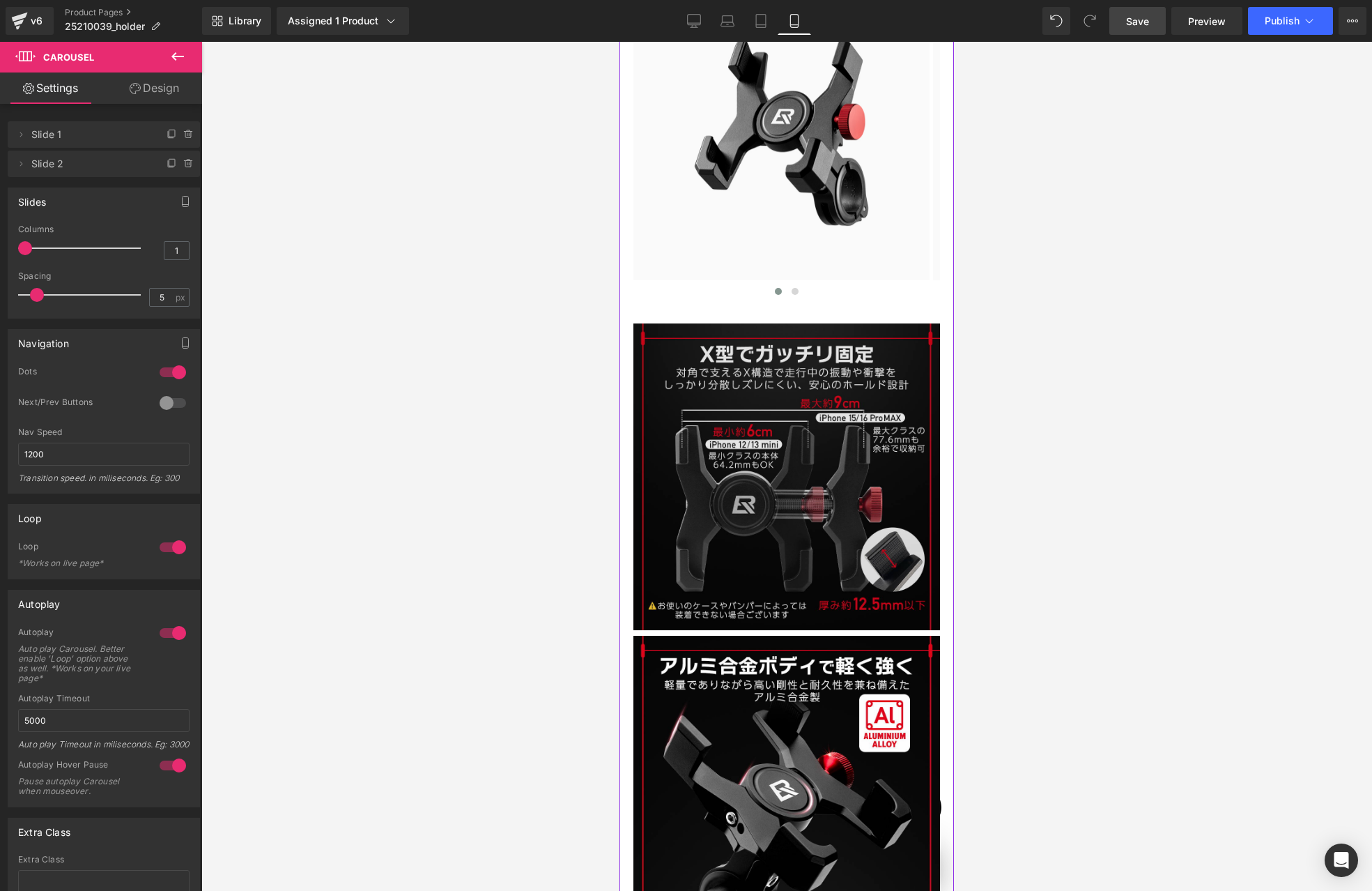
click at [796, 392] on img at bounding box center [786, 476] width 306 height 306
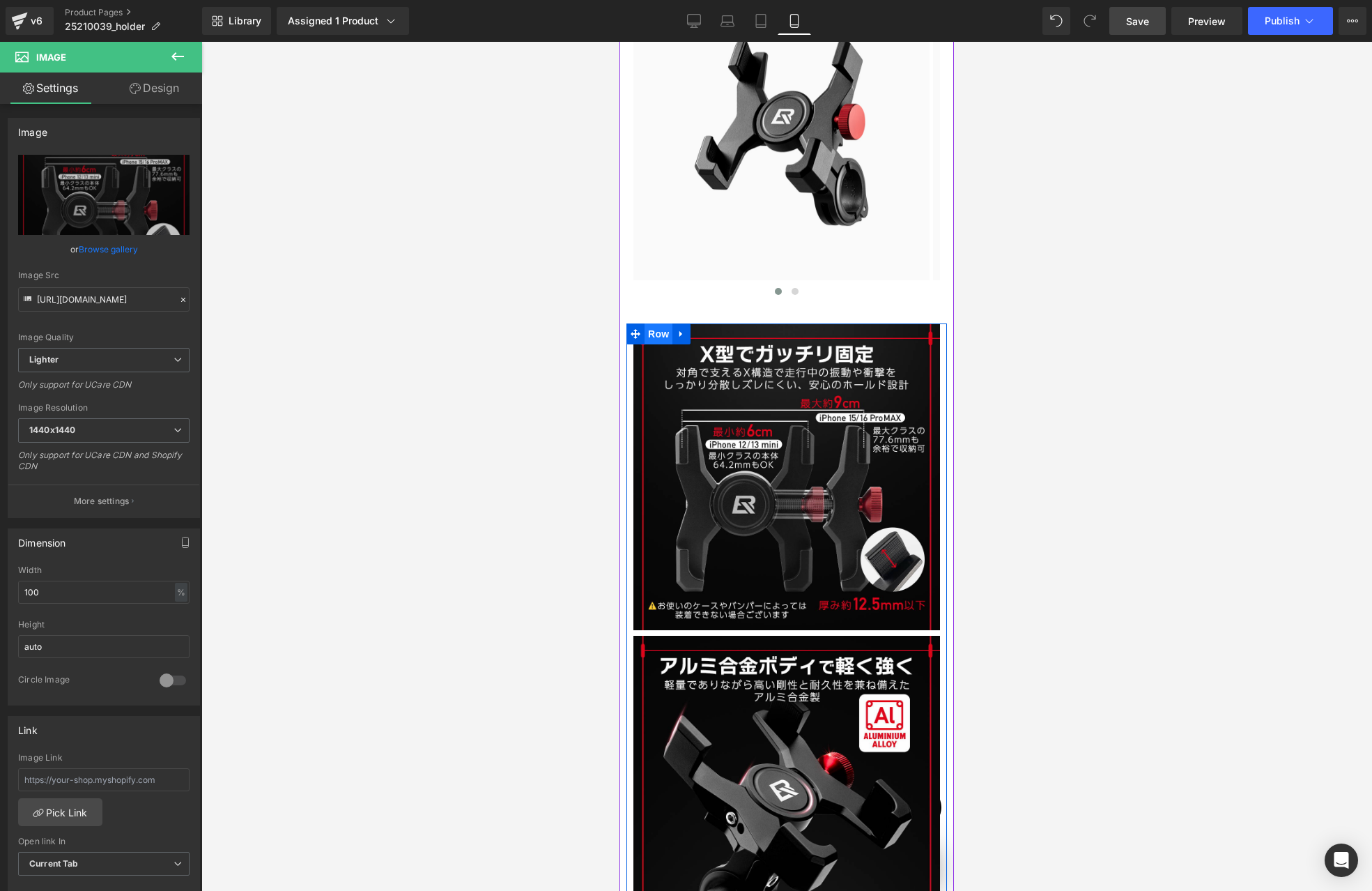
click at [660, 332] on span "Row" at bounding box center [658, 334] width 28 height 21
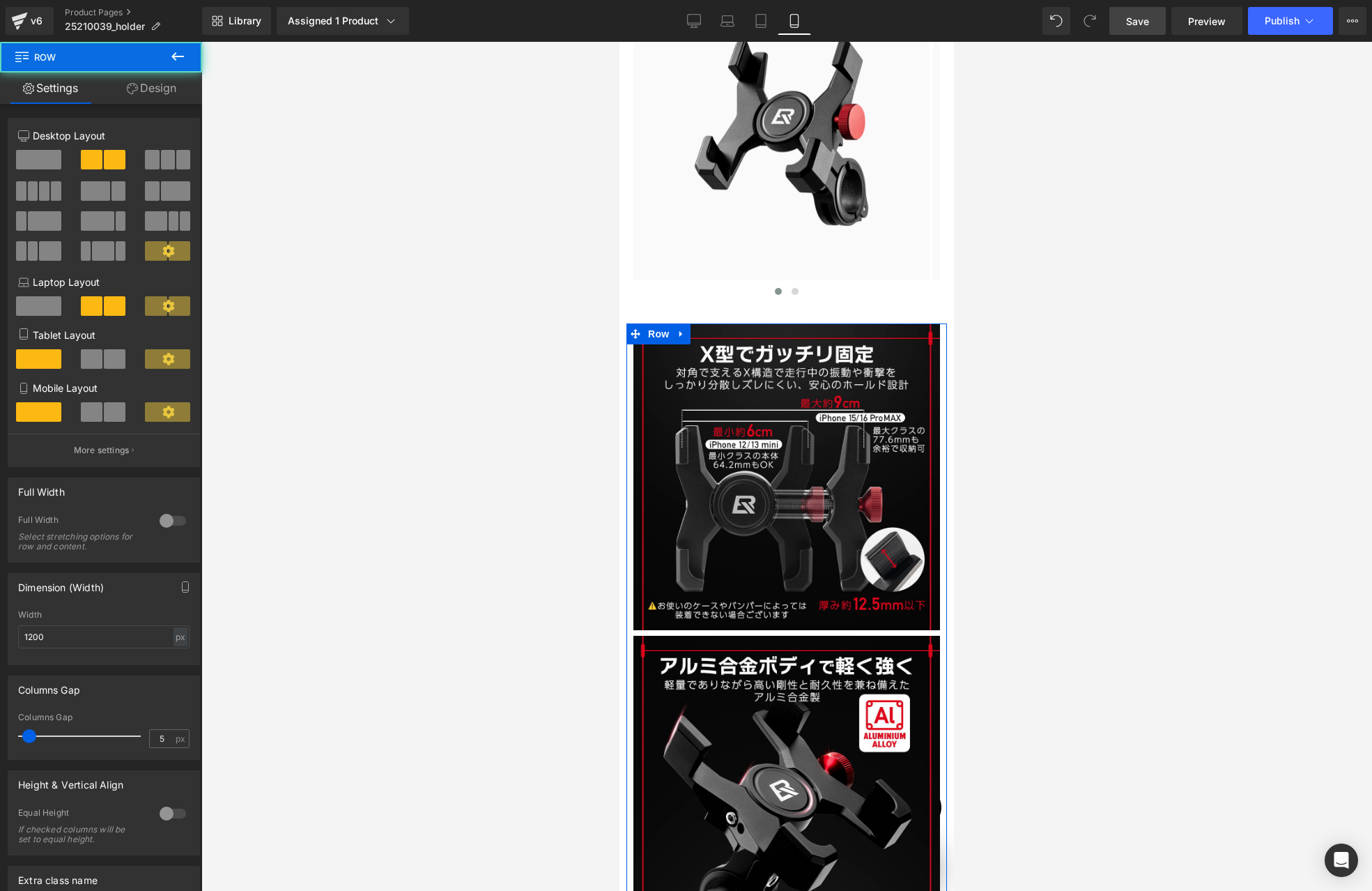
click at [162, 91] on link "Design" at bounding box center [152, 87] width 101 height 31
click at [0, 0] on div "Spacing" at bounding box center [0, 0] width 0 height 0
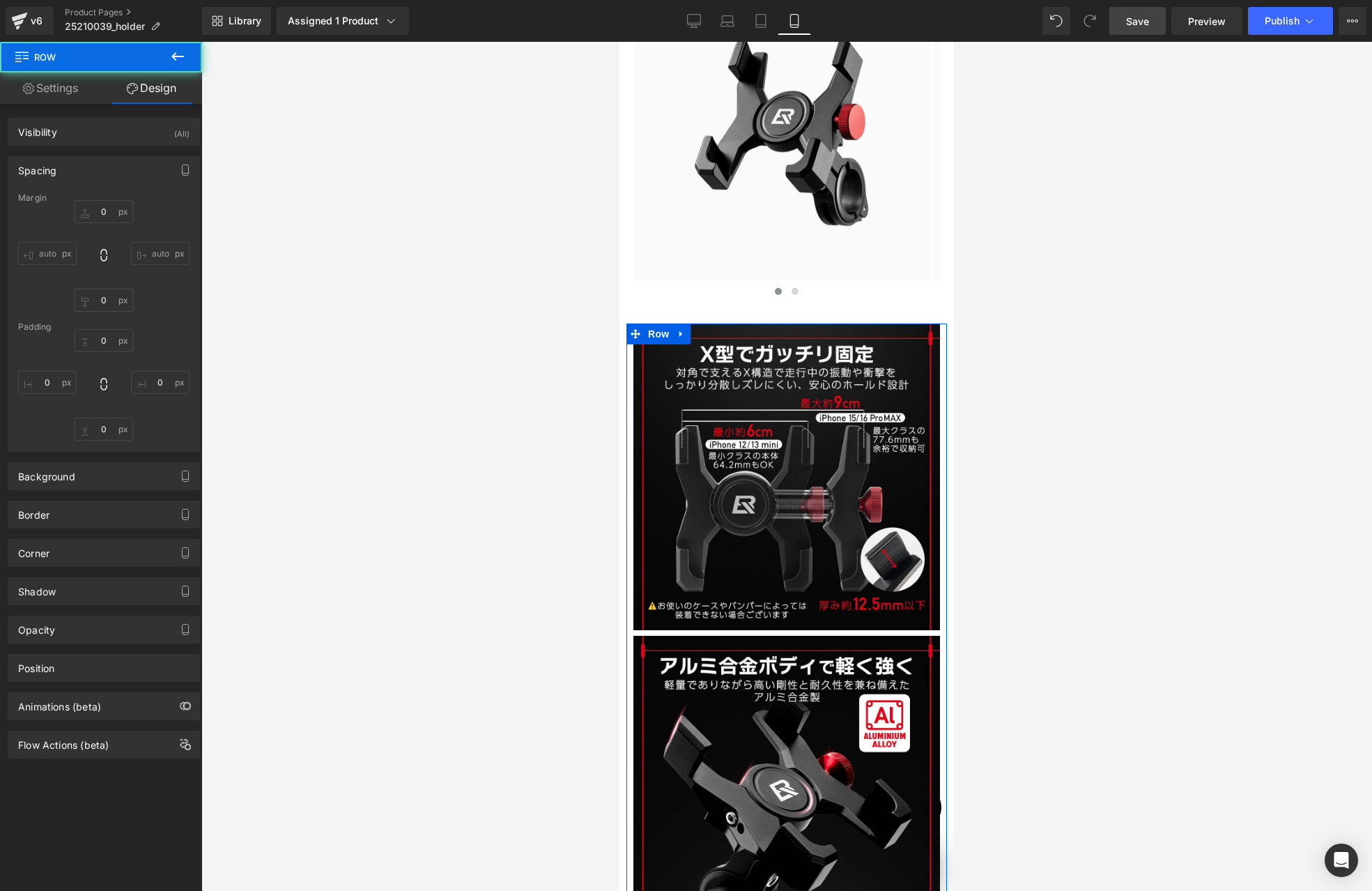
type input "0"
type input "30"
type input "0"
type input "5"
type input "0"
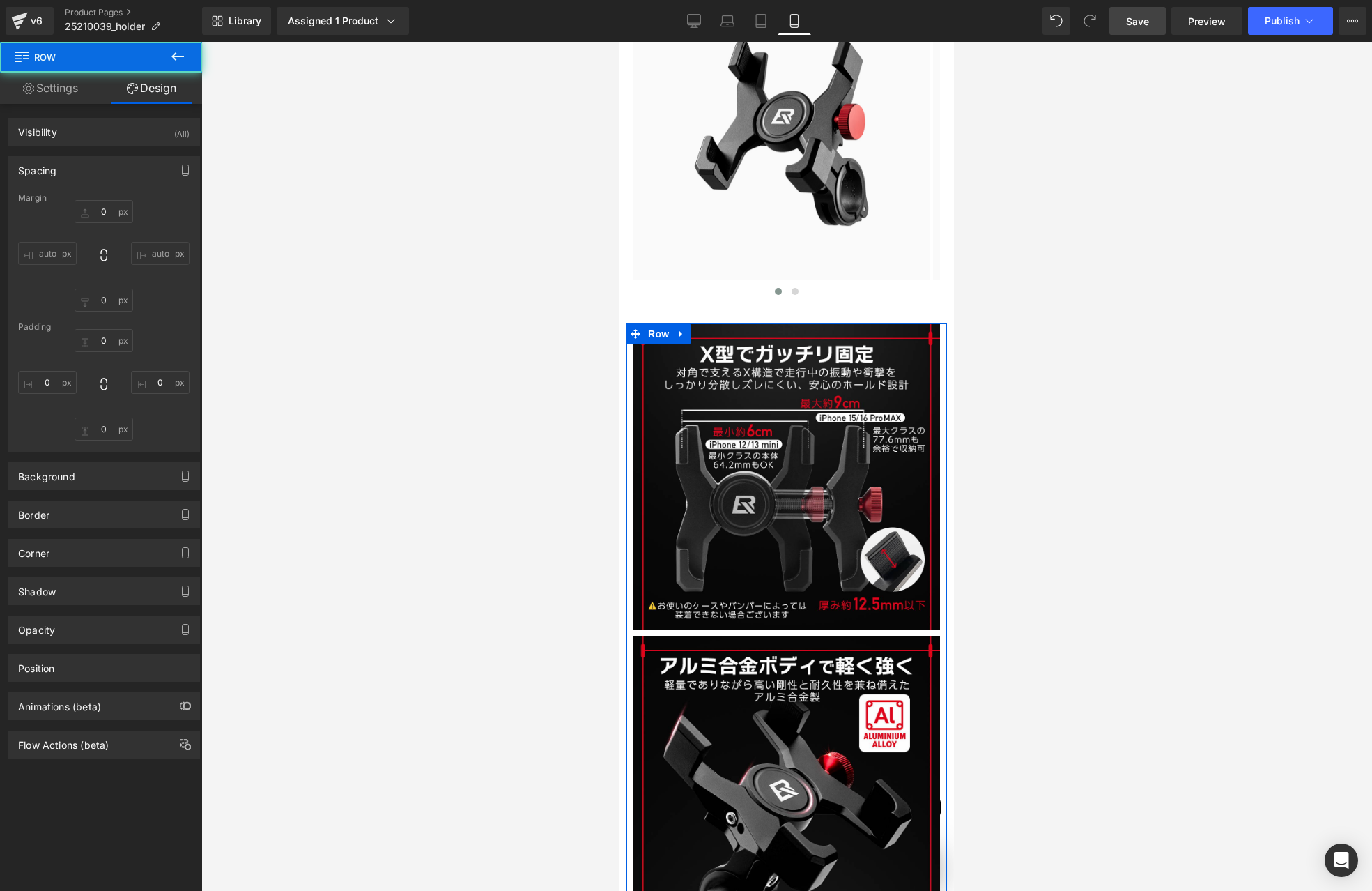
type input "5"
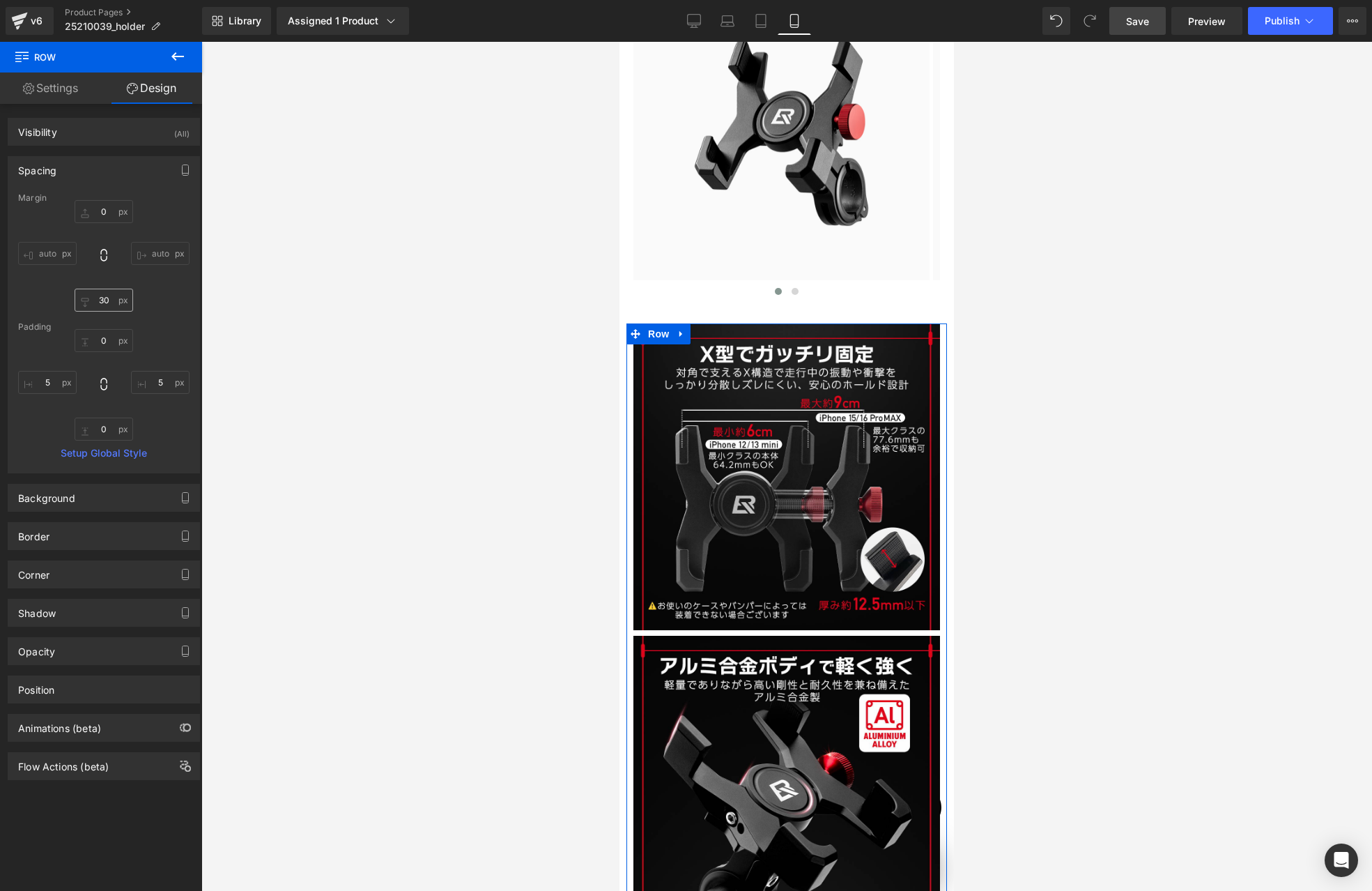
scroll to position [0, 489]
click at [111, 295] on input "30" at bounding box center [104, 300] width 58 height 23
drag, startPoint x: 102, startPoint y: 300, endPoint x: 77, endPoint y: 298, distance: 25.1
click at [77, 298] on input "30" at bounding box center [104, 300] width 58 height 23
type input "00"
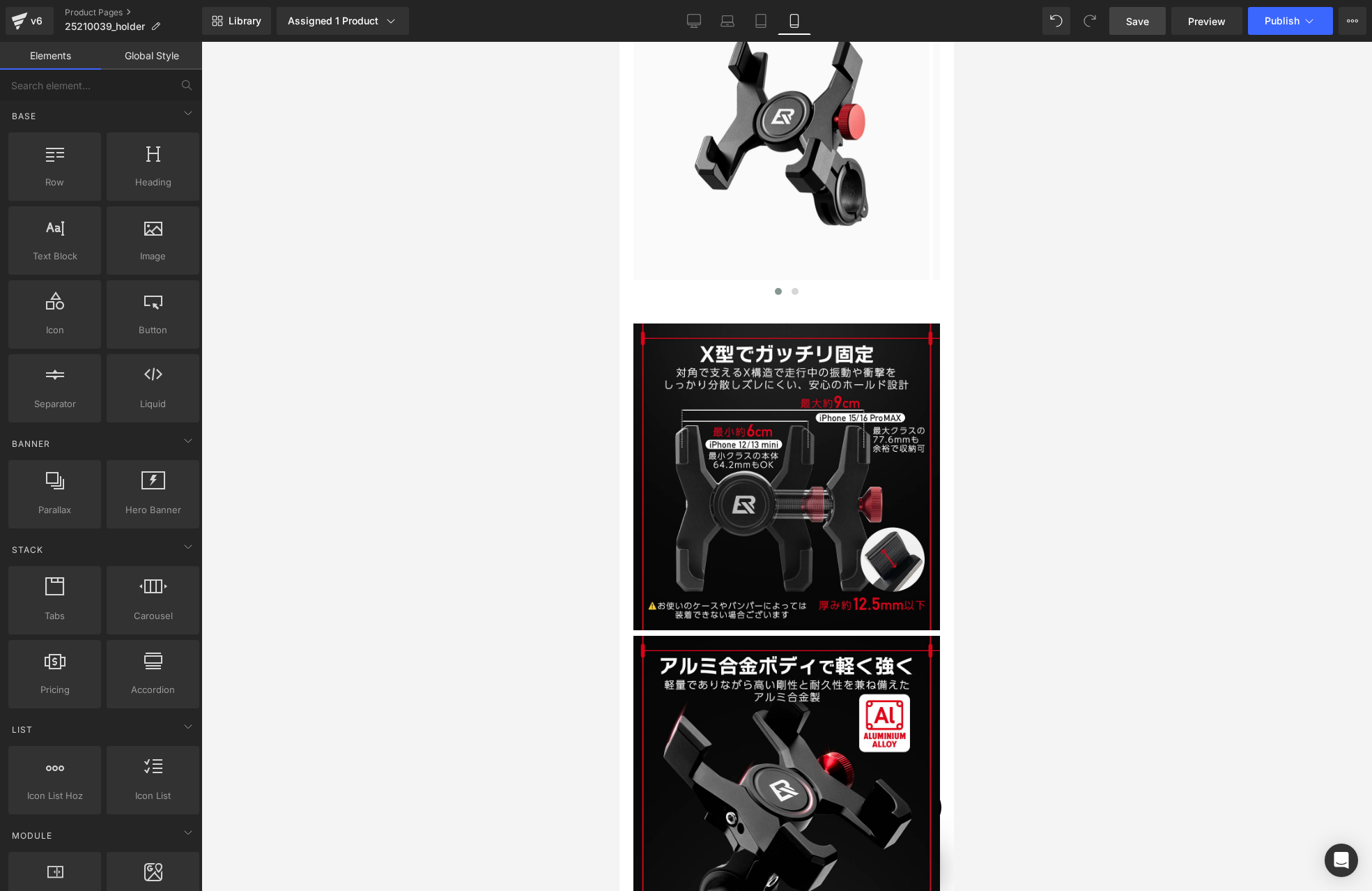
click at [408, 379] on div at bounding box center [787, 467] width 1171 height 849
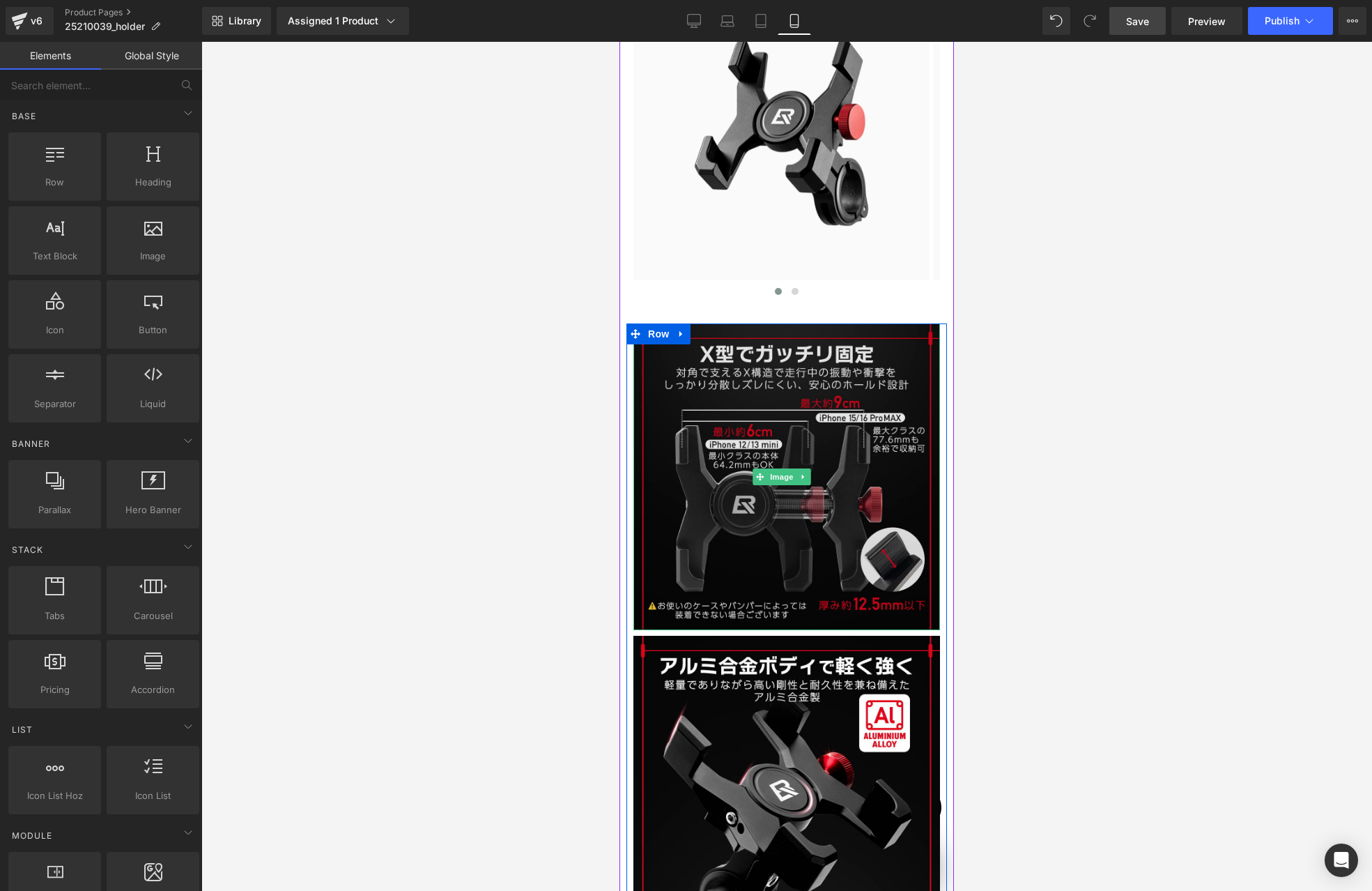
click at [752, 448] on img at bounding box center [786, 476] width 306 height 306
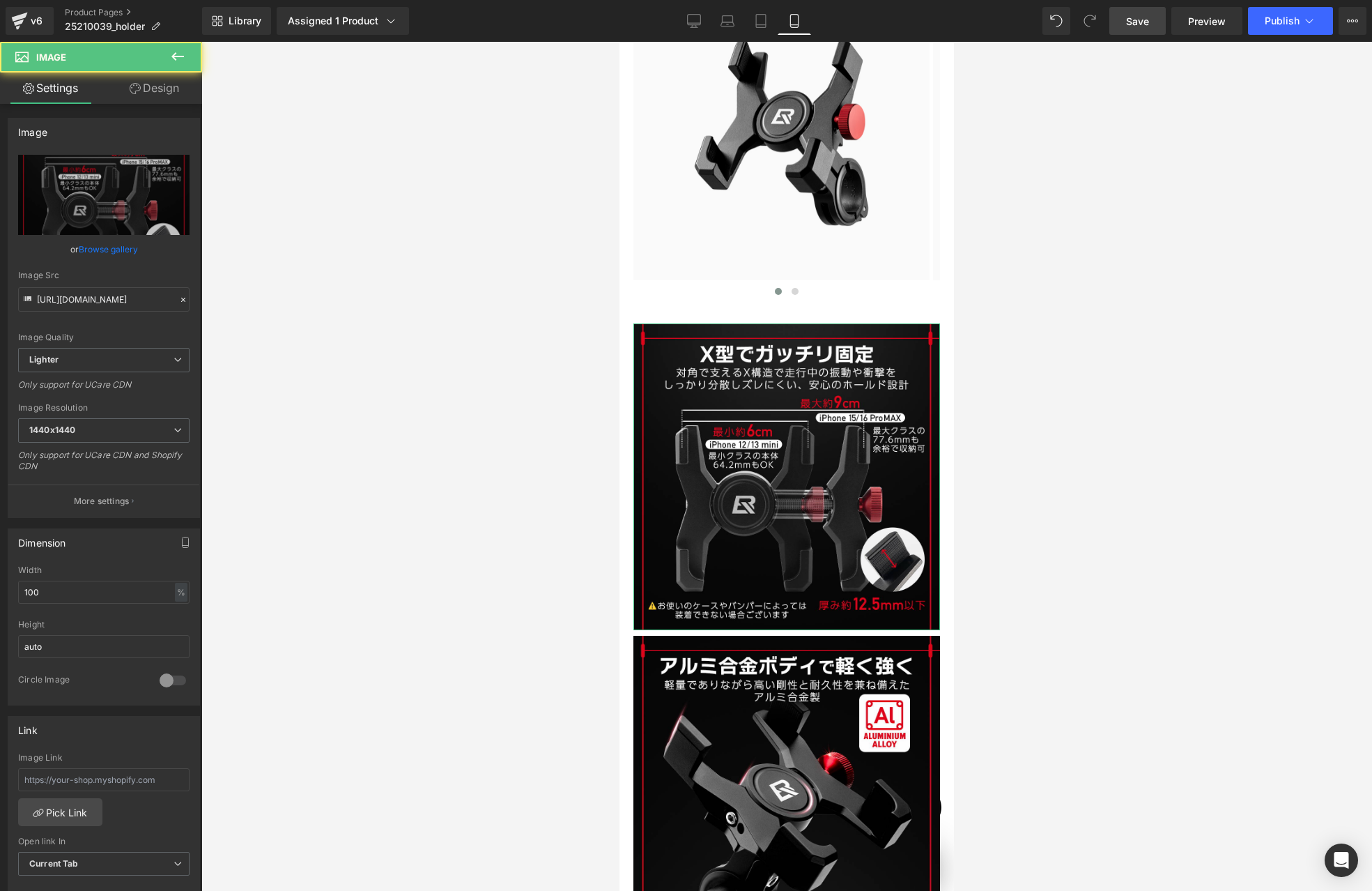
scroll to position [0, 0]
click at [142, 91] on link "Design" at bounding box center [155, 87] width 101 height 31
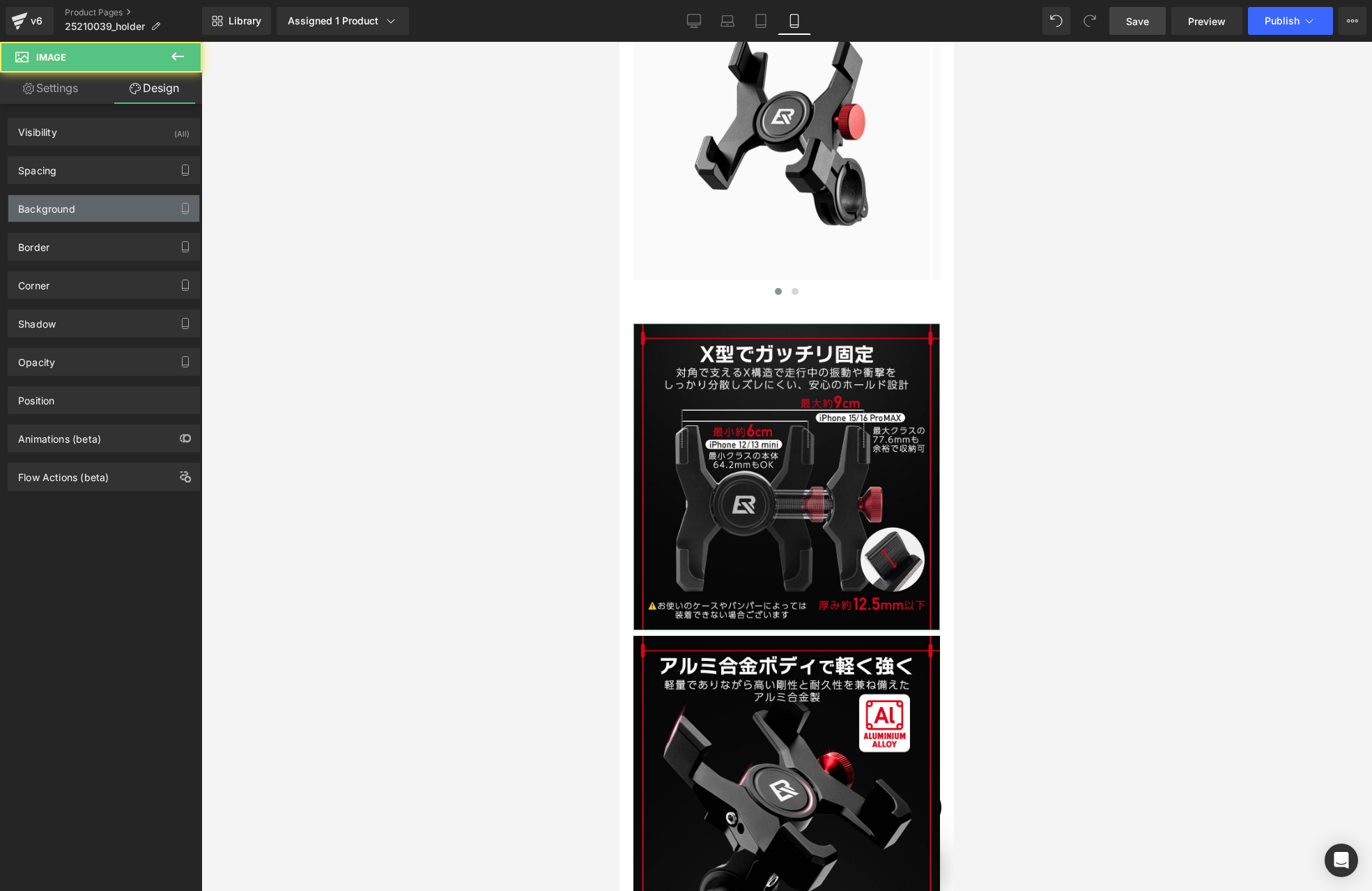
click at [54, 208] on div "Background" at bounding box center [46, 204] width 57 height 20
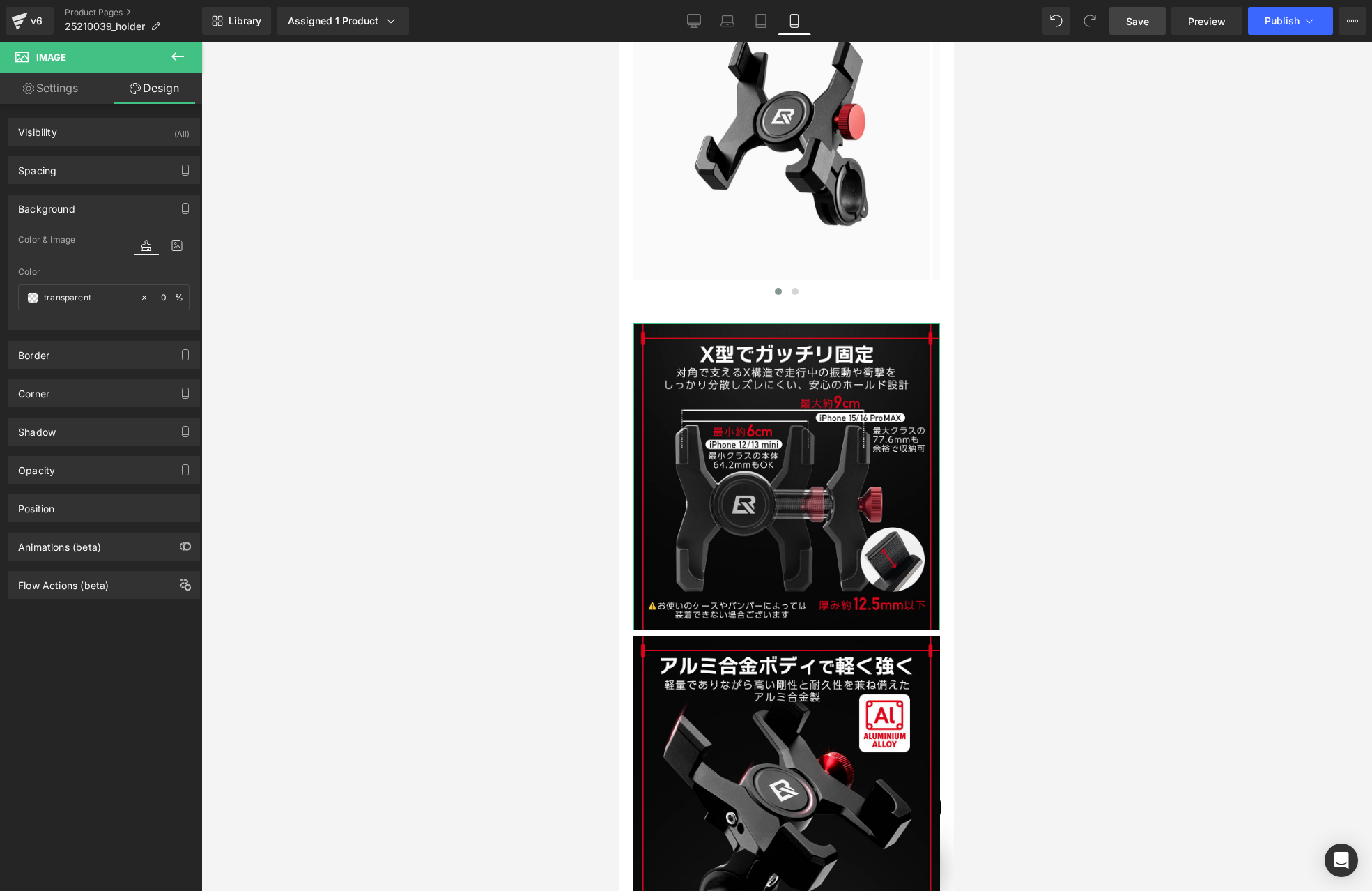
type input "0"
type input "8"
type input "0"
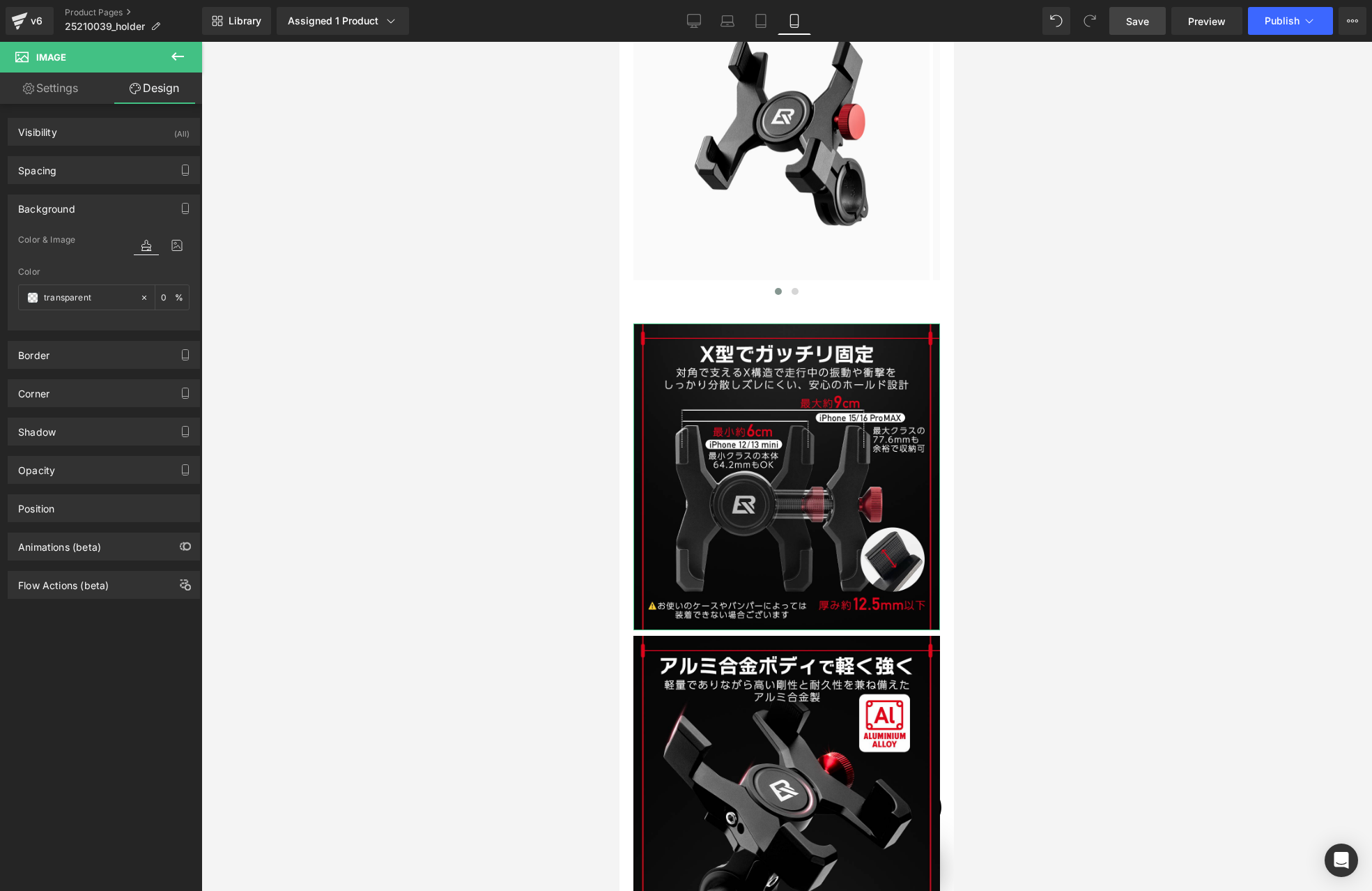
type input "0"
type input "transparent"
type input "0"
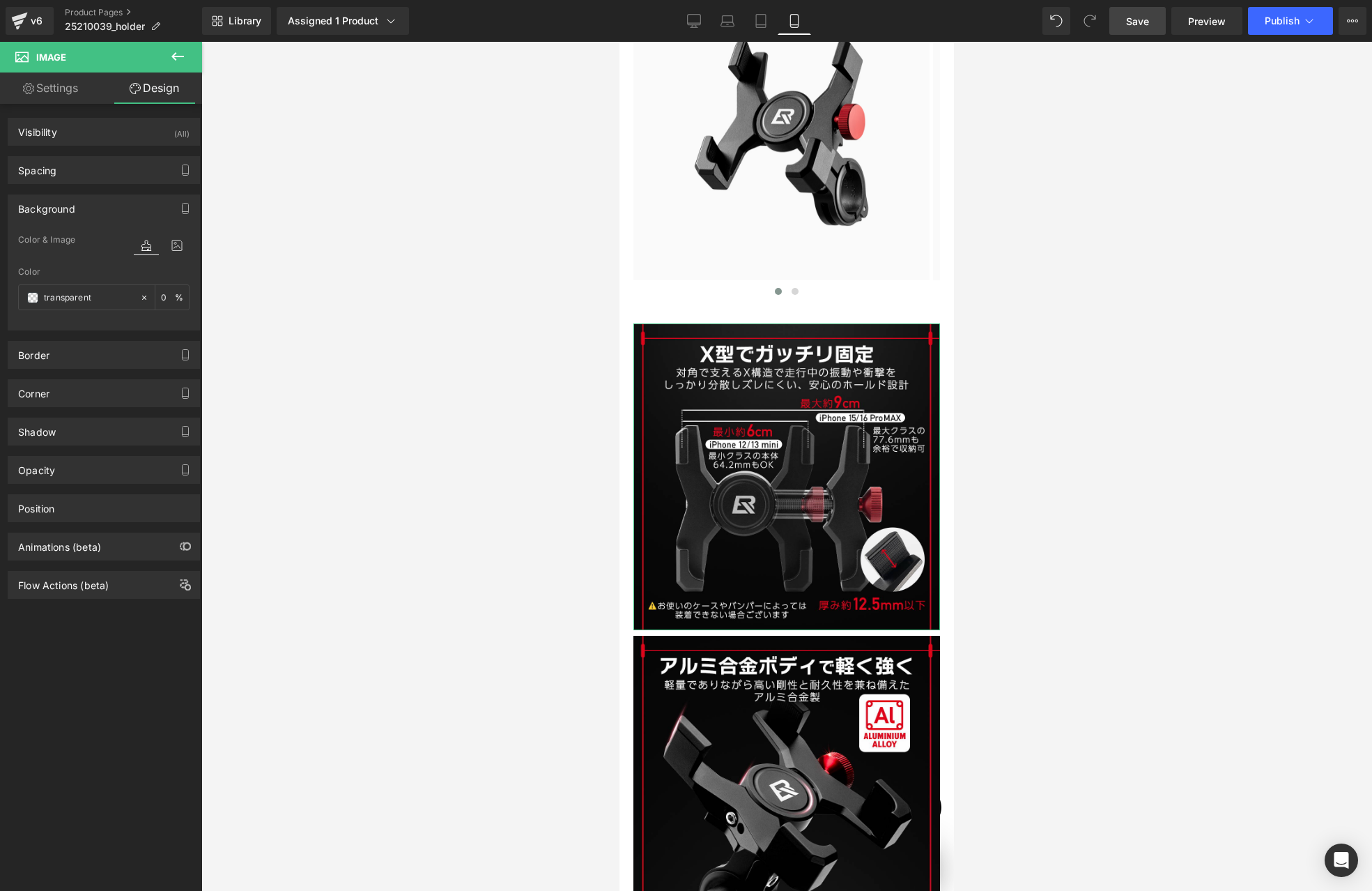
click at [64, 175] on div "Spacing" at bounding box center [104, 170] width 191 height 26
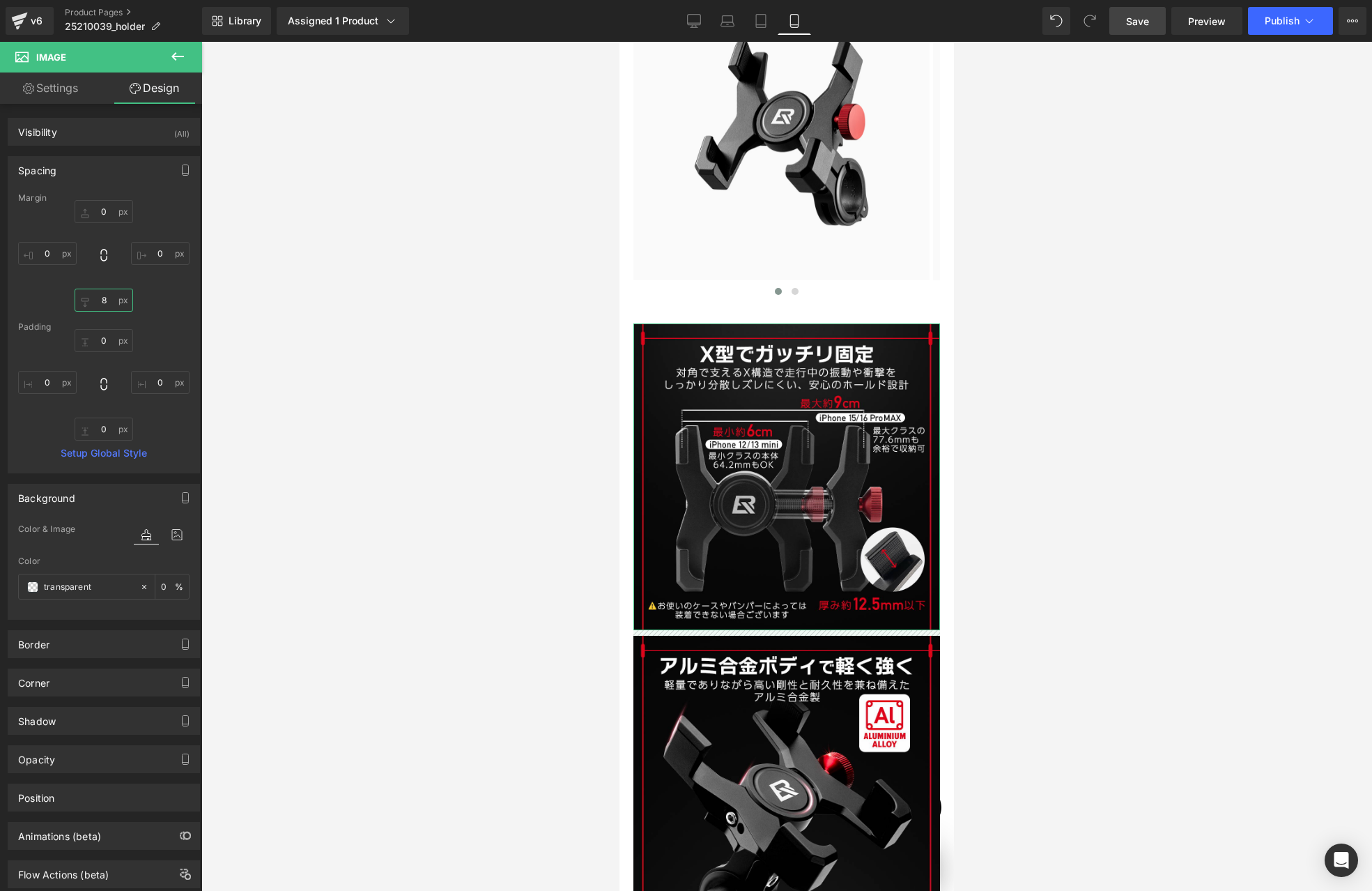
click at [110, 299] on input "8" at bounding box center [104, 300] width 58 height 23
type input "0"
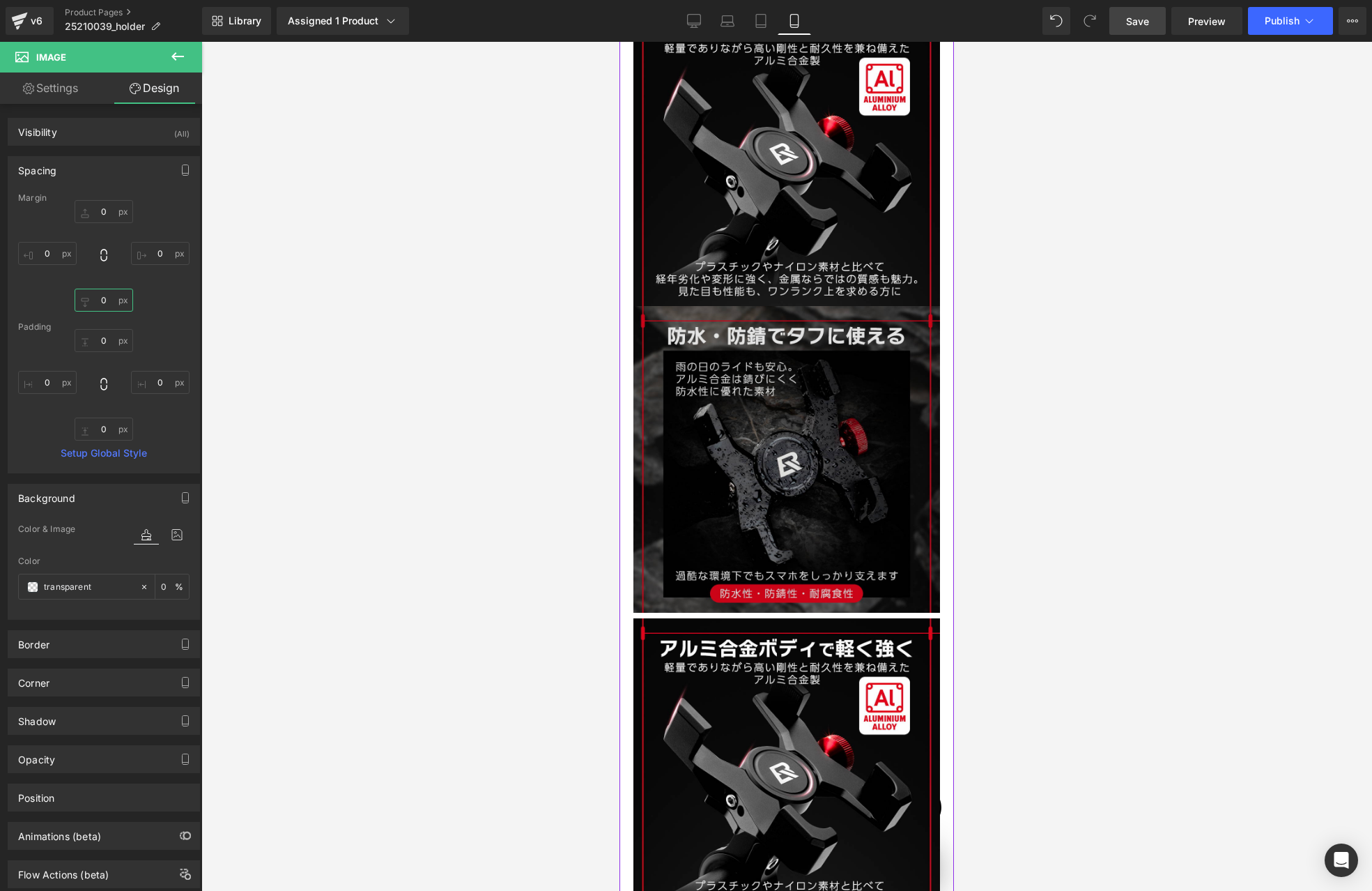
scroll to position [2773, 0]
click at [739, 446] on img at bounding box center [786, 458] width 306 height 306
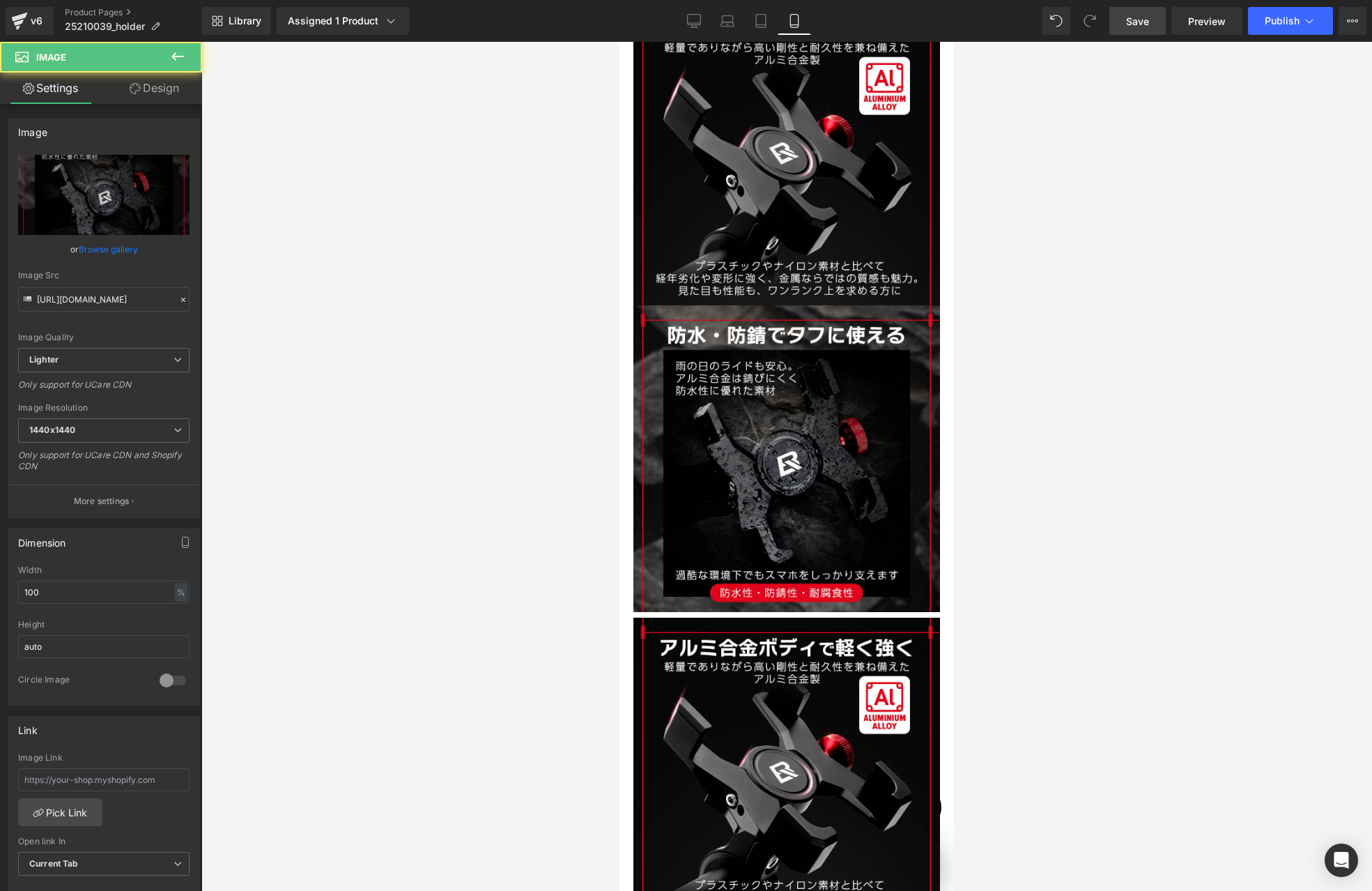
scroll to position [0, 244]
click at [159, 93] on link "Design" at bounding box center [155, 87] width 101 height 31
click at [0, 0] on div "Spacing" at bounding box center [0, 0] width 0 height 0
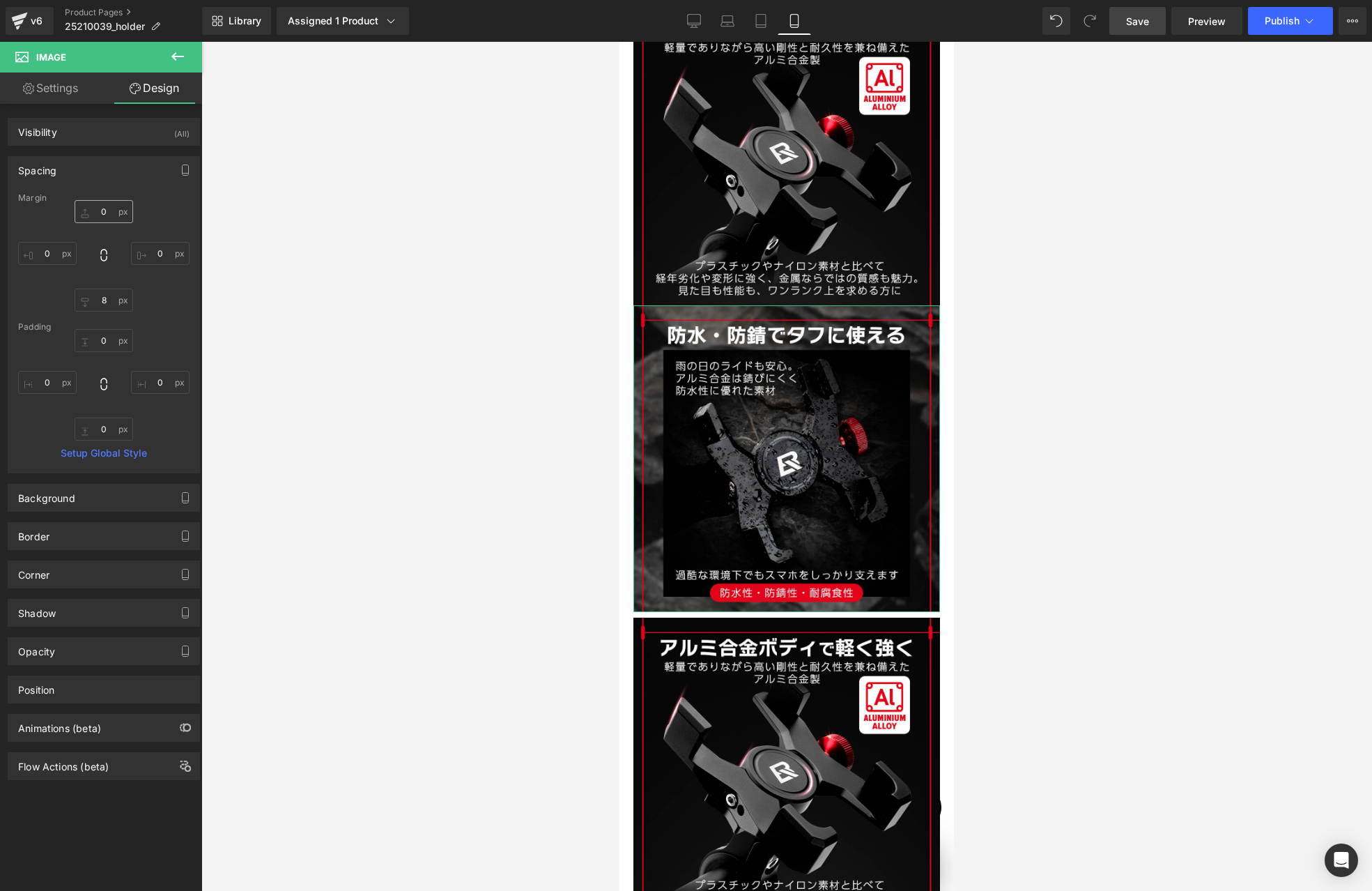
type input "0"
type input "8"
type input "0"
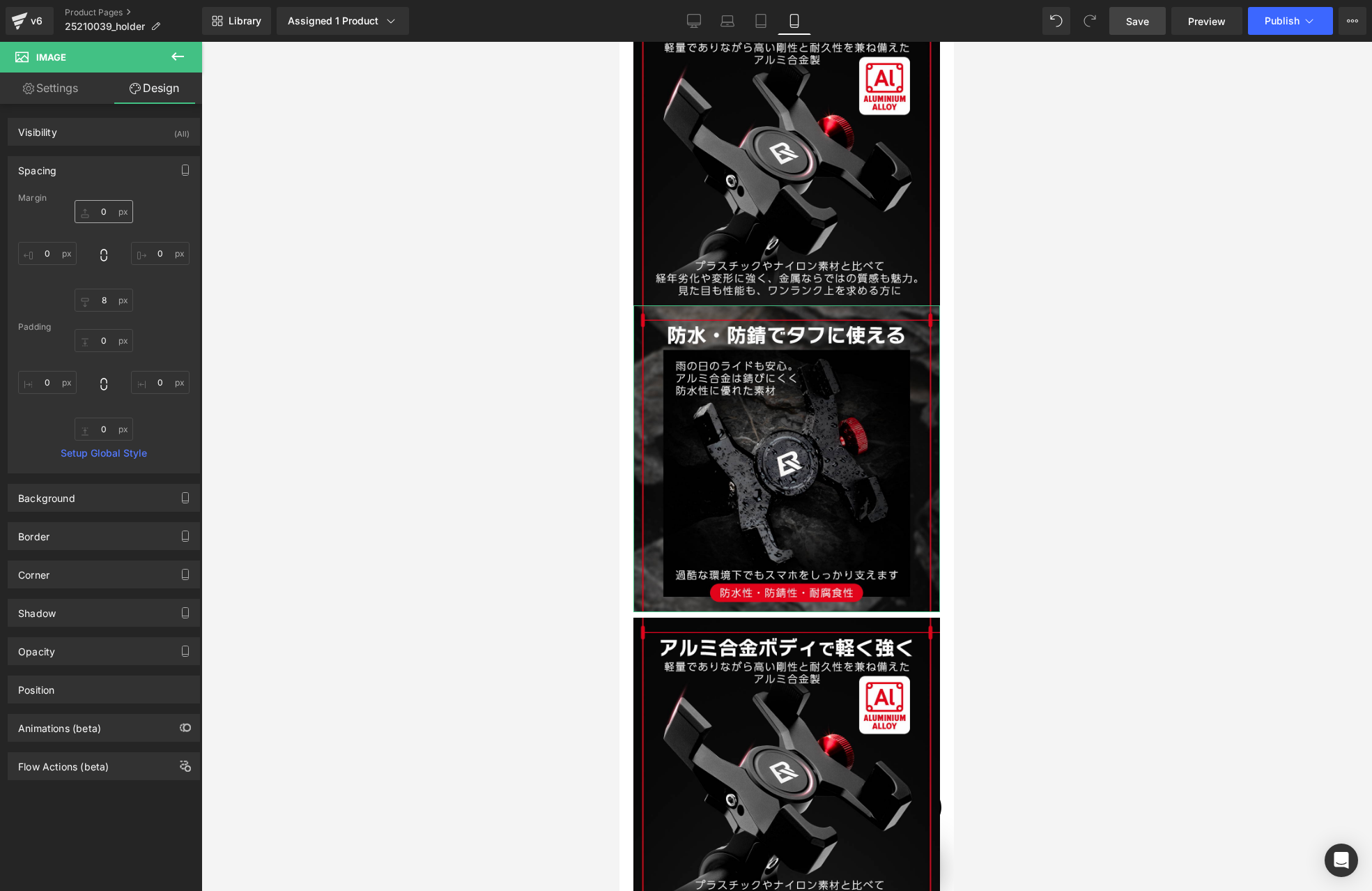
type input "0"
click at [103, 294] on input "8" at bounding box center [104, 300] width 58 height 23
click at [78, 298] on input "8" at bounding box center [104, 300] width 58 height 23
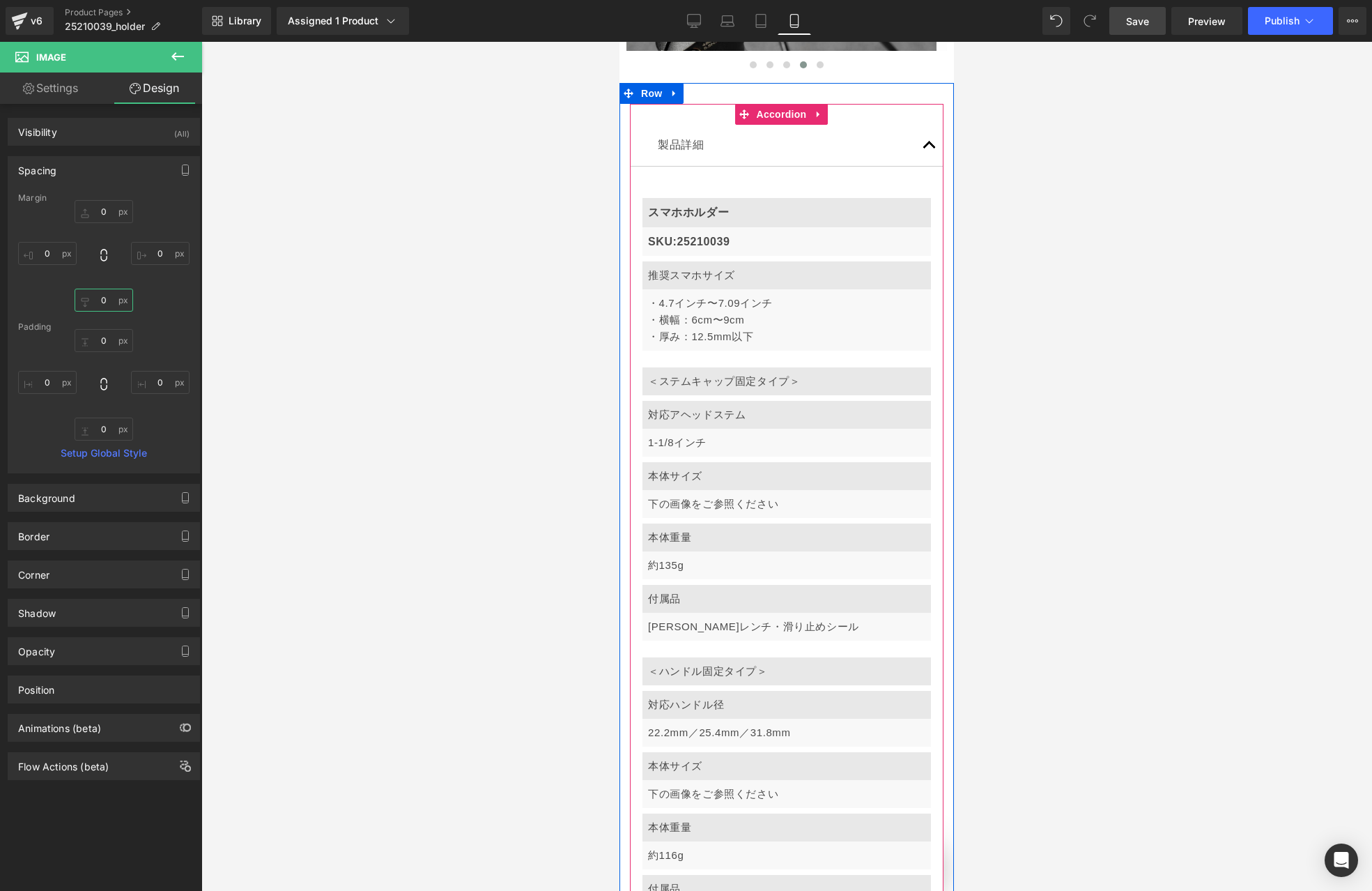
scroll to position [5470, 0]
click at [671, 517] on span "Row" at bounding box center [672, 527] width 28 height 21
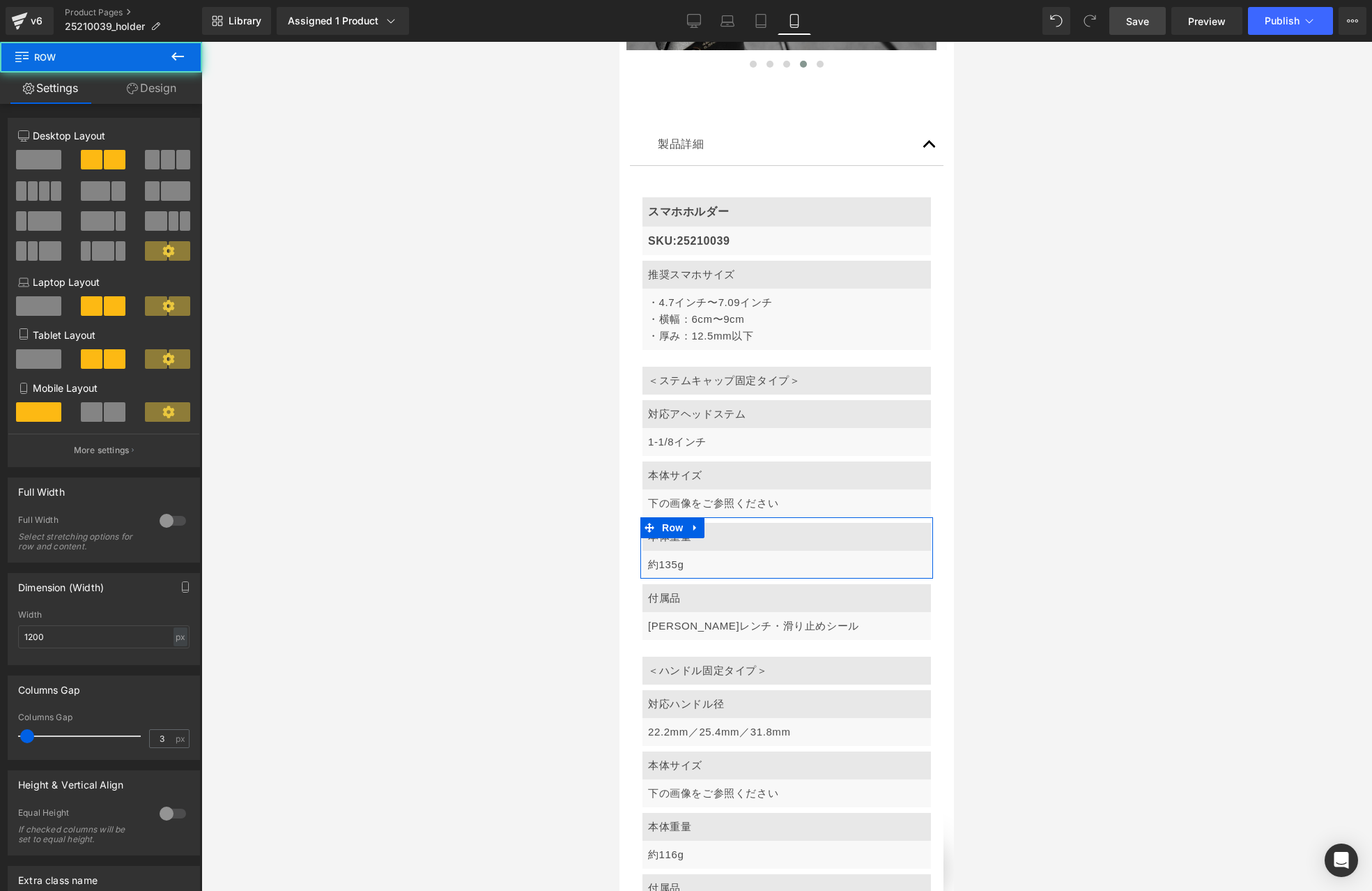
click at [96, 415] on span at bounding box center [91, 411] width 22 height 20
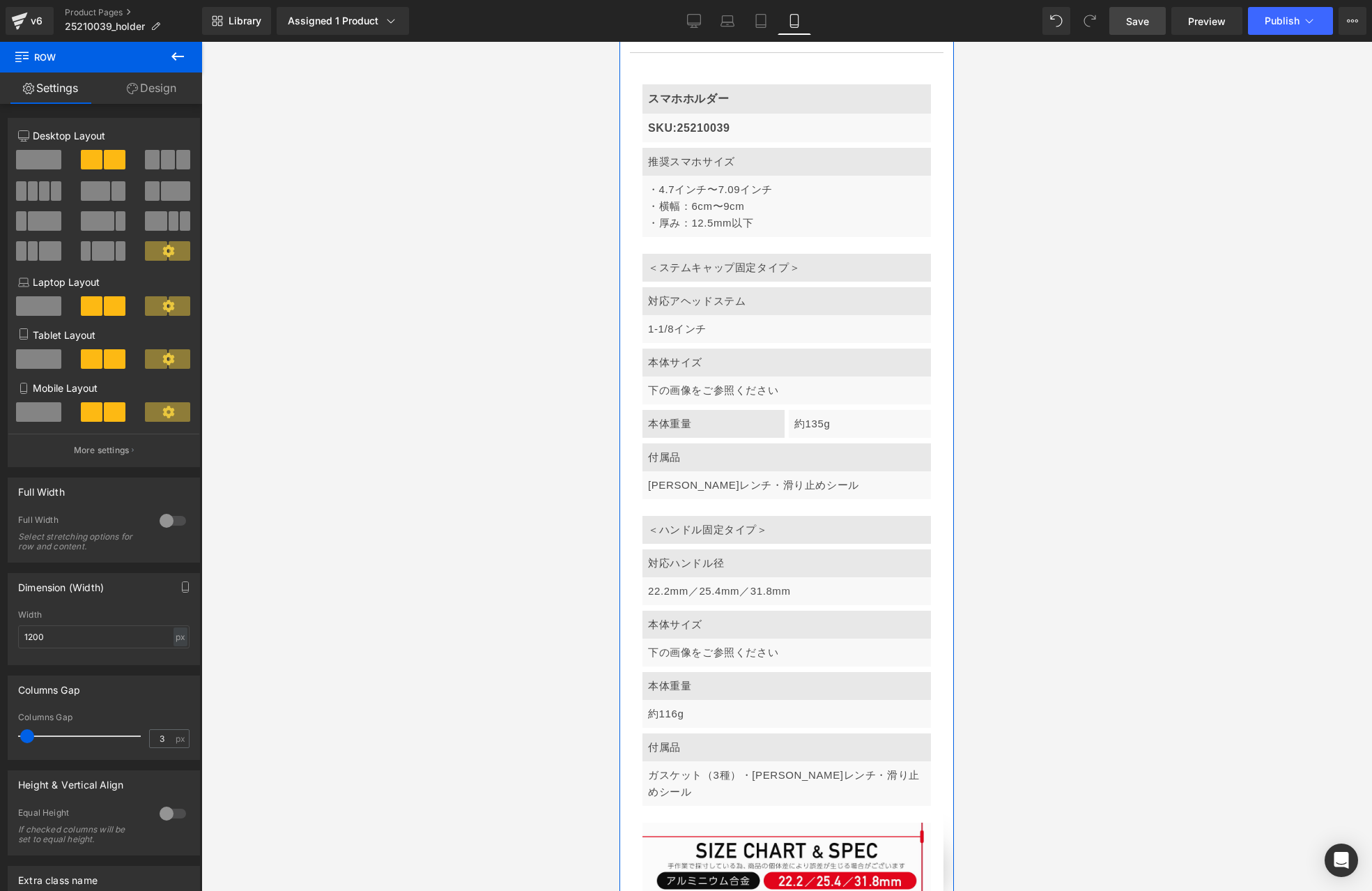
scroll to position [5611, 0]
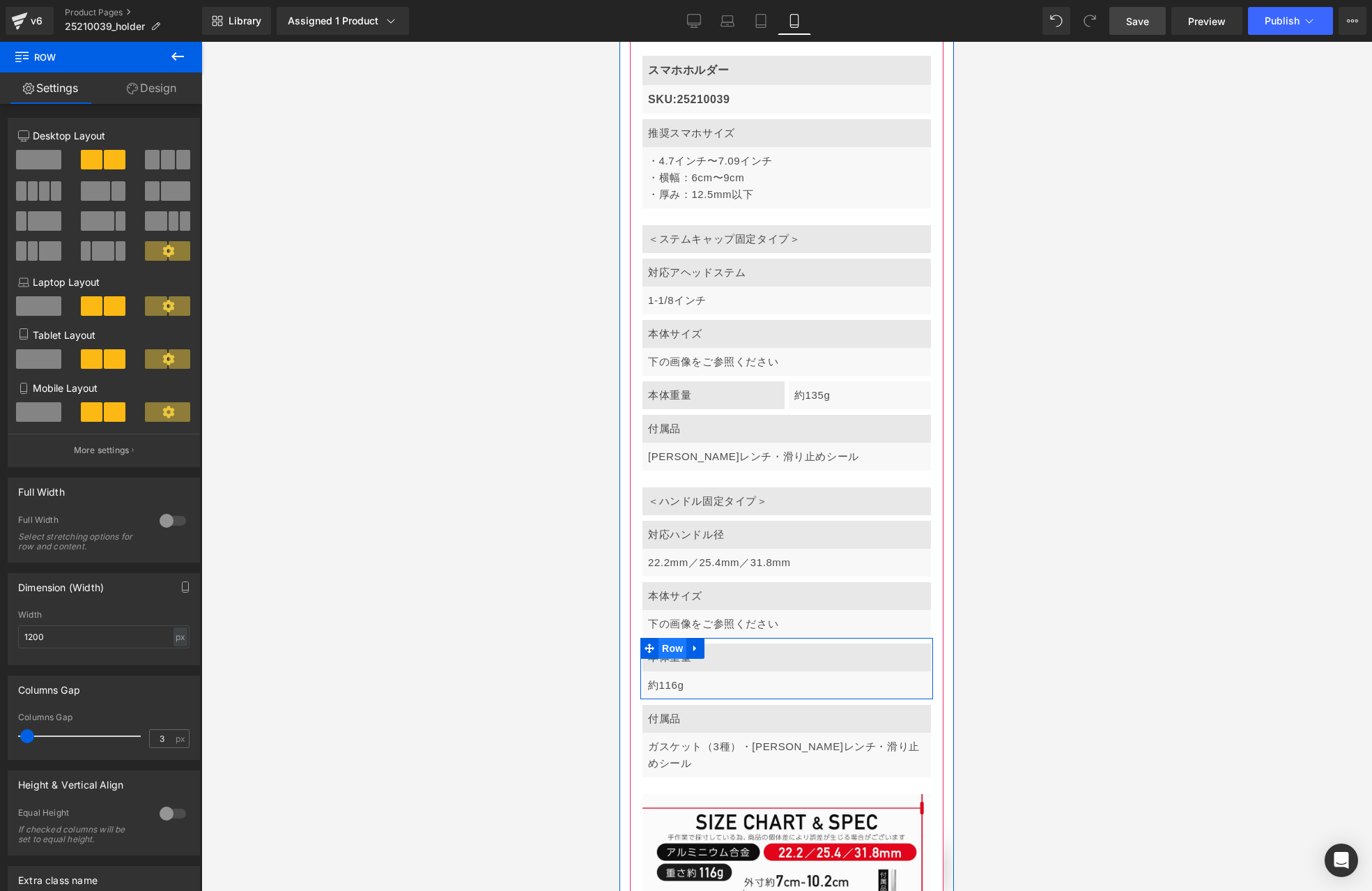
click at [666, 638] on span "Row" at bounding box center [672, 648] width 28 height 21
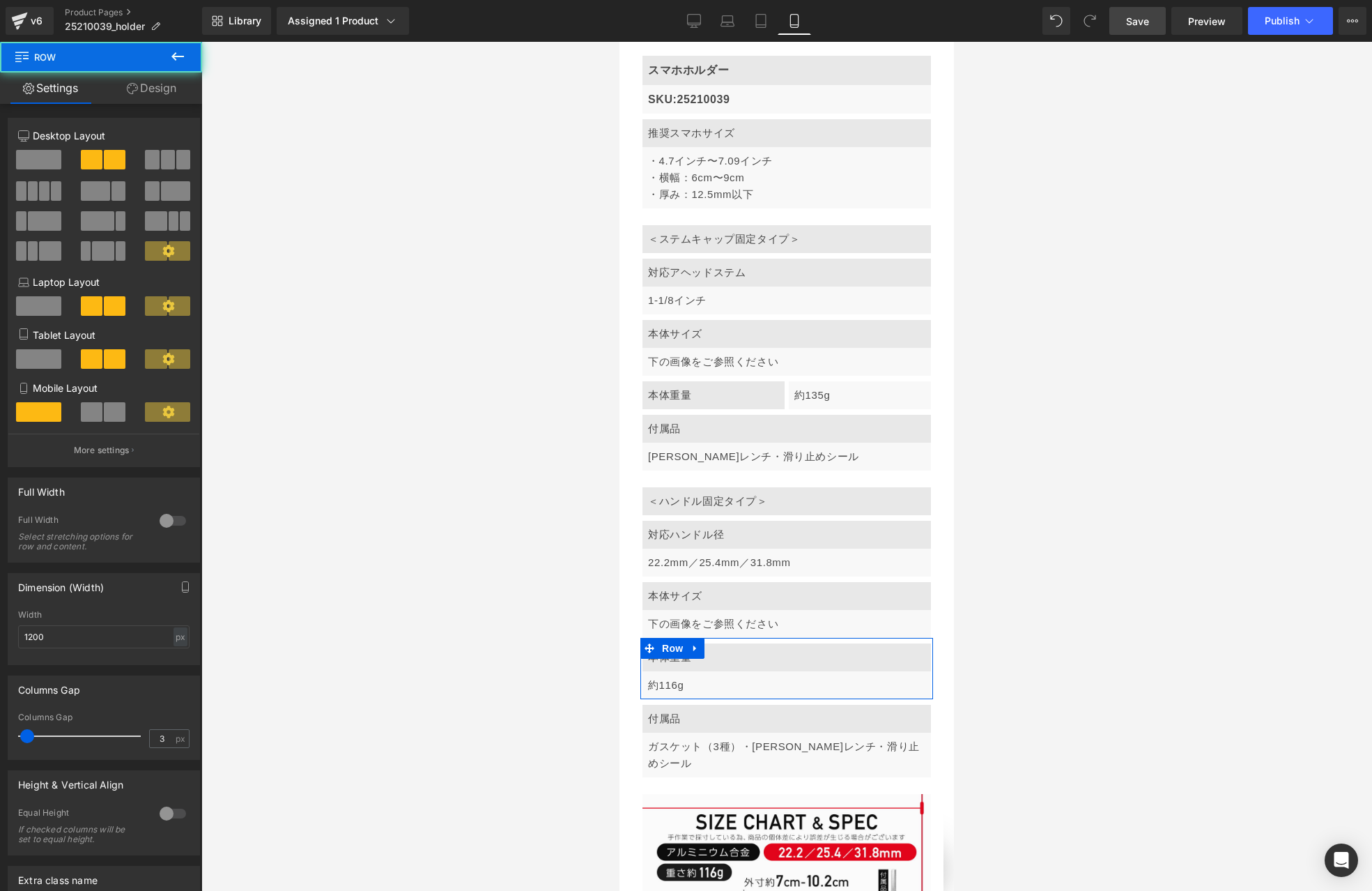
click at [94, 410] on span at bounding box center [91, 411] width 22 height 20
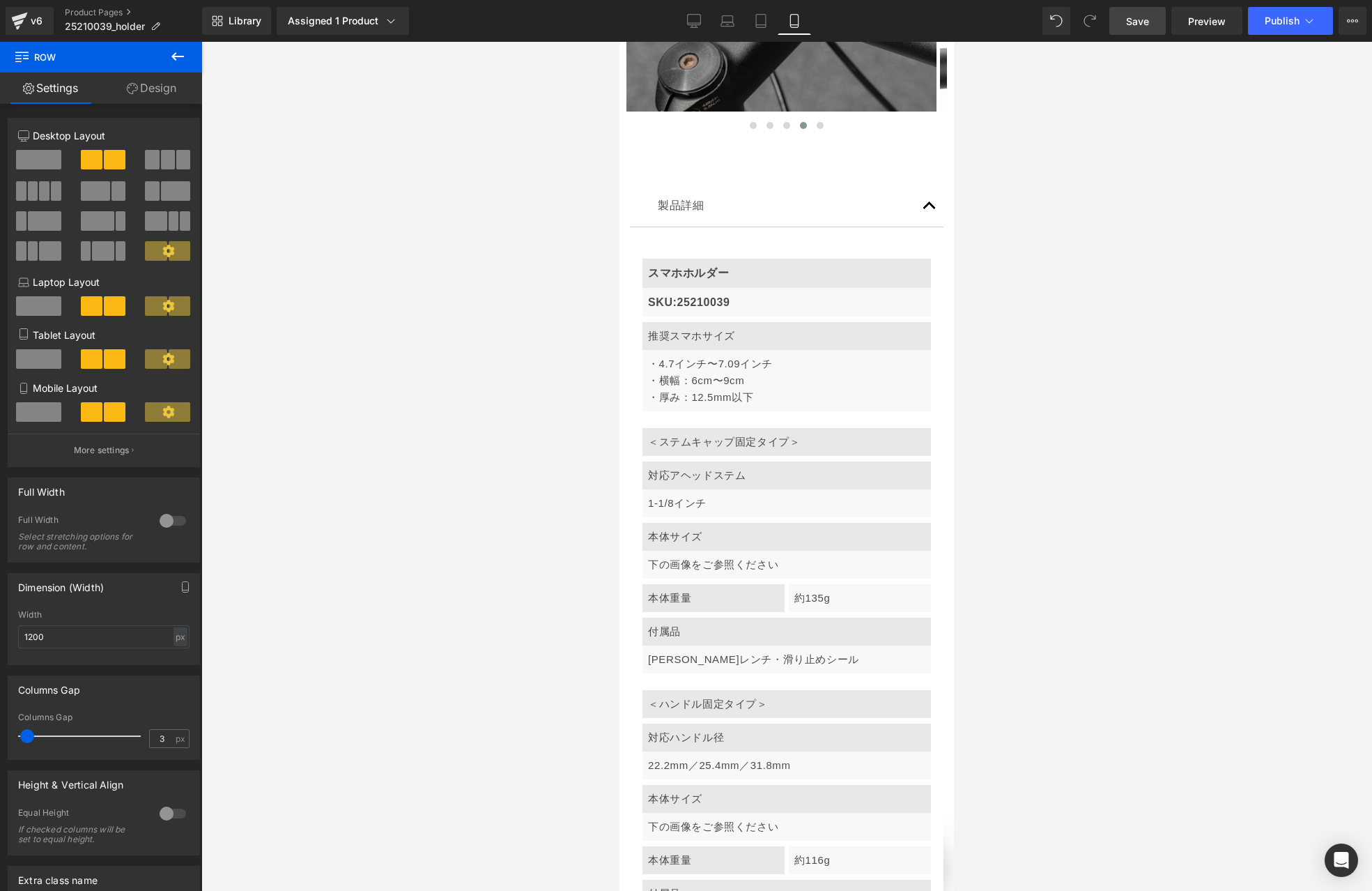
scroll to position [0, 0]
click at [696, 23] on icon at bounding box center [694, 23] width 13 height 0
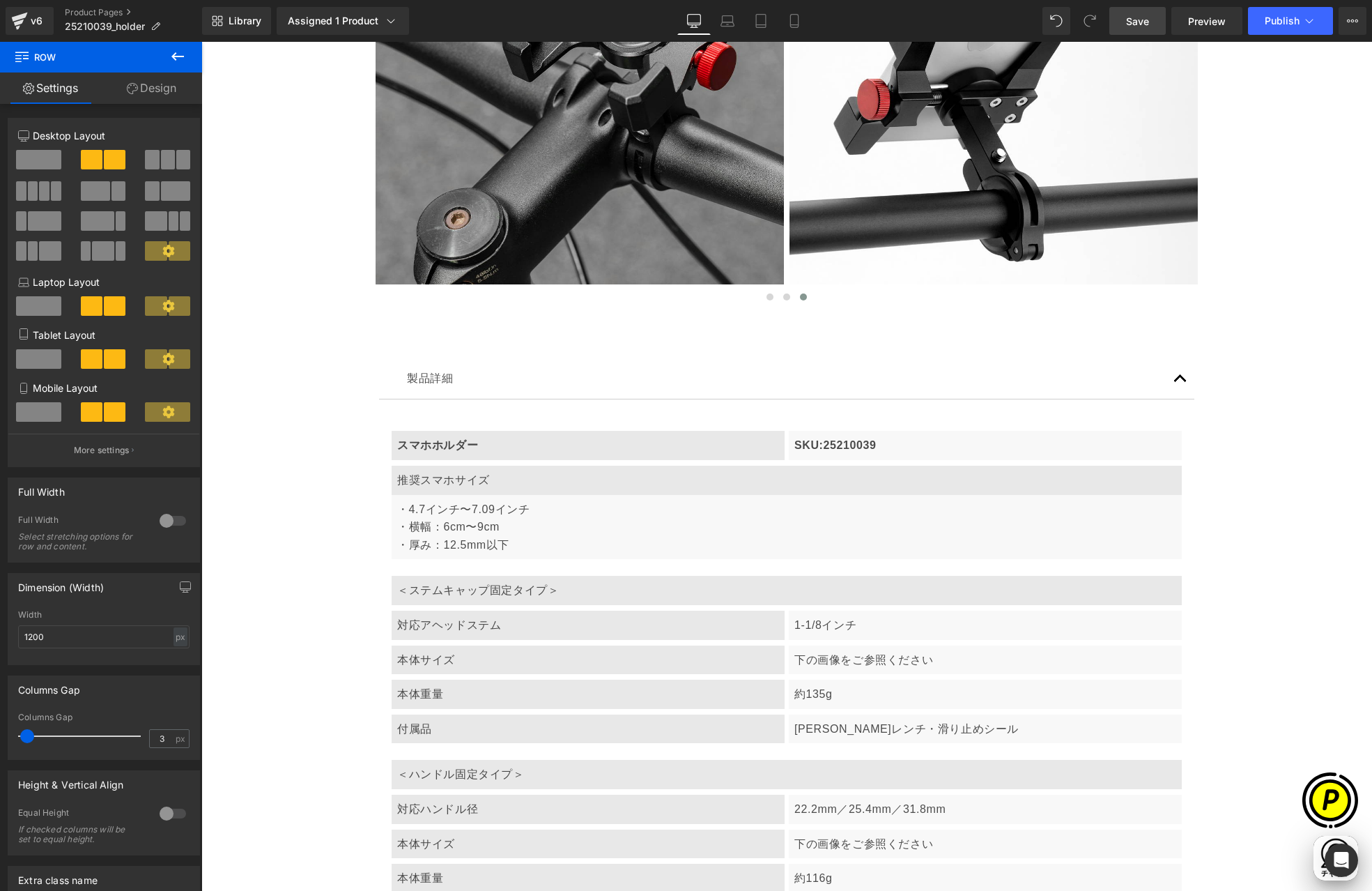
scroll to position [4416, 0]
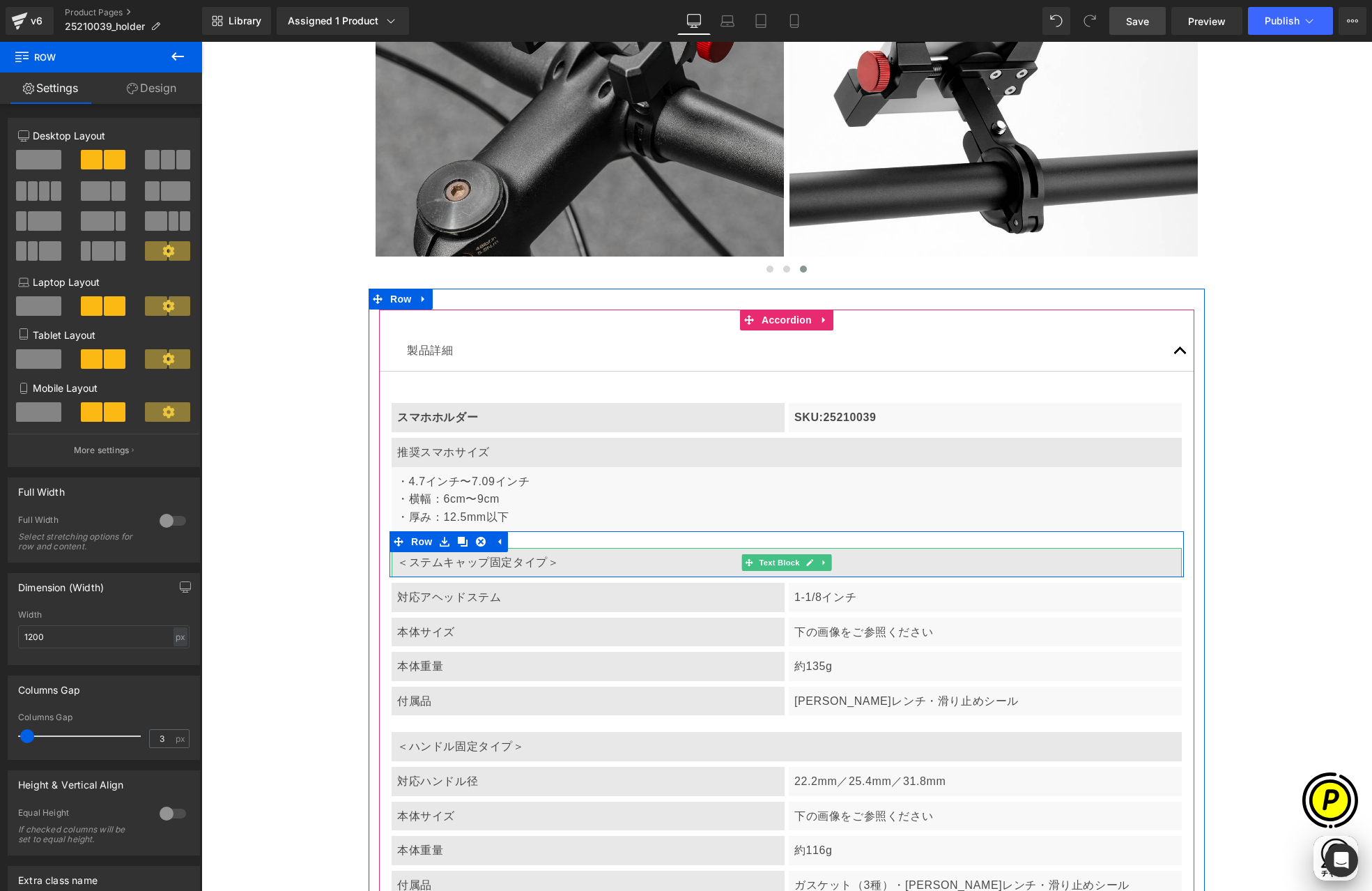
click at [420, 566] on p "＜ステムキャップ固定タイプ＞" at bounding box center [787, 562] width 779 height 18
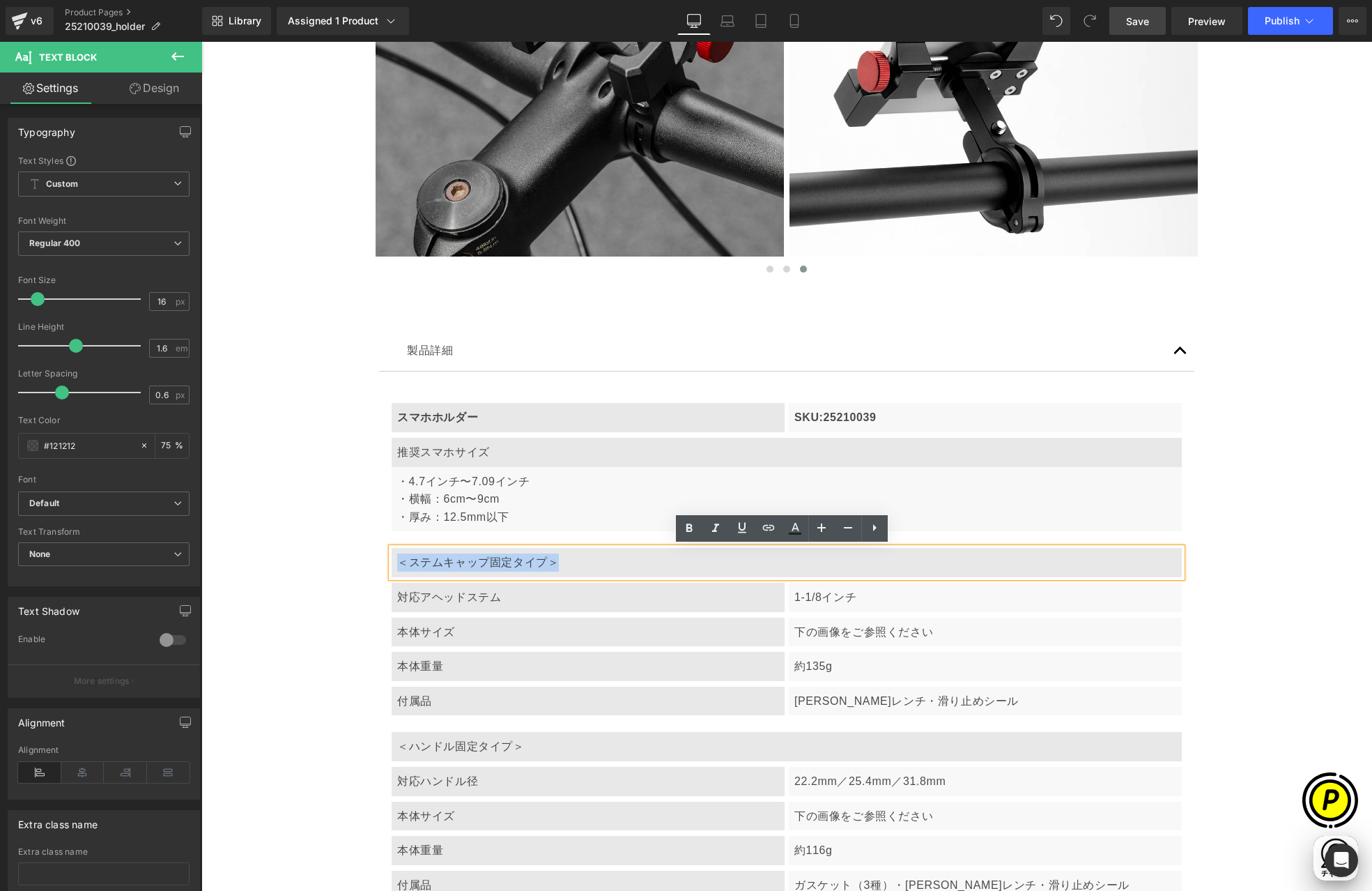
drag, startPoint x: 393, startPoint y: 560, endPoint x: 556, endPoint y: 564, distance: 163.0
click at [556, 564] on p "＜ステムキャップ固定タイプ＞" at bounding box center [787, 562] width 779 height 18
click at [691, 526] on icon at bounding box center [688, 527] width 7 height 8
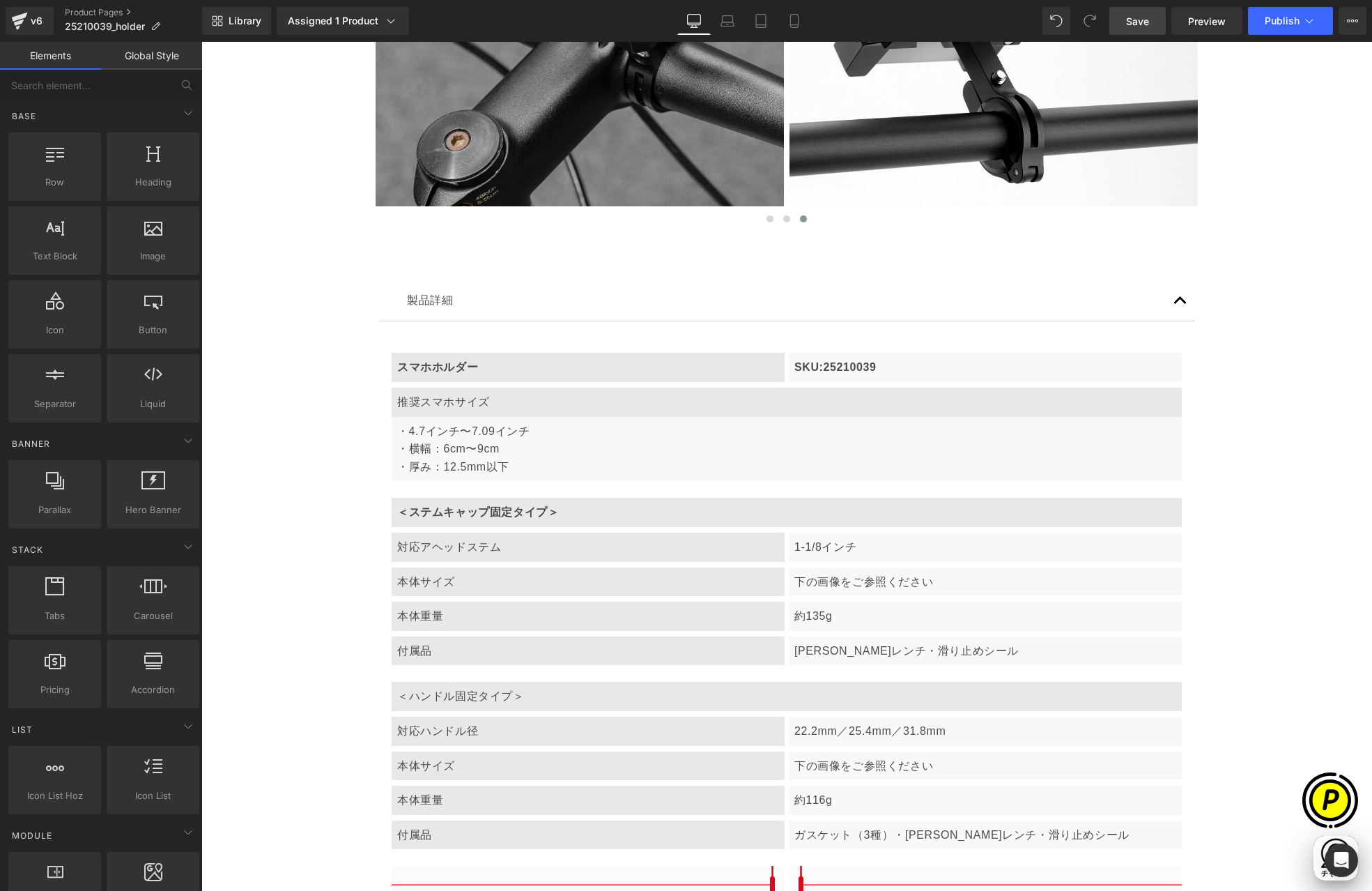
scroll to position [0, 272]
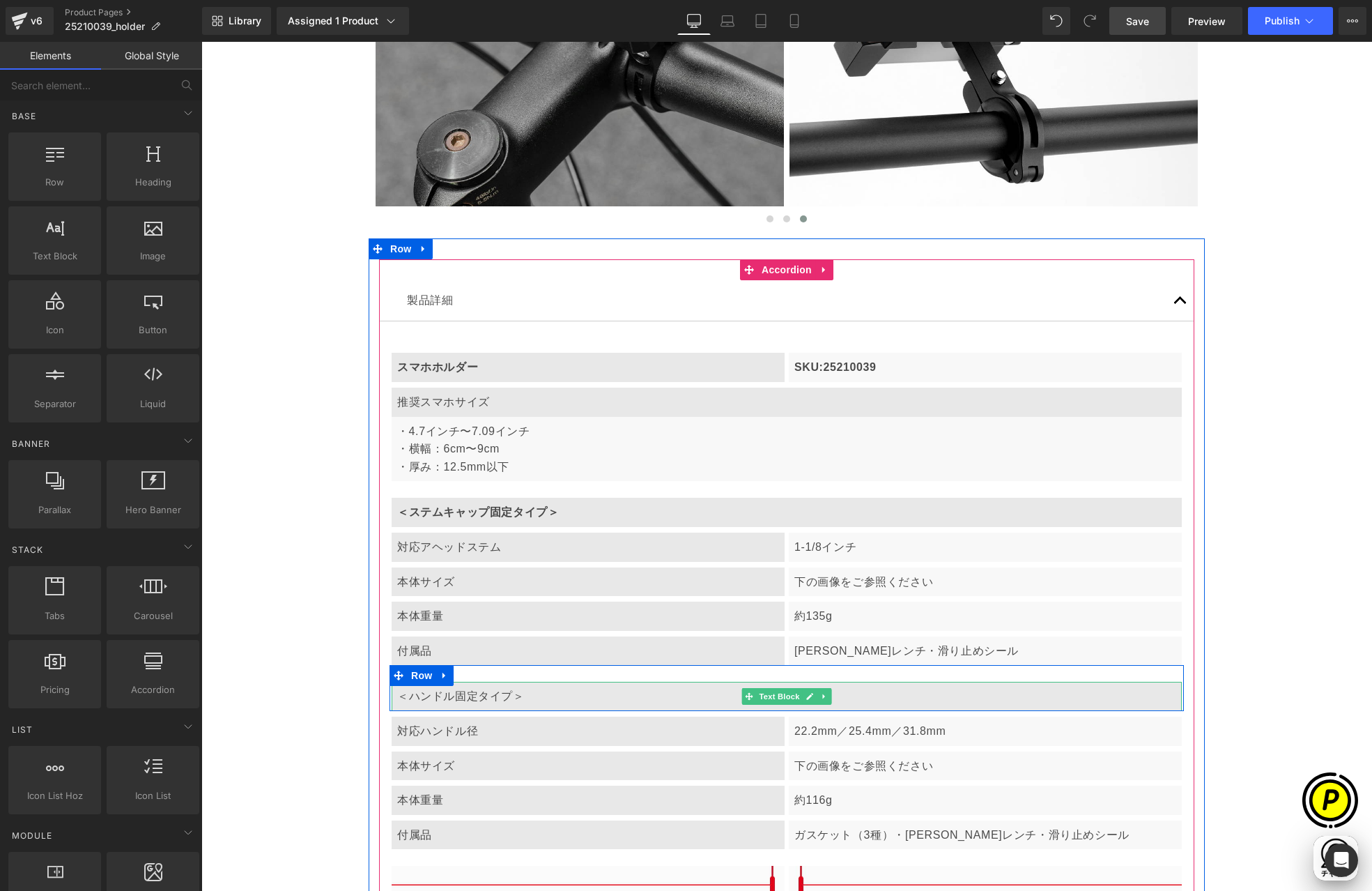
click at [426, 699] on p "＜ハンドル固定タイプ＞" at bounding box center [787, 696] width 779 height 18
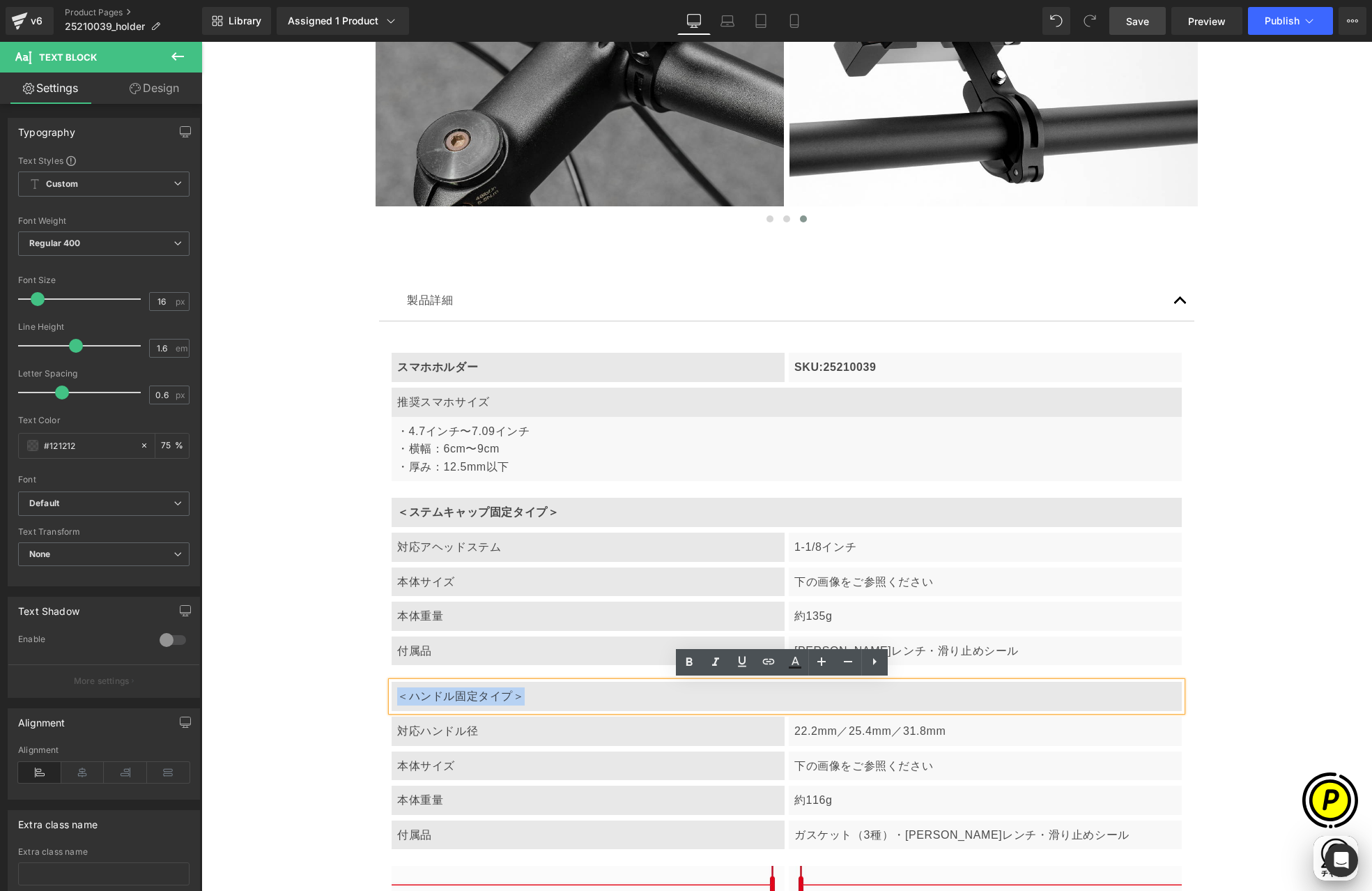
drag, startPoint x: 399, startPoint y: 693, endPoint x: 526, endPoint y: 692, distance: 127.0
click at [526, 692] on p "＜ハンドル固定タイプ＞" at bounding box center [787, 696] width 779 height 18
click at [689, 660] on icon at bounding box center [689, 662] width 17 height 17
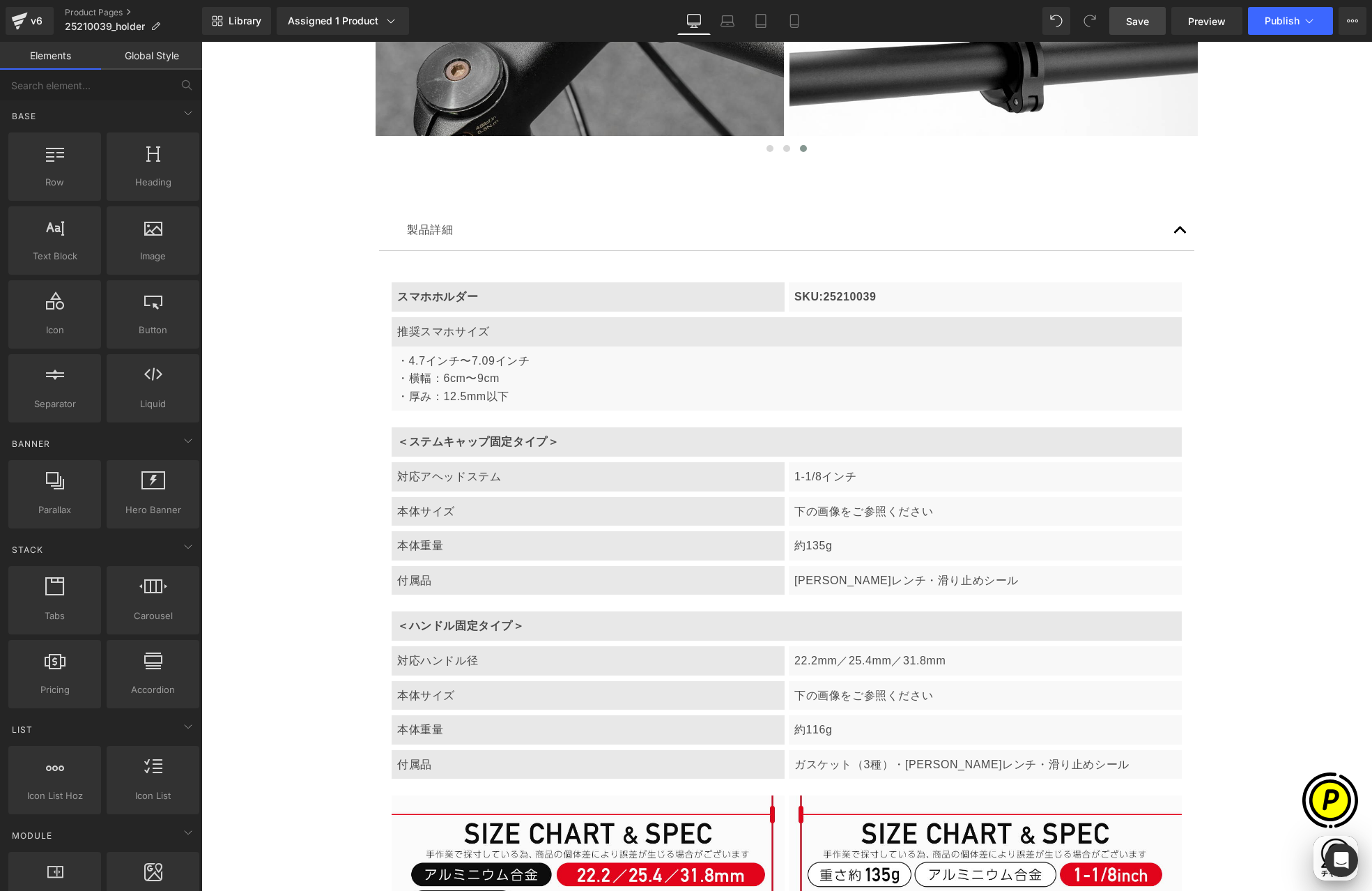
scroll to position [0, 543]
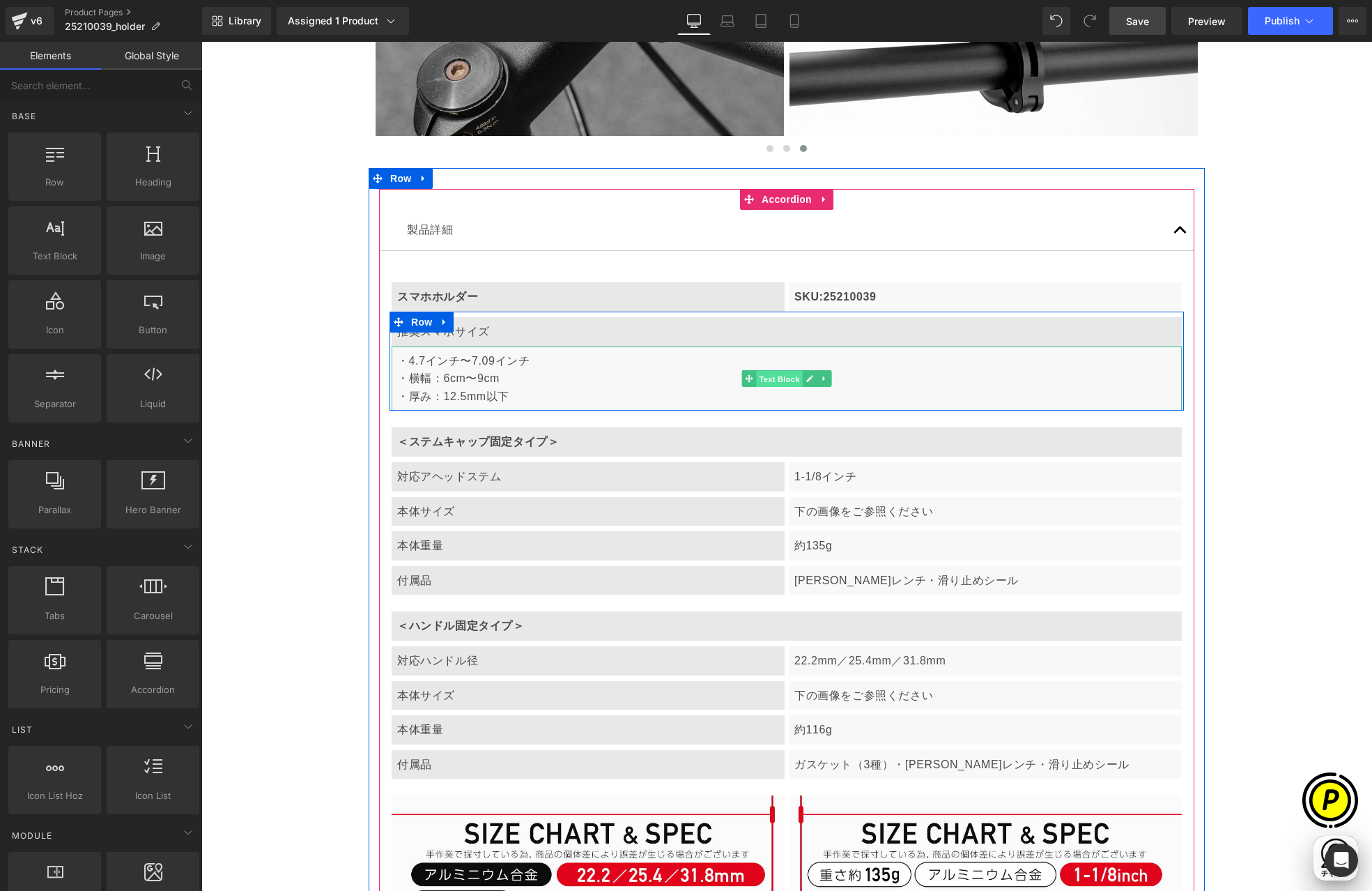
click at [786, 379] on span "Text Block" at bounding box center [778, 379] width 46 height 17
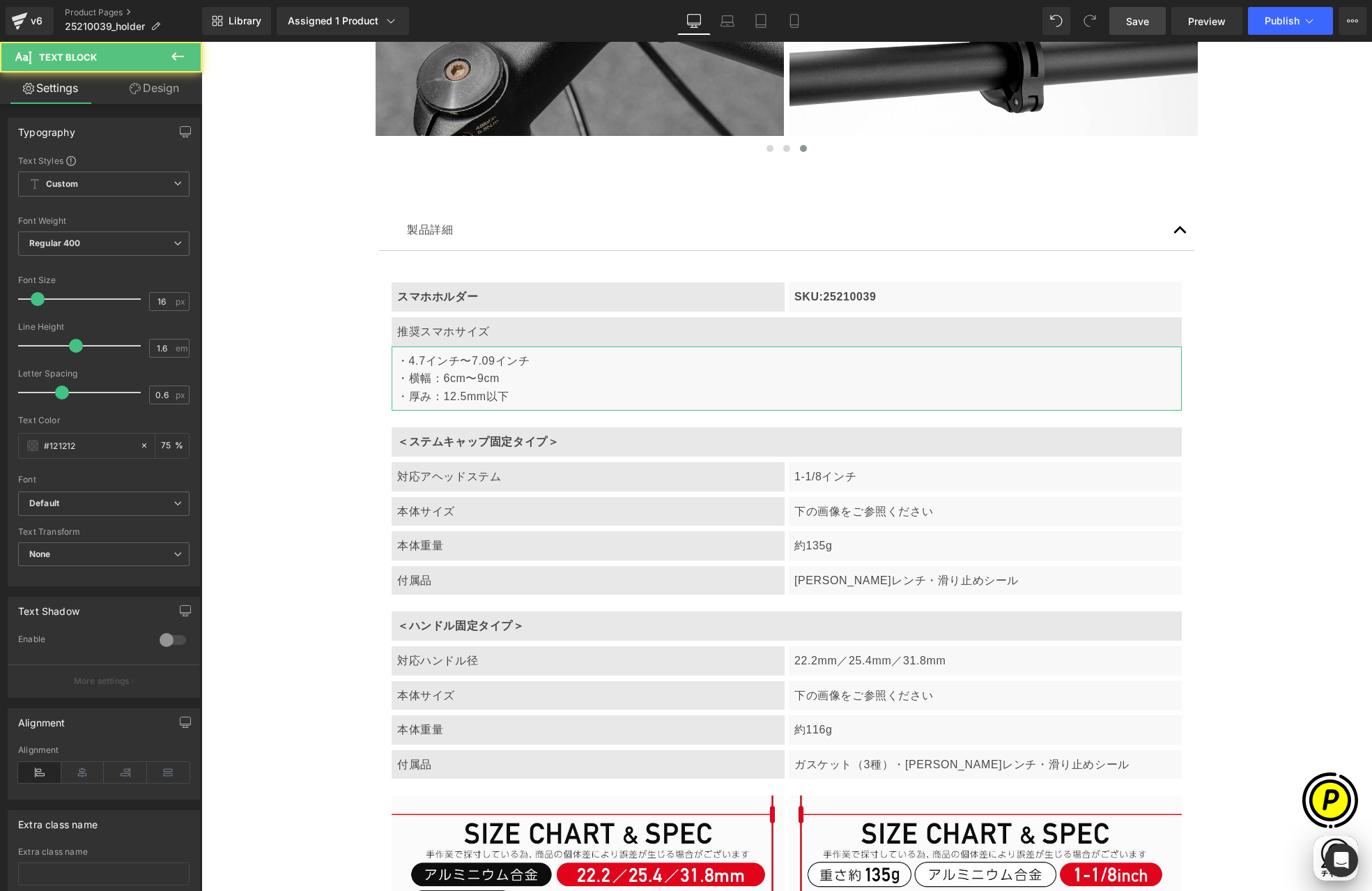
scroll to position [0, 0]
click at [159, 95] on link "Design" at bounding box center [155, 87] width 101 height 31
click at [0, 0] on div "Spacing" at bounding box center [0, 0] width 0 height 0
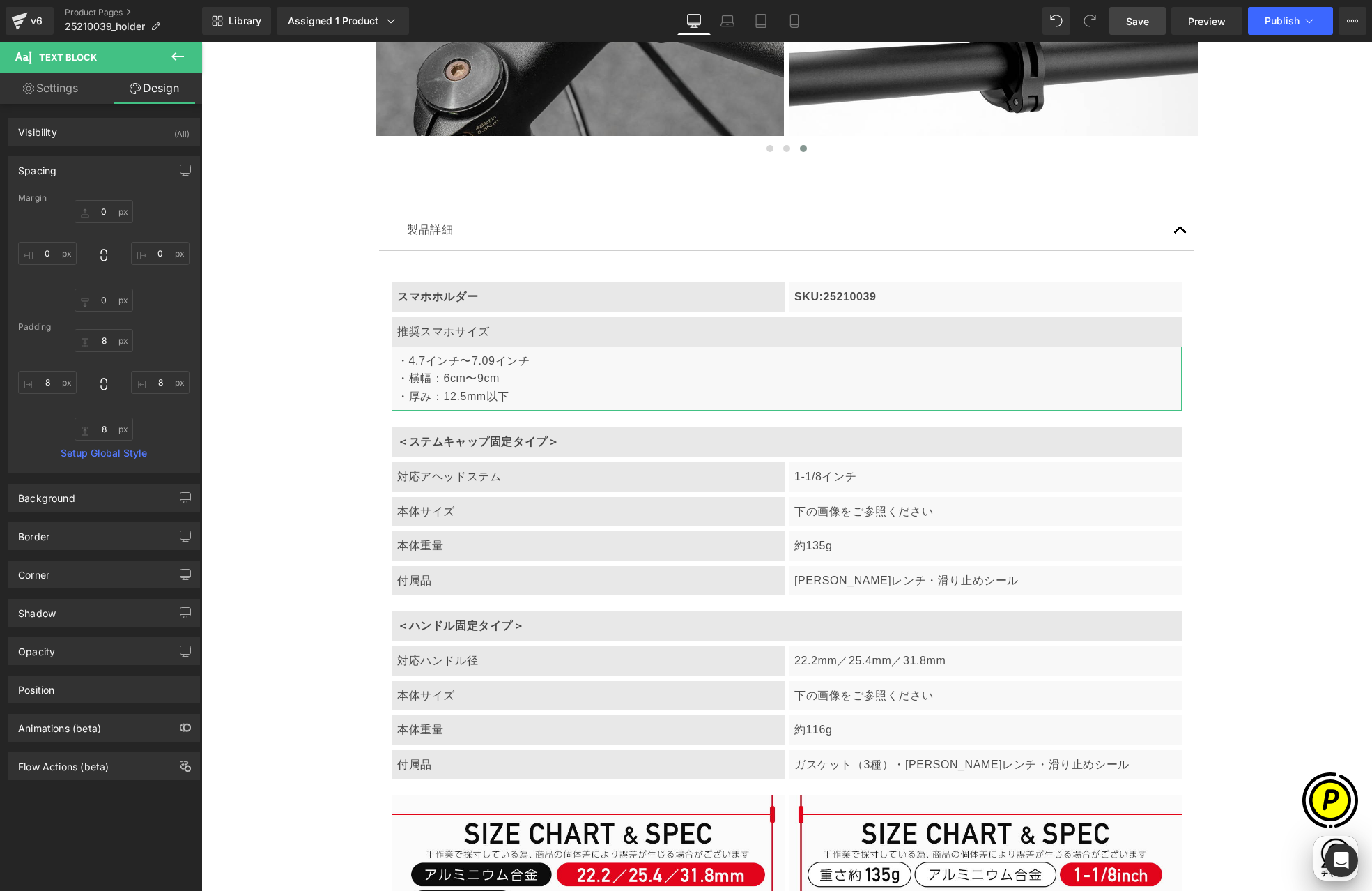
click at [62, 168] on div "Spacing" at bounding box center [104, 170] width 191 height 26
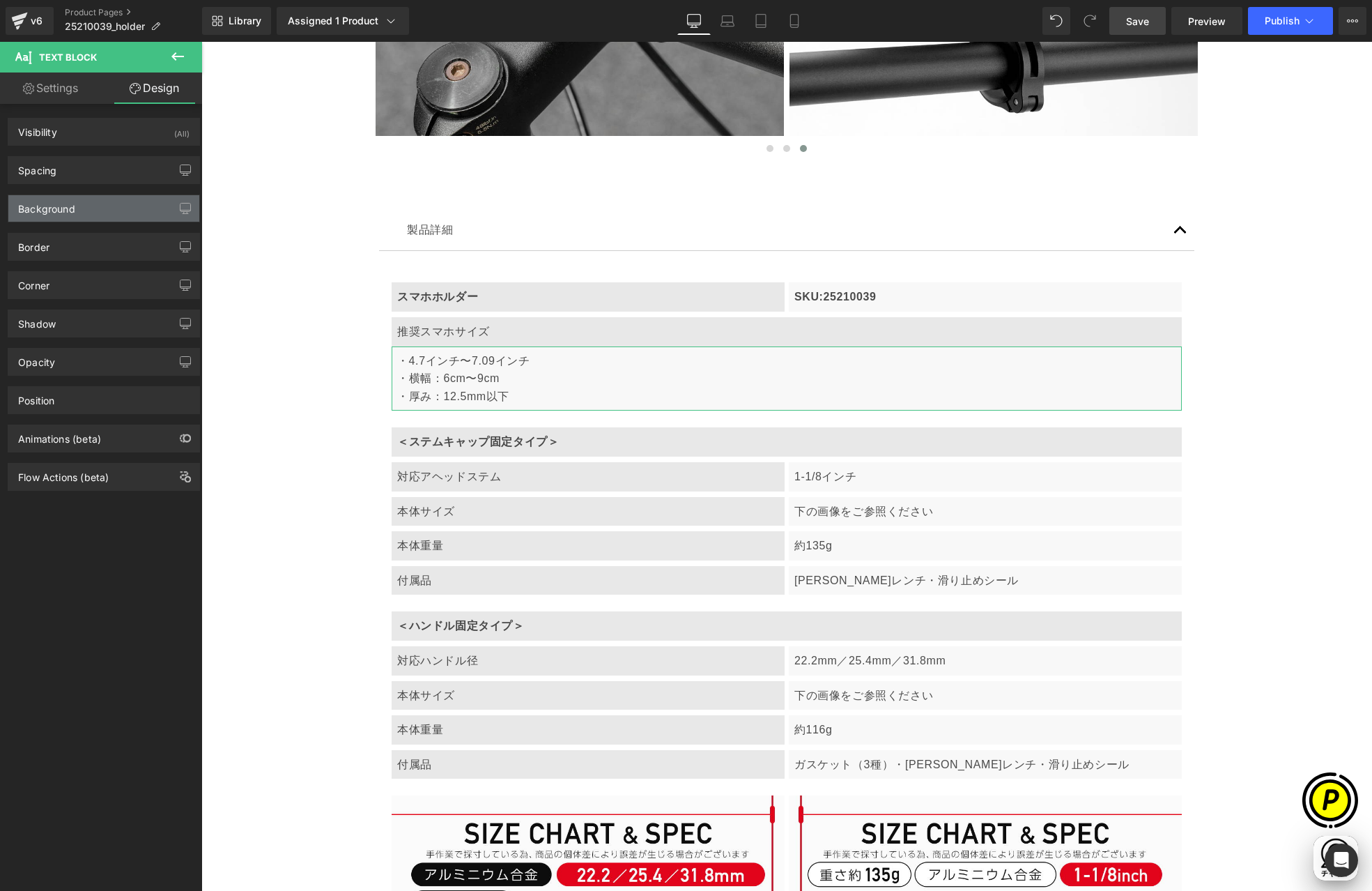
click at [70, 210] on div "Background" at bounding box center [46, 204] width 57 height 20
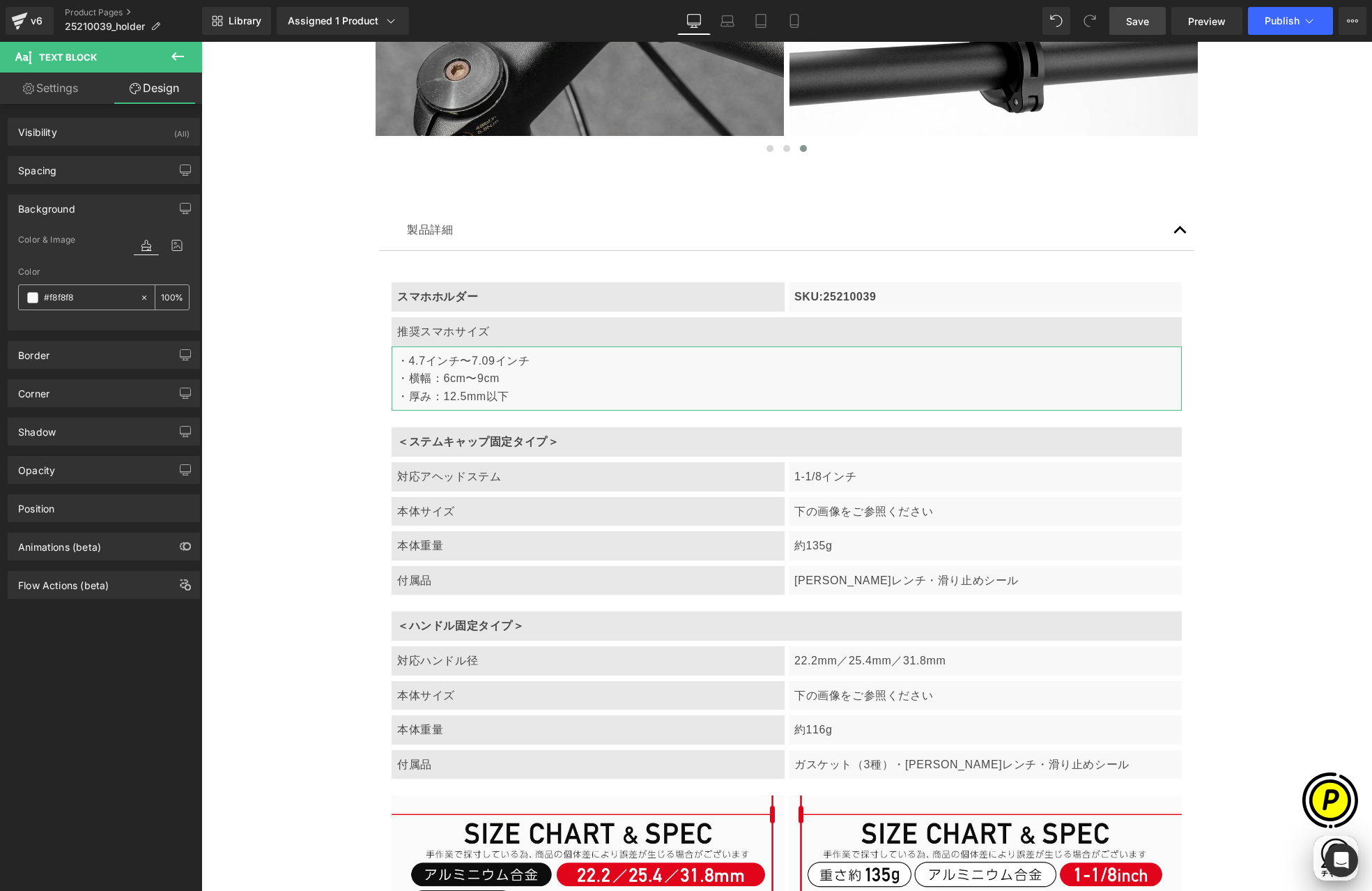
click at [88, 300] on input "#f8f8f8" at bounding box center [88, 298] width 89 height 15
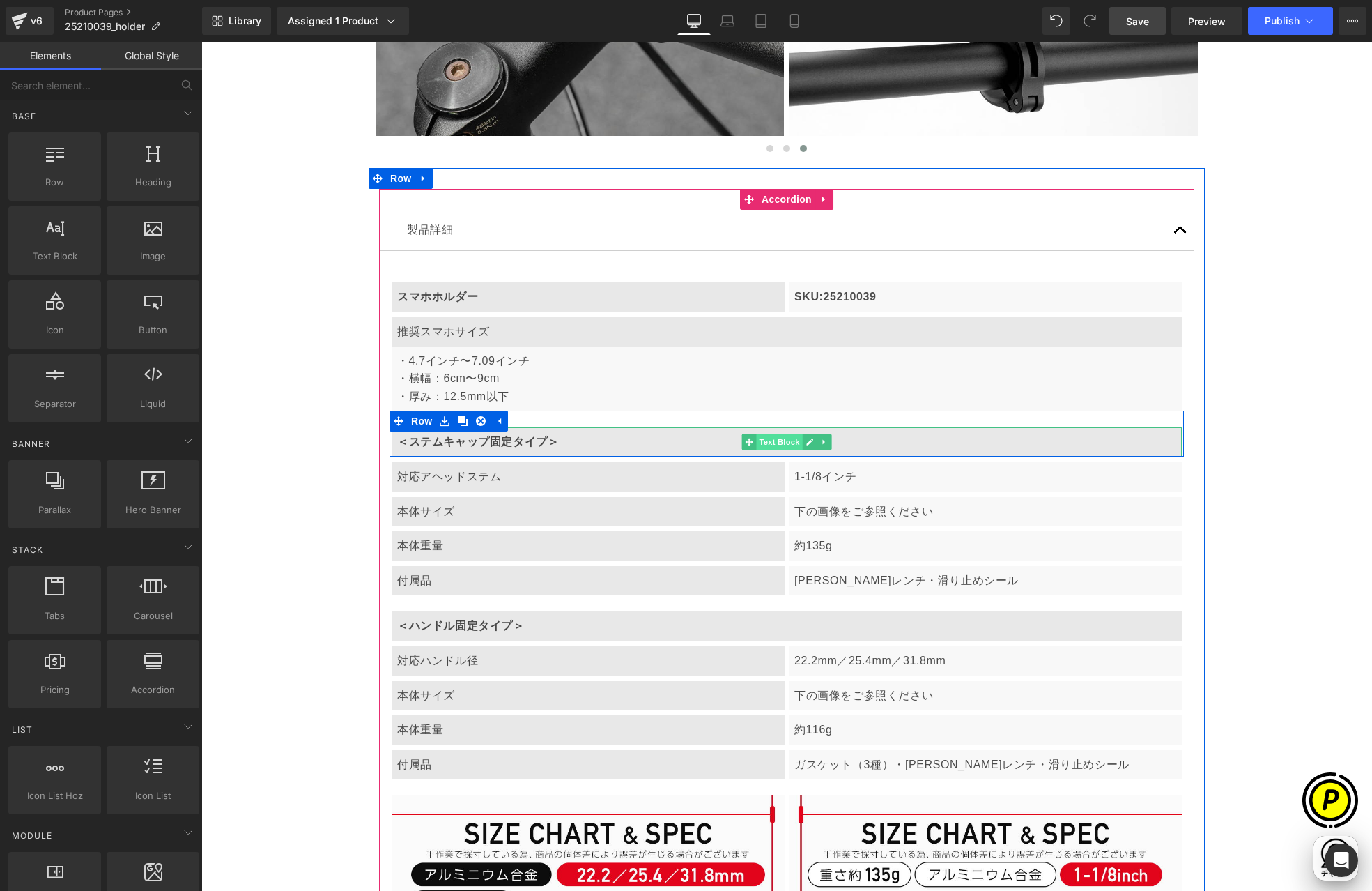
scroll to position [0, 272]
click at [773, 439] on span "Text Block" at bounding box center [778, 442] width 46 height 17
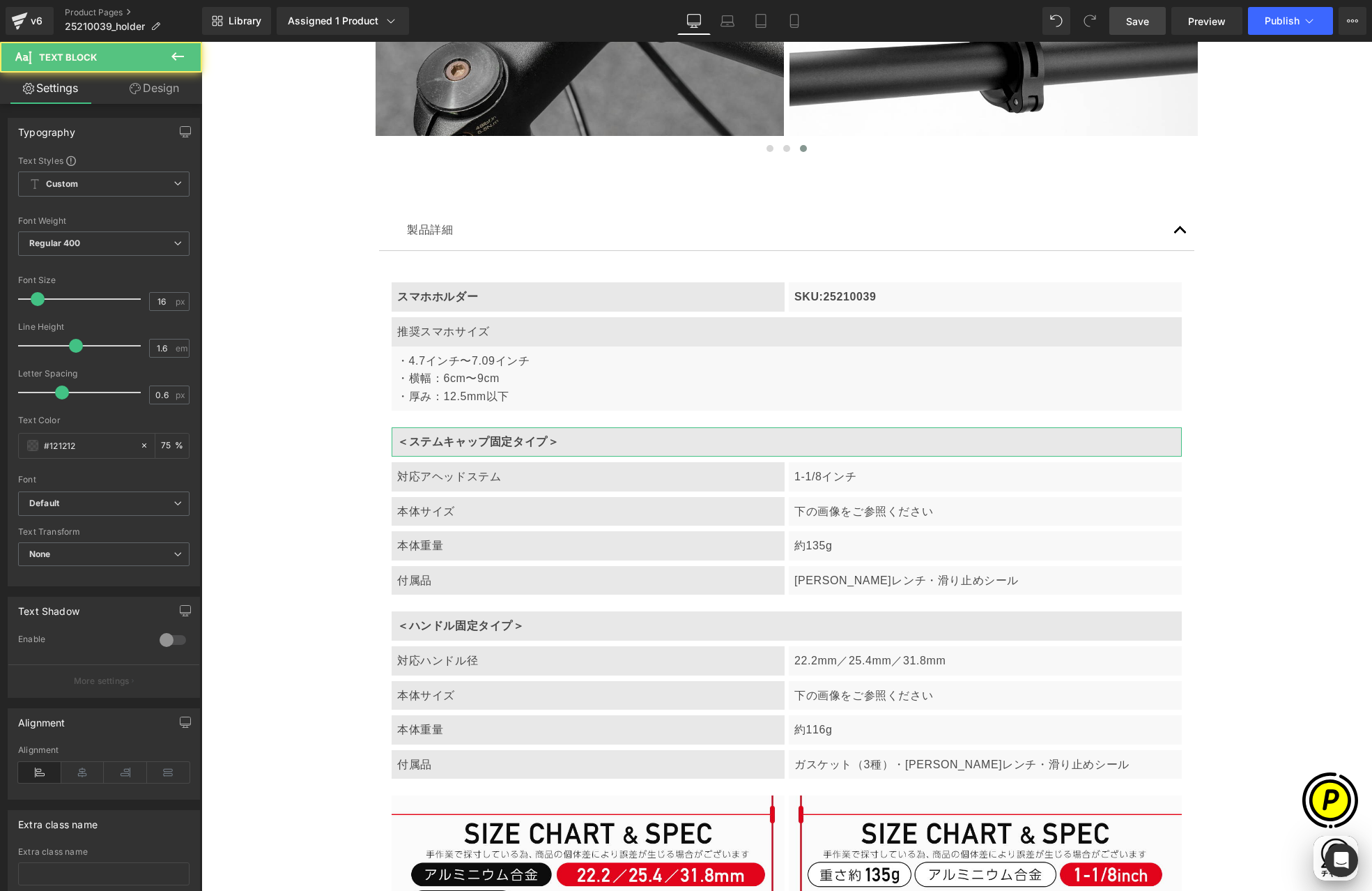
click at [162, 87] on link "Design" at bounding box center [155, 87] width 101 height 31
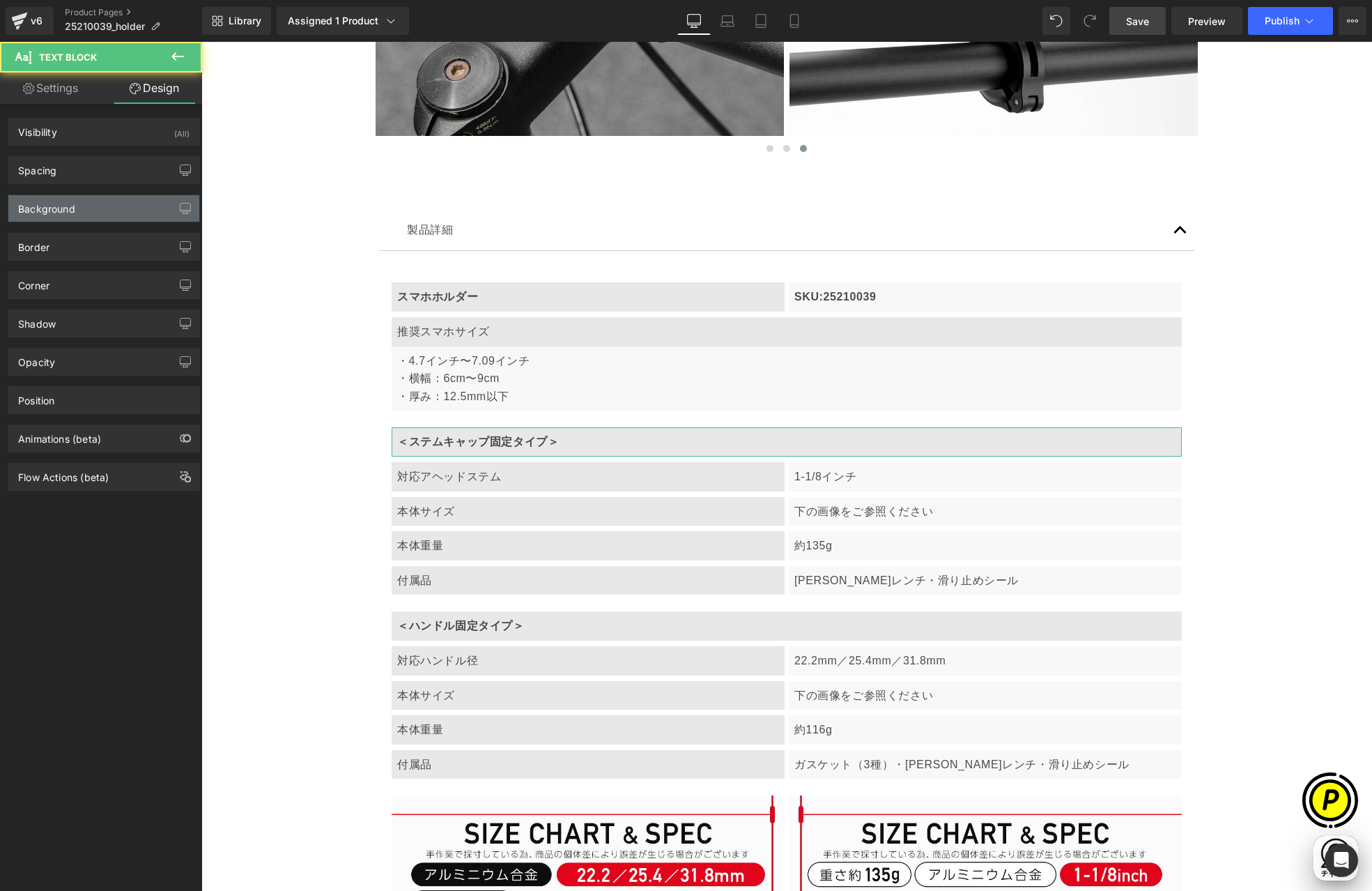
click at [62, 209] on div "Background" at bounding box center [46, 204] width 57 height 20
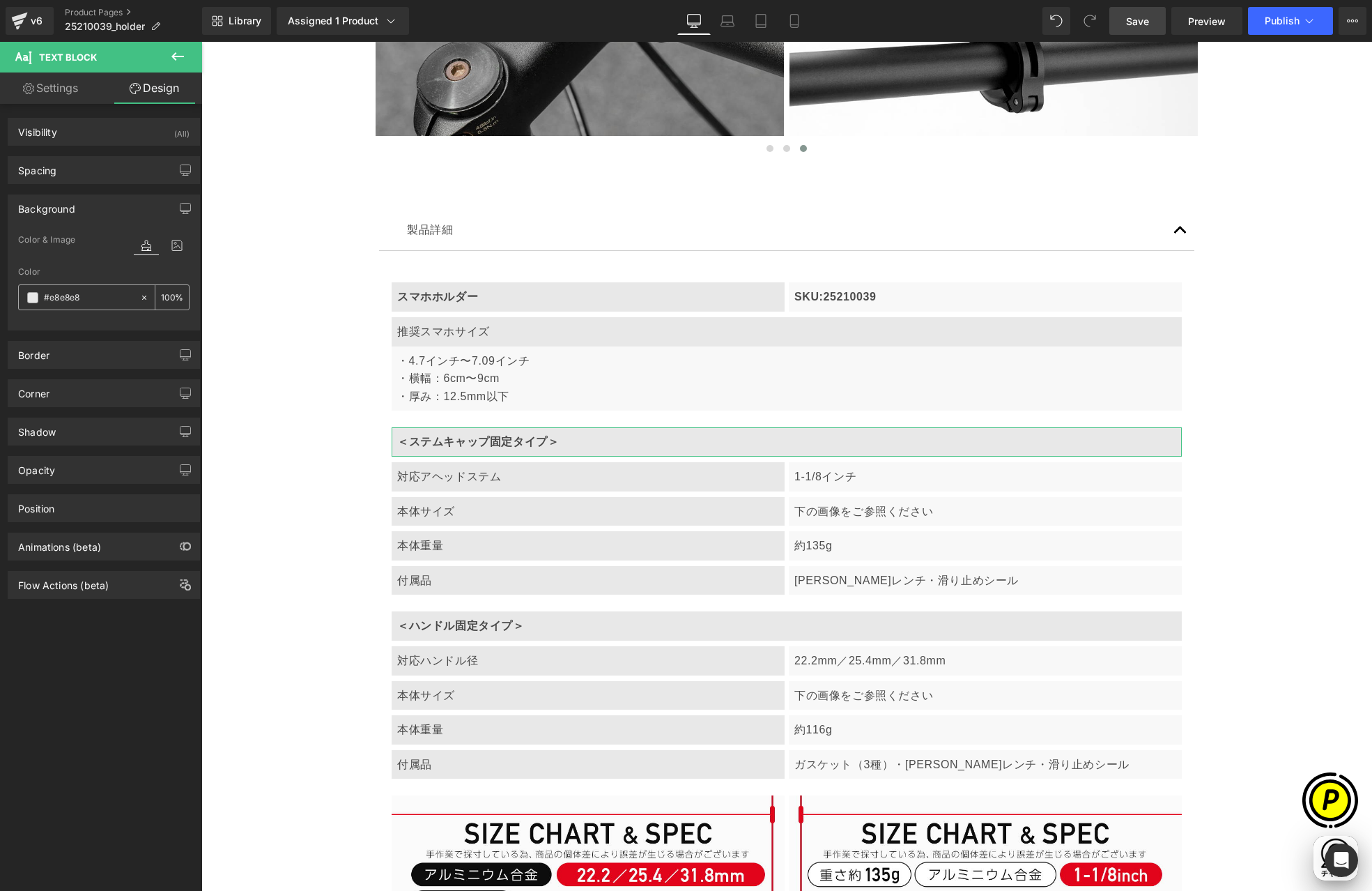
click at [86, 295] on input "#e8e8e8" at bounding box center [88, 298] width 89 height 15
paste input "f8f8f"
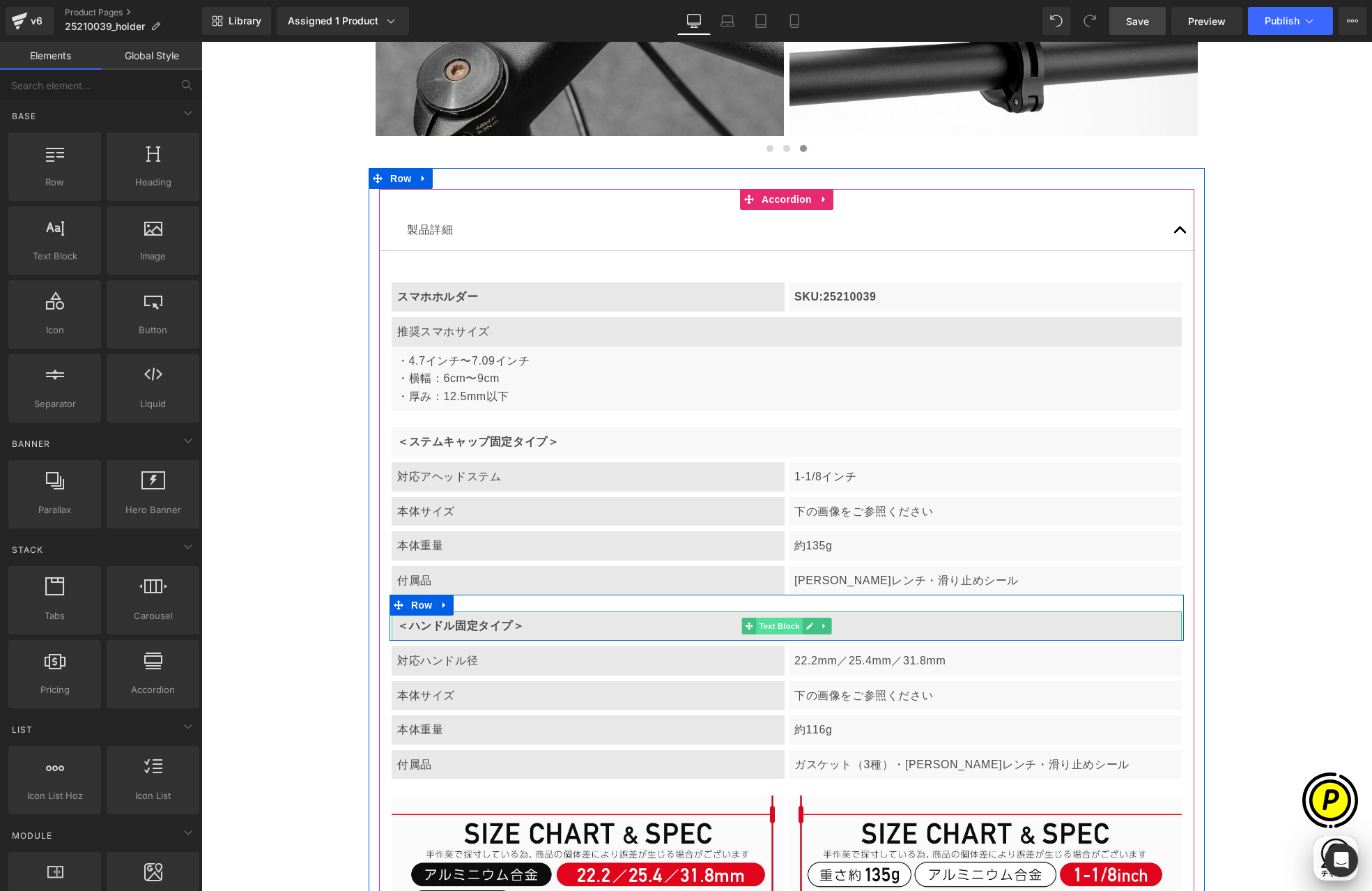
click at [777, 627] on span "Text Block" at bounding box center [778, 626] width 46 height 17
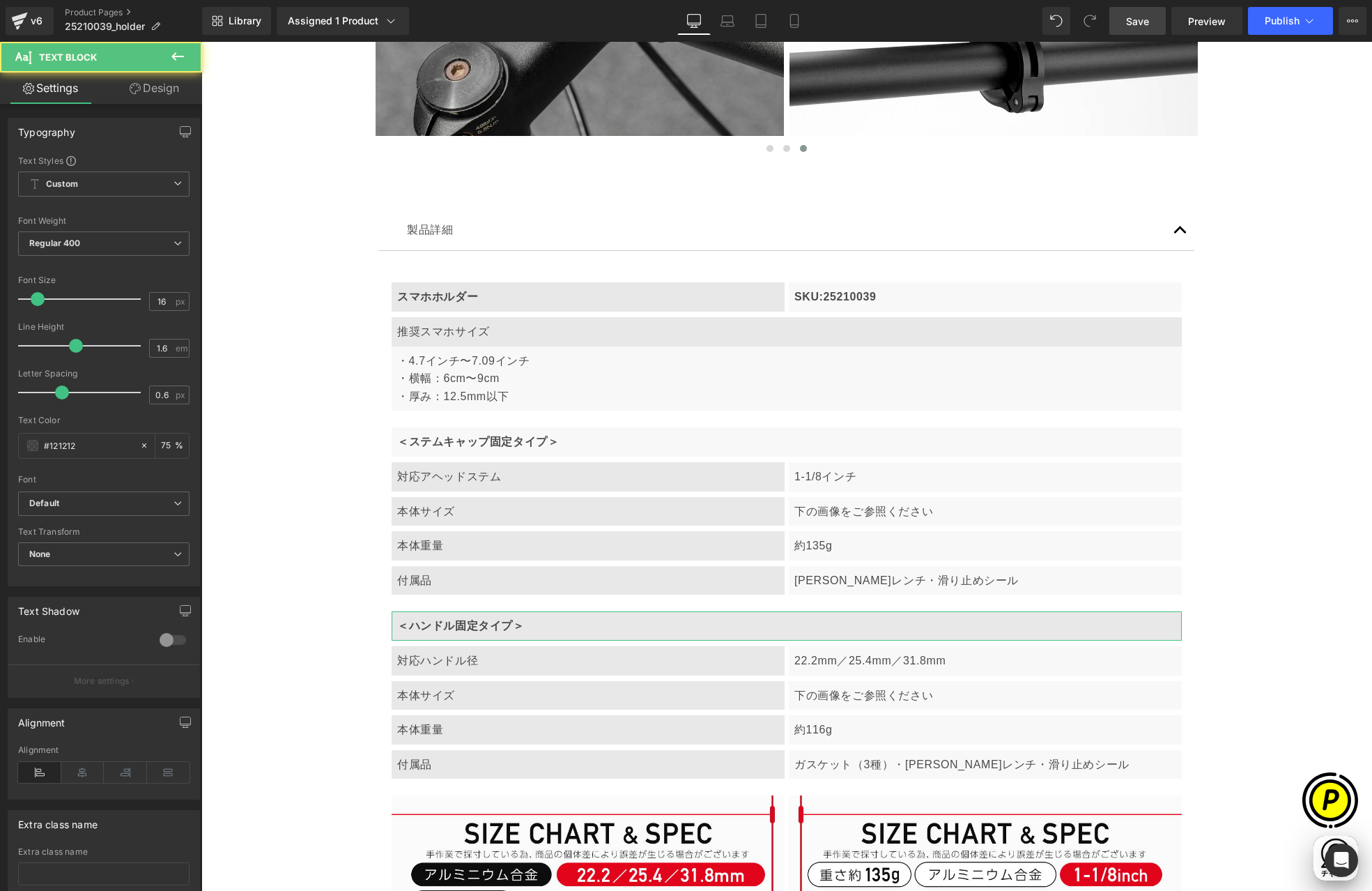
scroll to position [0, 543]
click at [162, 92] on link "Design" at bounding box center [155, 87] width 101 height 31
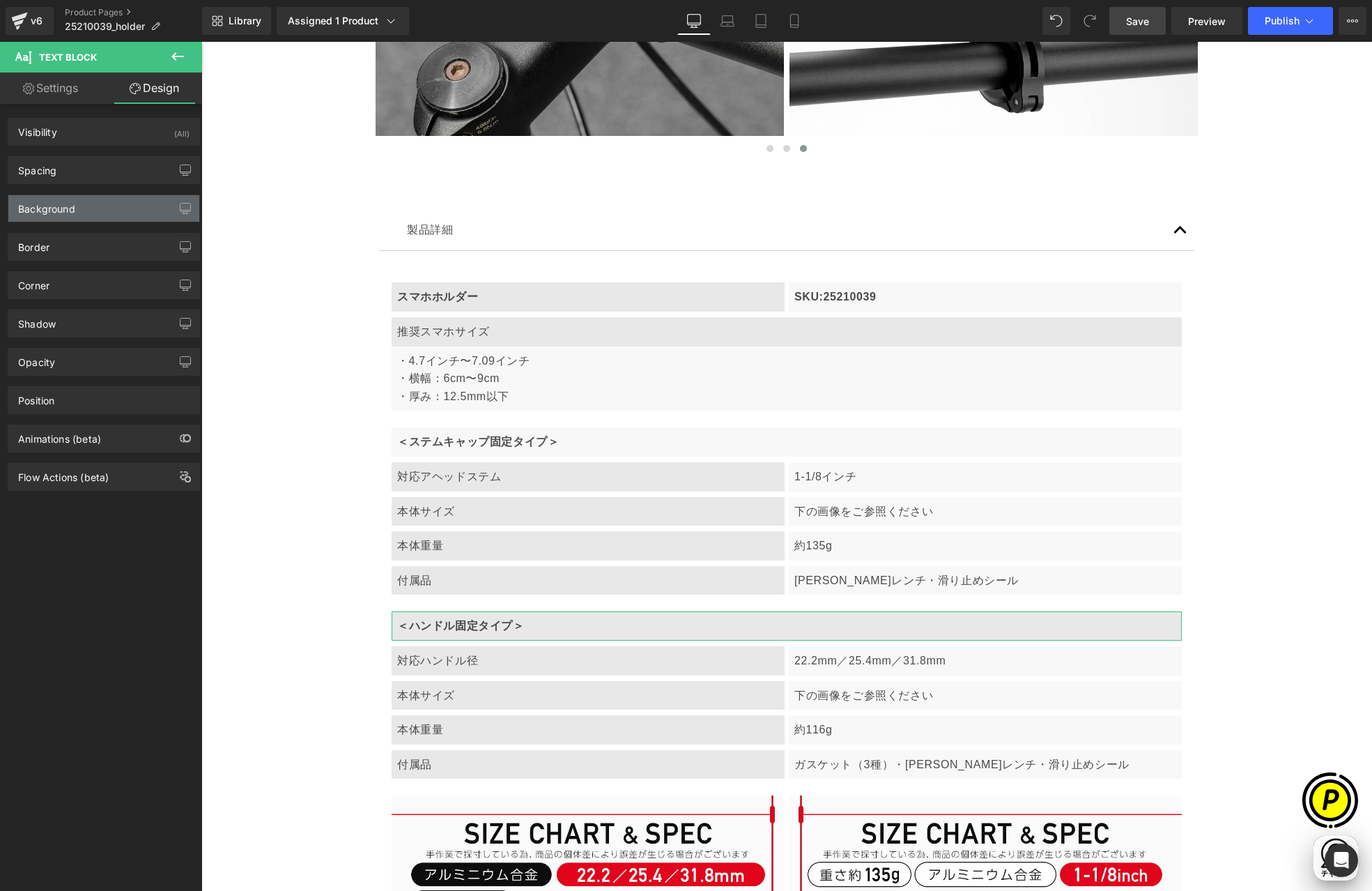
click at [61, 211] on div "Background" at bounding box center [46, 204] width 57 height 20
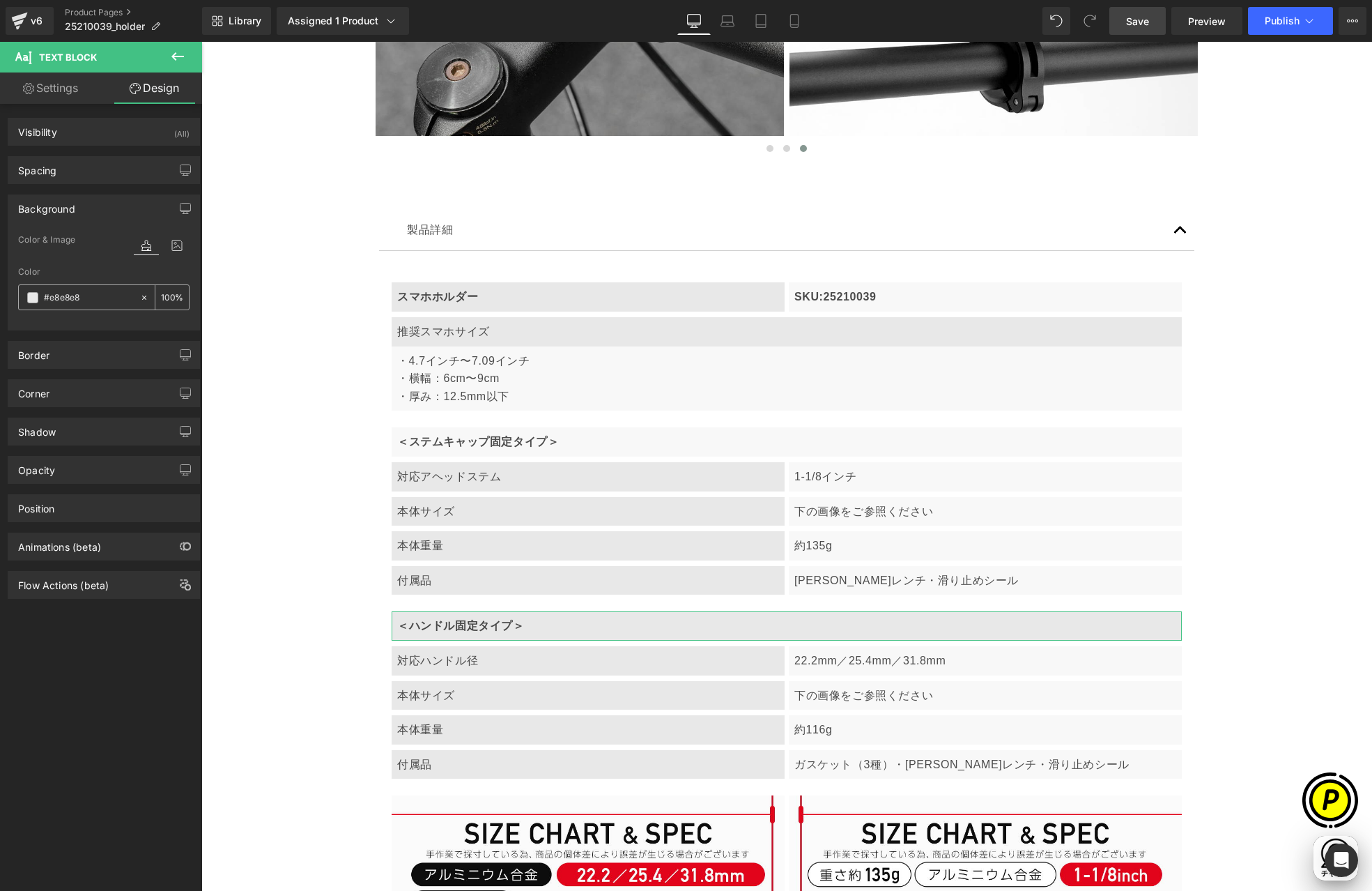
click at [85, 296] on input "#e8e8e8" at bounding box center [88, 298] width 89 height 15
paste input "f8f8f"
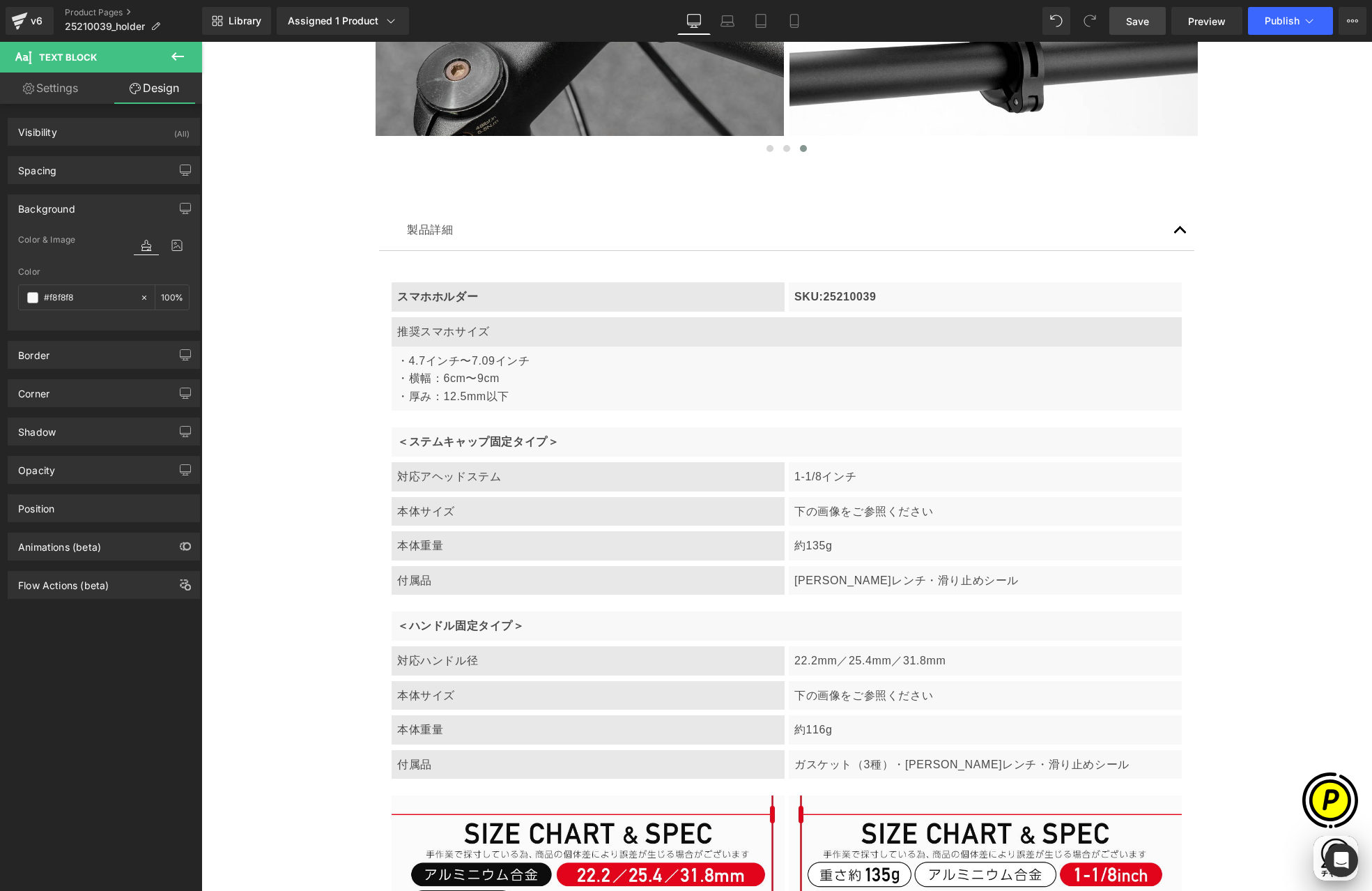
drag, startPoint x: 1291, startPoint y: 557, endPoint x: 1284, endPoint y: 549, distance: 10.6
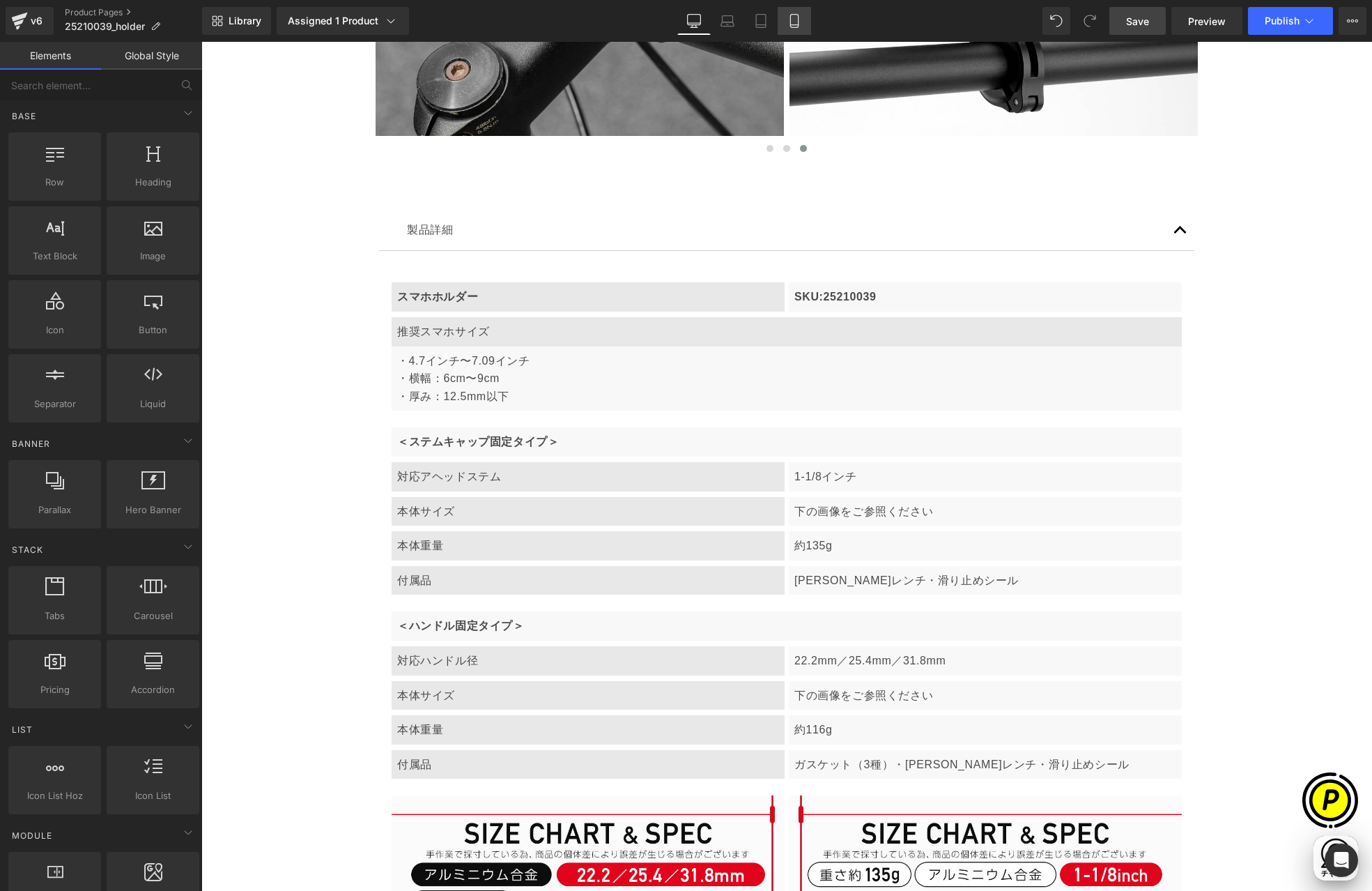
drag, startPoint x: 796, startPoint y: 20, endPoint x: 208, endPoint y: 18, distance: 588.0
click at [796, 20] on icon at bounding box center [794, 21] width 14 height 14
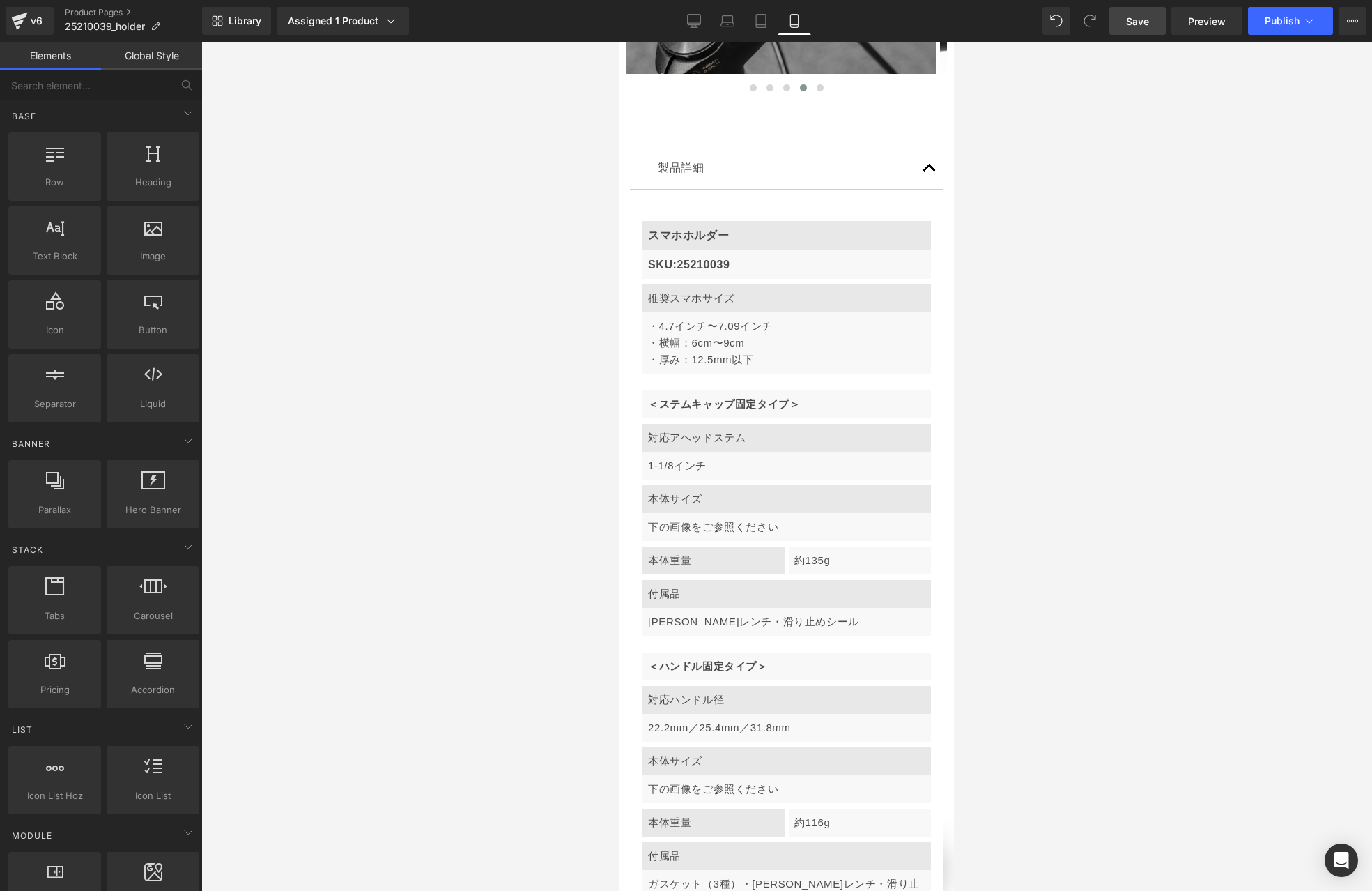
scroll to position [0, 0]
click at [691, 15] on icon at bounding box center [694, 21] width 14 height 14
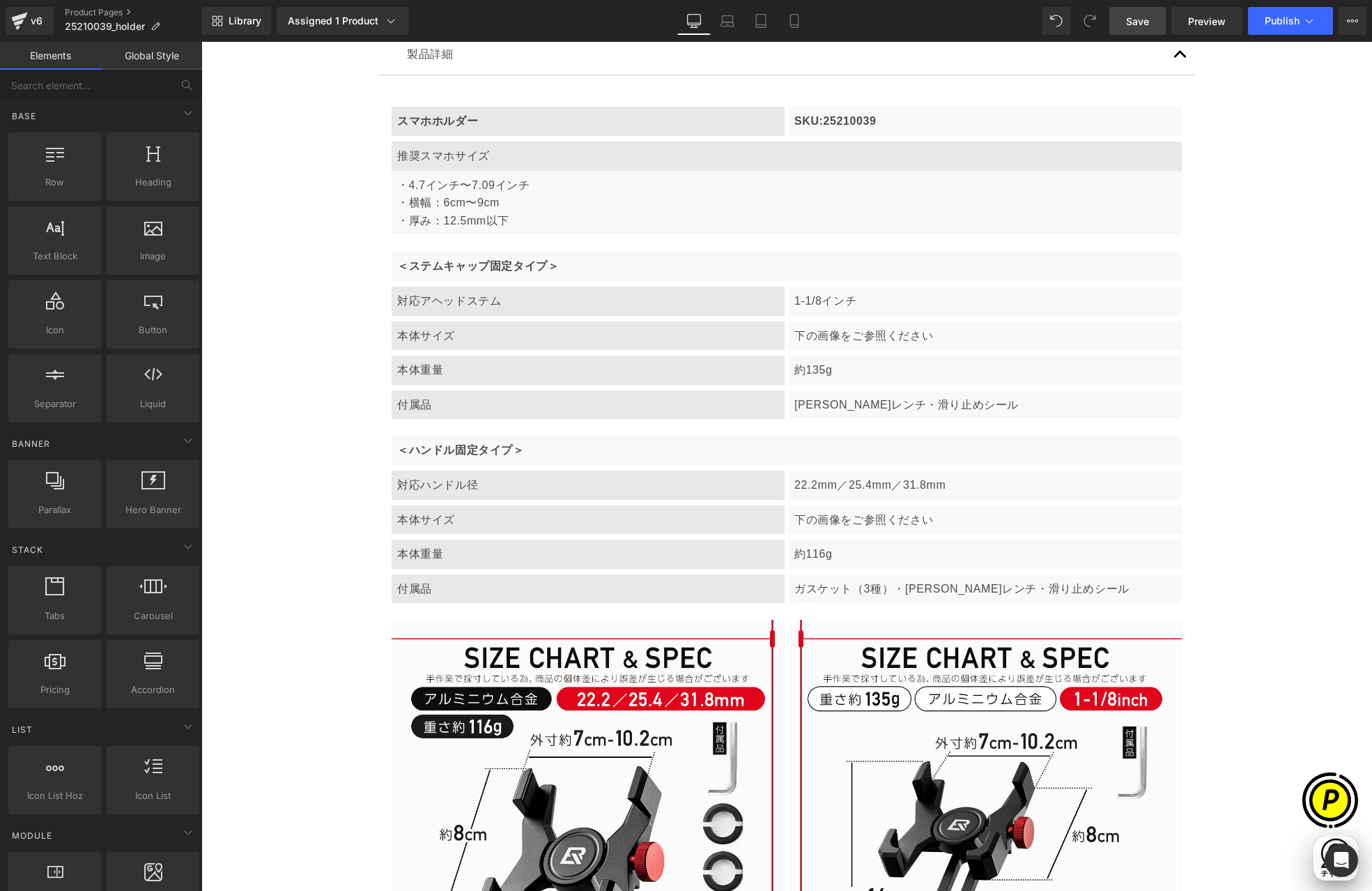
scroll to position [0, 272]
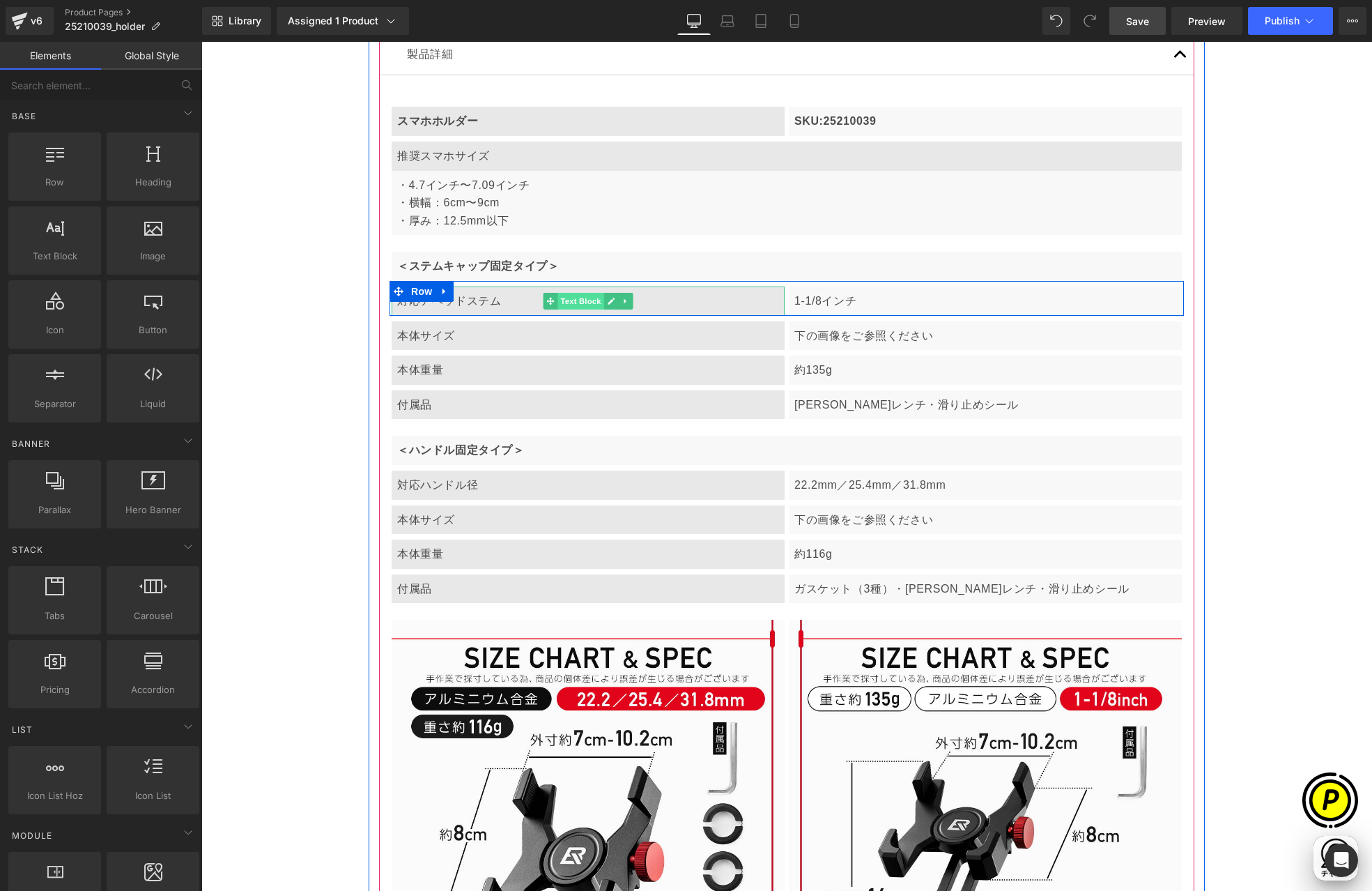
click at [582, 301] on span "Text Block" at bounding box center [580, 301] width 46 height 17
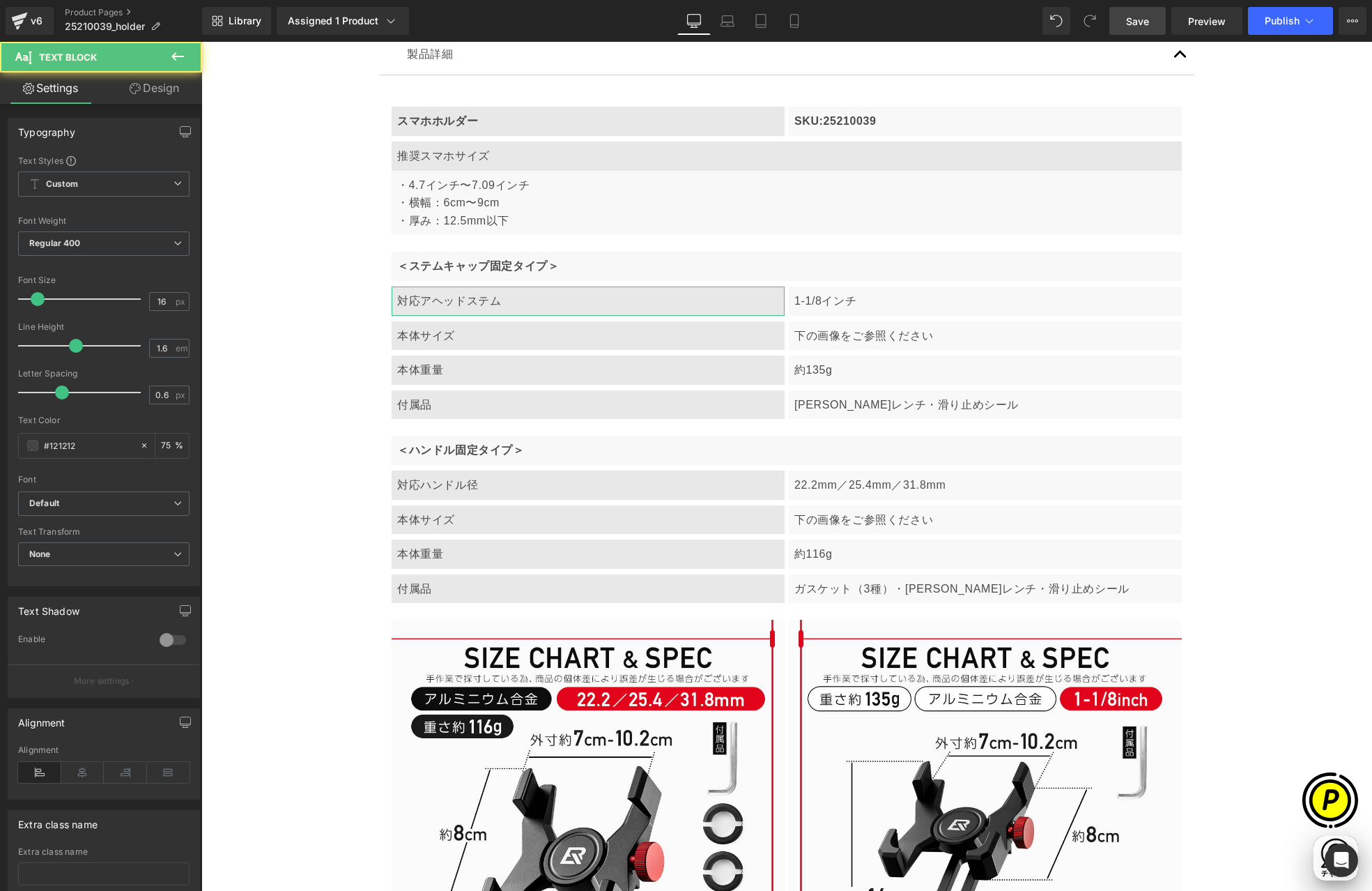
click at [162, 94] on link "Design" at bounding box center [155, 87] width 101 height 31
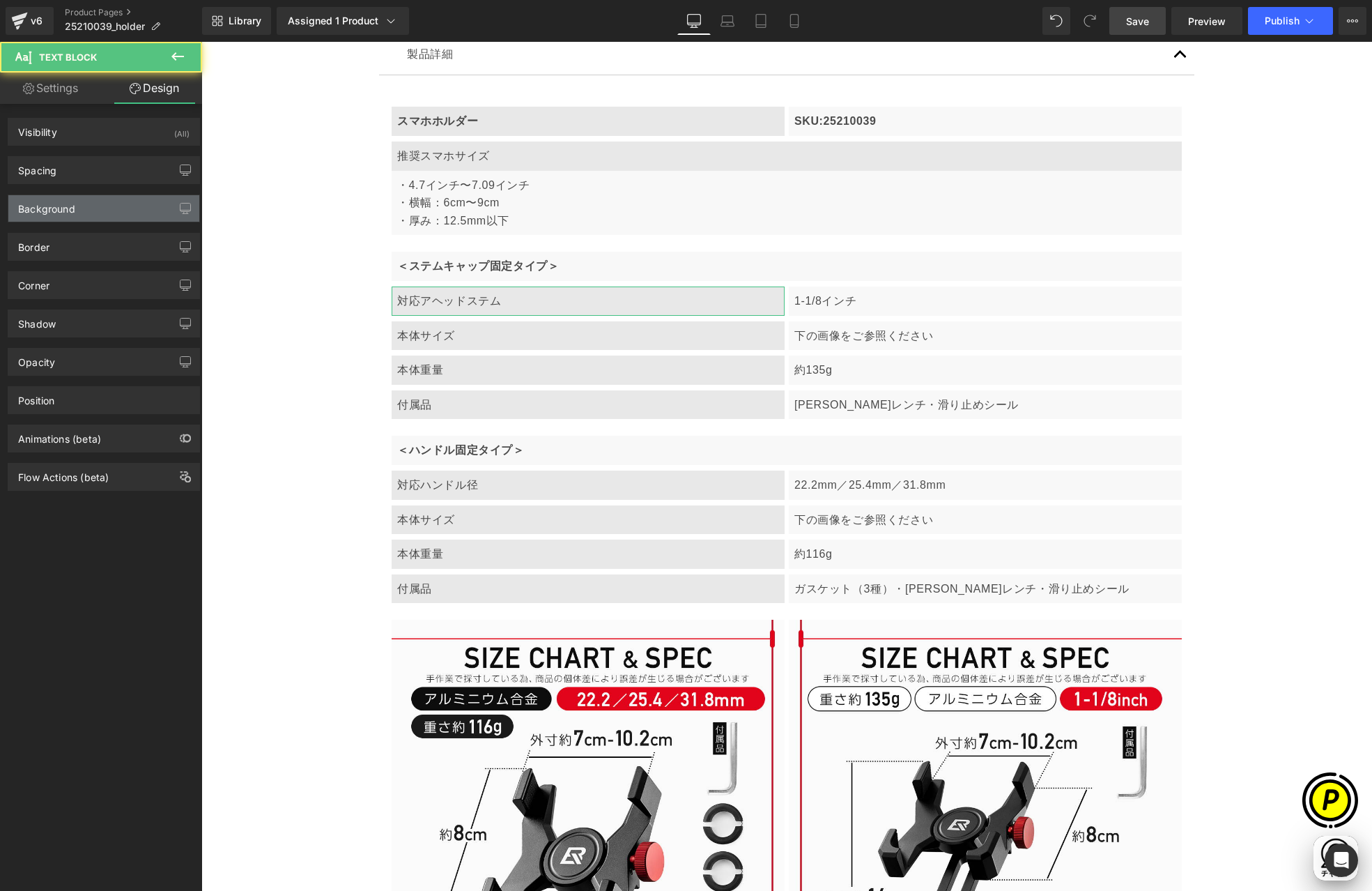
click at [55, 207] on div "Background" at bounding box center [46, 204] width 57 height 20
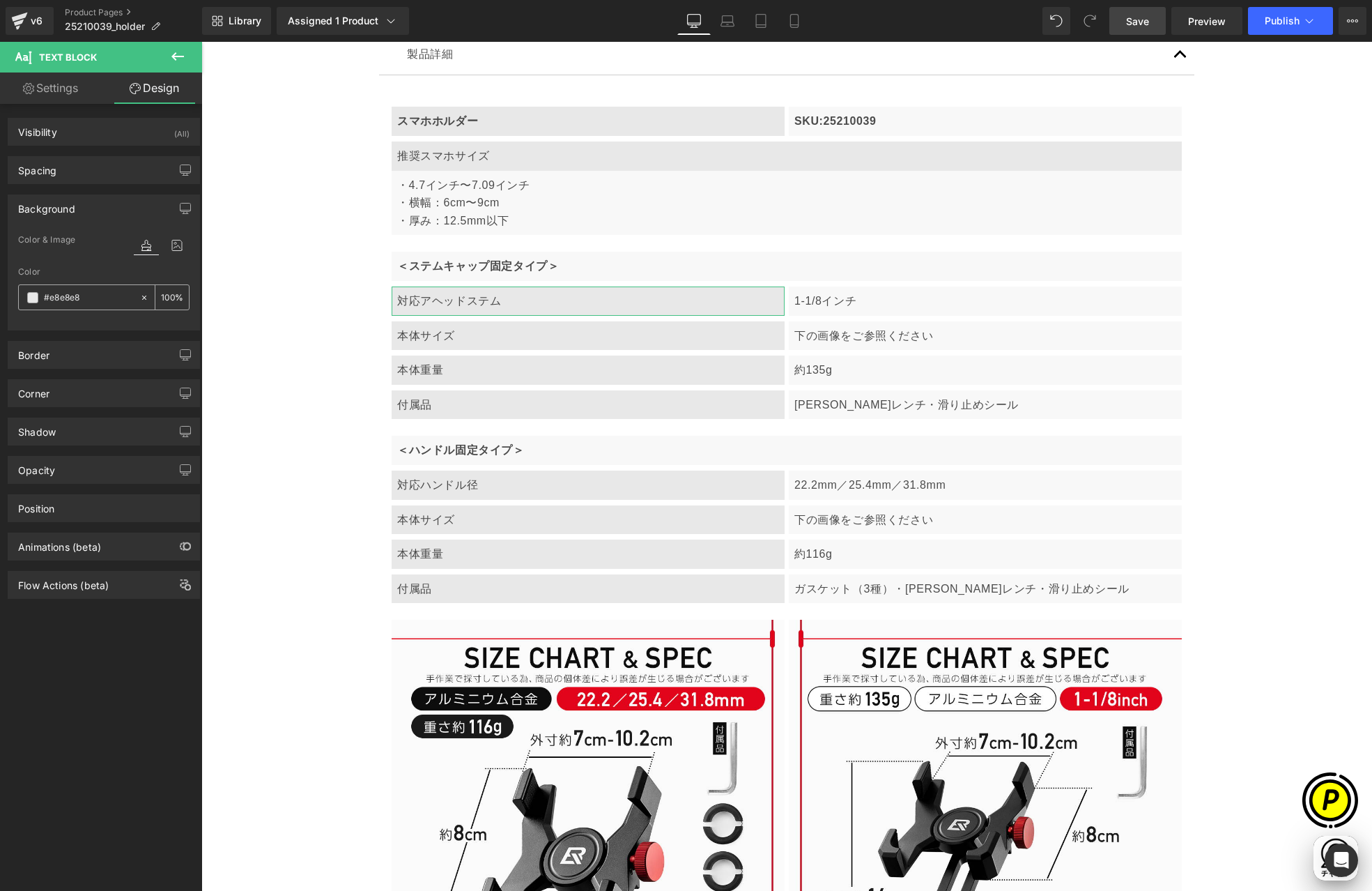
click at [93, 301] on input "#e8e8e8" at bounding box center [88, 298] width 89 height 15
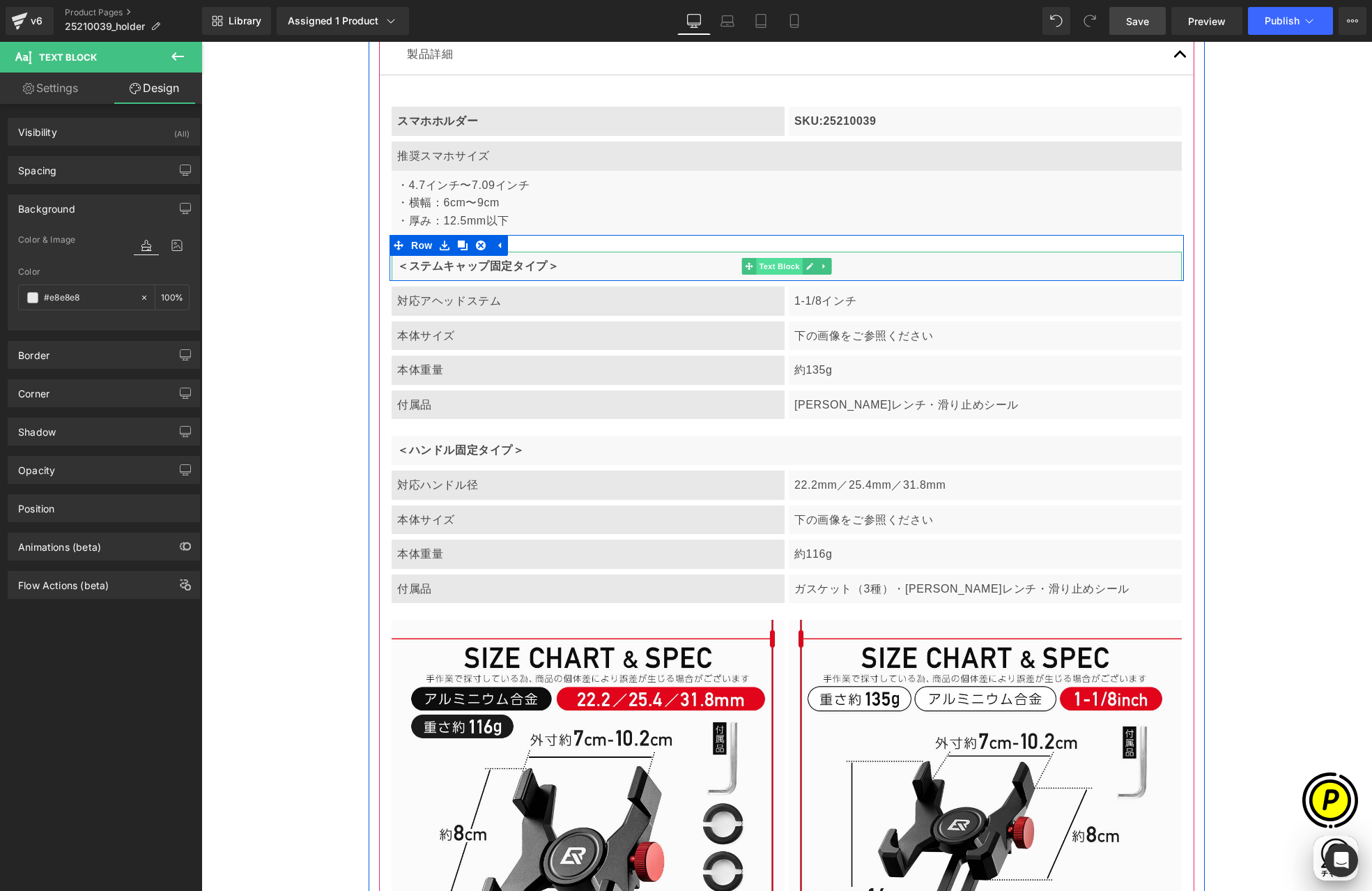
click at [769, 269] on span "Text Block" at bounding box center [778, 266] width 46 height 17
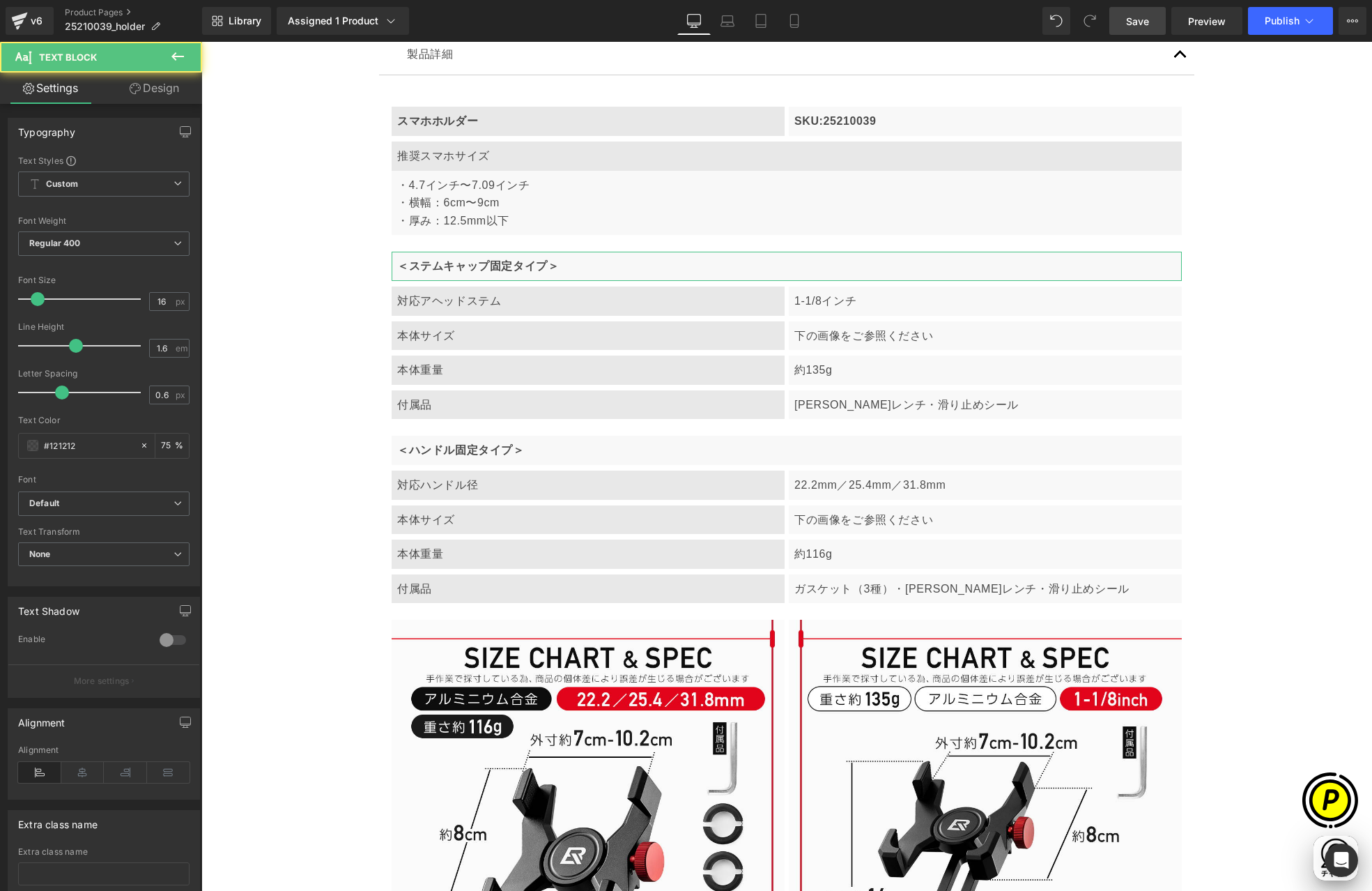
scroll to position [0, 543]
click at [159, 92] on link "Design" at bounding box center [155, 87] width 101 height 31
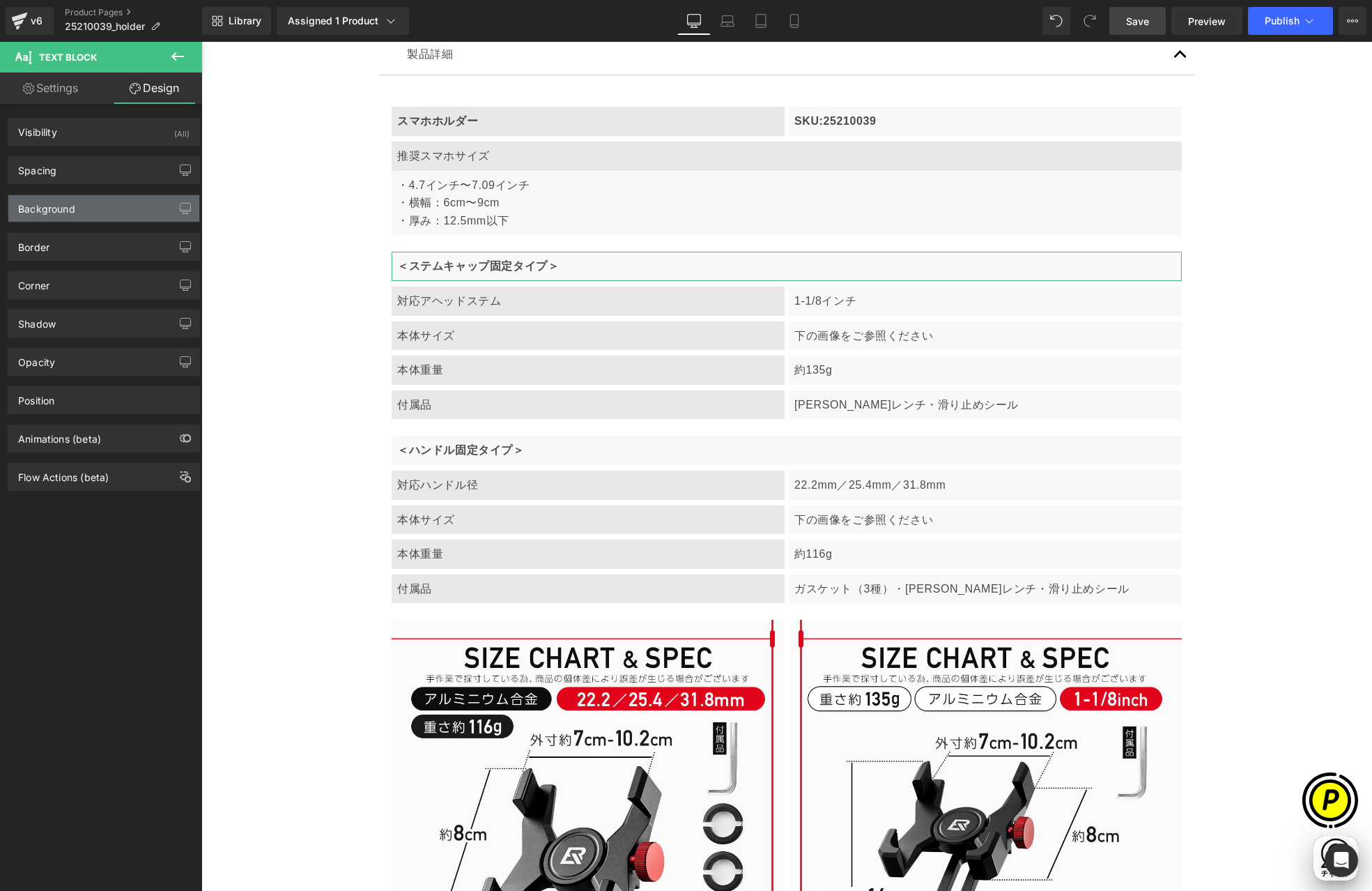
click at [58, 207] on div "Background" at bounding box center [46, 204] width 57 height 20
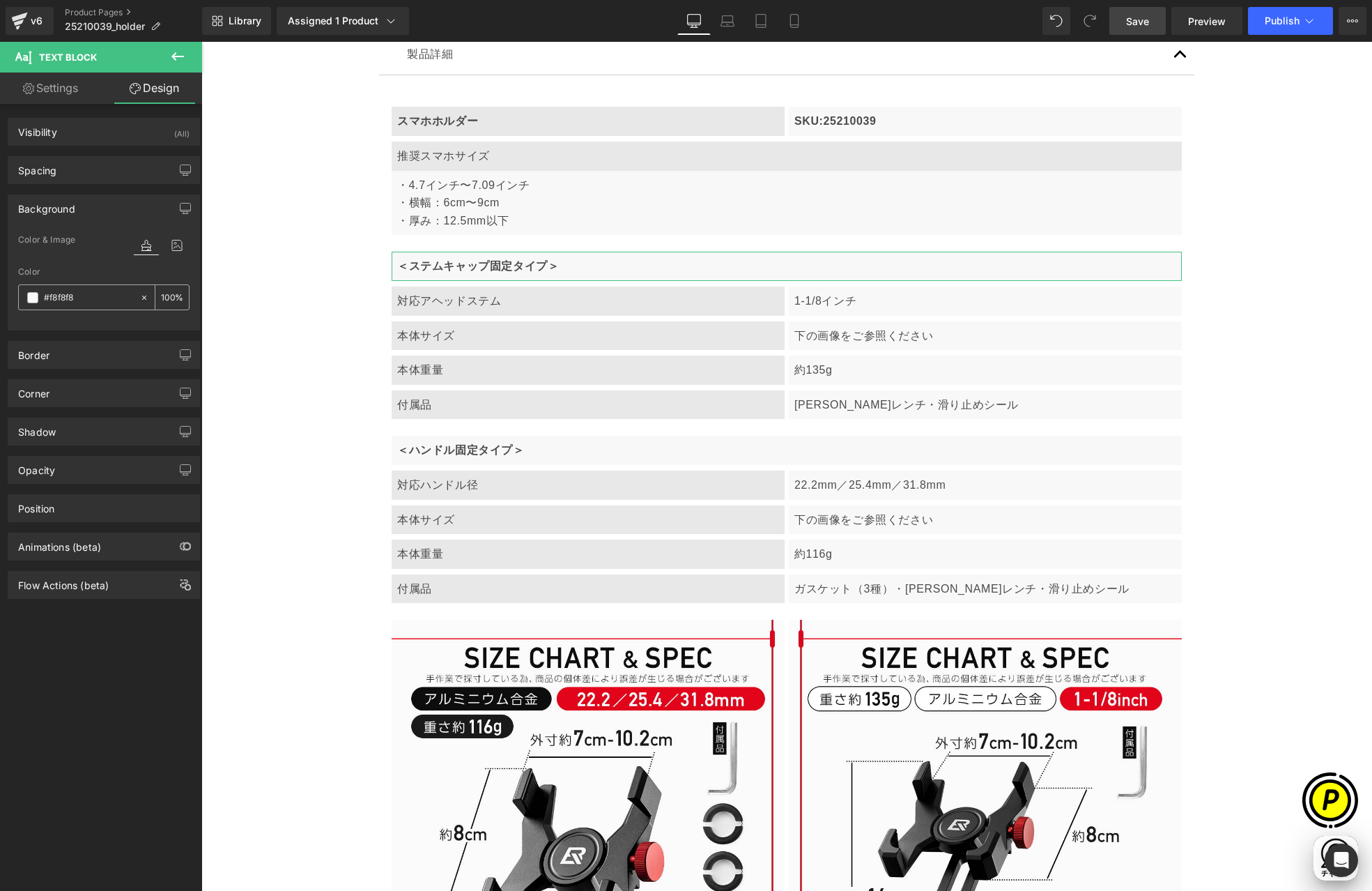
click at [76, 298] on input "#f8f8f8" at bounding box center [88, 298] width 89 height 15
paste input "e8e8e"
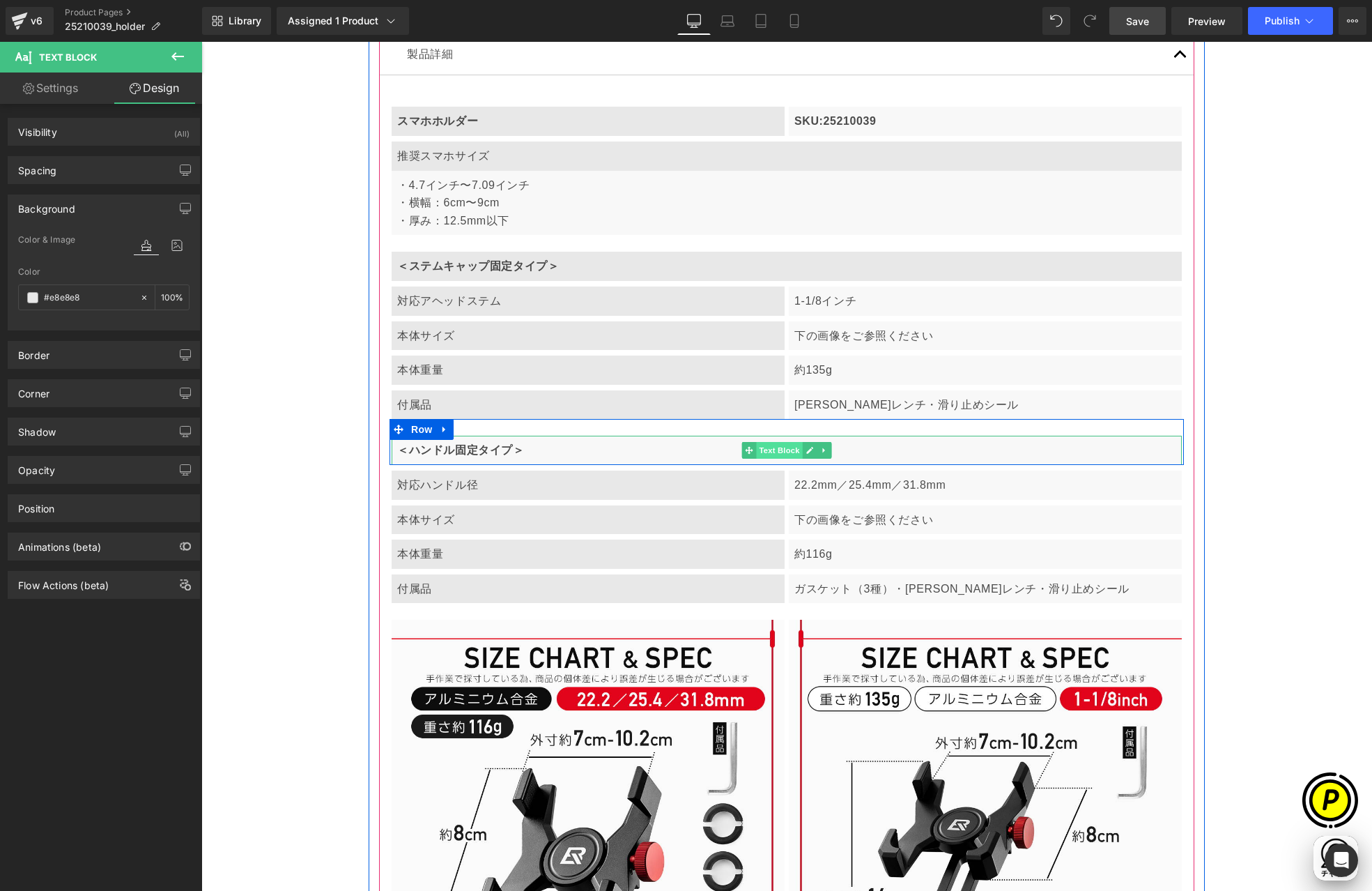
click at [783, 447] on span "Text Block" at bounding box center [778, 451] width 46 height 17
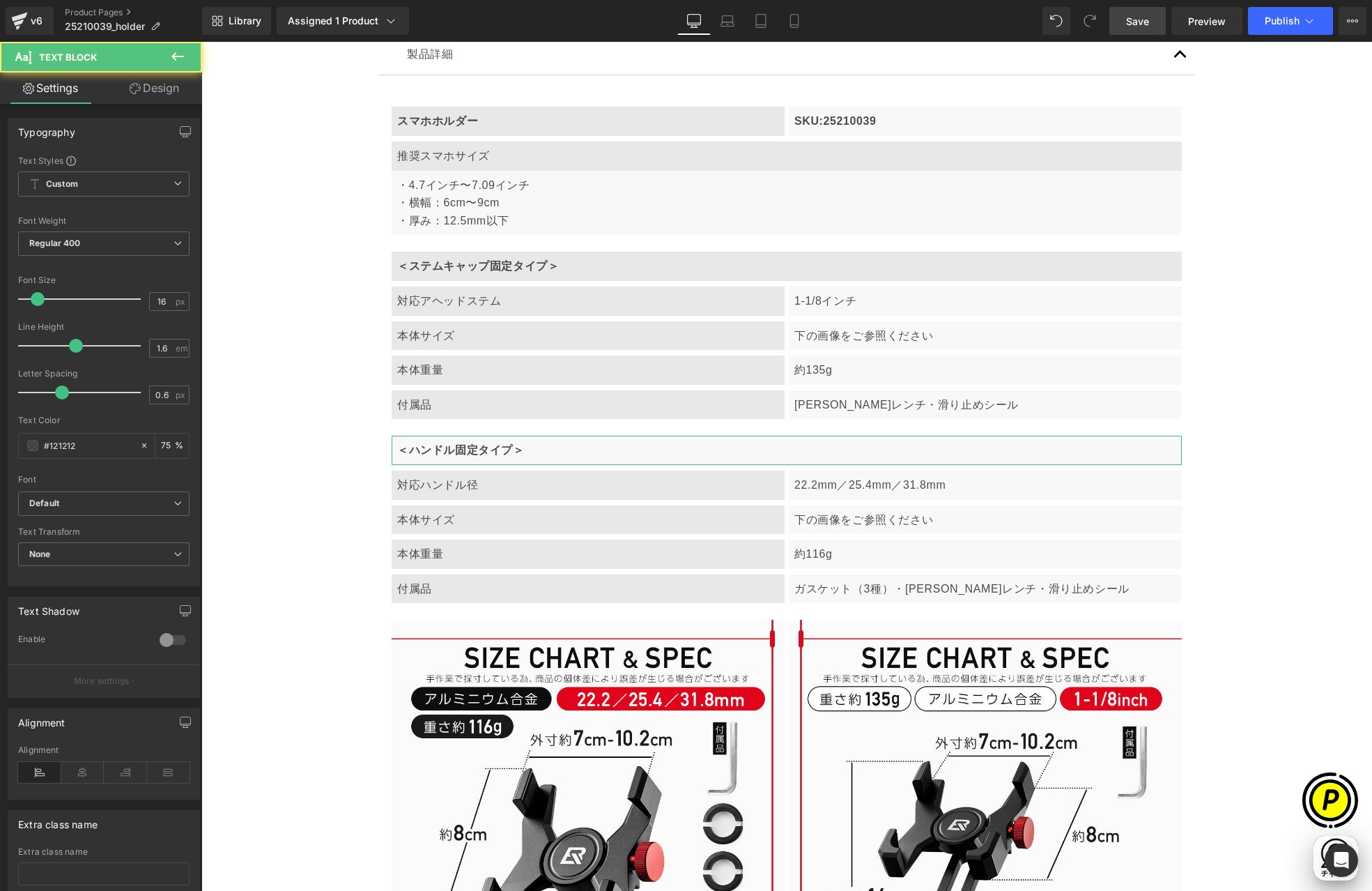
click at [170, 90] on link "Design" at bounding box center [155, 87] width 101 height 31
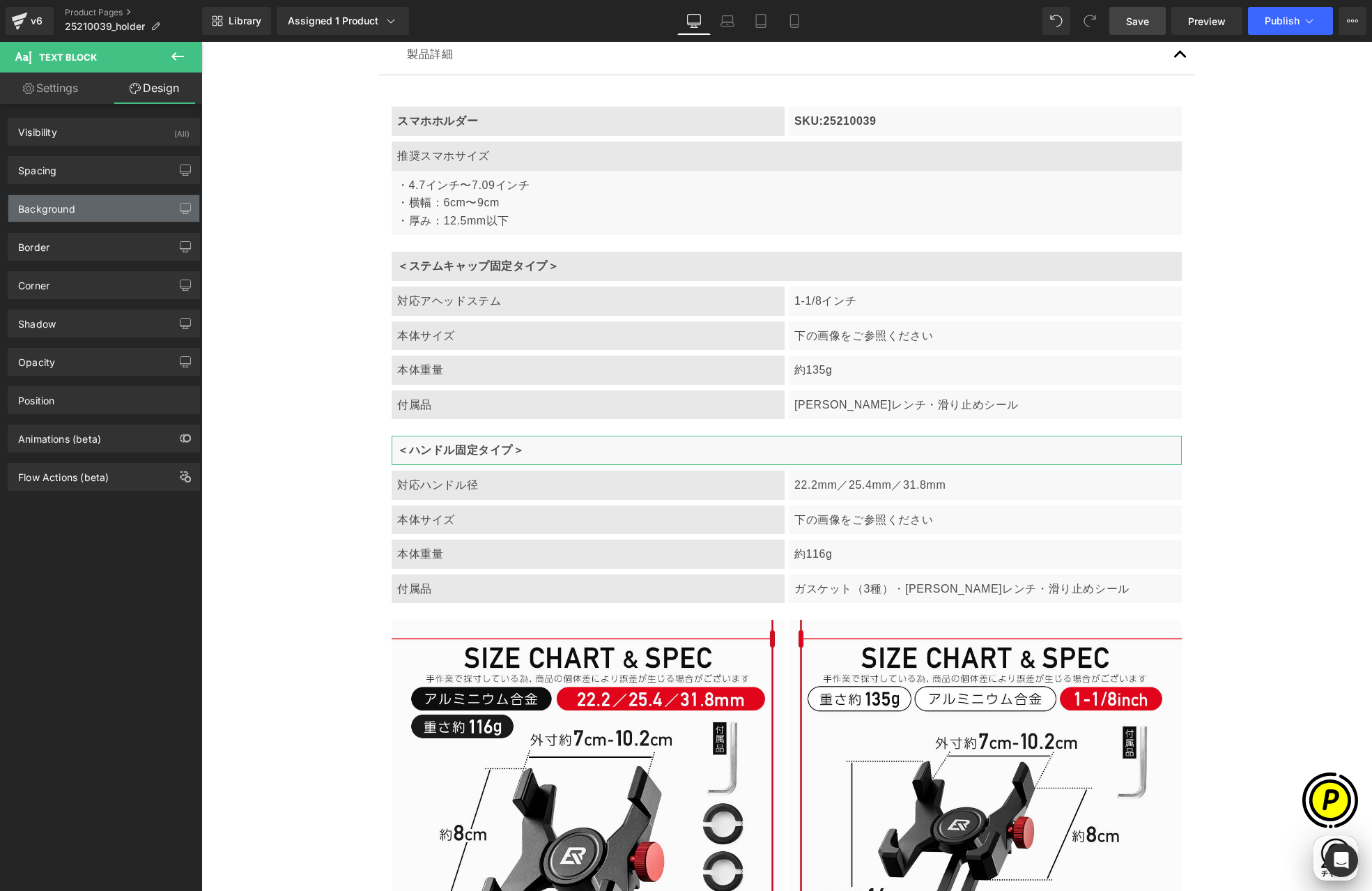
click at [61, 210] on div "Background" at bounding box center [46, 204] width 57 height 20
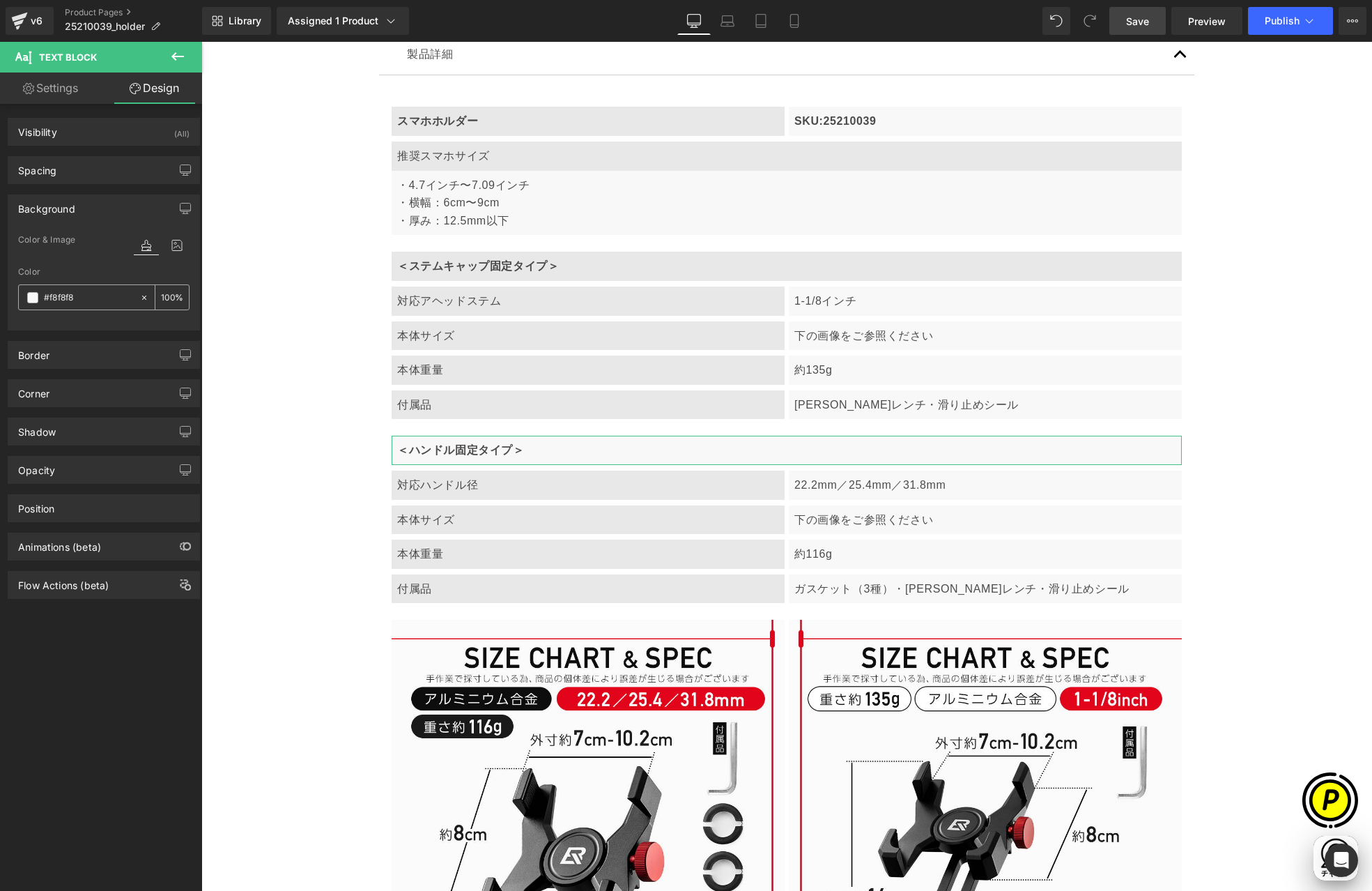
scroll to position [0, 0]
click at [89, 300] on input "#f8f8f8" at bounding box center [88, 298] width 89 height 15
paste input "e8e8e"
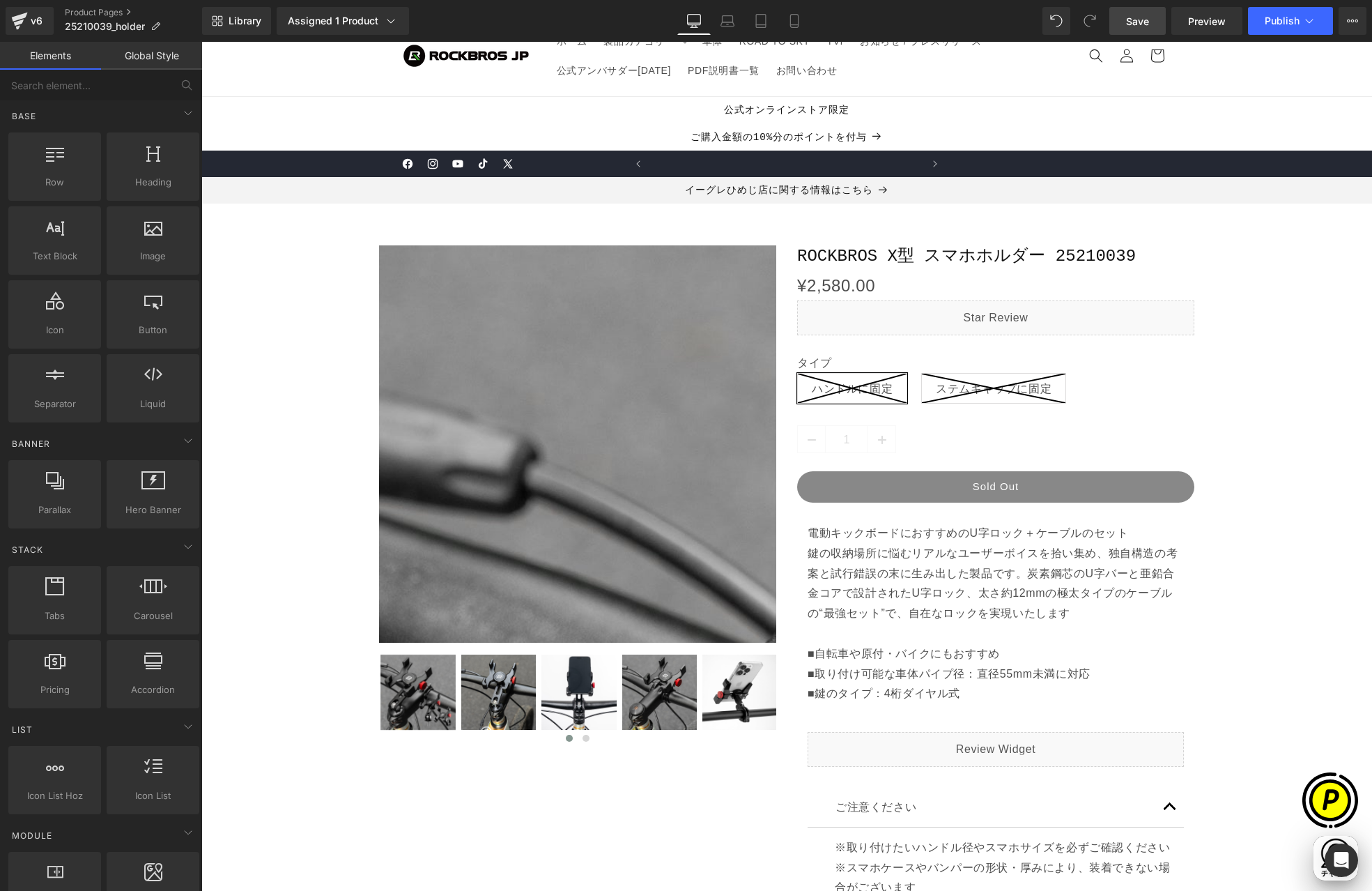
scroll to position [0, 272]
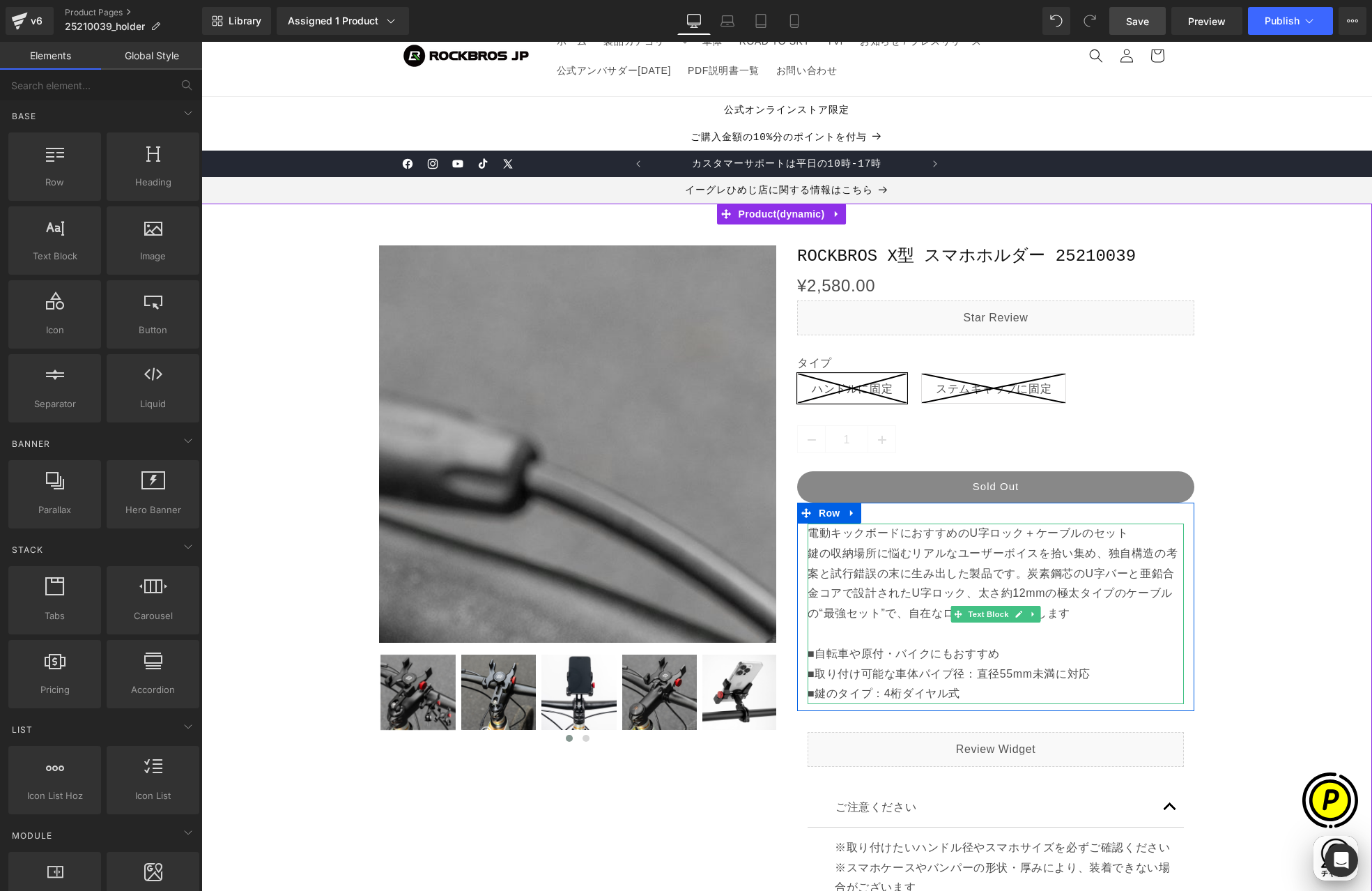
click at [826, 565] on p "電動キックボードにおすすめのU字ロック＋ケーブルのセット 鍵の収納場所に悩むリアルなユーザーボイスを拾い集め、独自構造の考案と試行錯誤の末に生み出した製品です…" at bounding box center [996, 584] width 376 height 121
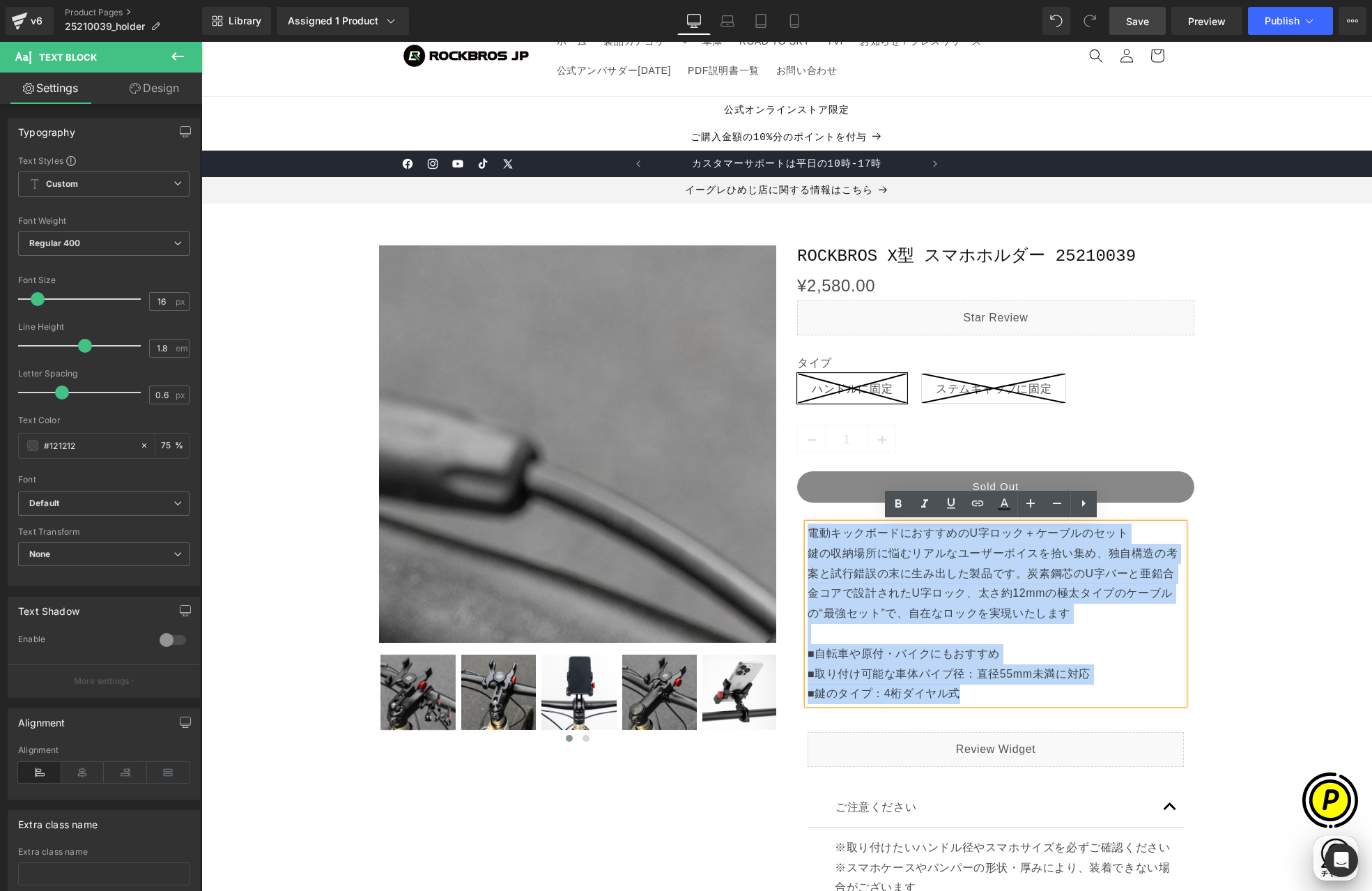
drag, startPoint x: 804, startPoint y: 530, endPoint x: 1013, endPoint y: 686, distance: 260.8
click at [1014, 687] on div "電動キックボードにおすすめのU字ロック＋ケーブルのセット 鍵の収納場所に悩むリアルなユーザーボイスを拾い集め、独自構造の考案と試行錯誤の末に生み出した製品です…" at bounding box center [996, 614] width 376 height 181
paste div
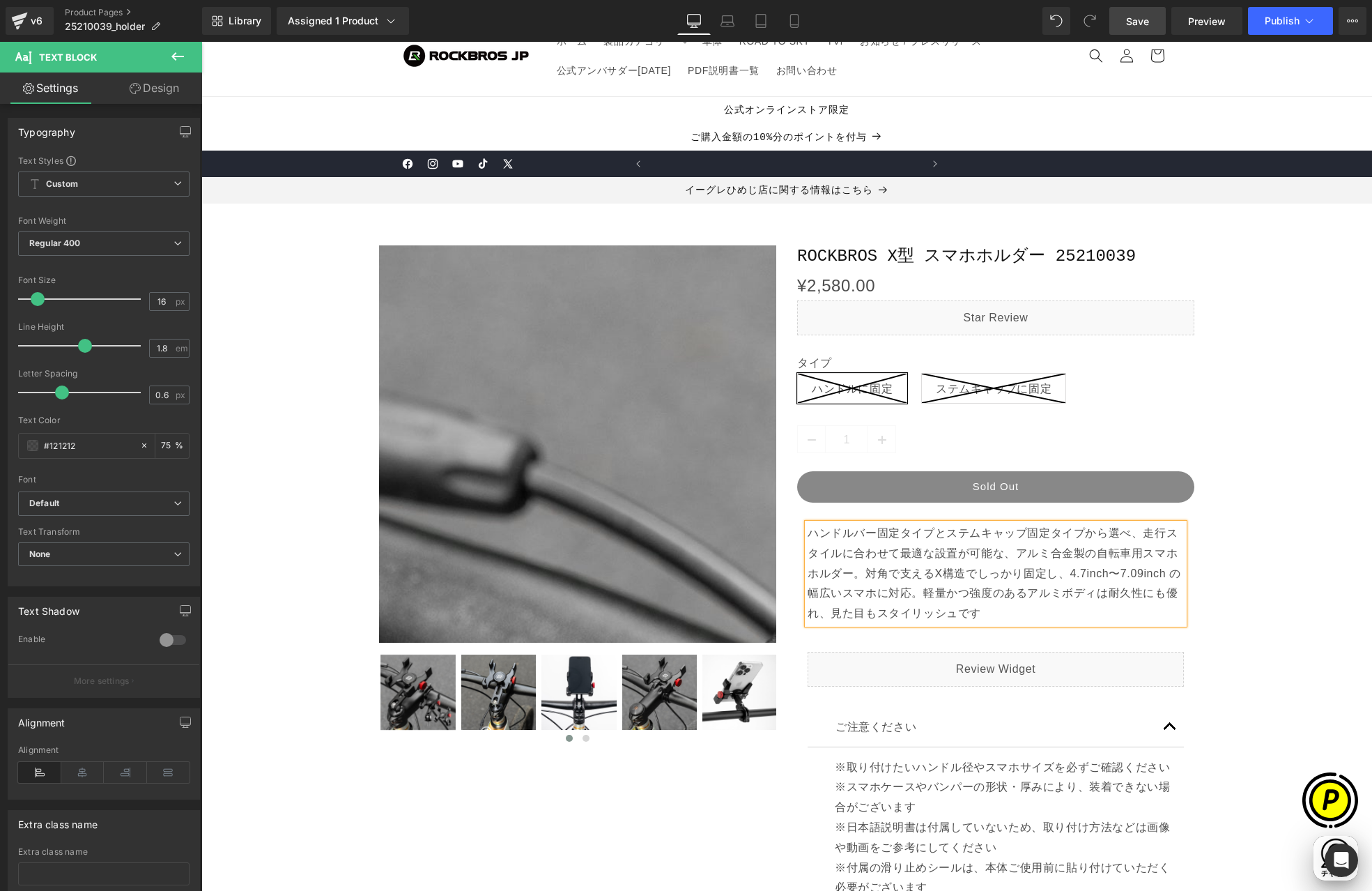
scroll to position [0, 0]
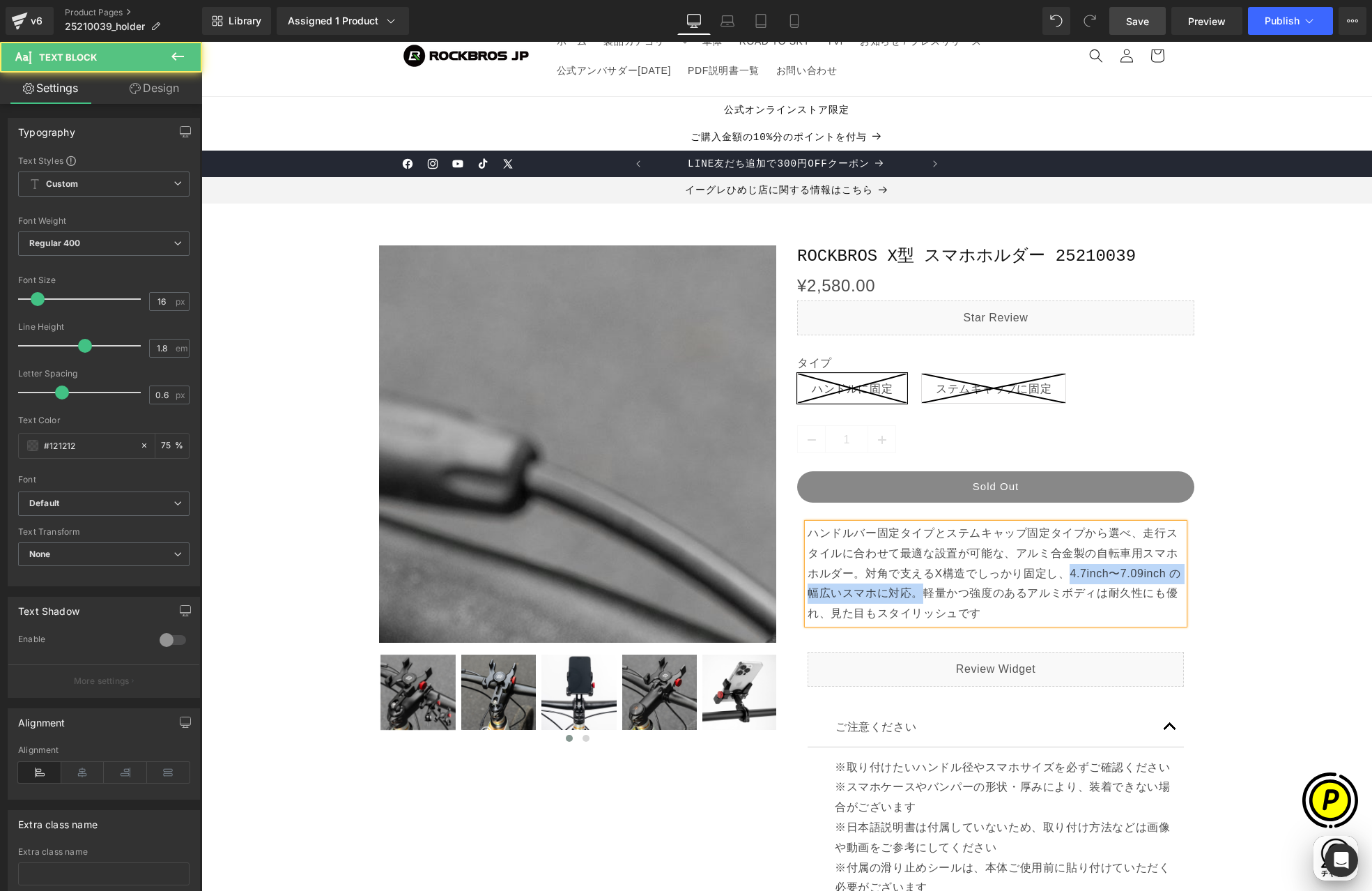
drag, startPoint x: 916, startPoint y: 595, endPoint x: 1060, endPoint y: 578, distance: 145.0
click at [1060, 578] on p "ハンドルバー固定タイプとステムキャップ固定タイプから選べ、走行スタイルに合わせて最適な設置が可能な、アルミ合金製の自転車用スマホホルダー。対角で支えるX構造で…" at bounding box center [996, 573] width 376 height 100
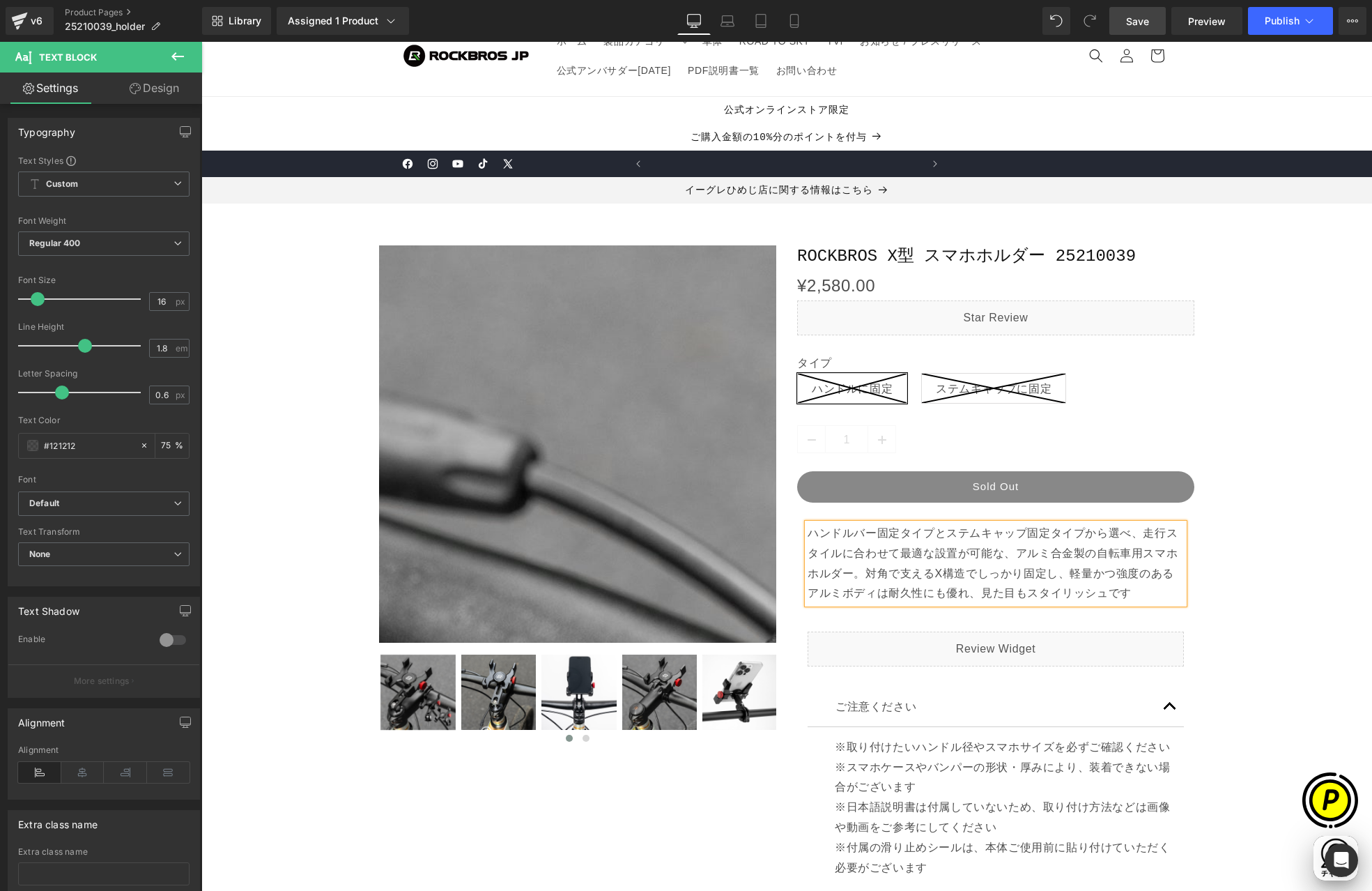
scroll to position [0, 543]
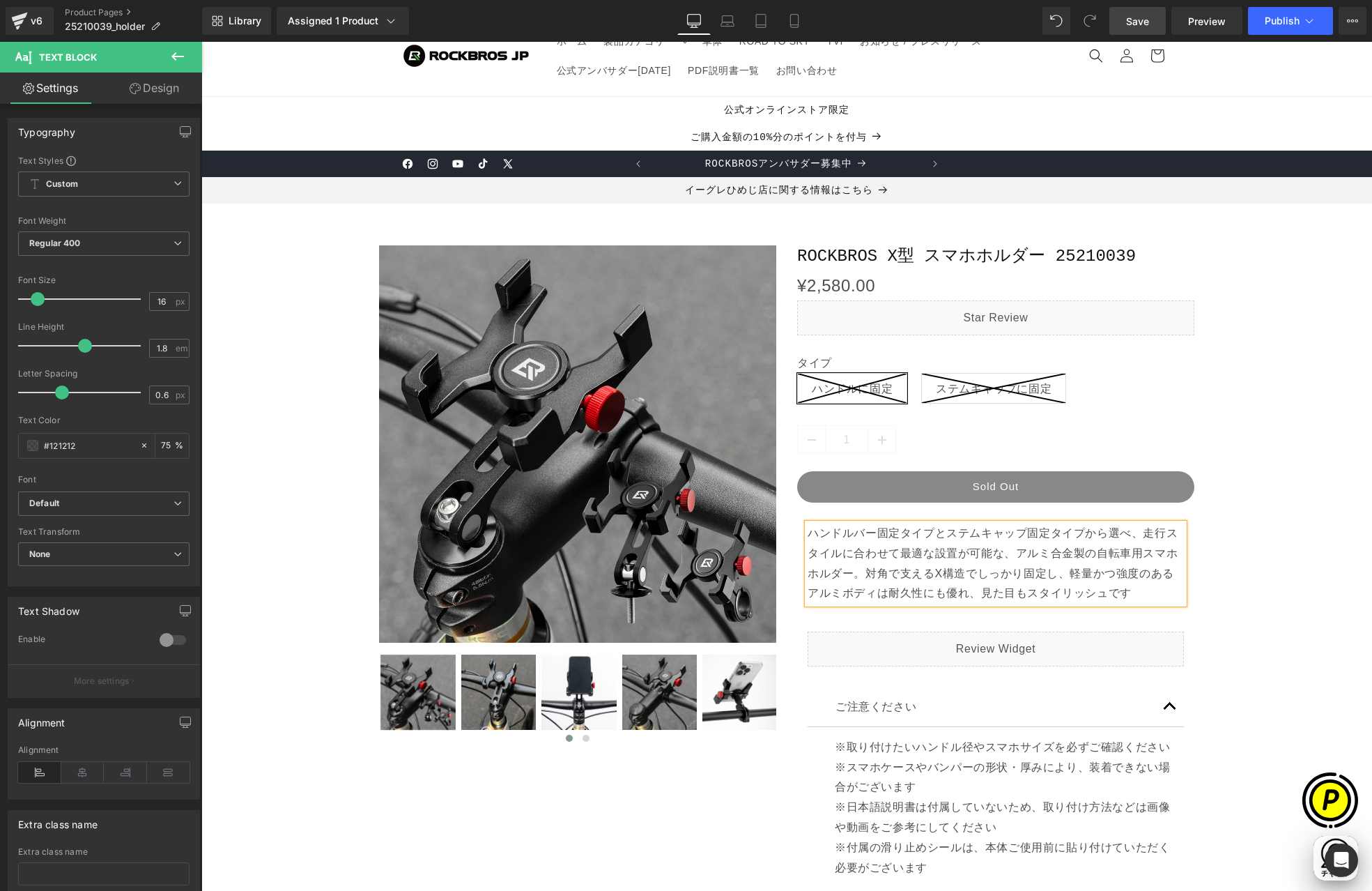
click at [908, 560] on p "ハンドルバー固定タイプとステムキャップ固定タイプから選べ、走行スタイルに合わせて最適な設置が可能な、アルミ合金製の自転車用スマホホルダー。対角で支えるX構造で…" at bounding box center [996, 564] width 376 height 81
drag, startPoint x: 860, startPoint y: 572, endPoint x: 1060, endPoint y: 574, distance: 200.0
click at [1060, 574] on p "ハンドルバー固定タイプとステムキャップ固定タイプから選べ、走行スタイルに合わせて最適な設置が可能な、アルミ合金製の自転車用スマホホルダー。対角で支えるX構造で…" at bounding box center [996, 564] width 376 height 81
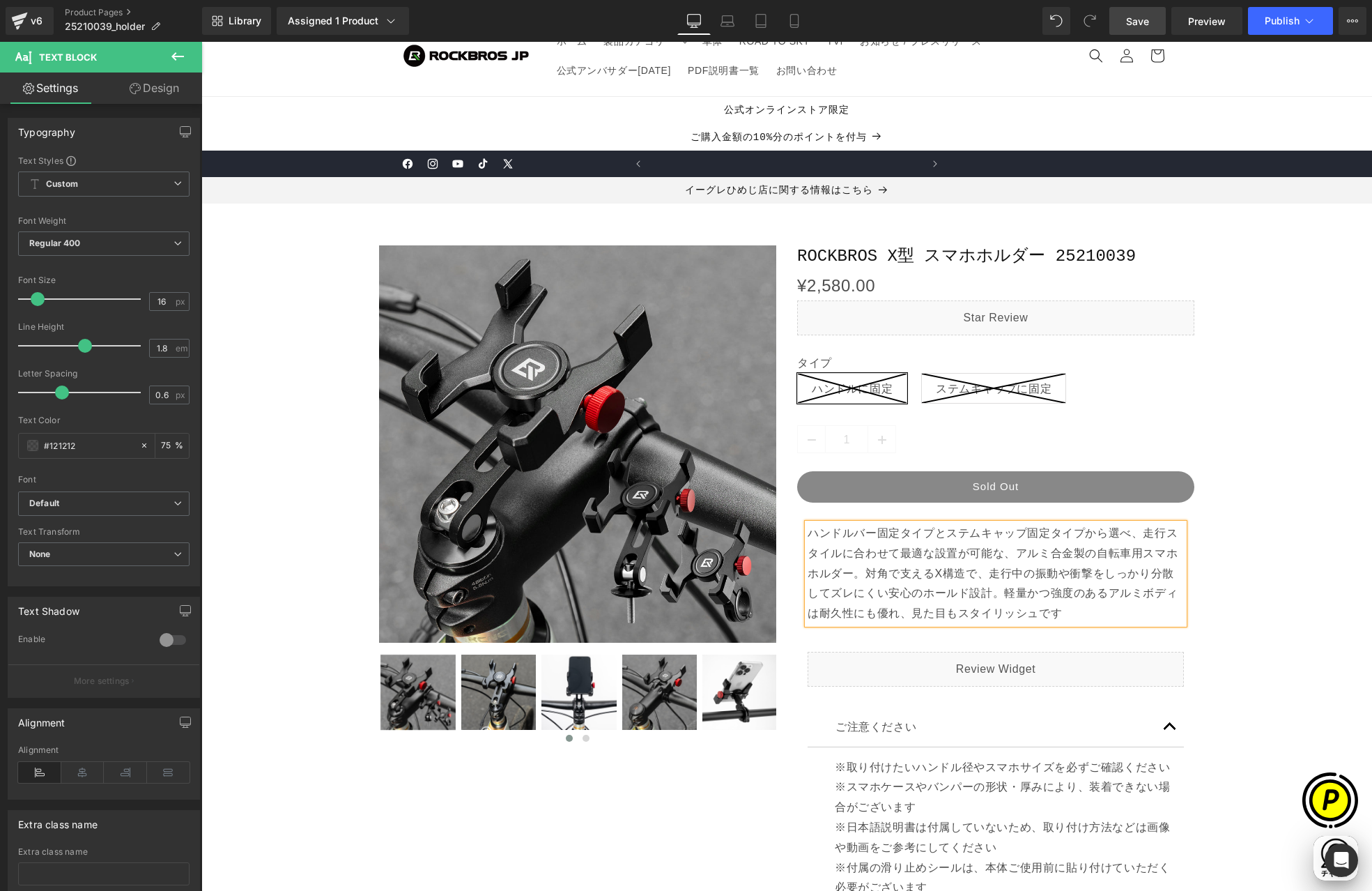
scroll to position [0, 272]
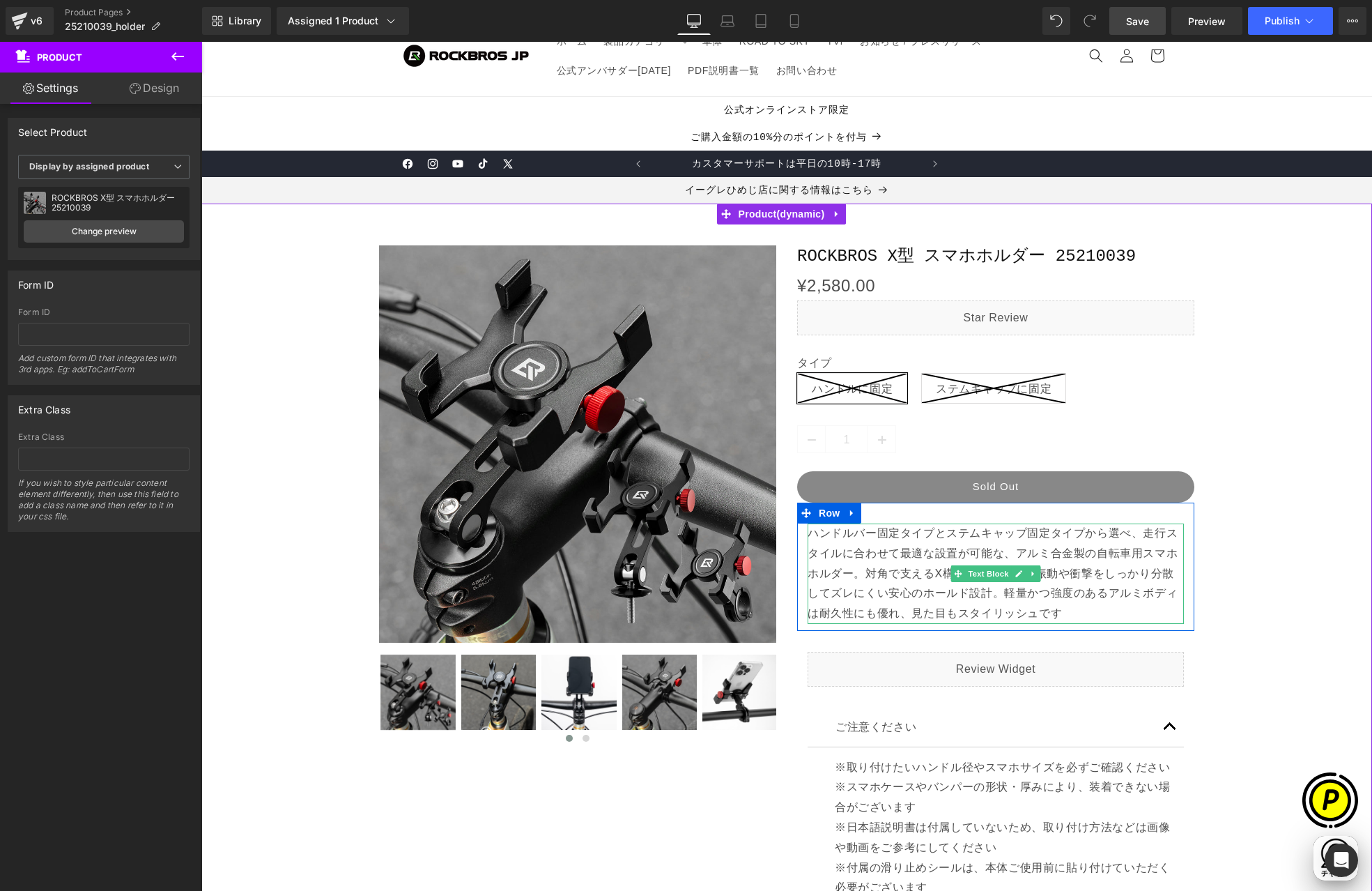
click at [859, 568] on p "ハンドルバー固定タイプとステムキャップ固定タイプから選べ、走行スタイルに合わせて最適な設置が可能な、アルミ合金製の自転車用スマホホルダー。対角で支えるX構造で…" at bounding box center [996, 573] width 376 height 100
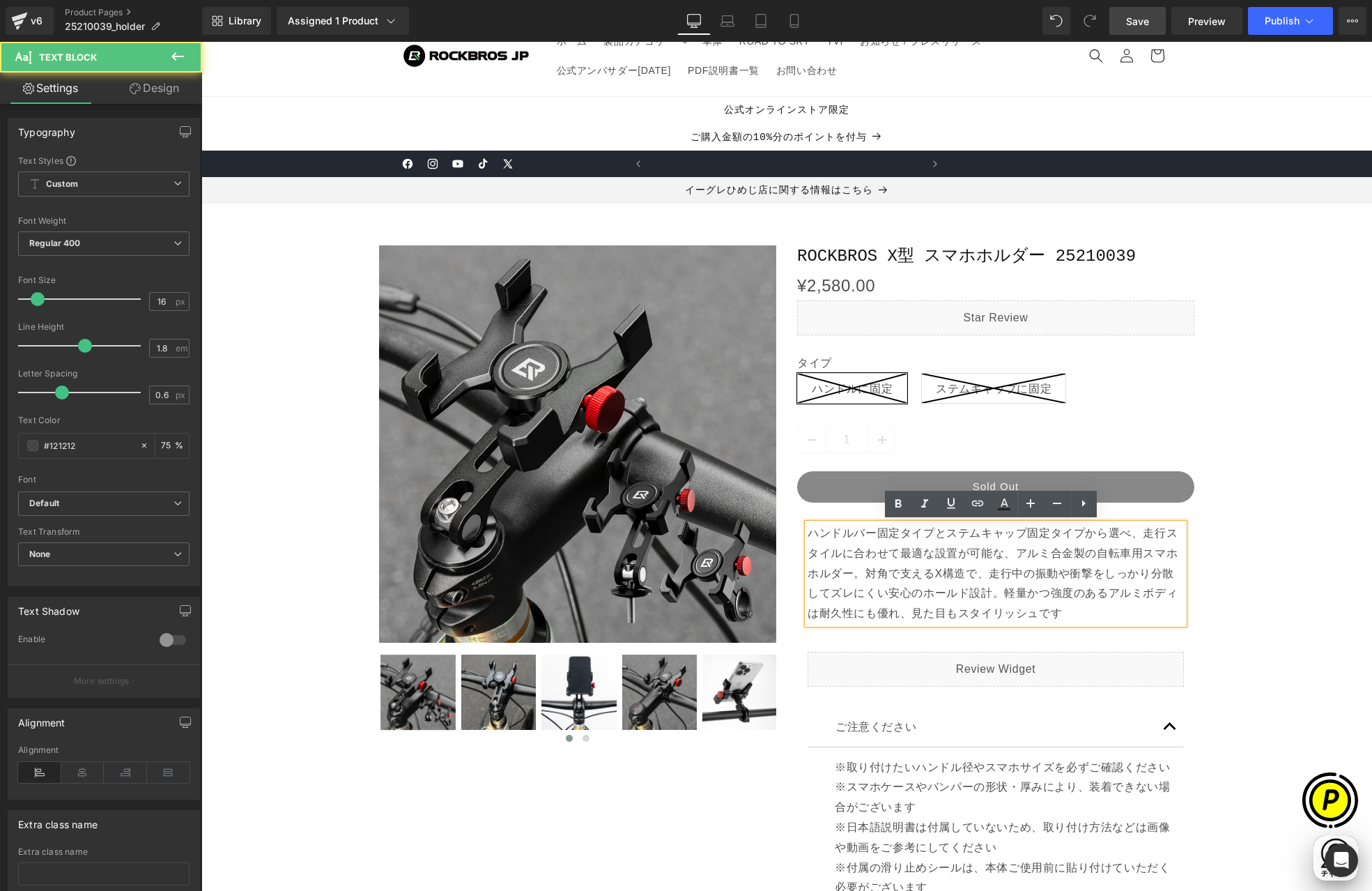
scroll to position [0, 543]
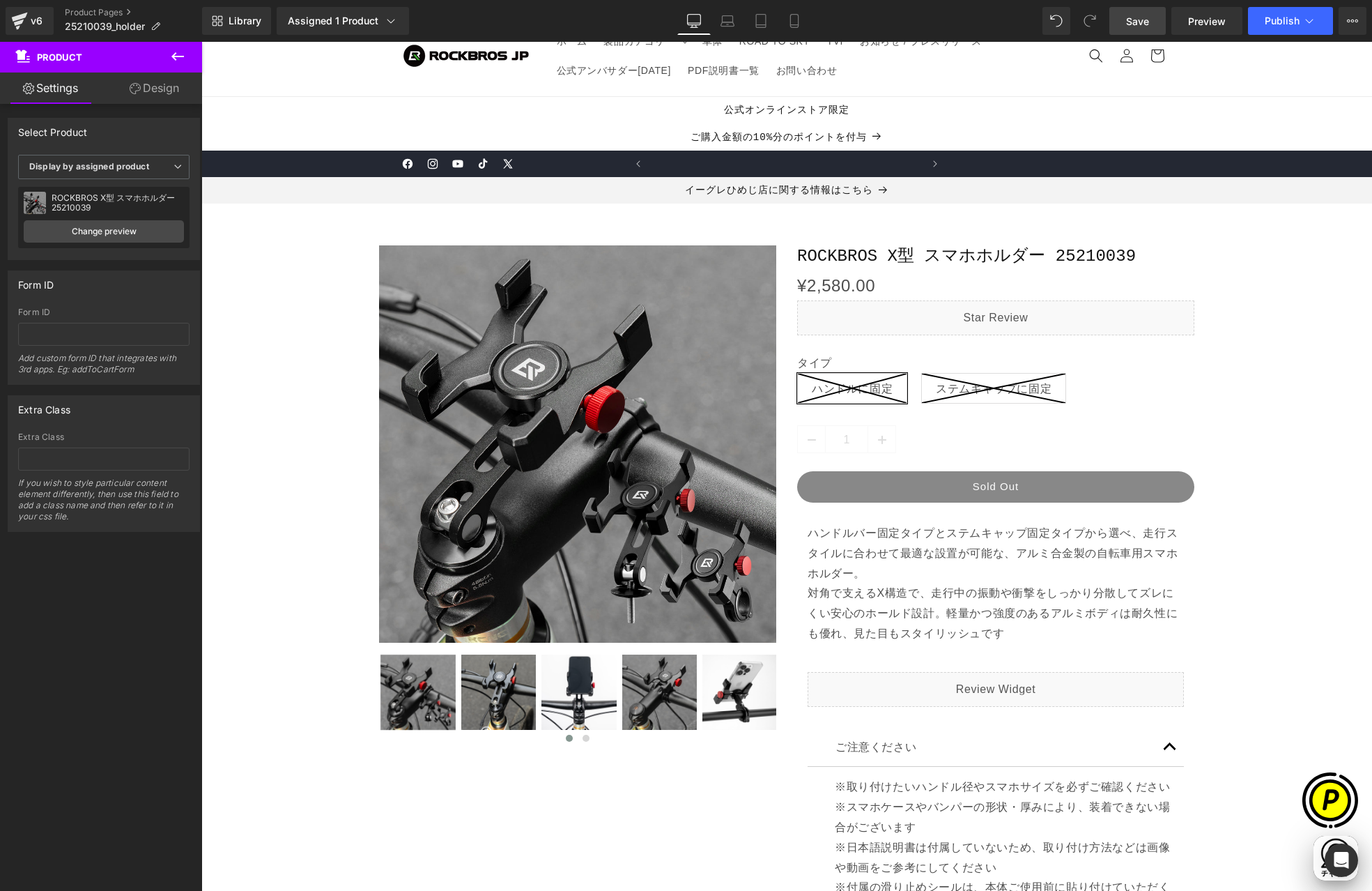
scroll to position [0, 0]
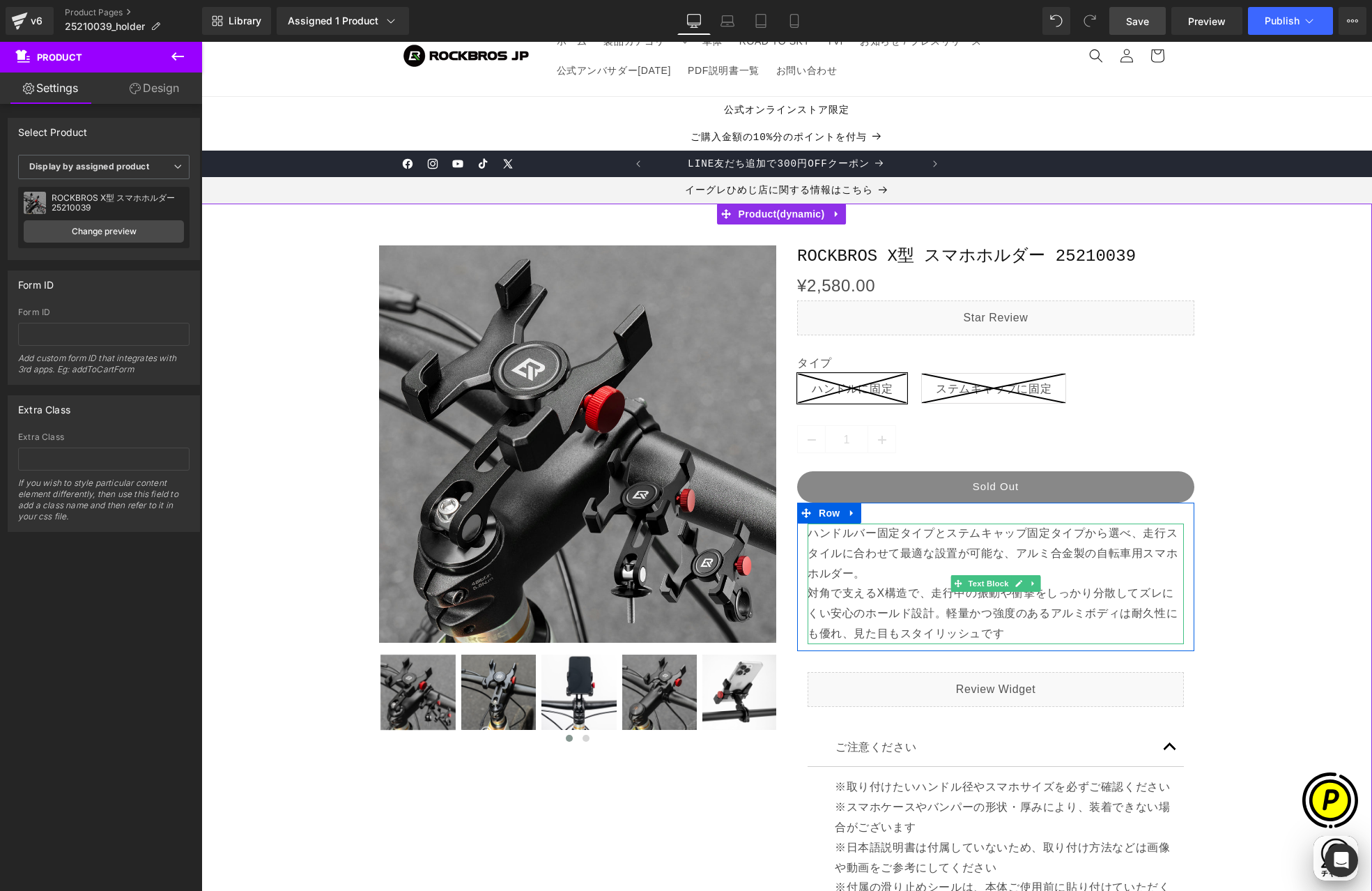
click at [1020, 635] on p "ハンドルバー固定タイプとステムキャップ固定タイプから選べ、走行スタイルに合わせて最適な設置が可能な、アルミ合金製の自転車用スマホホルダー。 対角で支えるX構造…" at bounding box center [996, 584] width 376 height 121
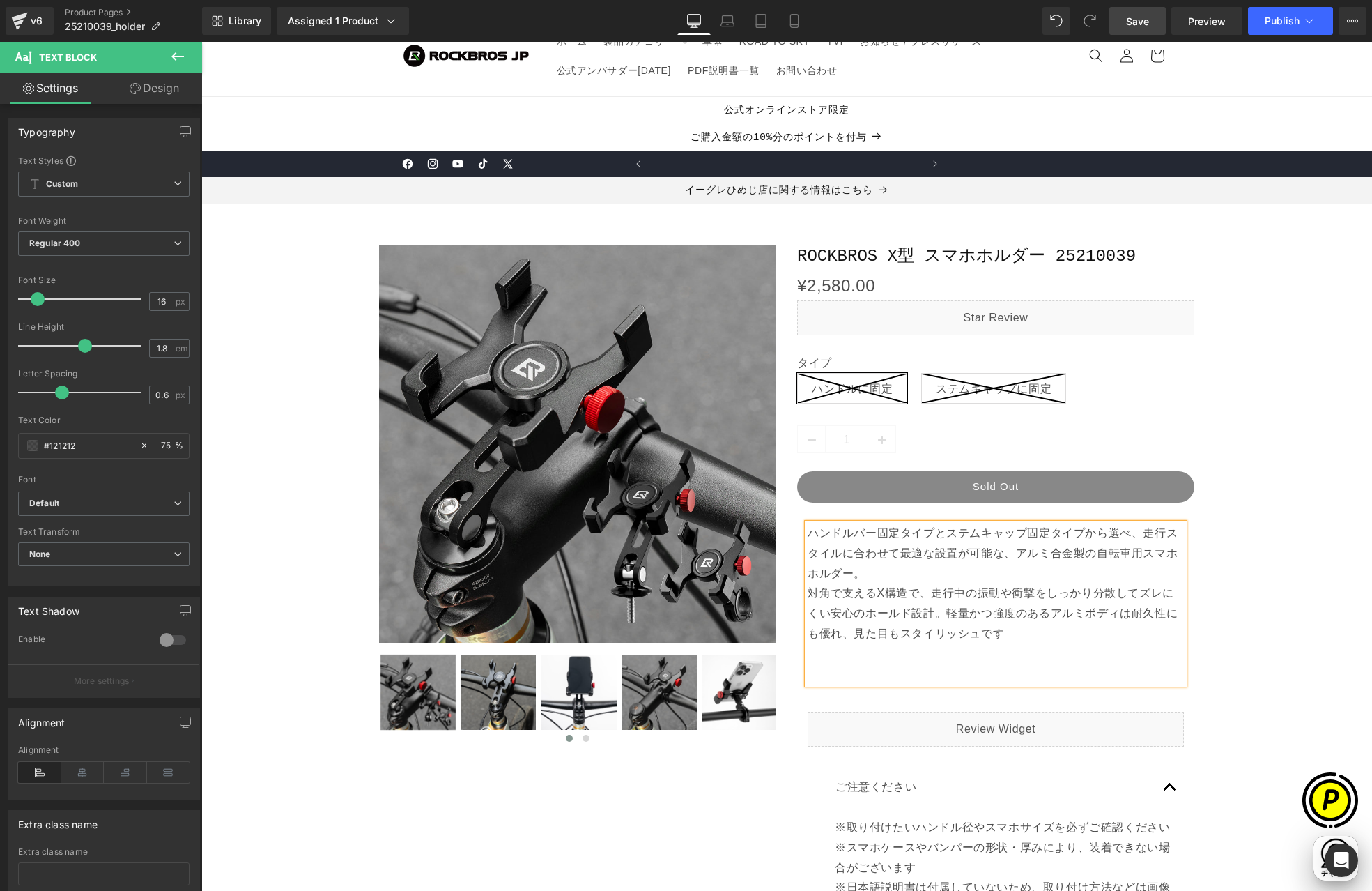
scroll to position [0, 272]
click at [872, 671] on p "ハンドルバー固定タイプとステムキャップ固定タイプから選べ、走行スタイルに合わせて最適な設置が可能な、アルミ合金製の自転車用スマホホルダー。 対角で支えるX構造…" at bounding box center [996, 603] width 376 height 160
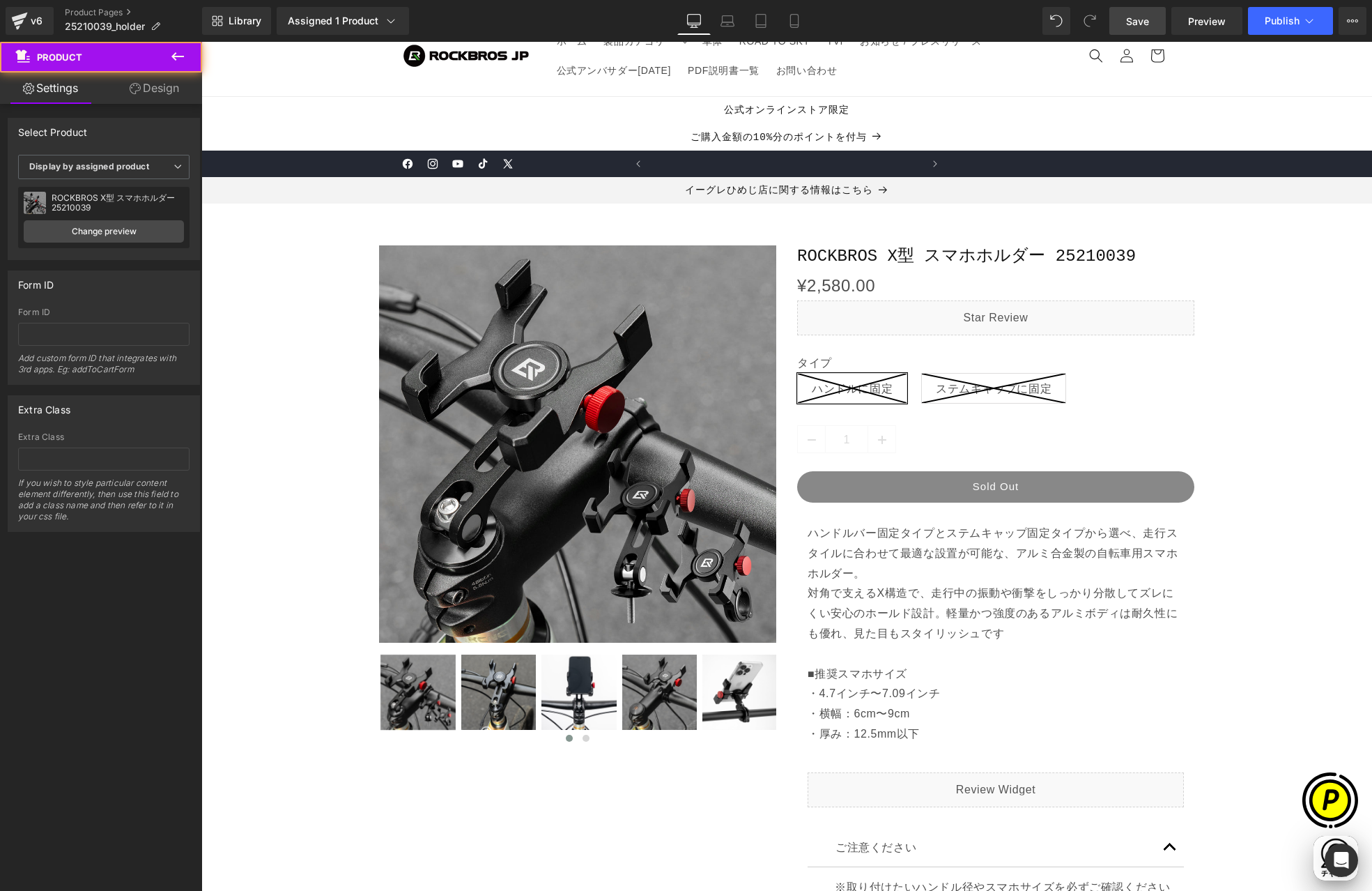
scroll to position [0, 543]
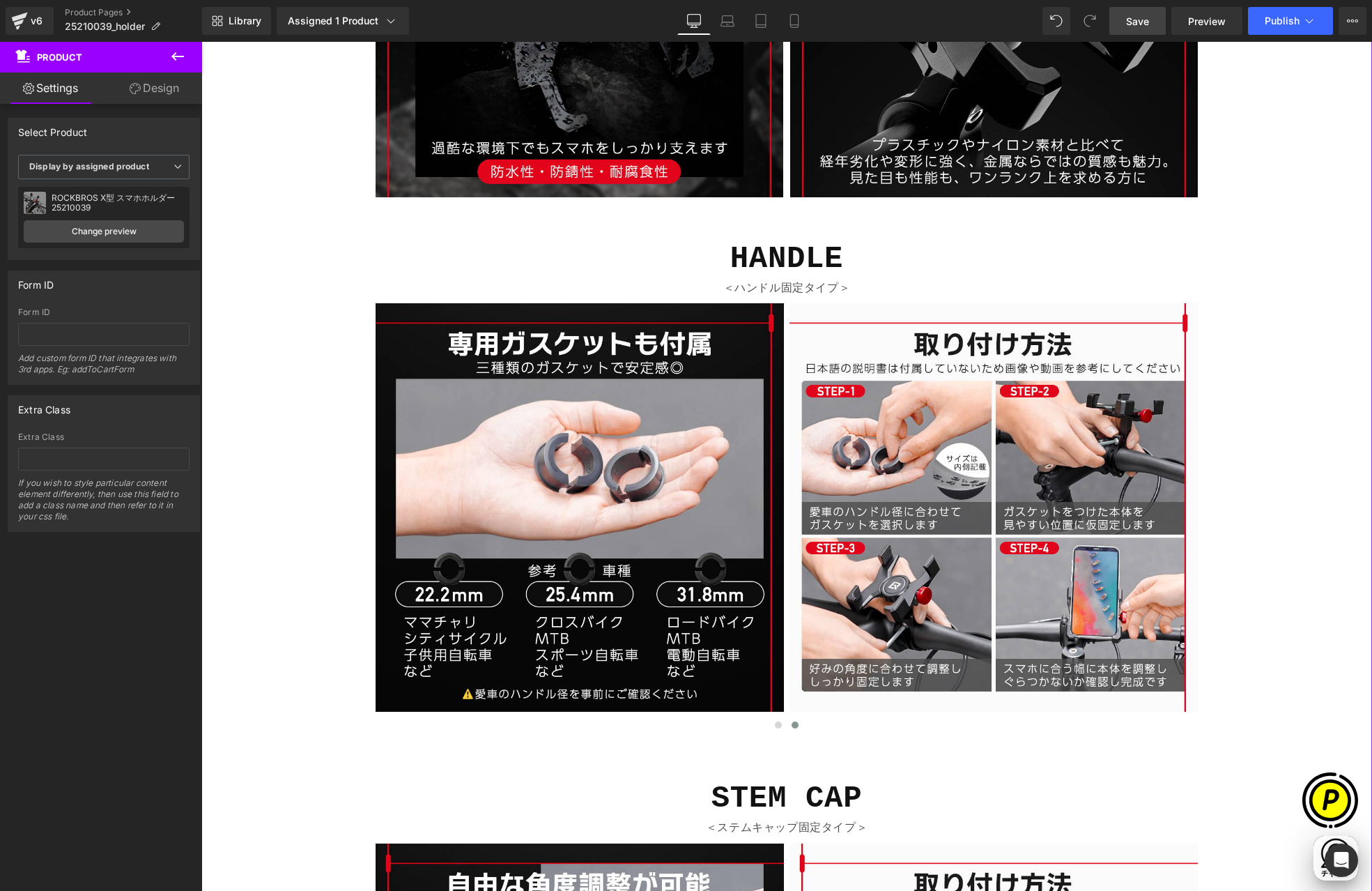
scroll to position [2535, 0]
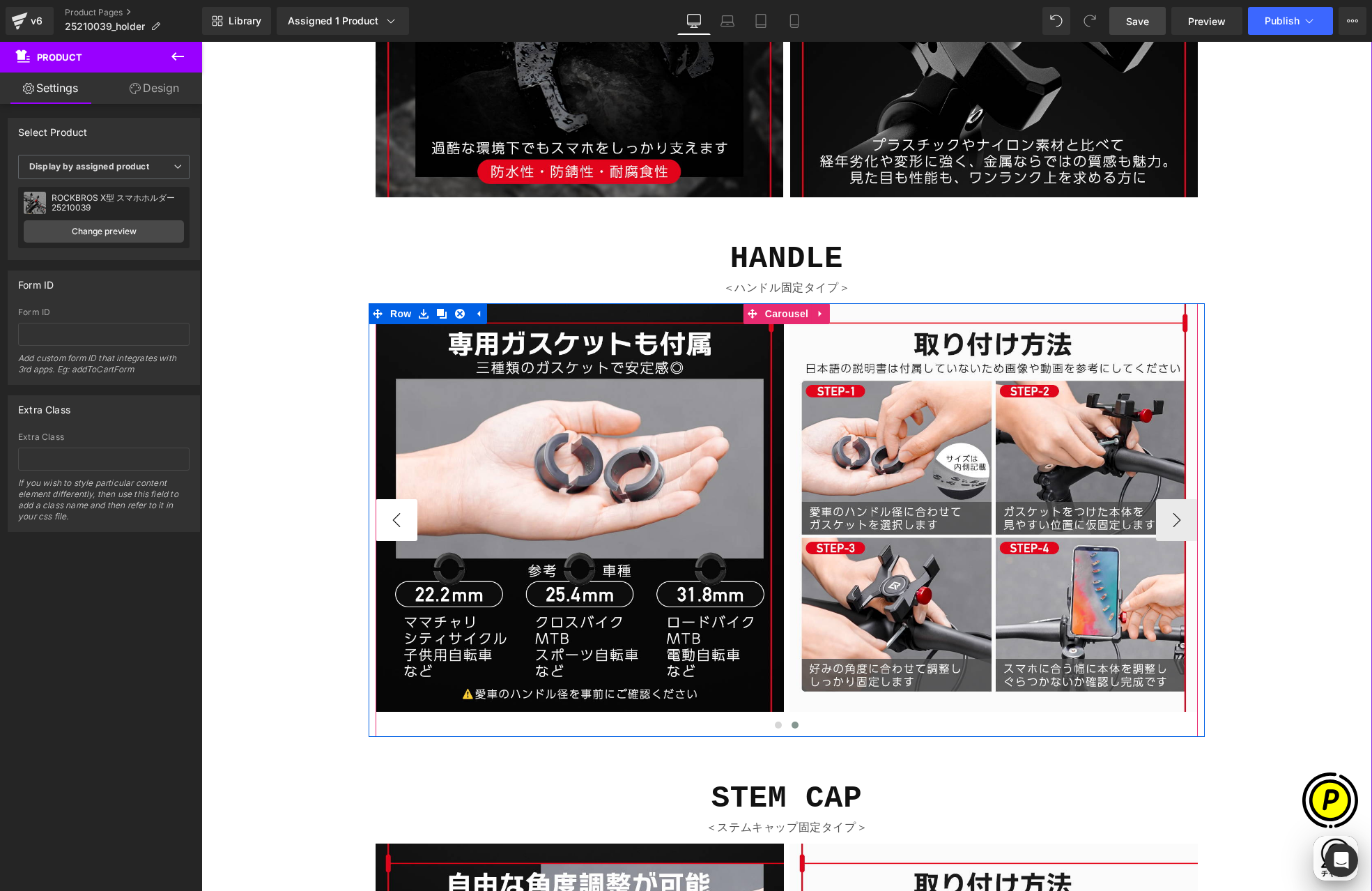
click at [403, 524] on button "‹" at bounding box center [396, 520] width 42 height 42
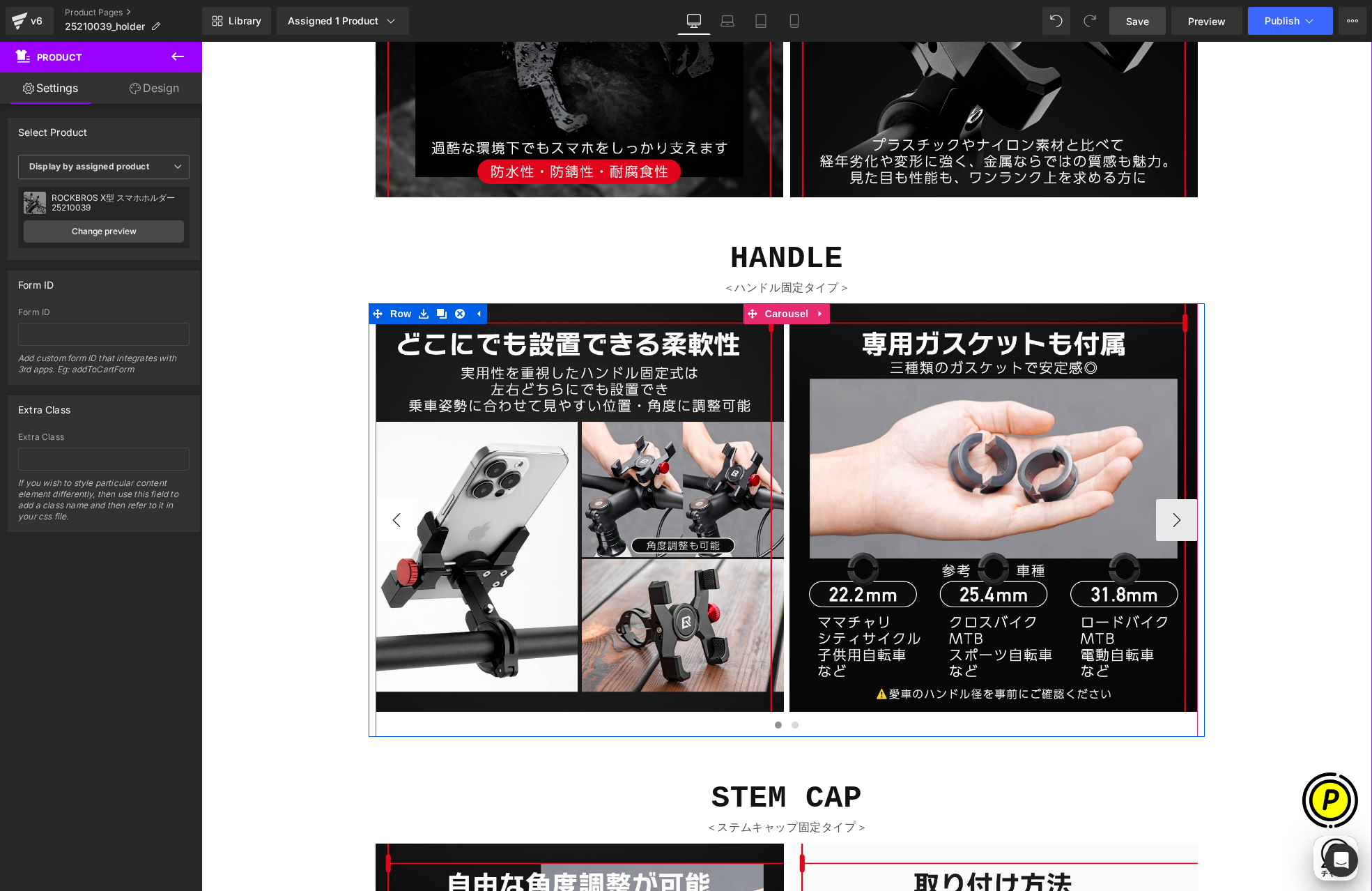
click at [396, 521] on button "‹" at bounding box center [396, 520] width 42 height 42
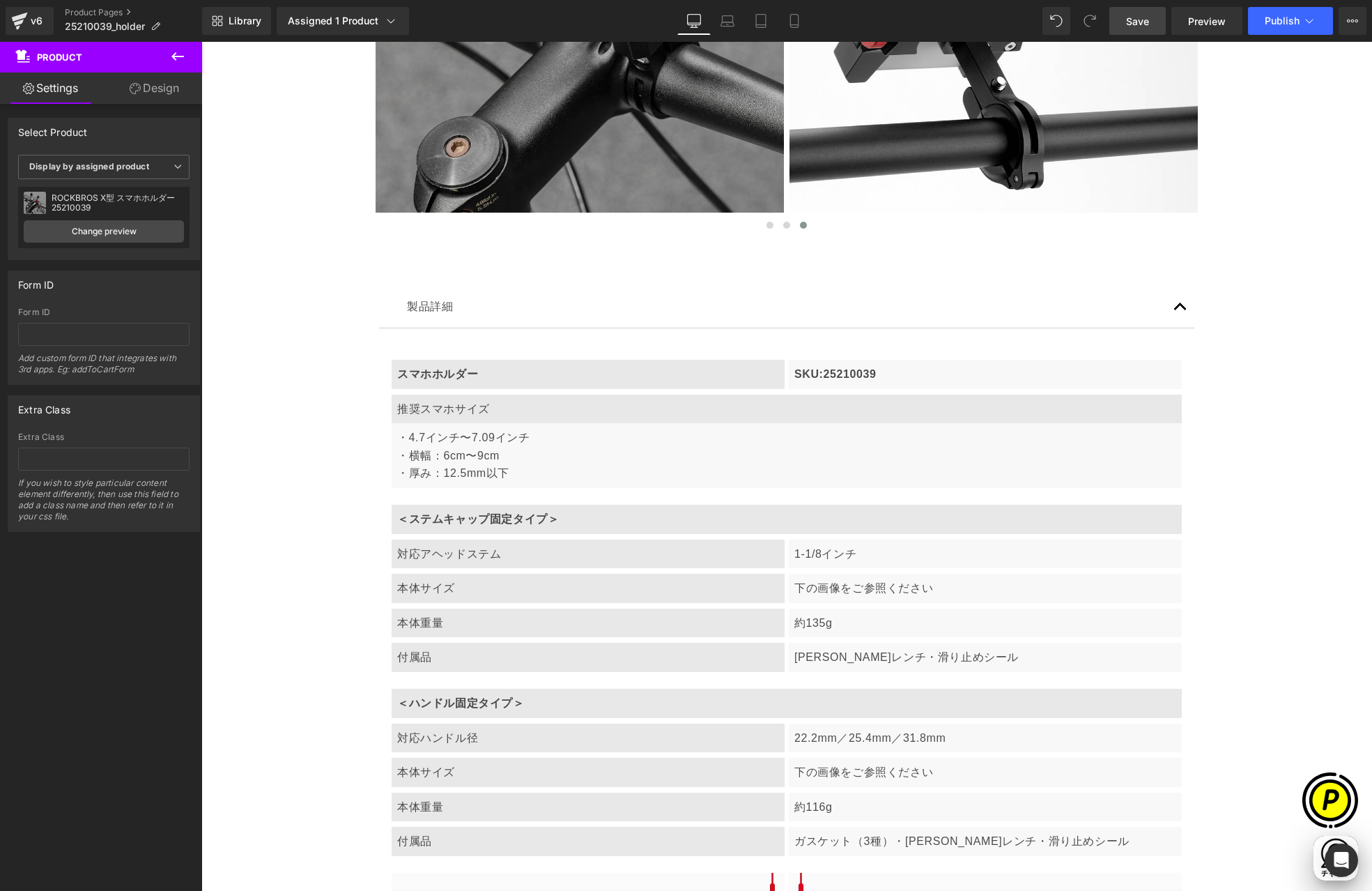
scroll to position [4502, 0]
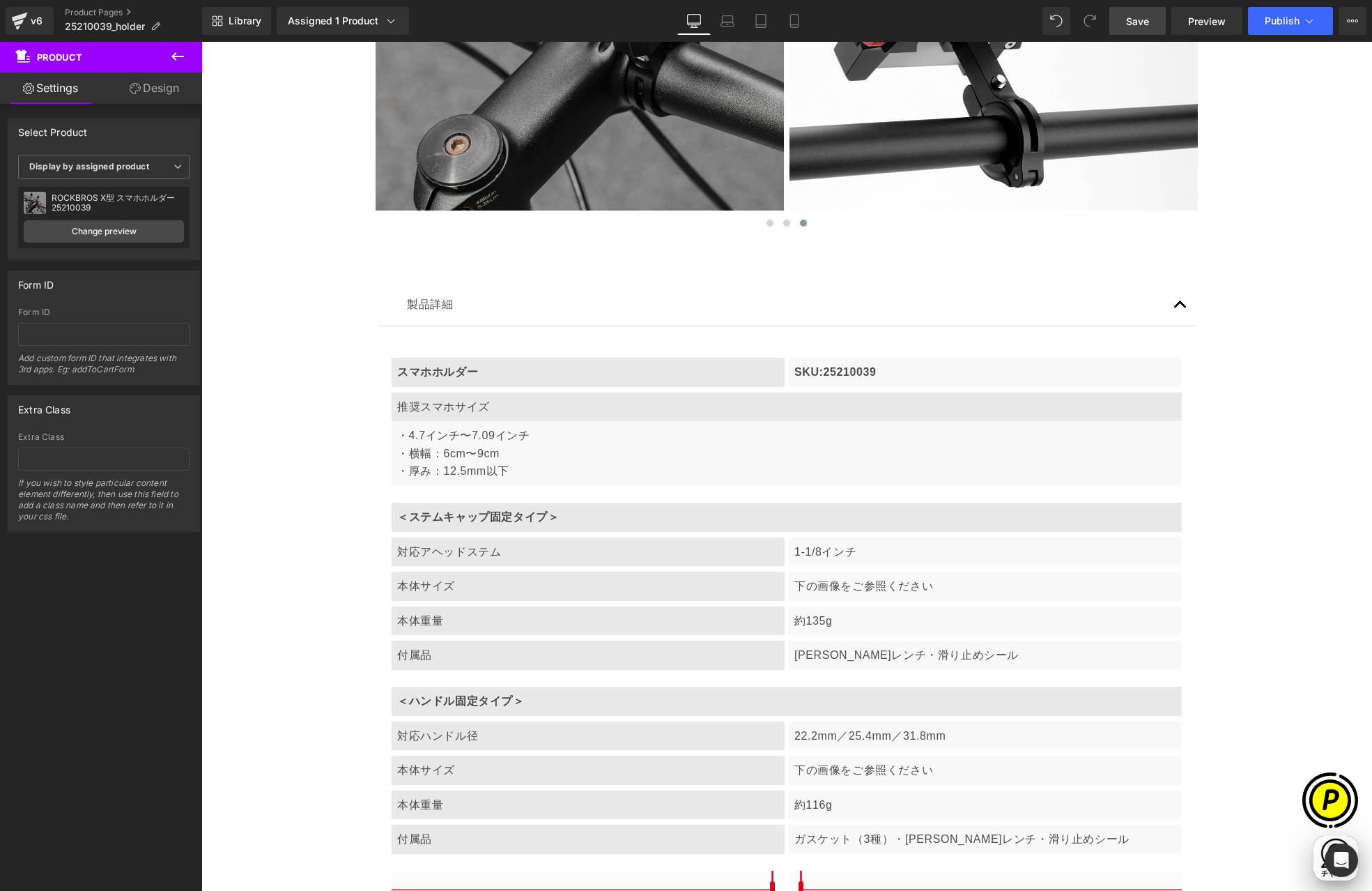
click at [1137, 26] on span "Save" at bounding box center [1137, 22] width 23 height 15
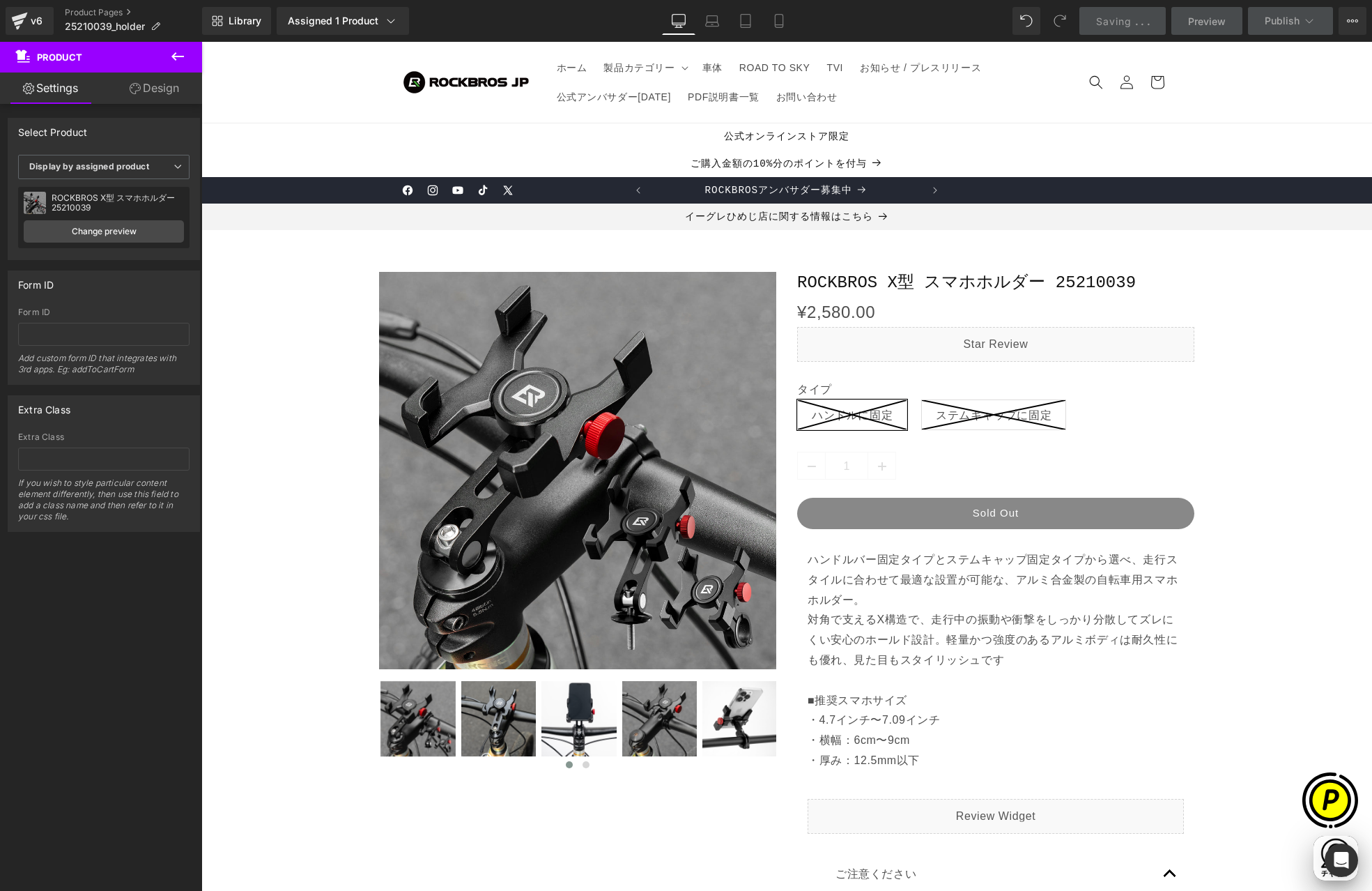
scroll to position [0, 0]
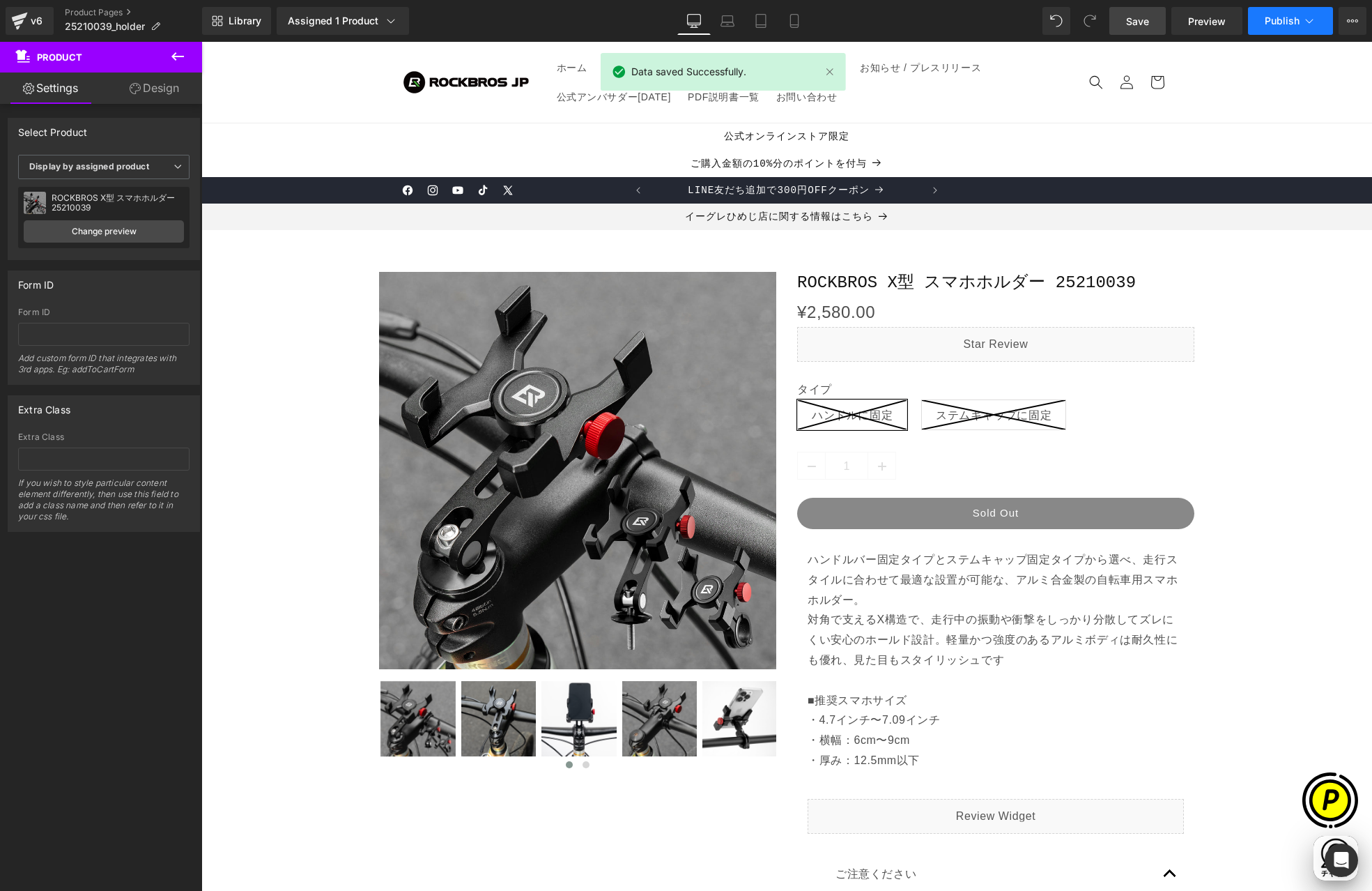
click at [1278, 24] on span "Publish" at bounding box center [1281, 21] width 35 height 11
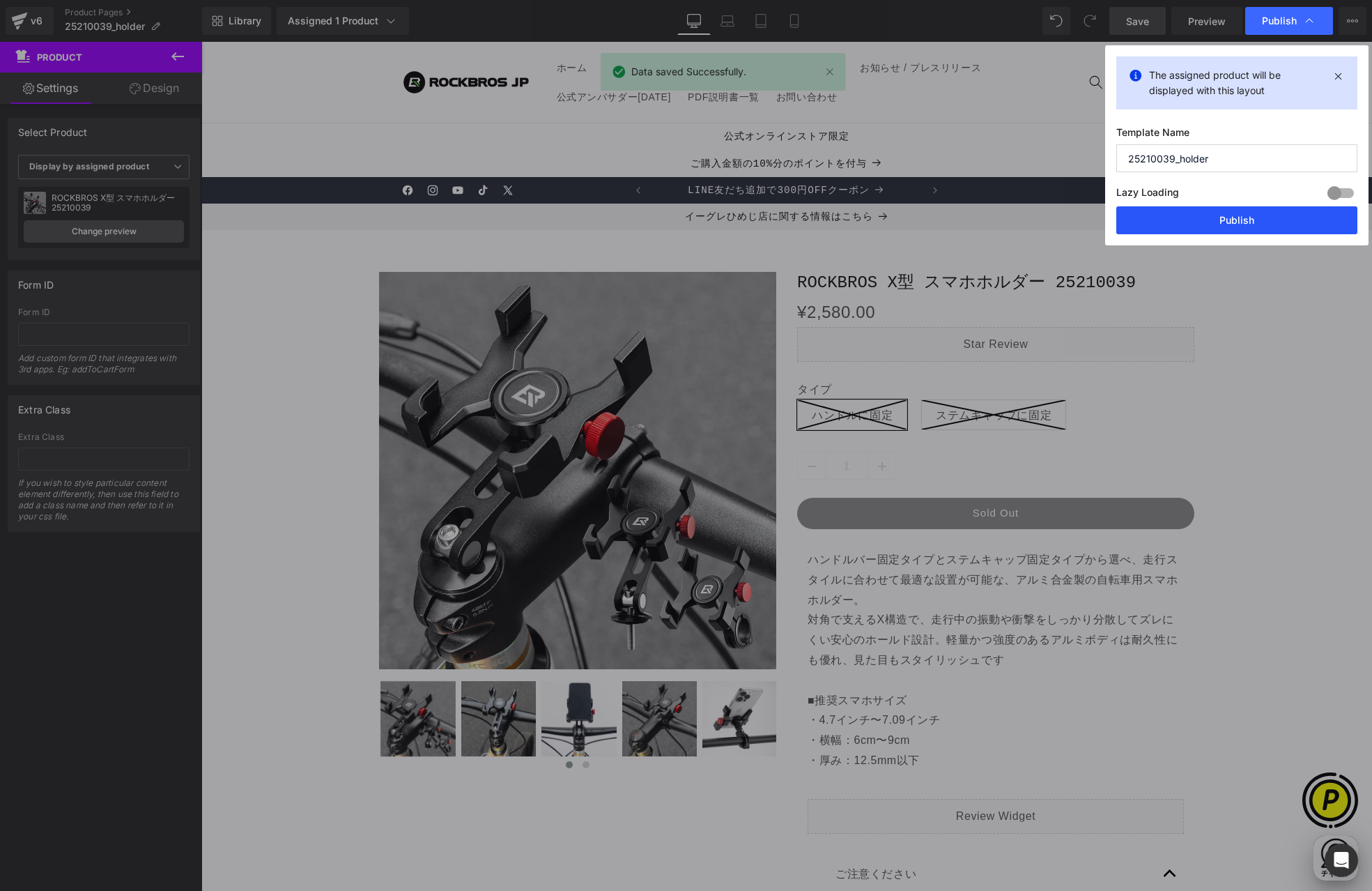
click at [1239, 219] on button "Publish" at bounding box center [1236, 220] width 241 height 28
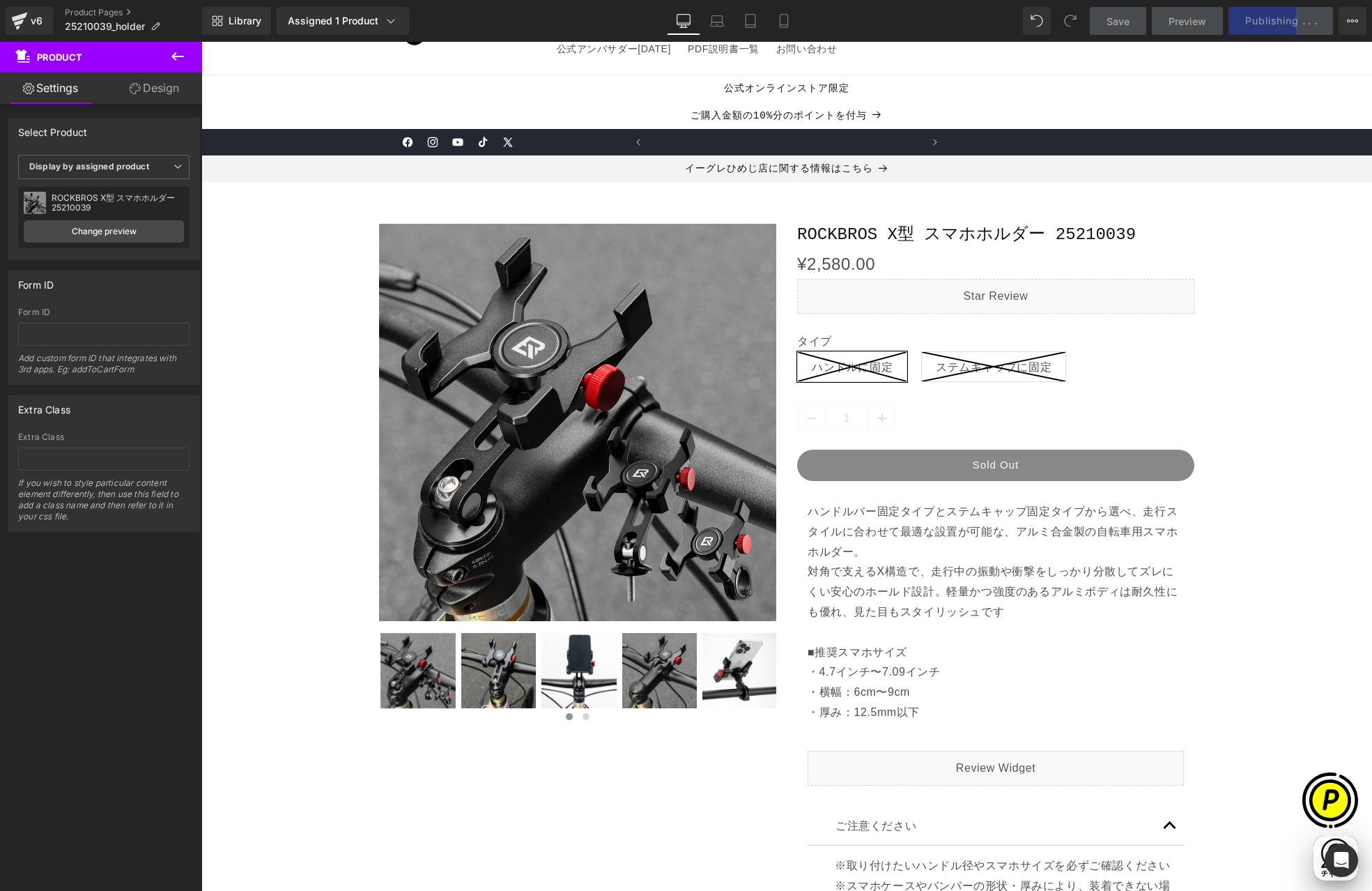
scroll to position [0, 272]
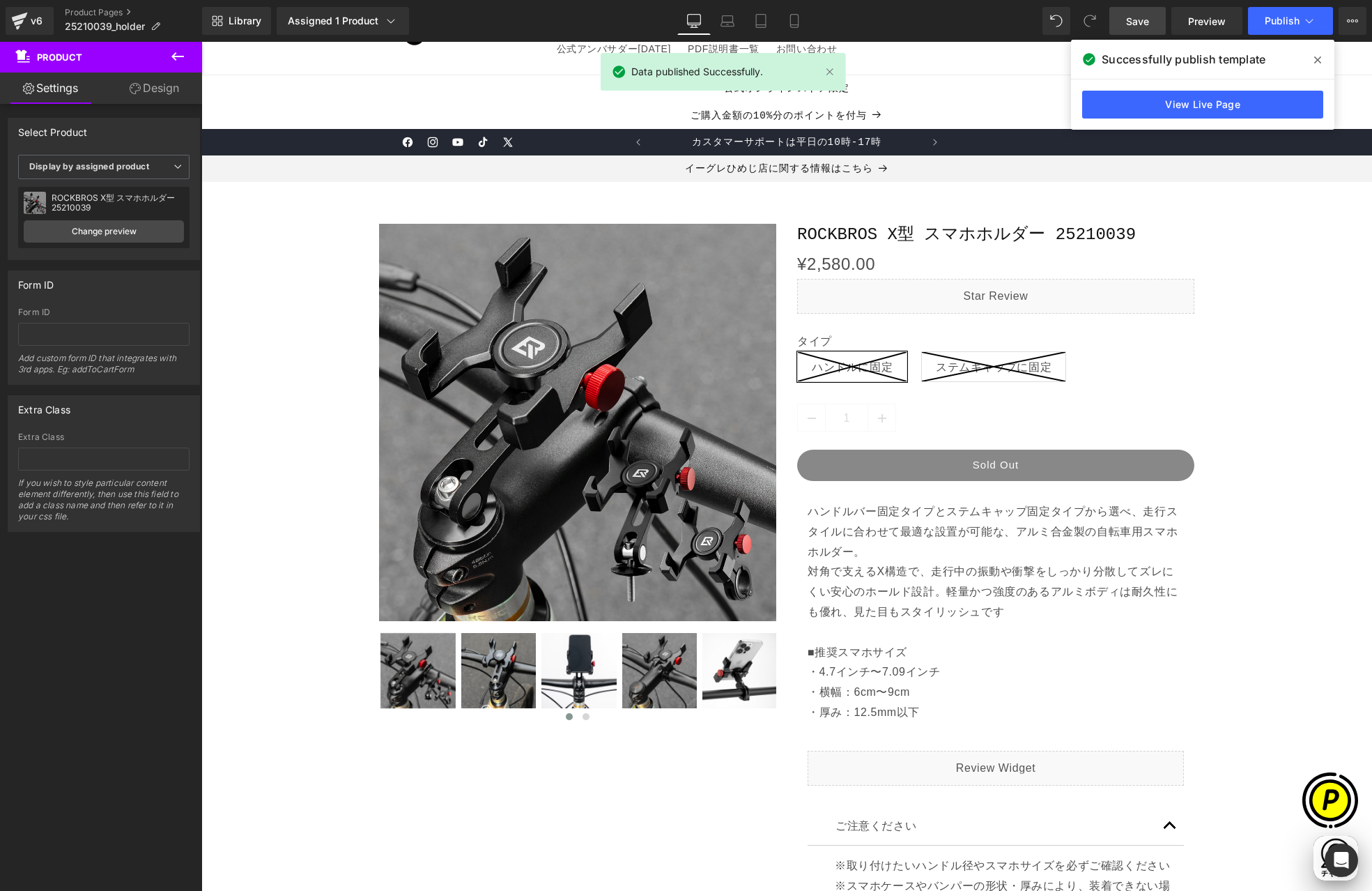
click at [1316, 61] on icon at bounding box center [1317, 59] width 7 height 7
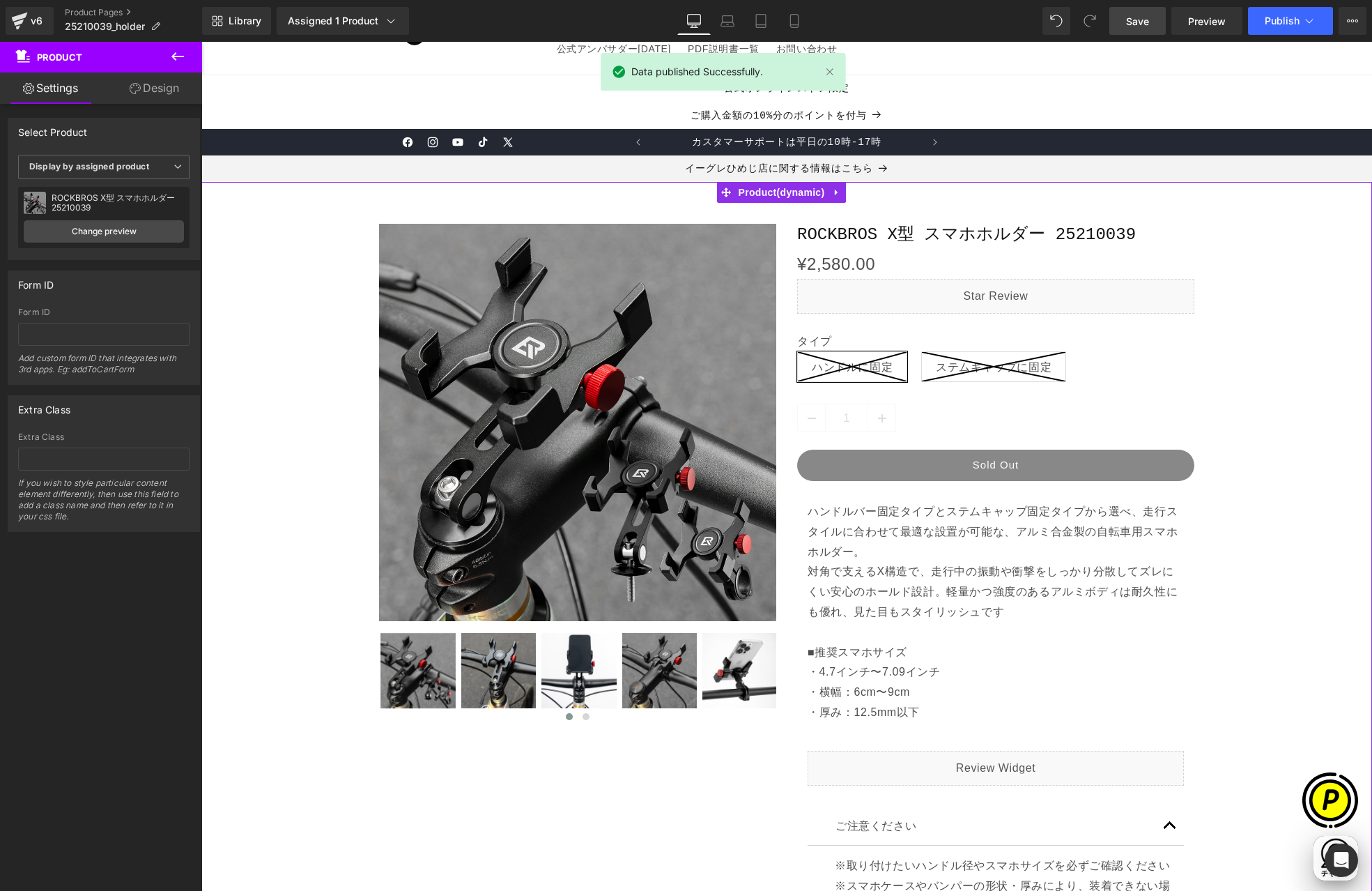
click at [96, 11] on link "Product Pages" at bounding box center [133, 12] width 138 height 11
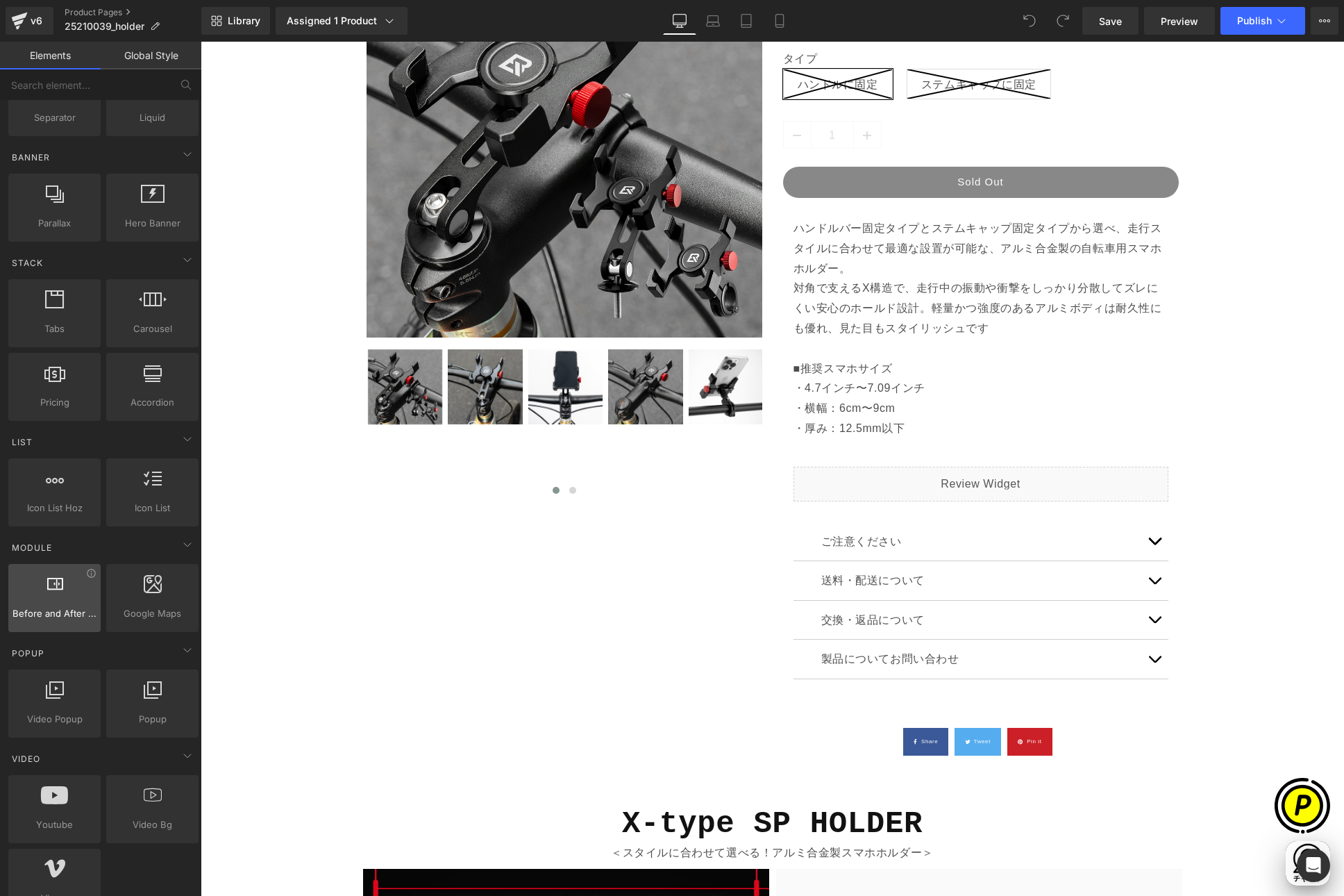
scroll to position [317, 0]
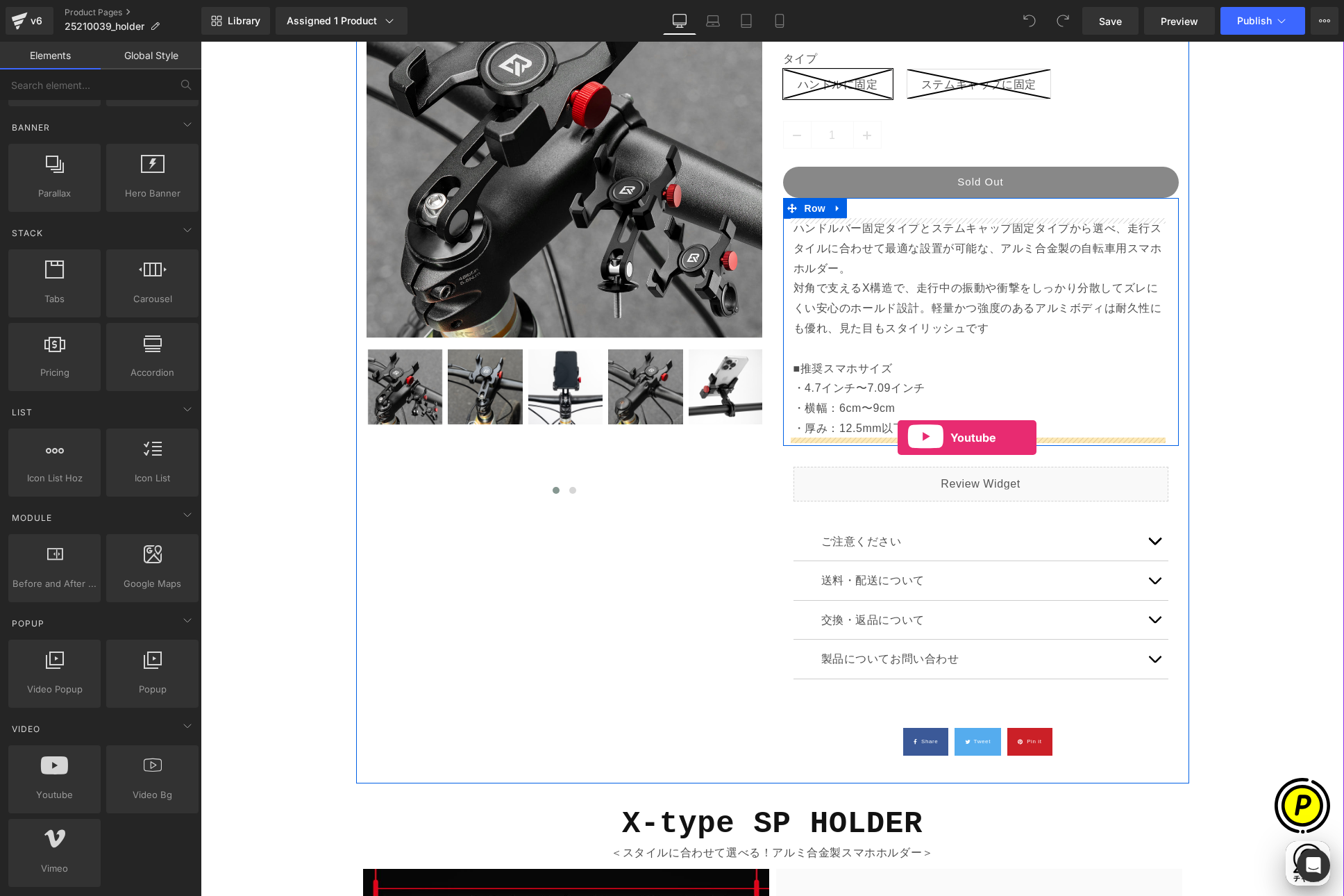
drag, startPoint x: 284, startPoint y: 834, endPoint x: 898, endPoint y: 437, distance: 731.2
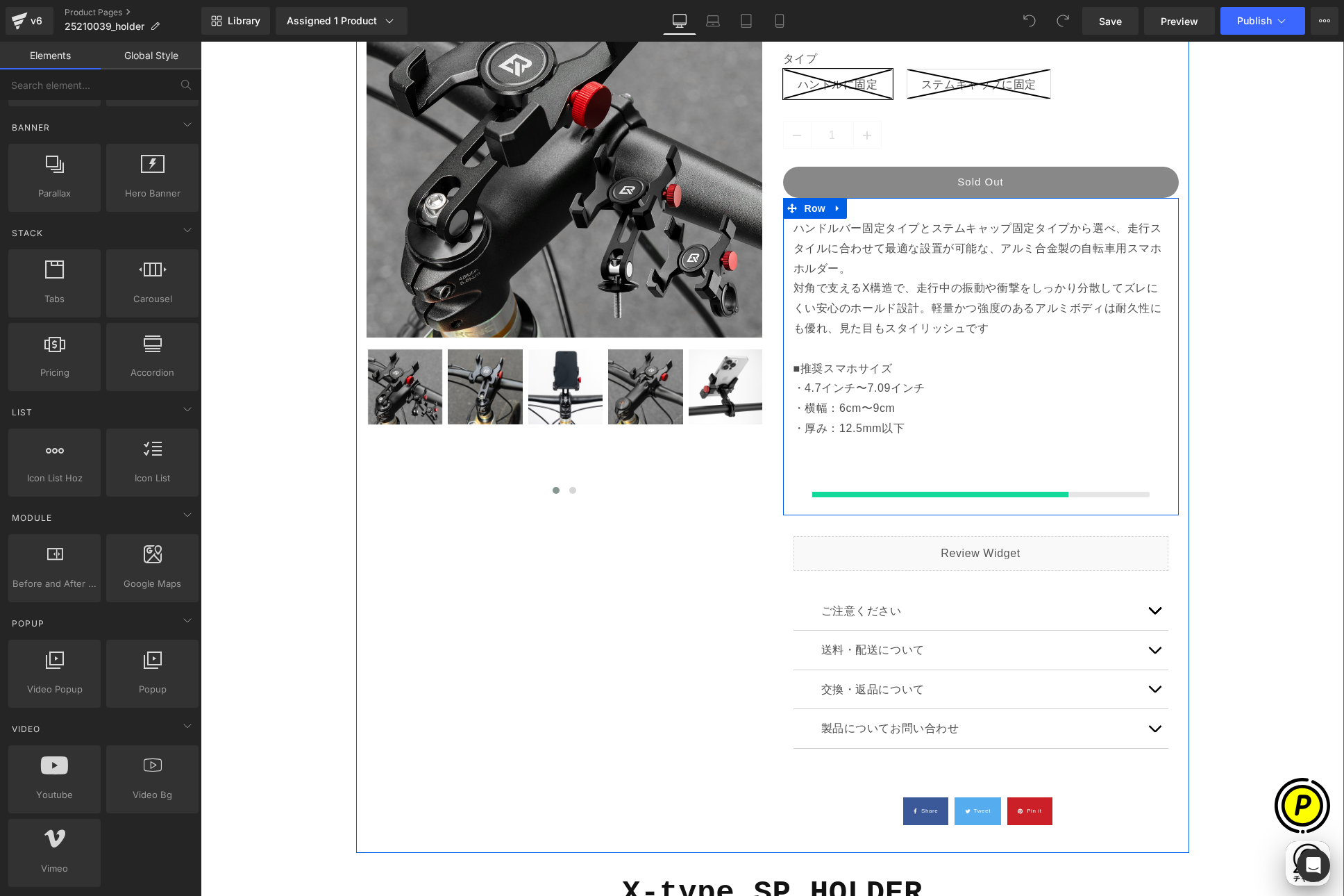
scroll to position [0, 541]
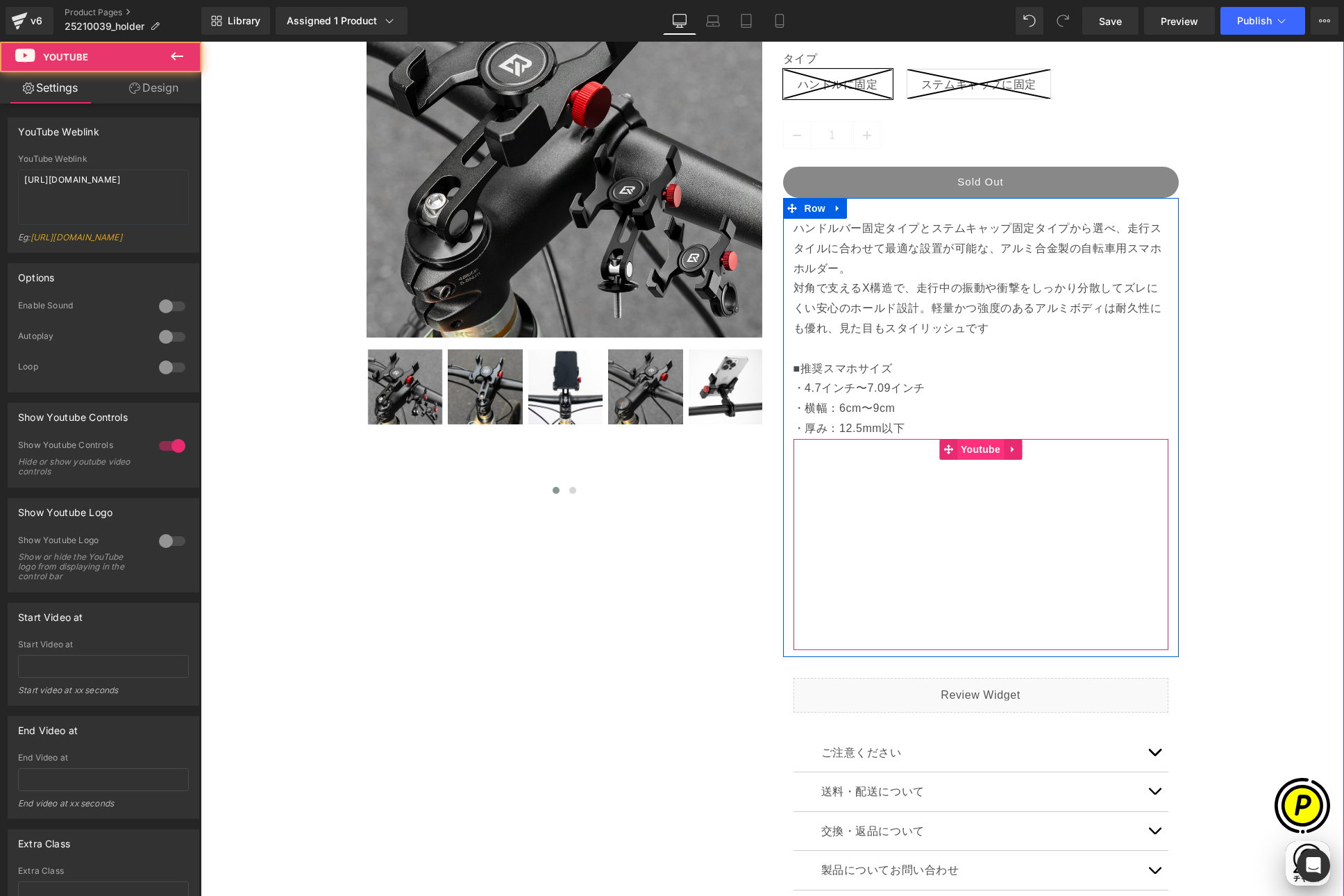
click at [969, 445] on span "Youtube" at bounding box center [981, 449] width 47 height 21
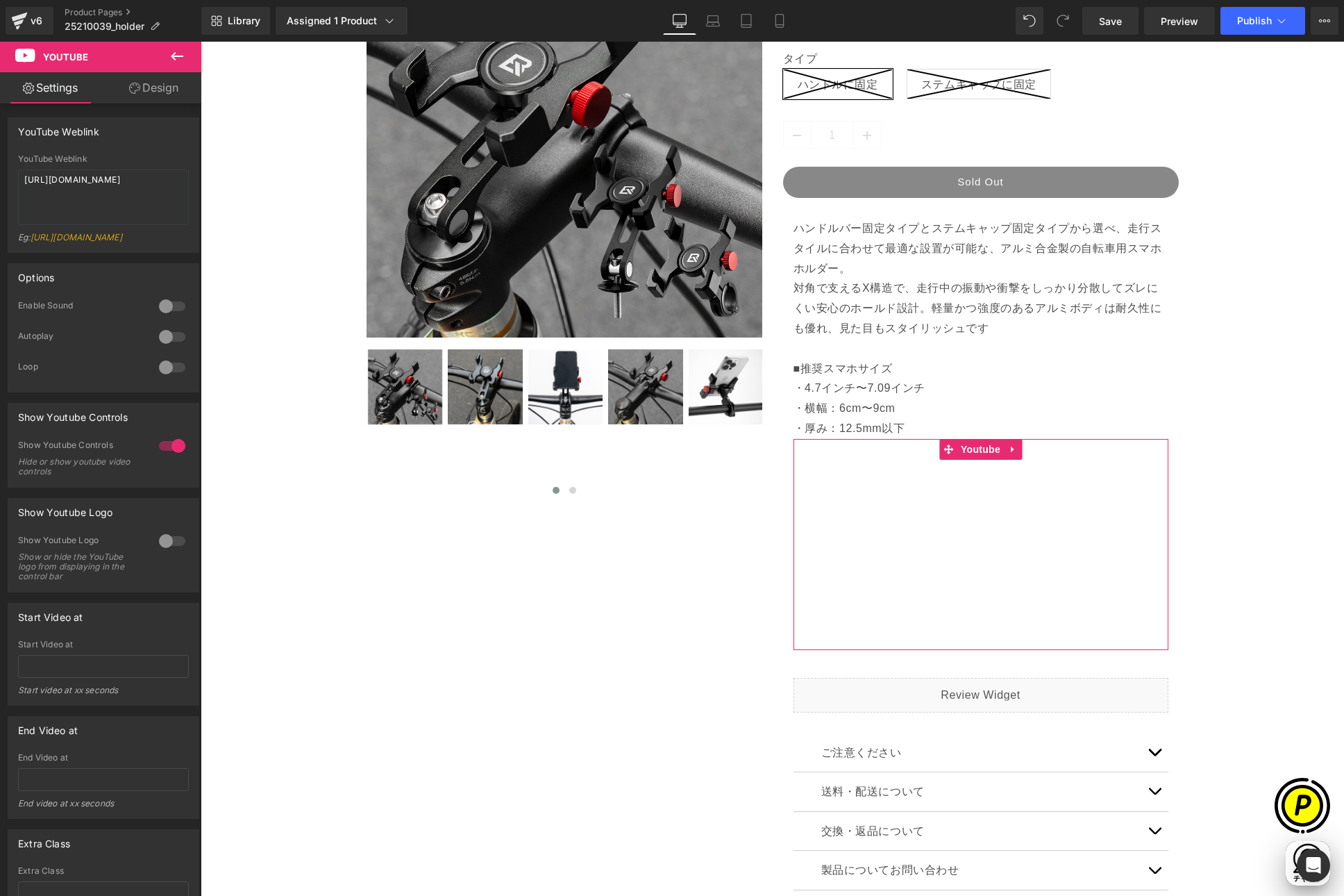
click at [159, 87] on link "Design" at bounding box center [154, 87] width 101 height 31
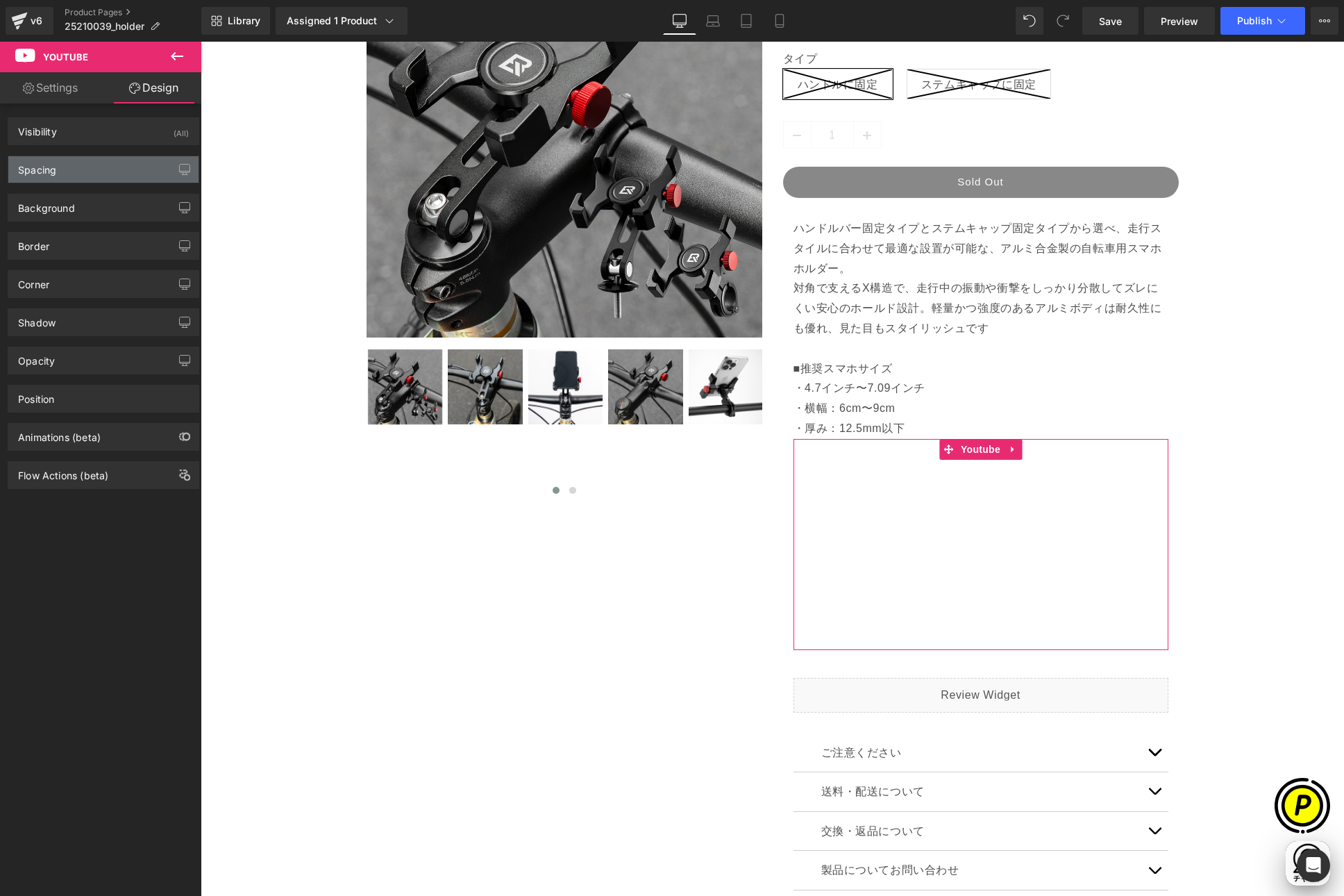
click at [45, 163] on div "Spacing" at bounding box center [36, 165] width 38 height 20
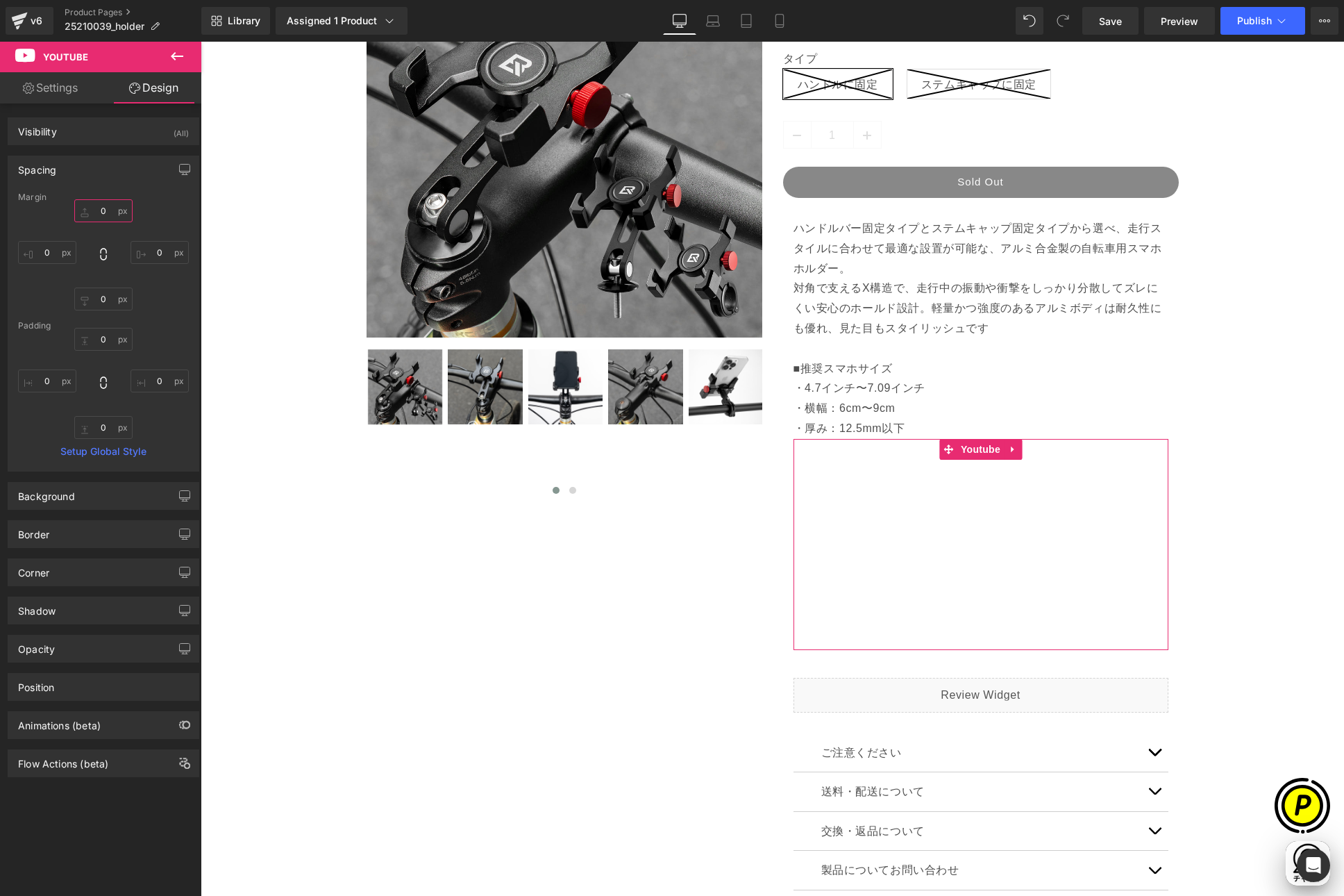
click at [102, 212] on input "0" at bounding box center [104, 211] width 58 height 23
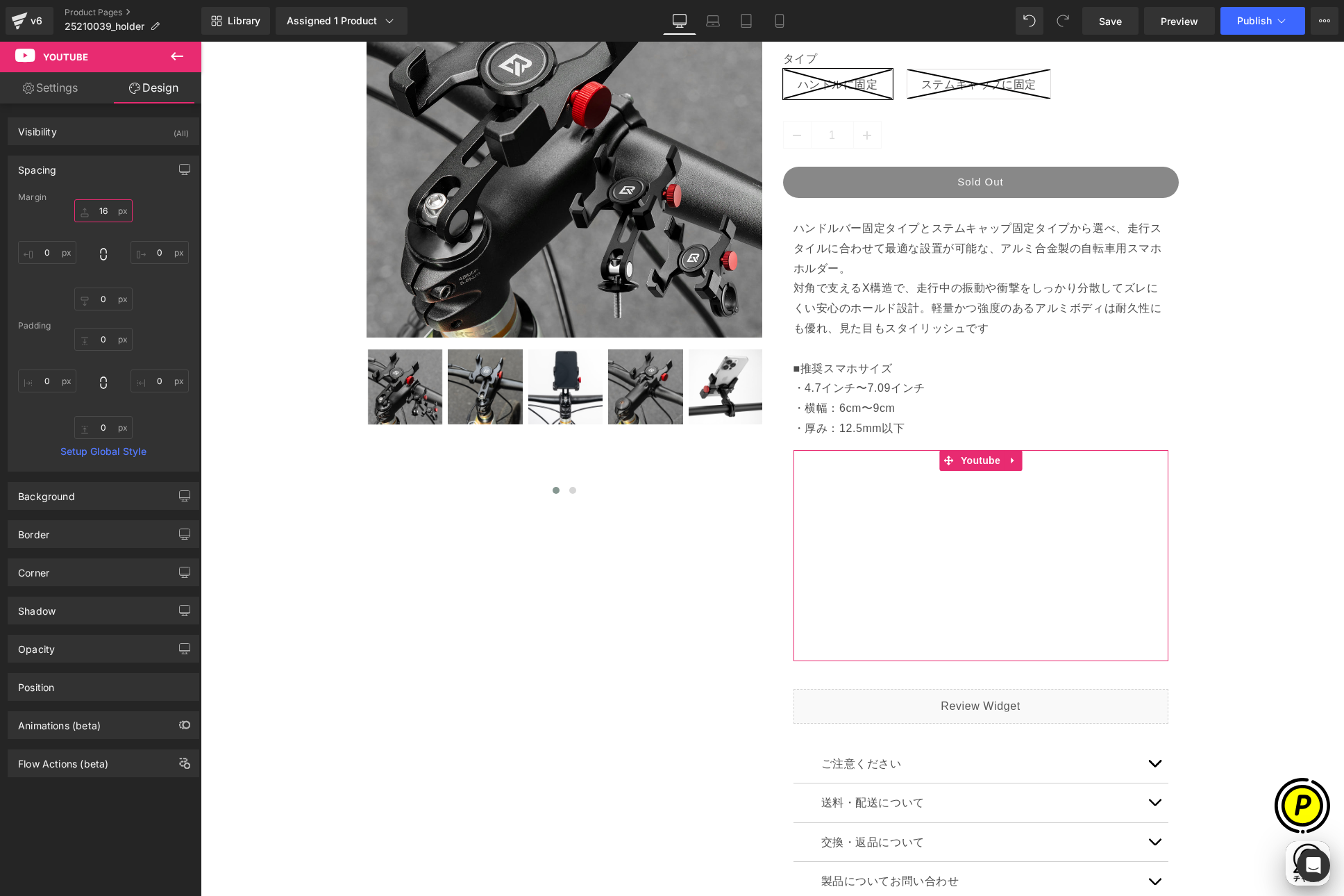
scroll to position [0, 0]
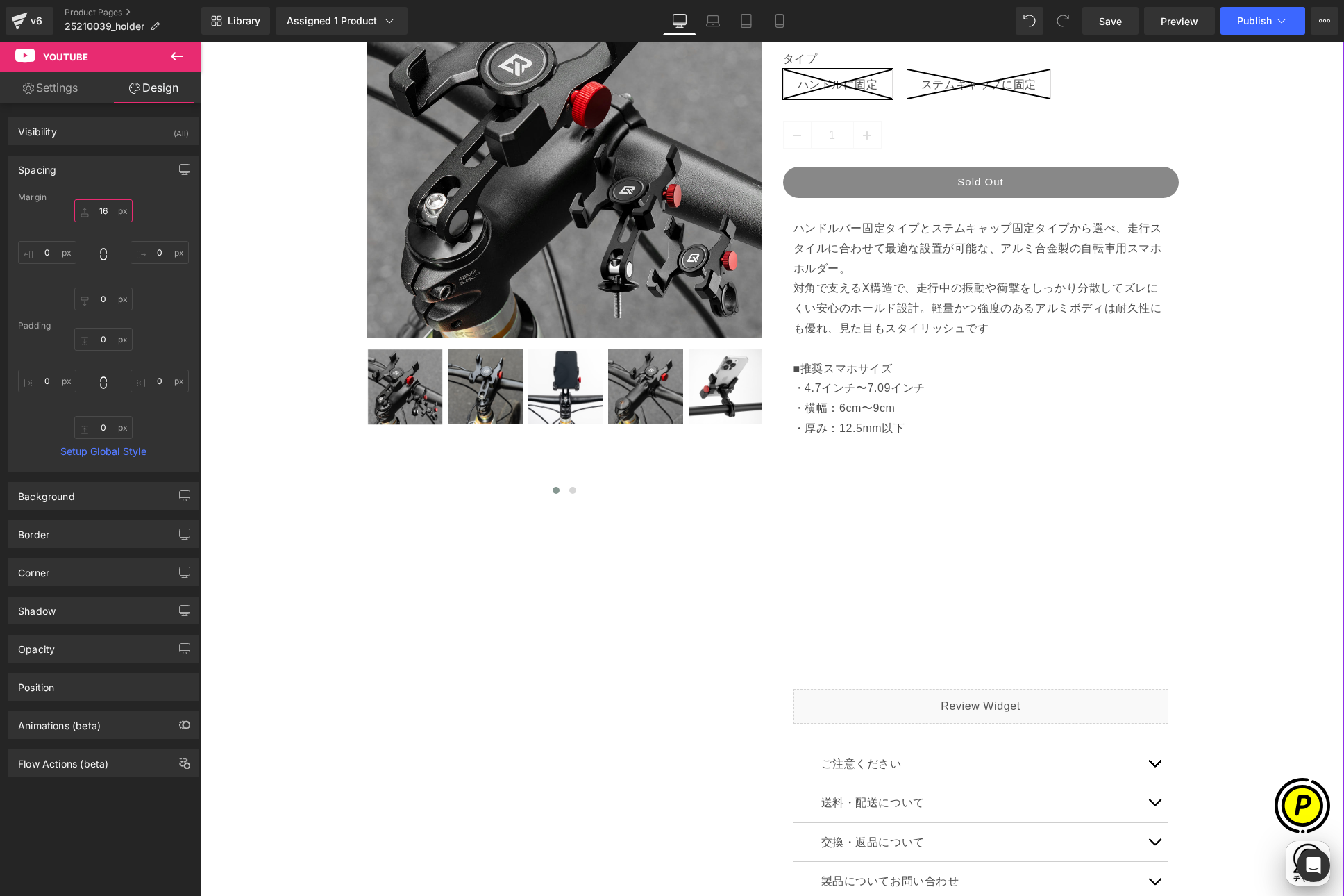
type input "16"
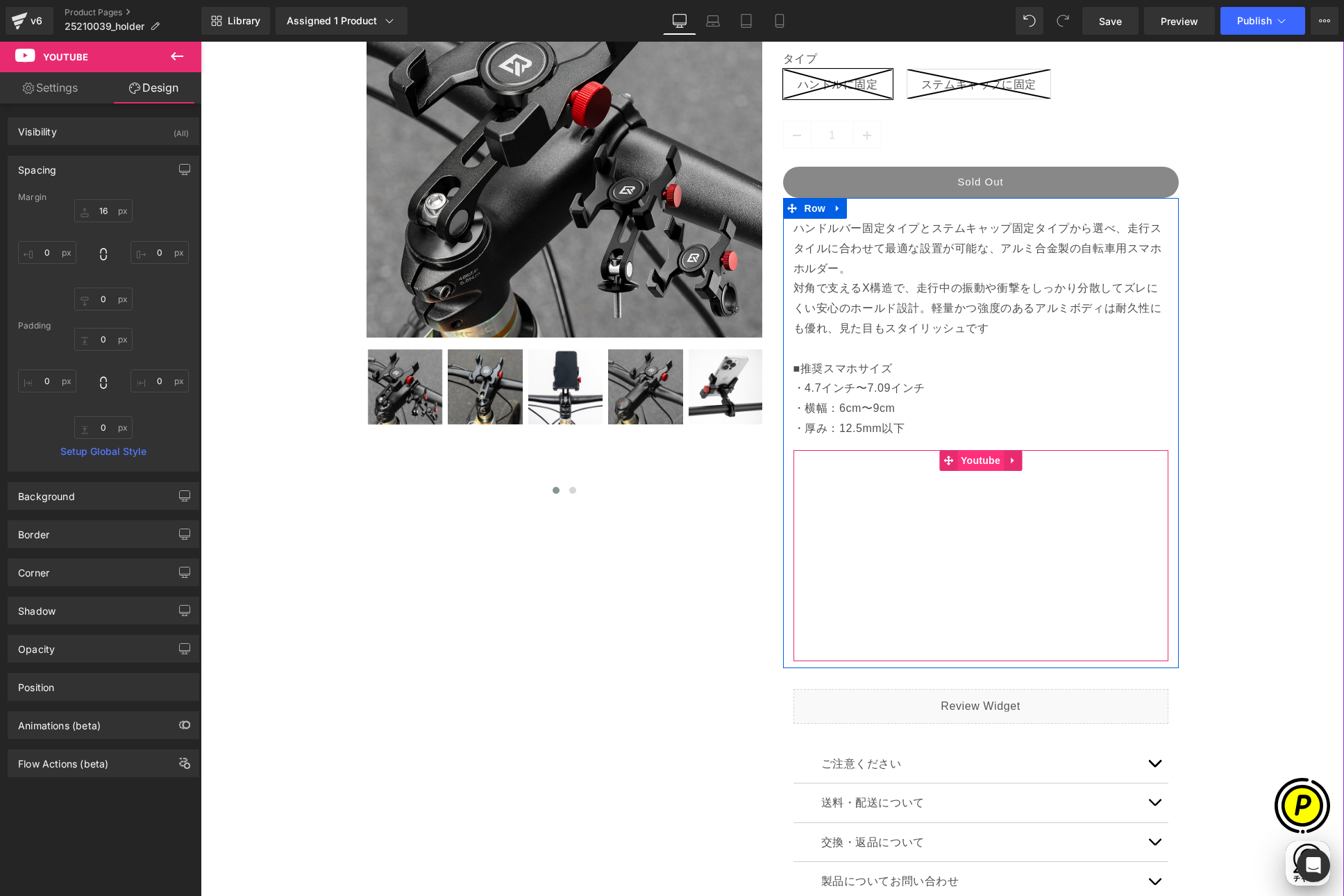
click at [969, 464] on span "Youtube" at bounding box center [981, 460] width 47 height 21
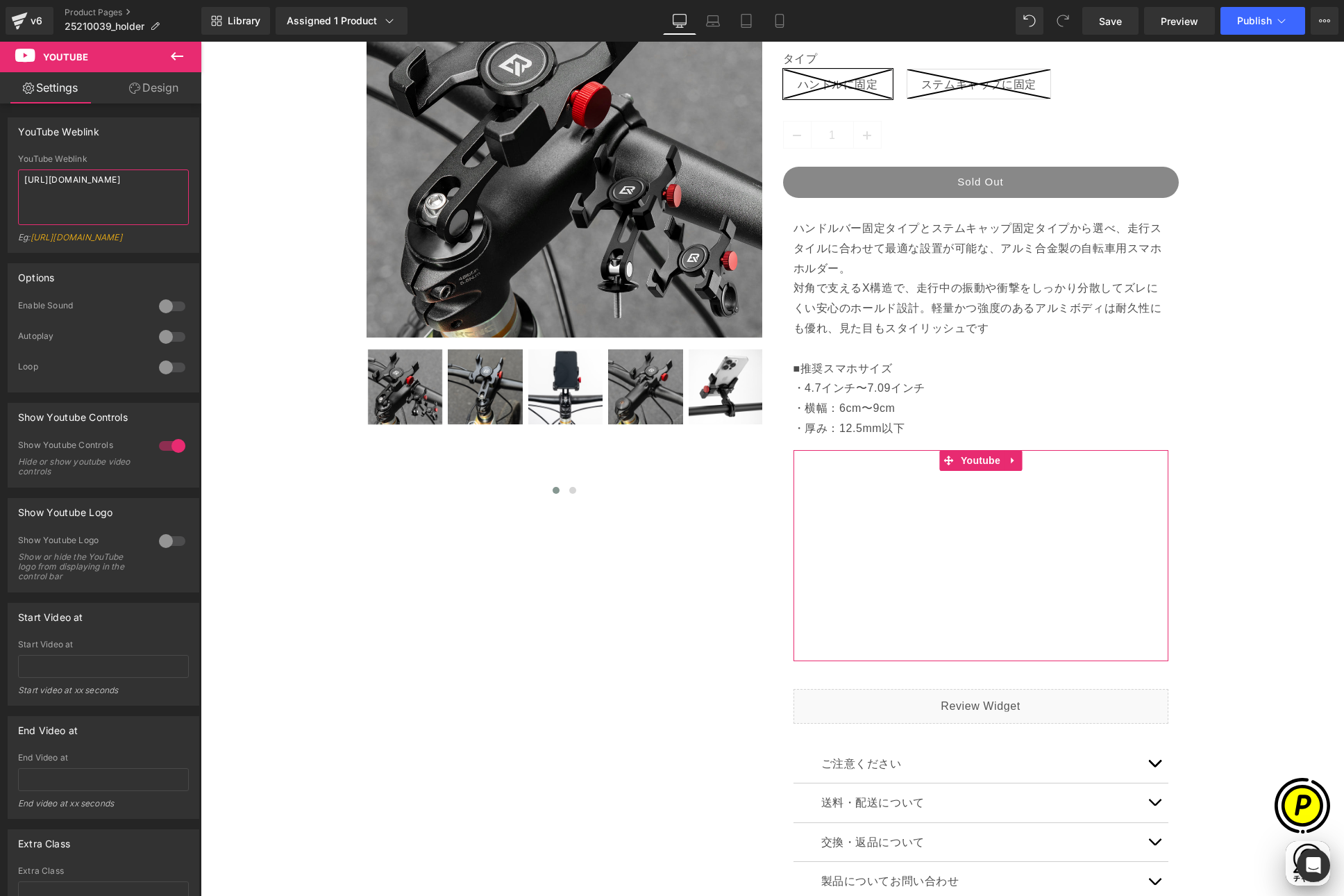
click at [101, 204] on textarea "https://www.youtube.com/watch?v=OQBlWco72c4" at bounding box center [103, 198] width 171 height 56
drag, startPoint x: 114, startPoint y: 195, endPoint x: -12, endPoint y: 161, distance: 130.5
click at [0, 161] on html "Youtube You are previewing how the will restyle your page. You can not edit Ele…" at bounding box center [672, 448] width 1344 height 896
paste textarea "youtu.be/tyC52HWV6n8"
type textarea "https://youtu.be/tyC52HWV6n8"
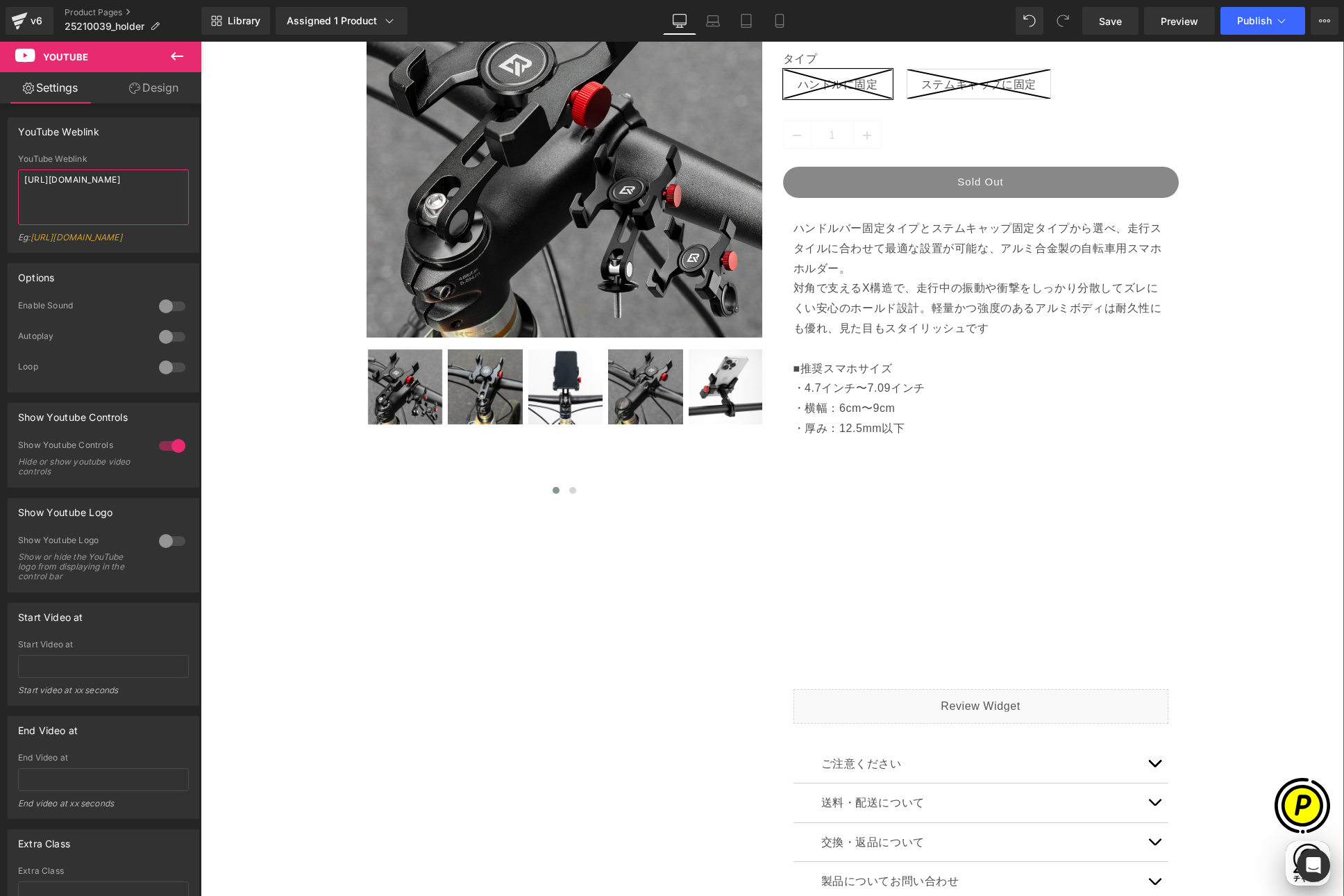
scroll to position [0, 271]
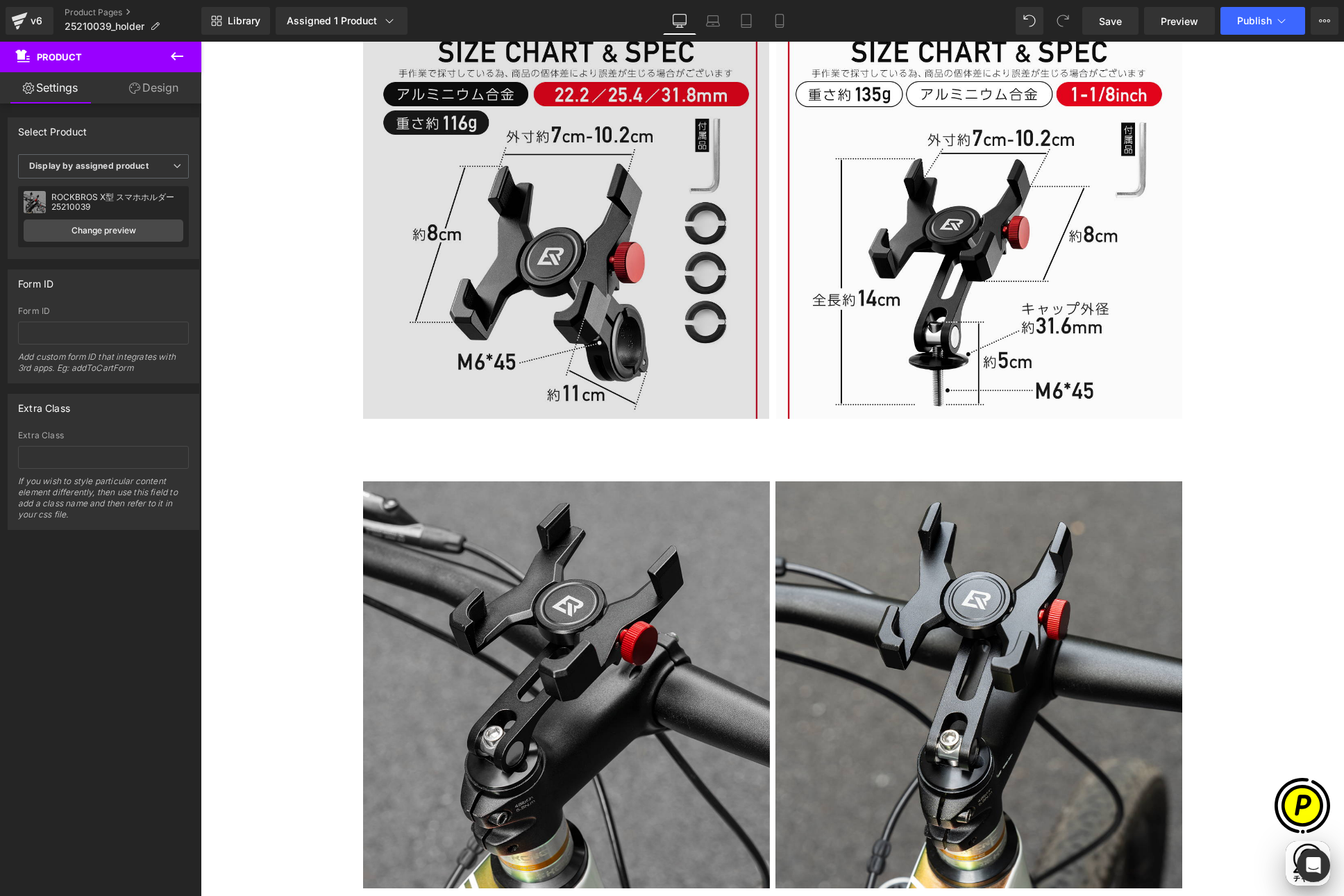
scroll to position [0, 541]
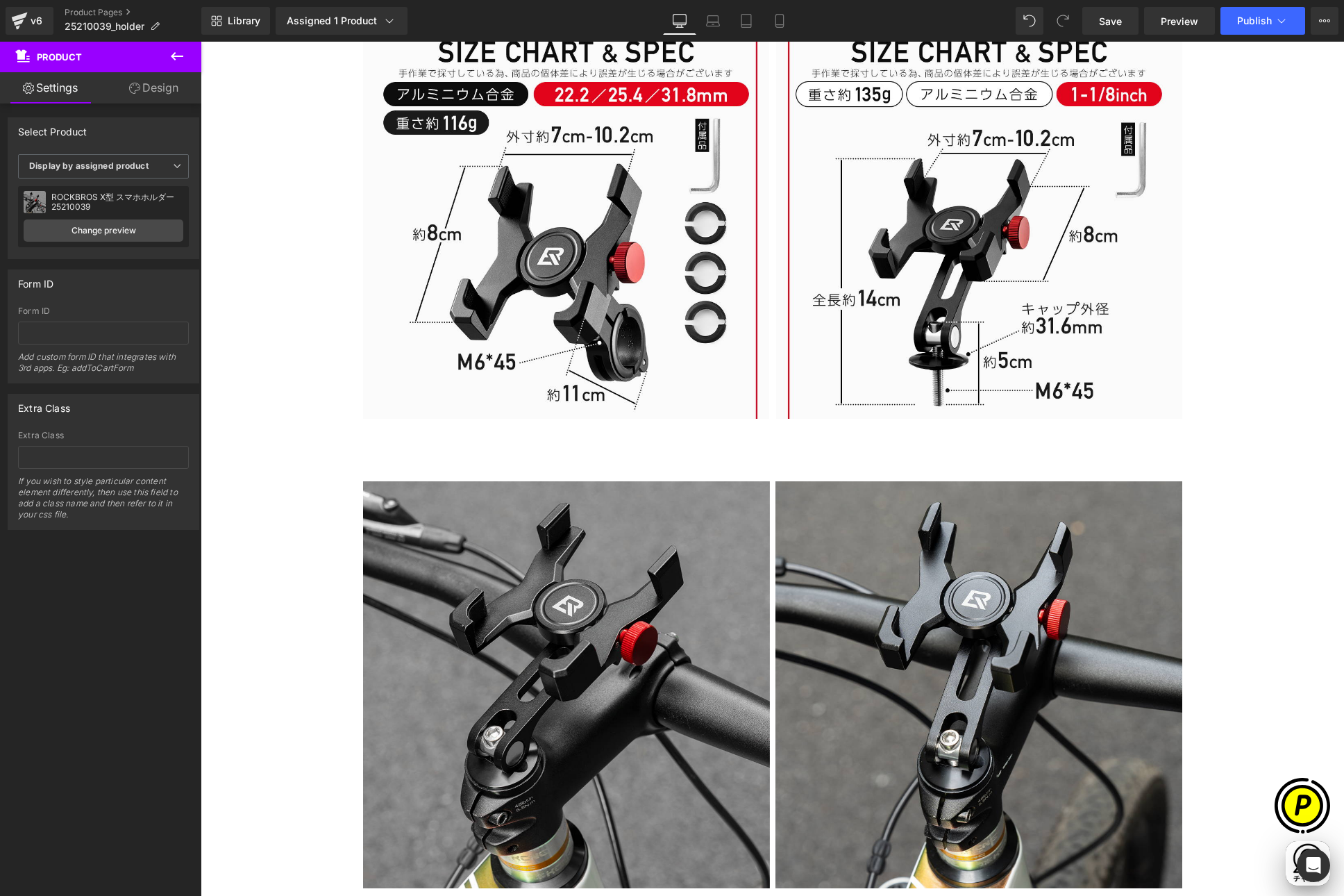
click at [176, 57] on icon at bounding box center [177, 56] width 17 height 17
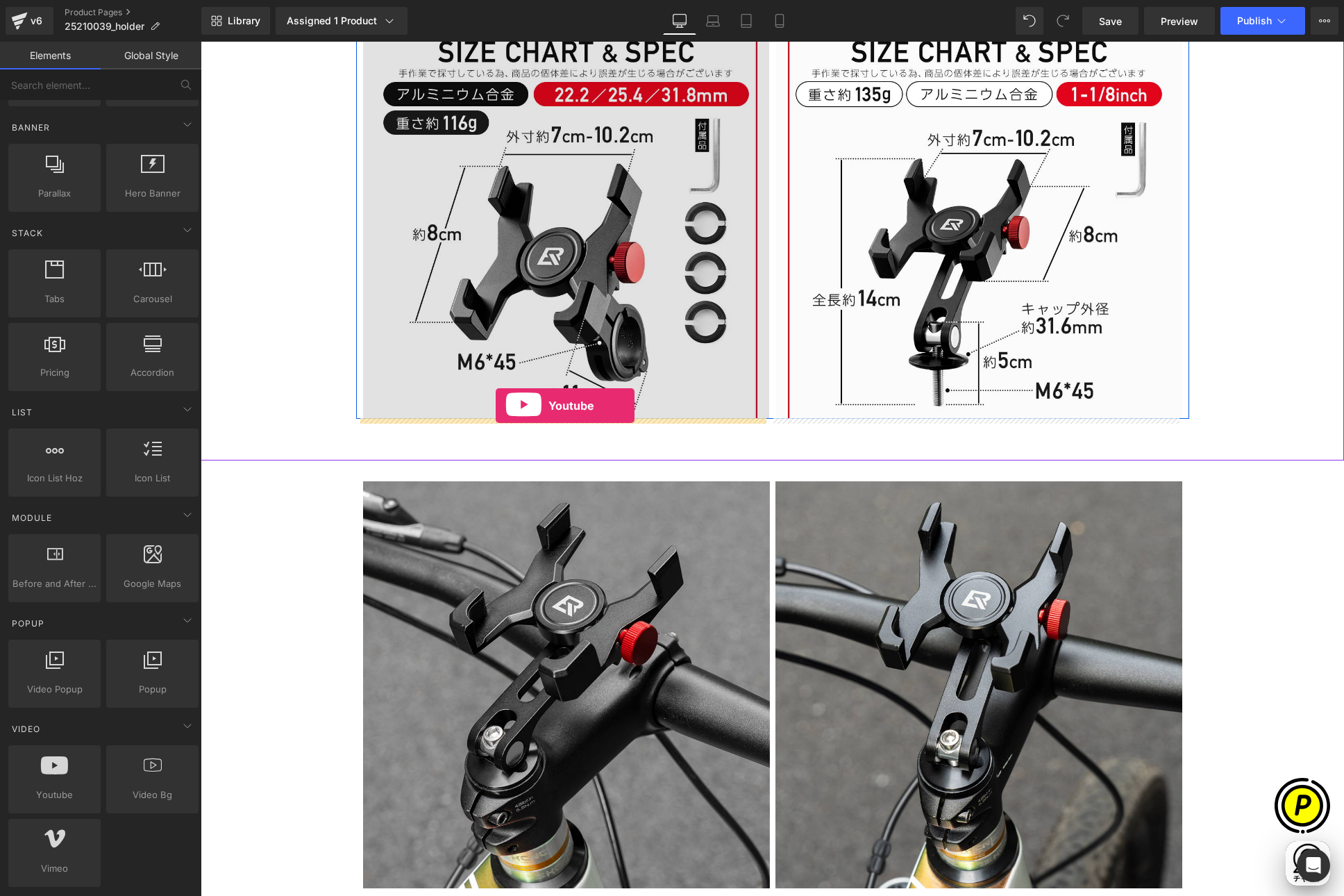
scroll to position [0, 0]
drag, startPoint x: 273, startPoint y: 805, endPoint x: 496, endPoint y: 406, distance: 457.1
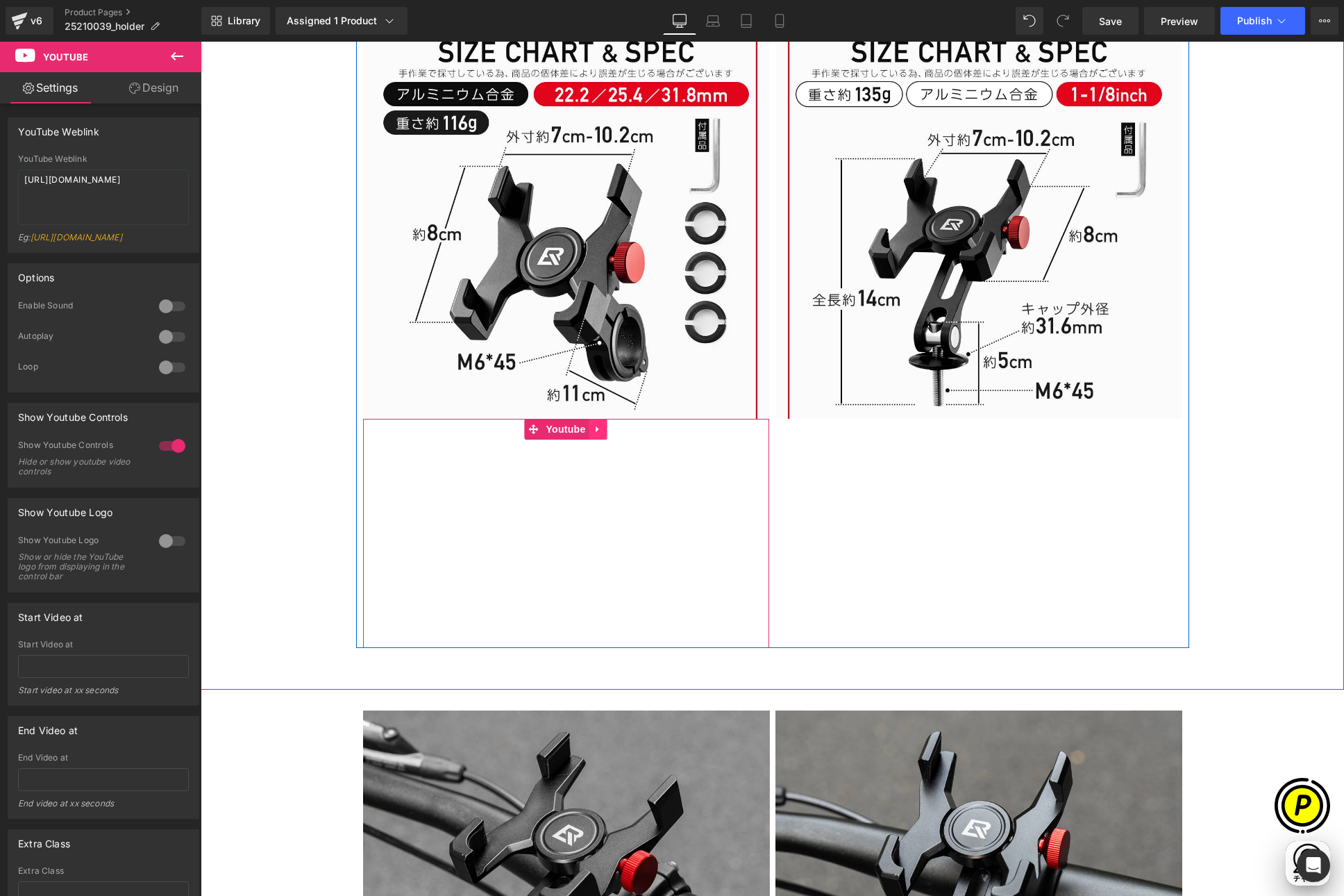
click at [594, 430] on icon at bounding box center [598, 429] width 9 height 10
click at [604, 429] on icon at bounding box center [608, 429] width 9 height 9
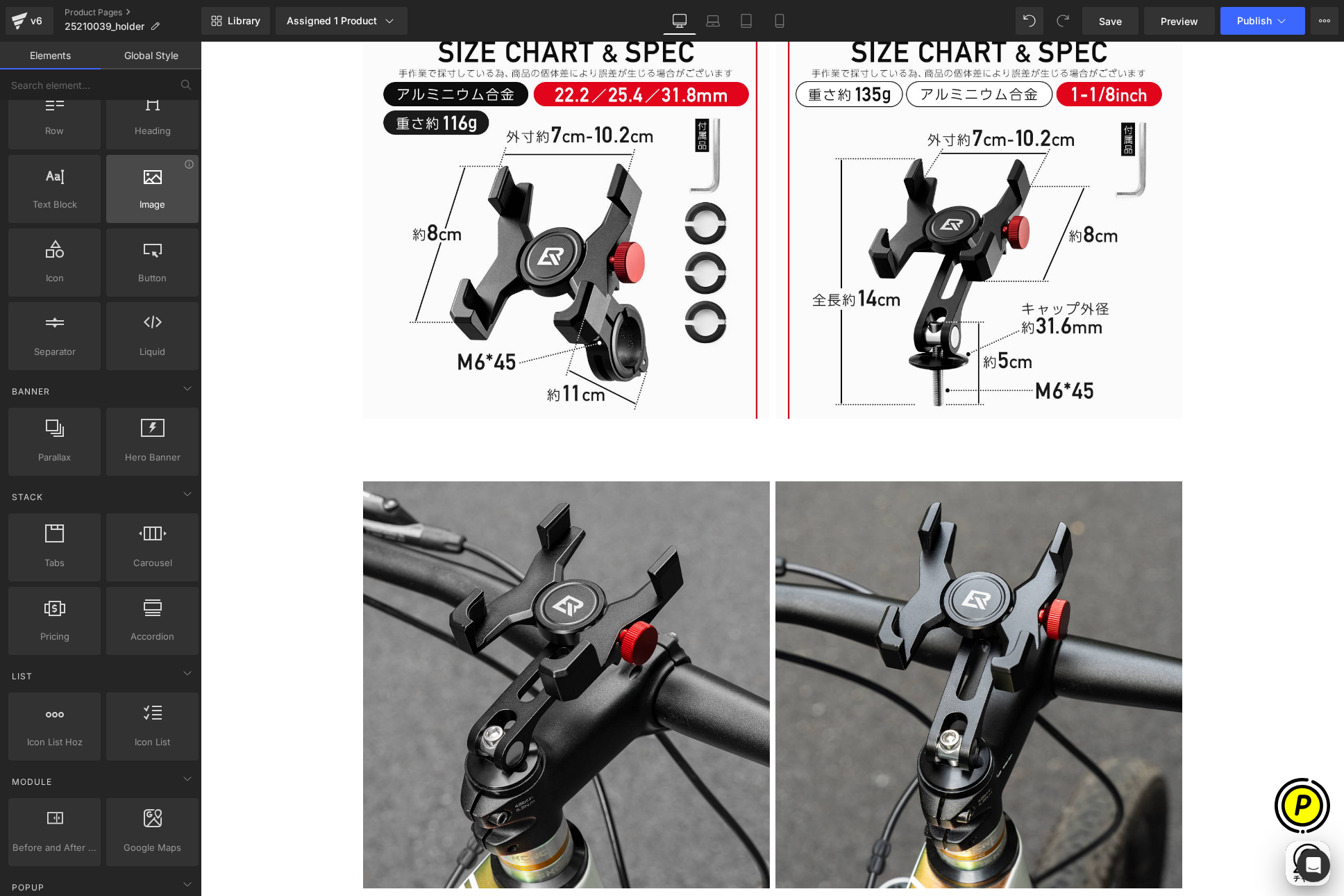
scroll to position [0, 0]
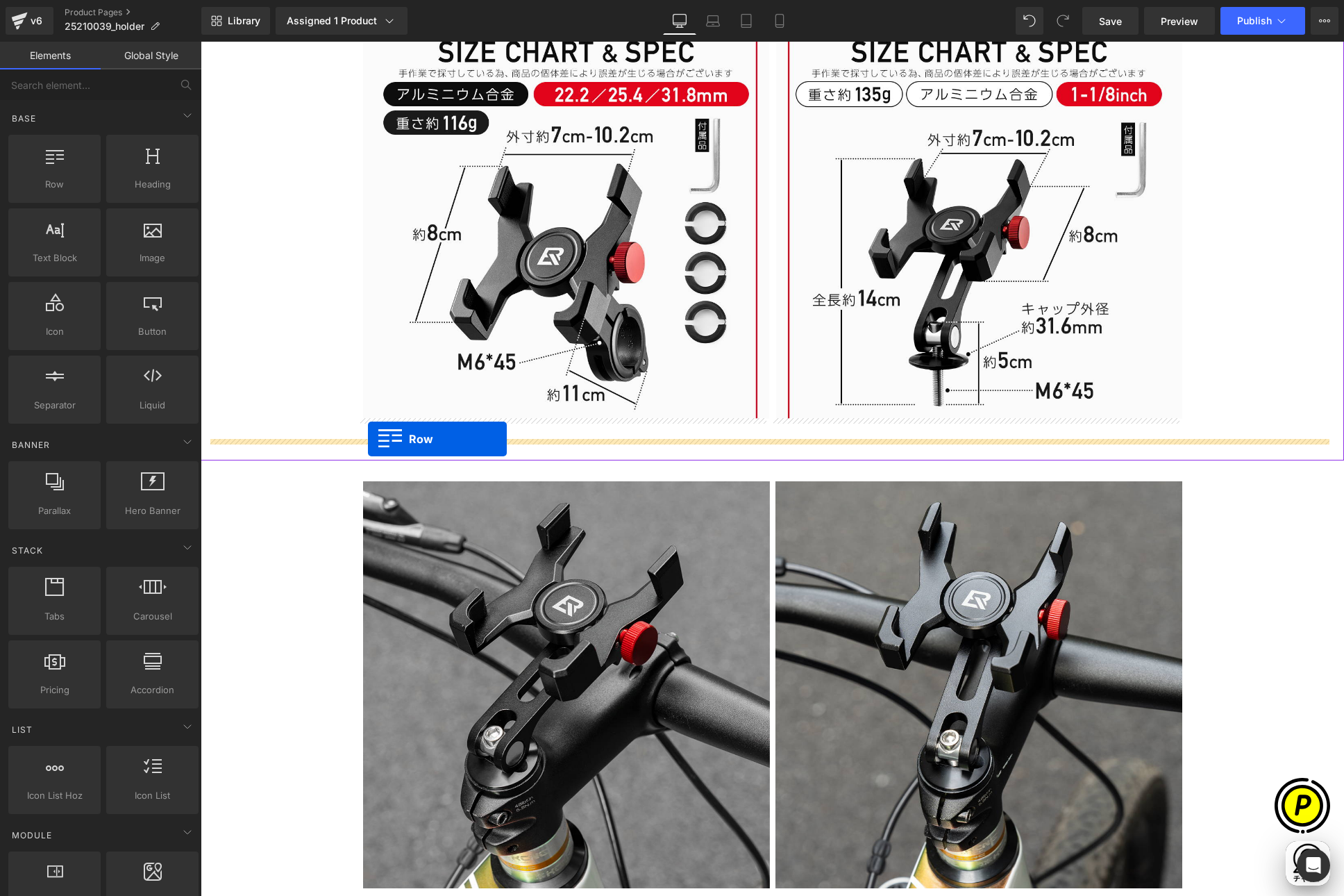
drag, startPoint x: 257, startPoint y: 231, endPoint x: 368, endPoint y: 439, distance: 235.8
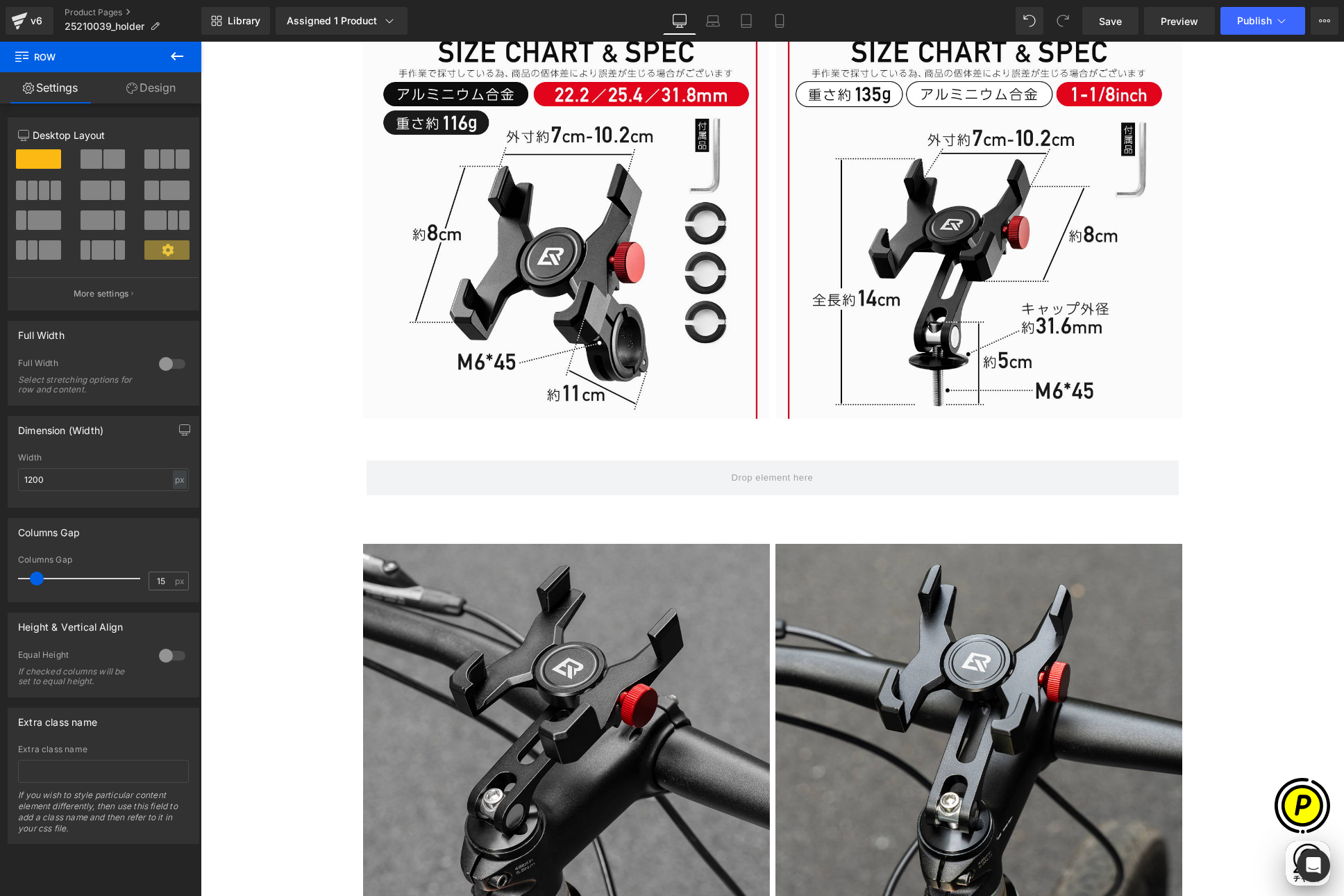
click at [175, 61] on icon at bounding box center [177, 56] width 17 height 17
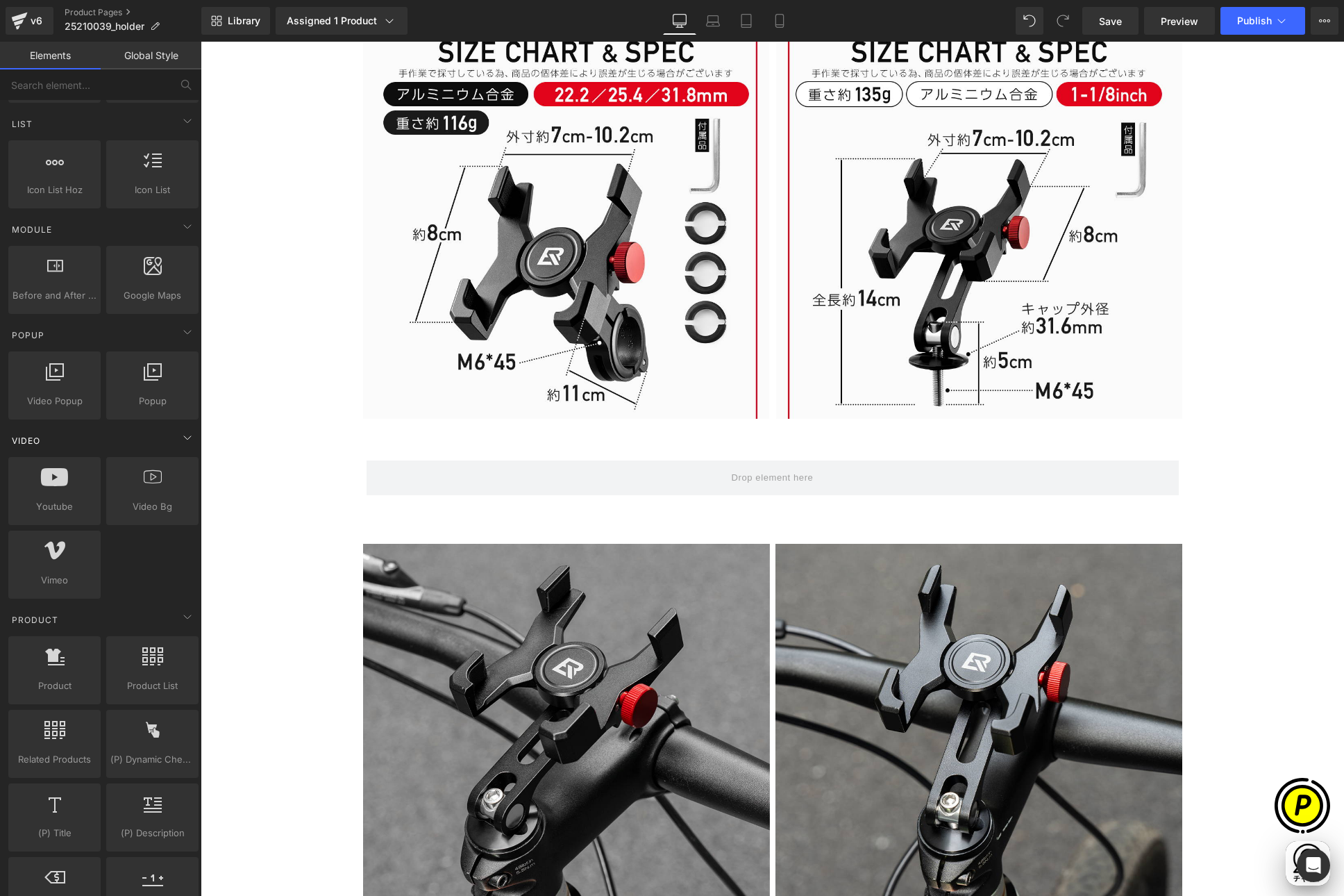
scroll to position [666, 0]
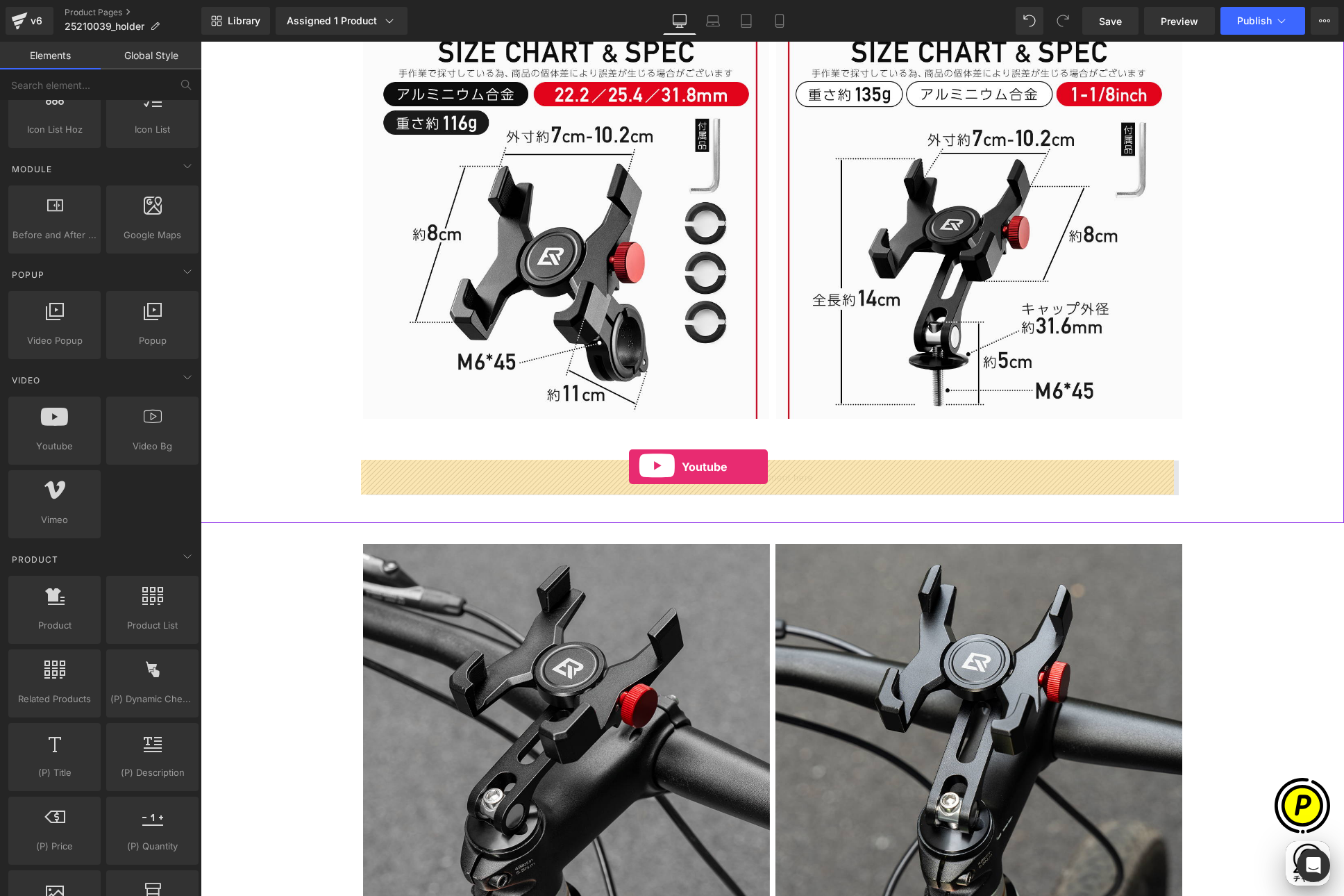
drag, startPoint x: 265, startPoint y: 480, endPoint x: 629, endPoint y: 467, distance: 364.2
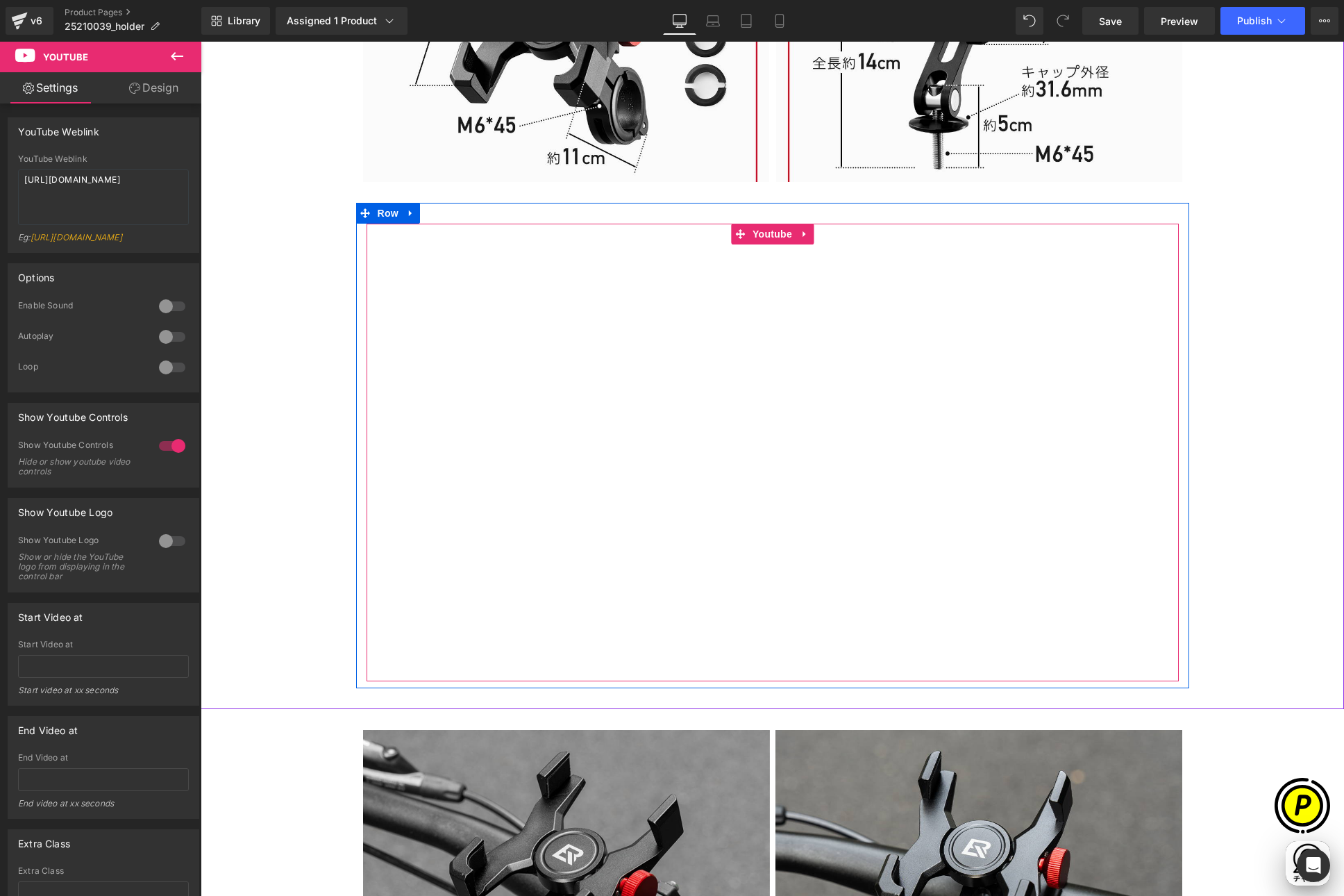
scroll to position [0, 271]
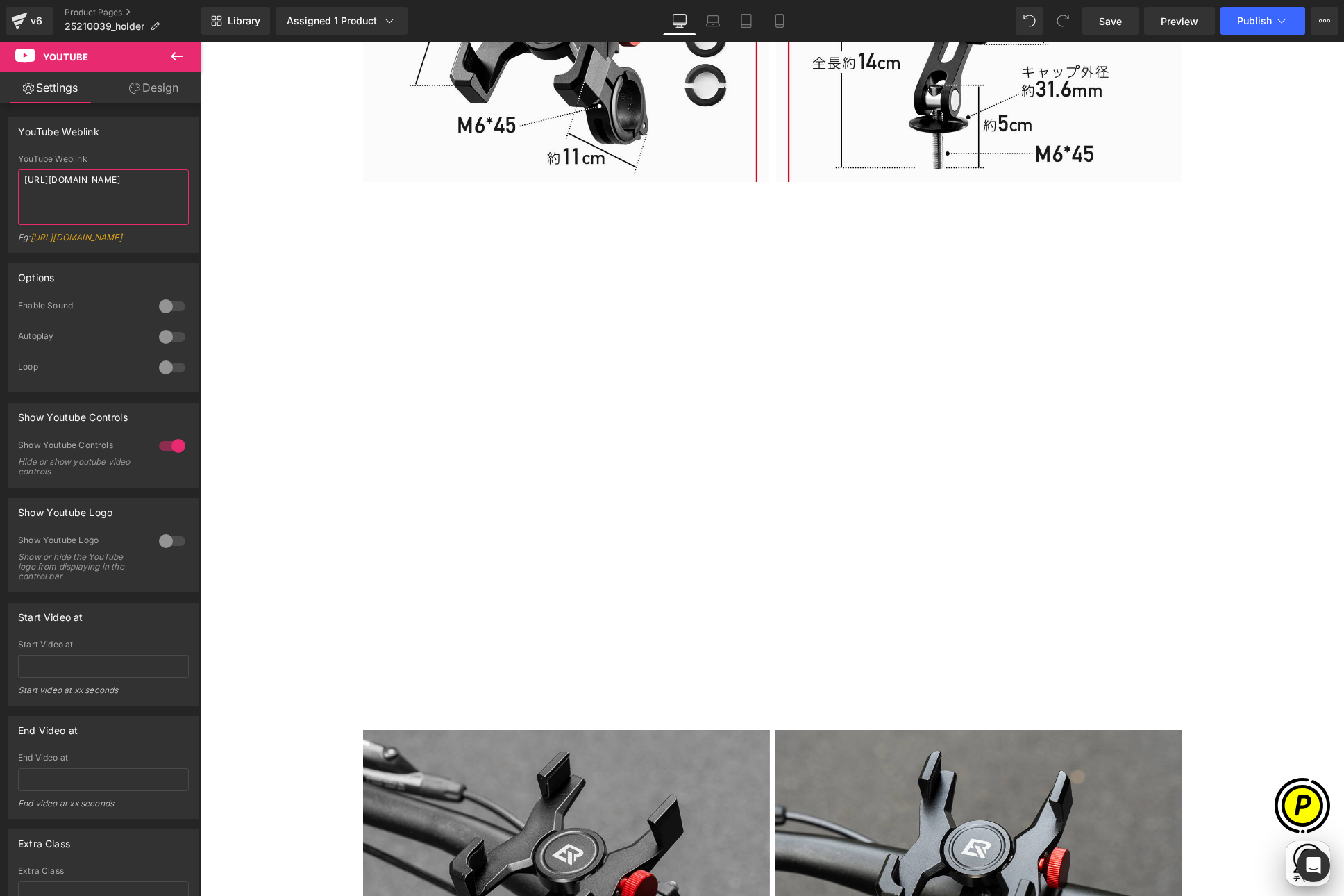
drag, startPoint x: 4, startPoint y: 182, endPoint x: -16, endPoint y: 142, distance: 44.7
click at [0, 142] on html "Youtube You are previewing how the will restyle your page. You can not edit Ele…" at bounding box center [672, 448] width 1344 height 896
paste textarea "youtu.be/tyC52HWV6n8"
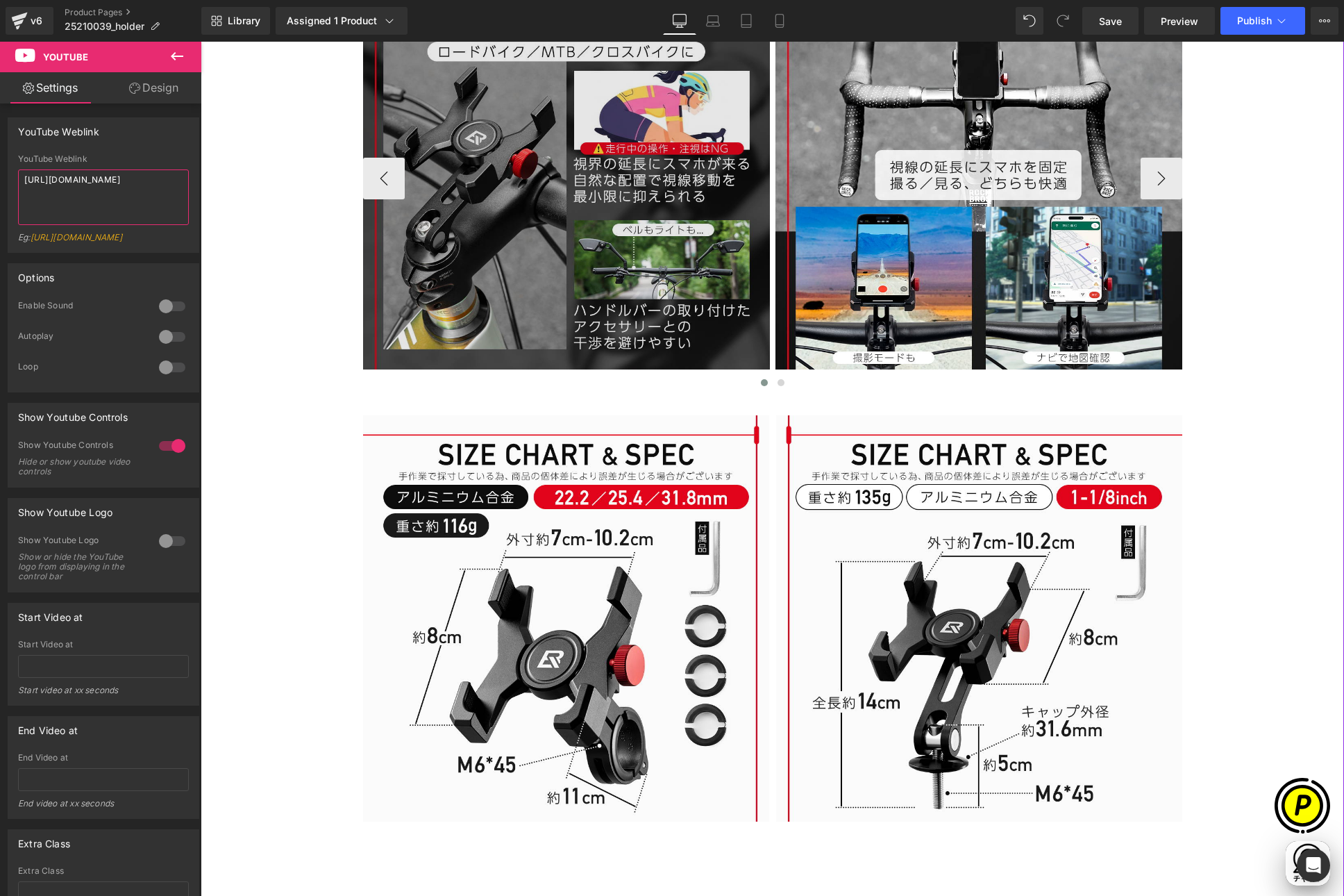
scroll to position [0, 541]
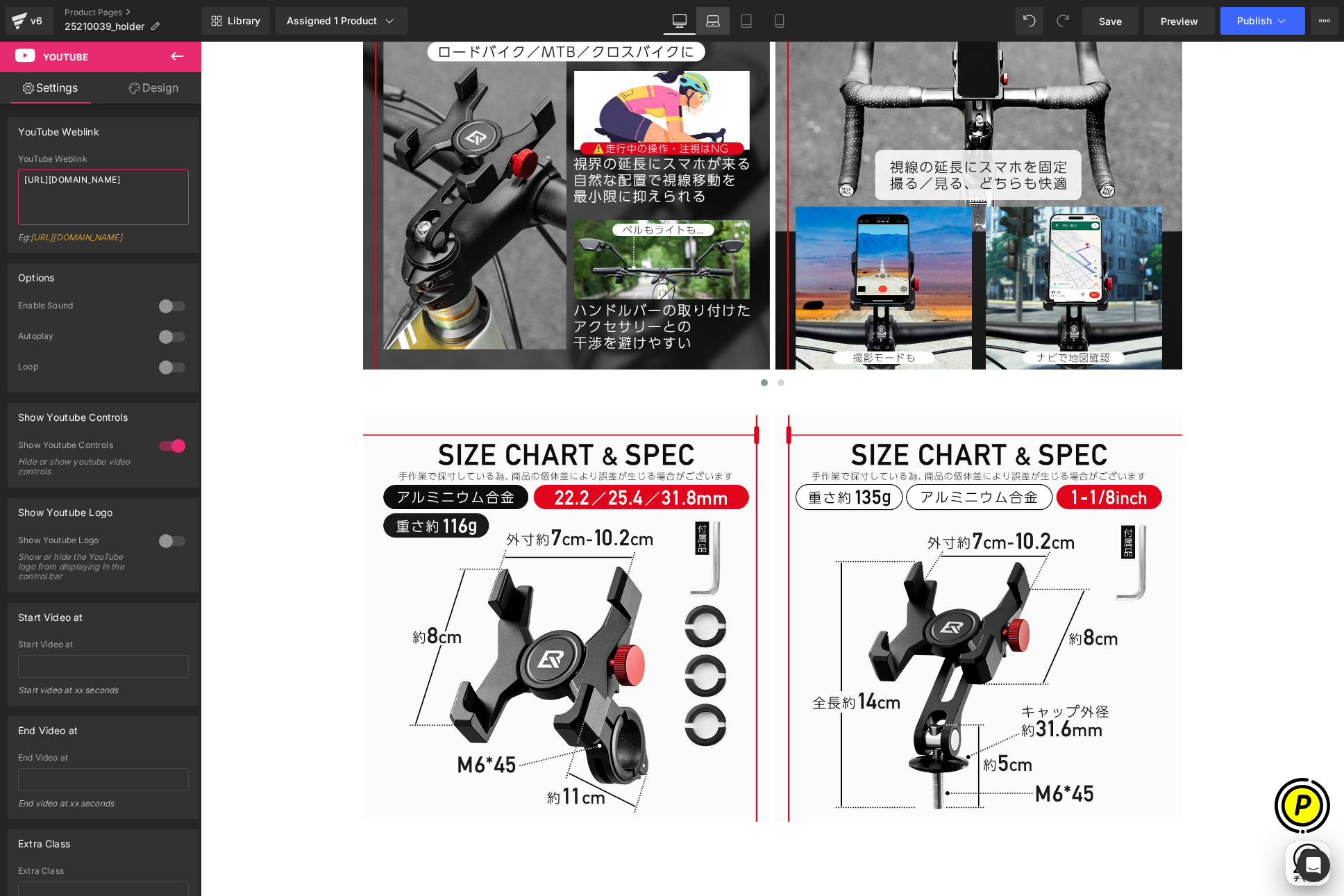
type textarea "https://youtu.be/tyC52HWV6n8"
click at [712, 24] on icon at bounding box center [713, 21] width 14 height 14
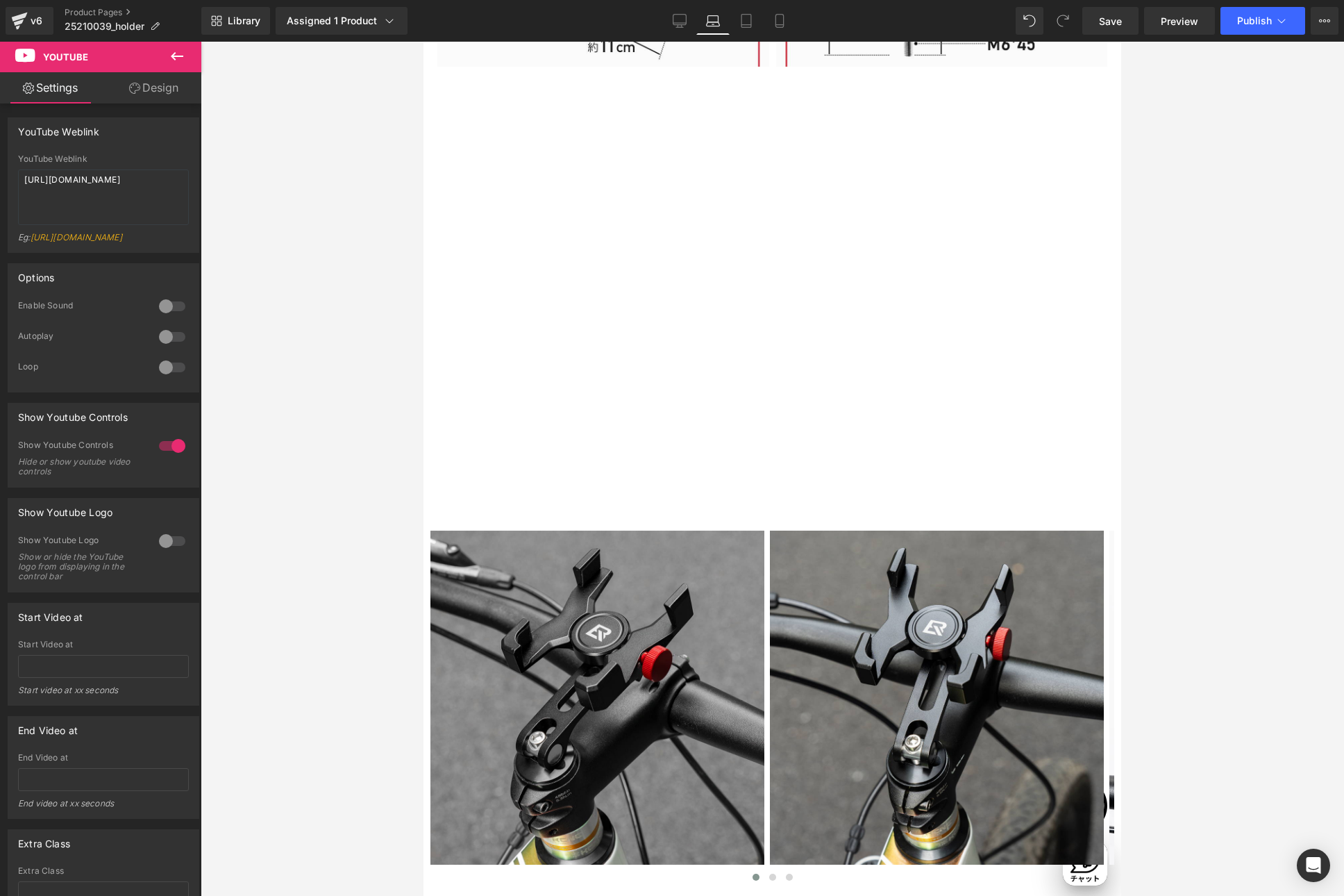
scroll to position [3462, 0]
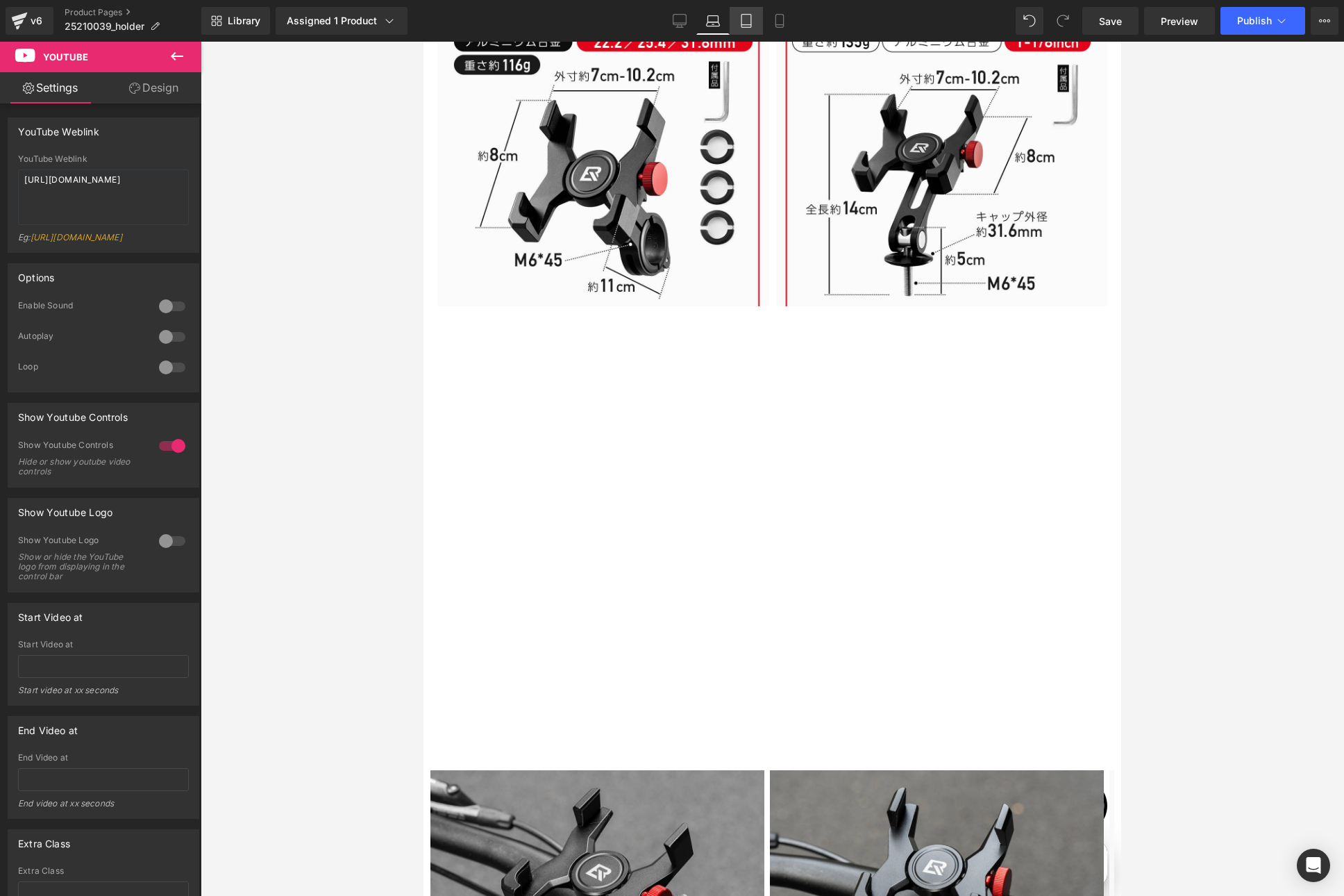
click at [745, 25] on icon at bounding box center [746, 21] width 14 height 14
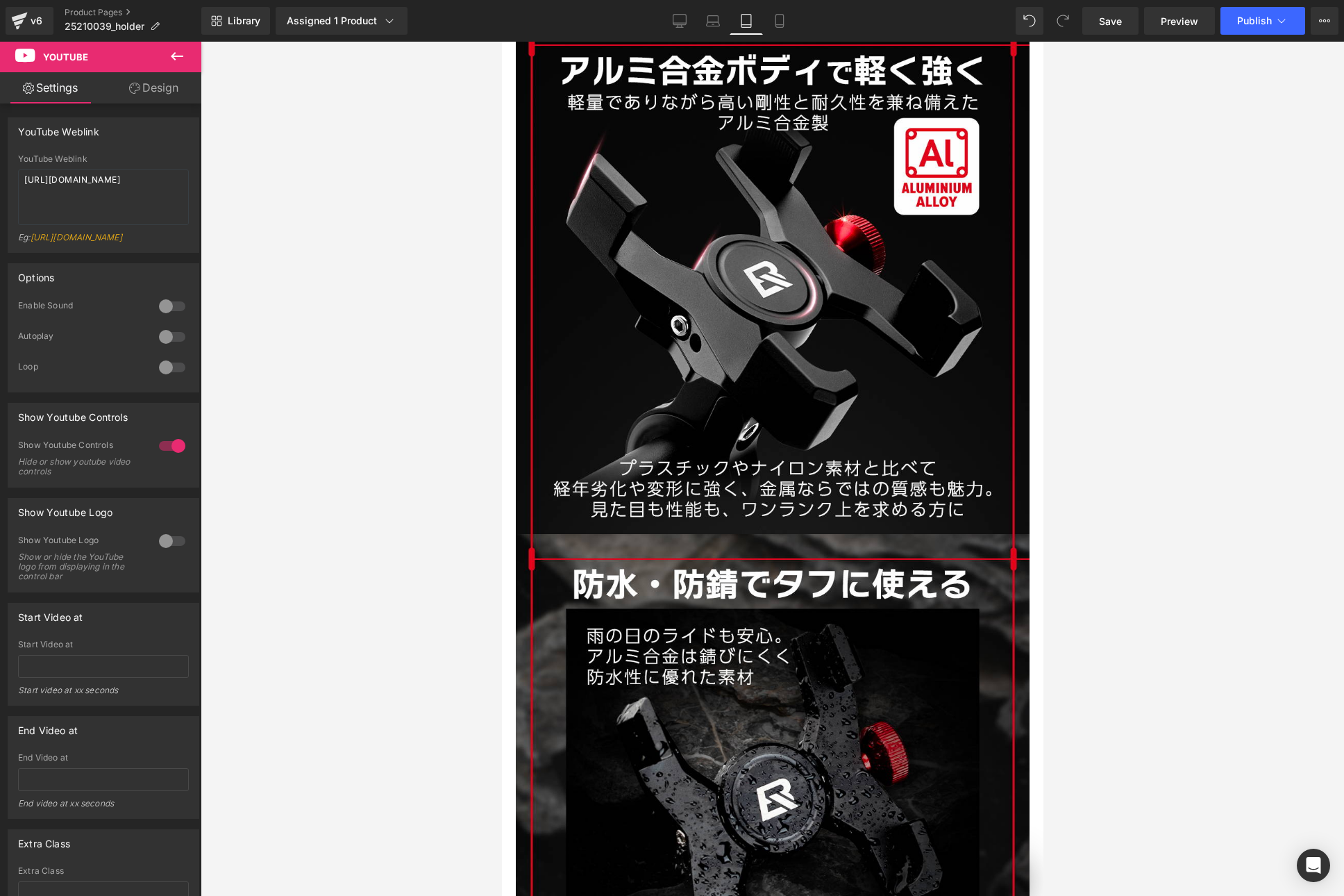
scroll to position [0, 904]
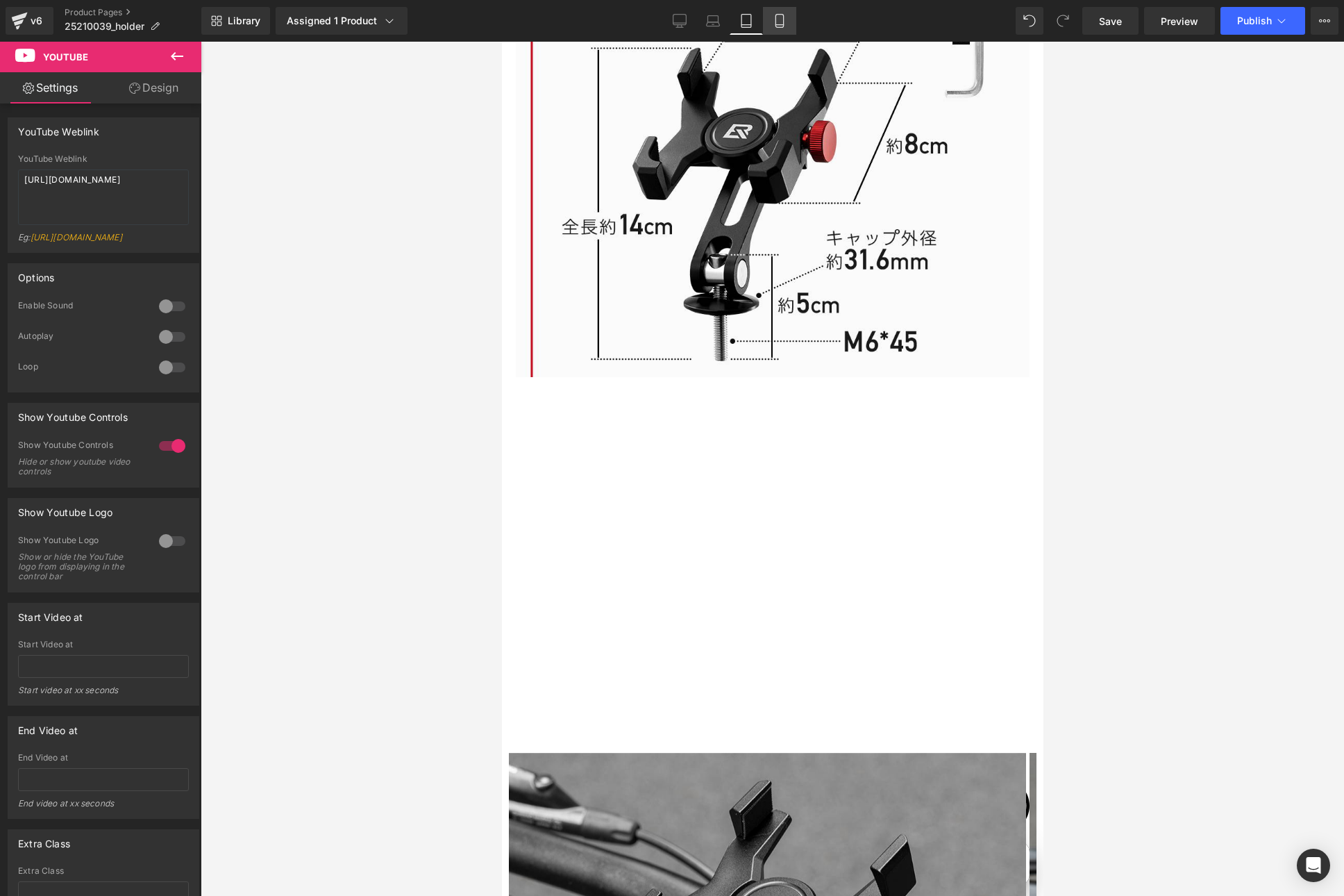
click at [777, 20] on icon at bounding box center [779, 21] width 14 height 14
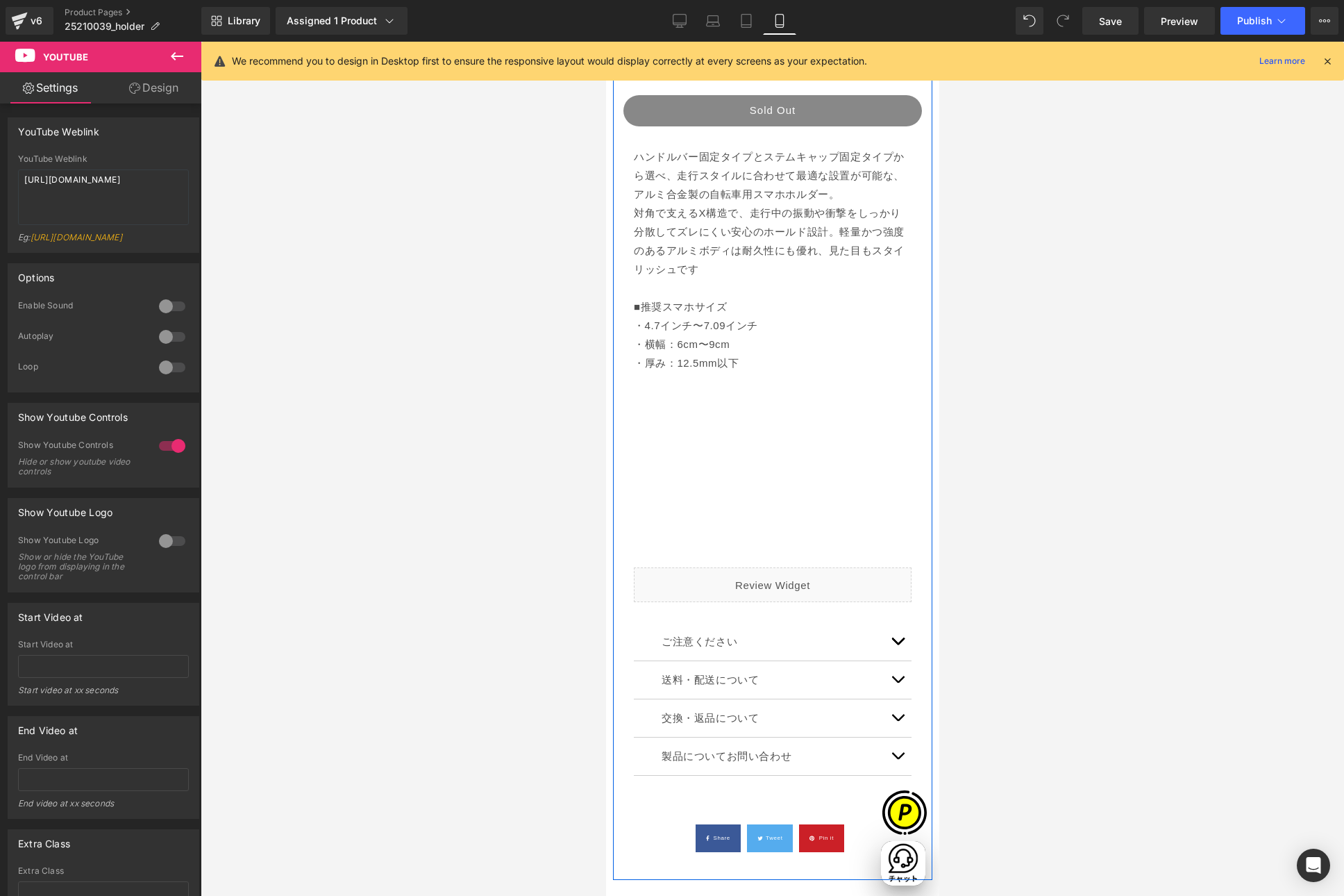
scroll to position [850, 0]
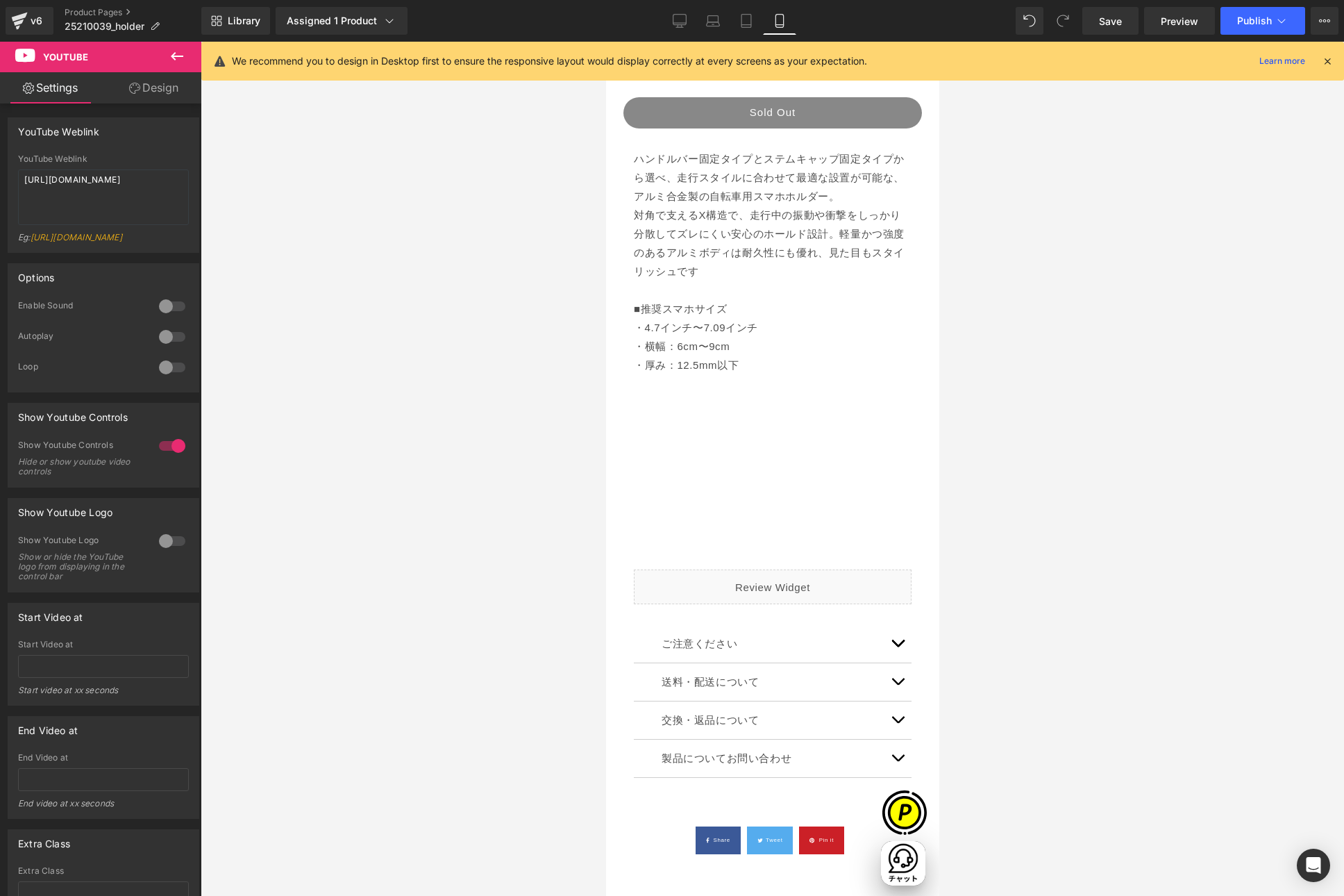
click at [1325, 57] on icon at bounding box center [1327, 61] width 12 height 12
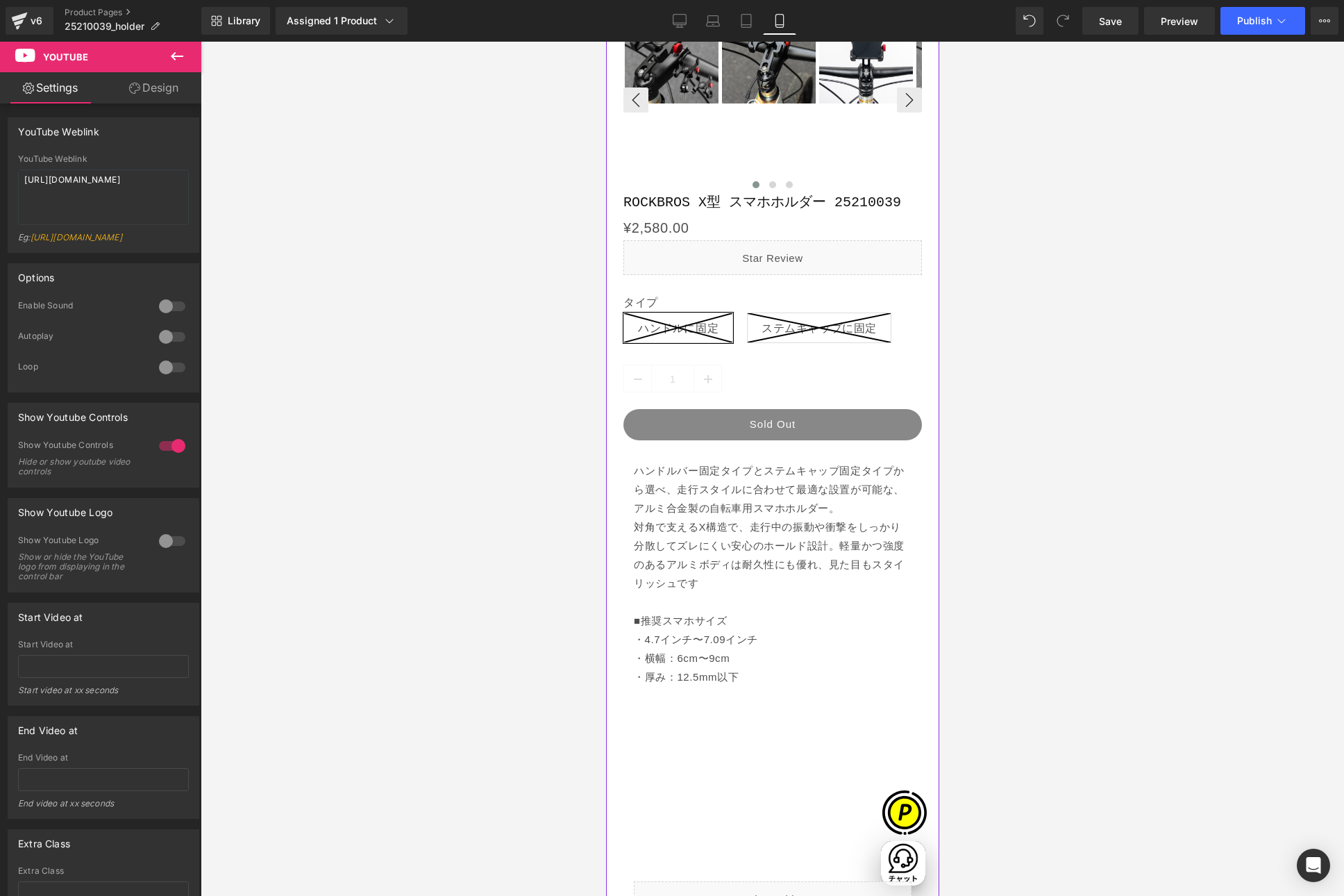
scroll to position [0, 0]
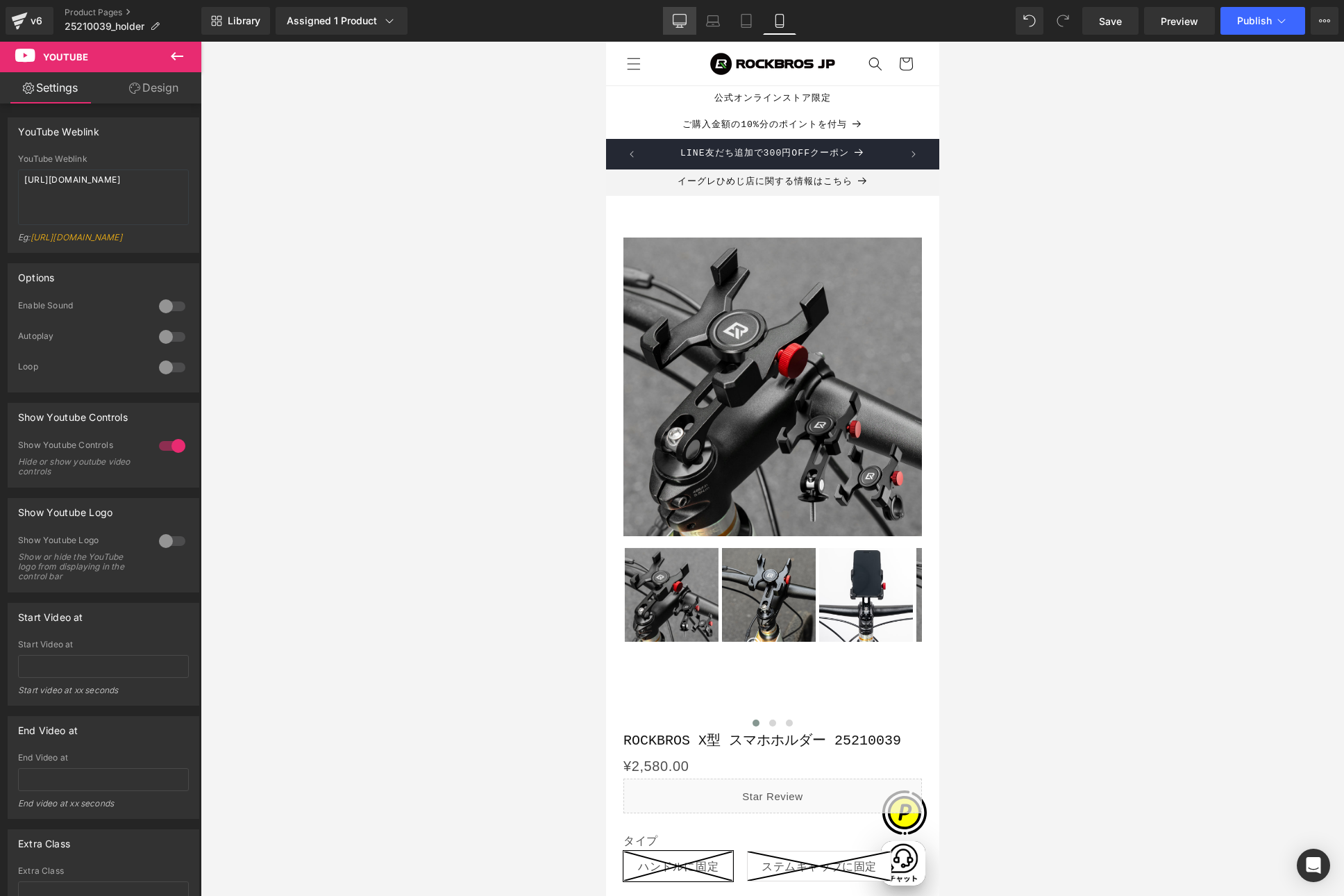
click at [677, 21] on icon at bounding box center [679, 21] width 14 height 14
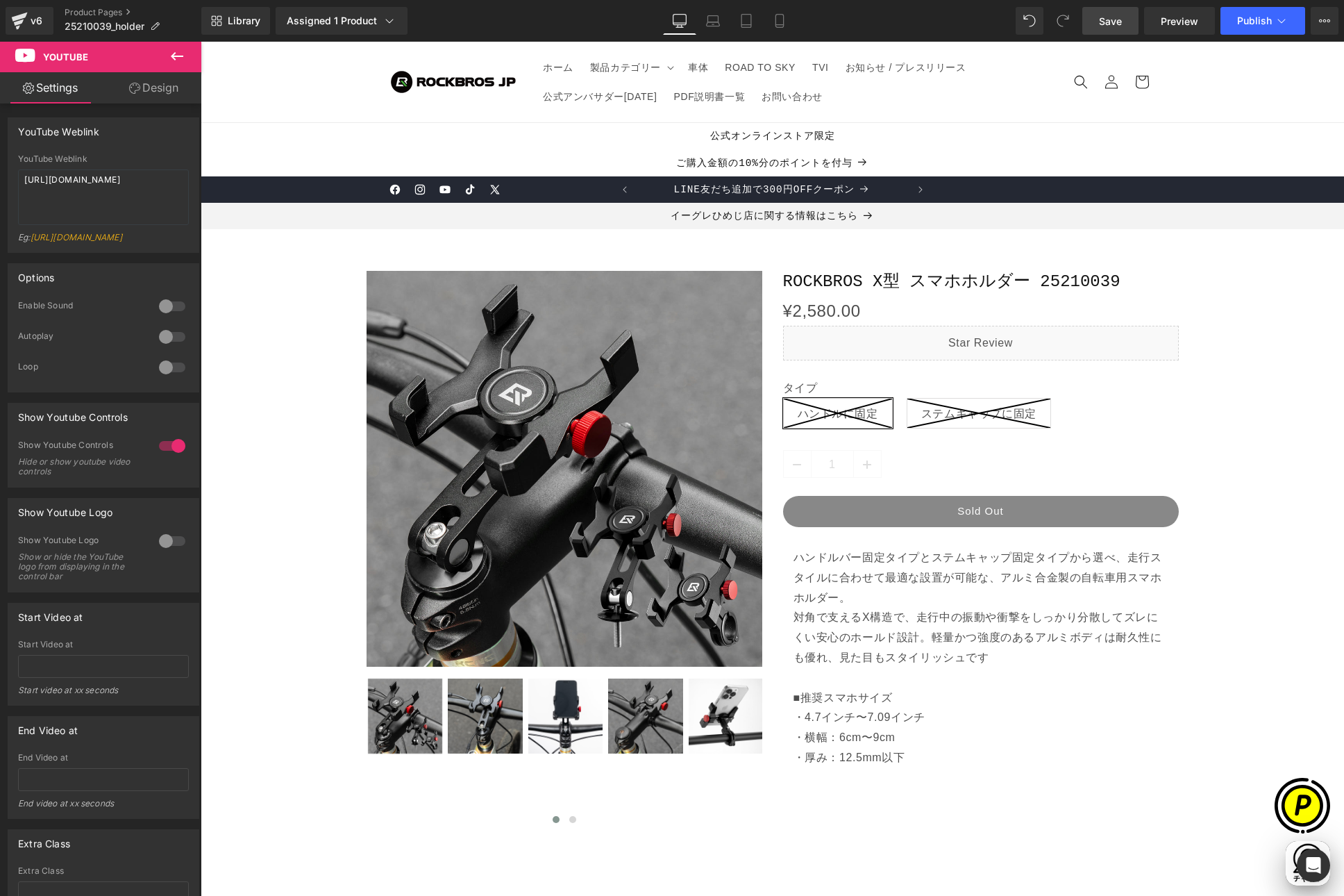
click at [1110, 20] on span "Save" at bounding box center [1111, 21] width 23 height 15
click at [1260, 18] on span "Publish" at bounding box center [1254, 21] width 35 height 11
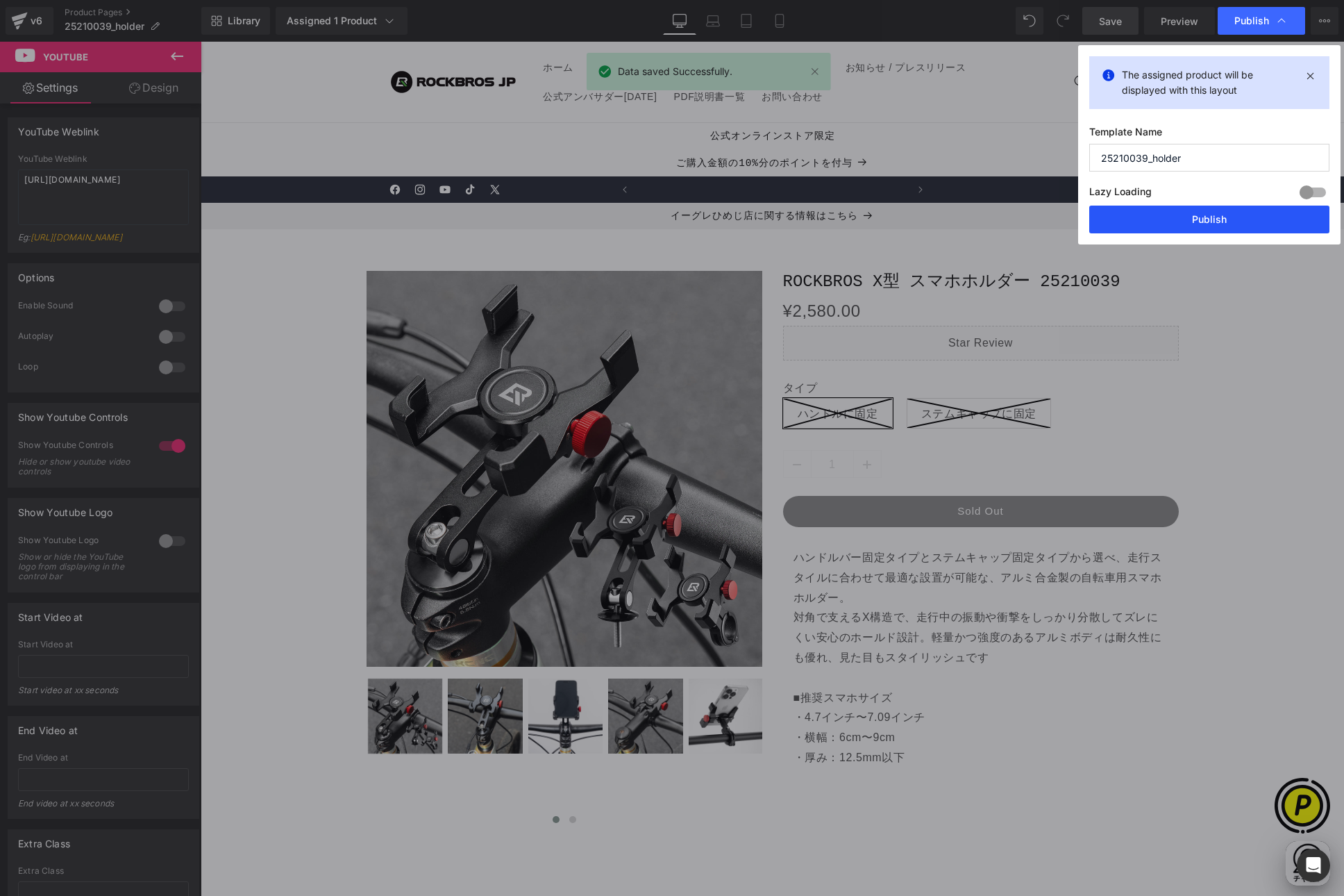
scroll to position [0, 271]
drag, startPoint x: 992, startPoint y: 174, endPoint x: 1193, endPoint y: 217, distance: 205.5
click at [1193, 217] on button "Publish" at bounding box center [1209, 219] width 240 height 28
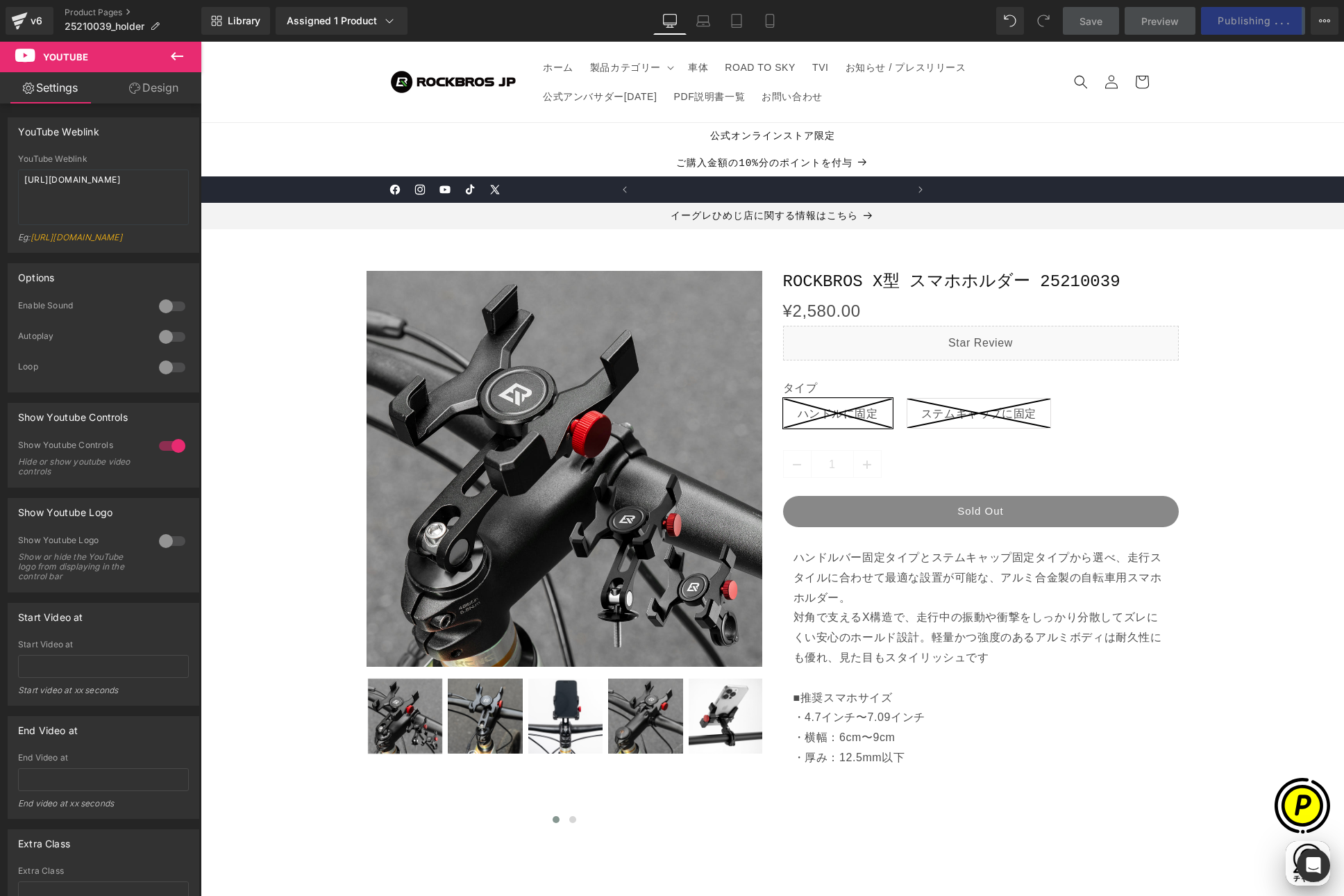
scroll to position [0, 541]
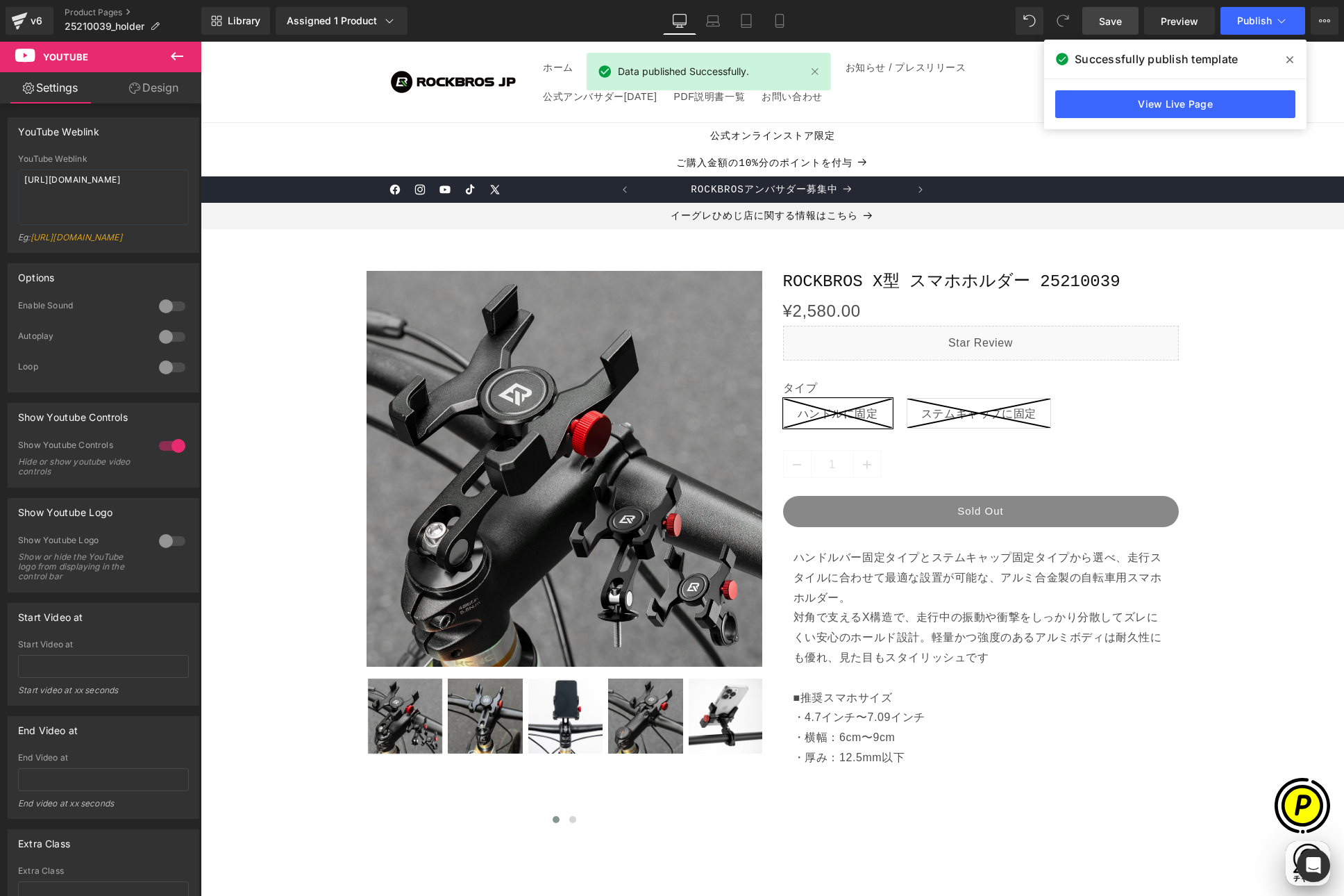
click at [1286, 61] on span at bounding box center [1290, 60] width 22 height 22
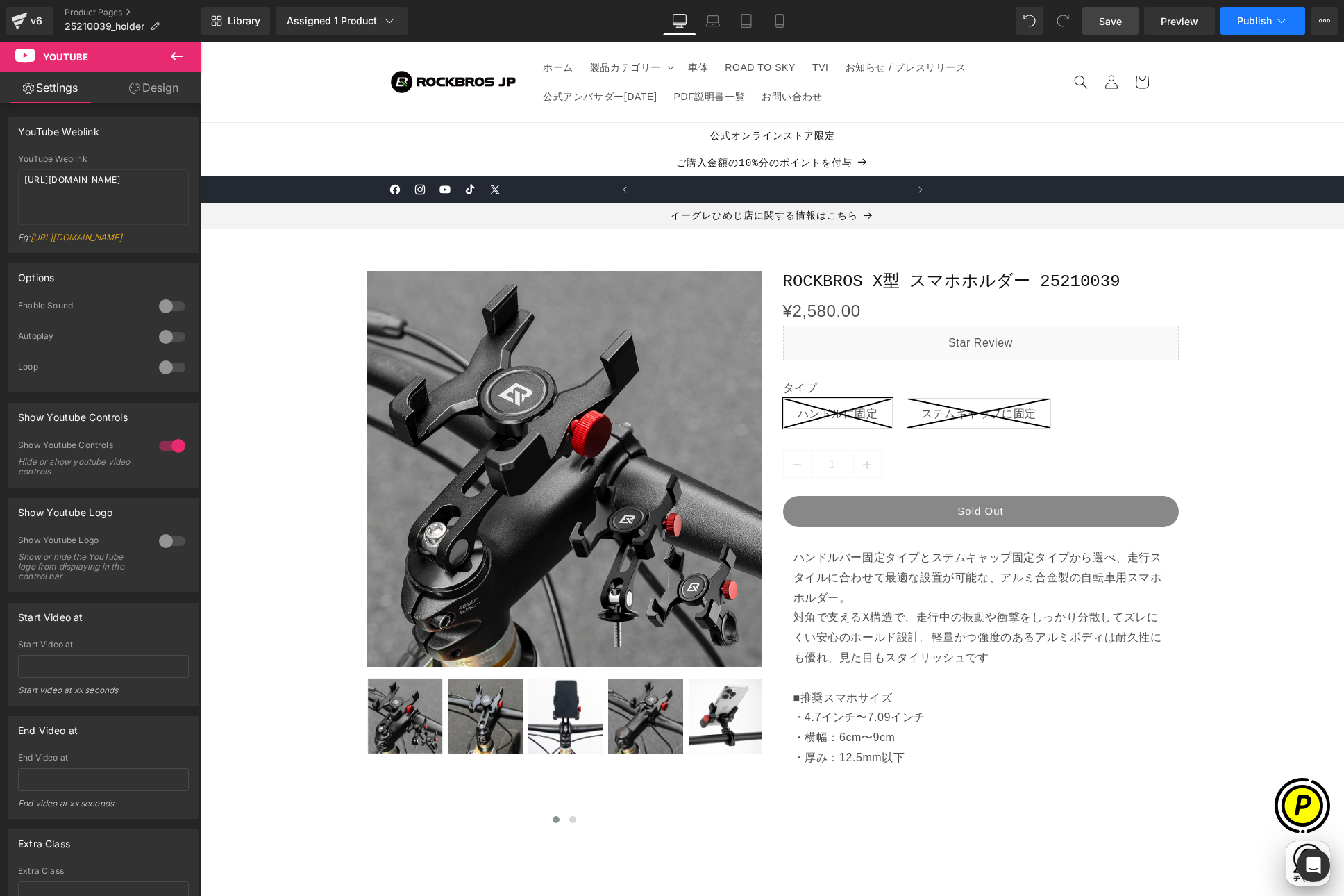
scroll to position [0, 271]
click at [113, 14] on link "Product Pages" at bounding box center [133, 12] width 137 height 11
